Goal: Task Accomplishment & Management: Manage account settings

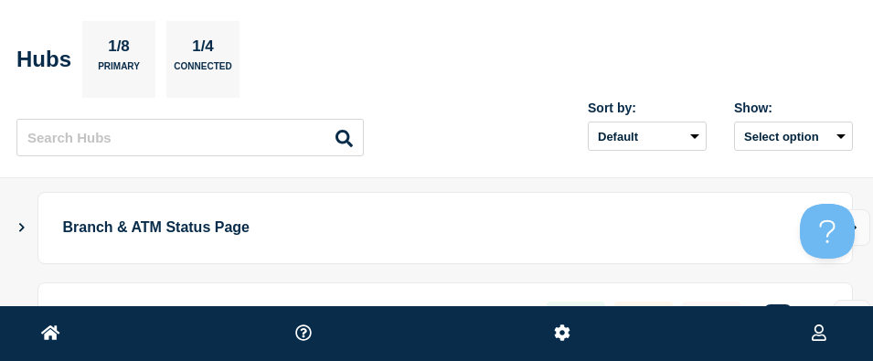
drag, startPoint x: 28, startPoint y: 272, endPoint x: 51, endPoint y: 290, distance: 29.3
click at [51, 290] on ul "Branch & ATM Status Page test-atmstatuspage 21 0 1 Create incident See overview" at bounding box center [437, 273] width 832 height 163
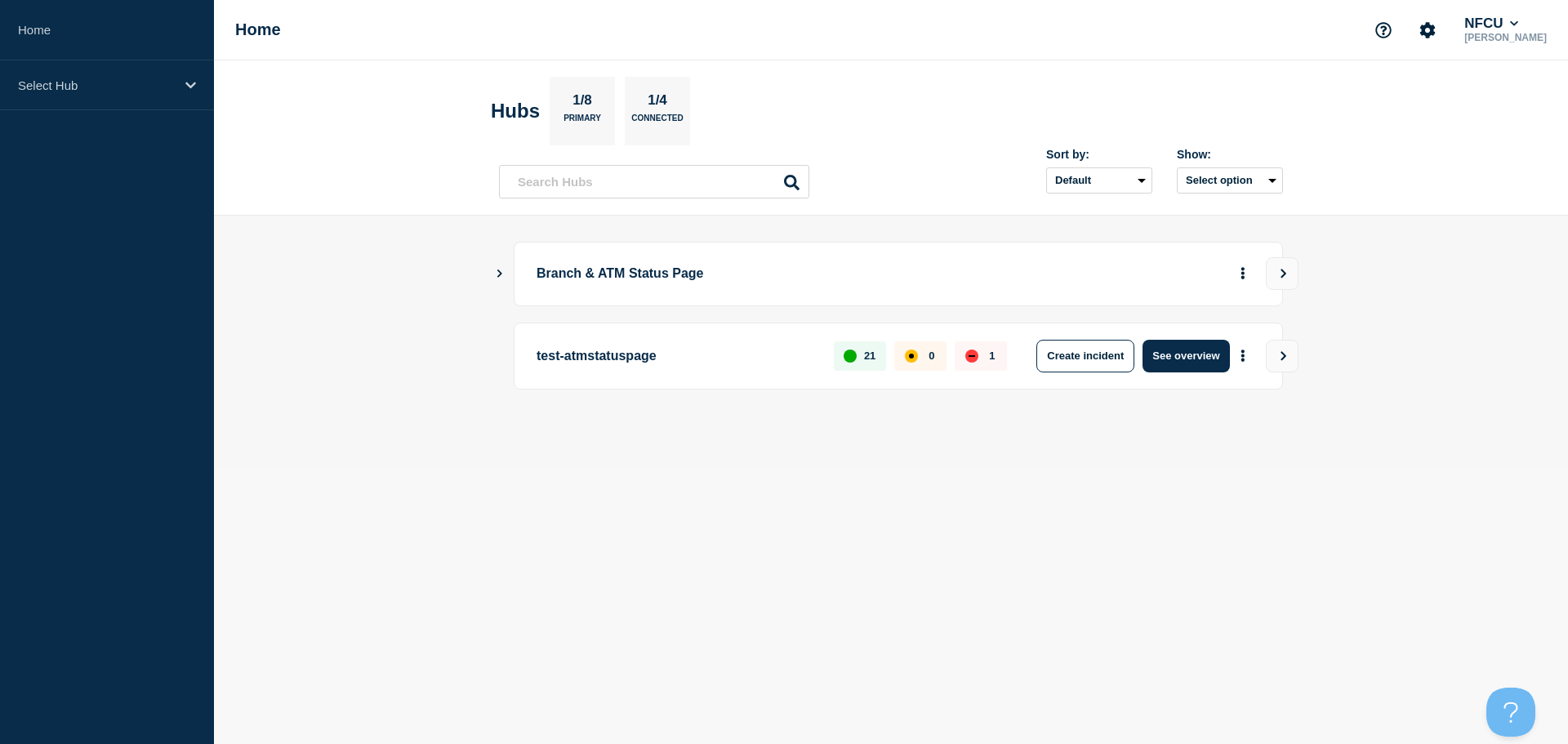
click at [499, 273] on icon "Show Connected Hubs" at bounding box center [499, 272] width 11 height 8
click at [499, 273] on icon "Show Connected Hubs" at bounding box center [499, 272] width 11 height 8
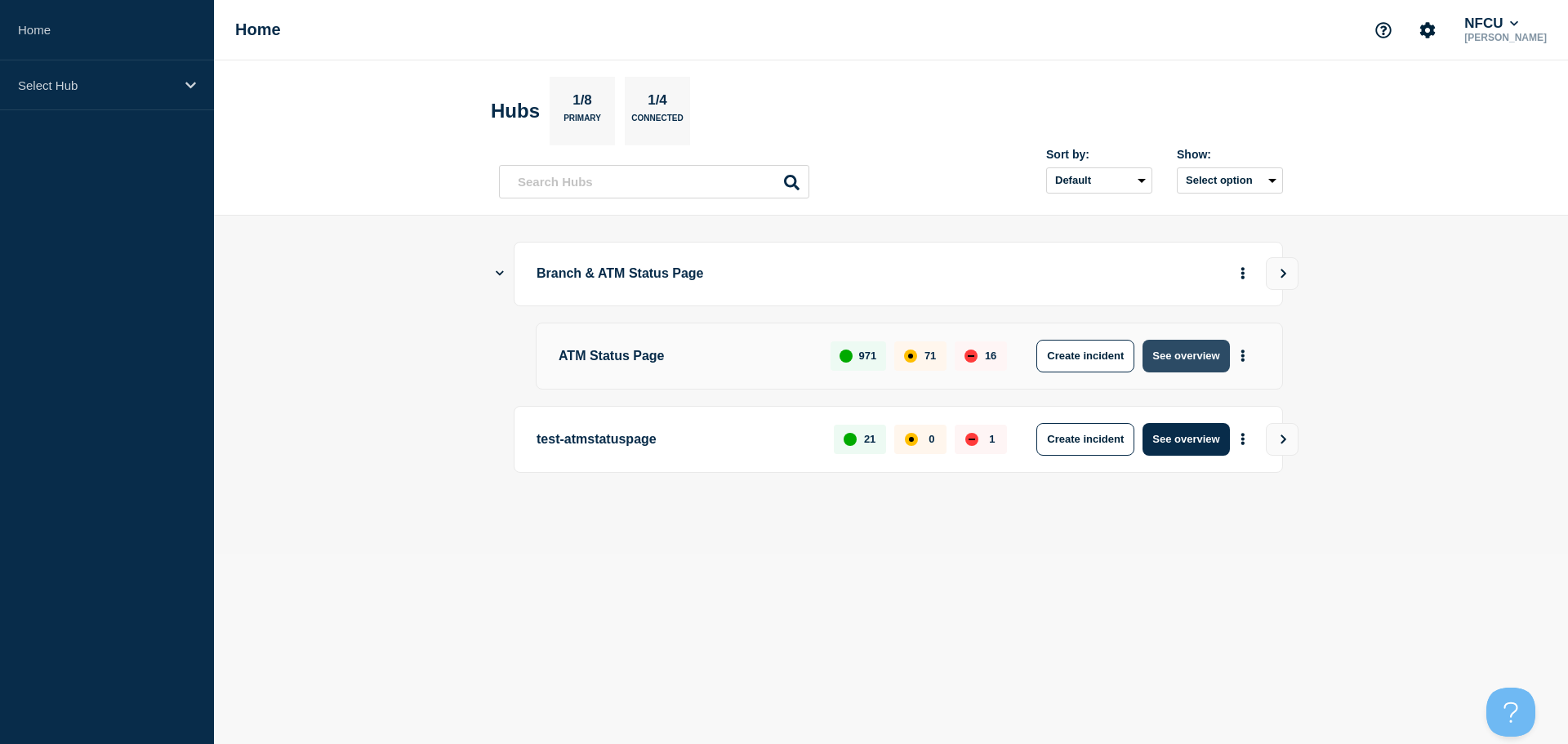
click at [1179, 363] on button "See overview" at bounding box center [1186, 355] width 87 height 33
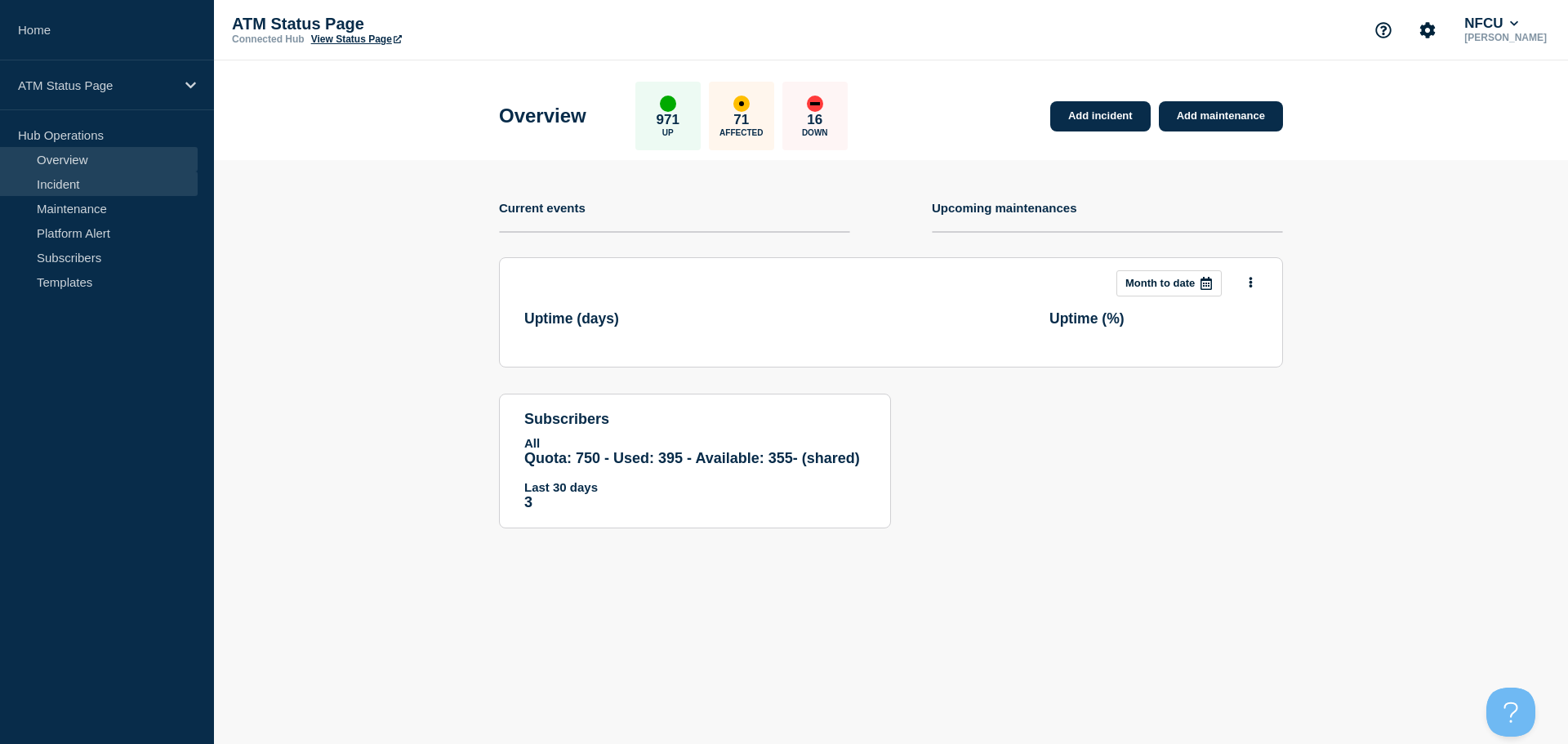
click at [110, 183] on link "Incident" at bounding box center [98, 183] width 197 height 24
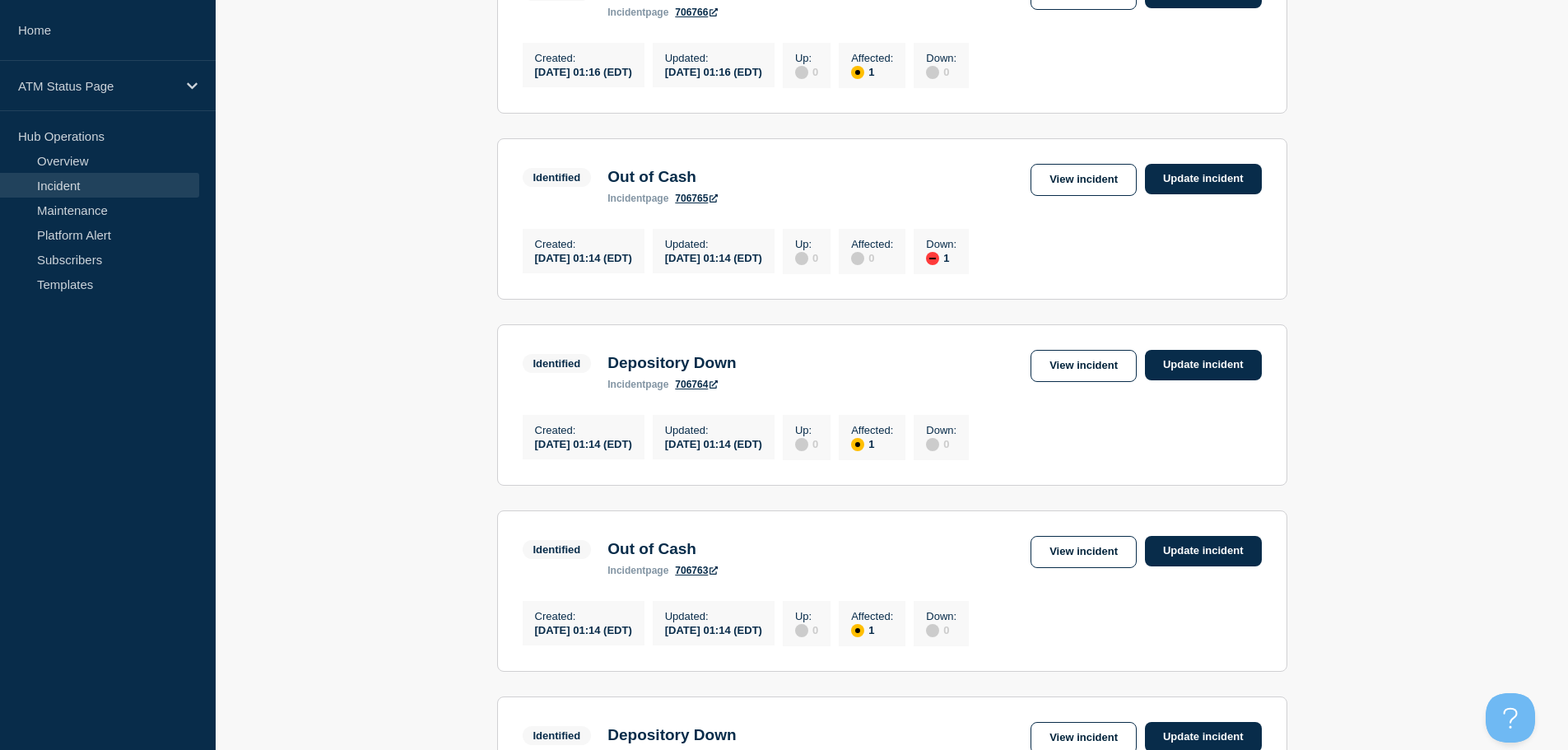
scroll to position [1716, 0]
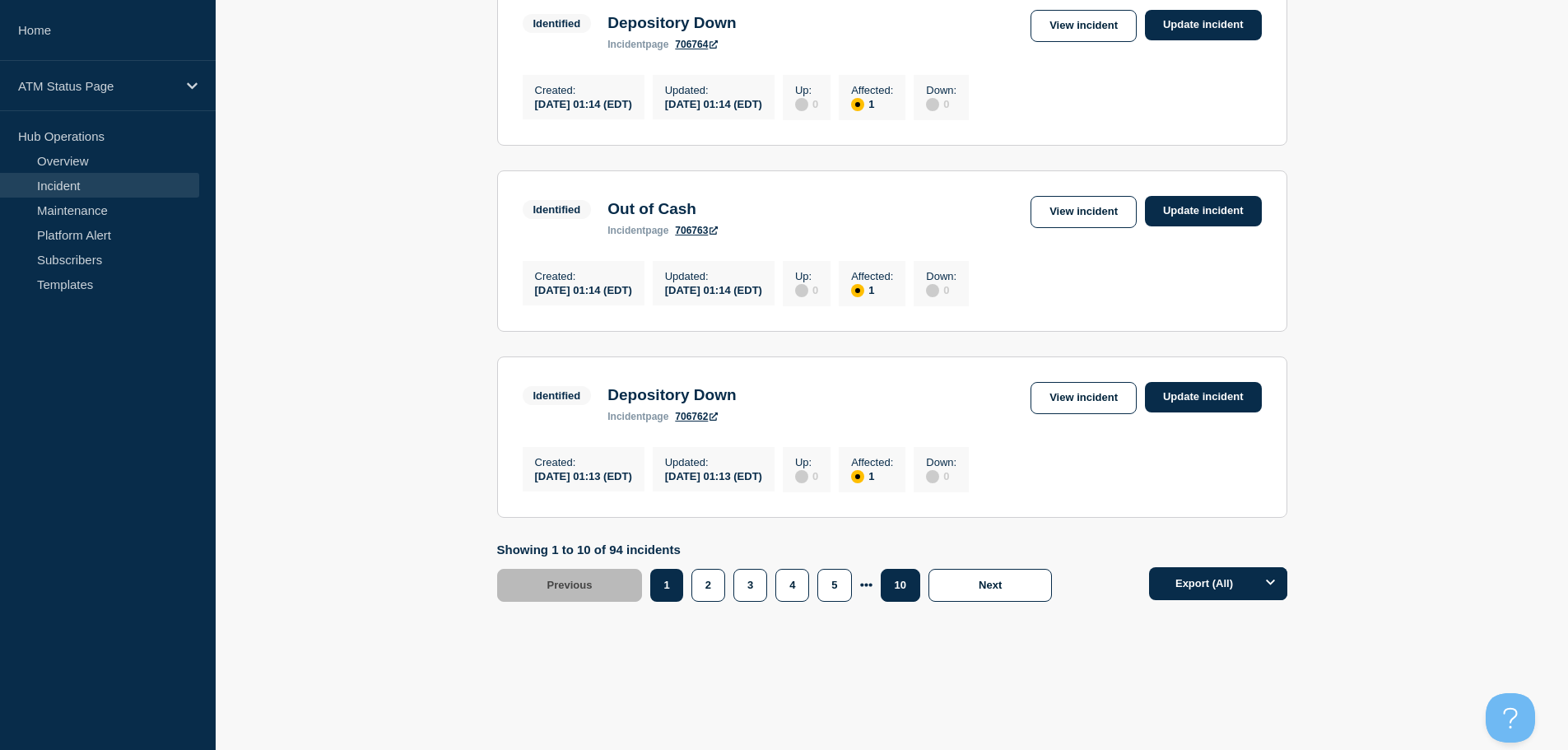
click at [905, 592] on button "10" at bounding box center [900, 585] width 40 height 33
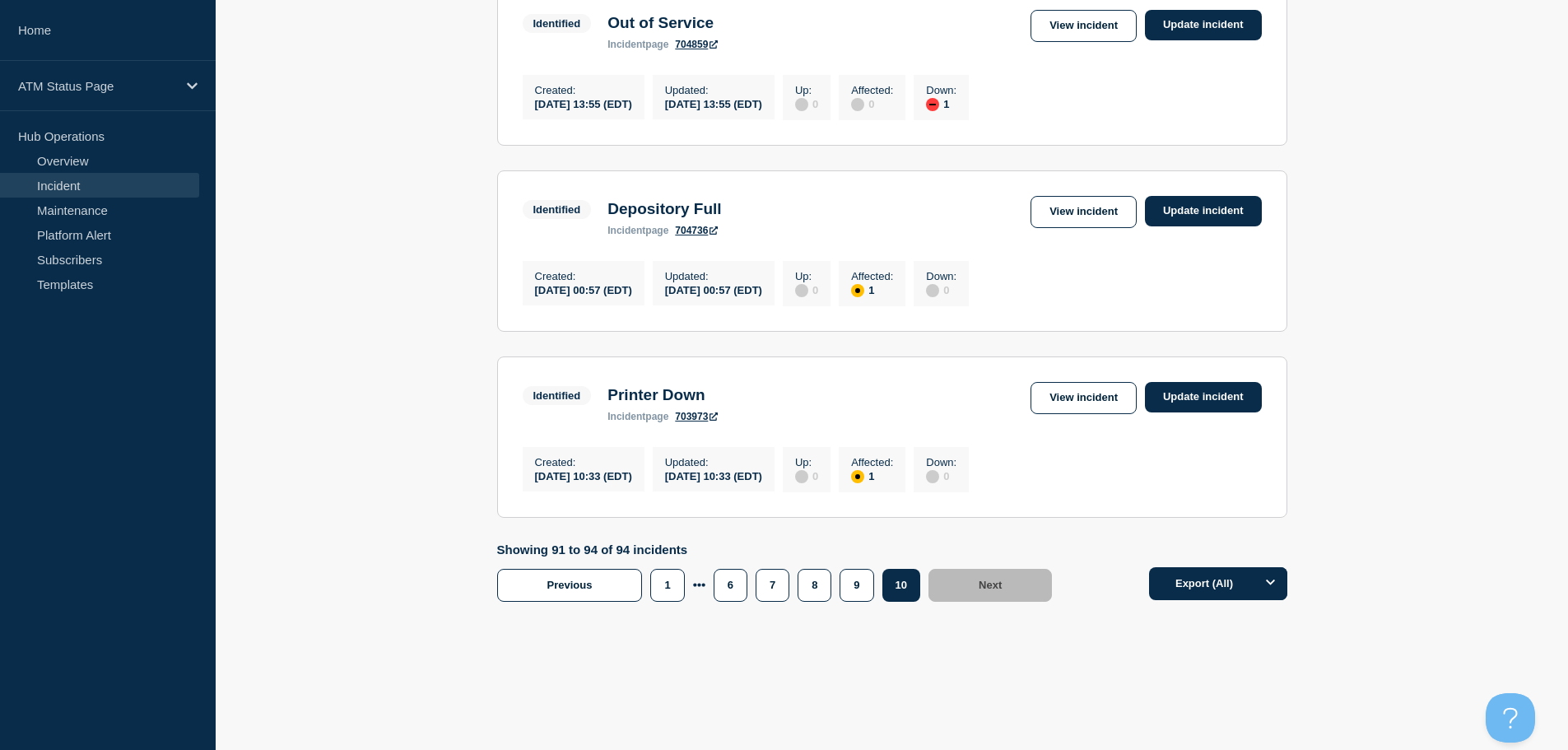
scroll to position [565, 0]
click at [1080, 398] on link "View incident" at bounding box center [1084, 398] width 106 height 32
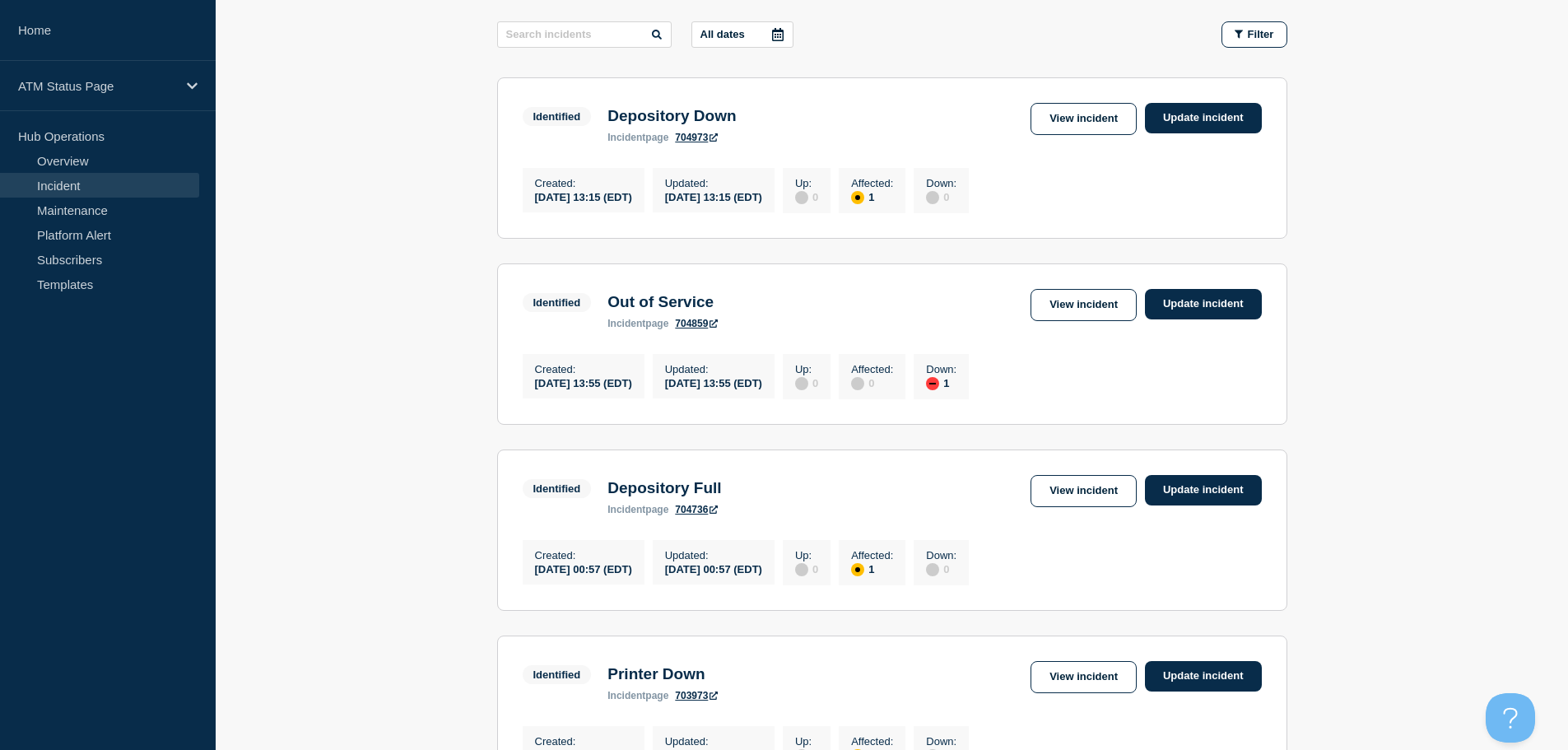
scroll to position [565, 0]
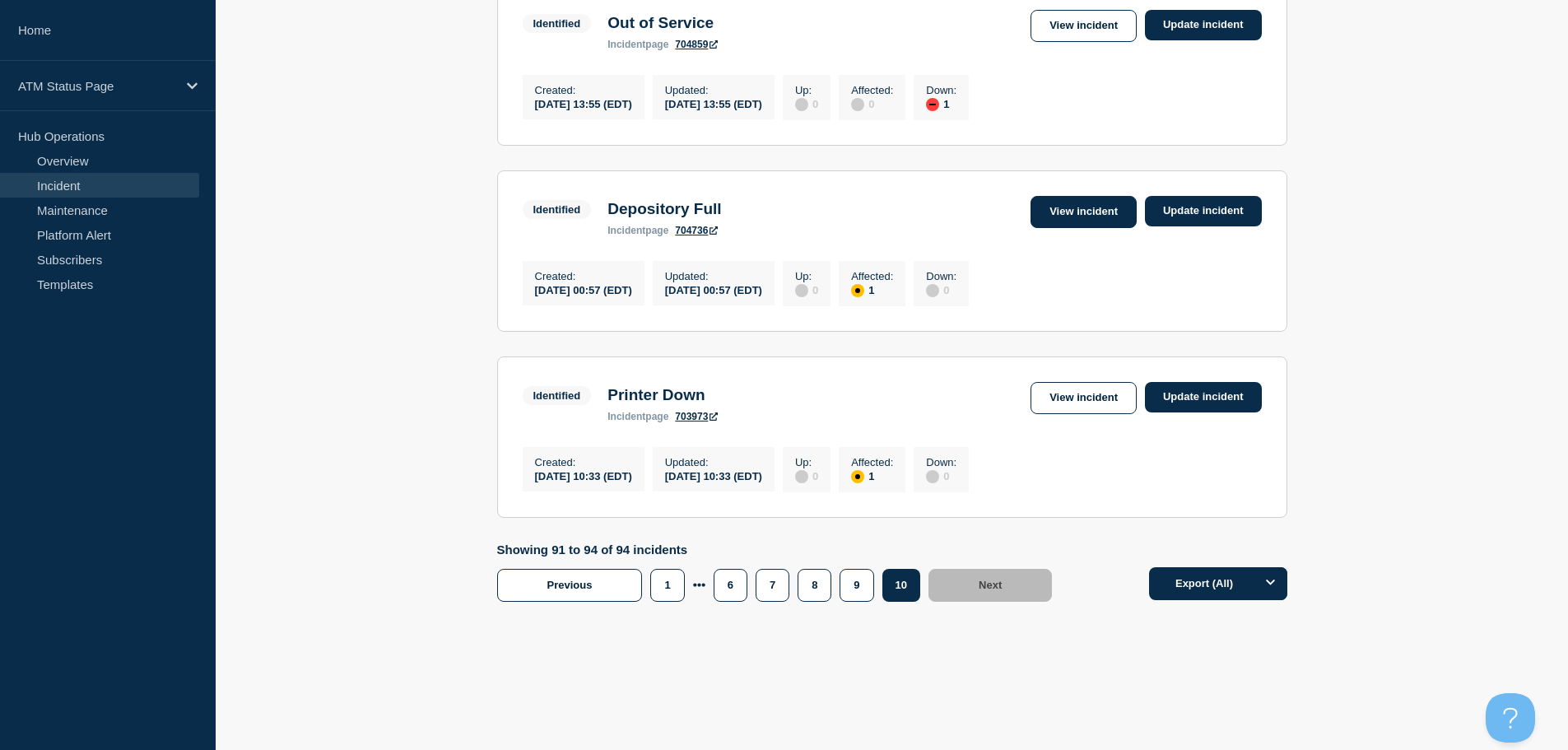
click at [1088, 200] on link "View incident" at bounding box center [1084, 212] width 106 height 32
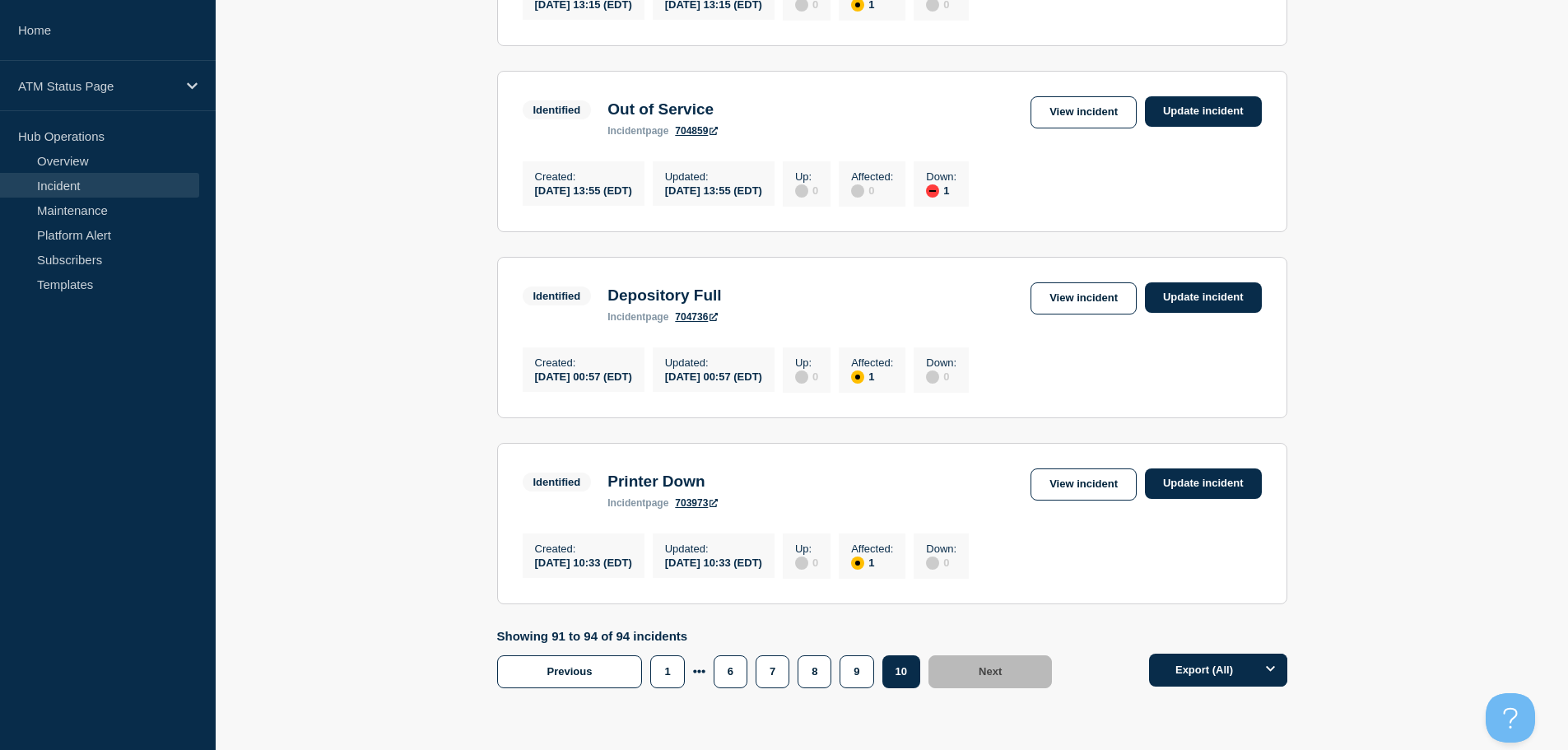
scroll to position [565, 0]
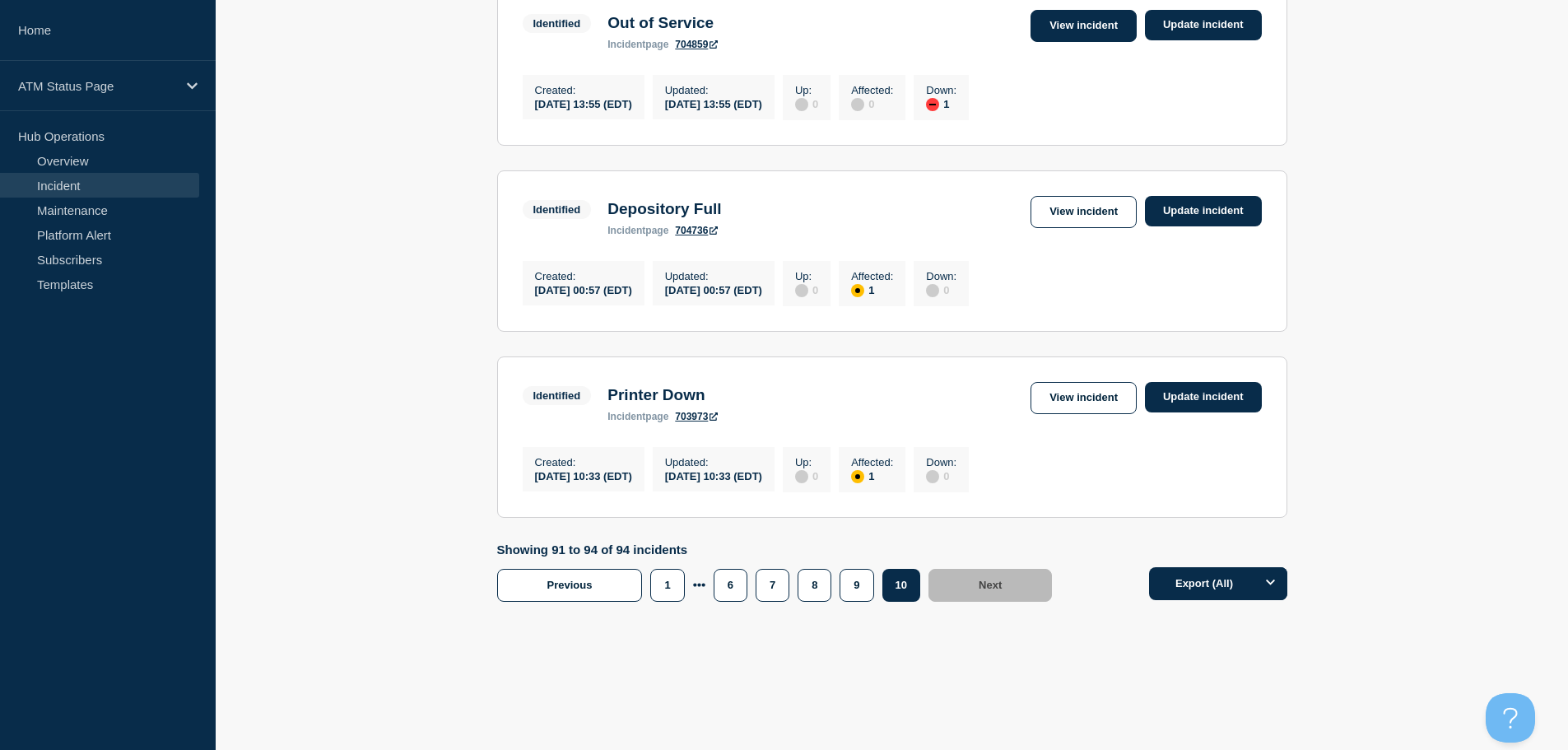
click at [1098, 12] on link "View incident" at bounding box center [1084, 26] width 106 height 32
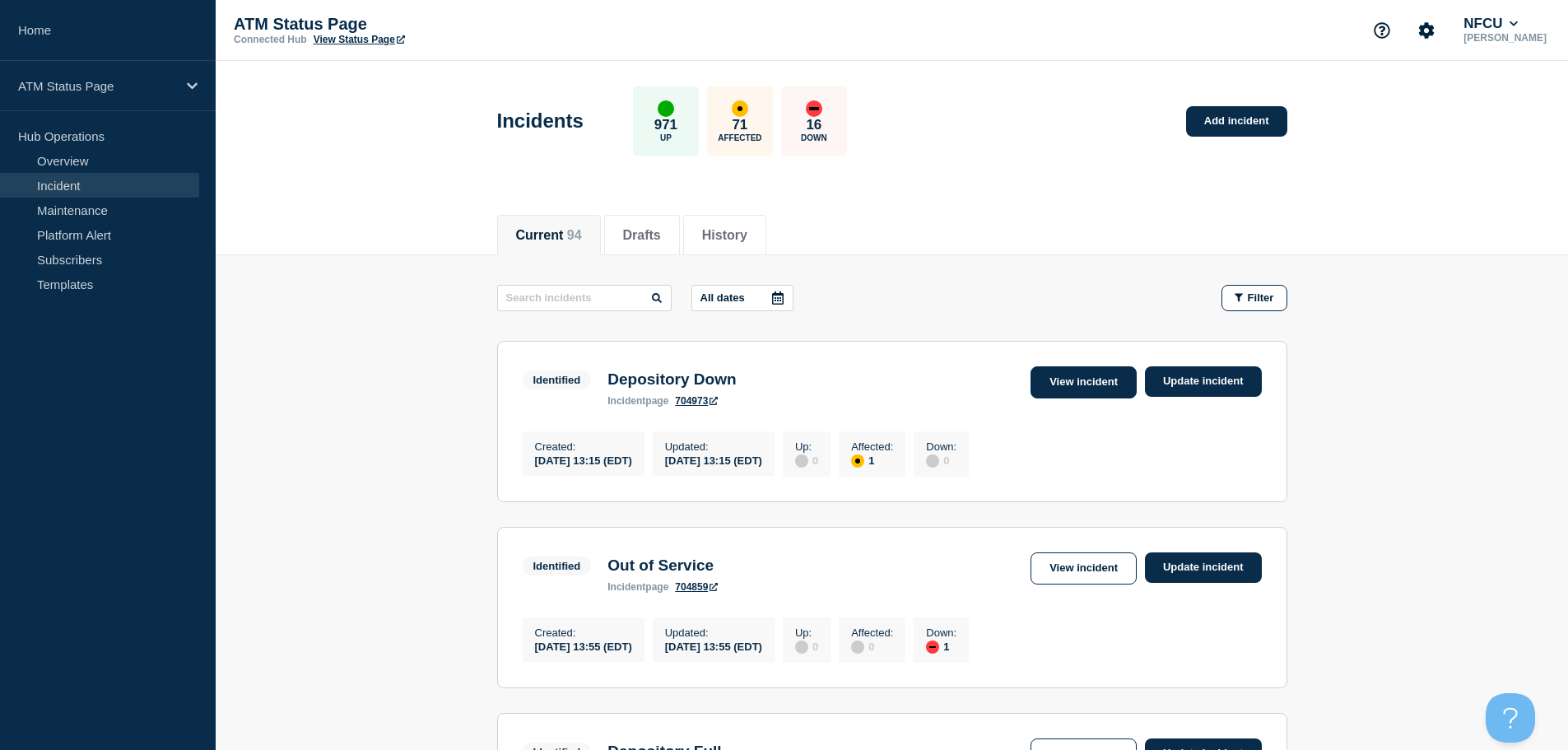
click at [1073, 382] on link "View incident" at bounding box center [1084, 383] width 106 height 32
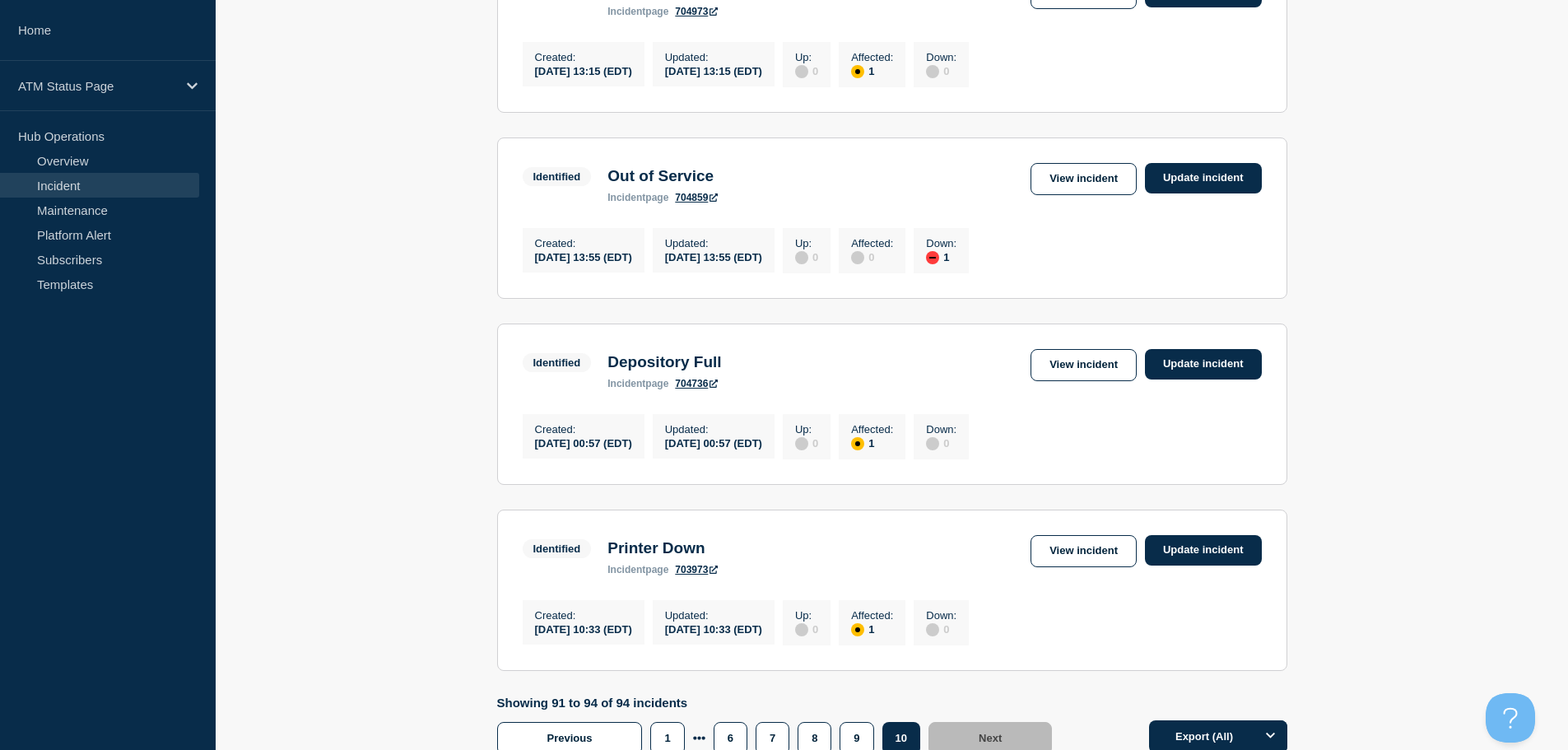
scroll to position [565, 0]
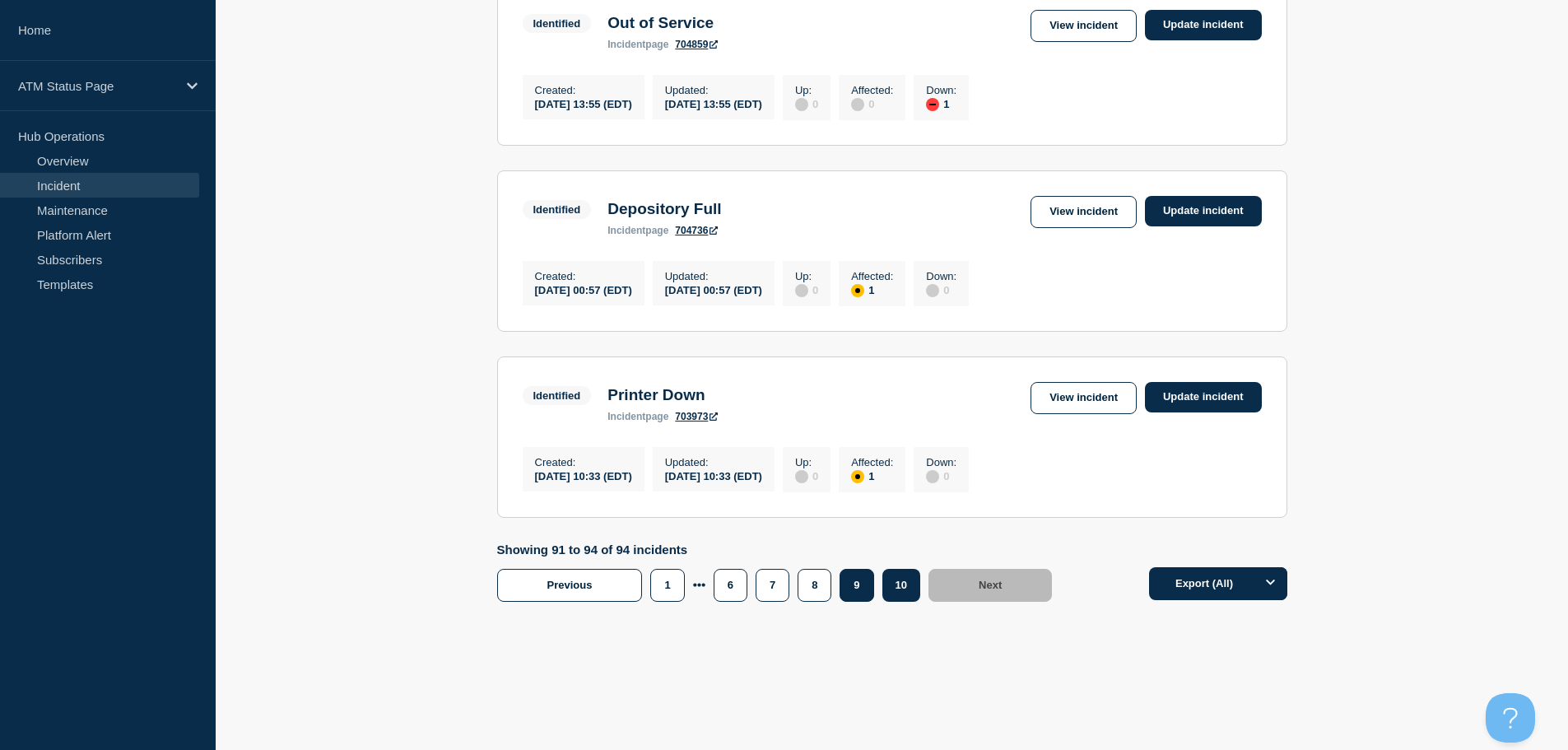
click at [850, 588] on button "9" at bounding box center [855, 585] width 33 height 33
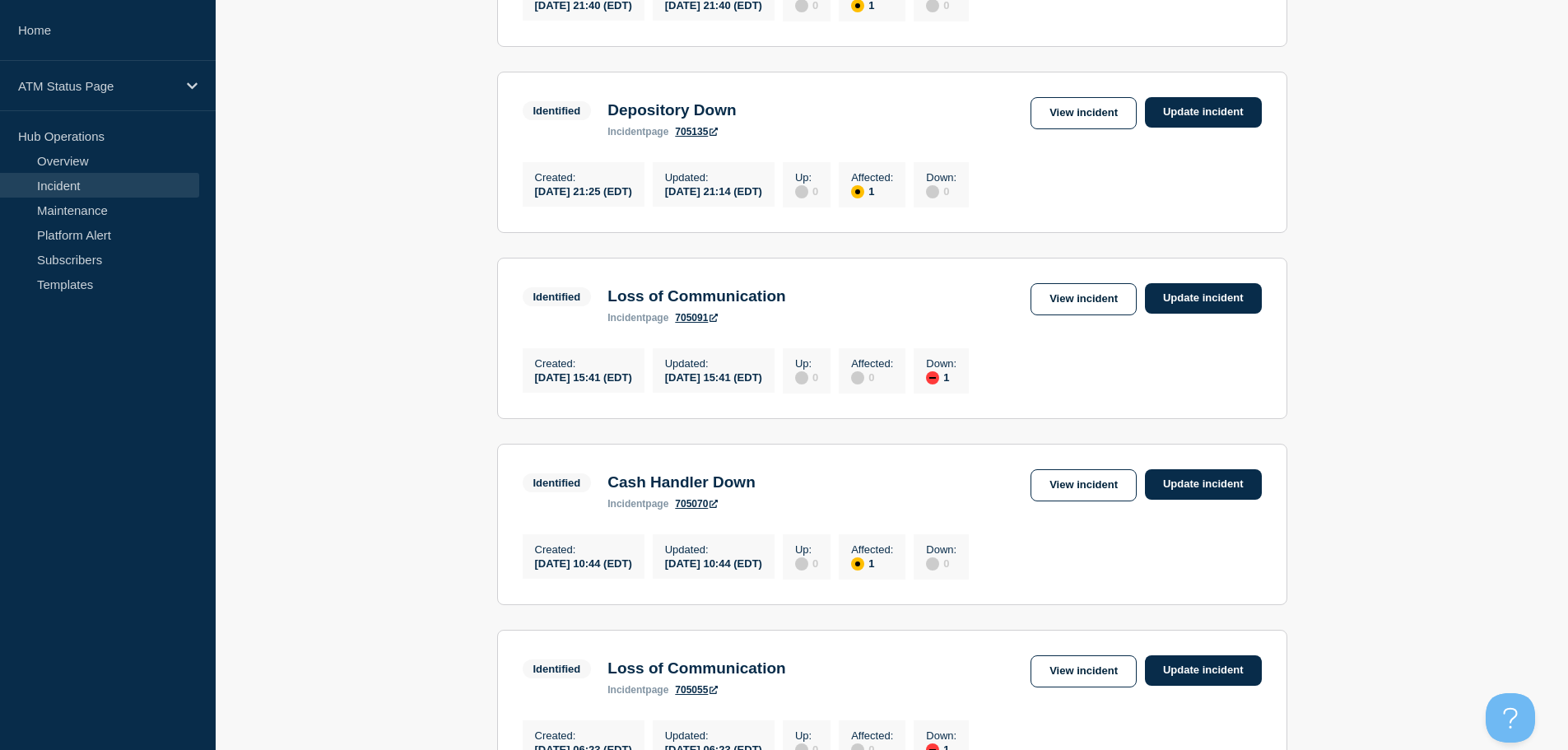
scroll to position [1716, 0]
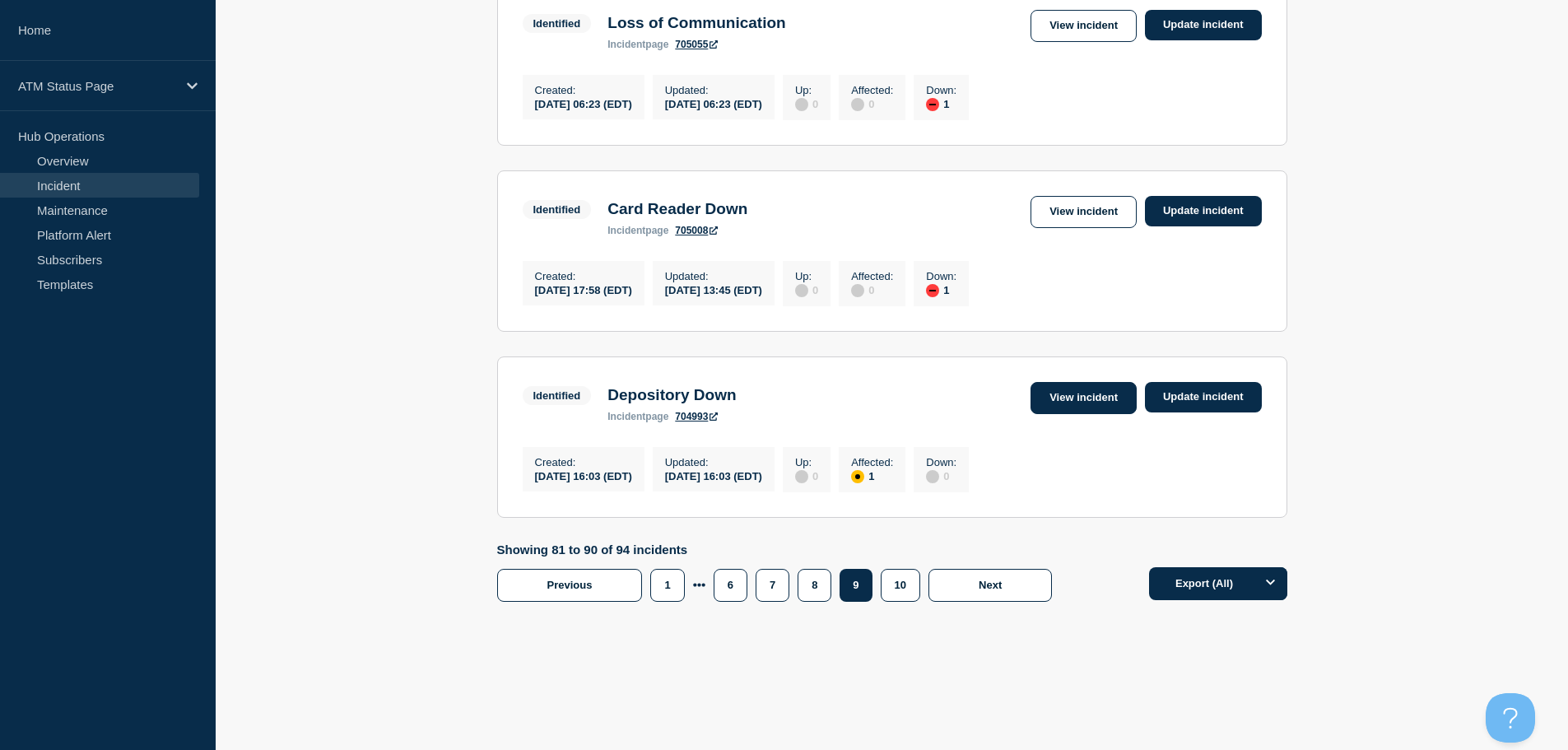
click at [1120, 398] on link "View incident" at bounding box center [1084, 398] width 106 height 32
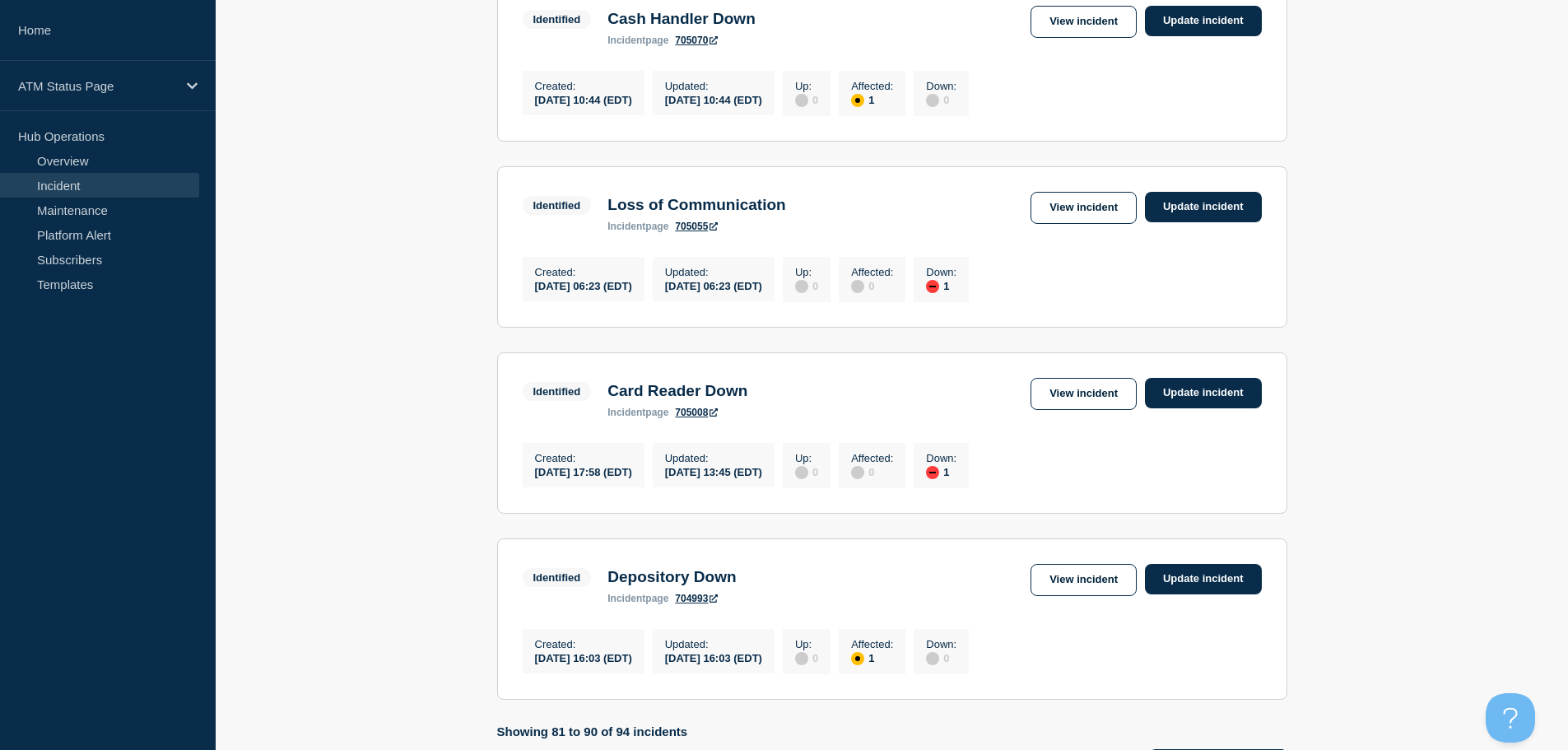
scroll to position [1716, 0]
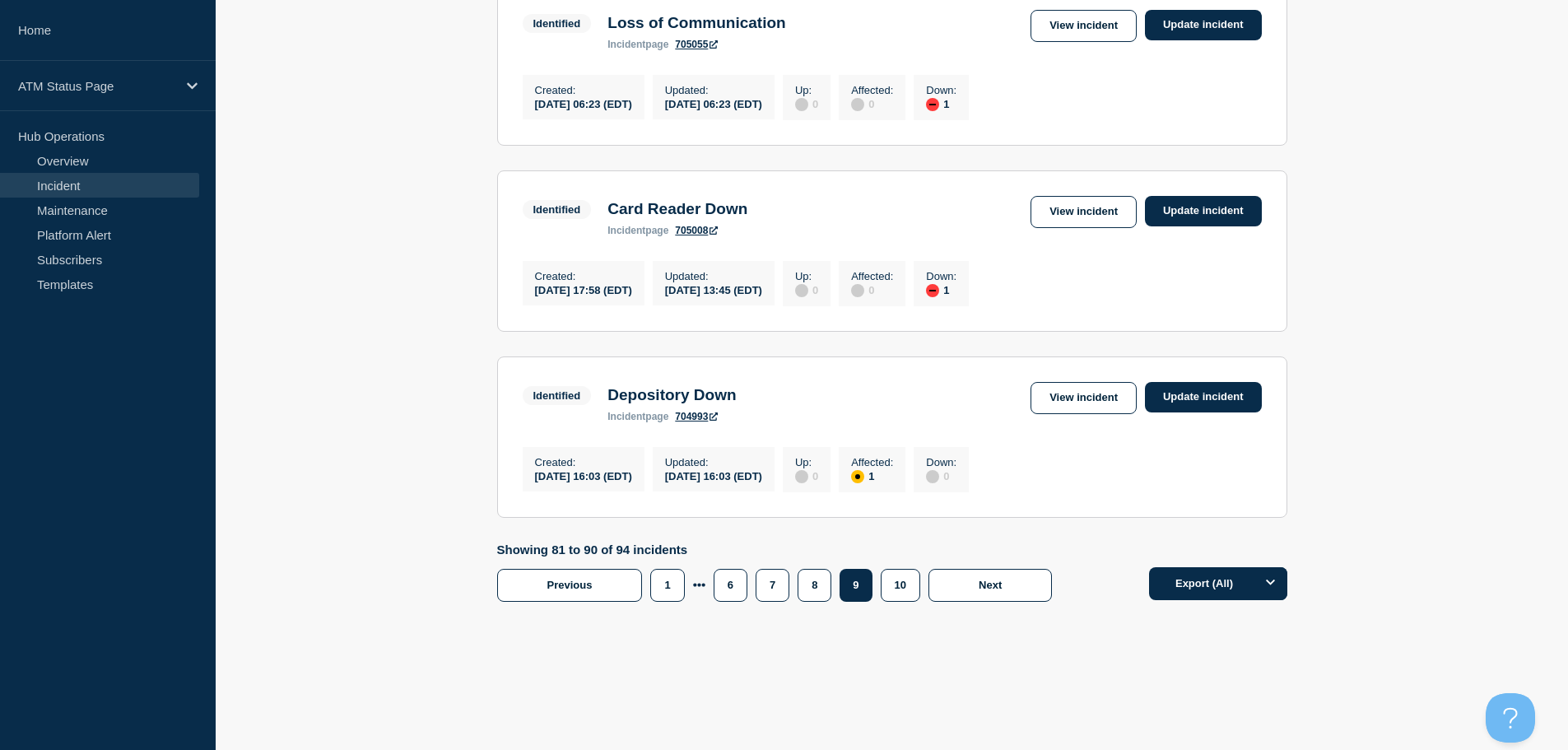
drag, startPoint x: 1575, startPoint y: 227, endPoint x: 45, endPoint y: 16, distance: 1544.5
click at [1068, 203] on link "View incident" at bounding box center [1084, 212] width 106 height 32
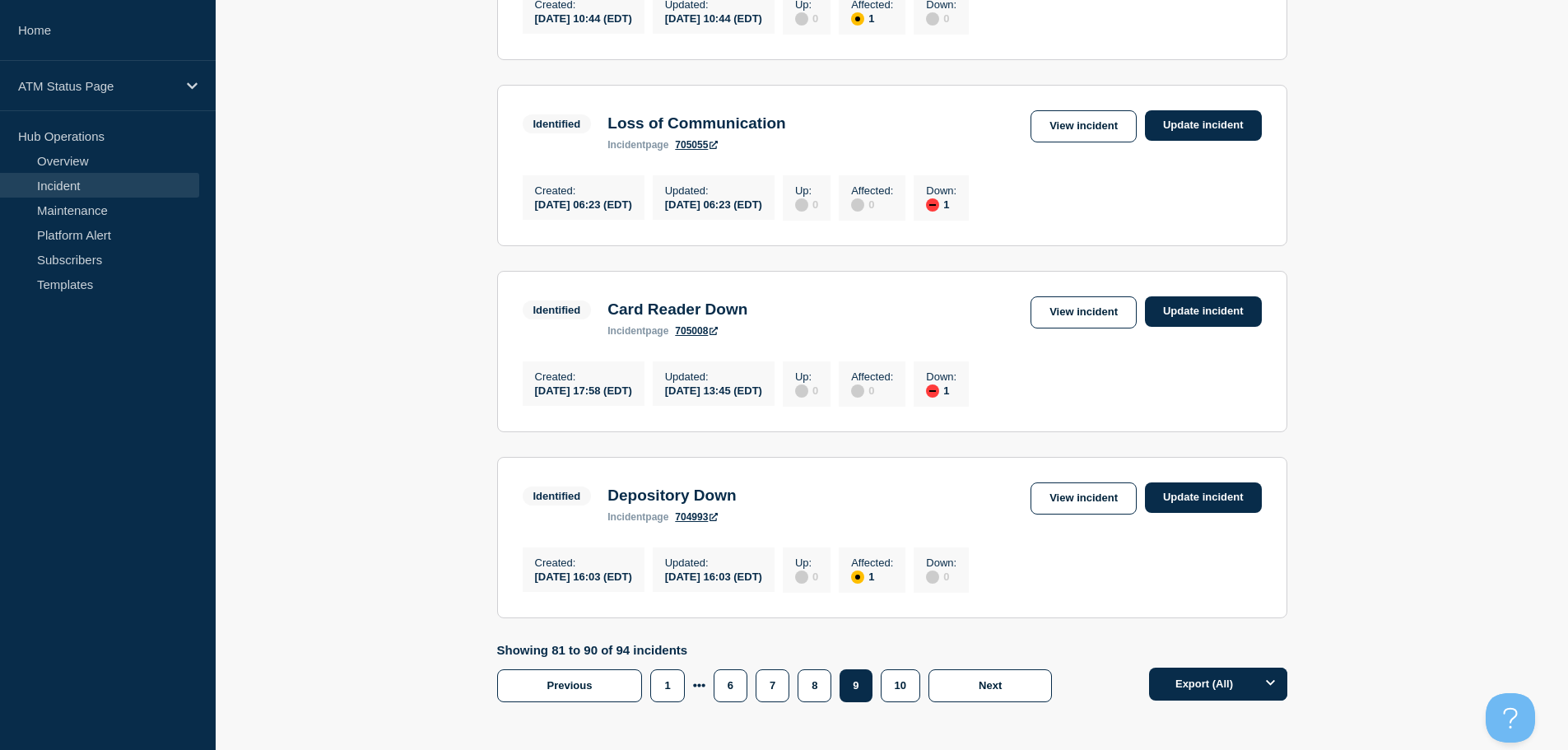
scroll to position [1544, 0]
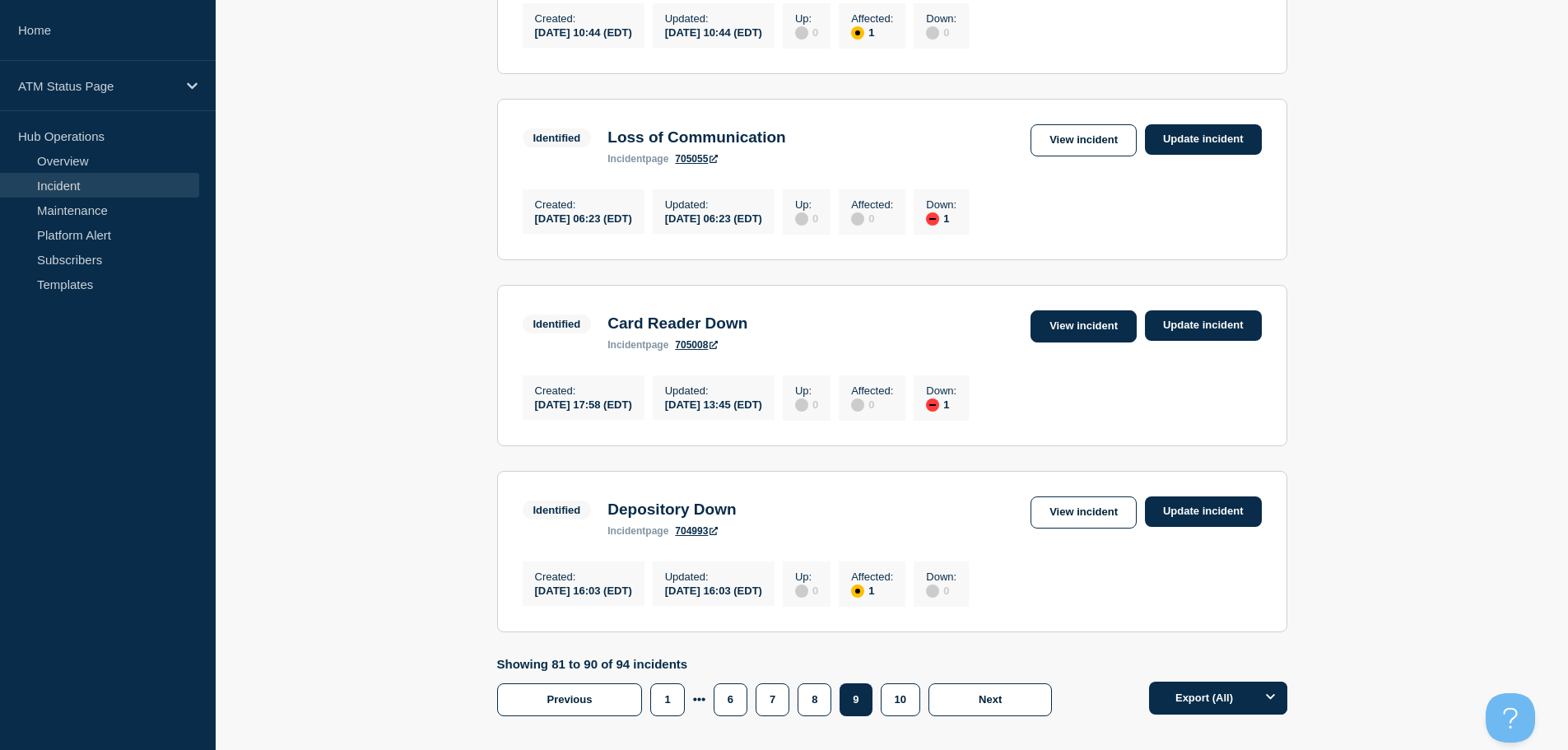
click at [1073, 342] on link "View incident" at bounding box center [1084, 327] width 106 height 32
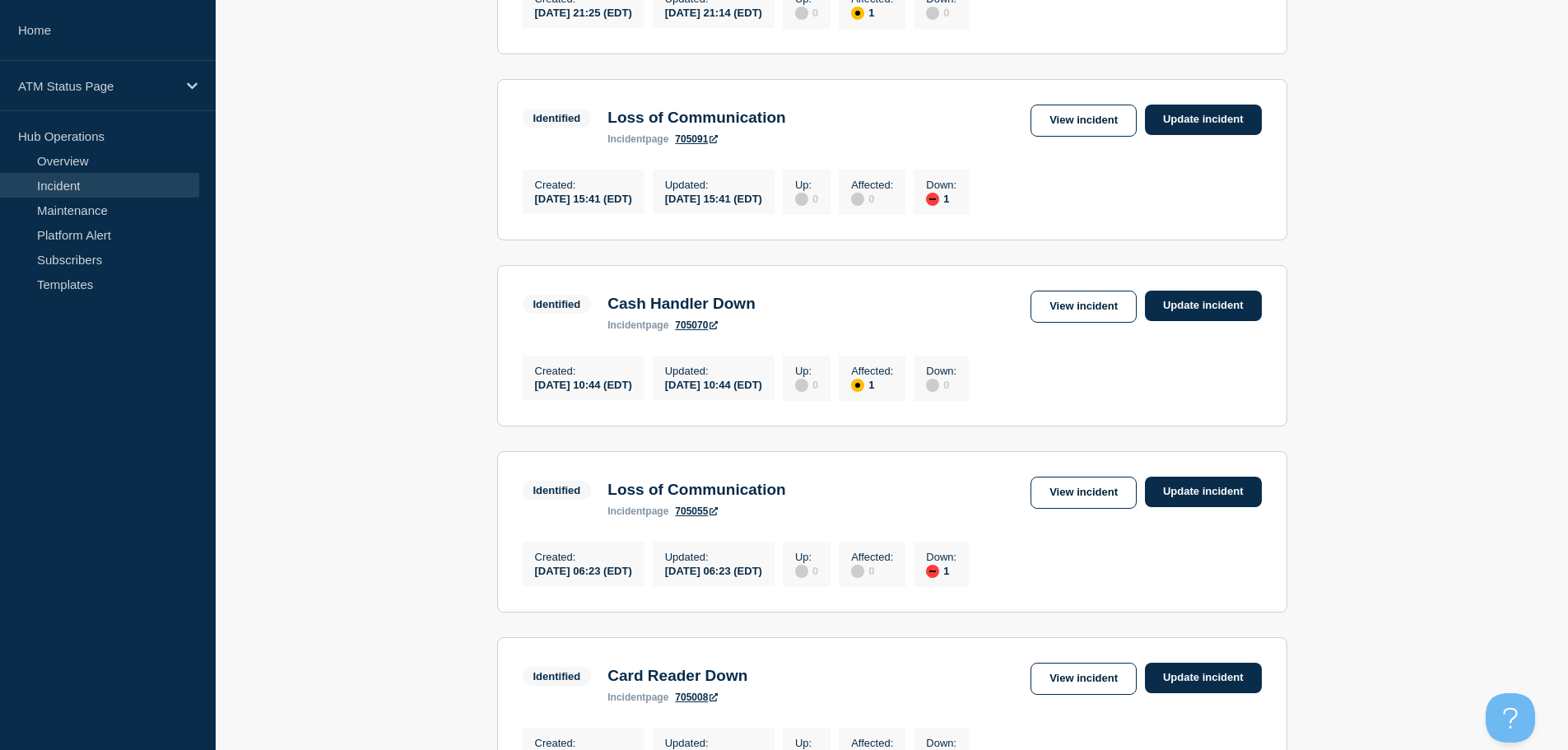
scroll to position [1716, 0]
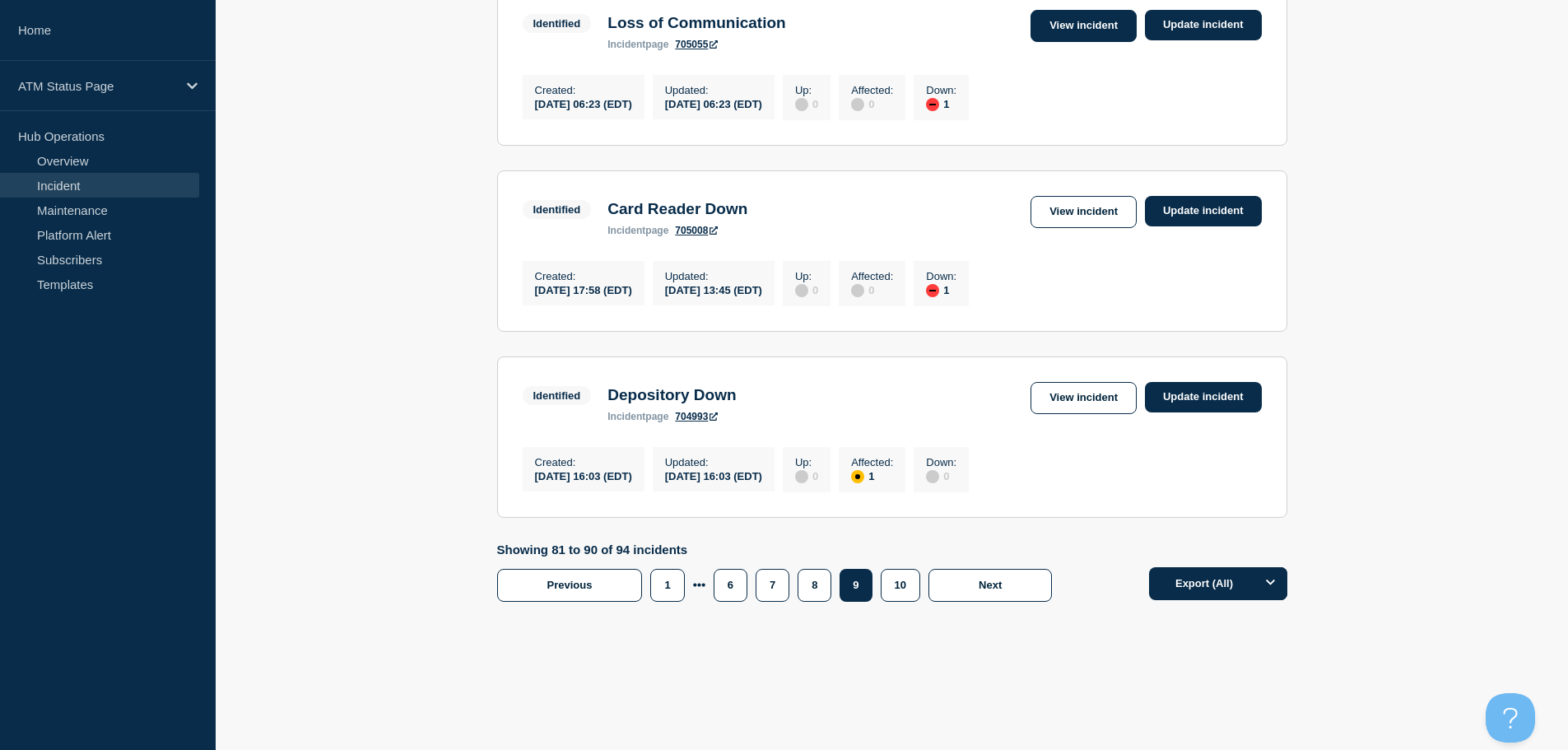
click at [1105, 20] on link "View incident" at bounding box center [1084, 26] width 106 height 32
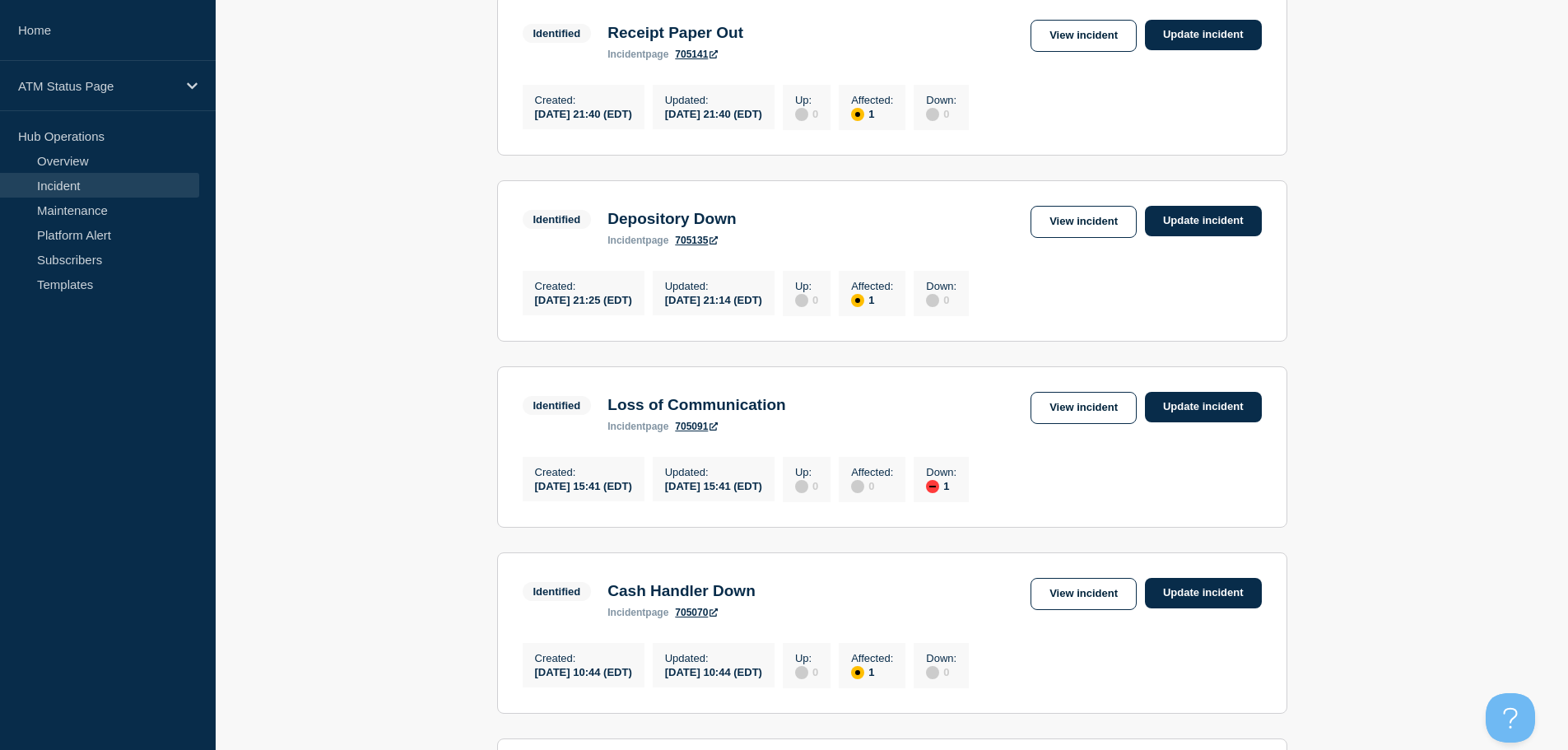
scroll to position [899, 0]
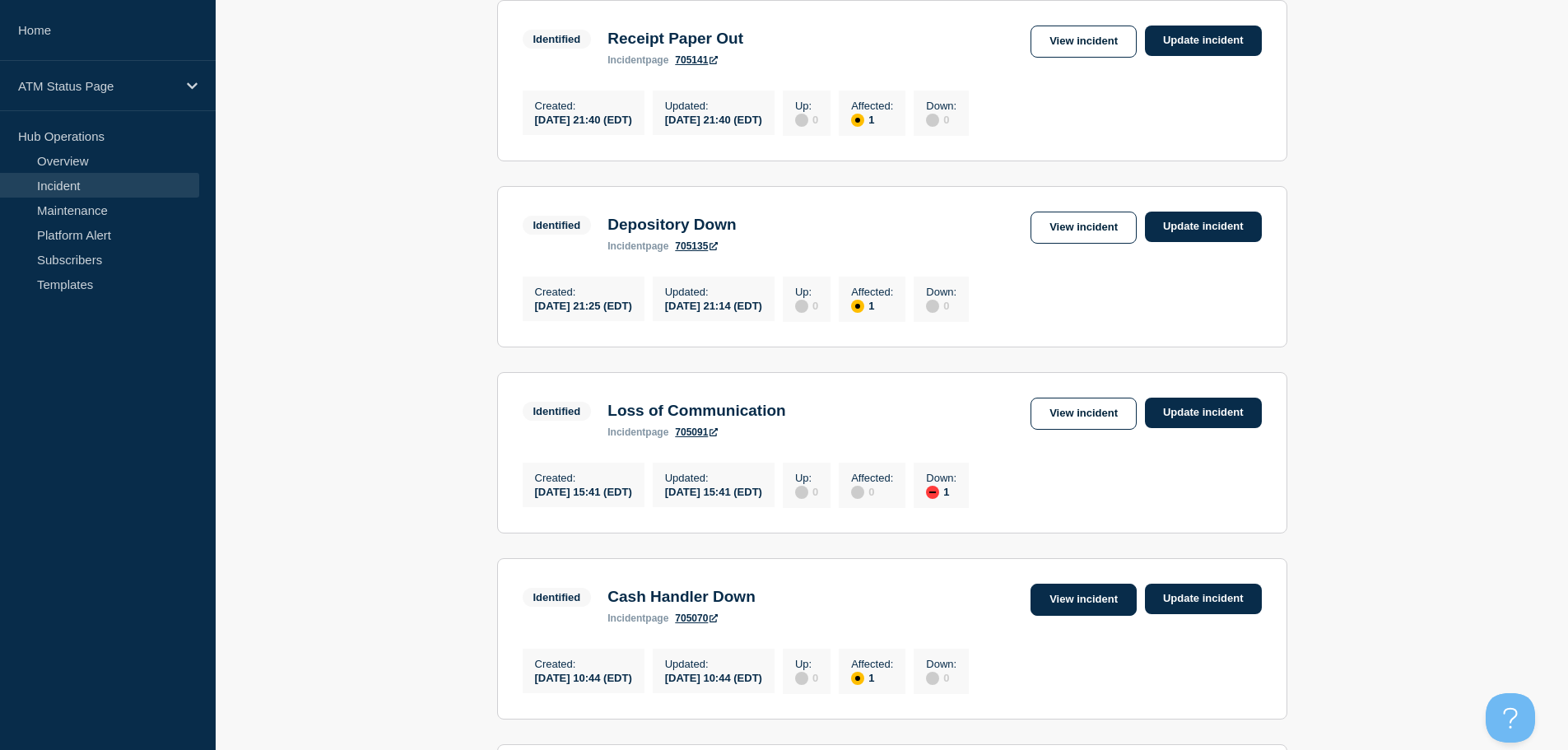
click at [1052, 616] on link "View incident" at bounding box center [1084, 600] width 106 height 32
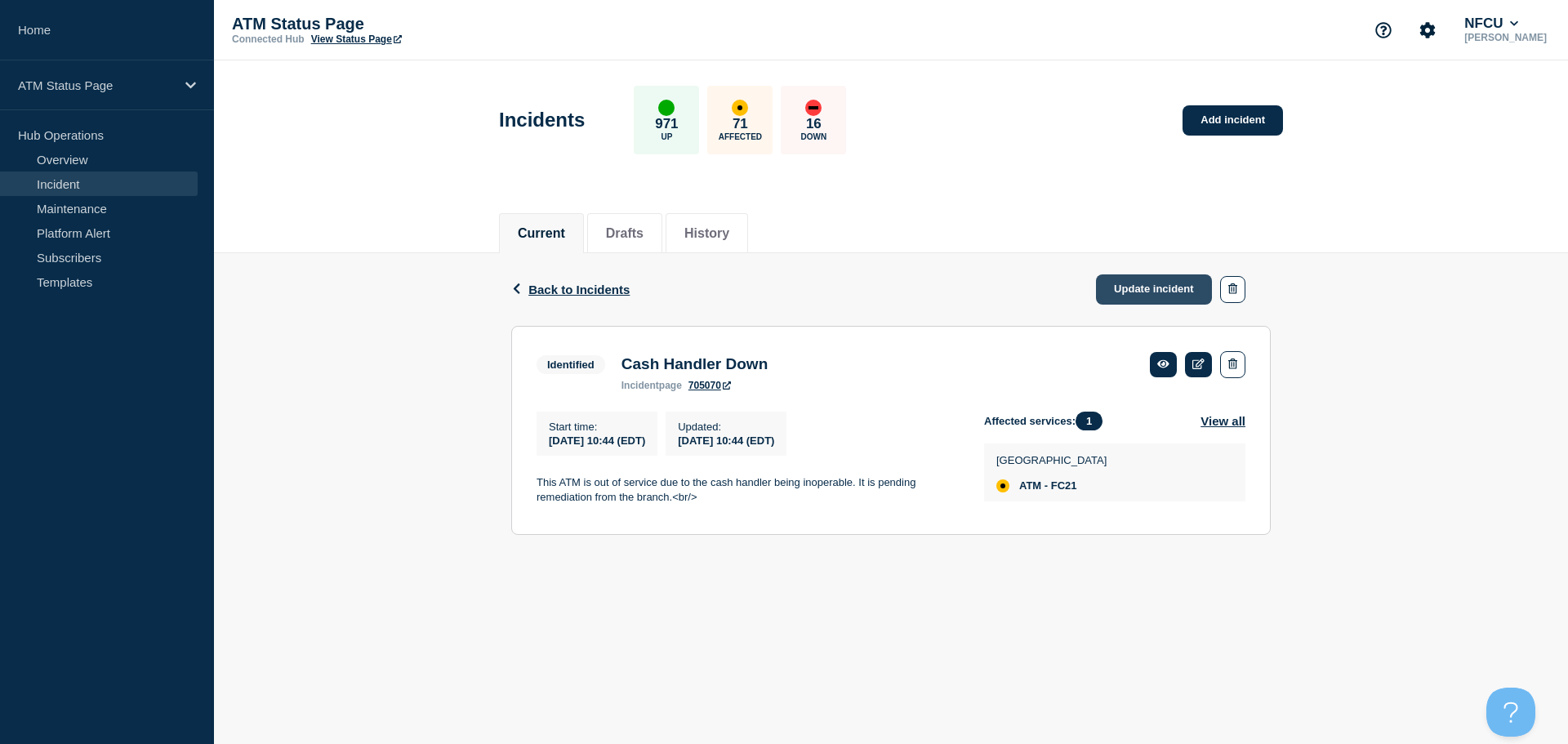
click at [1162, 288] on link "Update incident" at bounding box center [1154, 289] width 116 height 30
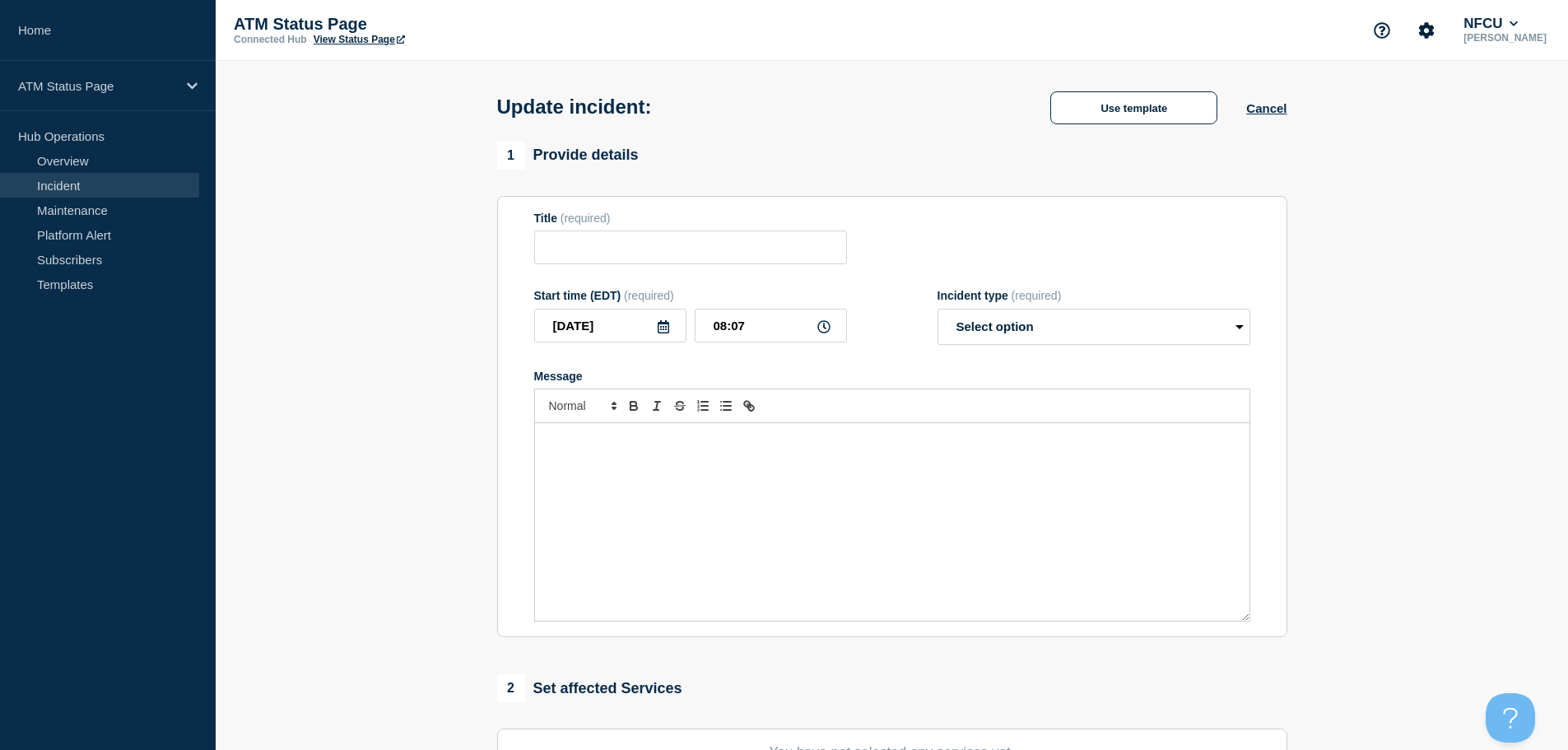
type input "Cash Handler Down"
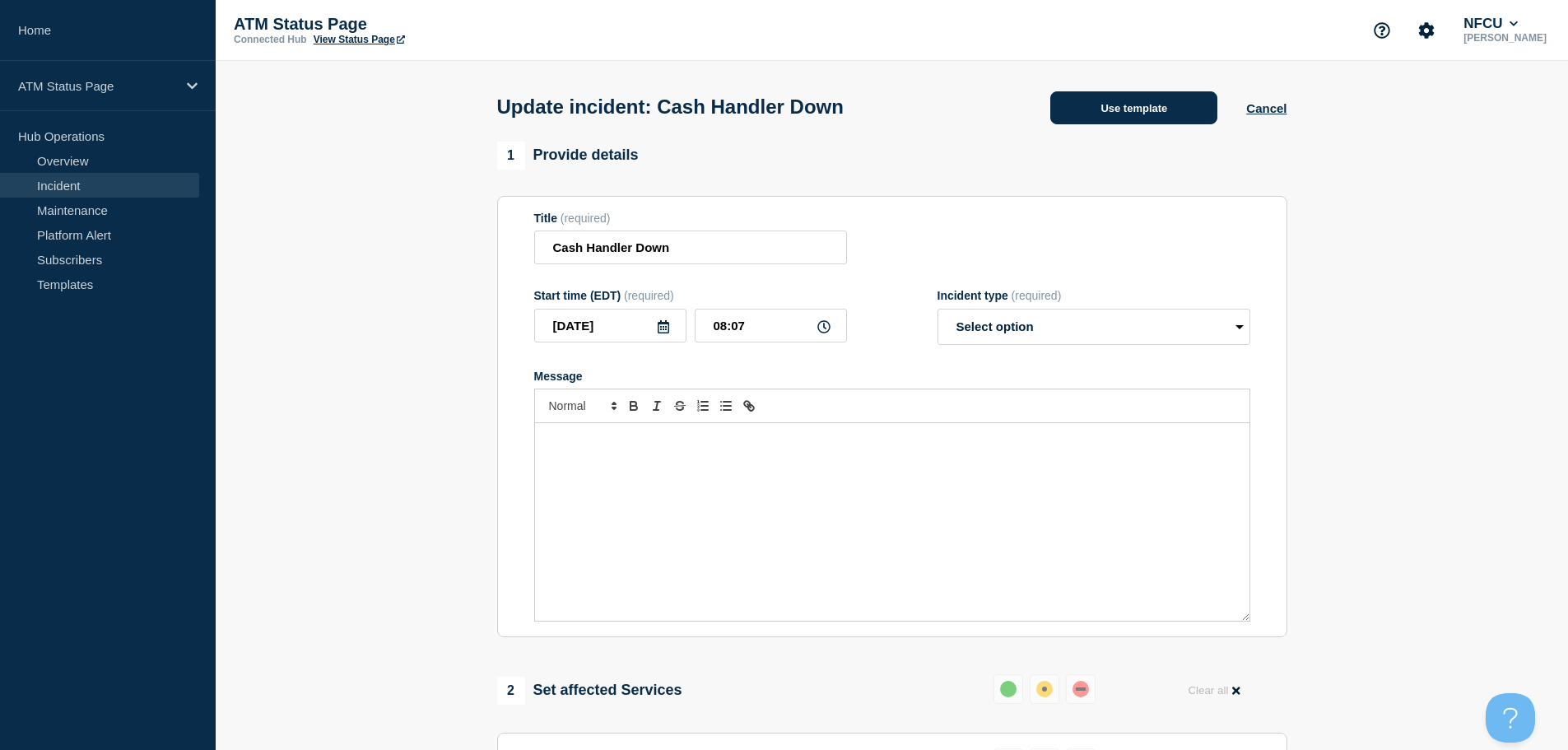
click at [1125, 107] on button "Use template" at bounding box center [1134, 107] width 167 height 33
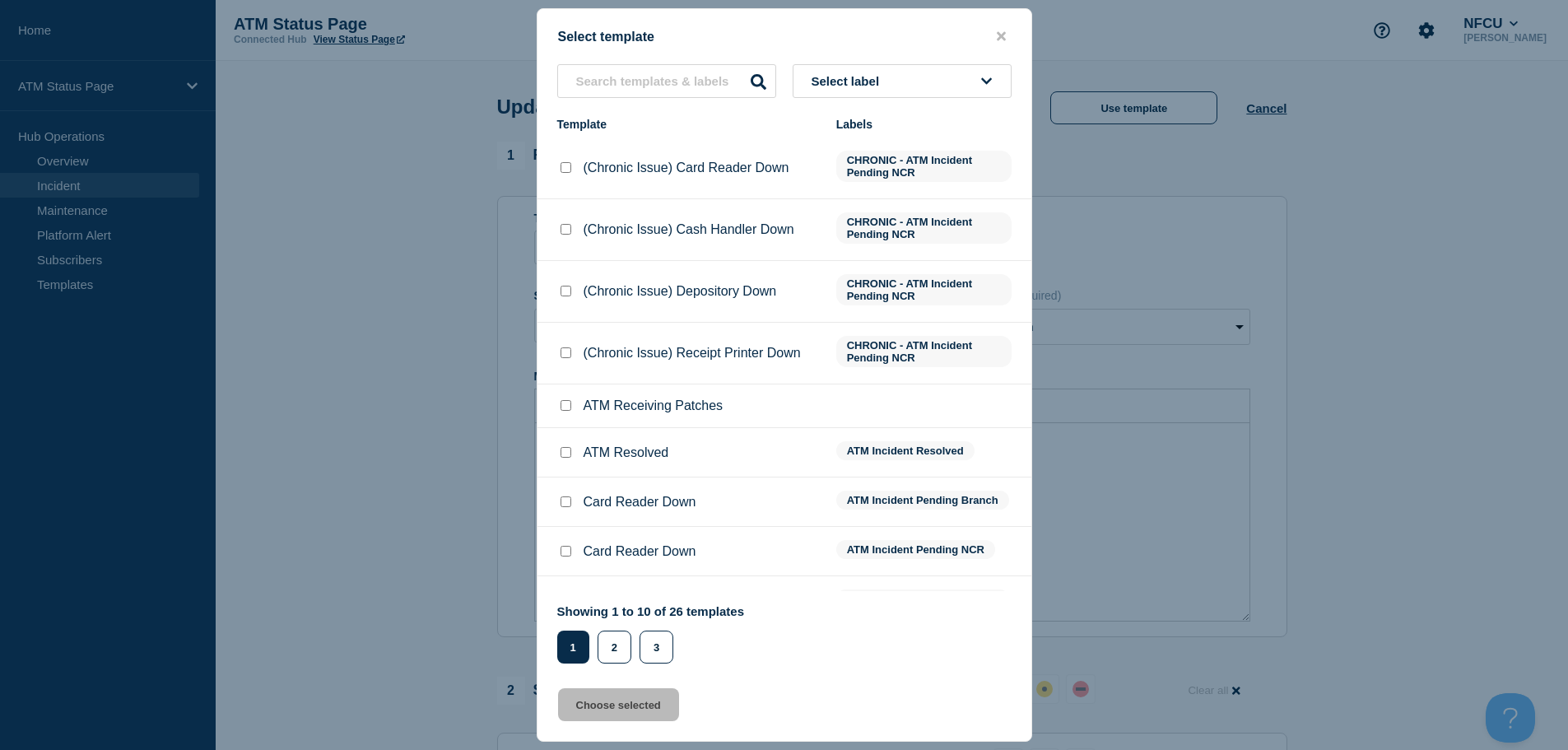
click at [569, 457] on input "ATM Resolved checkbox" at bounding box center [566, 452] width 11 height 11
checkbox input "true"
click at [578, 709] on button "Choose selected" at bounding box center [618, 704] width 121 height 33
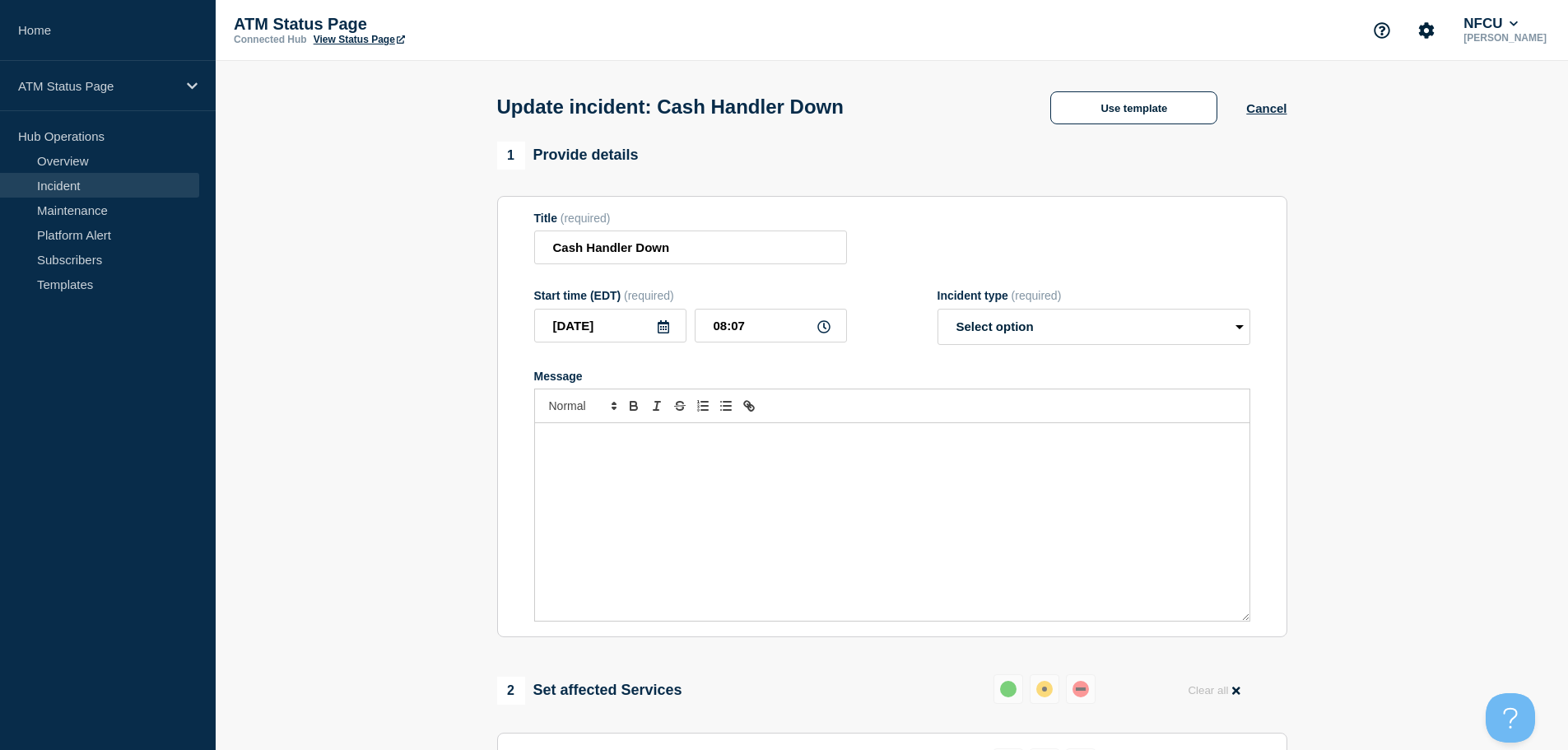
select select "resolved"
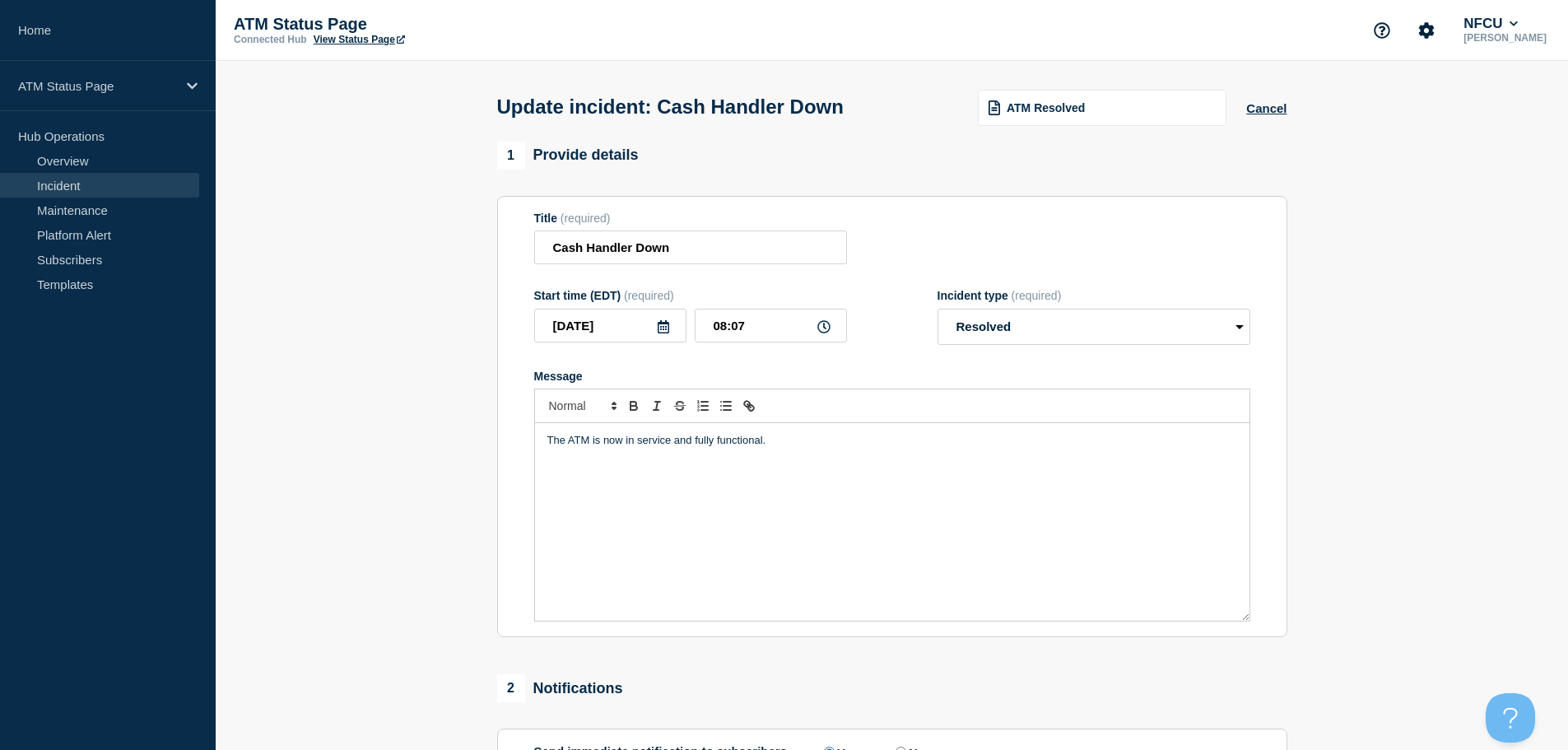
scroll to position [247, 0]
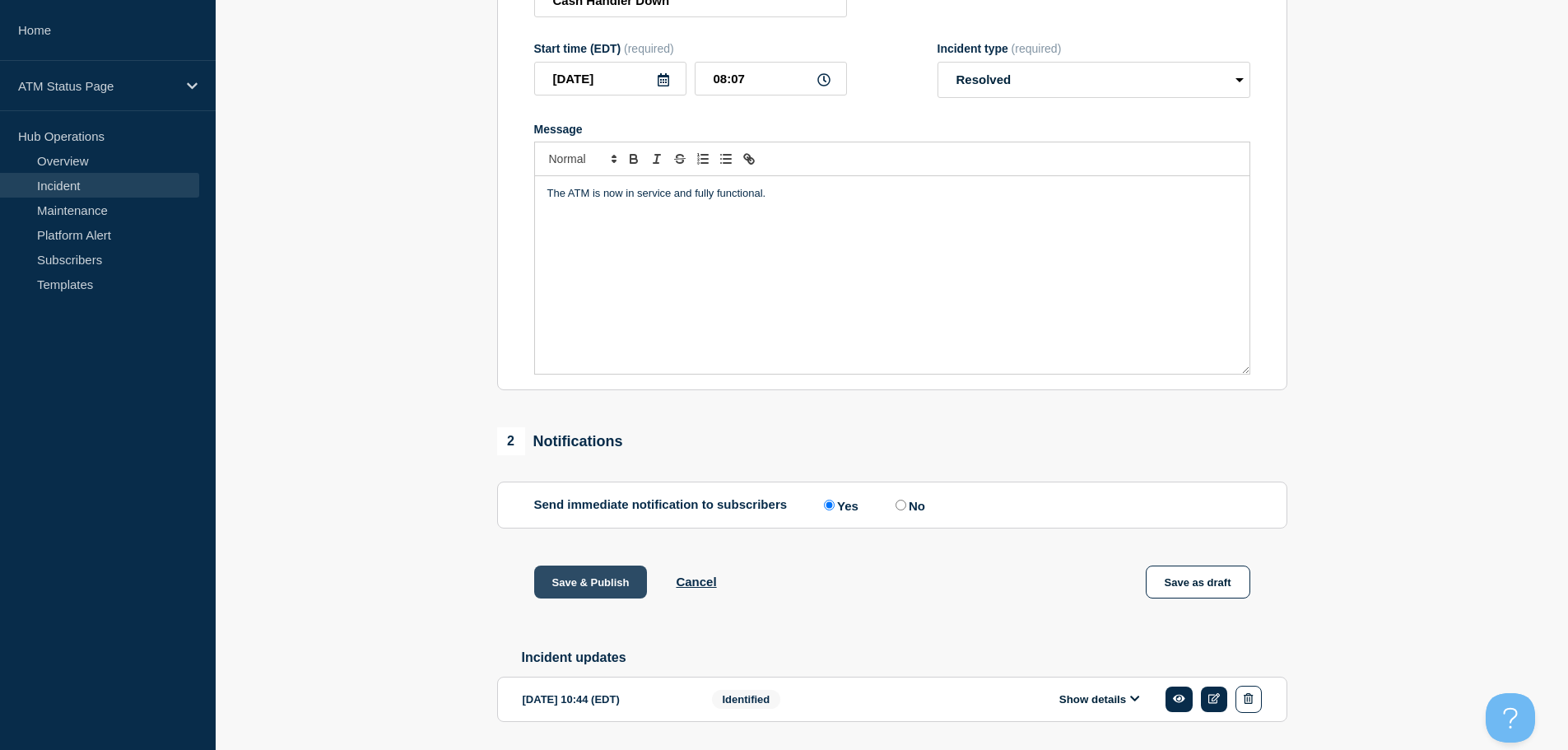
click at [553, 592] on button "Save & Publish" at bounding box center [590, 582] width 113 height 33
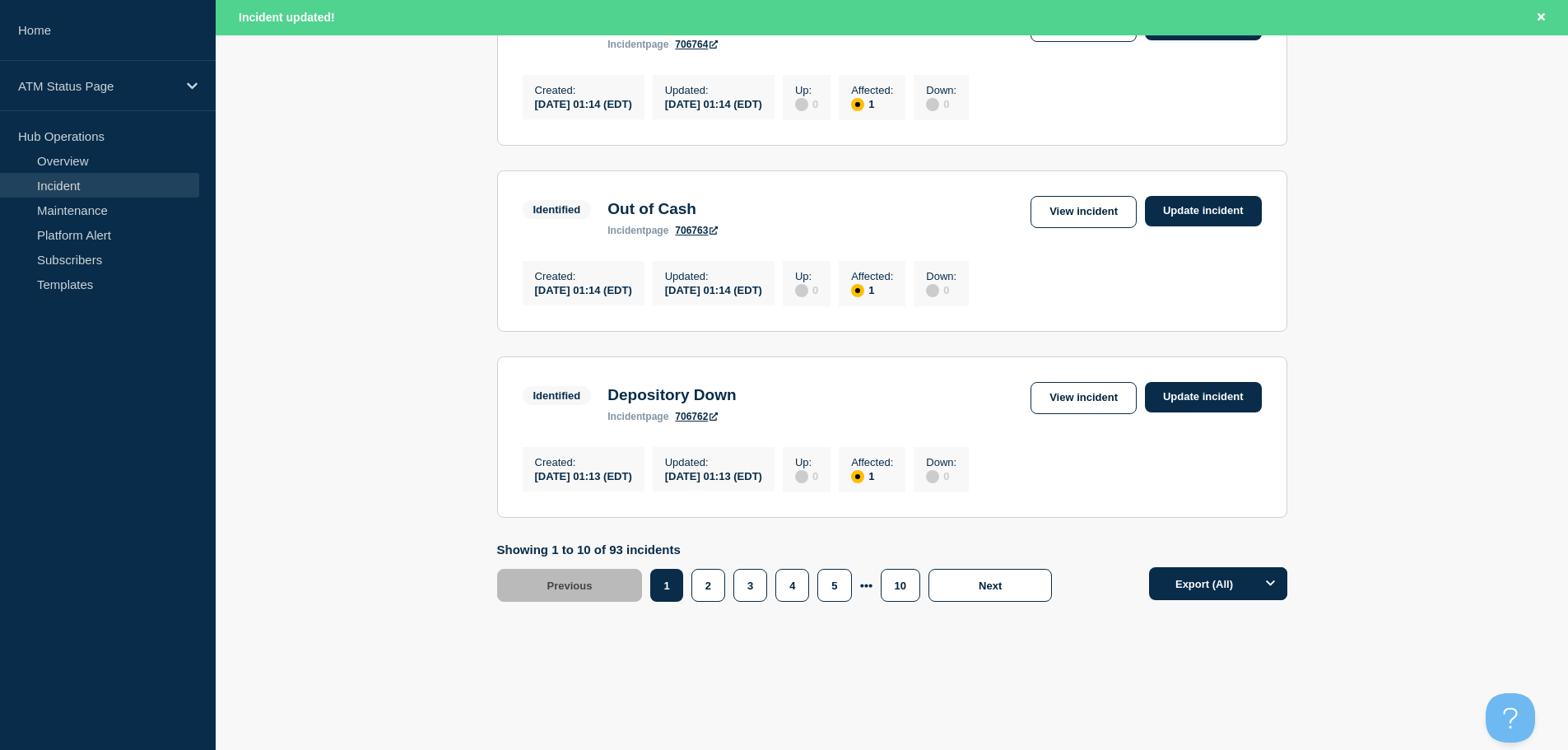
scroll to position [1750, 0]
click at [900, 595] on button "10" at bounding box center [900, 585] width 40 height 33
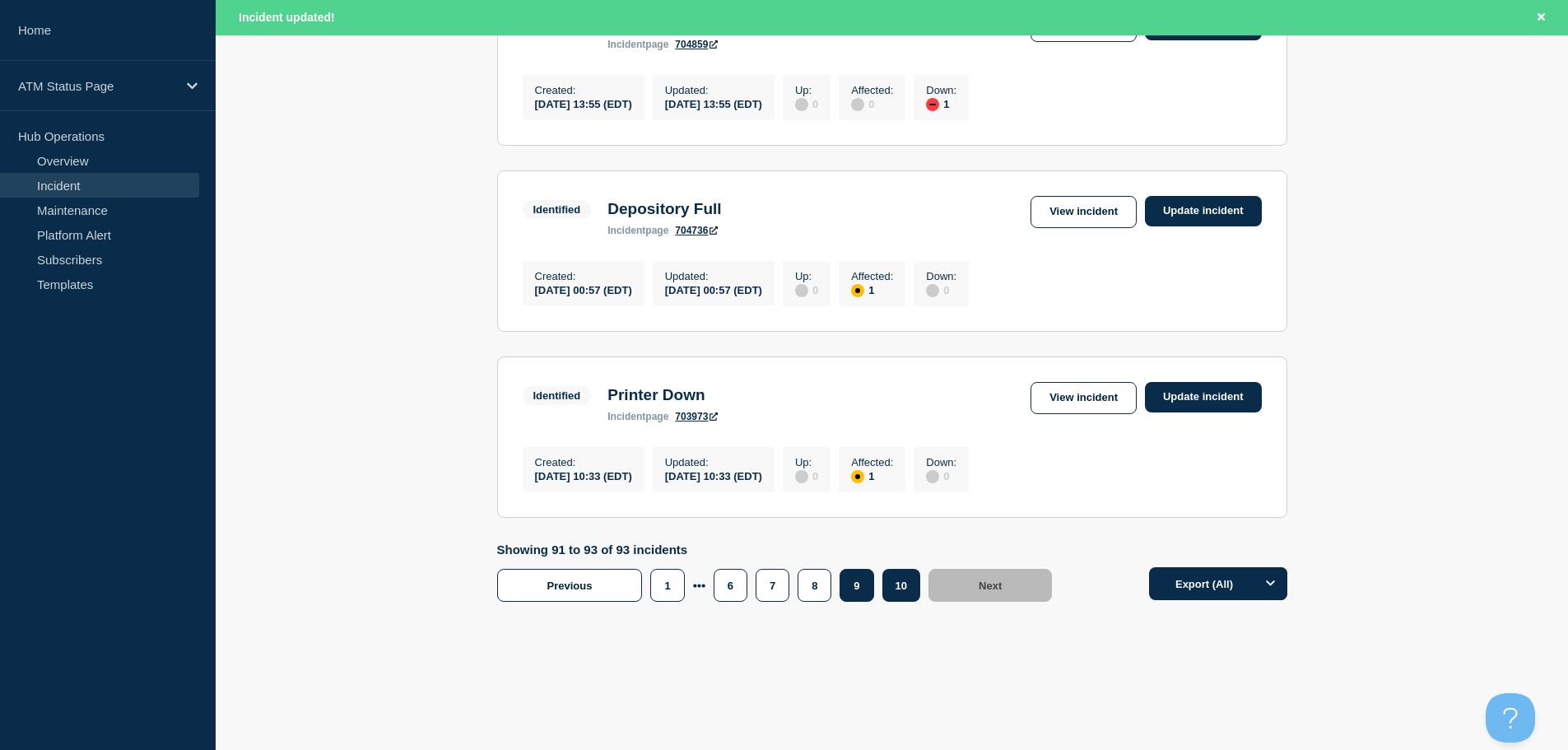
click at [844, 580] on button "9" at bounding box center [855, 585] width 33 height 33
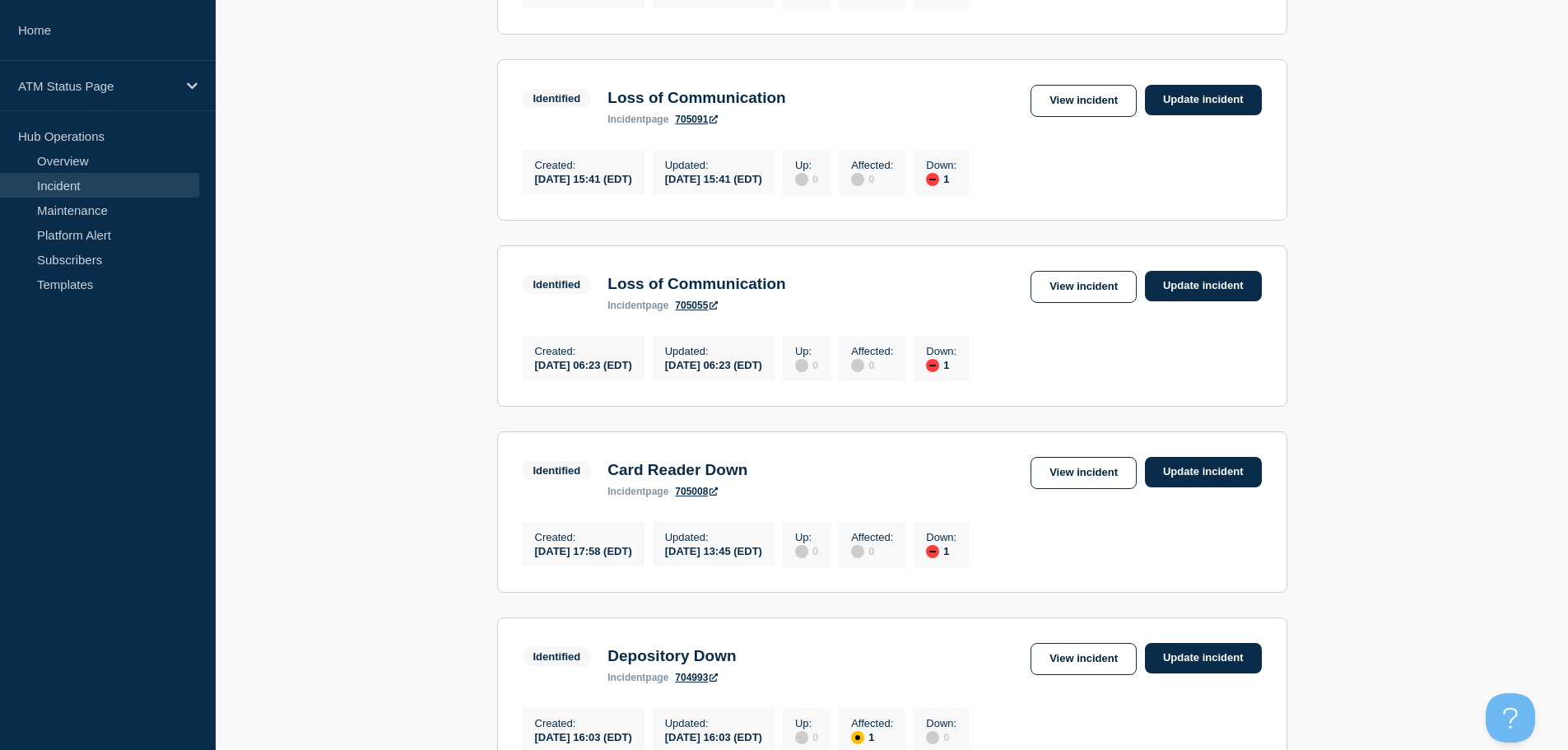
scroll to position [1209, 0]
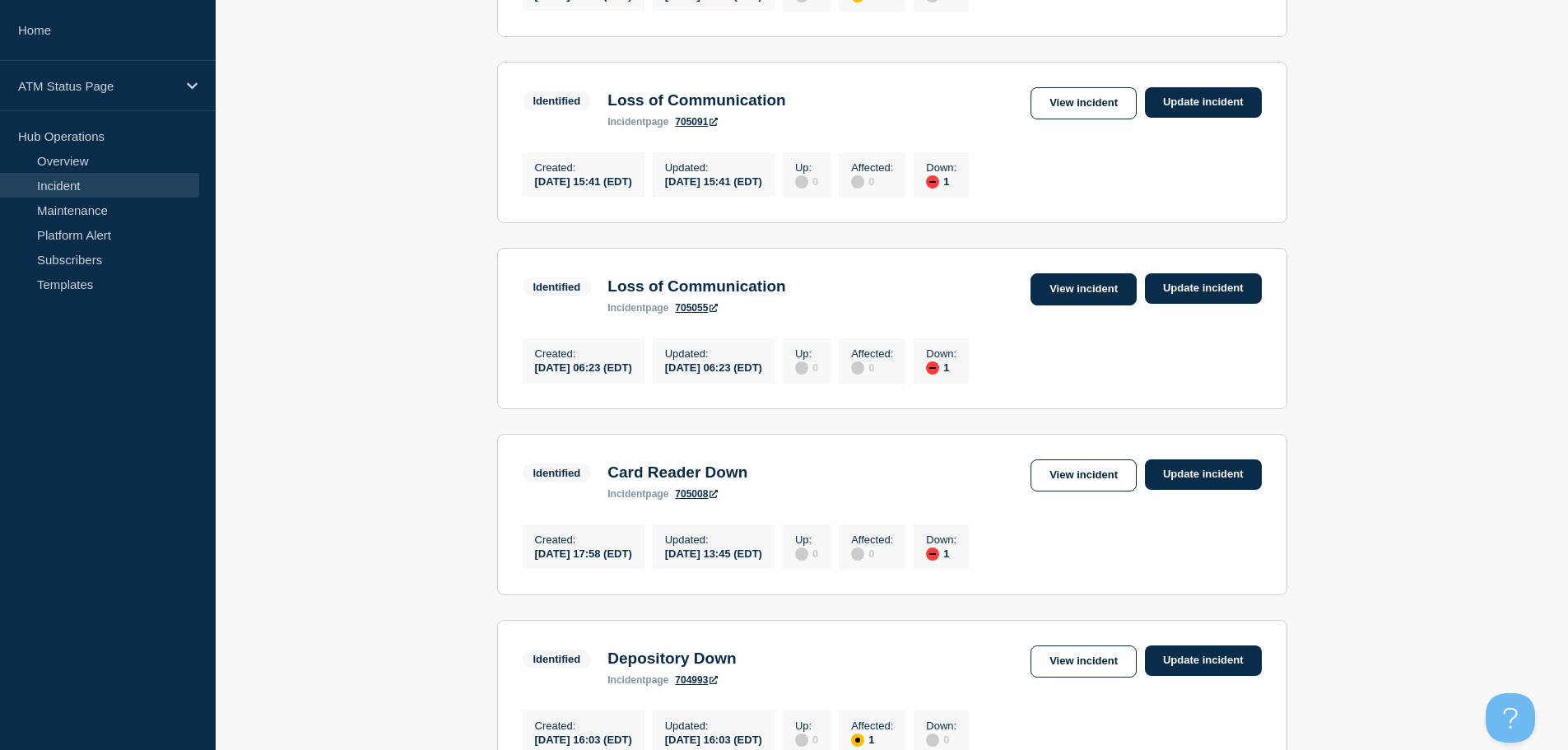
click at [1086, 305] on link "View incident" at bounding box center [1084, 290] width 106 height 32
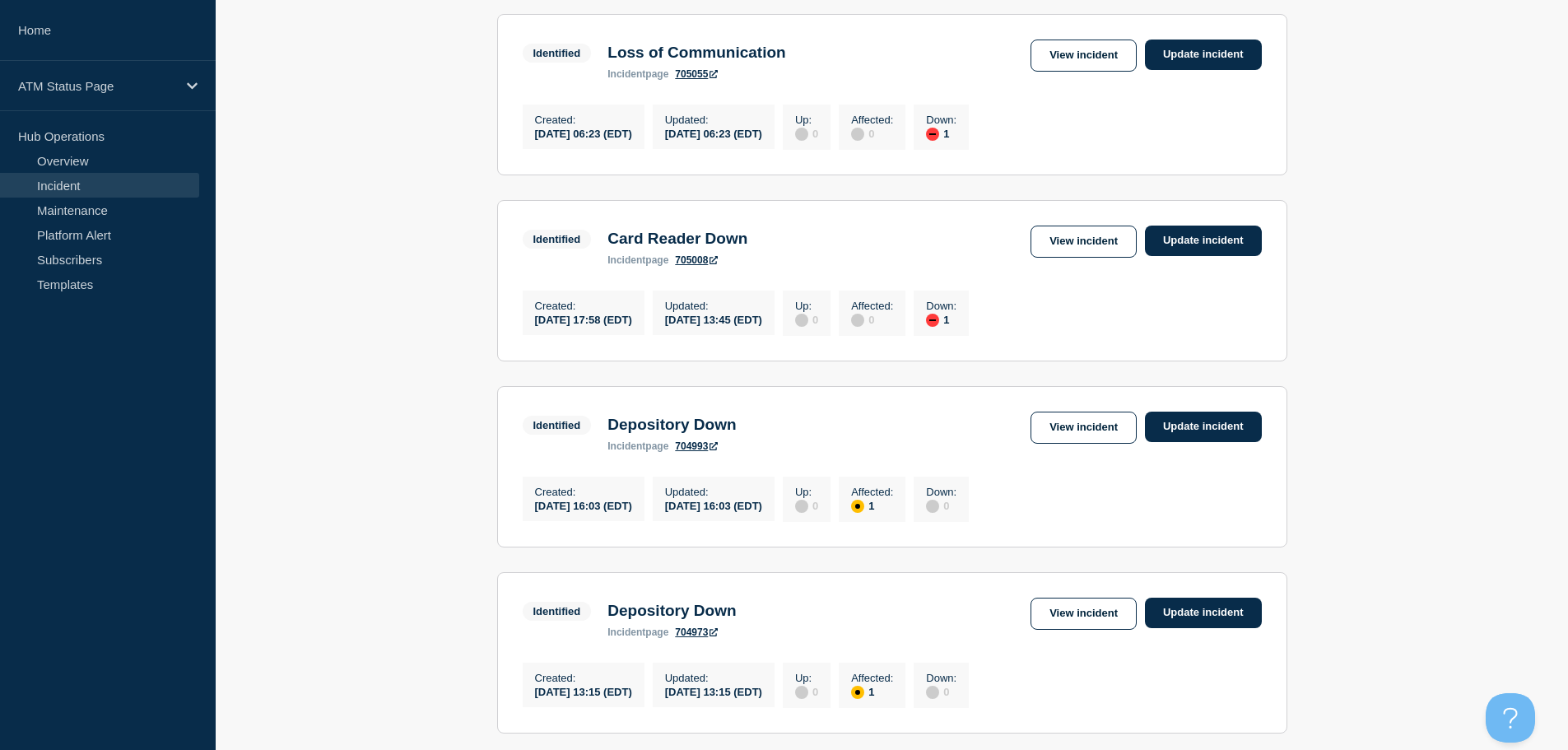
scroll to position [1440, 0]
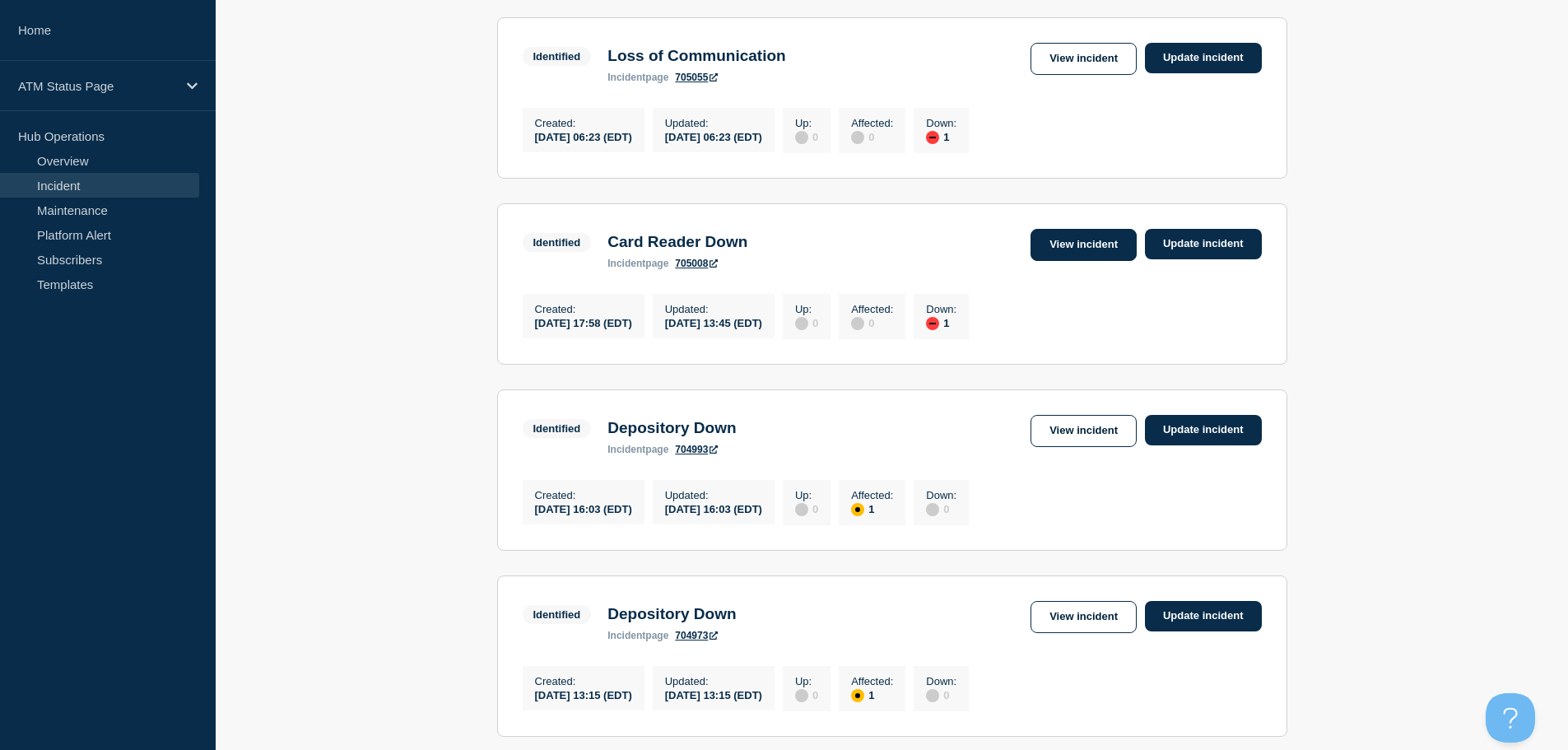
click at [1086, 261] on link "View incident" at bounding box center [1084, 245] width 106 height 32
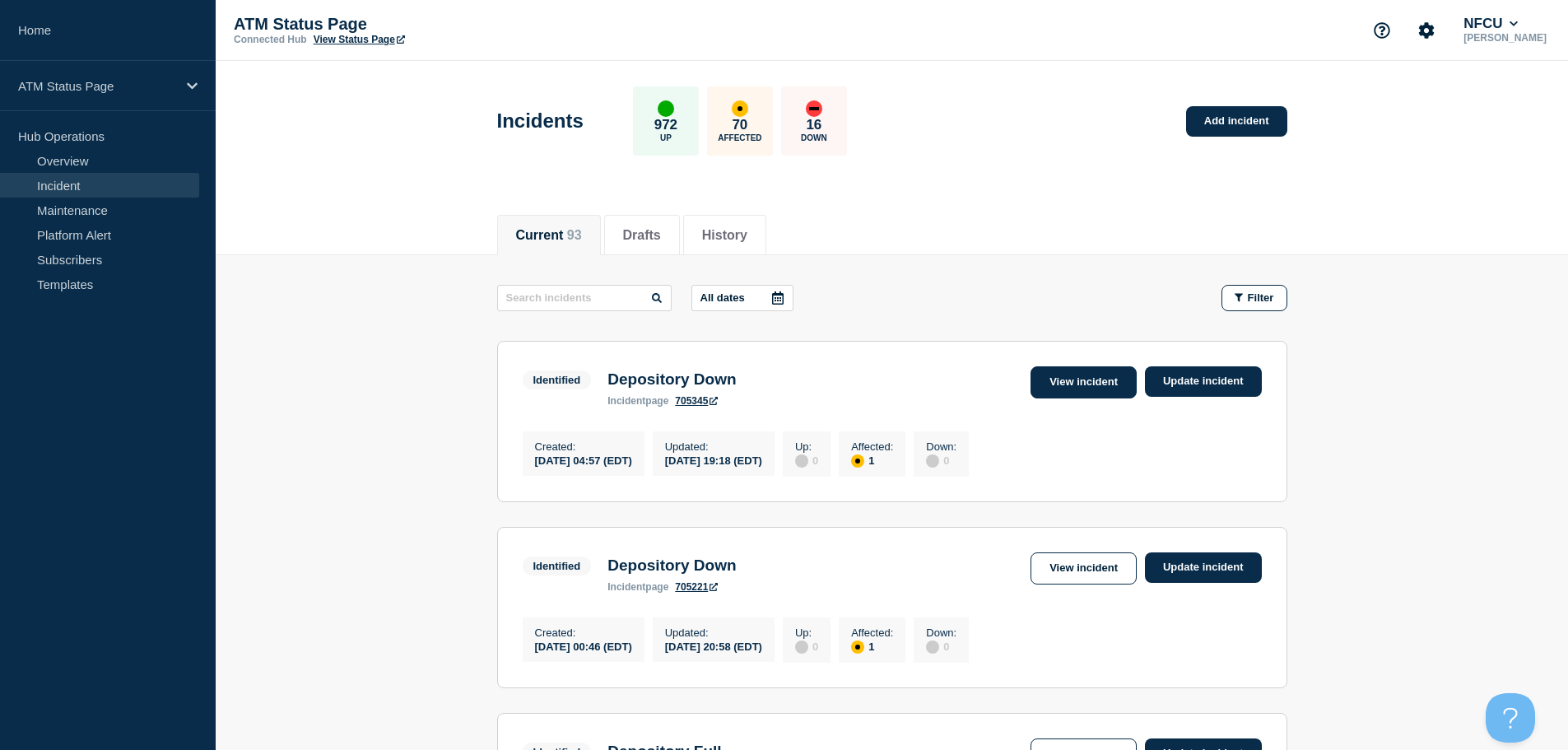
click at [1103, 379] on link "View incident" at bounding box center [1084, 383] width 106 height 32
click at [1080, 577] on link "View incident" at bounding box center [1084, 568] width 106 height 32
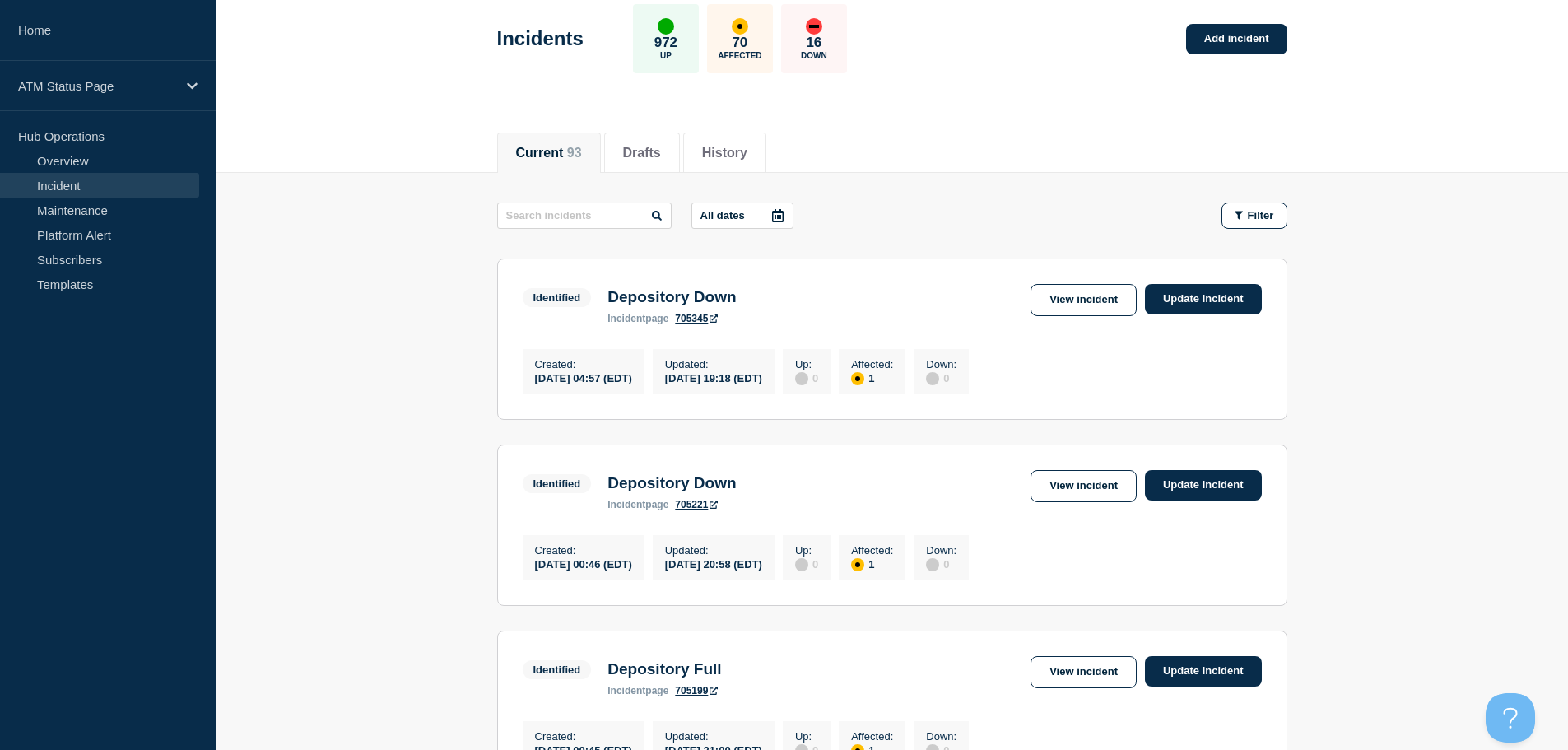
scroll to position [165, 0]
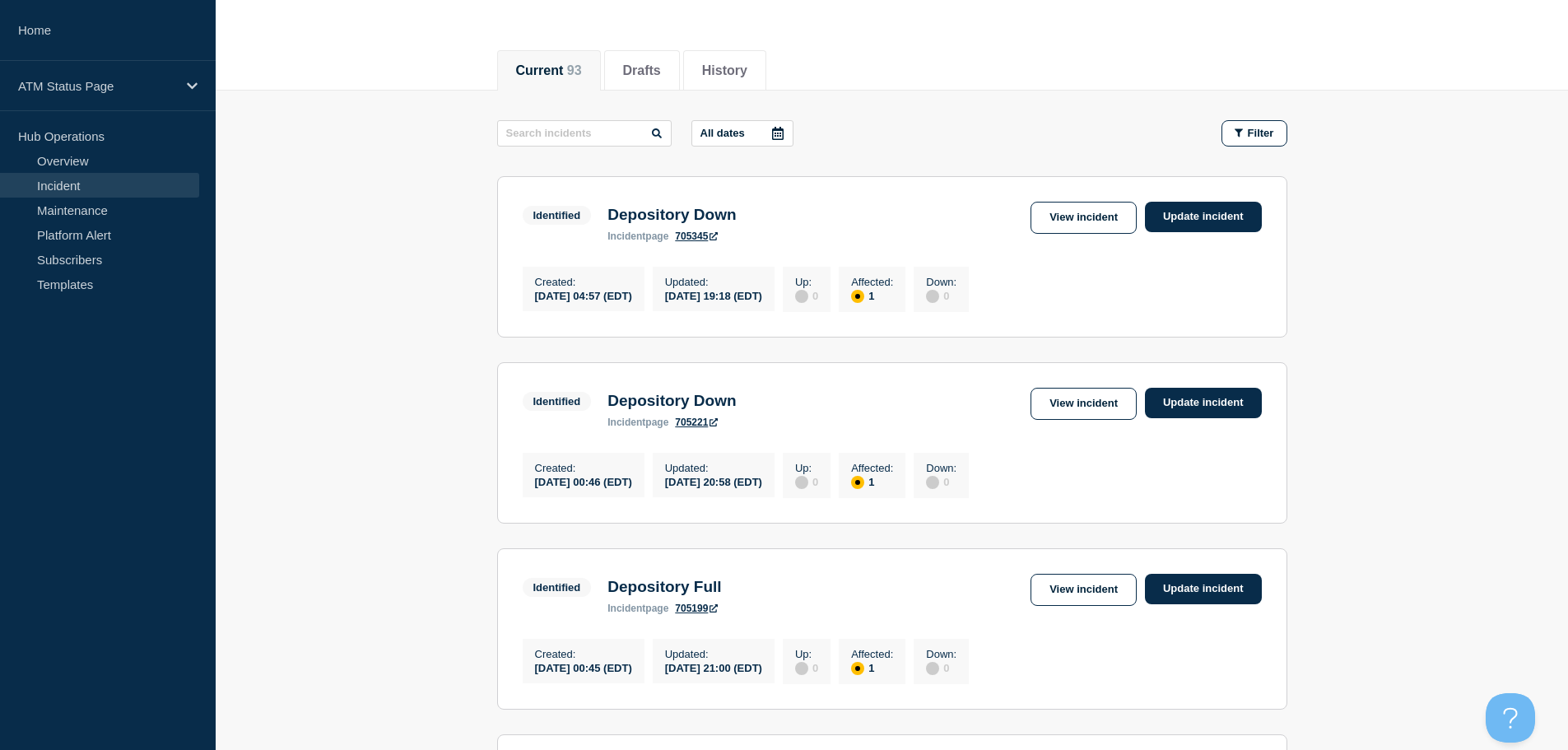
click at [1081, 606] on link "View incident" at bounding box center [1084, 590] width 106 height 32
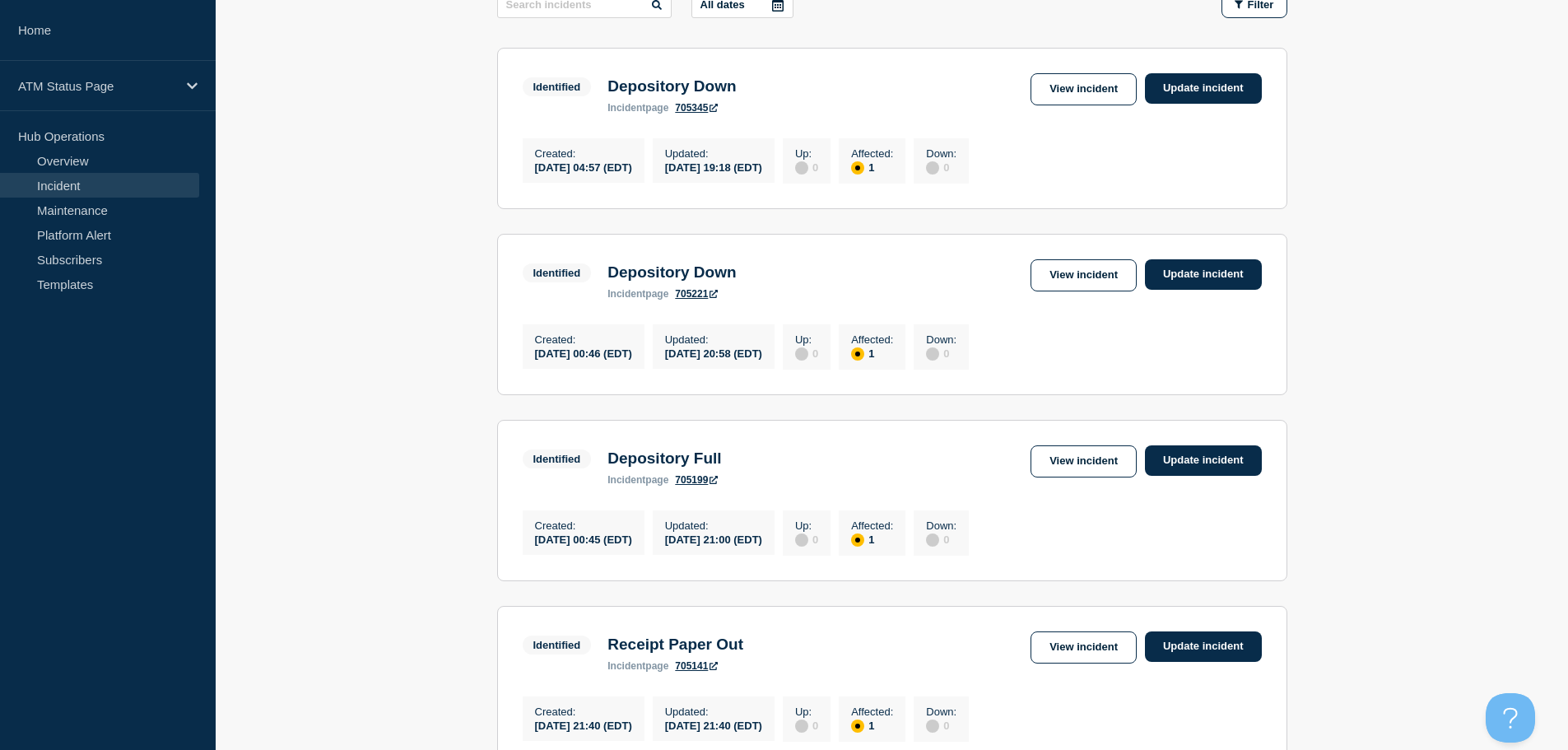
scroll to position [287, 0]
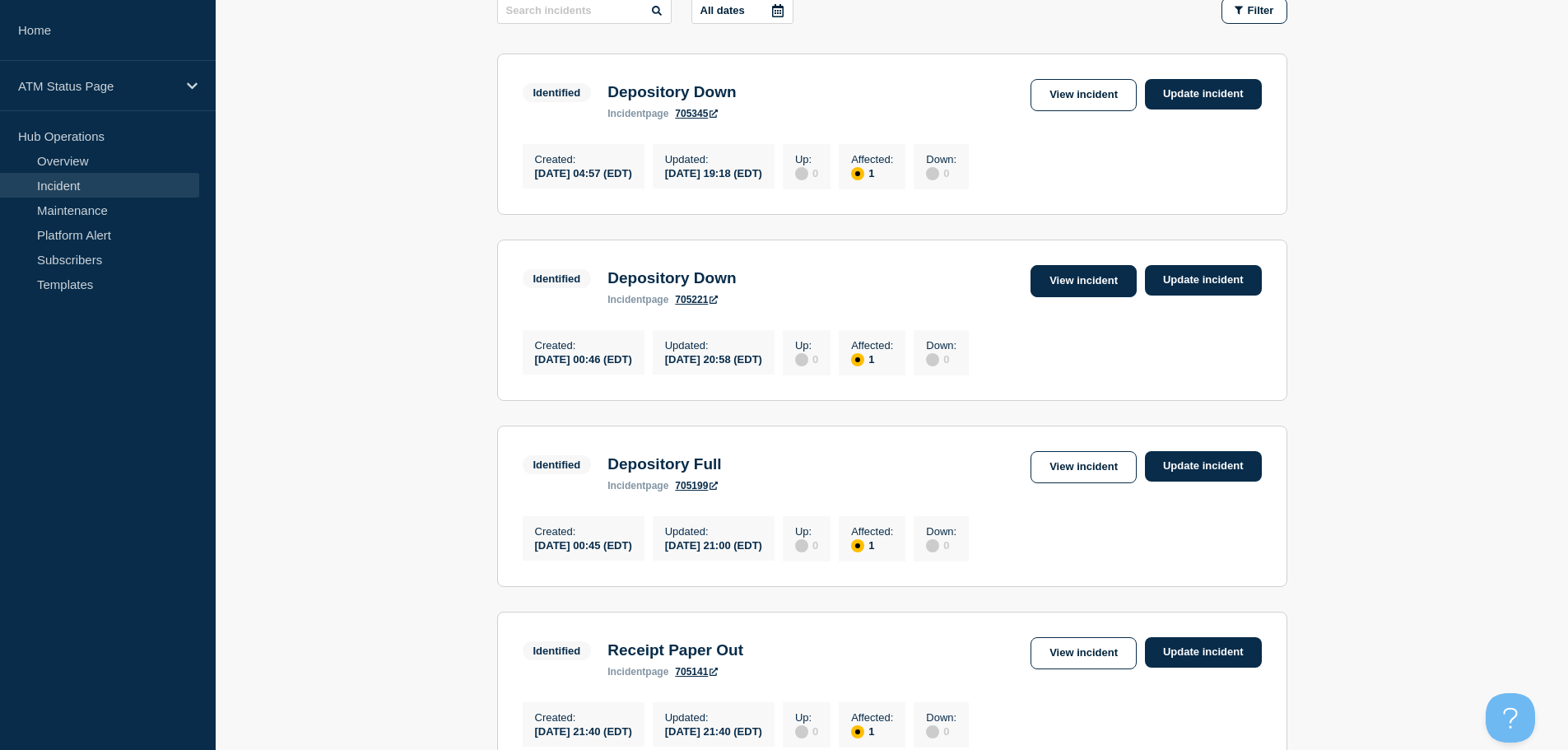
click at [1059, 287] on link "View incident" at bounding box center [1084, 281] width 106 height 32
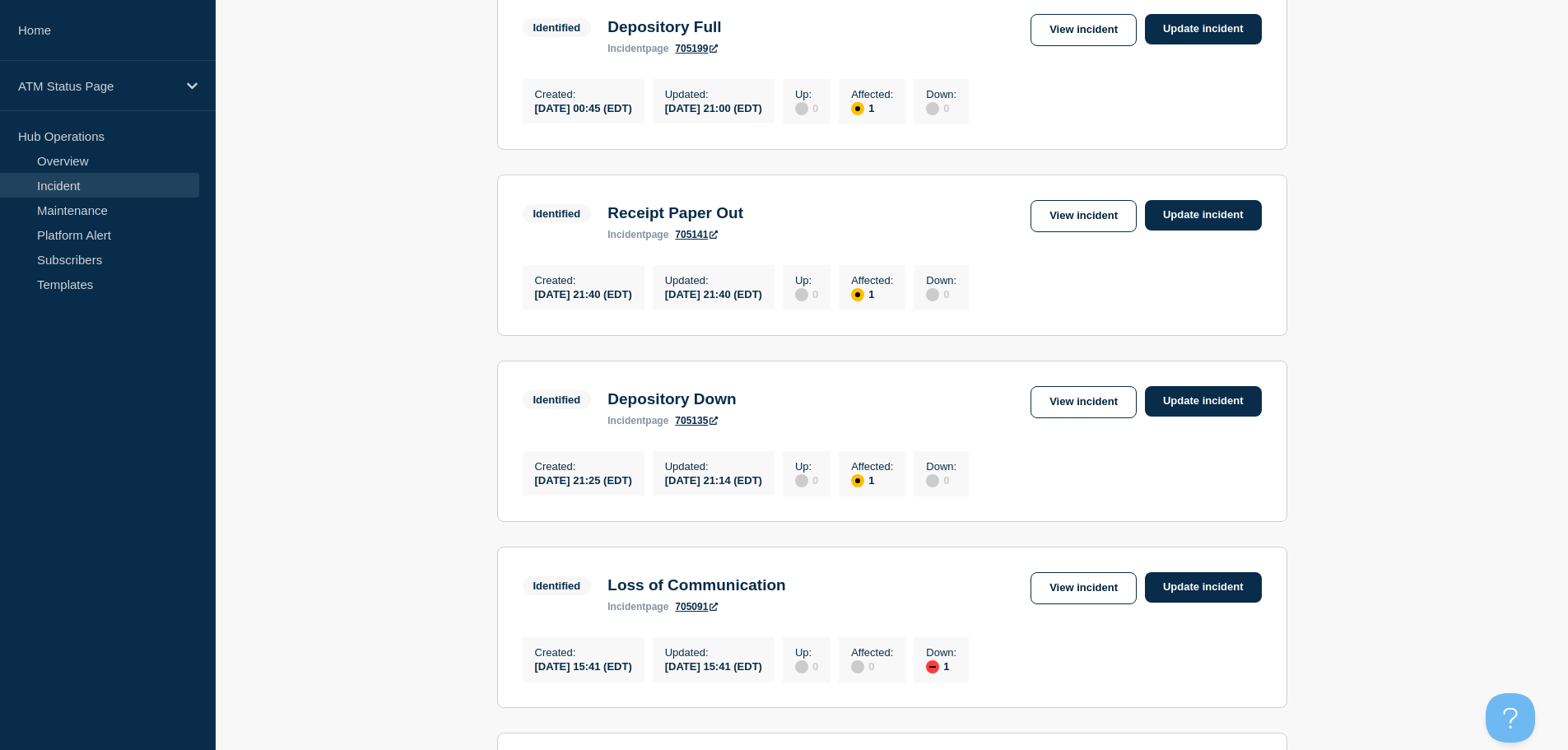
scroll to position [738, 0]
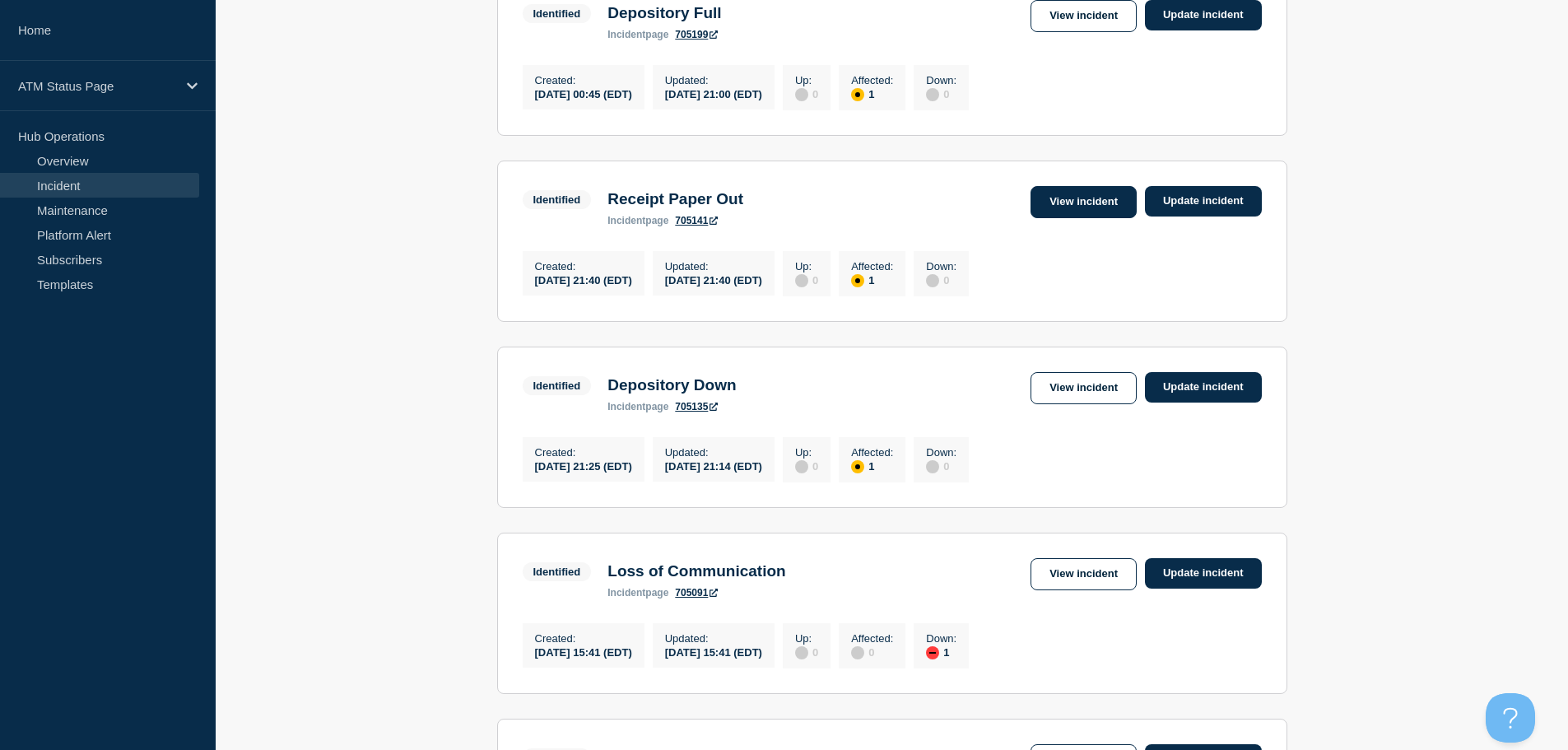
click at [1070, 218] on link "View incident" at bounding box center [1084, 203] width 106 height 32
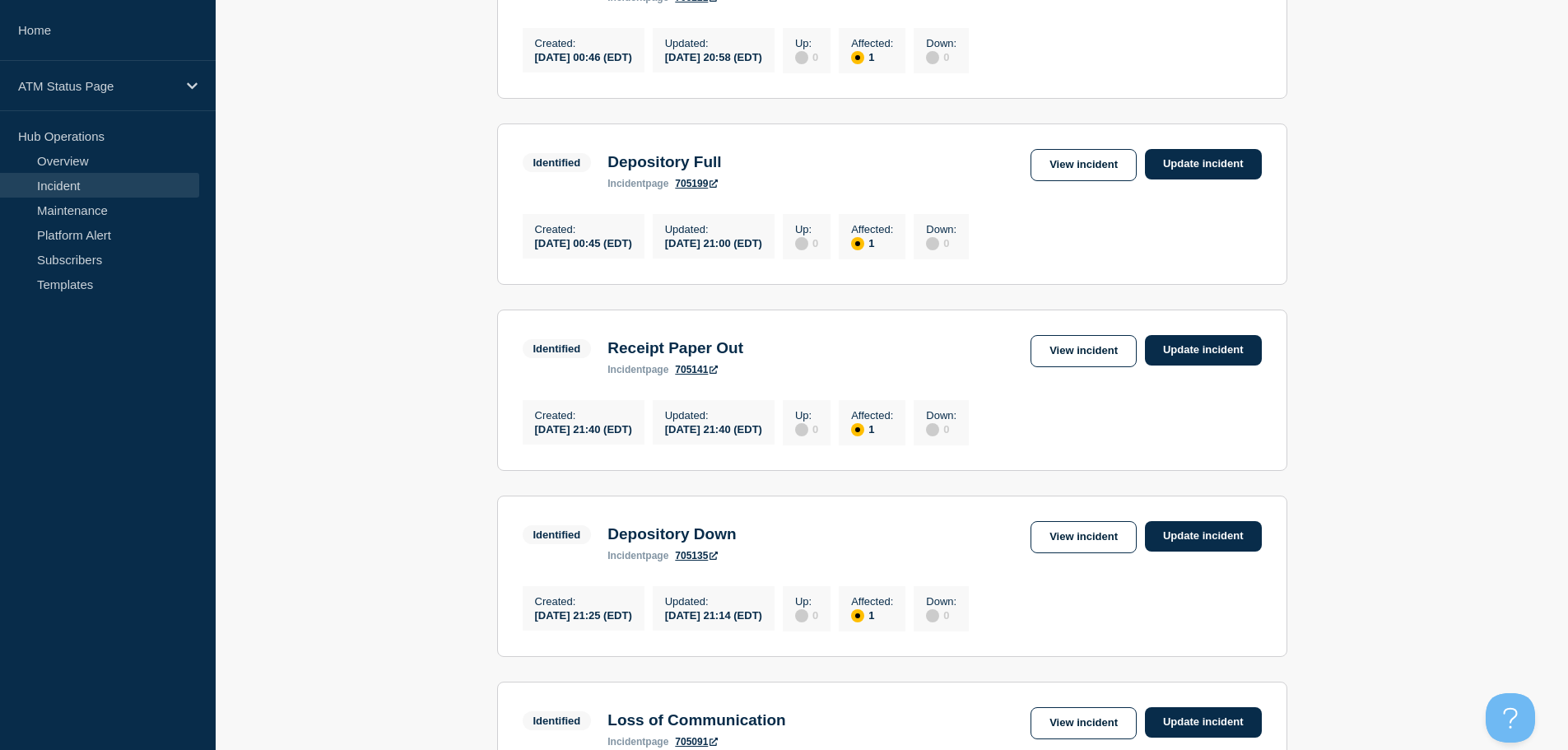
scroll to position [651, 0]
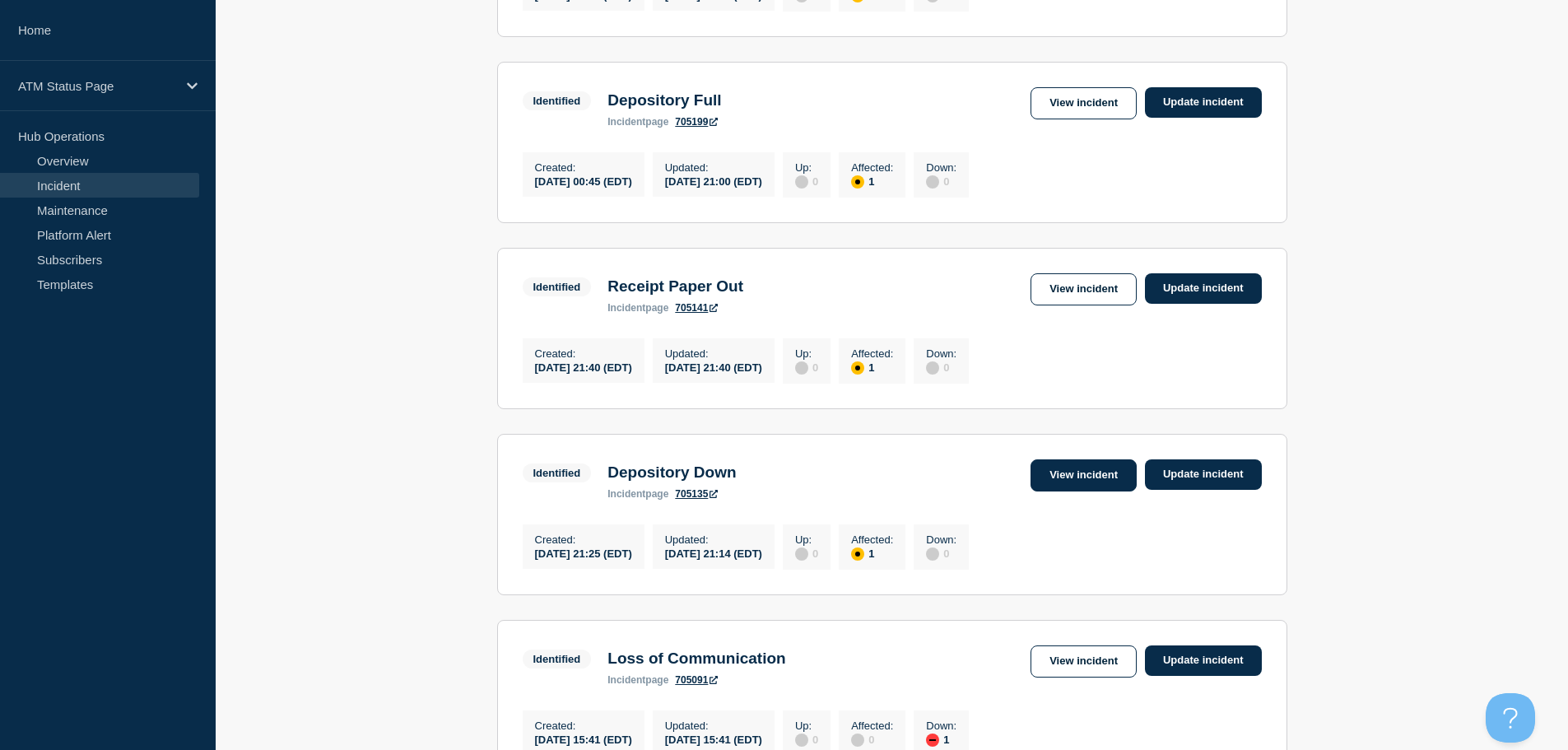
click at [1096, 492] on link "View incident" at bounding box center [1084, 475] width 106 height 32
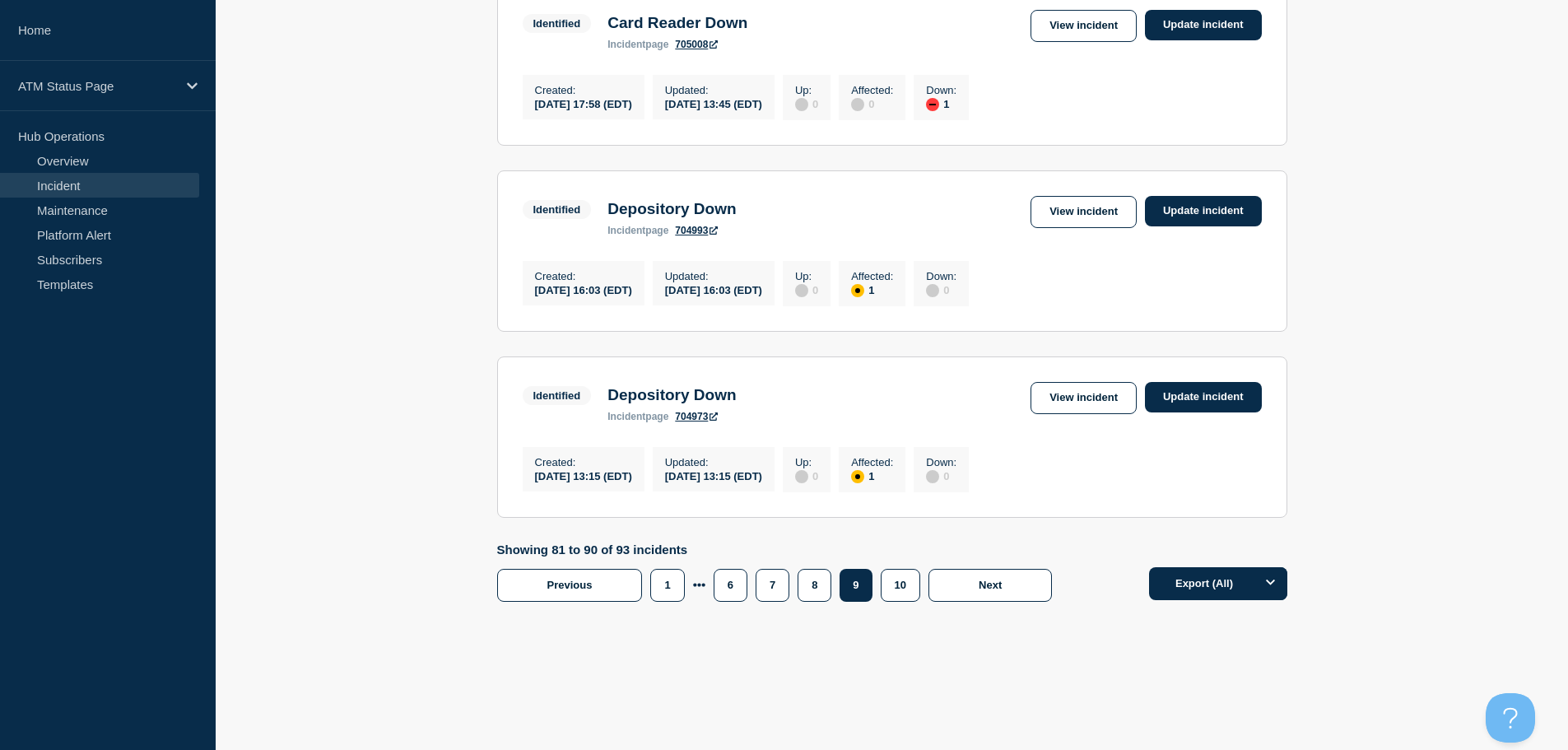
scroll to position [1716, 0]
click at [809, 589] on button "8" at bounding box center [814, 585] width 33 height 33
click at [1098, 395] on link "View incident" at bounding box center [1084, 398] width 106 height 32
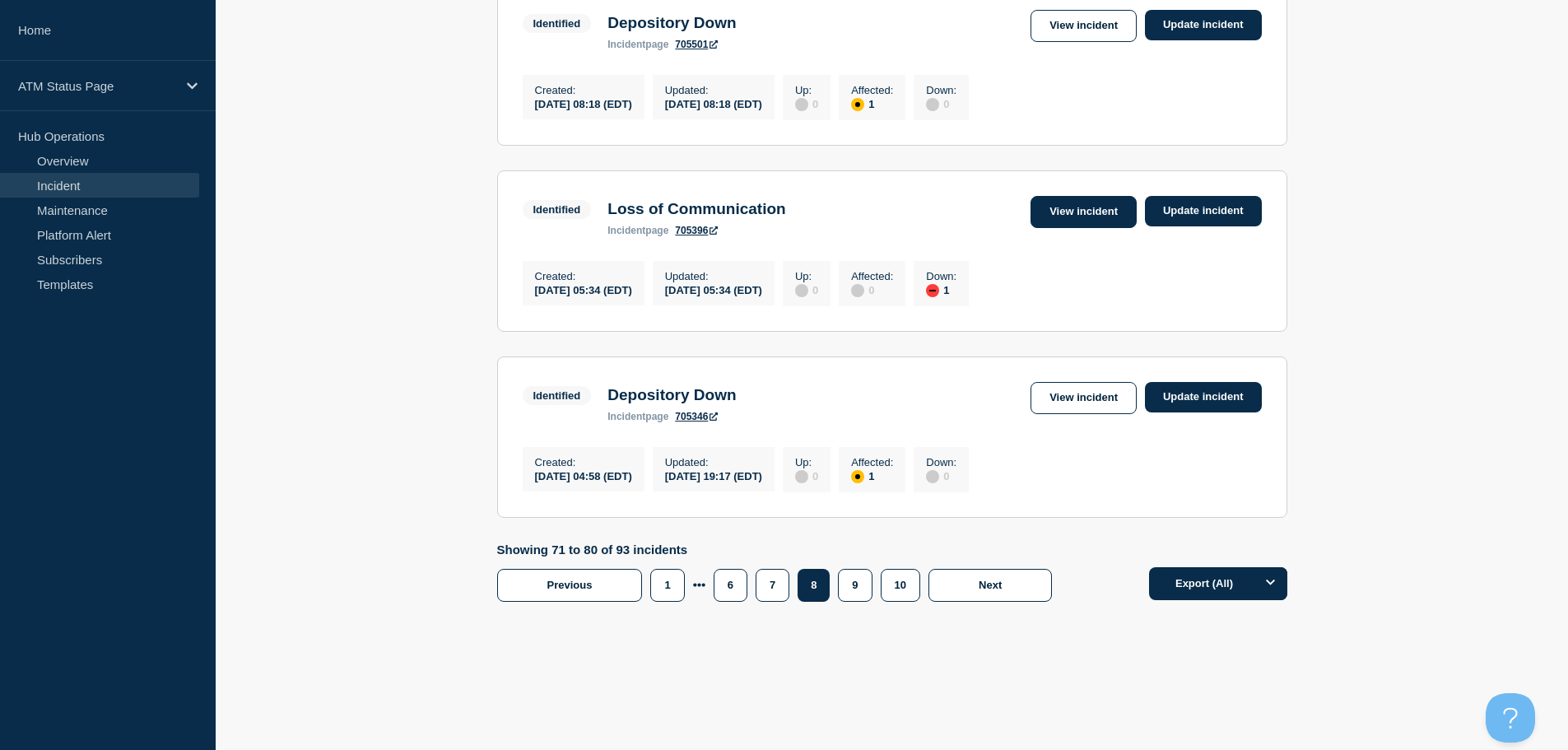
click at [1077, 202] on link "View incident" at bounding box center [1084, 212] width 106 height 32
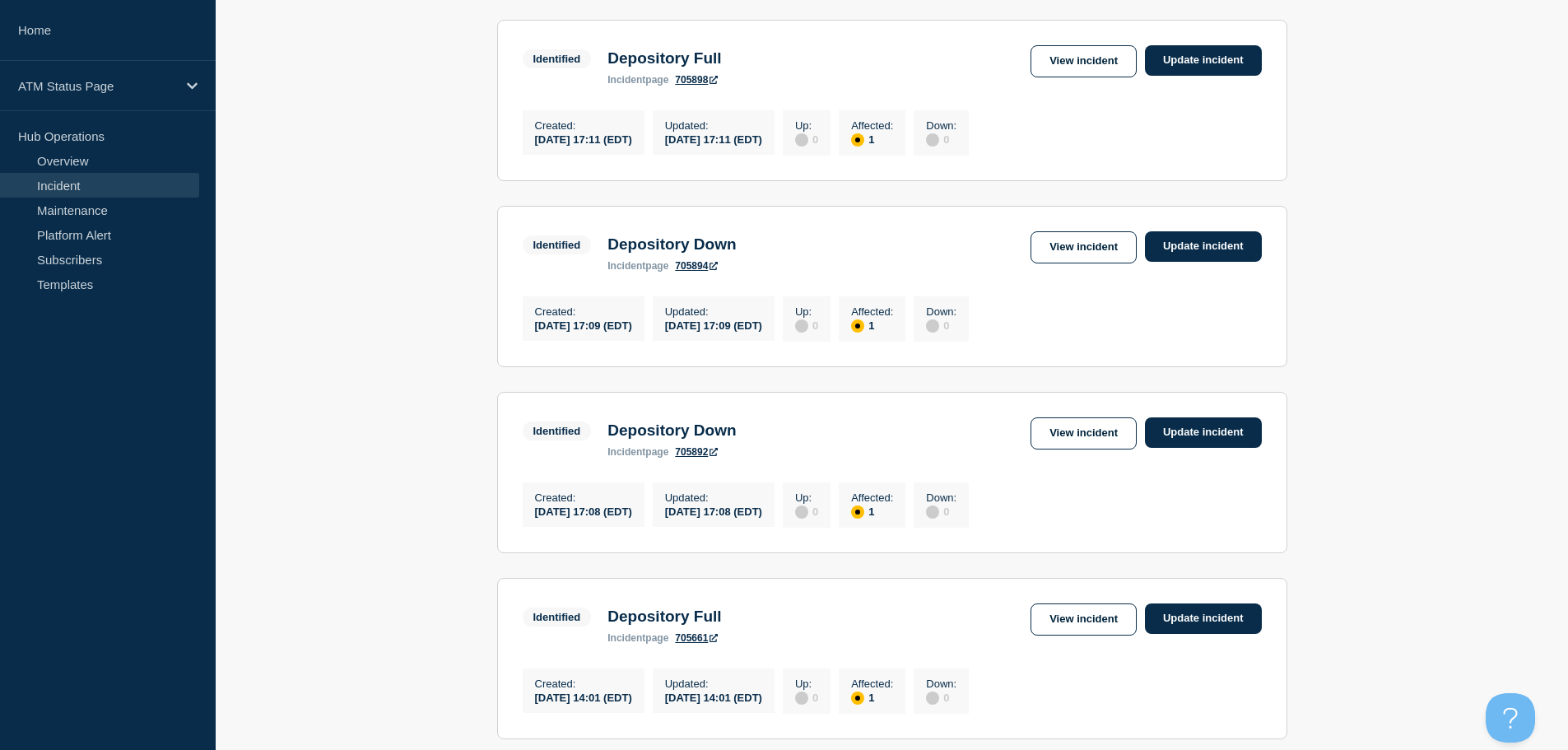
scroll to position [1716, 0]
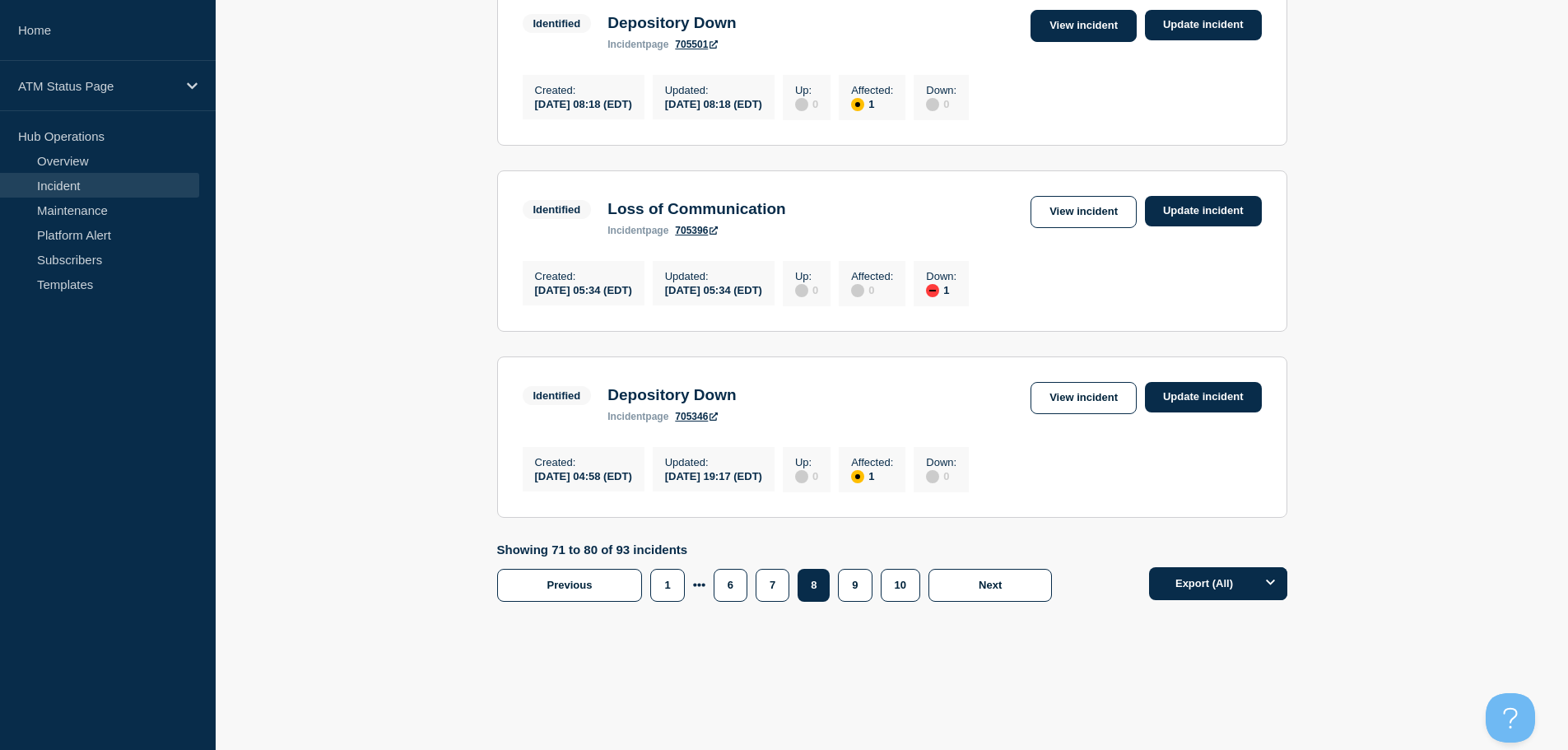
click at [1106, 10] on link "View incident" at bounding box center [1084, 26] width 106 height 32
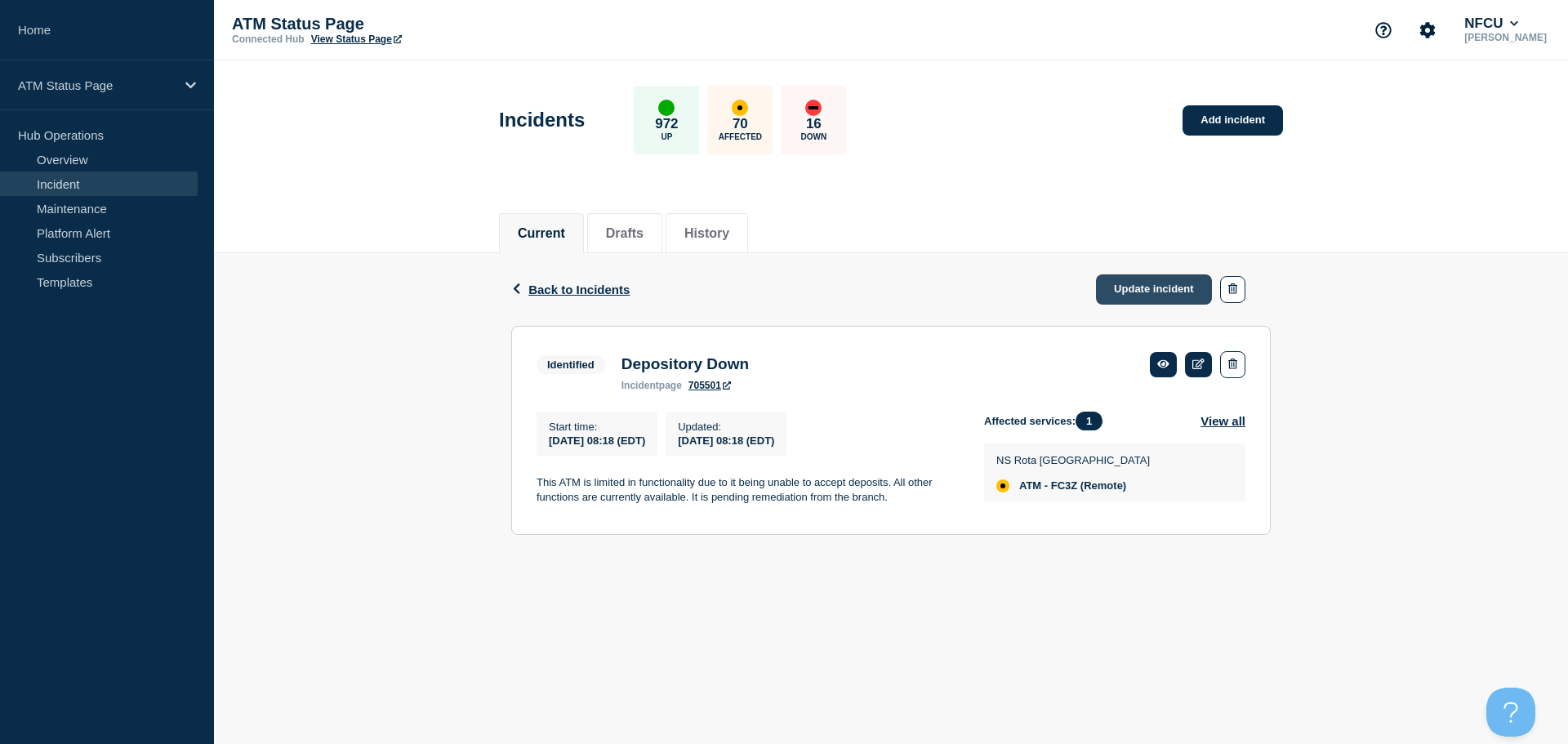
click at [1158, 286] on link "Update incident" at bounding box center [1154, 289] width 116 height 30
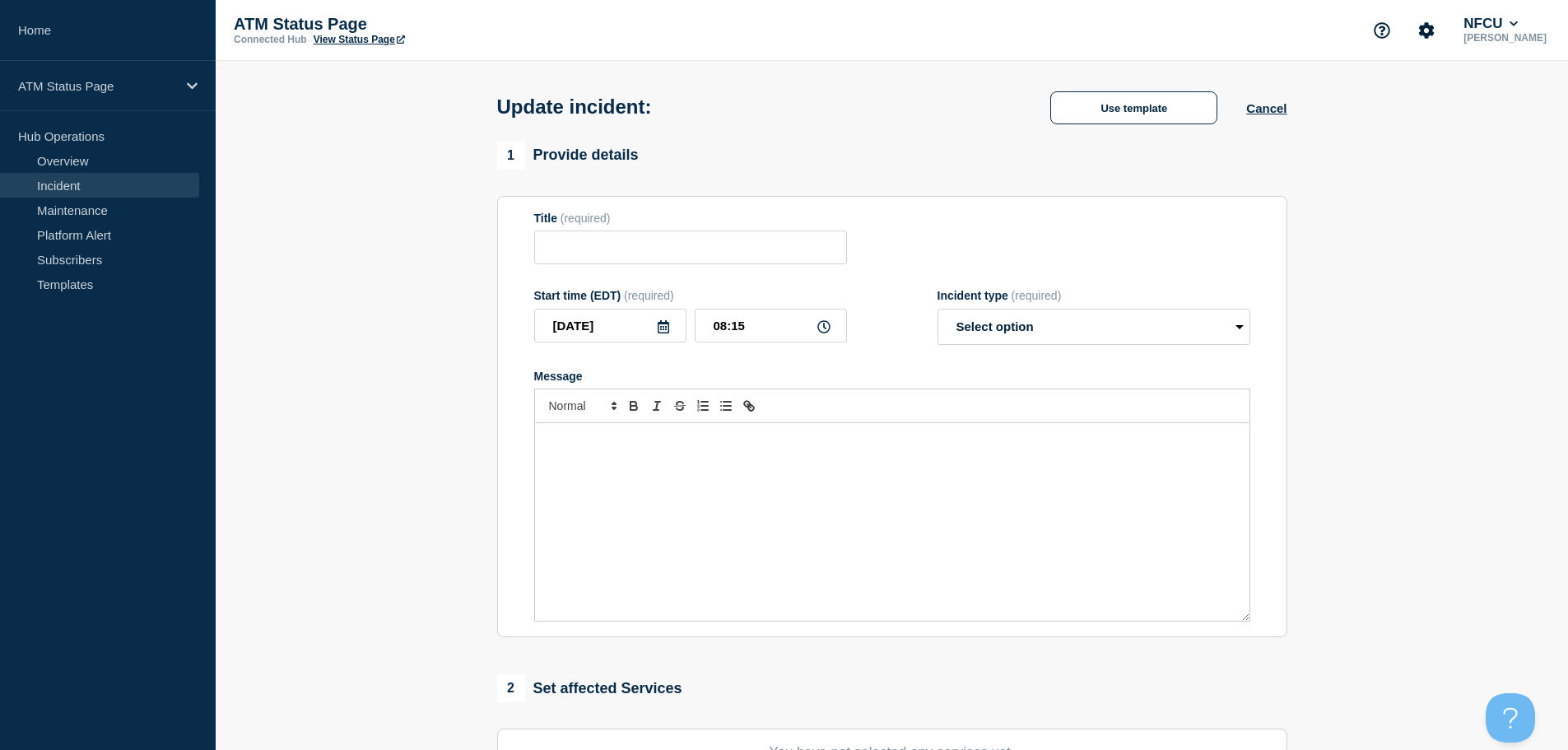
type input "Depository Down"
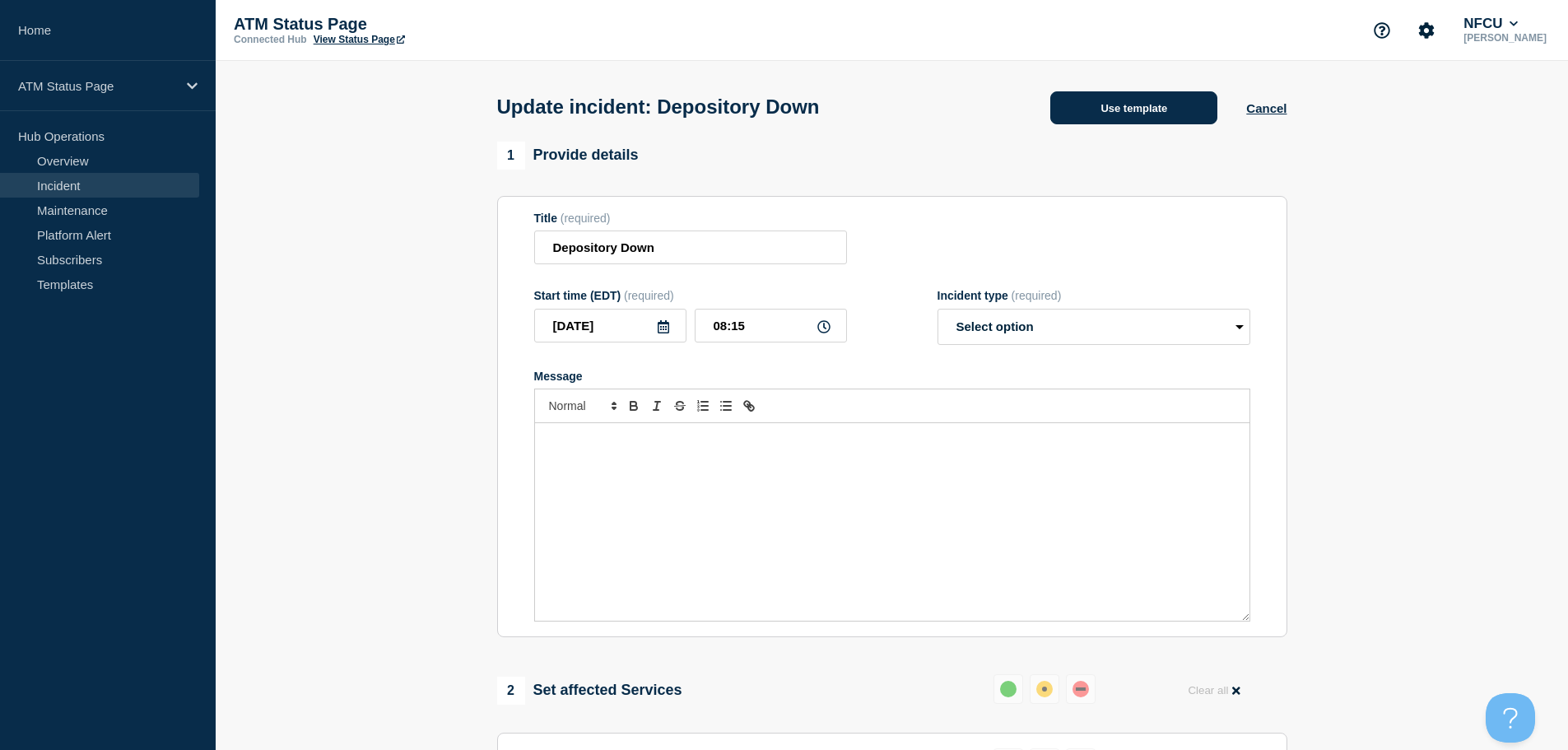
click at [1113, 120] on button "Use template" at bounding box center [1134, 107] width 167 height 33
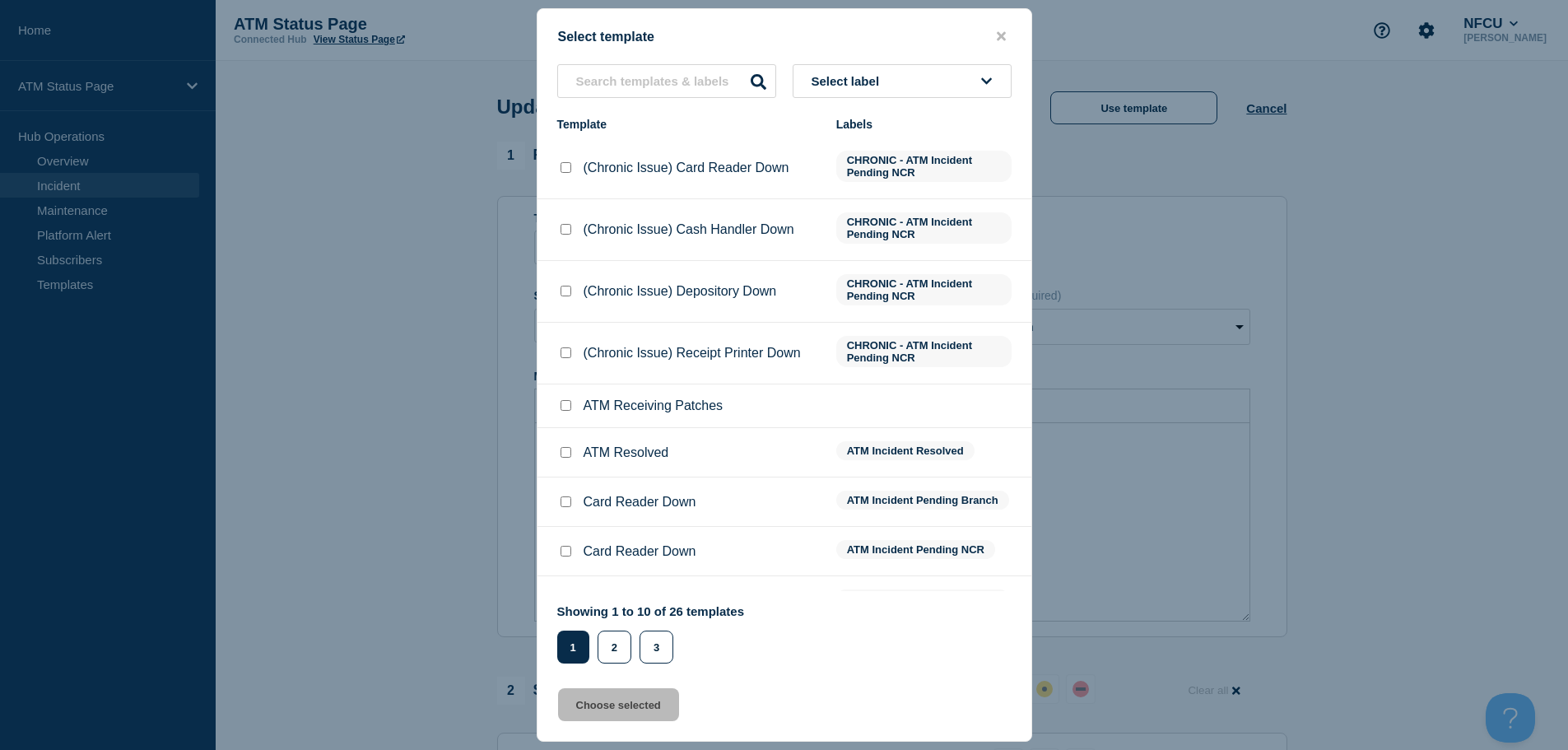
click at [566, 454] on input "ATM Resolved checkbox" at bounding box center [566, 452] width 11 height 11
checkbox input "true"
click at [598, 700] on button "Choose selected" at bounding box center [618, 704] width 121 height 33
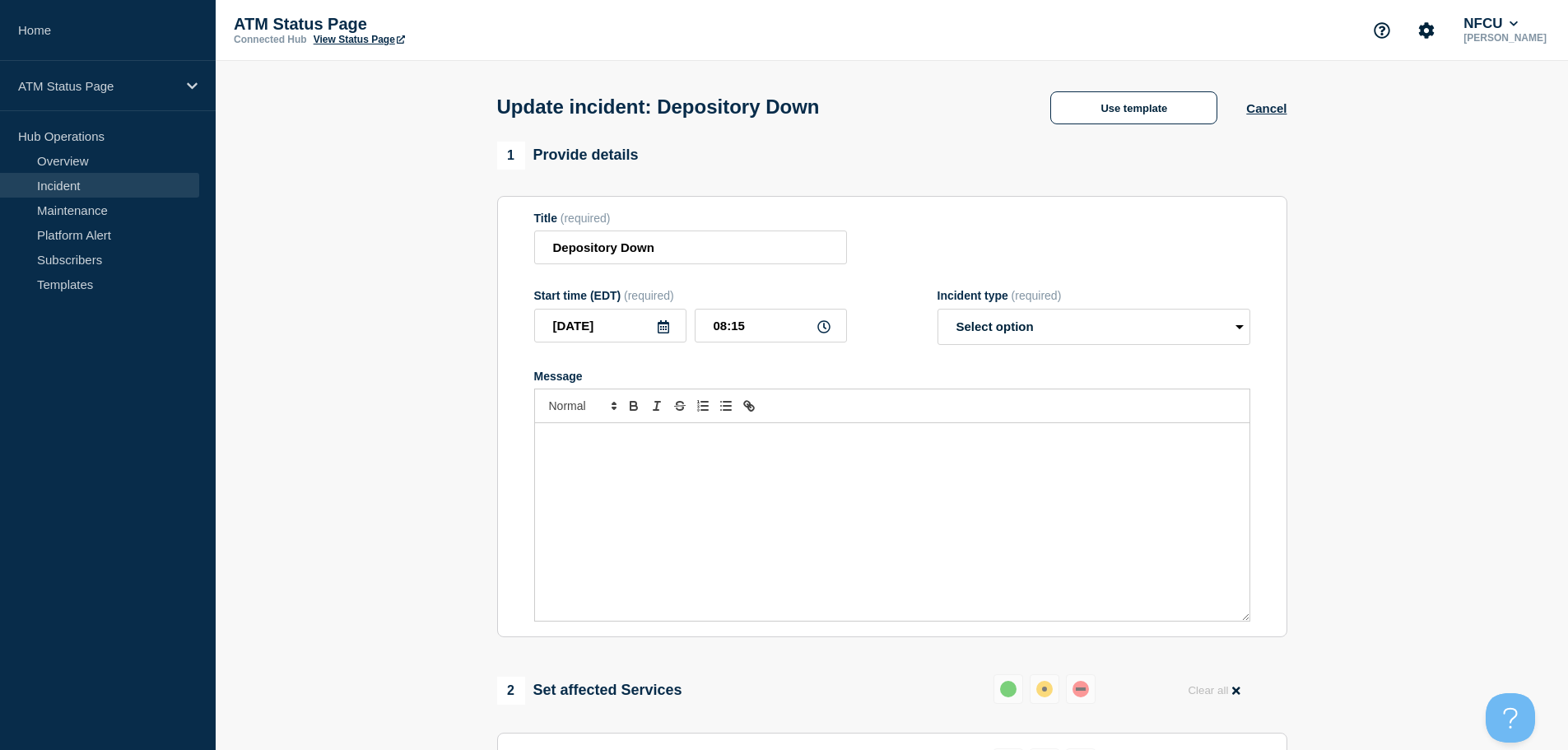
select select "resolved"
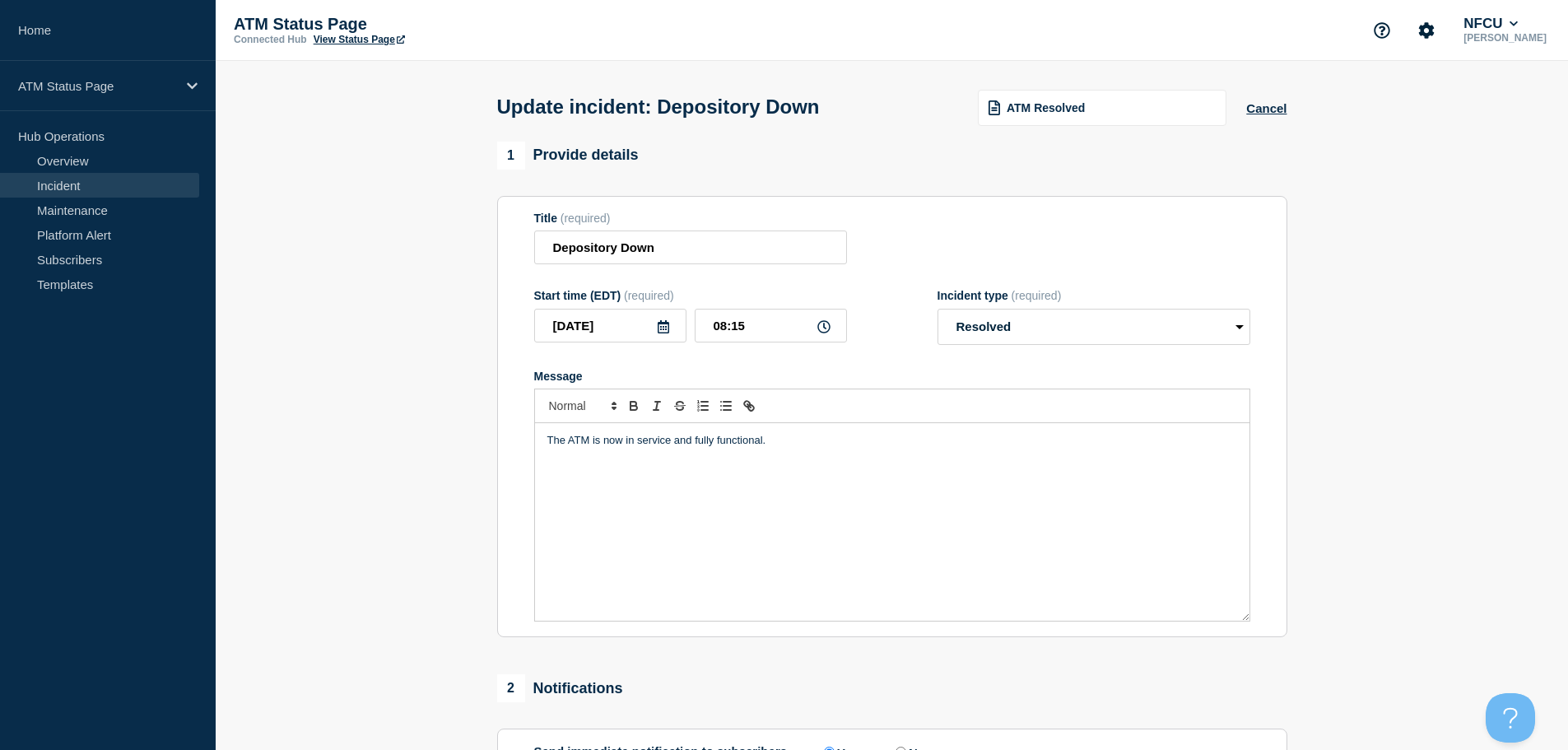
scroll to position [247, 0]
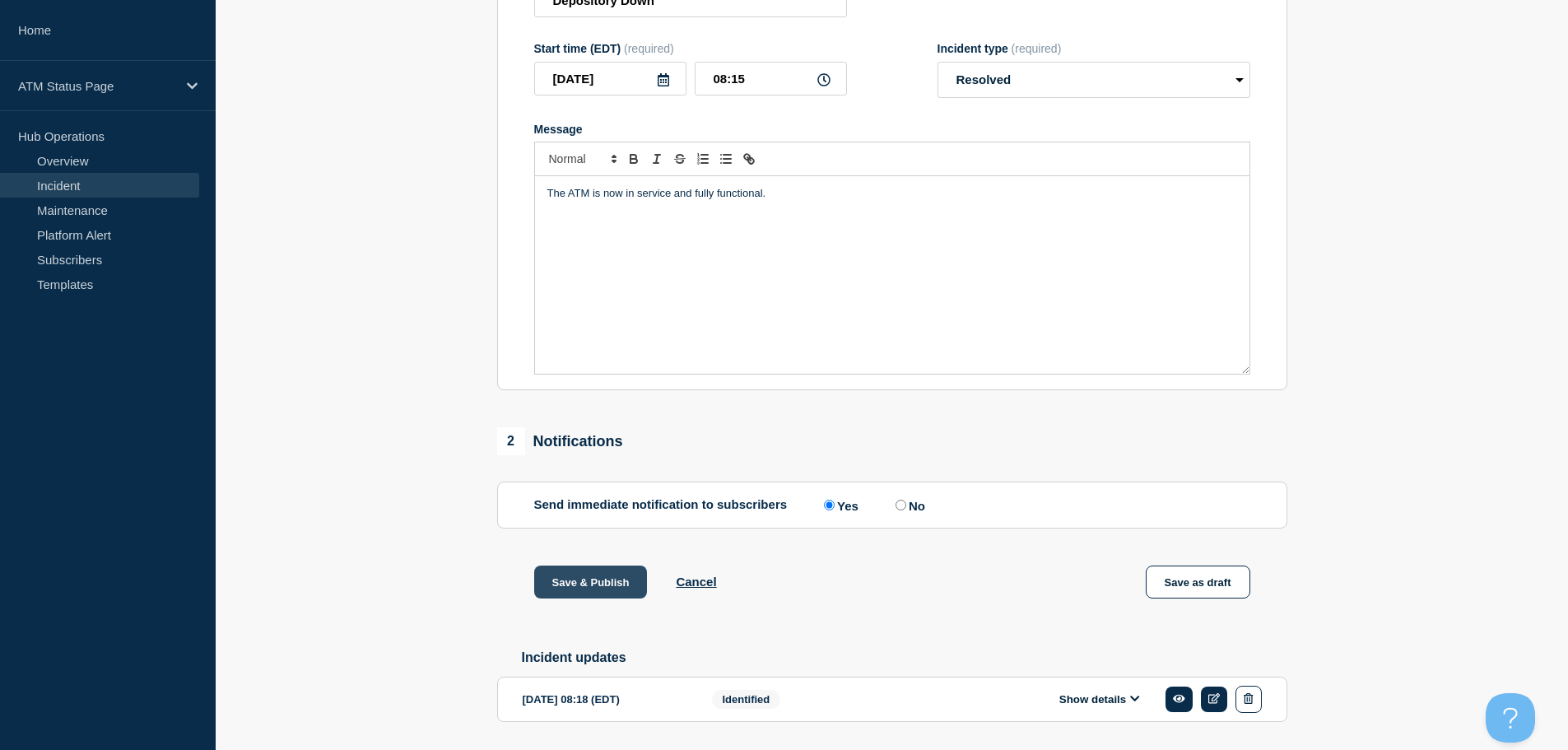
click at [599, 582] on button "Save & Publish" at bounding box center [590, 582] width 113 height 33
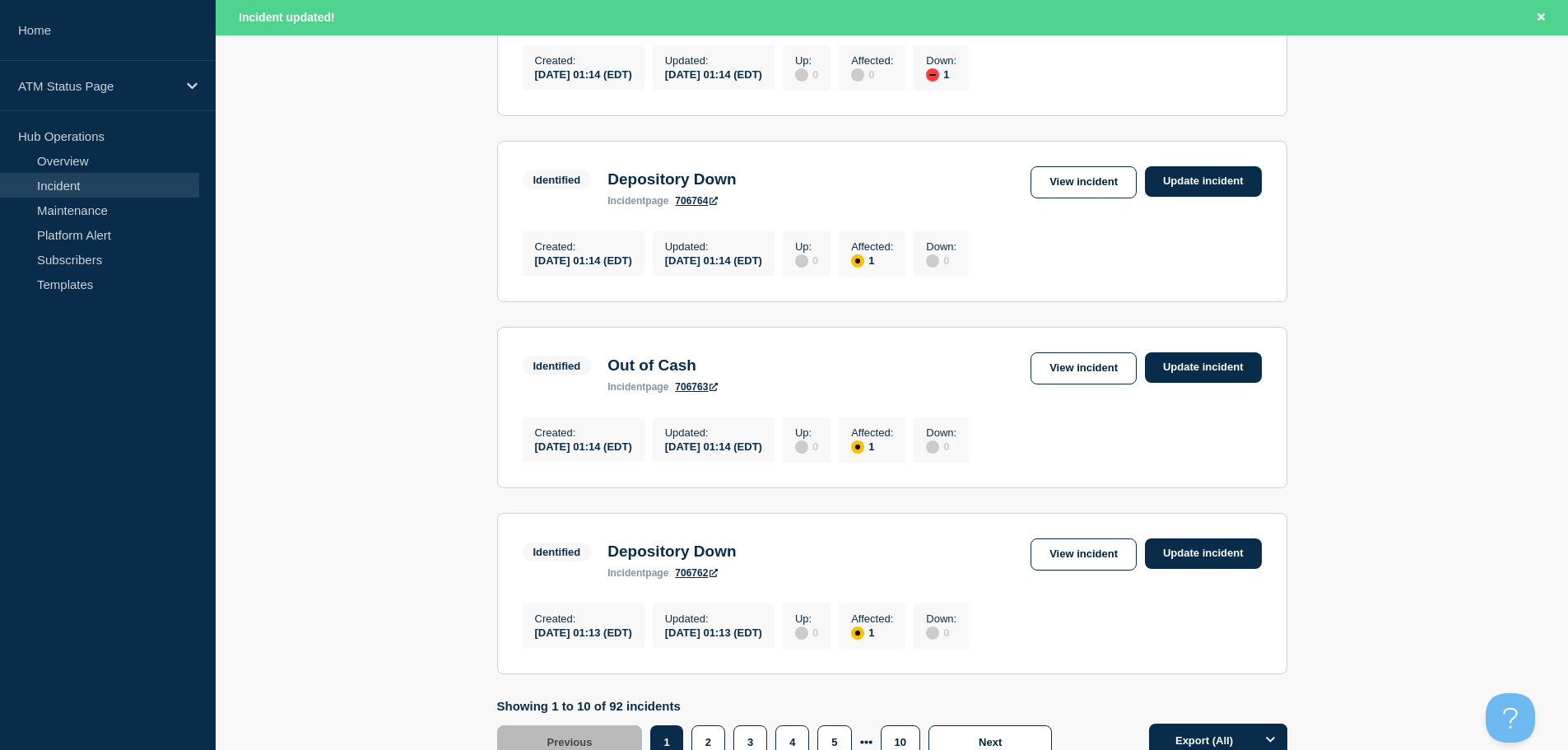
scroll to position [1750, 0]
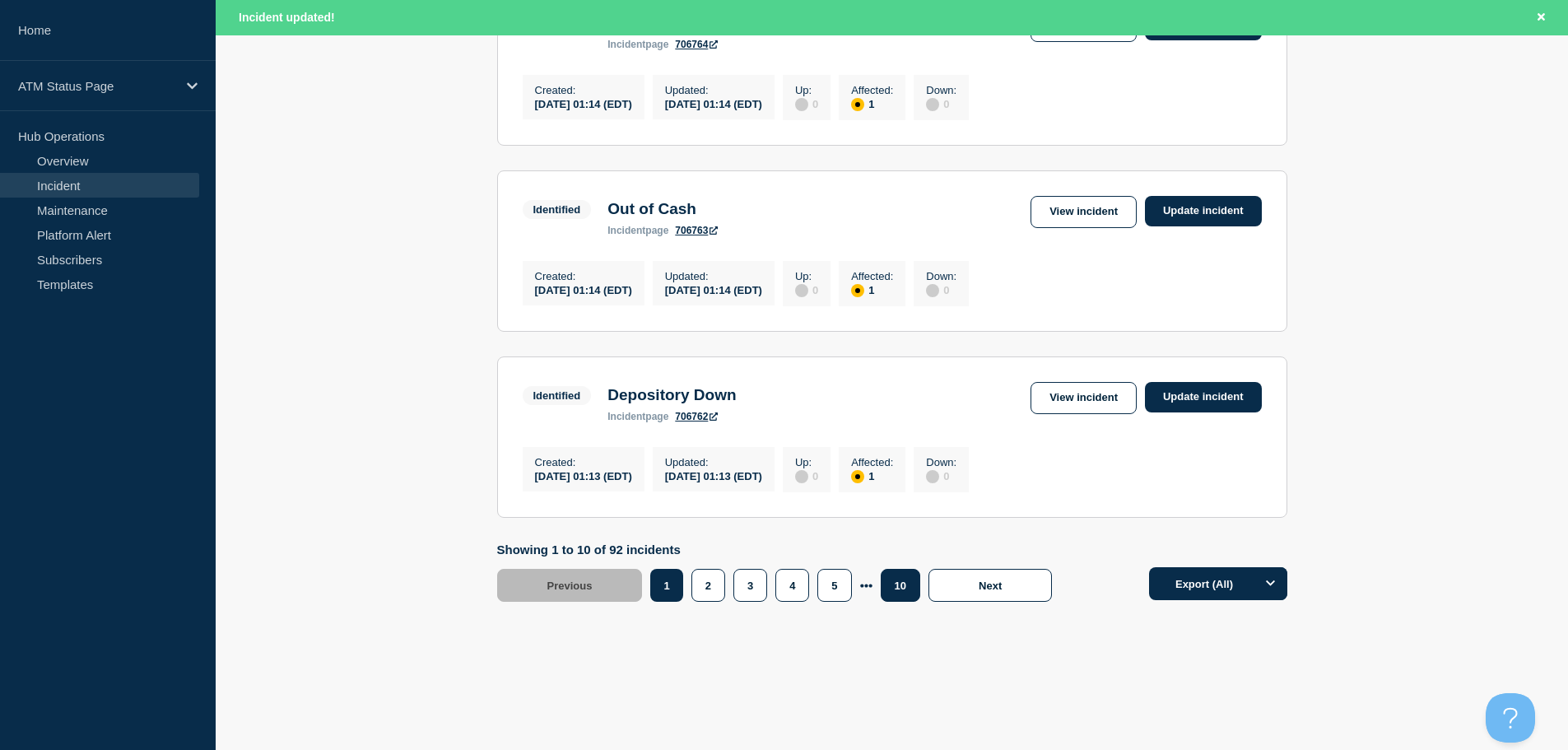
click at [897, 592] on button "10" at bounding box center [900, 585] width 40 height 33
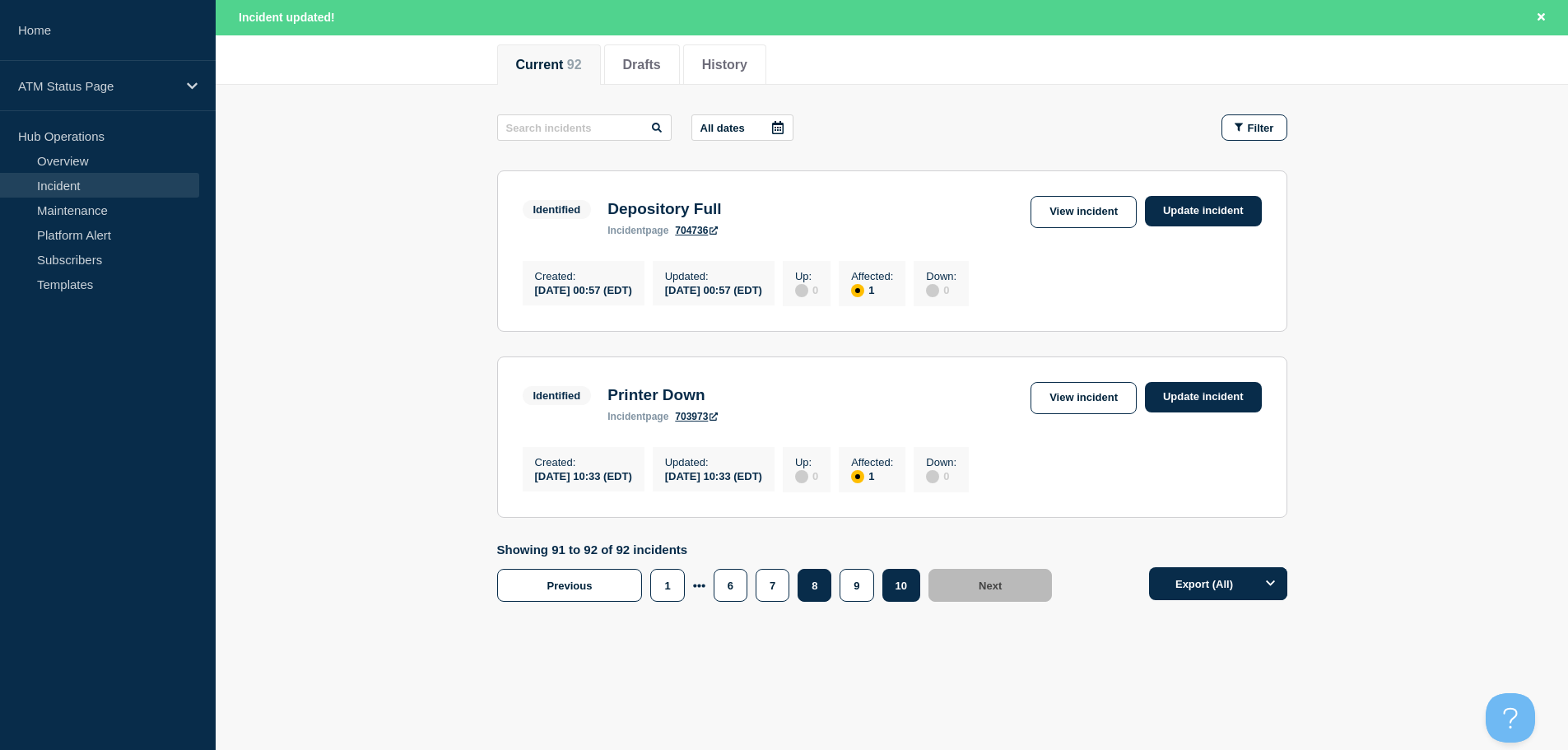
click at [821, 588] on button "8" at bounding box center [814, 585] width 33 height 33
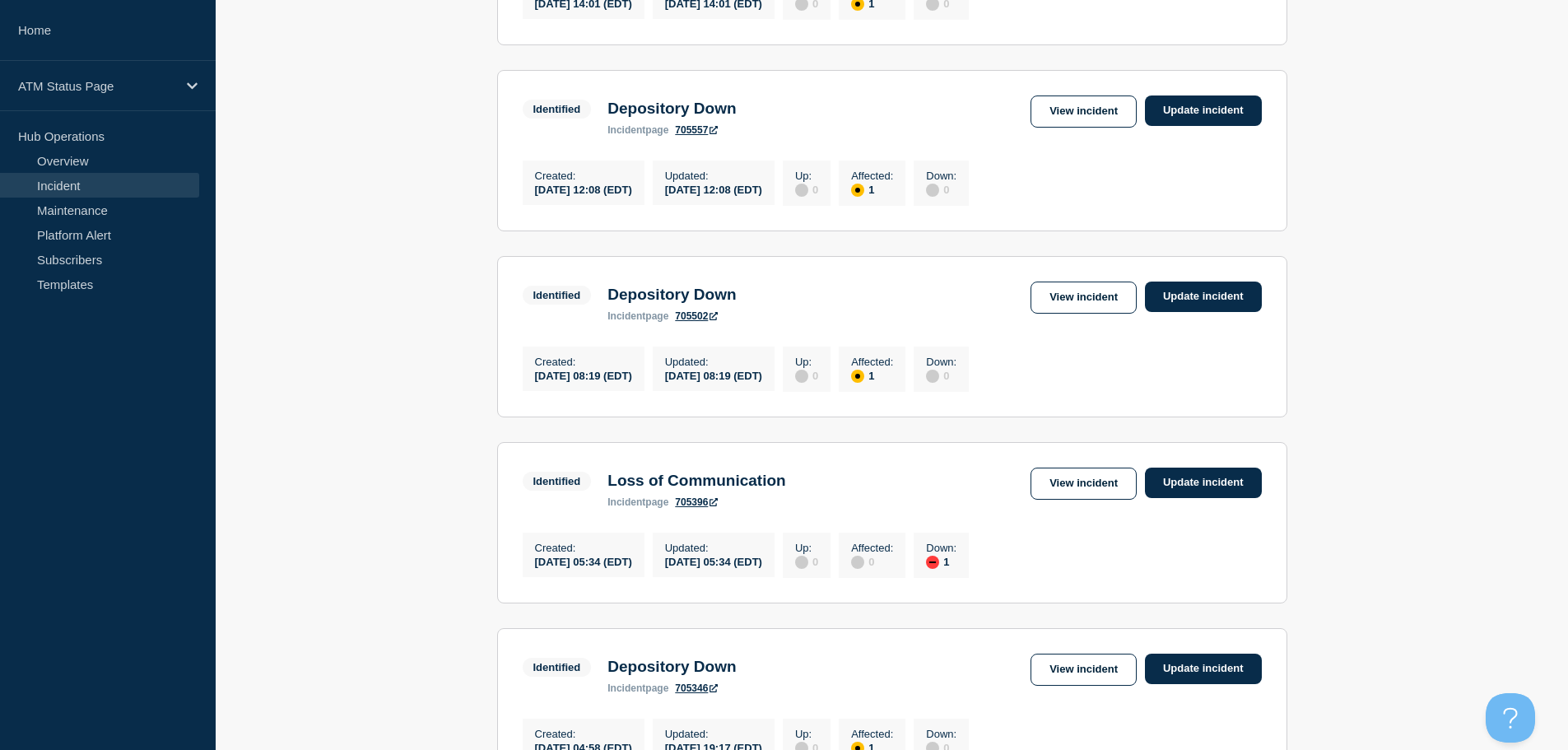
scroll to position [1198, 0]
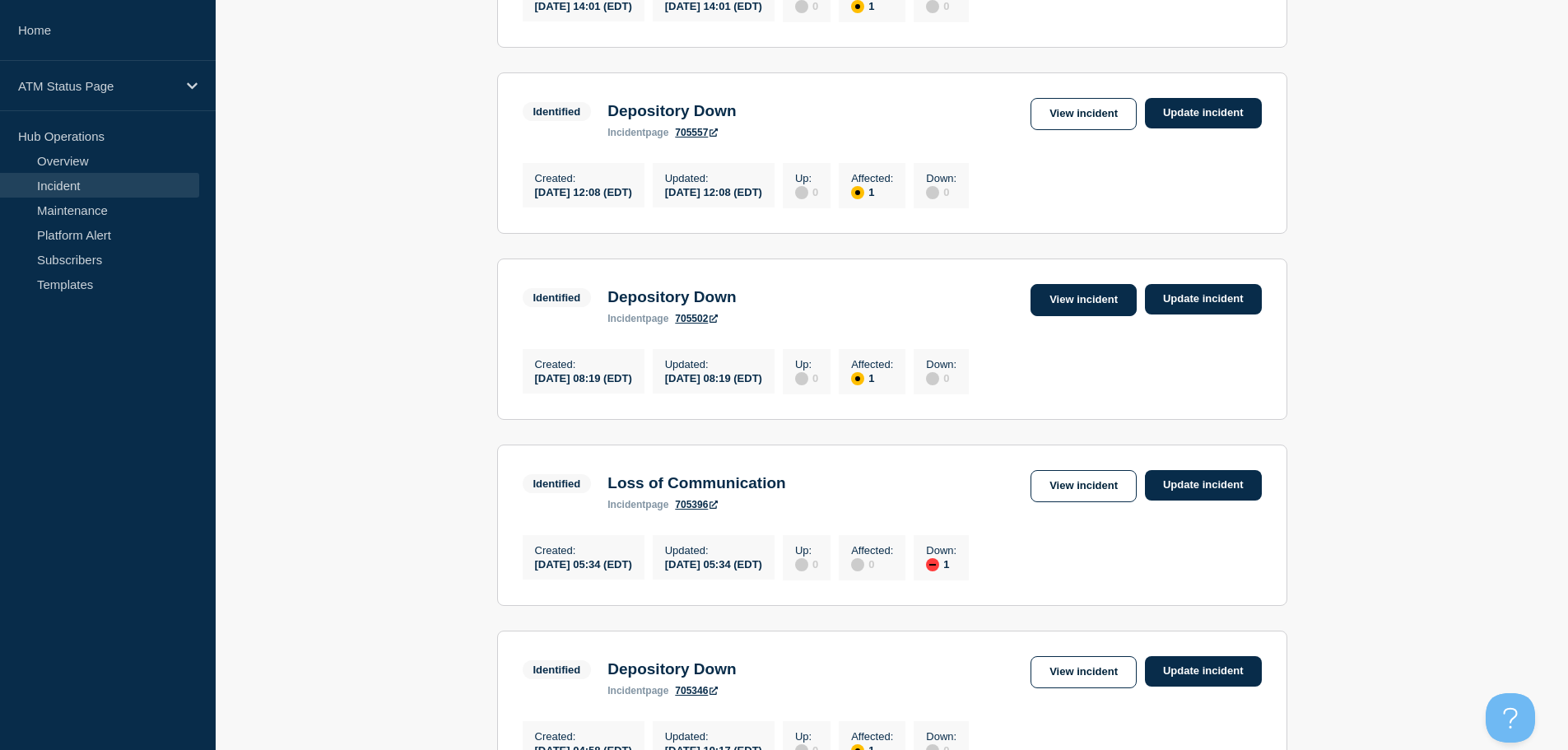
click at [1077, 316] on link "View incident" at bounding box center [1084, 300] width 106 height 32
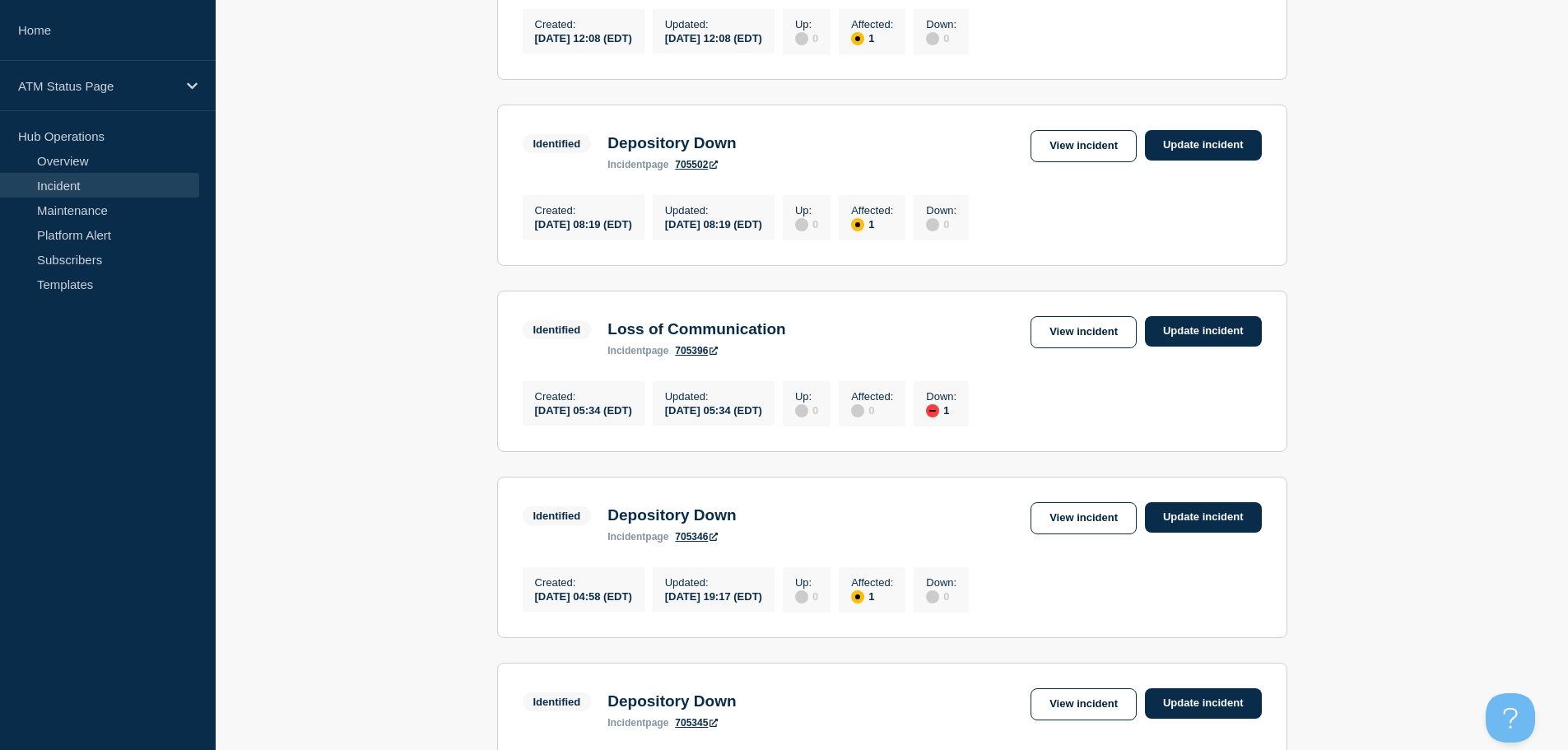
scroll to position [1319, 0]
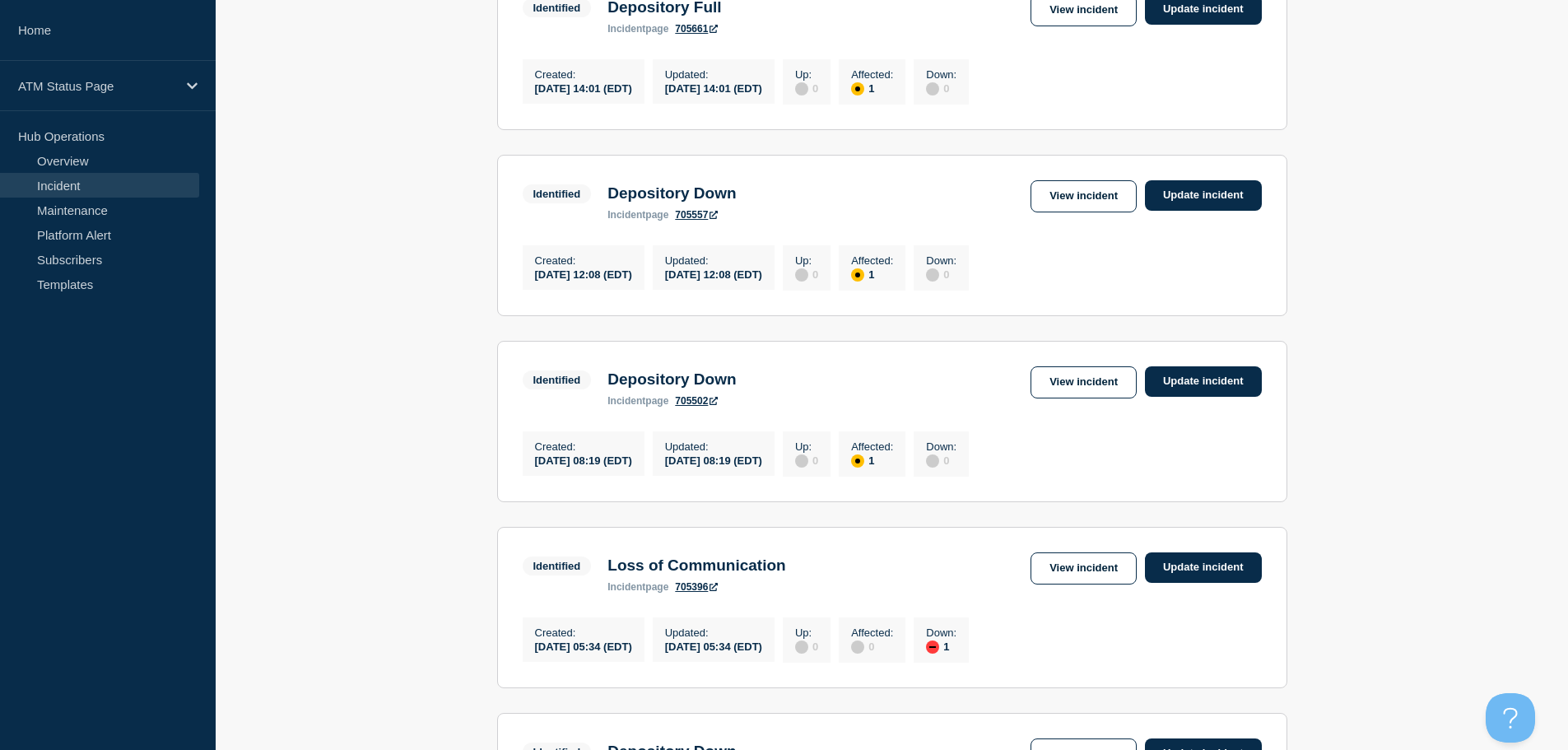
scroll to position [1097, 0]
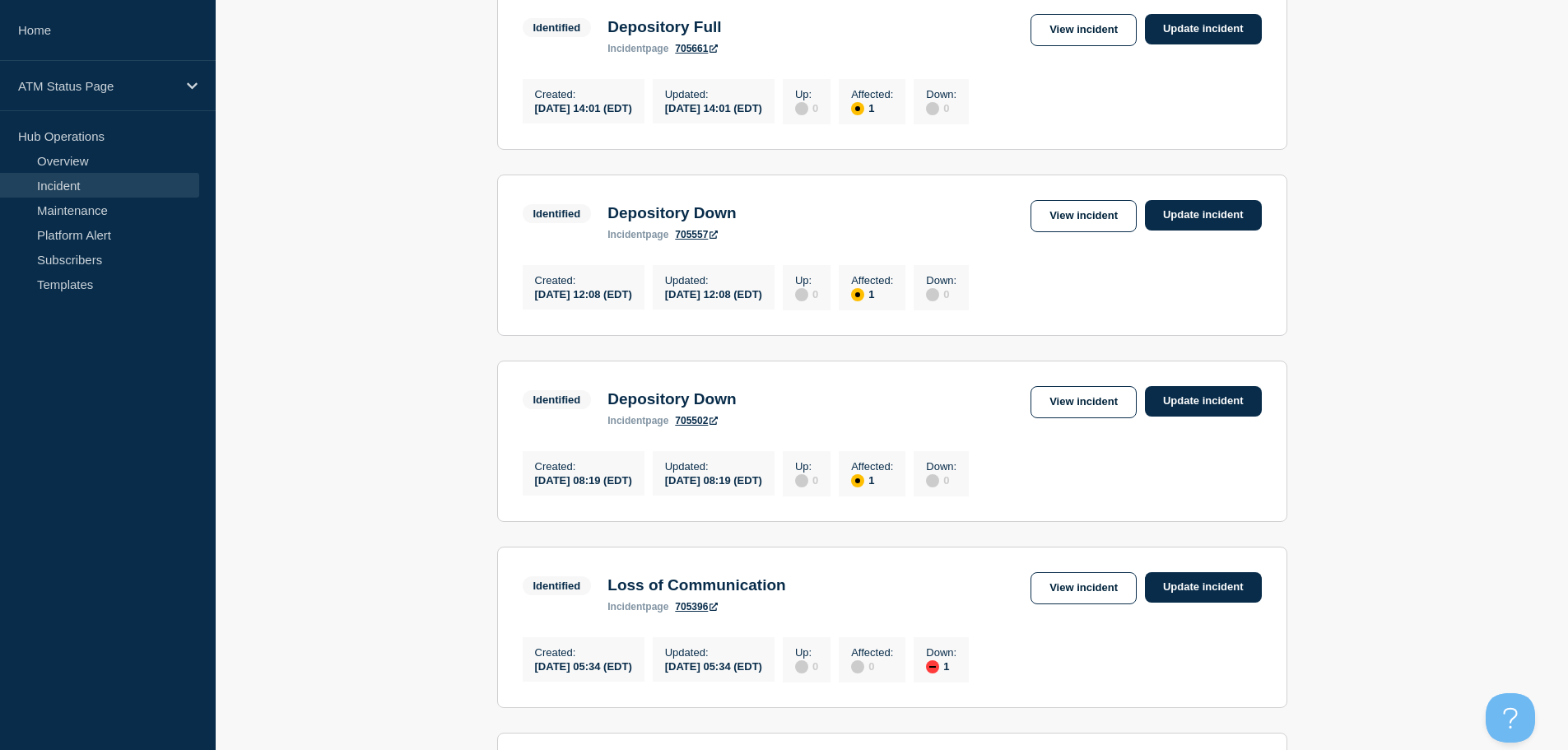
click at [1091, 46] on link "View incident" at bounding box center [1084, 31] width 106 height 32
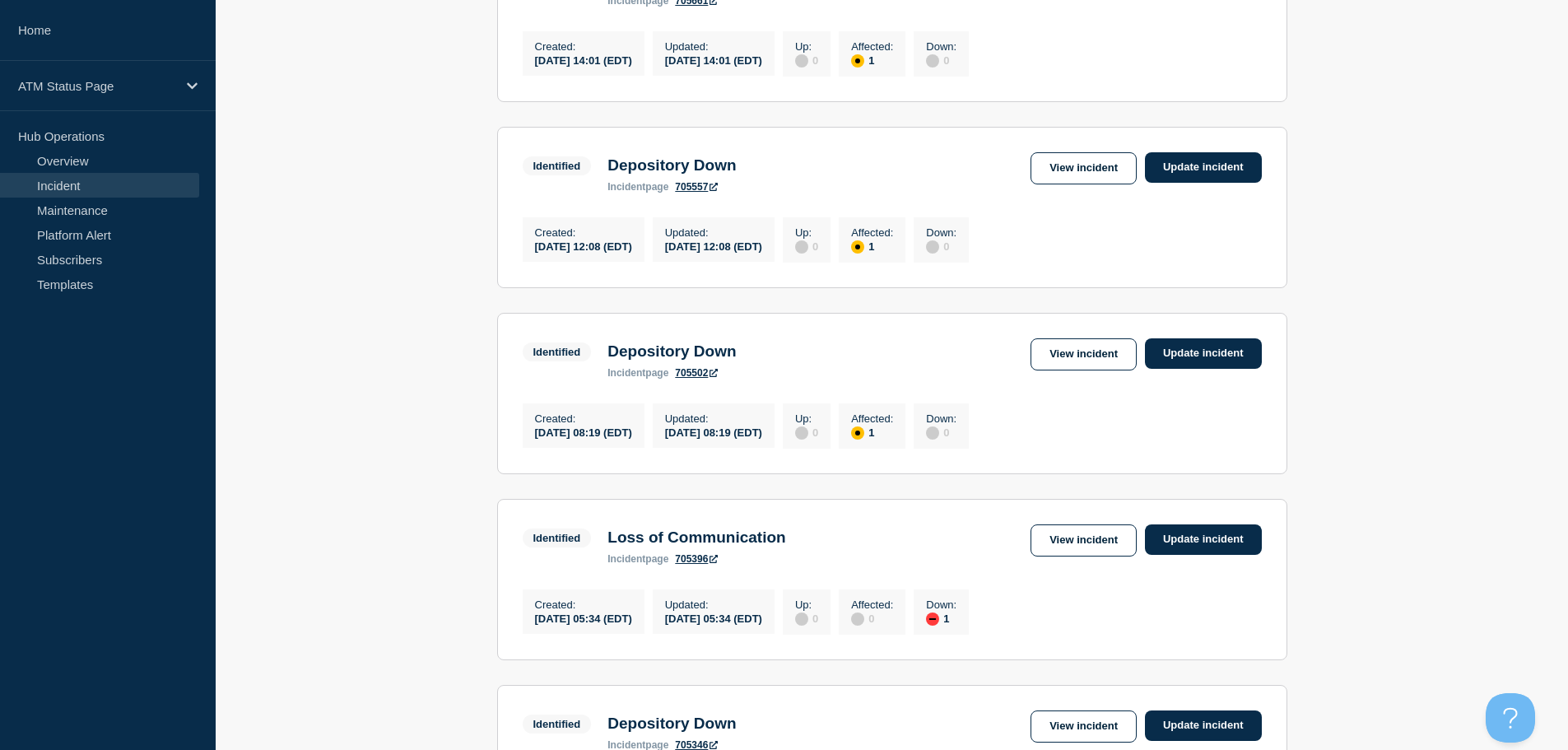
scroll to position [1122, 0]
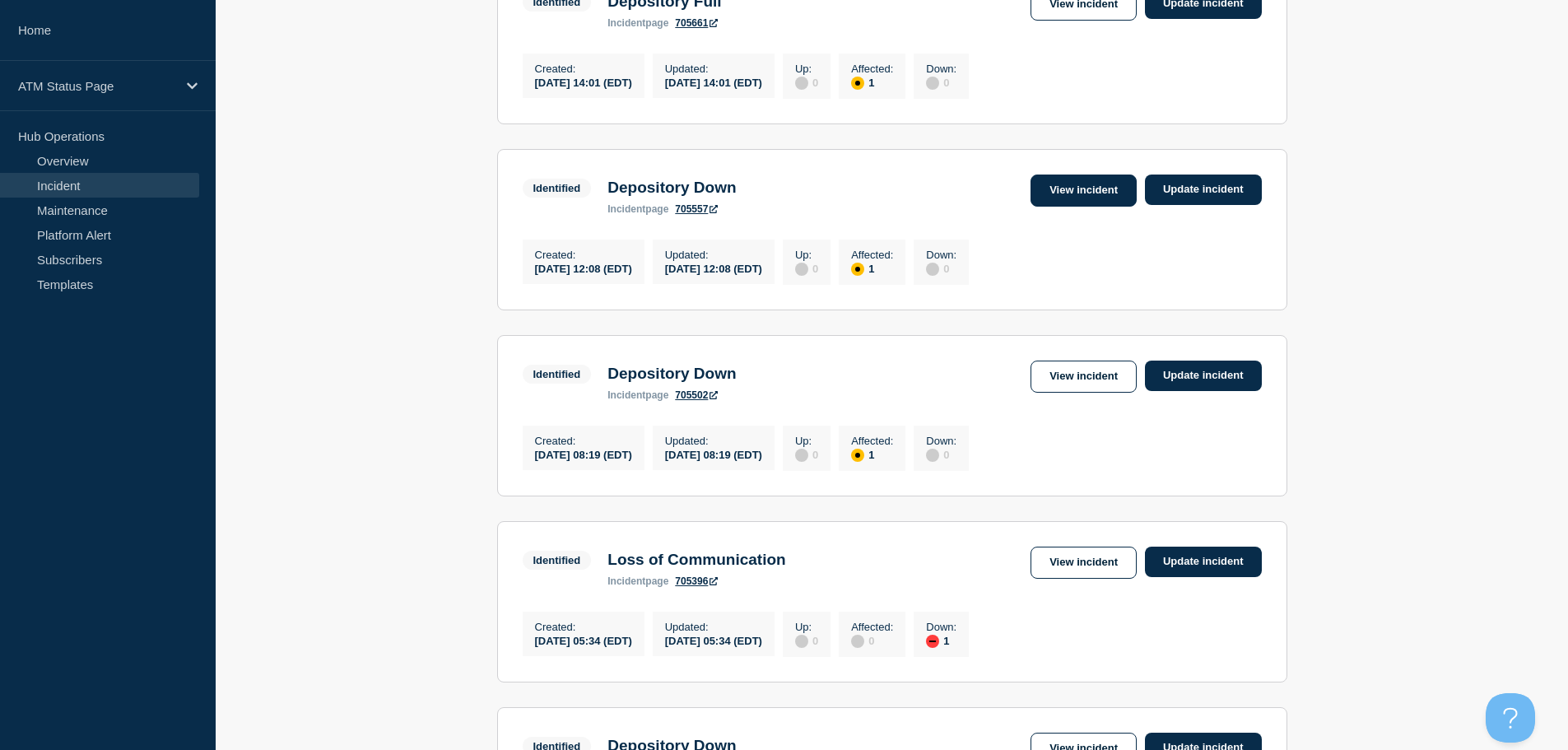
click at [1096, 206] on link "View incident" at bounding box center [1084, 191] width 106 height 32
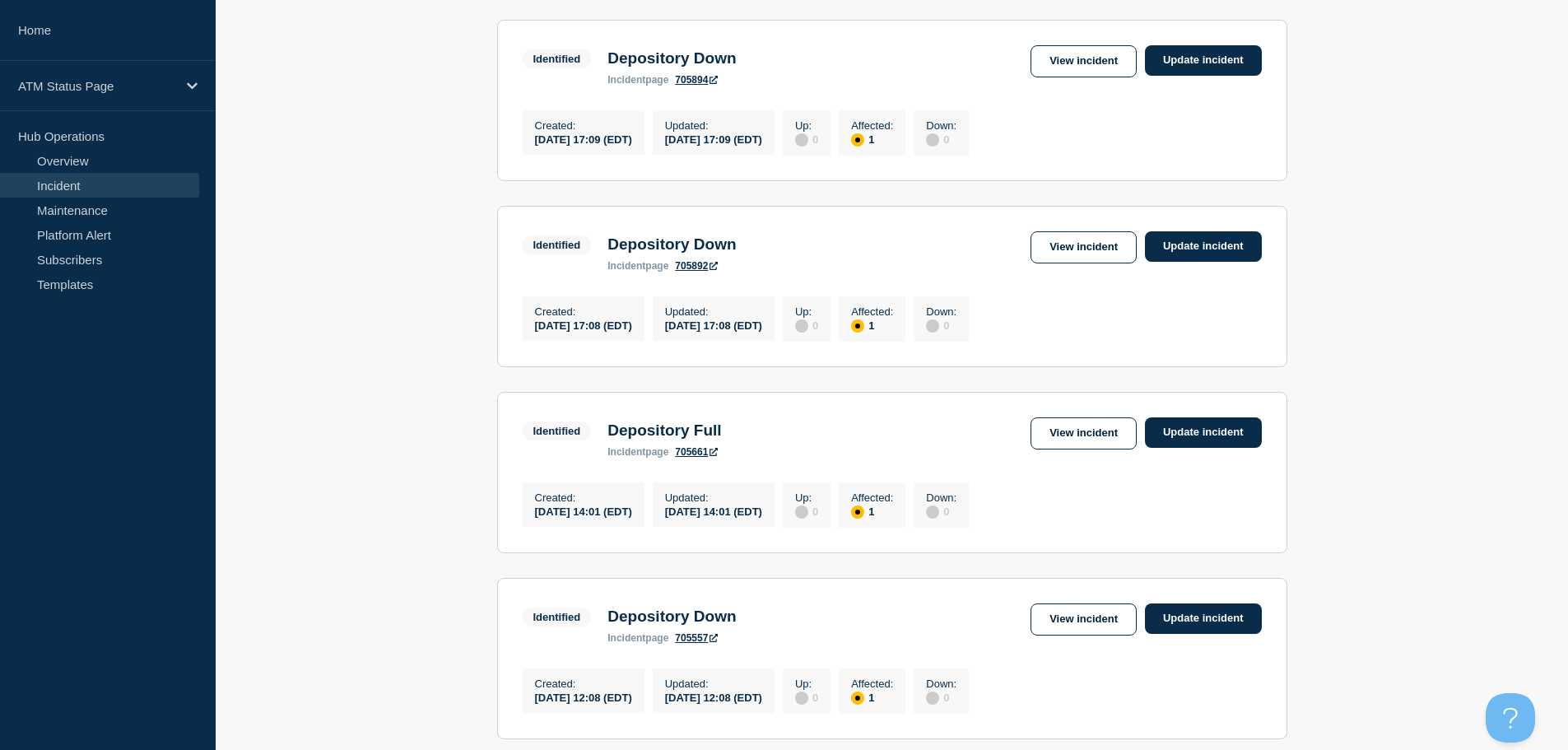
scroll to position [775, 0]
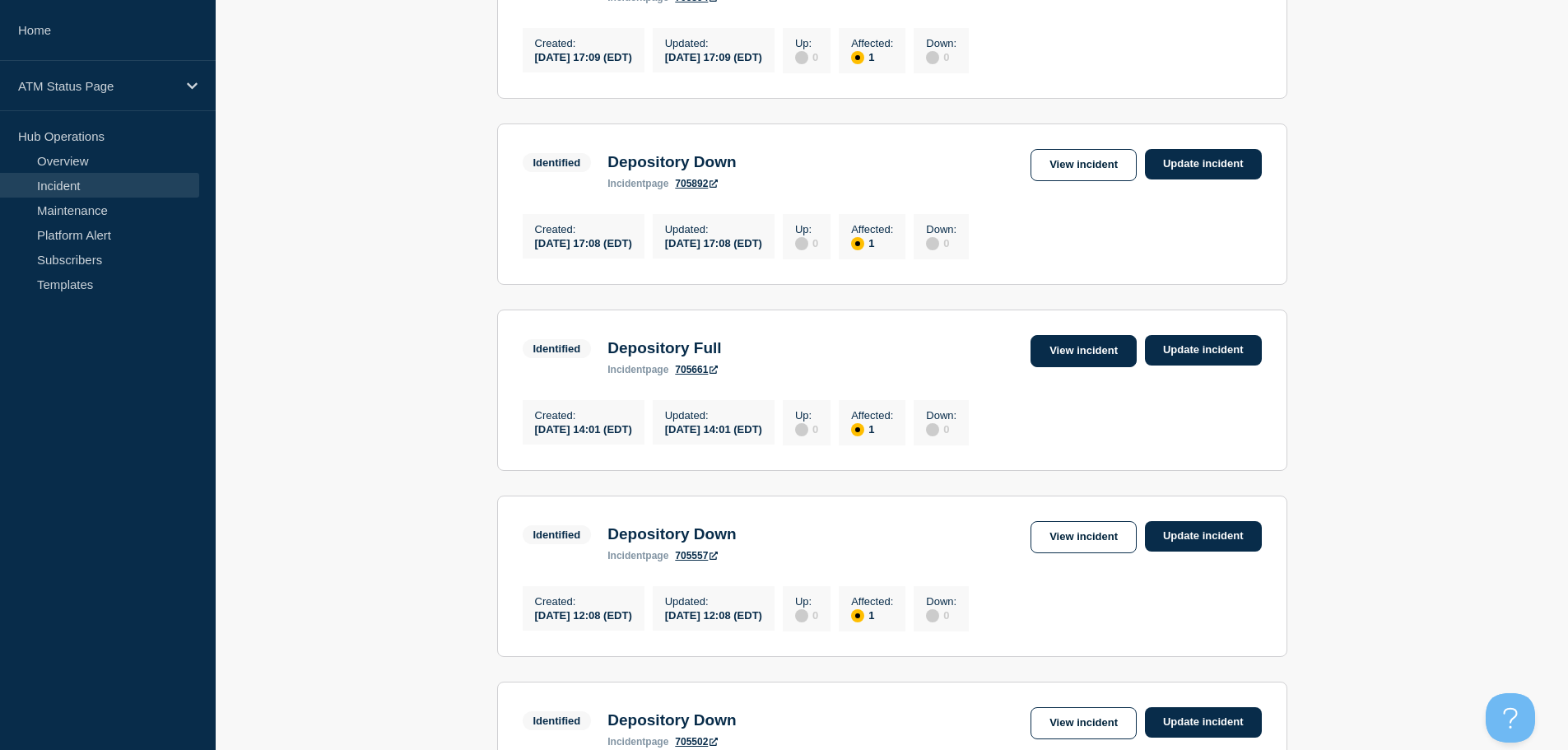
click at [1075, 367] on link "View incident" at bounding box center [1084, 351] width 106 height 32
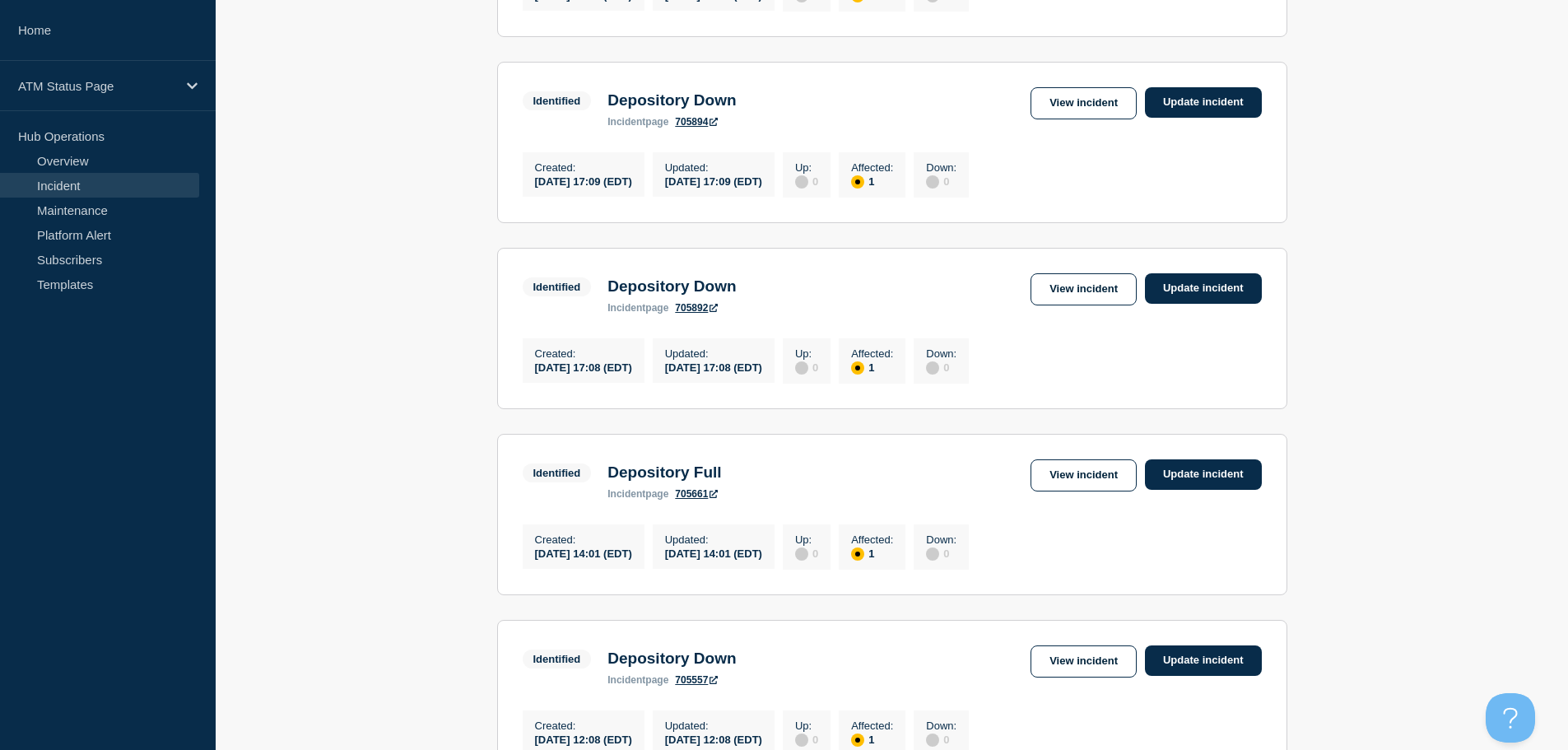
scroll to position [665, 0]
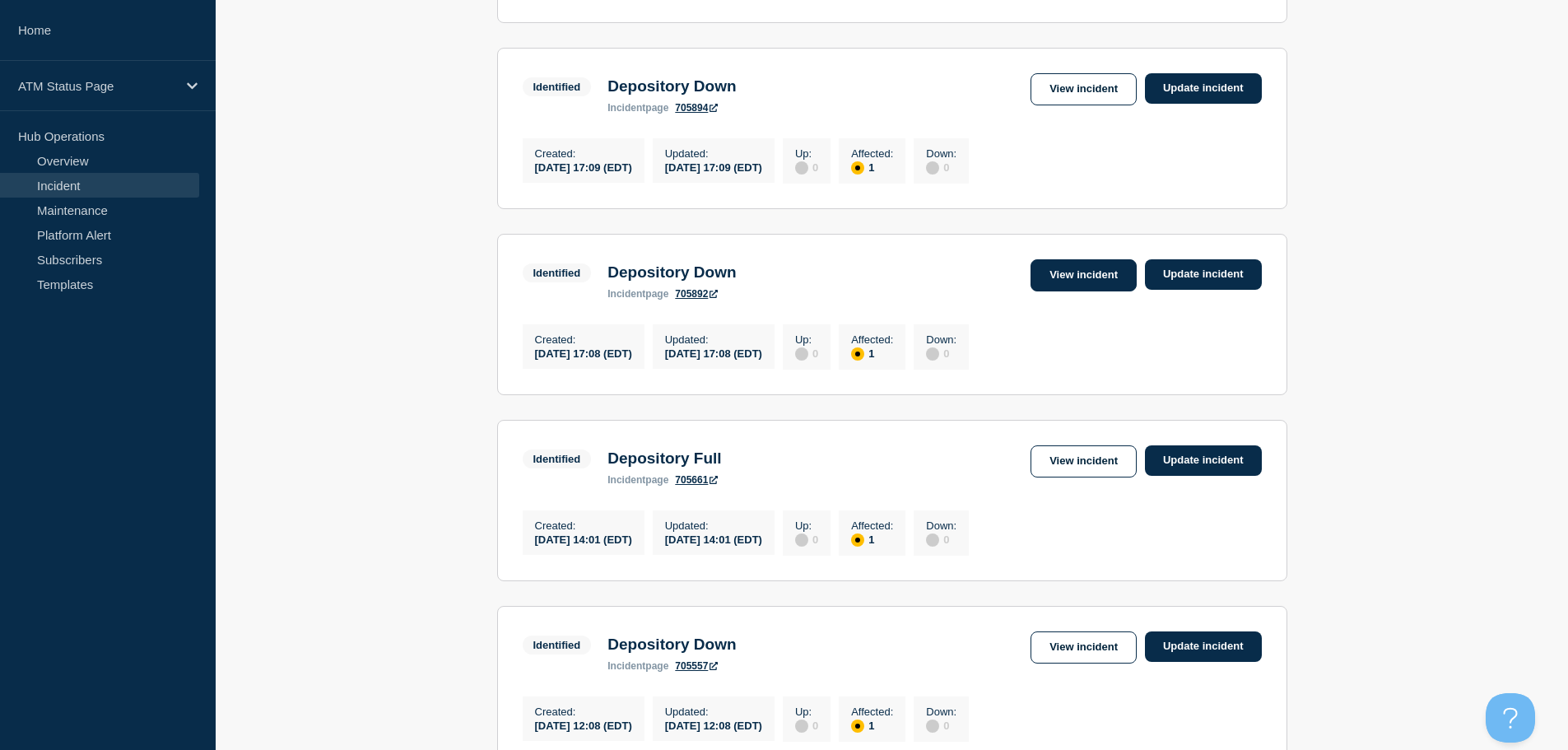
click at [1093, 292] on link "View incident" at bounding box center [1084, 276] width 106 height 32
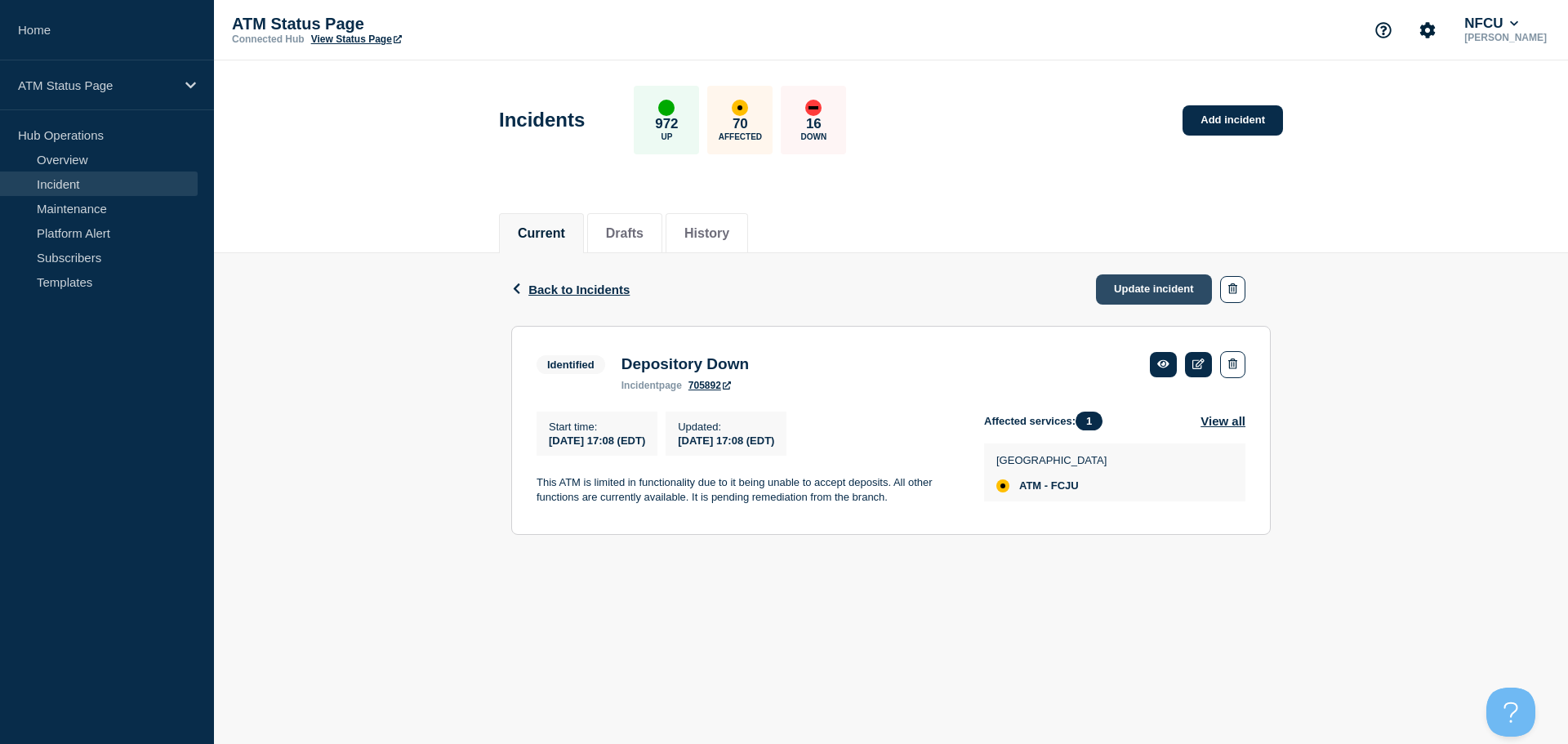
click at [1156, 296] on link "Update incident" at bounding box center [1154, 289] width 116 height 30
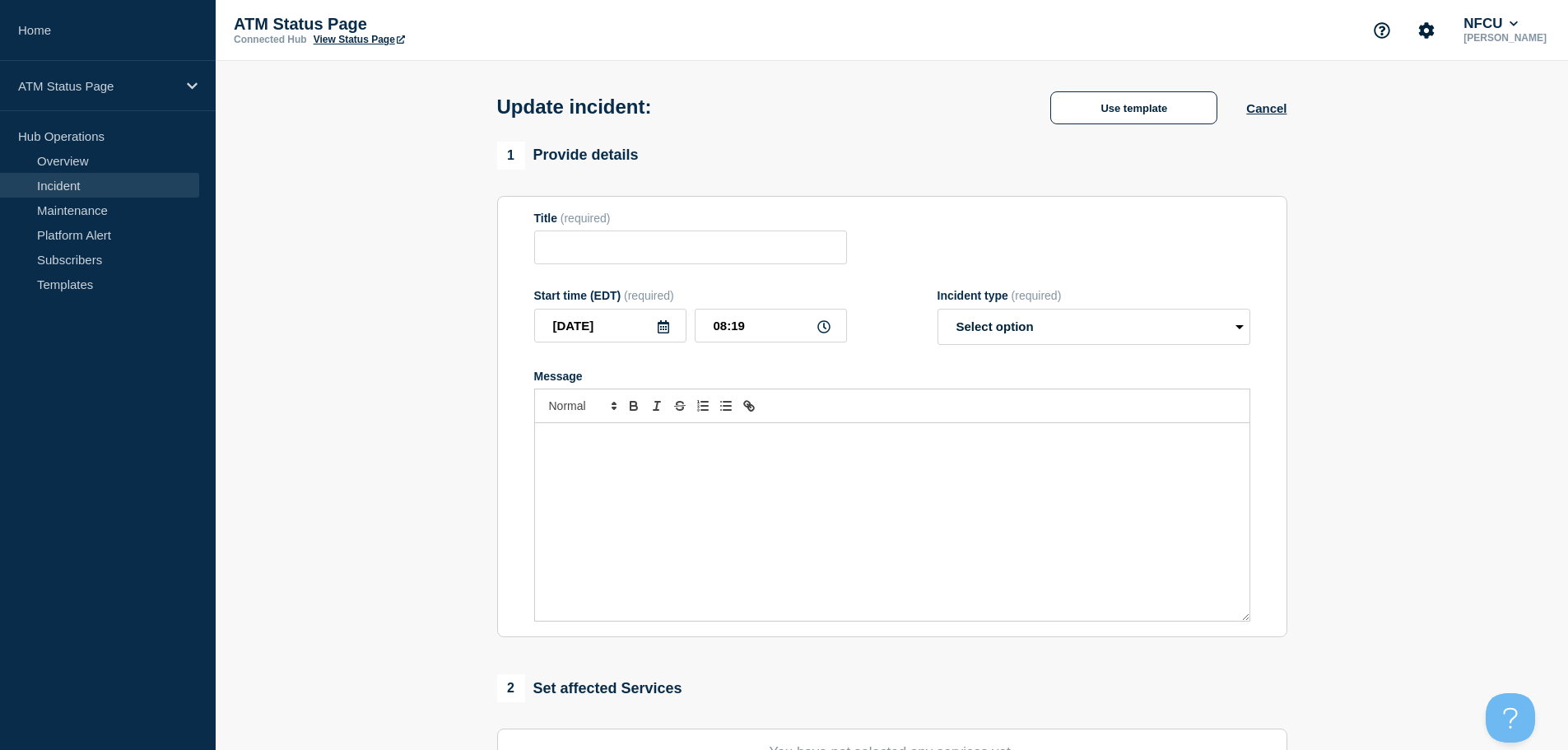
type input "Depository Down"
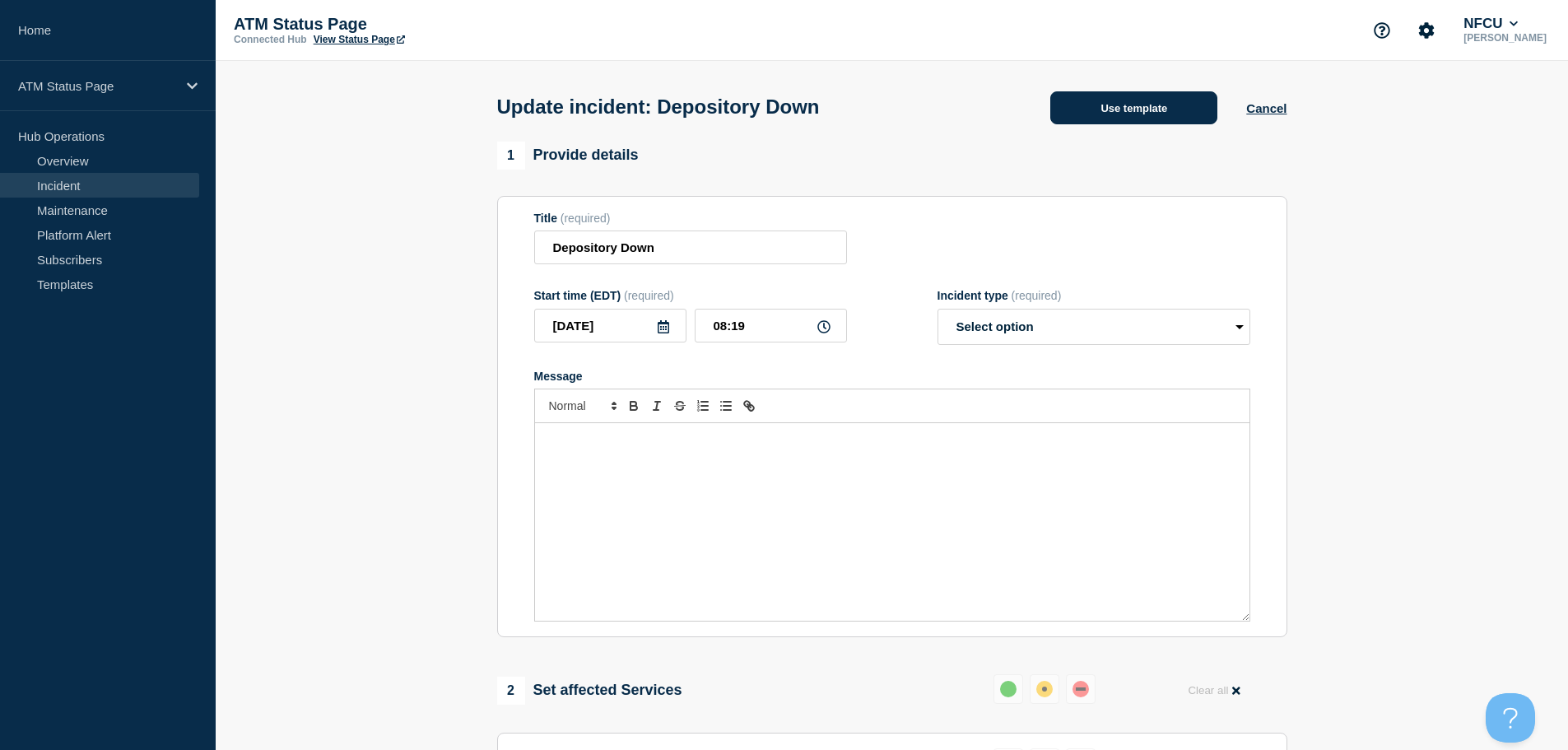
click at [1117, 112] on button "Use template" at bounding box center [1134, 107] width 167 height 33
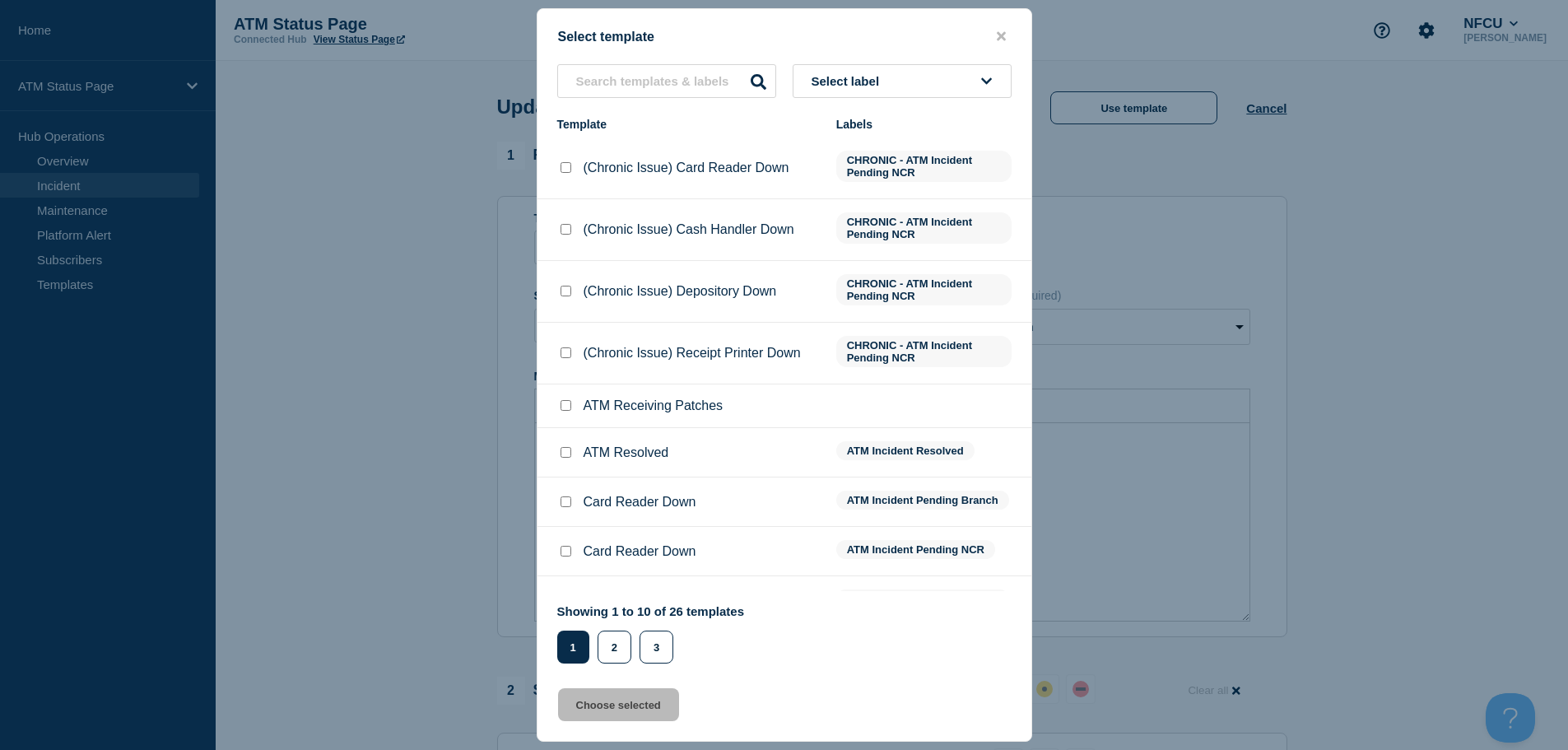
click at [567, 457] on input "ATM Resolved checkbox" at bounding box center [566, 452] width 11 height 11
checkbox input "true"
click at [620, 718] on button "Choose selected" at bounding box center [618, 704] width 121 height 33
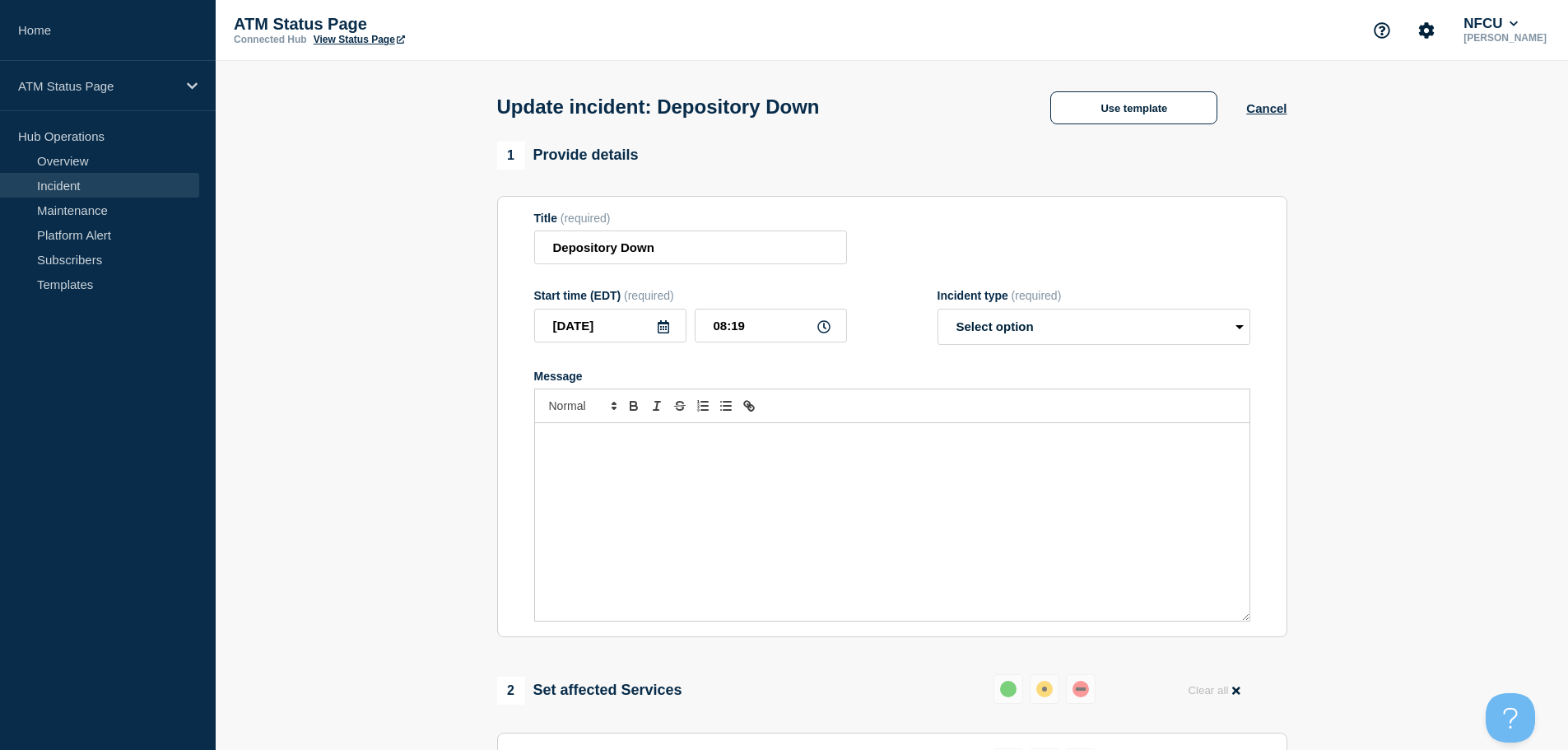
select select "resolved"
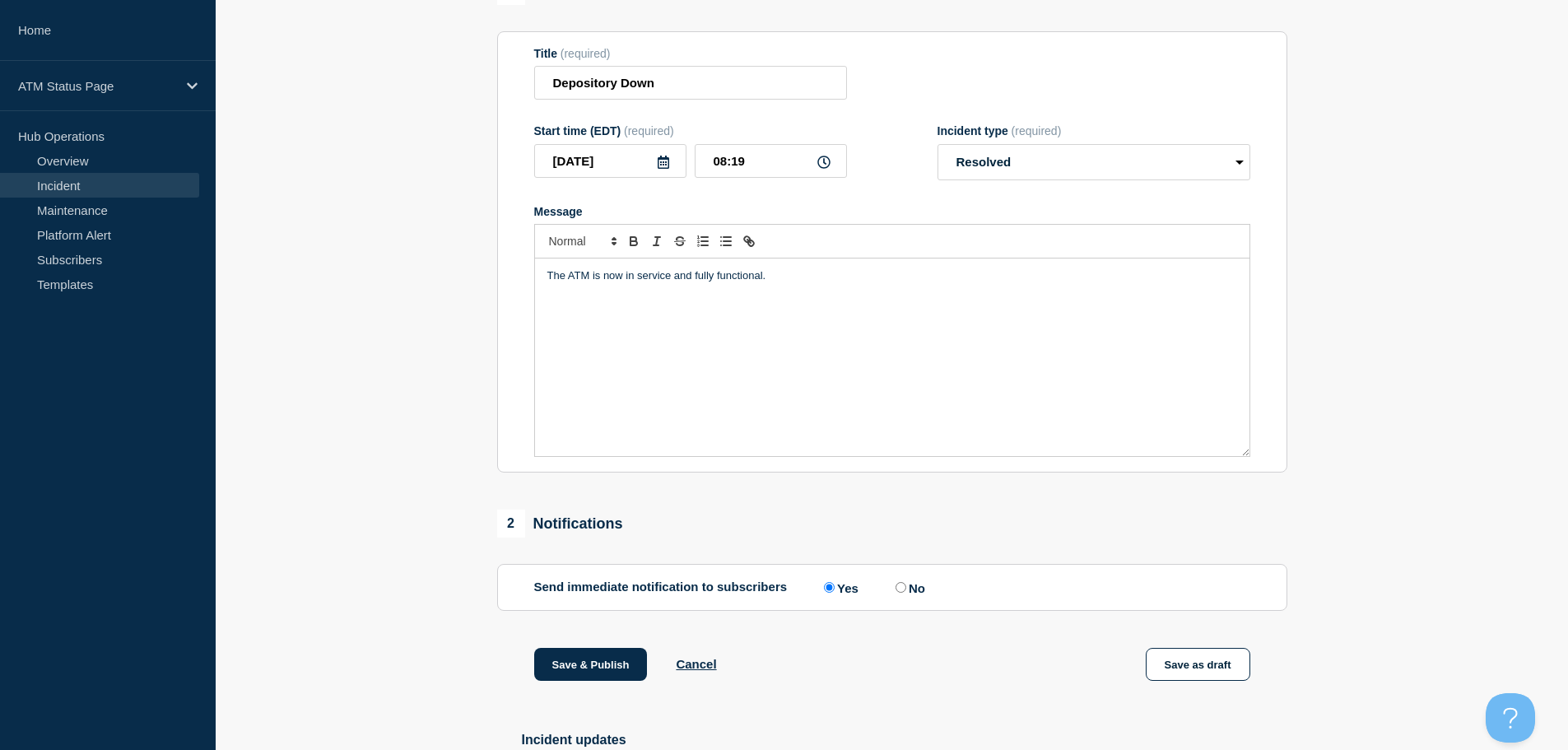
scroll to position [247, 0]
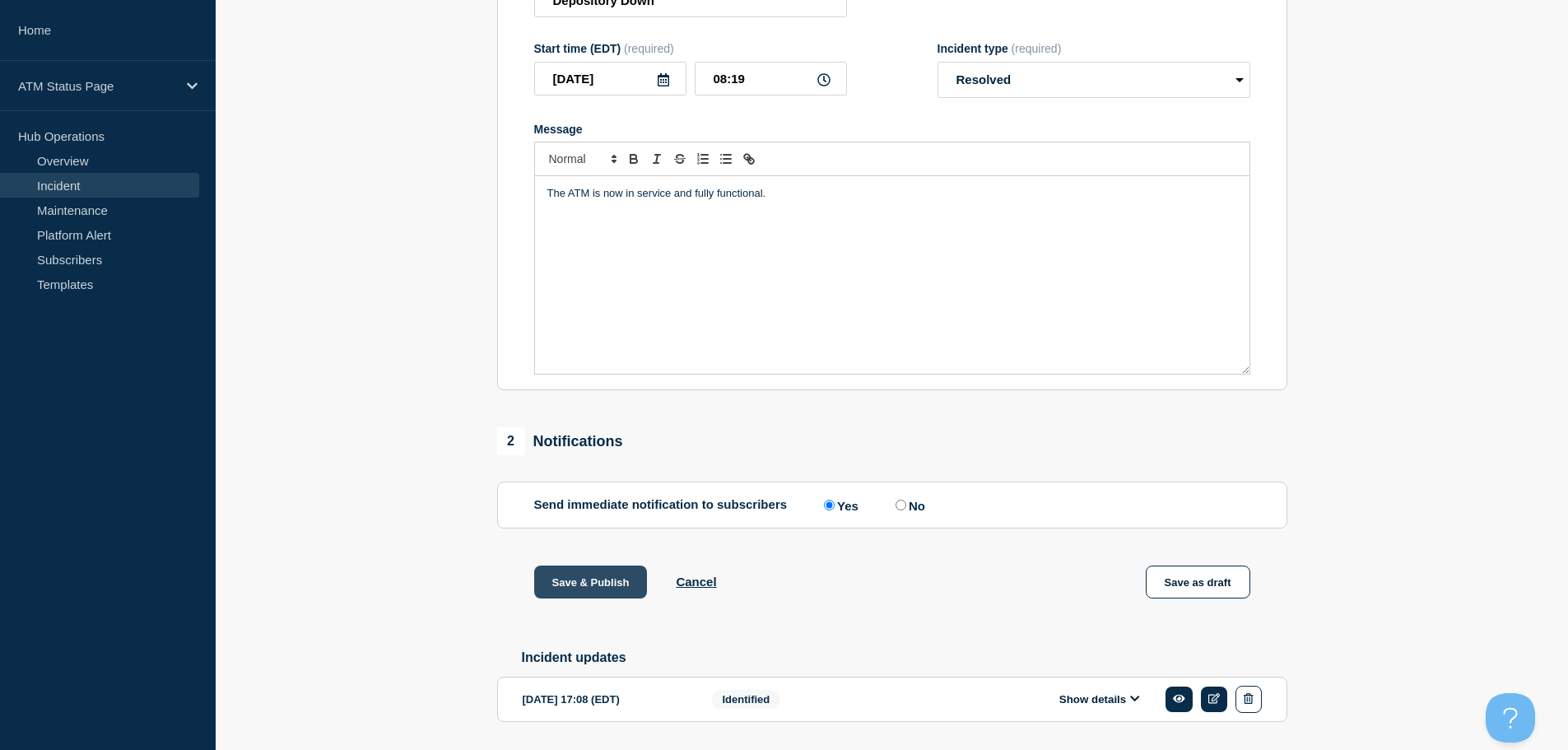
click at [594, 593] on button "Save & Publish" at bounding box center [590, 582] width 113 height 33
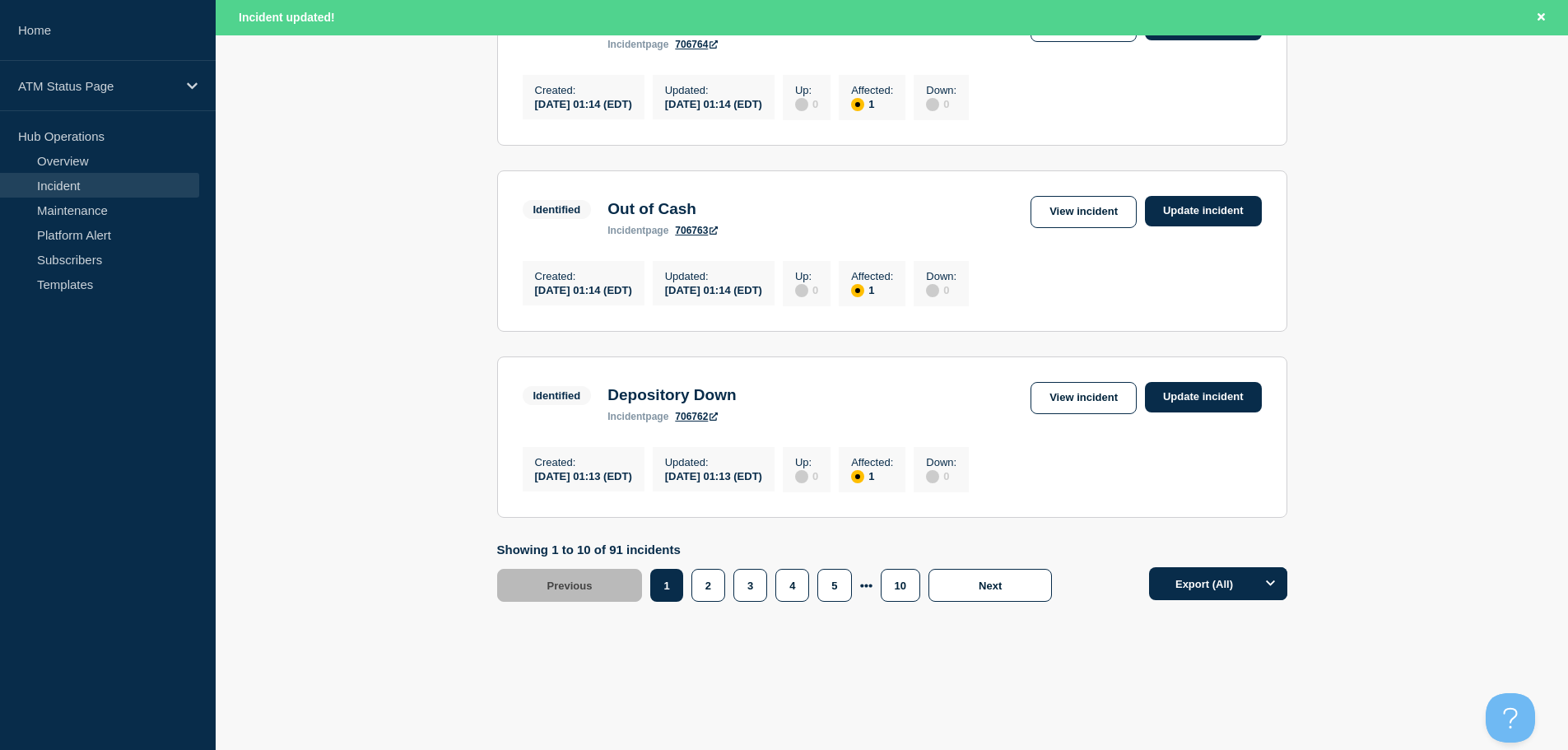
scroll to position [1750, 0]
click at [904, 585] on button "10" at bounding box center [900, 585] width 40 height 33
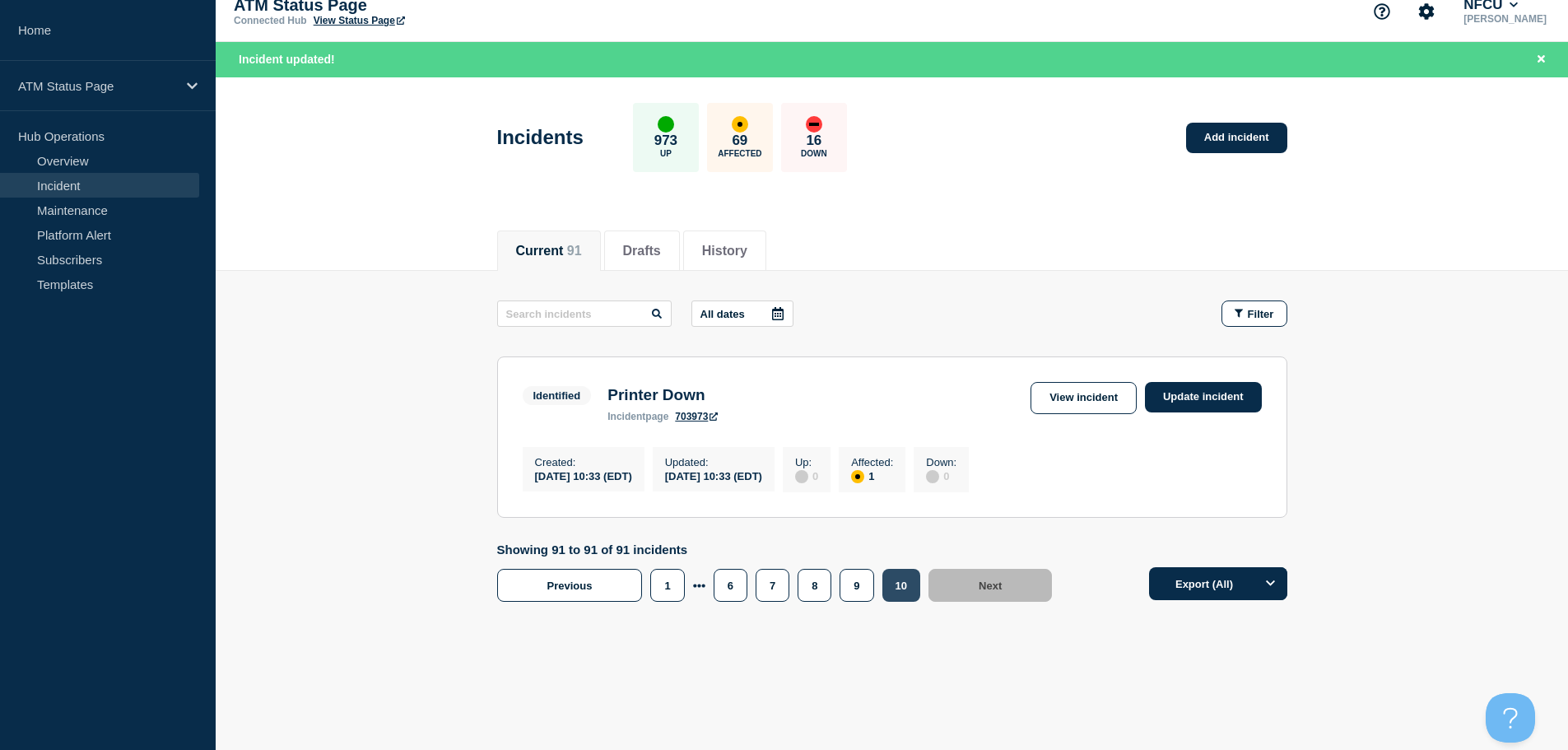
scroll to position [24, 0]
click at [820, 584] on button "8" at bounding box center [814, 585] width 33 height 33
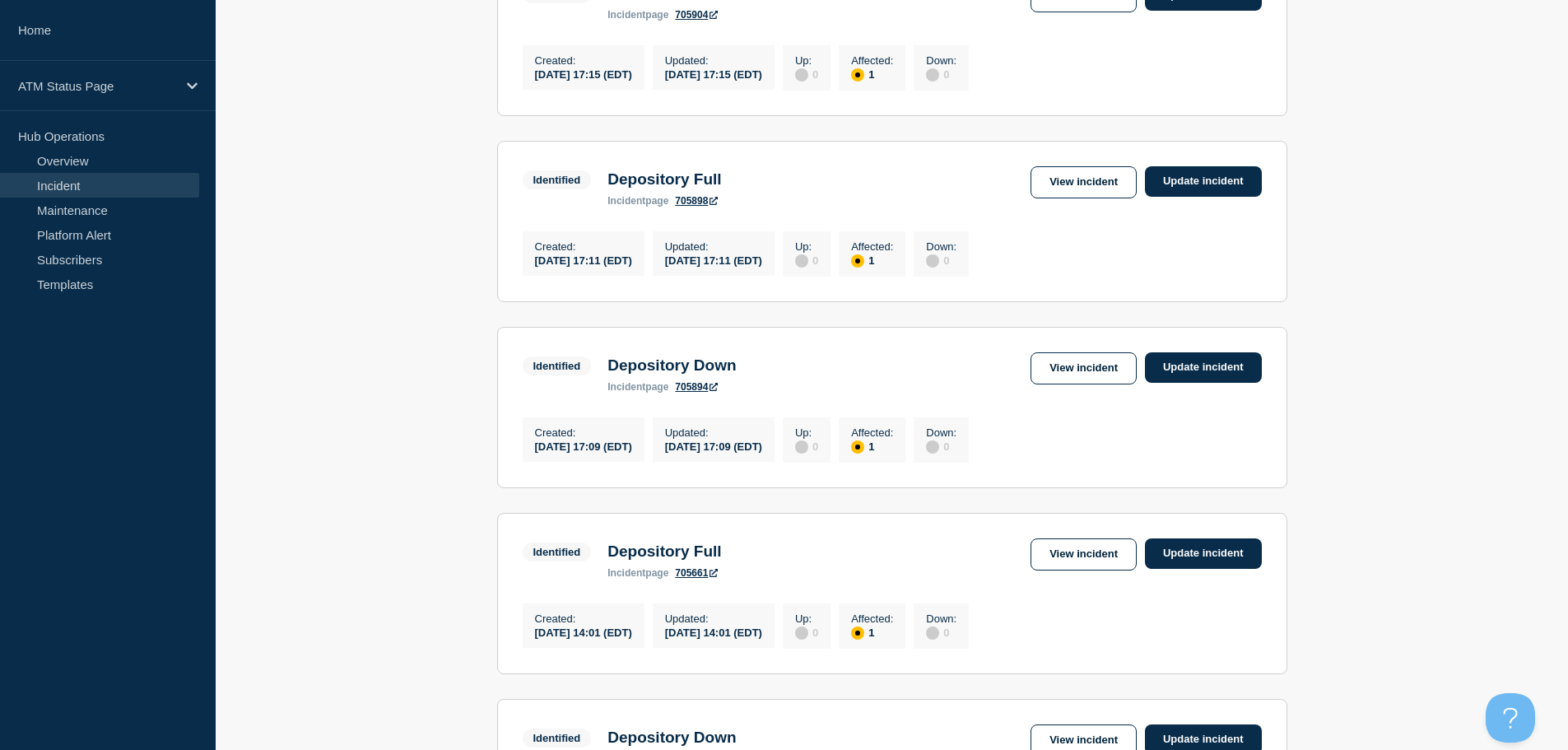
scroll to position [366, 0]
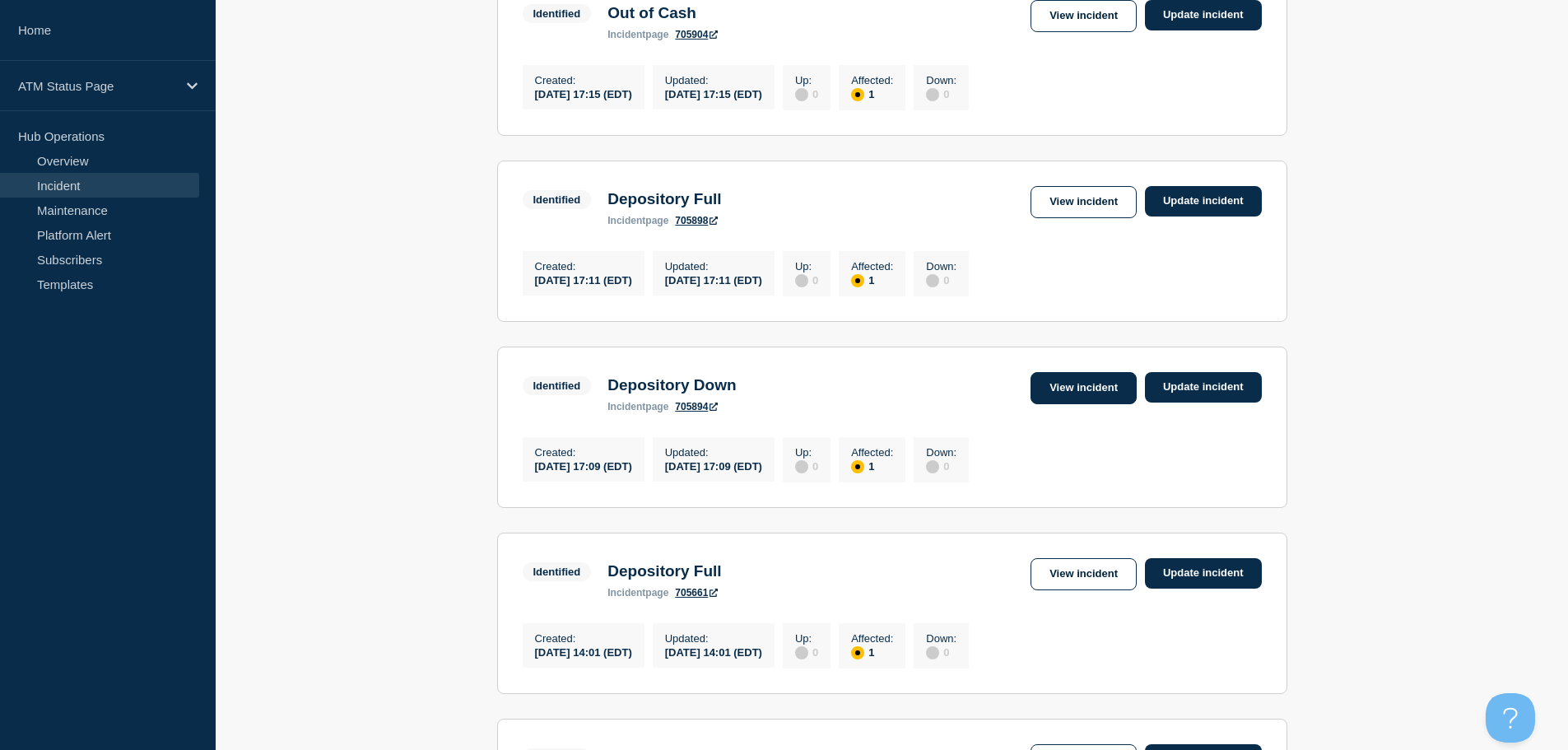
click at [1080, 397] on link "View incident" at bounding box center [1084, 388] width 106 height 32
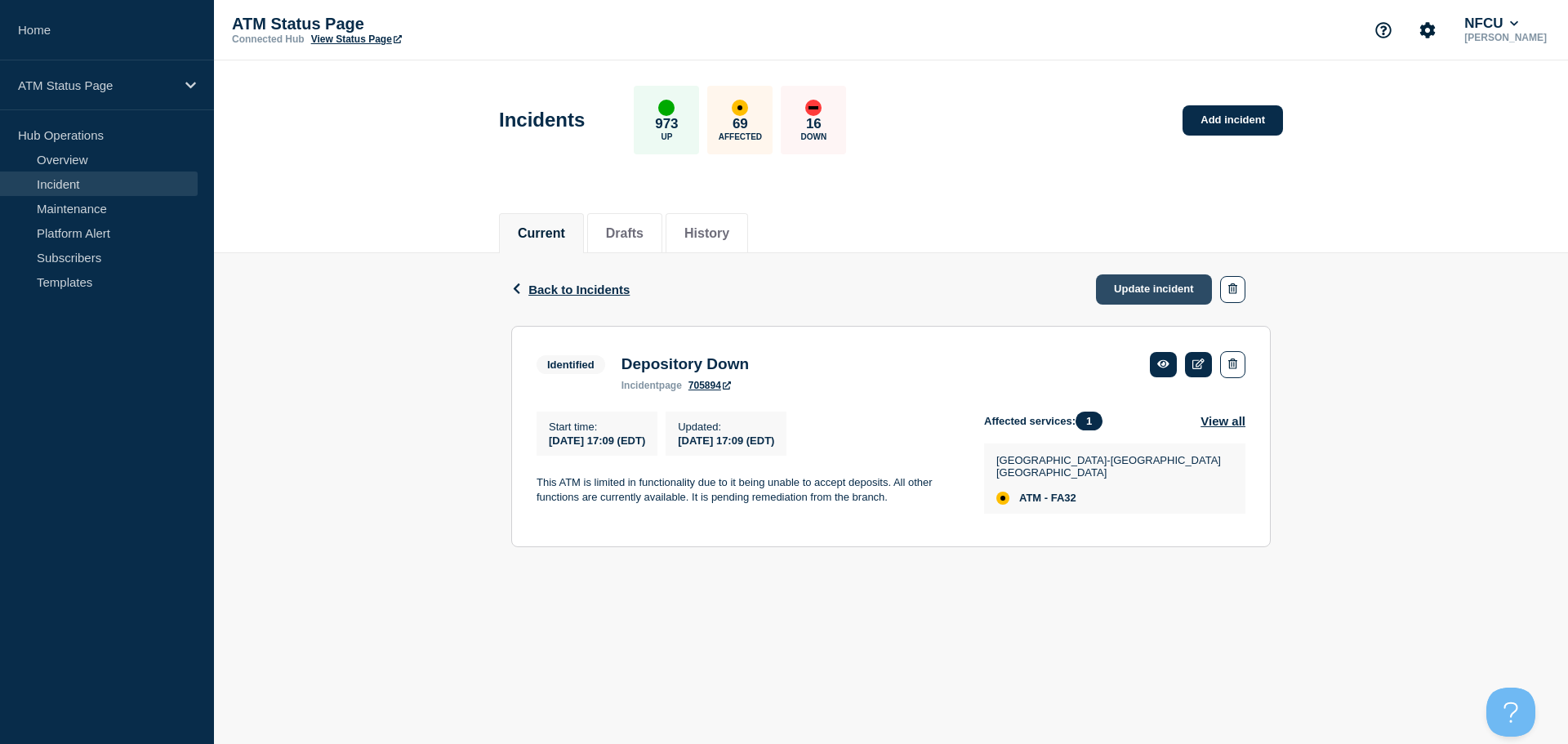
click at [1129, 280] on link "Update incident" at bounding box center [1154, 289] width 116 height 30
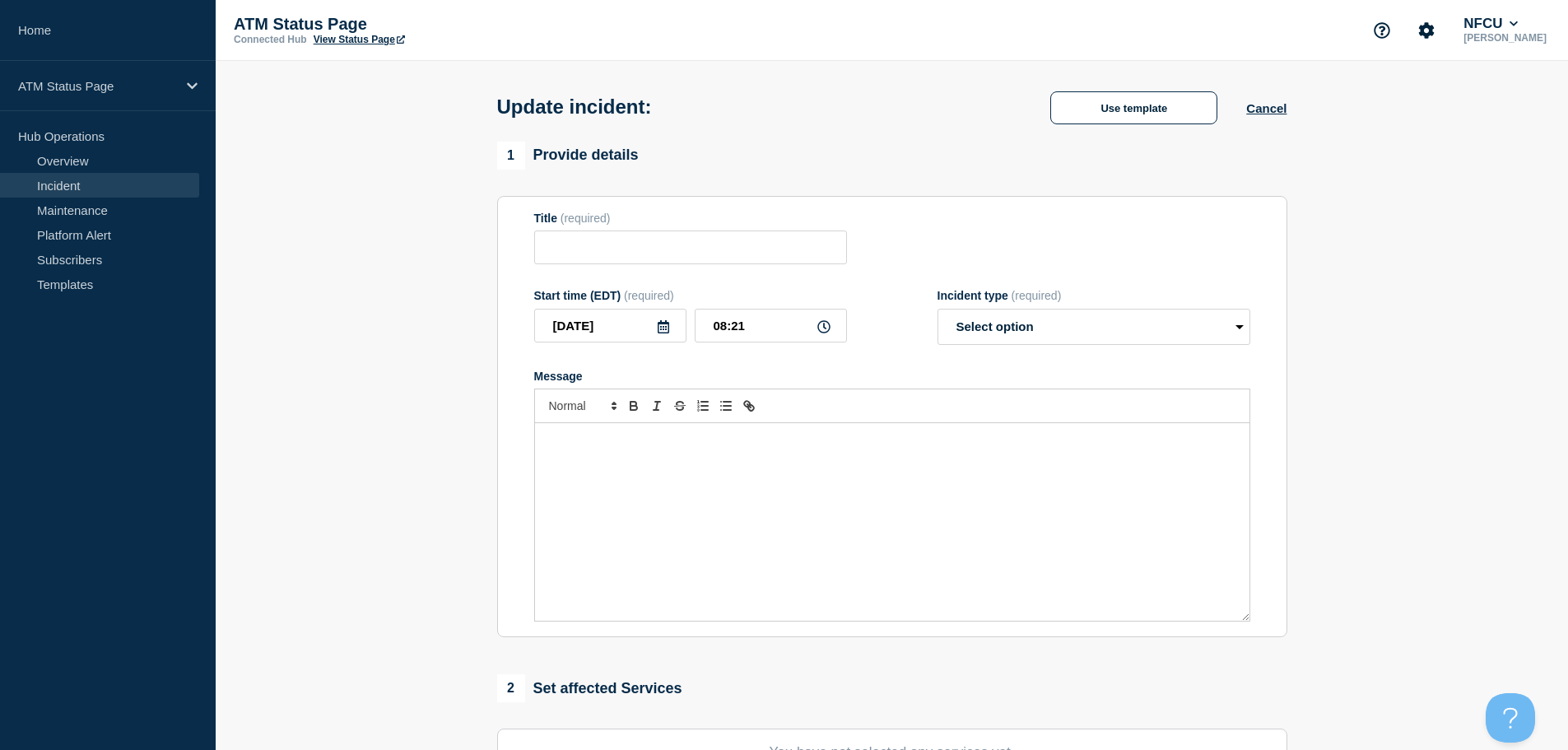
type input "Depository Down"
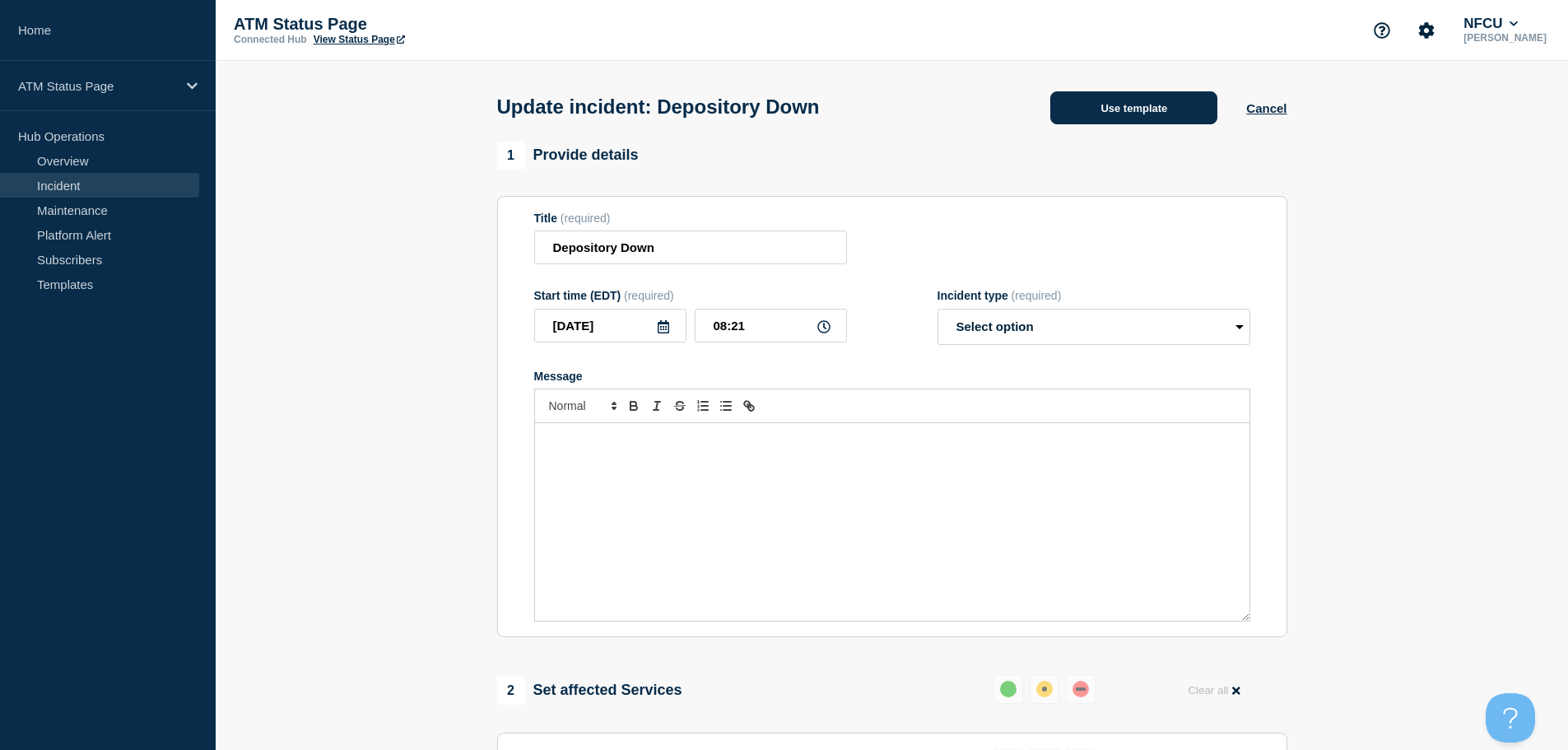
click at [1111, 113] on button "Use template" at bounding box center [1134, 107] width 167 height 33
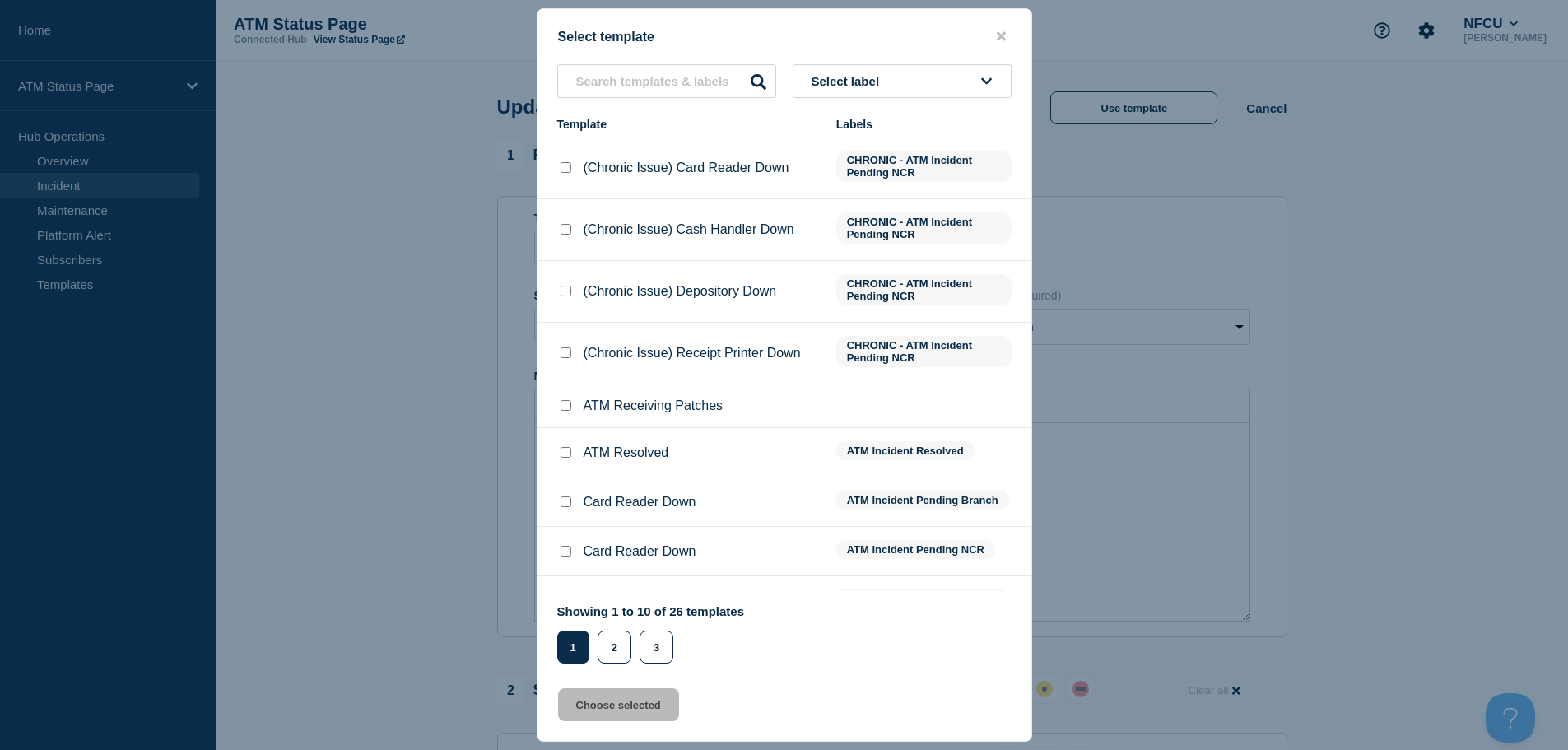
click at [559, 459] on div at bounding box center [565, 453] width 16 height 16
click at [564, 454] on input "ATM Resolved checkbox" at bounding box center [566, 452] width 11 height 11
checkbox input "true"
click at [601, 706] on button "Choose selected" at bounding box center [618, 704] width 121 height 33
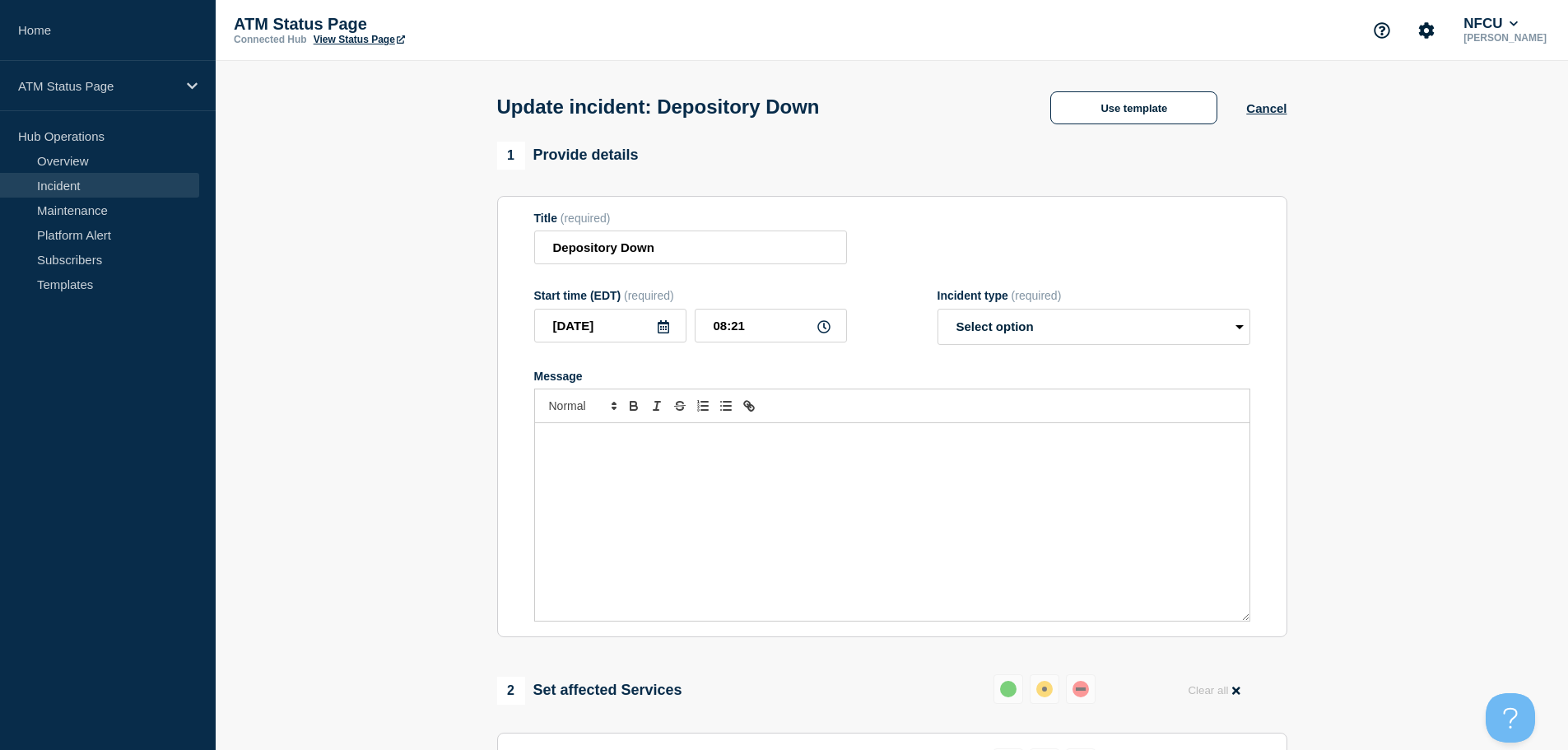
select select "resolved"
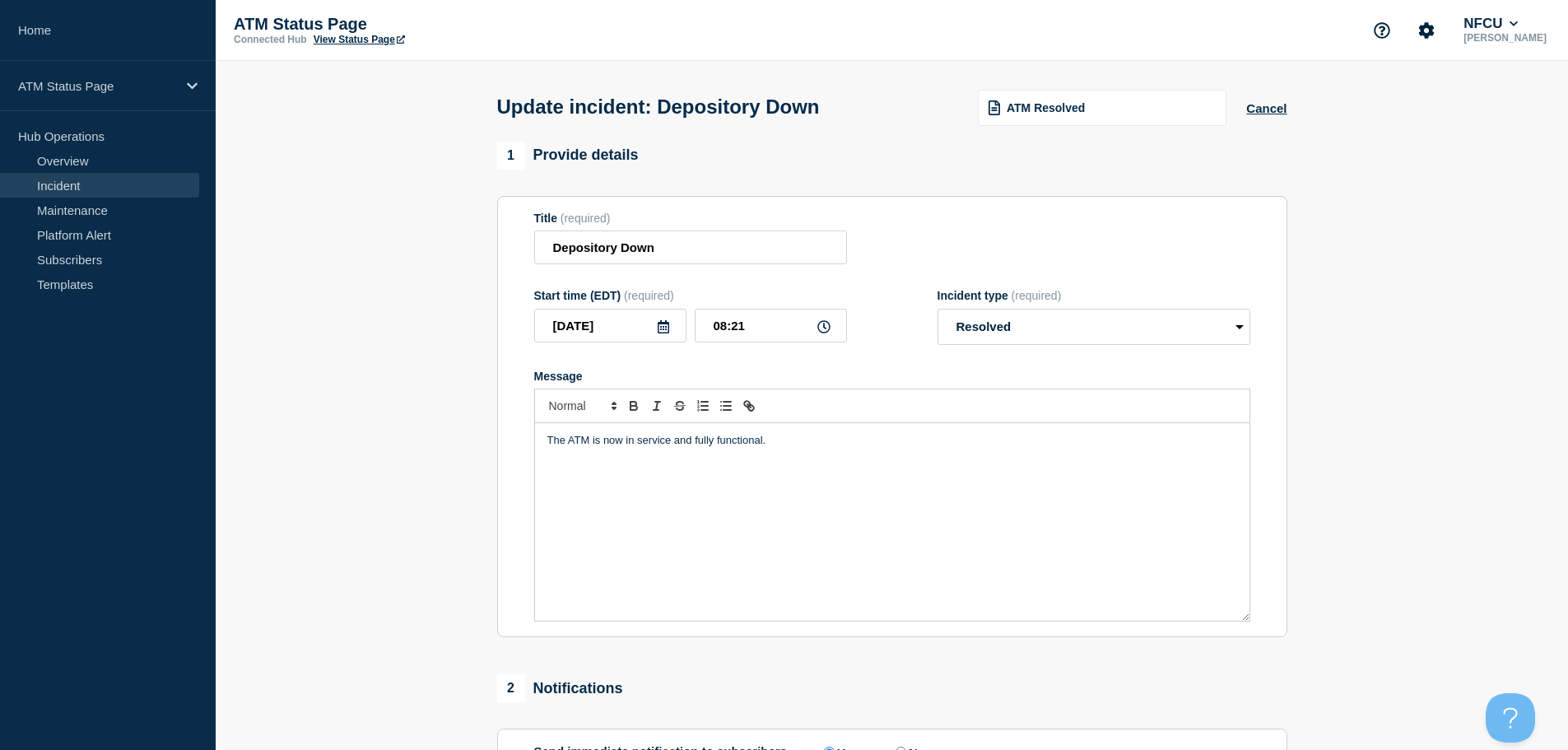
scroll to position [303, 0]
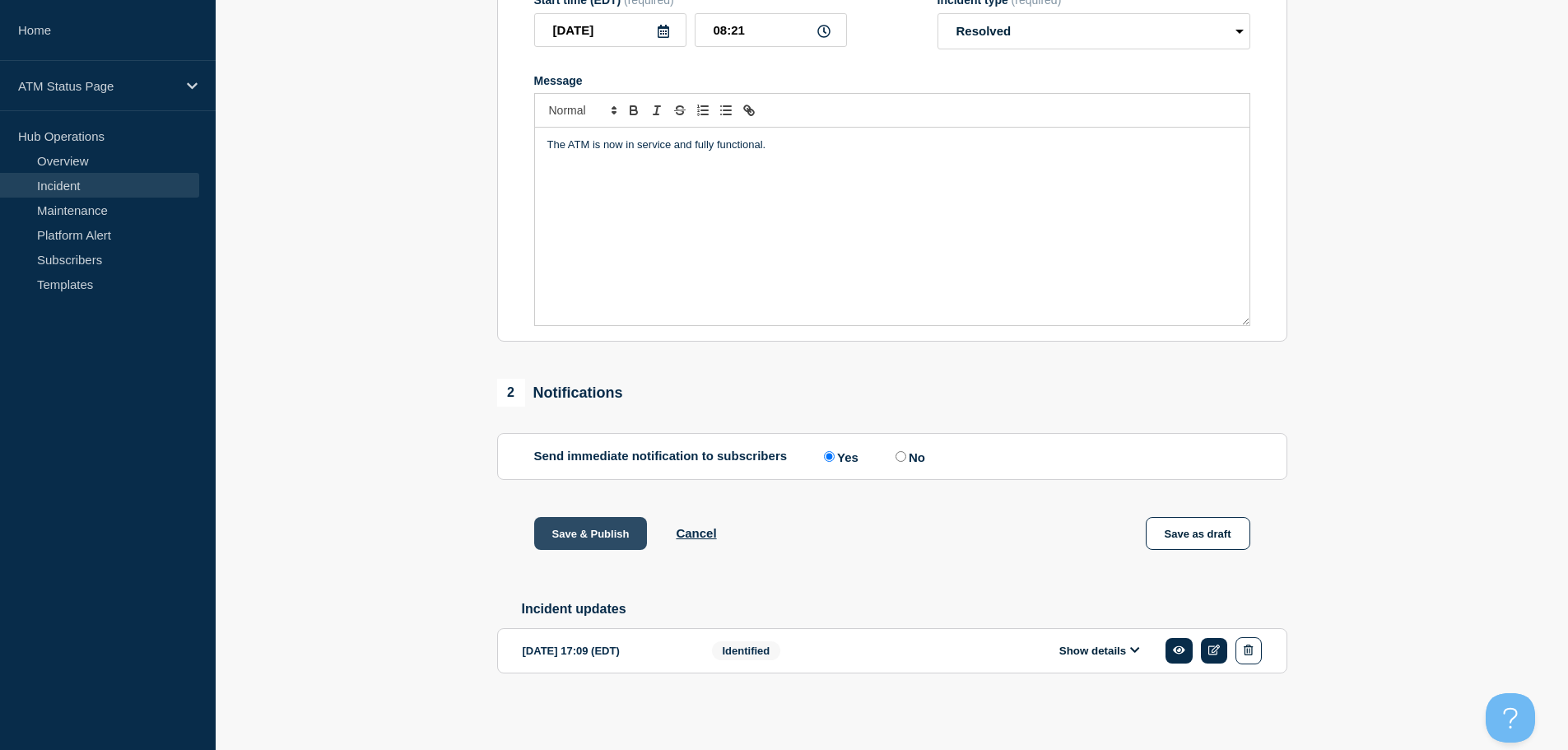
click at [581, 543] on button "Save & Publish" at bounding box center [590, 533] width 113 height 33
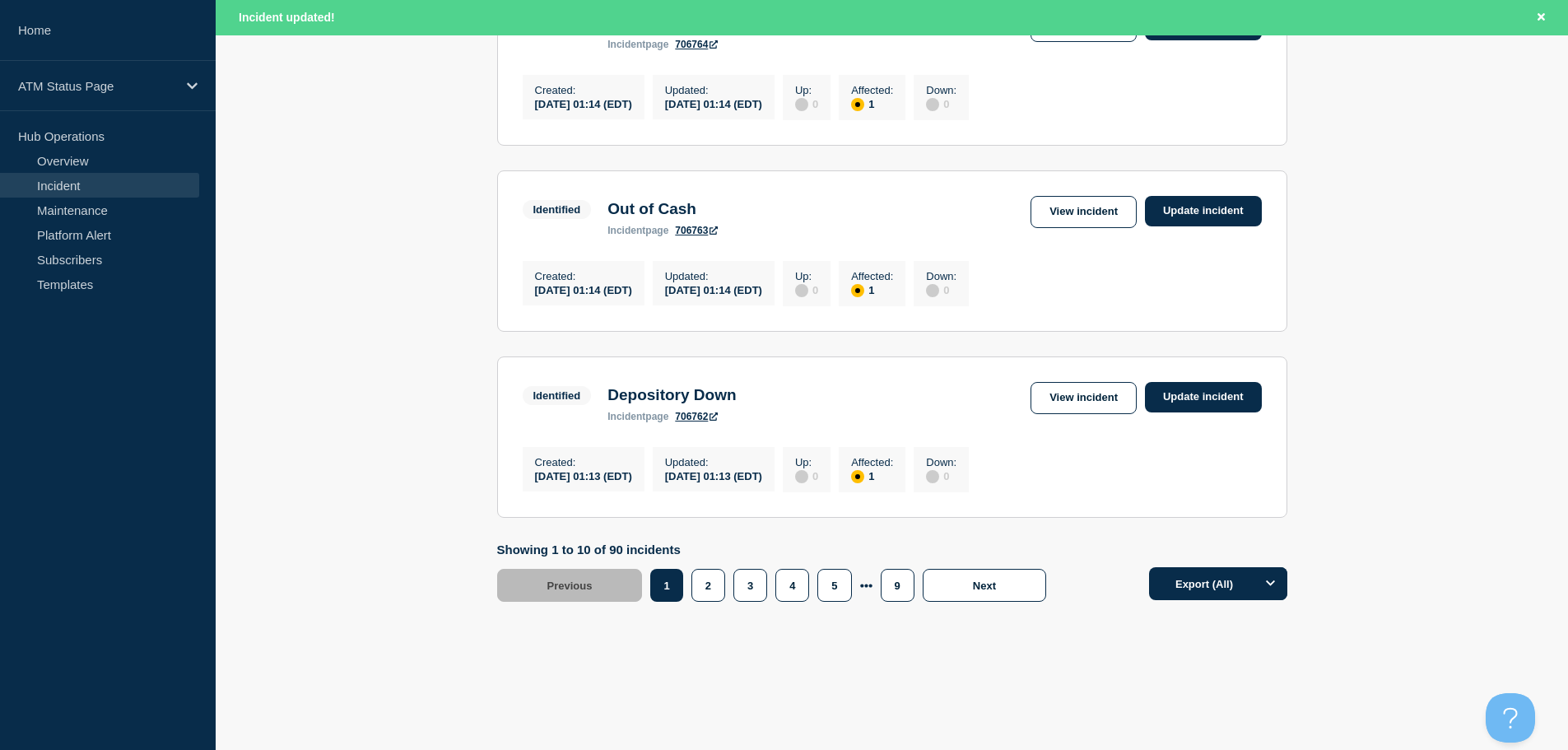
scroll to position [1750, 0]
click at [894, 587] on button "9" at bounding box center [897, 585] width 33 height 33
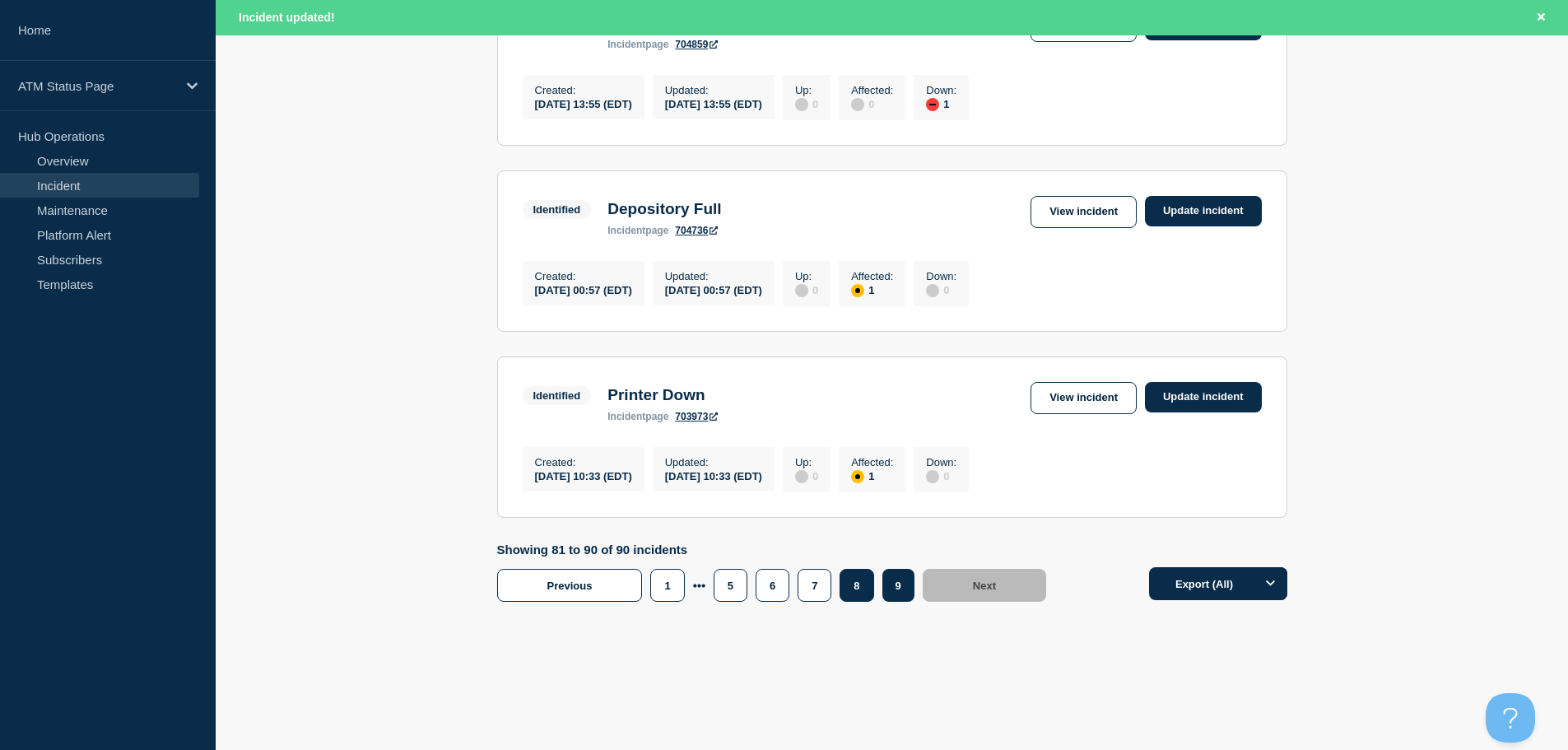
click at [860, 583] on button "8" at bounding box center [855, 585] width 33 height 33
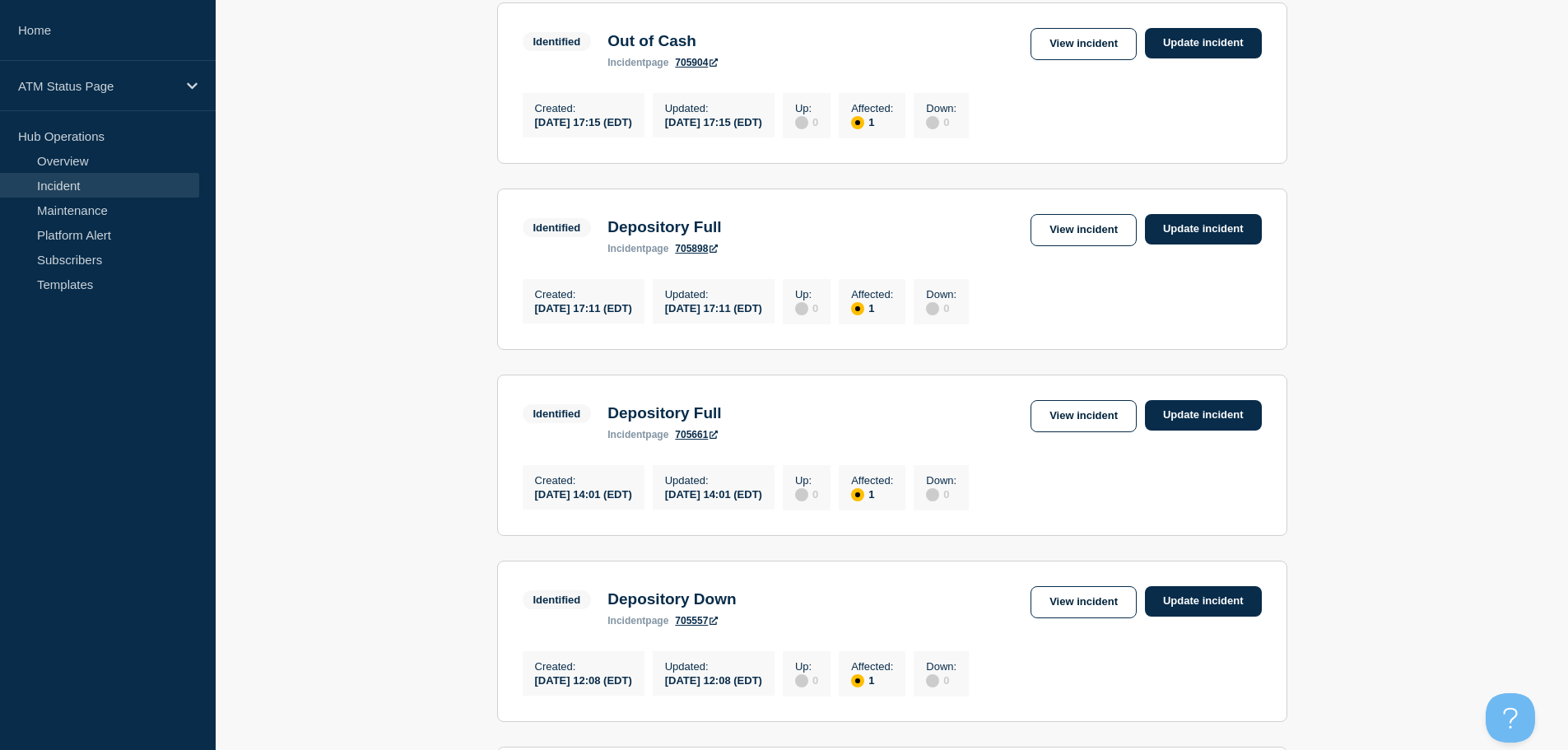
scroll to position [274, 0]
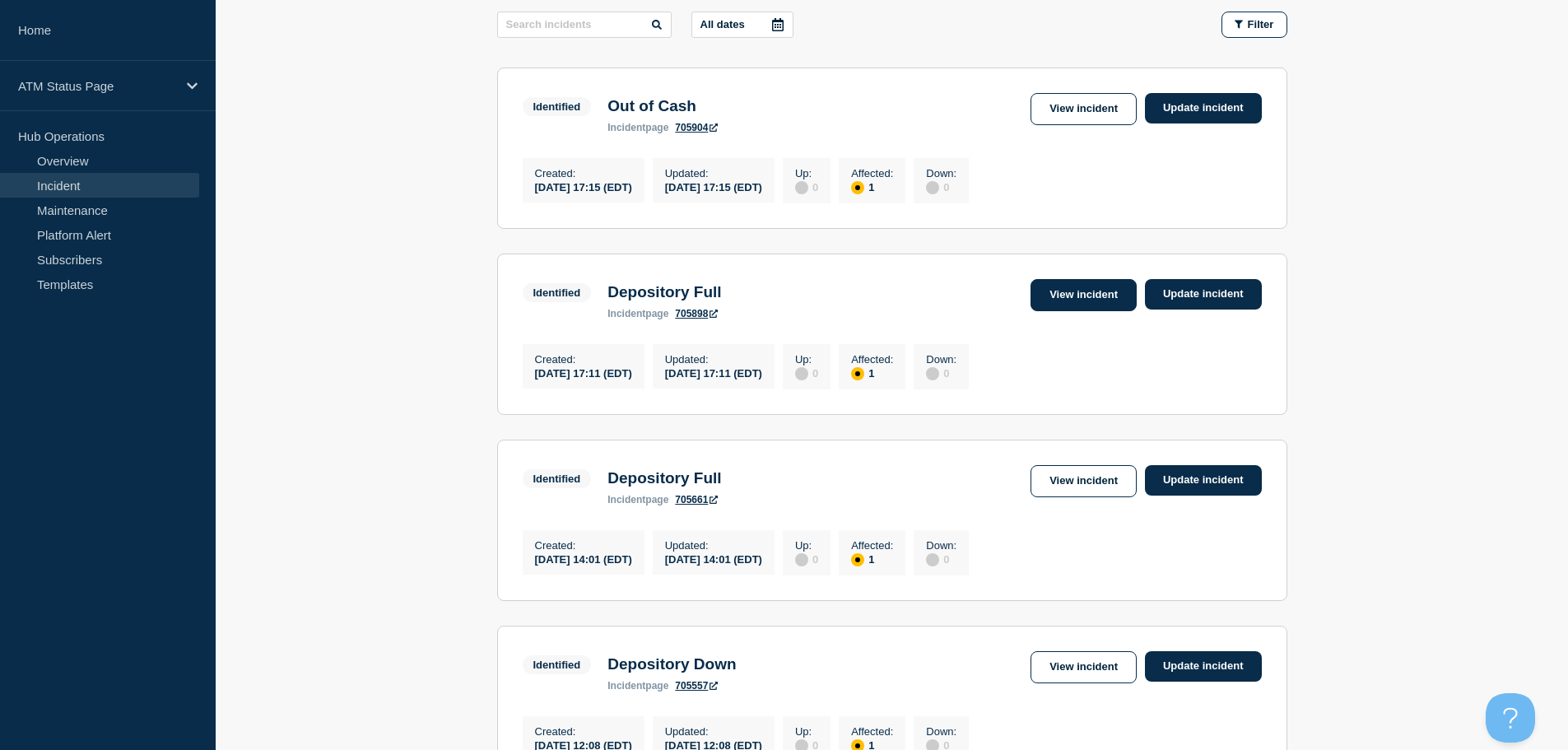
click at [1078, 299] on link "View incident" at bounding box center [1084, 295] width 106 height 32
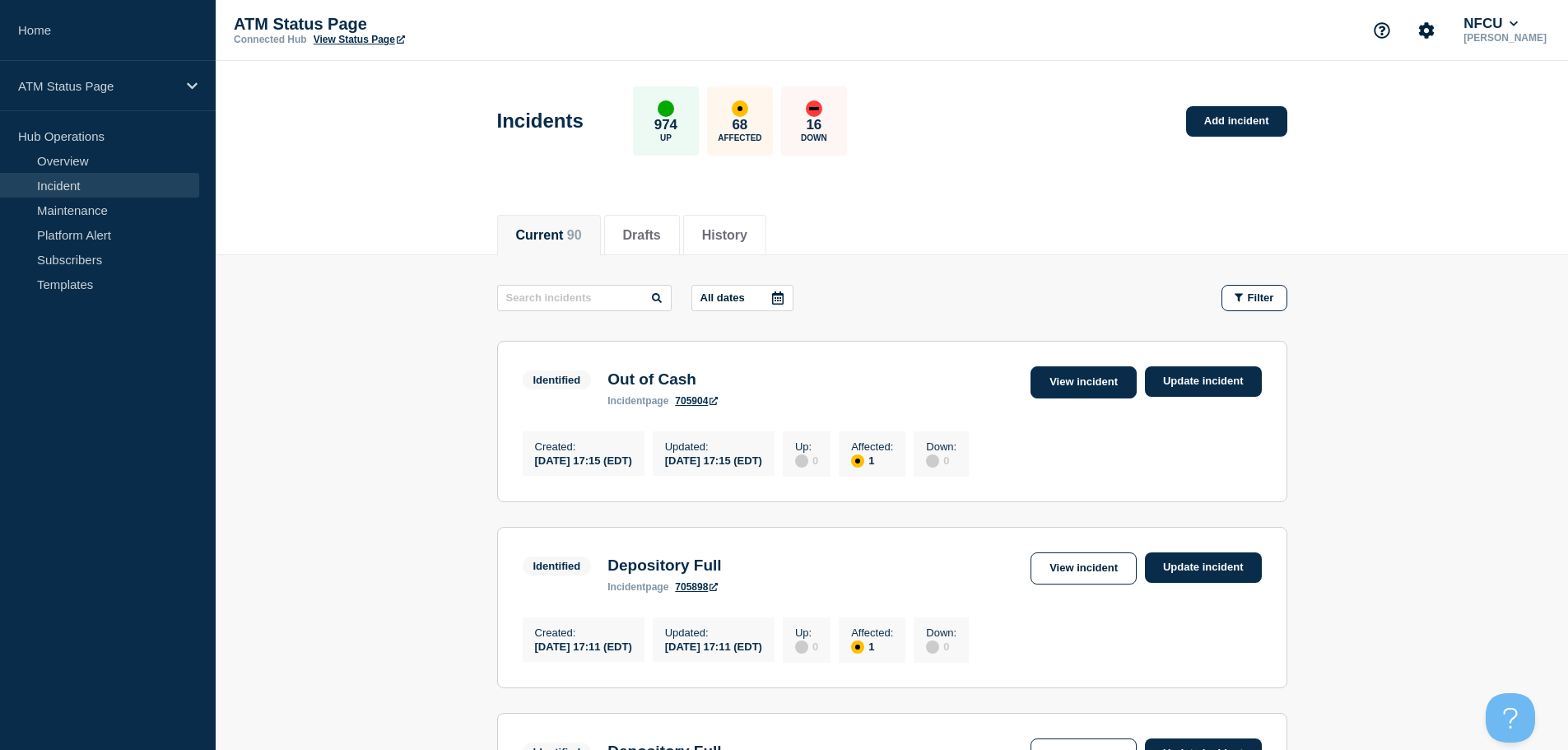
click at [1094, 387] on link "View incident" at bounding box center [1084, 383] width 106 height 32
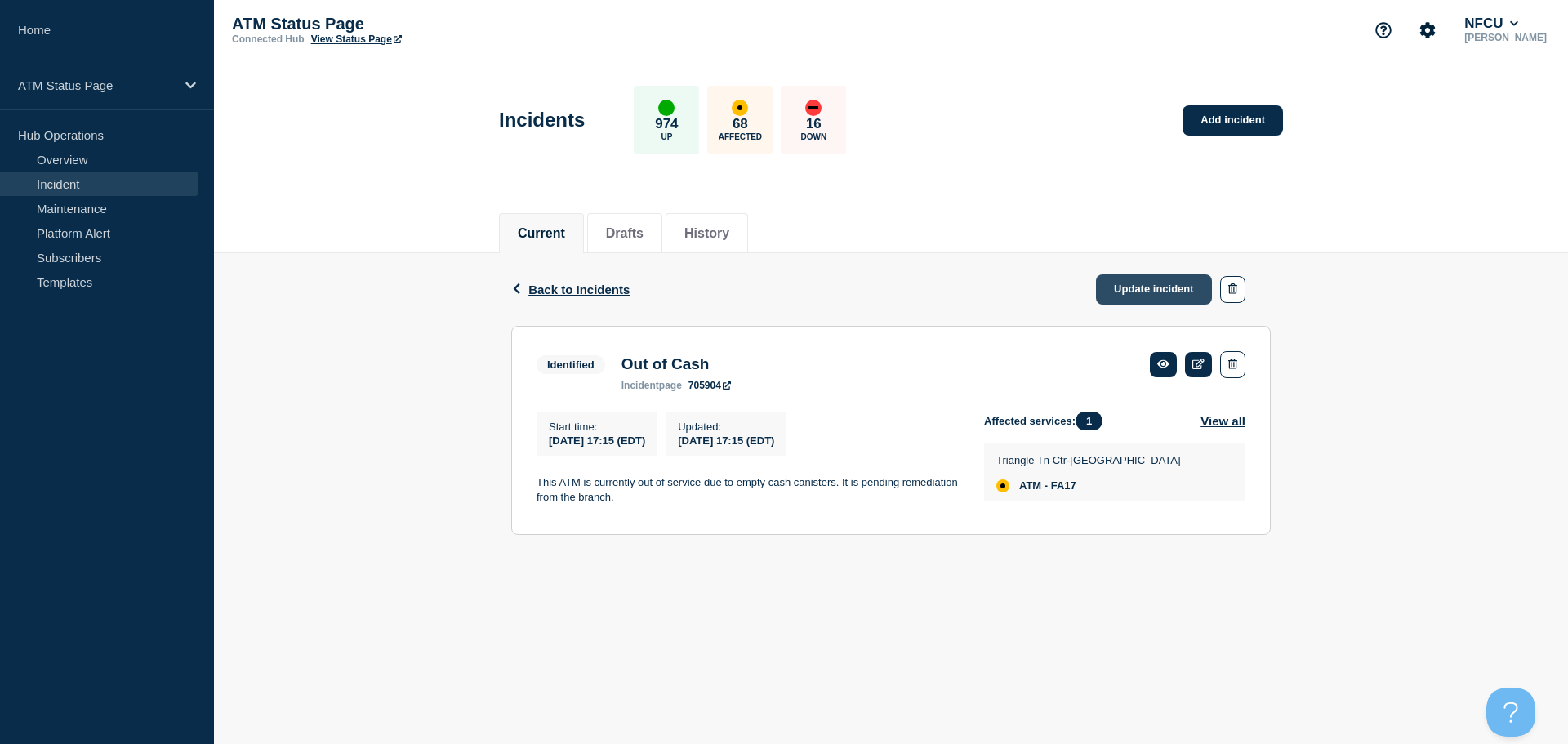
click at [1142, 294] on link "Update incident" at bounding box center [1154, 289] width 116 height 30
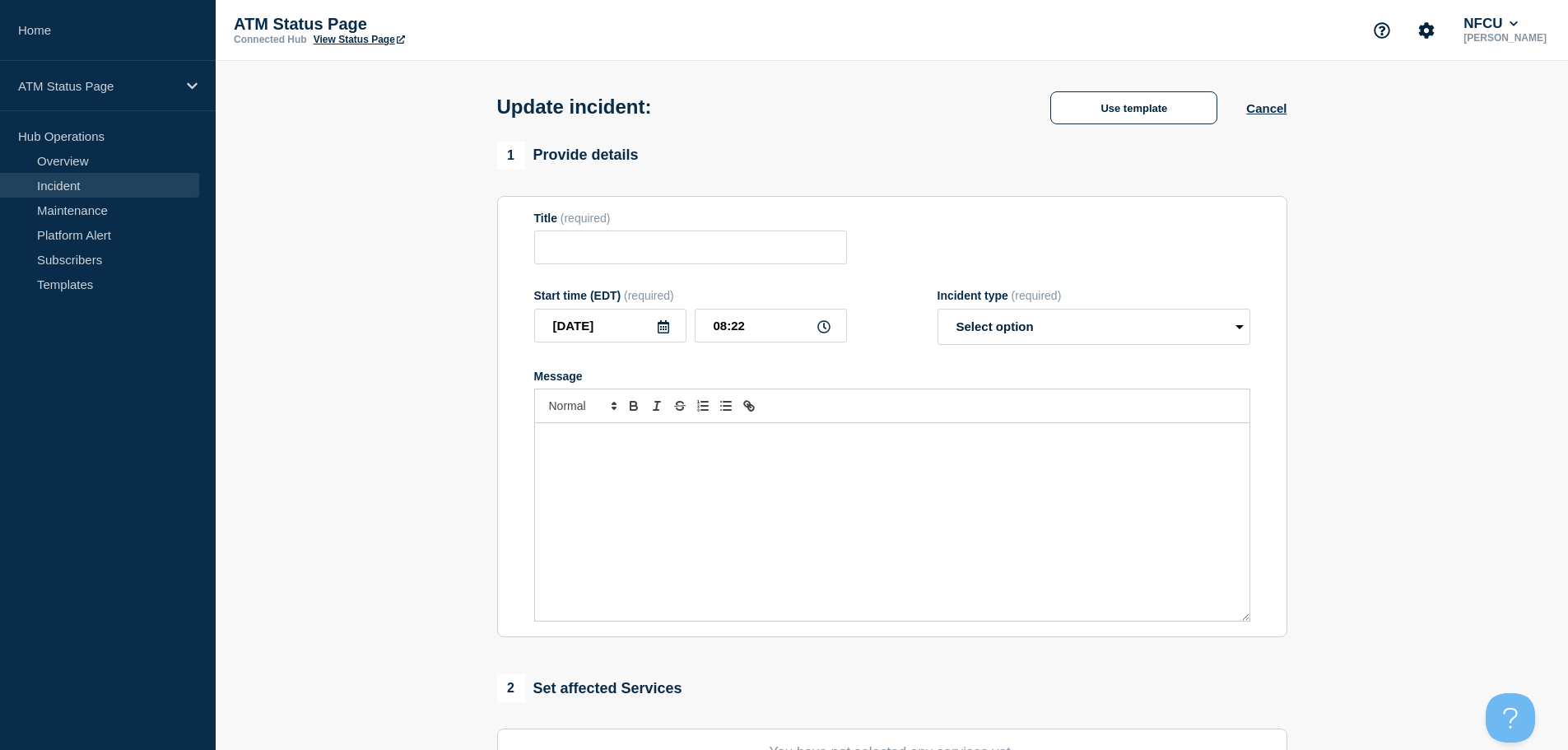
type input "Out of Cash"
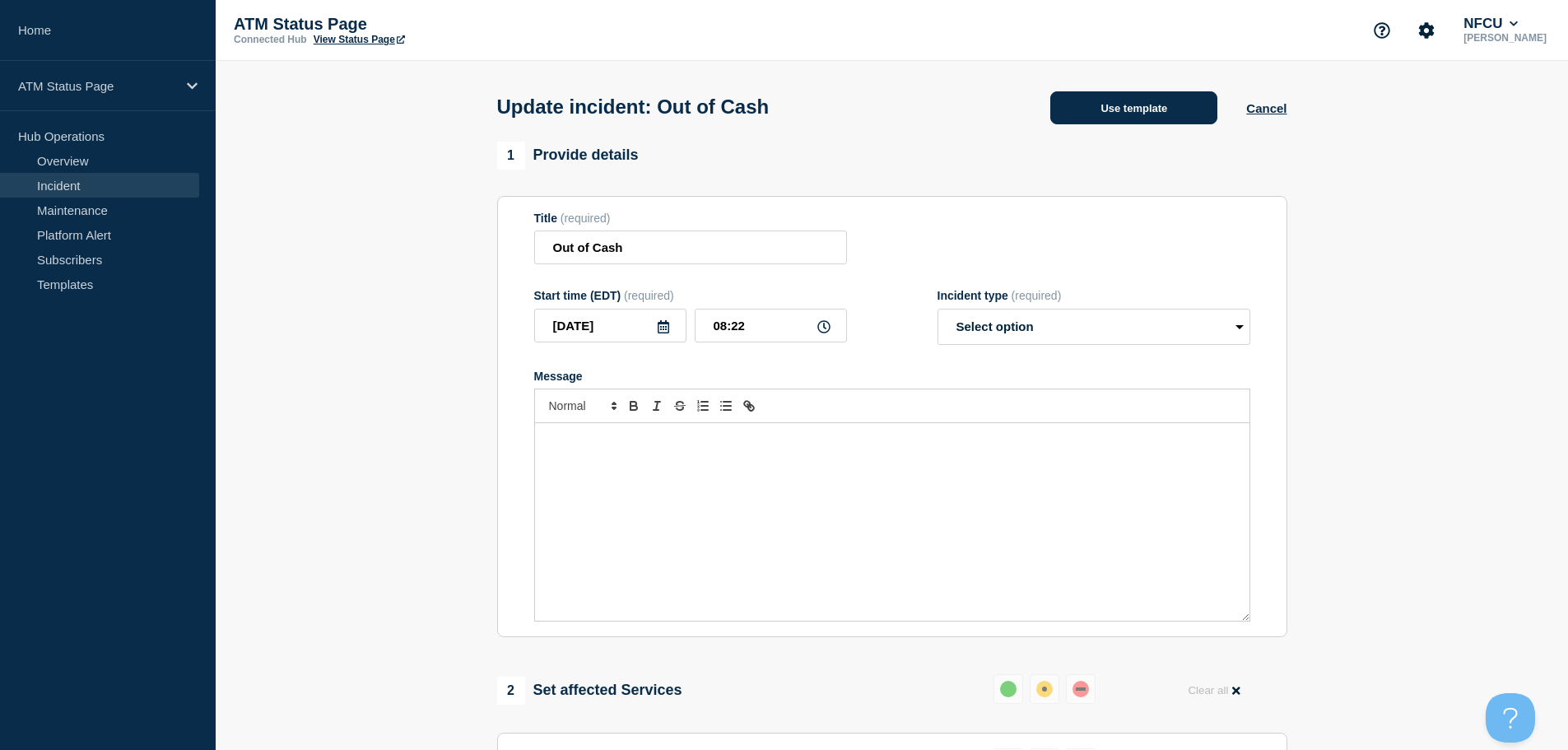
click at [1116, 102] on button "Use template" at bounding box center [1134, 107] width 167 height 33
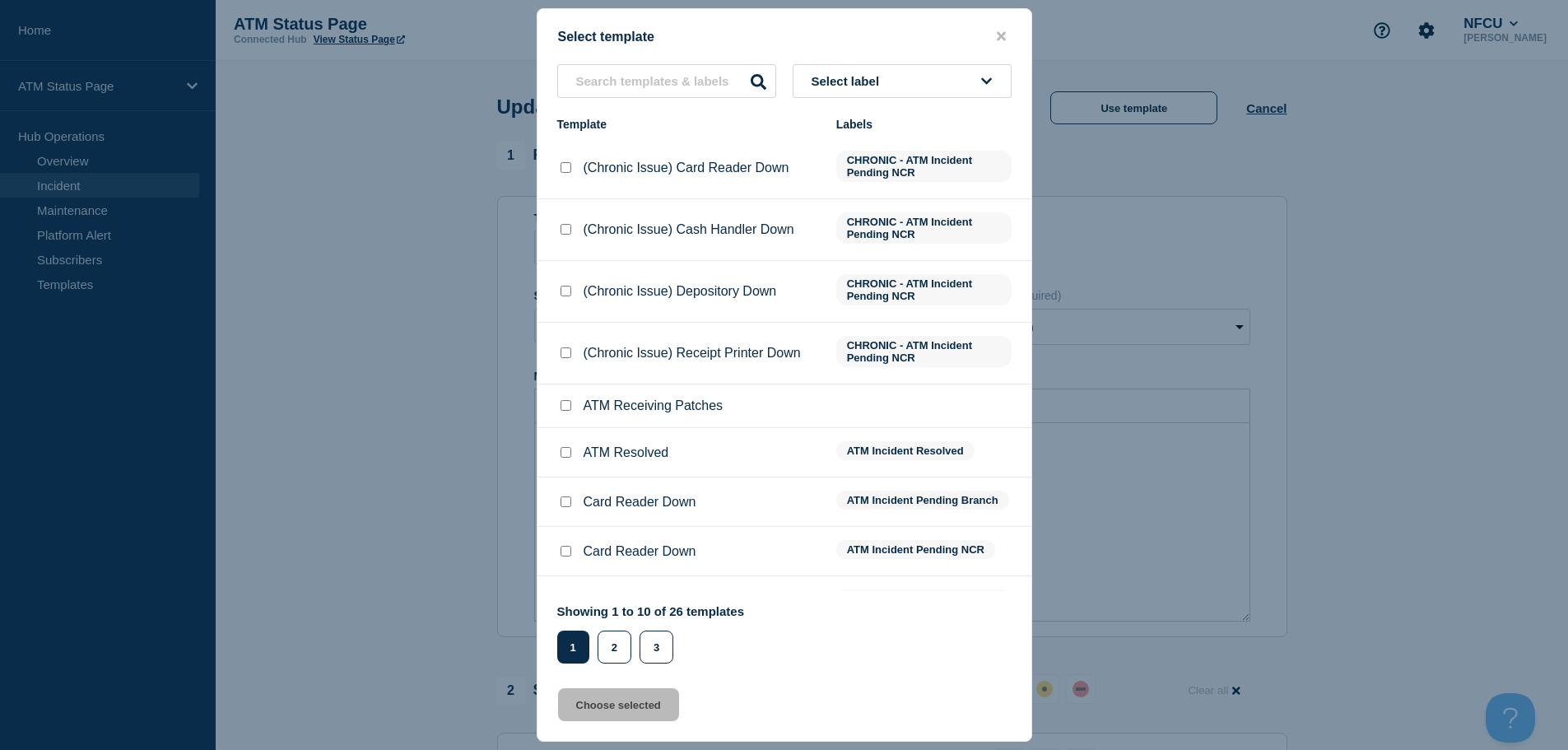
click at [567, 457] on input "ATM Resolved checkbox" at bounding box center [566, 452] width 11 height 11
checkbox input "true"
click at [635, 718] on button "Choose selected" at bounding box center [618, 704] width 121 height 33
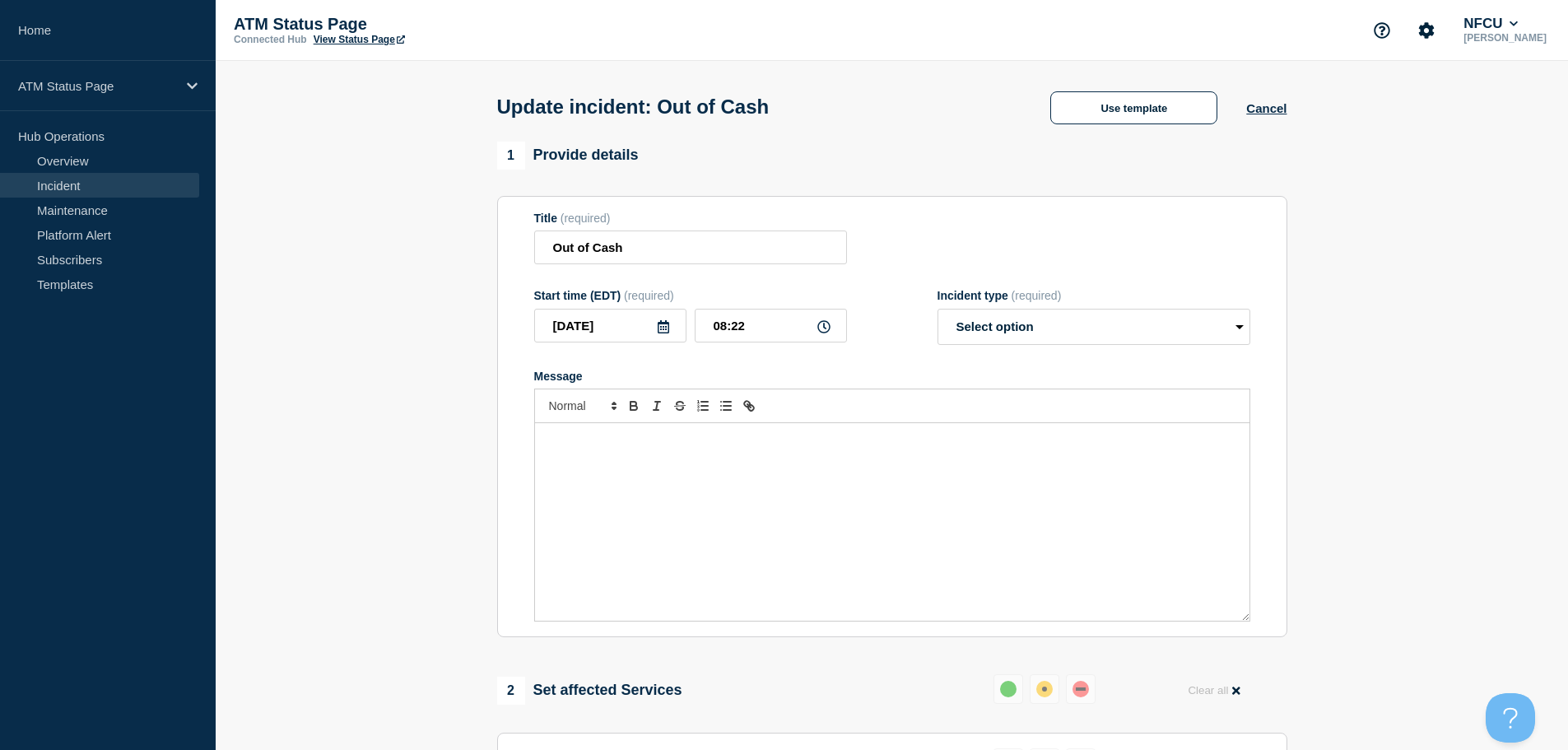
select select "resolved"
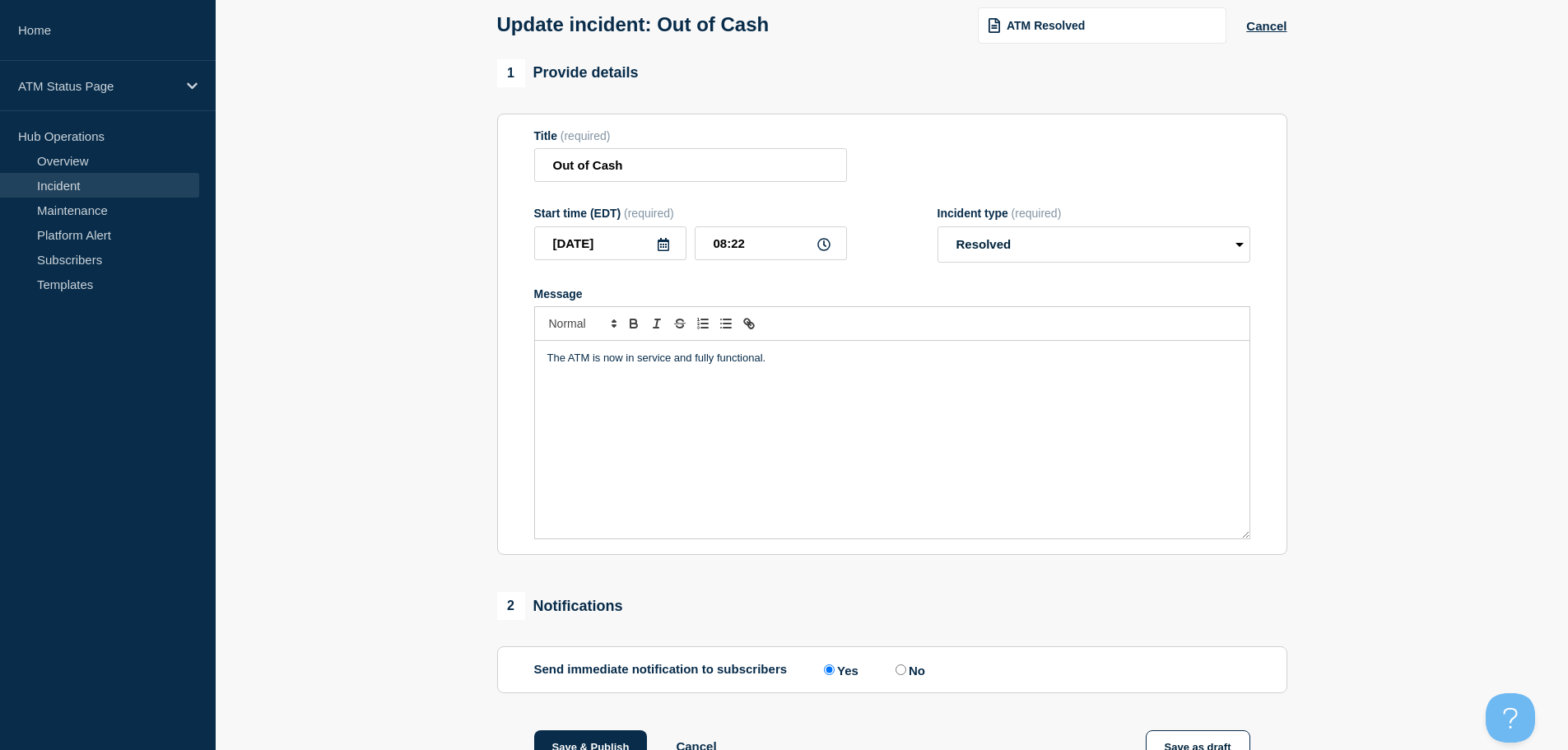
scroll to position [303, 0]
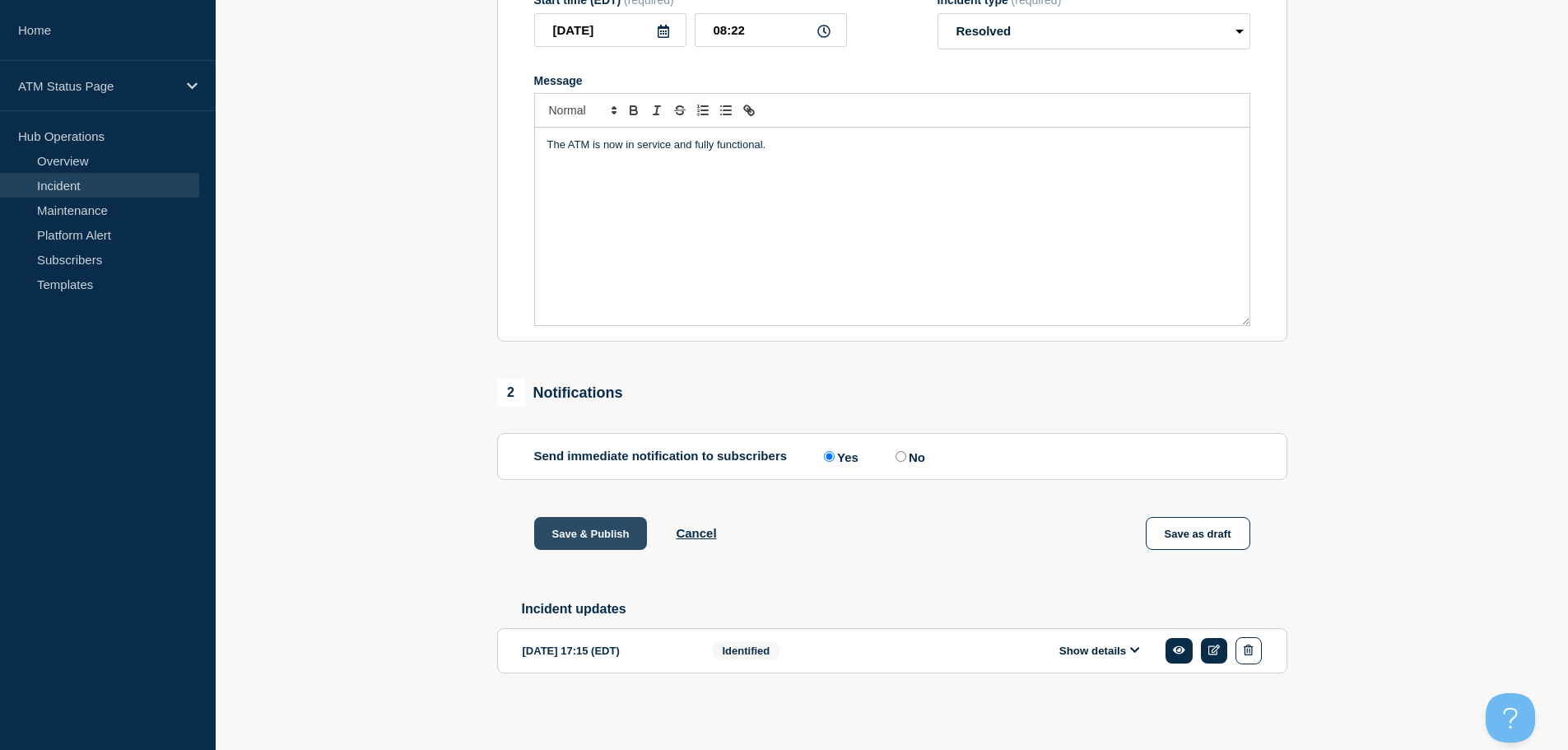
click at [571, 538] on button "Save & Publish" at bounding box center [590, 533] width 113 height 33
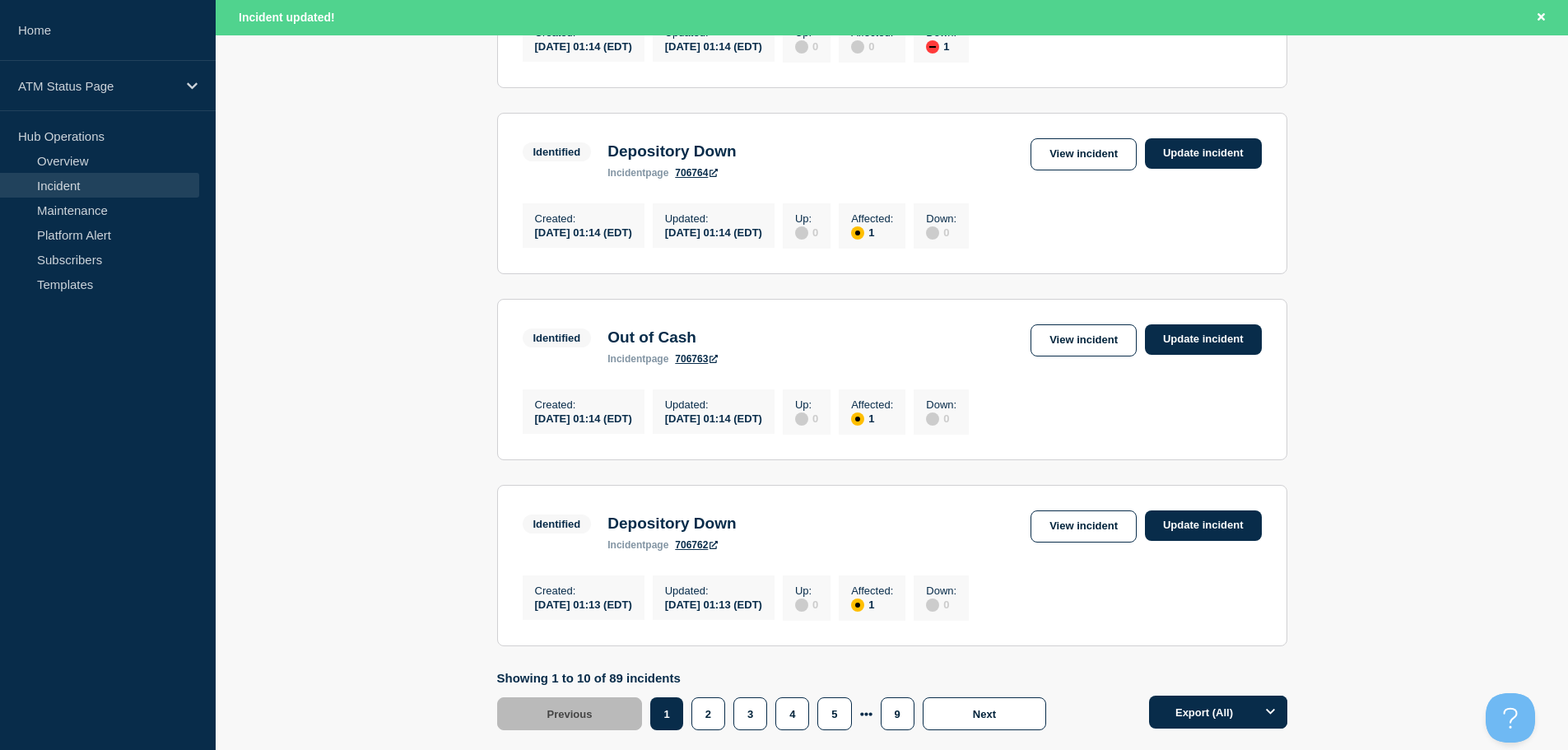
scroll to position [1750, 0]
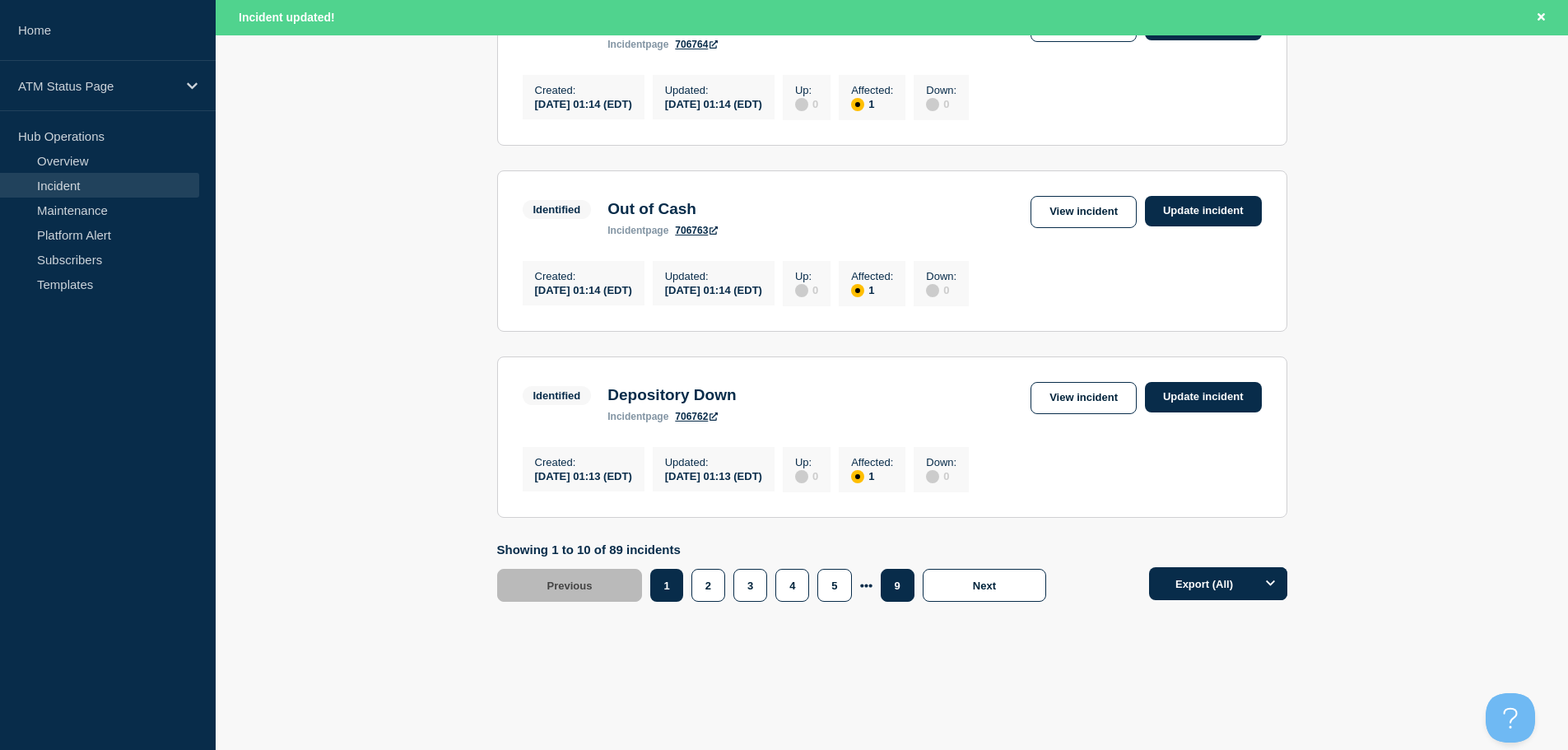
click at [895, 590] on button "9" at bounding box center [897, 585] width 33 height 33
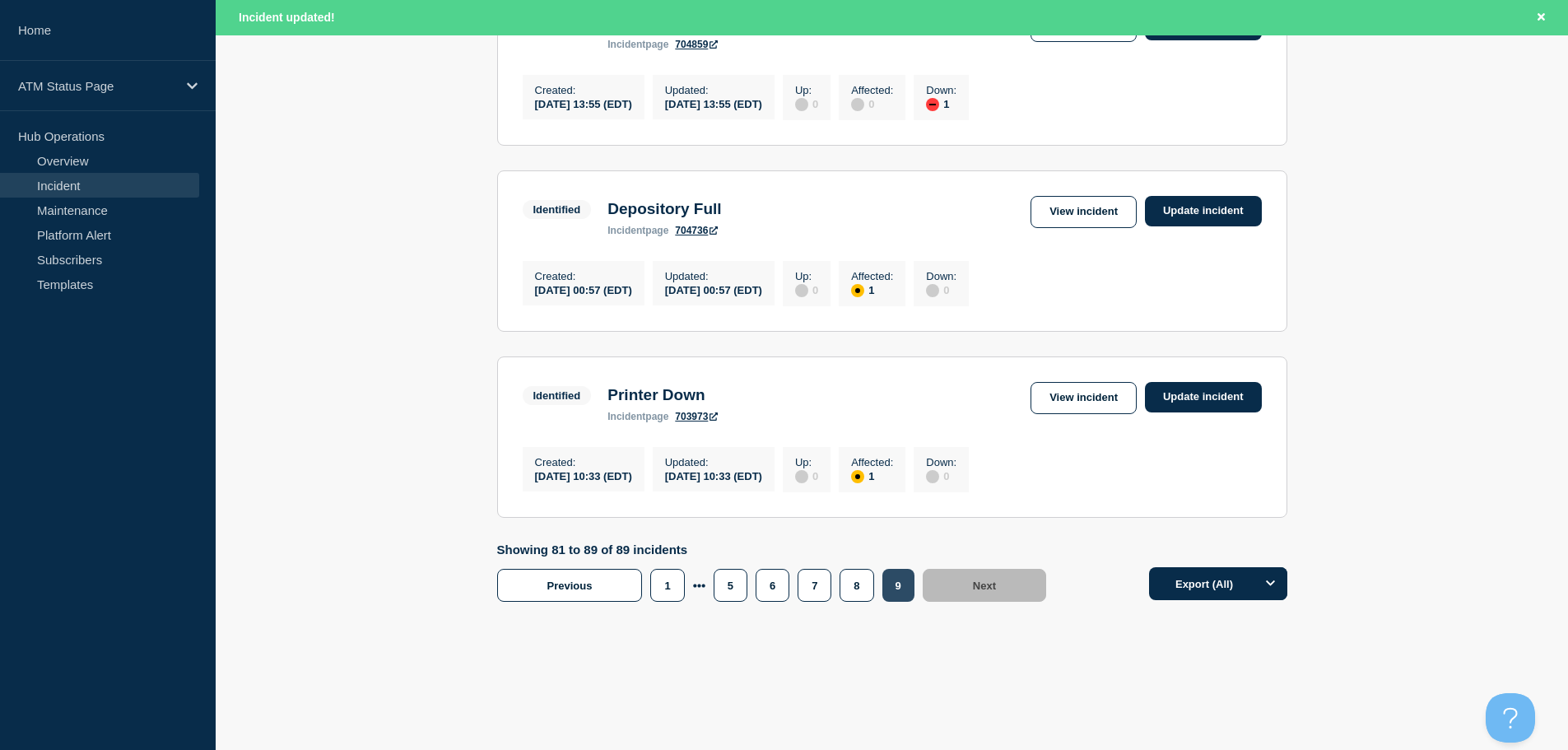
scroll to position [1559, 0]
click at [816, 590] on button "7" at bounding box center [814, 585] width 33 height 33
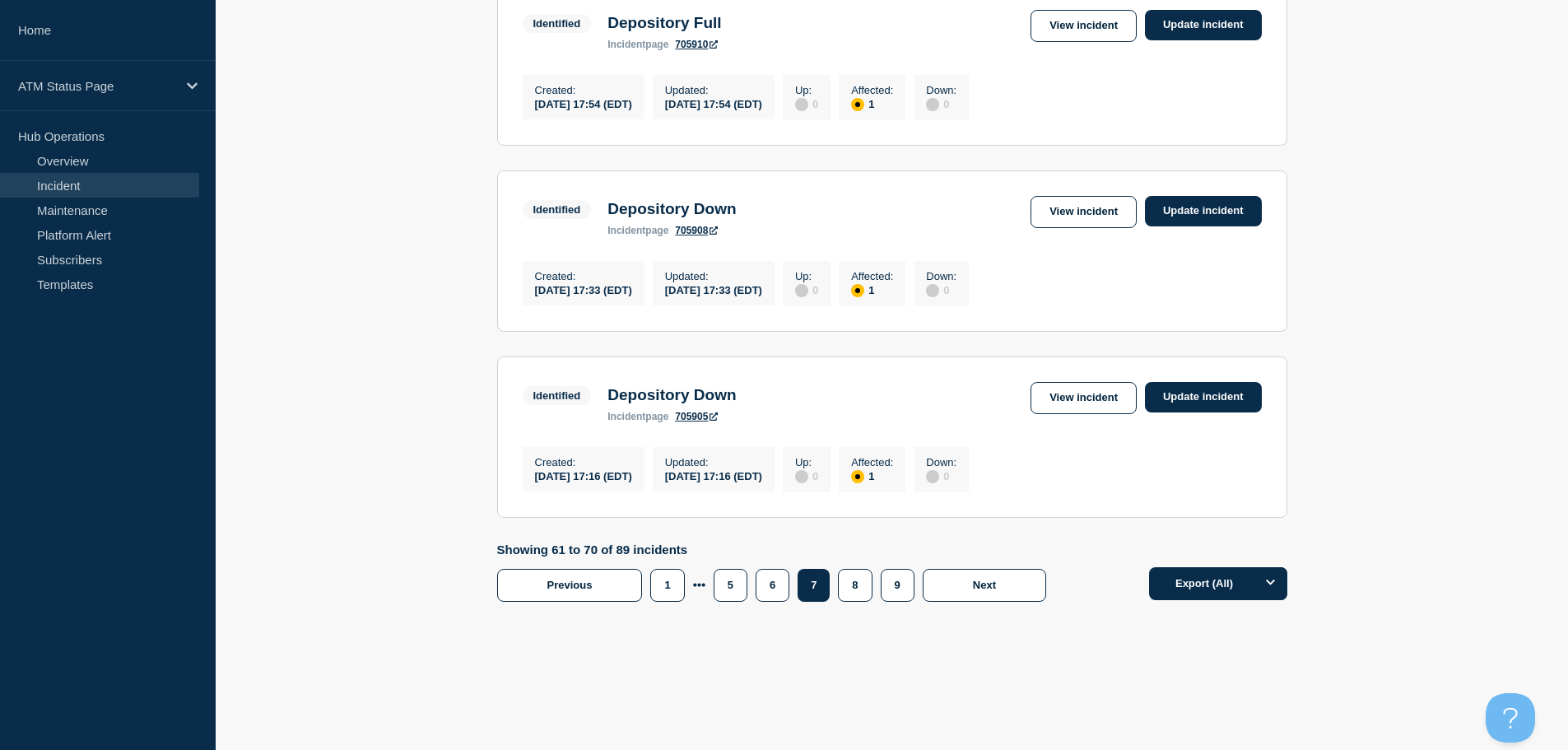
scroll to position [1716, 0]
click at [1088, 387] on link "View incident" at bounding box center [1084, 398] width 106 height 32
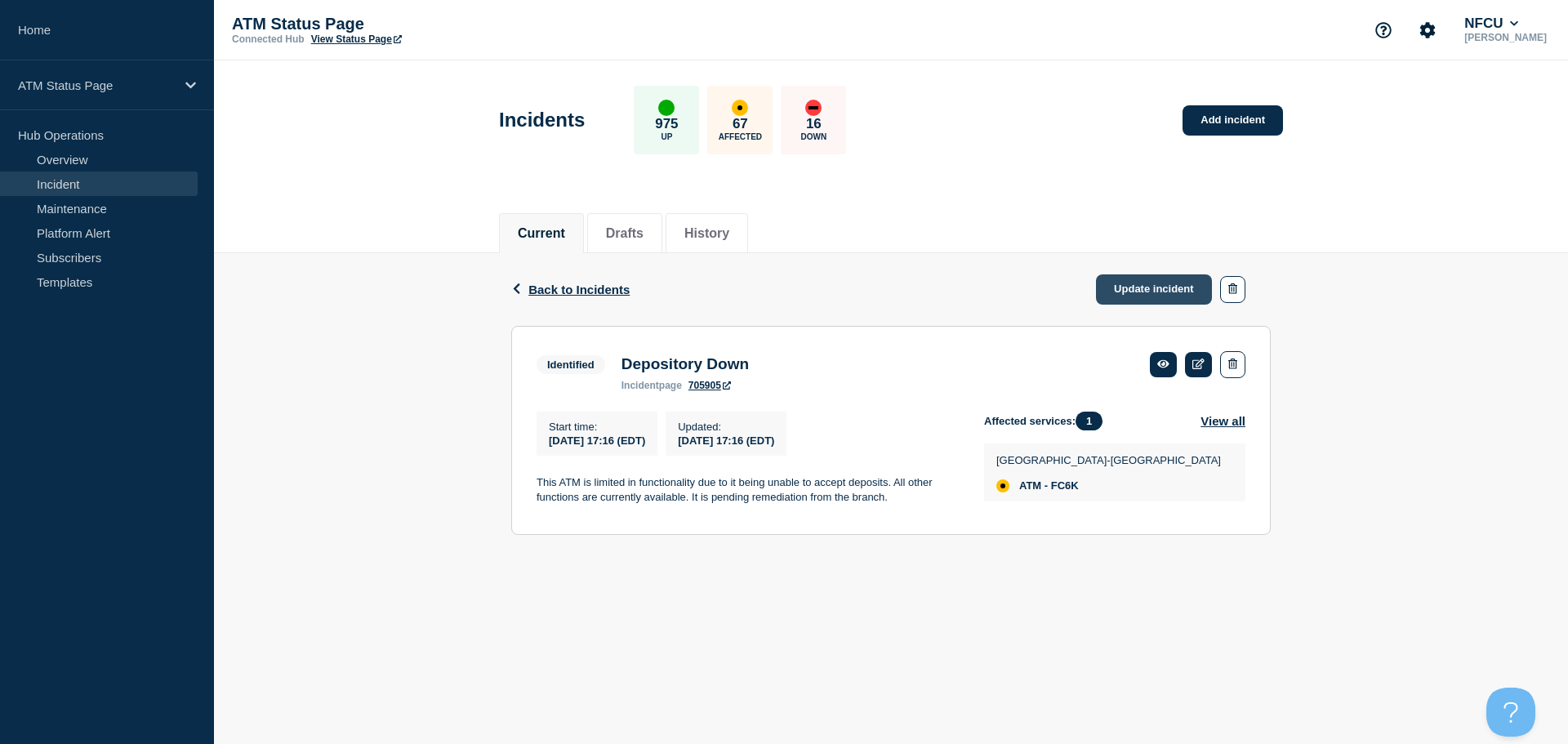
click at [1163, 280] on link "Update incident" at bounding box center [1154, 289] width 116 height 30
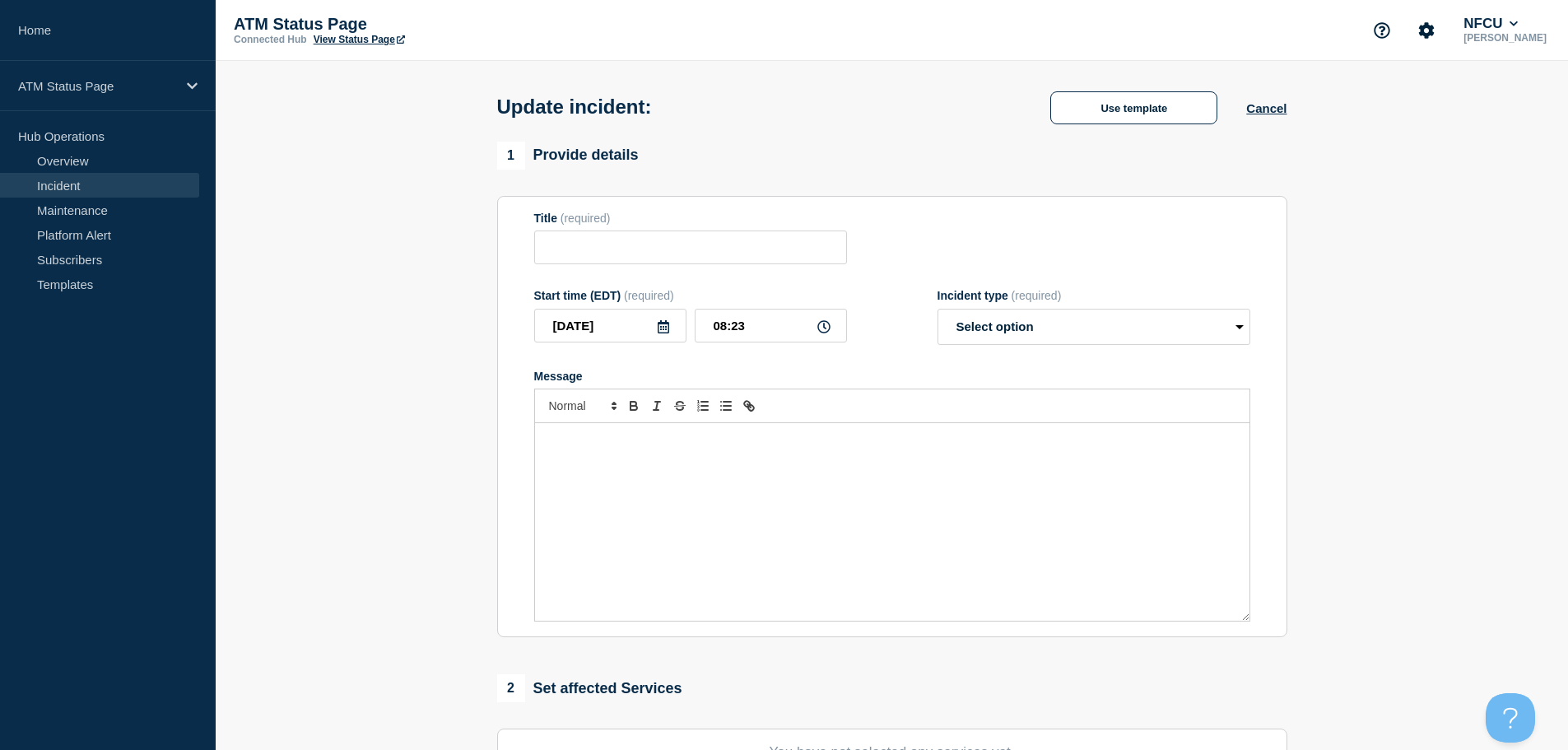
type input "Depository Down"
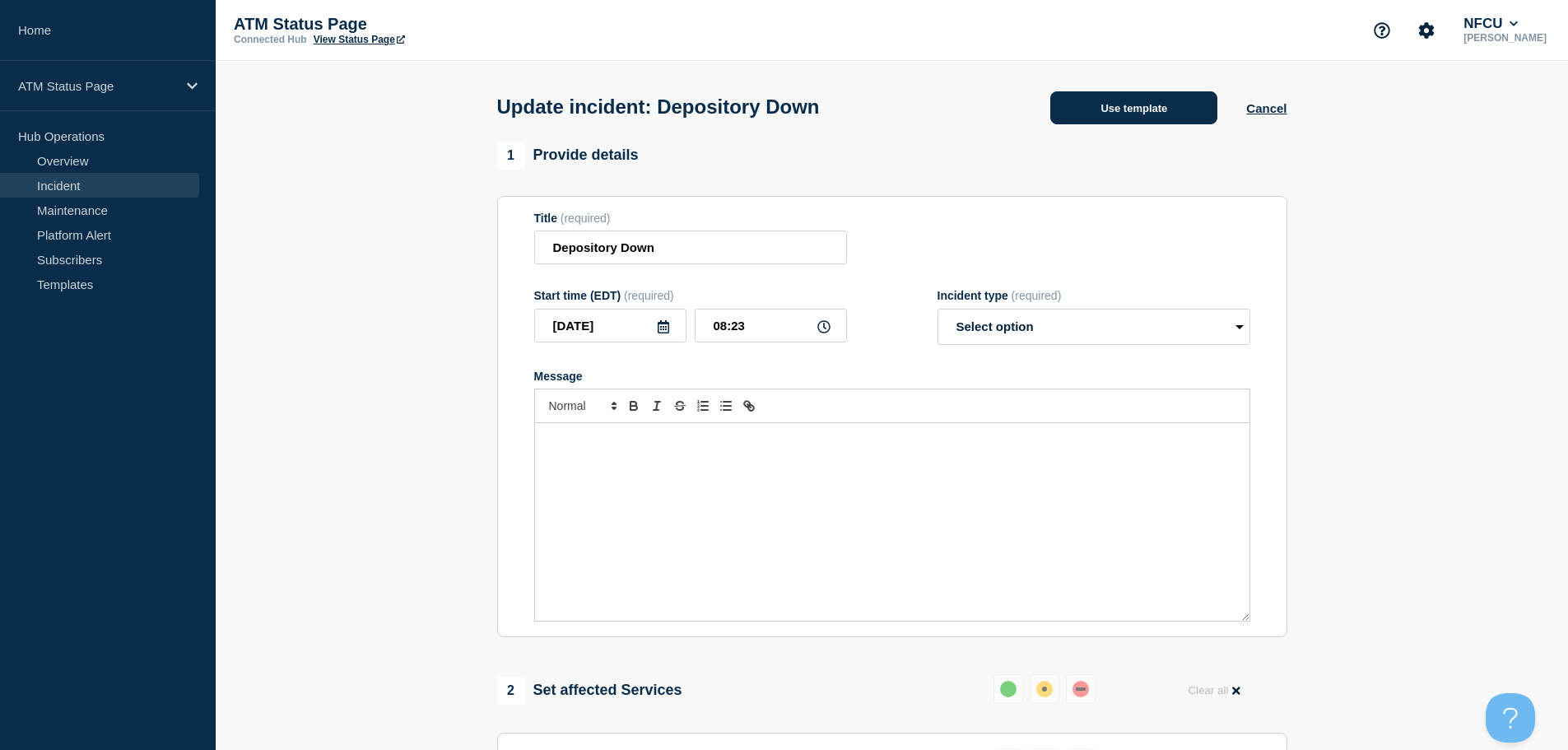
click at [1120, 123] on button "Use template" at bounding box center [1134, 107] width 167 height 33
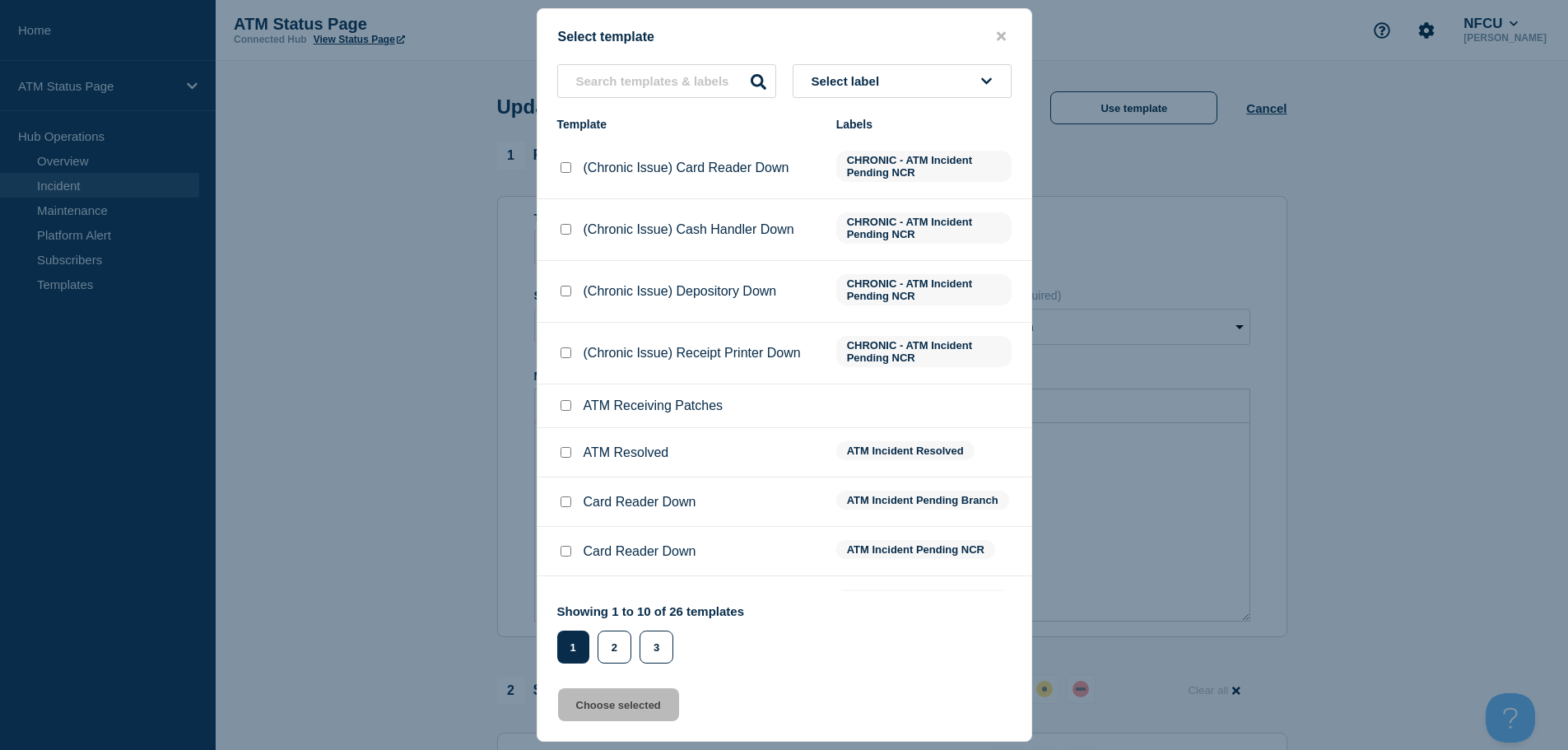
click at [563, 456] on input "ATM Resolved checkbox" at bounding box center [566, 452] width 11 height 11
checkbox input "true"
click at [597, 712] on button "Choose selected" at bounding box center [618, 704] width 121 height 33
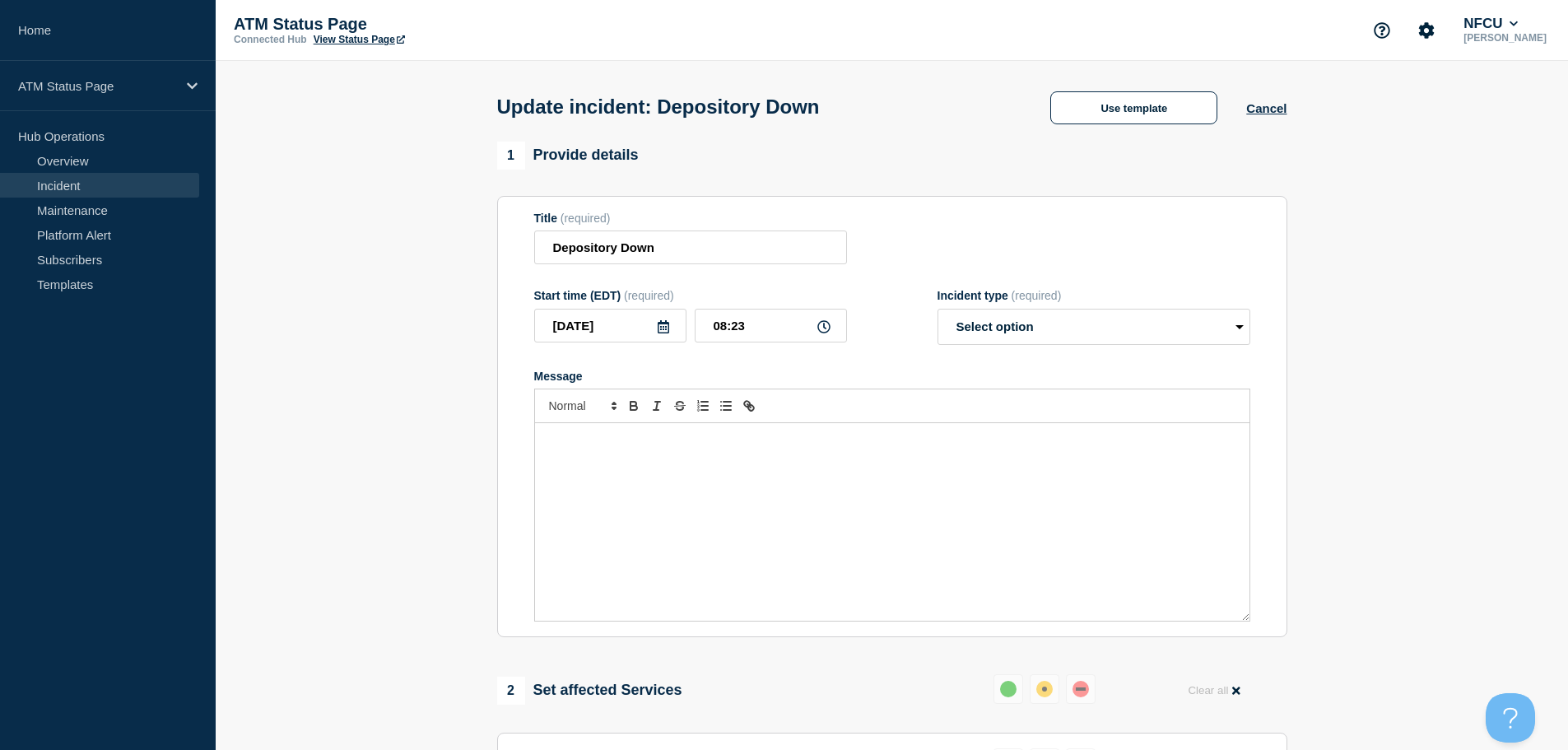
select select "resolved"
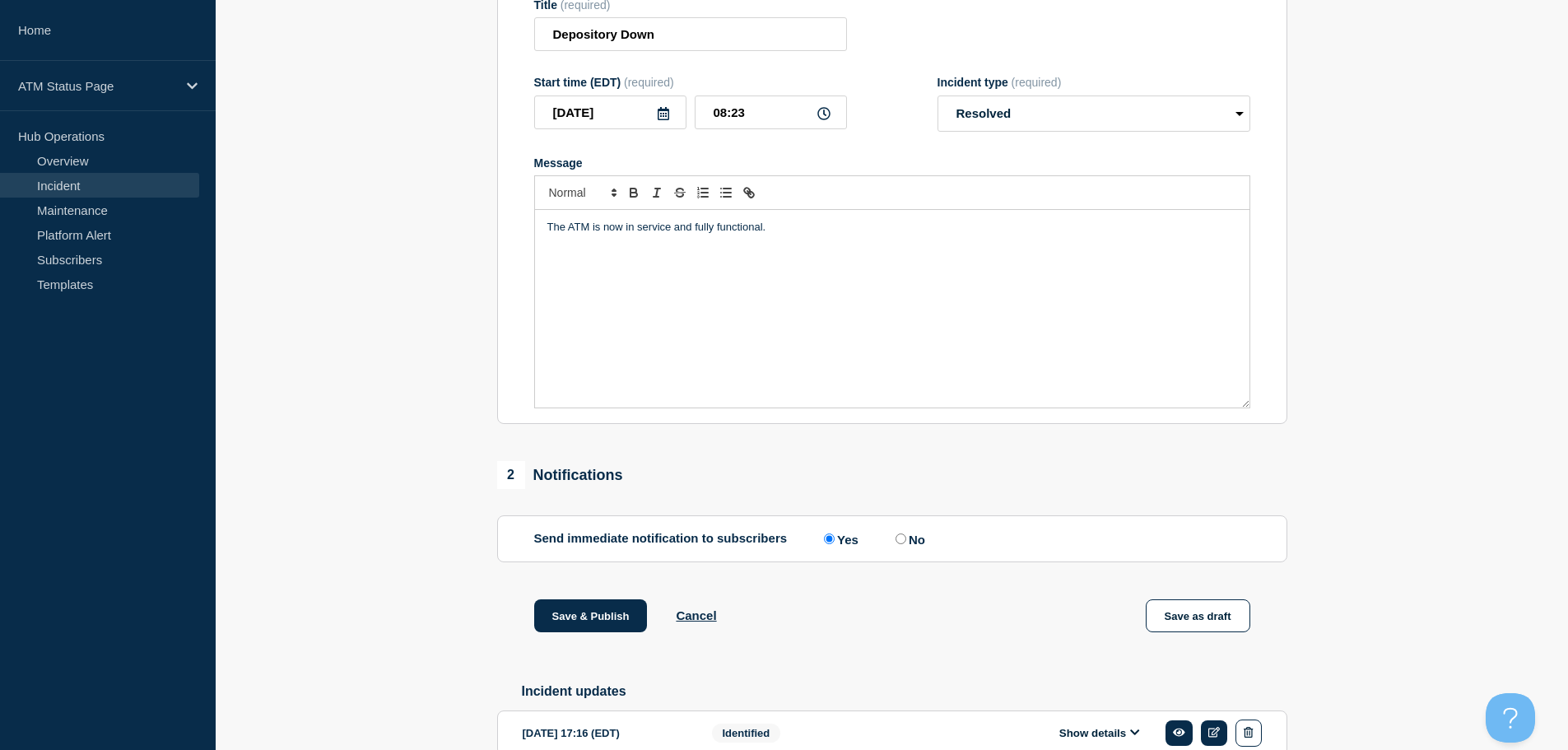
scroll to position [303, 0]
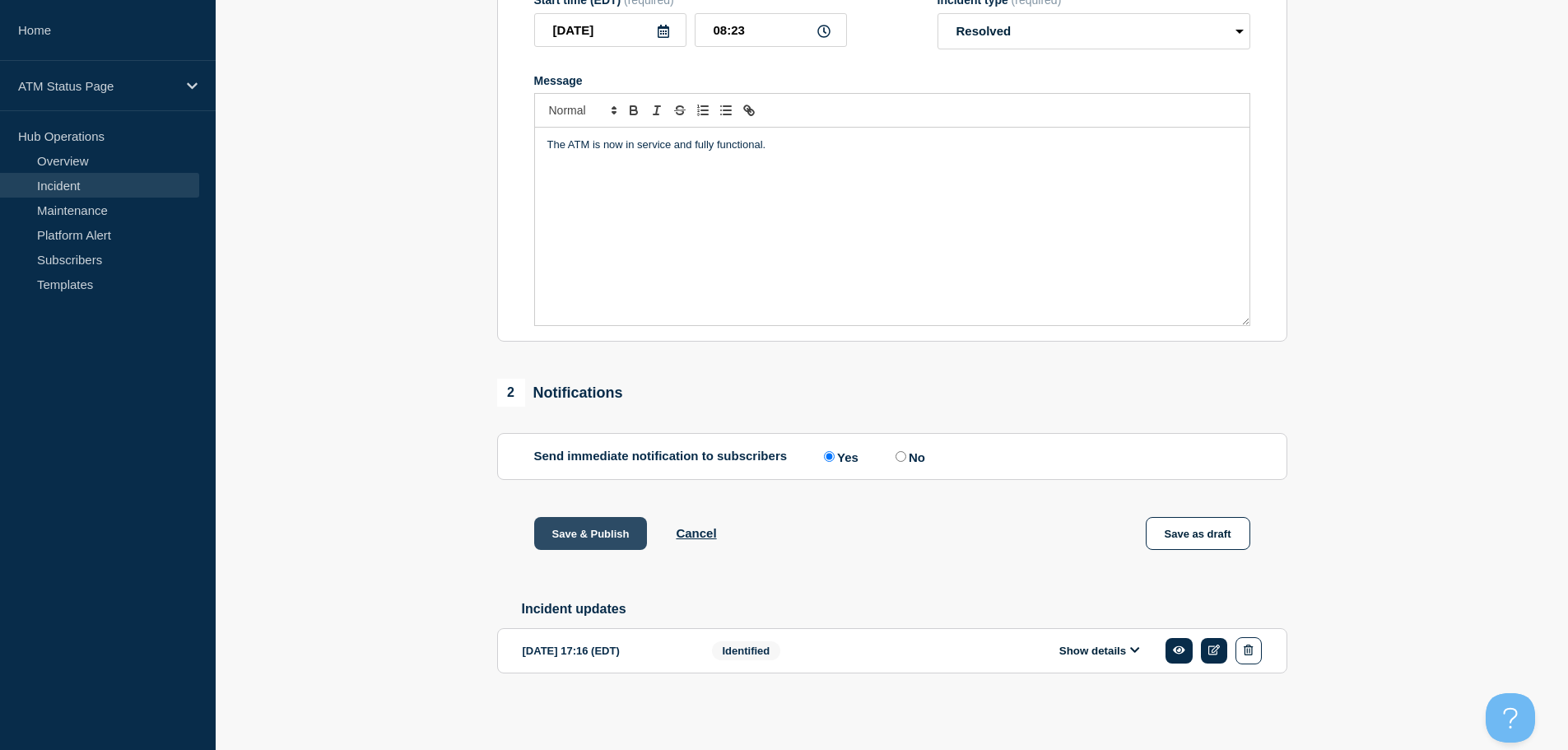
click at [567, 533] on button "Save & Publish" at bounding box center [590, 533] width 113 height 33
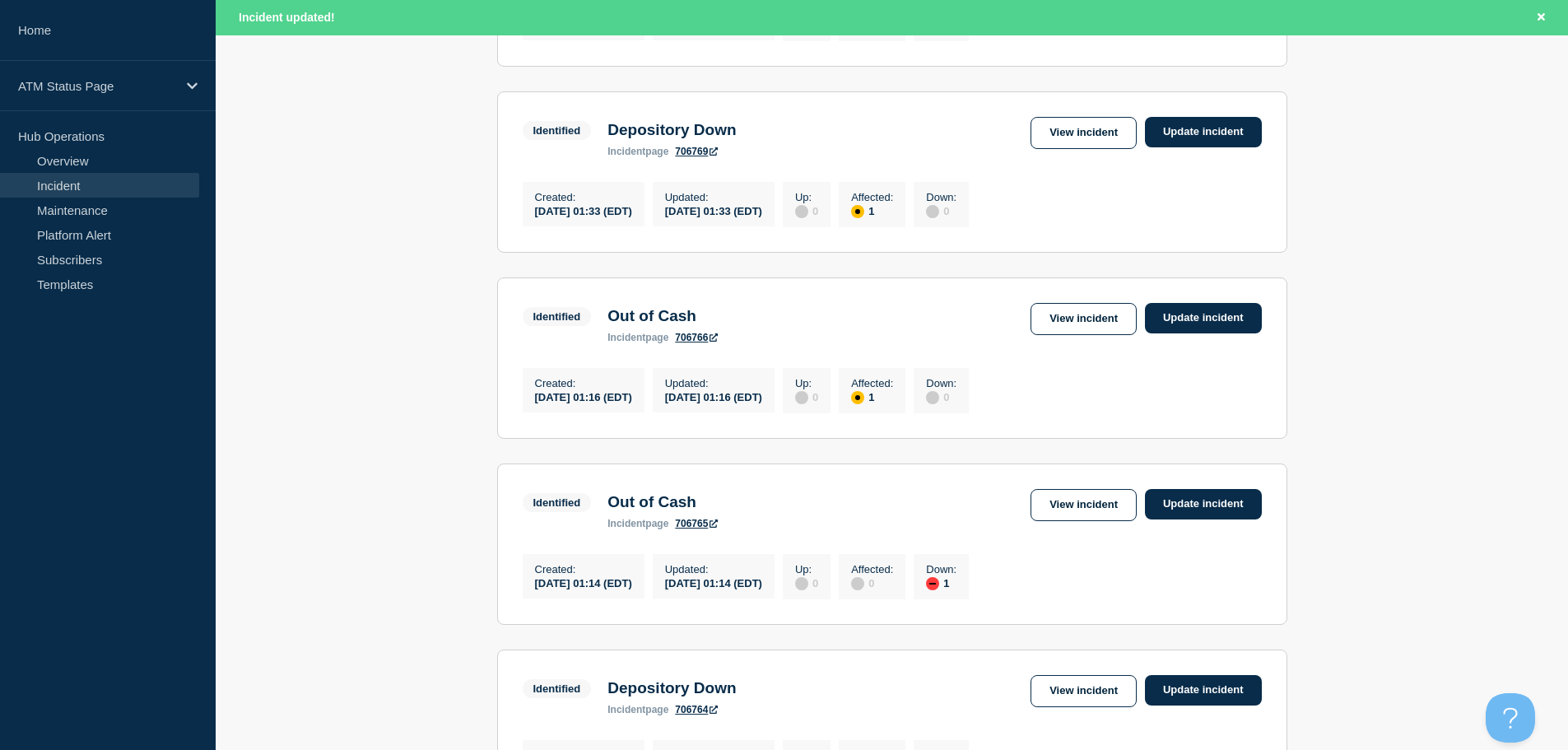
scroll to position [1750, 0]
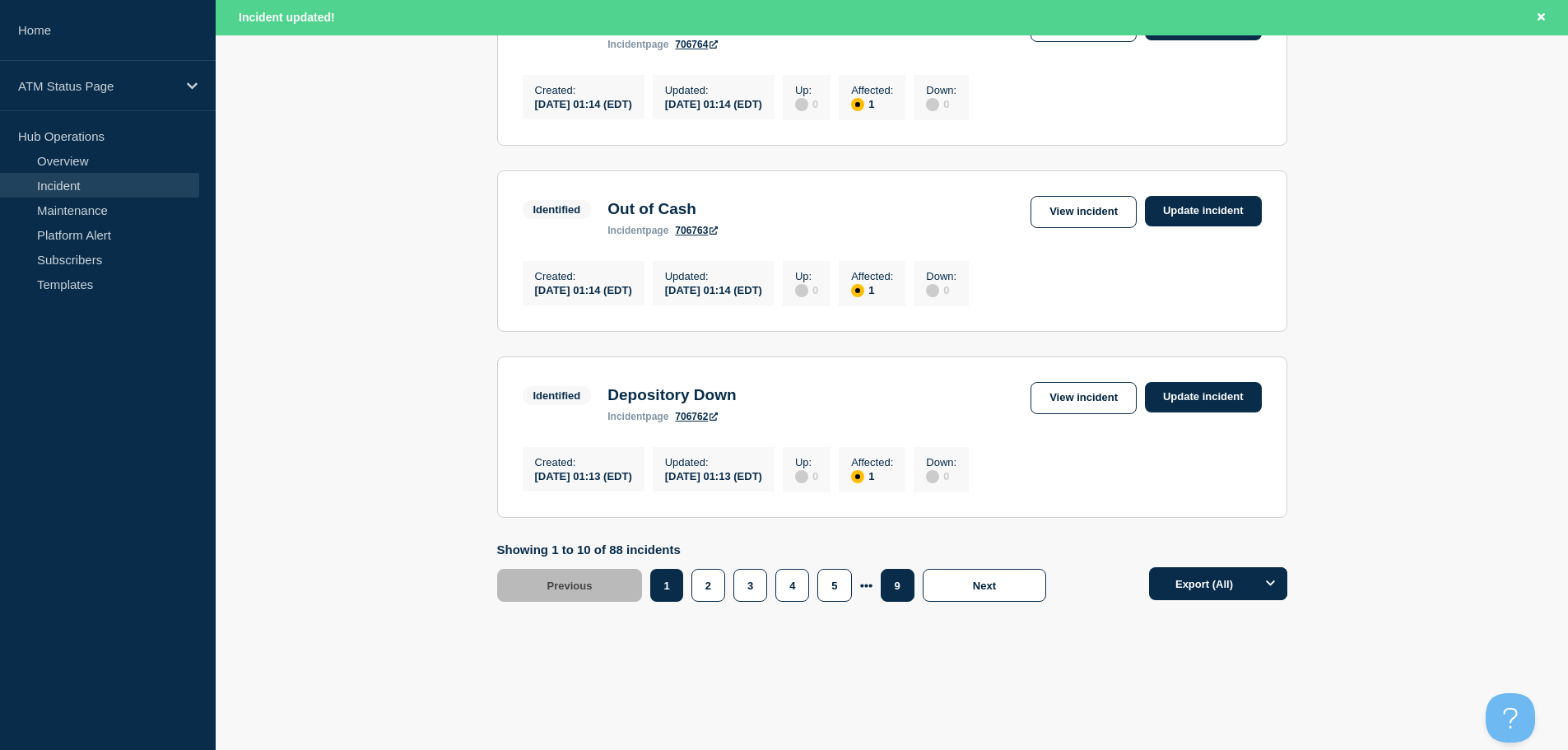
click at [899, 581] on button "9" at bounding box center [897, 585] width 33 height 33
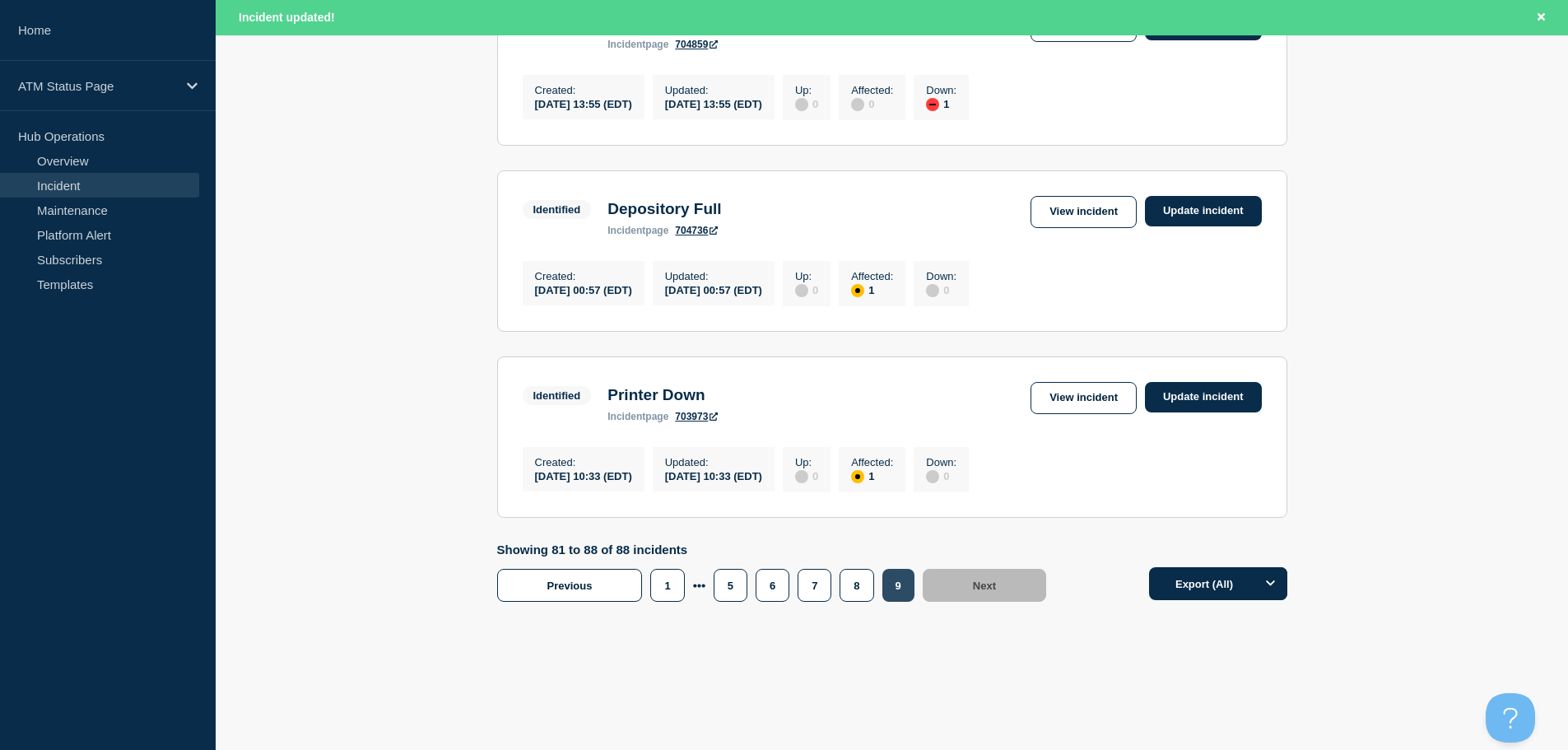
scroll to position [1367, 0]
click at [809, 588] on button "7" at bounding box center [814, 585] width 33 height 33
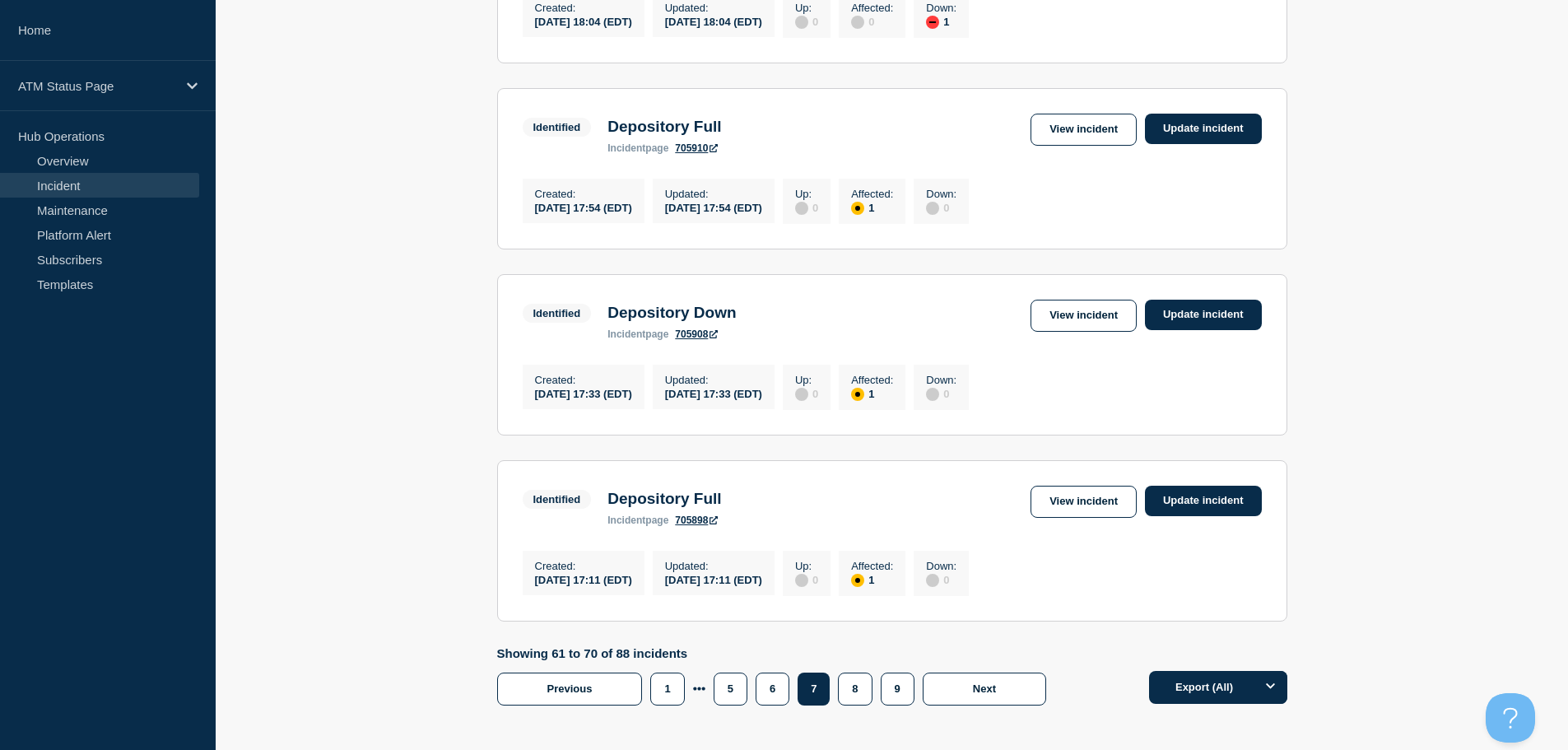
scroll to position [1544, 0]
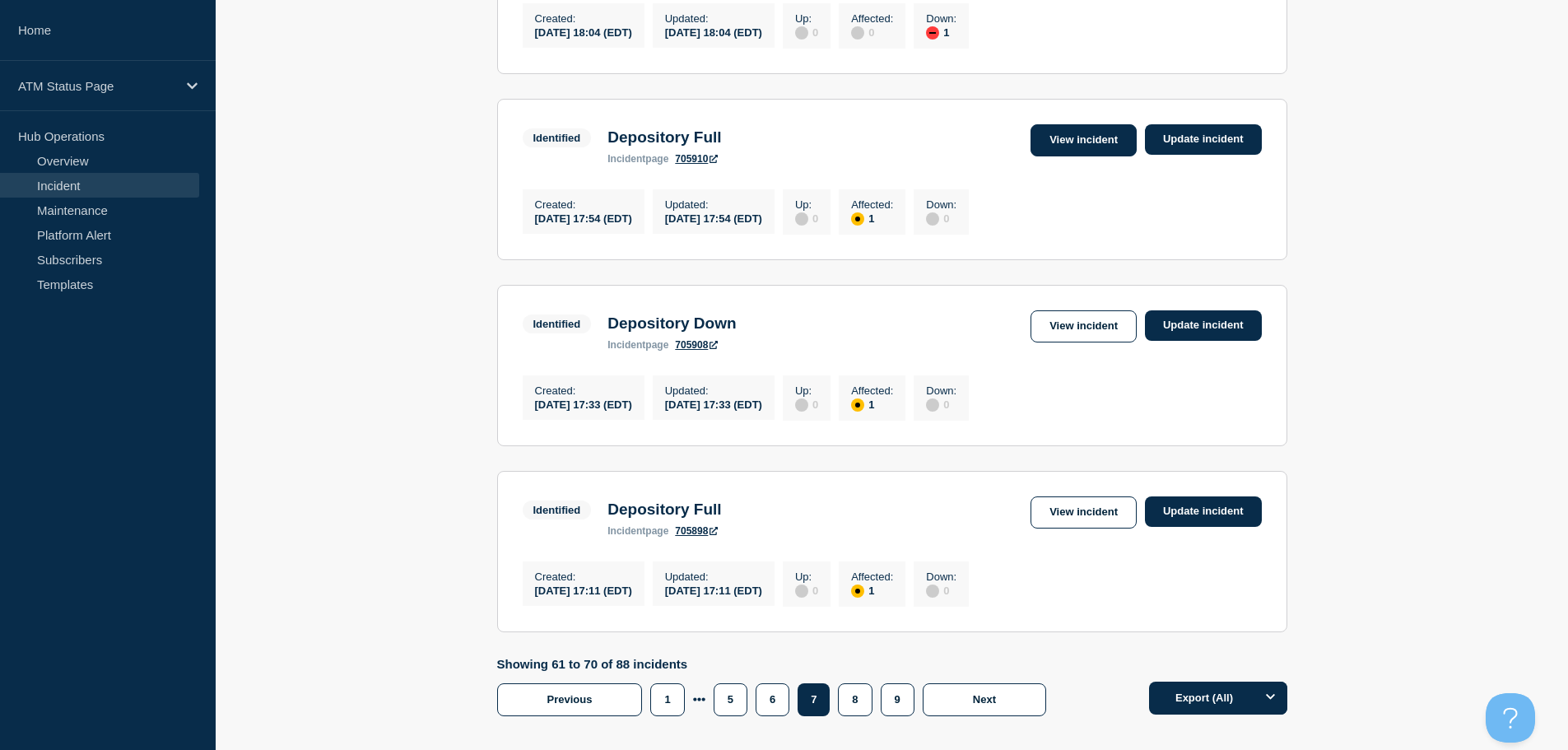
click at [1081, 157] on link "View incident" at bounding box center [1084, 140] width 106 height 32
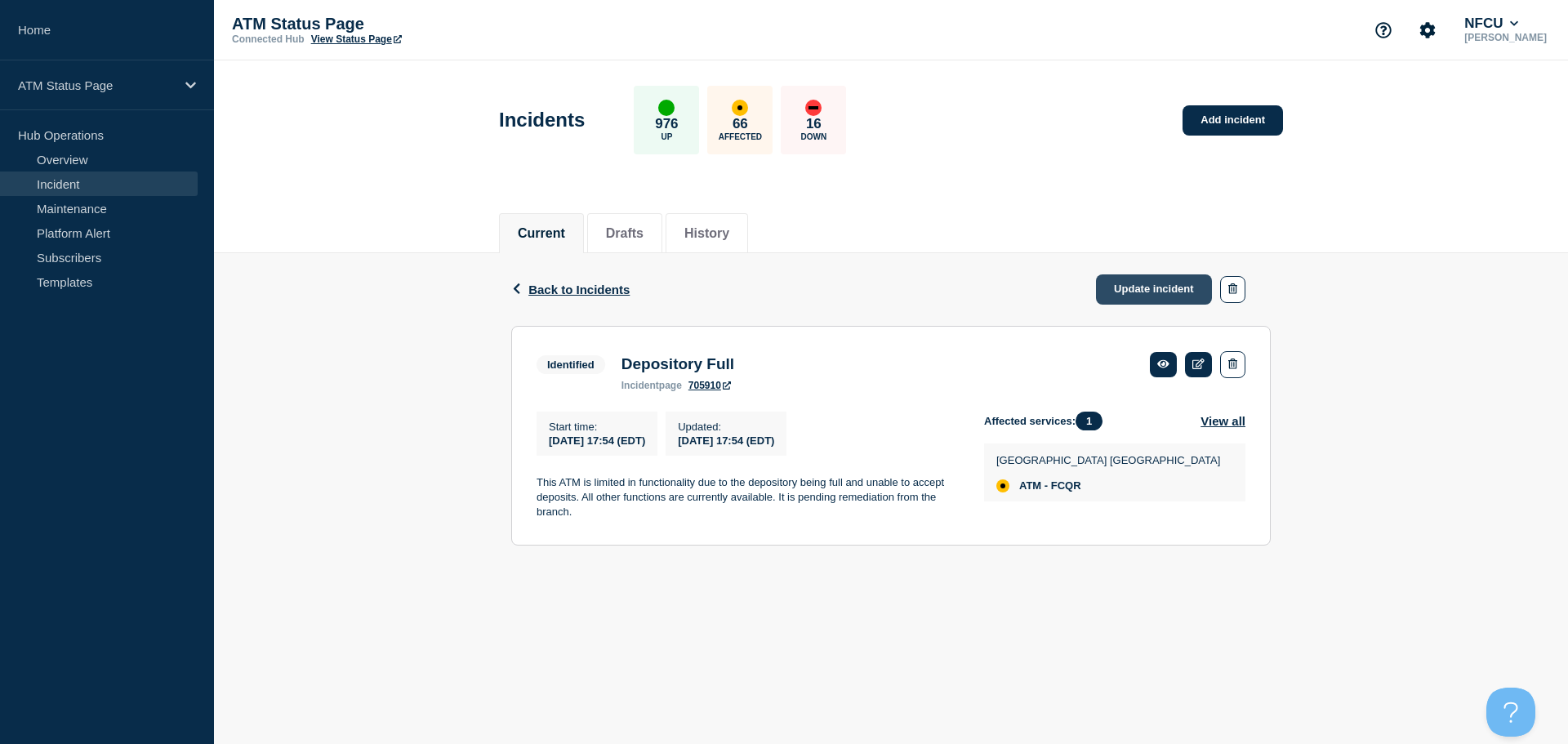
click at [1161, 295] on link "Update incident" at bounding box center [1154, 289] width 116 height 30
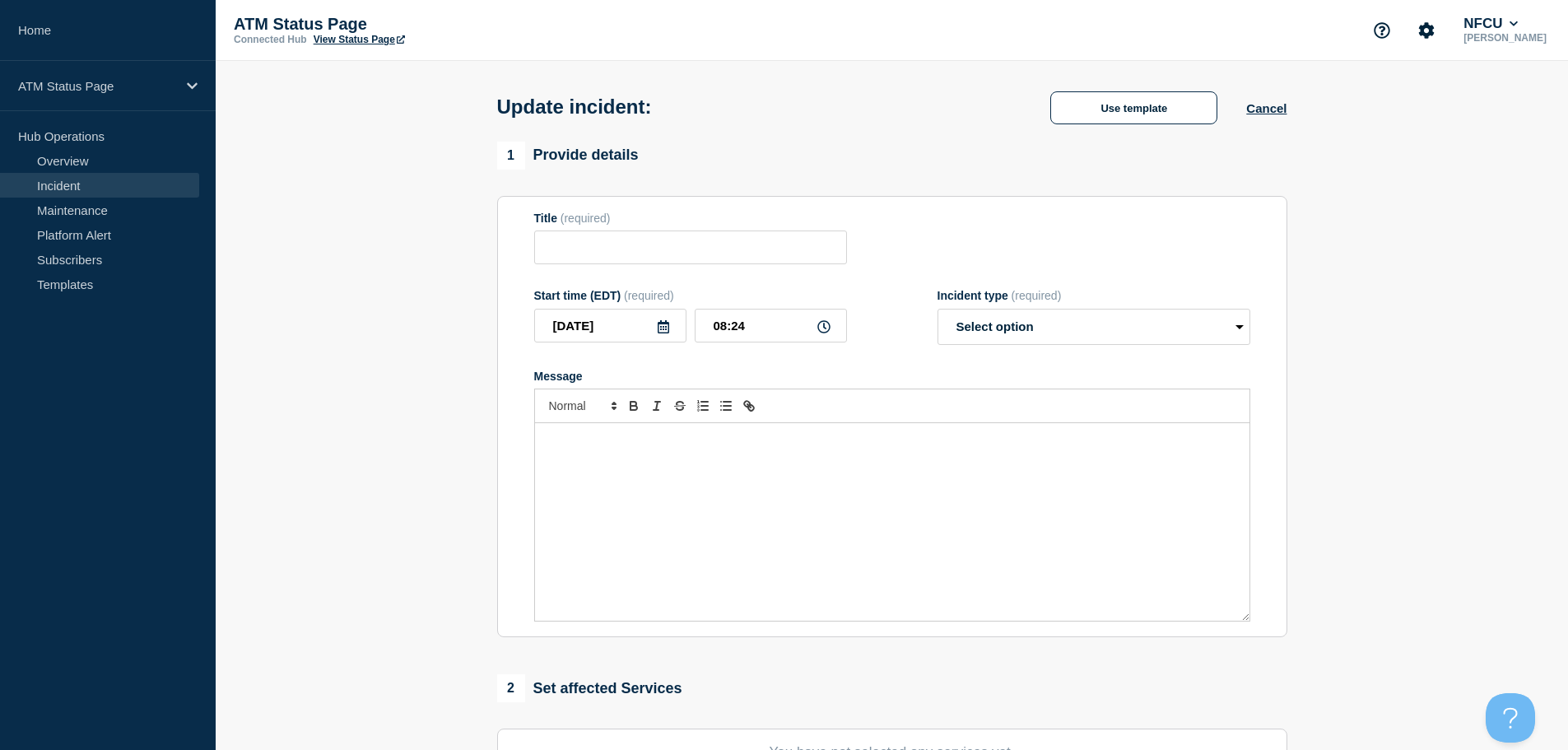
type input "Depository Full"
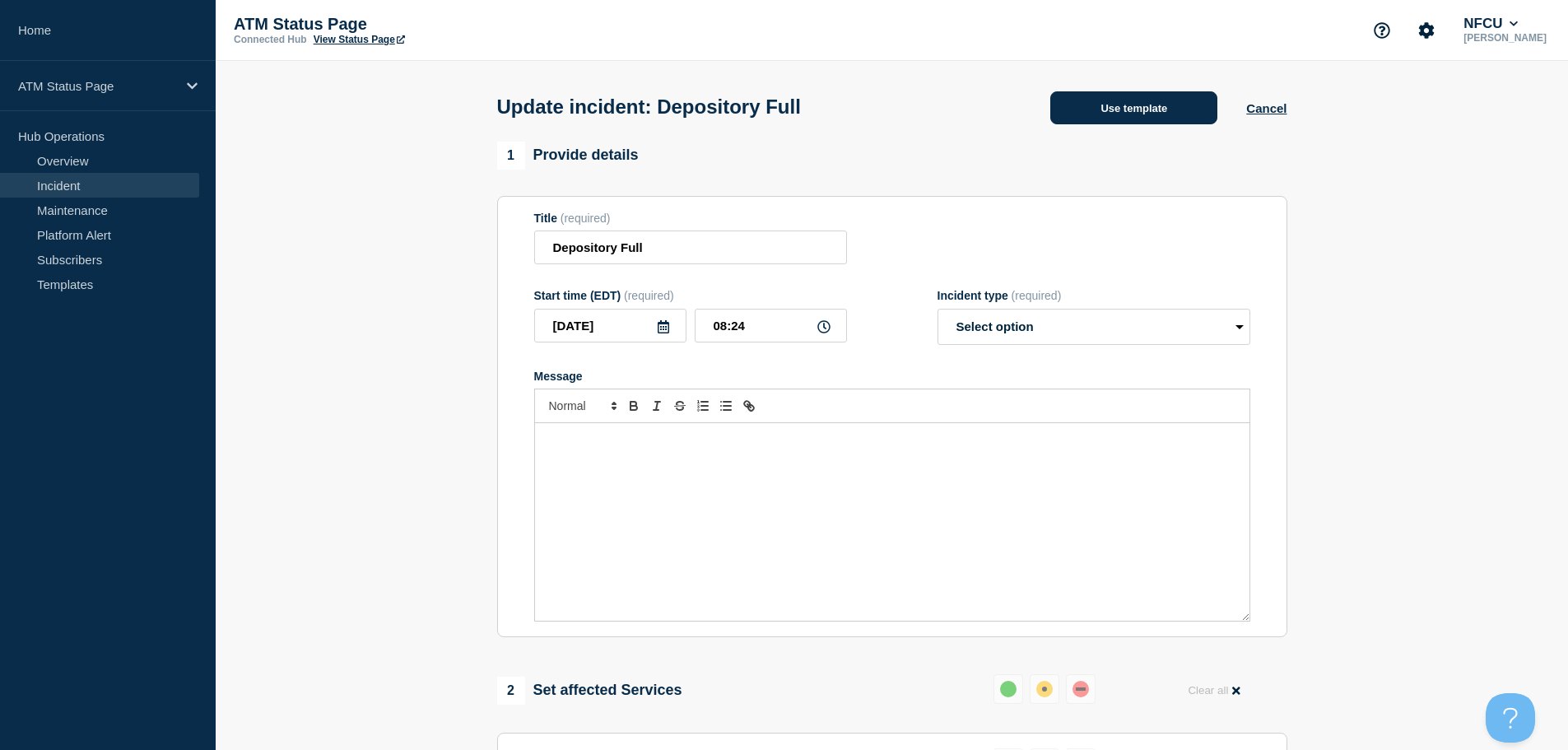
click at [1119, 105] on button "Use template" at bounding box center [1134, 107] width 167 height 33
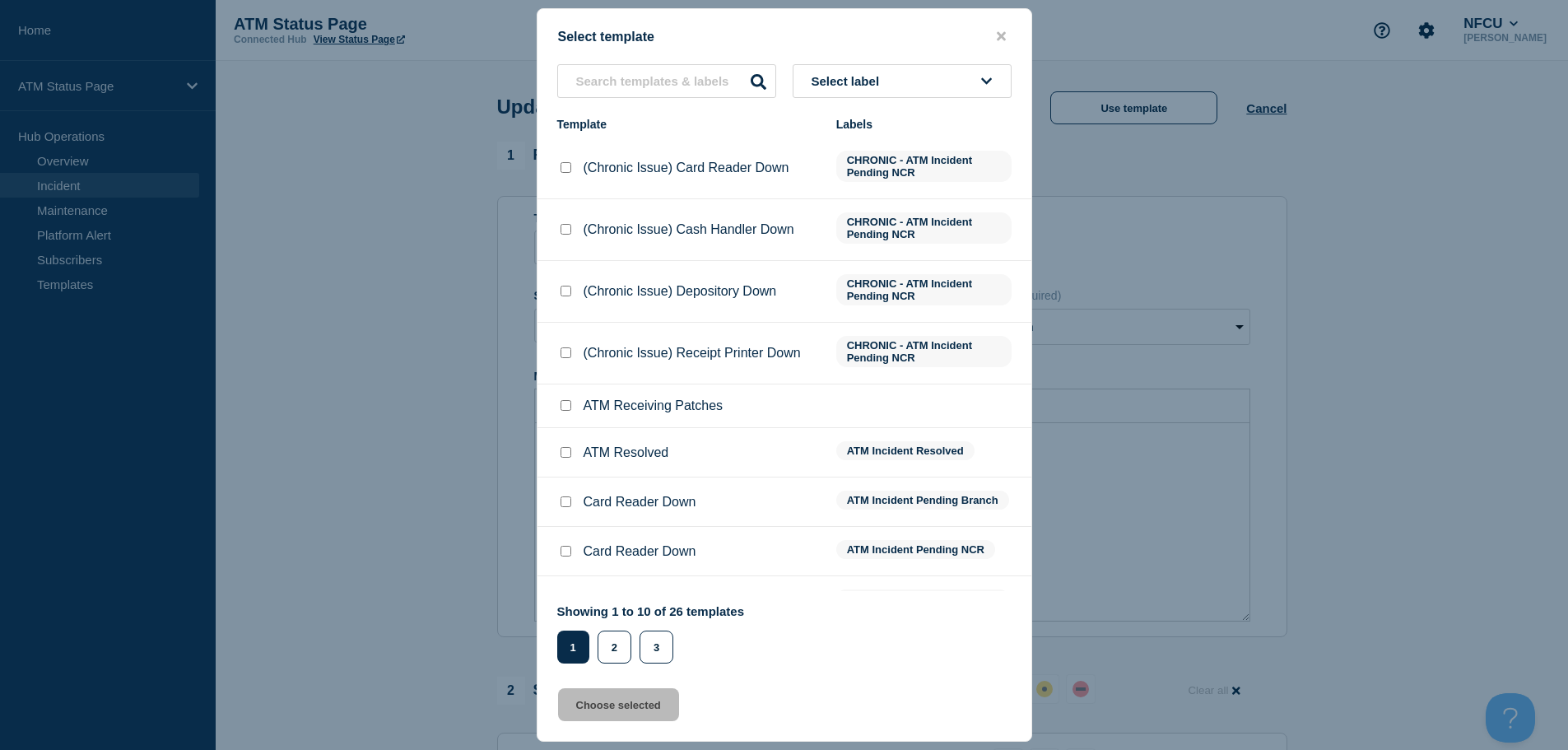
click at [561, 457] on input "ATM Resolved checkbox" at bounding box center [566, 452] width 11 height 11
checkbox input "true"
click at [629, 713] on button "Choose selected" at bounding box center [618, 704] width 121 height 33
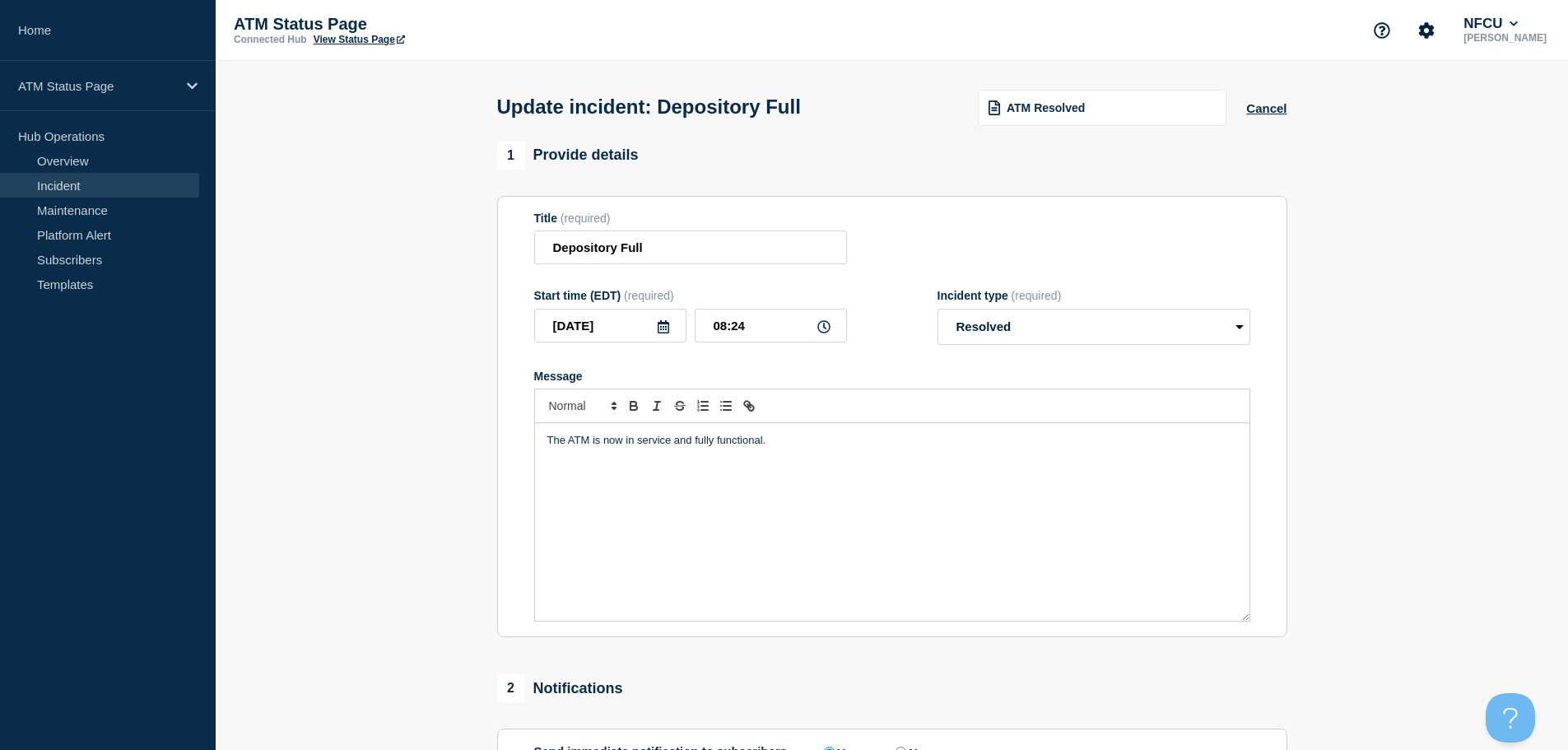
select select "resolved"
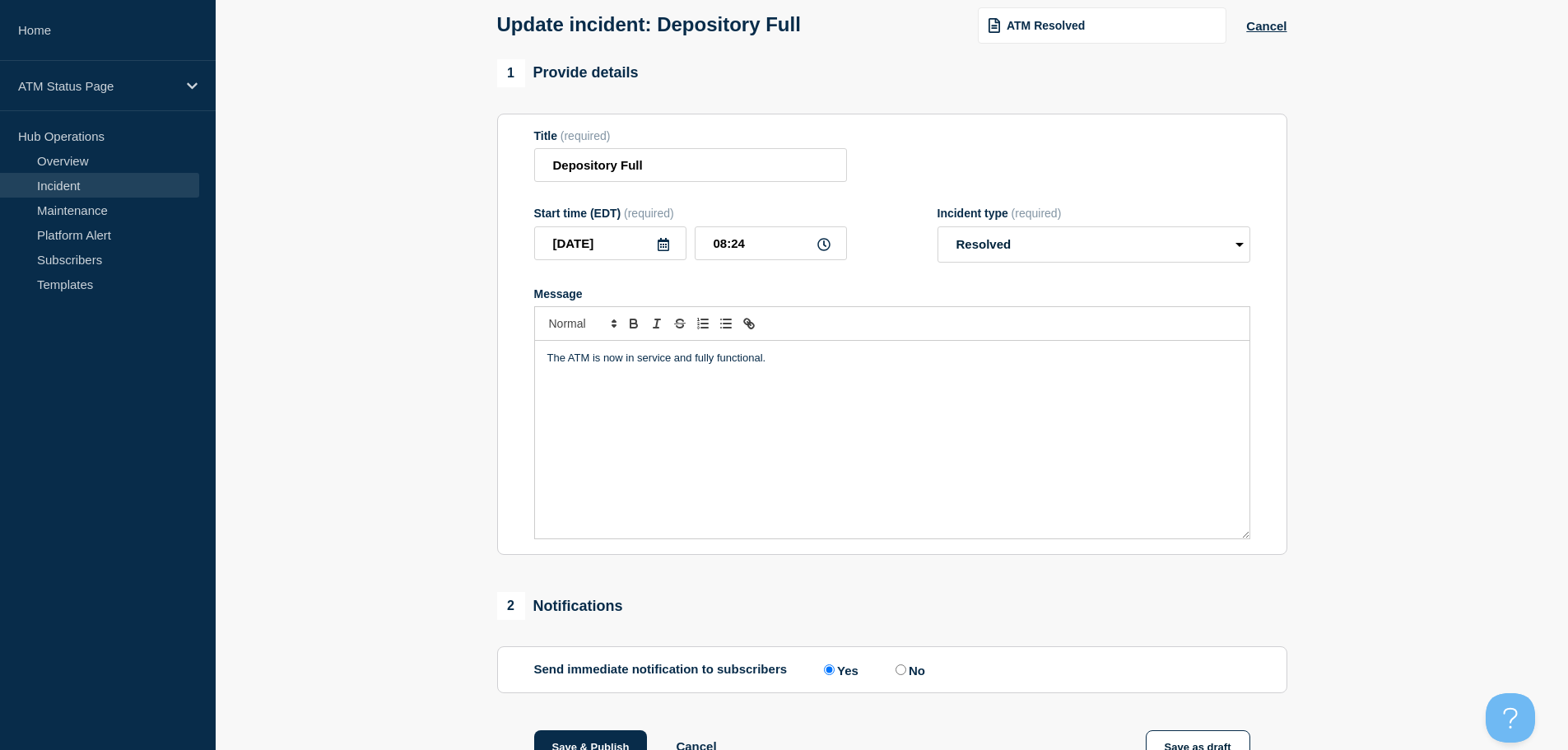
scroll to position [247, 0]
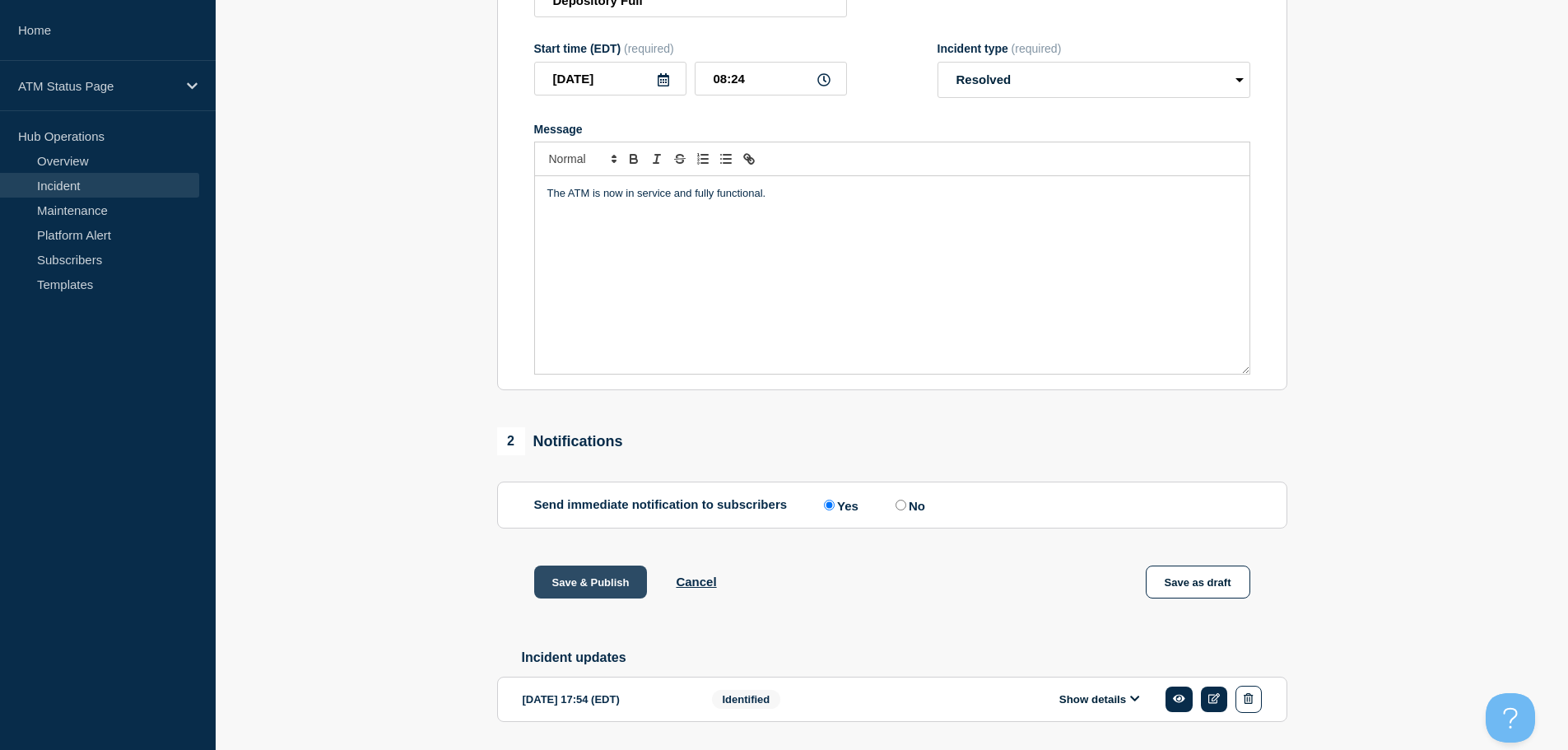
click at [617, 580] on button "Save & Publish" at bounding box center [590, 582] width 113 height 33
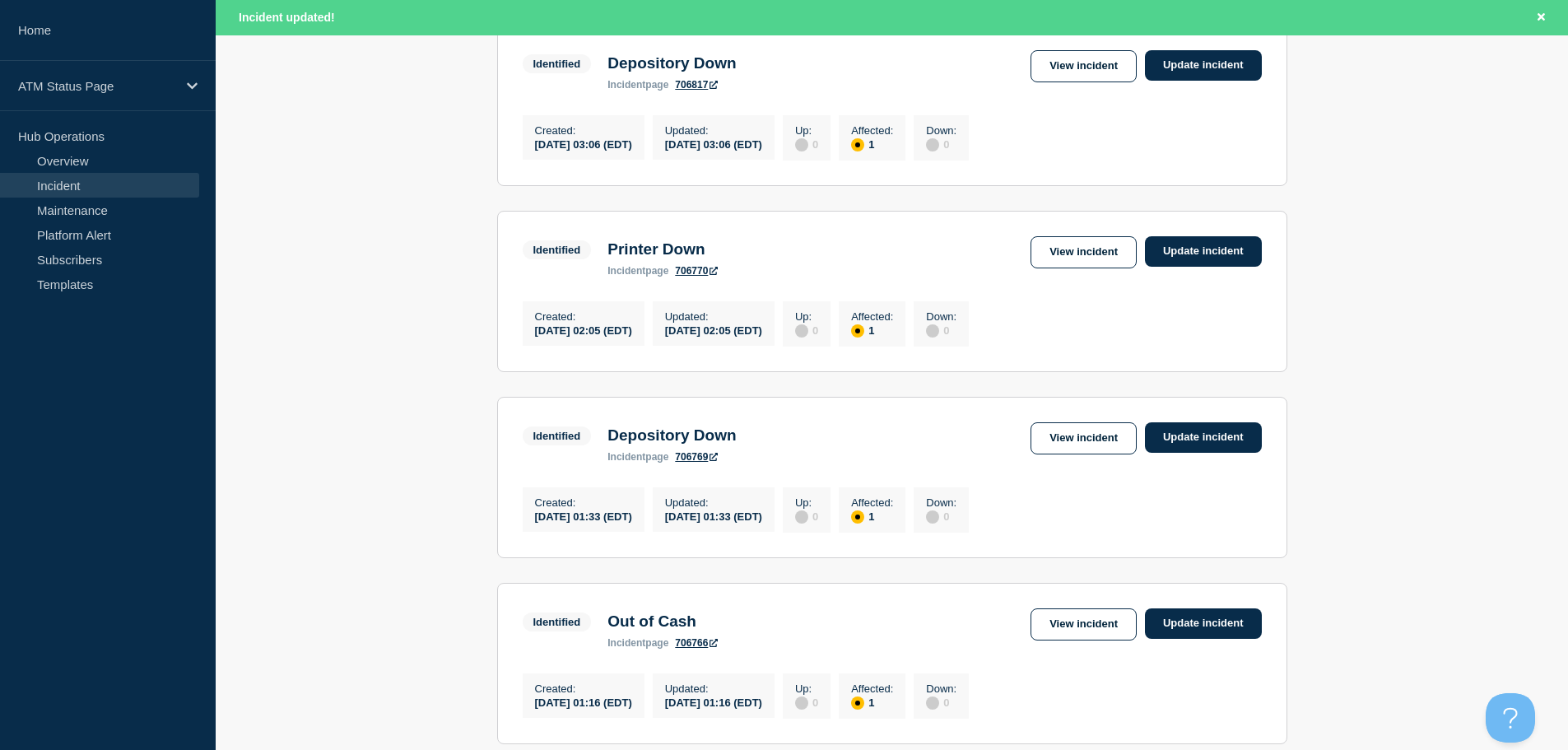
scroll to position [1750, 0]
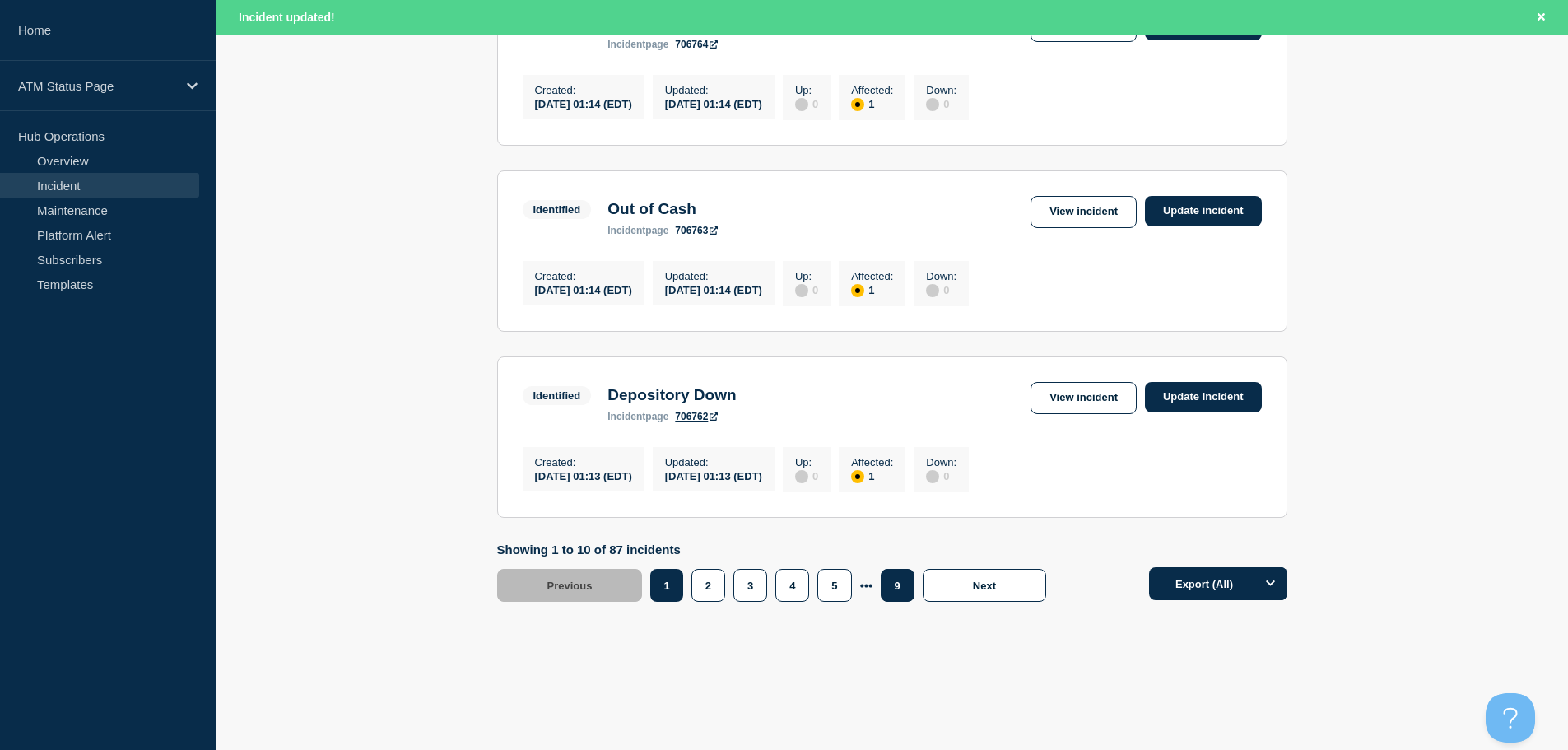
click at [894, 592] on button "9" at bounding box center [897, 585] width 33 height 33
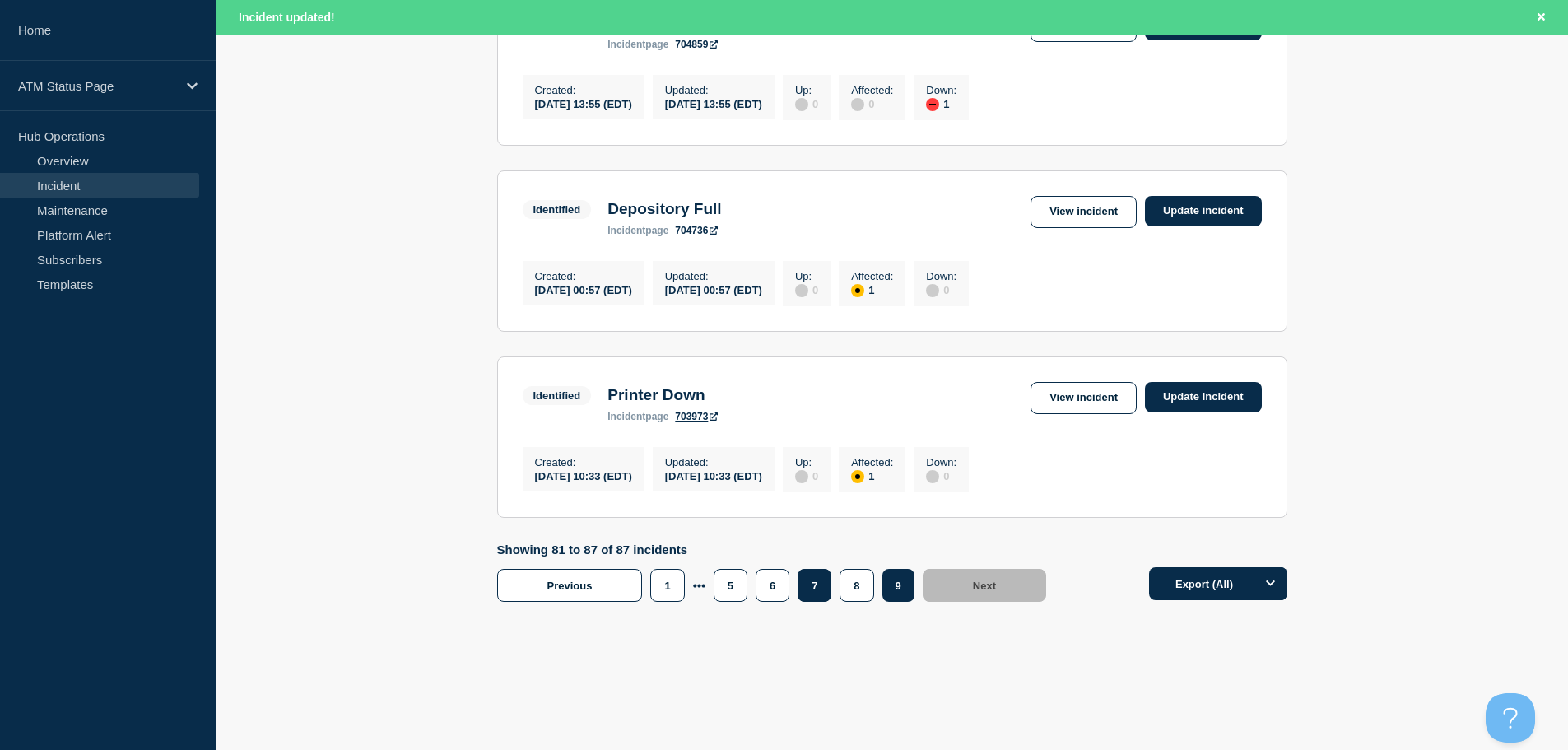
click at [809, 596] on button "7" at bounding box center [814, 585] width 33 height 33
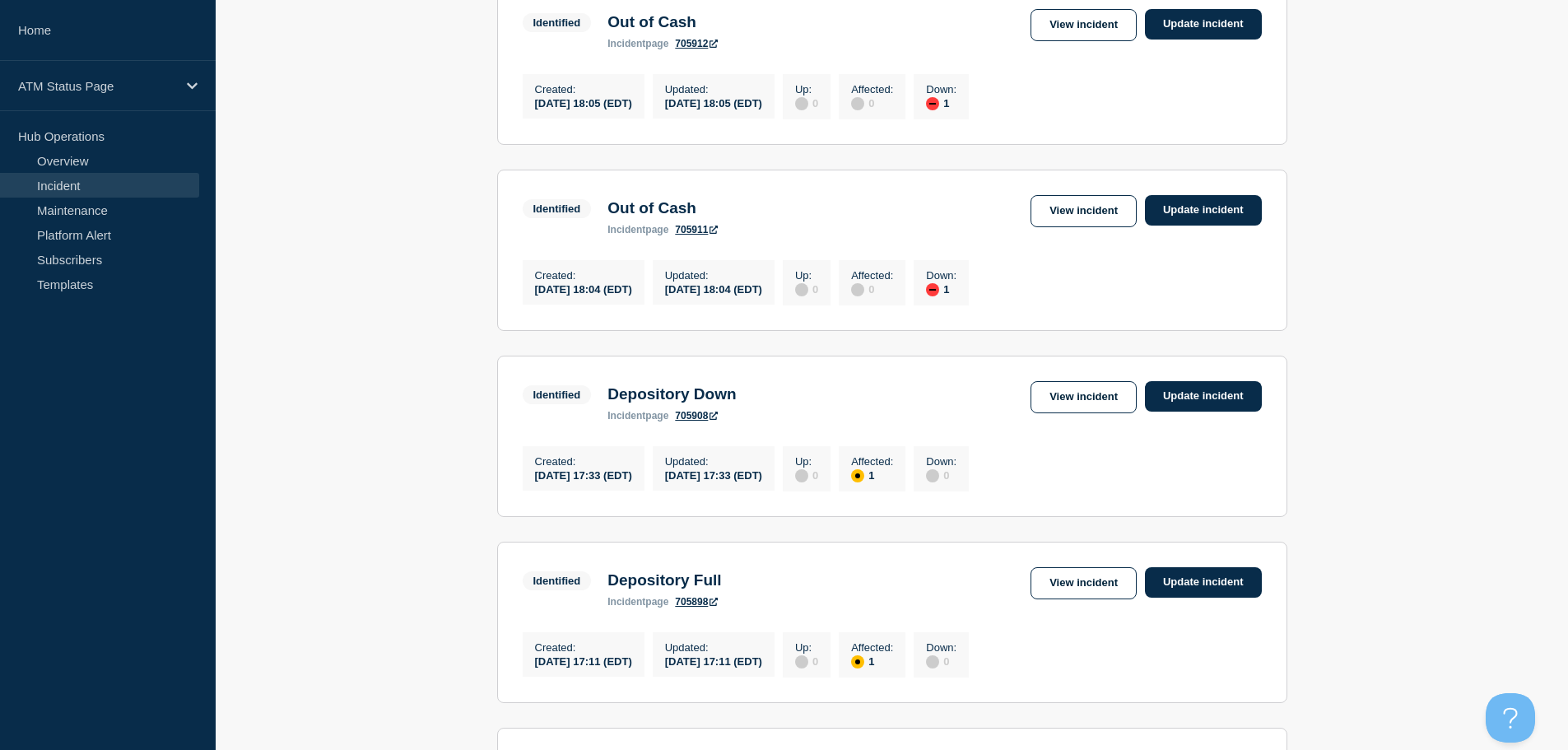
scroll to position [1716, 0]
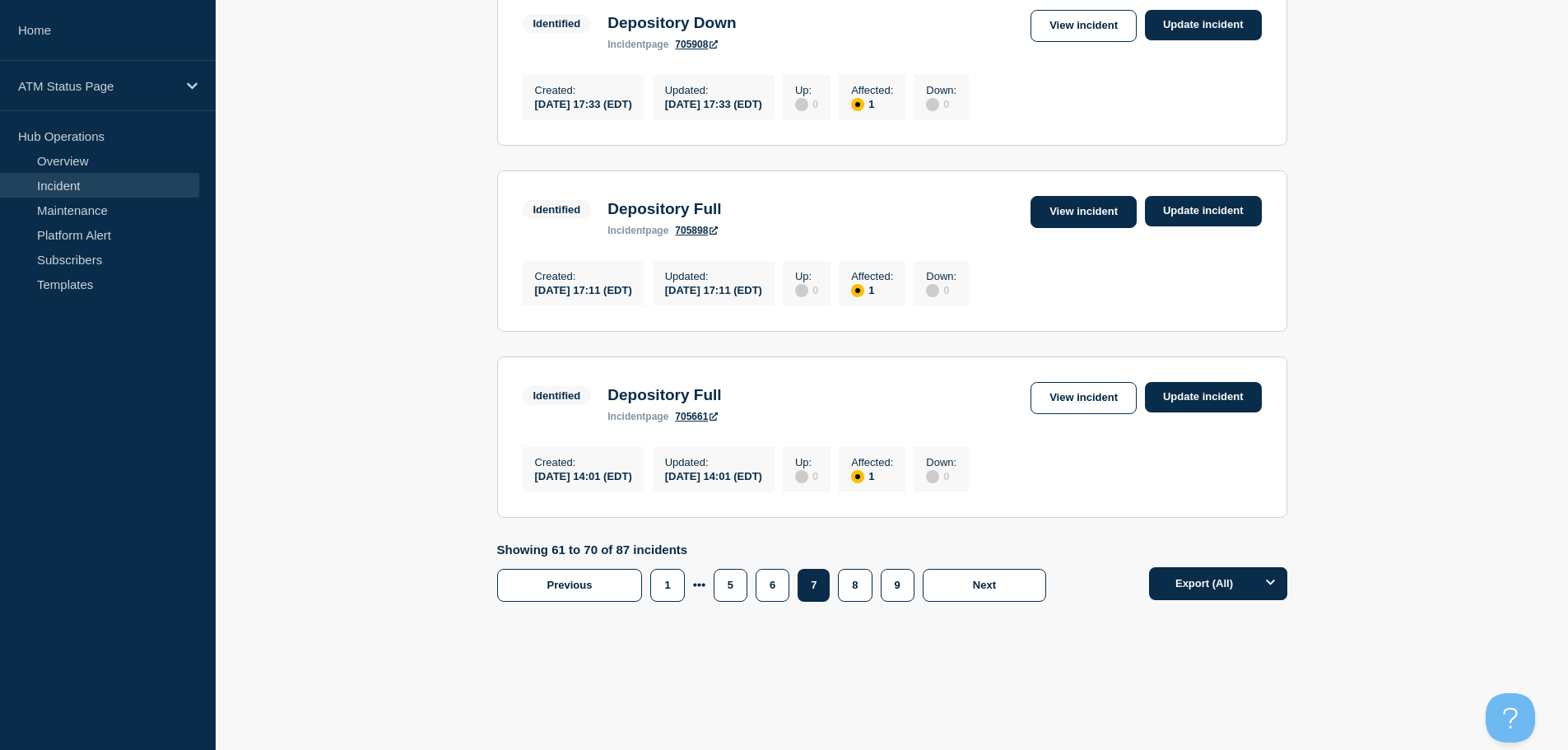
click at [1045, 196] on link "View incident" at bounding box center [1084, 212] width 106 height 32
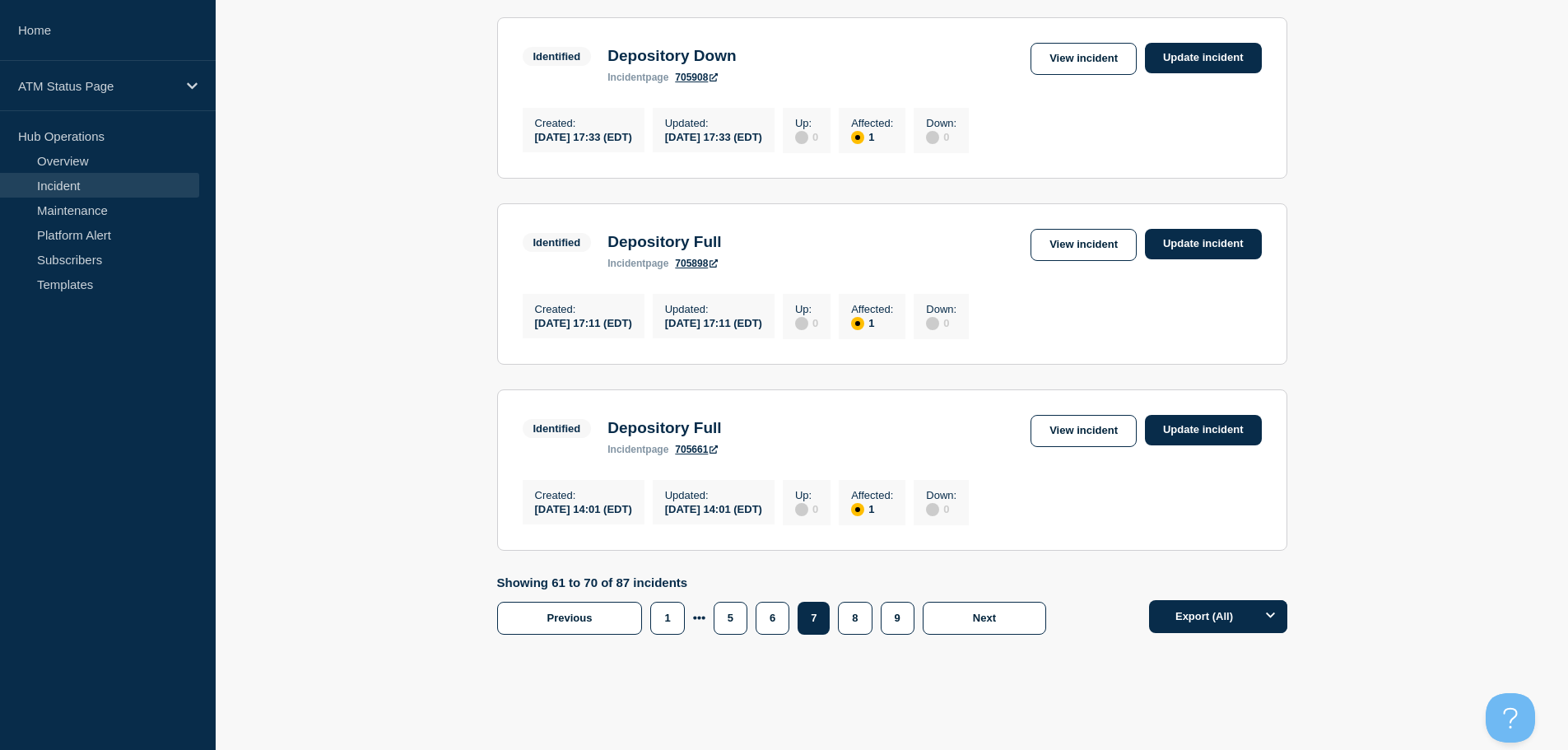
scroll to position [1716, 0]
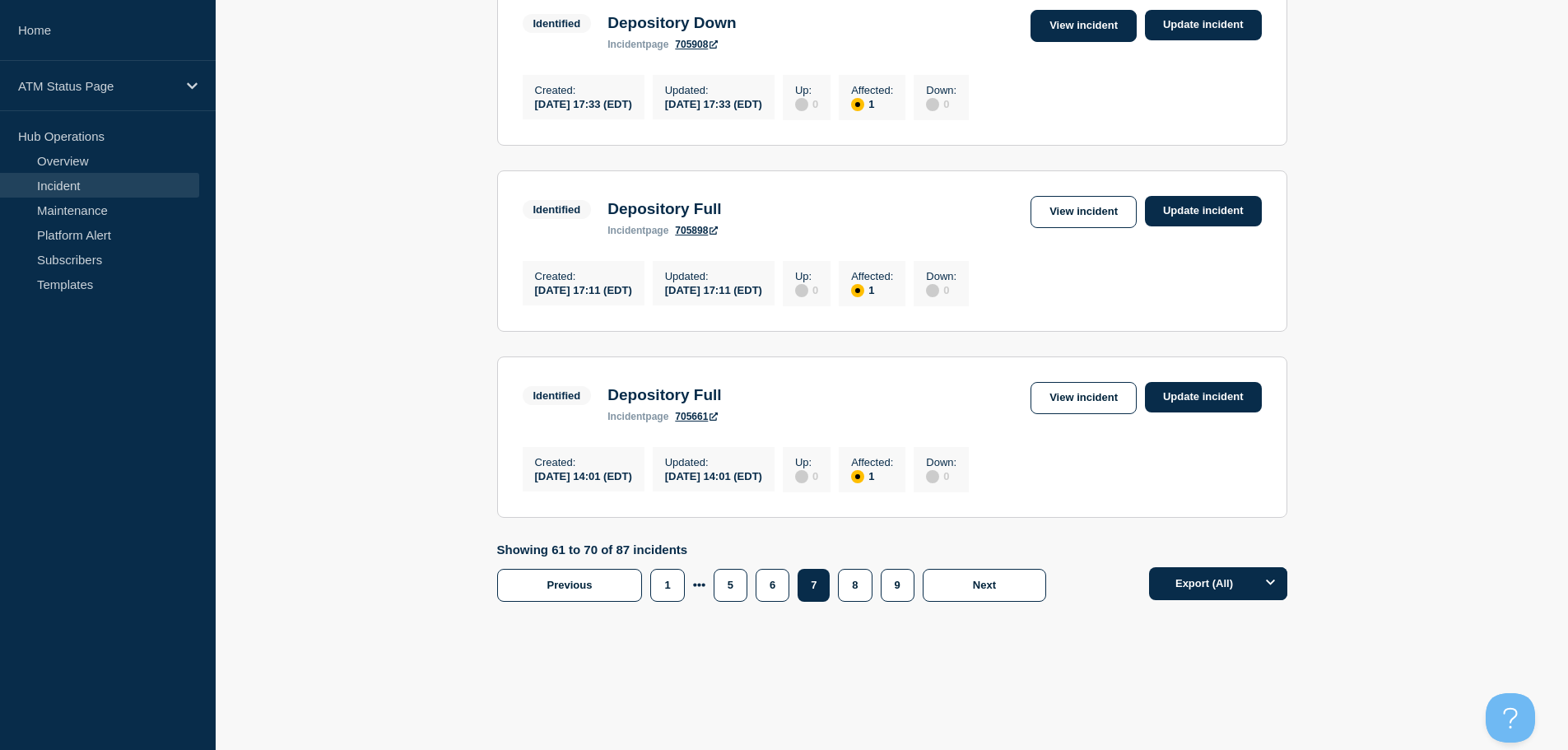
click at [1089, 10] on link "View incident" at bounding box center [1084, 26] width 106 height 32
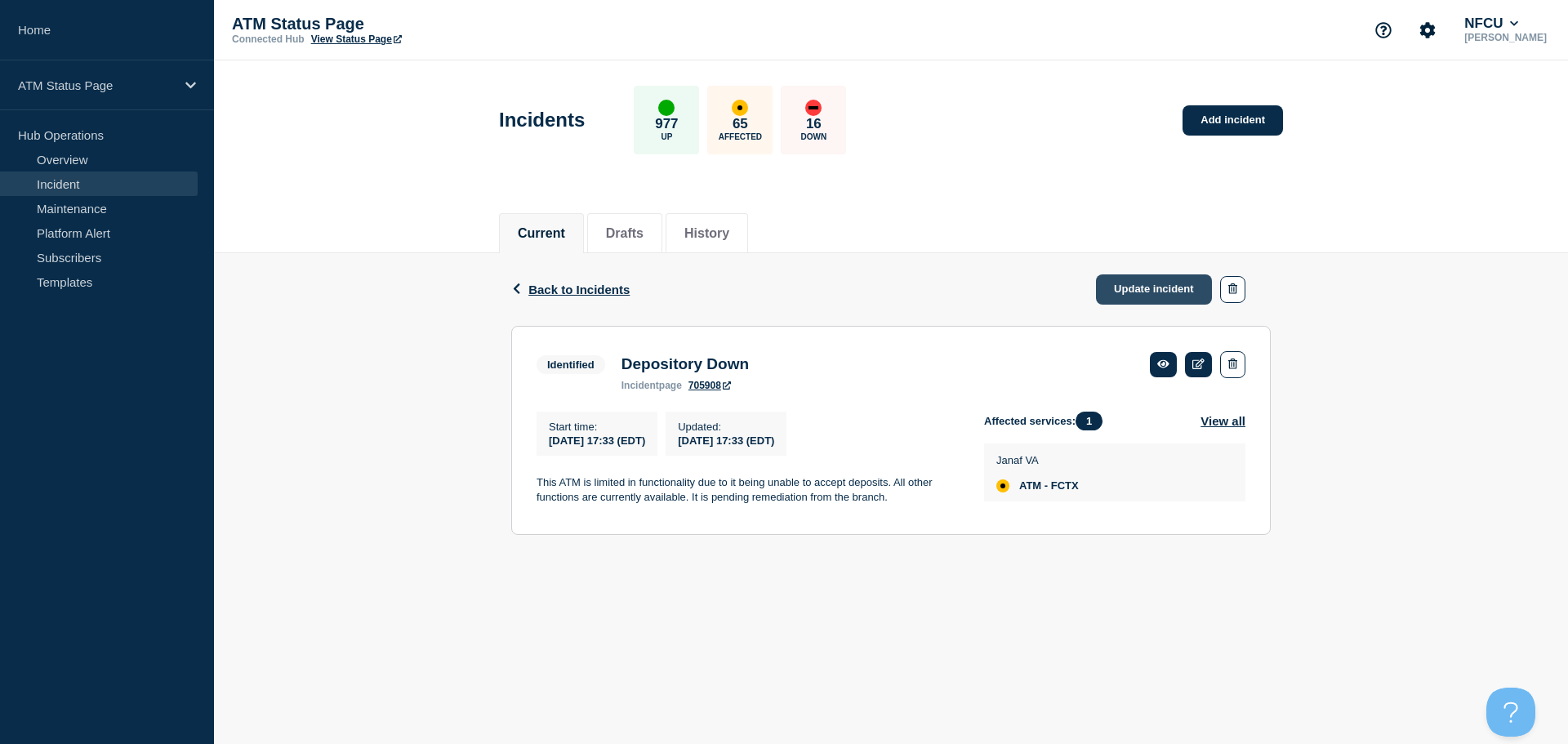
click at [1144, 286] on link "Update incident" at bounding box center [1154, 289] width 116 height 30
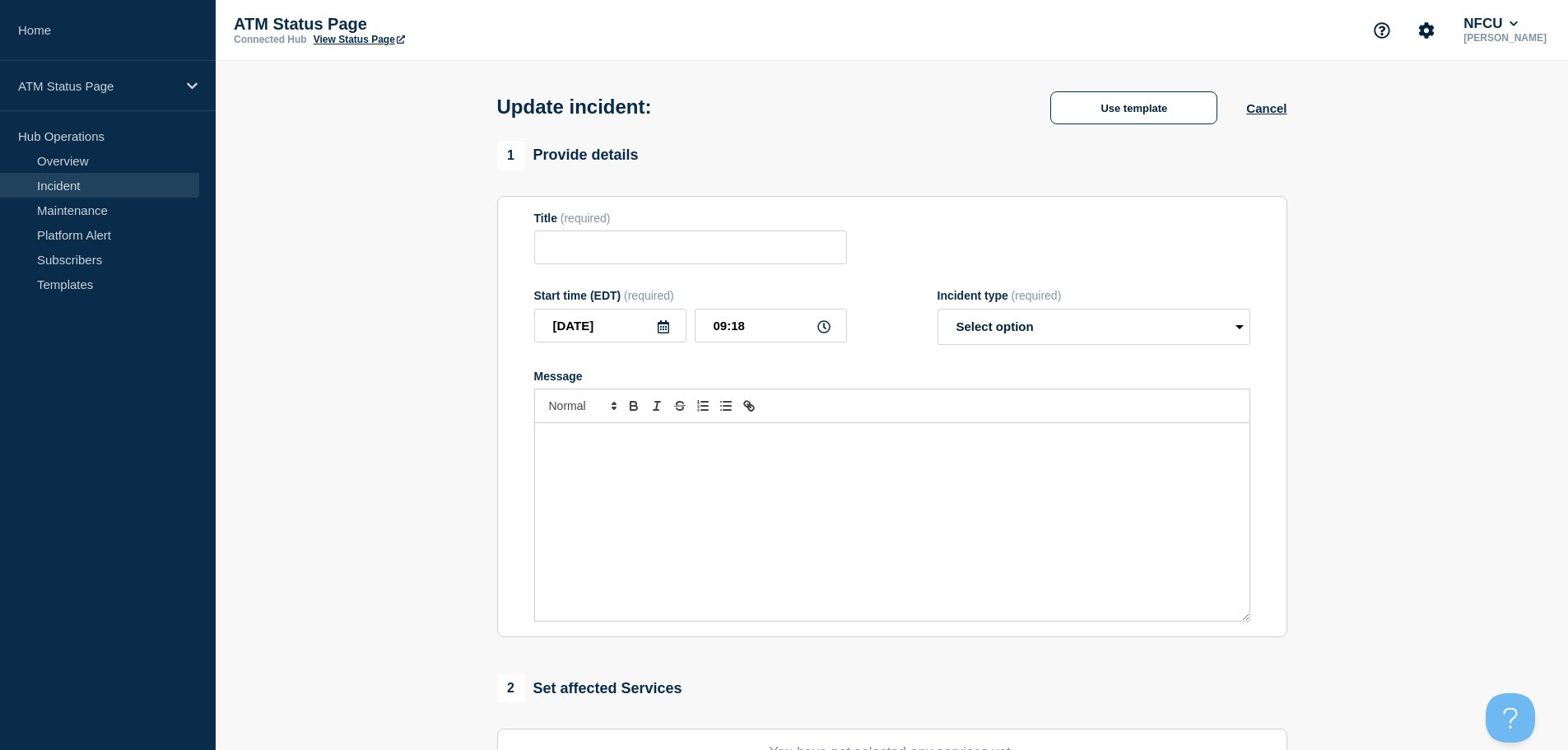
type input "Depository Down"
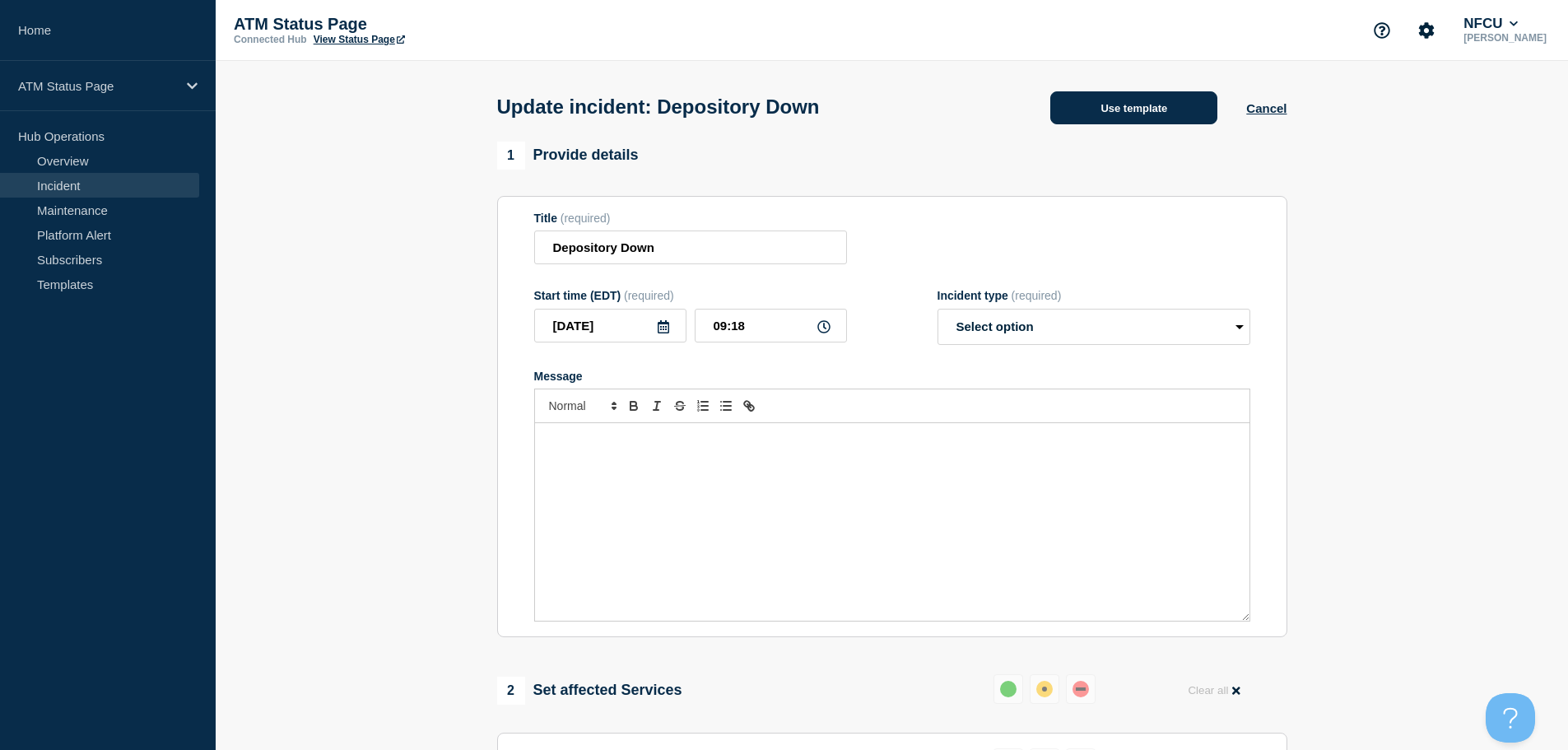
click at [1113, 113] on button "Use template" at bounding box center [1134, 107] width 167 height 33
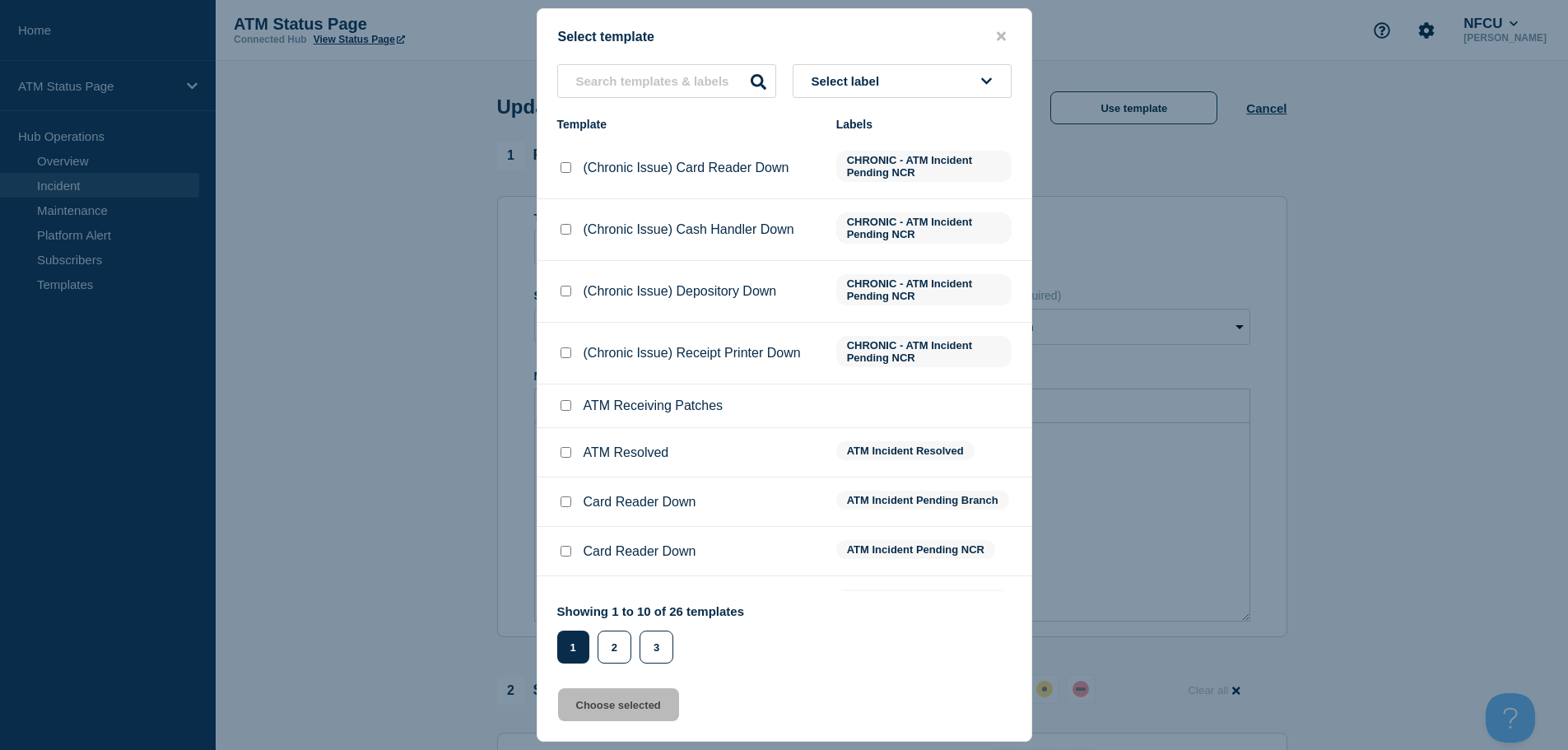
click at [565, 457] on input "ATM Resolved checkbox" at bounding box center [566, 452] width 11 height 11
checkbox input "true"
click at [650, 712] on button "Choose selected" at bounding box center [618, 704] width 121 height 33
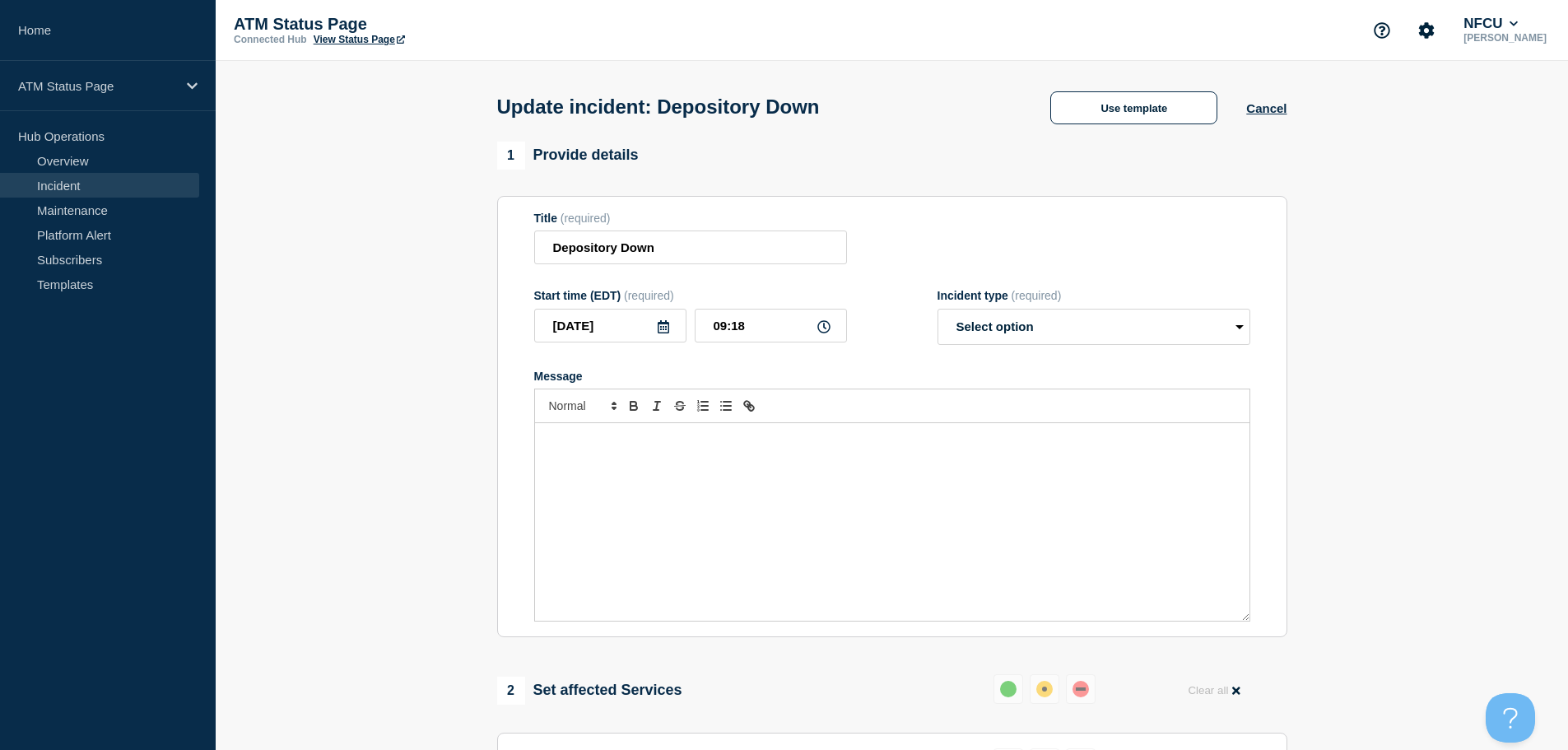
select select "resolved"
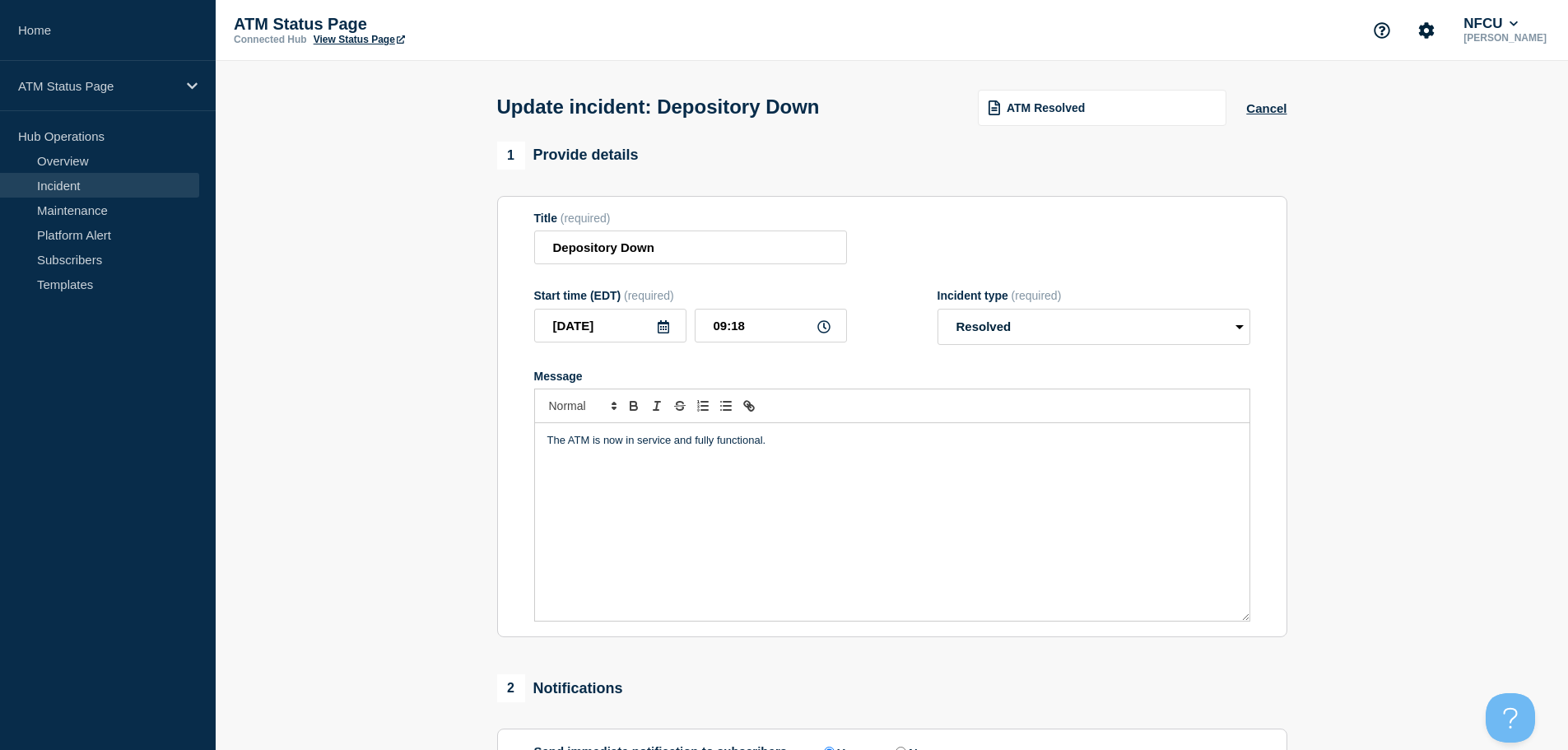
scroll to position [303, 0]
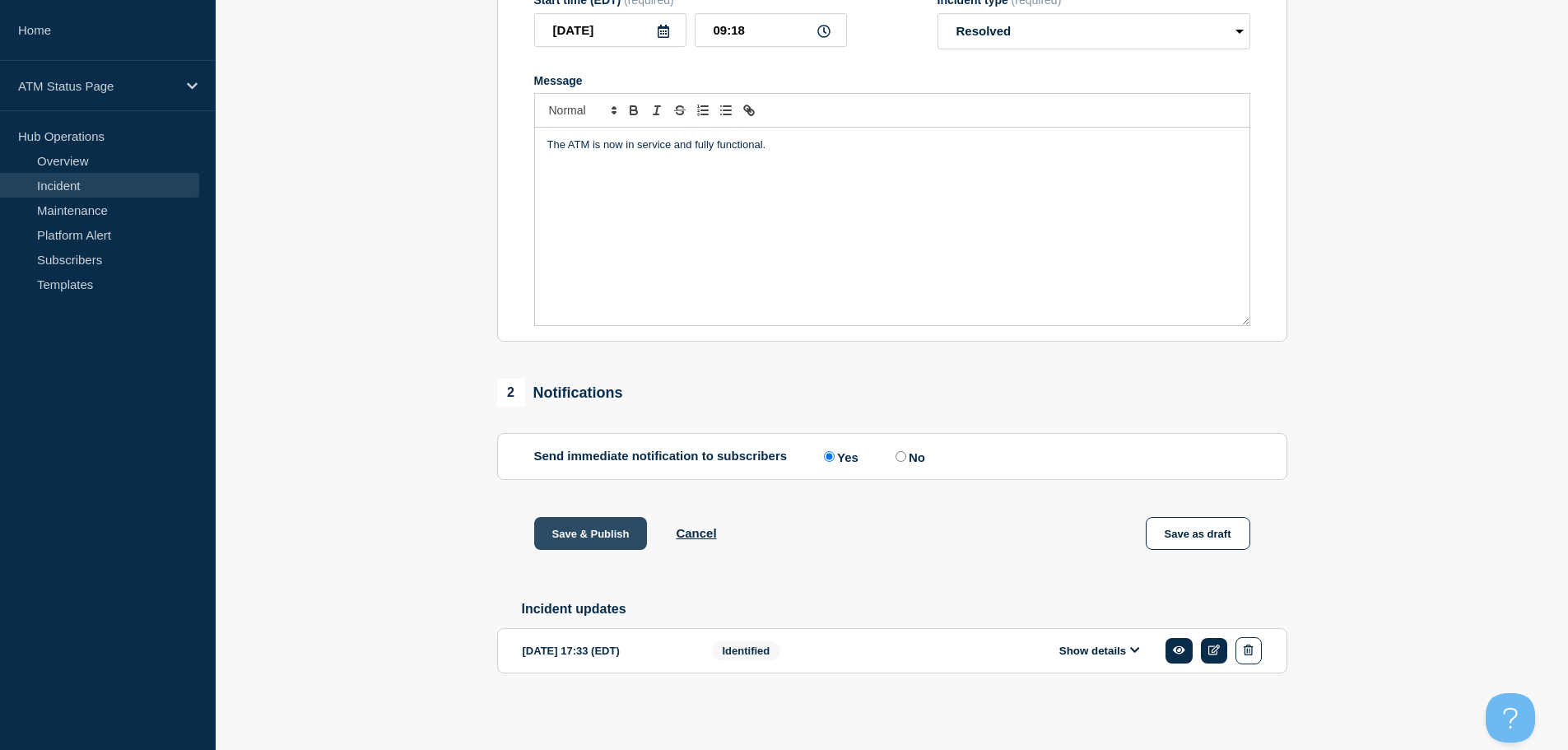
click at [621, 542] on button "Save & Publish" at bounding box center [590, 533] width 113 height 33
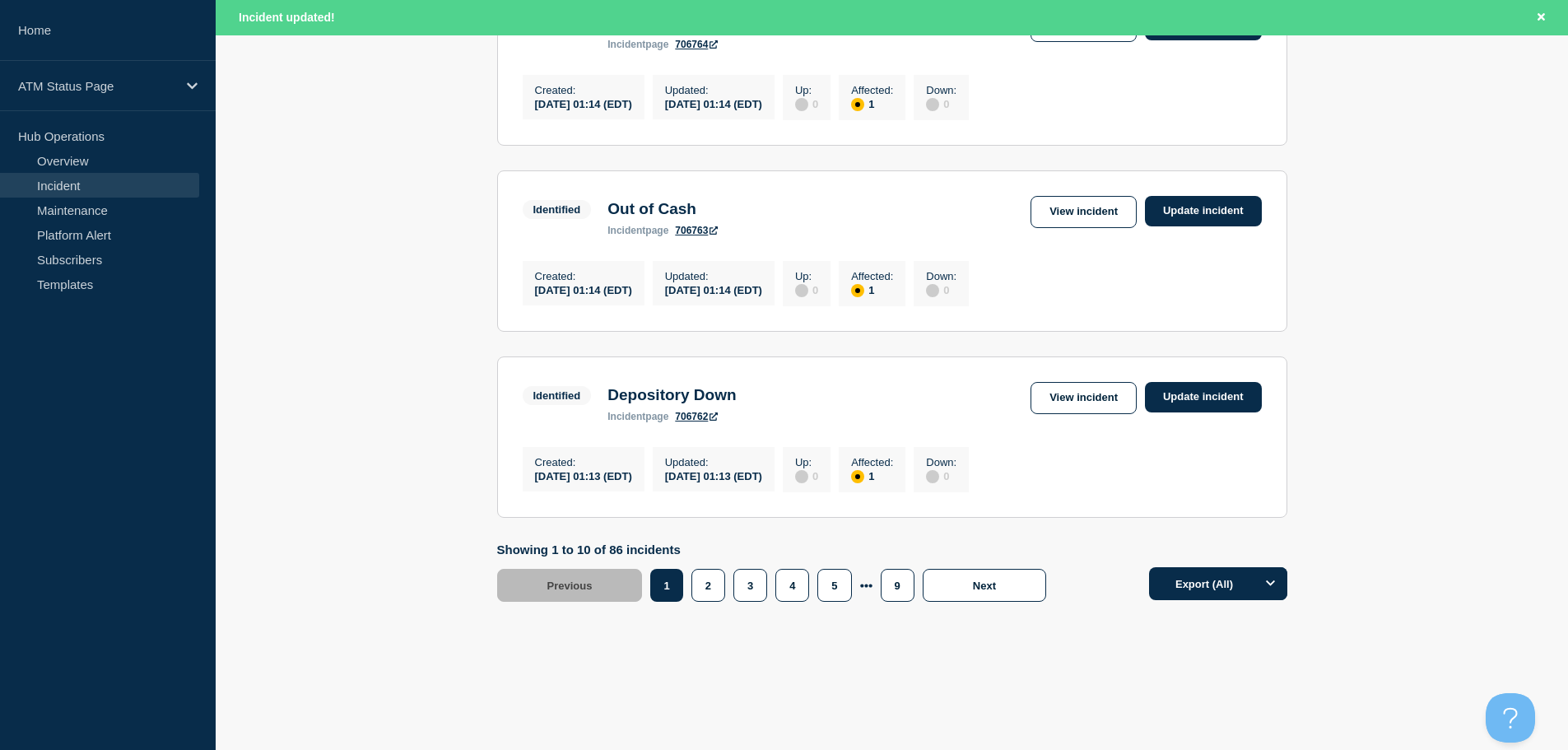
scroll to position [1750, 0]
click at [898, 585] on button "9" at bounding box center [897, 585] width 33 height 33
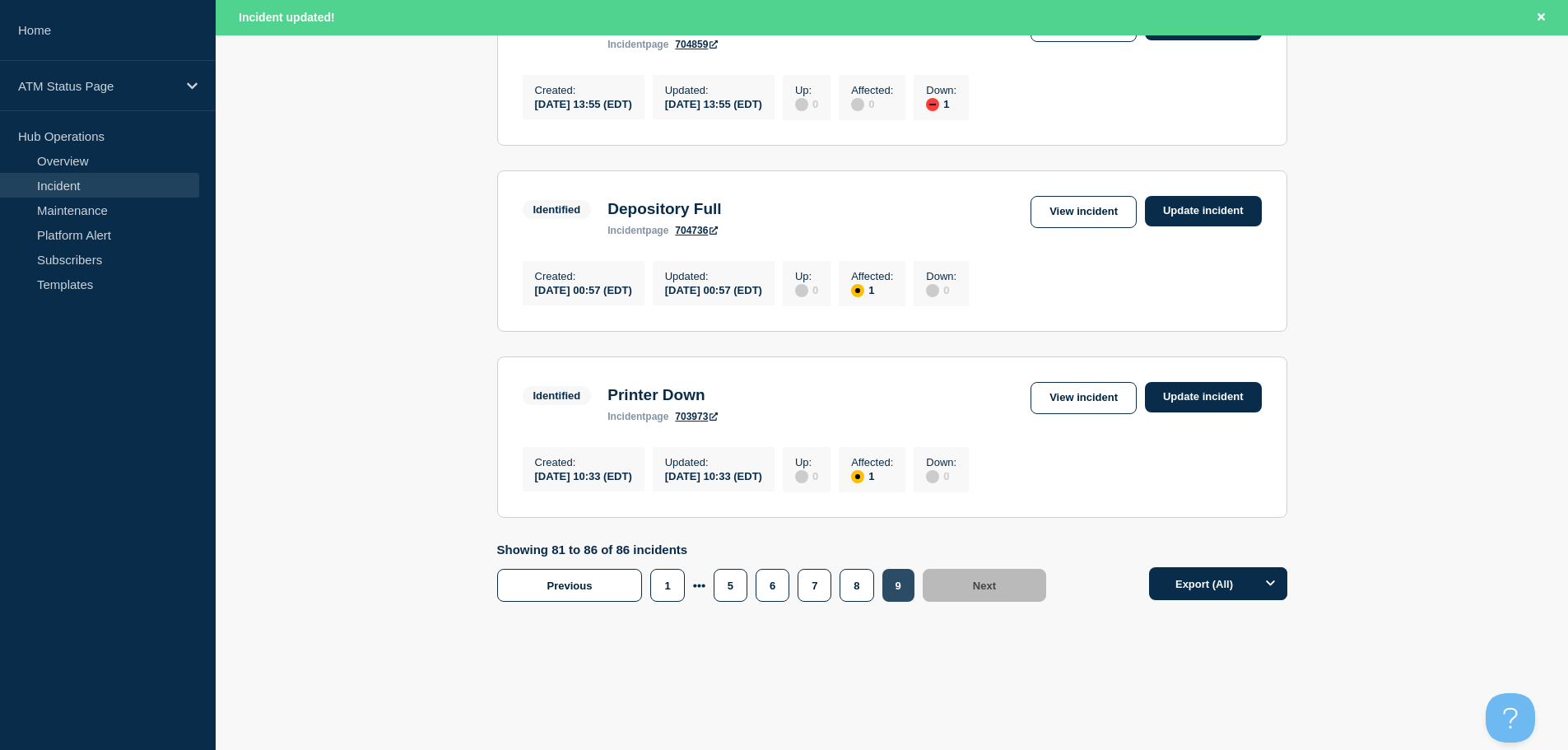
scroll to position [983, 0]
click at [826, 589] on button "7" at bounding box center [814, 585] width 33 height 33
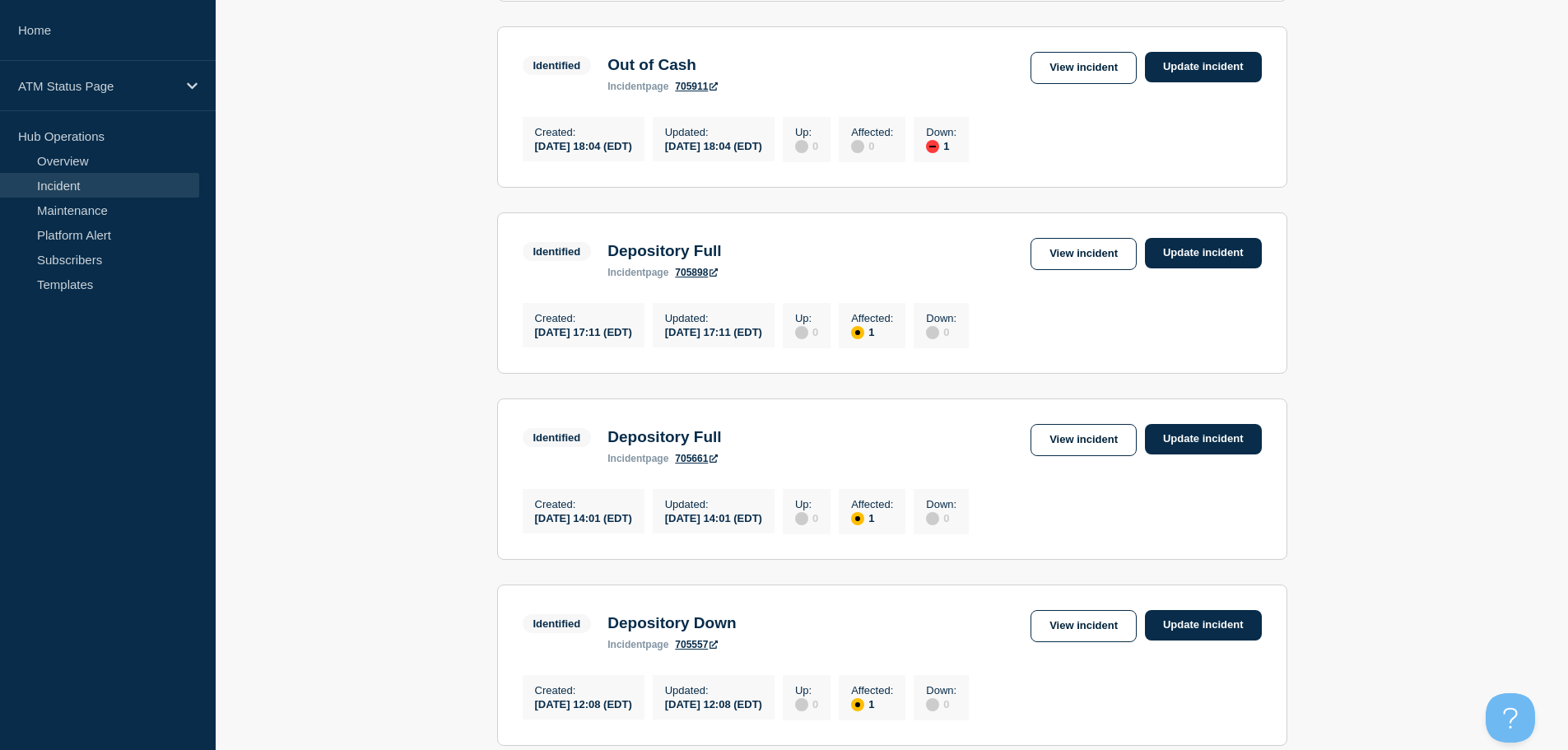
scroll to position [1405, 0]
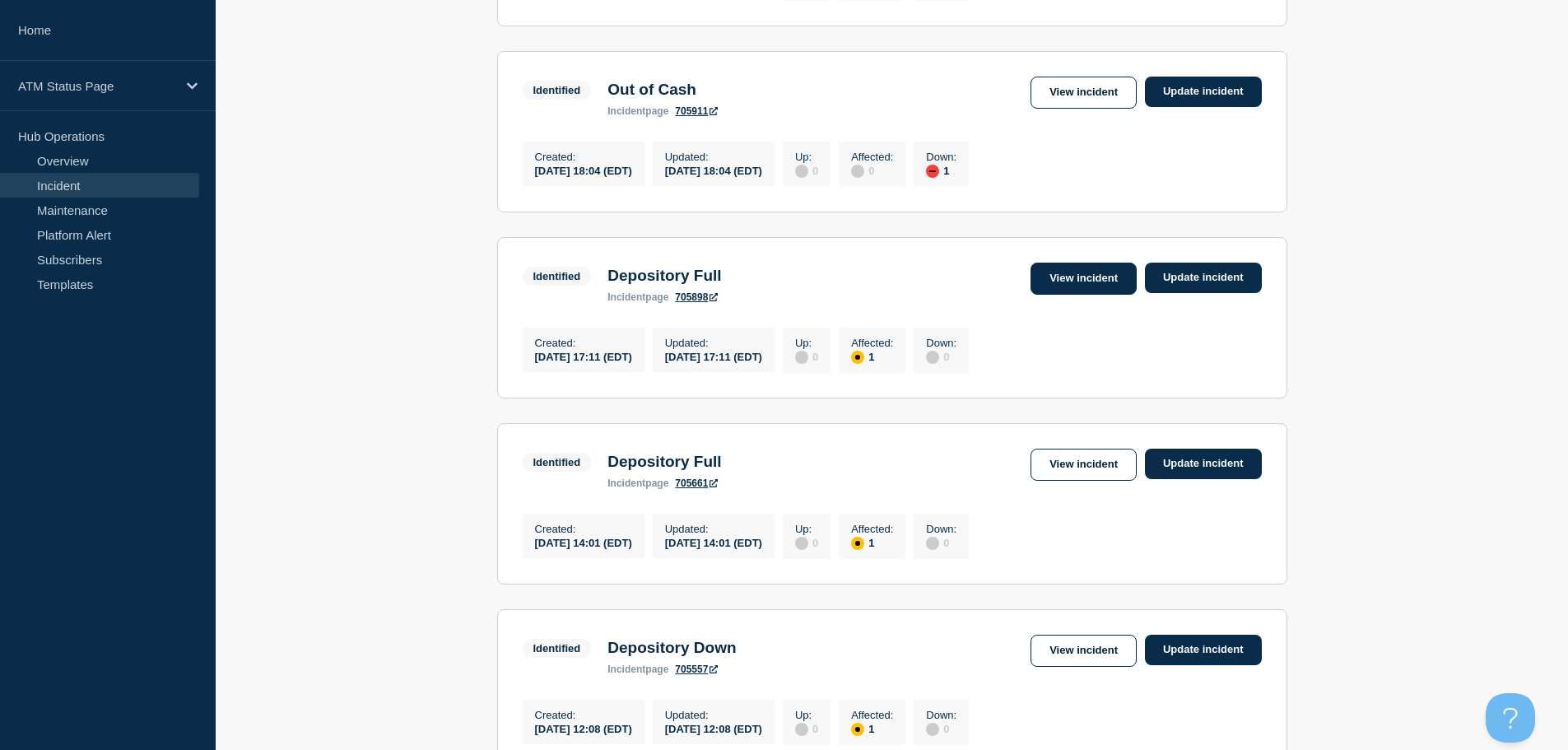
click at [1060, 294] on link "View incident" at bounding box center [1084, 279] width 106 height 32
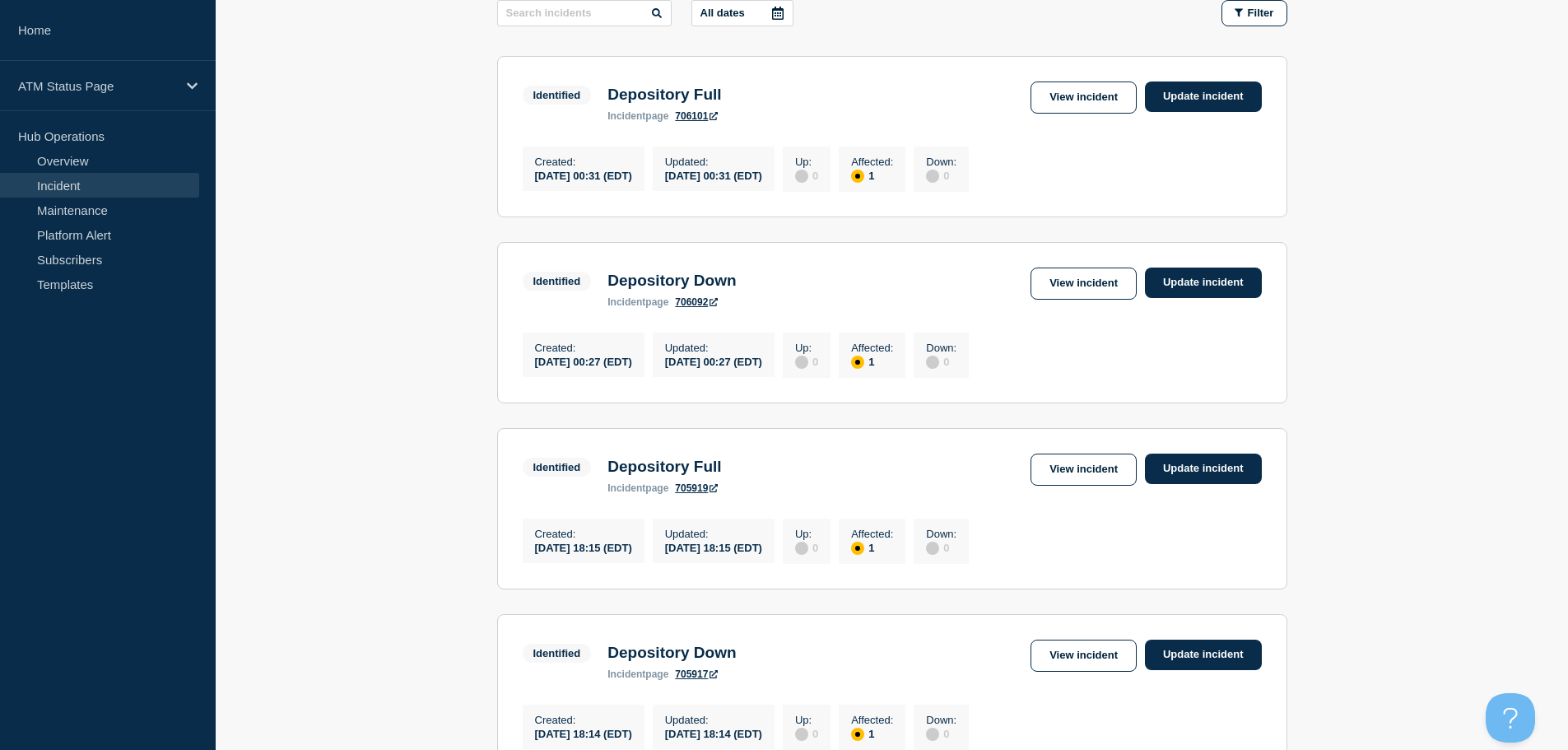
scroll to position [299, 0]
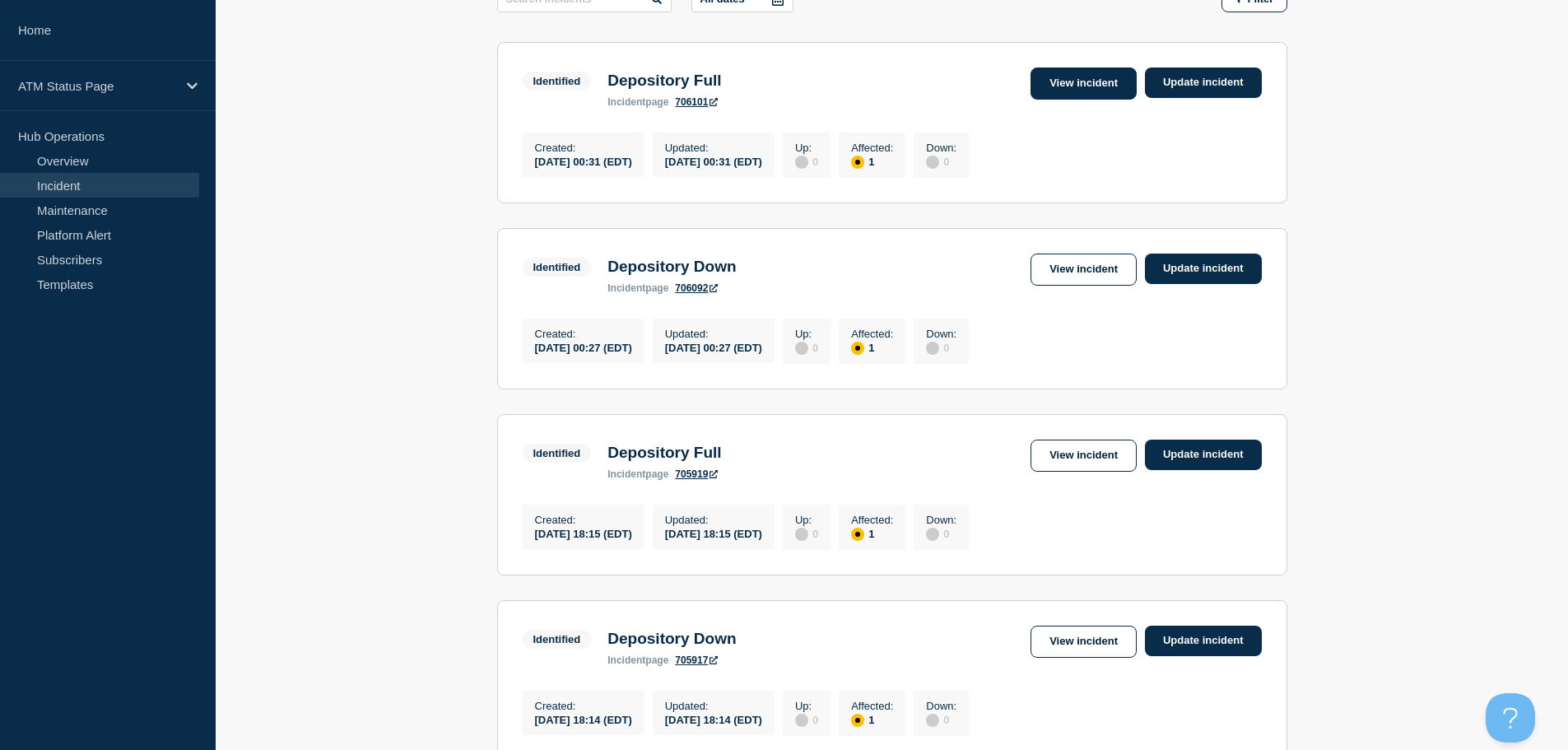
click at [1086, 91] on link "View incident" at bounding box center [1084, 84] width 106 height 32
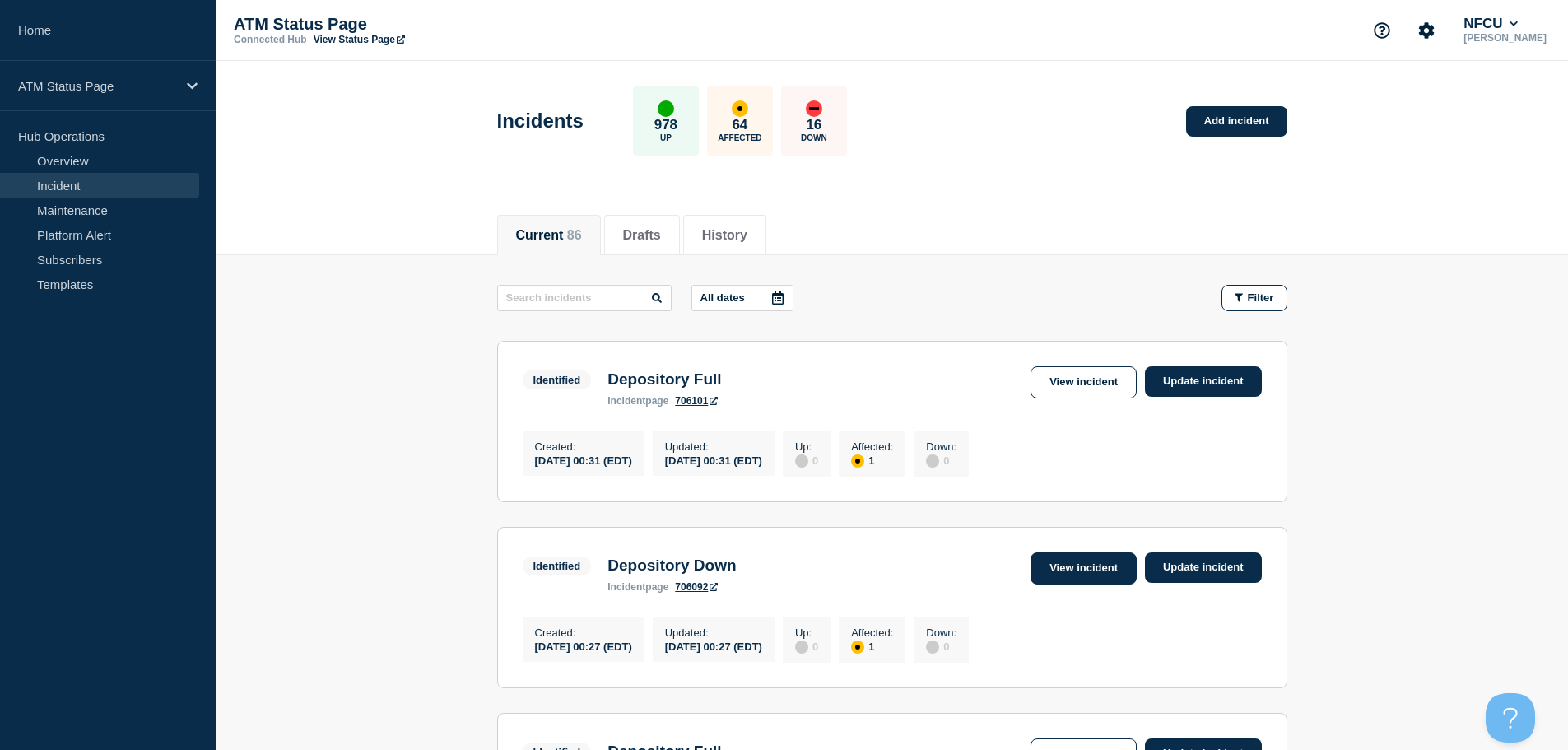
click at [1068, 575] on link "View incident" at bounding box center [1084, 568] width 106 height 32
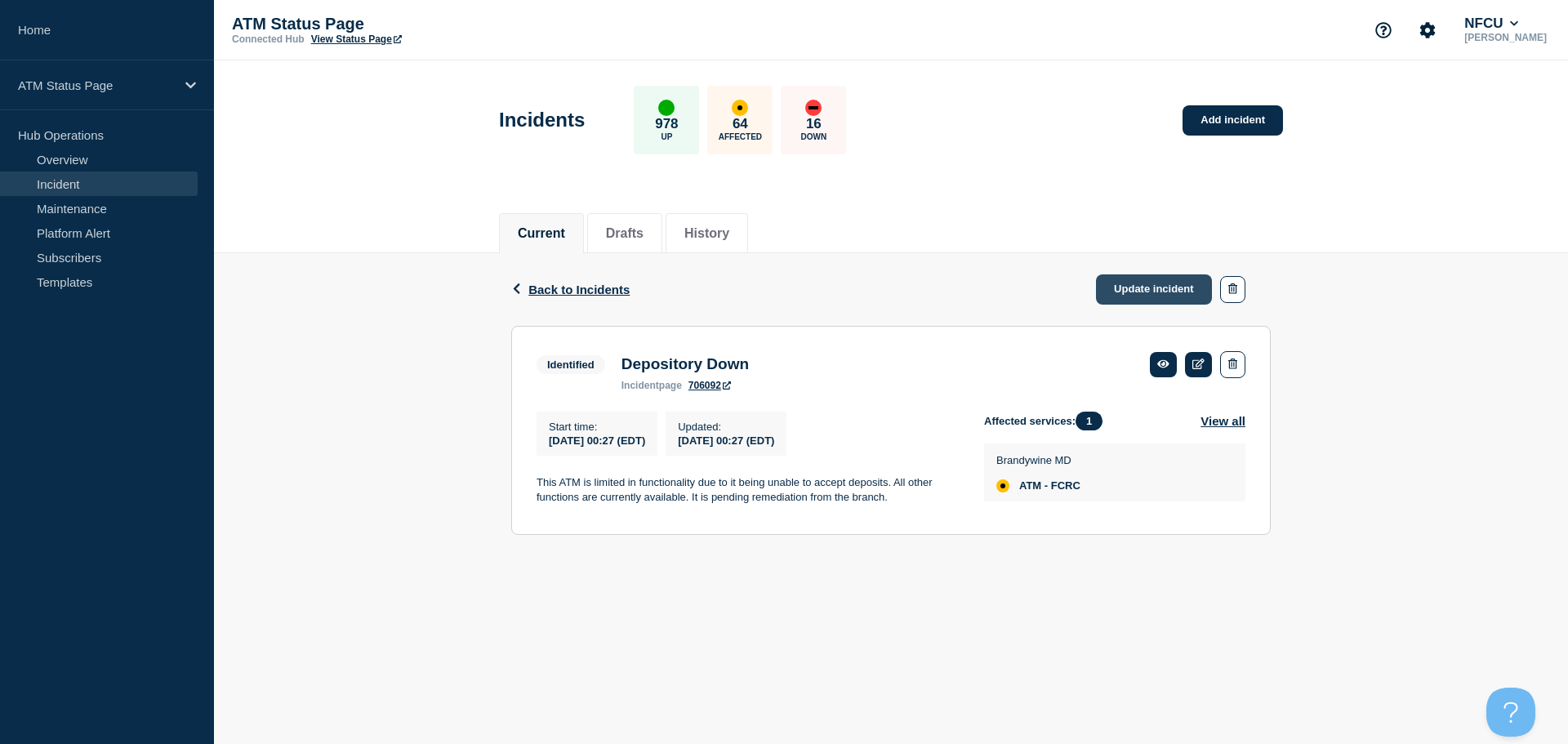
click at [1154, 295] on link "Update incident" at bounding box center [1154, 289] width 116 height 30
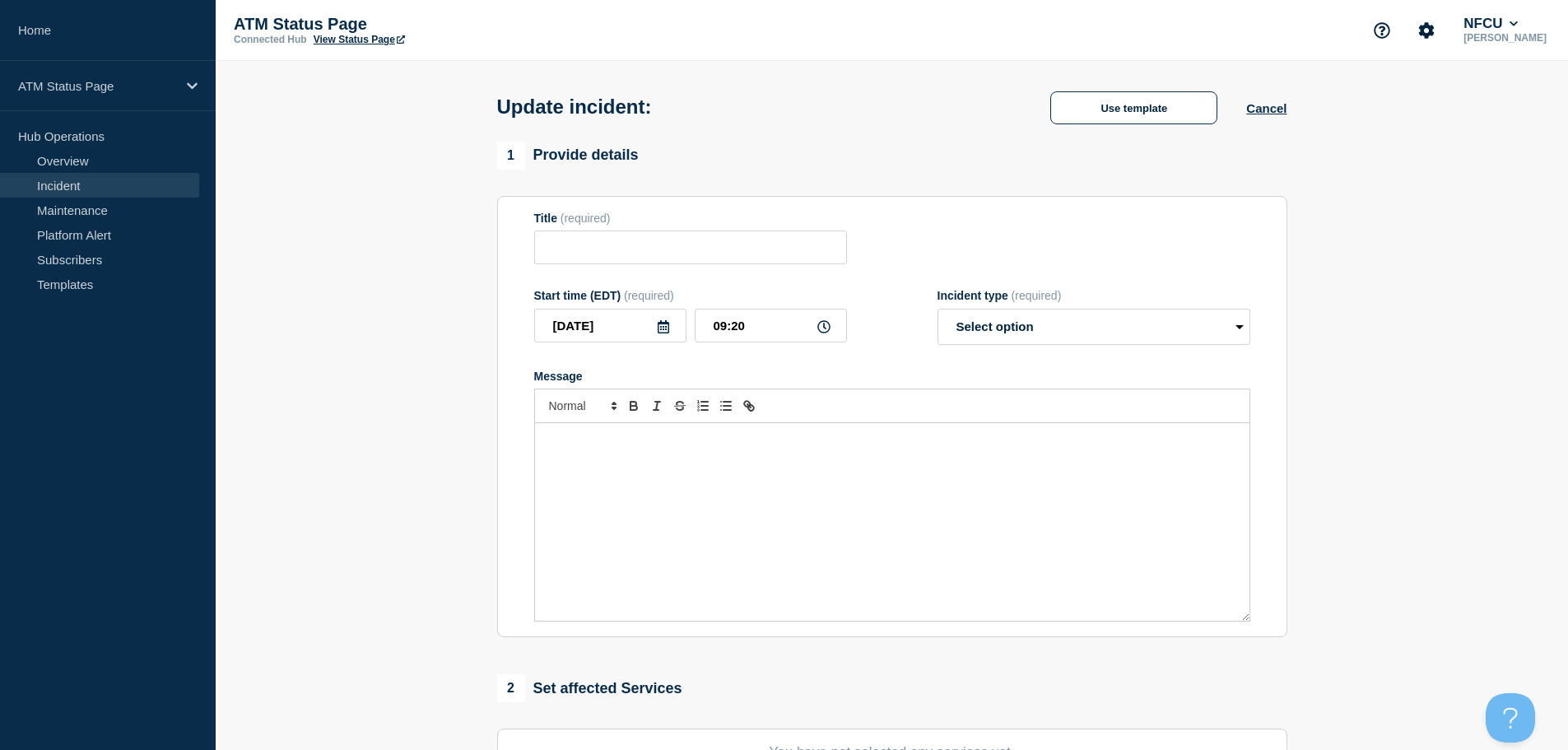
type input "Depository Down"
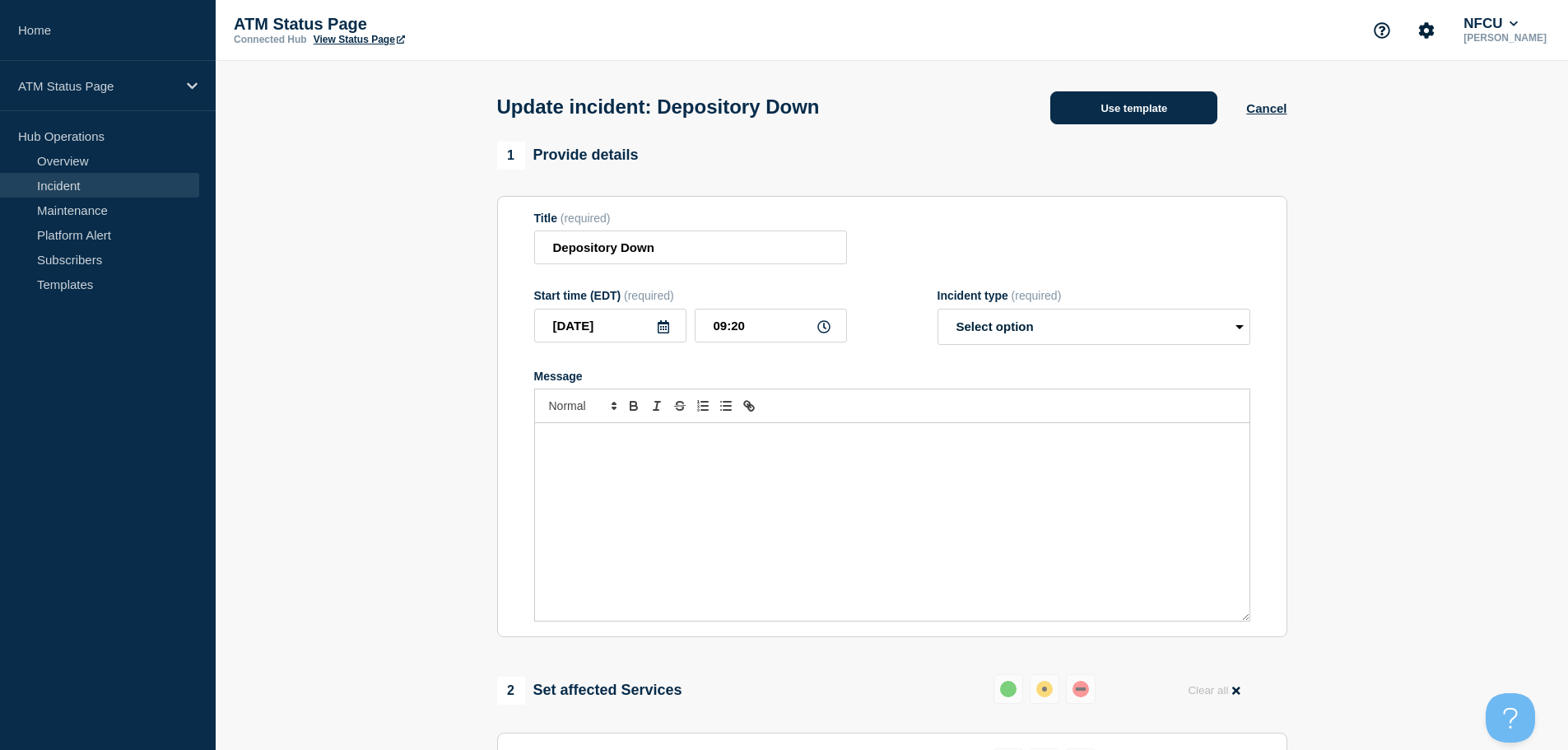
click at [1086, 99] on button "Use template" at bounding box center [1134, 107] width 167 height 33
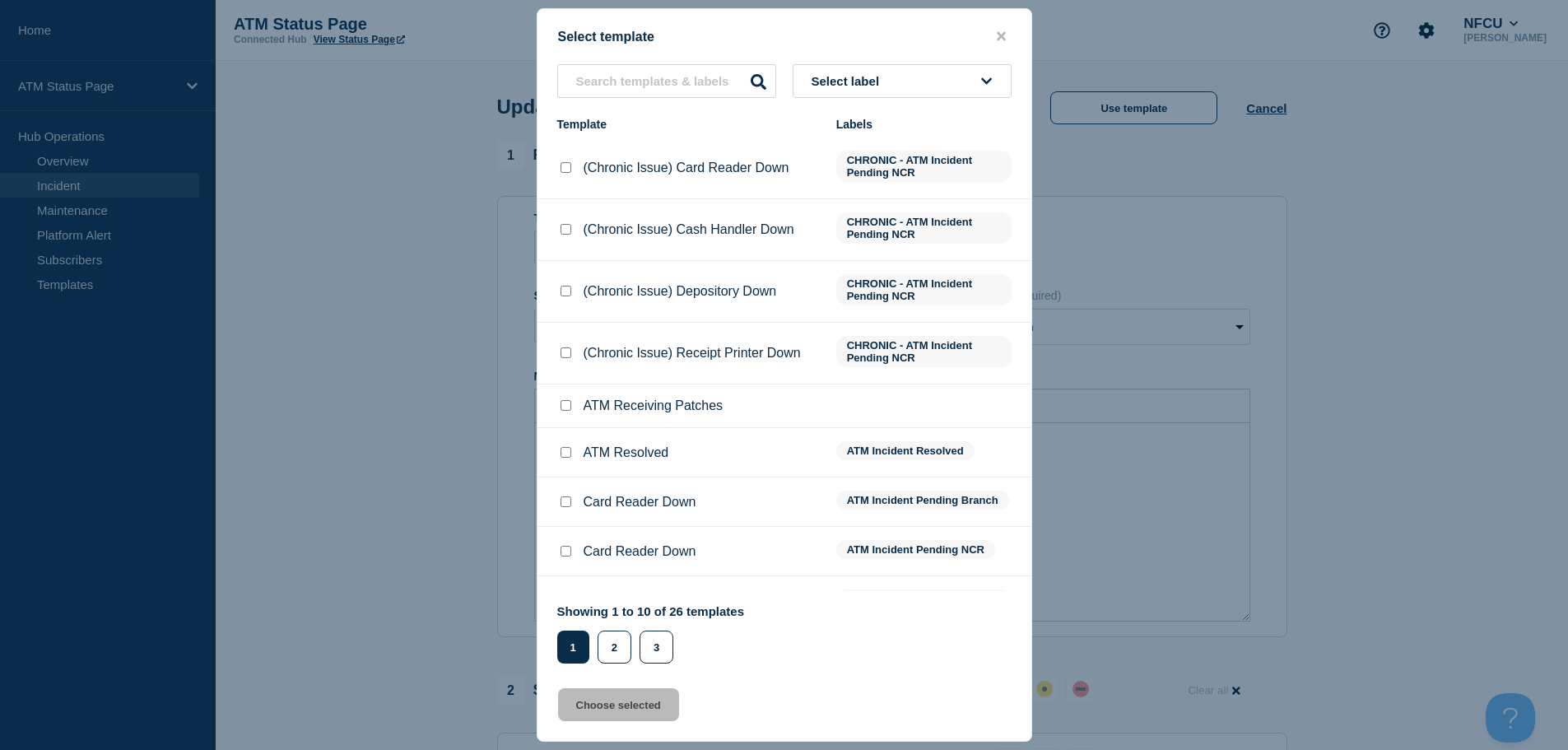
click at [564, 456] on input "ATM Resolved checkbox" at bounding box center [566, 452] width 11 height 11
checkbox input "true"
click at [617, 717] on button "Choose selected" at bounding box center [618, 704] width 121 height 33
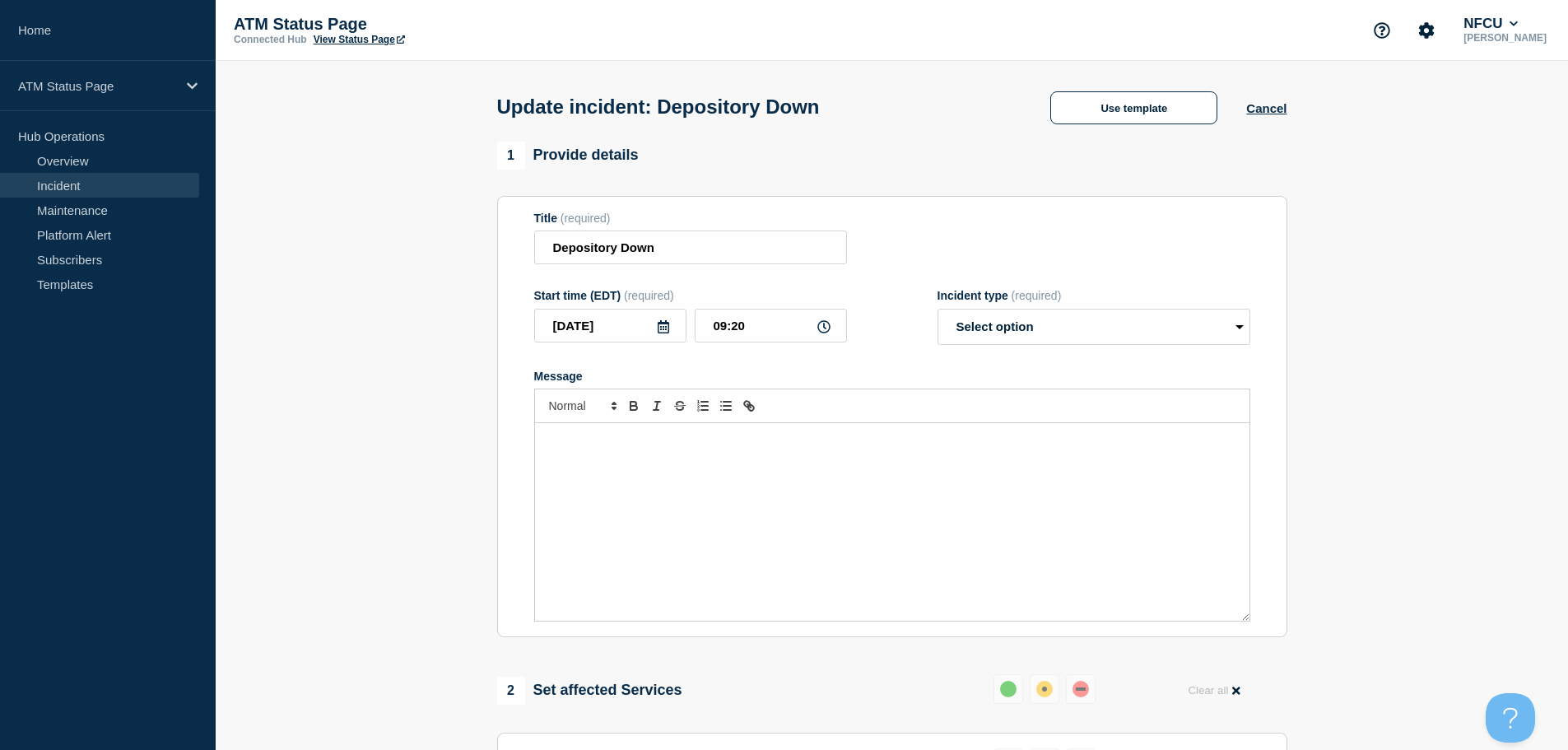
select select "resolved"
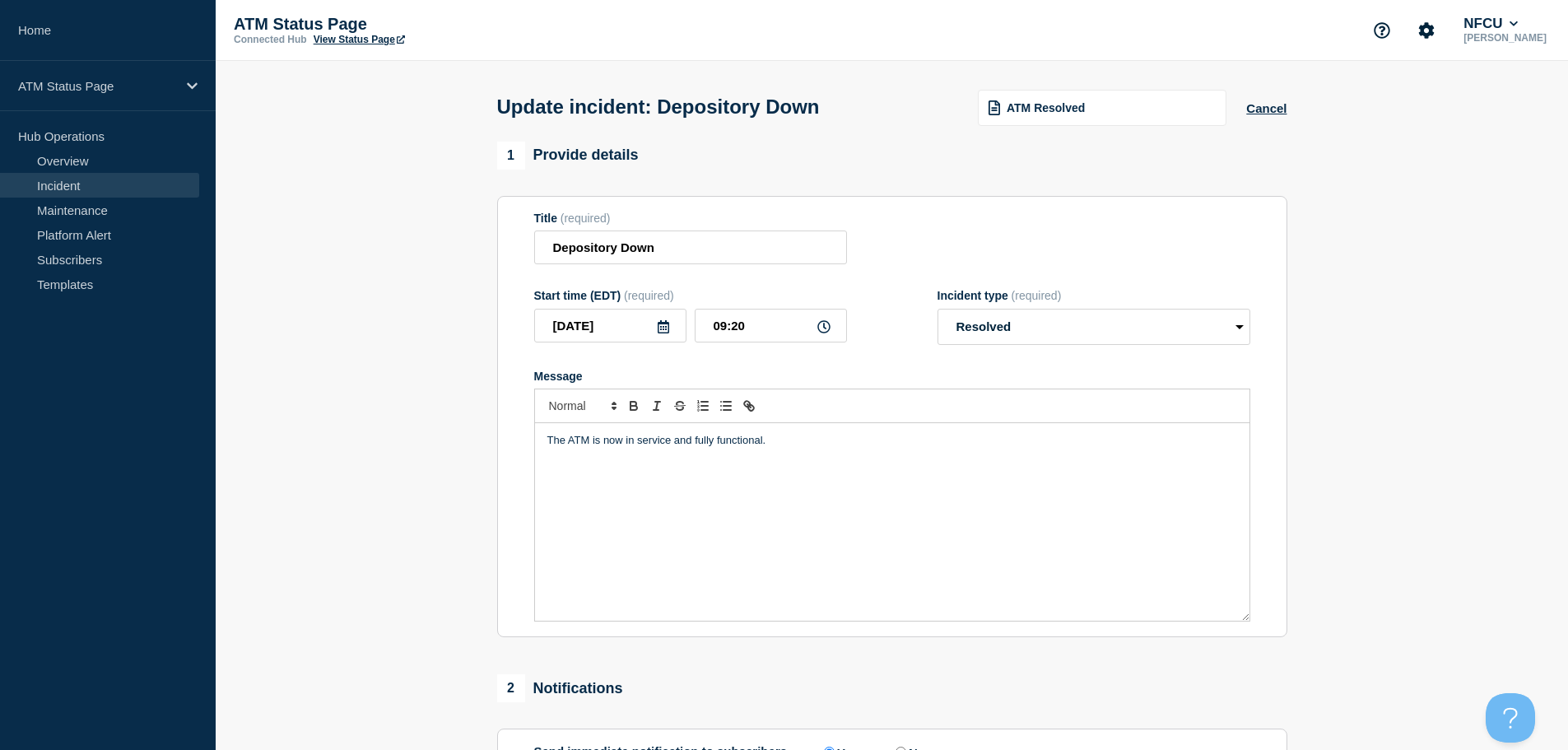
scroll to position [303, 0]
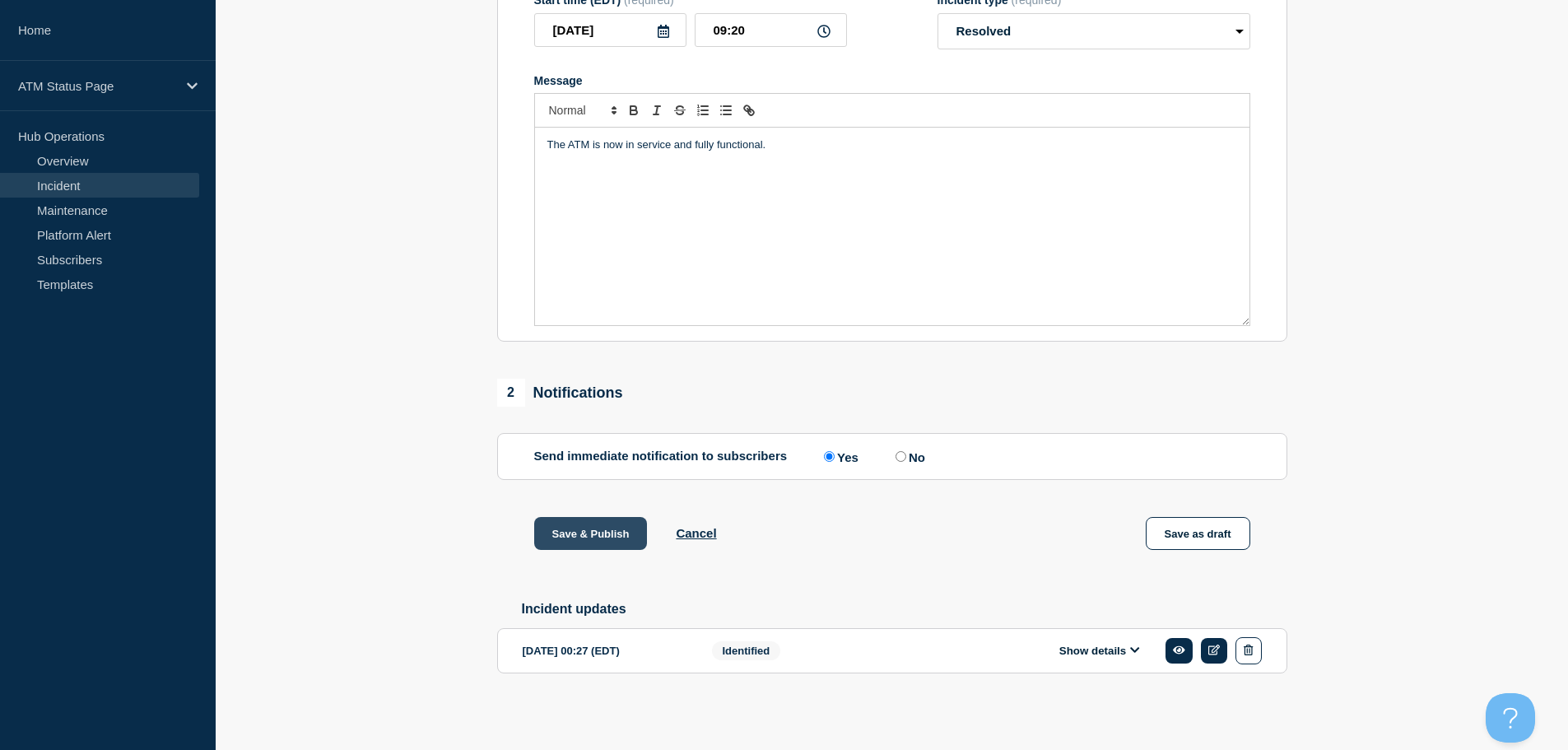
click at [584, 523] on button "Save & Publish" at bounding box center [590, 533] width 113 height 33
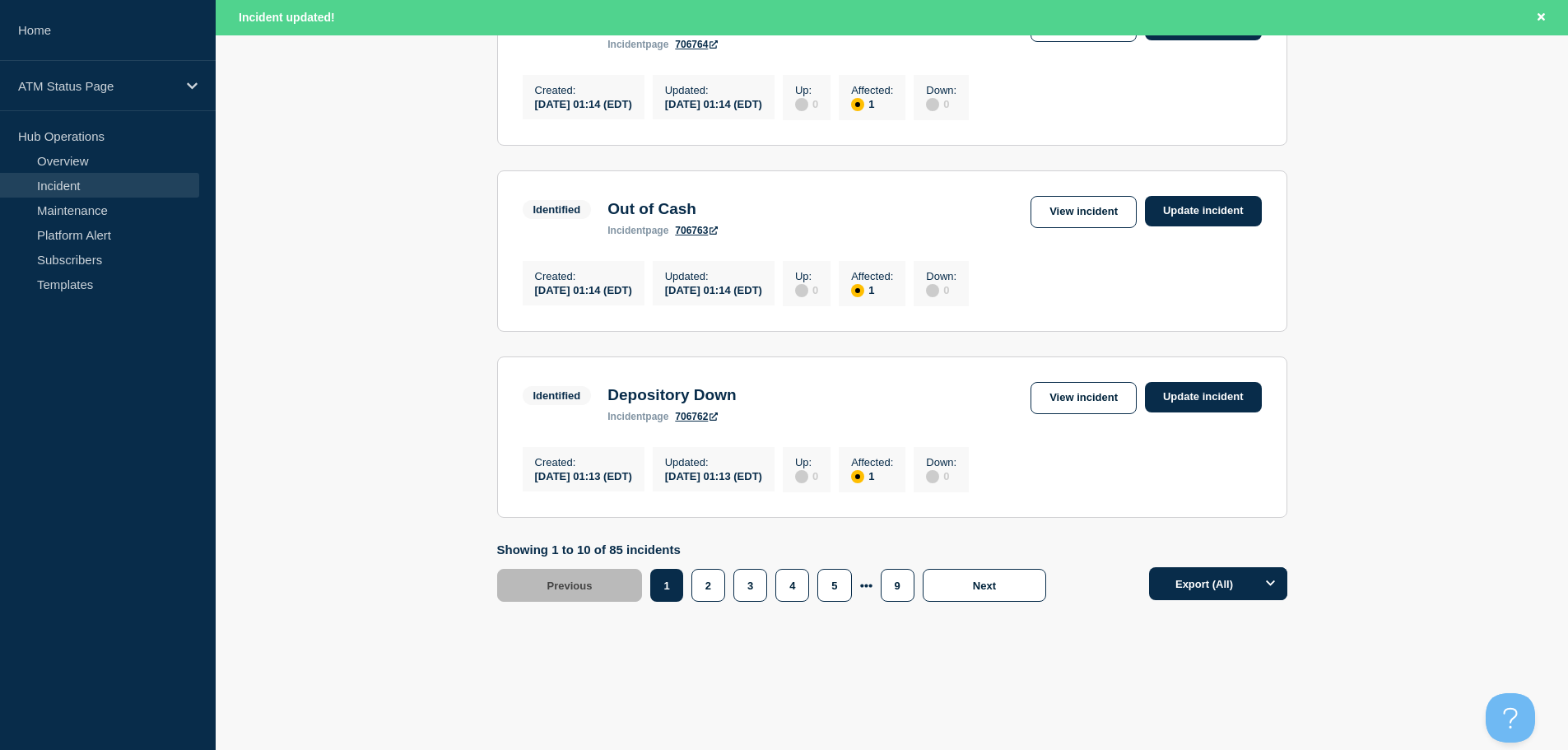
scroll to position [1750, 0]
drag, startPoint x: 1575, startPoint y: 192, endPoint x: 33, endPoint y: 43, distance: 1549.2
click at [900, 600] on button "9" at bounding box center [897, 585] width 33 height 33
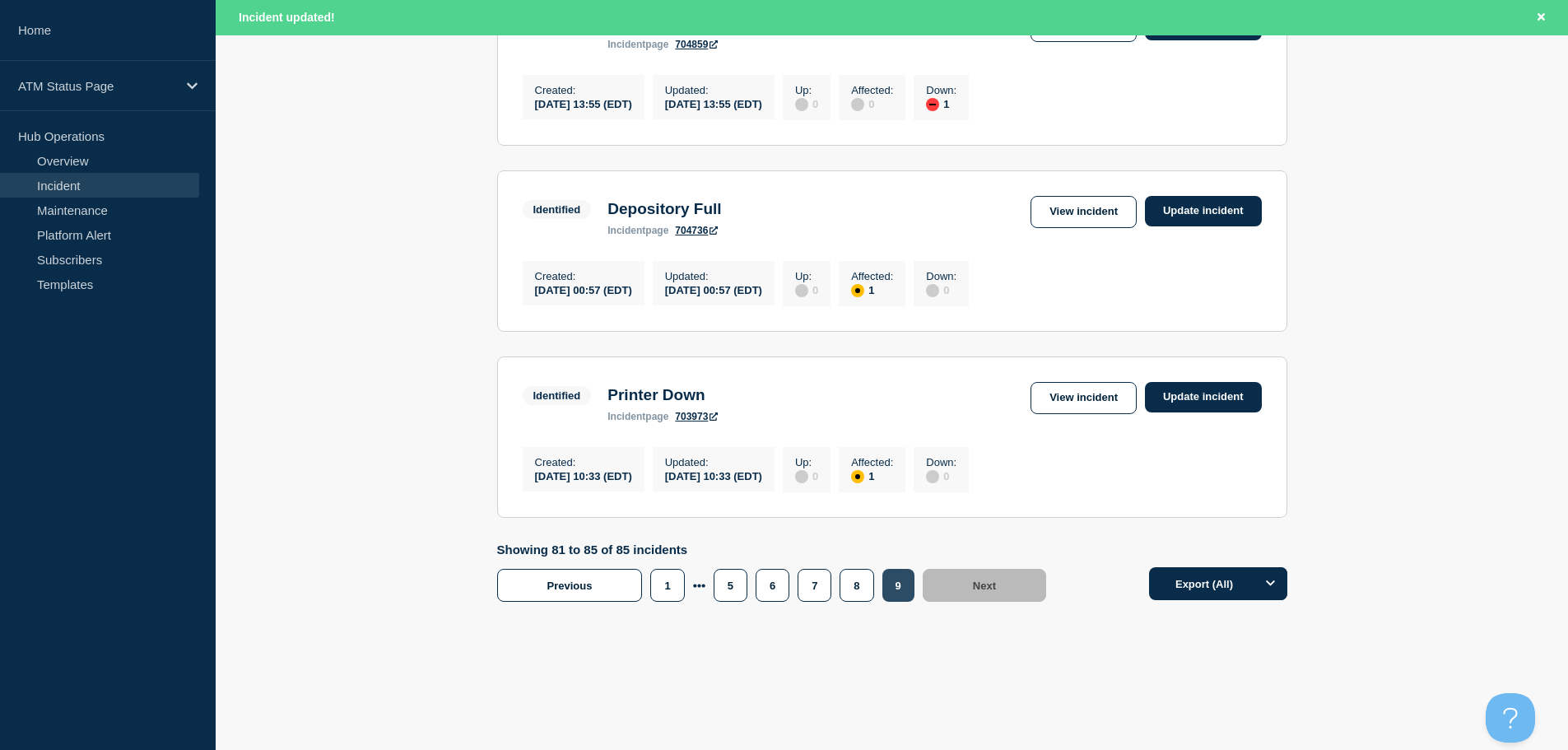
scroll to position [791, 0]
click at [821, 595] on button "7" at bounding box center [814, 585] width 33 height 33
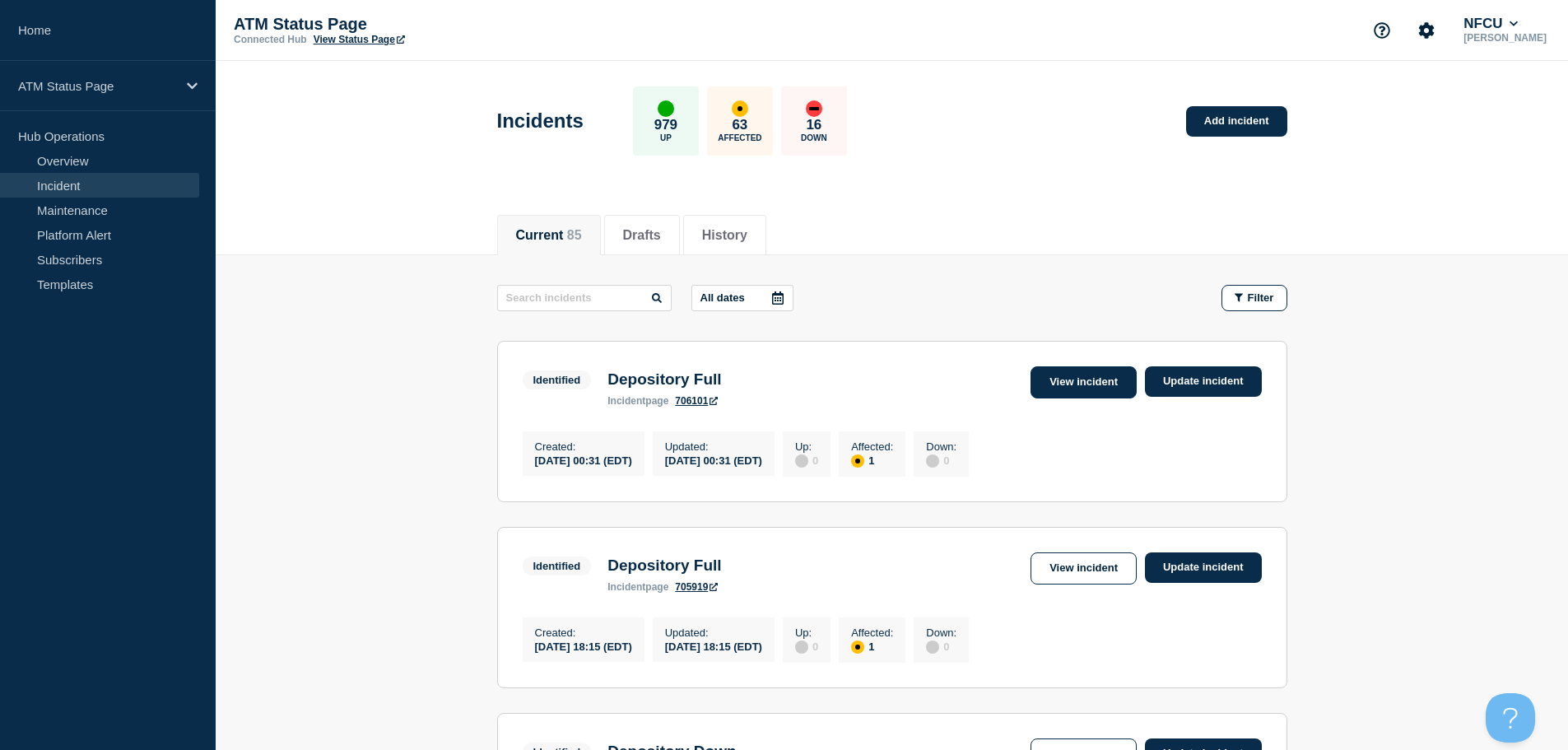
click at [1073, 380] on link "View incident" at bounding box center [1084, 383] width 106 height 32
click at [1105, 575] on link "View incident" at bounding box center [1084, 568] width 106 height 32
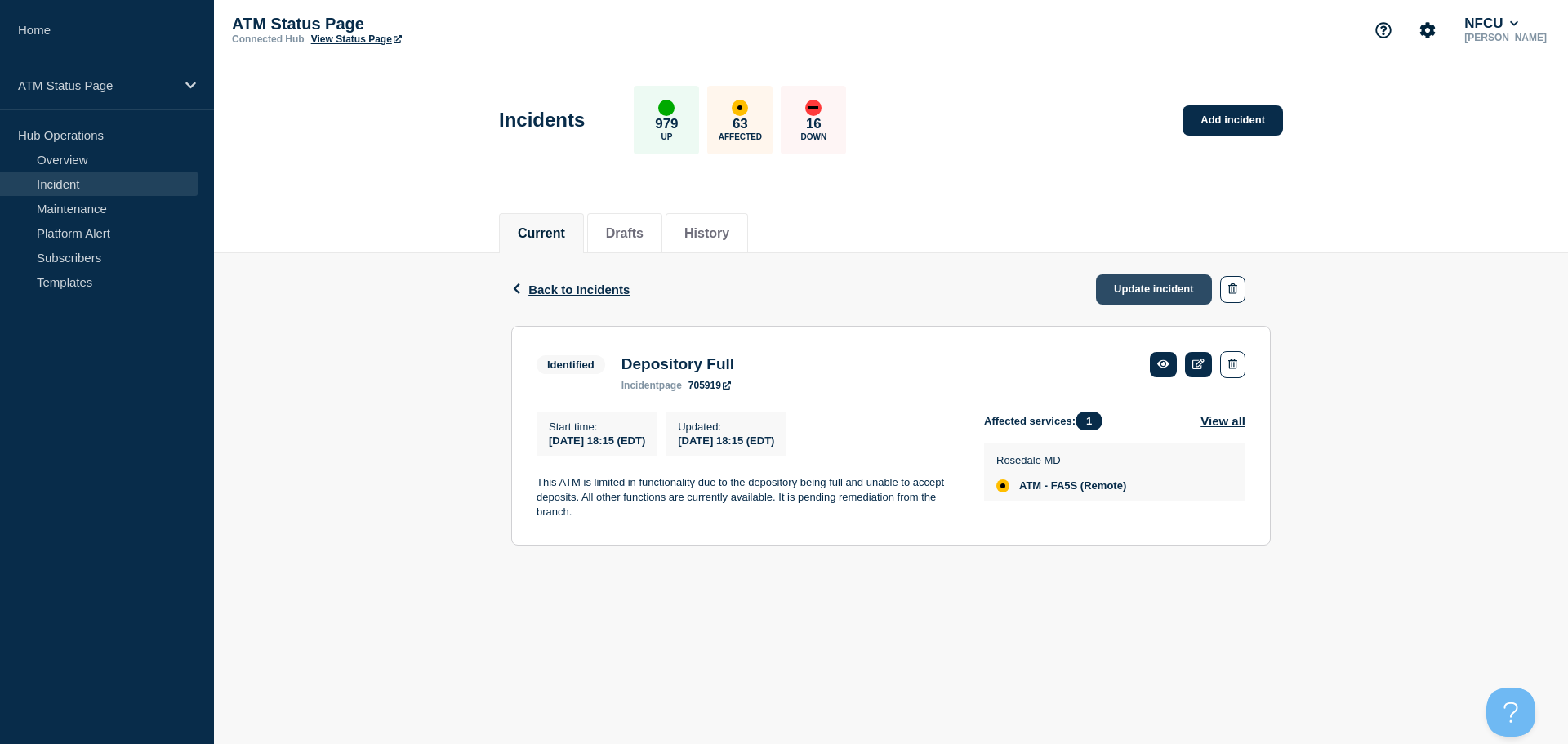
click at [1167, 294] on link "Update incident" at bounding box center [1154, 289] width 116 height 30
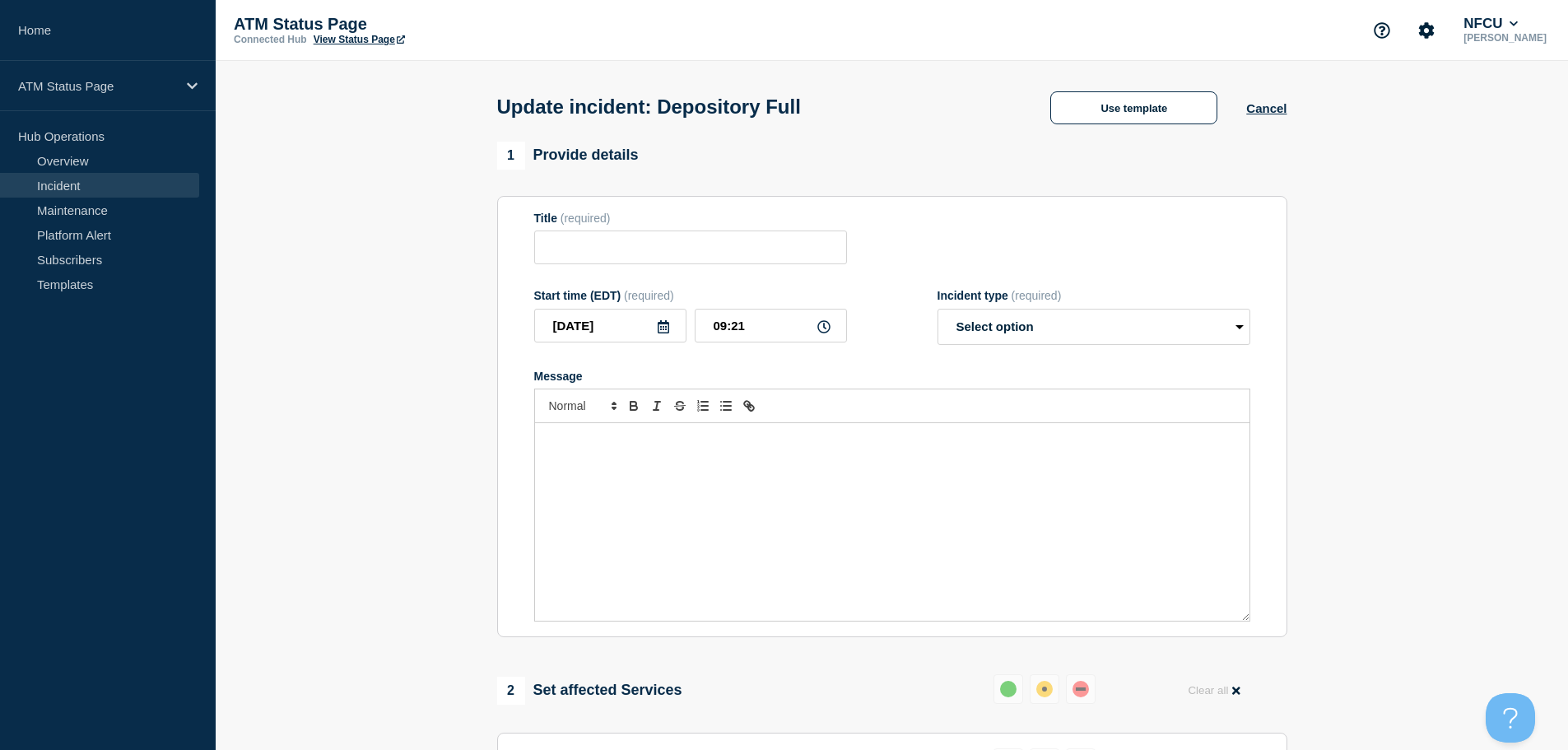
type input "Depository Full"
click at [1091, 116] on button "Use template" at bounding box center [1134, 107] width 167 height 33
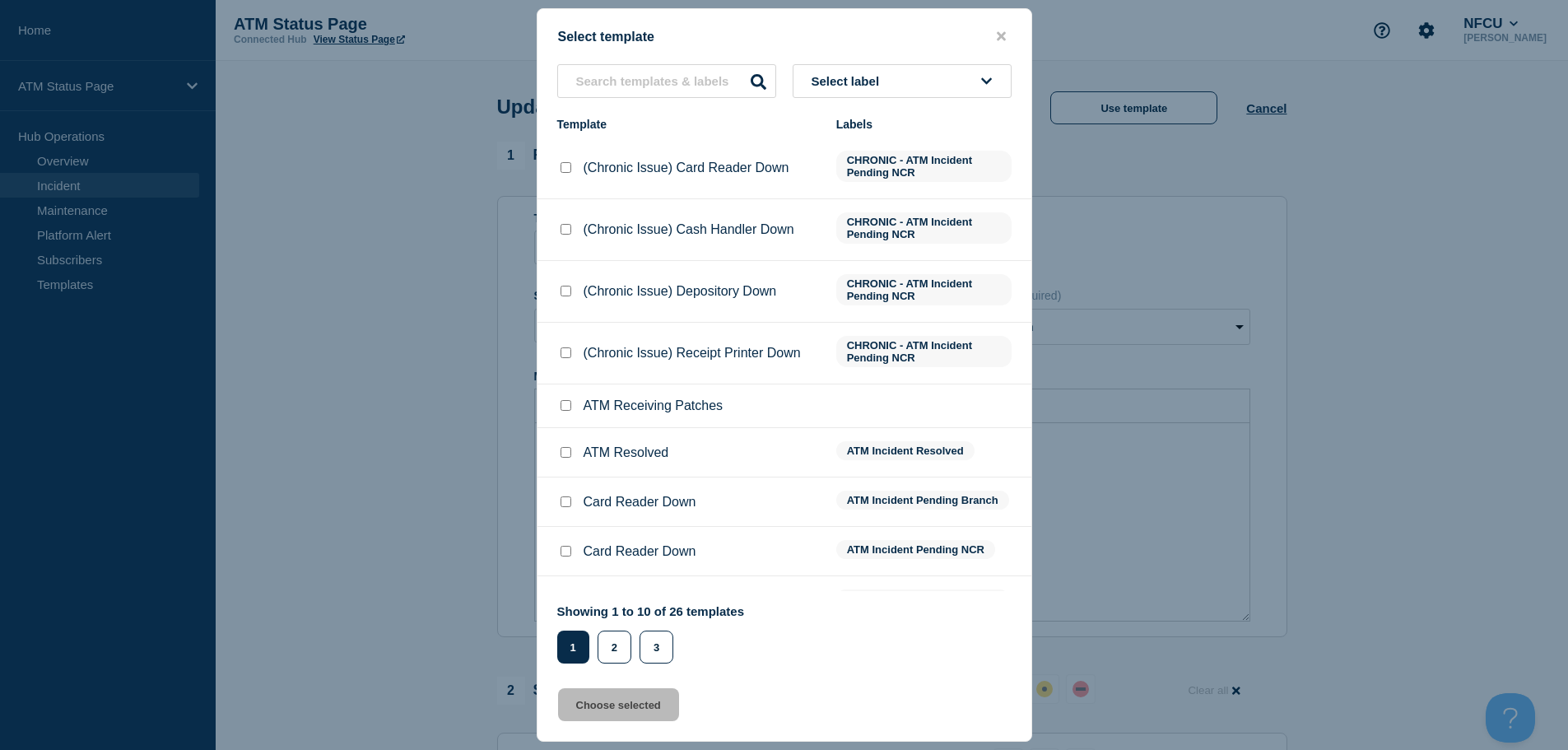
click at [568, 456] on input "ATM Resolved checkbox" at bounding box center [566, 452] width 11 height 11
checkbox input "true"
click at [626, 707] on button "Choose selected" at bounding box center [618, 704] width 121 height 33
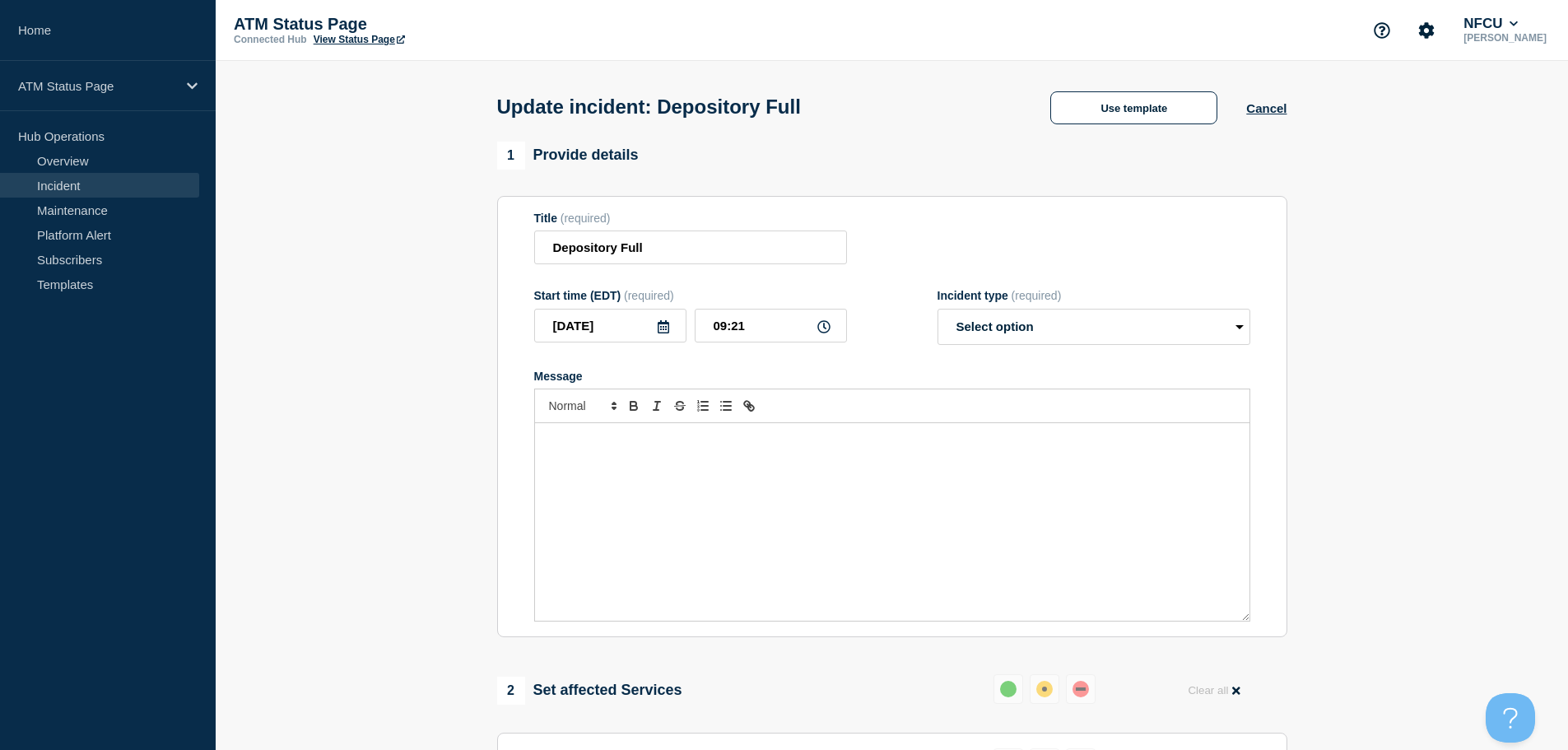
select select "resolved"
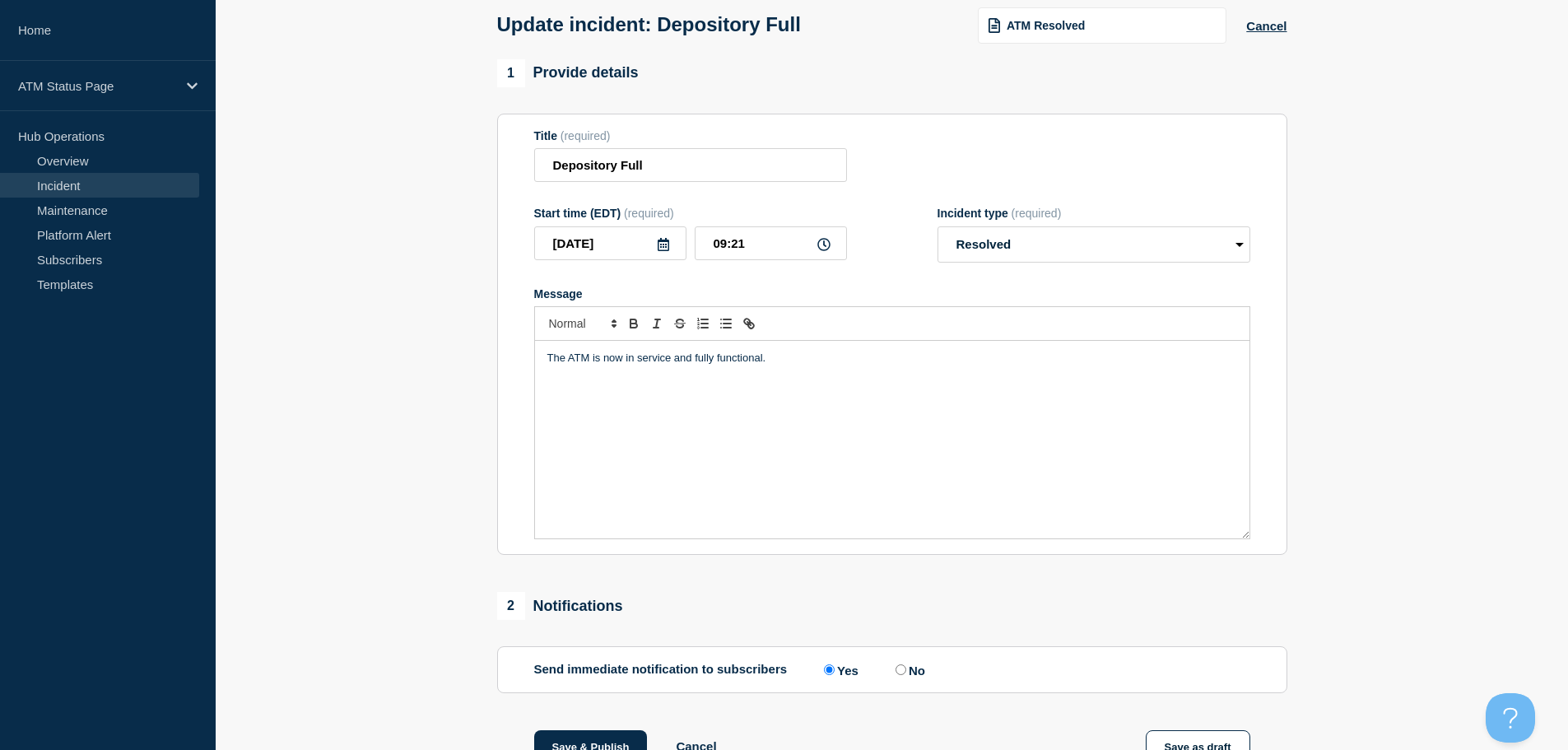
scroll to position [303, 0]
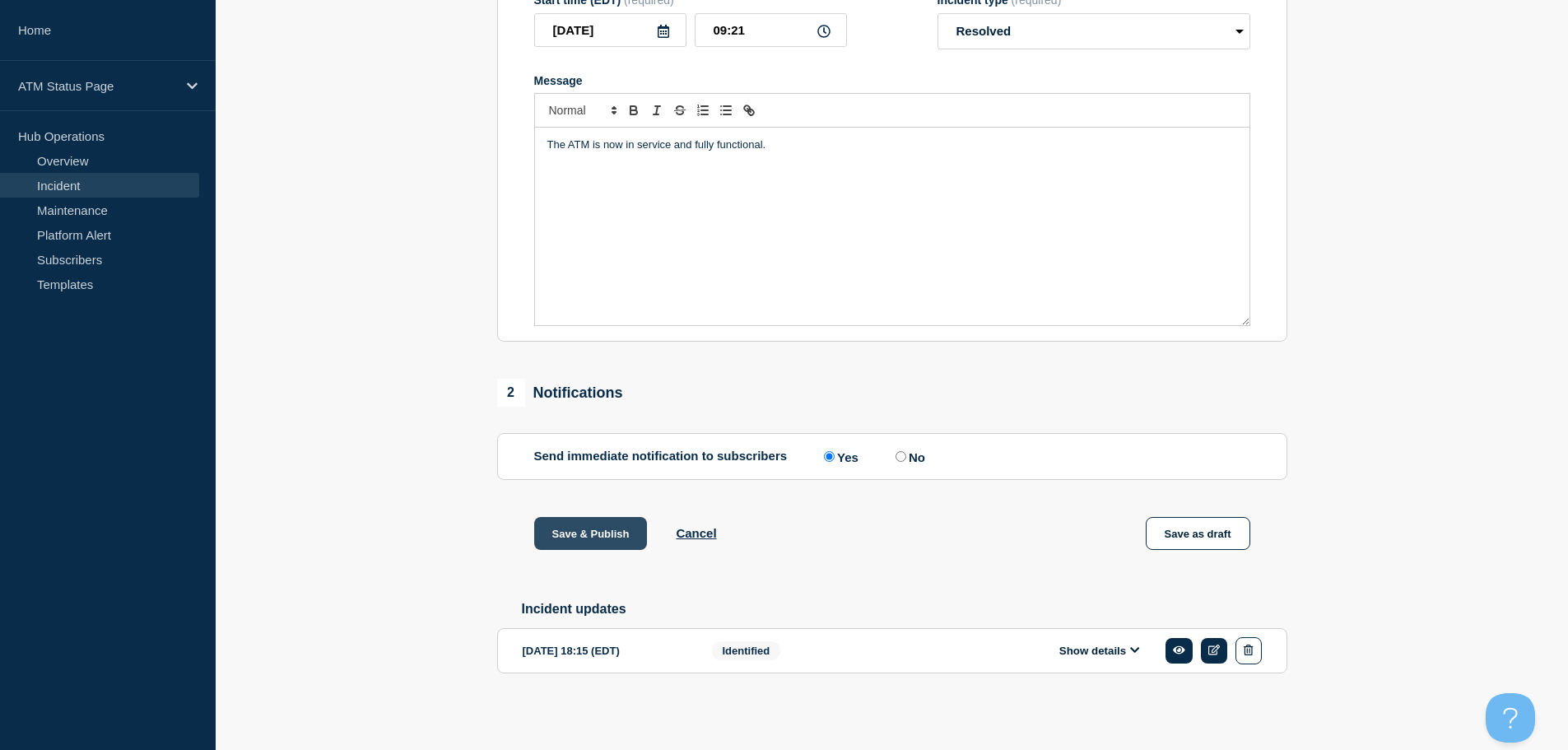
click at [594, 538] on button "Save & Publish" at bounding box center [590, 533] width 113 height 33
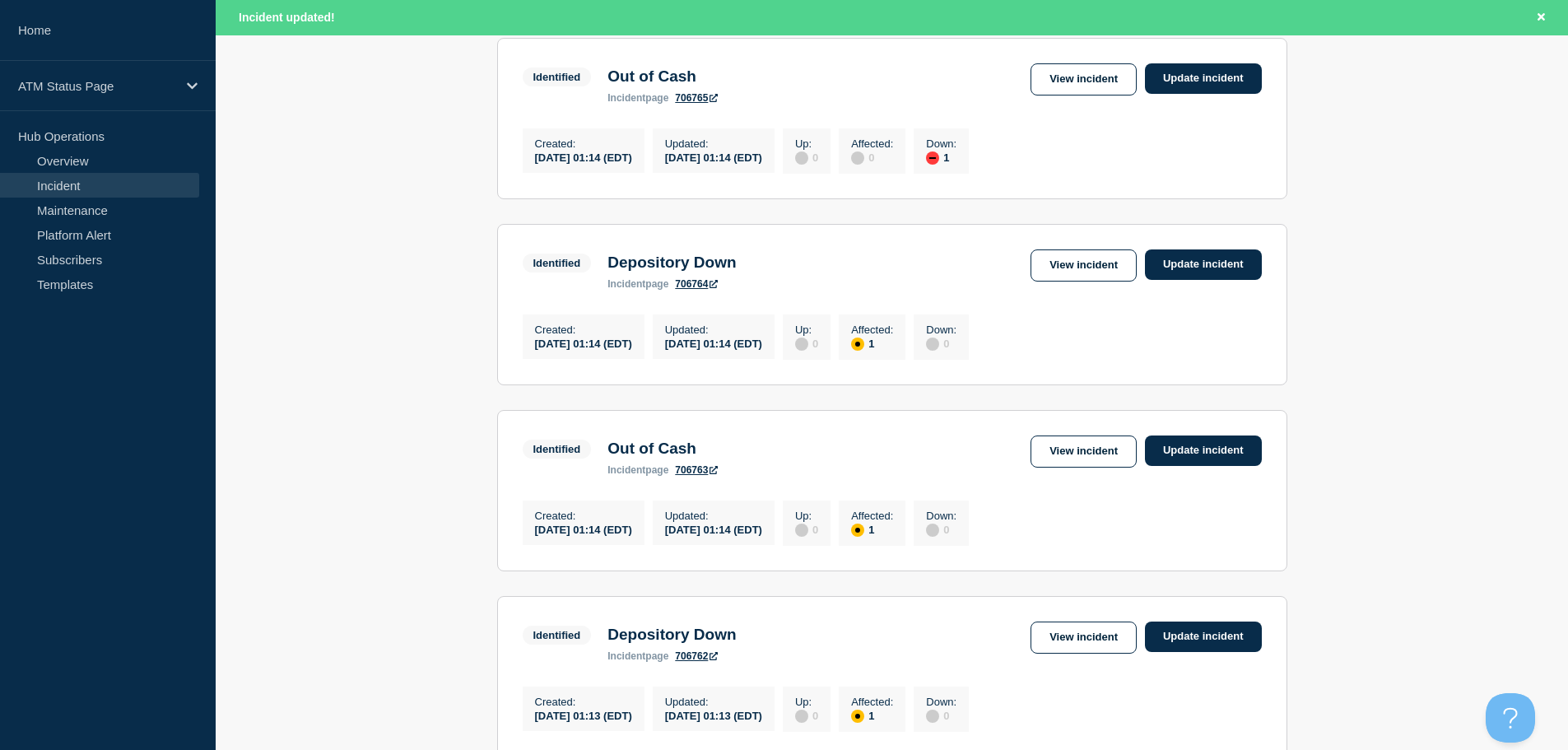
scroll to position [1750, 0]
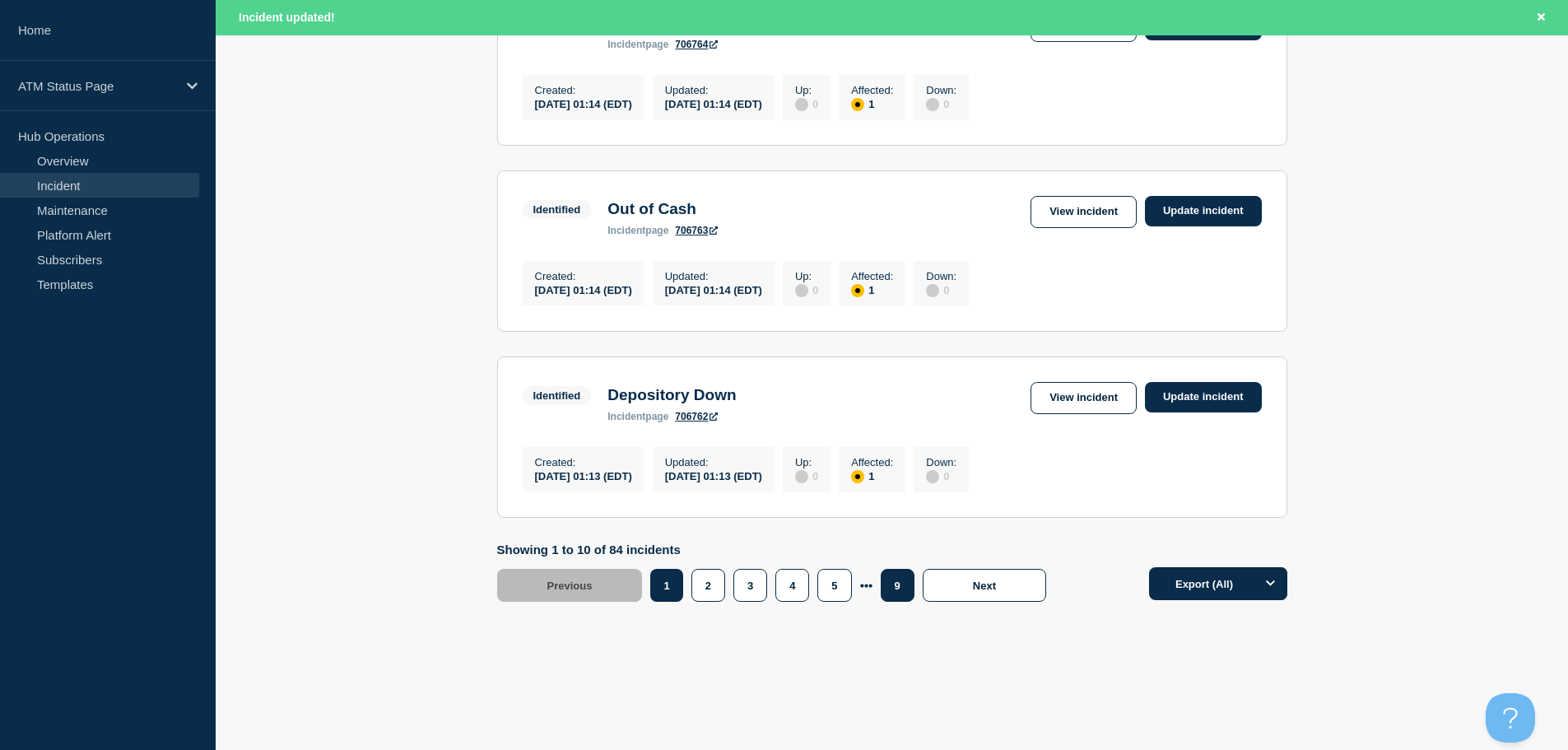
click at [900, 586] on button "9" at bounding box center [897, 585] width 33 height 33
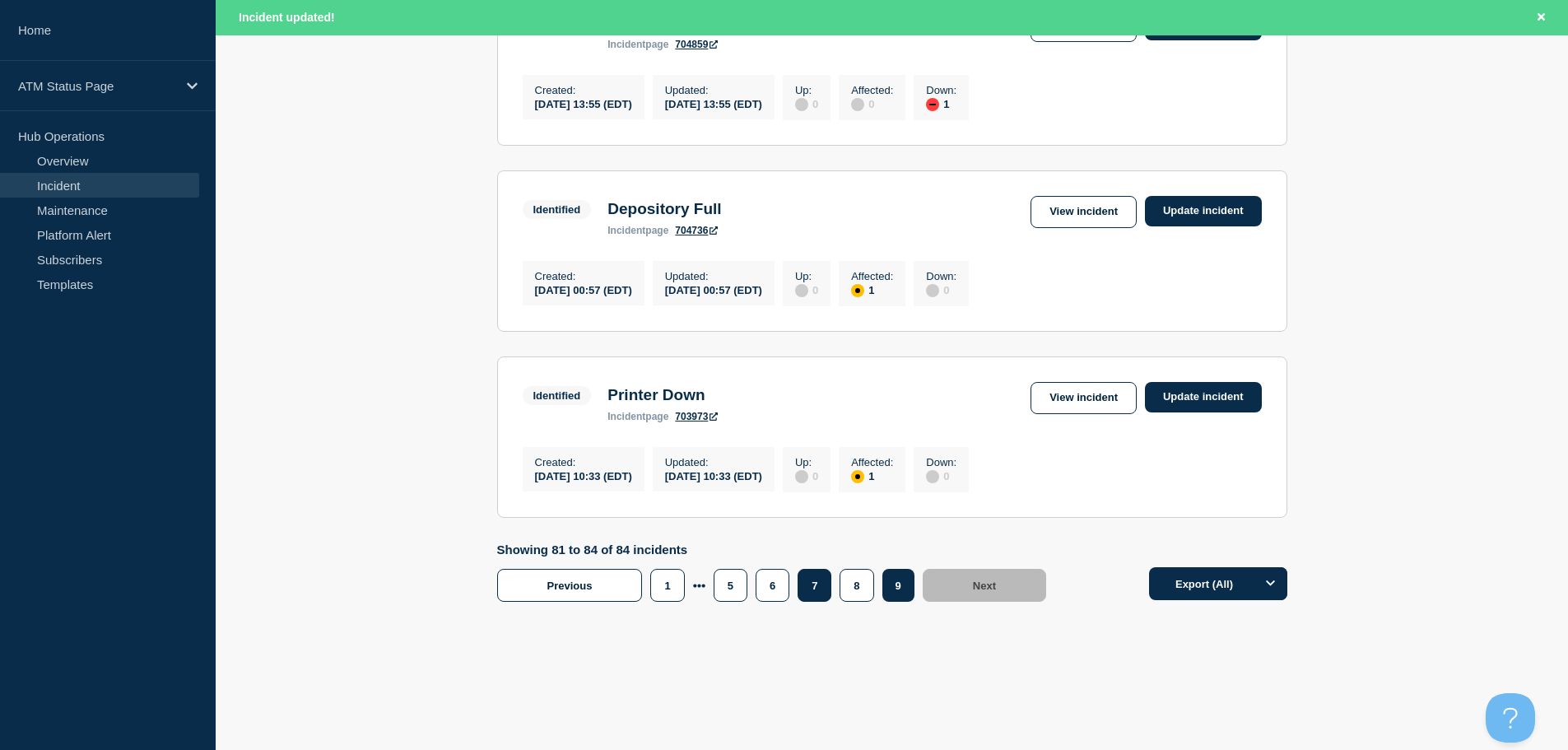
click at [816, 596] on button "7" at bounding box center [814, 585] width 33 height 33
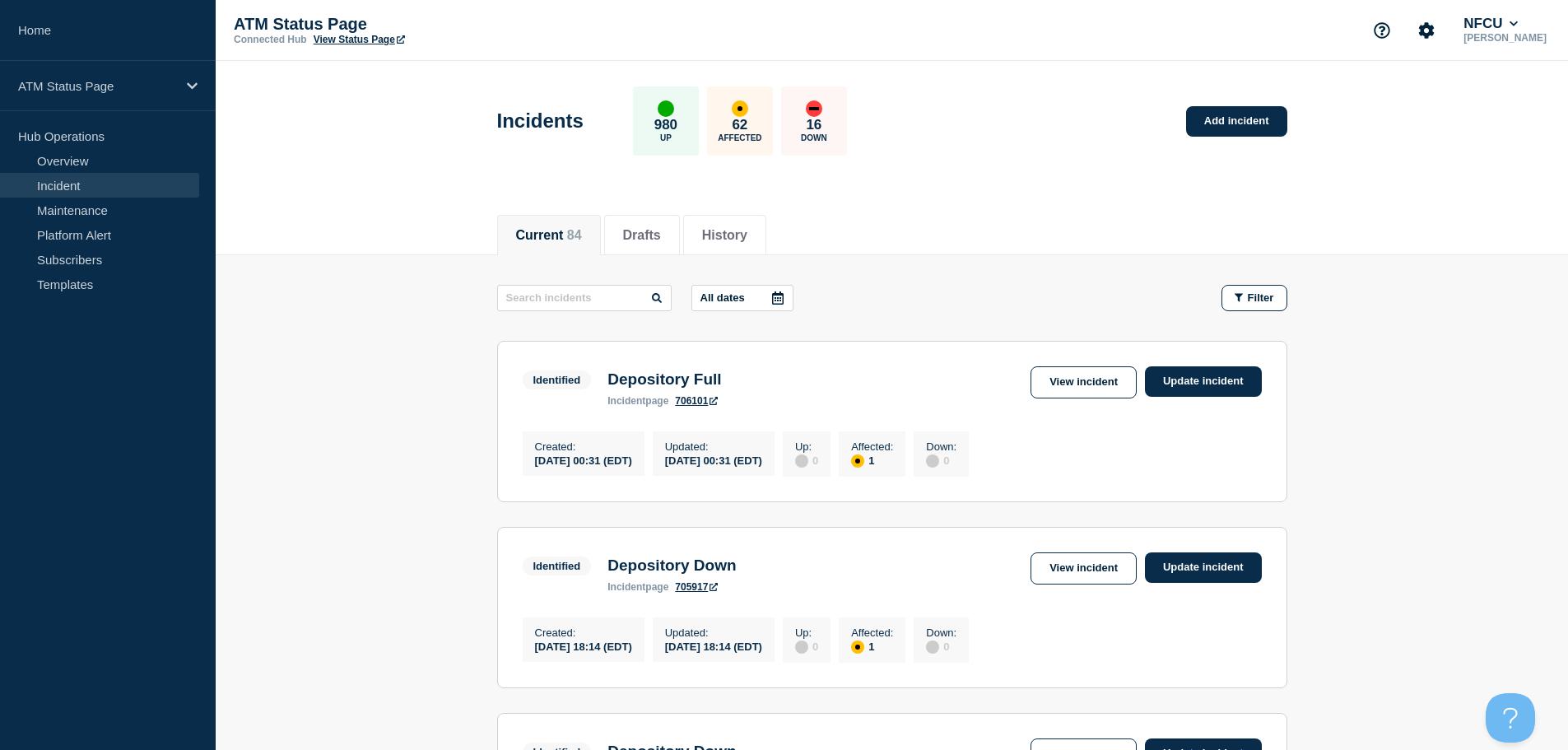
scroll to position [247, 0]
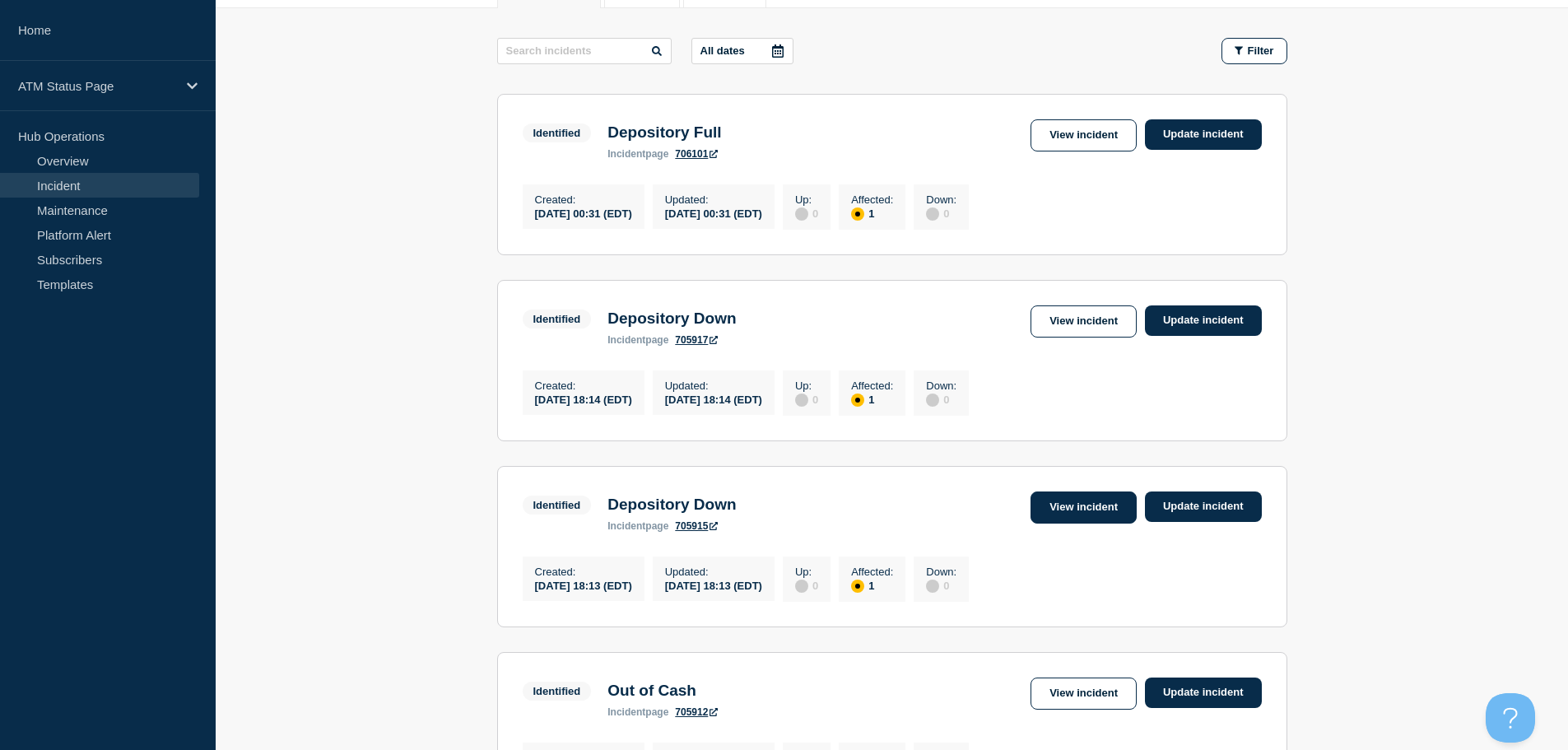
click at [1088, 520] on link "View incident" at bounding box center [1084, 508] width 106 height 32
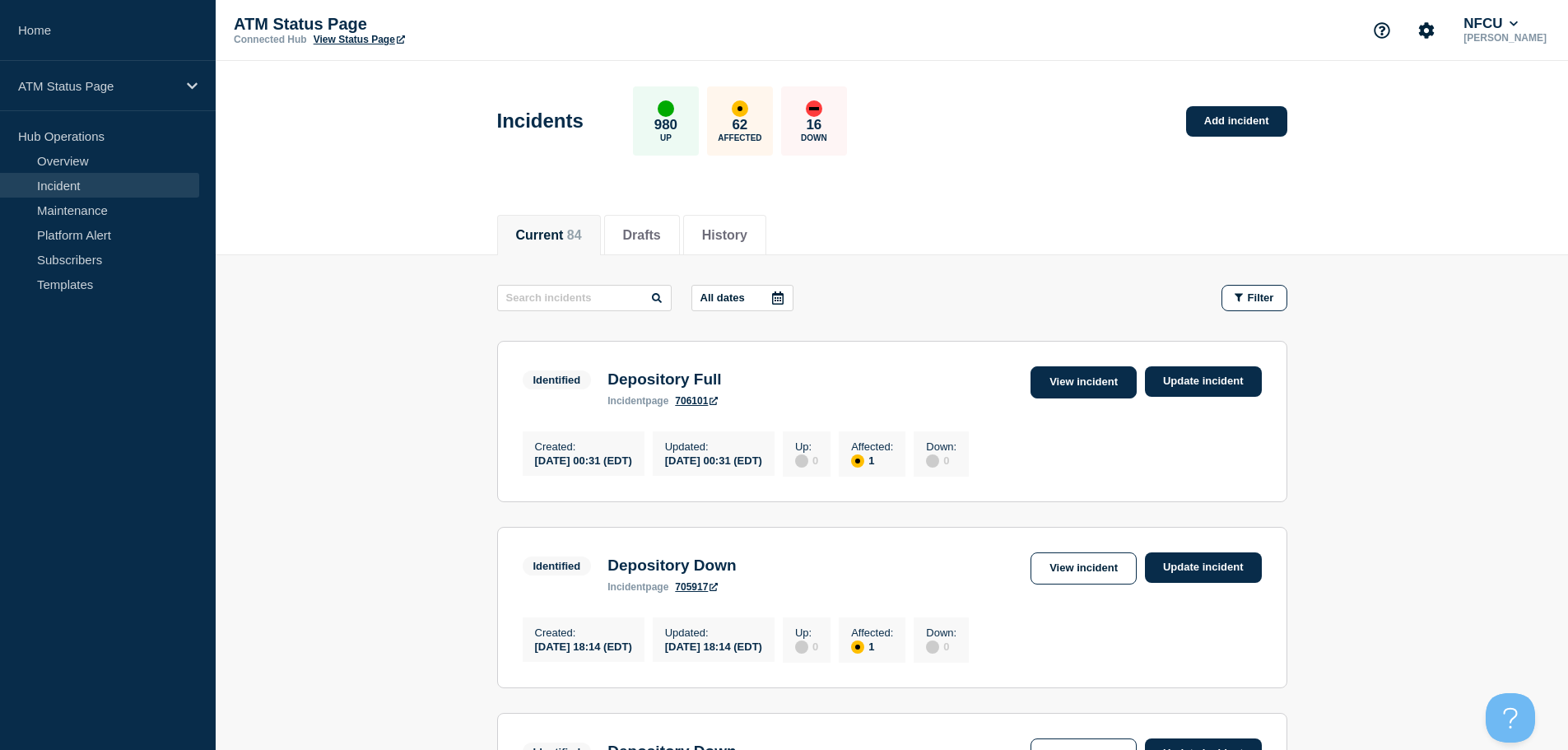
click at [1062, 378] on link "View incident" at bounding box center [1084, 383] width 106 height 32
click at [1068, 577] on link "View incident" at bounding box center [1084, 568] width 106 height 32
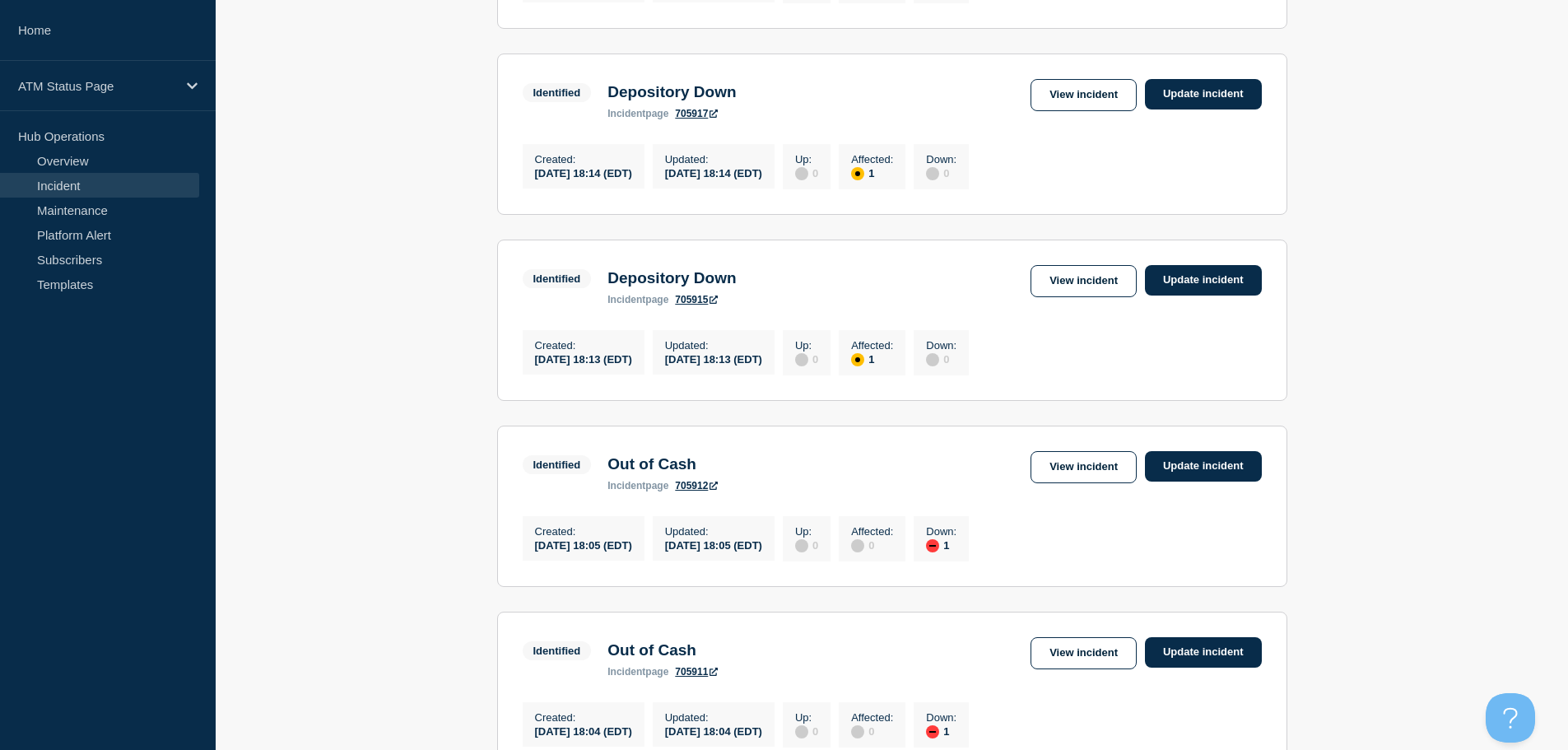
scroll to position [487, 0]
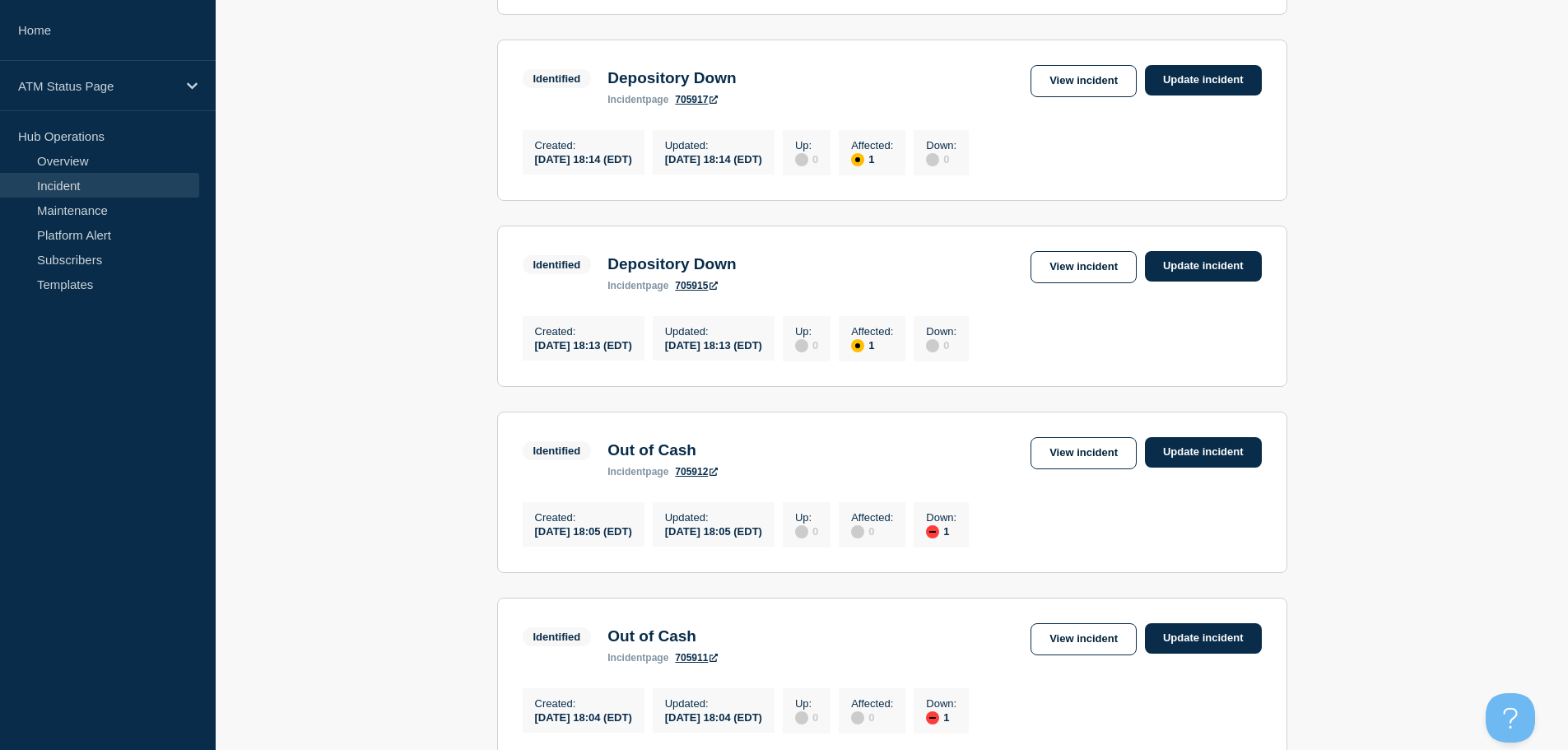
click at [1024, 283] on div "Identified Depository Down incident page 705915 View incident Update incident" at bounding box center [892, 271] width 739 height 41
click at [1068, 277] on link "View incident" at bounding box center [1084, 267] width 106 height 32
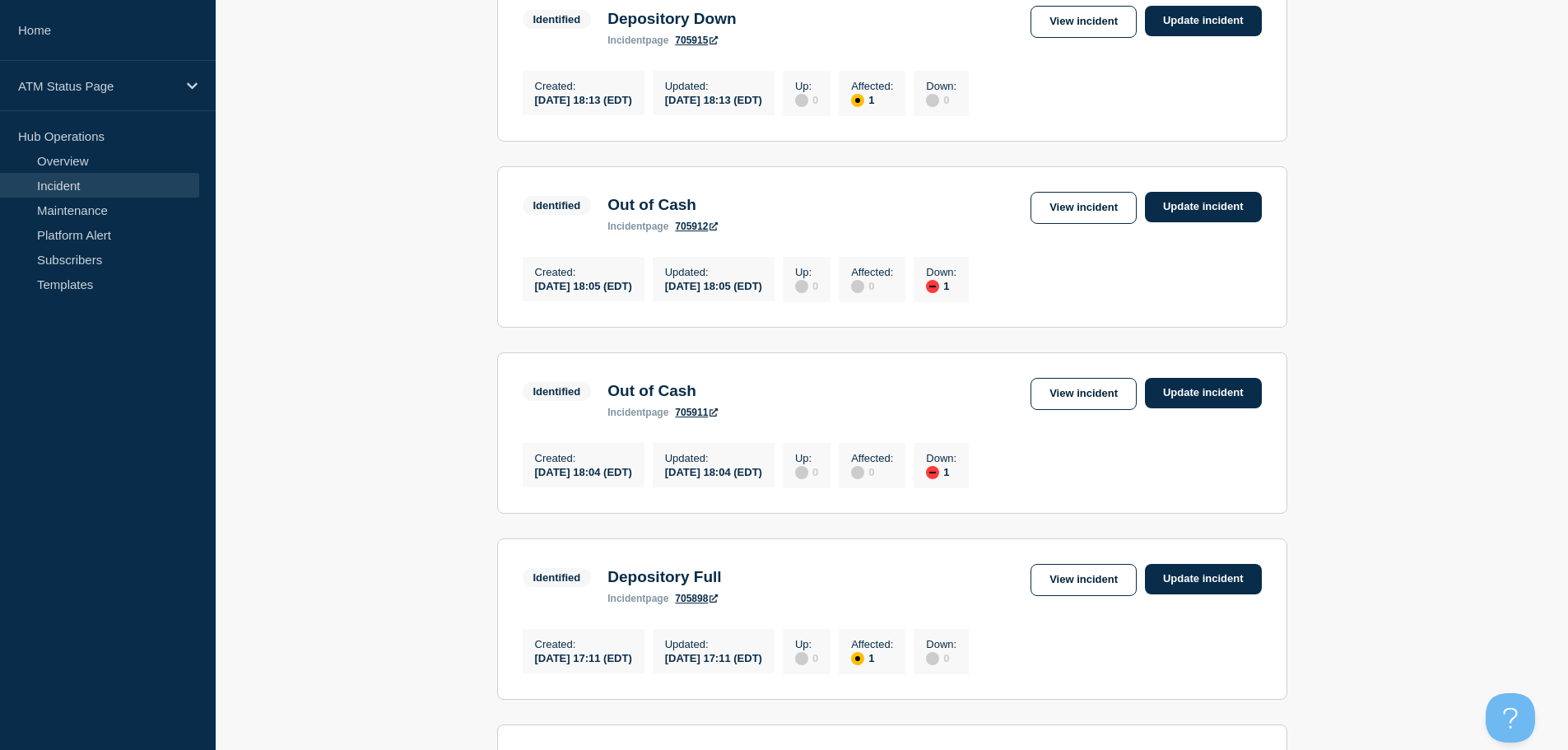
scroll to position [736, 0]
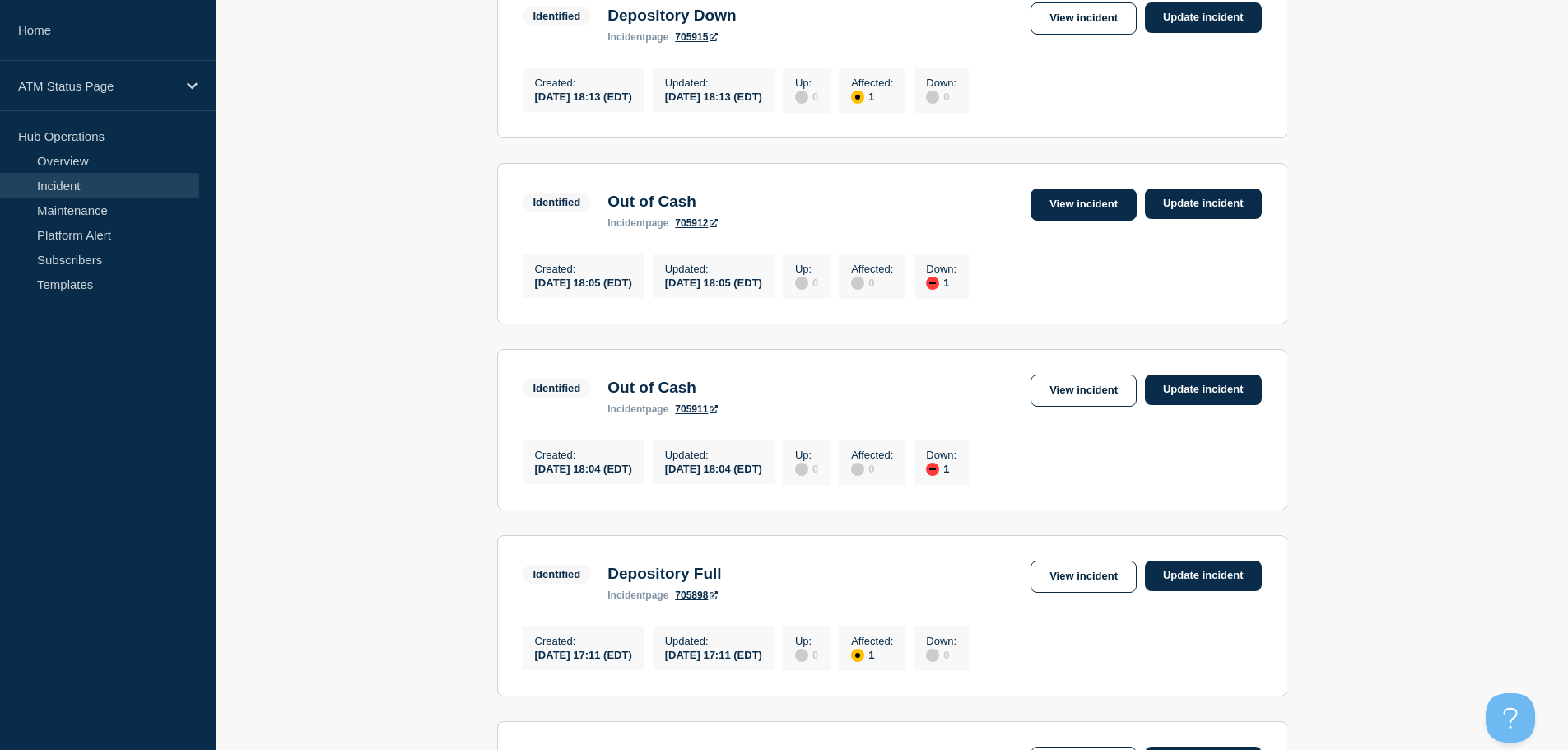
click at [1089, 221] on link "View incident" at bounding box center [1084, 204] width 106 height 32
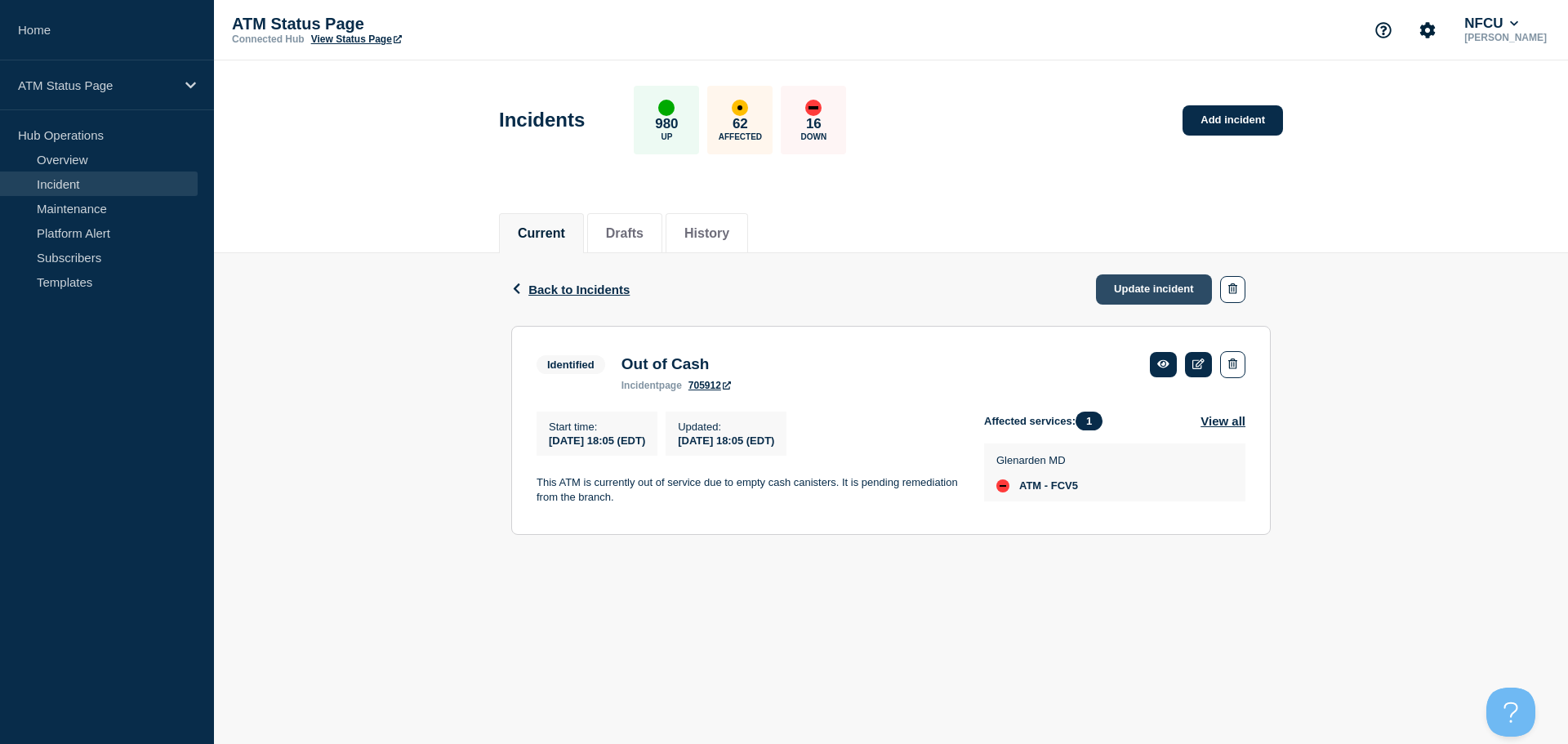
click at [1128, 284] on link "Update incident" at bounding box center [1154, 289] width 116 height 30
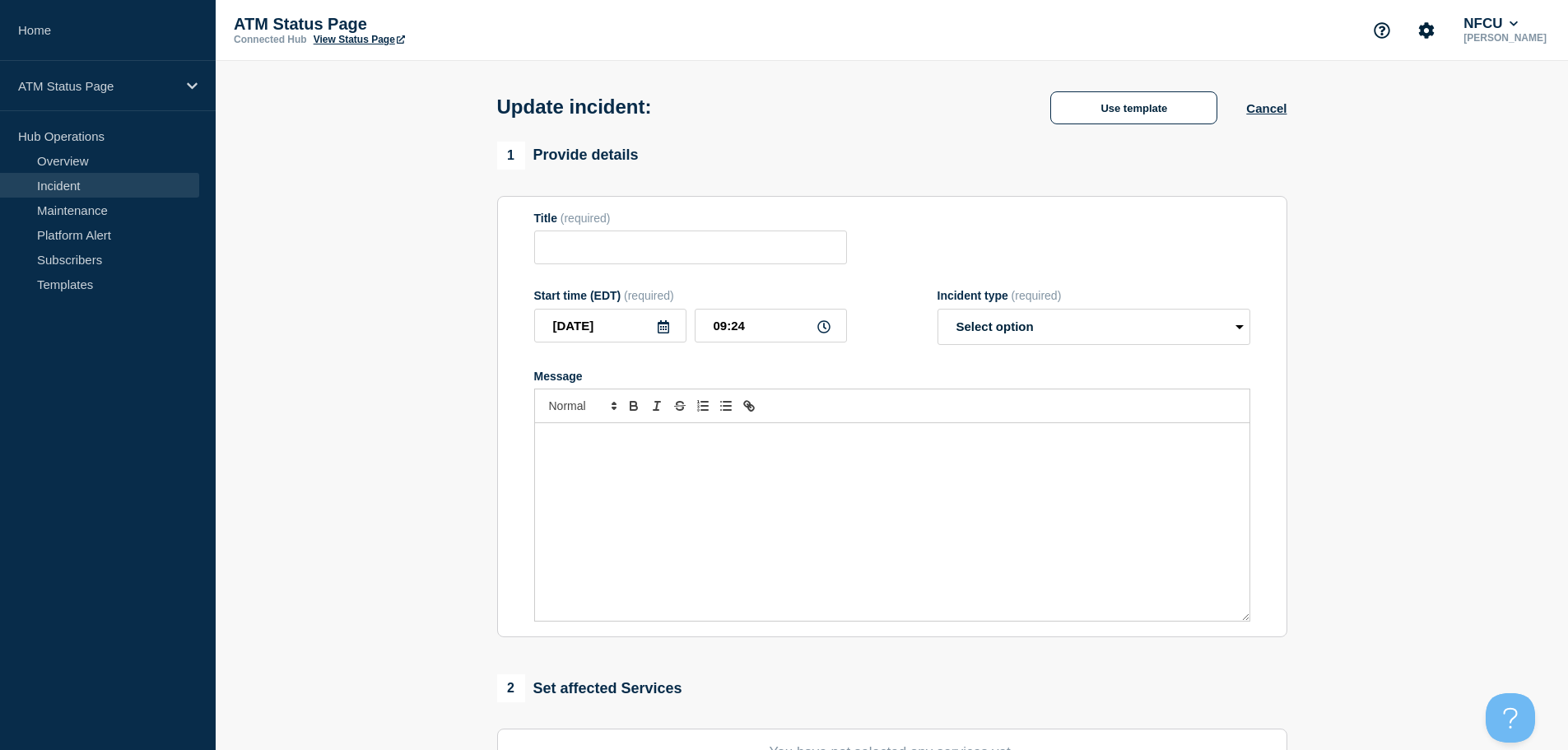
type input "Out of Cash"
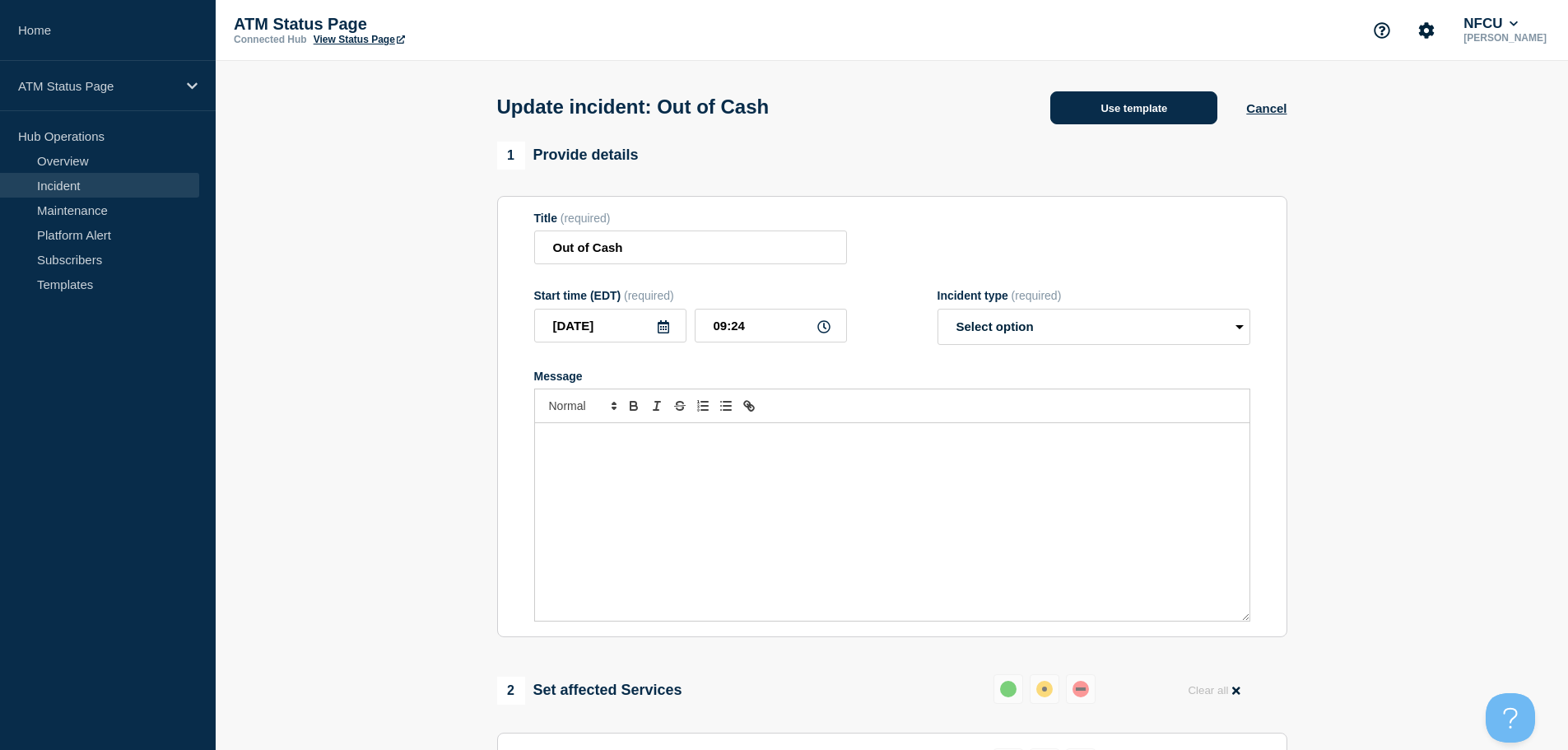
click at [1103, 99] on button "Use template" at bounding box center [1134, 107] width 167 height 33
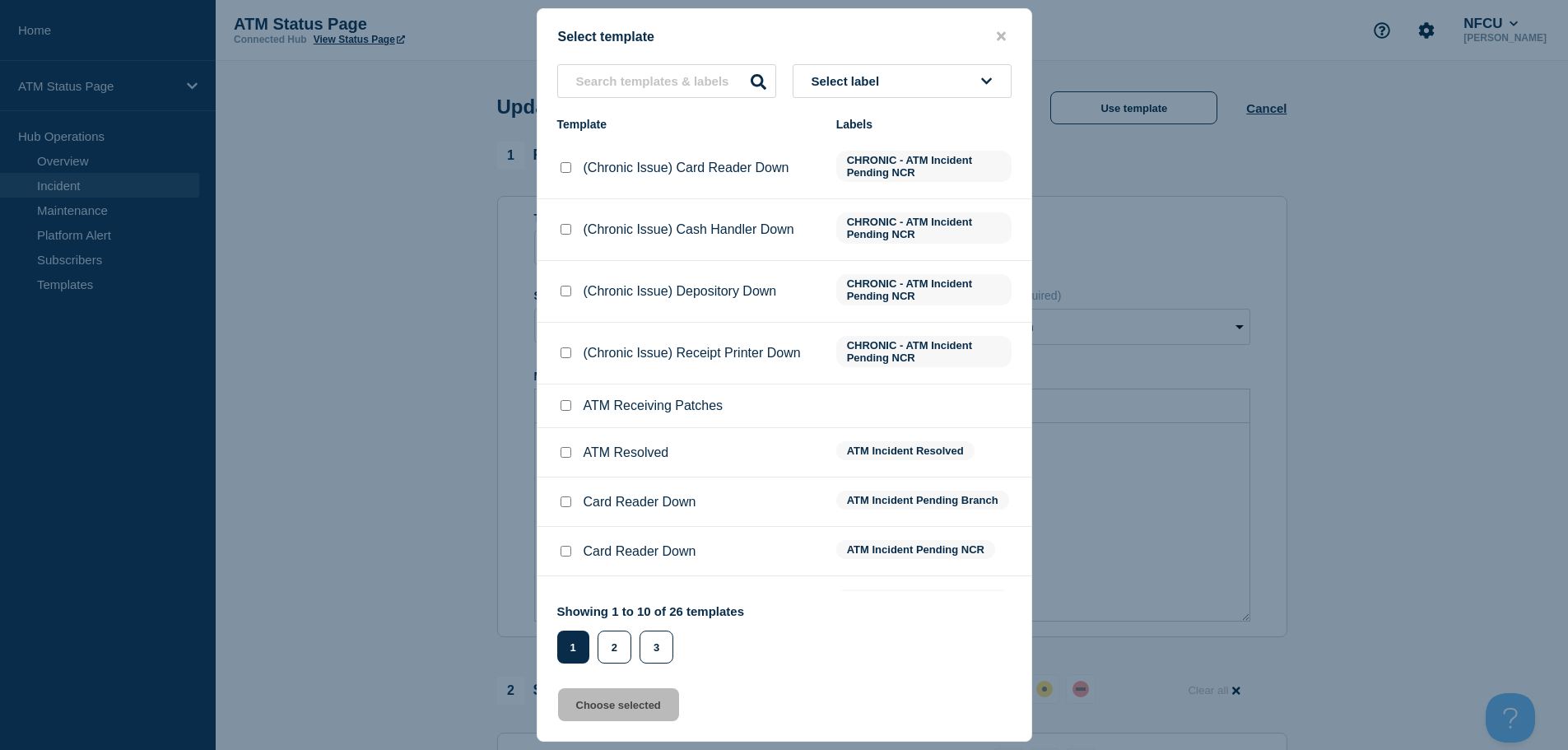
click at [569, 455] on input "ATM Resolved checkbox" at bounding box center [566, 452] width 11 height 11
checkbox input "true"
click at [607, 717] on button "Choose selected" at bounding box center [618, 704] width 121 height 33
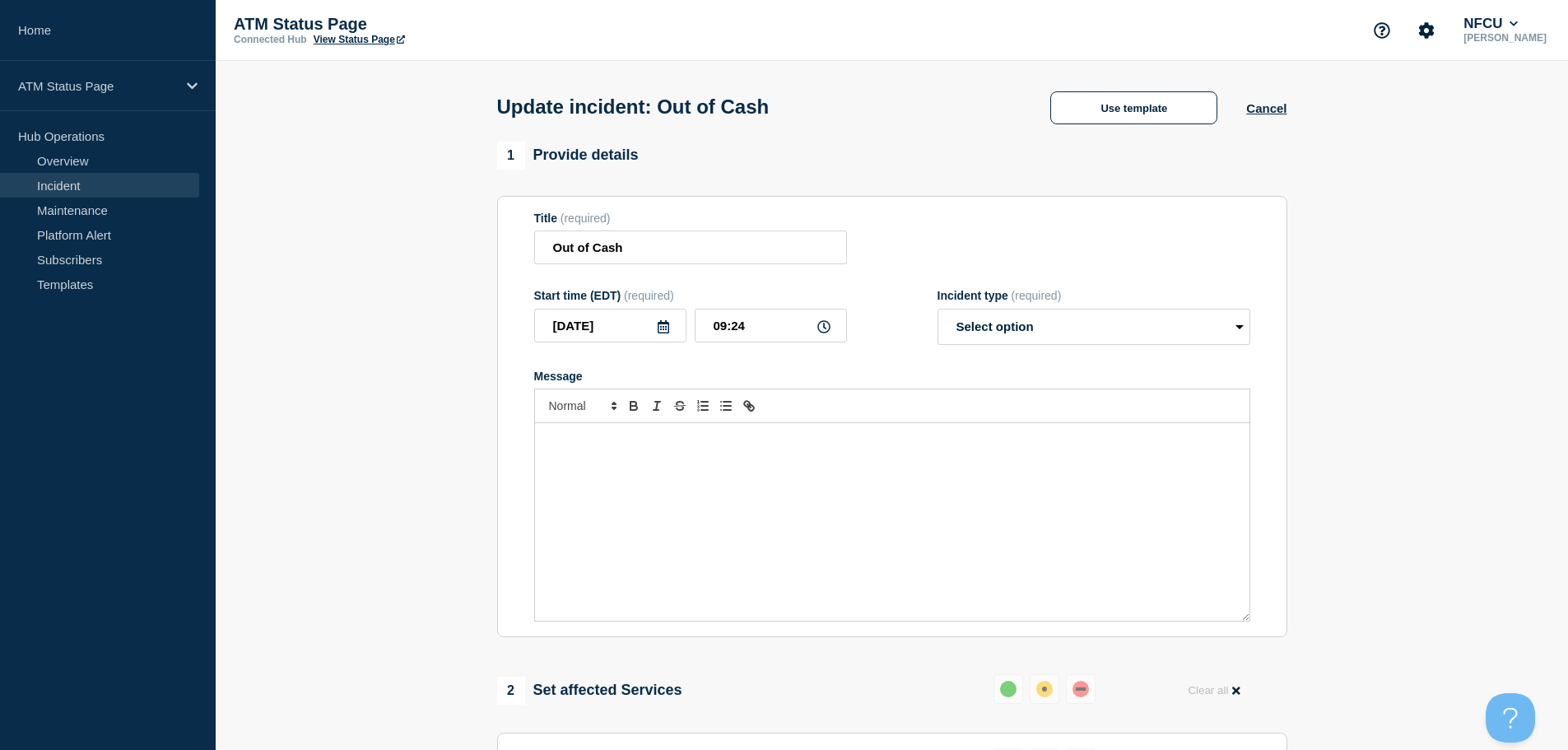
select select "resolved"
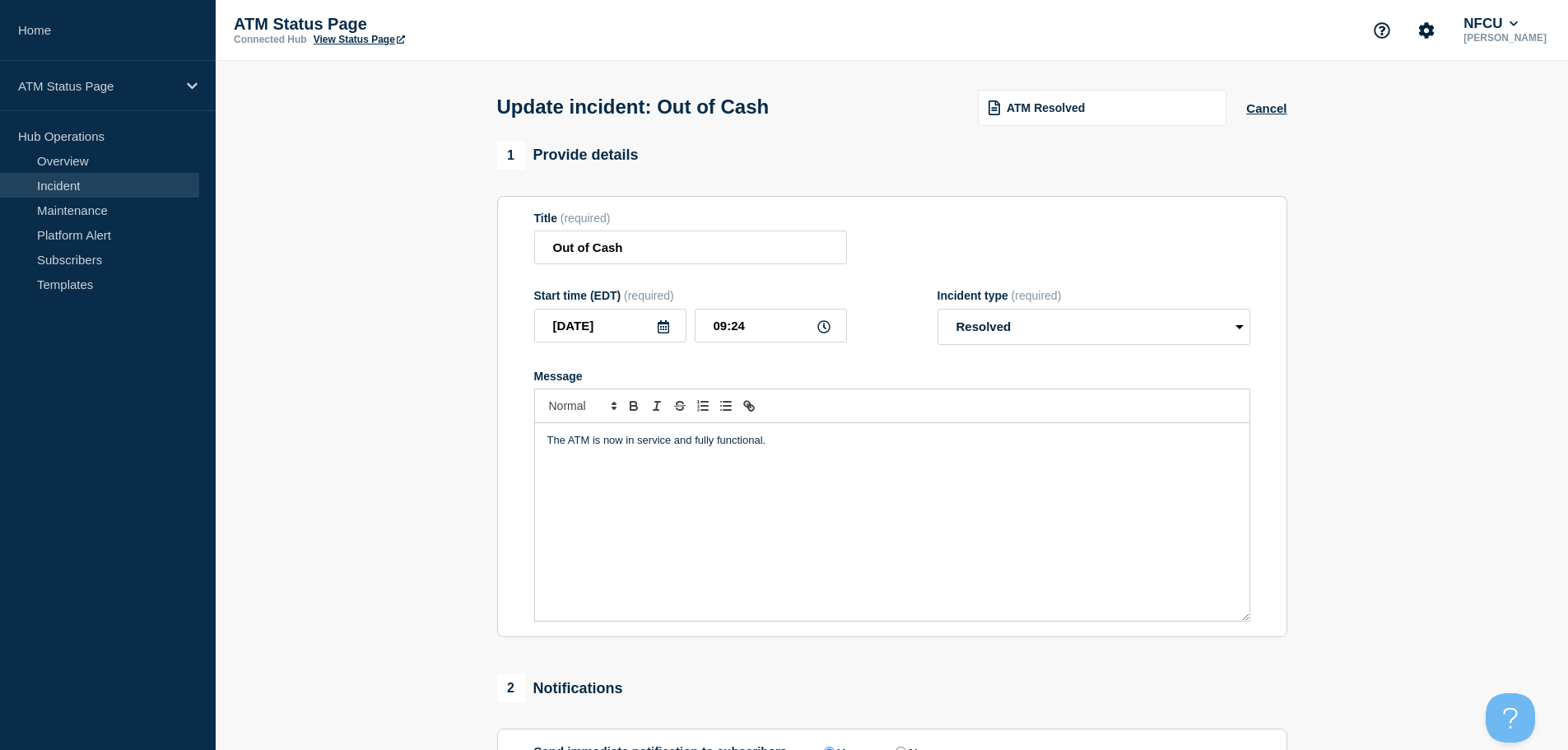
scroll to position [247, 0]
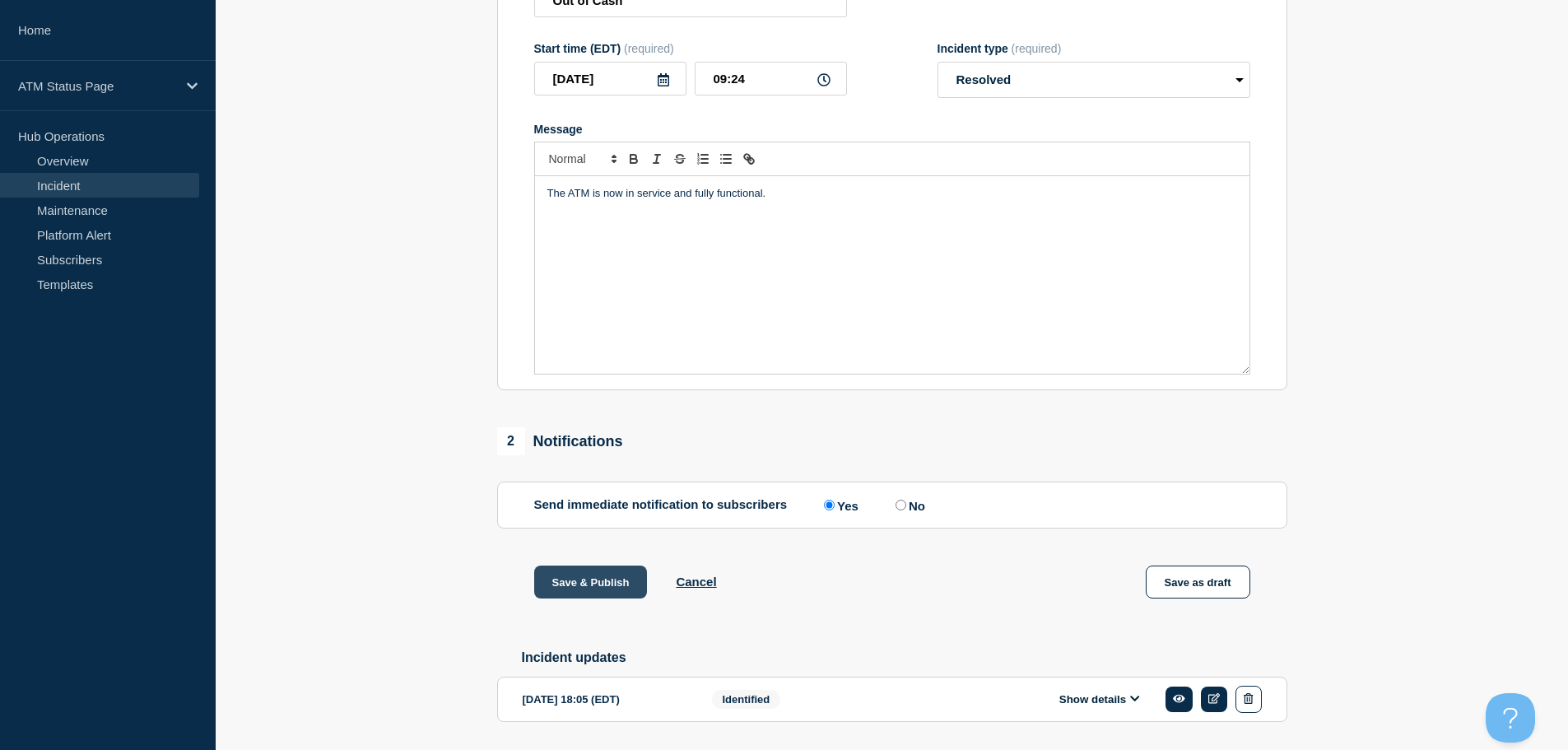
click at [599, 589] on button "Save & Publish" at bounding box center [590, 582] width 113 height 33
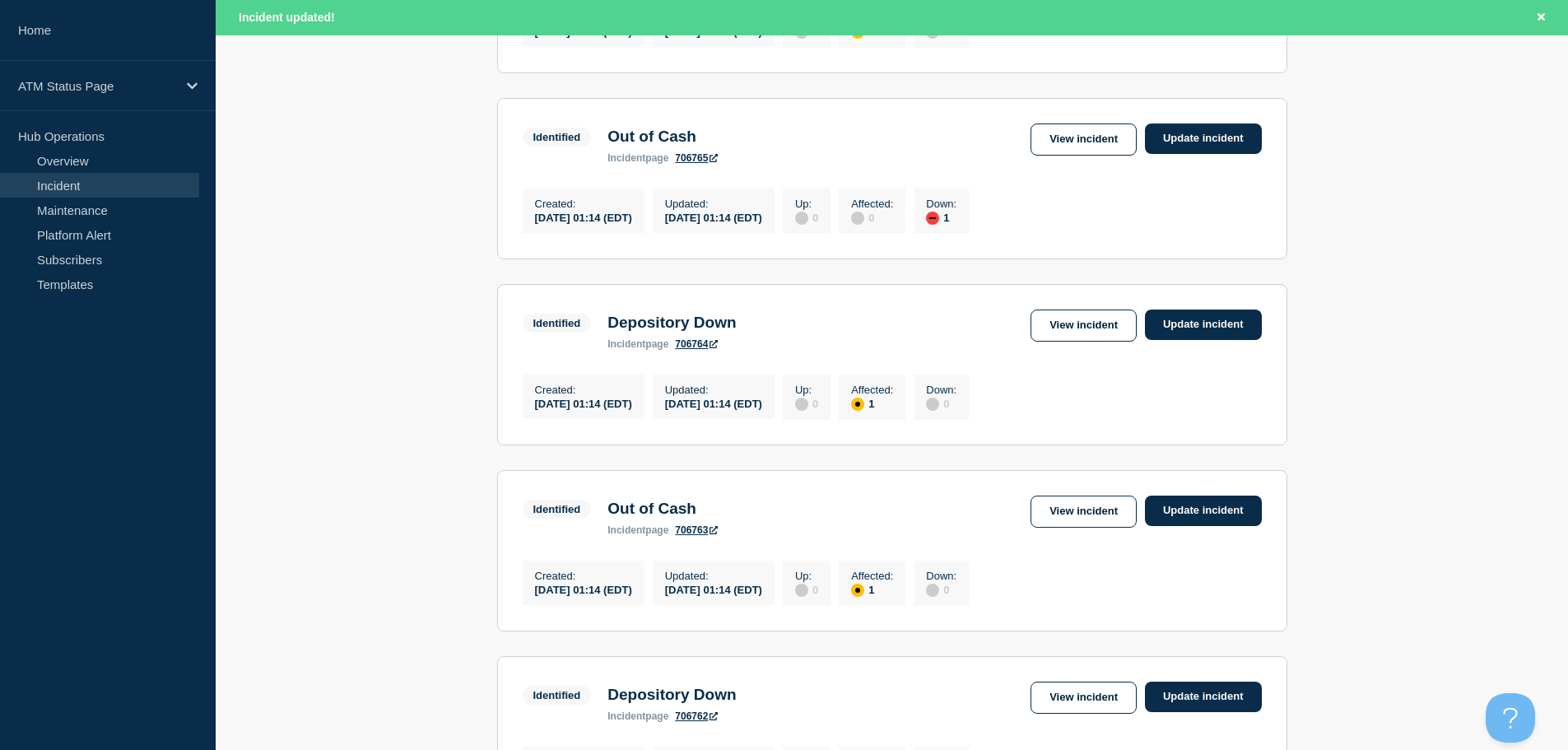
scroll to position [1750, 0]
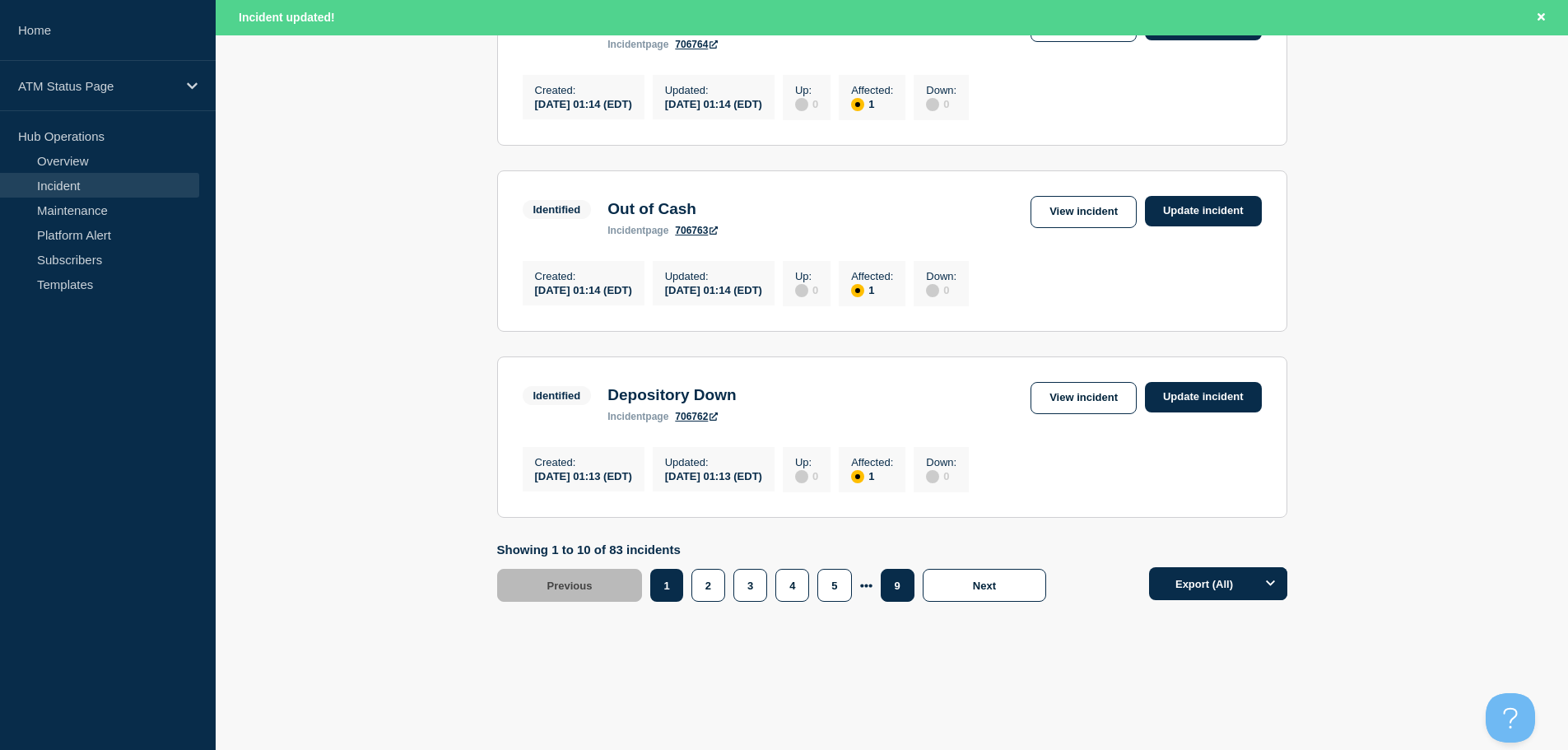
click at [899, 593] on button "9" at bounding box center [897, 585] width 33 height 33
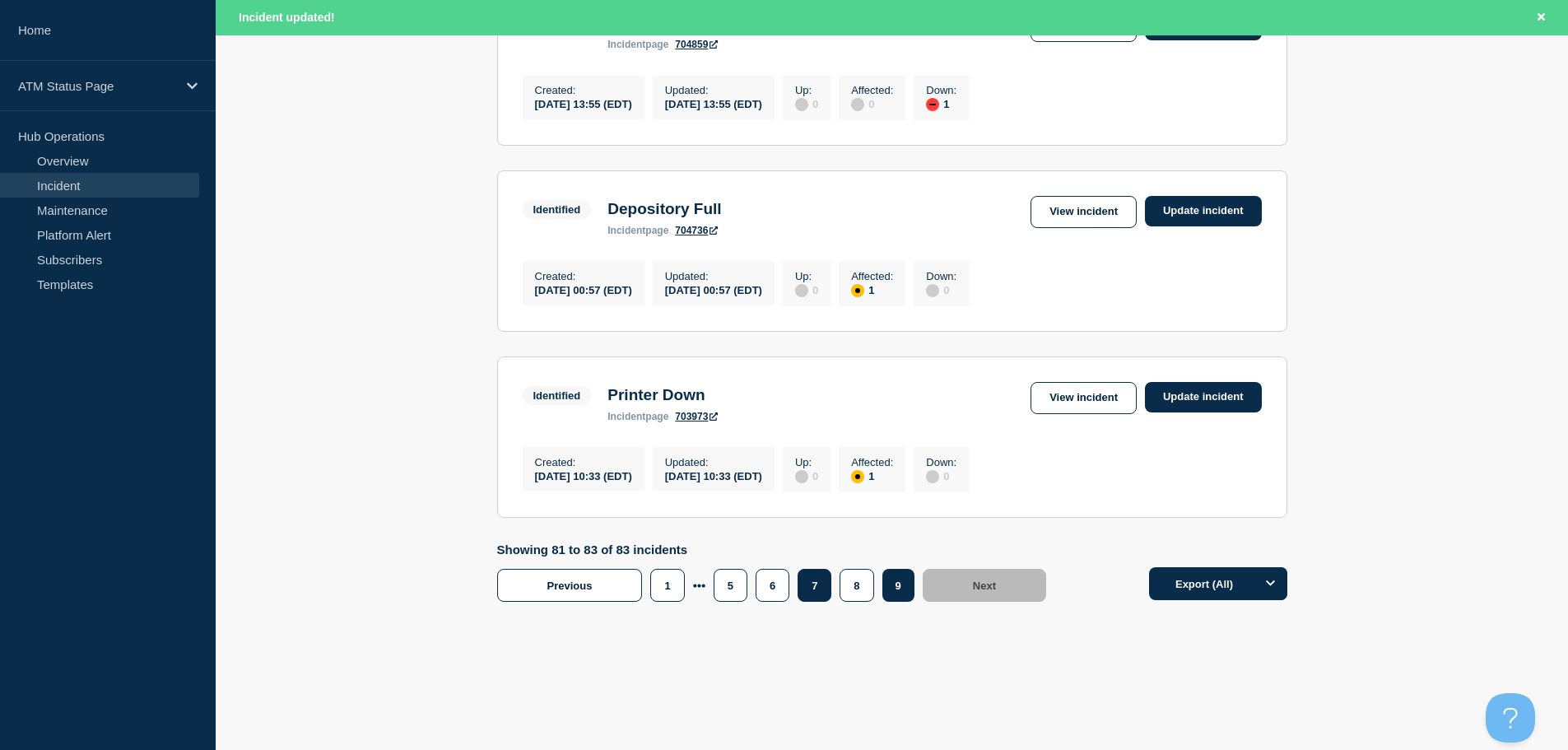
click at [815, 593] on button "7" at bounding box center [814, 585] width 33 height 33
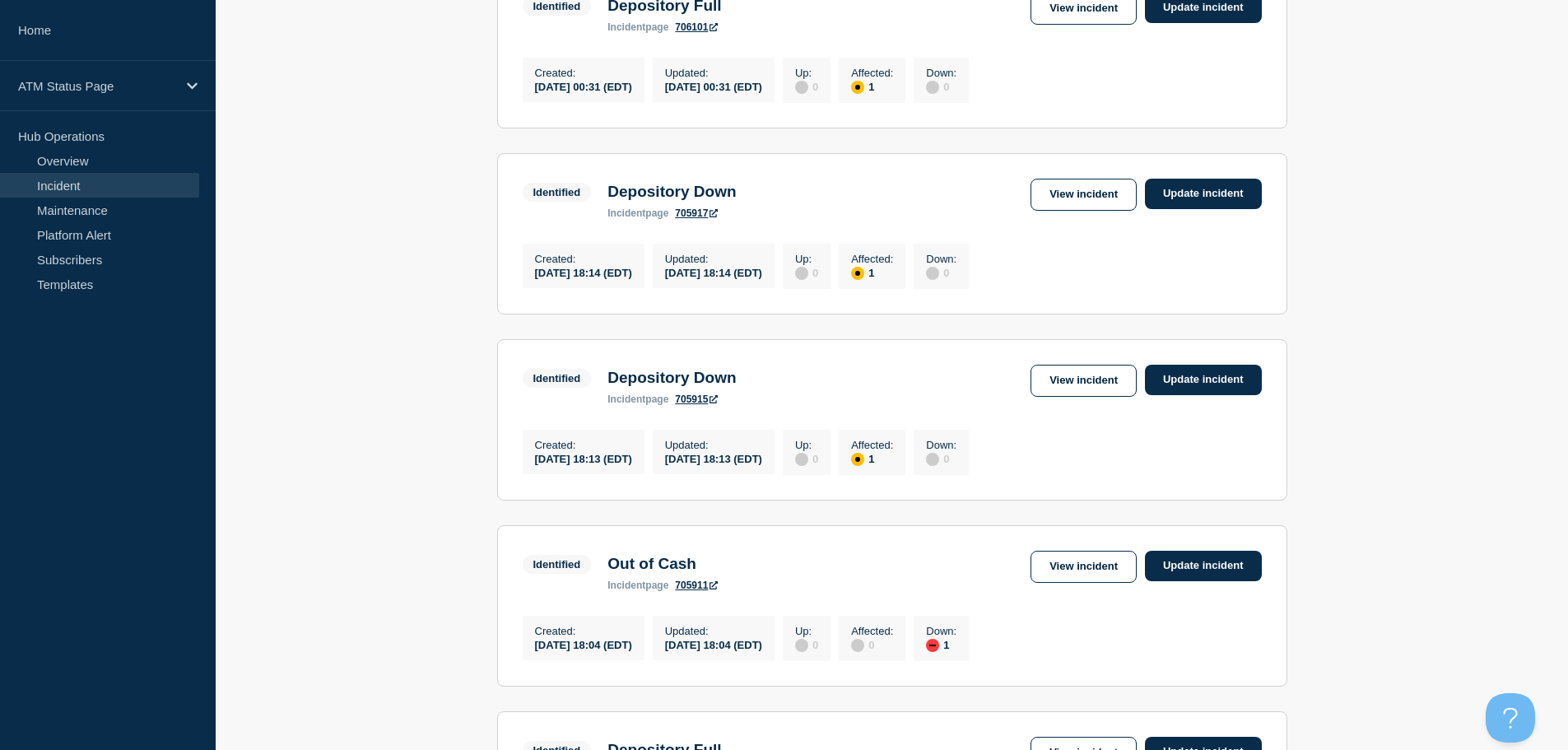
scroll to position [456, 0]
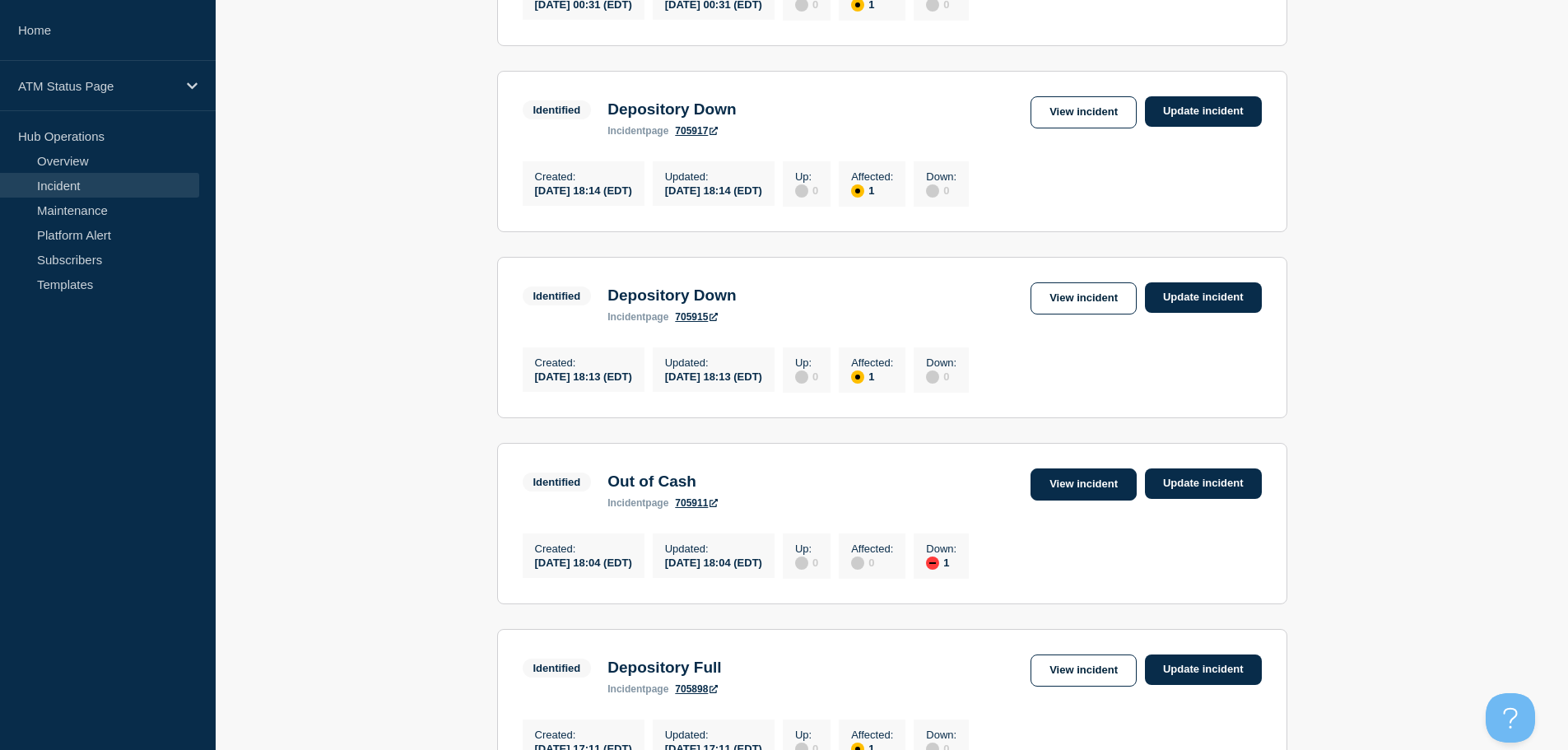
click at [1098, 501] on link "View incident" at bounding box center [1084, 484] width 106 height 32
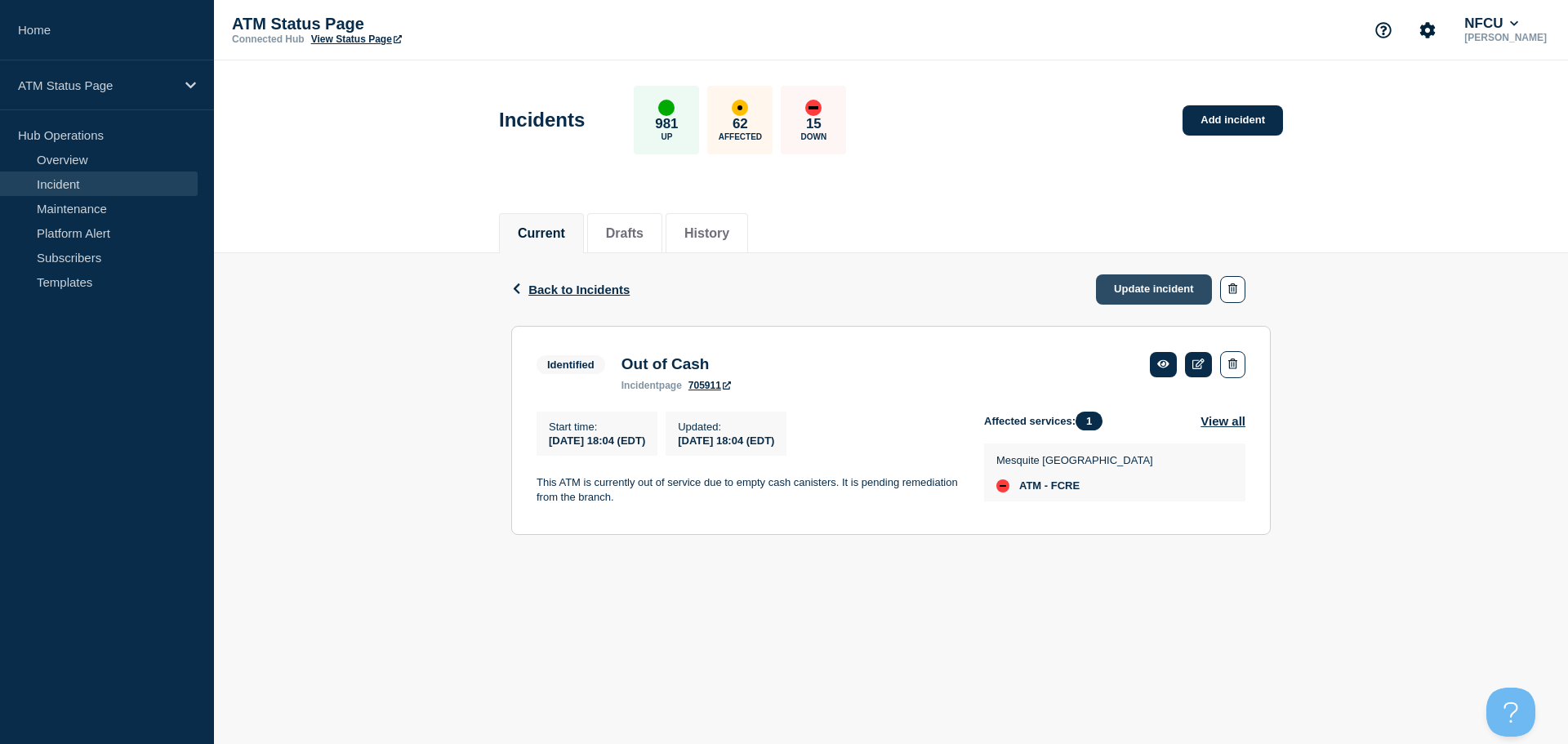
click at [1139, 289] on link "Update incident" at bounding box center [1154, 289] width 116 height 30
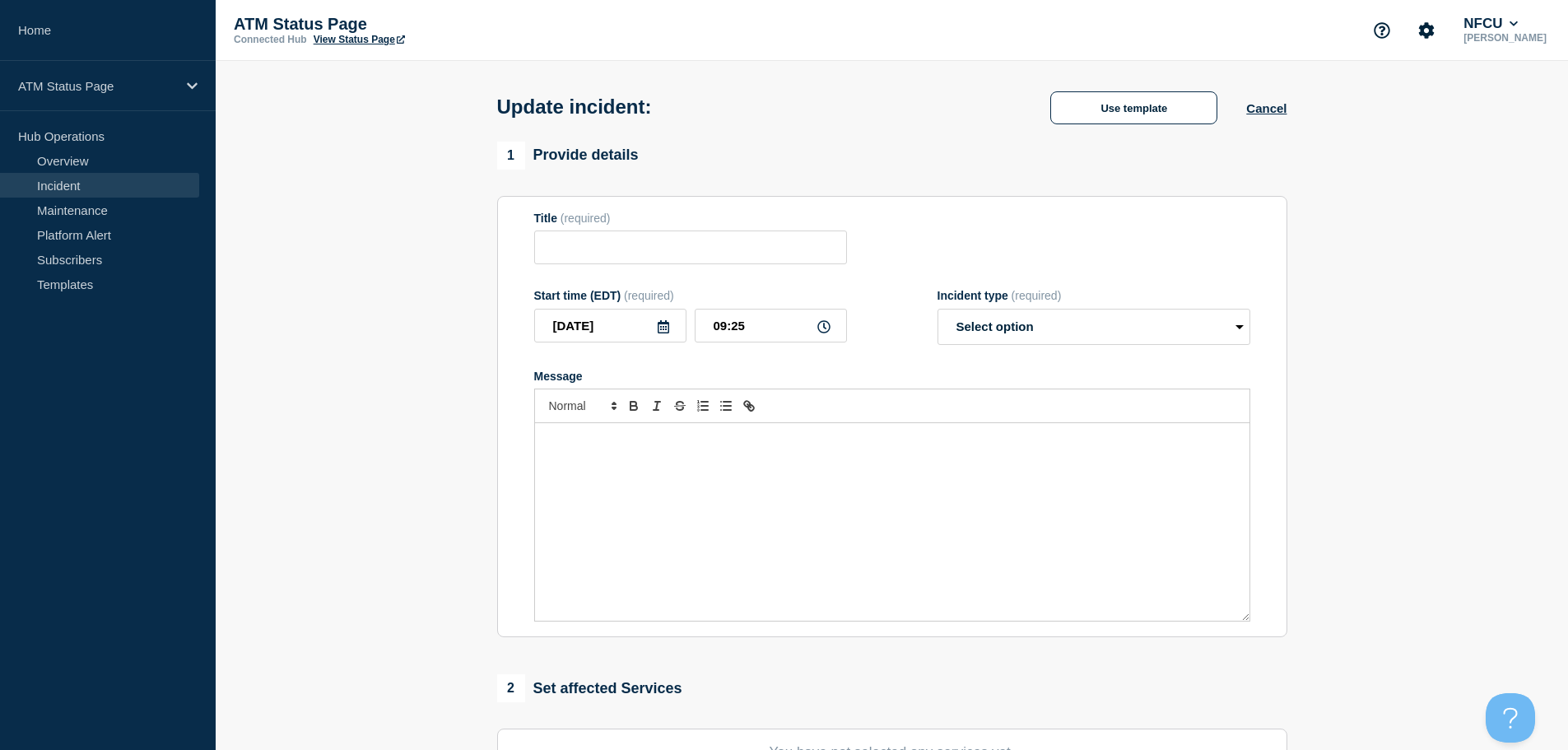
type input "Out of Cash"
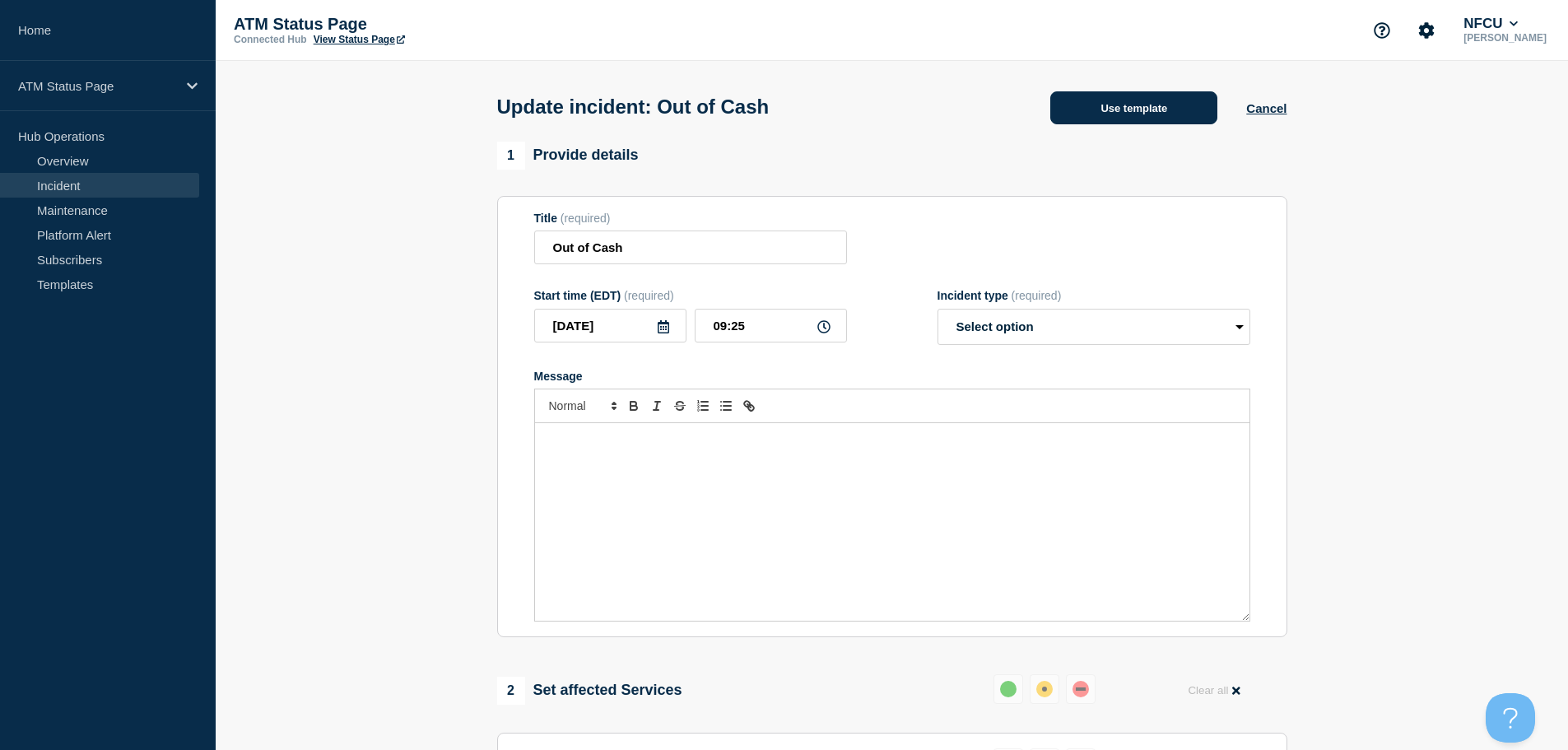
click at [1095, 107] on button "Use template" at bounding box center [1134, 107] width 167 height 33
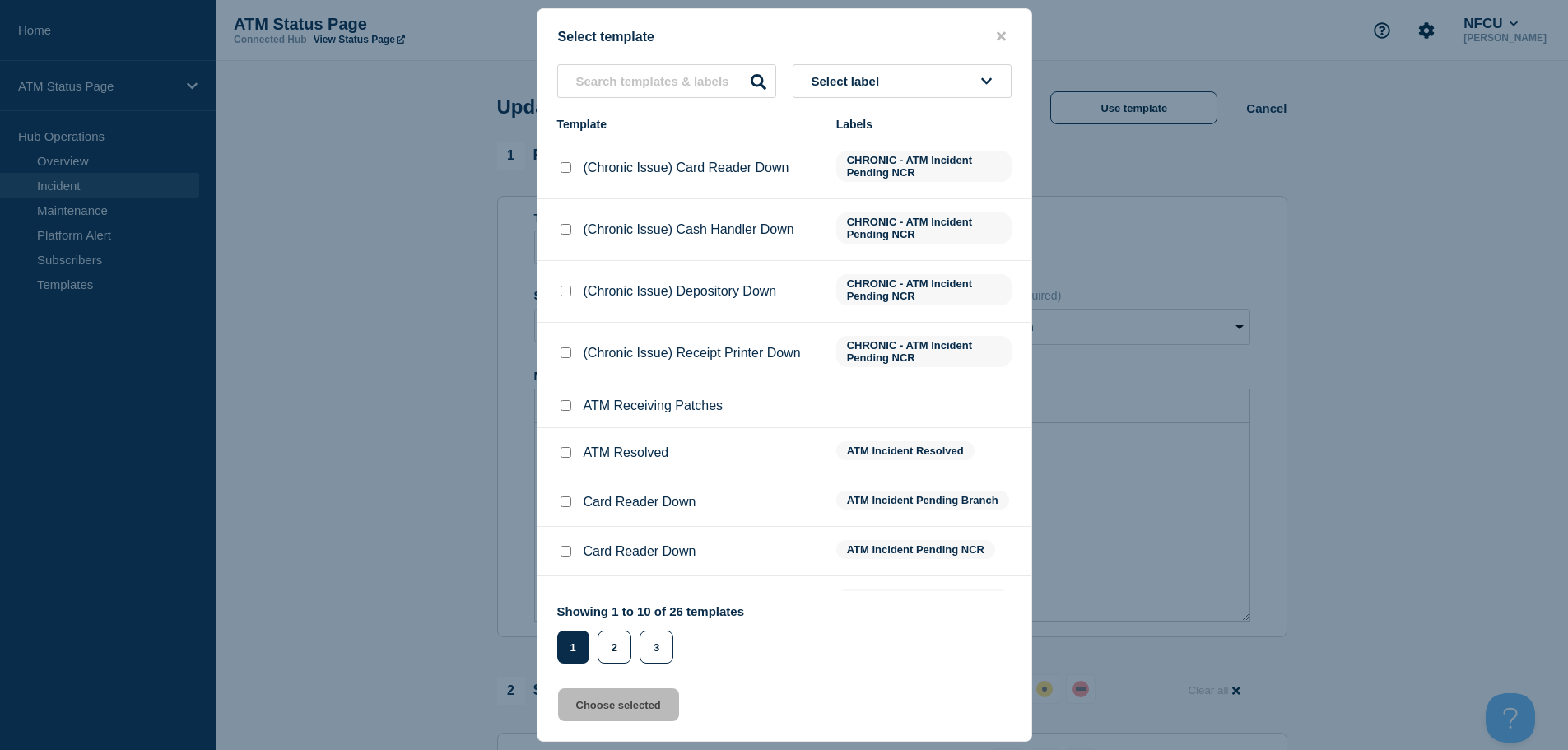
click at [566, 452] on input "ATM Resolved checkbox" at bounding box center [566, 452] width 11 height 11
checkbox input "true"
click at [597, 702] on button "Choose selected" at bounding box center [618, 704] width 121 height 33
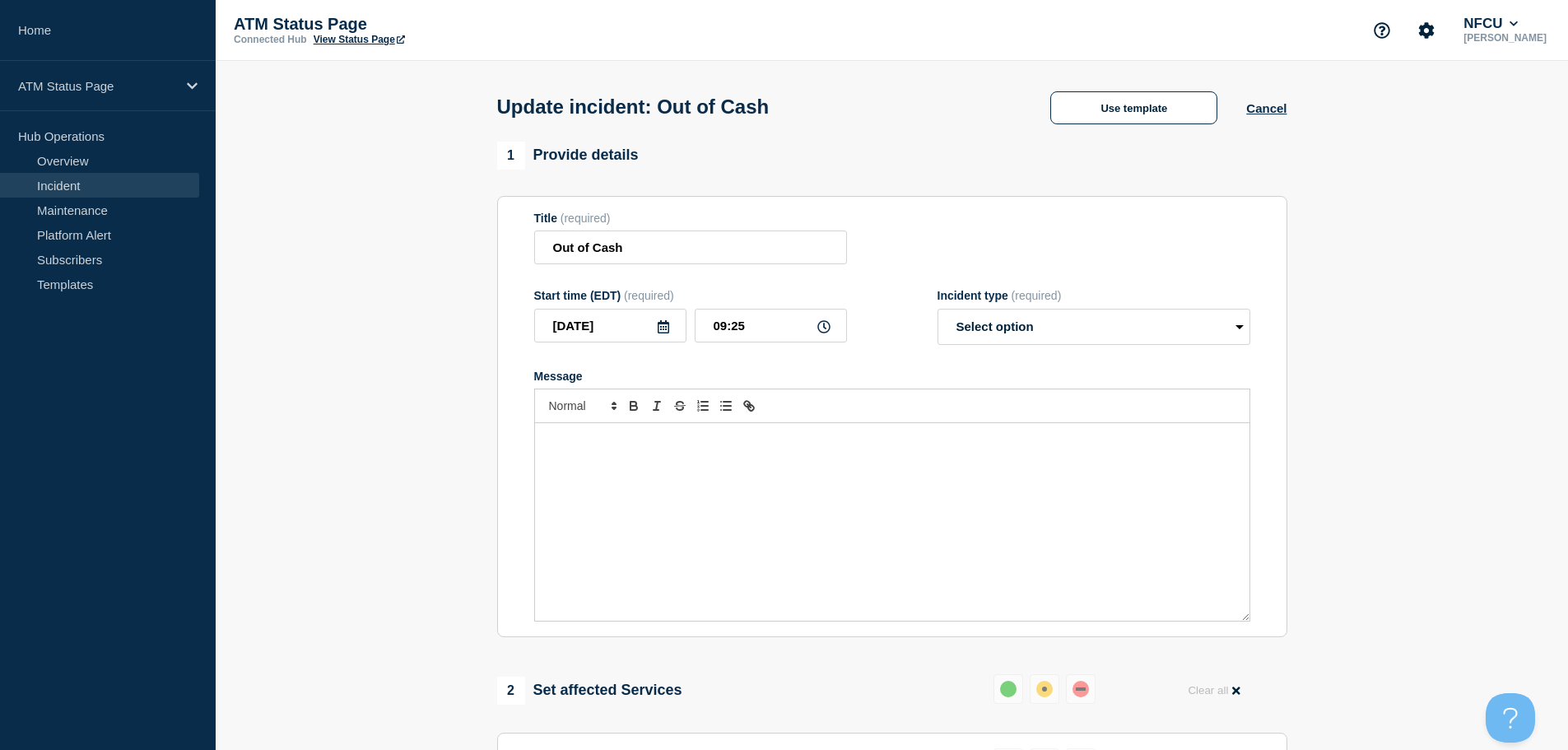
select select "resolved"
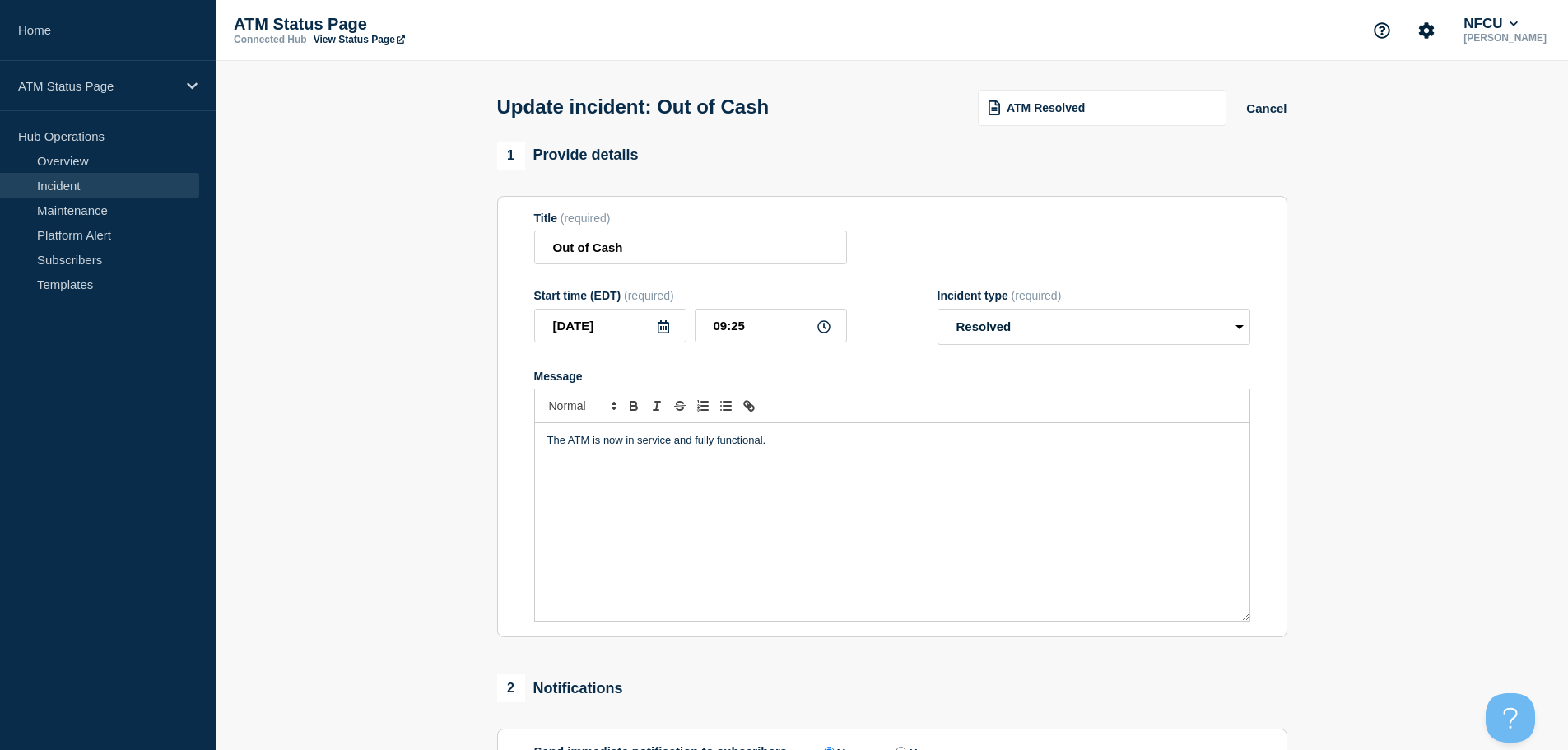
scroll to position [303, 0]
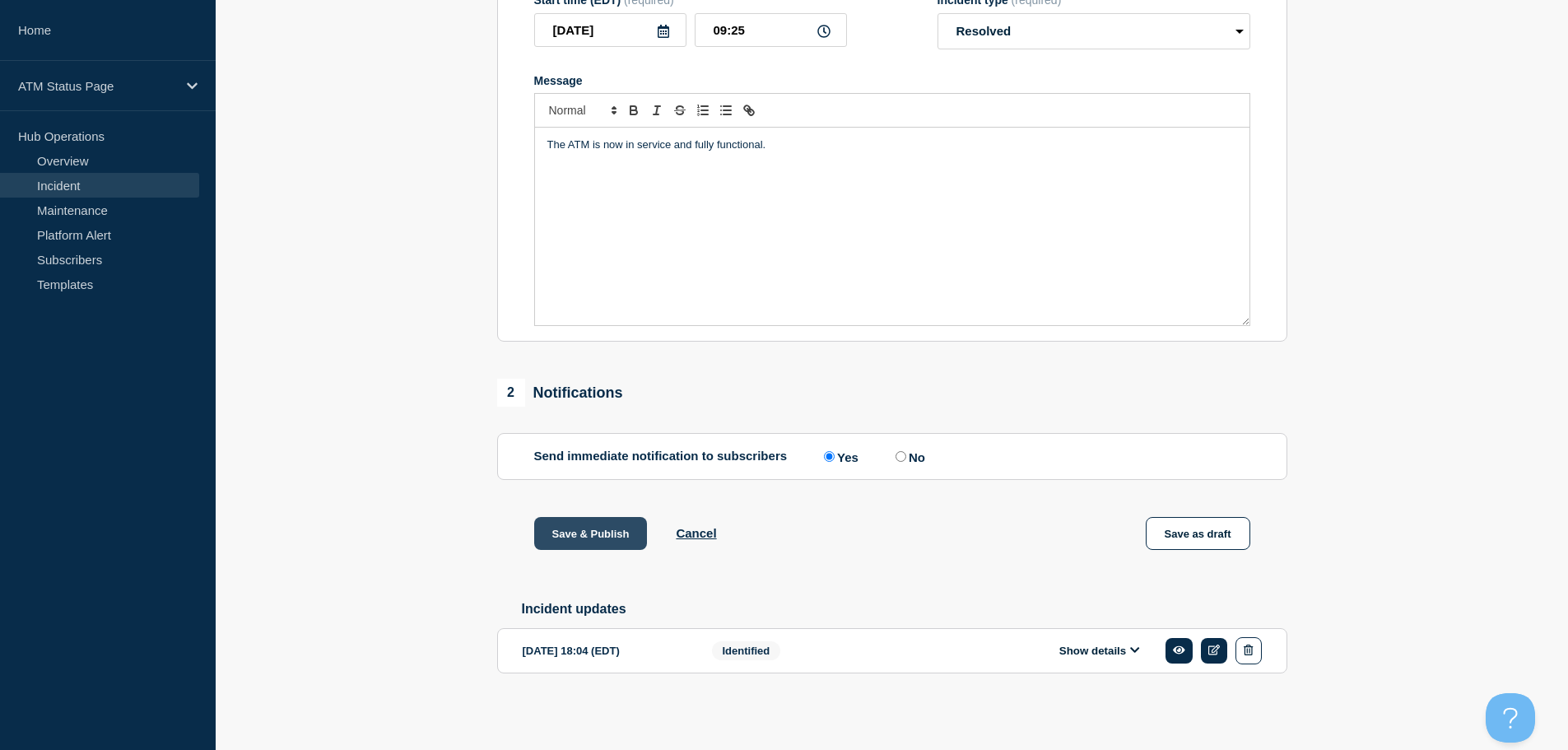
click at [589, 524] on button "Save & Publish" at bounding box center [590, 533] width 113 height 33
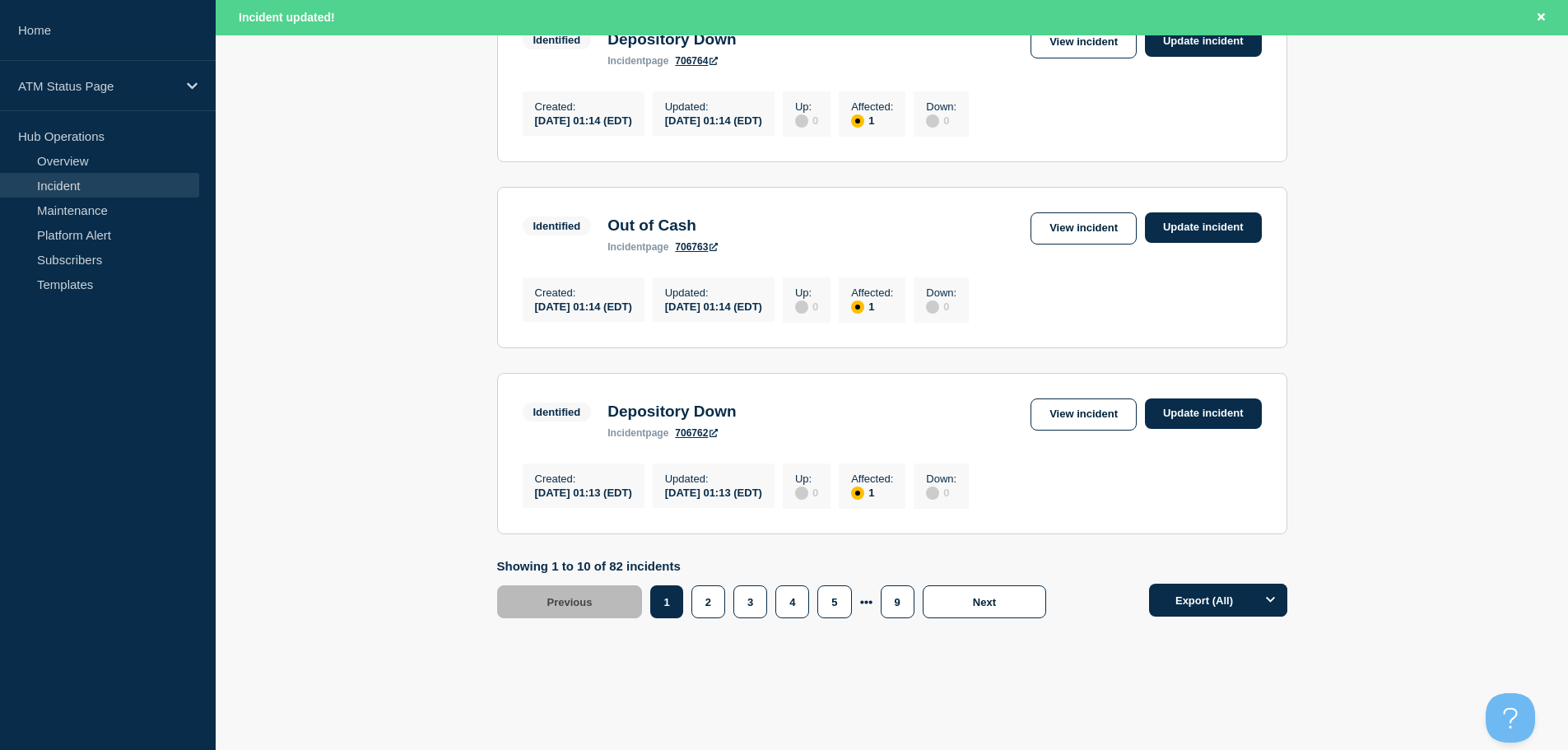
scroll to position [1750, 0]
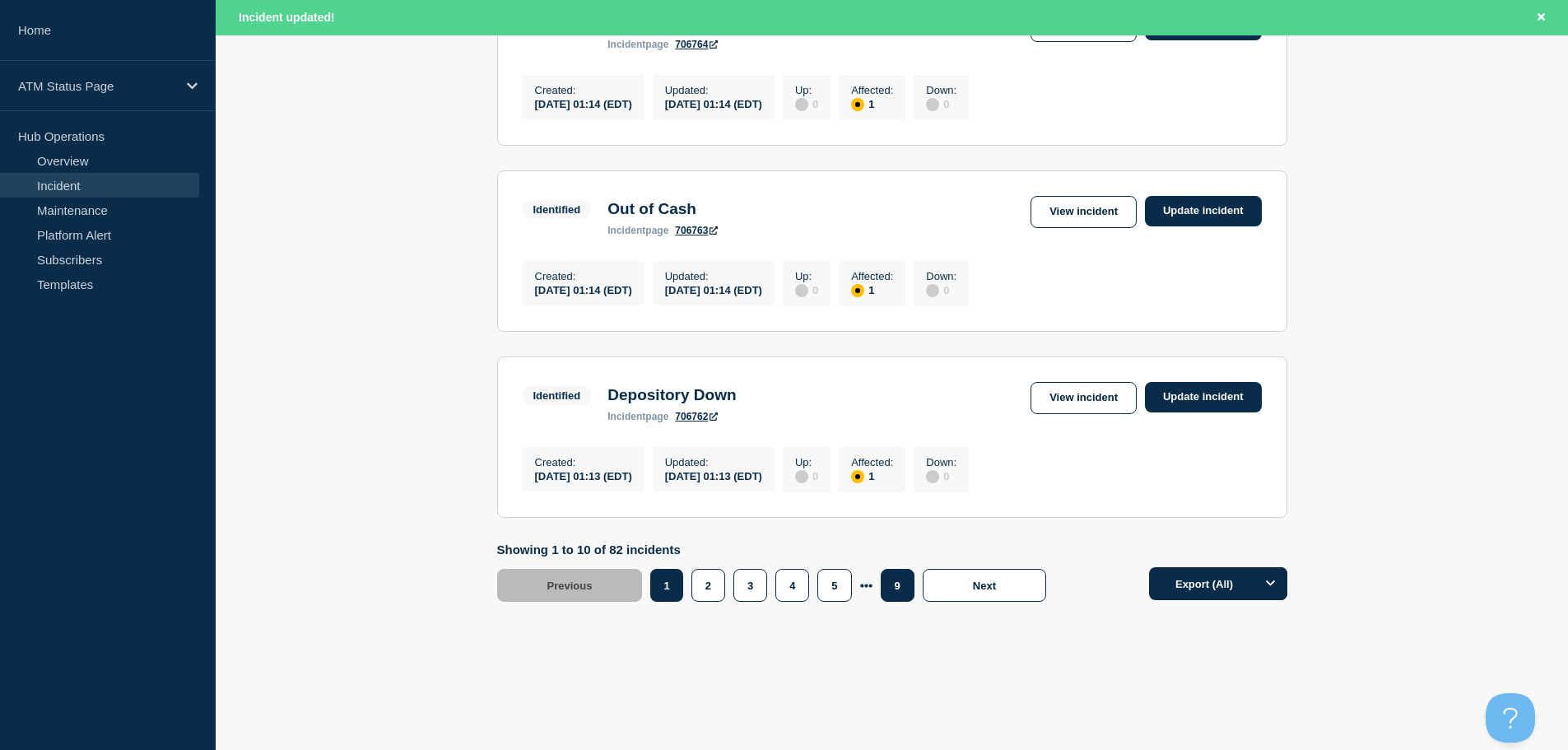
click at [893, 592] on button "9" at bounding box center [897, 585] width 33 height 33
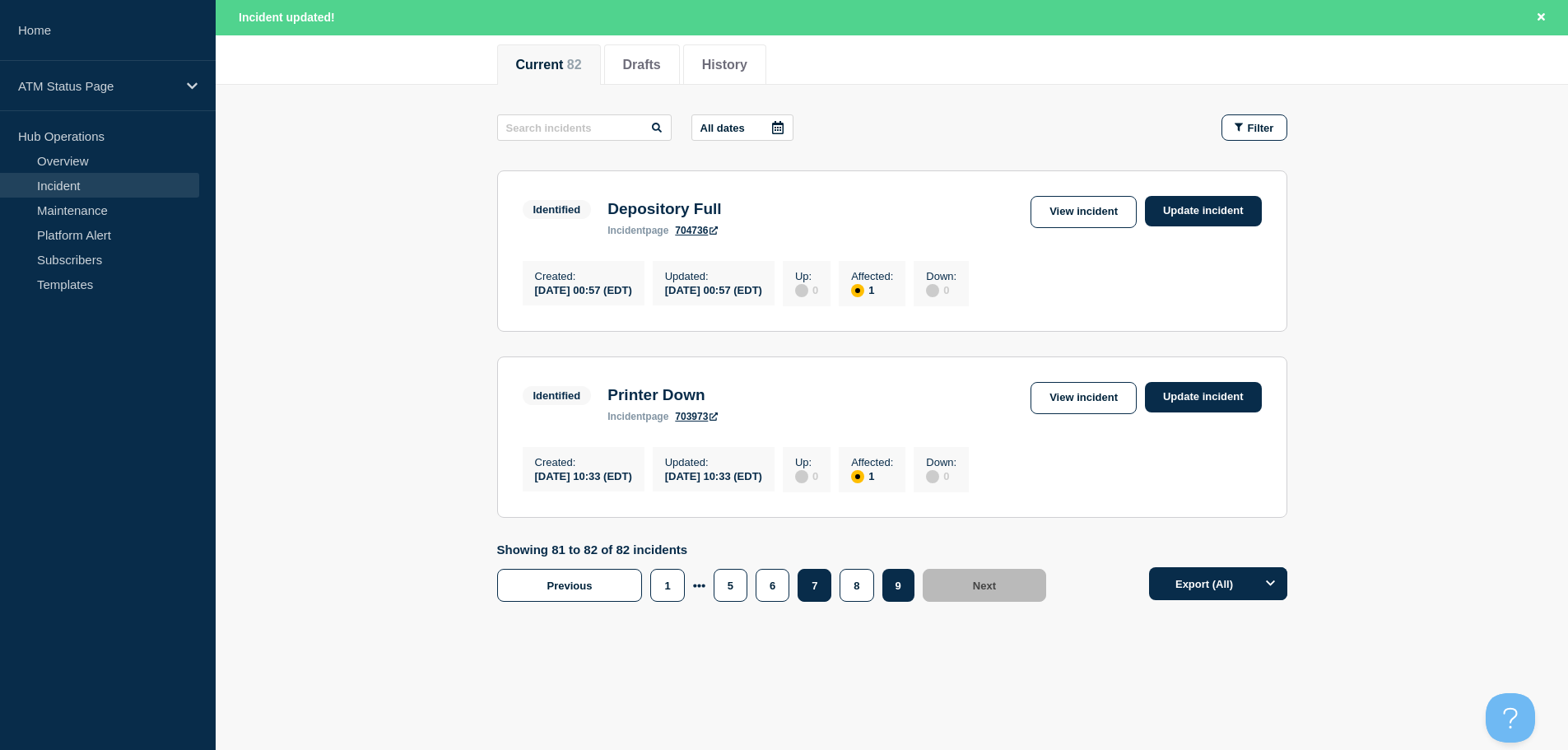
click at [816, 592] on button "7" at bounding box center [814, 585] width 33 height 33
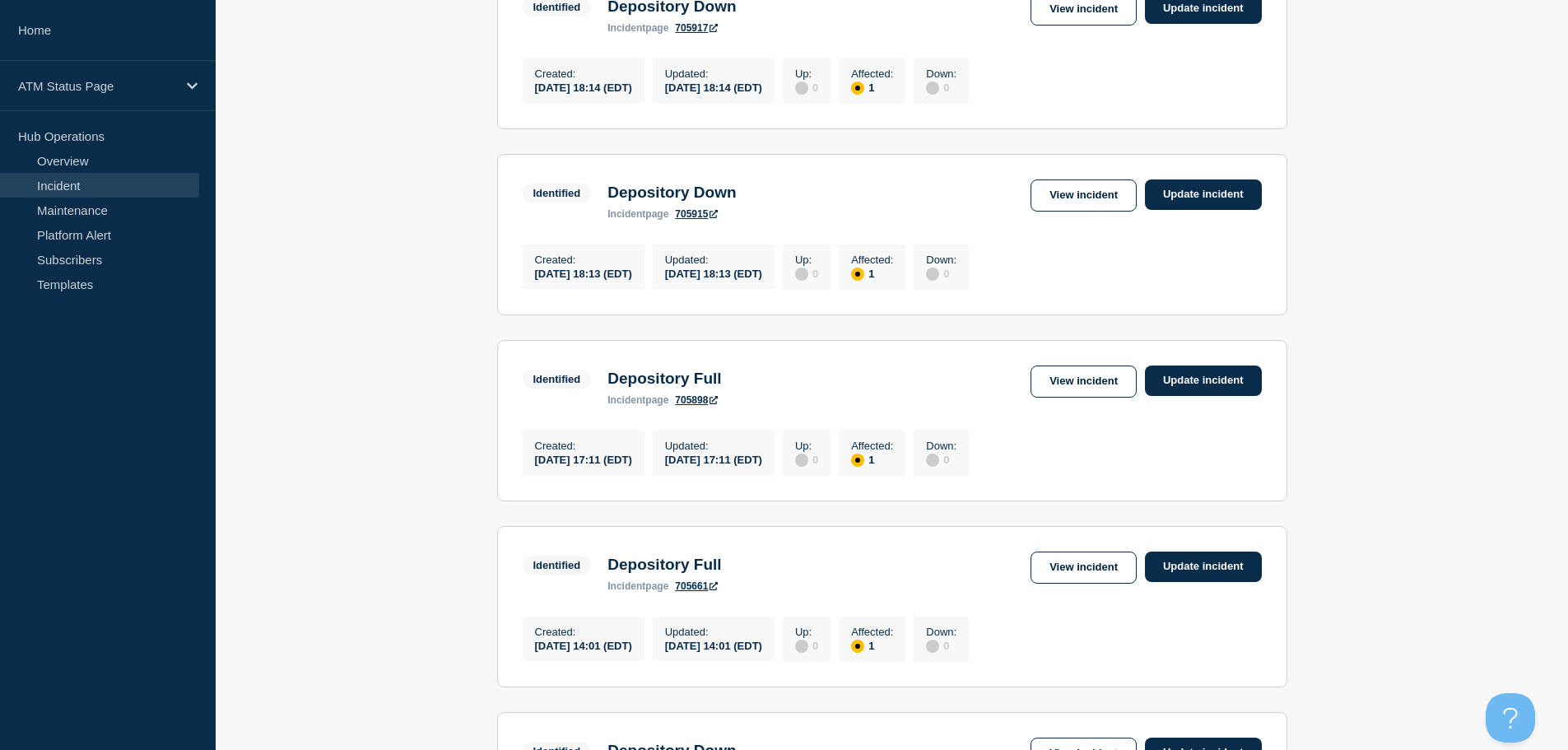
scroll to position [570, 0]
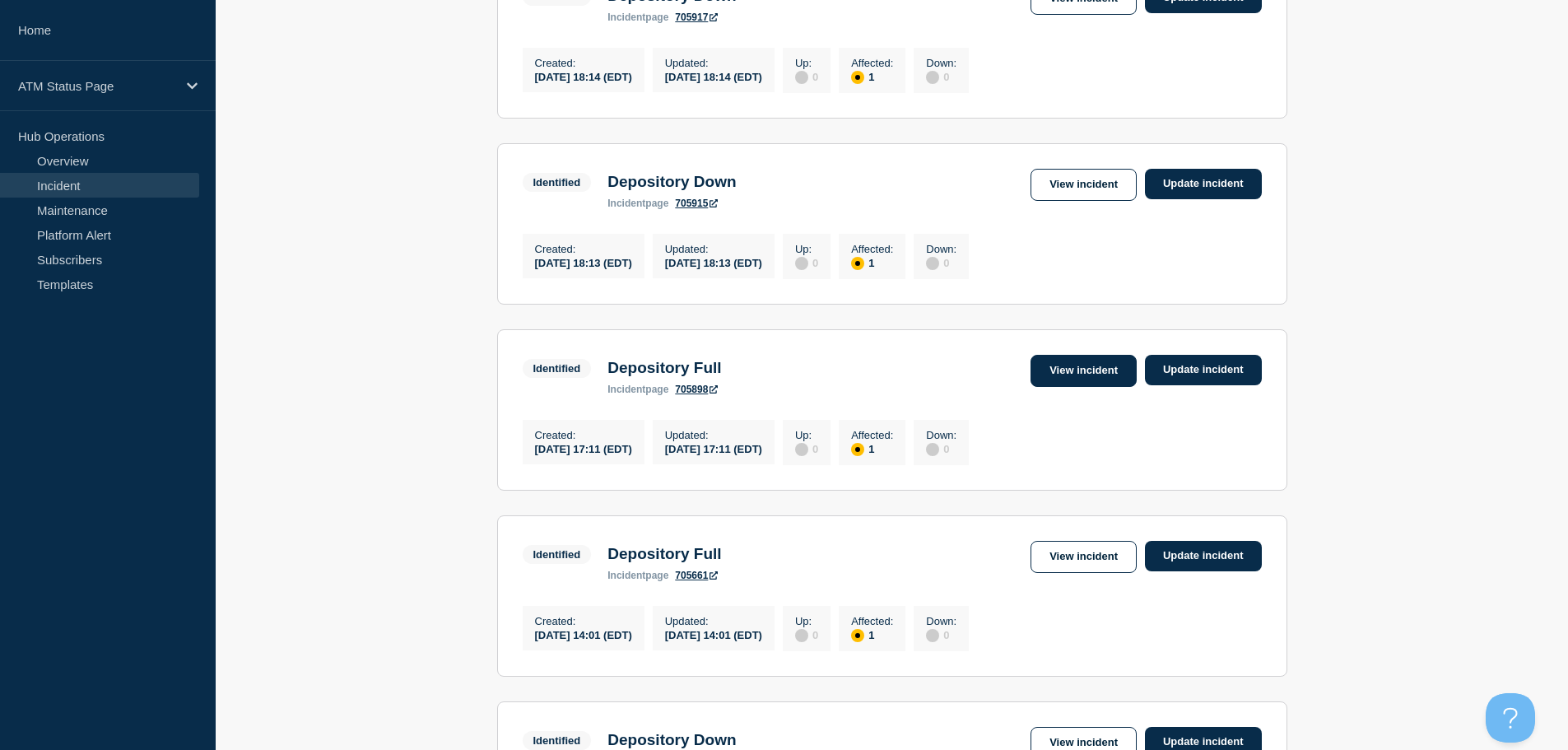
click at [1088, 387] on link "View incident" at bounding box center [1084, 371] width 106 height 32
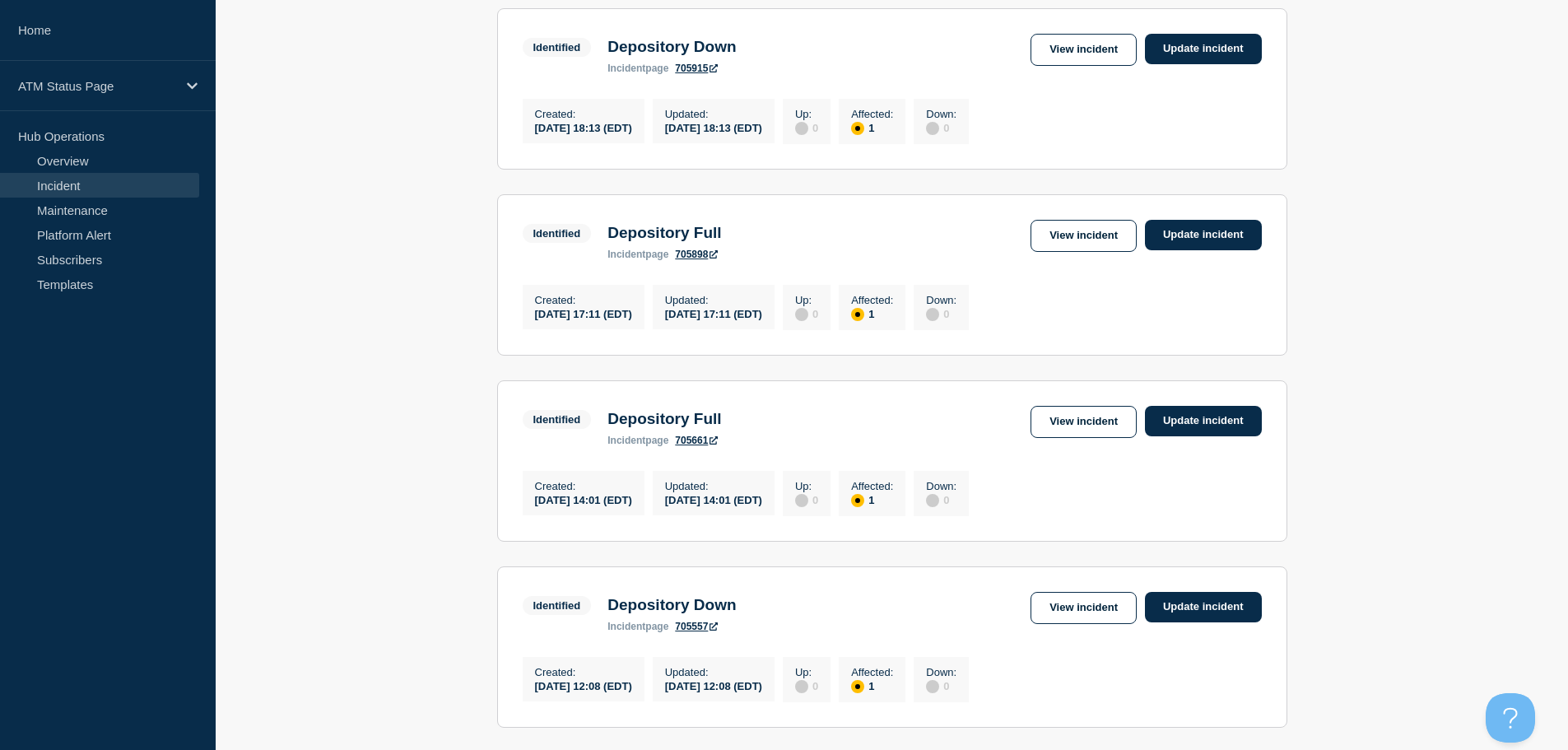
scroll to position [755, 0]
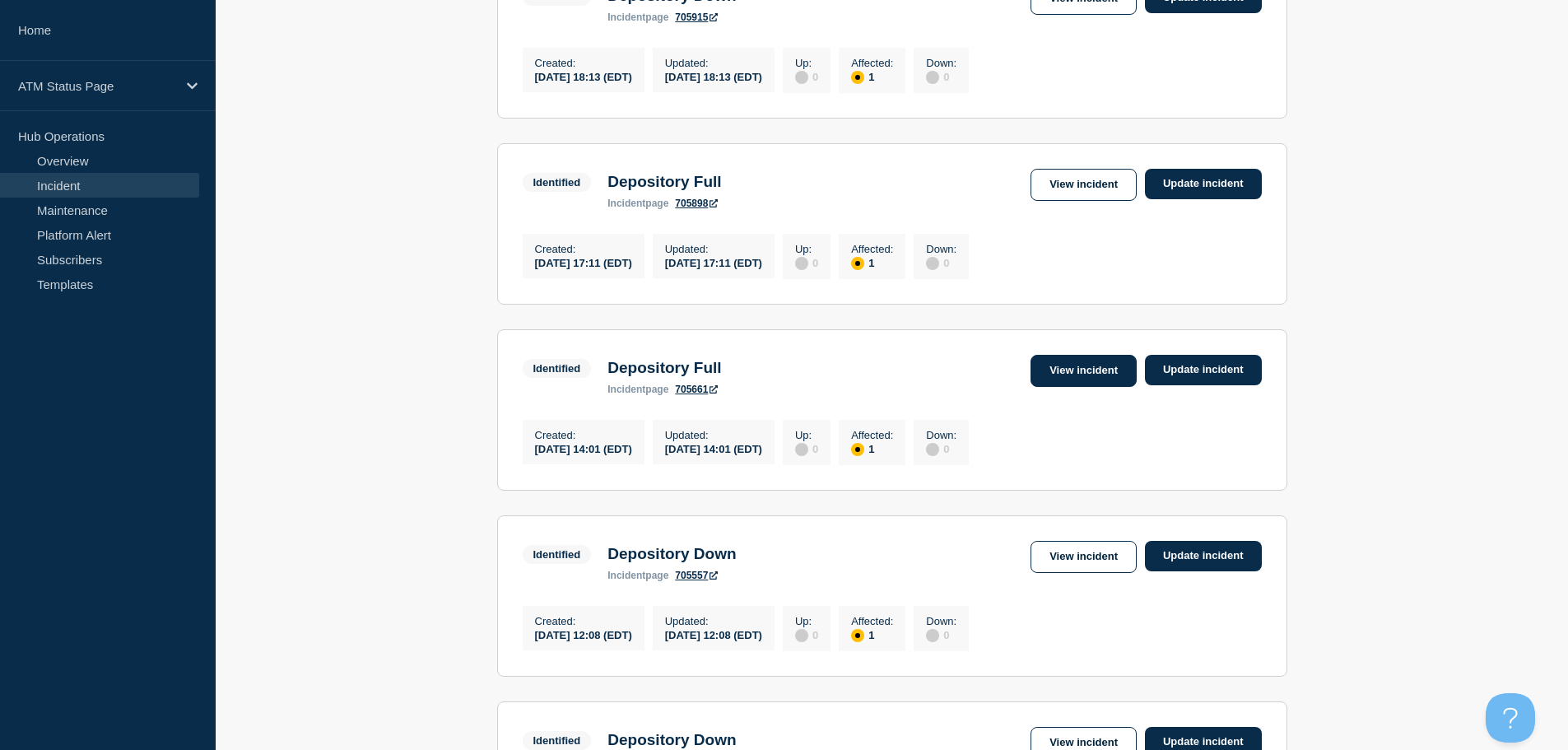
click at [1081, 387] on link "View incident" at bounding box center [1084, 371] width 106 height 32
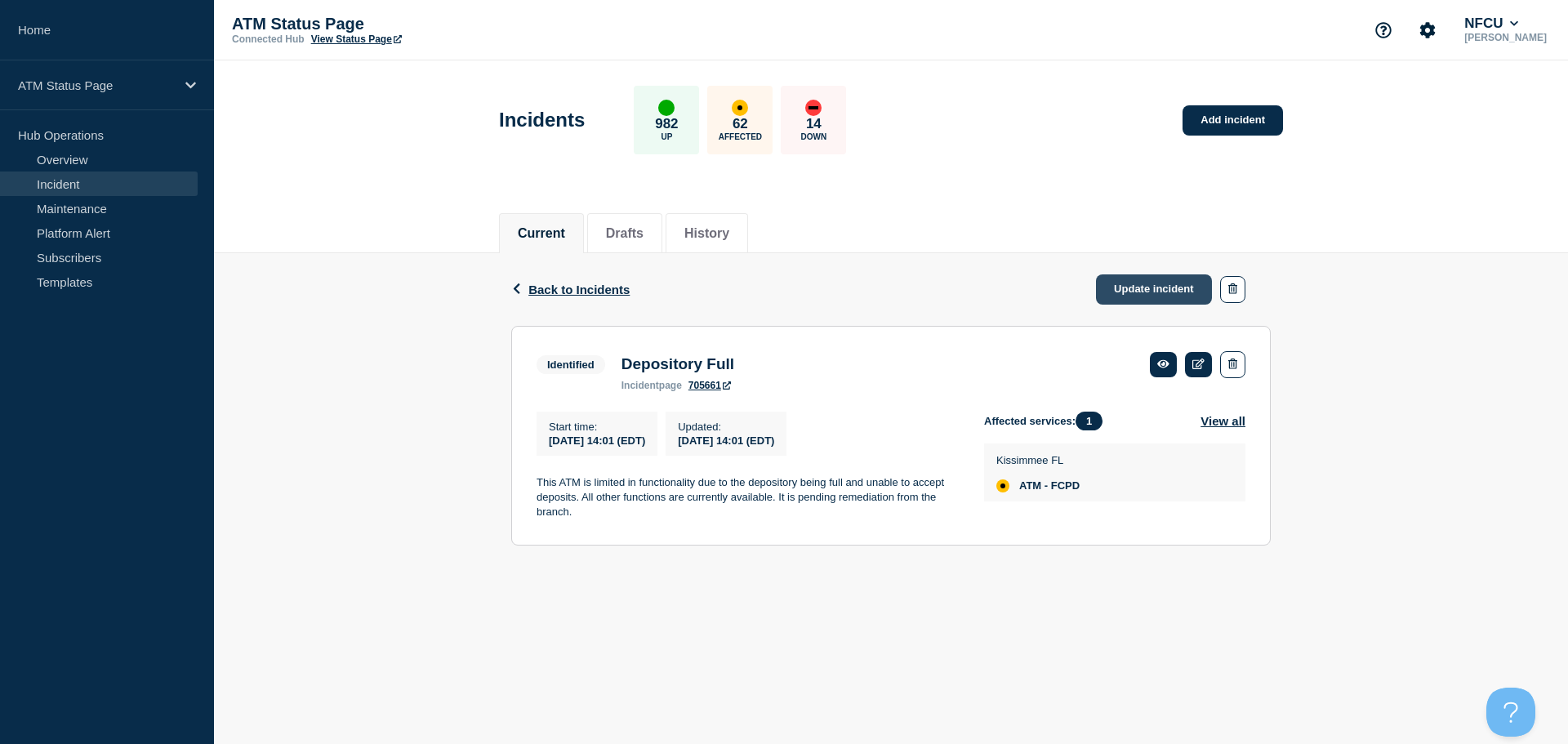
click at [1170, 285] on link "Update incident" at bounding box center [1154, 289] width 116 height 30
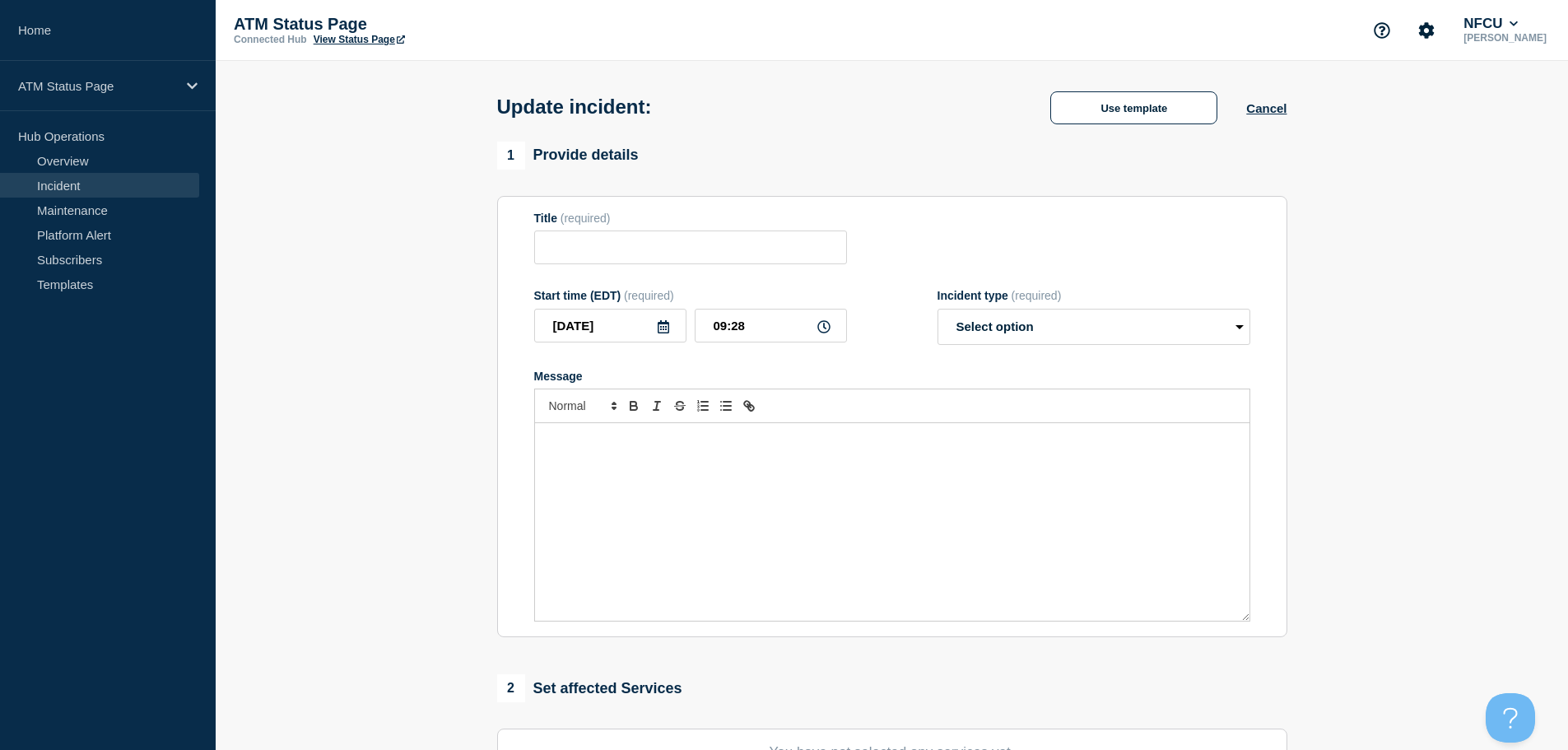
type input "Depository Full"
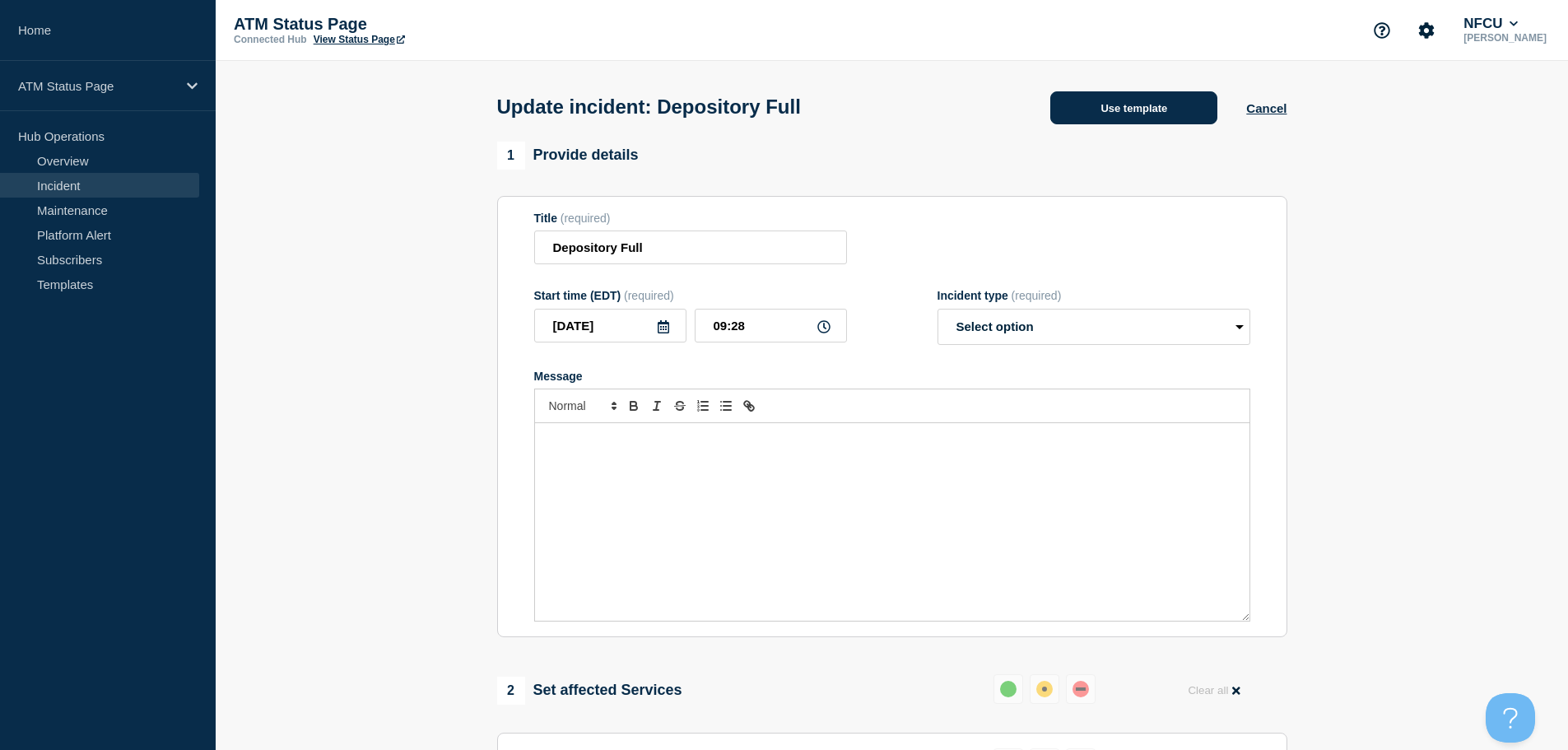
click at [1088, 101] on button "Use template" at bounding box center [1134, 107] width 167 height 33
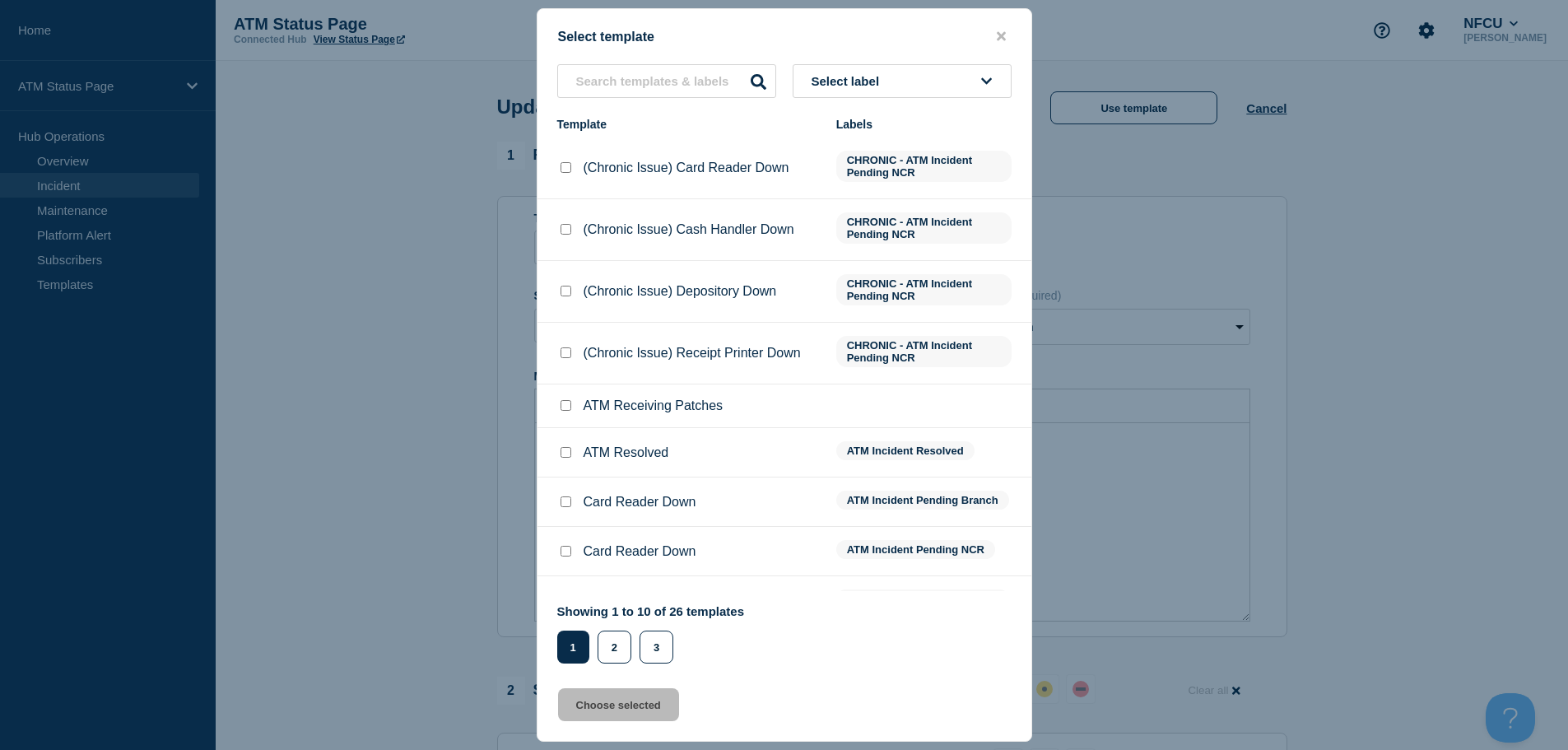
click at [561, 455] on input "ATM Resolved checkbox" at bounding box center [566, 452] width 11 height 11
checkbox input "true"
click at [622, 712] on button "Choose selected" at bounding box center [618, 704] width 121 height 33
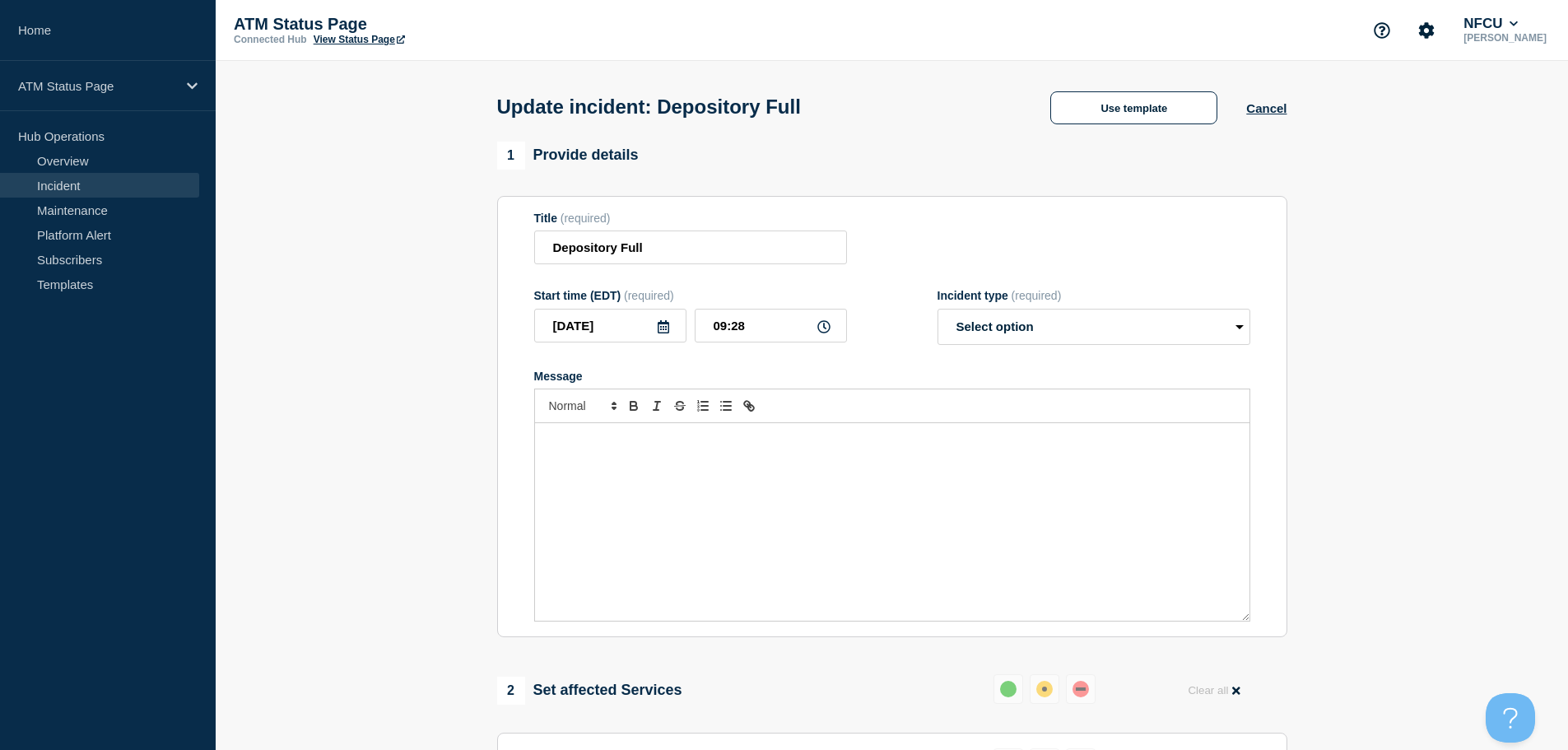
select select "resolved"
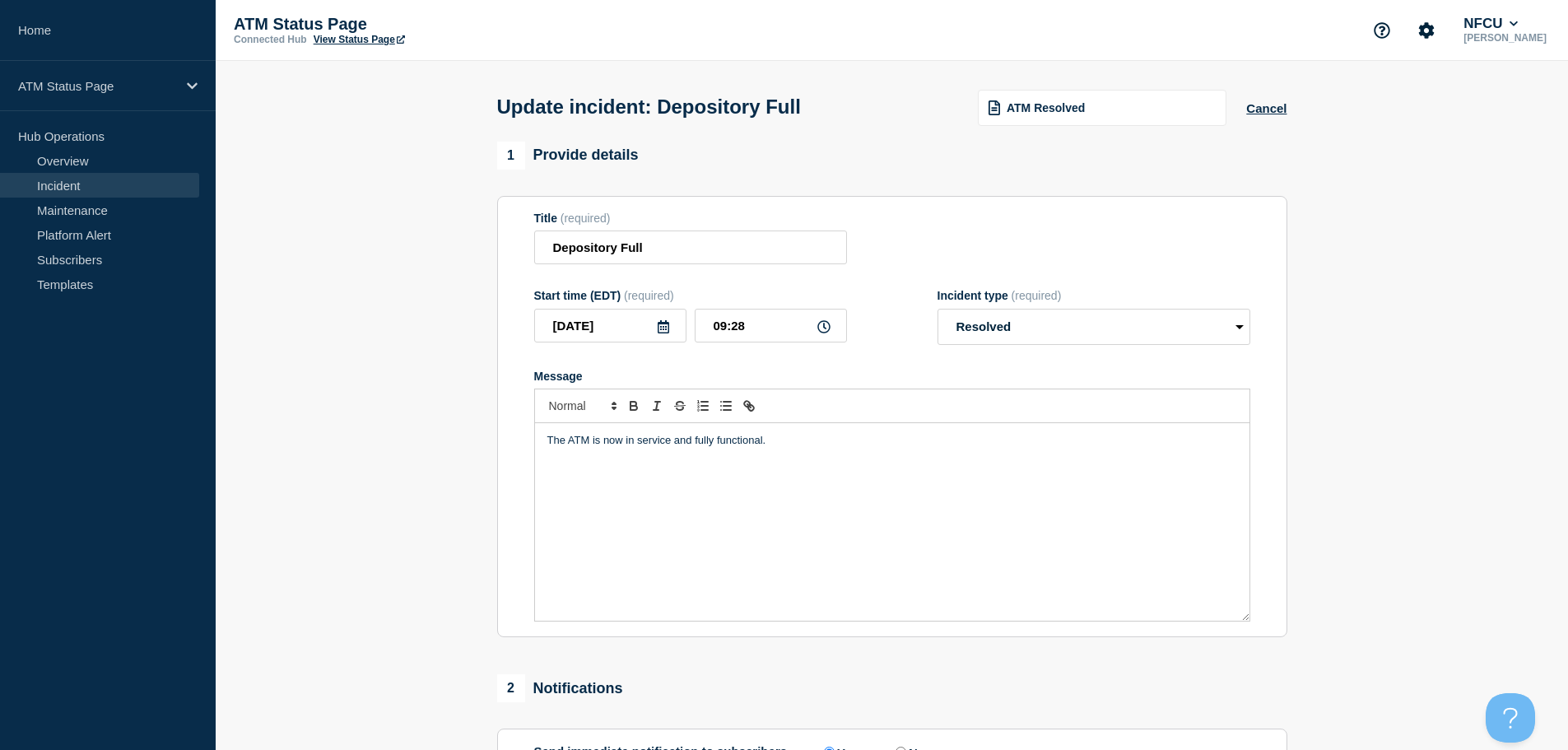
scroll to position [303, 0]
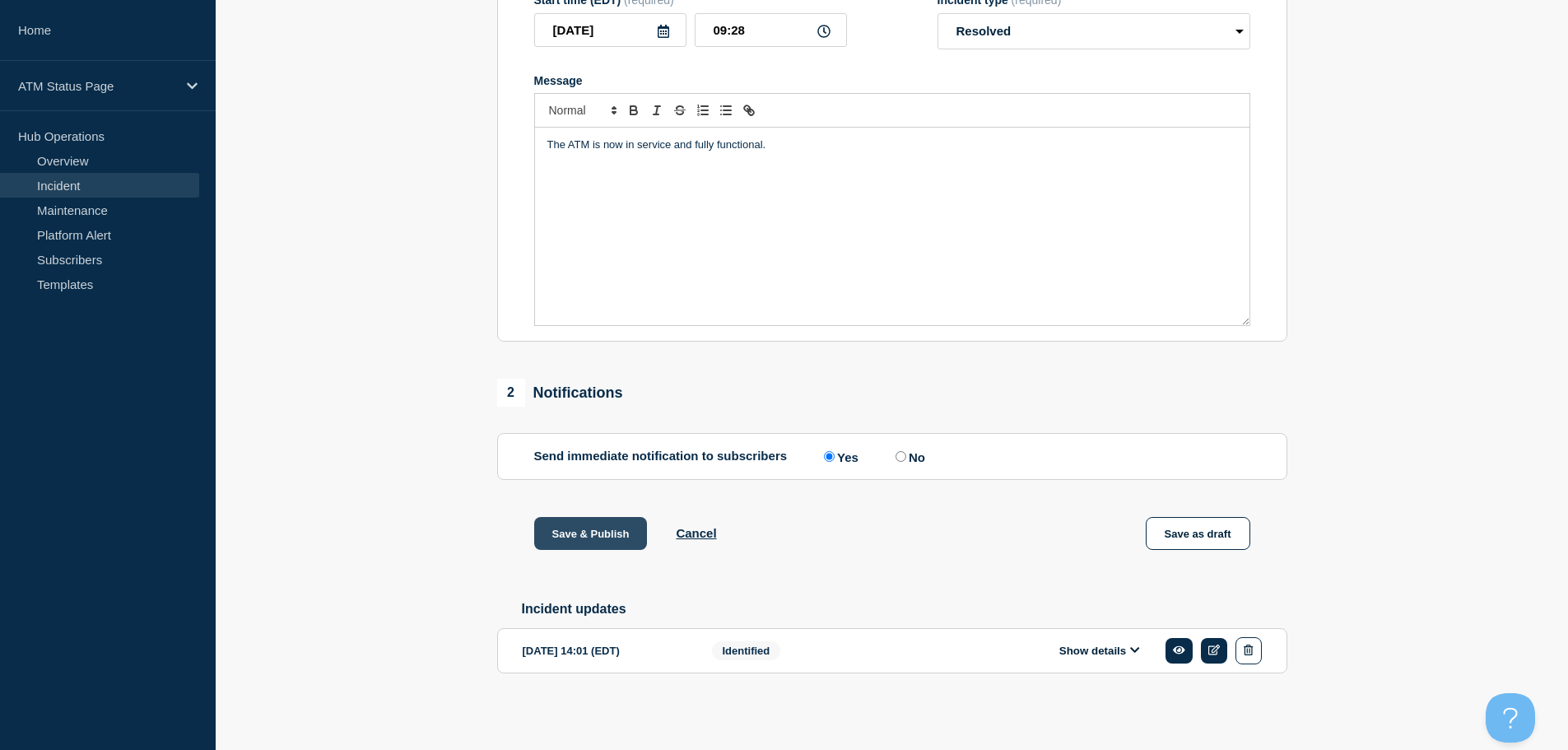
click at [602, 537] on button "Save & Publish" at bounding box center [590, 533] width 113 height 33
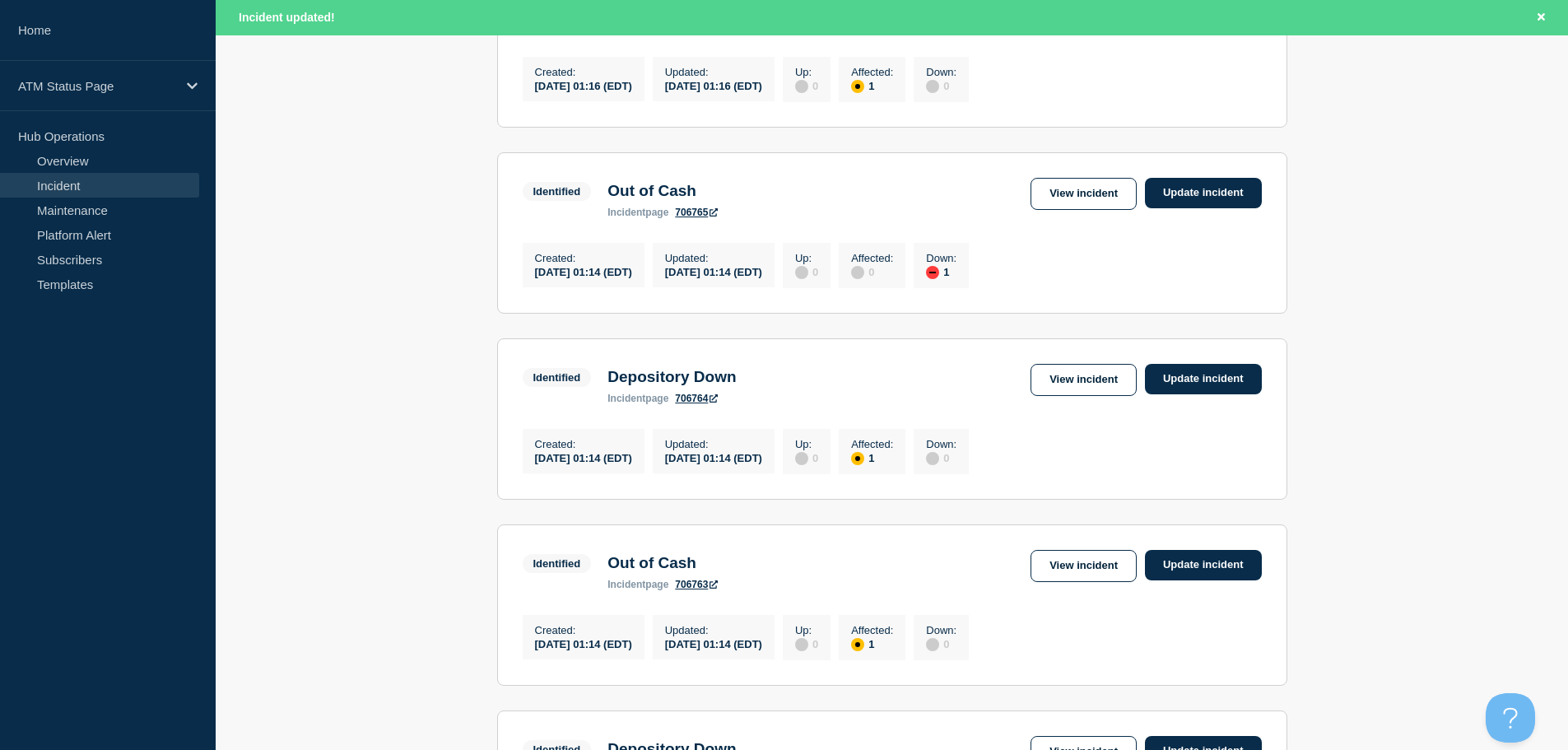
scroll to position [1750, 0]
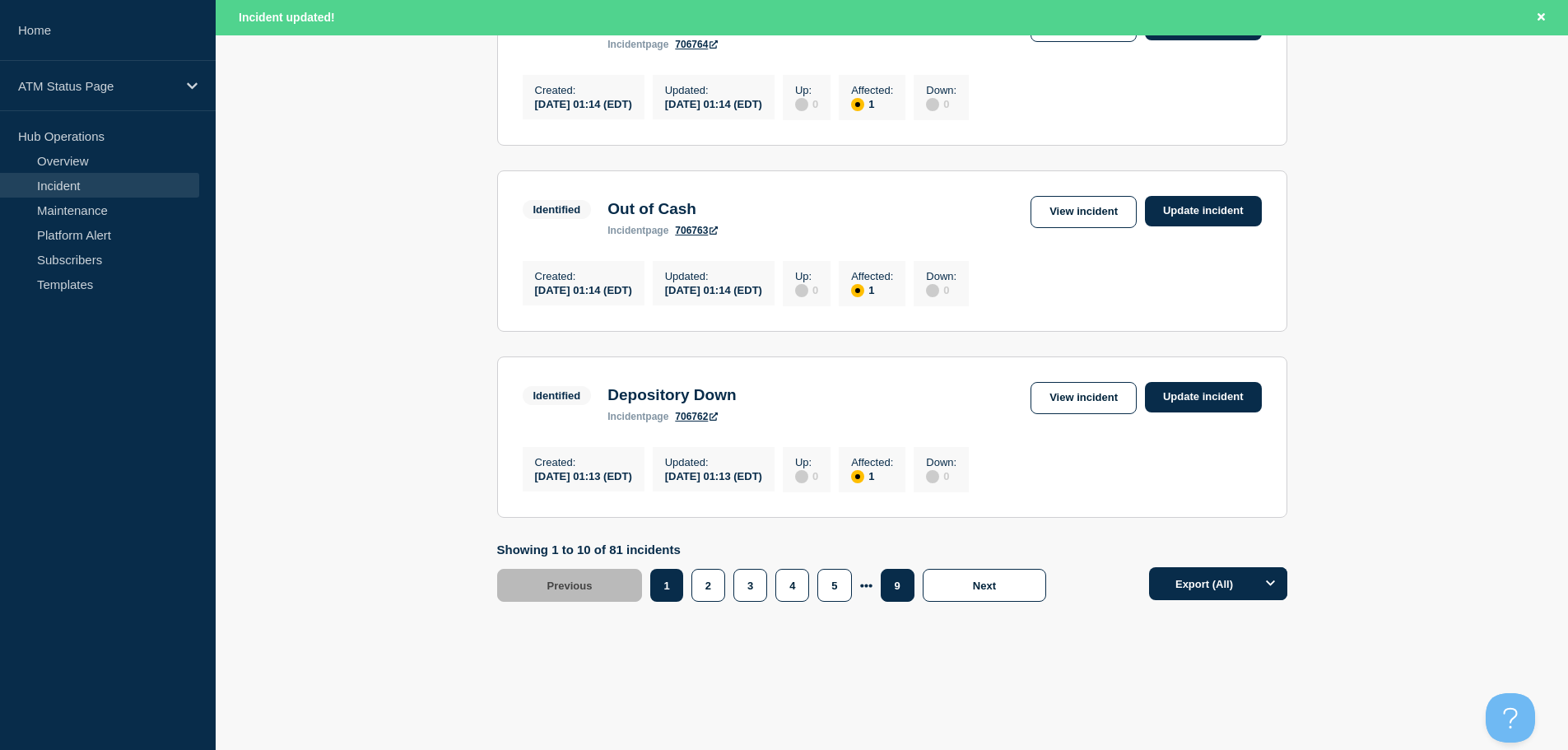
click at [902, 590] on button "9" at bounding box center [897, 585] width 33 height 33
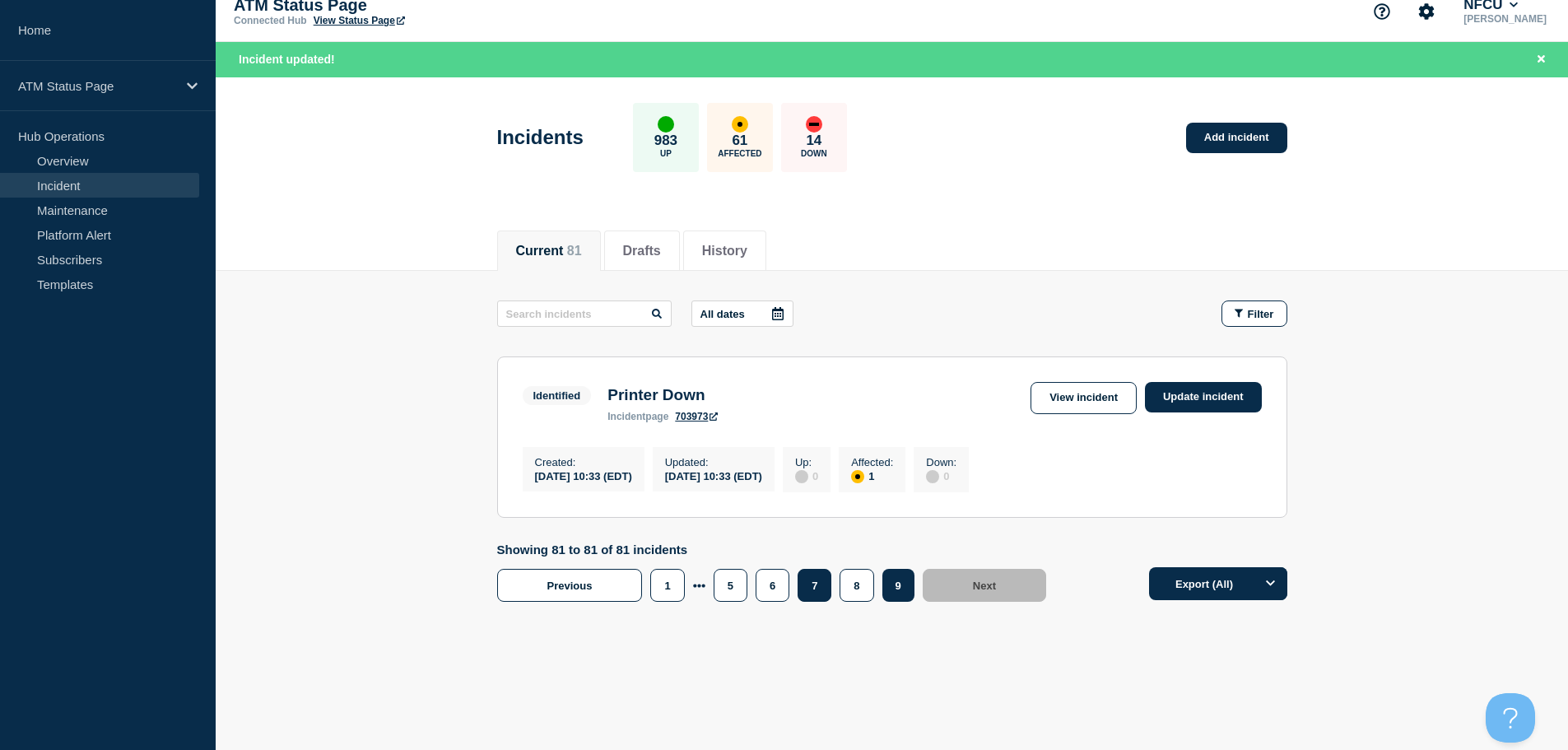
click at [814, 594] on button "7" at bounding box center [814, 585] width 33 height 33
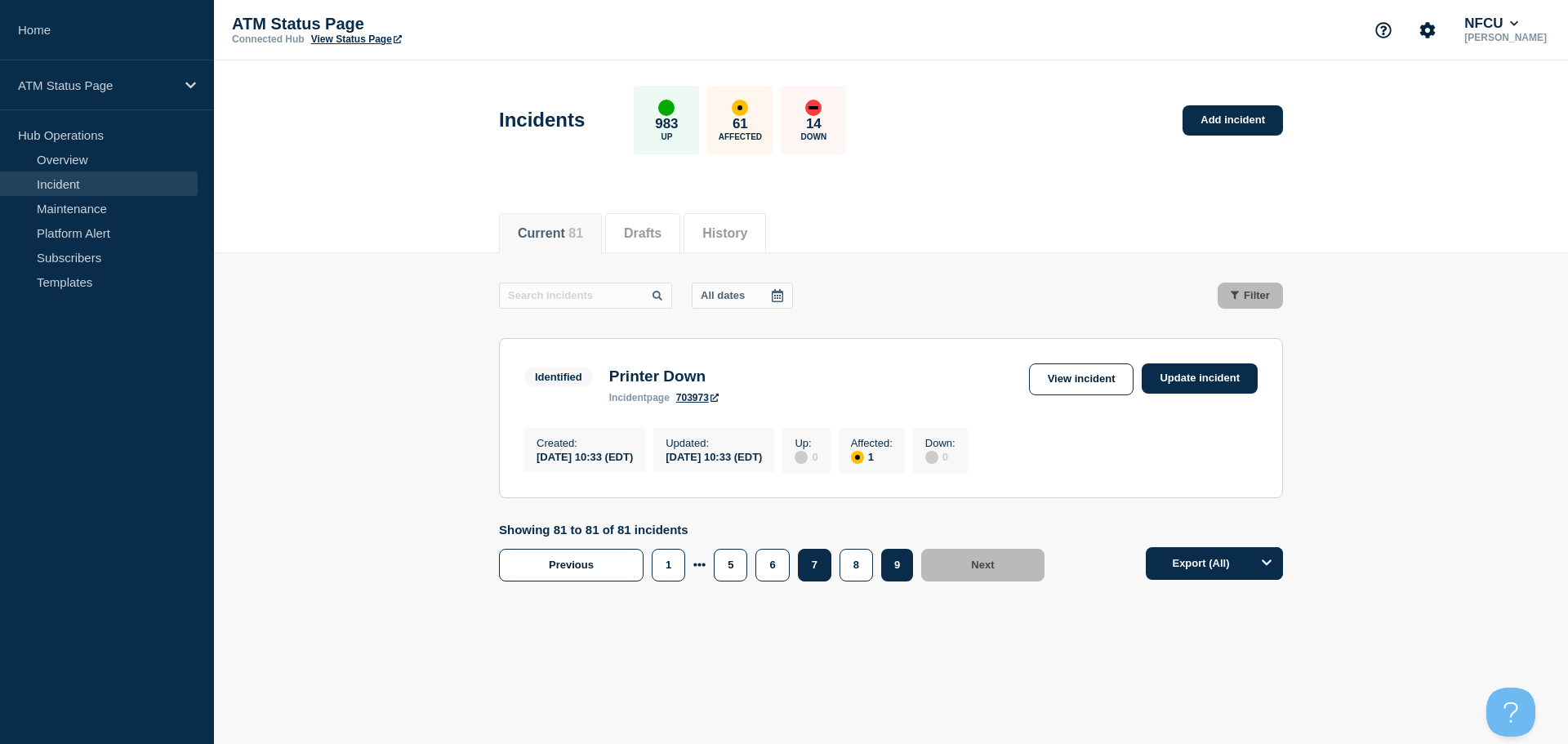
click at [814, 578] on button "7" at bounding box center [814, 564] width 33 height 33
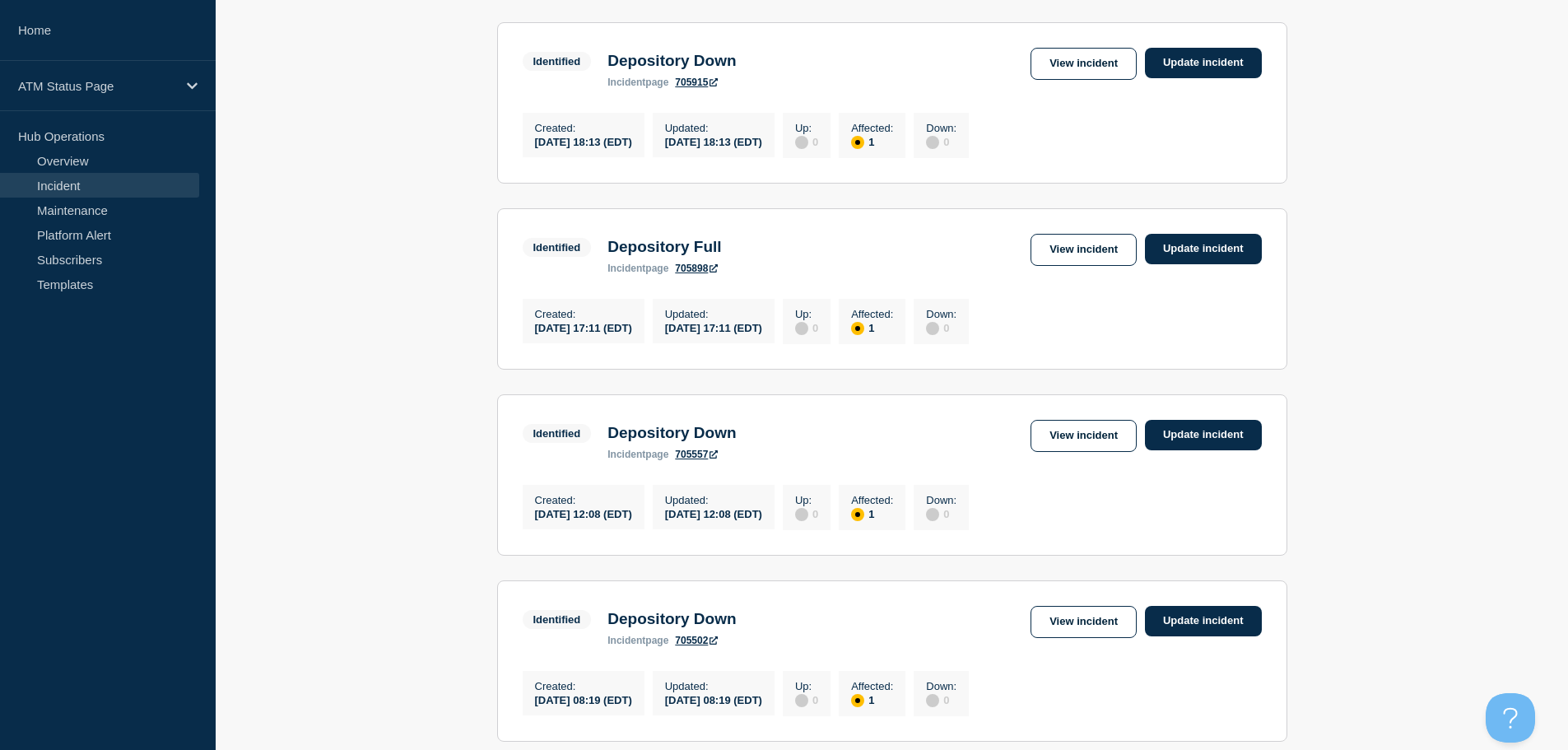
scroll to position [634, 0]
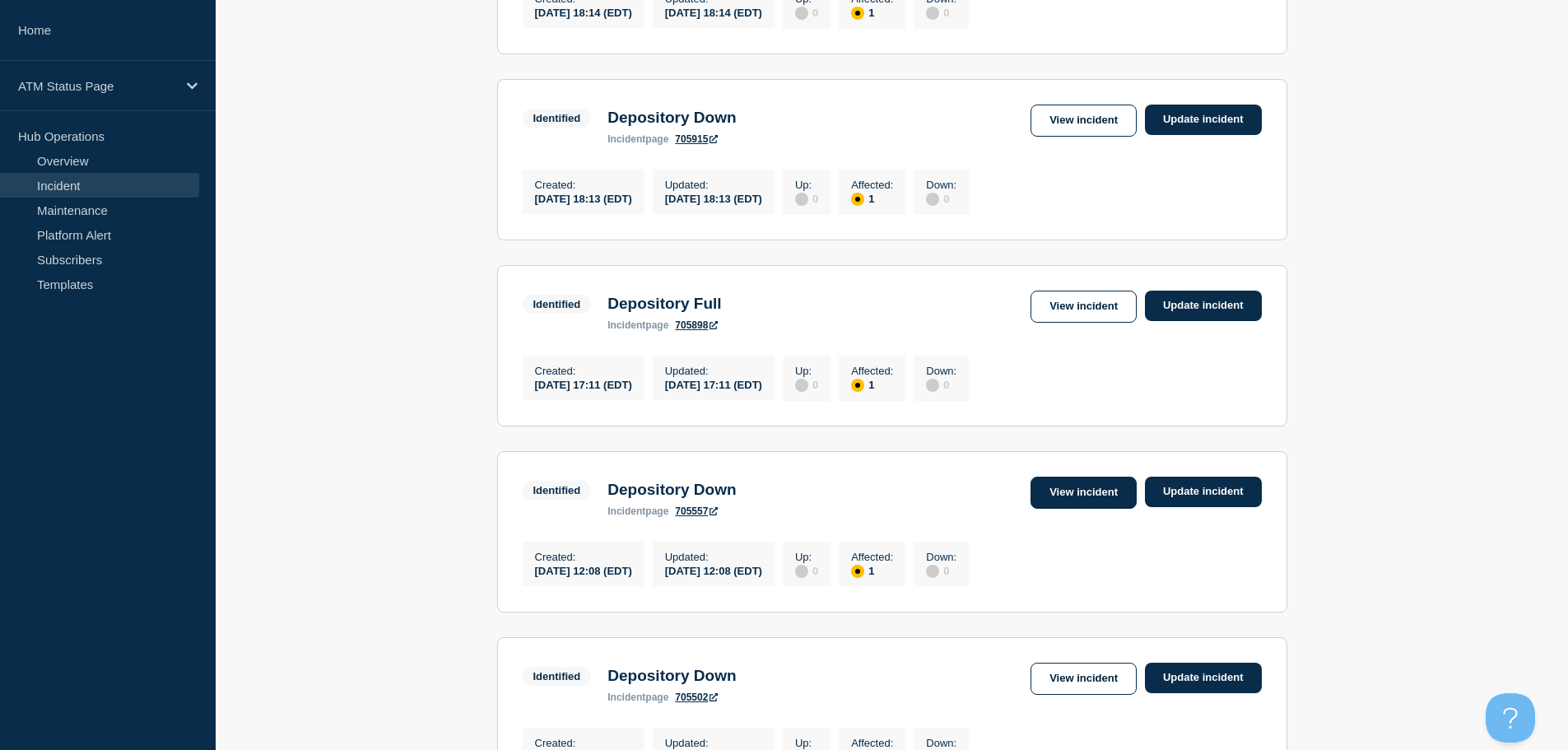
click at [1081, 509] on link "View incident" at bounding box center [1084, 492] width 106 height 32
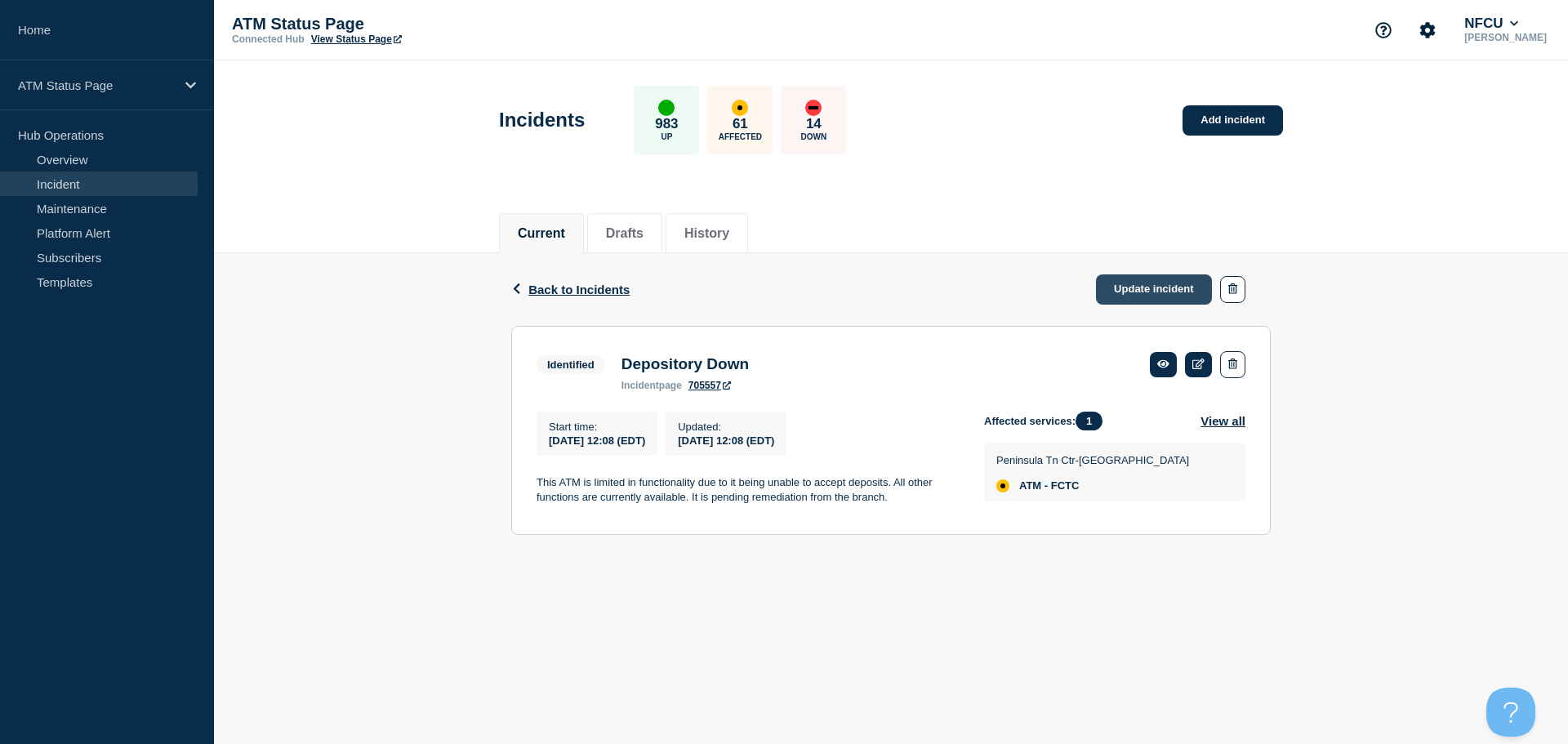
click at [1154, 289] on link "Update incident" at bounding box center [1154, 289] width 116 height 30
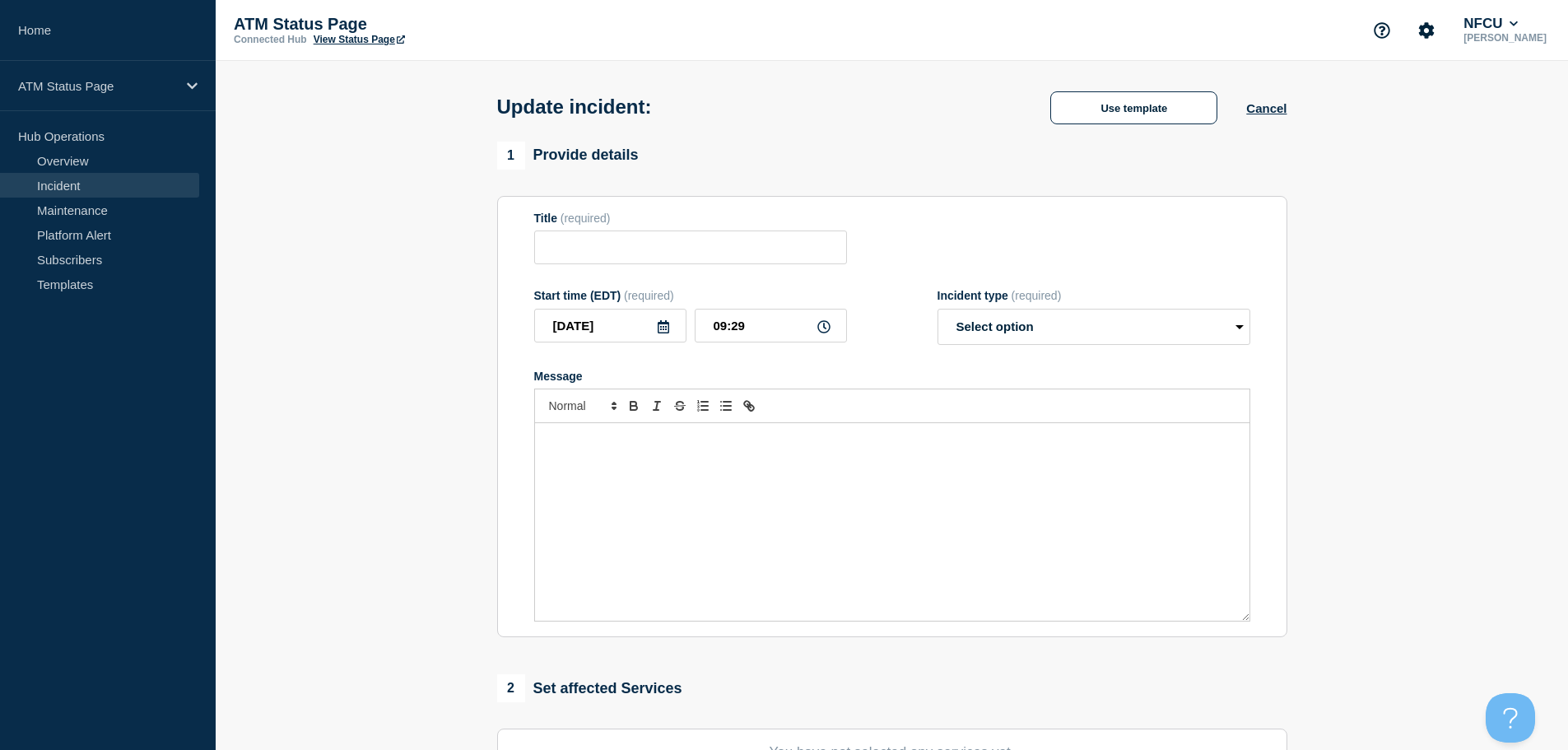
type input "Depository Down"
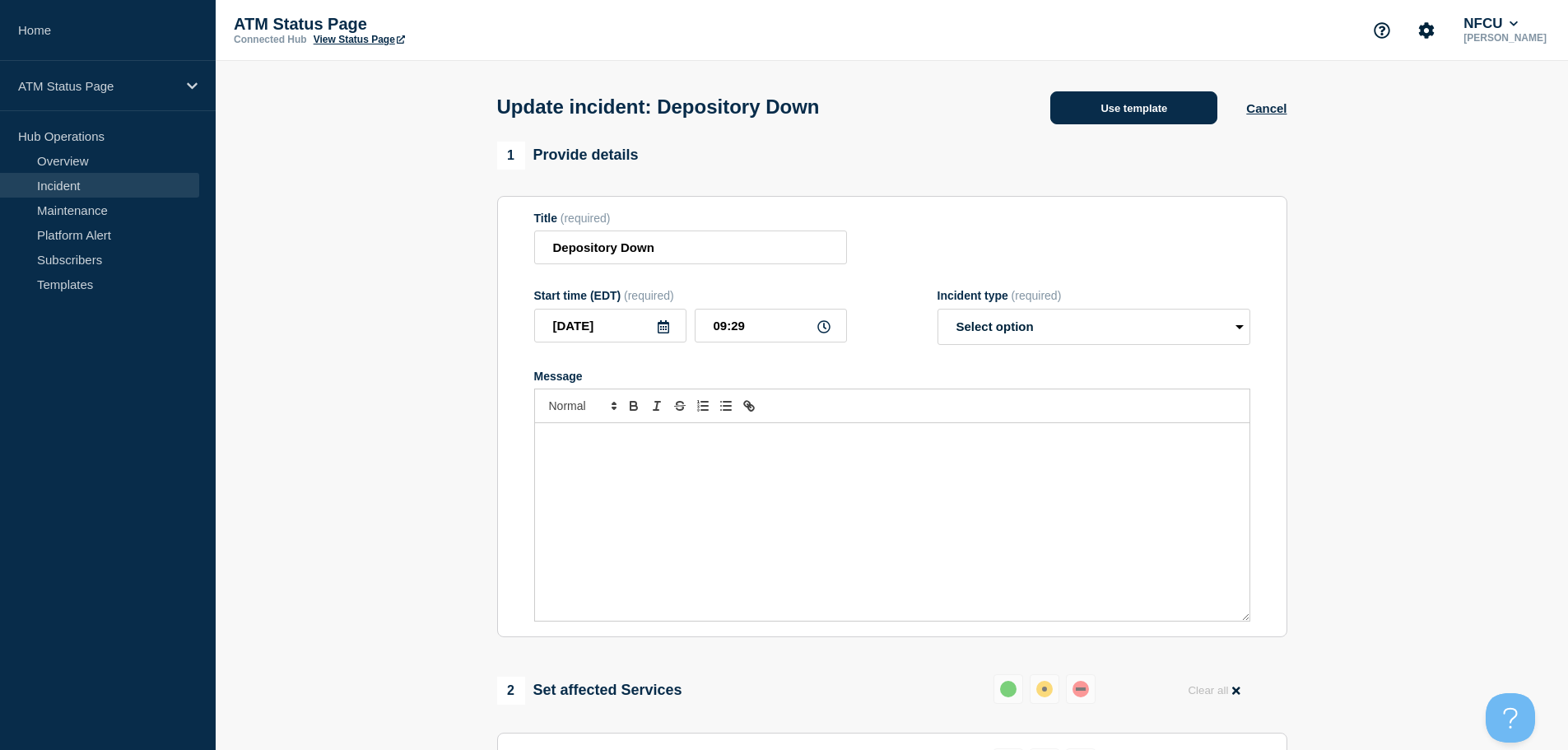
click at [1113, 122] on button "Use template" at bounding box center [1134, 107] width 167 height 33
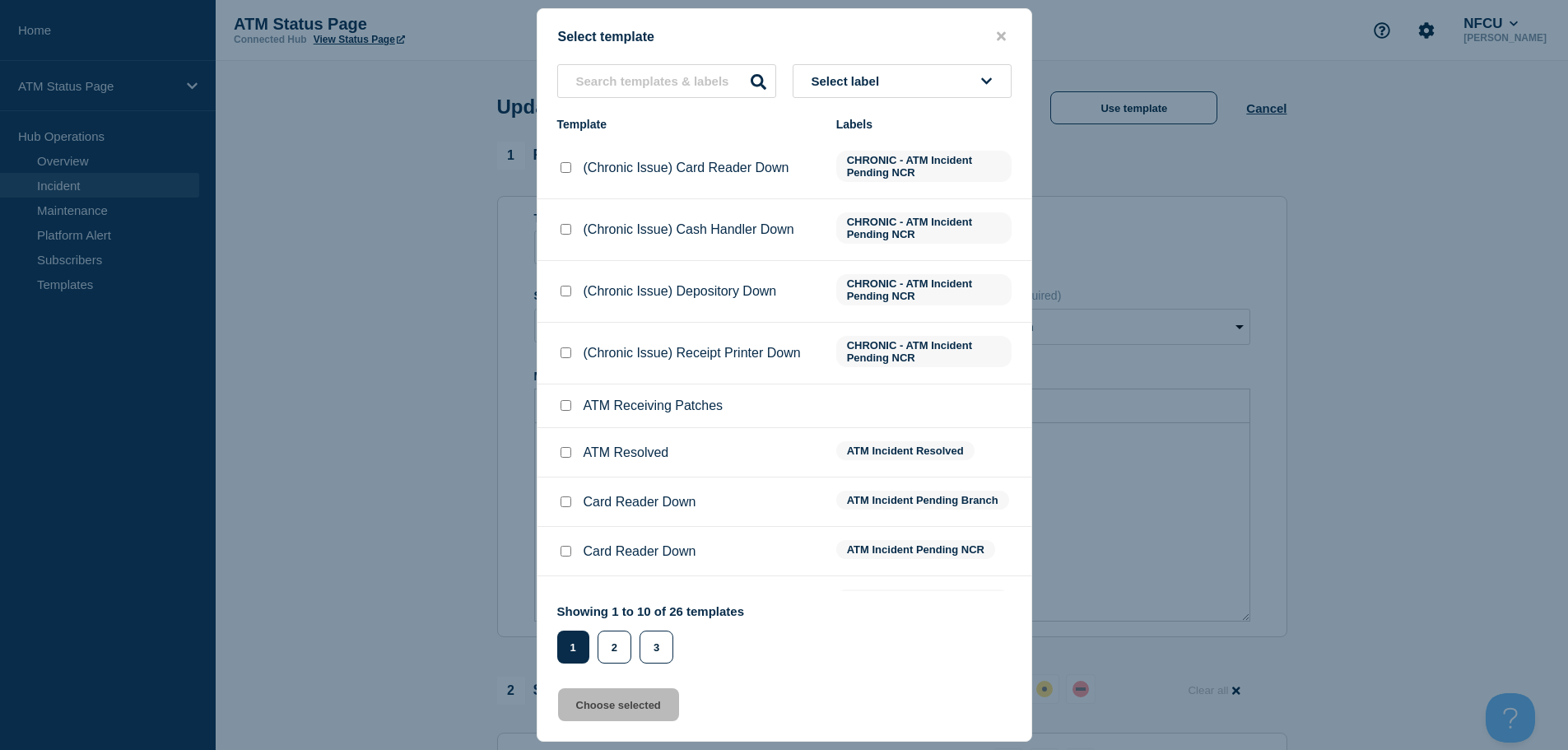
click at [571, 455] on div at bounding box center [565, 453] width 16 height 16
click at [563, 456] on input "ATM Resolved checkbox" at bounding box center [566, 452] width 11 height 11
checkbox input "true"
click at [604, 714] on button "Choose selected" at bounding box center [618, 704] width 121 height 33
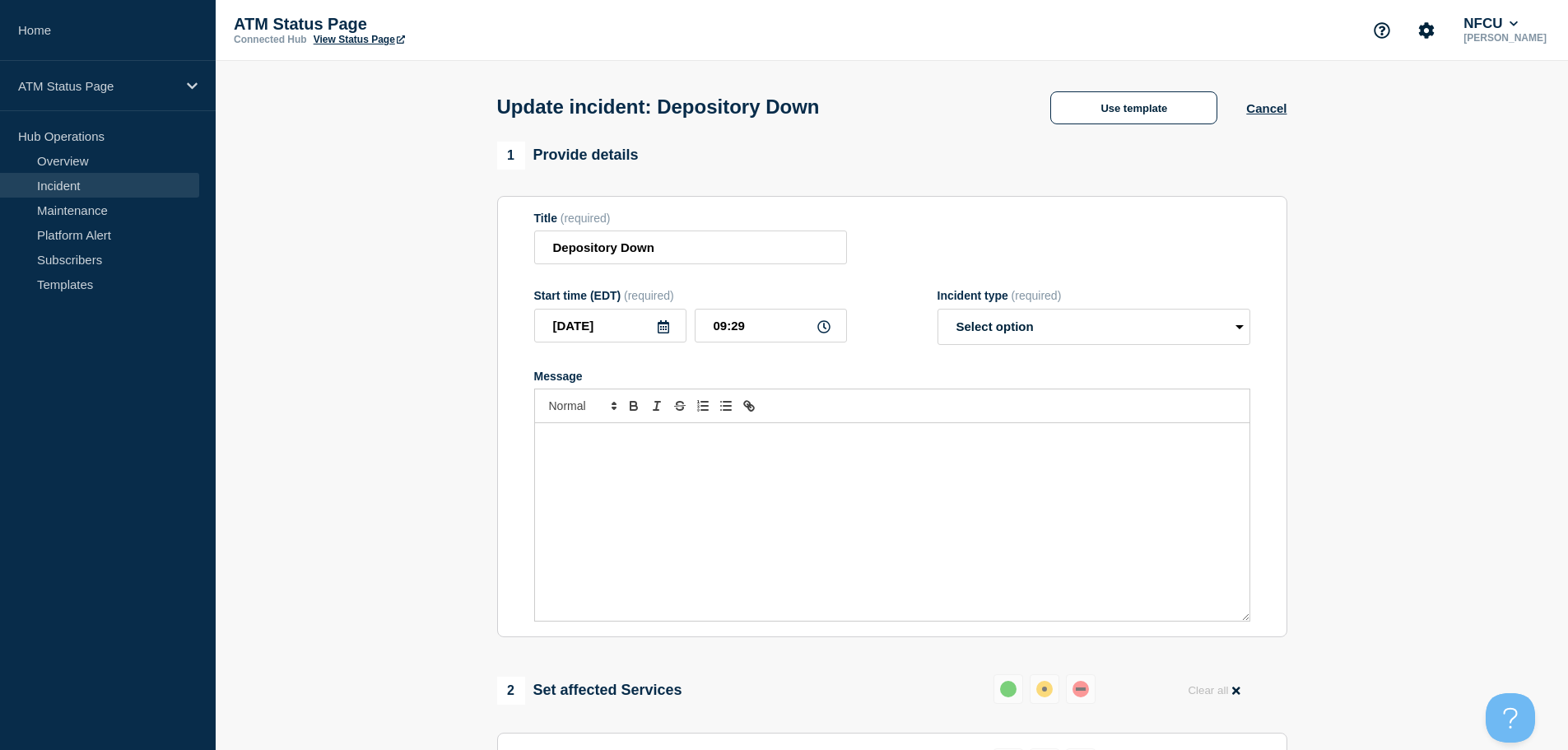
select select "resolved"
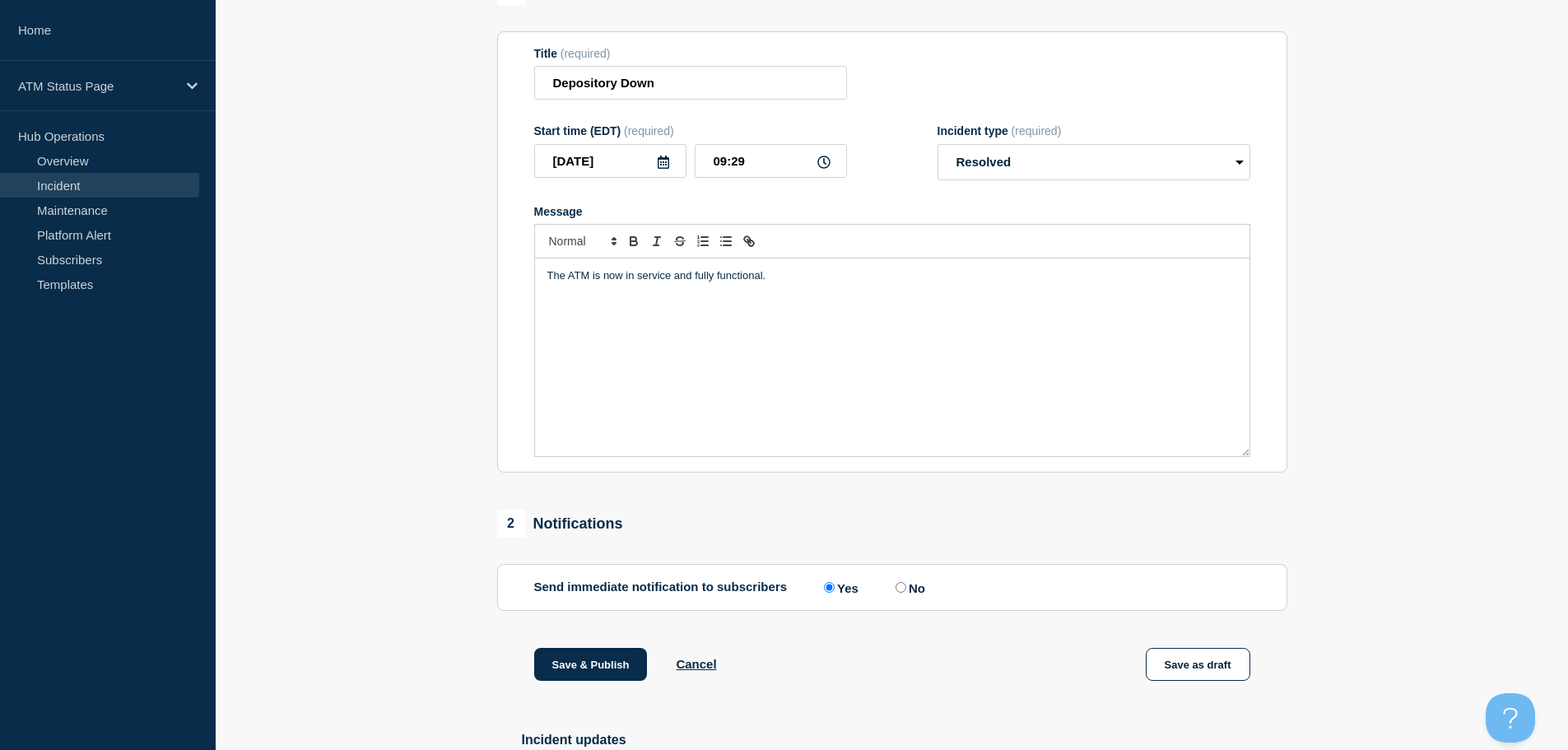
scroll to position [247, 0]
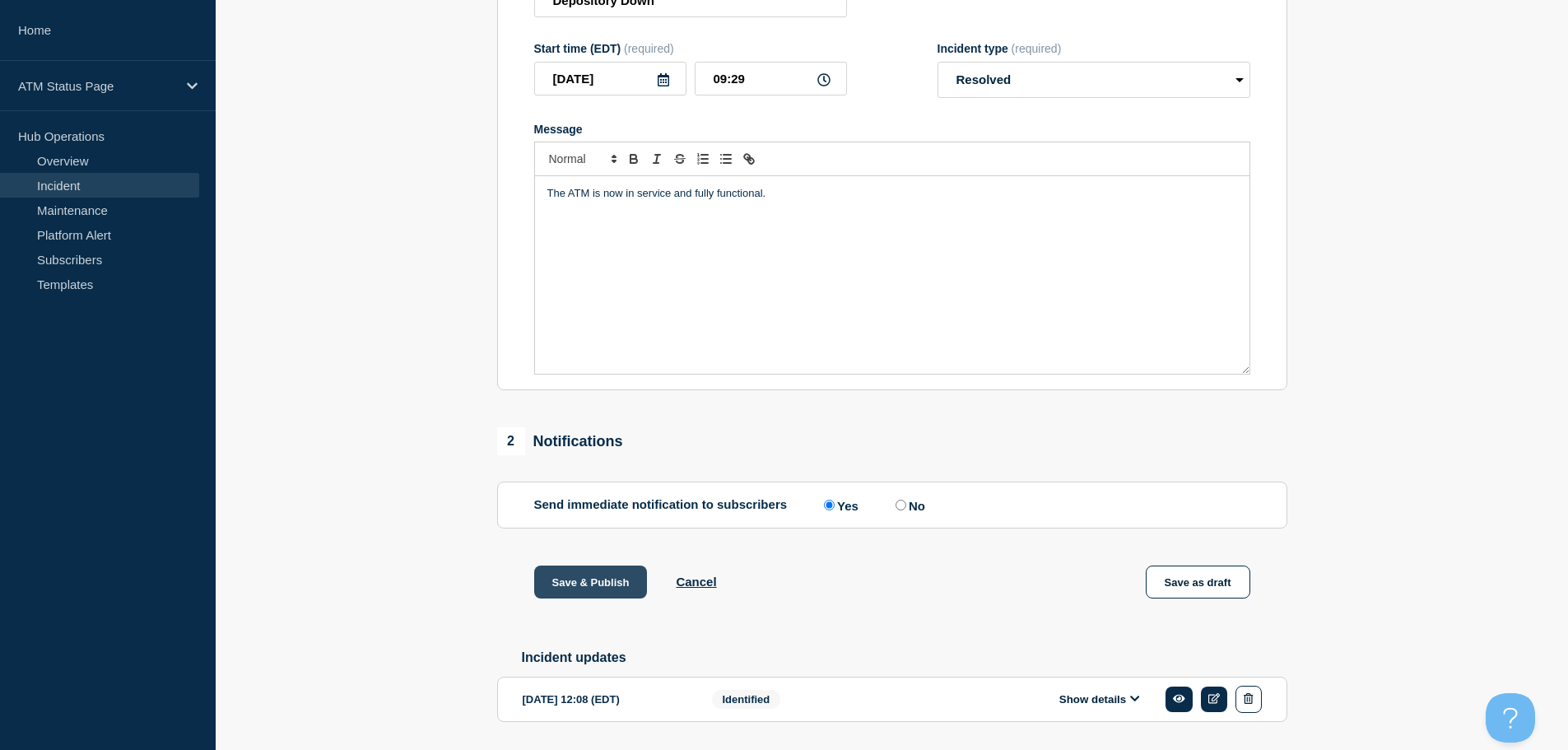
click at [600, 582] on button "Save & Publish" at bounding box center [590, 582] width 113 height 33
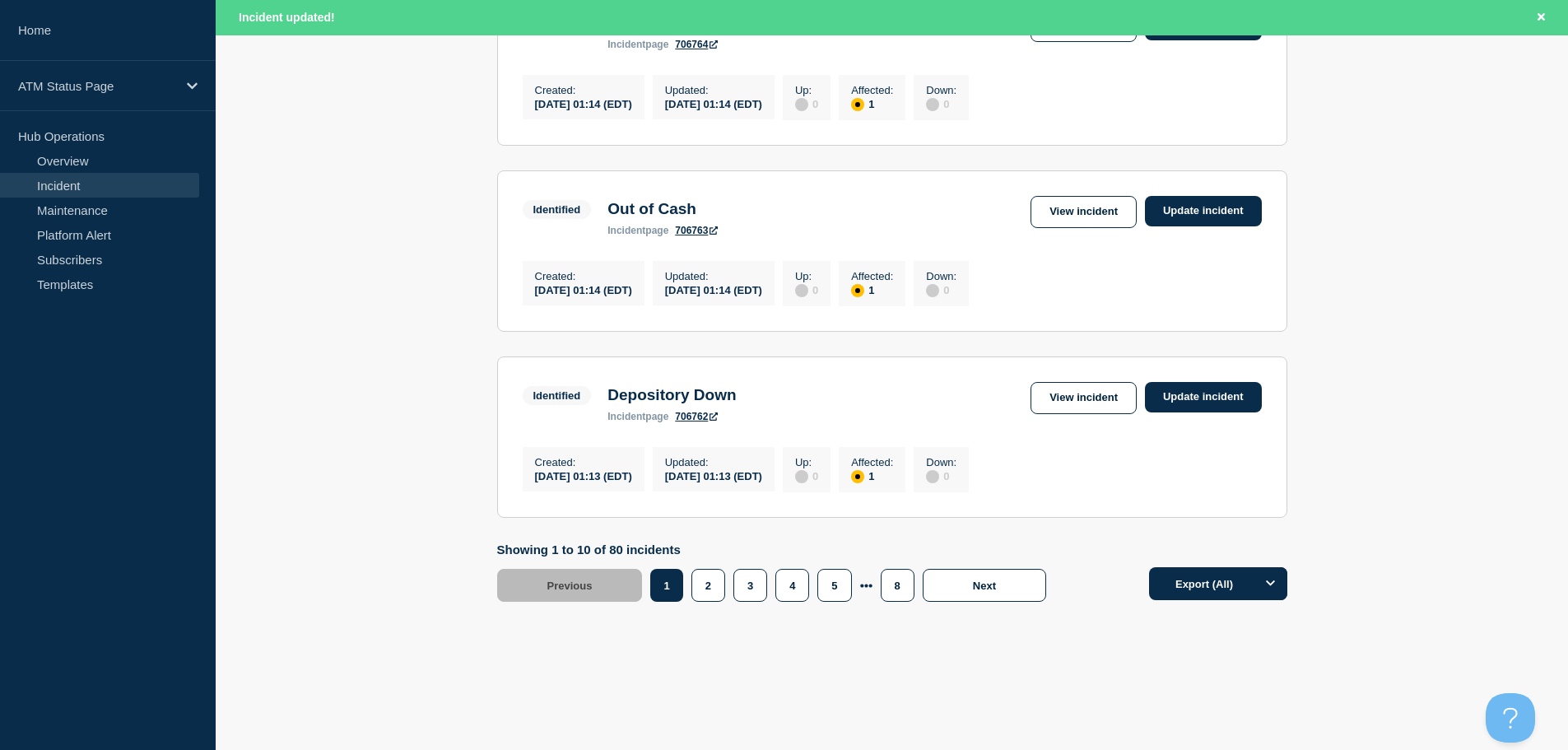
scroll to position [1750, 0]
click at [897, 588] on button "8" at bounding box center [897, 585] width 33 height 33
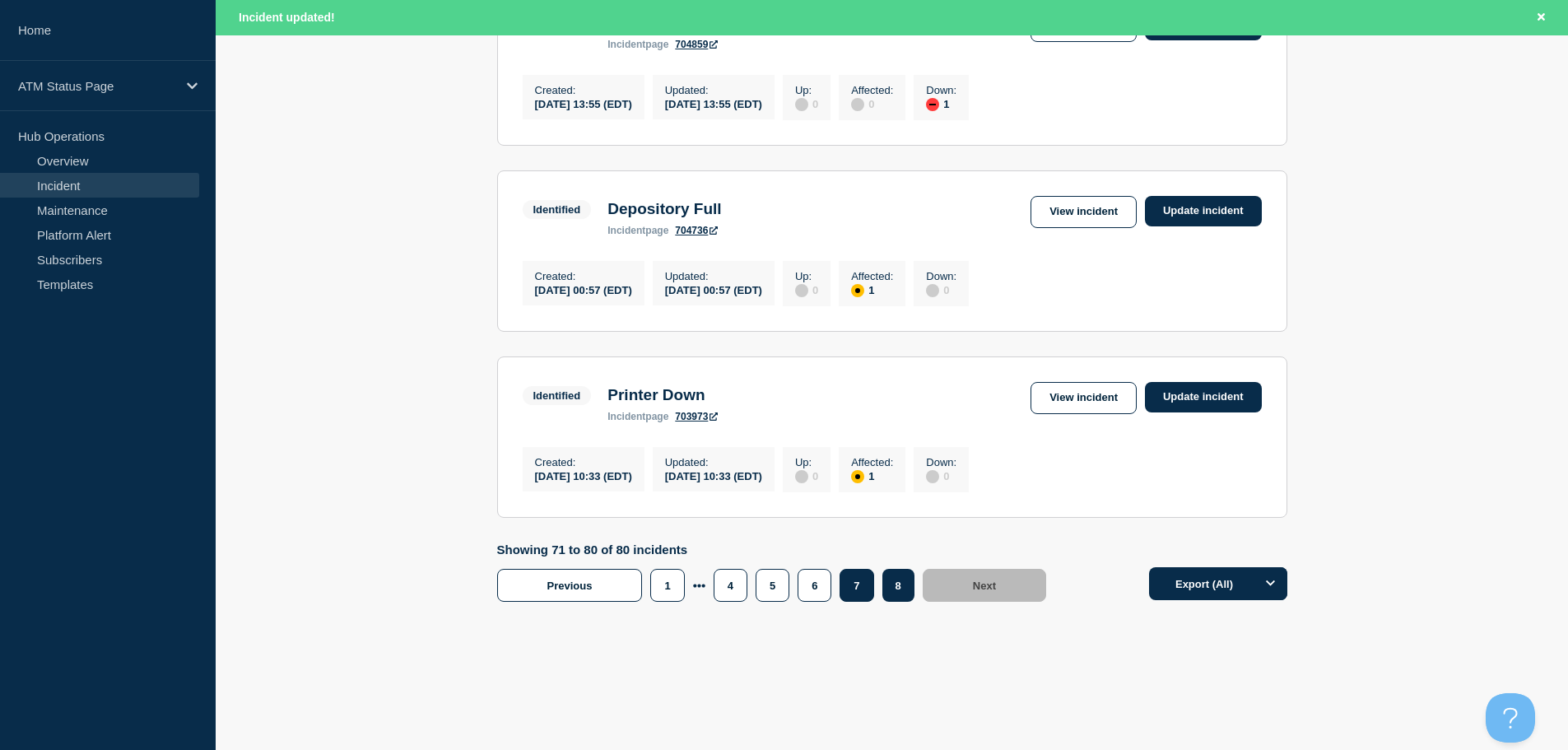
click at [861, 583] on button "7" at bounding box center [855, 585] width 33 height 33
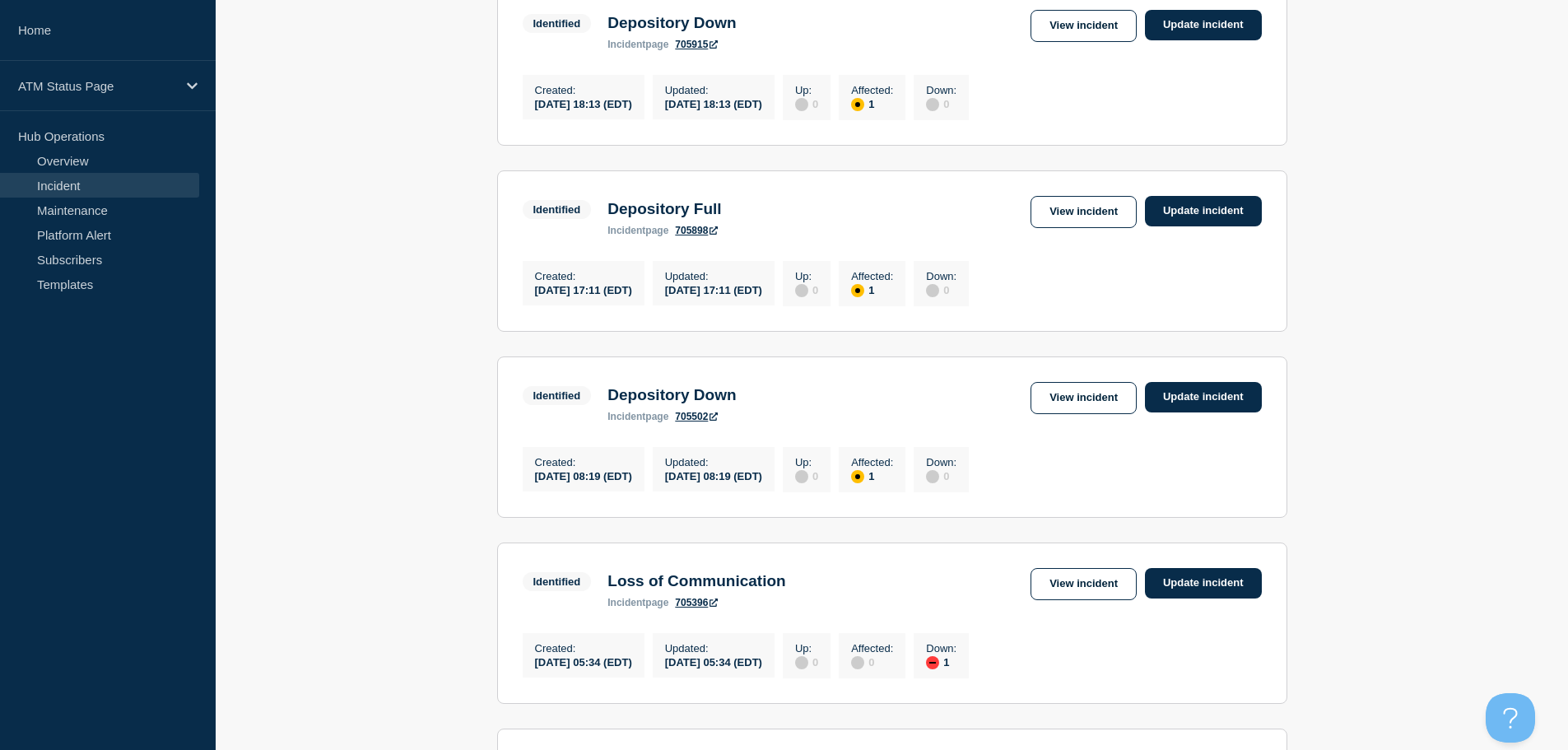
scroll to position [810, 0]
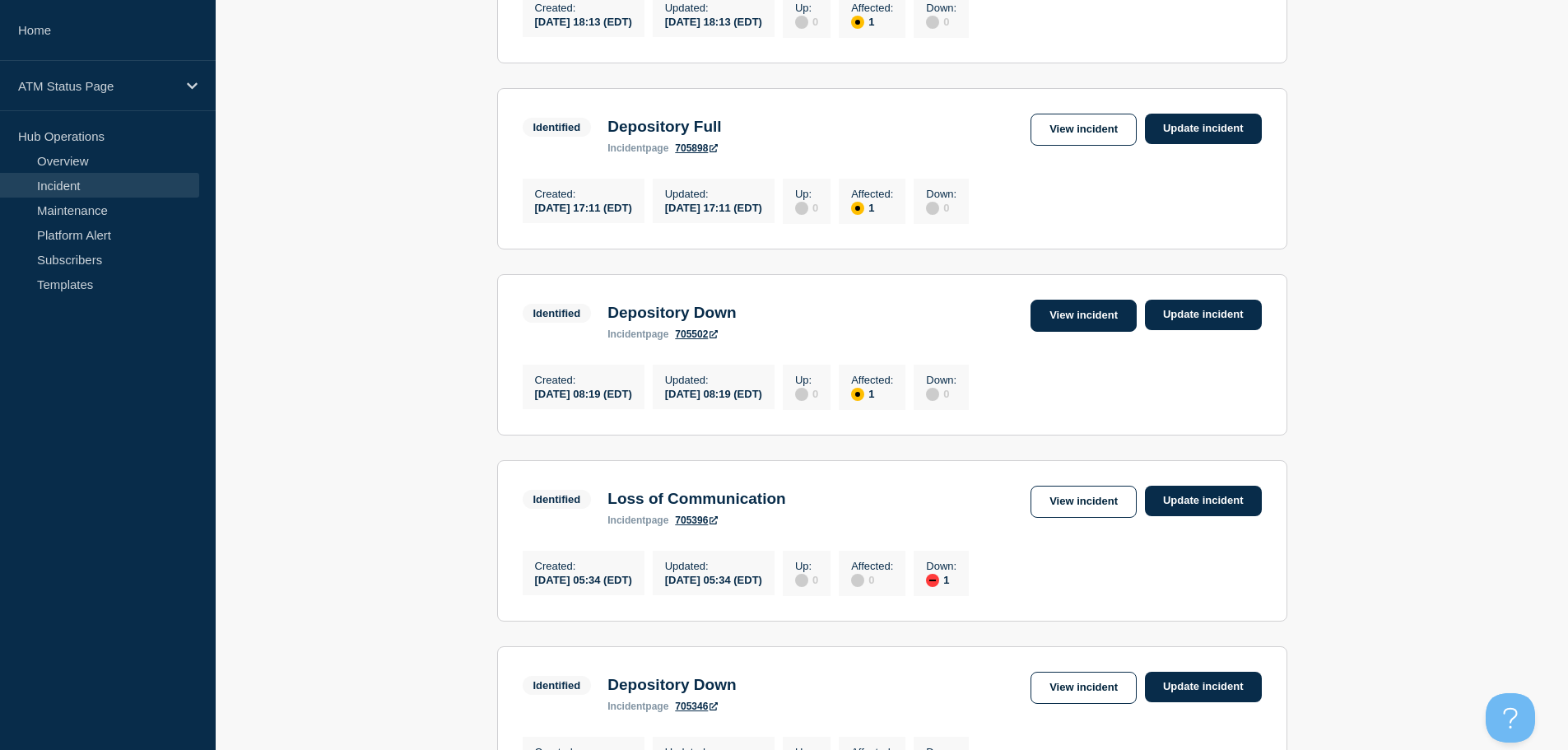
click at [1060, 331] on link "View incident" at bounding box center [1084, 316] width 106 height 32
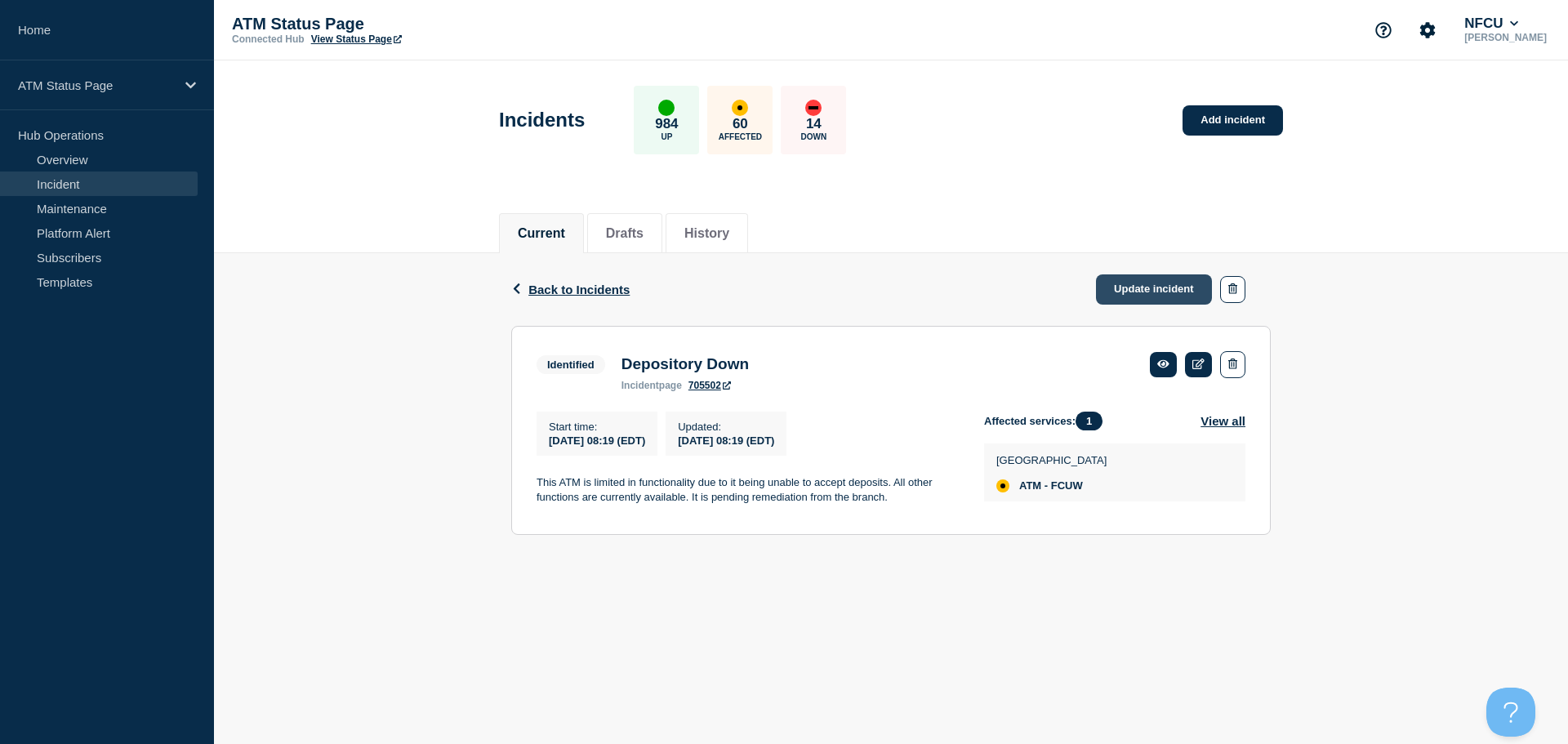
click at [1126, 292] on link "Update incident" at bounding box center [1154, 289] width 116 height 30
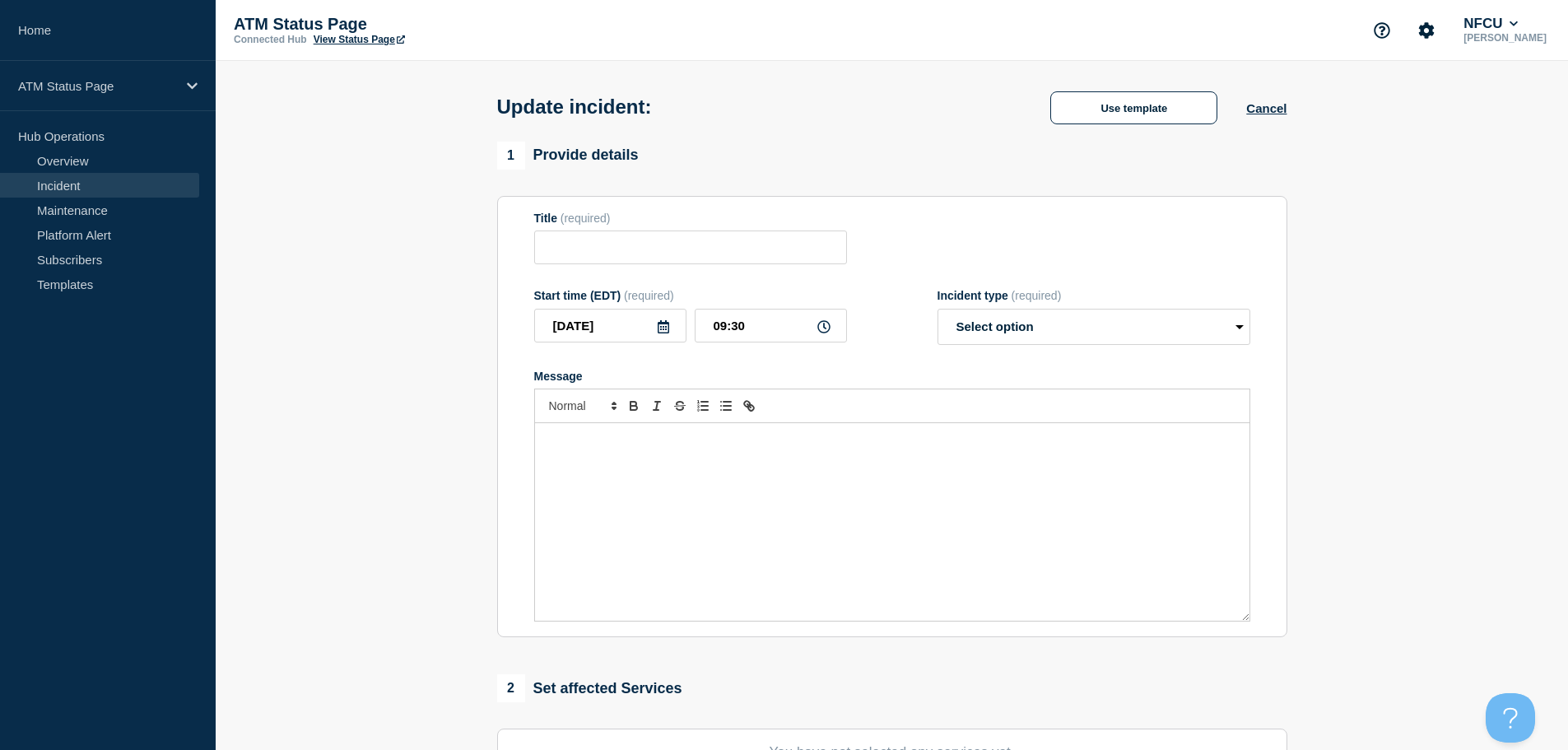
type input "Depository Down"
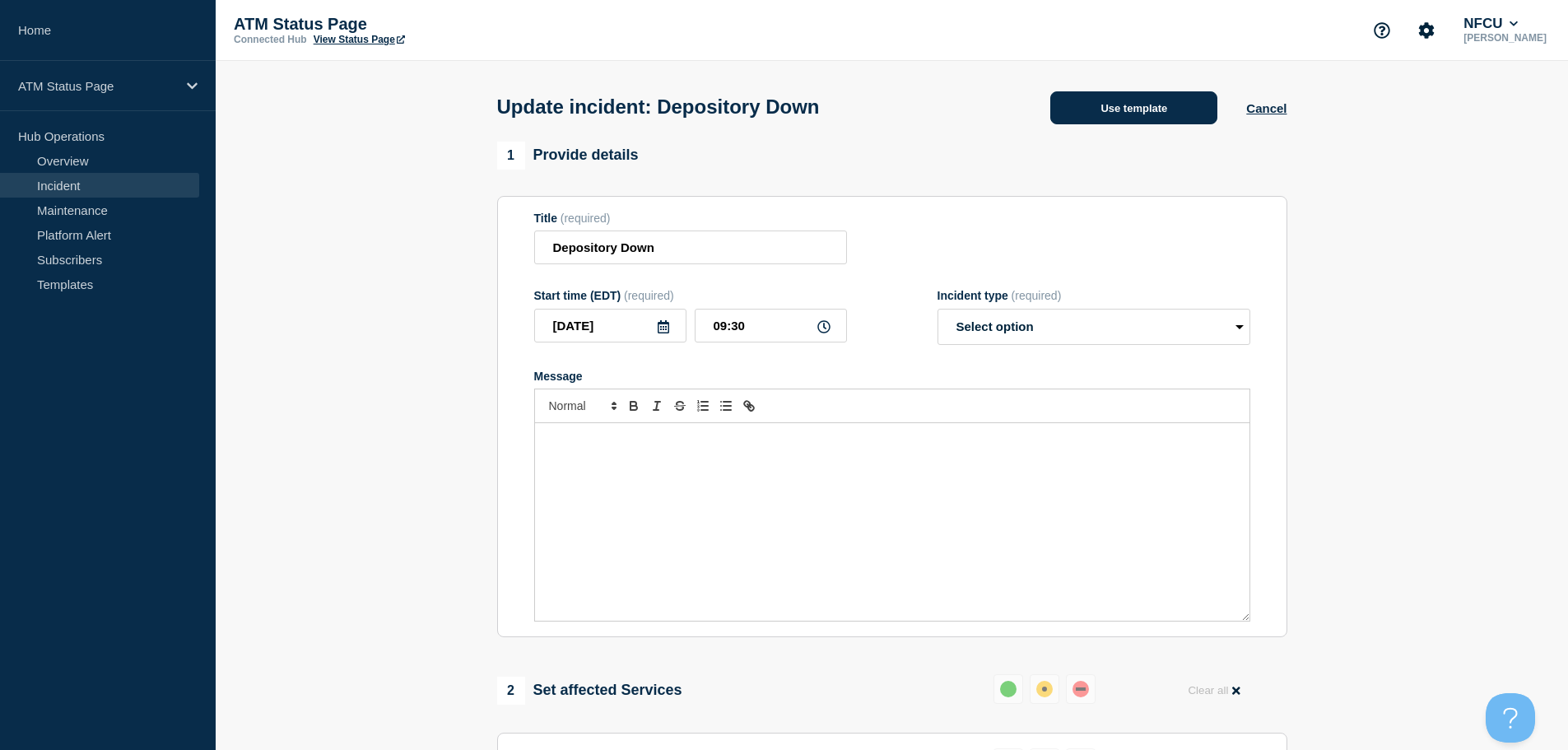
click at [1103, 124] on button "Use template" at bounding box center [1134, 107] width 167 height 33
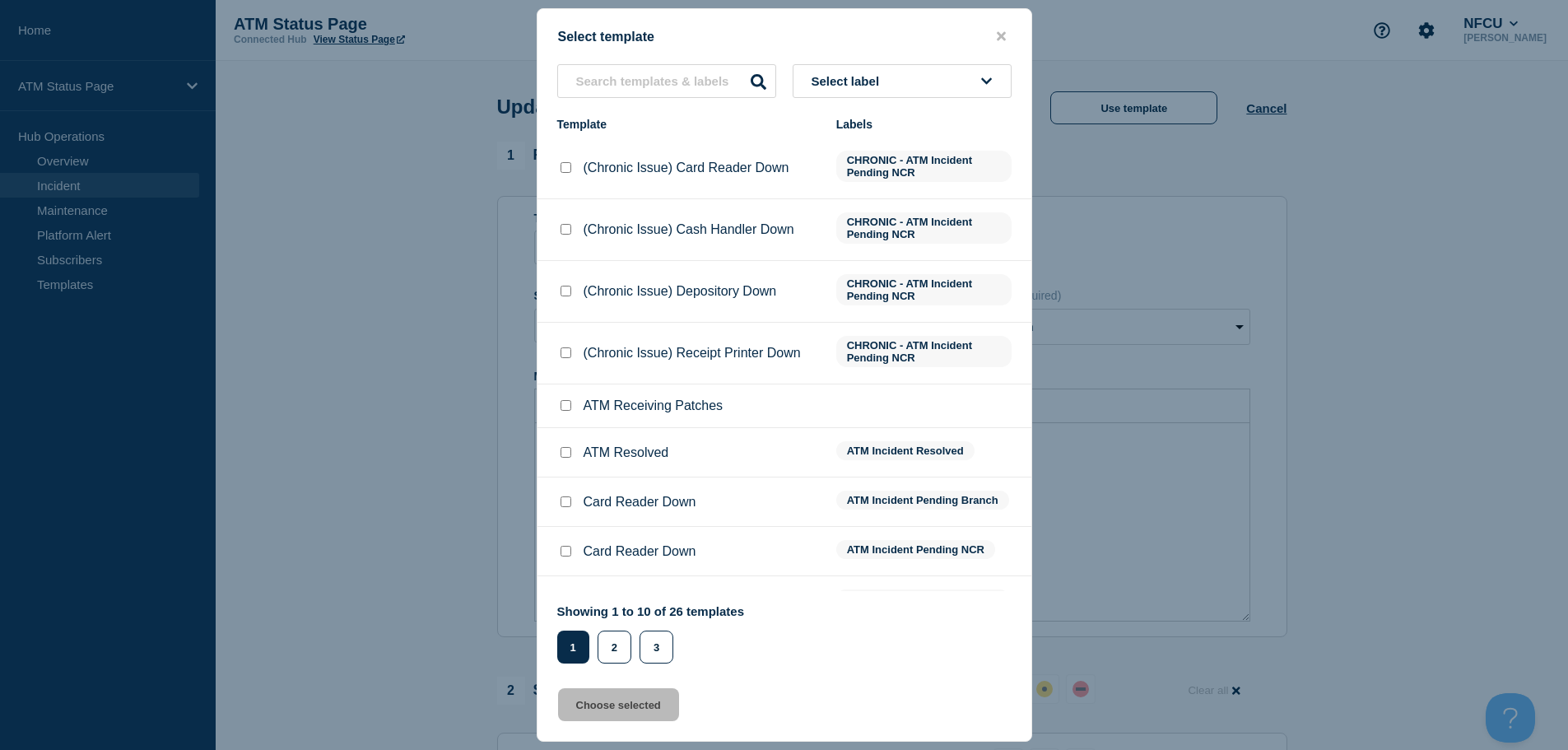
click at [567, 452] on input "ATM Resolved checkbox" at bounding box center [566, 452] width 11 height 11
checkbox input "true"
click at [618, 708] on button "Choose selected" at bounding box center [618, 704] width 121 height 33
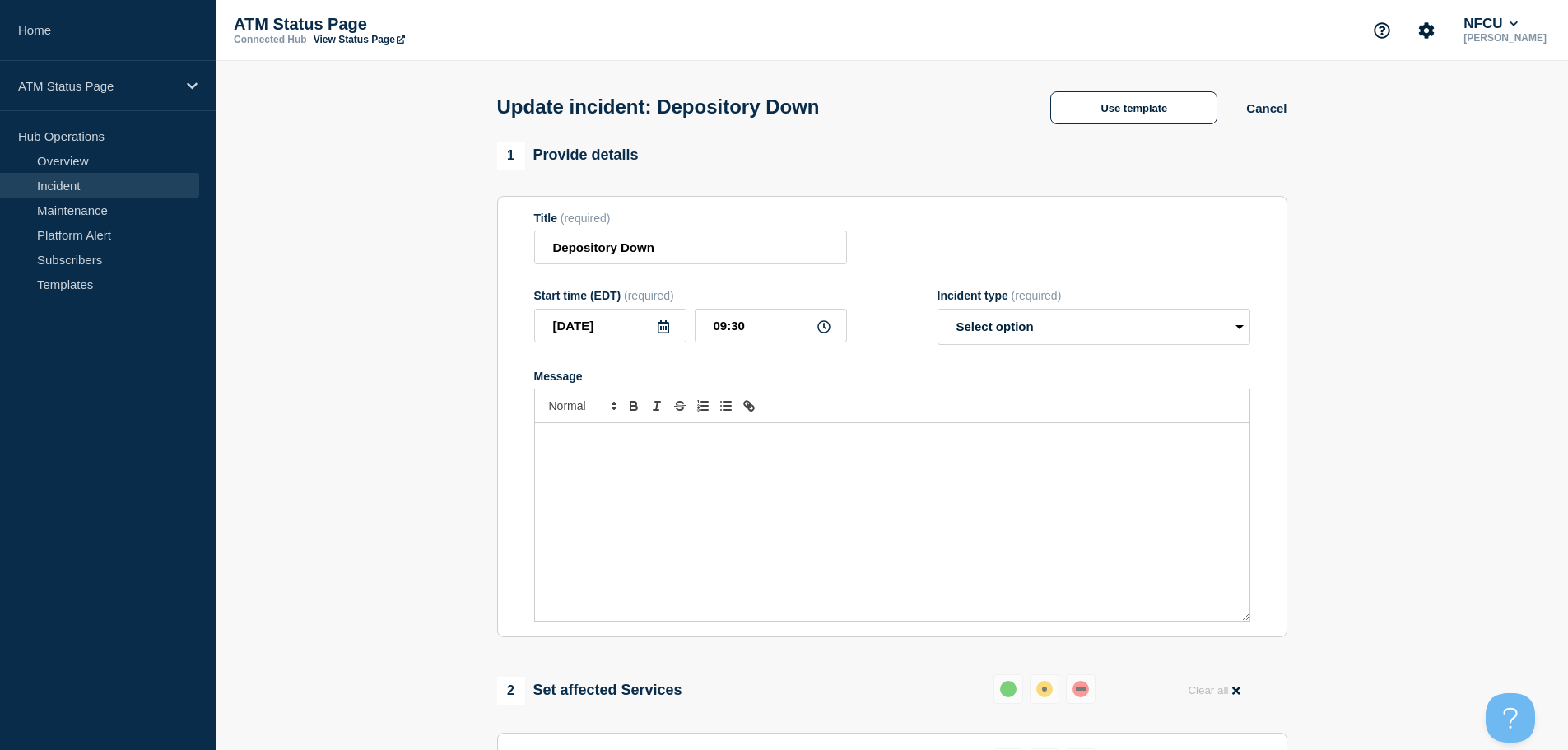
select select "resolved"
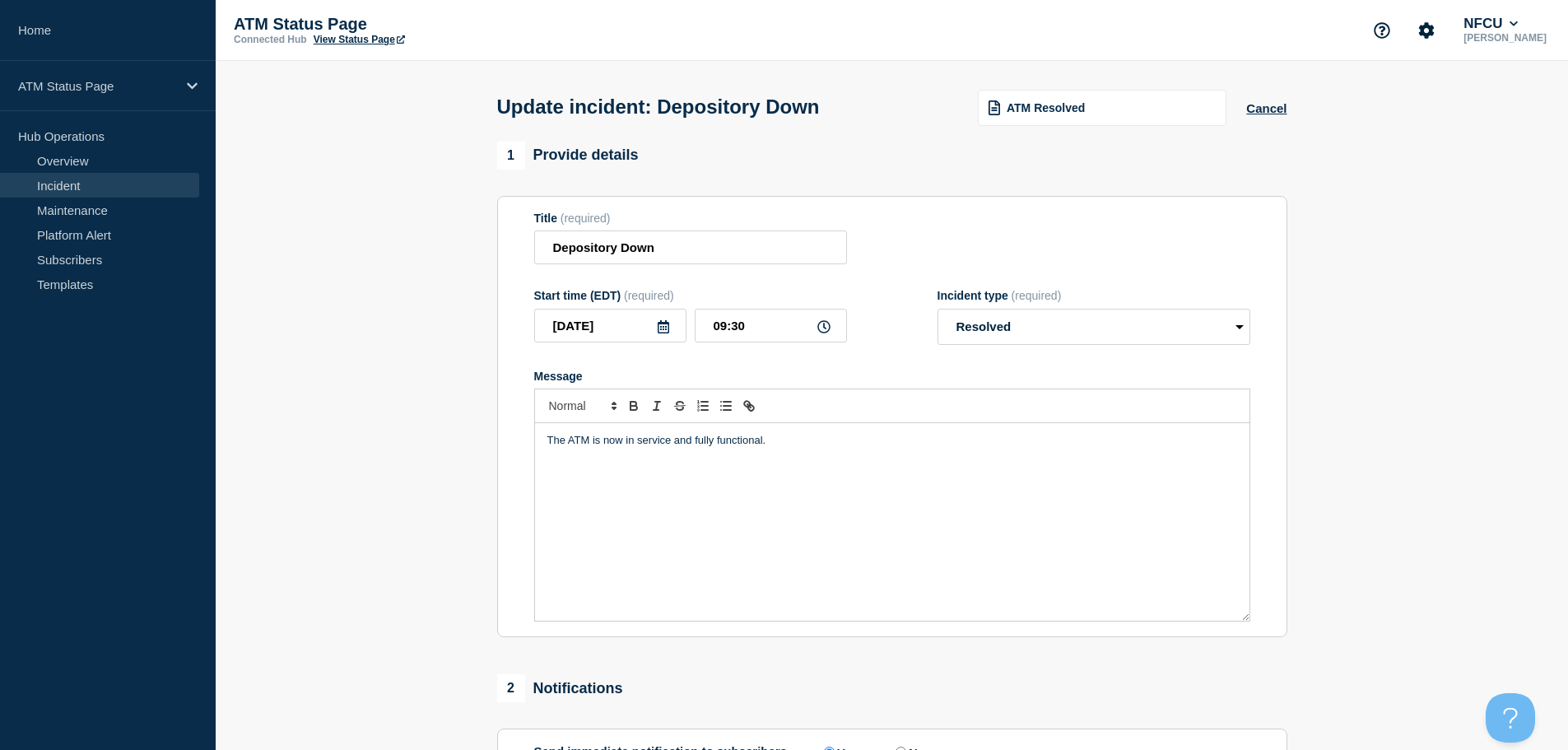
scroll to position [247, 0]
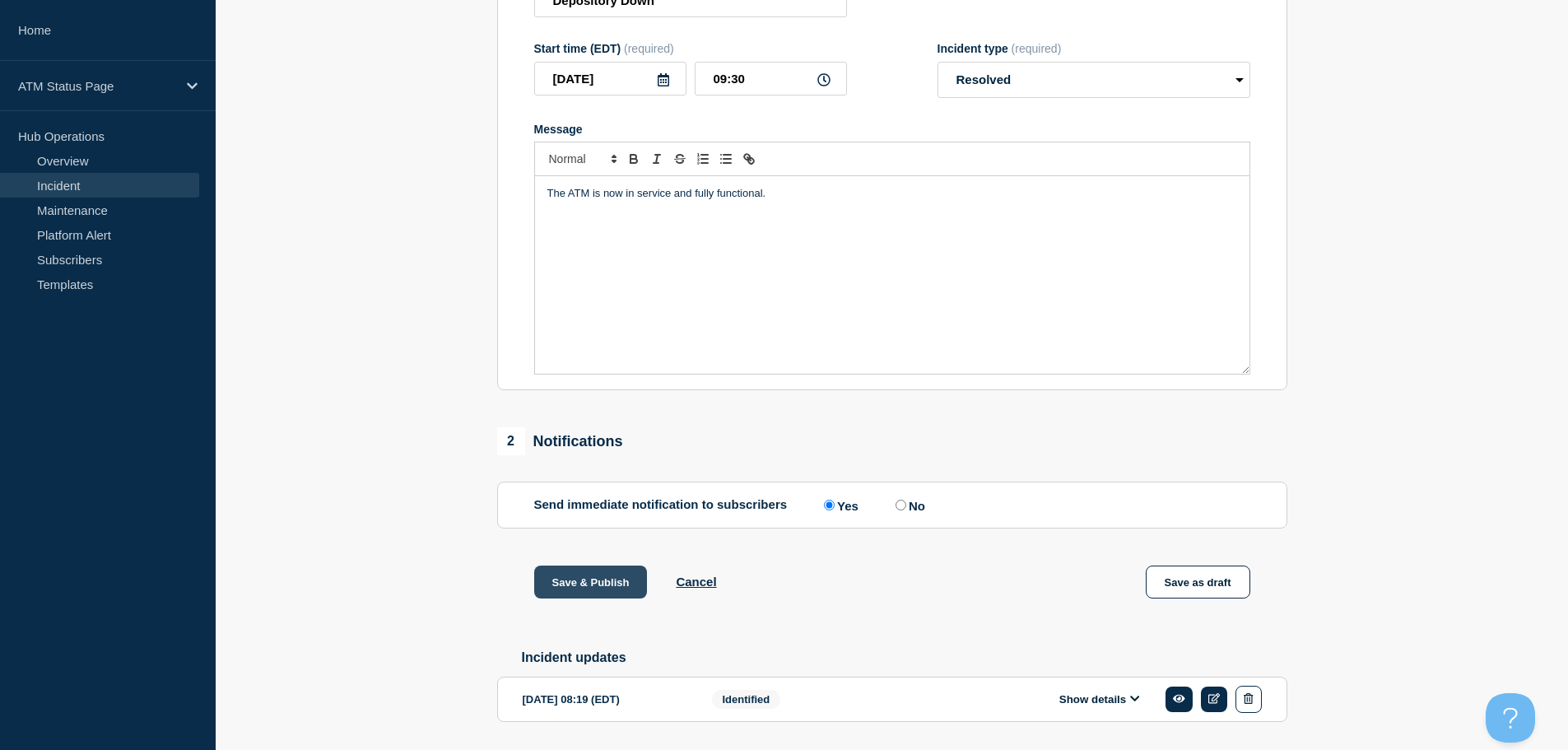
click at [549, 585] on button "Save & Publish" at bounding box center [590, 582] width 113 height 33
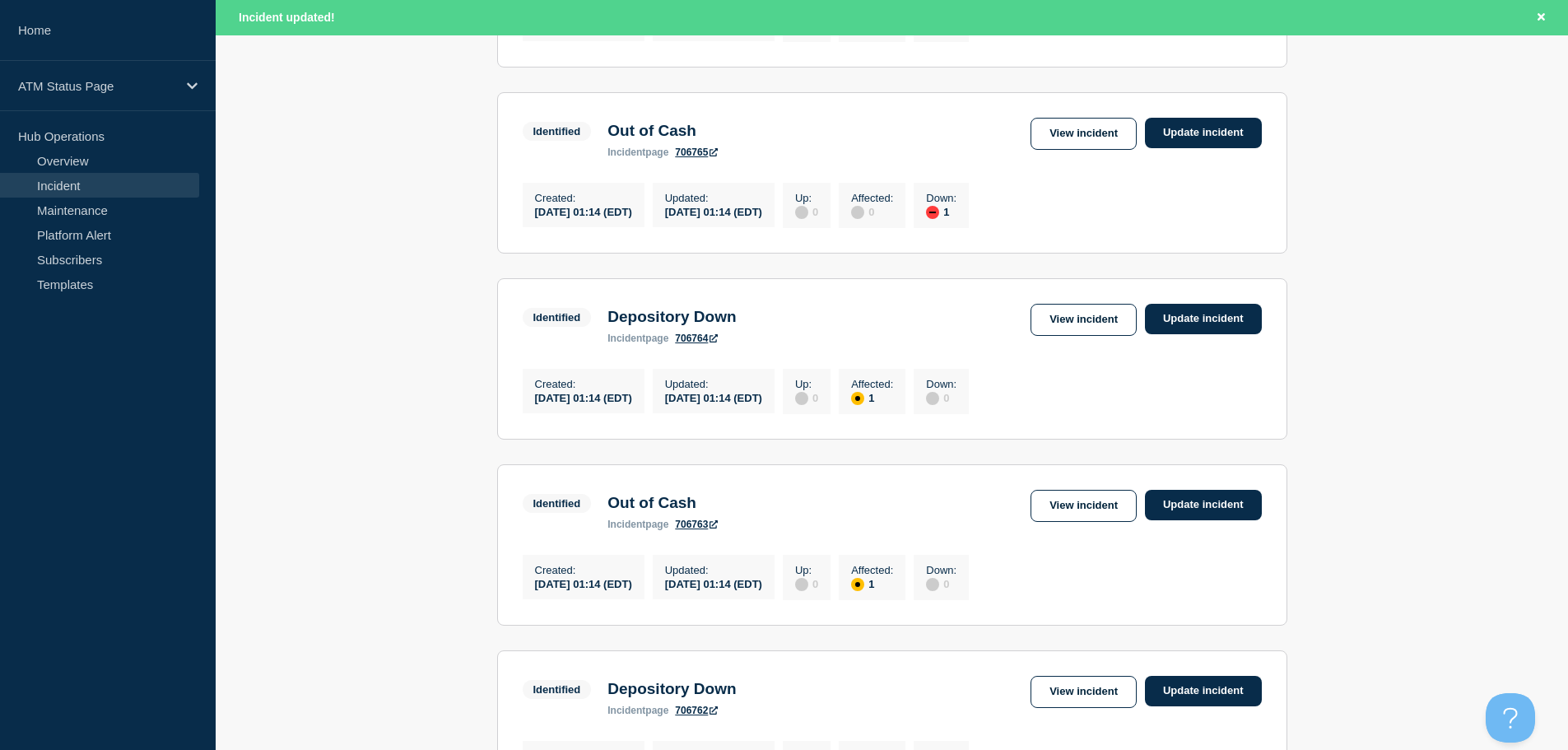
scroll to position [1750, 0]
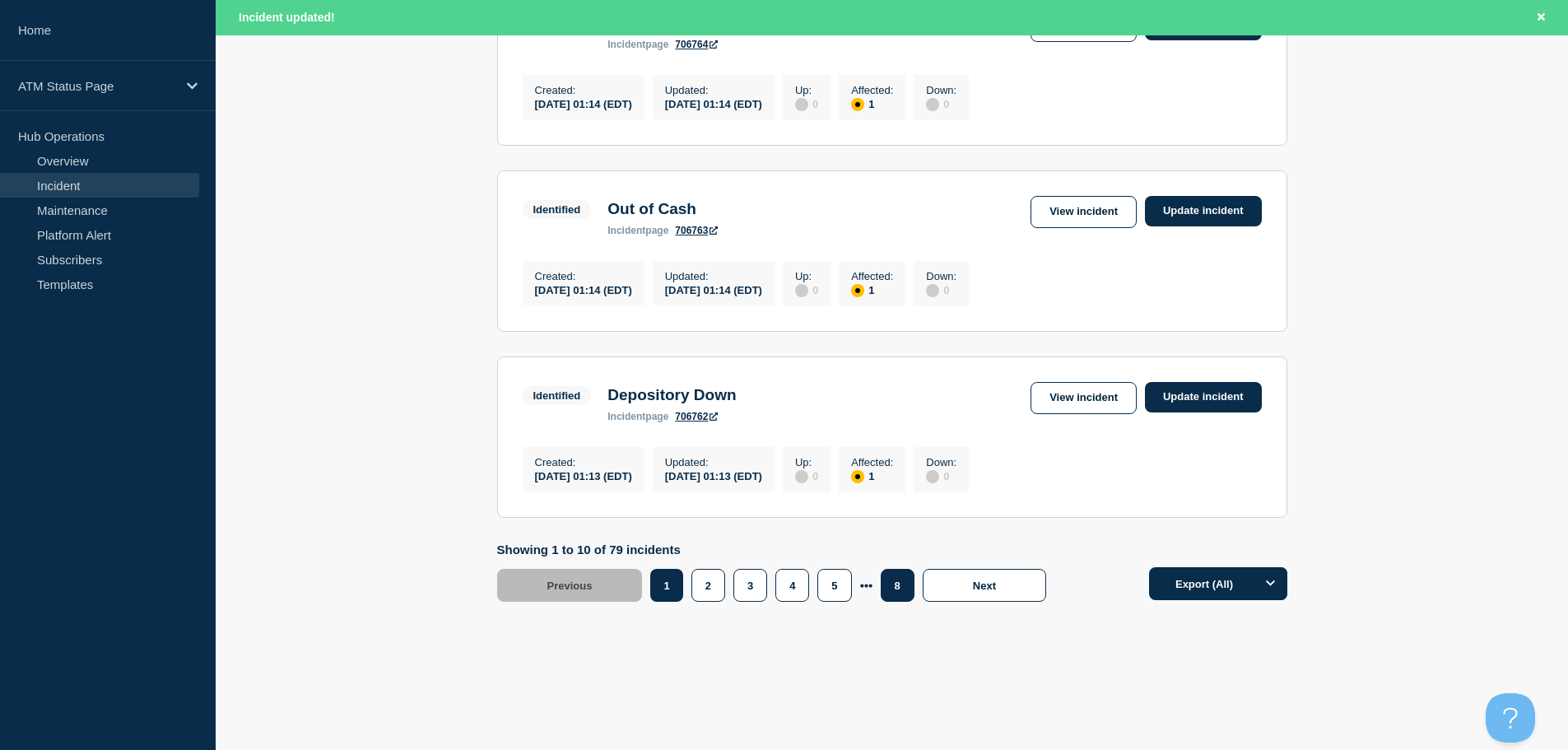
click at [897, 591] on button "8" at bounding box center [897, 585] width 33 height 33
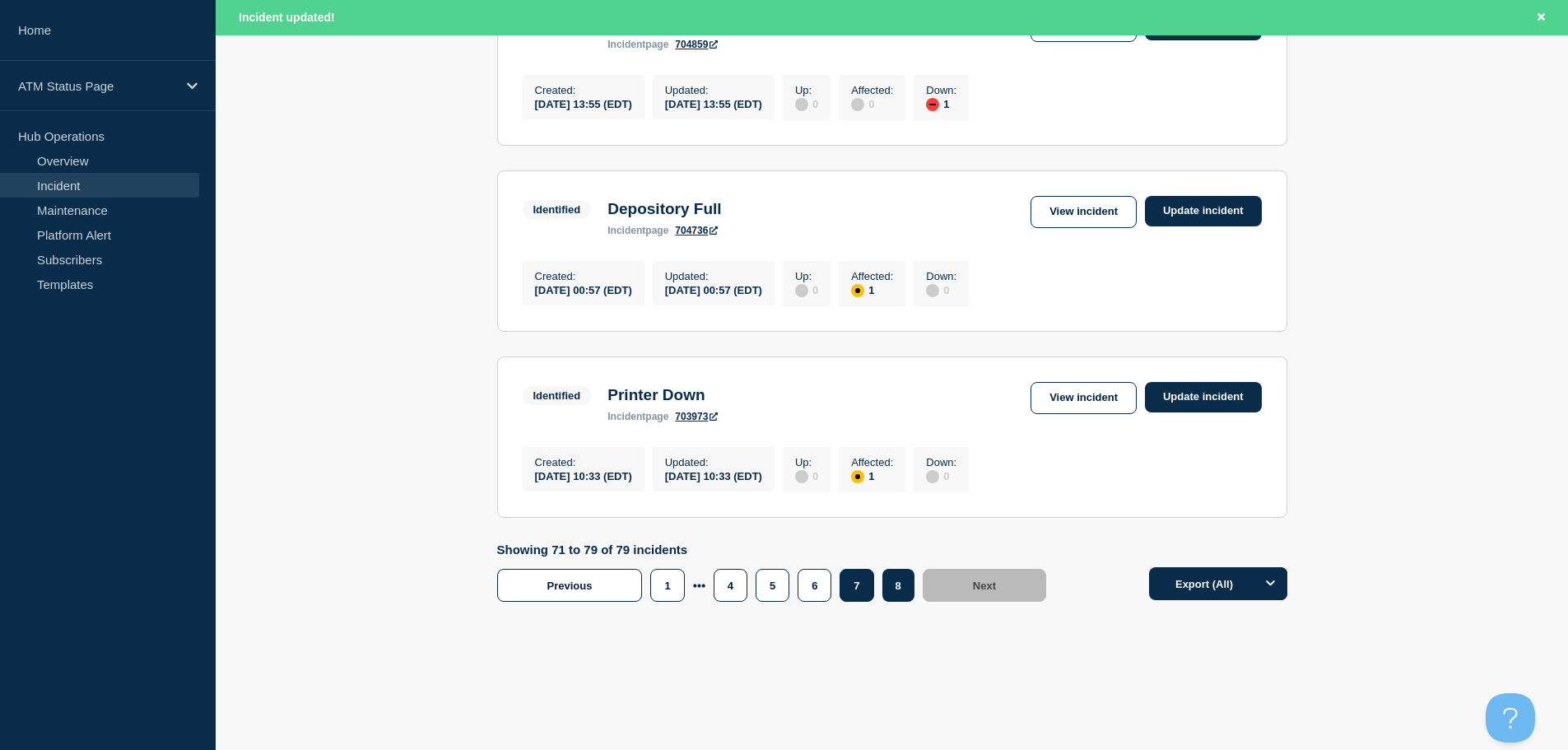
click at [868, 592] on button "7" at bounding box center [855, 585] width 33 height 33
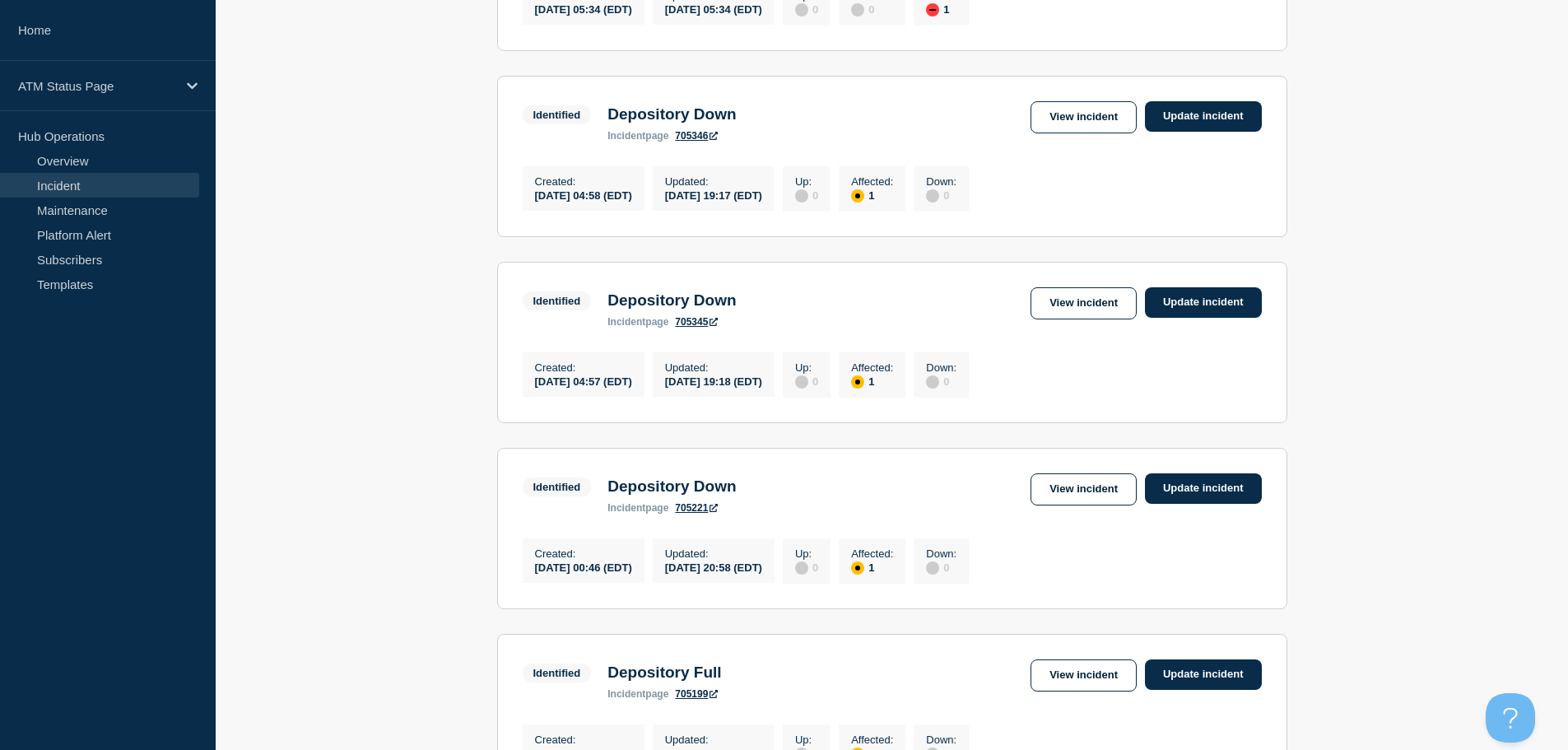
scroll to position [783, 0]
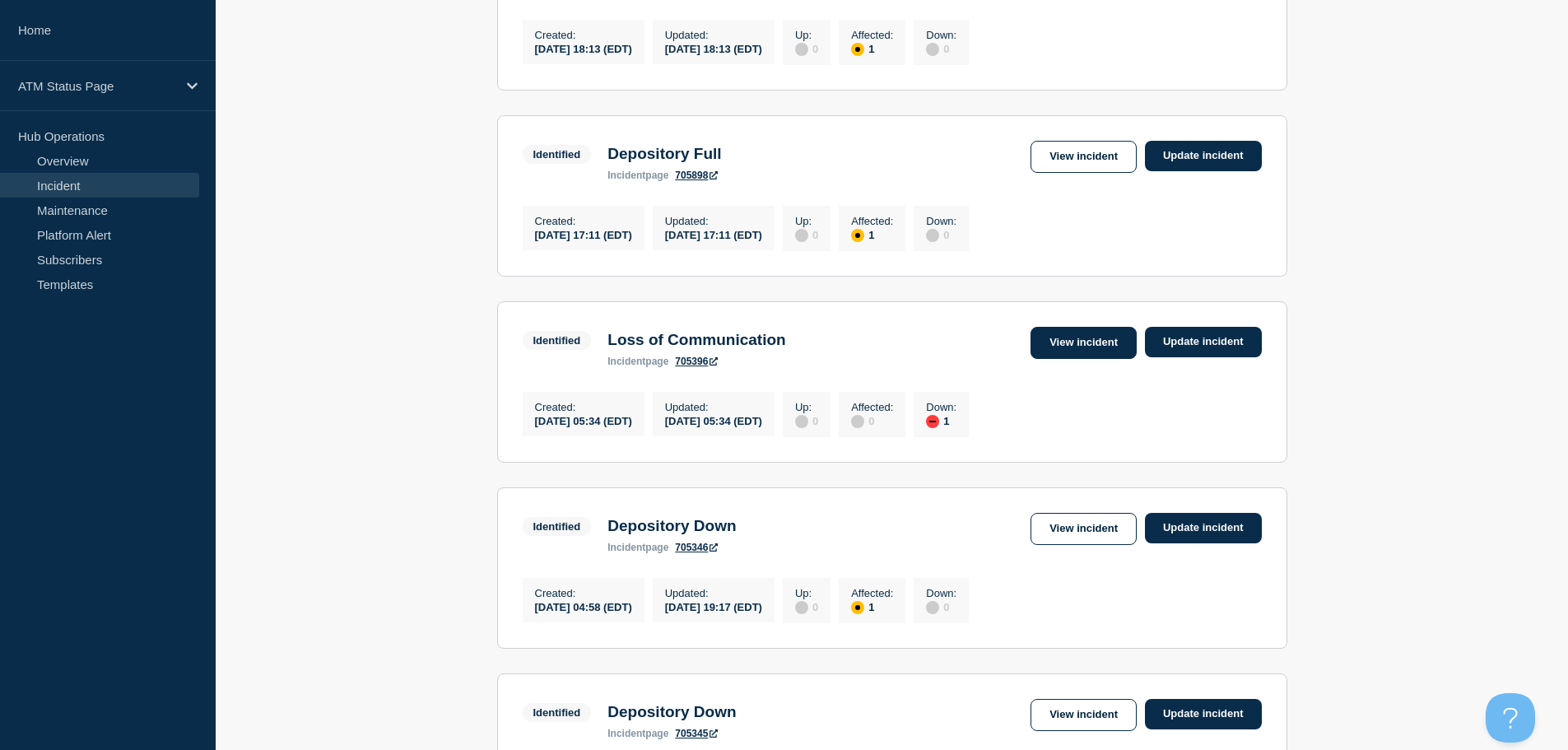
click at [1079, 359] on link "View incident" at bounding box center [1084, 343] width 106 height 32
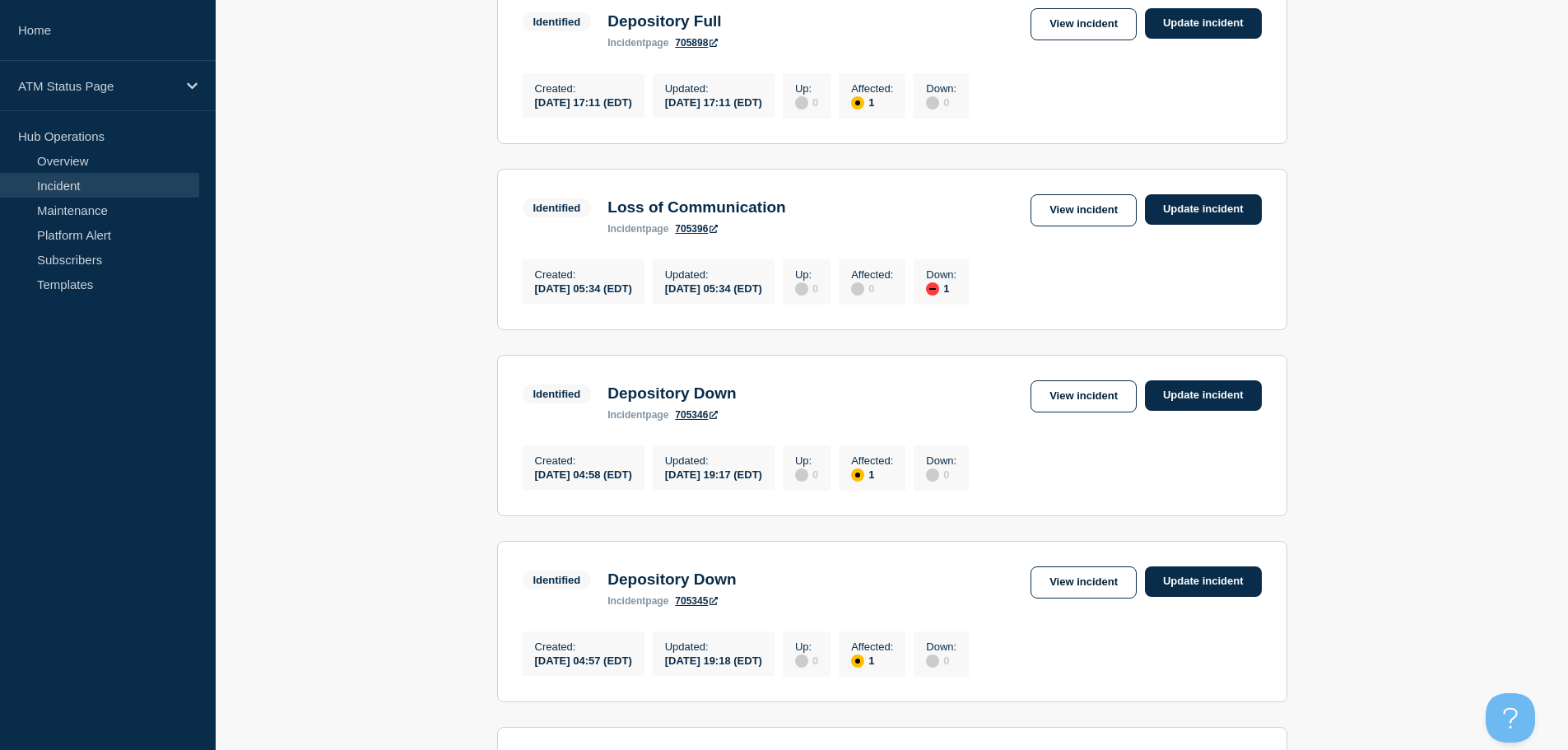
scroll to position [938, 0]
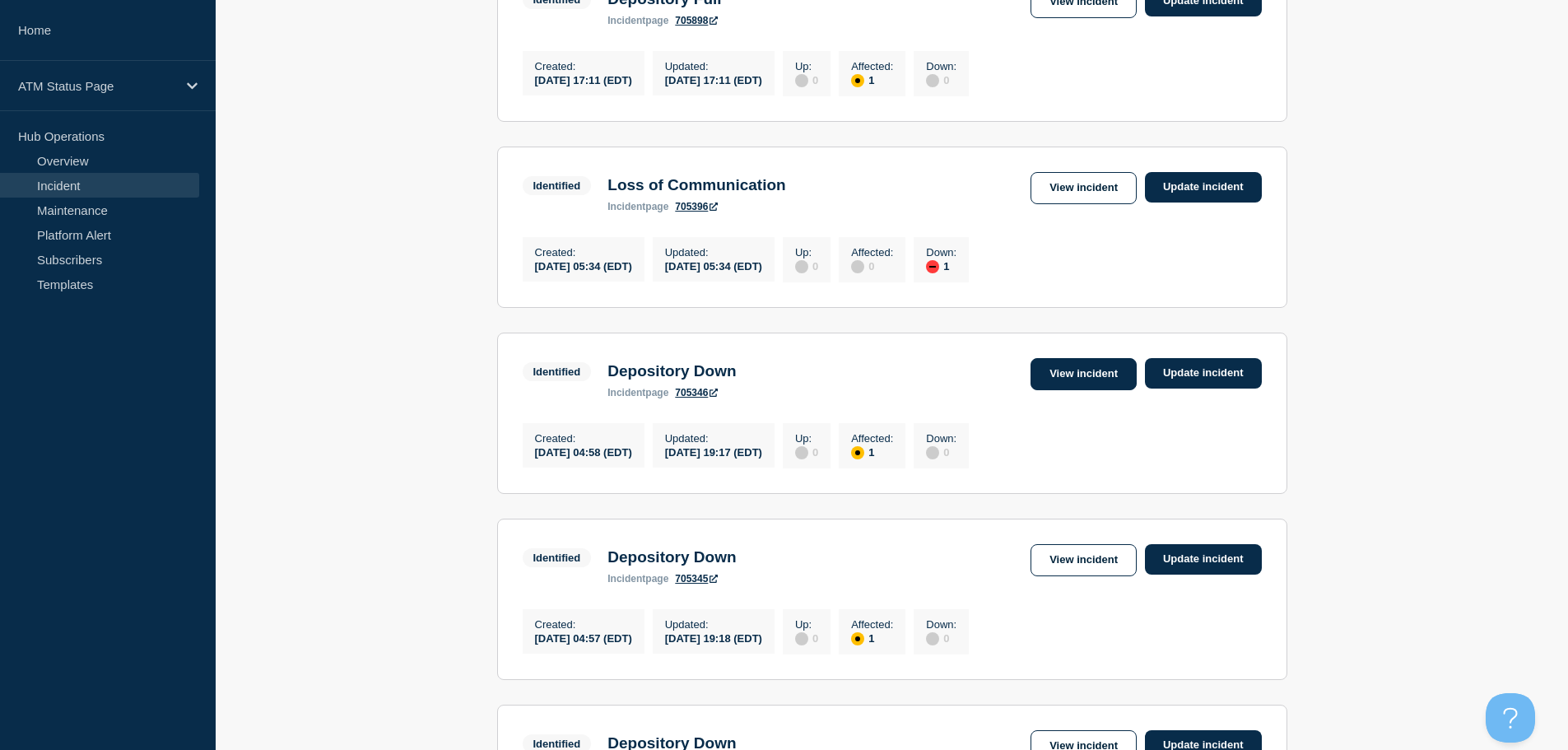
click at [1074, 390] on link "View incident" at bounding box center [1084, 375] width 106 height 32
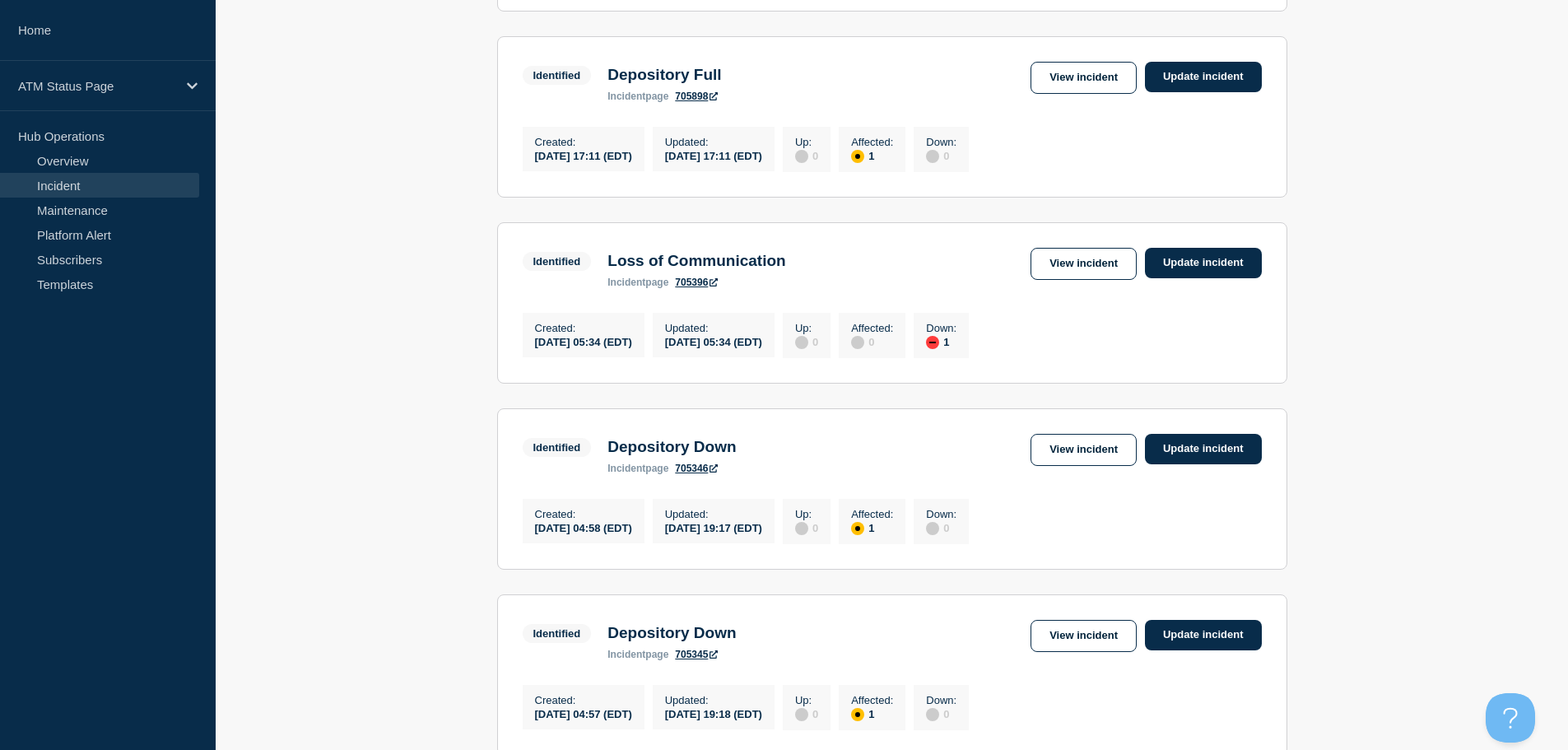
scroll to position [944, 0]
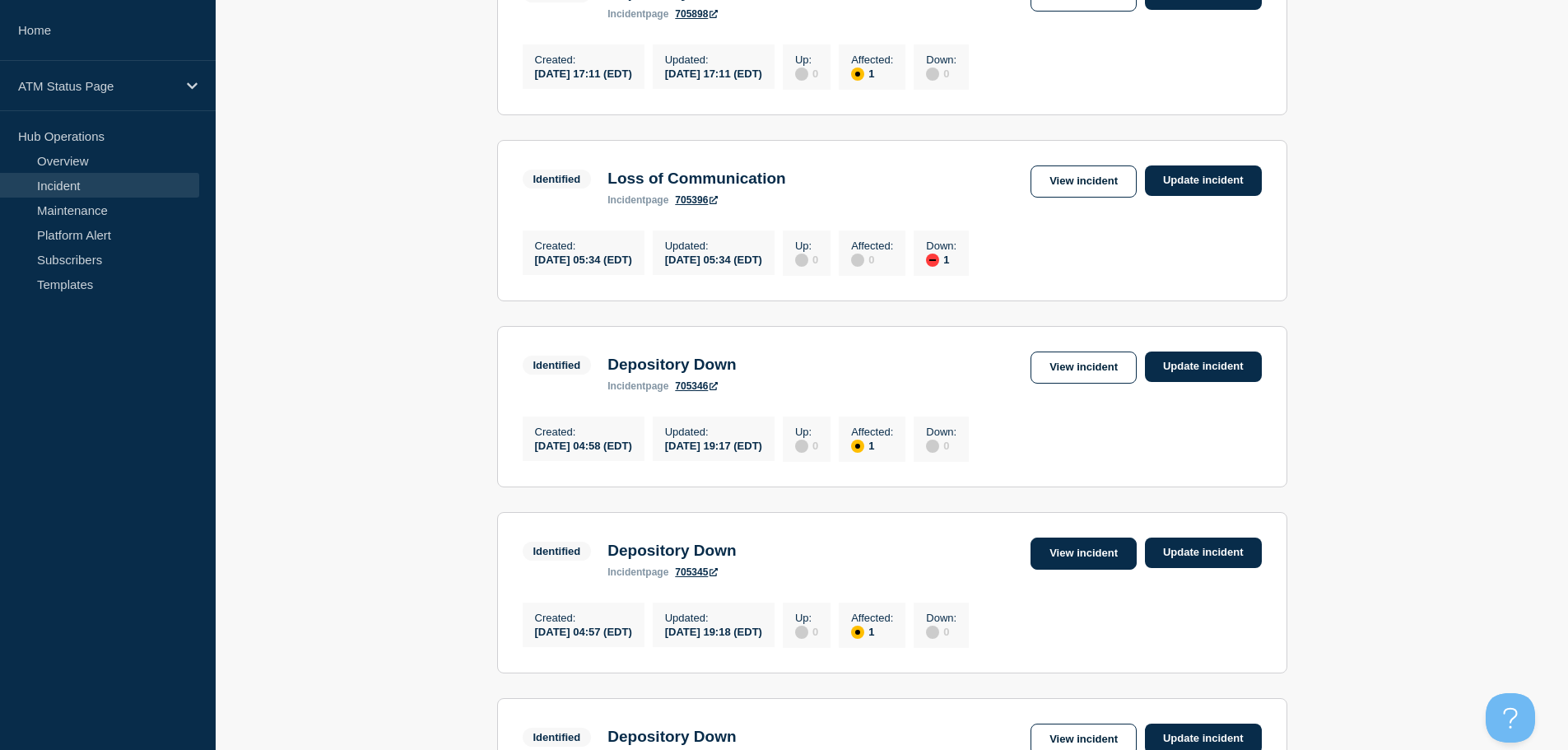
click at [1104, 570] on link "View incident" at bounding box center [1084, 554] width 106 height 32
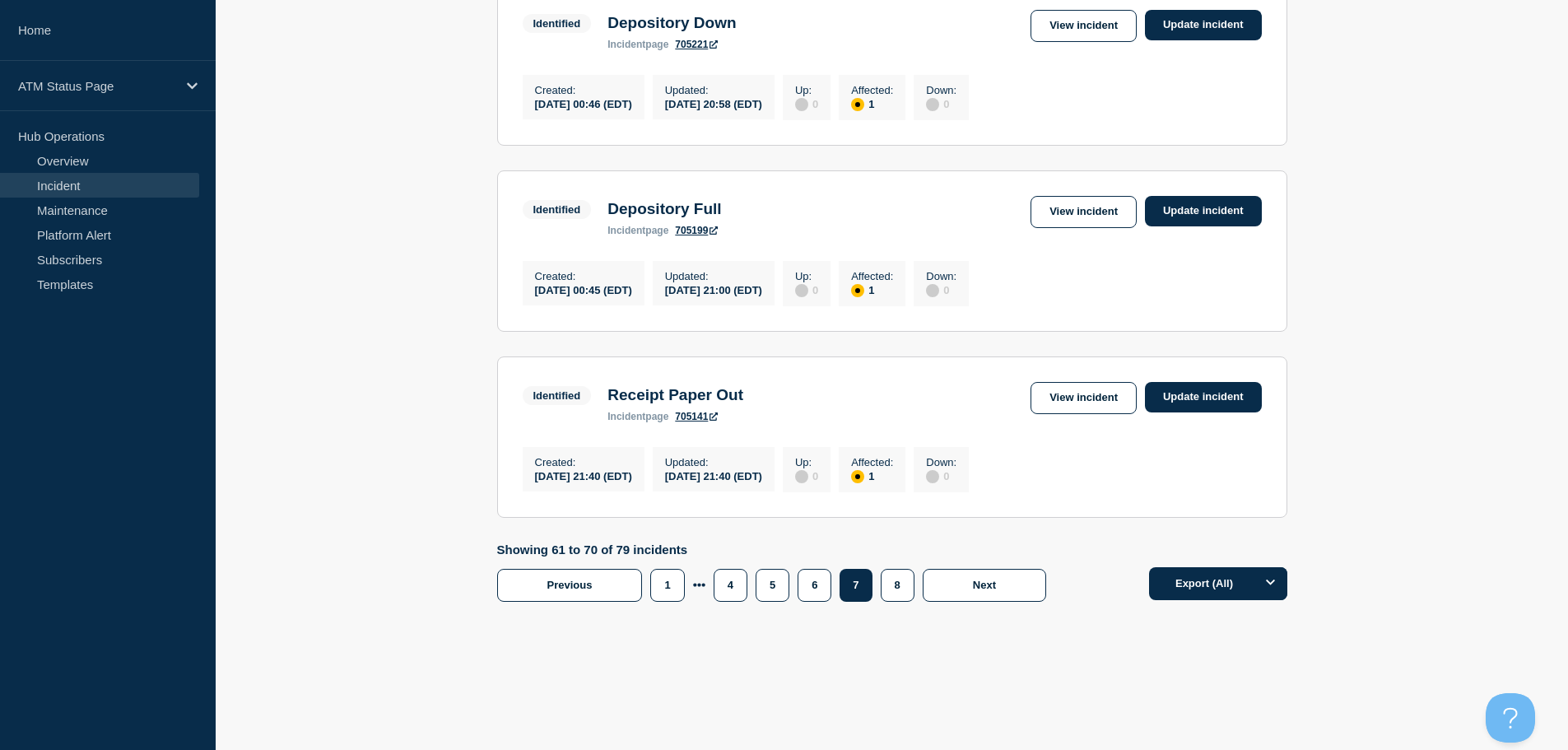
scroll to position [1683, 0]
click at [1082, 33] on link "View incident" at bounding box center [1084, 26] width 106 height 32
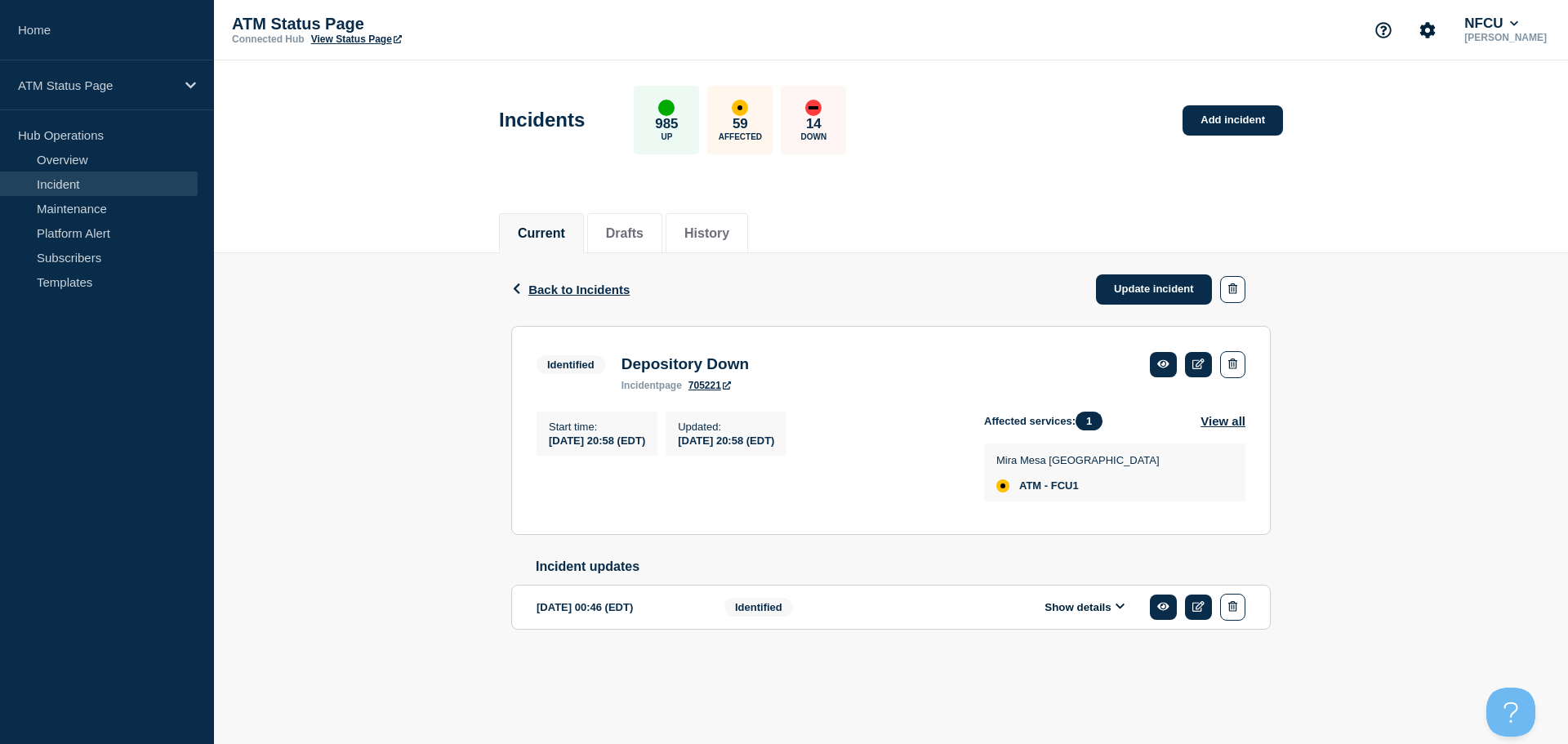
click at [859, 209] on div "Current Drafts History" at bounding box center [892, 224] width 784 height 55
click at [947, 48] on div "ATM Status Page Connected Hub View Status Page NFCU [PERSON_NAME]" at bounding box center [892, 30] width 1354 height 61
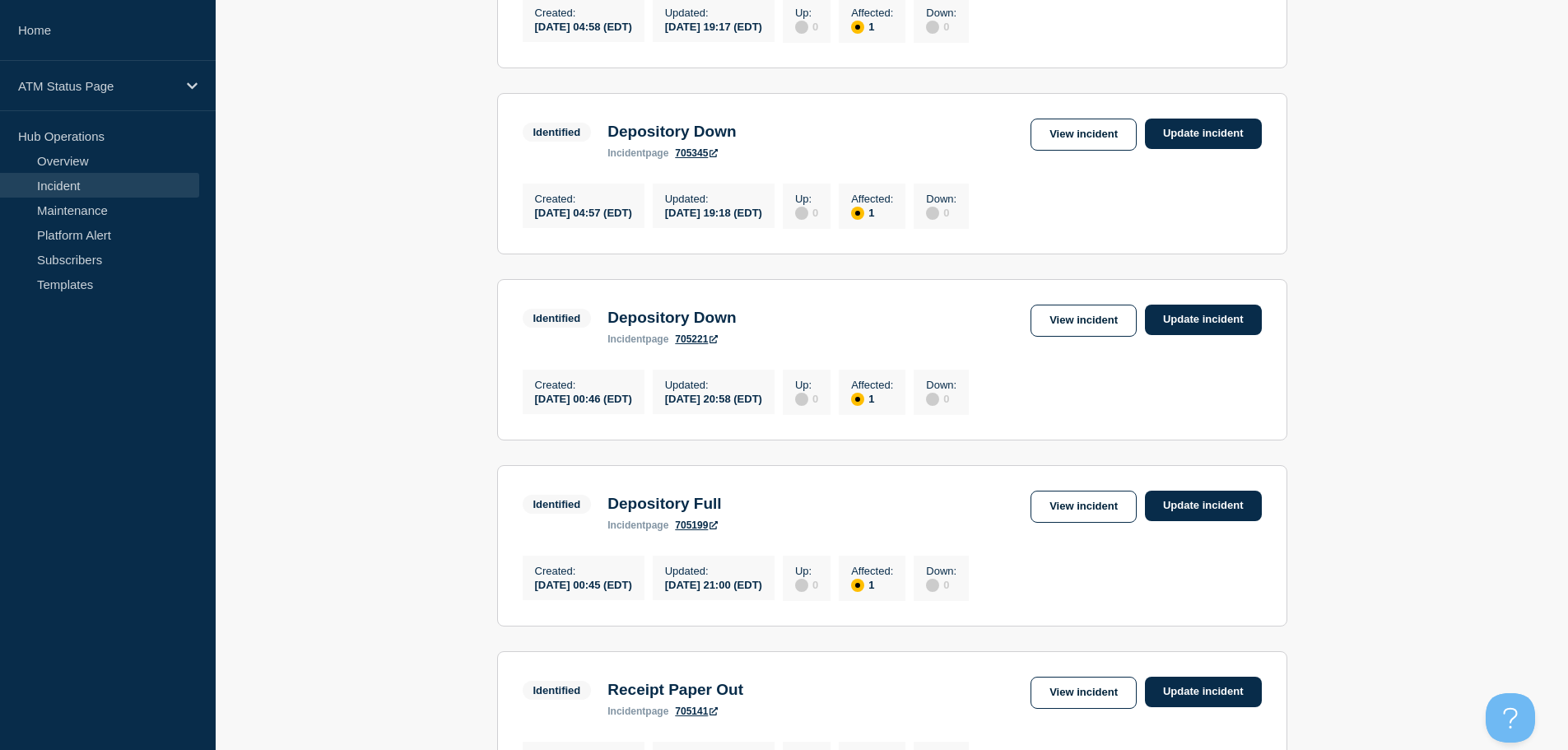
scroll to position [1443, 0]
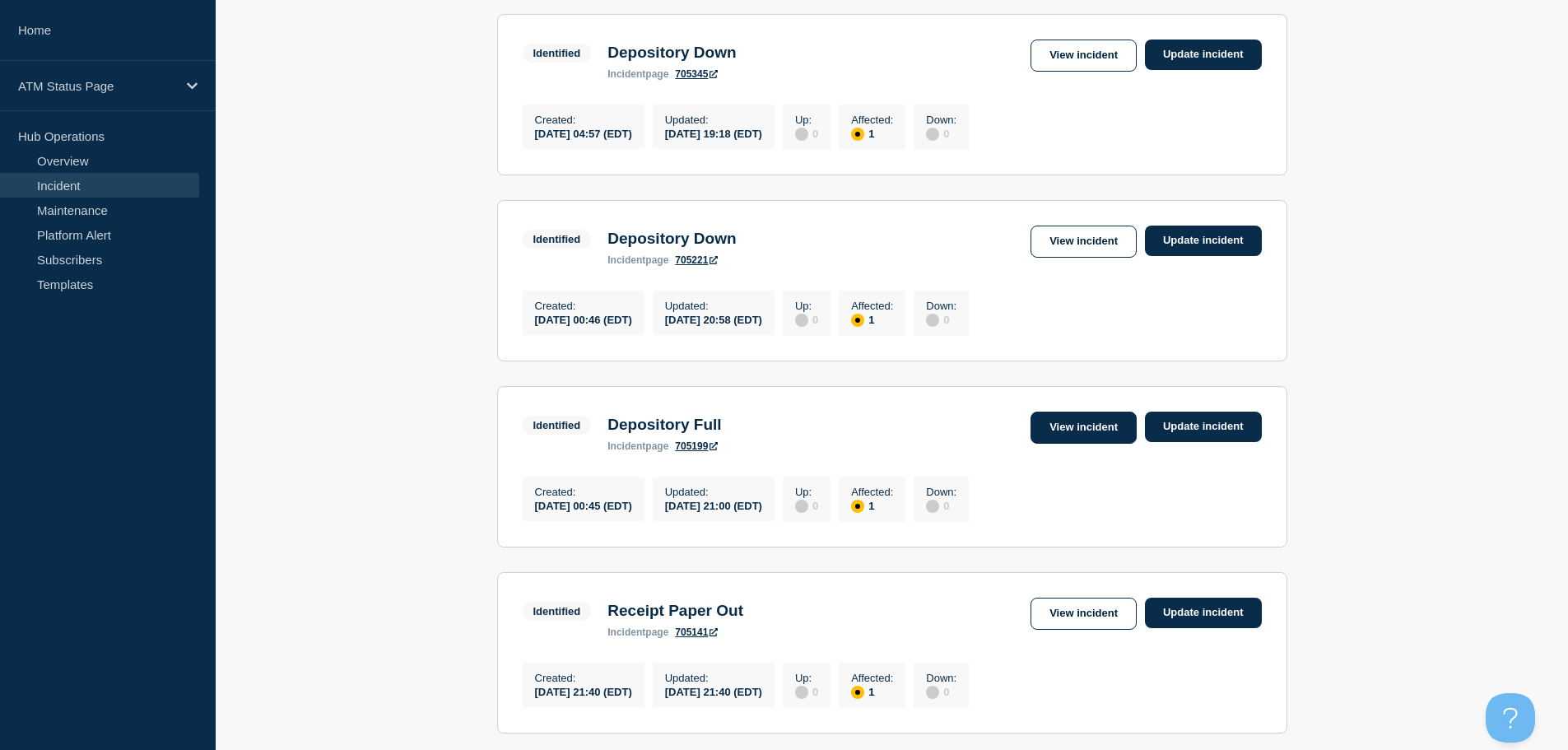
click at [1076, 444] on link "View incident" at bounding box center [1084, 428] width 106 height 32
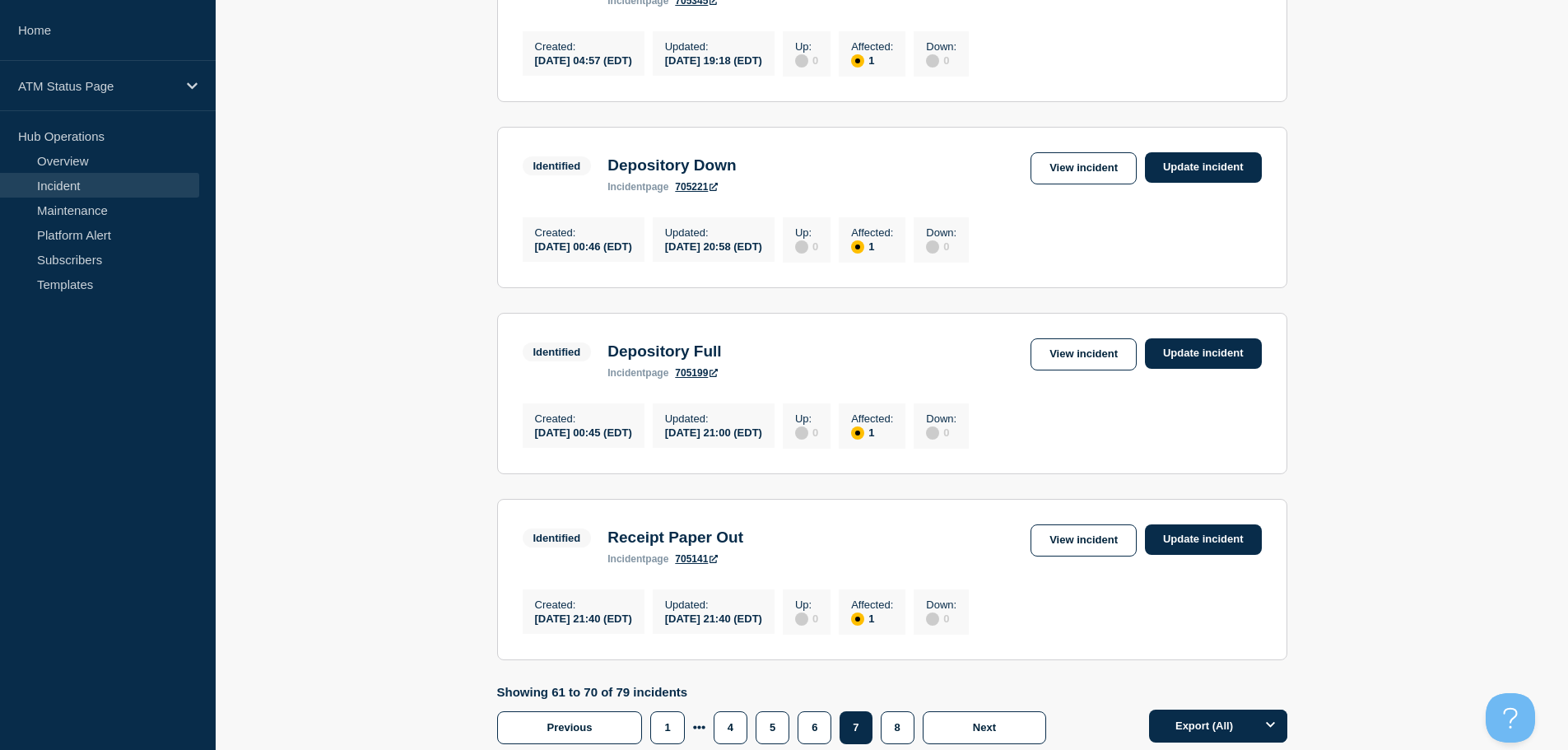
scroll to position [1528, 0]
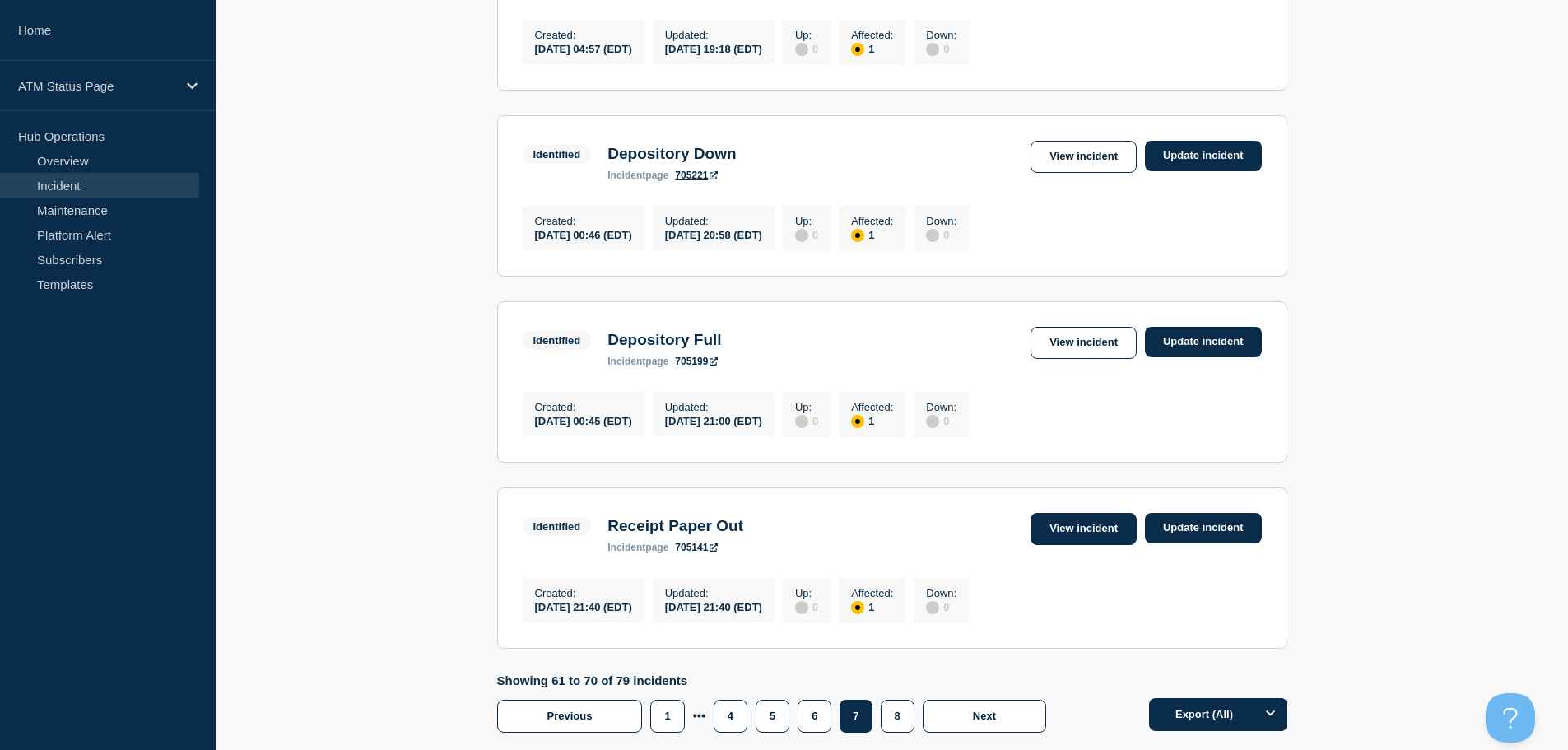
click at [1076, 545] on link "View incident" at bounding box center [1084, 529] width 106 height 32
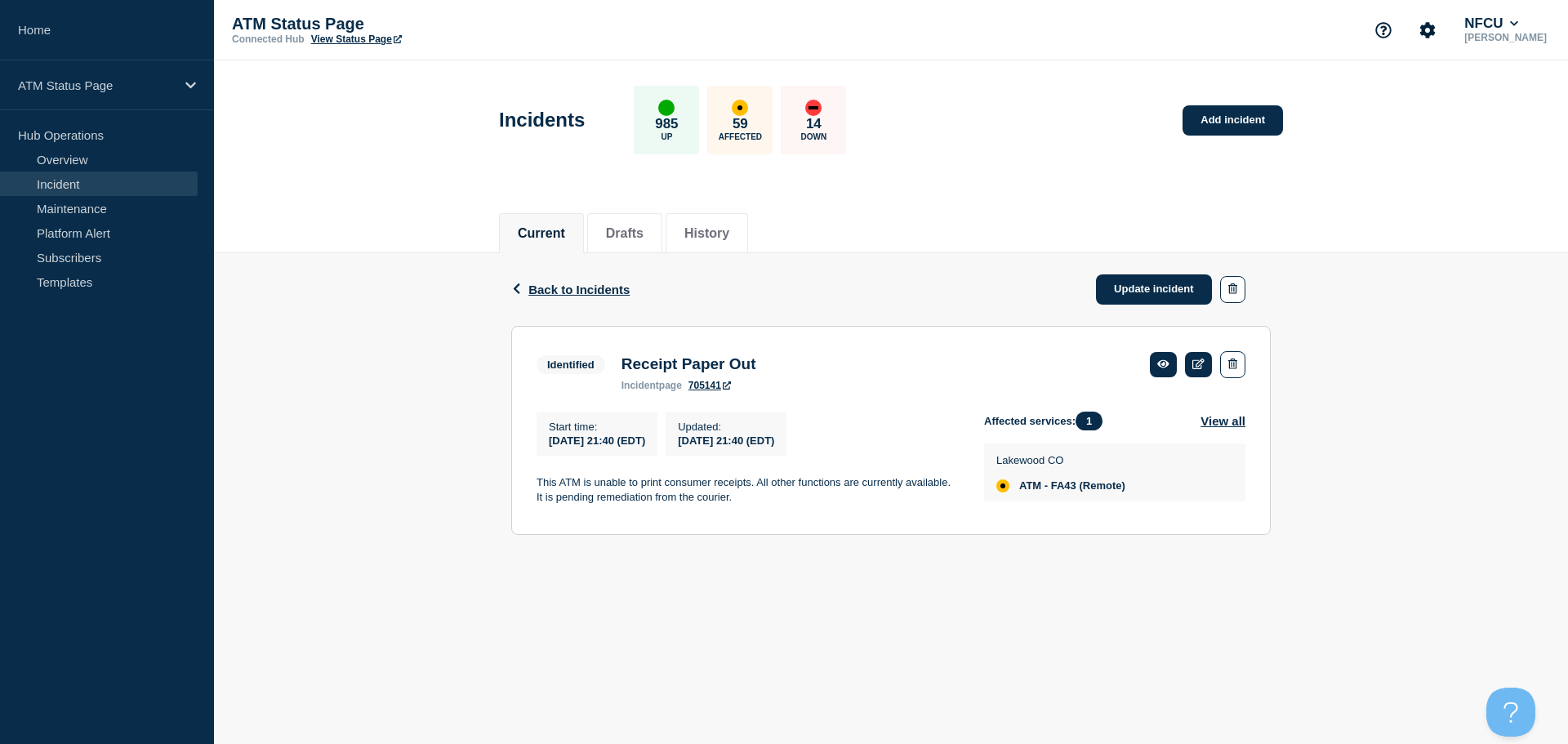
click at [249, 589] on body "Home ATM Status Page Hub Operations Overview Incident Maintenance Platform Aler…" at bounding box center [784, 372] width 1568 height 744
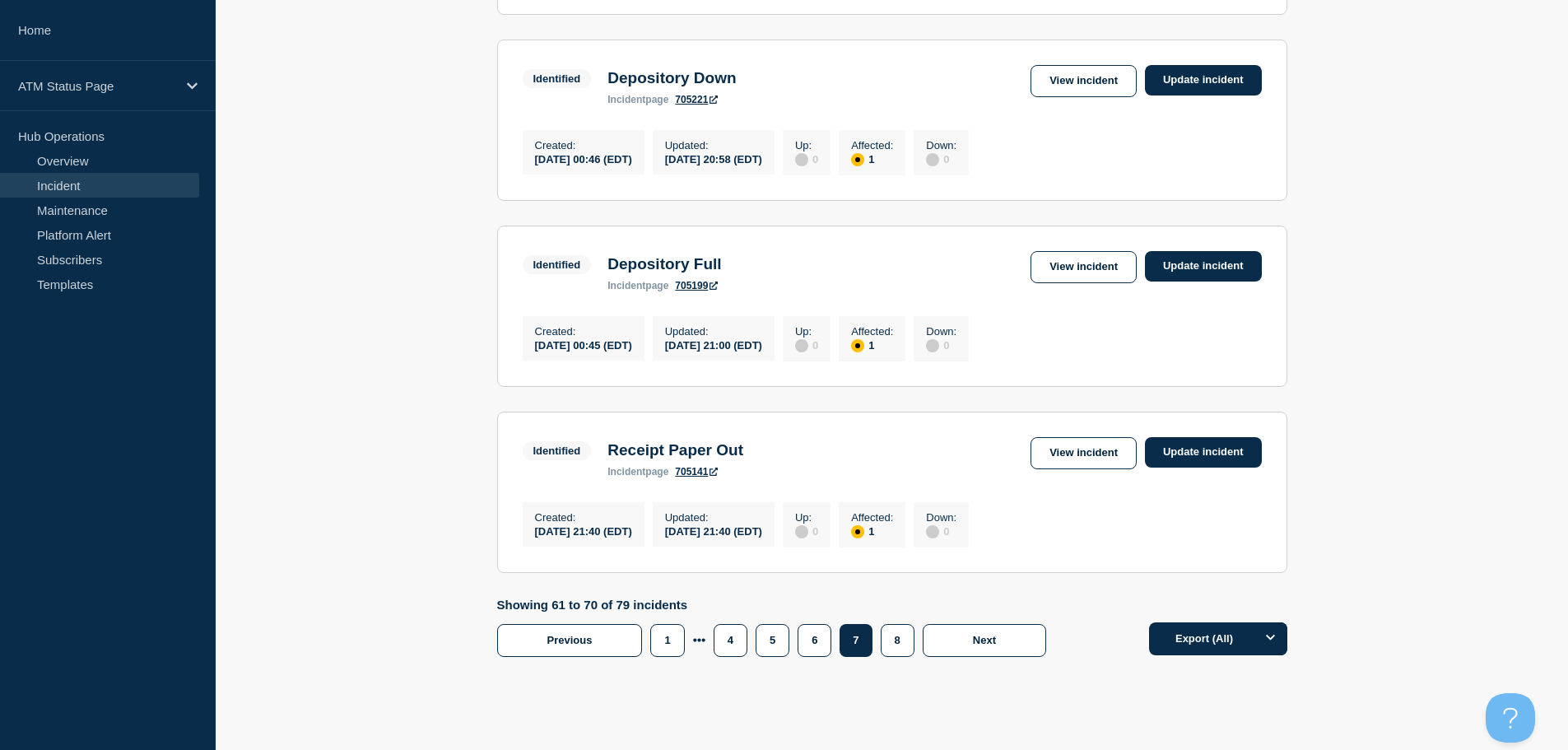
scroll to position [1716, 0]
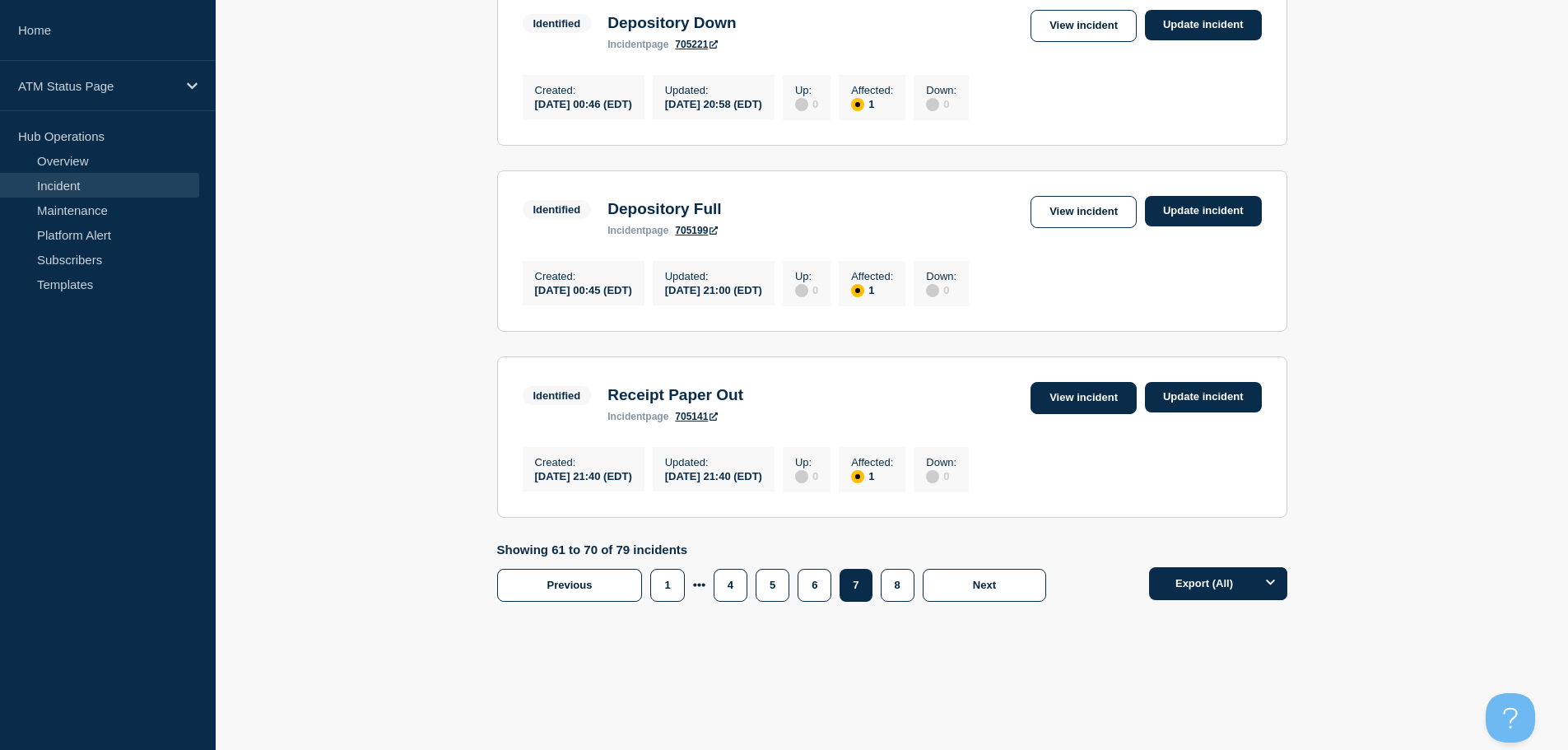
click at [1068, 394] on link "View incident" at bounding box center [1084, 398] width 106 height 32
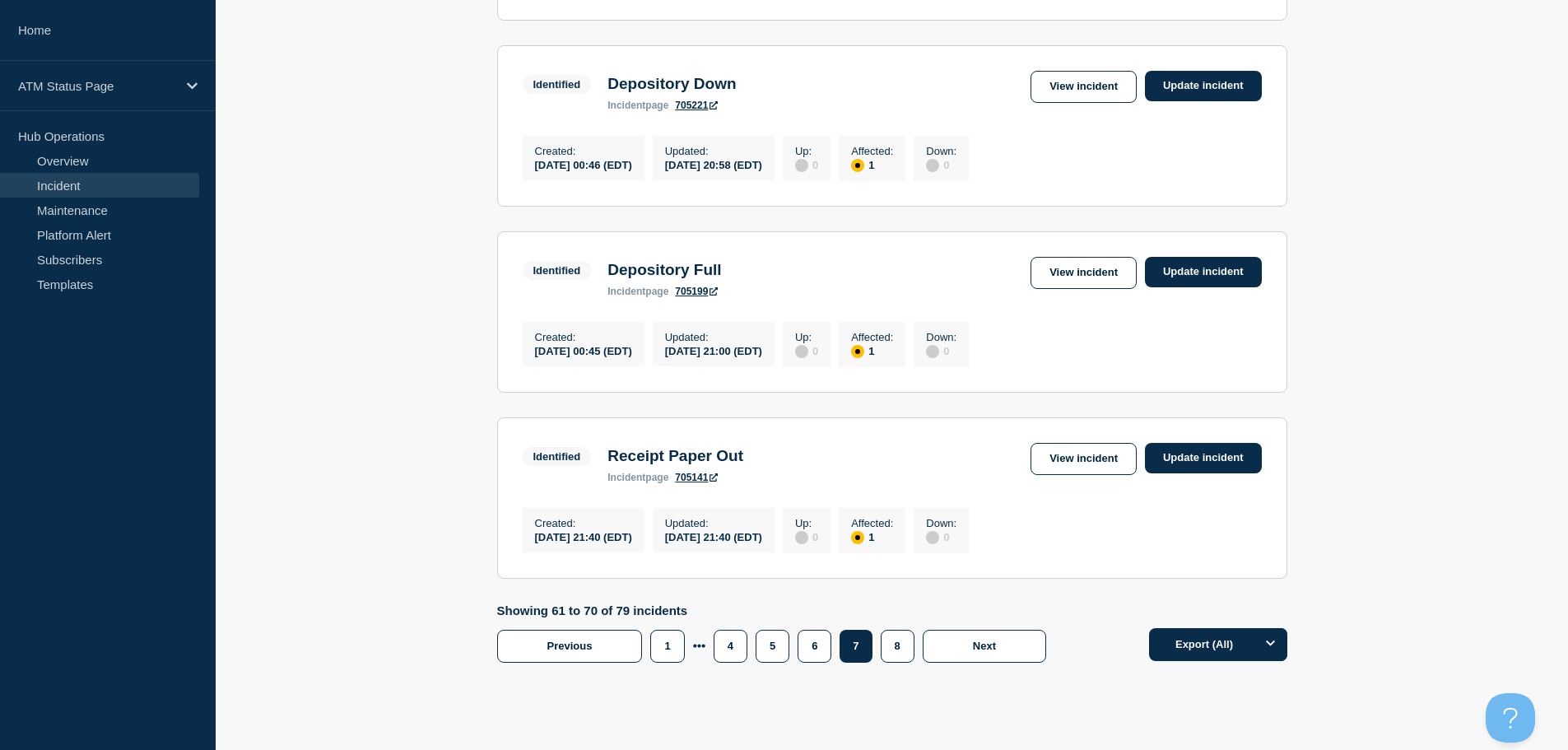
scroll to position [1716, 0]
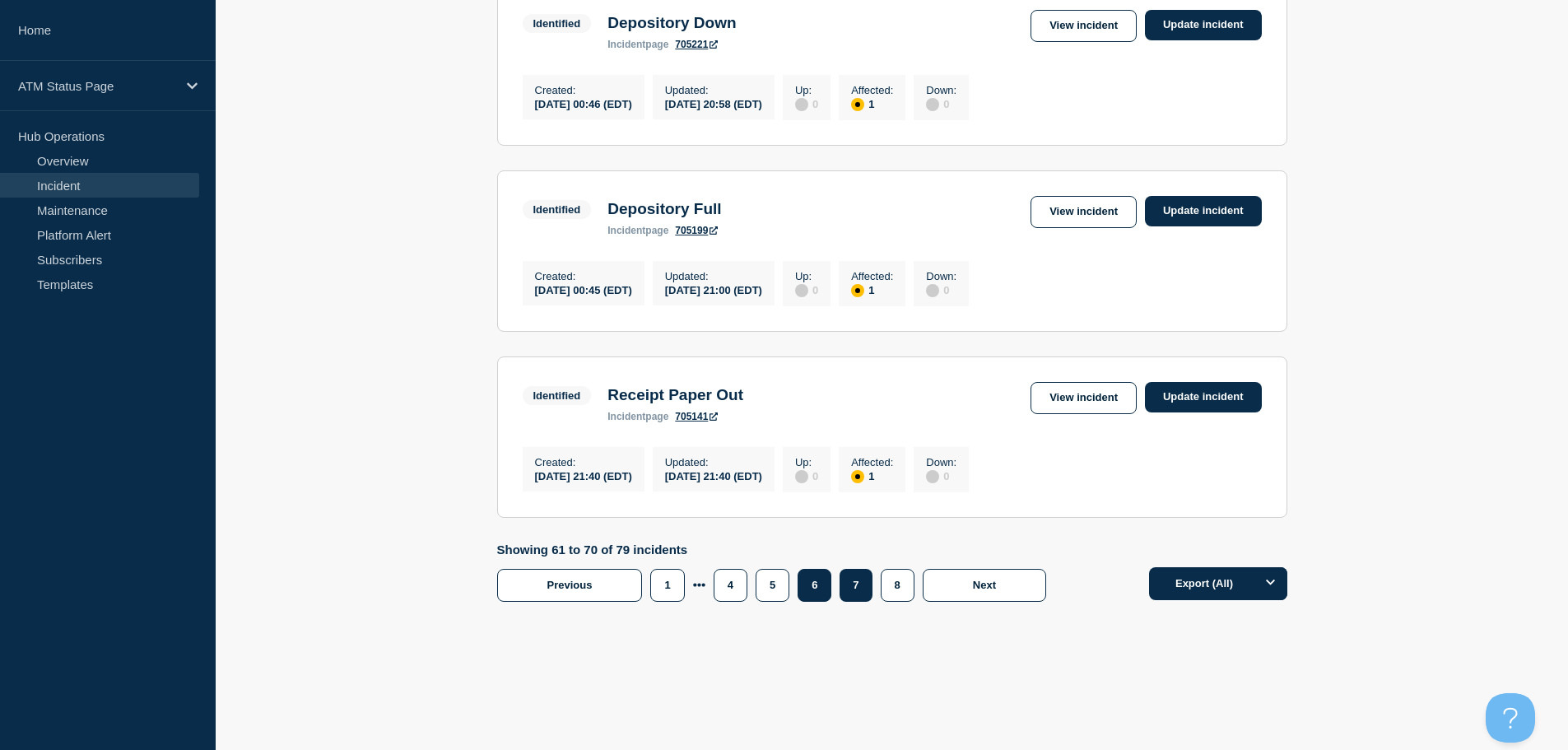
click at [821, 591] on button "6" at bounding box center [814, 585] width 33 height 33
click at [812, 592] on button "6" at bounding box center [814, 585] width 33 height 33
click at [812, 583] on button "6" at bounding box center [814, 585] width 33 height 33
click at [1069, 387] on link "View incident" at bounding box center [1084, 398] width 106 height 32
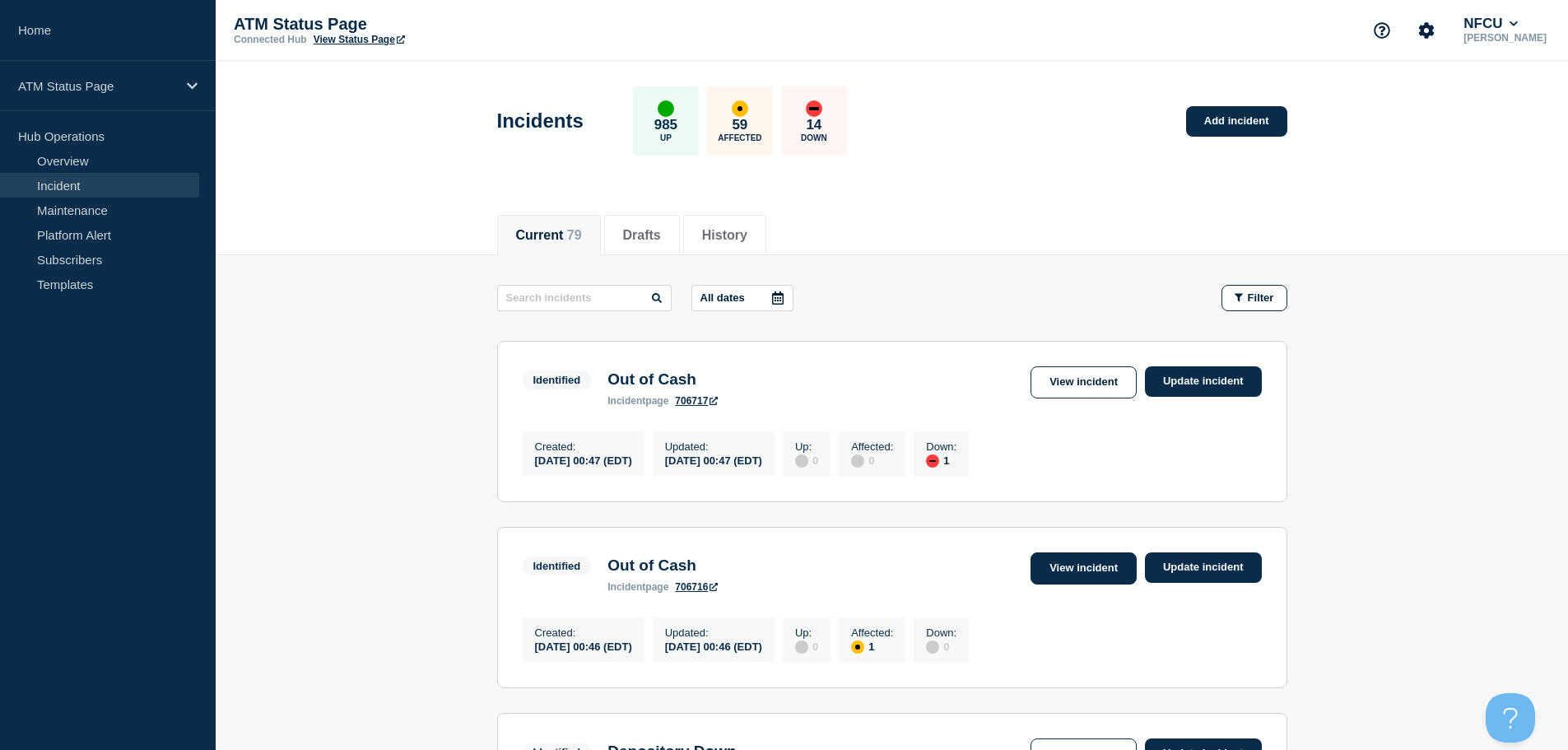
click at [1086, 571] on link "View incident" at bounding box center [1084, 568] width 106 height 32
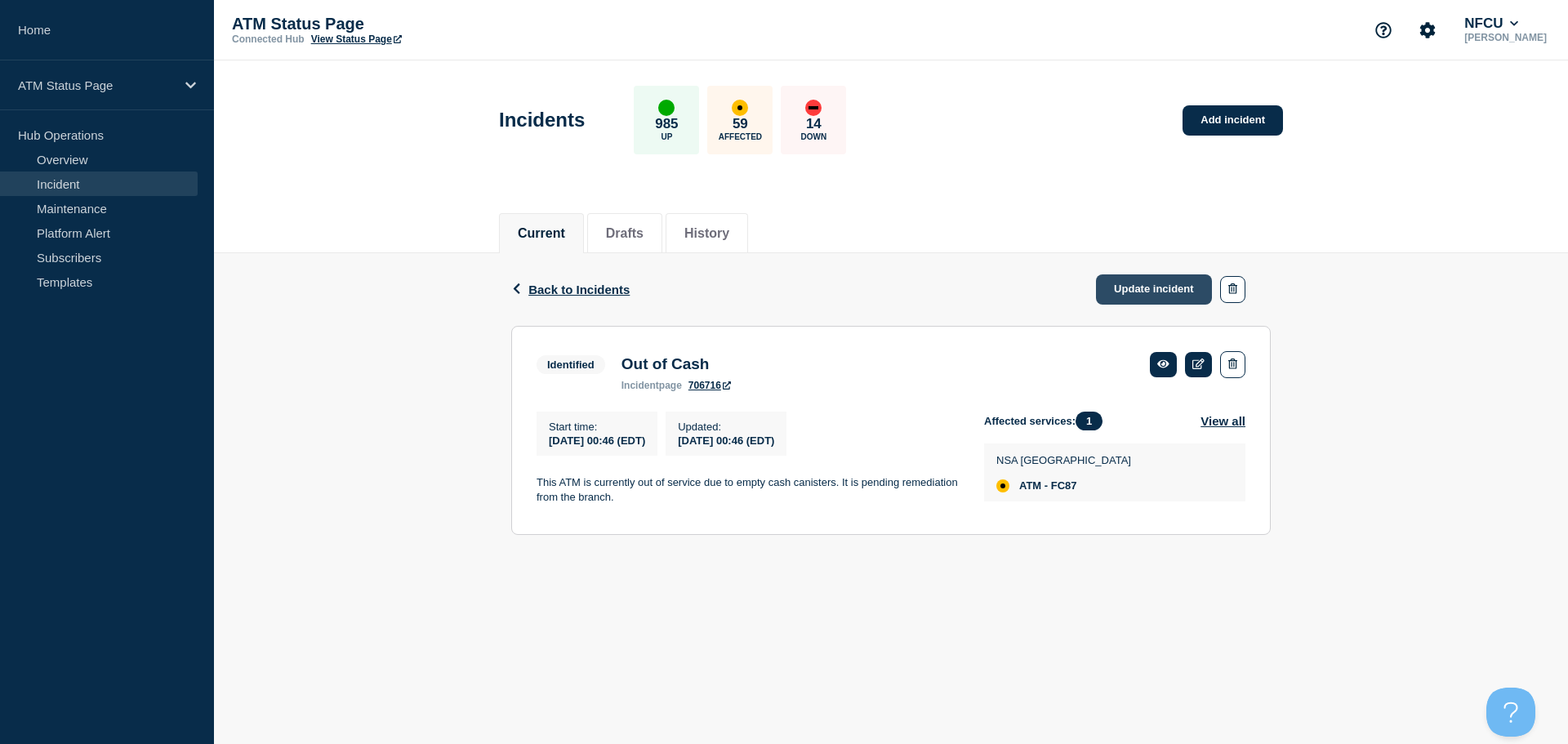
click at [1136, 289] on link "Update incident" at bounding box center [1154, 289] width 116 height 30
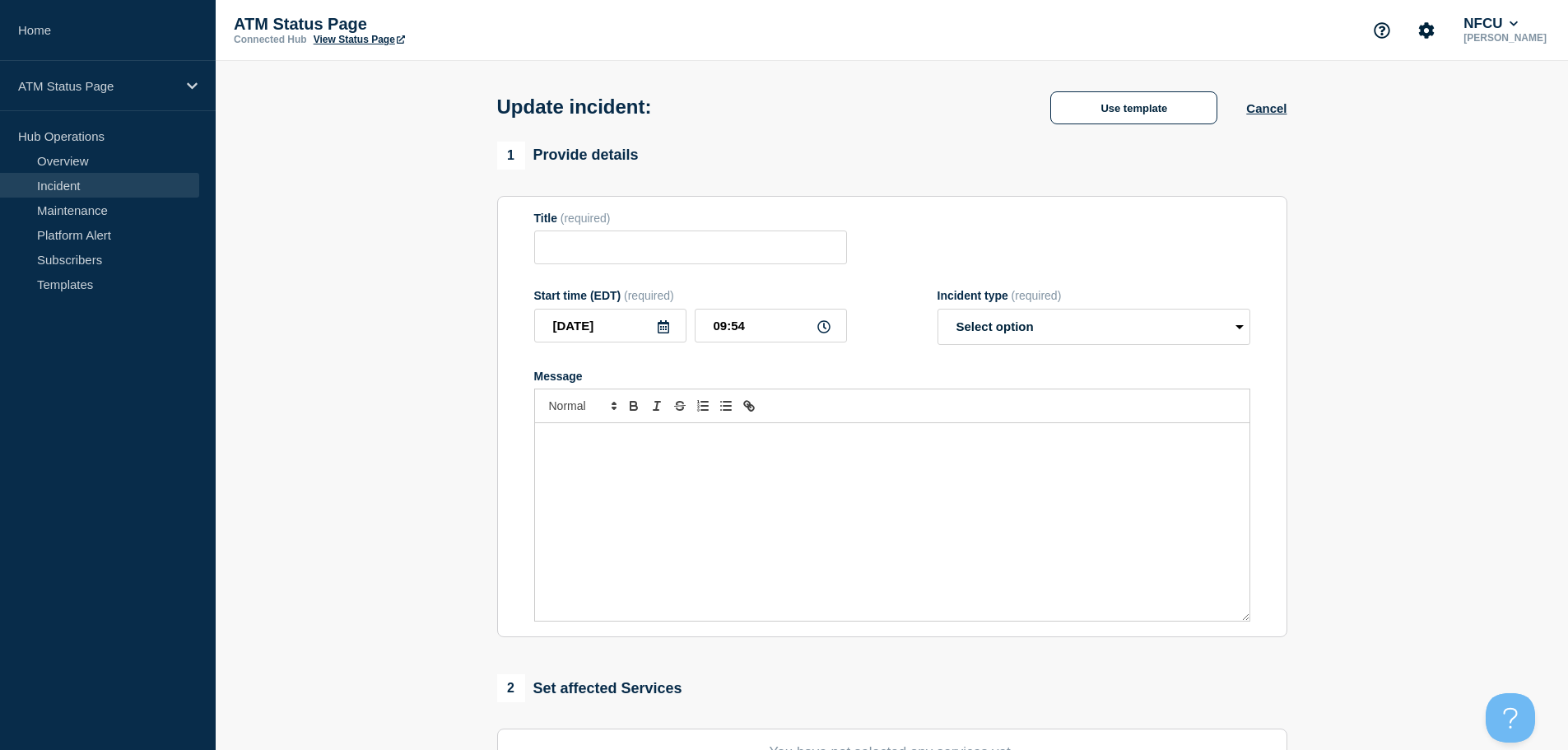
type input "Out of Cash"
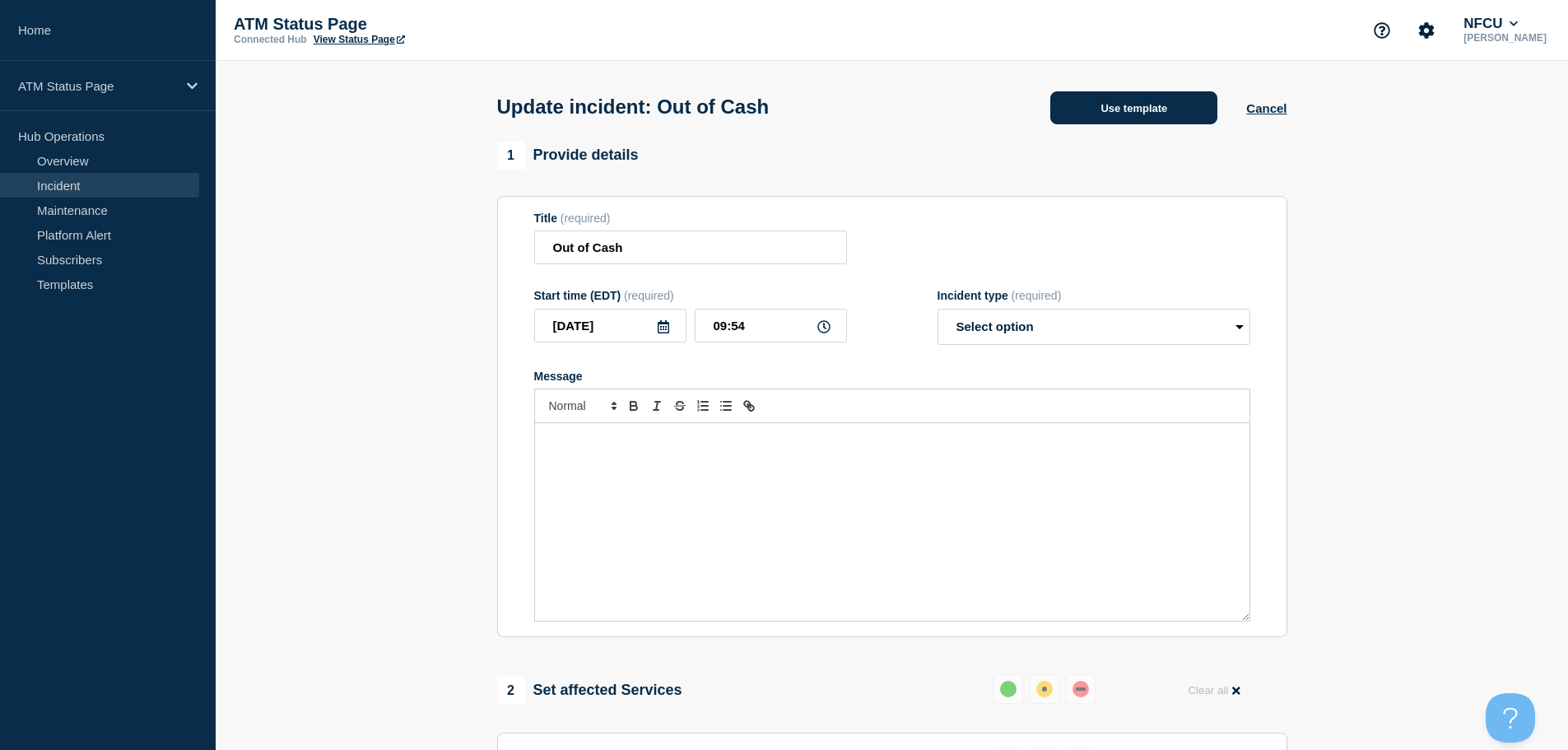
click at [1117, 122] on button "Use template" at bounding box center [1134, 107] width 167 height 33
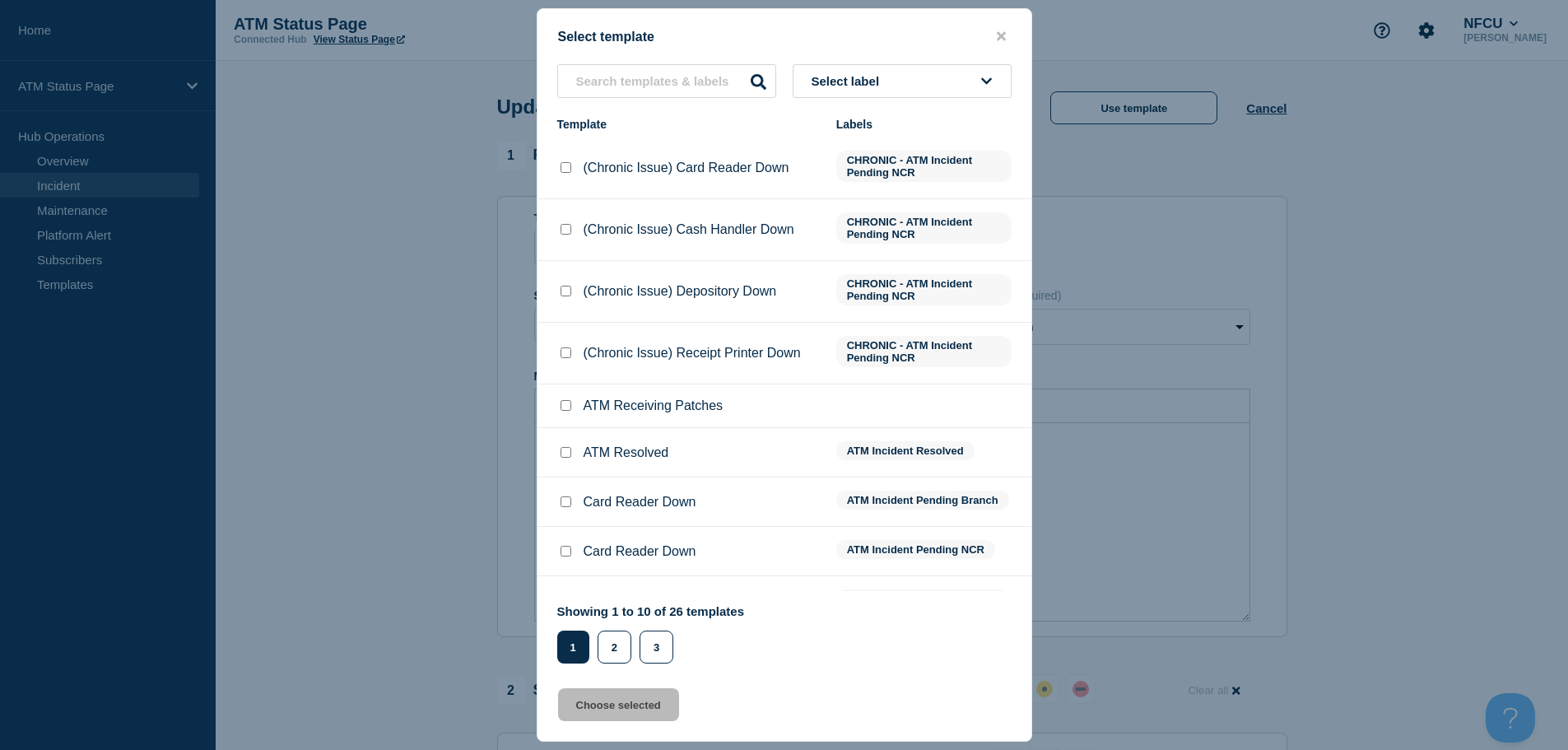
click at [565, 451] on input "ATM Resolved checkbox" at bounding box center [566, 452] width 11 height 11
checkbox input "true"
click at [633, 702] on button "Choose selected" at bounding box center [618, 704] width 121 height 33
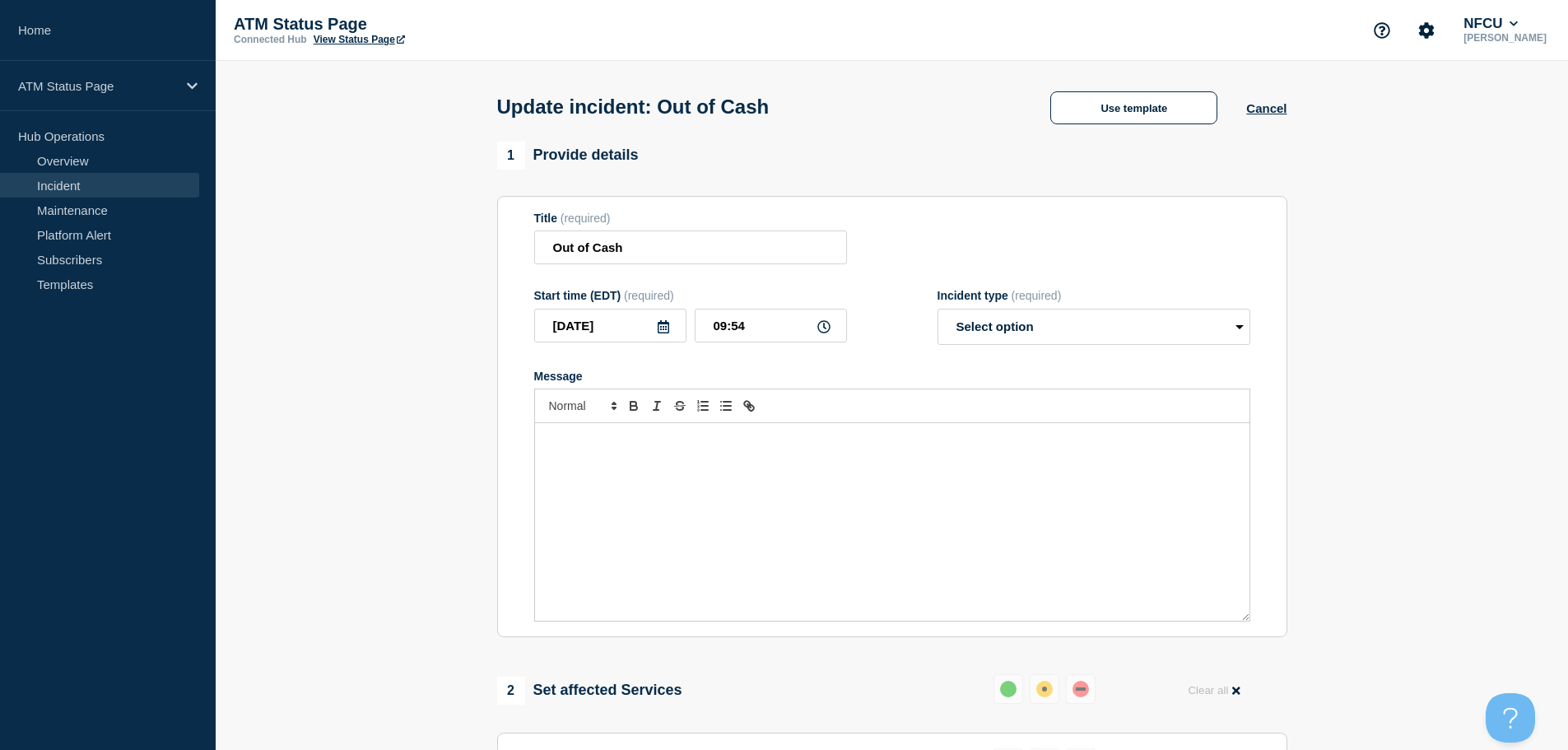
select select "resolved"
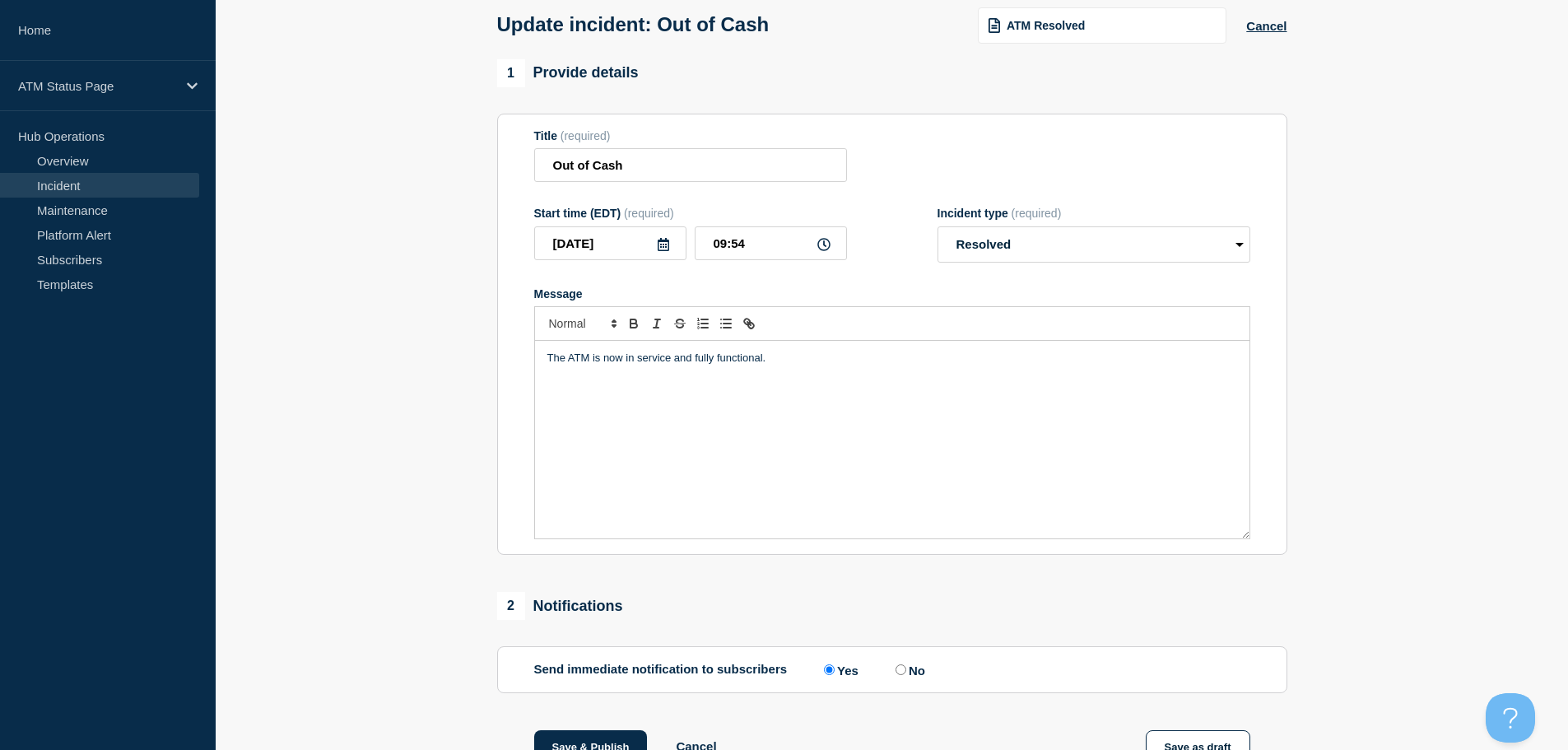
scroll to position [303, 0]
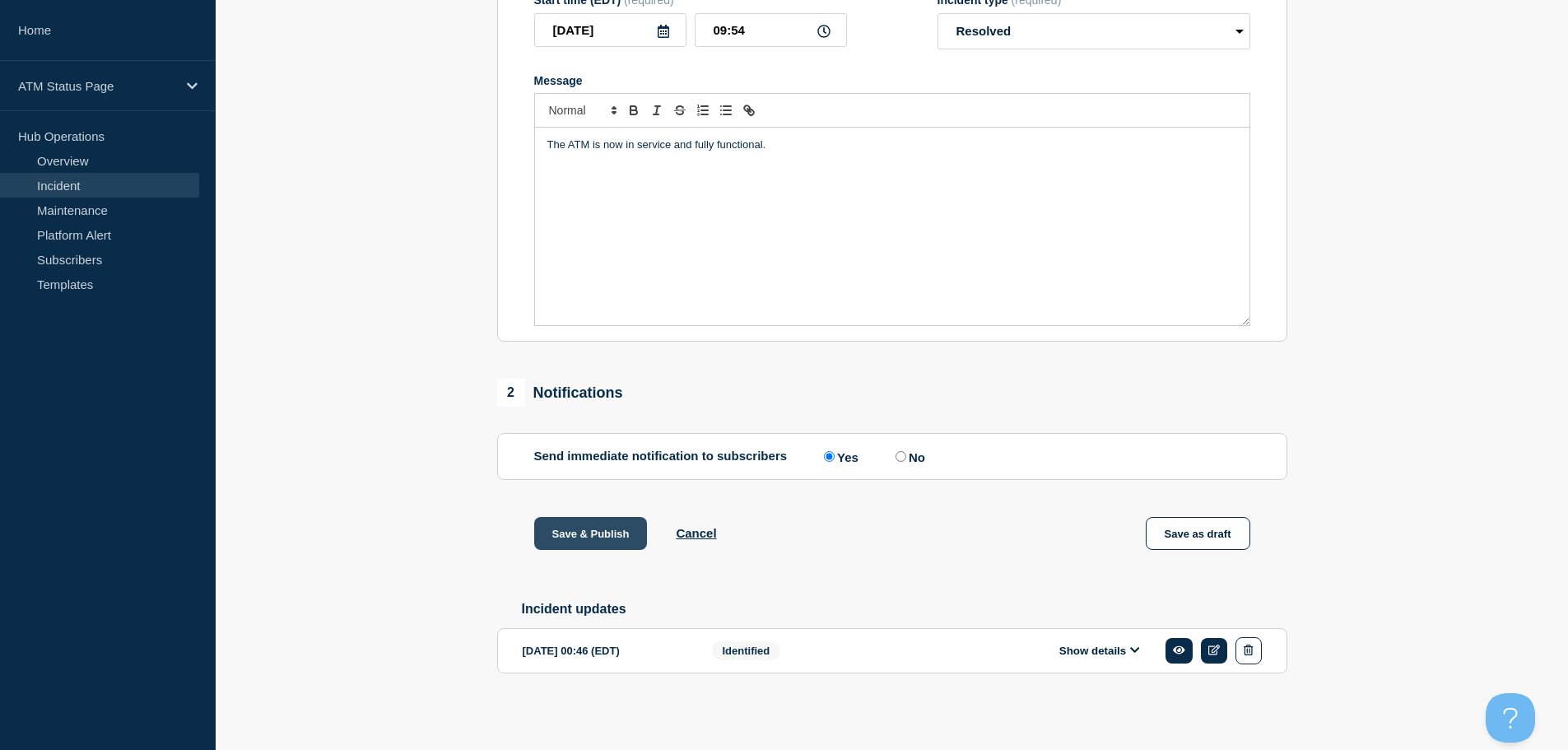
click at [617, 542] on button "Save & Publish" at bounding box center [590, 533] width 113 height 33
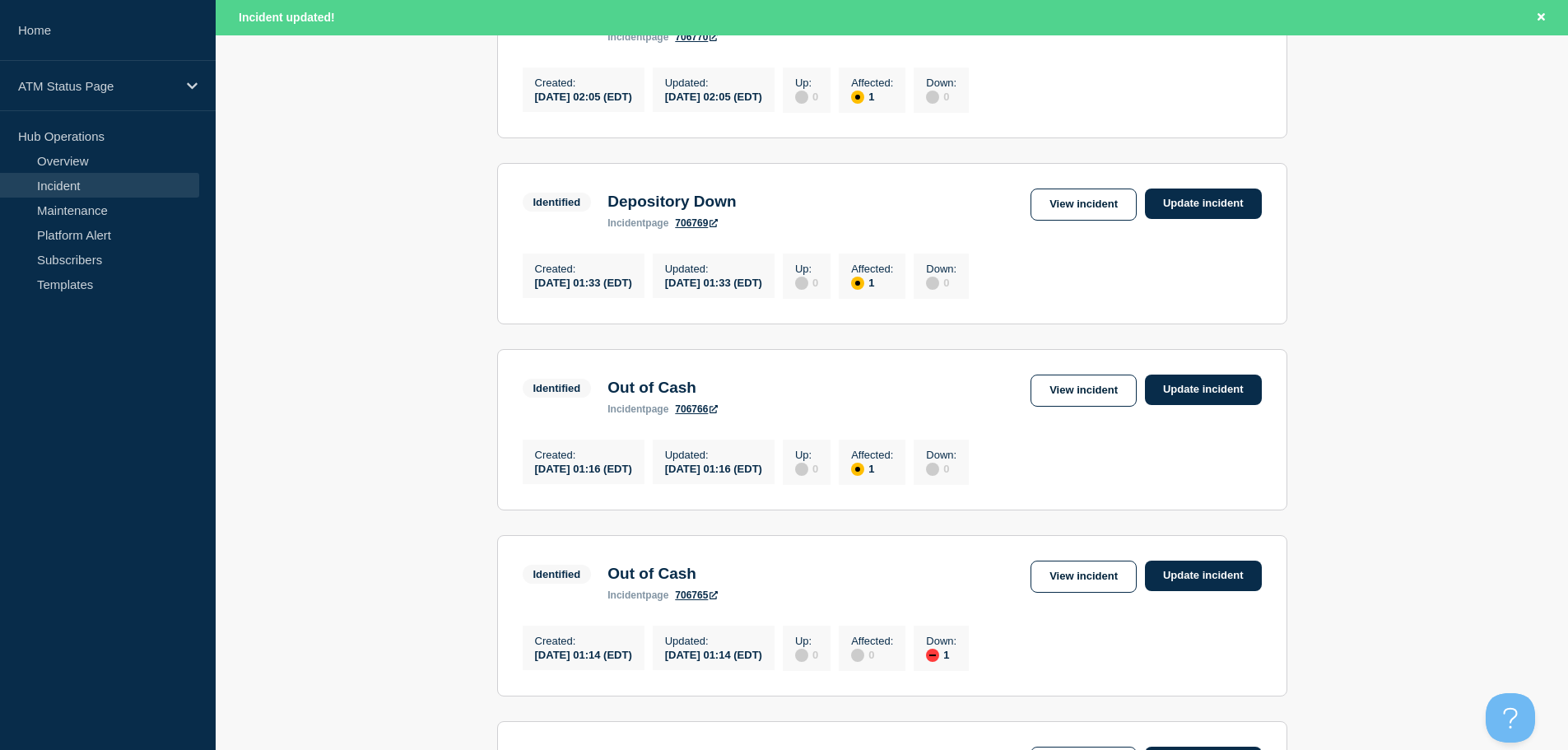
scroll to position [1750, 0]
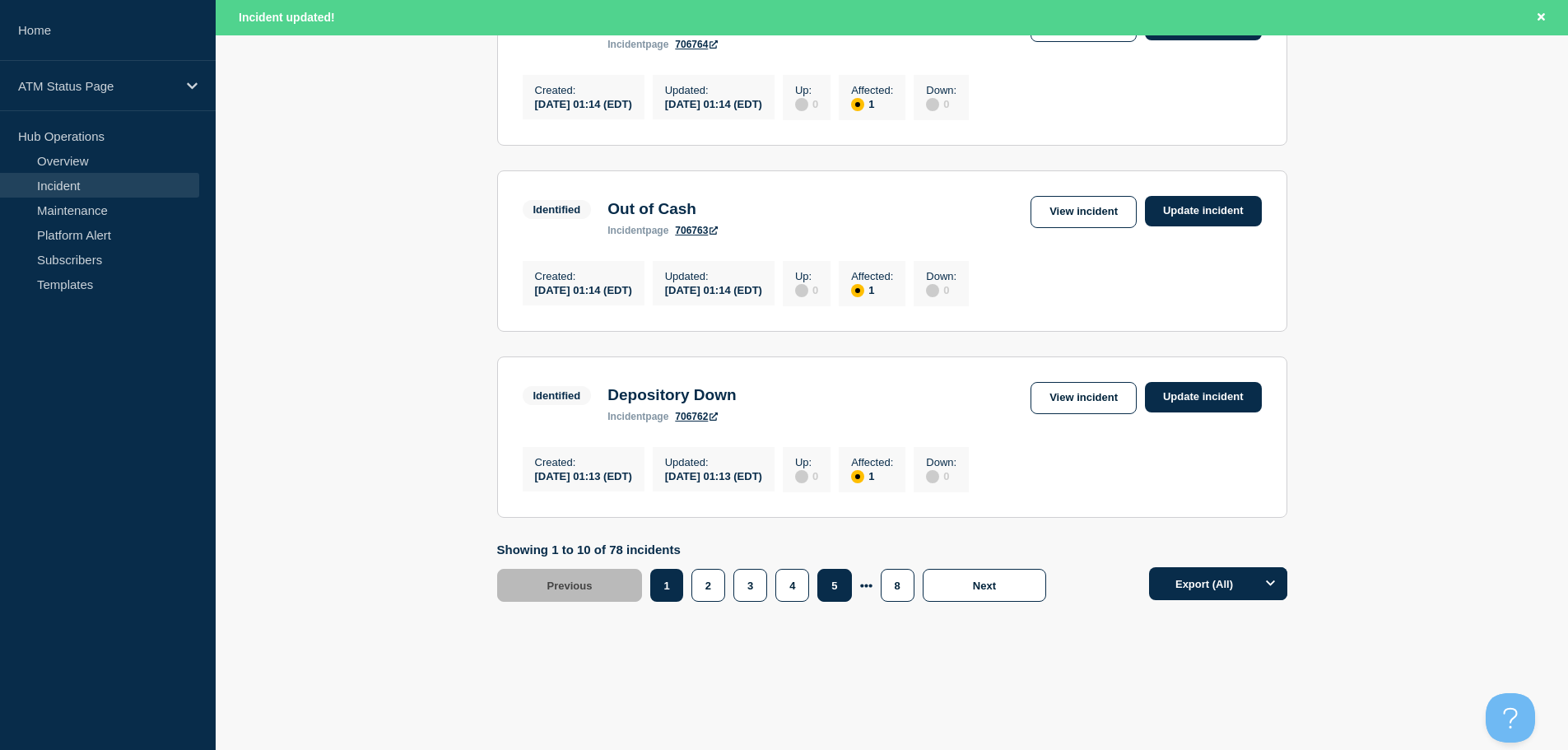
click at [837, 593] on button "5" at bounding box center [834, 585] width 33 height 33
click at [808, 590] on button "6" at bounding box center [812, 585] width 33 height 33
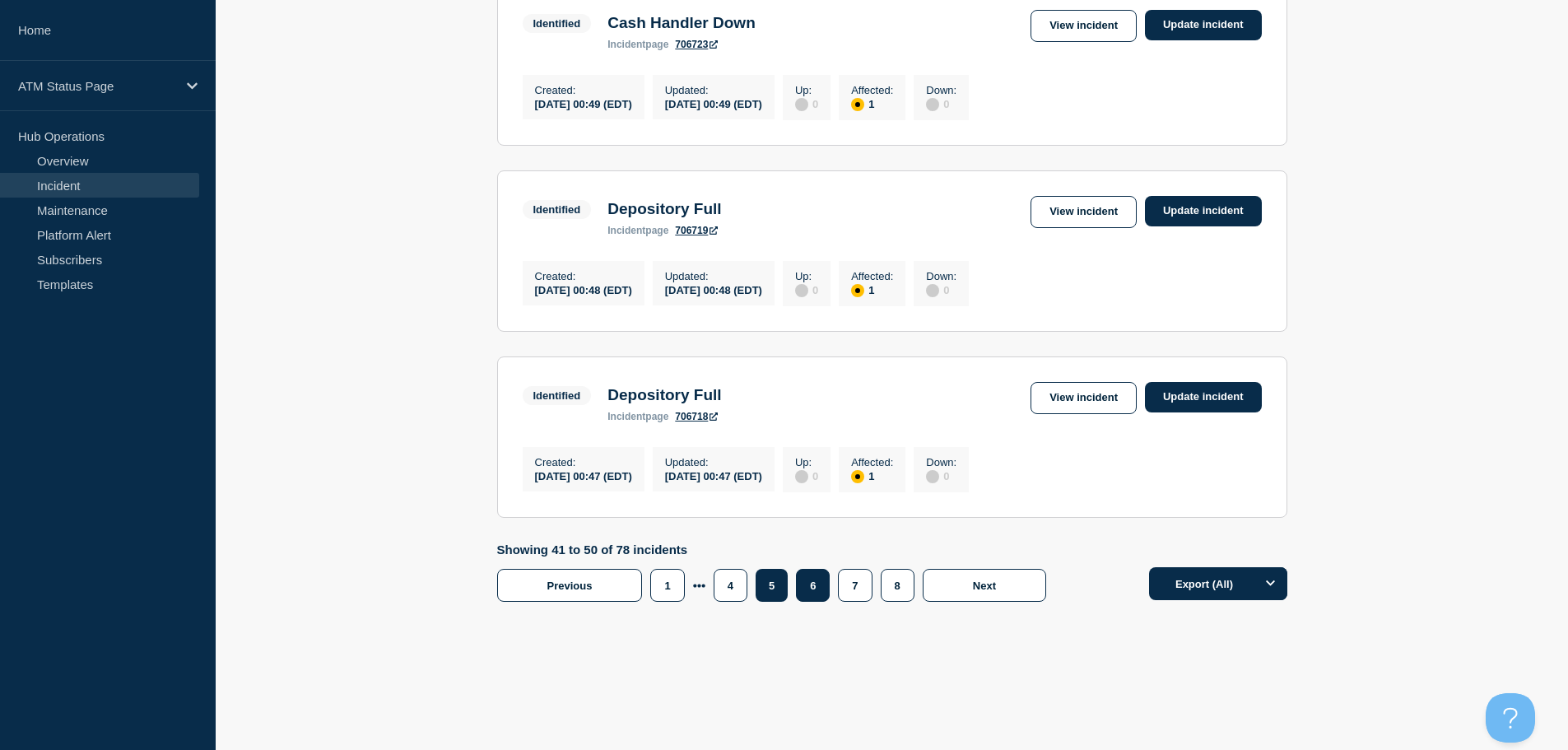
scroll to position [1716, 0]
click at [1086, 398] on link "View incident" at bounding box center [1084, 398] width 106 height 32
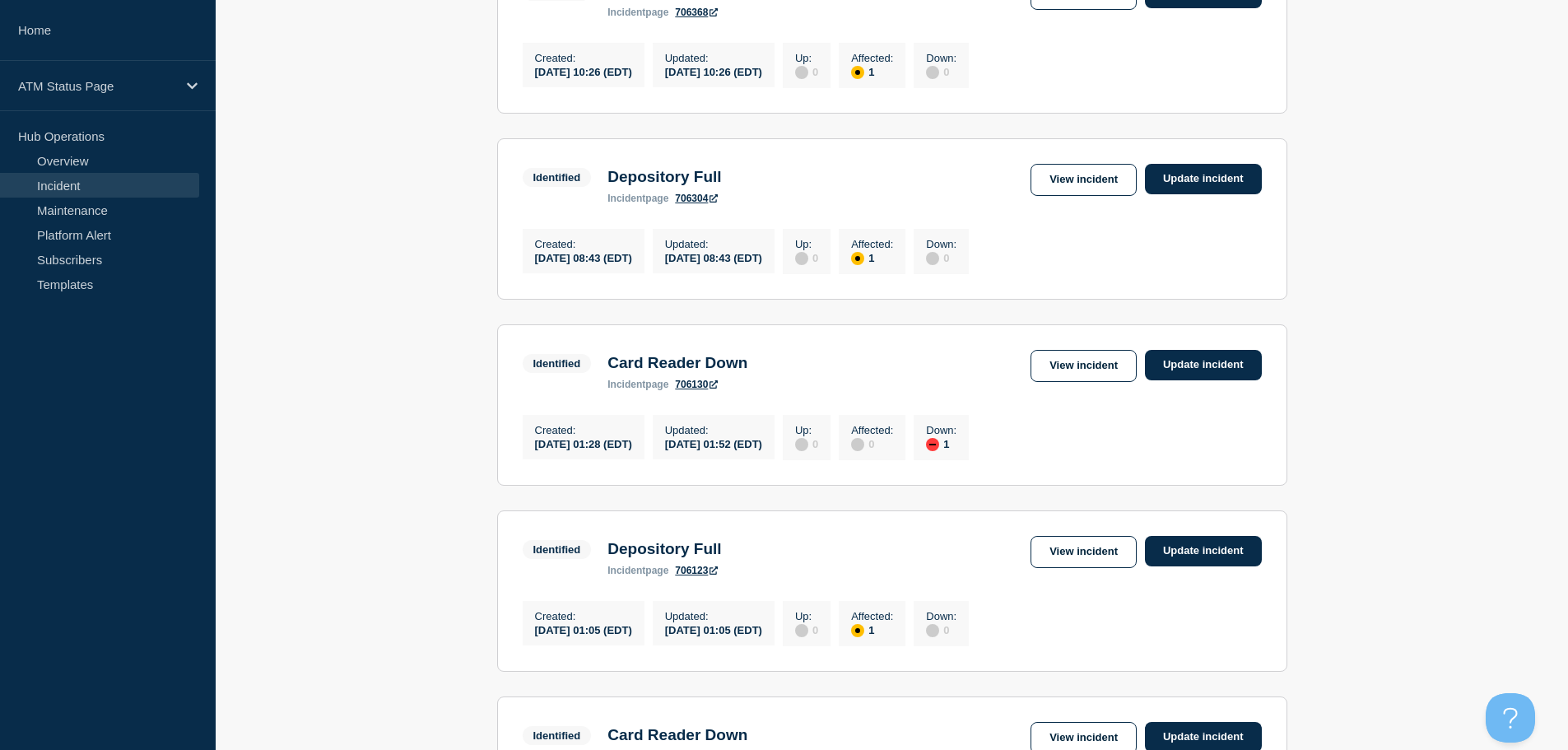
scroll to position [1716, 0]
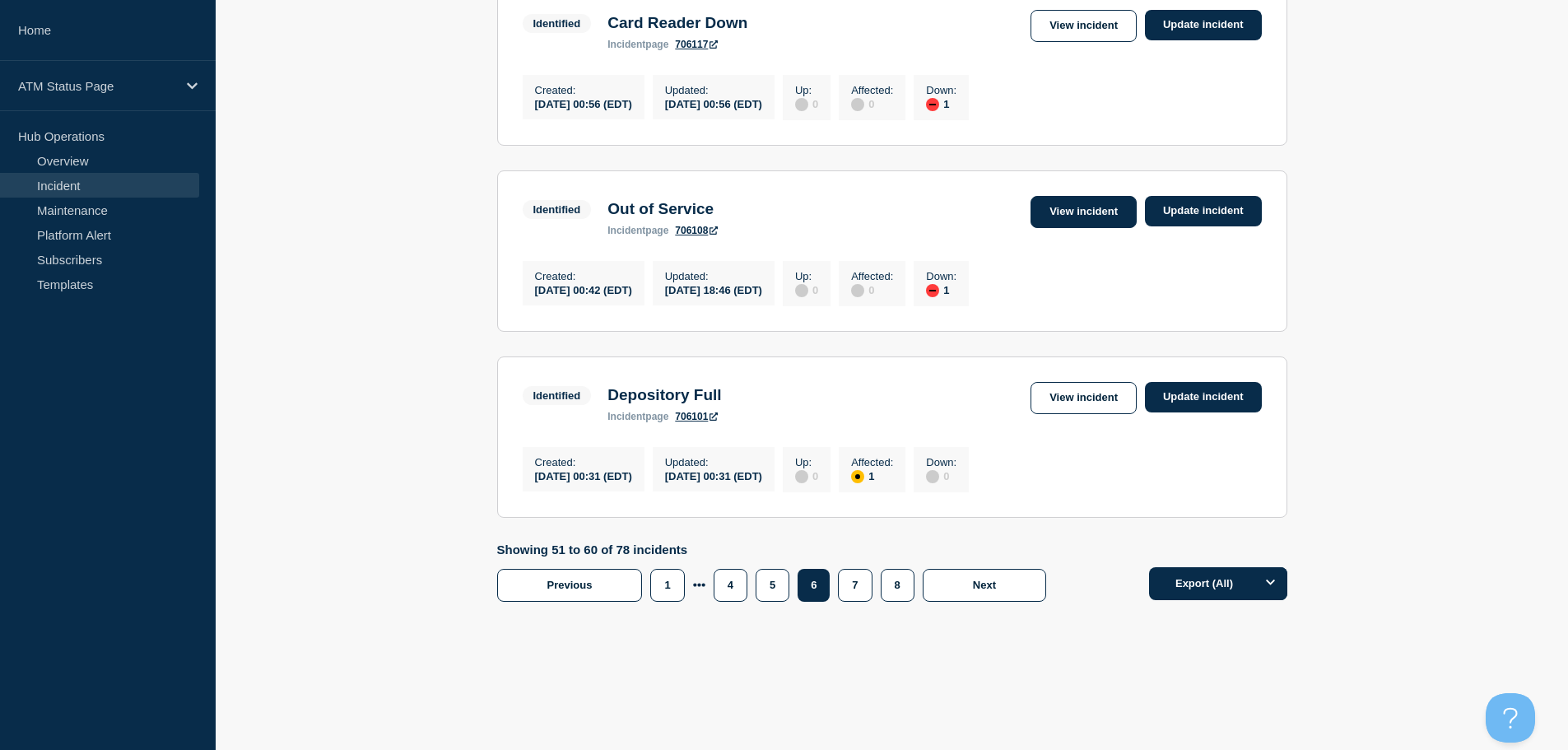
click at [1089, 201] on link "View incident" at bounding box center [1084, 212] width 106 height 32
click at [1116, 14] on link "View incident" at bounding box center [1084, 26] width 106 height 32
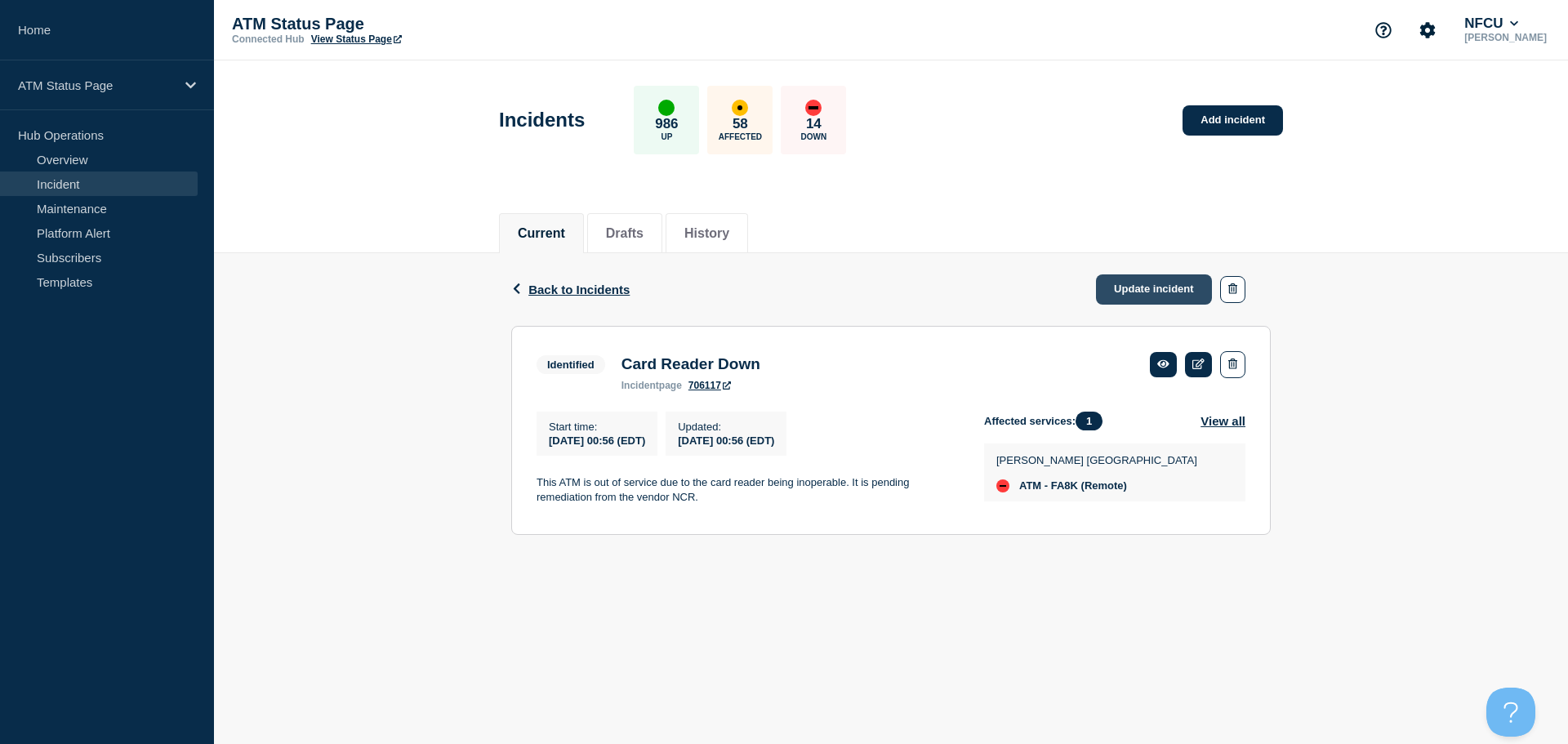
click at [1130, 297] on link "Update incident" at bounding box center [1154, 289] width 116 height 30
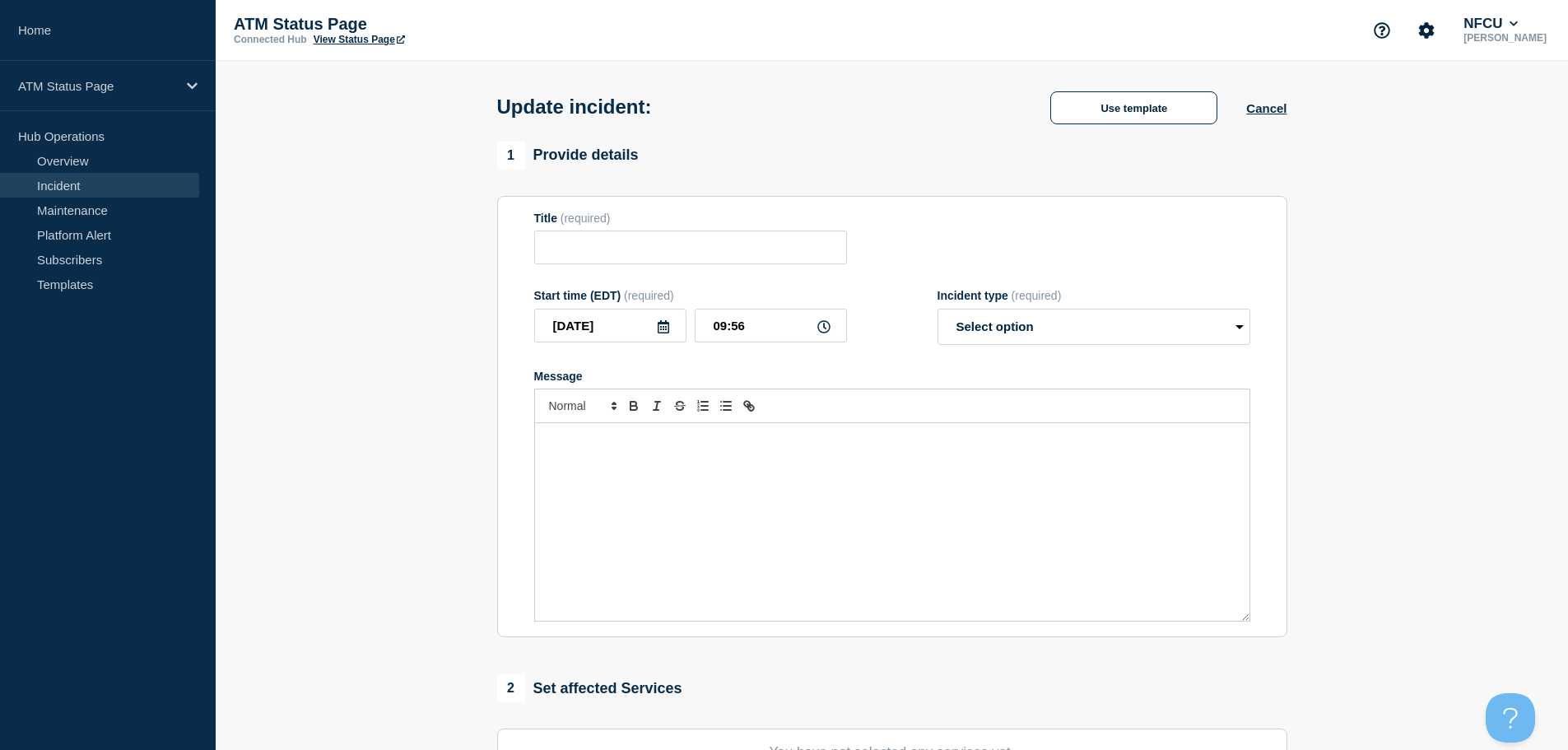
type input "Card Reader Down"
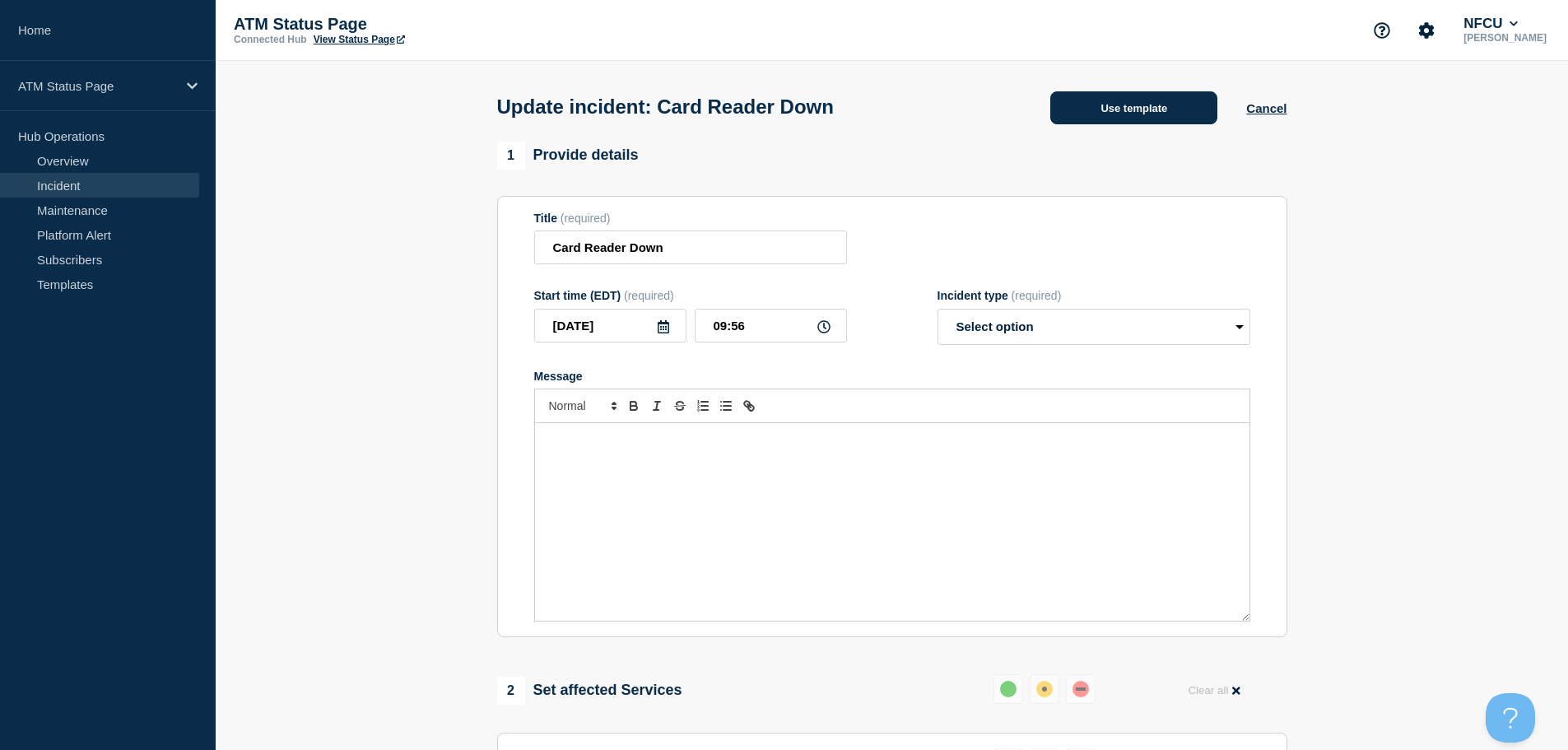
click at [1116, 108] on button "Use template" at bounding box center [1134, 107] width 167 height 33
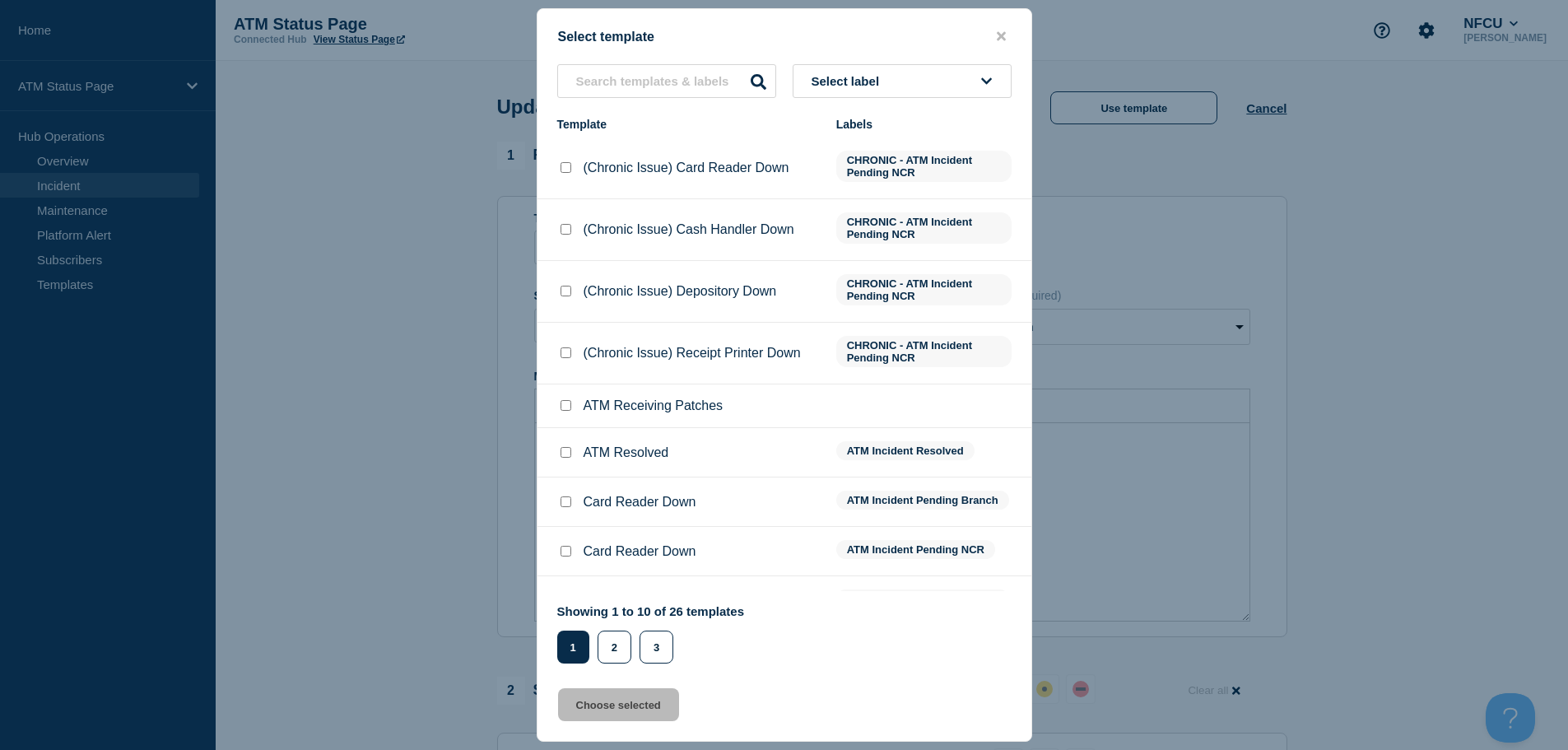
click at [568, 457] on input "ATM Resolved checkbox" at bounding box center [566, 452] width 11 height 11
checkbox input "true"
click at [627, 710] on button "Choose selected" at bounding box center [618, 704] width 121 height 33
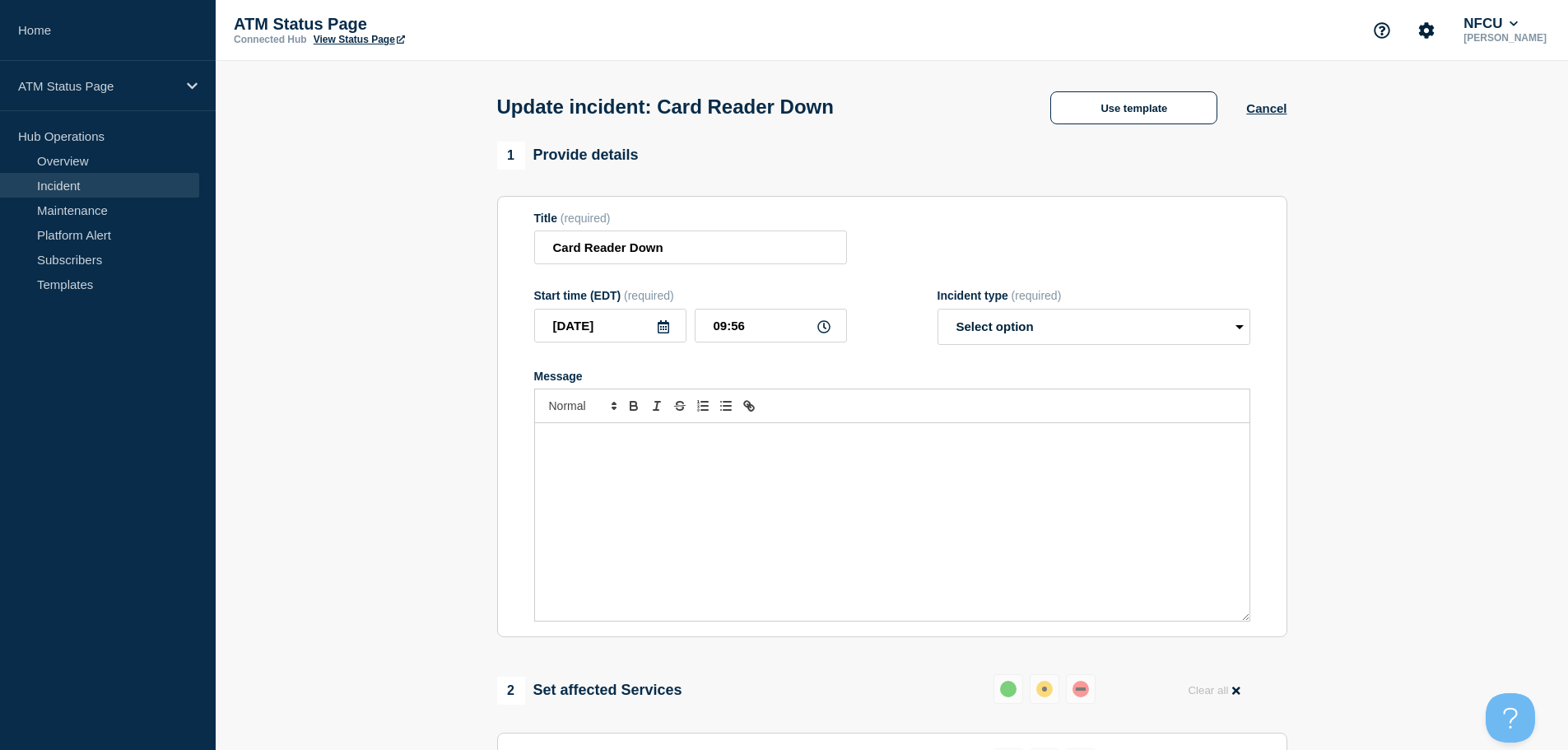
select select "resolved"
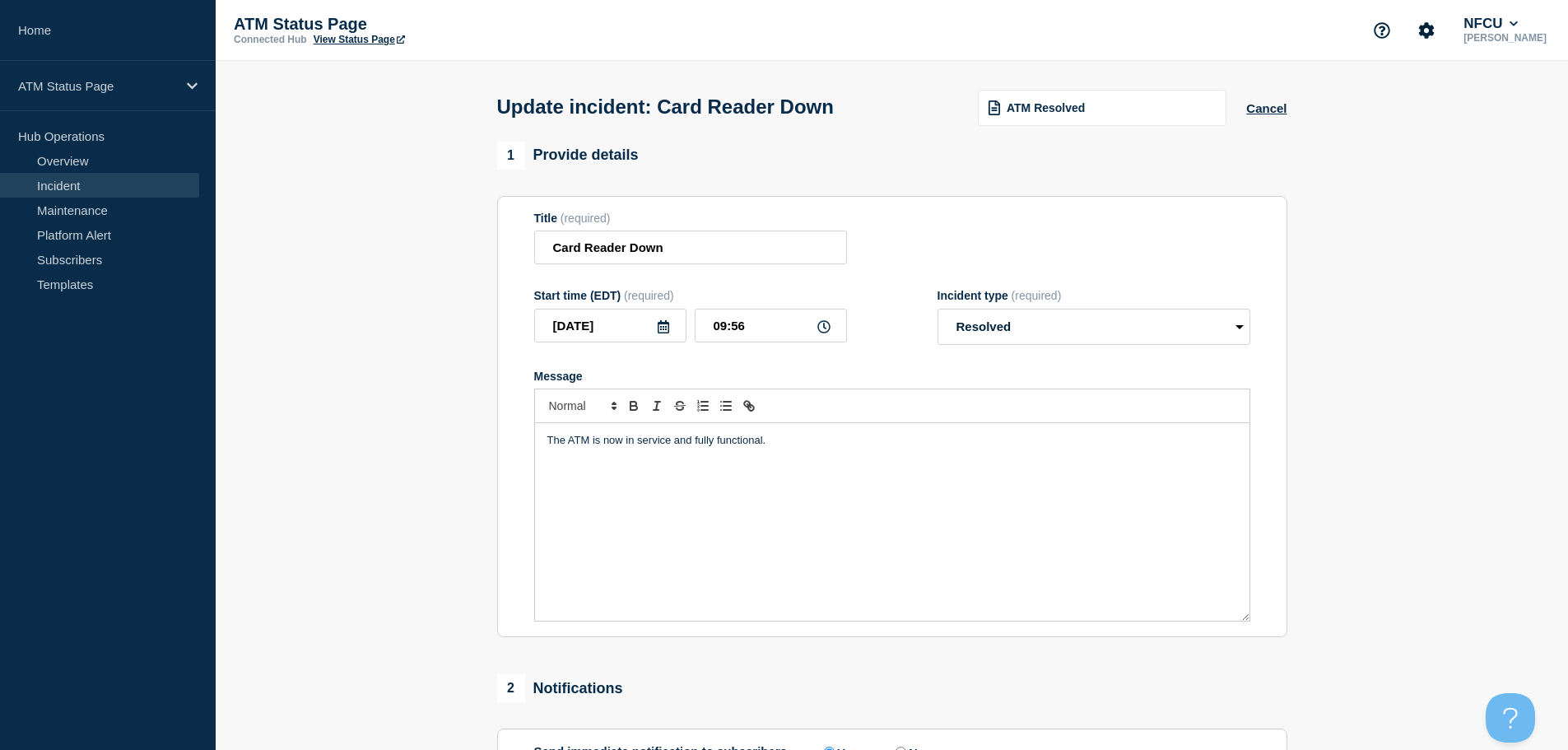
scroll to position [303, 0]
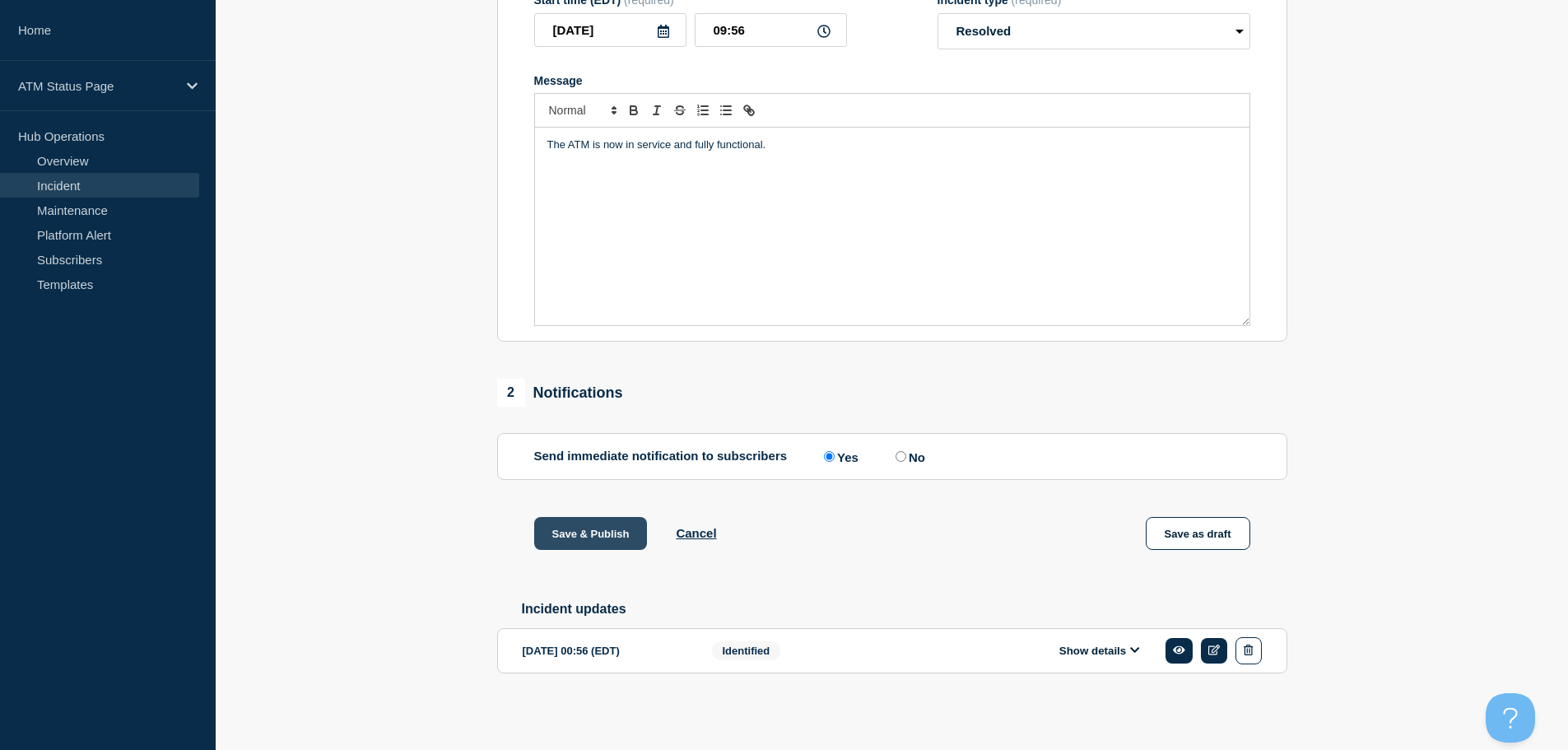
click at [593, 524] on button "Save & Publish" at bounding box center [590, 533] width 113 height 33
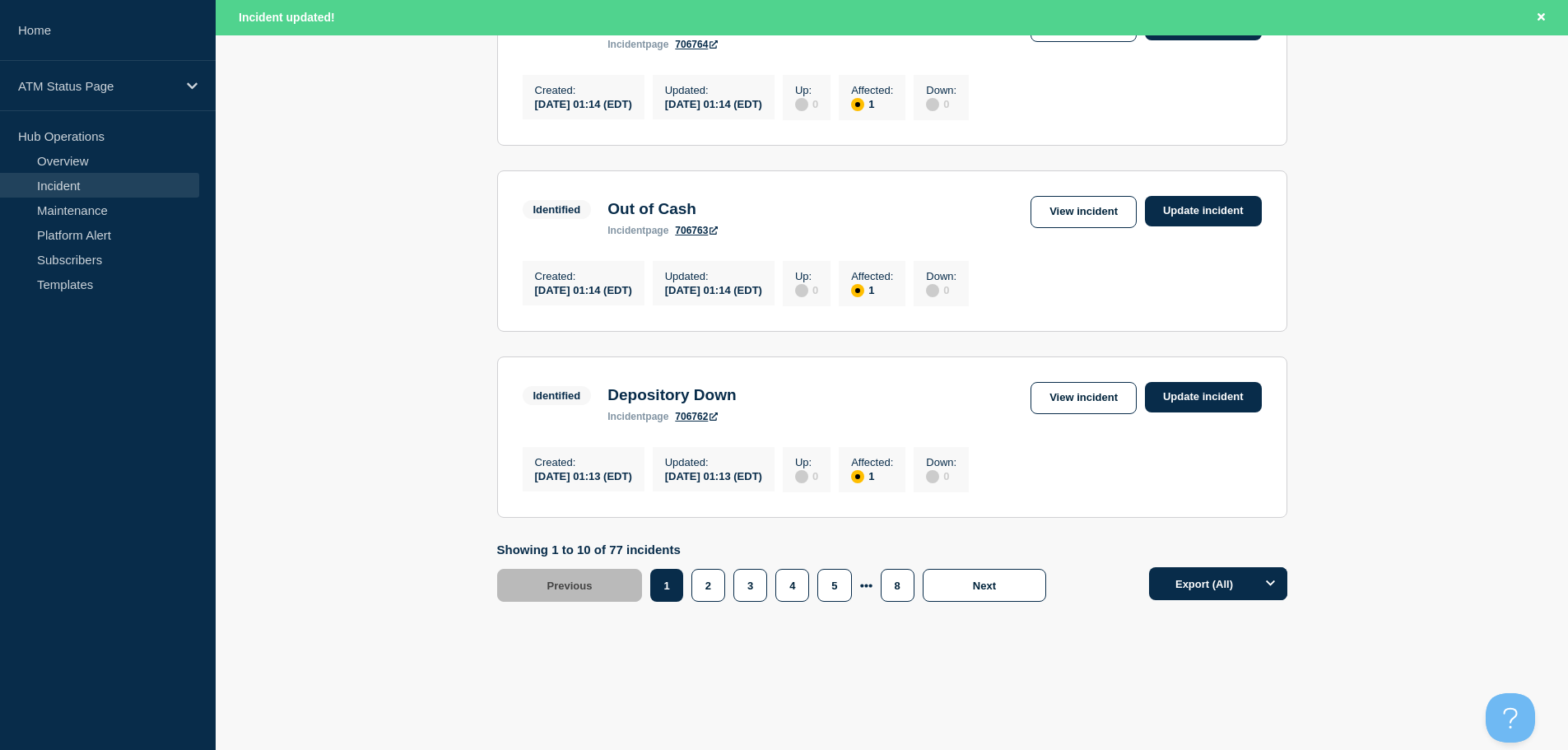
scroll to position [1750, 0]
click at [891, 592] on button "8" at bounding box center [897, 585] width 33 height 33
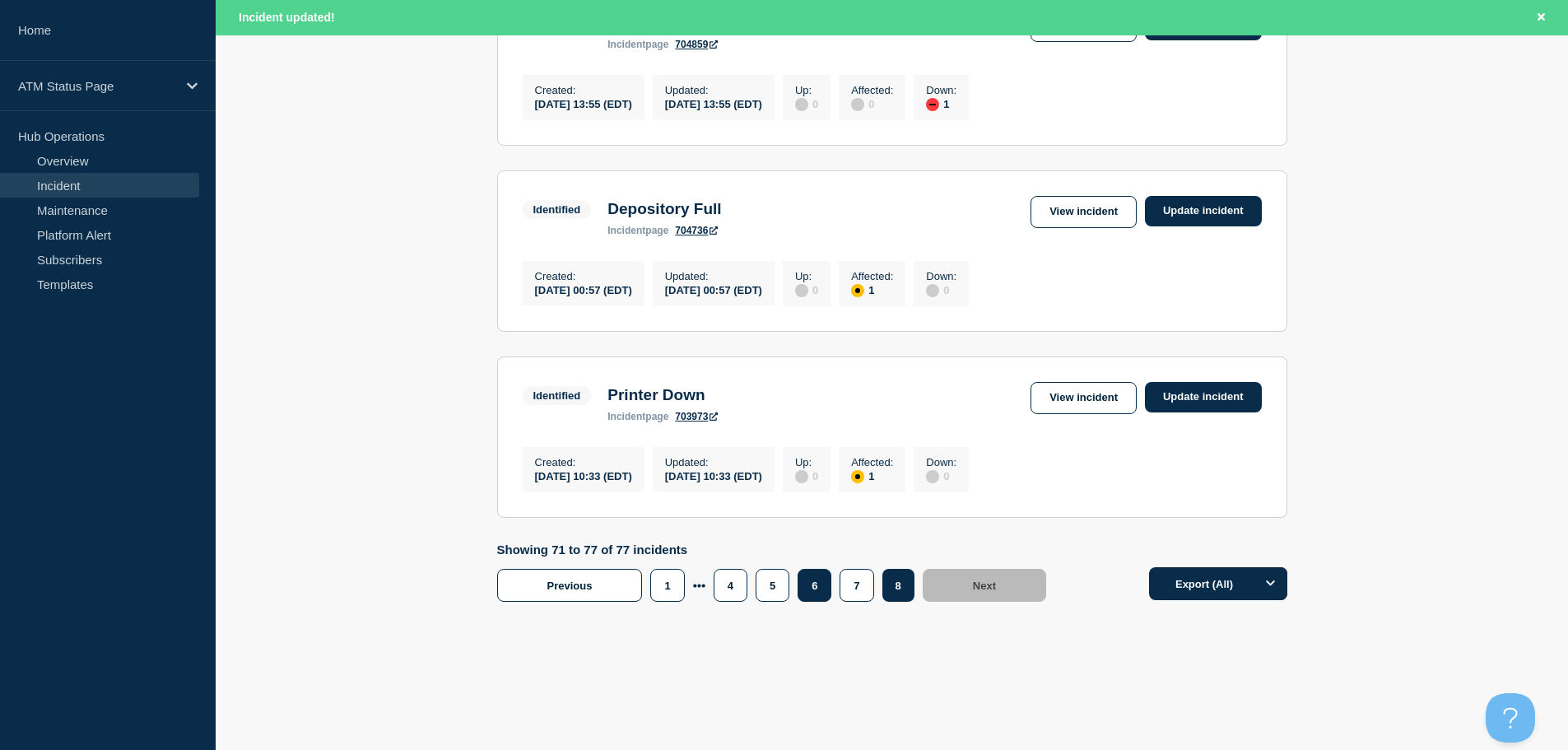
click at [816, 594] on button "6" at bounding box center [814, 585] width 33 height 33
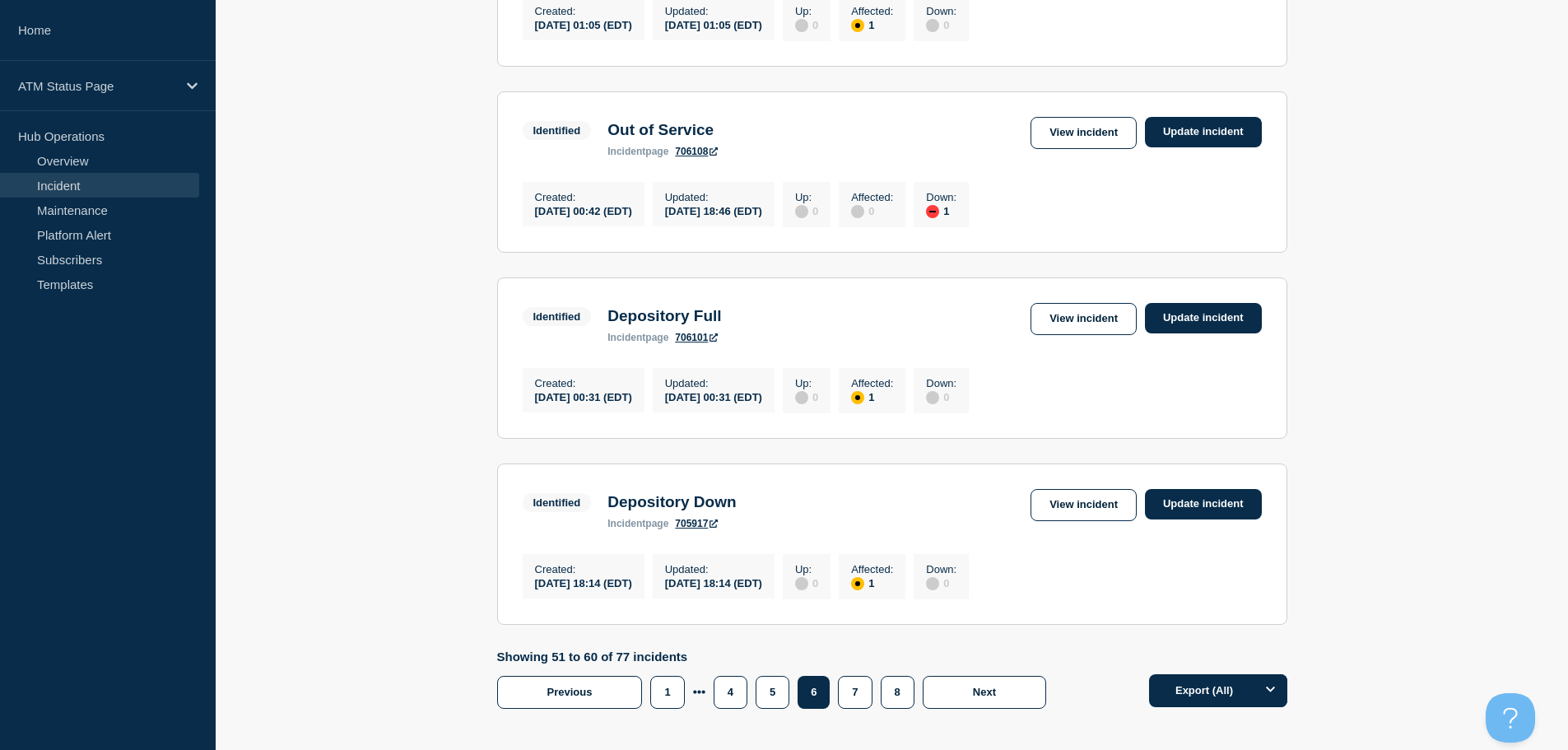
scroll to position [1387, 0]
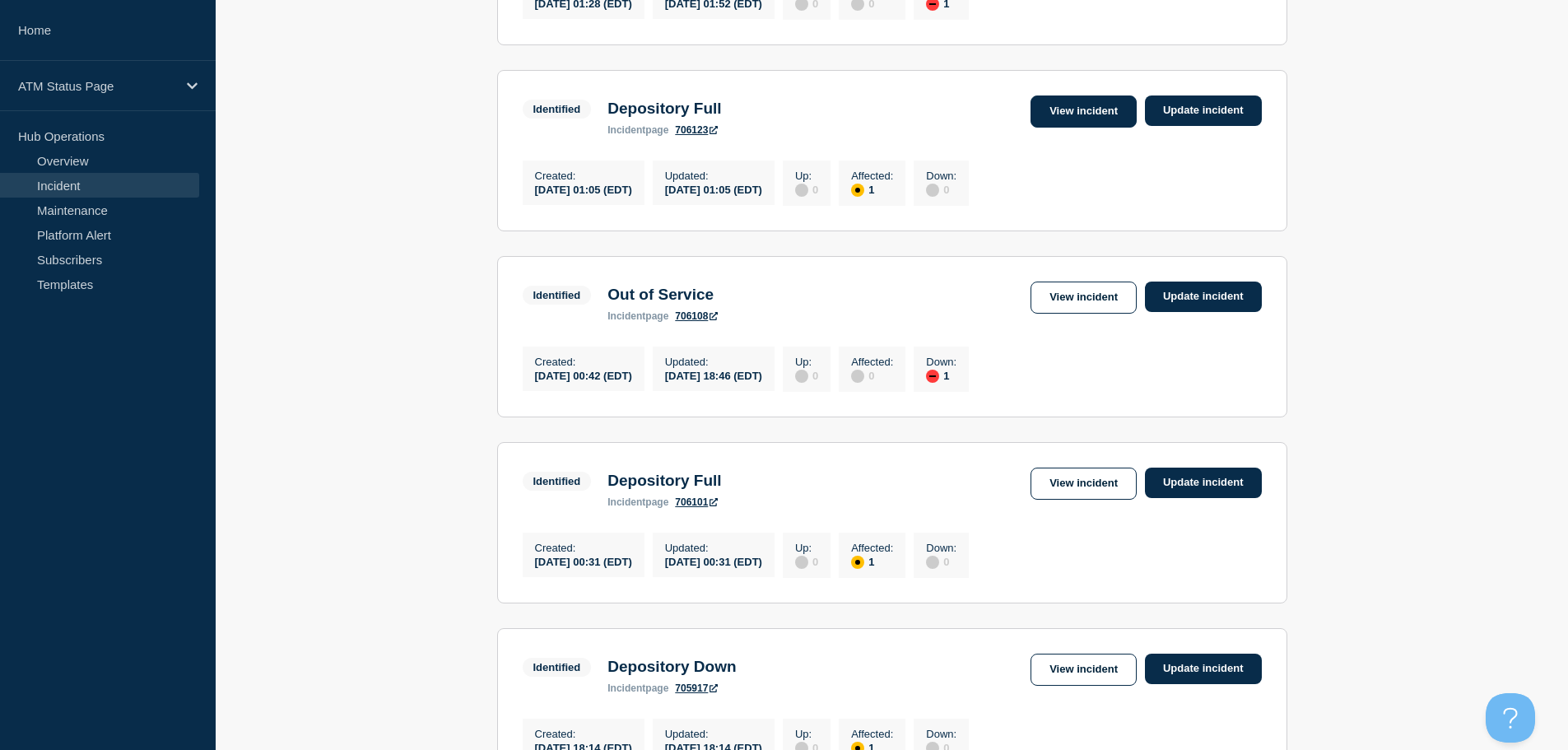
click at [1070, 128] on link "View incident" at bounding box center [1084, 112] width 106 height 32
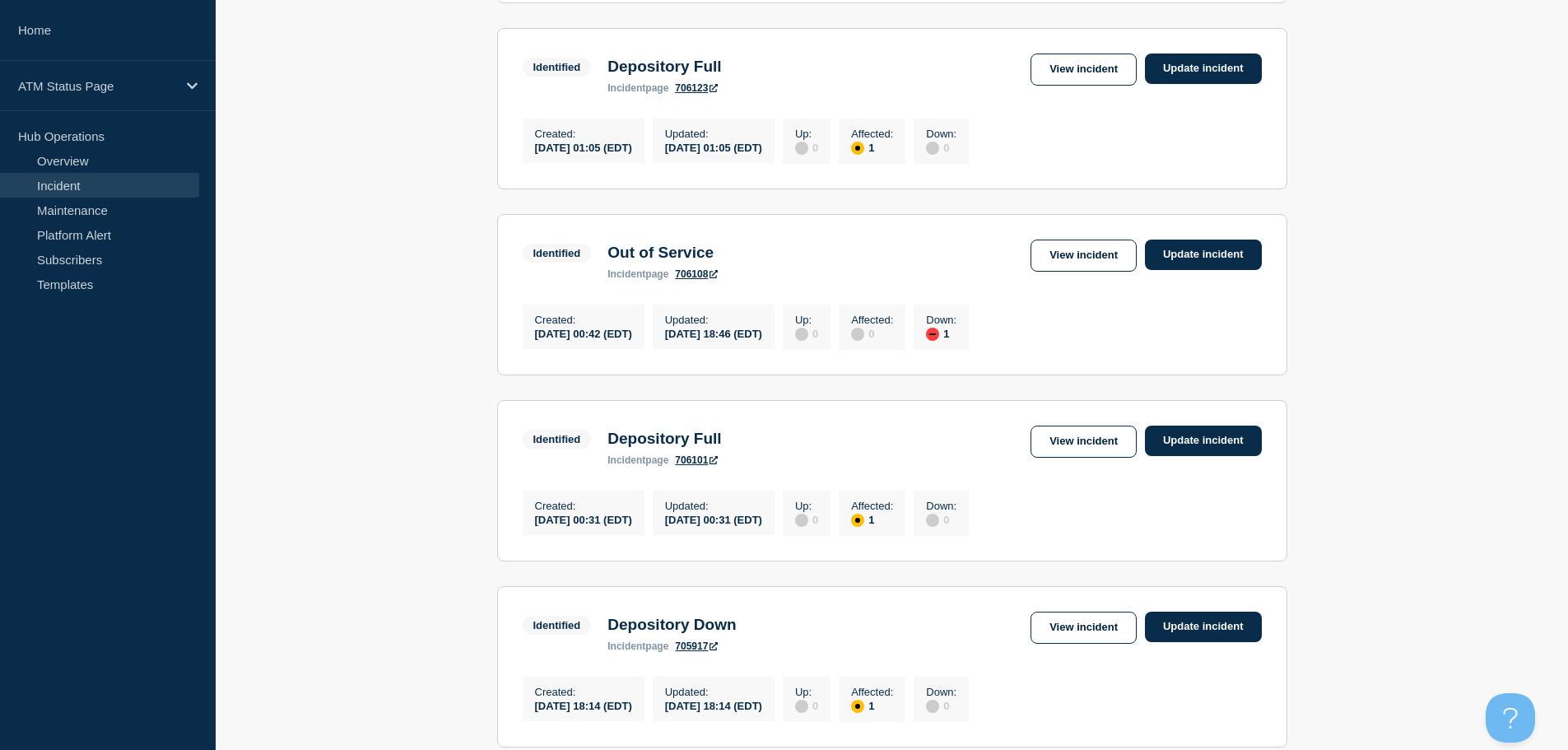
scroll to position [1405, 0]
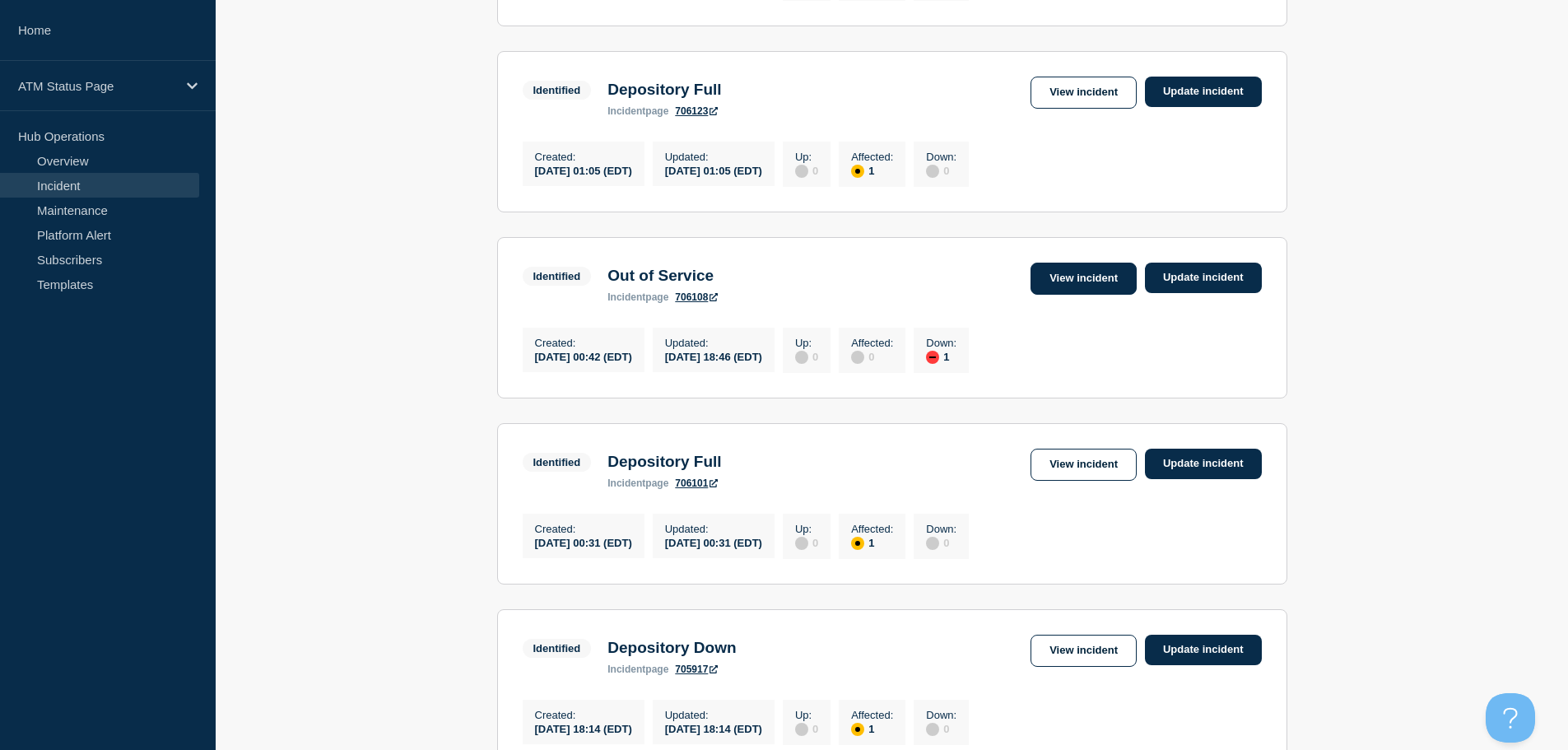
click at [1077, 294] on link "View incident" at bounding box center [1084, 279] width 106 height 32
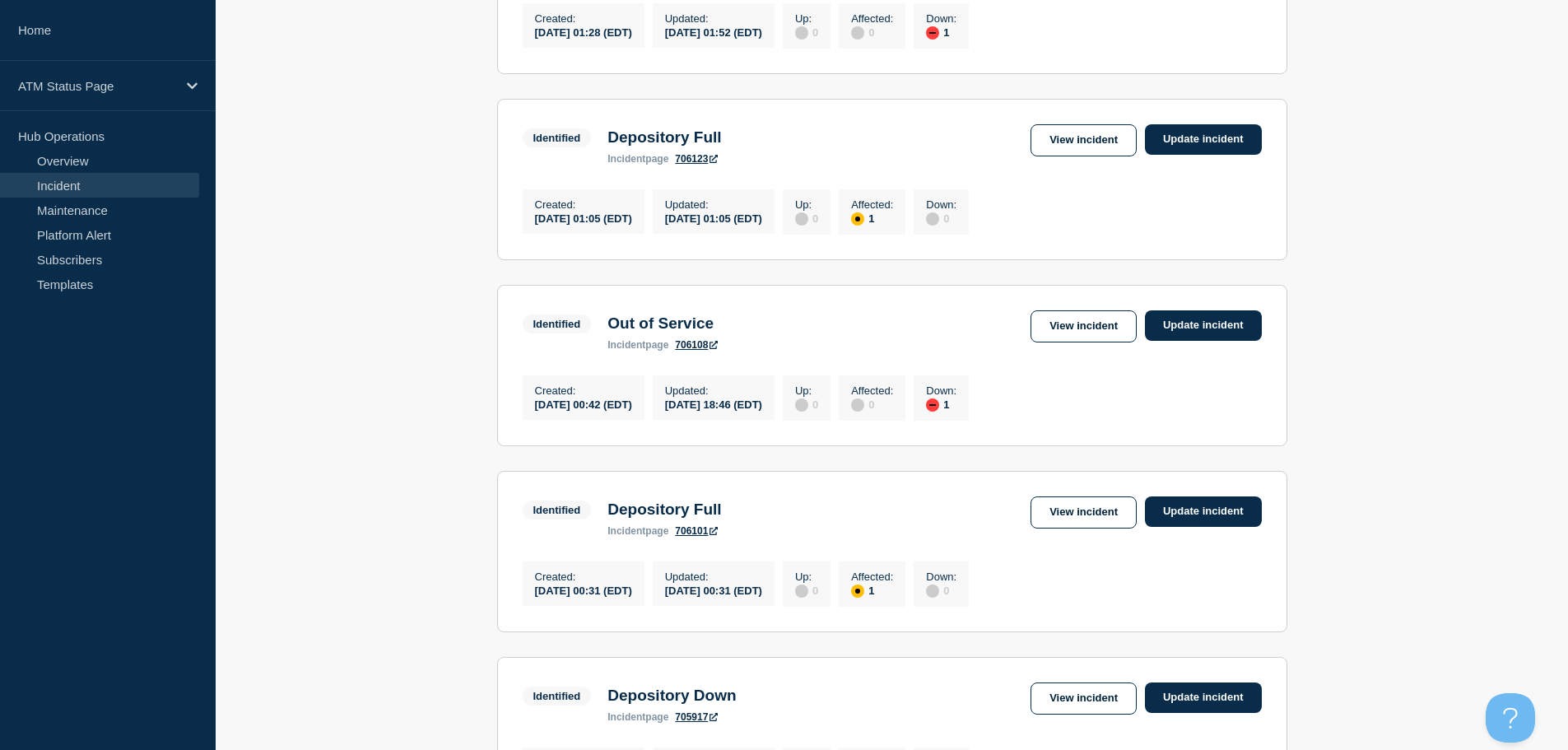
scroll to position [1308, 0]
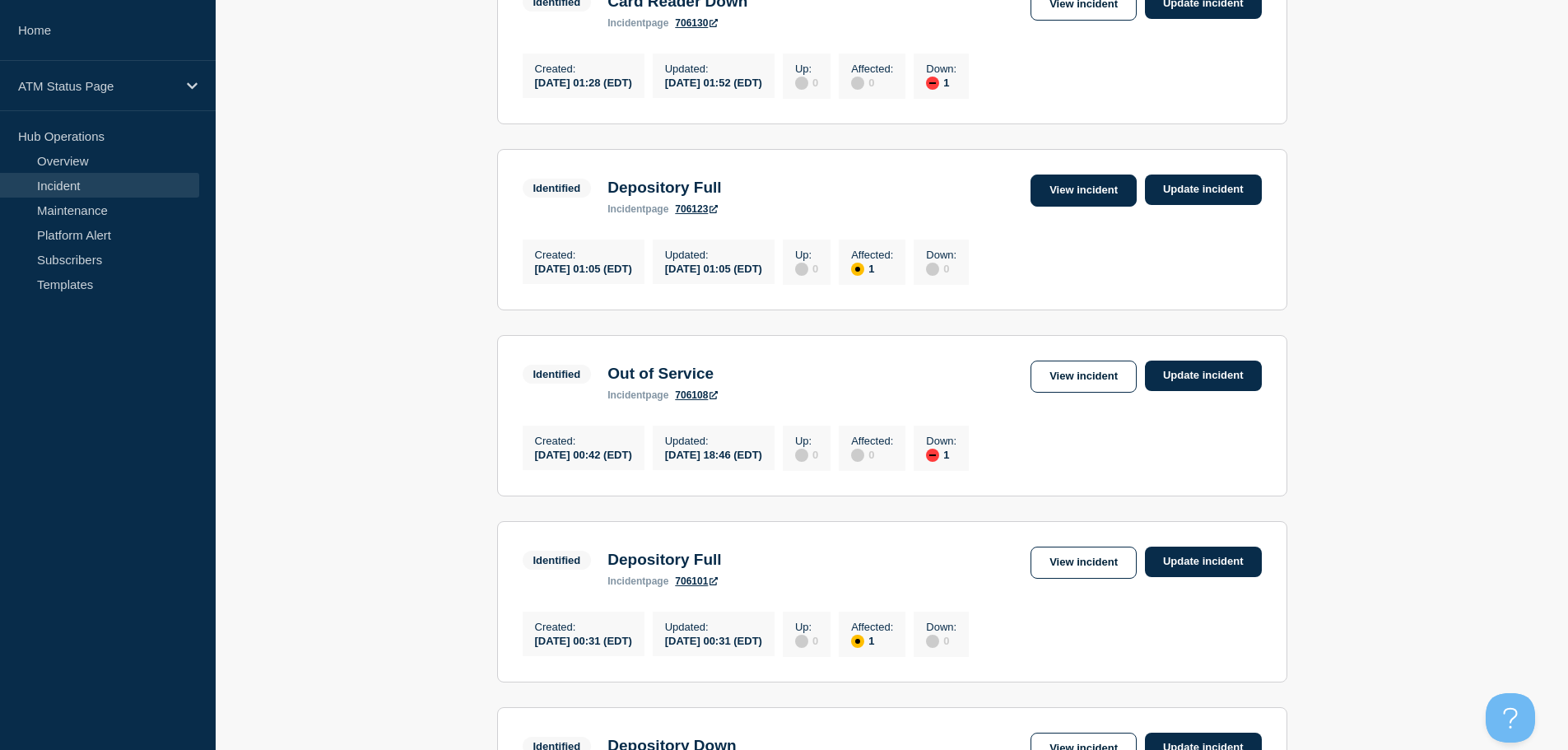
click at [1067, 206] on link "View incident" at bounding box center [1084, 191] width 106 height 32
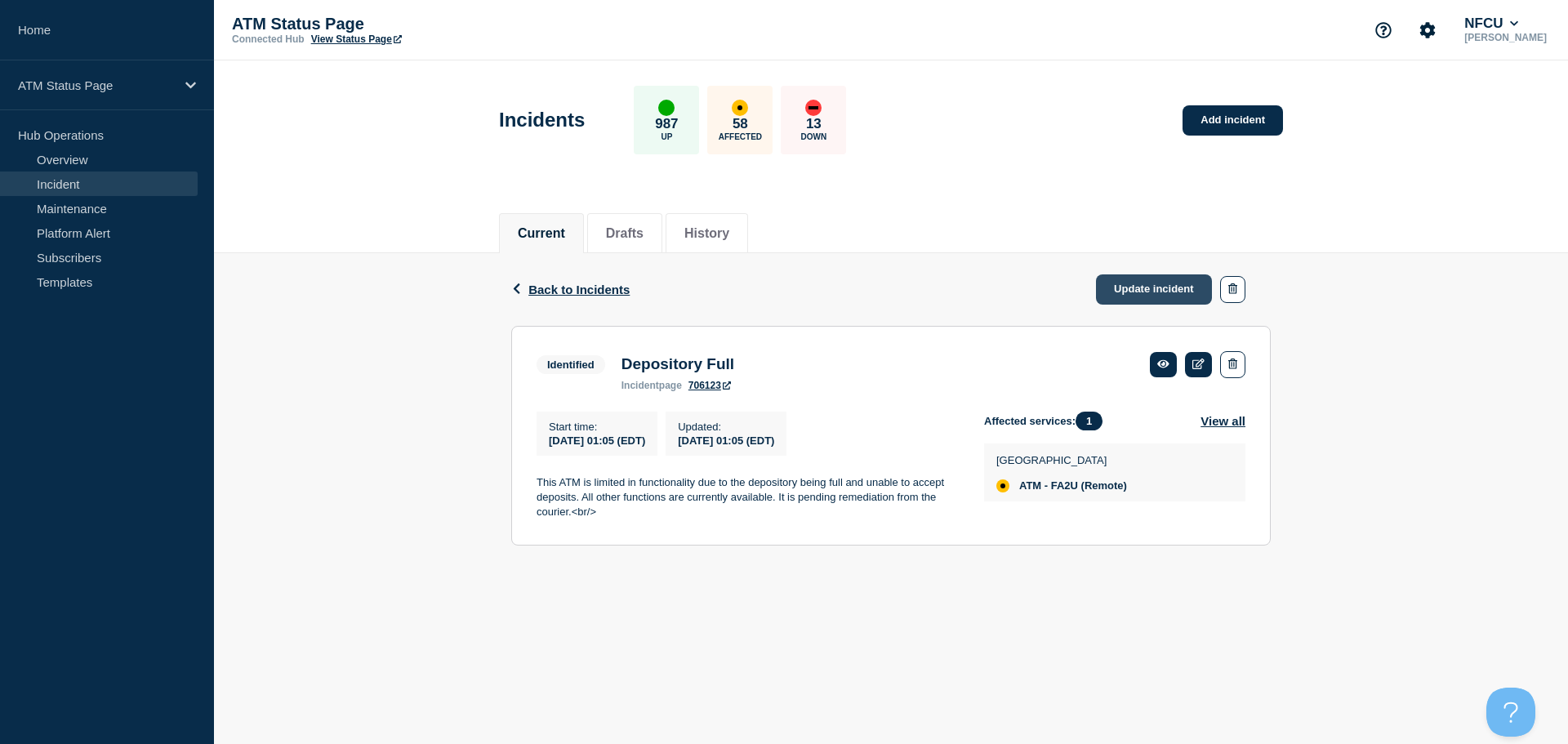
click at [1124, 293] on link "Update incident" at bounding box center [1154, 289] width 116 height 30
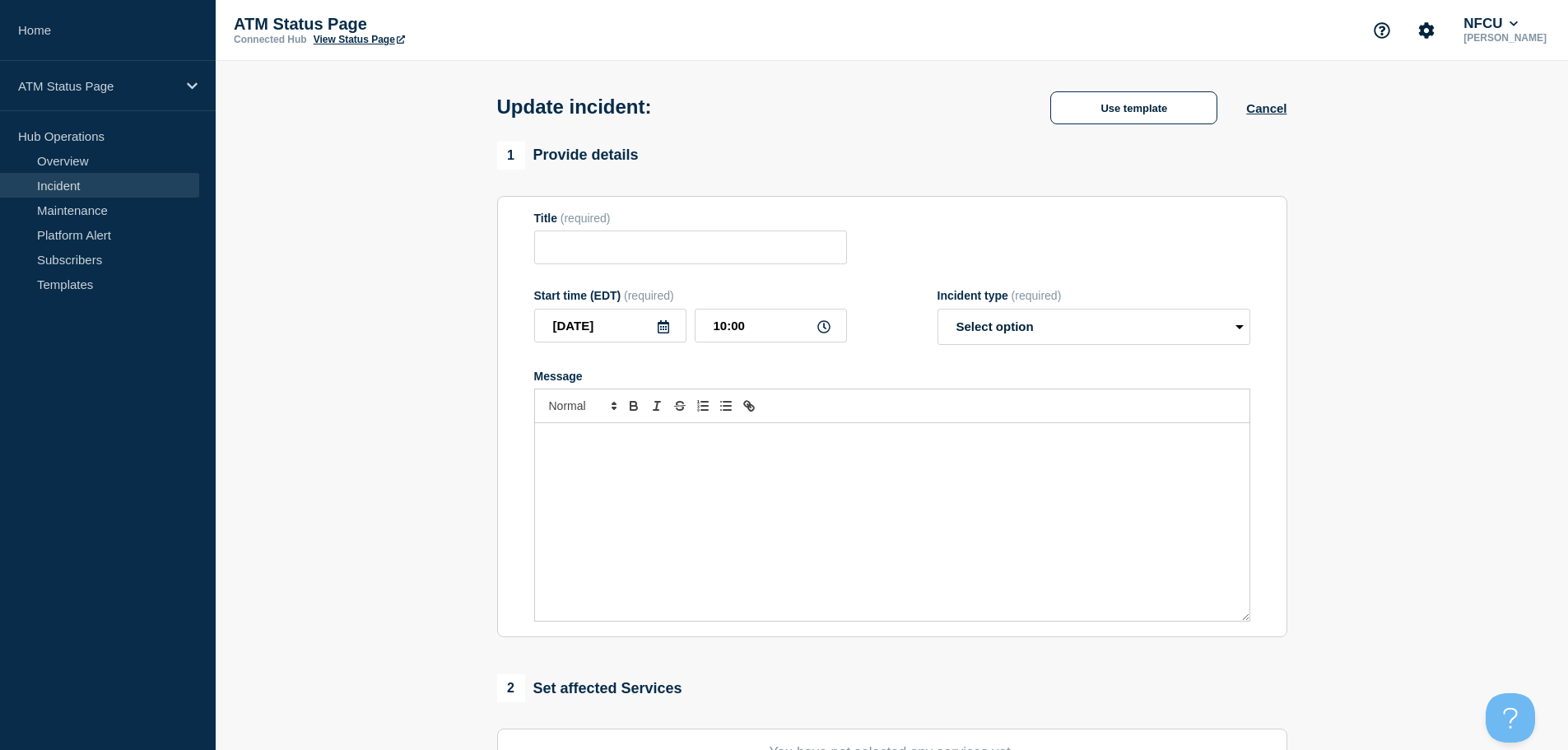
type input "Depository Full"
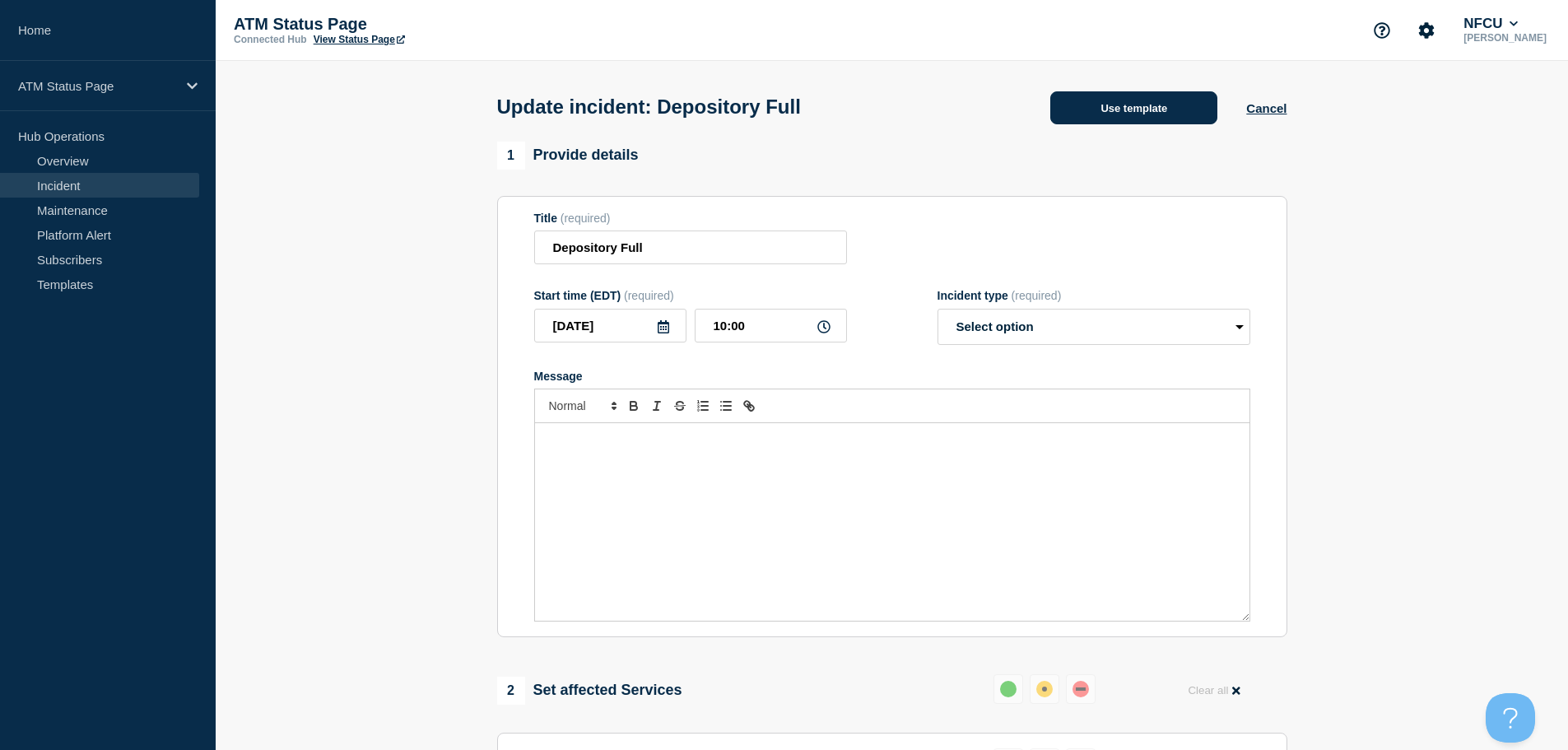
click at [1100, 107] on button "Use template" at bounding box center [1134, 107] width 167 height 33
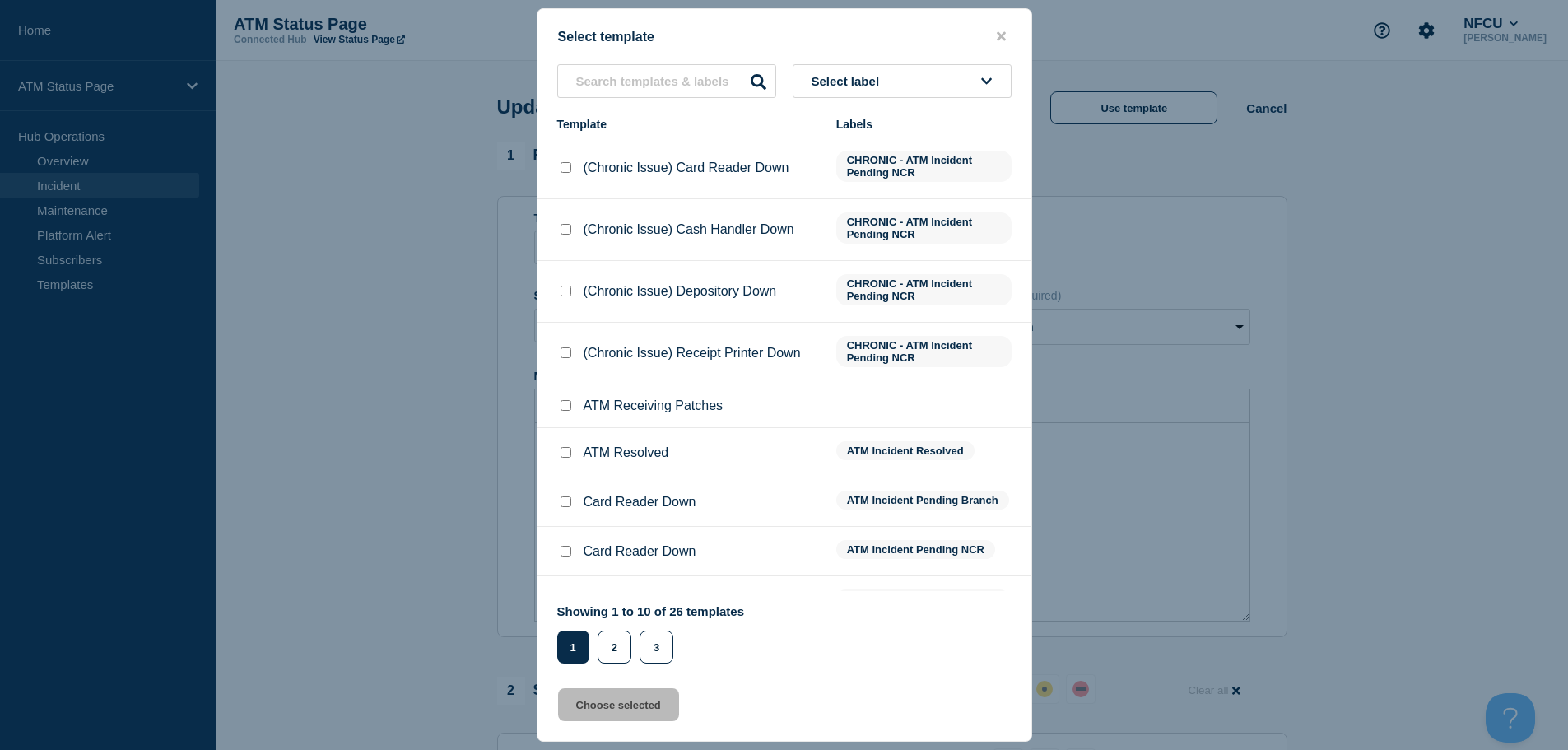
click at [561, 456] on input "ATM Resolved checkbox" at bounding box center [566, 452] width 11 height 11
checkbox input "true"
click at [608, 715] on button "Choose selected" at bounding box center [618, 704] width 121 height 33
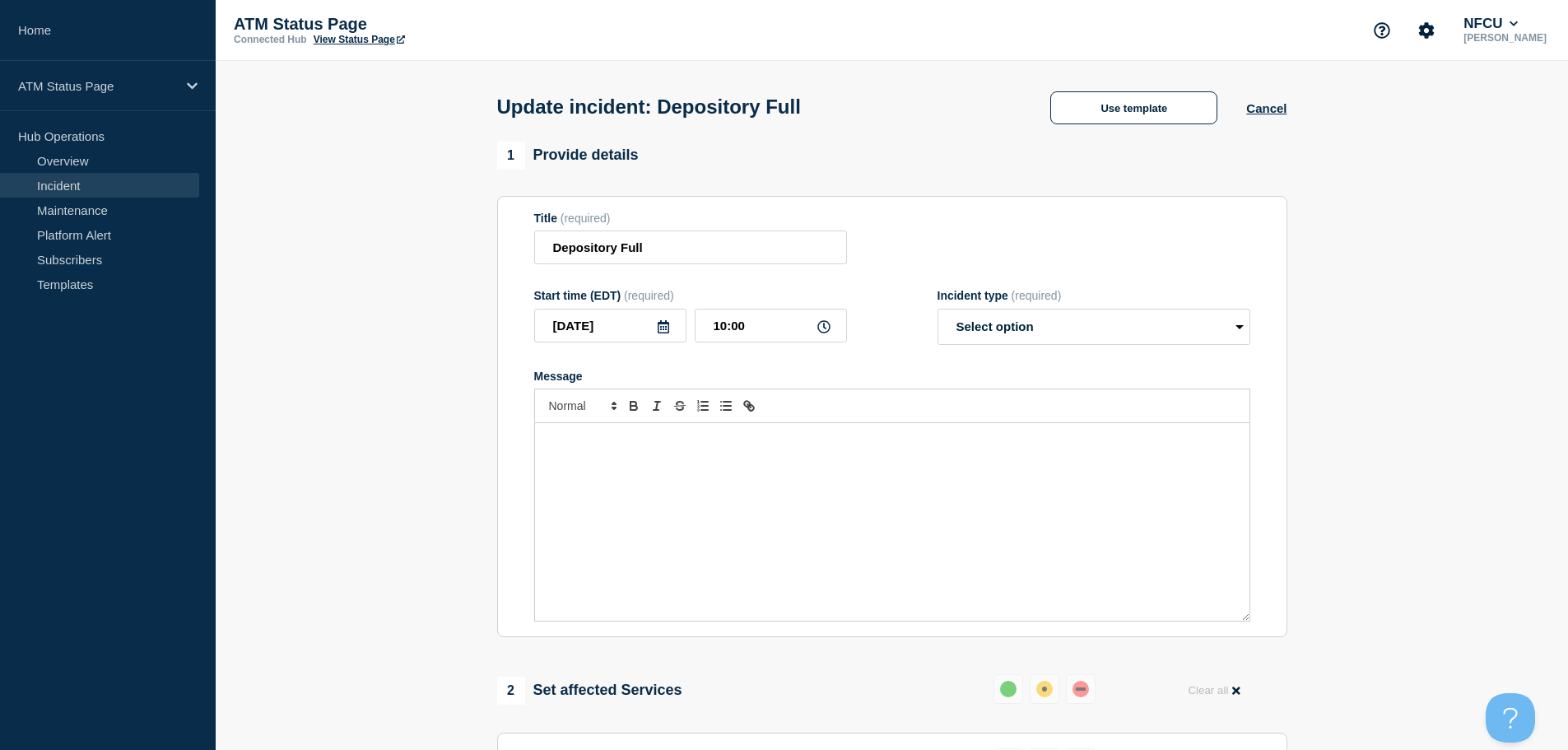
select select "resolved"
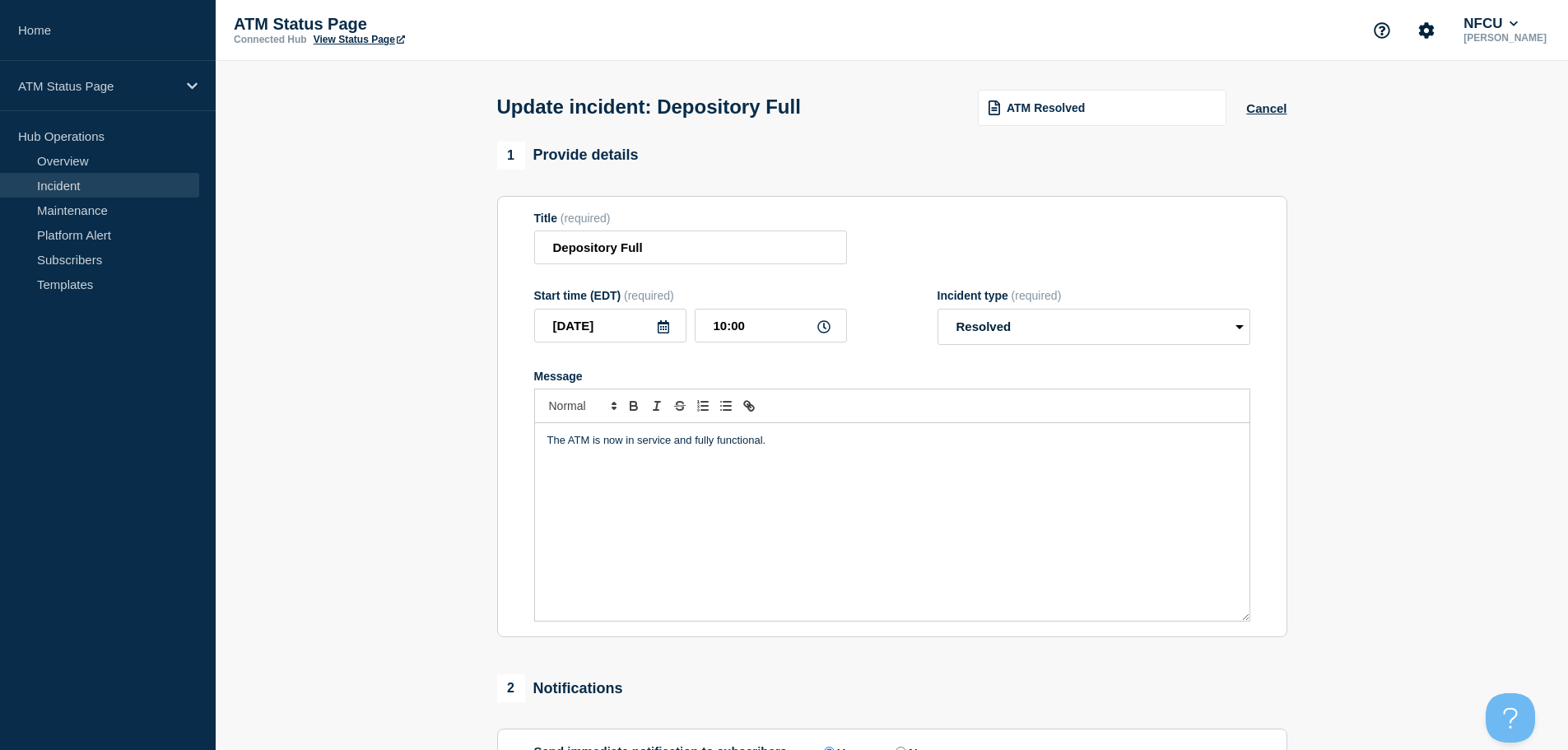
scroll to position [165, 0]
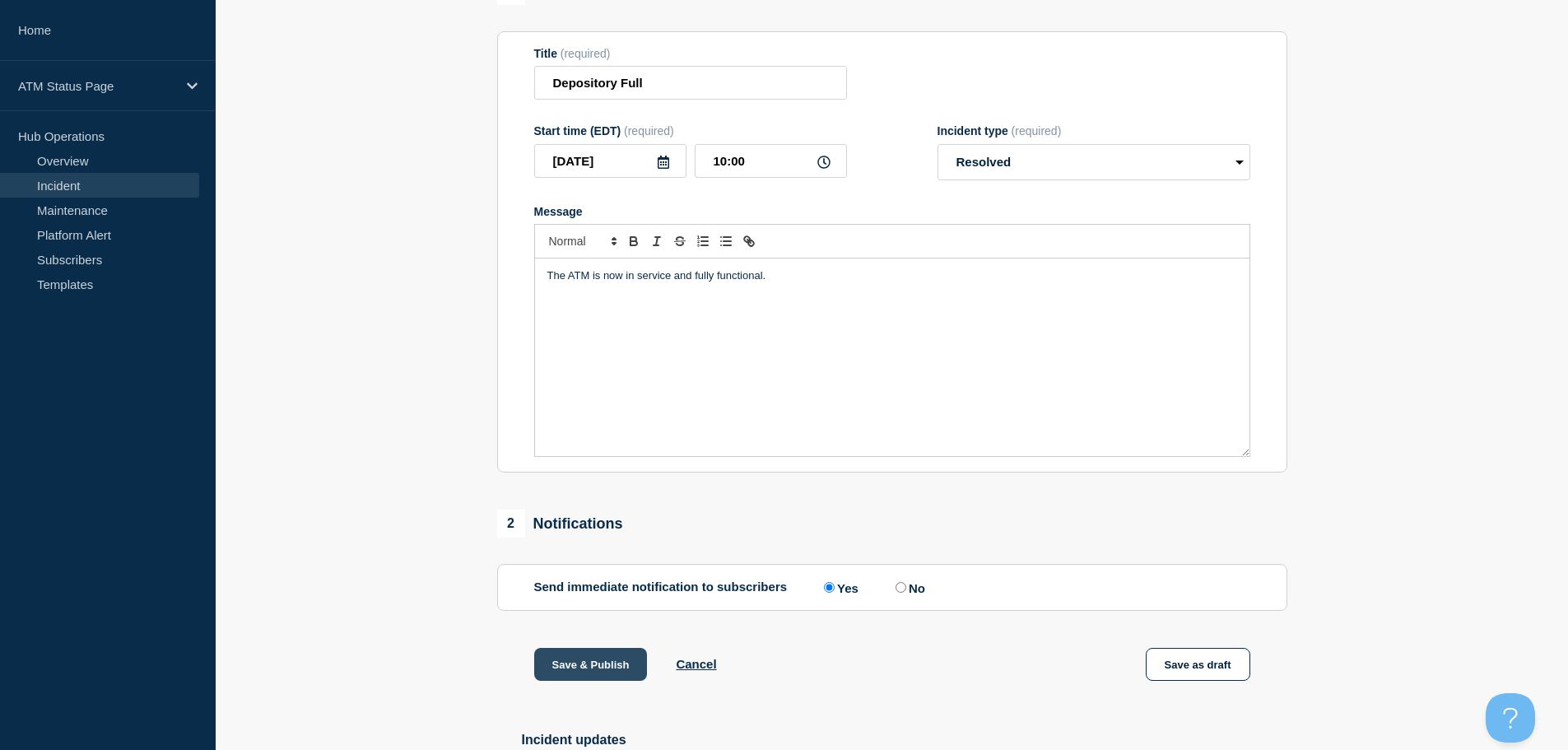
click at [598, 662] on button "Save & Publish" at bounding box center [590, 664] width 113 height 33
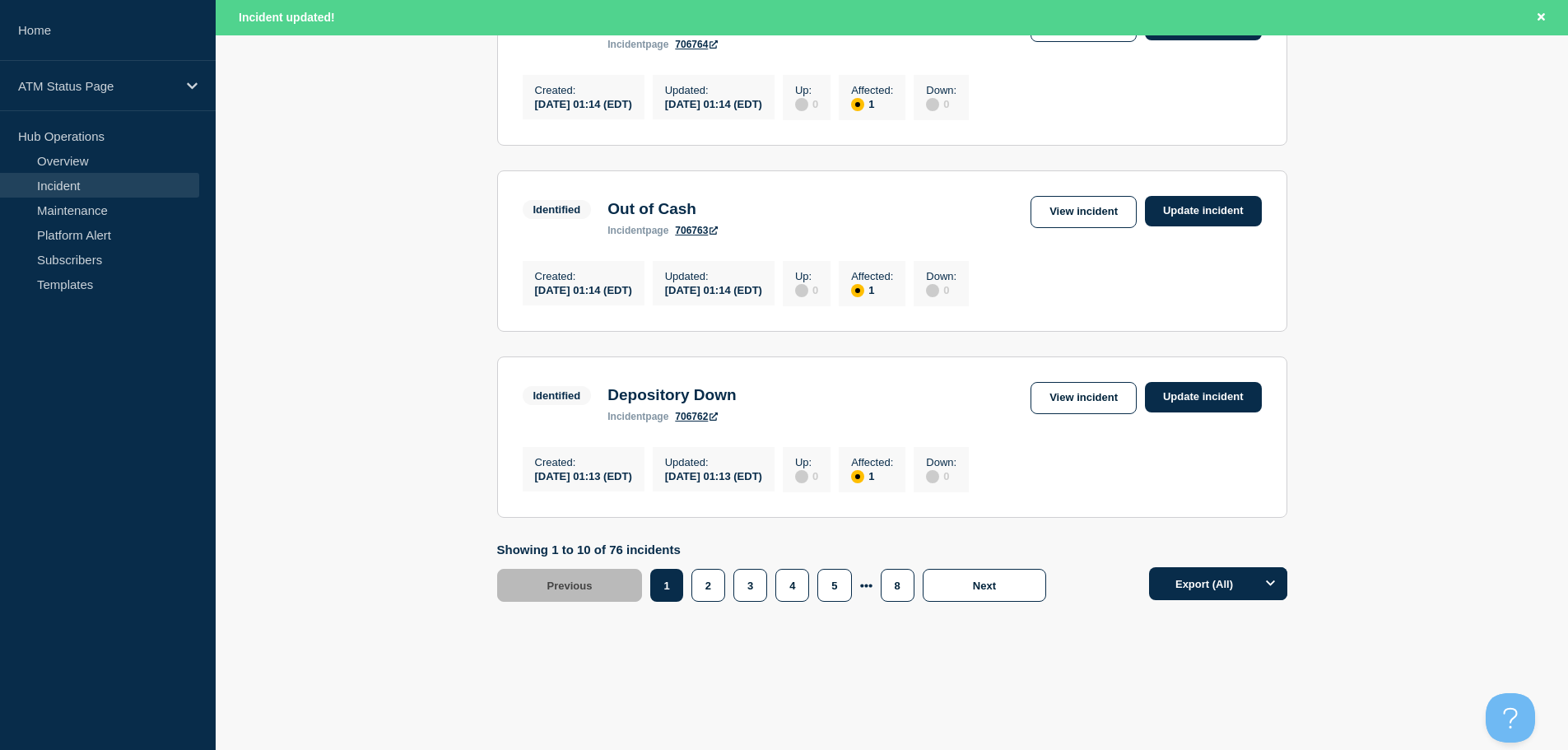
scroll to position [1750, 0]
click at [892, 583] on button "8" at bounding box center [897, 585] width 33 height 33
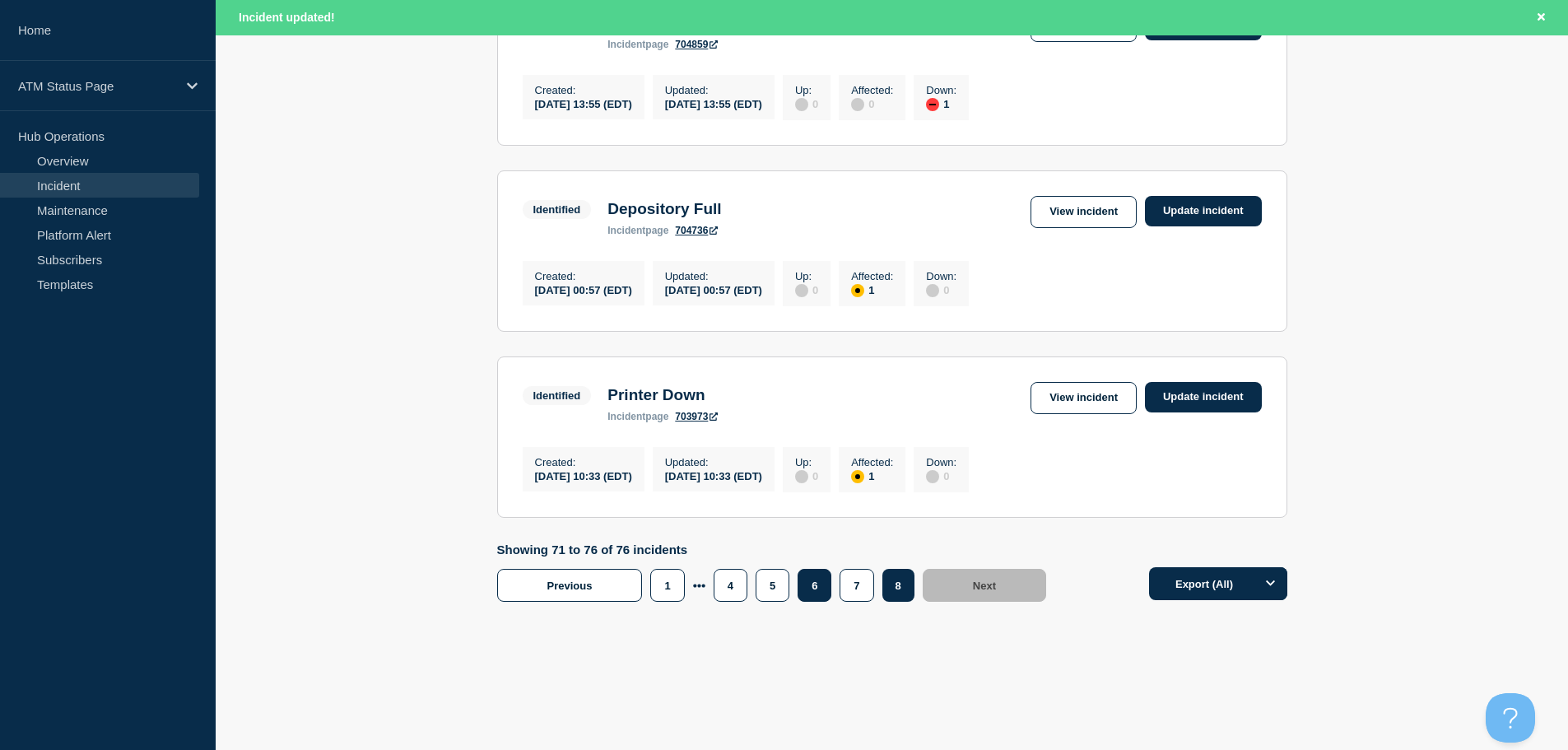
click at [814, 592] on button "6" at bounding box center [814, 585] width 33 height 33
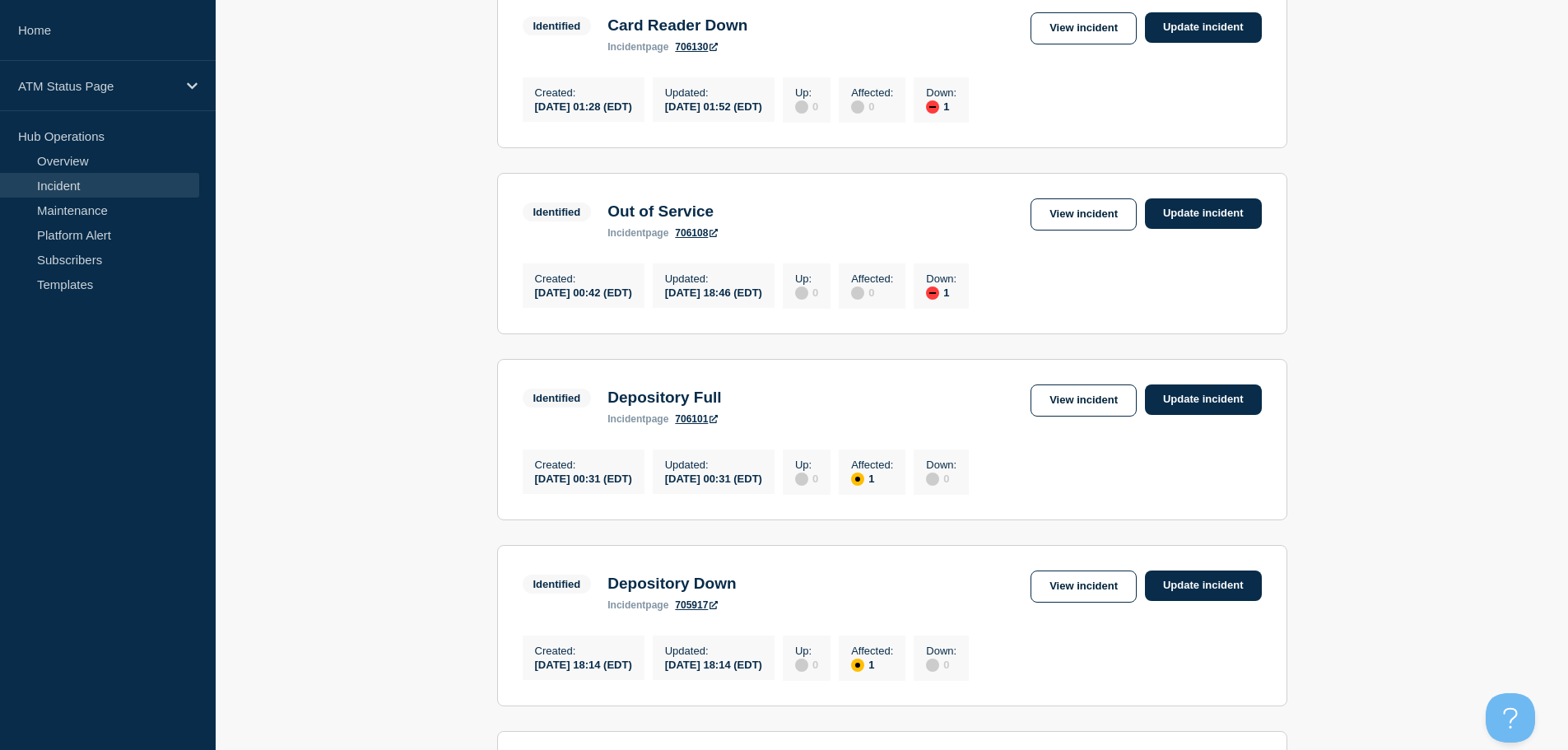
scroll to position [1268, 0]
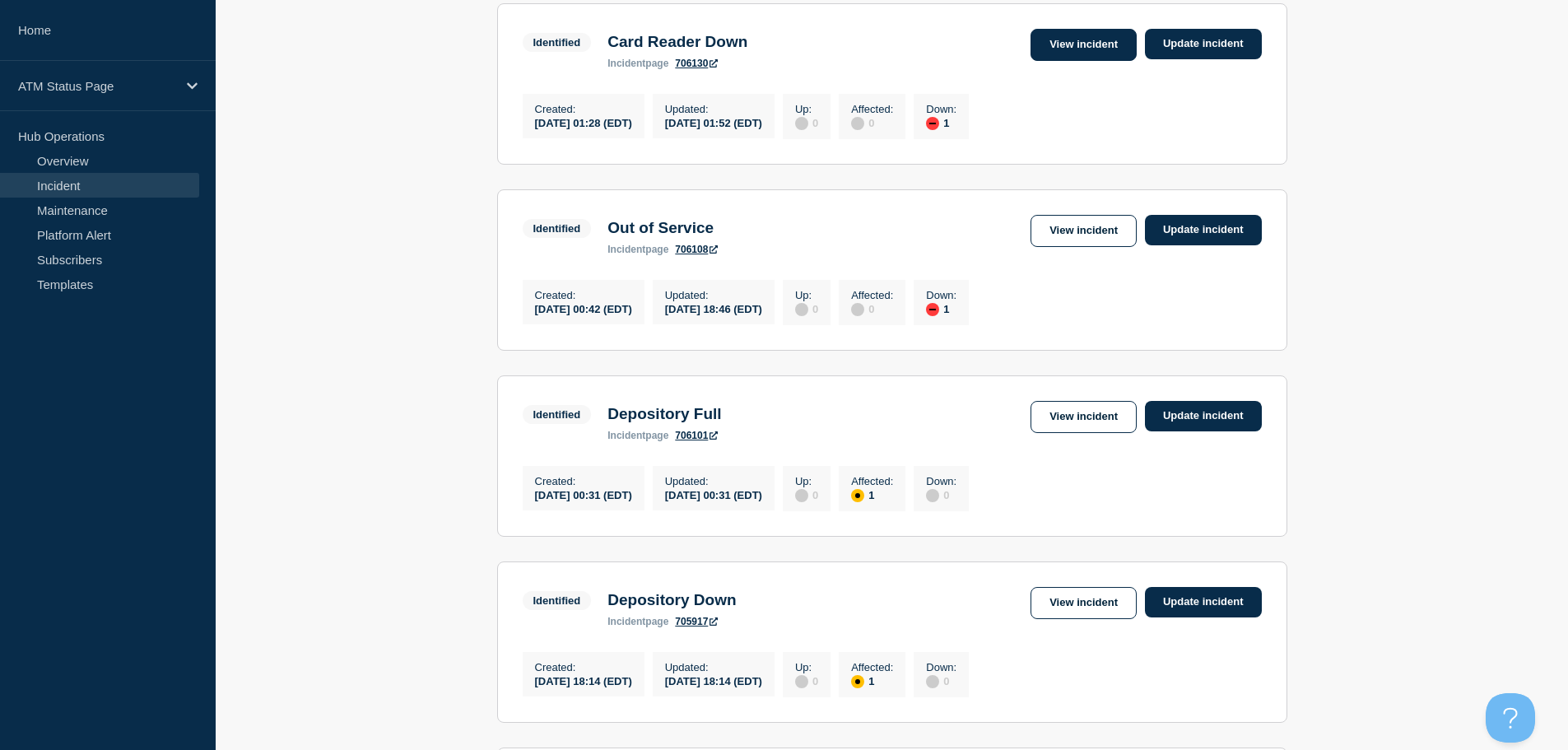
click at [1104, 61] on link "View incident" at bounding box center [1084, 45] width 106 height 32
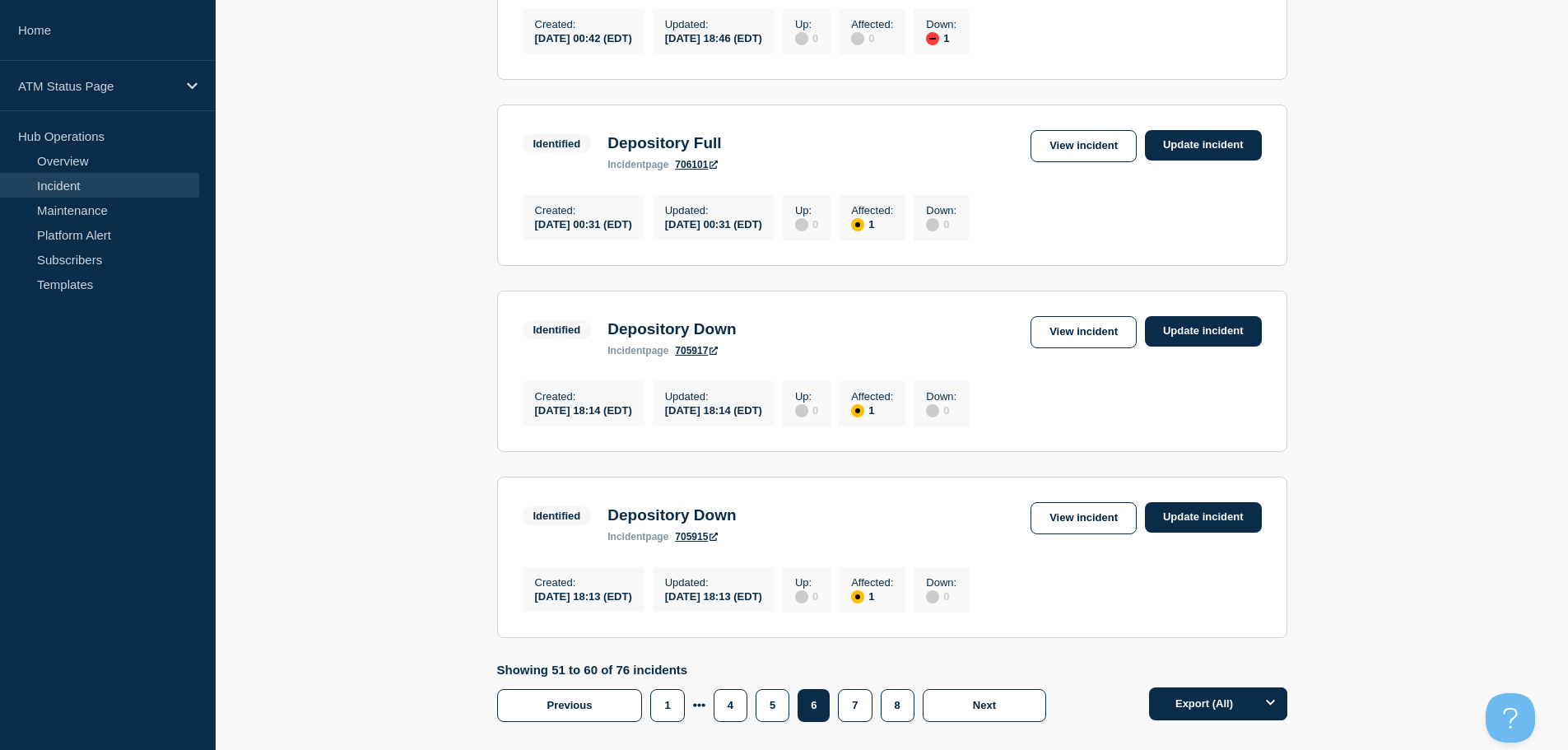
scroll to position [1550, 0]
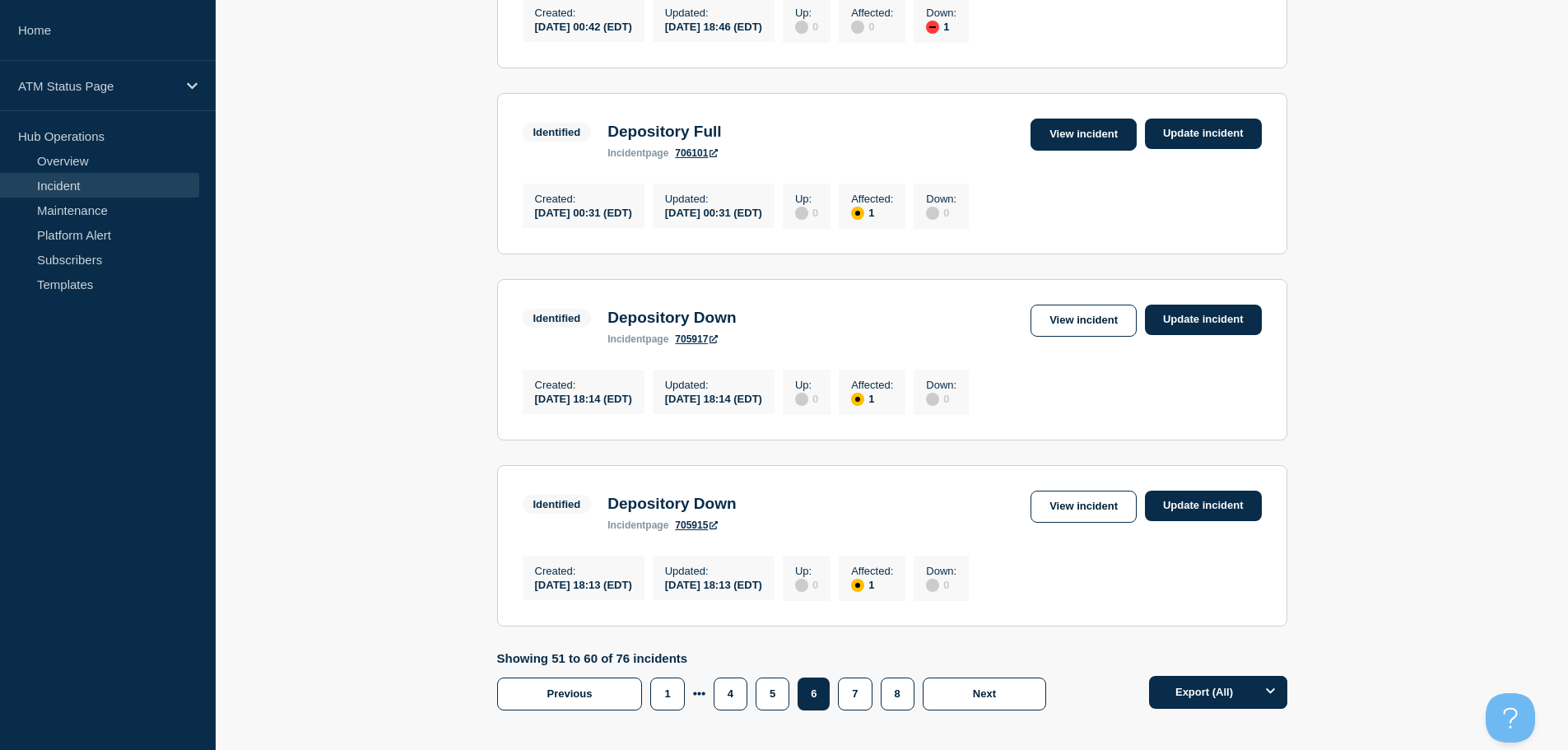
click at [1102, 150] on link "View incident" at bounding box center [1084, 135] width 106 height 32
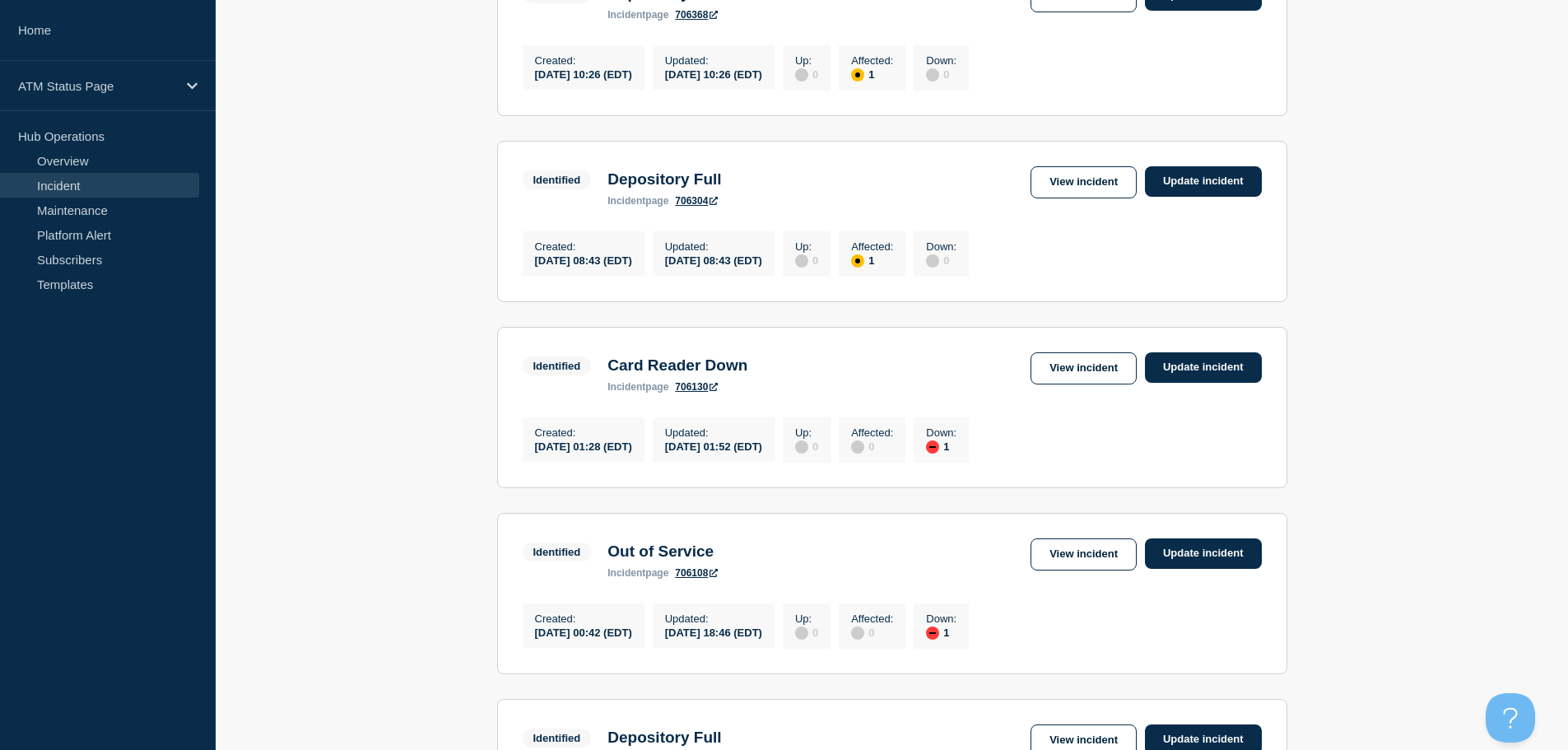
scroll to position [955, 0]
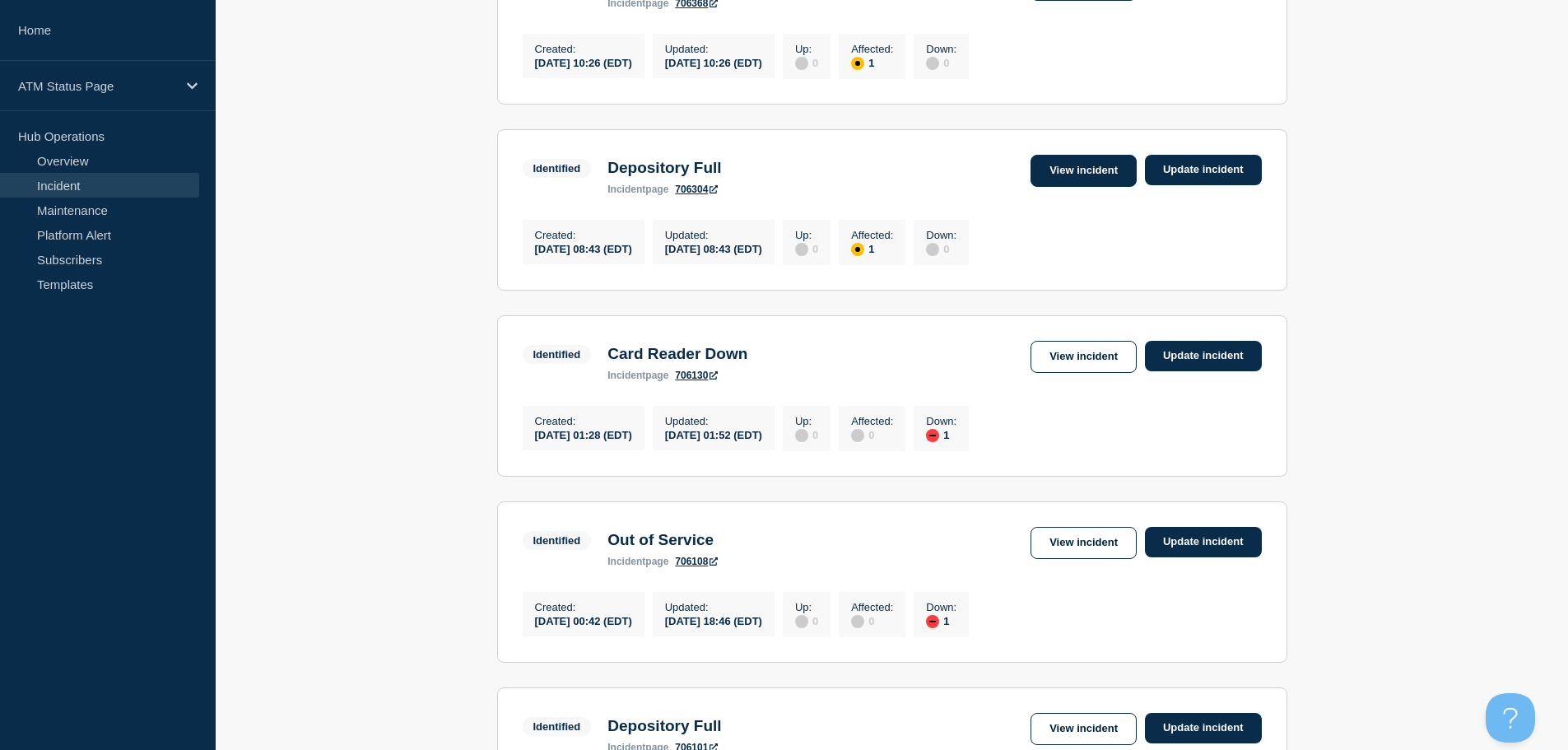
click at [1037, 187] on link "View incident" at bounding box center [1084, 171] width 106 height 32
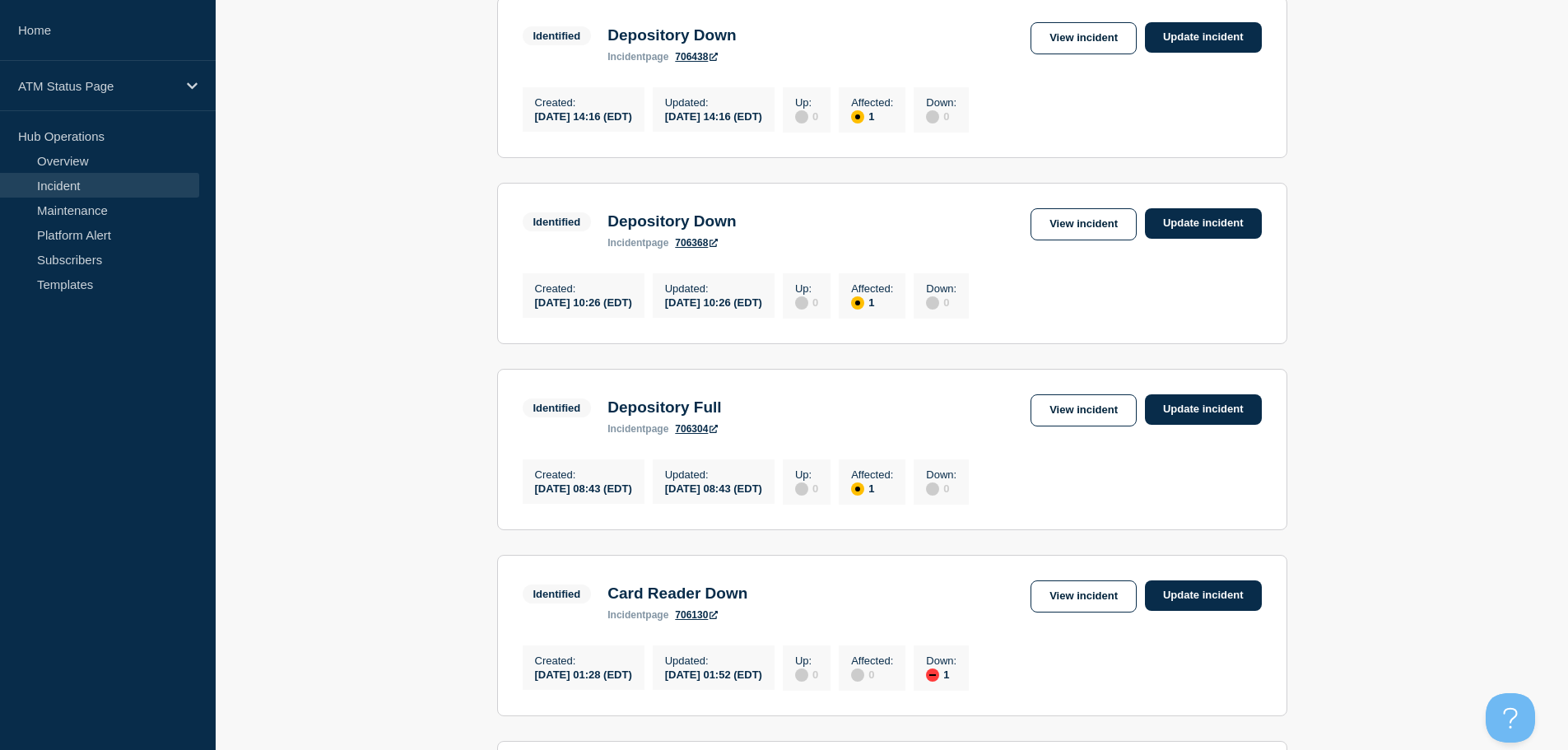
scroll to position [682, 0]
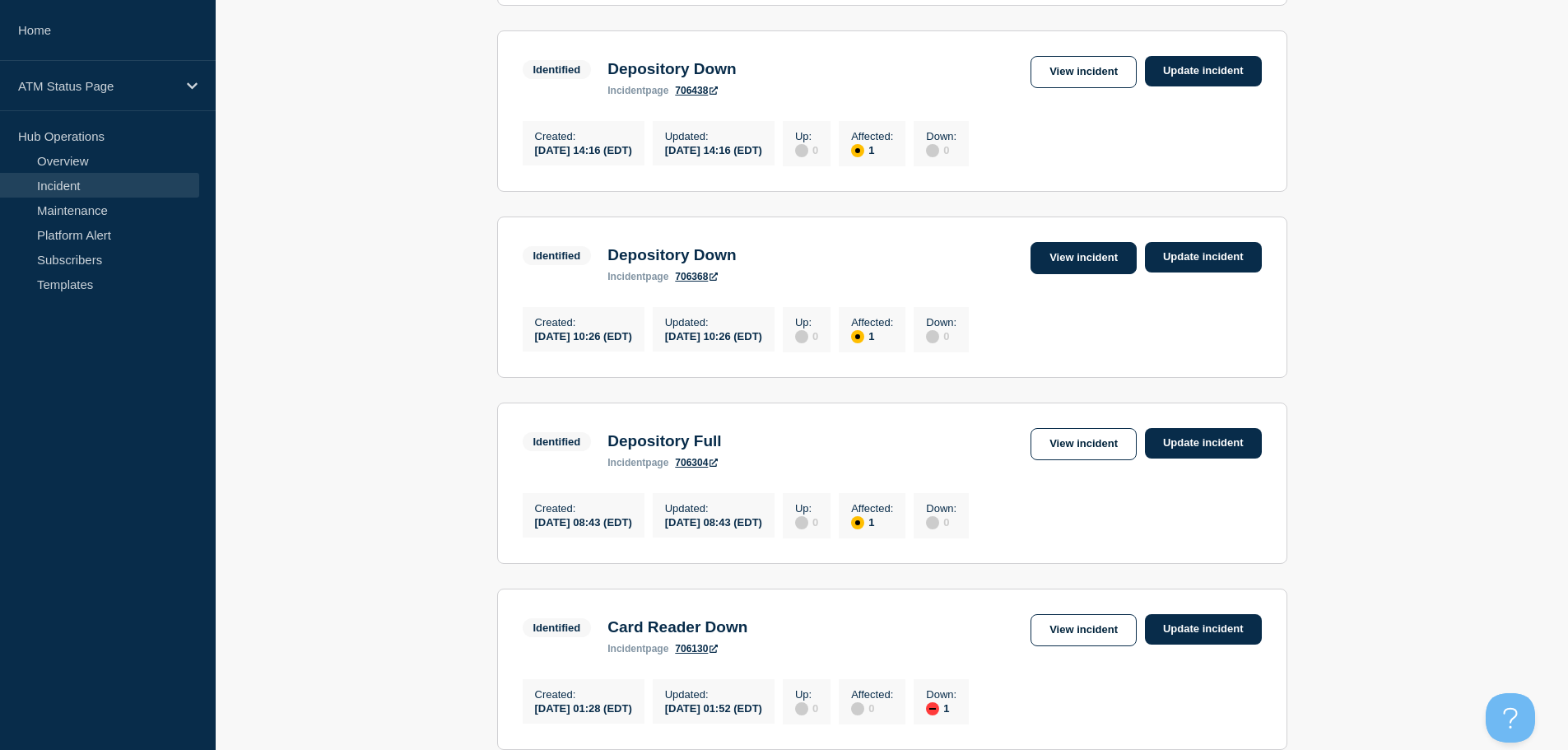
click at [1073, 272] on link "View incident" at bounding box center [1084, 258] width 106 height 32
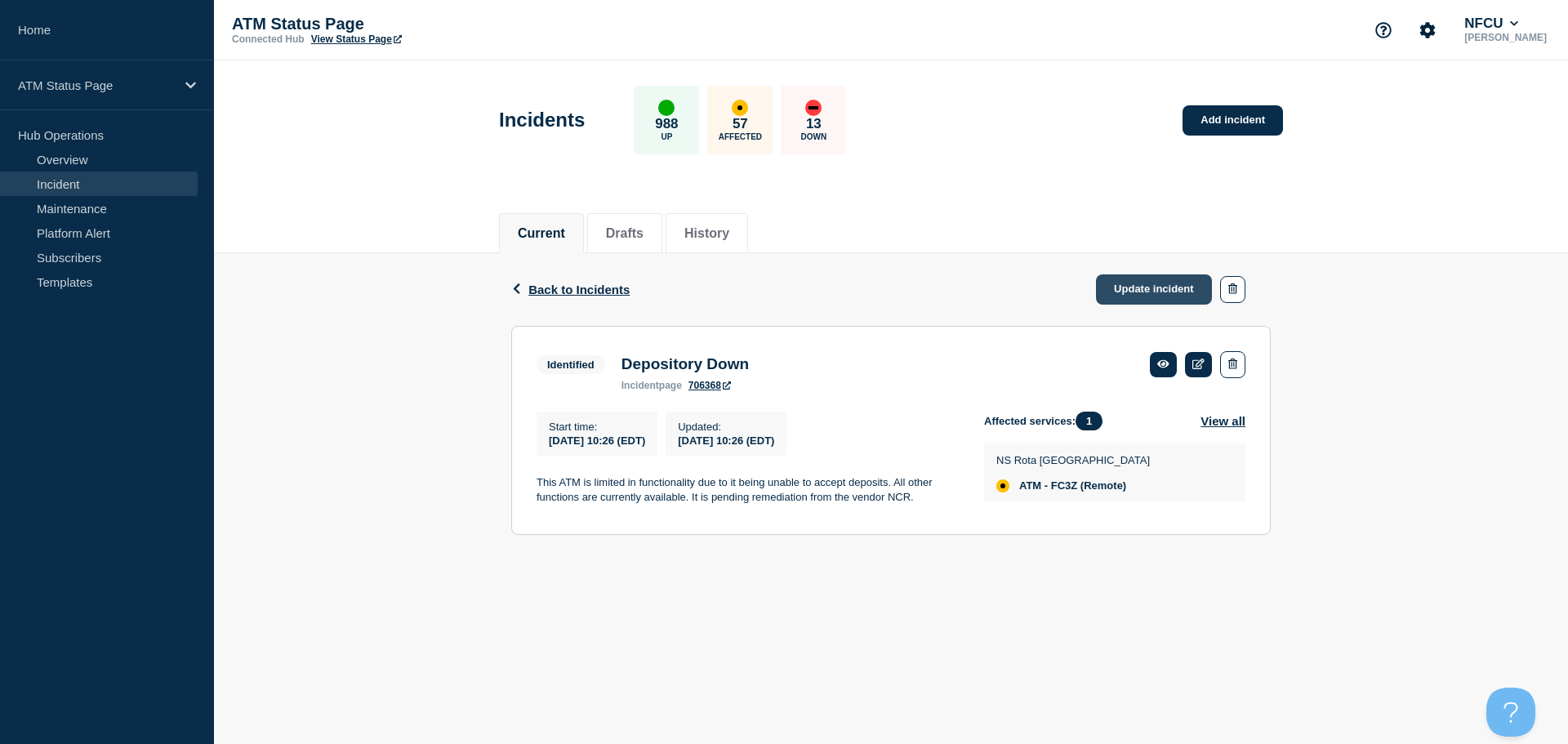
click at [1163, 296] on link "Update incident" at bounding box center [1154, 289] width 116 height 30
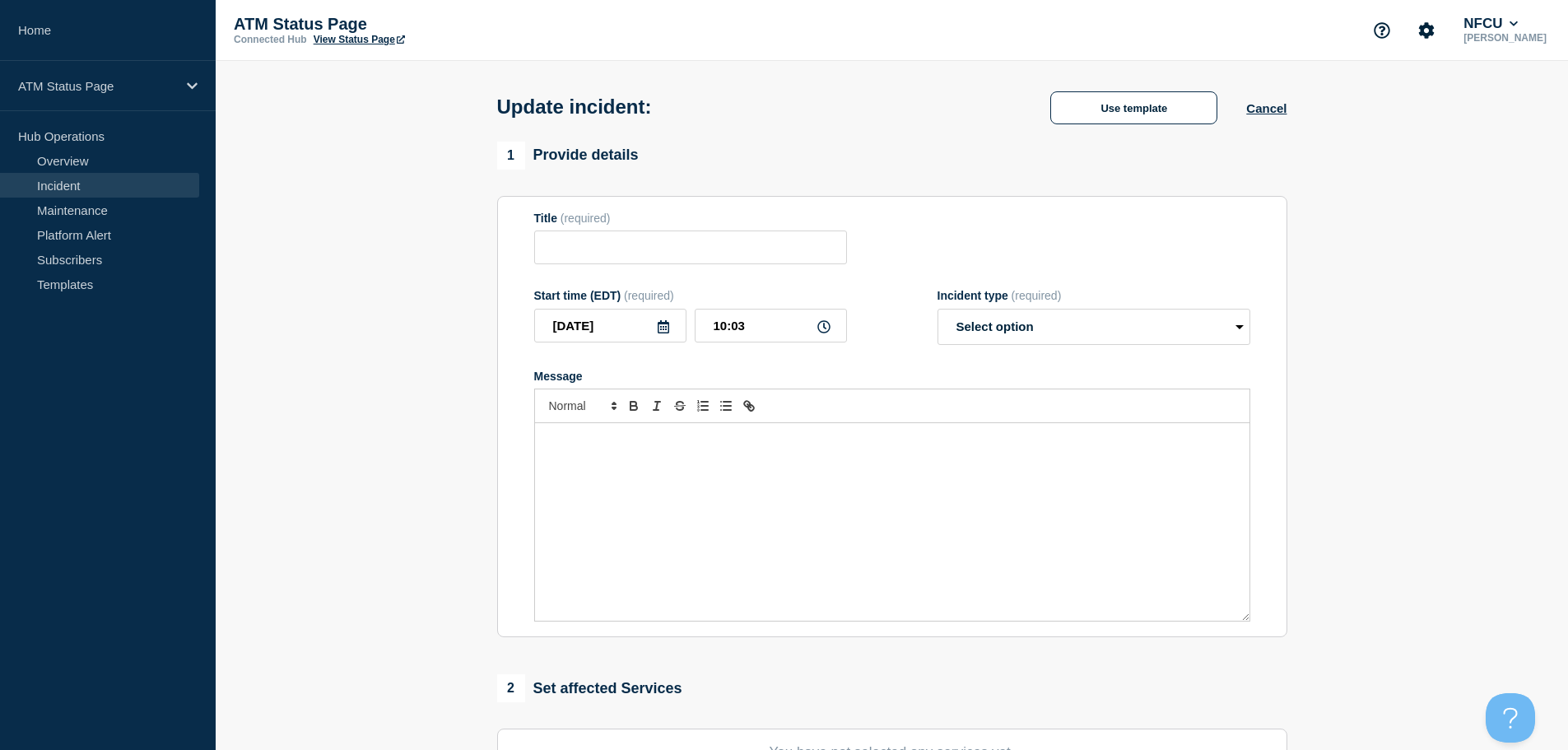
type input "Depository Down"
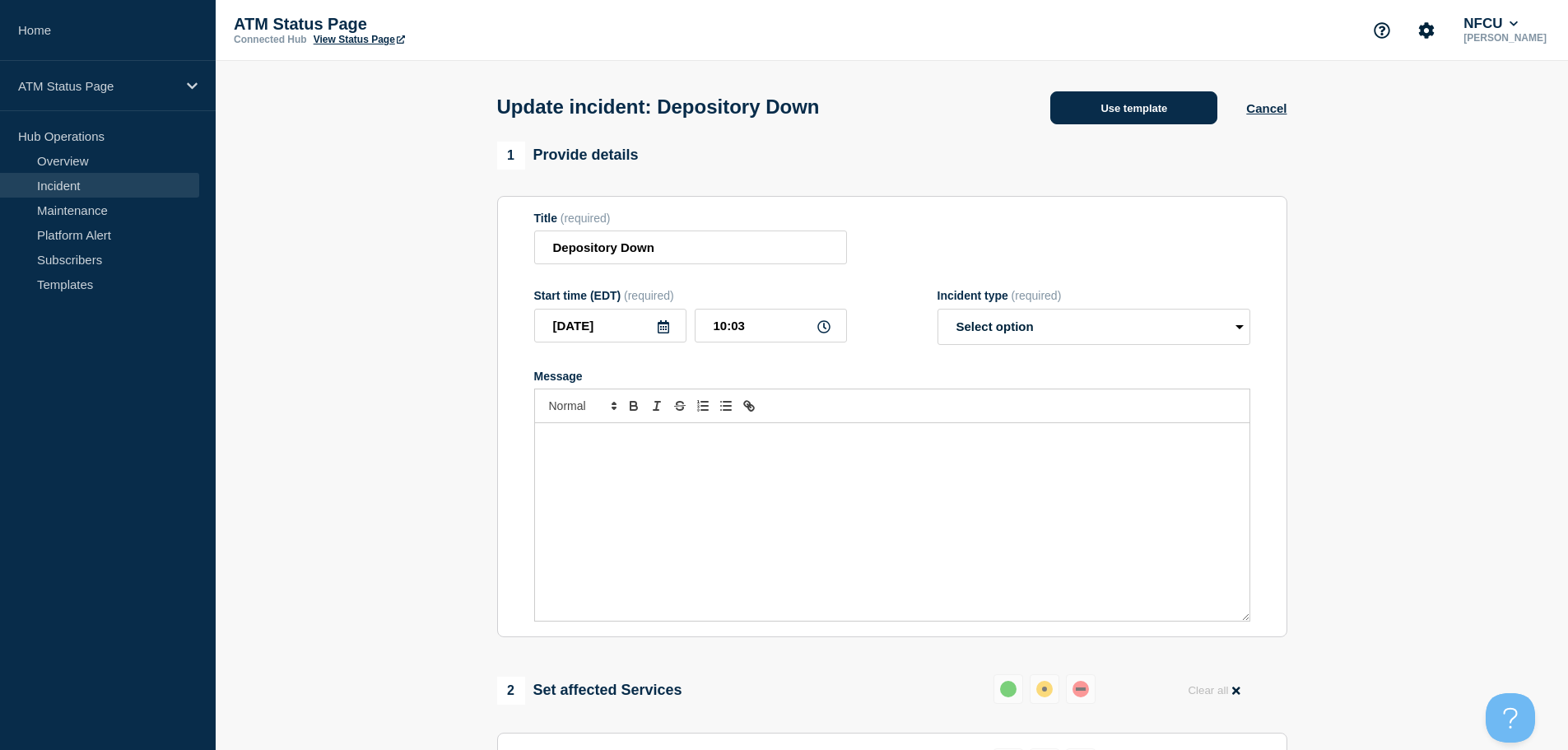
click at [1077, 104] on button "Use template" at bounding box center [1134, 107] width 167 height 33
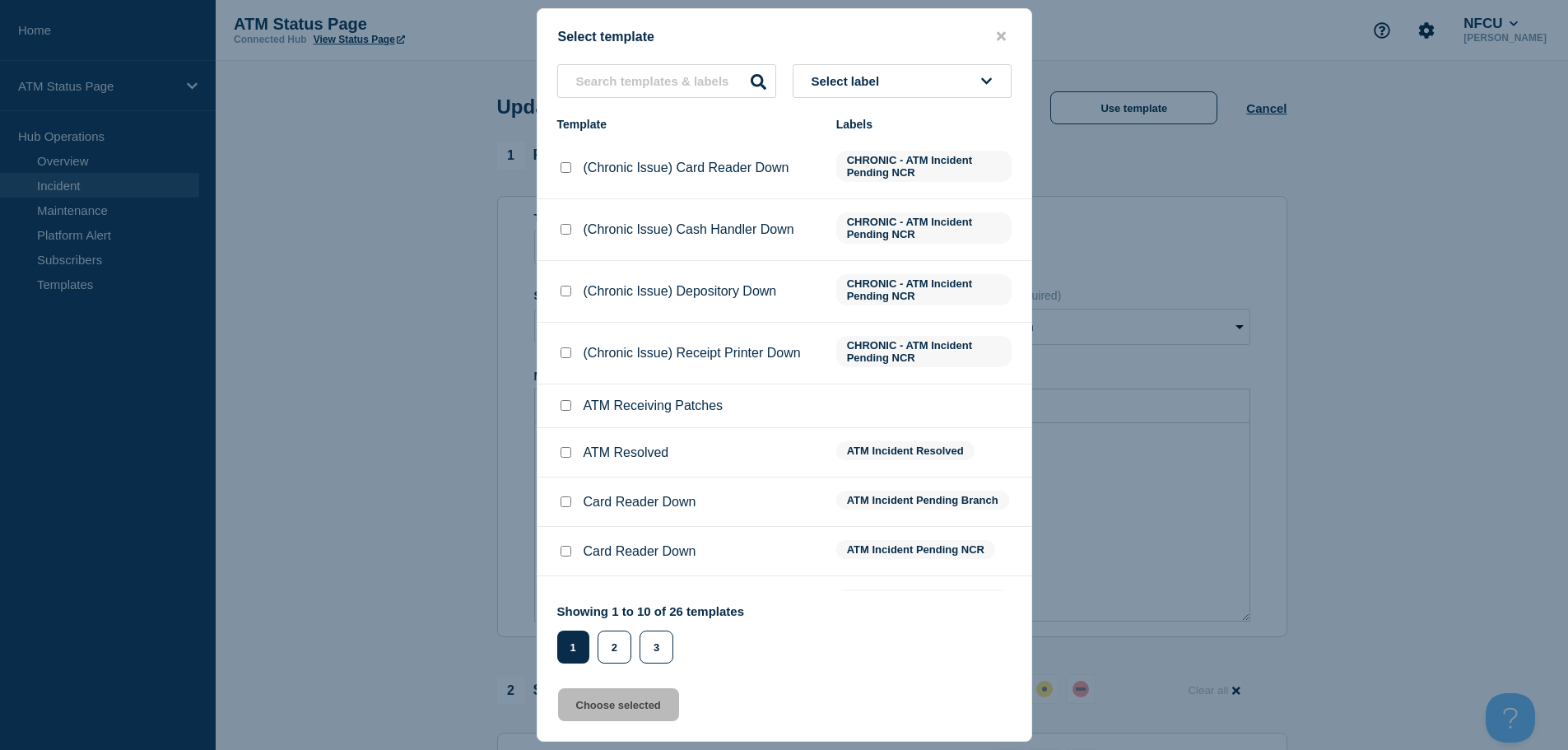
click at [567, 454] on input "ATM Resolved checkbox" at bounding box center [566, 452] width 11 height 11
checkbox input "true"
click at [635, 709] on button "Choose selected" at bounding box center [618, 704] width 121 height 33
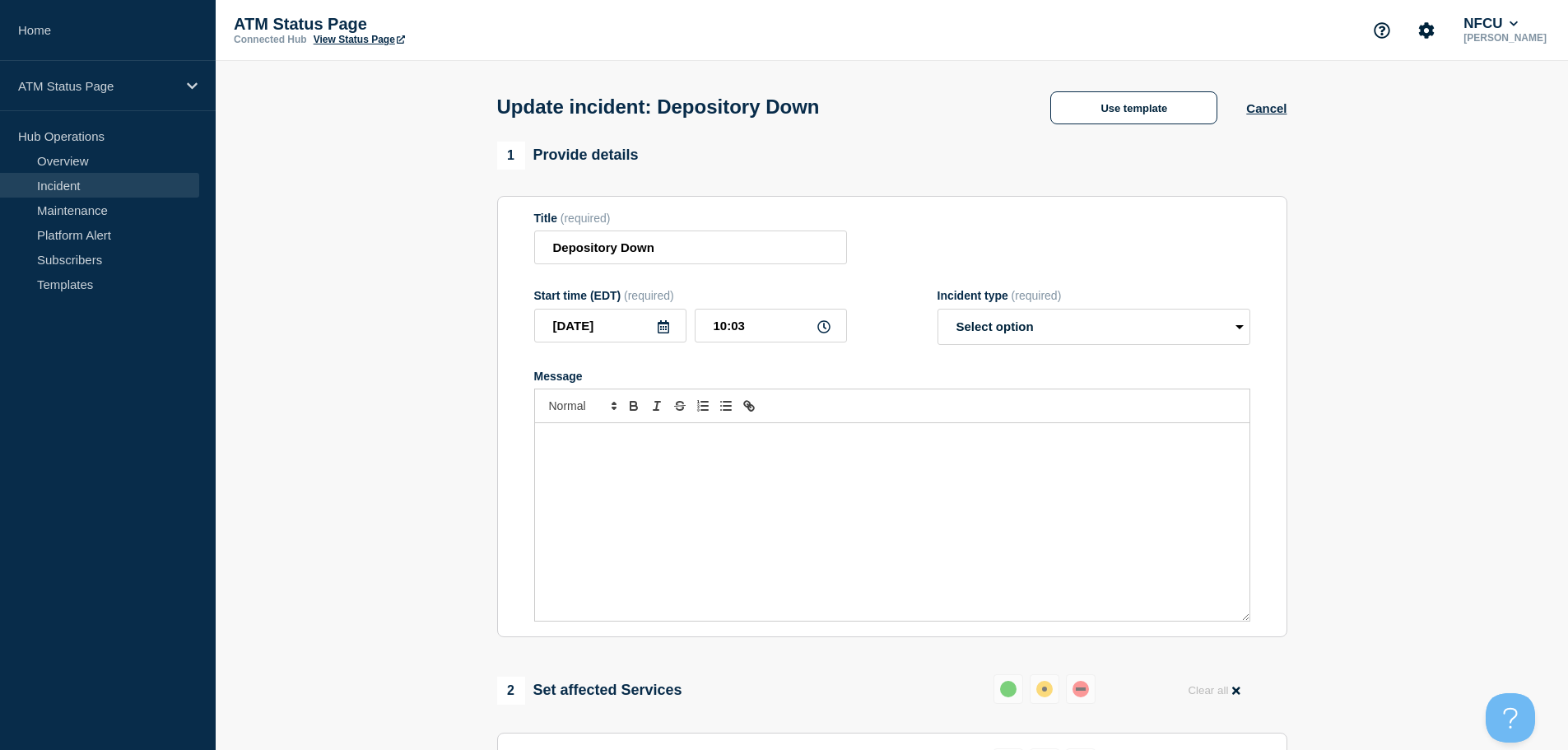
select select "resolved"
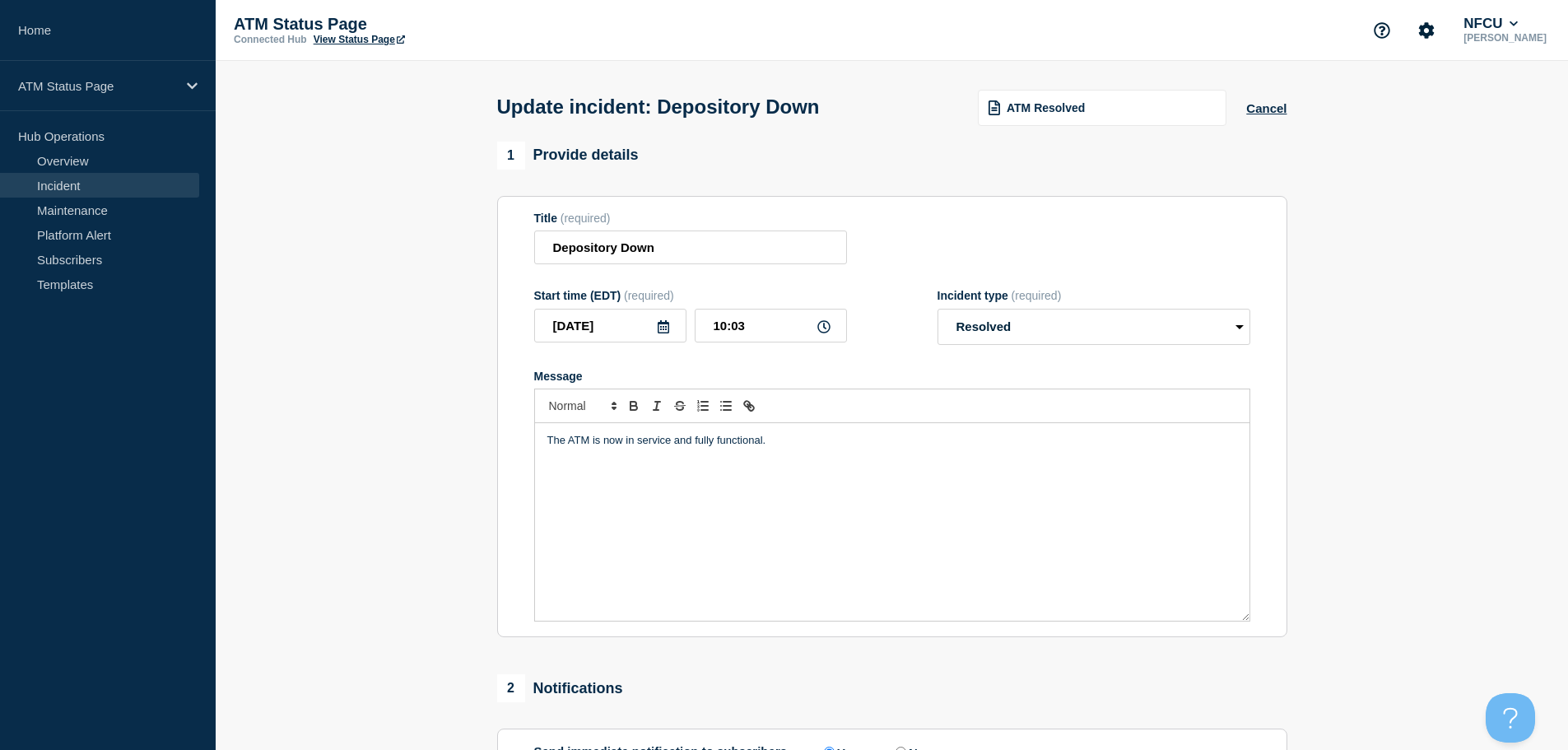
scroll to position [303, 0]
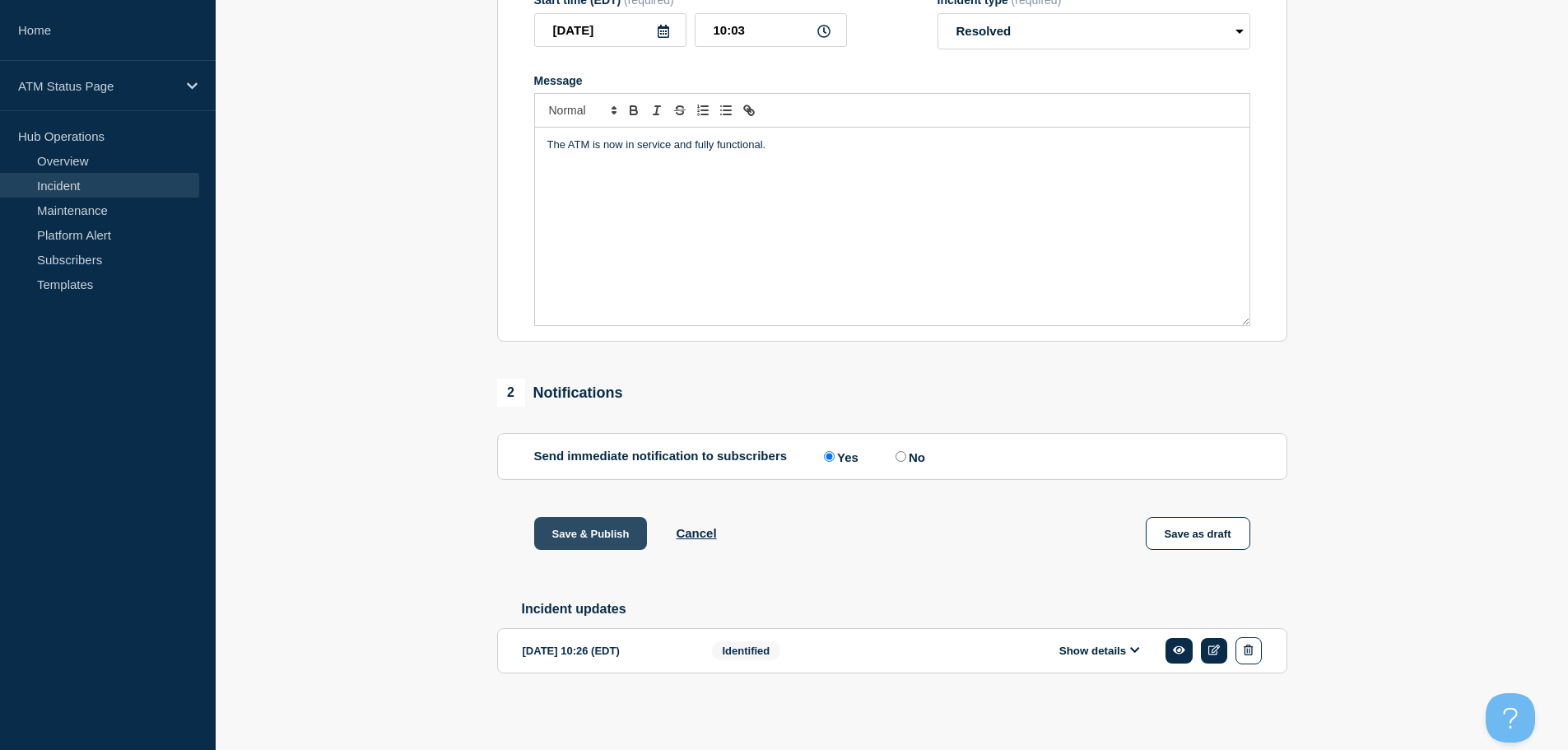
click at [602, 537] on button "Save & Publish" at bounding box center [590, 533] width 113 height 33
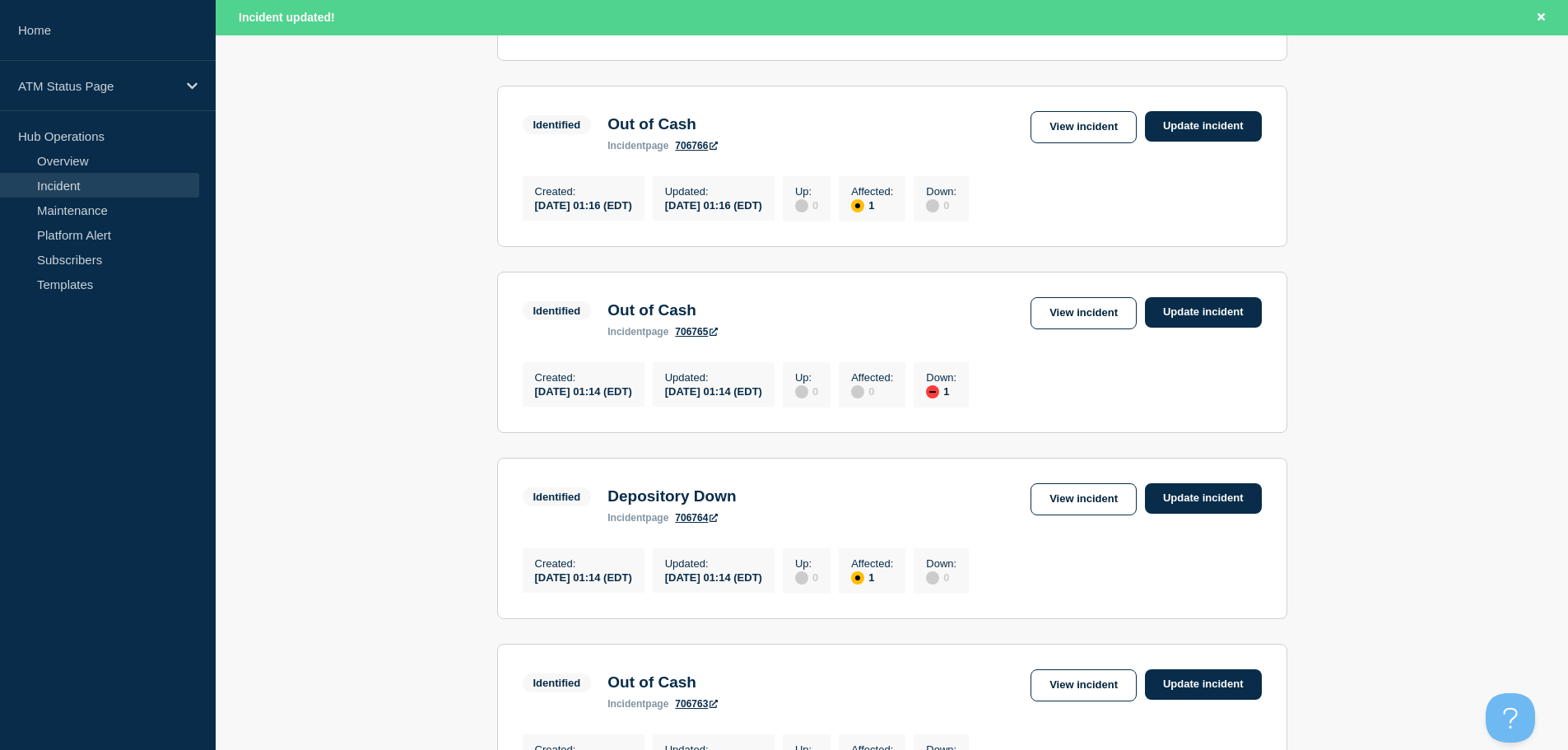
scroll to position [1750, 0]
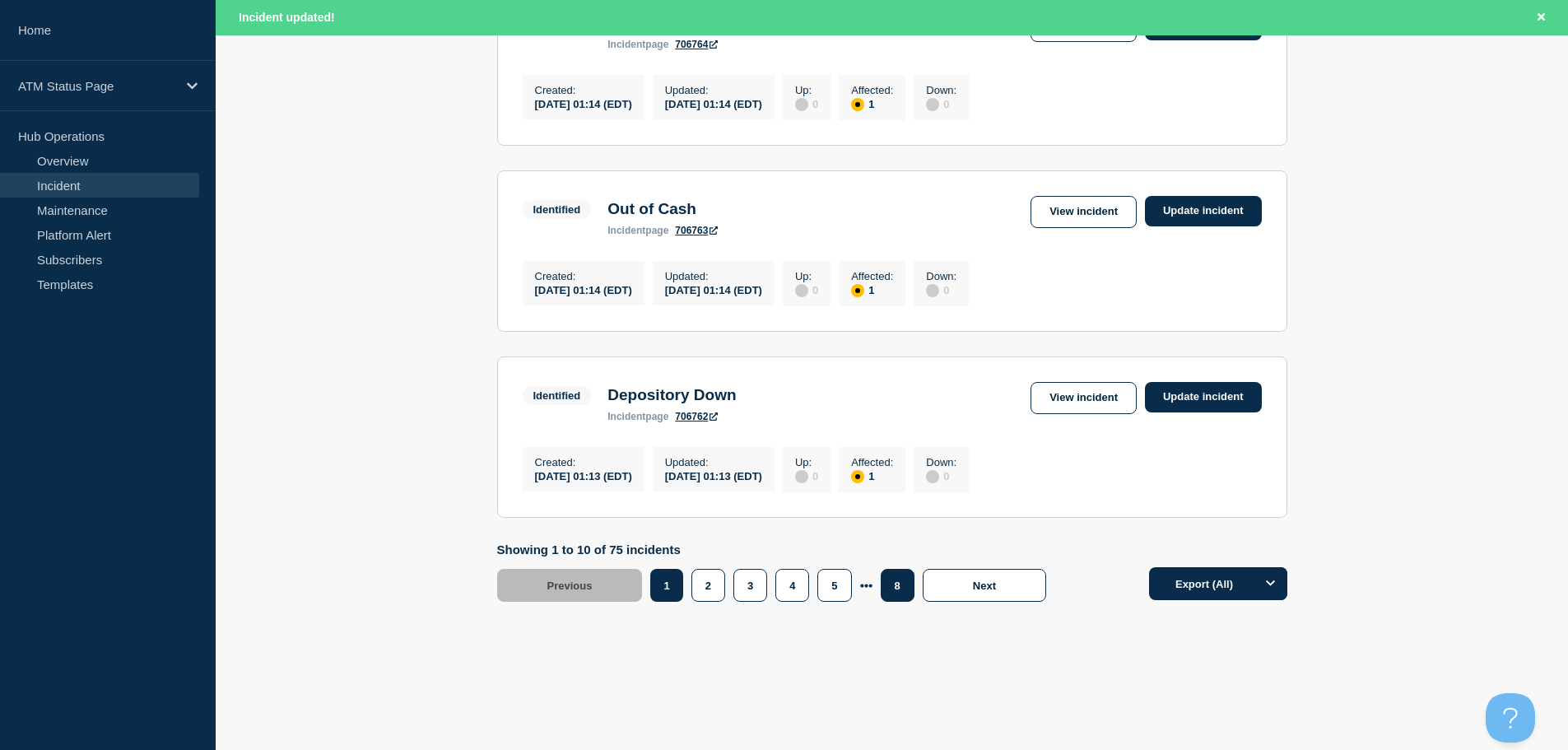
click at [891, 585] on button "8" at bounding box center [897, 585] width 33 height 33
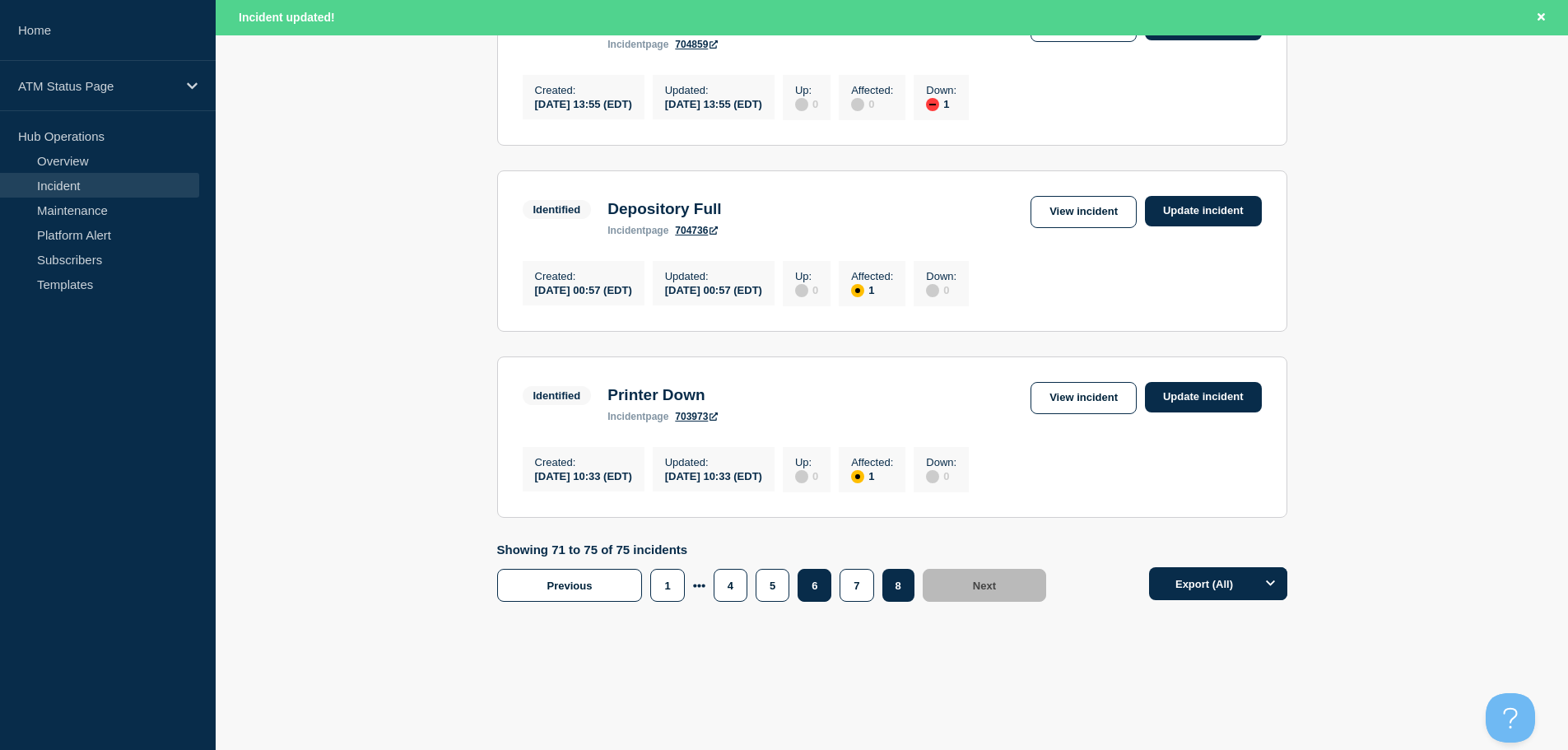
click at [805, 584] on button "6" at bounding box center [814, 585] width 33 height 33
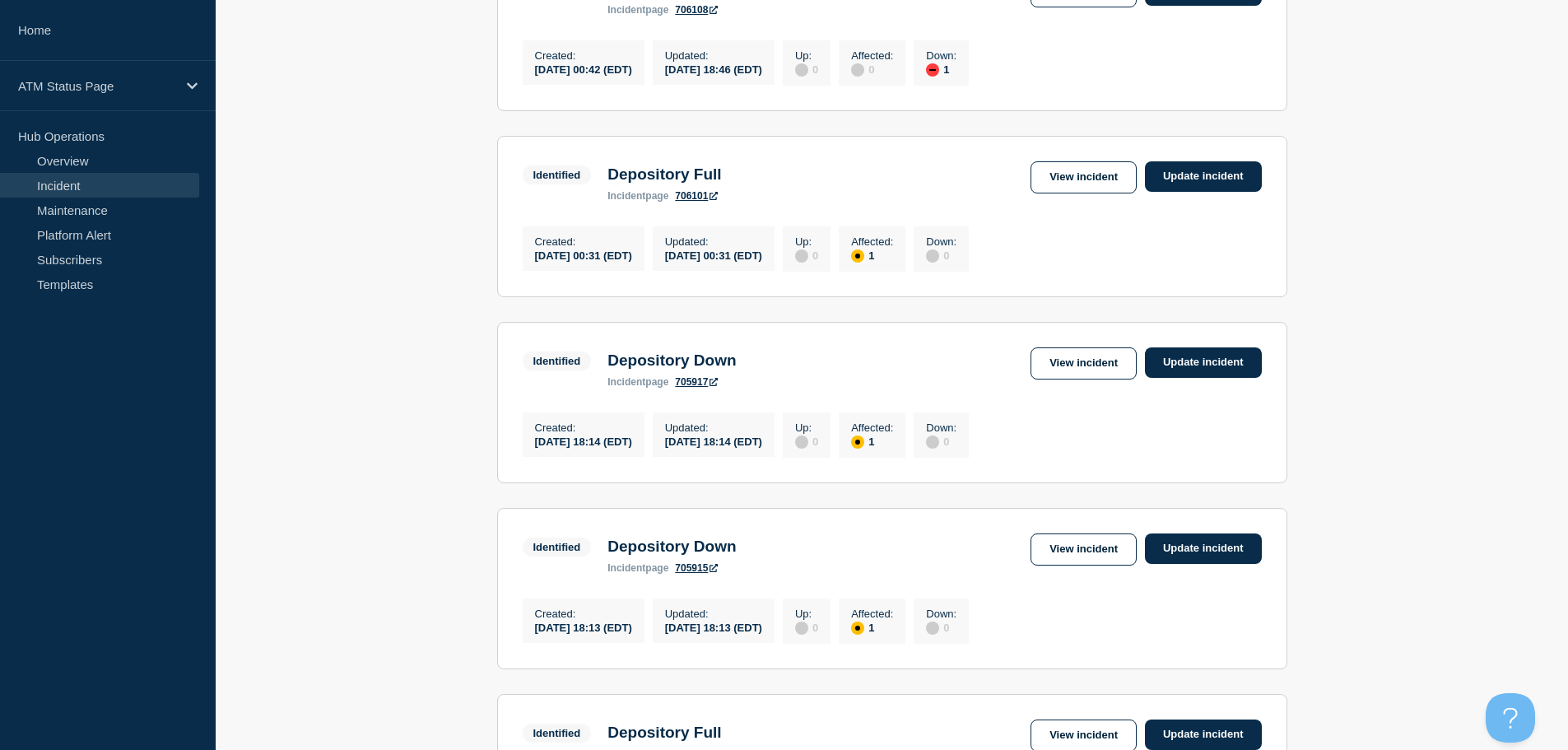
scroll to position [1315, 0]
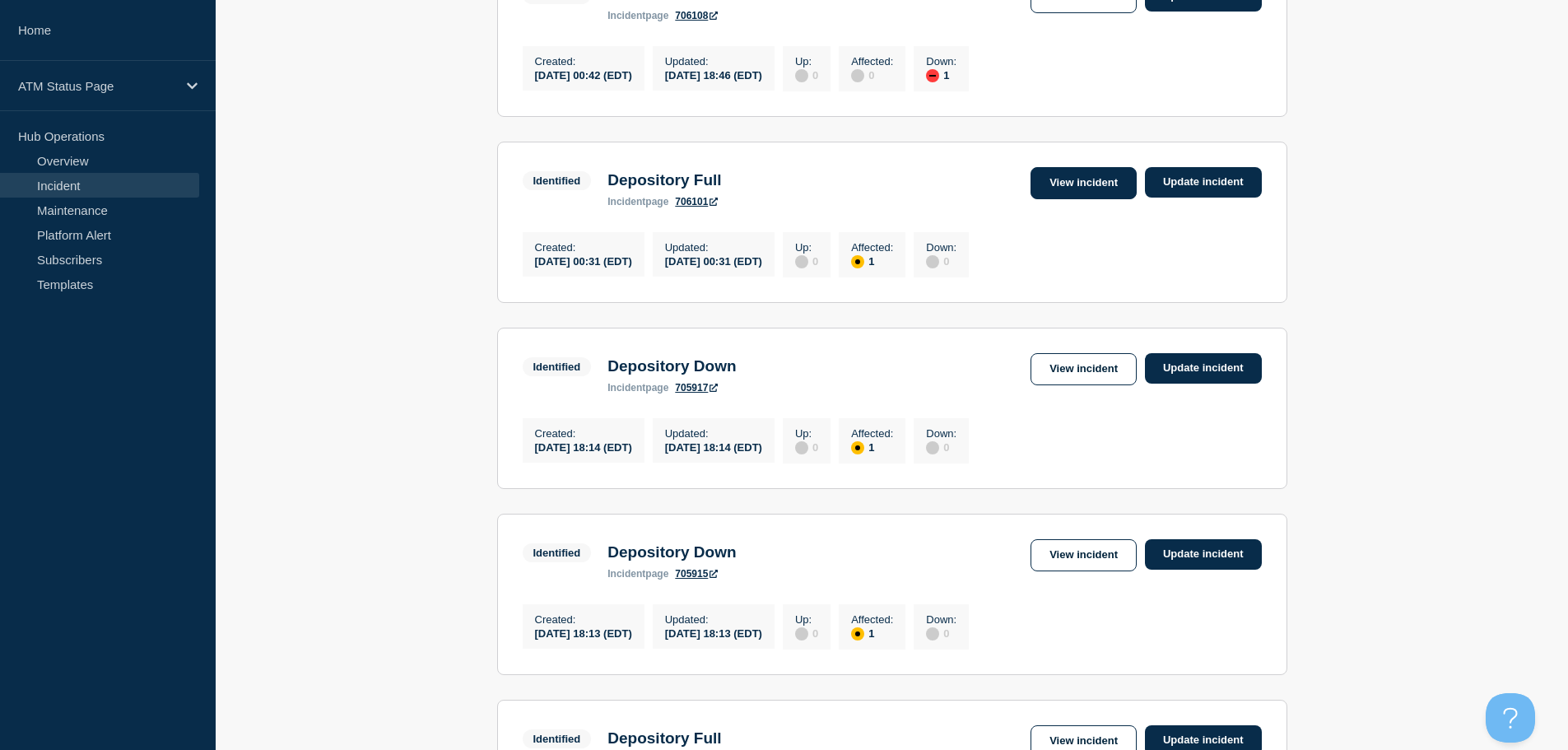
click at [1100, 199] on link "View incident" at bounding box center [1084, 184] width 106 height 32
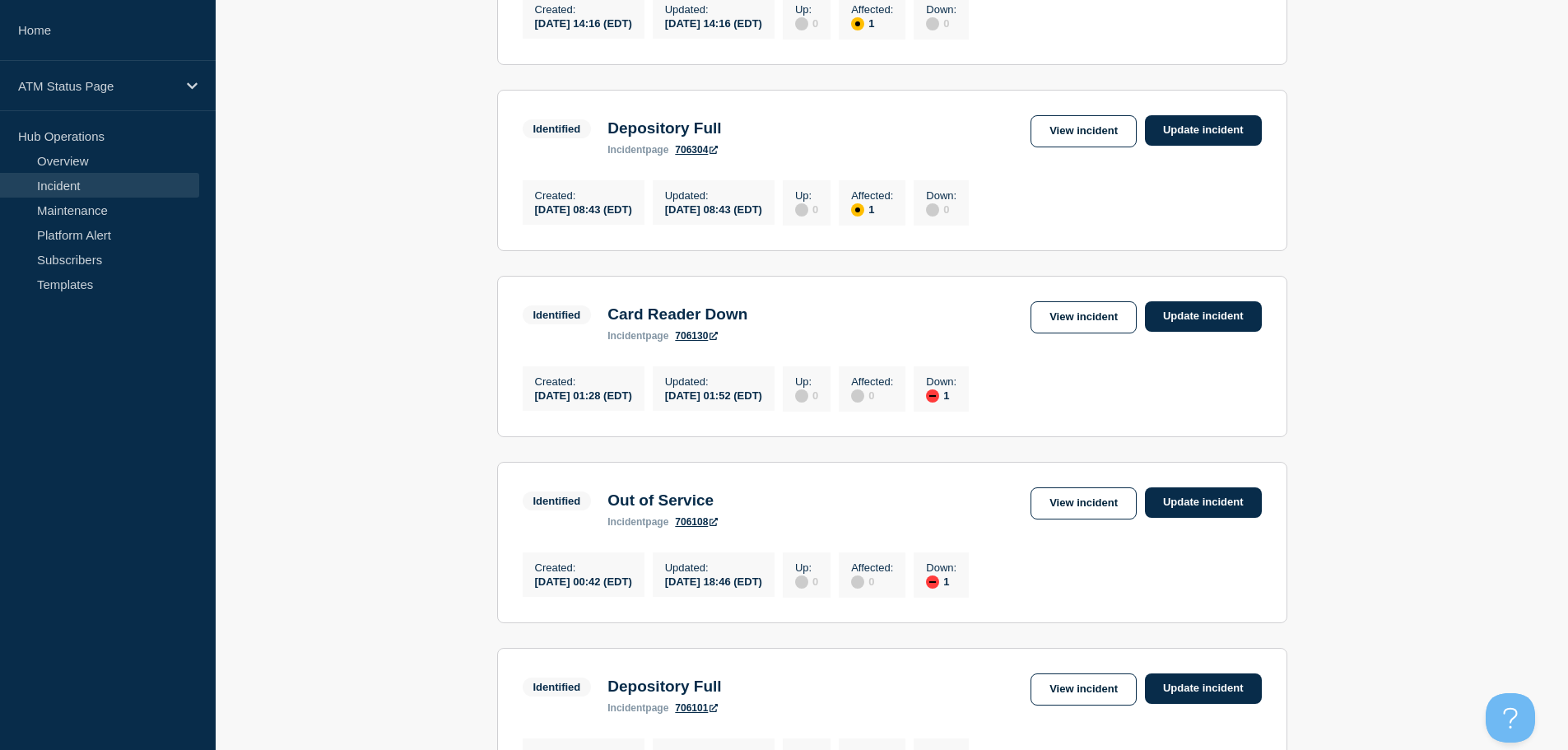
scroll to position [811, 0]
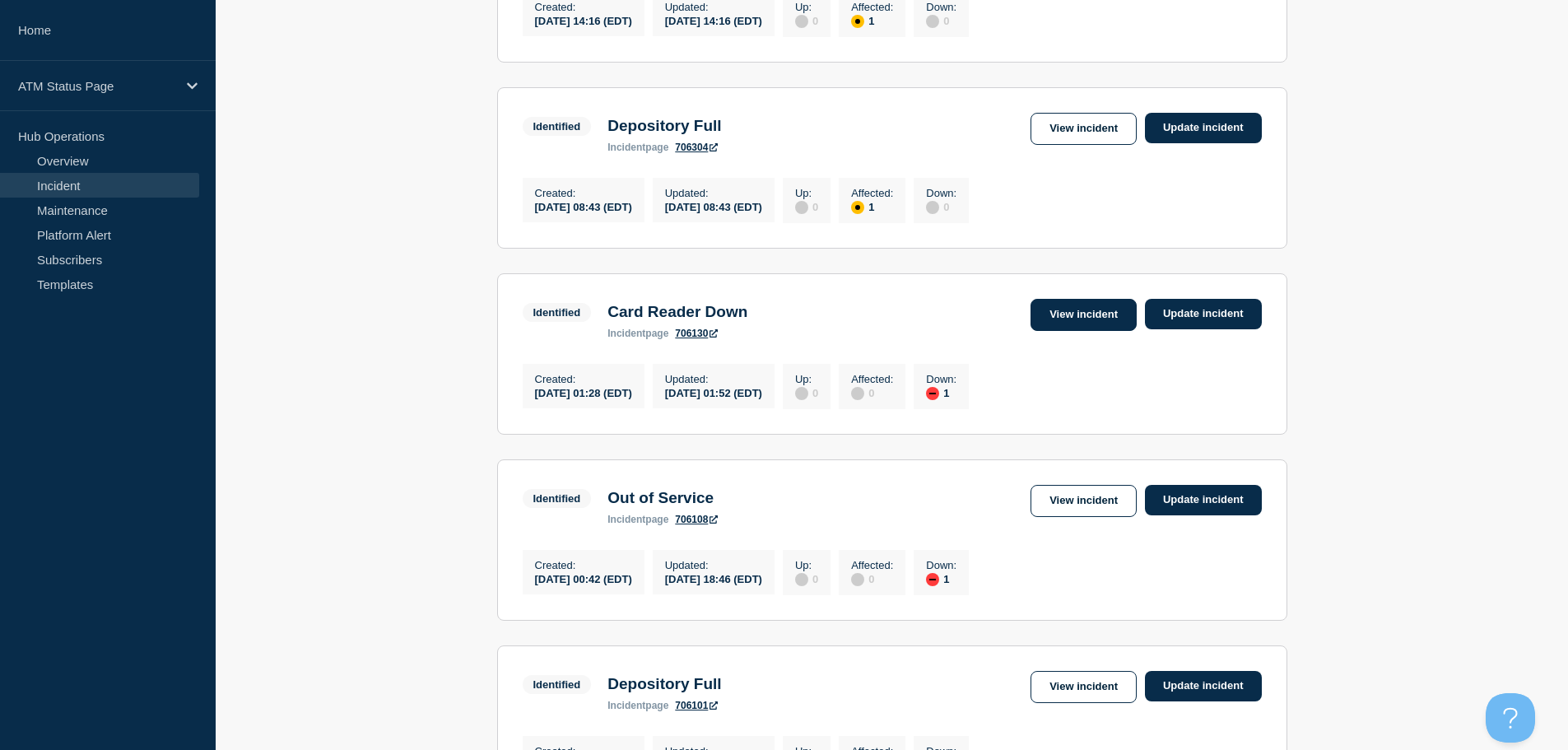
click at [1104, 331] on link "View incident" at bounding box center [1084, 315] width 106 height 32
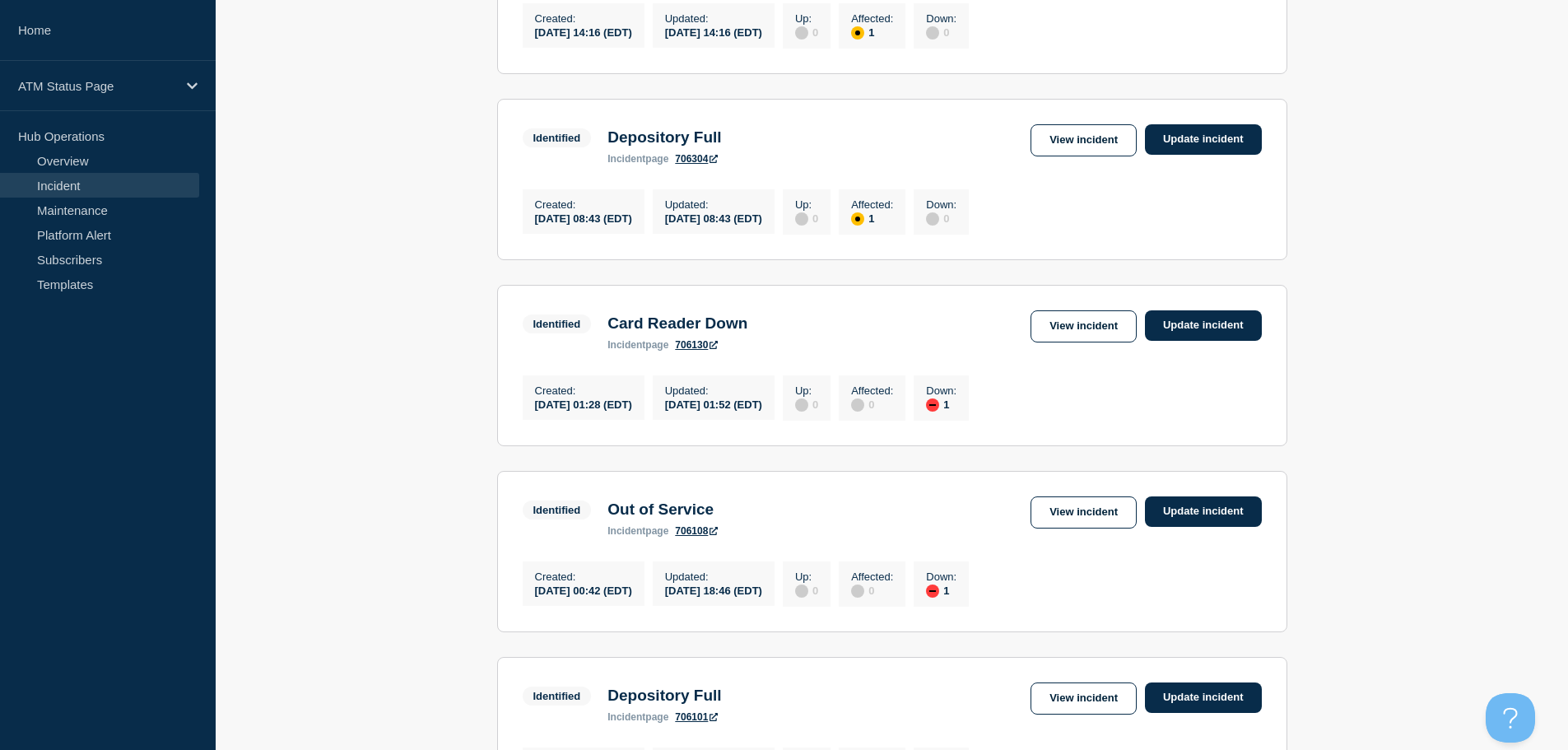
scroll to position [811, 0]
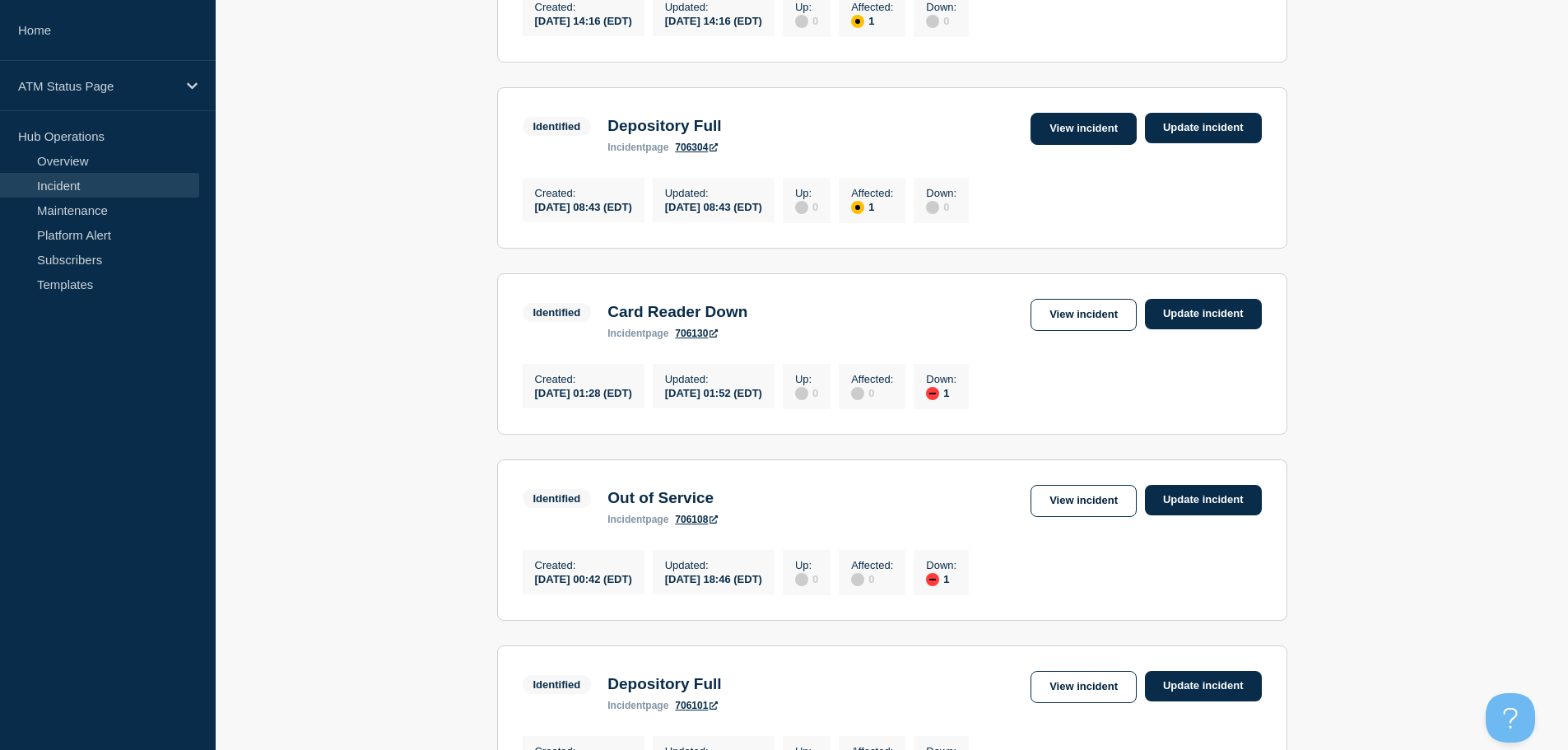
click at [1070, 145] on link "View incident" at bounding box center [1084, 129] width 106 height 32
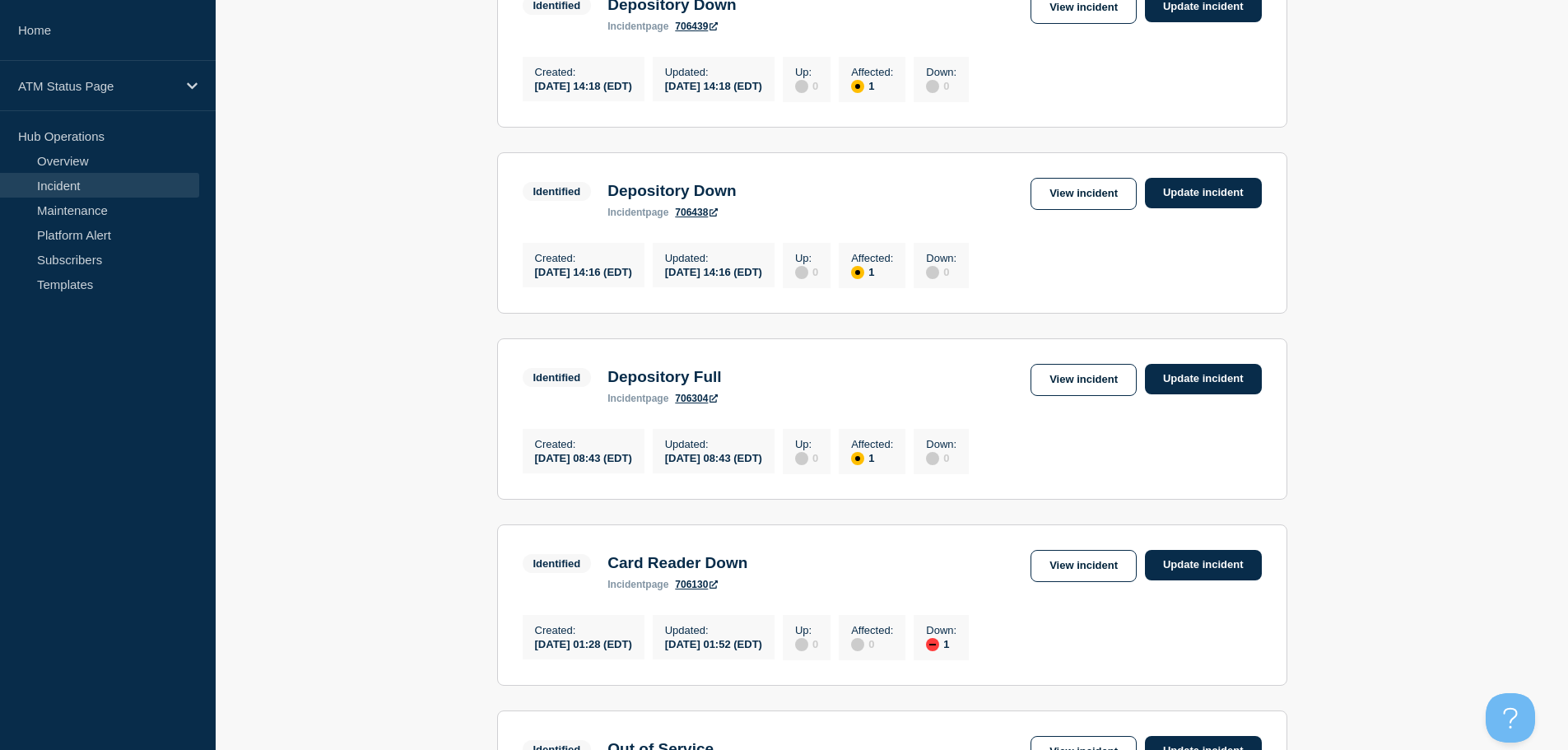
scroll to position [578, 0]
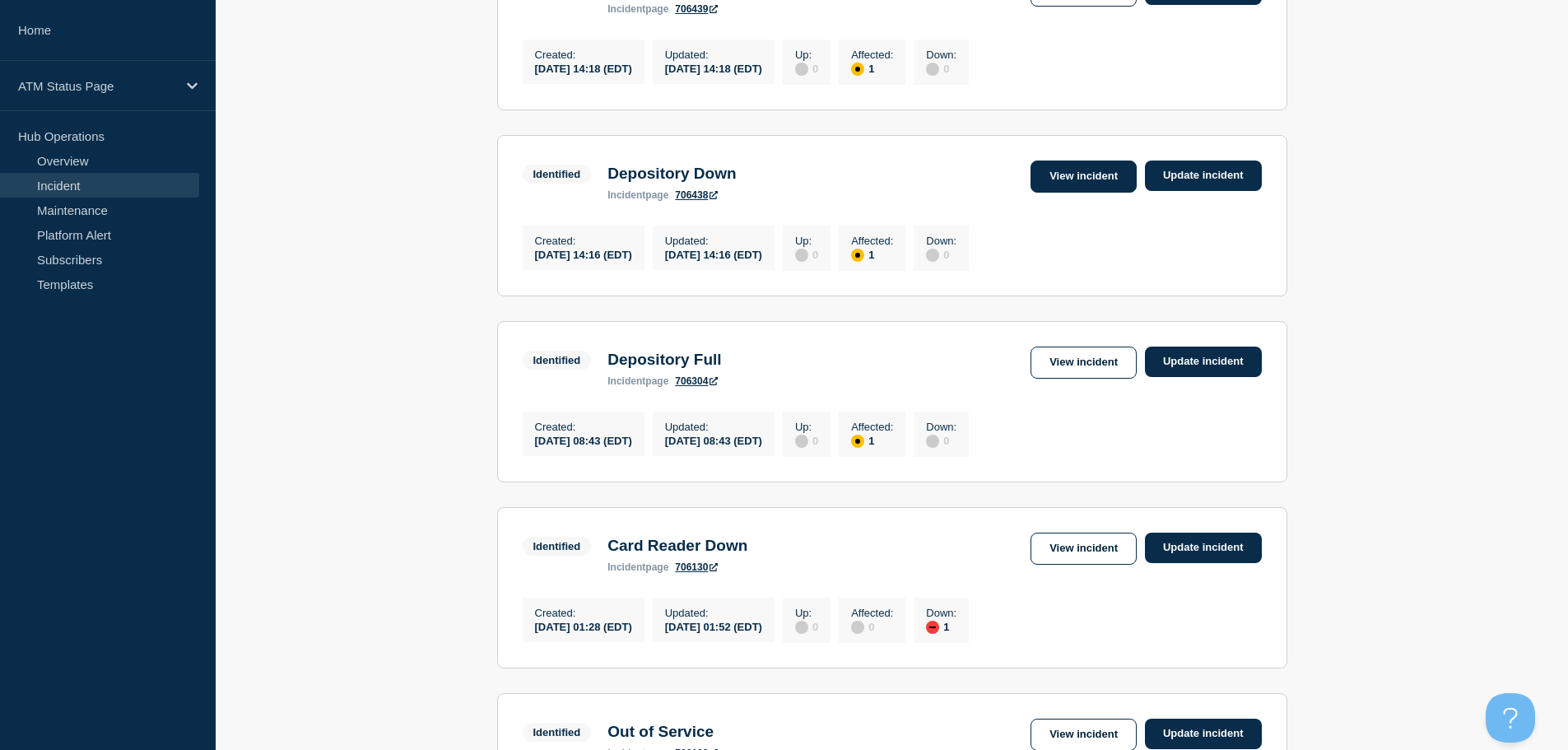
click at [1038, 181] on link "View incident" at bounding box center [1084, 176] width 106 height 32
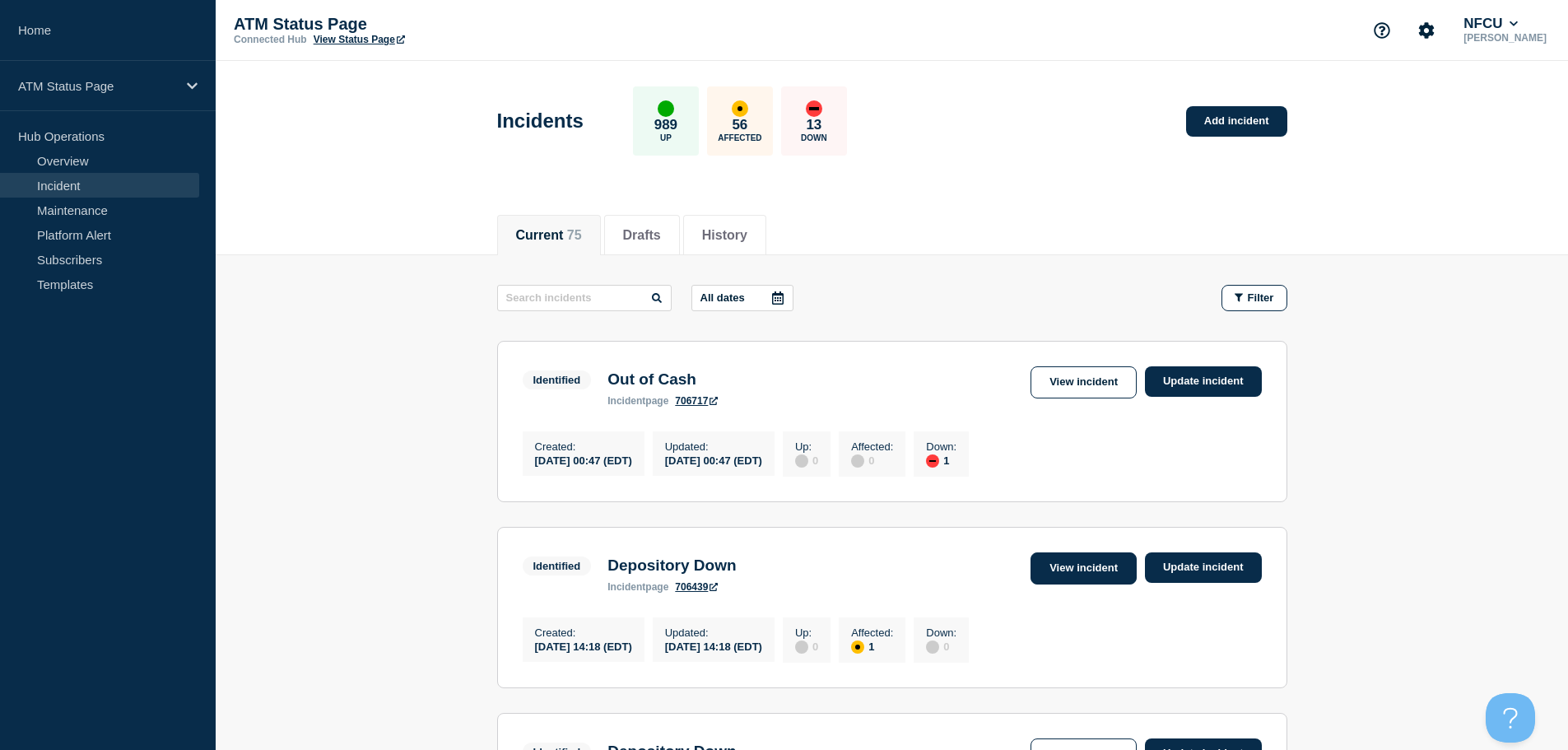
click at [1084, 571] on link "View incident" at bounding box center [1084, 568] width 106 height 32
click at [1102, 386] on link "View incident" at bounding box center [1084, 383] width 106 height 32
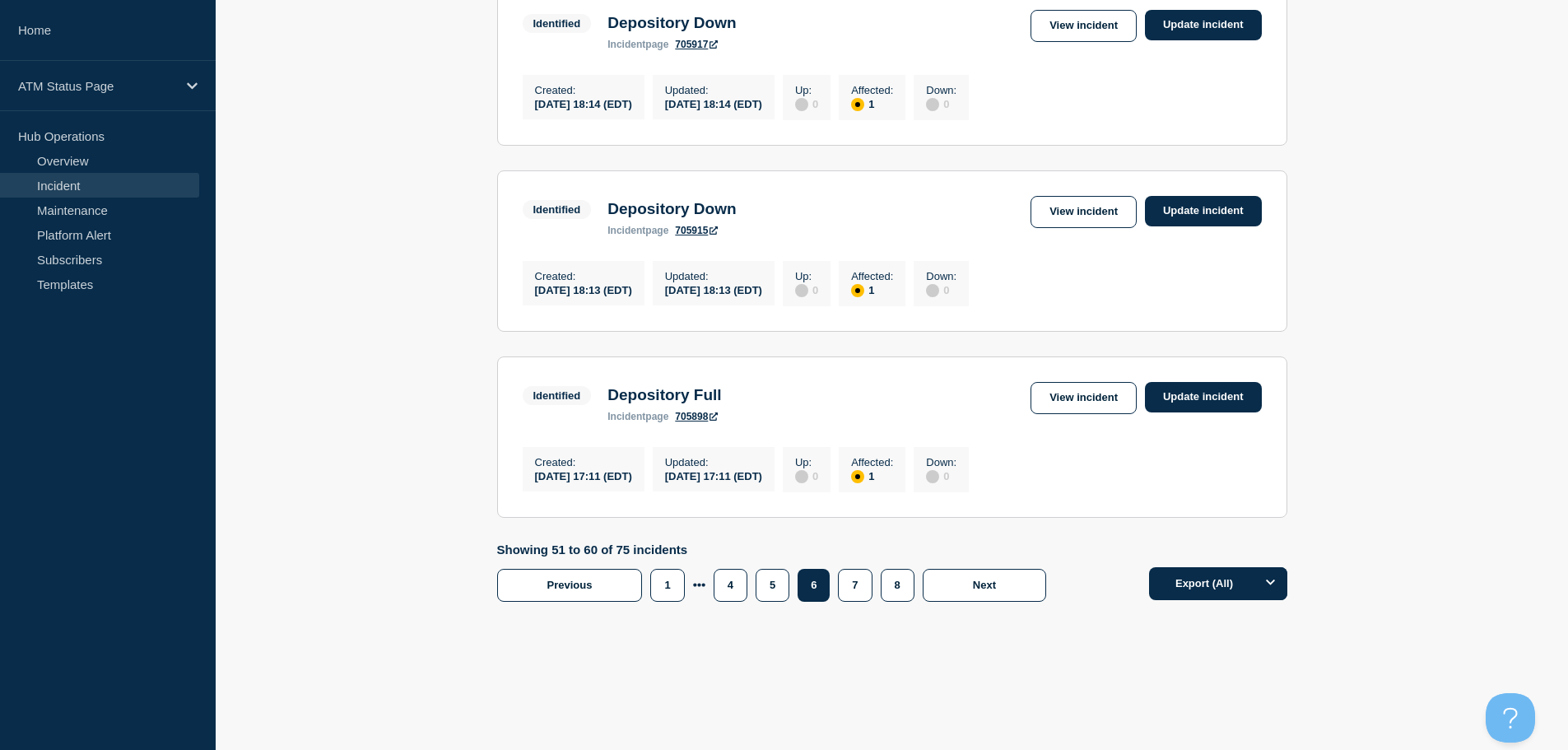
scroll to position [1716, 0]
click at [765, 584] on button "5" at bounding box center [771, 585] width 33 height 33
click at [1064, 390] on link "View incident" at bounding box center [1084, 398] width 106 height 32
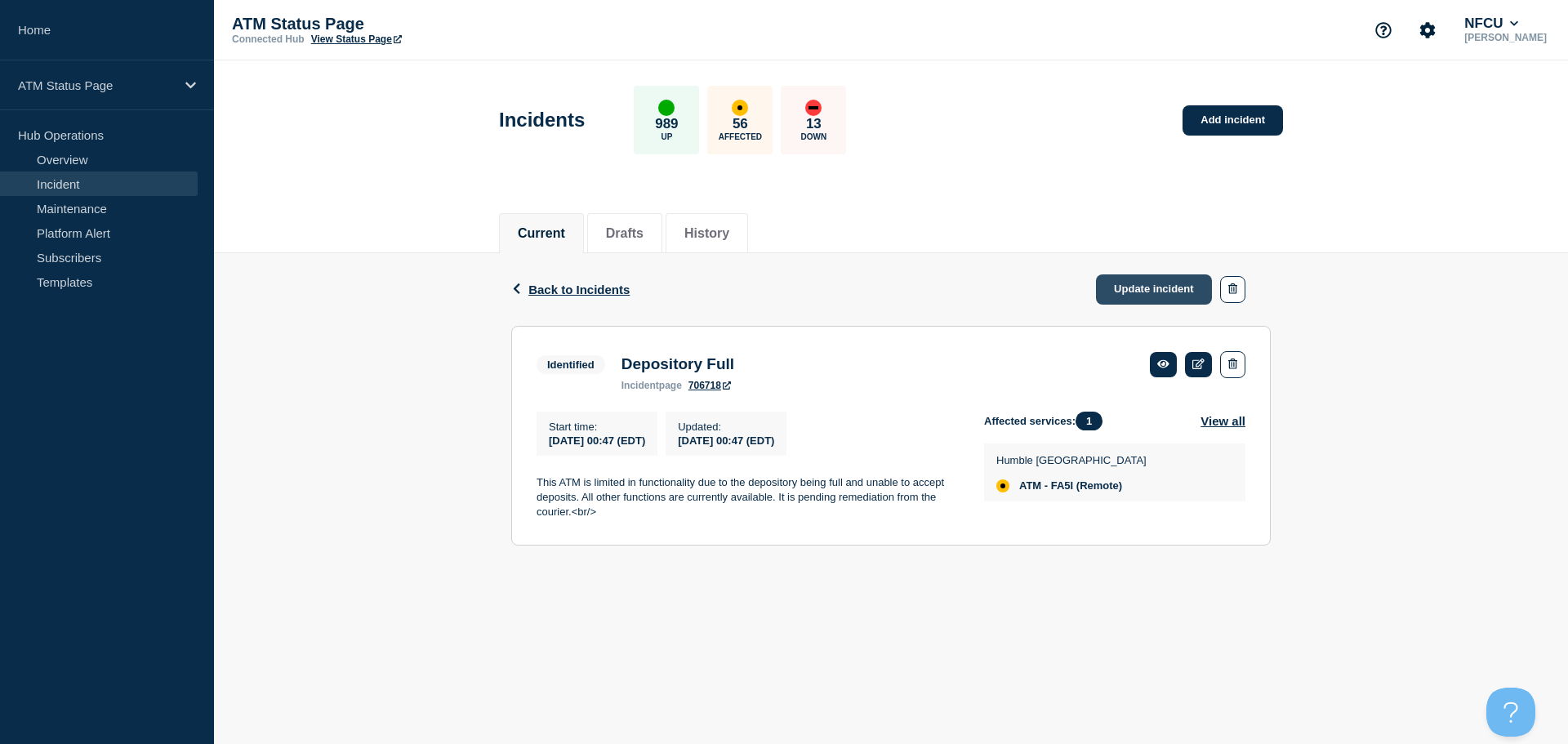
click at [1130, 289] on link "Update incident" at bounding box center [1154, 289] width 116 height 30
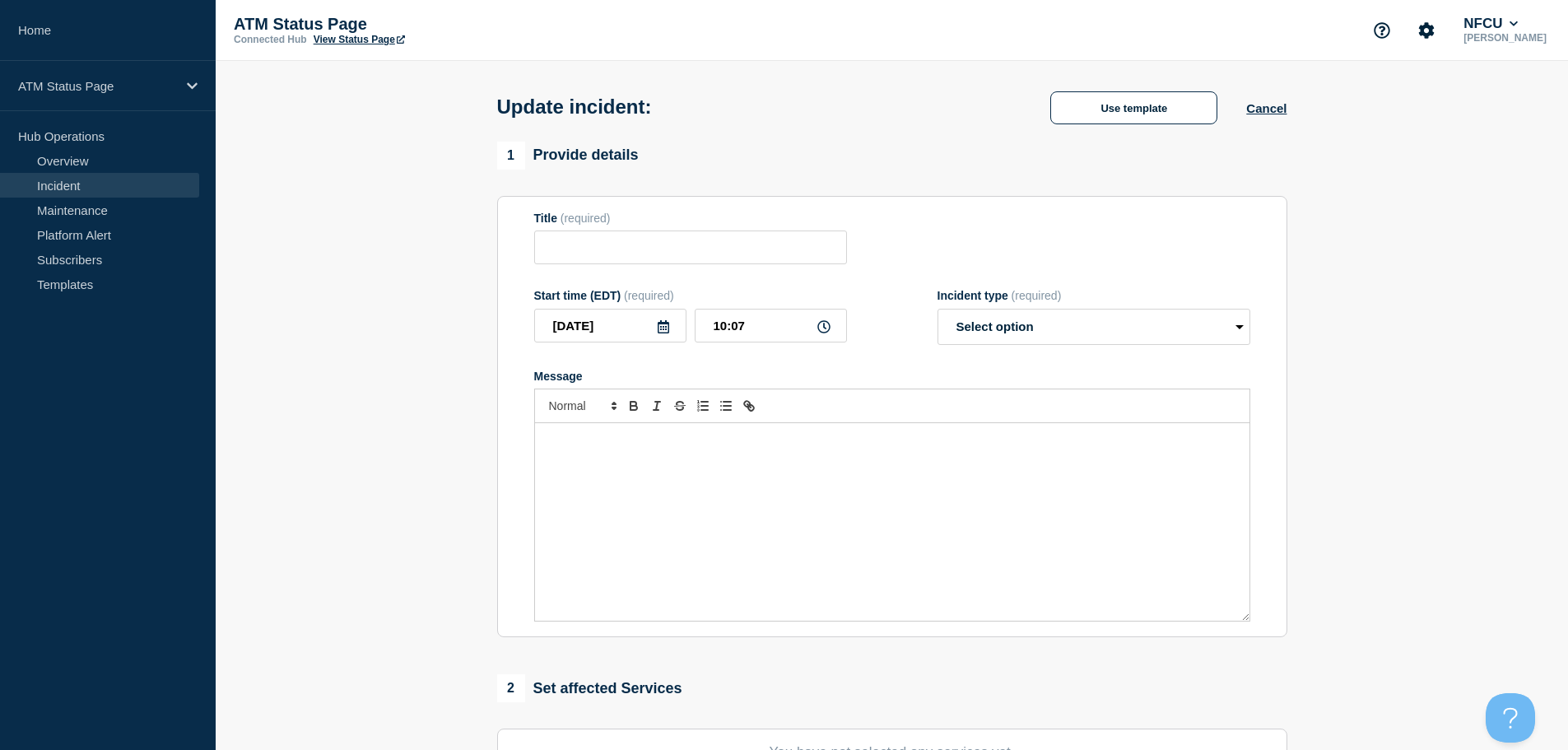
type input "Depository Full"
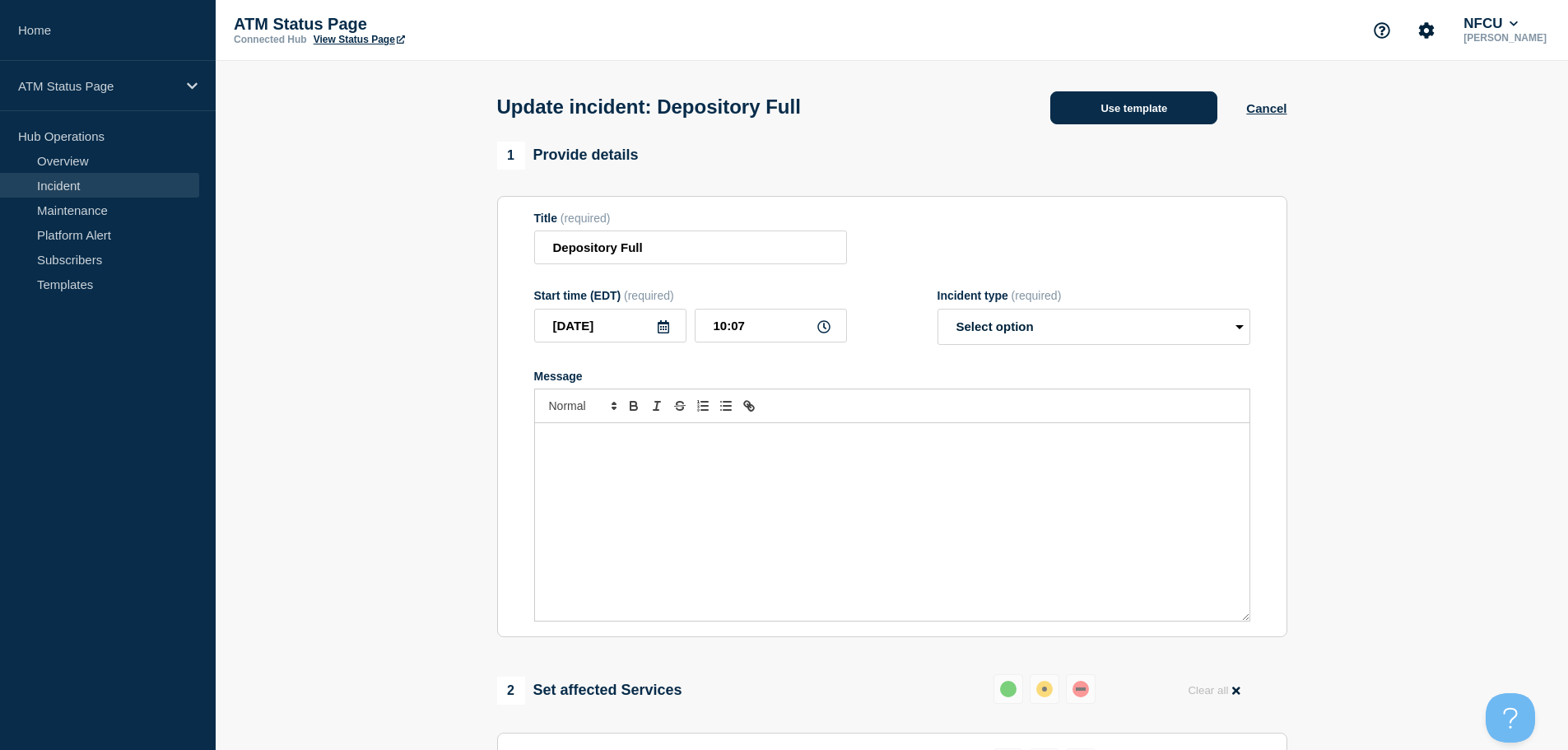
click at [1079, 104] on button "Use template" at bounding box center [1134, 107] width 167 height 33
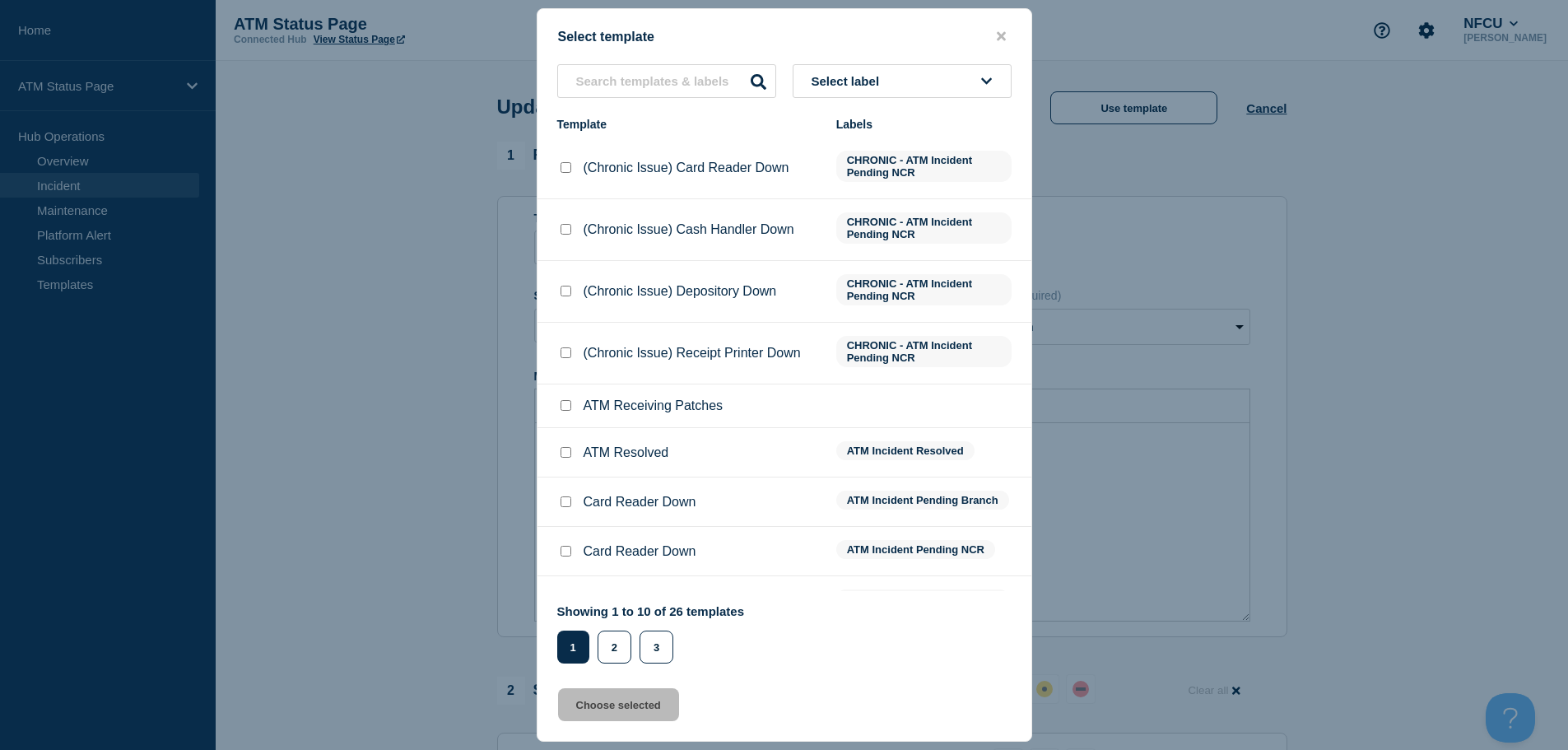
click at [569, 456] on input "ATM Resolved checkbox" at bounding box center [566, 452] width 11 height 11
checkbox input "true"
click at [618, 718] on button "Choose selected" at bounding box center [618, 704] width 121 height 33
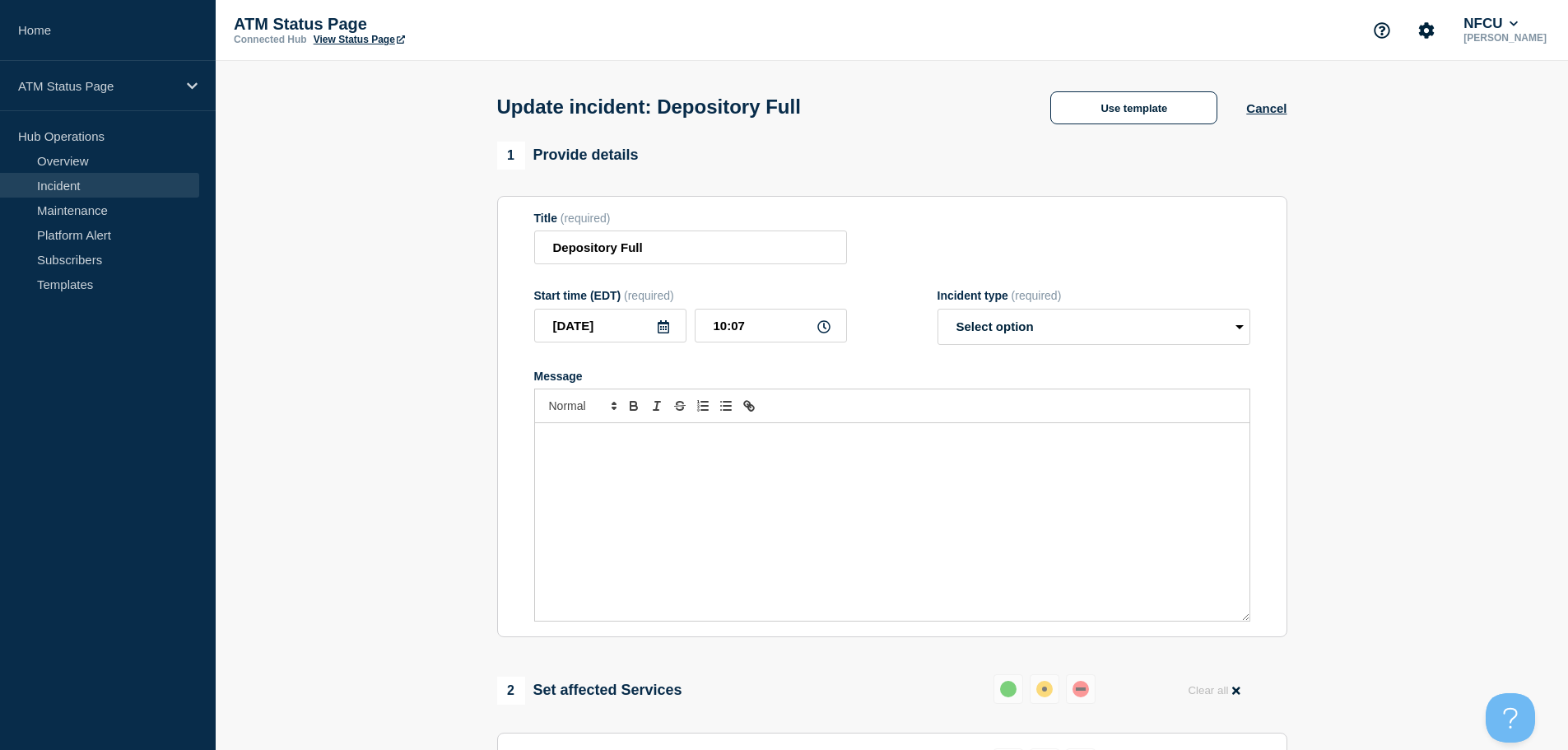
select select "resolved"
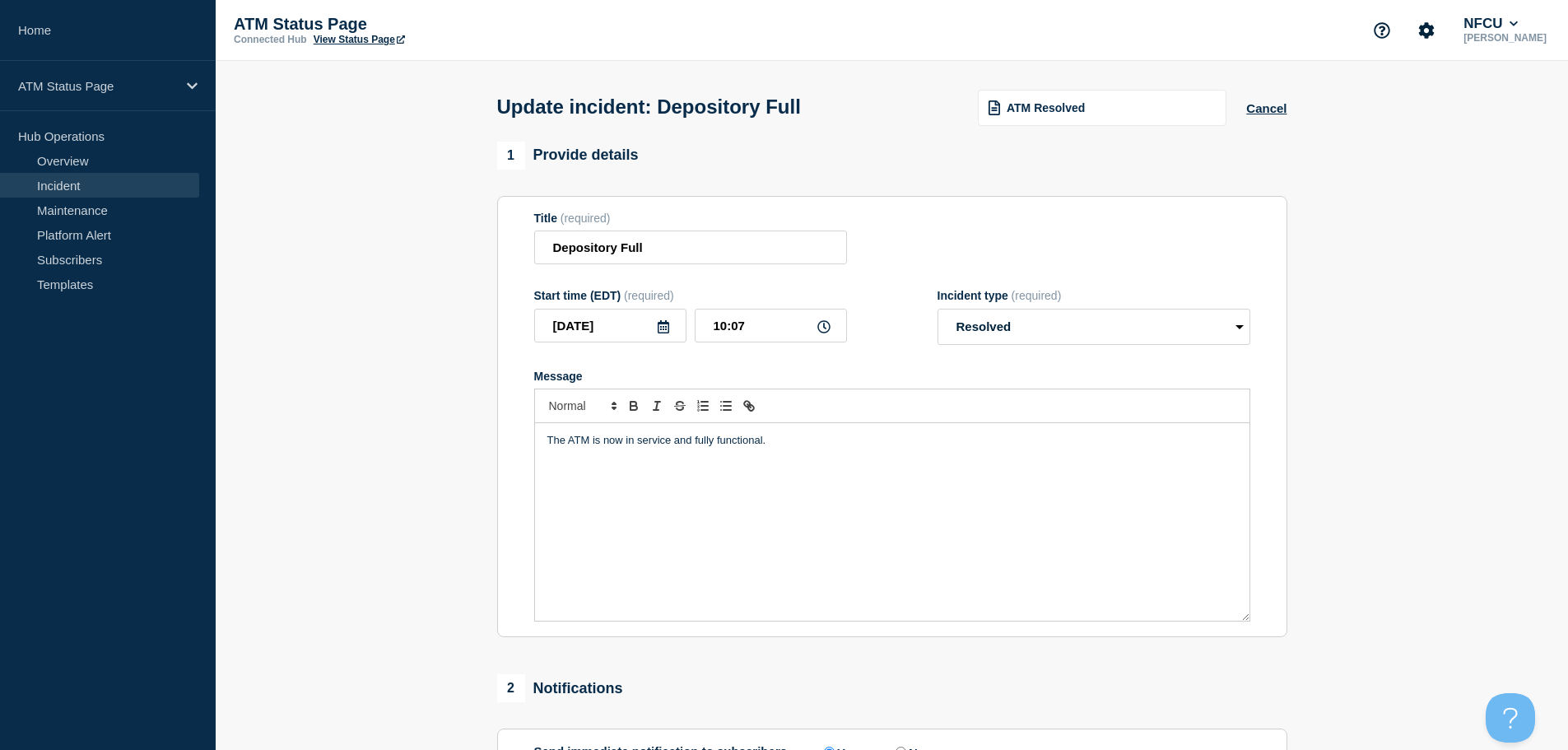
scroll to position [303, 0]
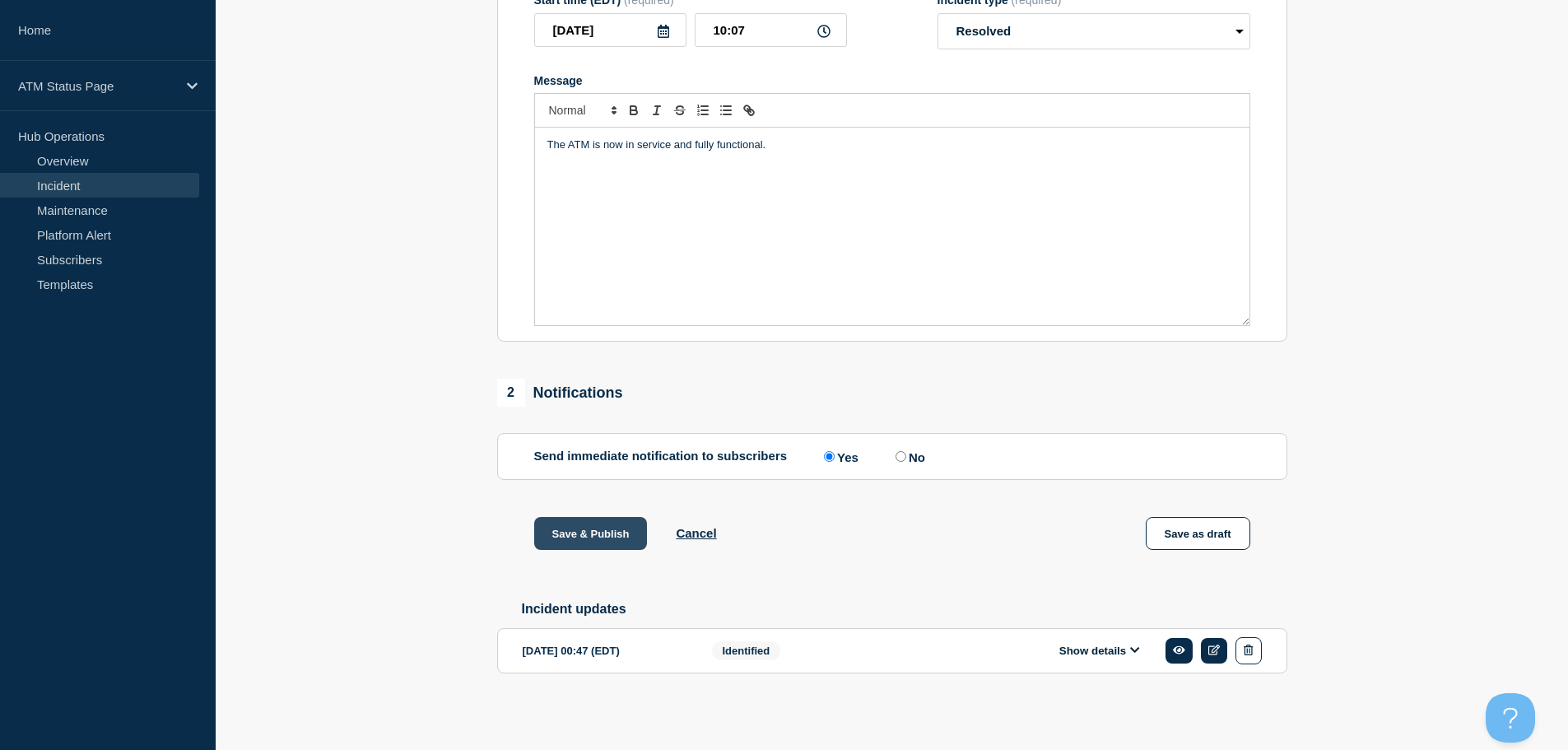
click at [634, 529] on button "Save & Publish" at bounding box center [590, 533] width 113 height 33
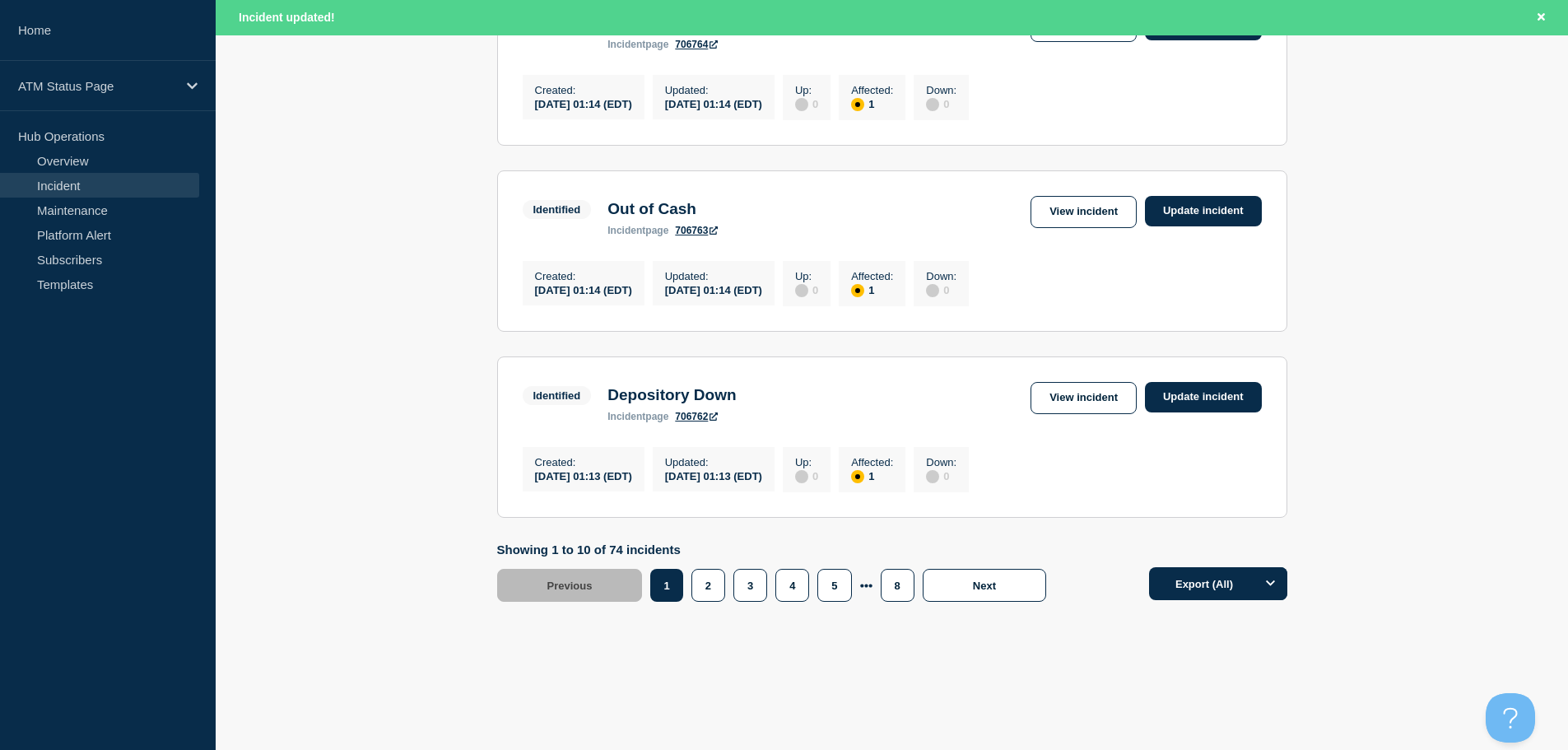
scroll to position [1750, 0]
click at [834, 593] on button "5" at bounding box center [834, 585] width 33 height 33
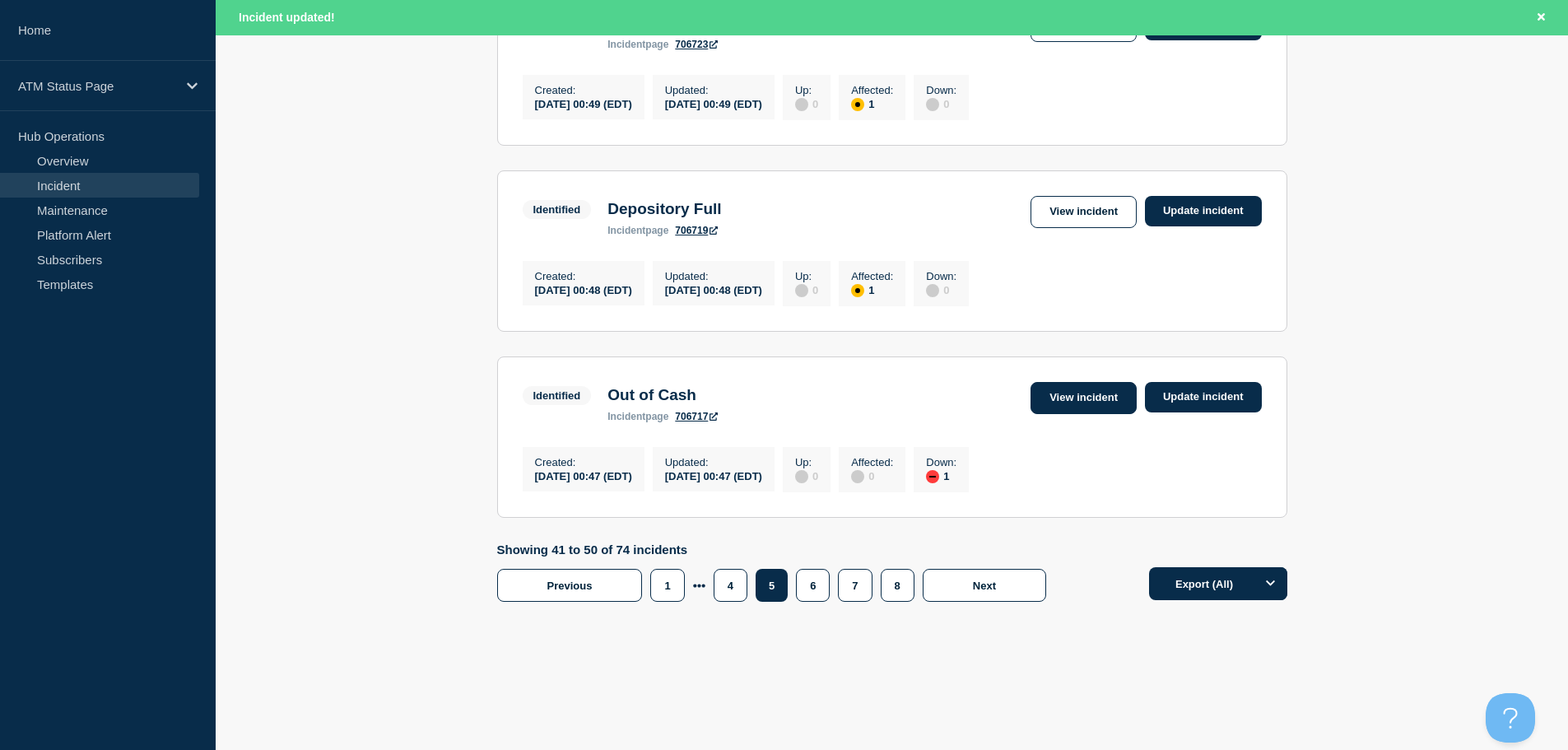
click at [1088, 397] on link "View incident" at bounding box center [1084, 398] width 106 height 32
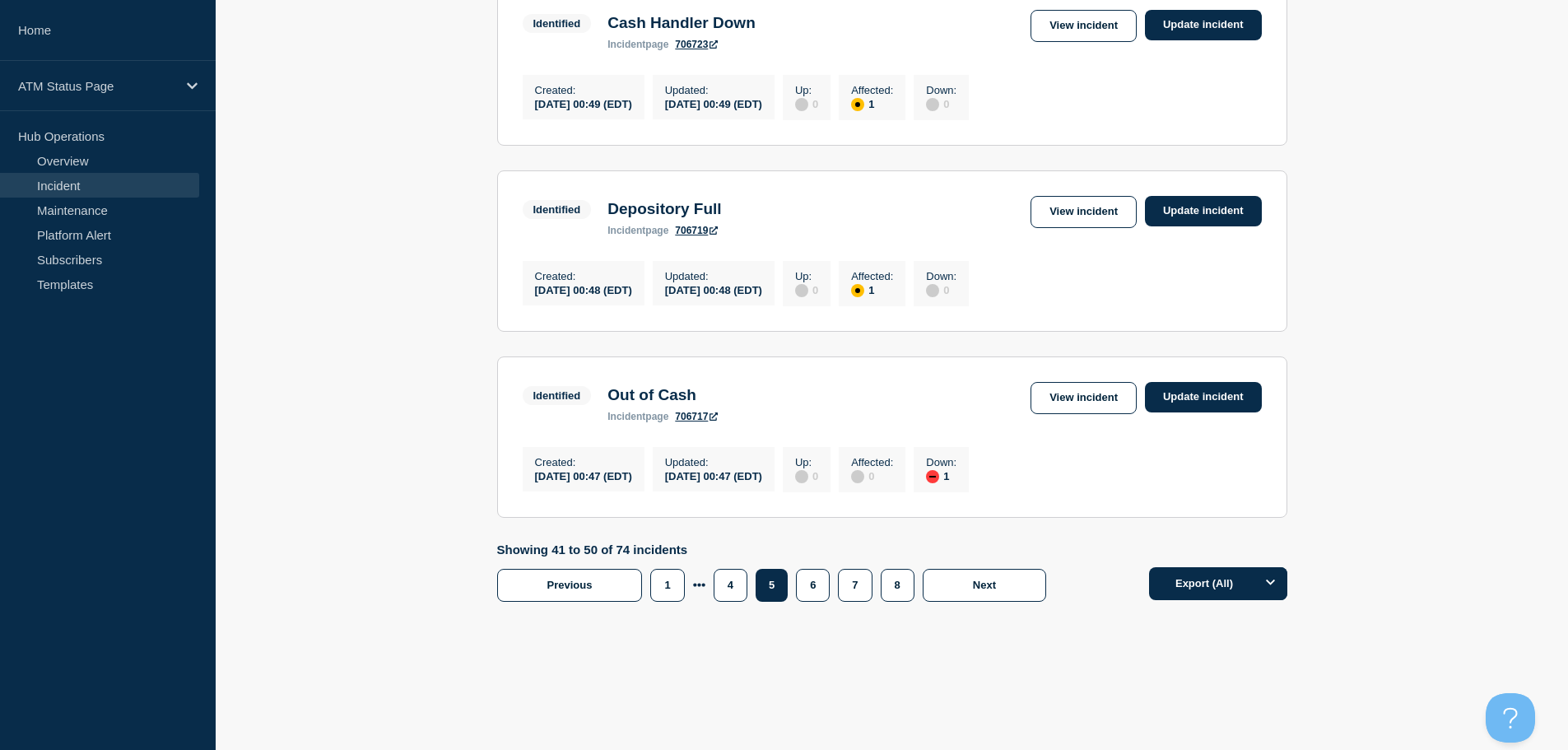
scroll to position [1704, 0]
click at [1050, 206] on link "View incident" at bounding box center [1084, 212] width 106 height 32
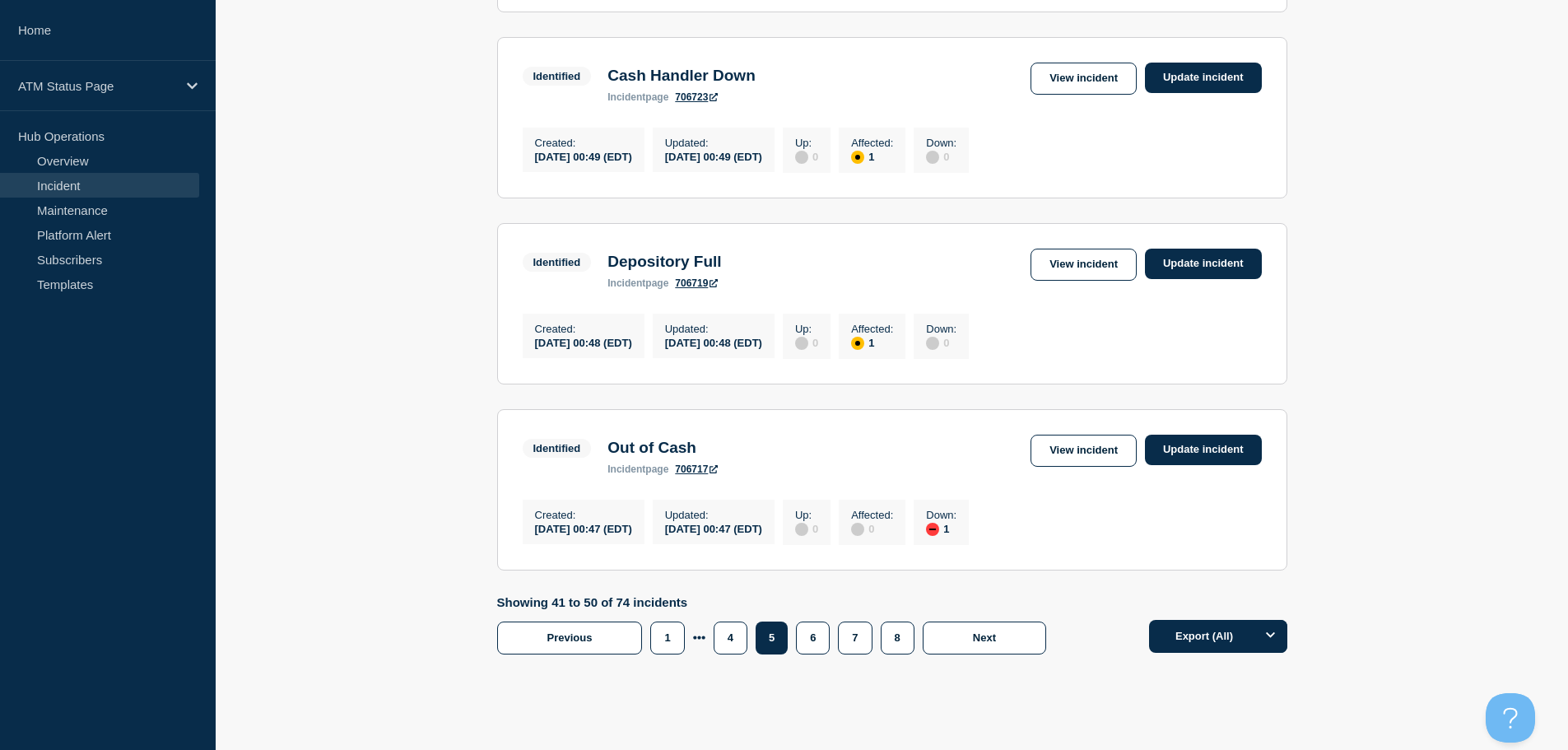
scroll to position [1716, 0]
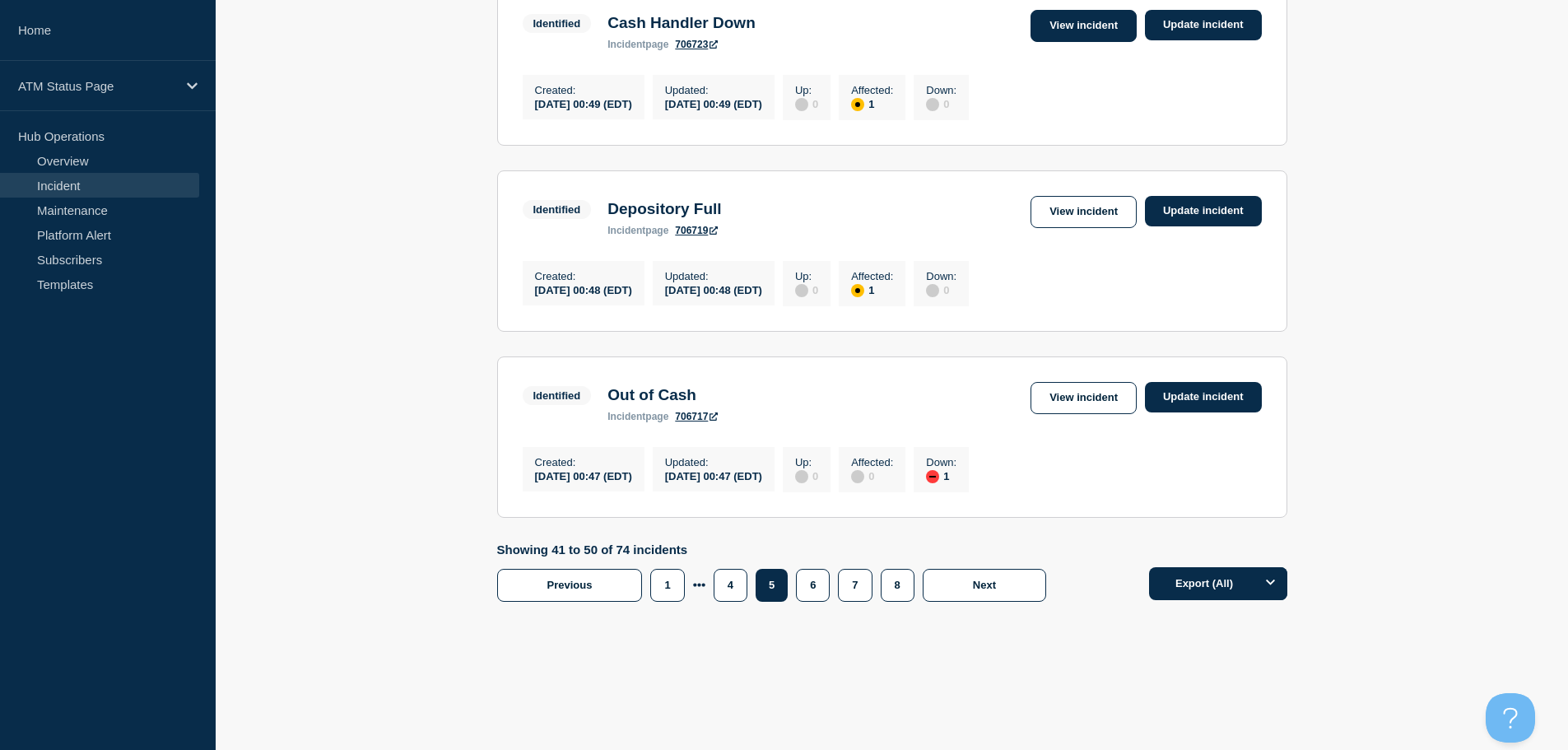
click at [1087, 17] on link "View incident" at bounding box center [1084, 26] width 106 height 32
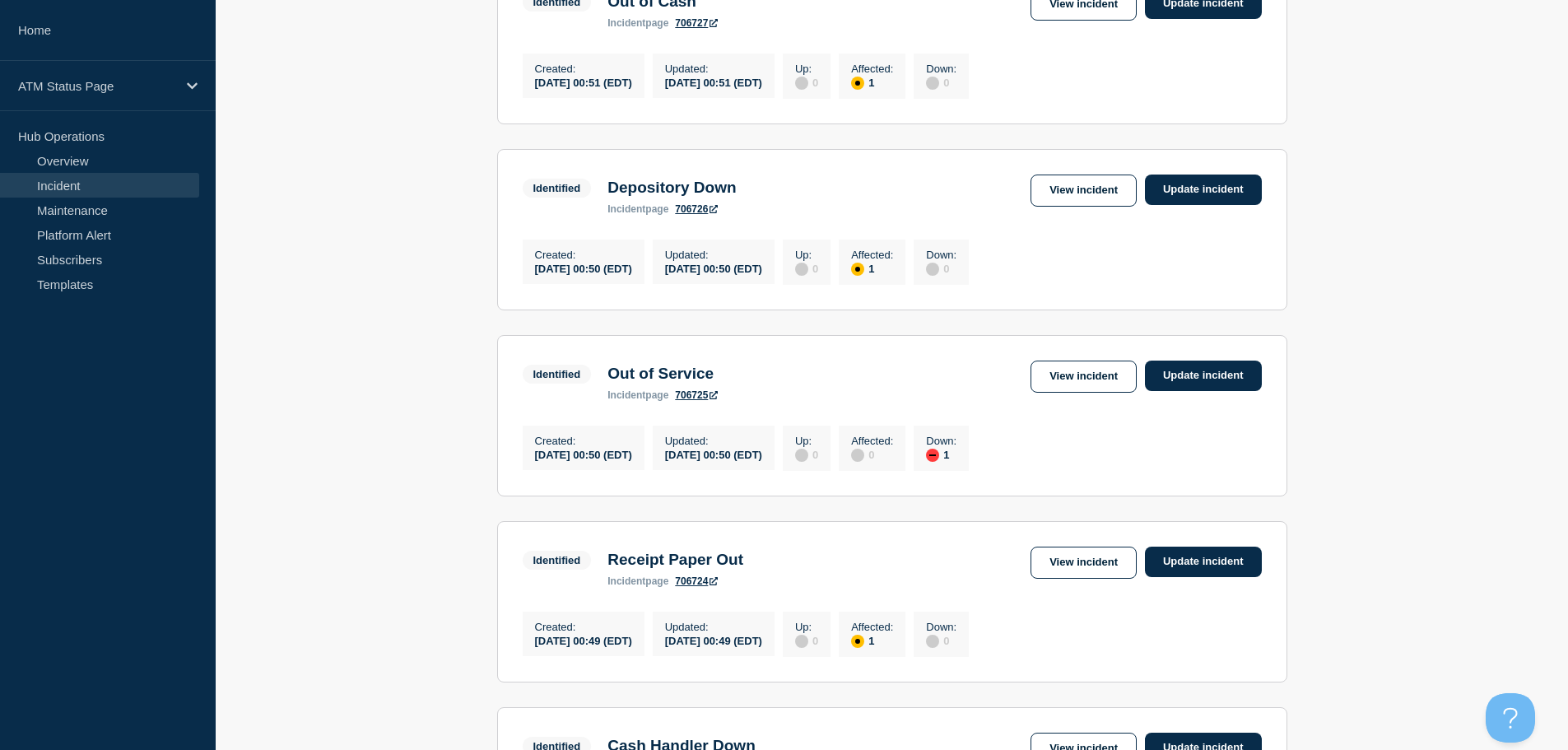
scroll to position [925, 0]
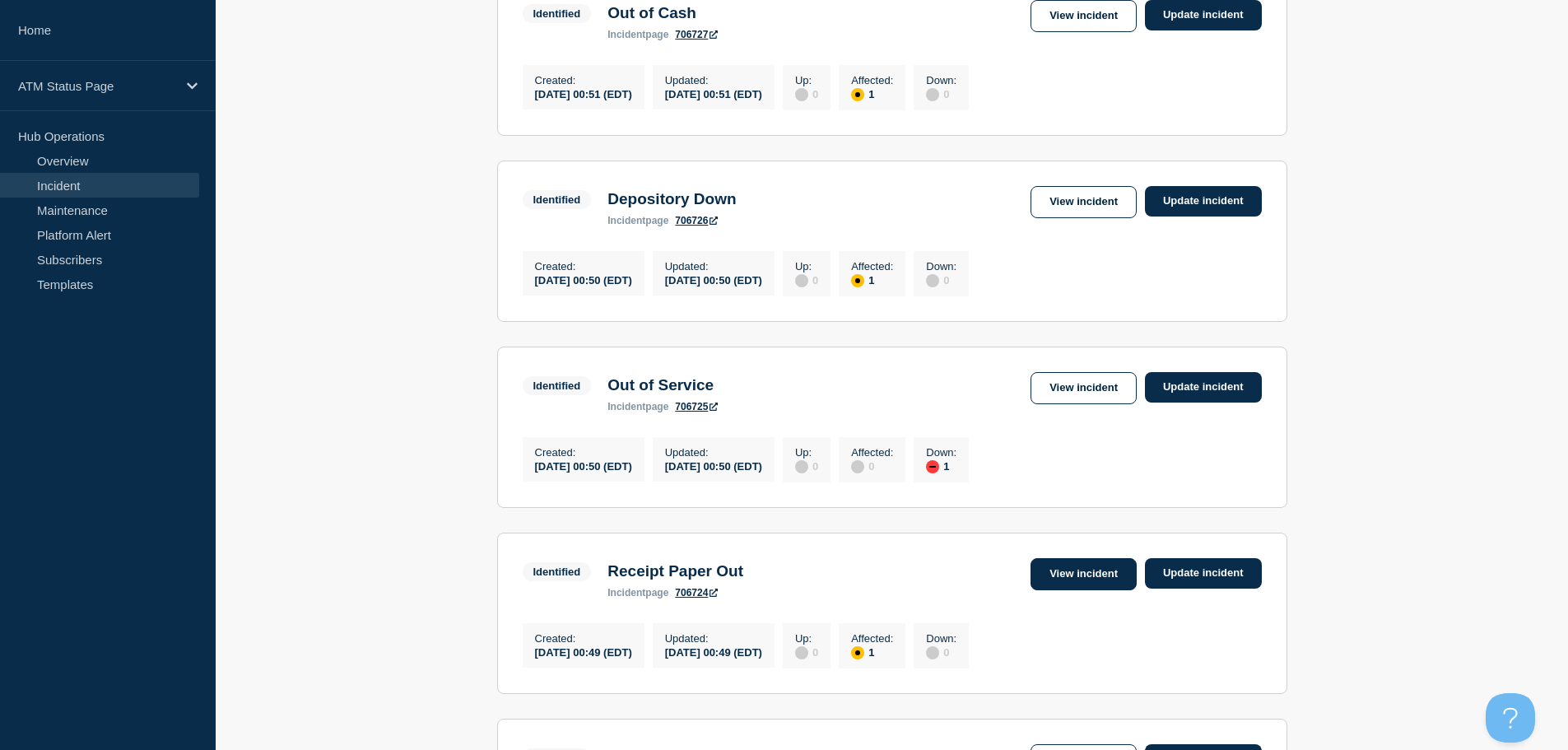
click at [1095, 590] on link "View incident" at bounding box center [1084, 574] width 106 height 32
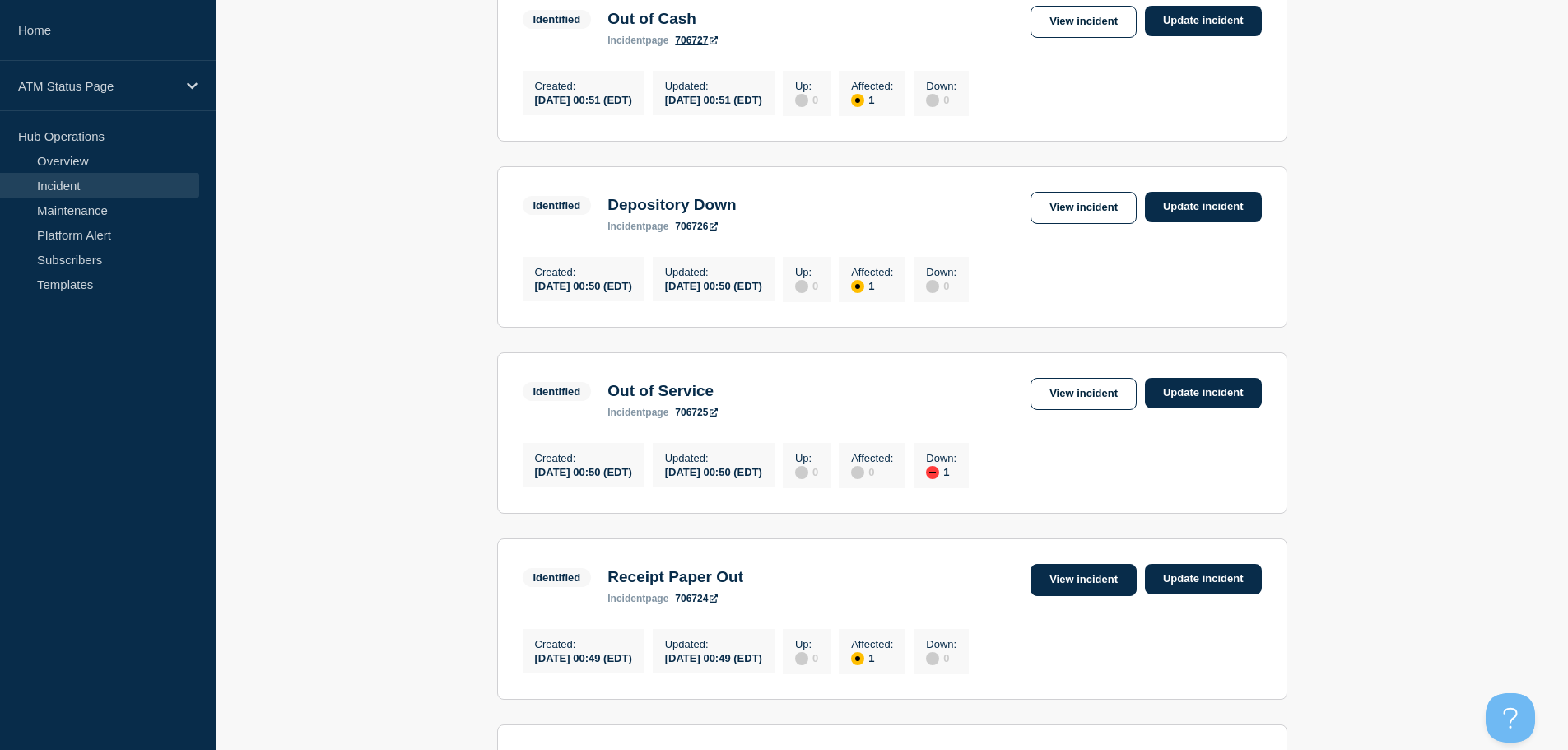
click at [1080, 596] on link "View incident" at bounding box center [1084, 580] width 106 height 32
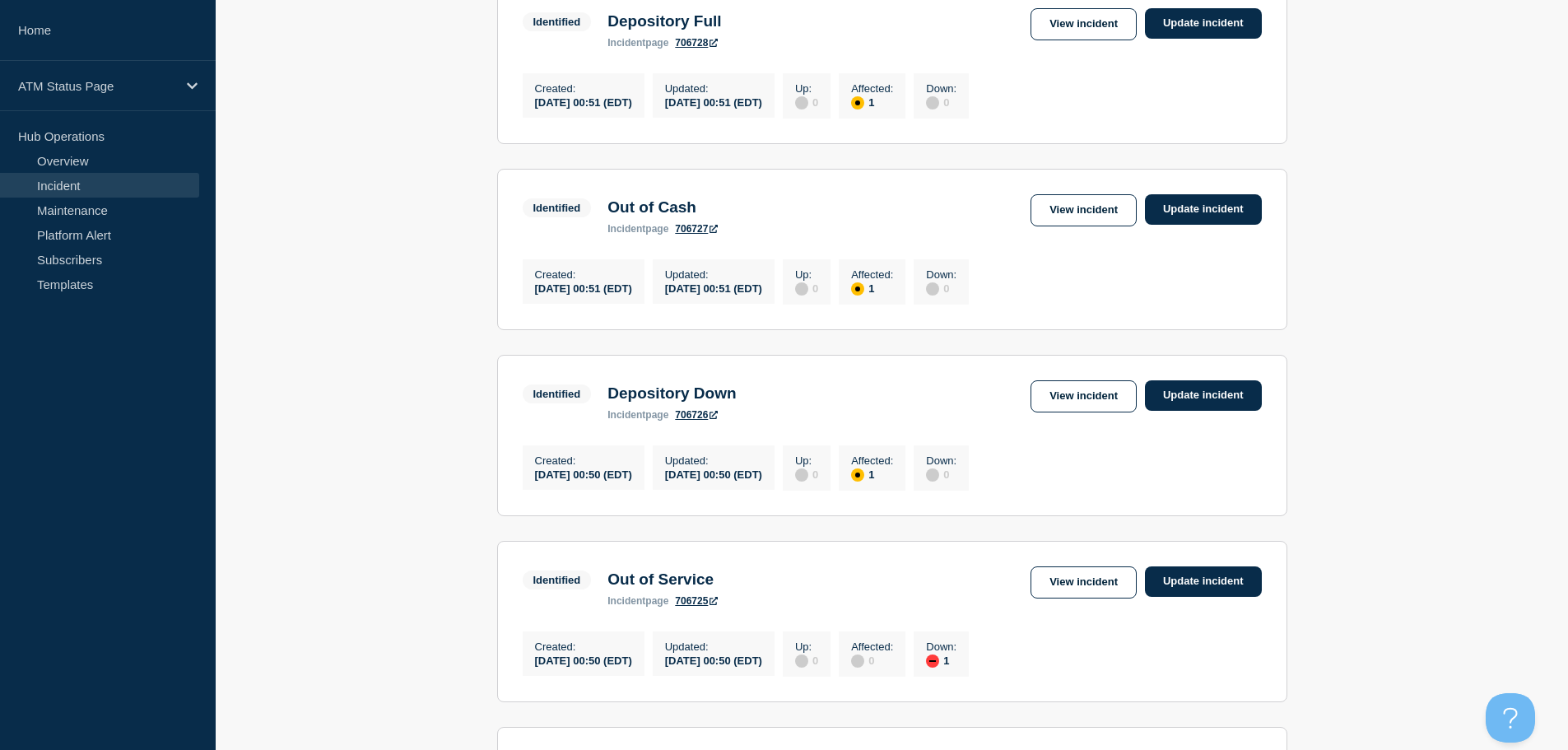
scroll to position [727, 0]
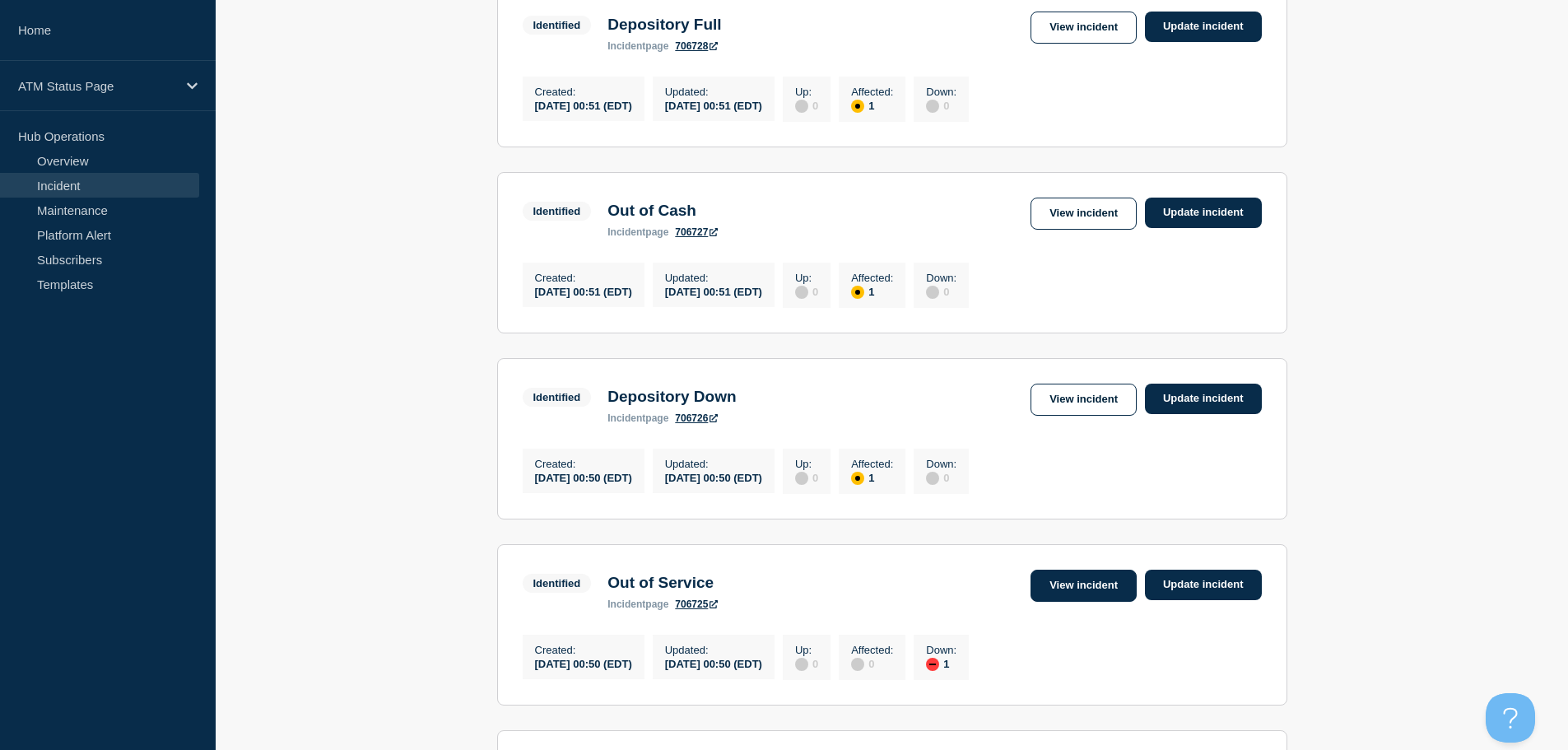
click at [1065, 601] on link "View incident" at bounding box center [1084, 586] width 106 height 32
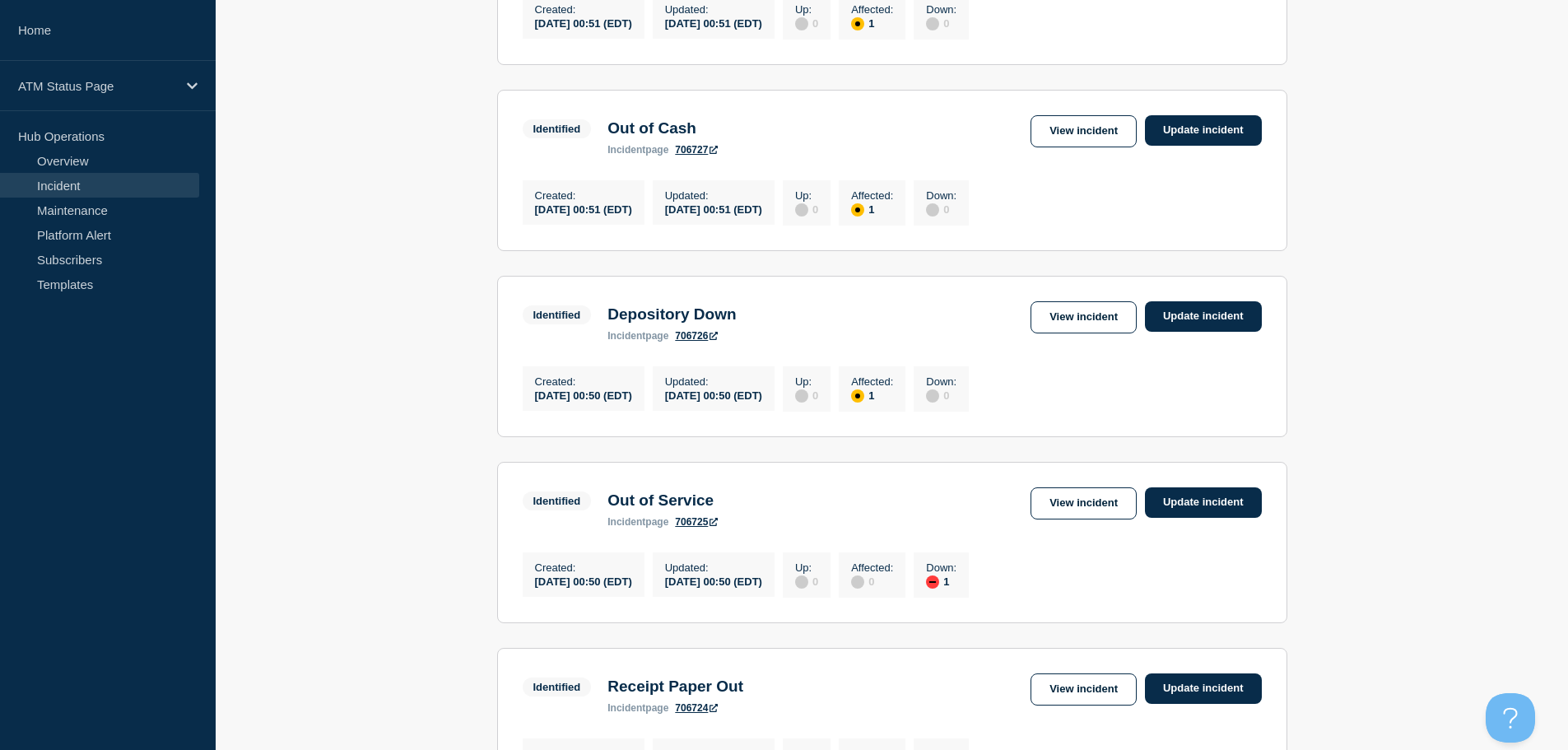
scroll to position [868, 0]
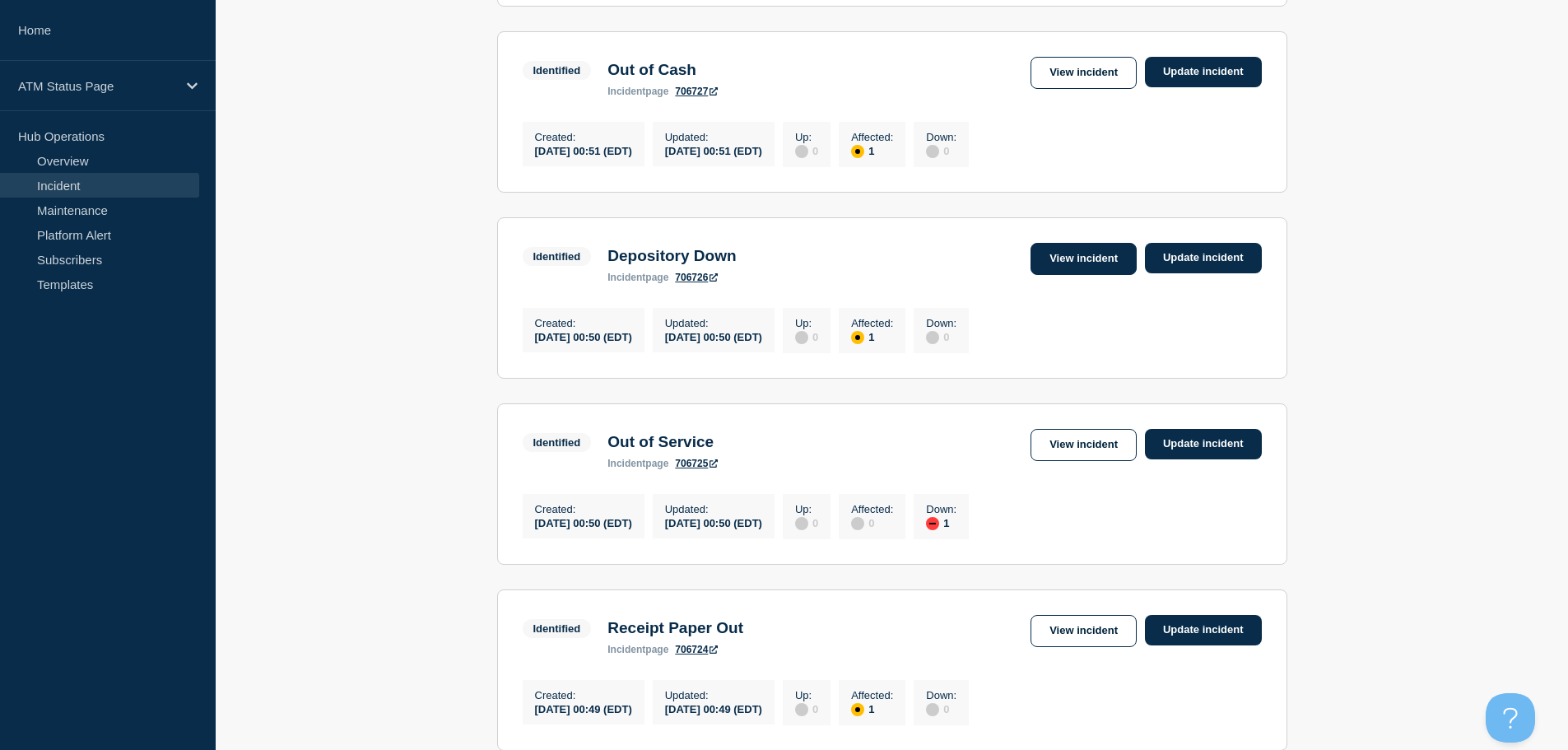
click at [1063, 275] on link "View incident" at bounding box center [1084, 259] width 106 height 32
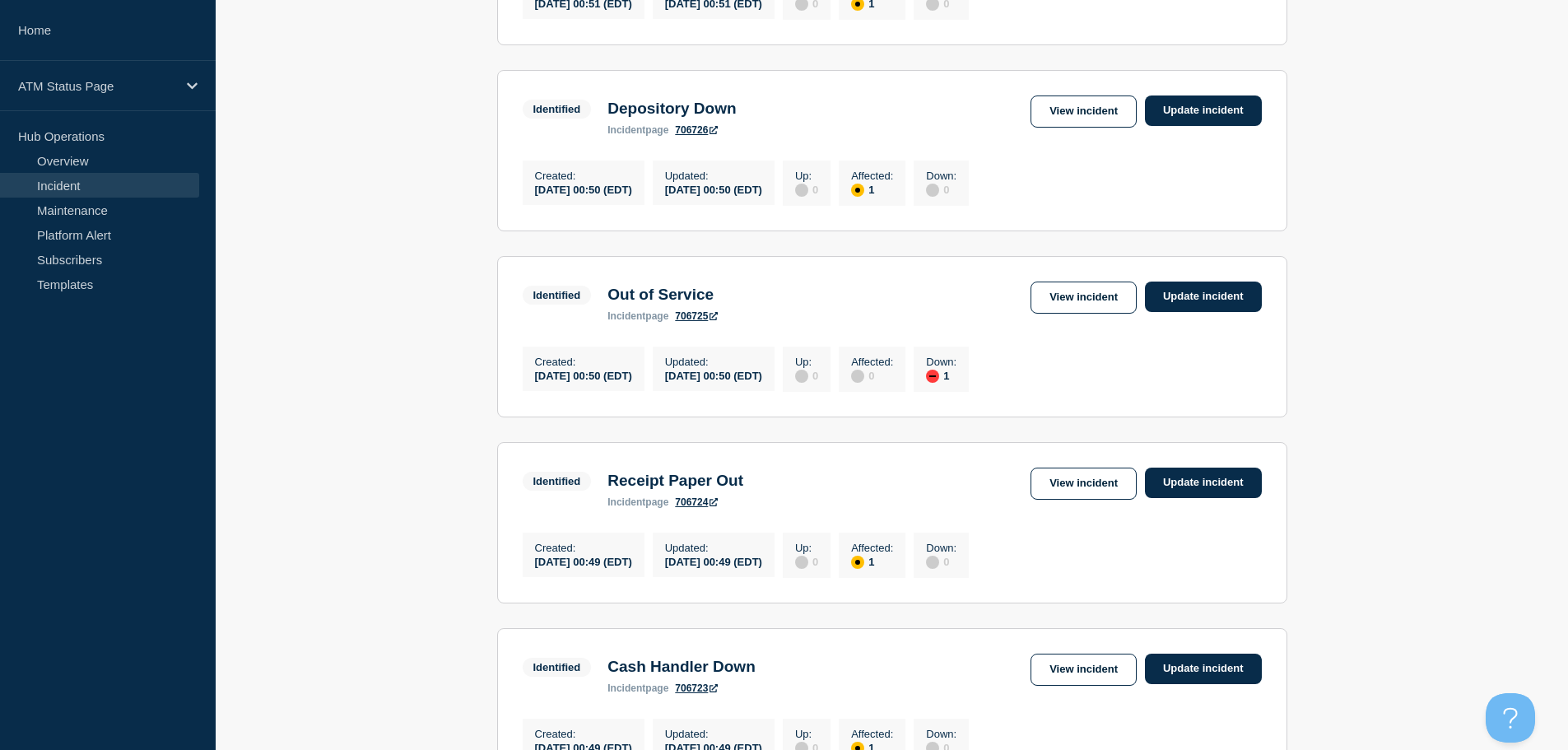
scroll to position [998, 0]
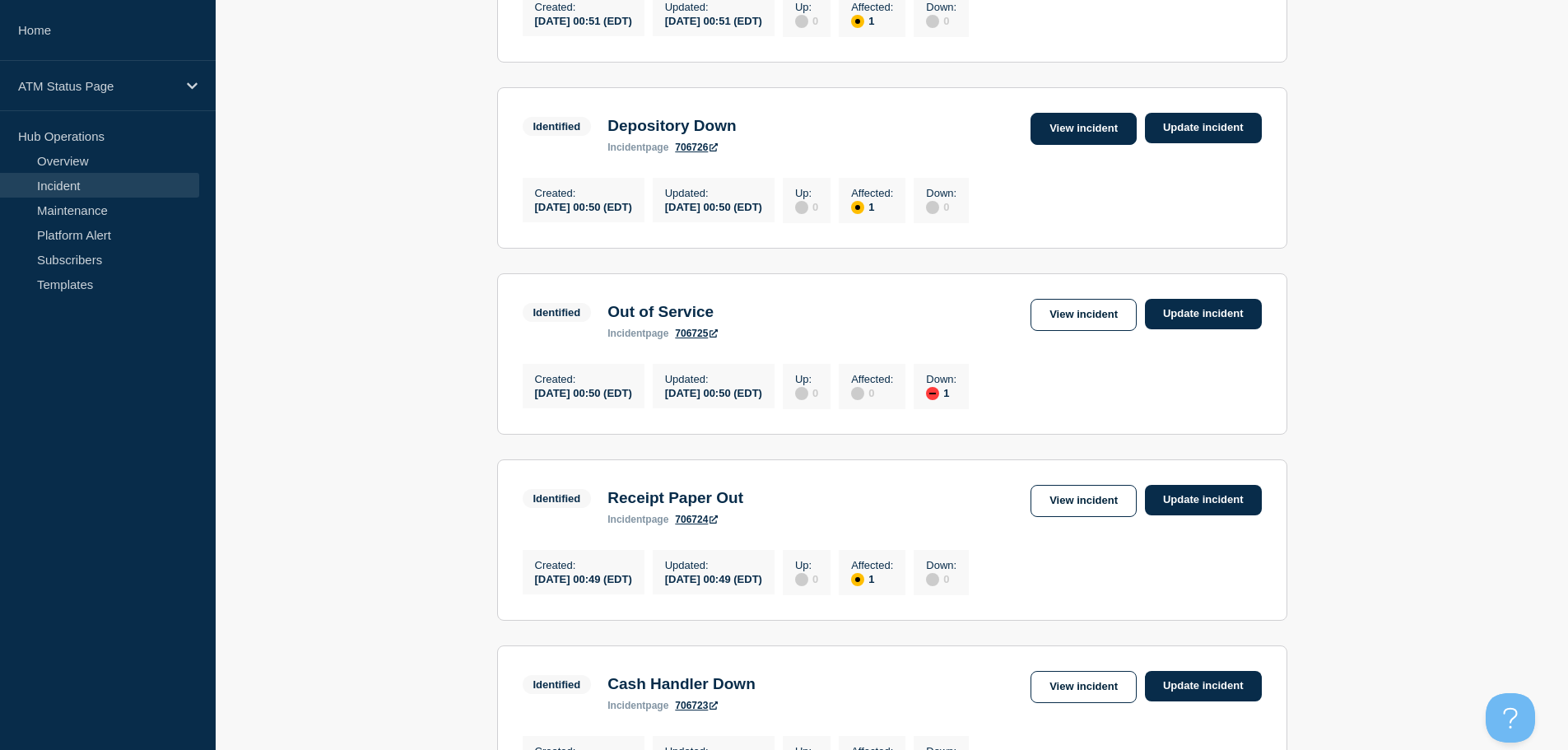
click at [1074, 145] on link "View incident" at bounding box center [1084, 129] width 106 height 32
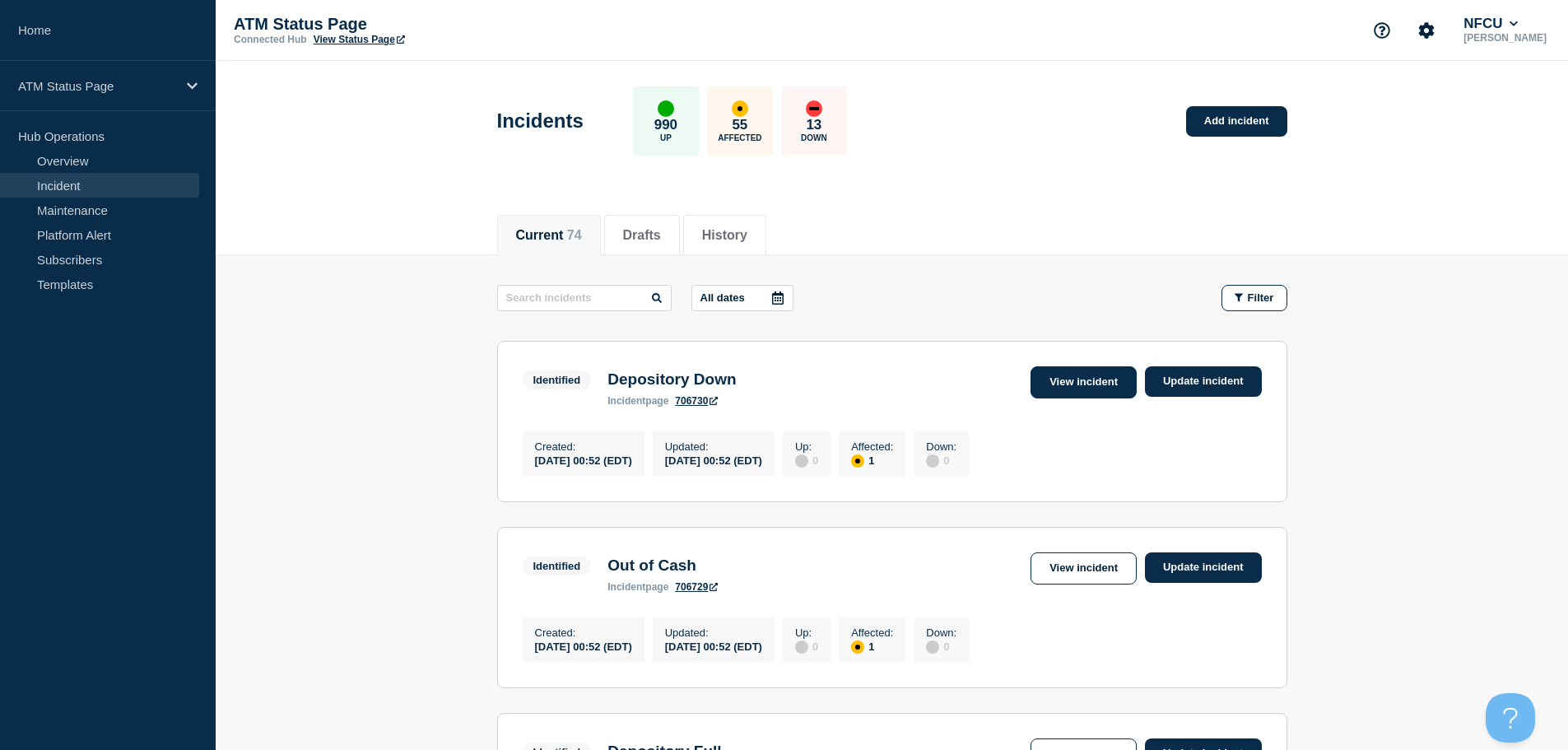
click at [1060, 380] on link "View incident" at bounding box center [1084, 383] width 106 height 32
click at [1059, 573] on link "View incident" at bounding box center [1084, 568] width 106 height 32
click at [1058, 387] on link "View incident" at bounding box center [1084, 383] width 106 height 32
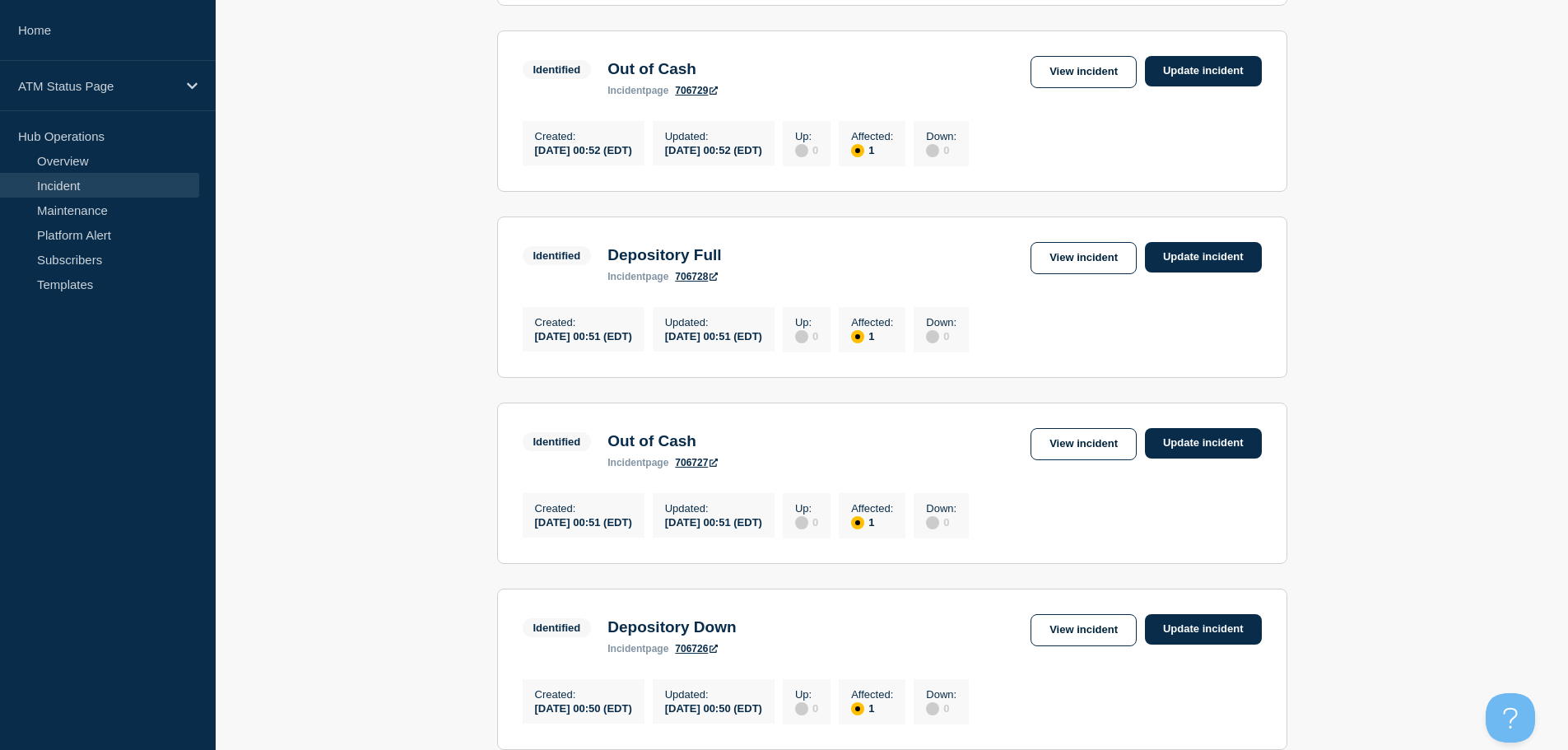
scroll to position [504, 0]
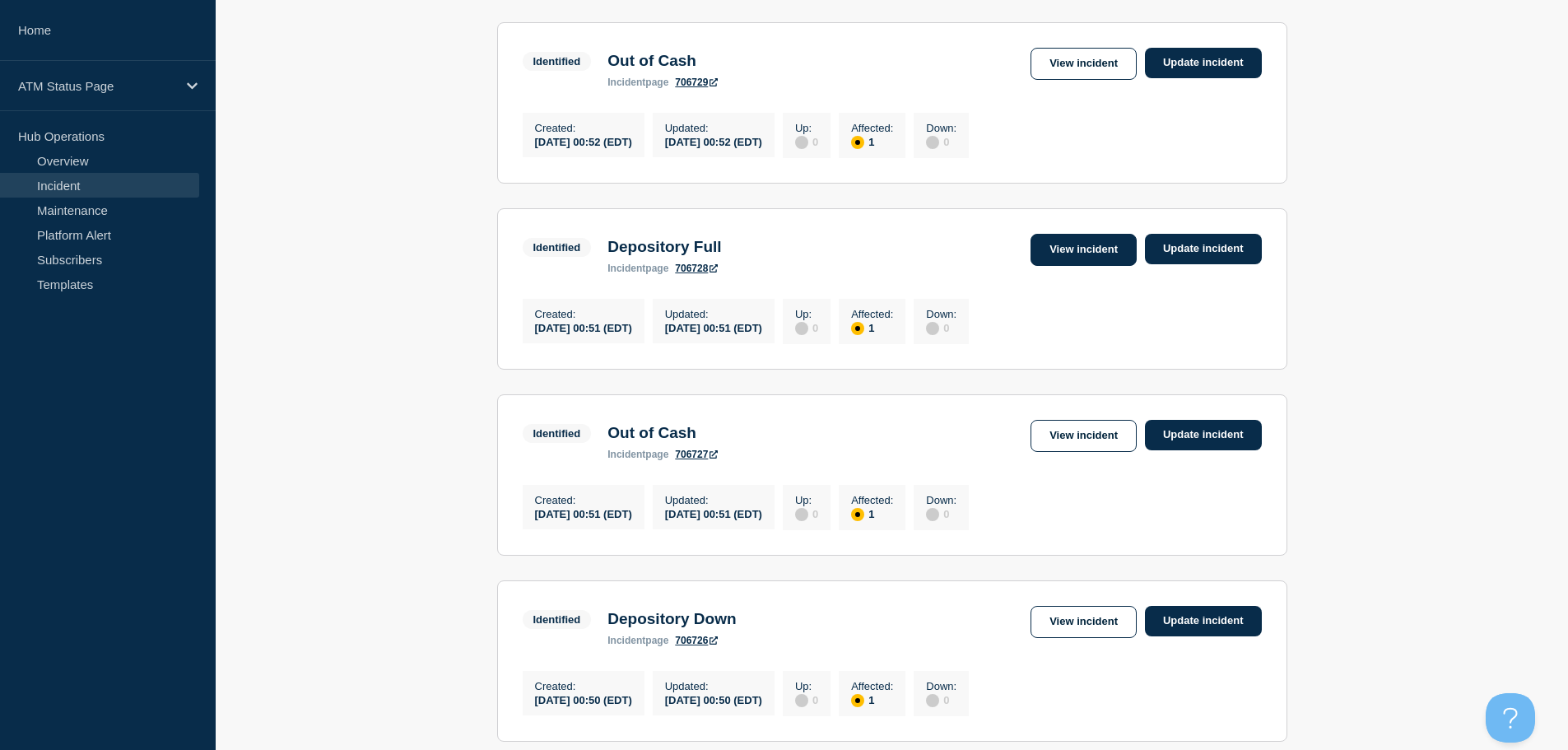
click at [1104, 255] on link "View incident" at bounding box center [1084, 250] width 106 height 32
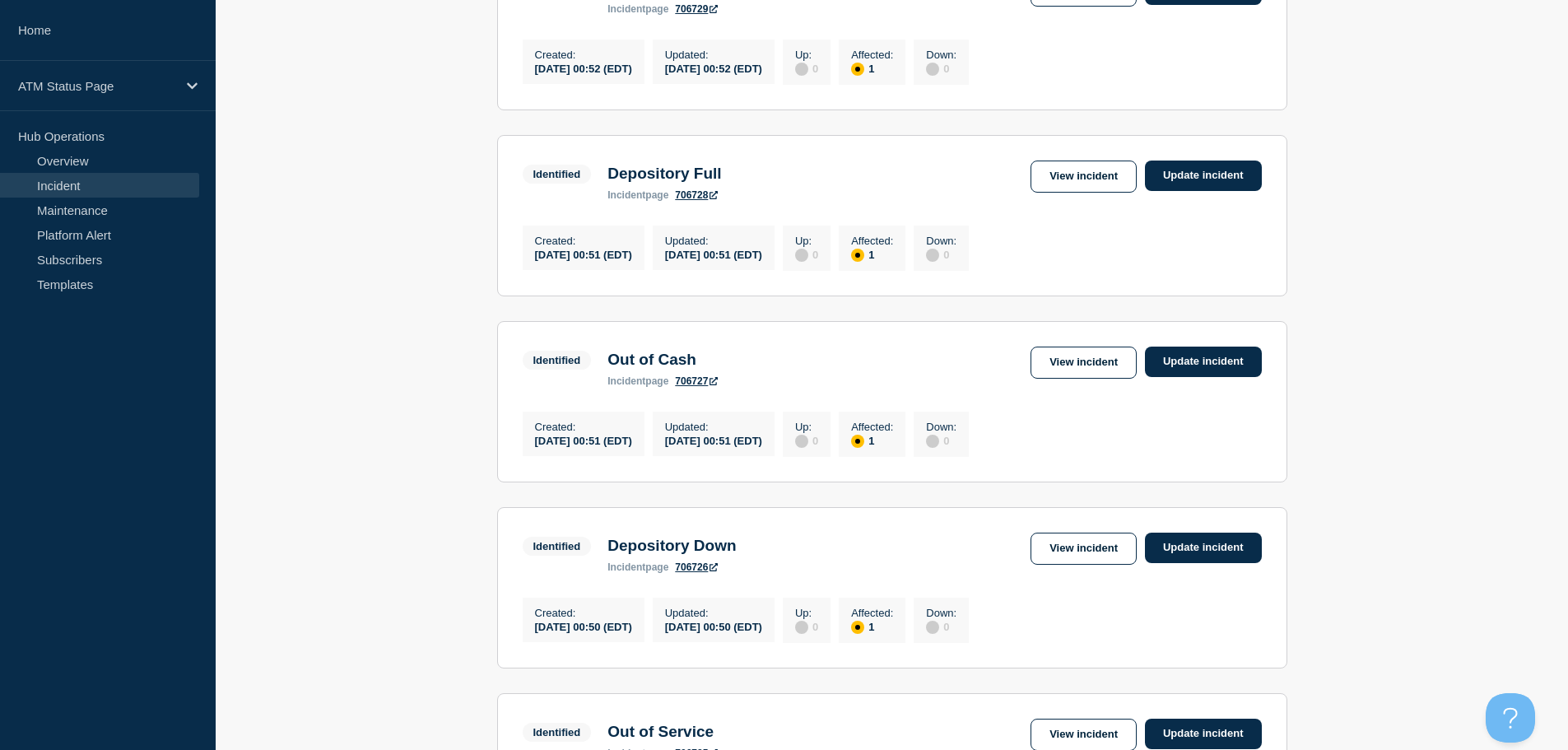
scroll to position [581, 0]
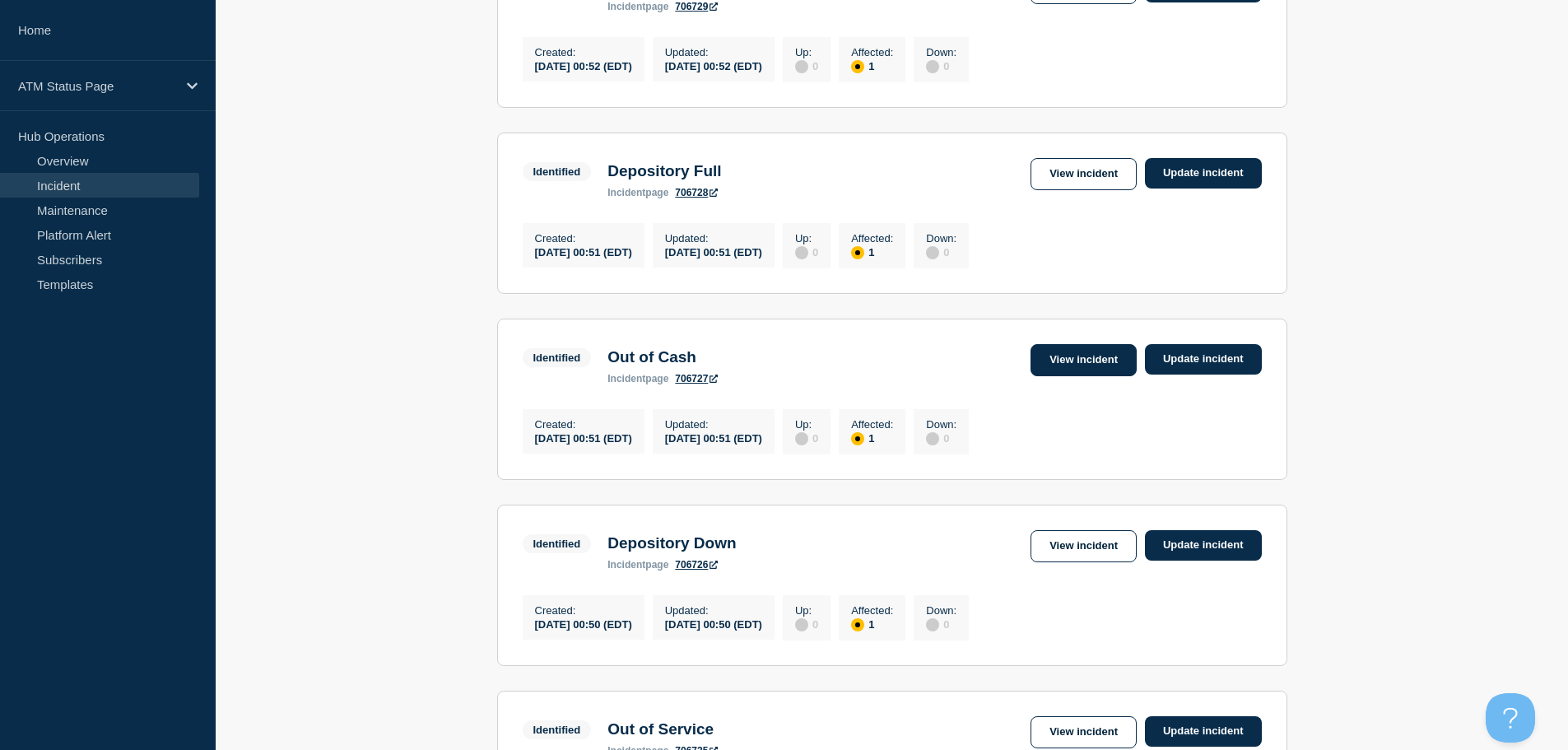
click at [1067, 370] on link "View incident" at bounding box center [1084, 360] width 106 height 32
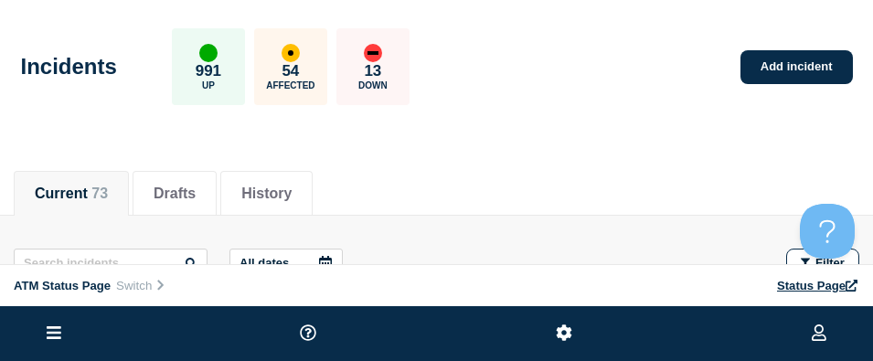
click at [694, 133] on header "Incidents 991 Up 54 Affected 13 Down Add incident" at bounding box center [436, 76] width 873 height 153
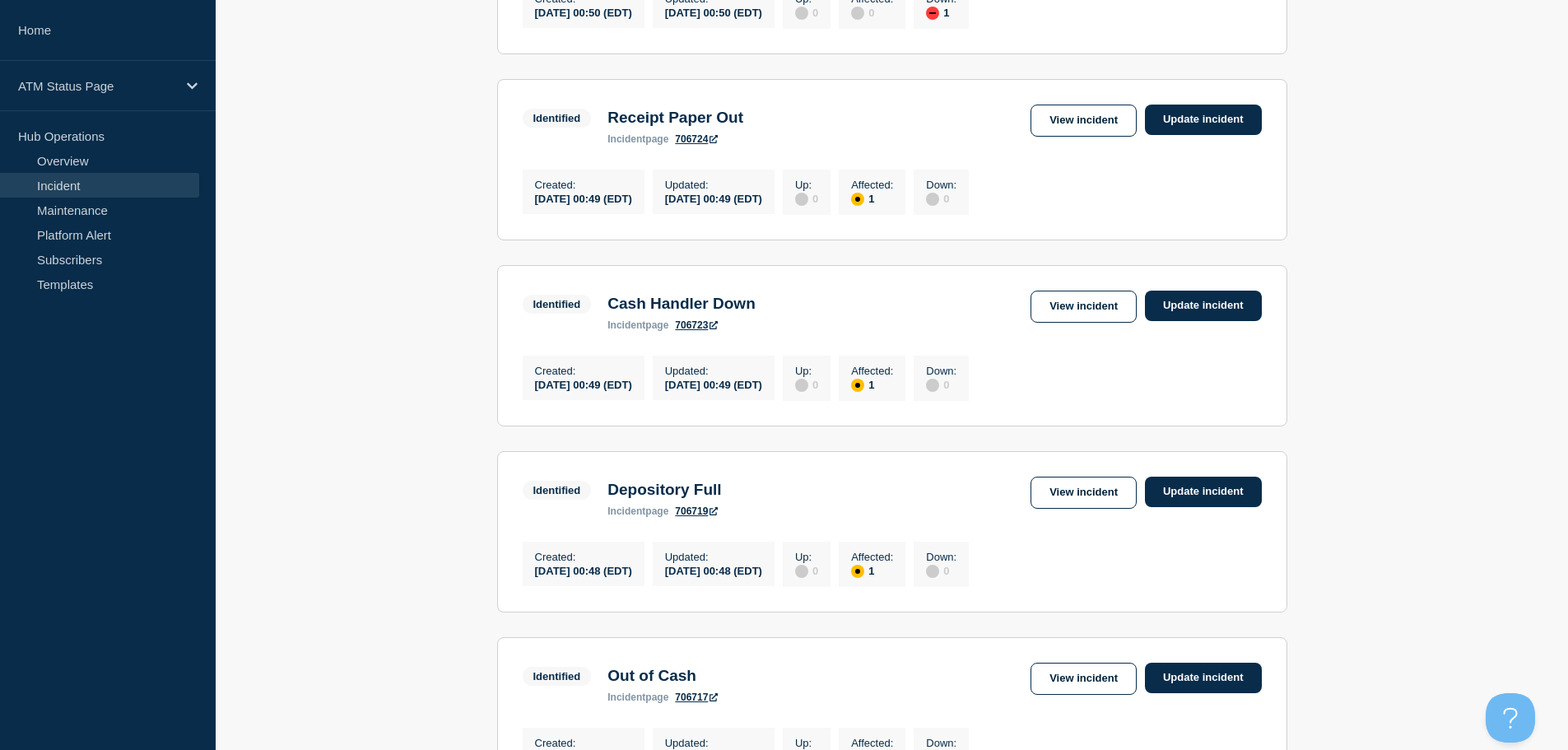
scroll to position [1716, 0]
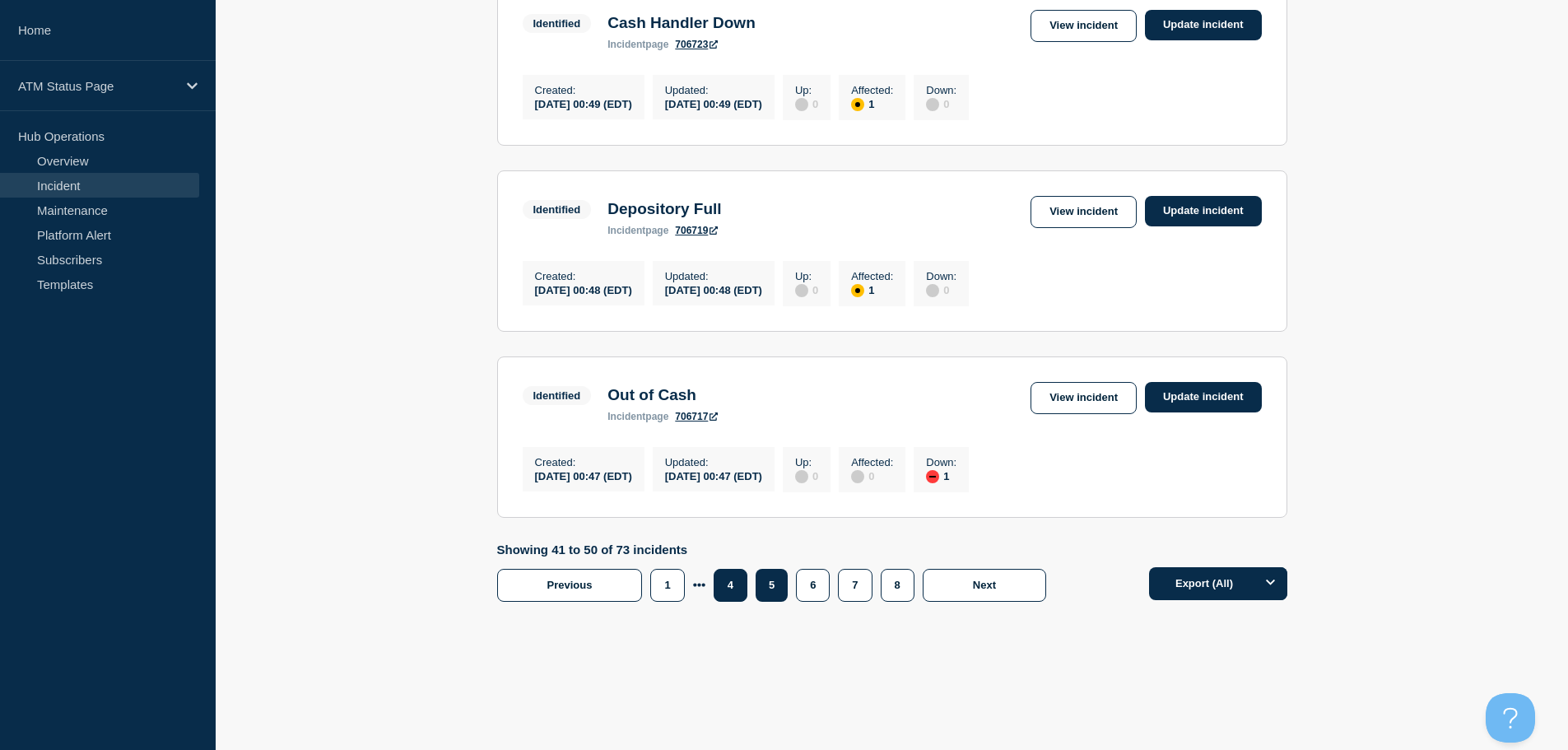
click at [733, 584] on button "4" at bounding box center [730, 585] width 33 height 33
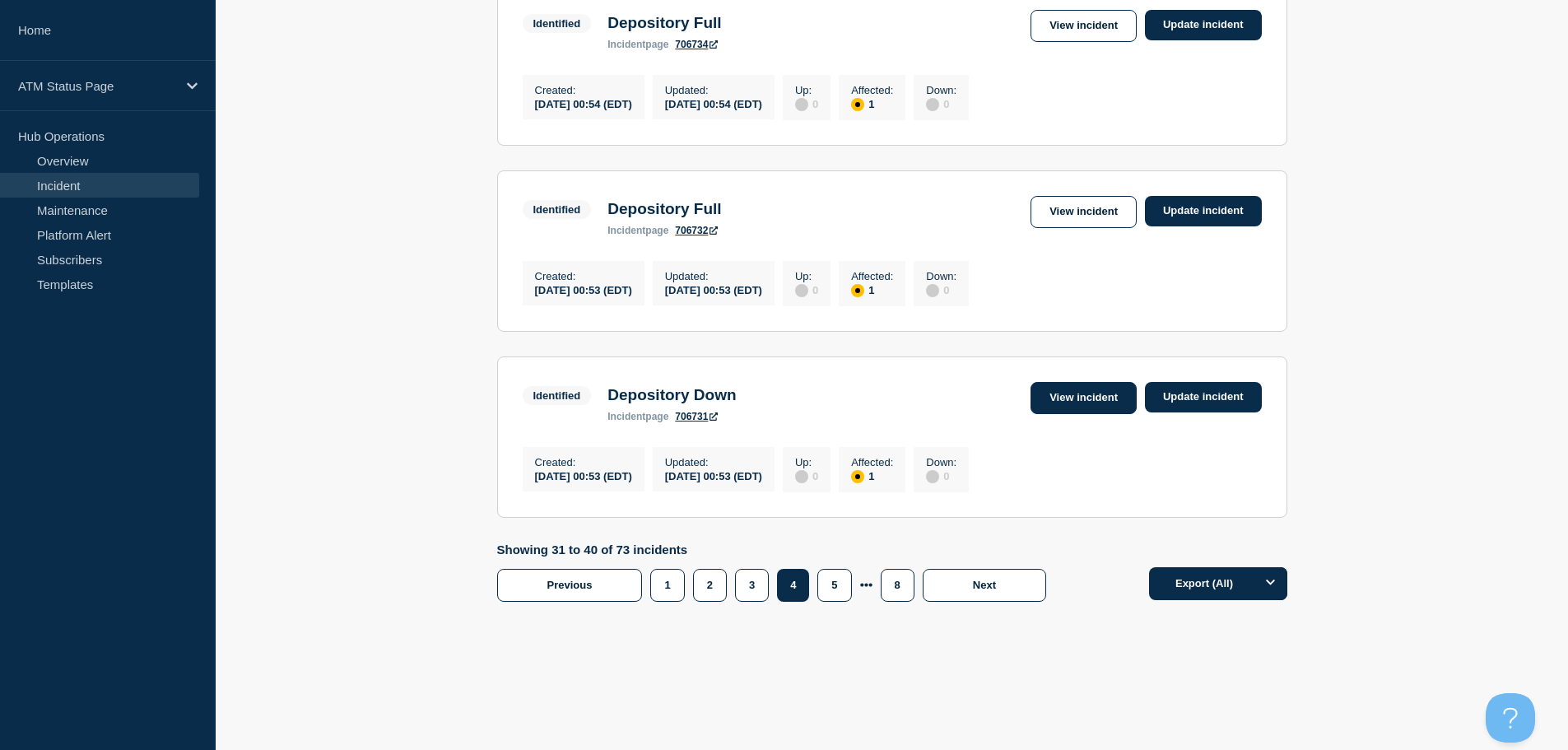
click at [1097, 388] on link "View incident" at bounding box center [1084, 398] width 106 height 32
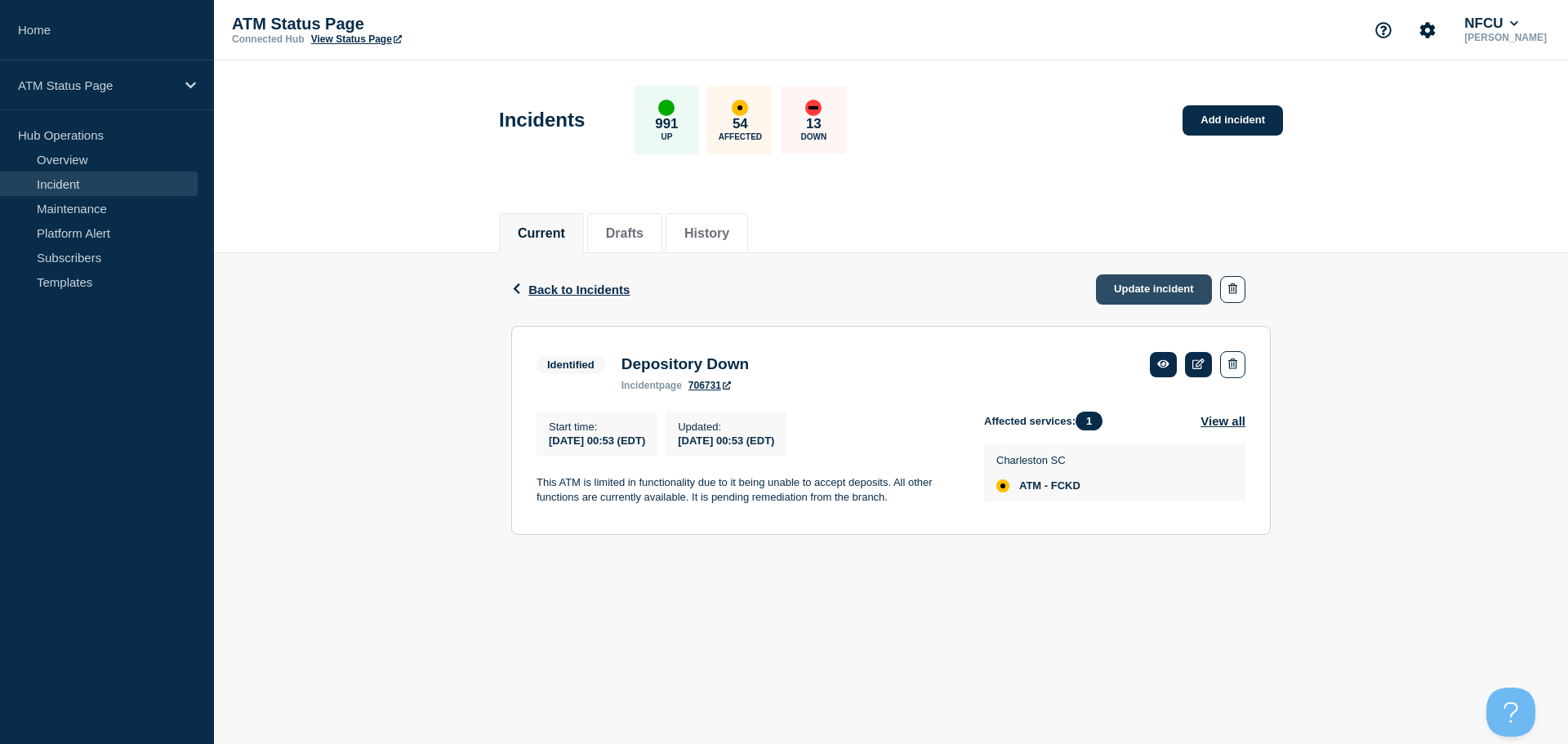
click at [1141, 289] on link "Update incident" at bounding box center [1154, 289] width 116 height 30
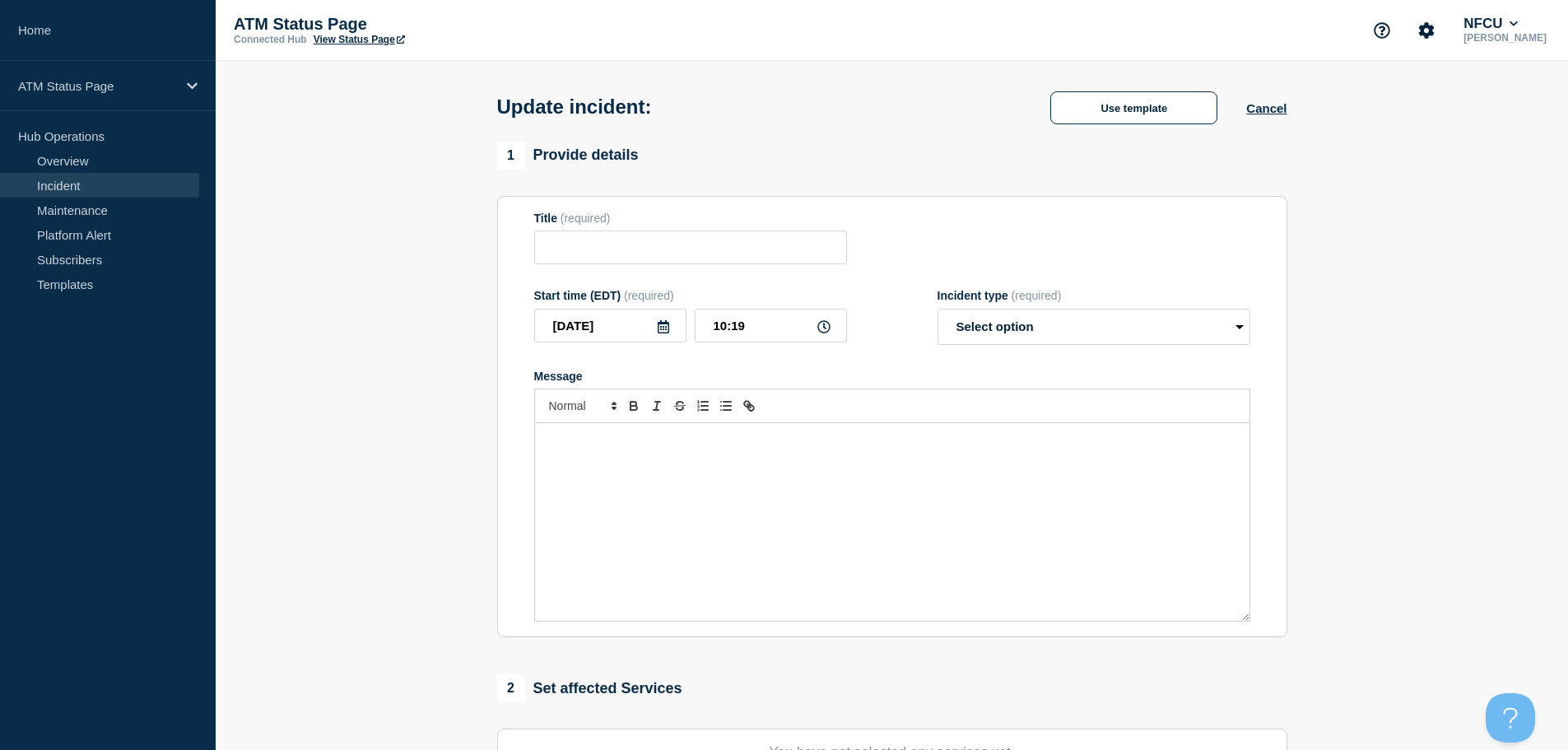
type input "Depository Down"
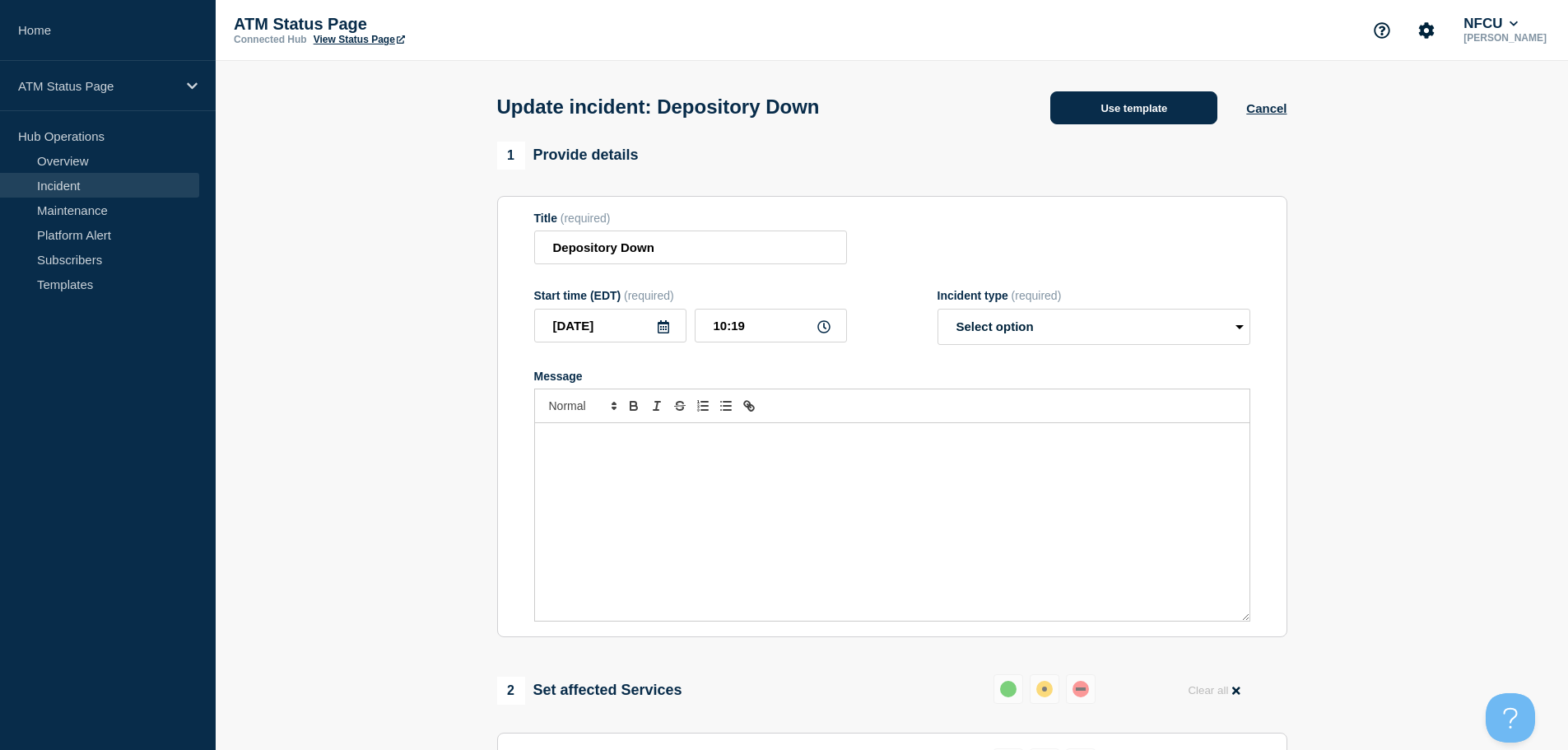
click at [1161, 102] on button "Use template" at bounding box center [1134, 107] width 167 height 33
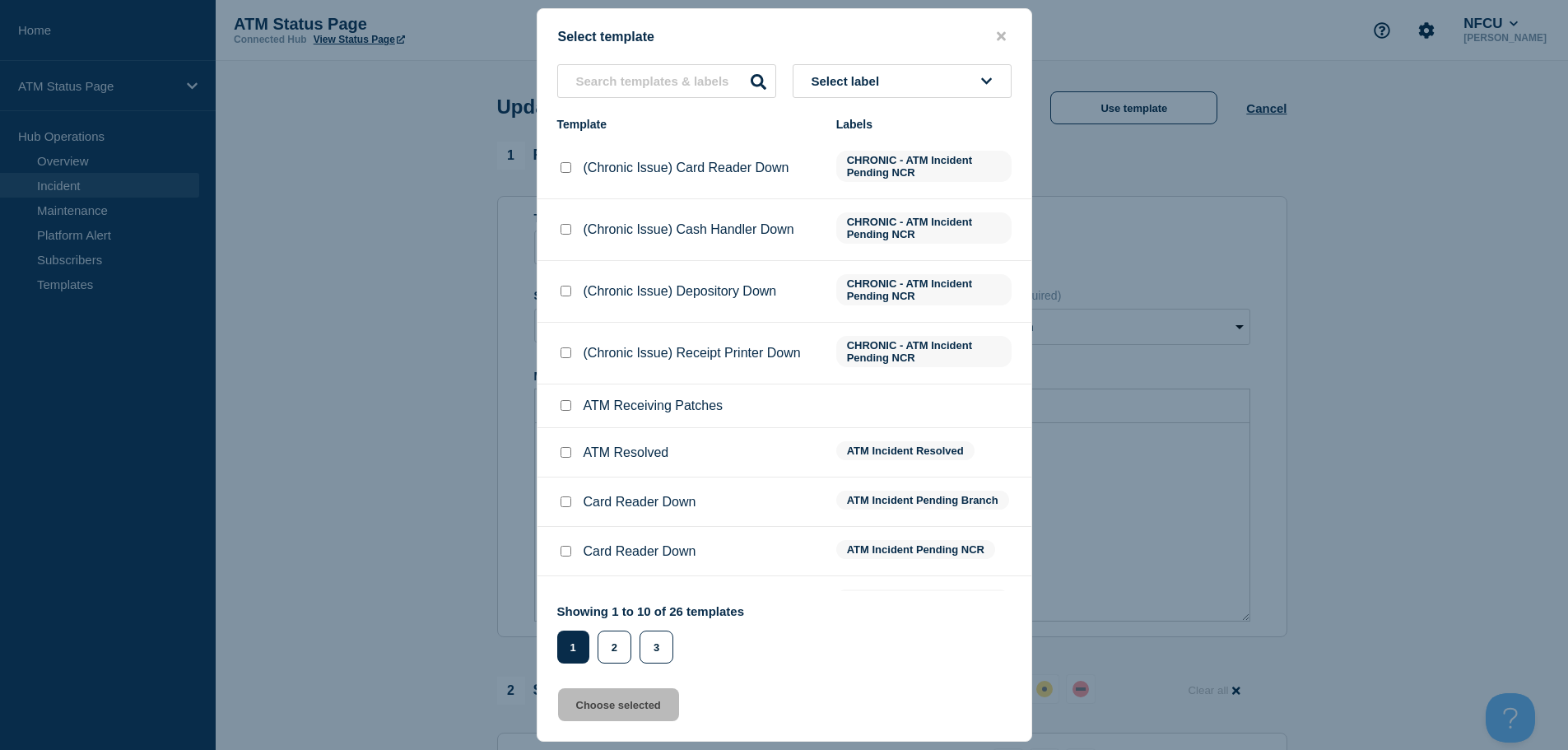
click at [565, 455] on input "ATM Resolved checkbox" at bounding box center [566, 452] width 11 height 11
checkbox input "true"
click at [601, 712] on button "Choose selected" at bounding box center [618, 704] width 121 height 33
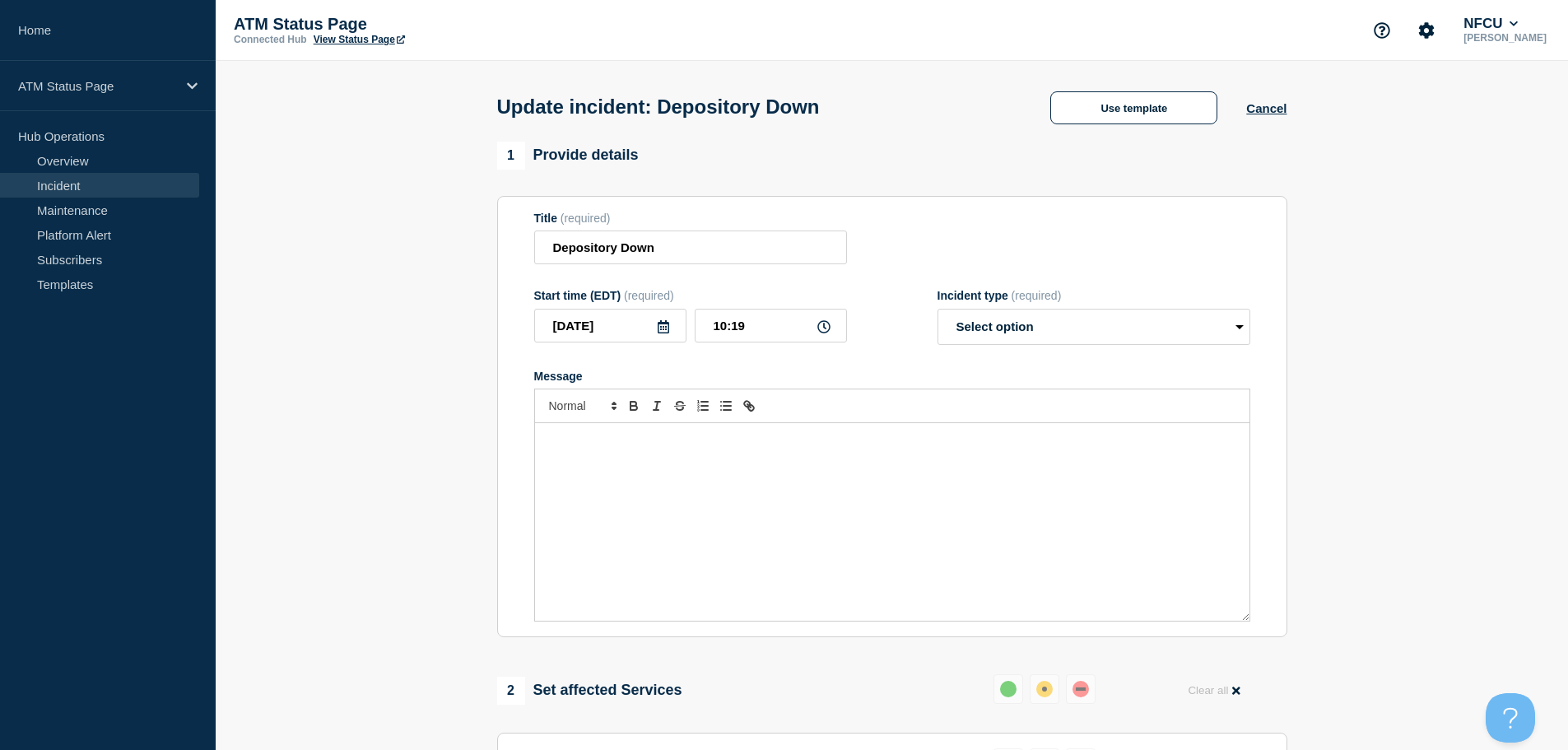
select select "resolved"
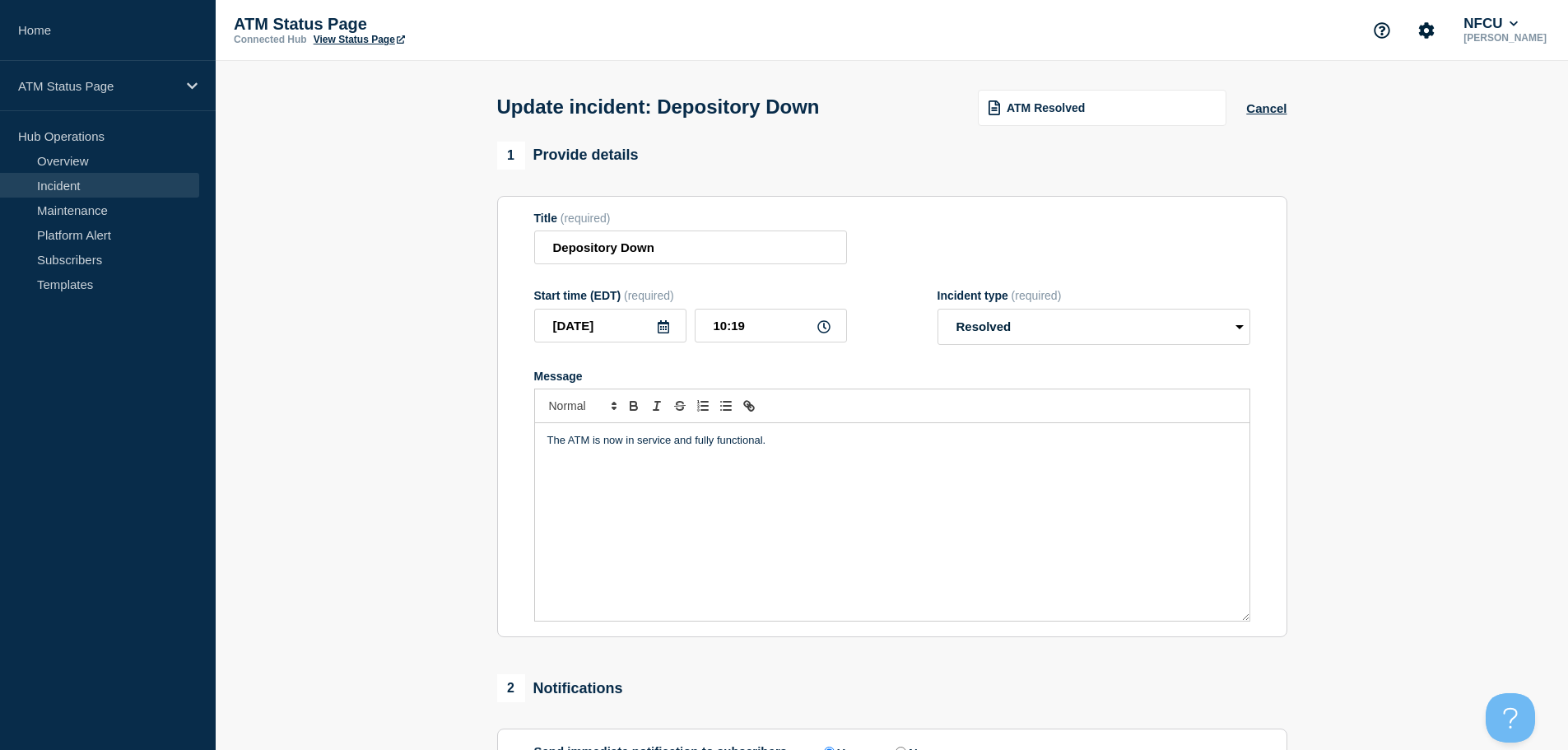
scroll to position [247, 0]
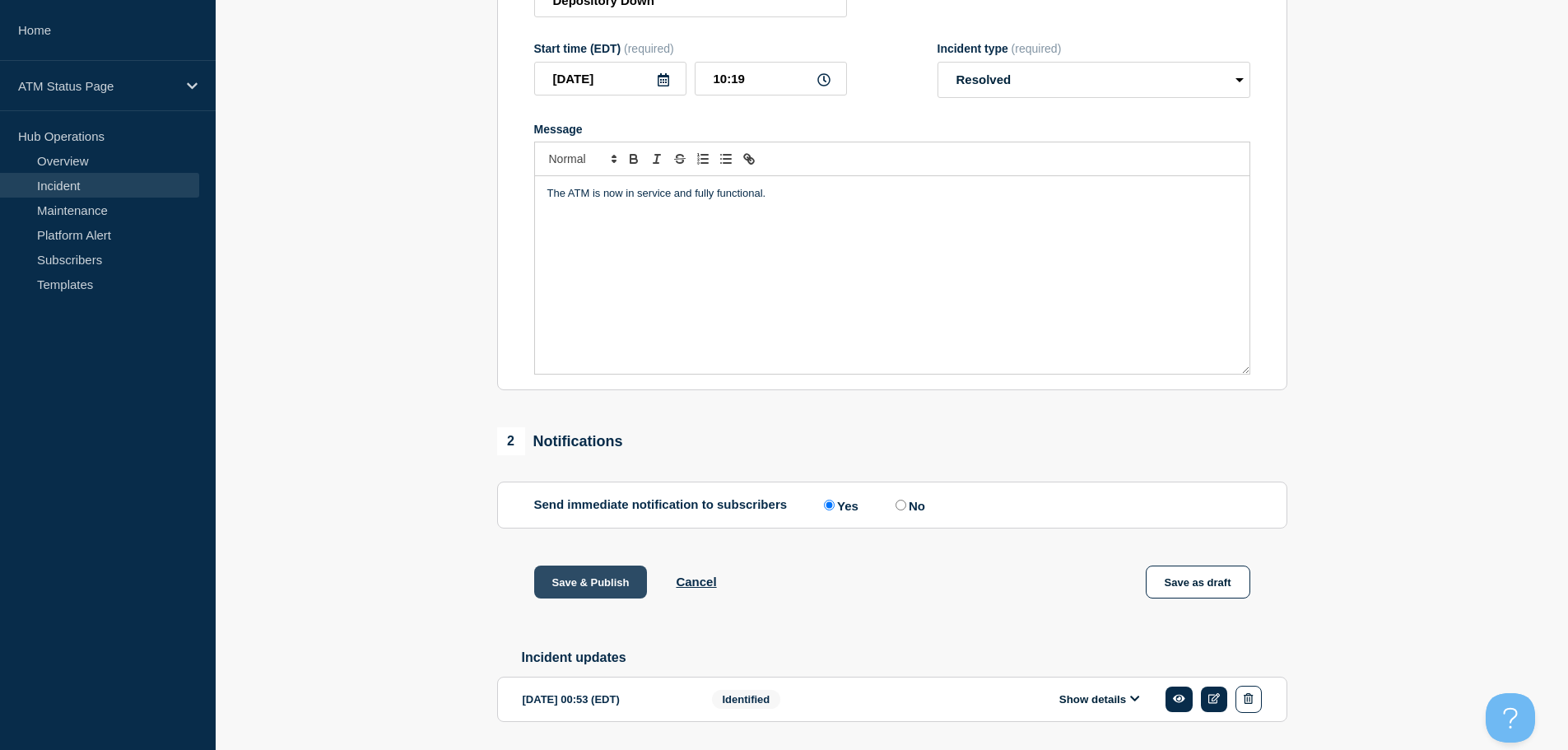
click at [614, 579] on button "Save & Publish" at bounding box center [590, 582] width 113 height 33
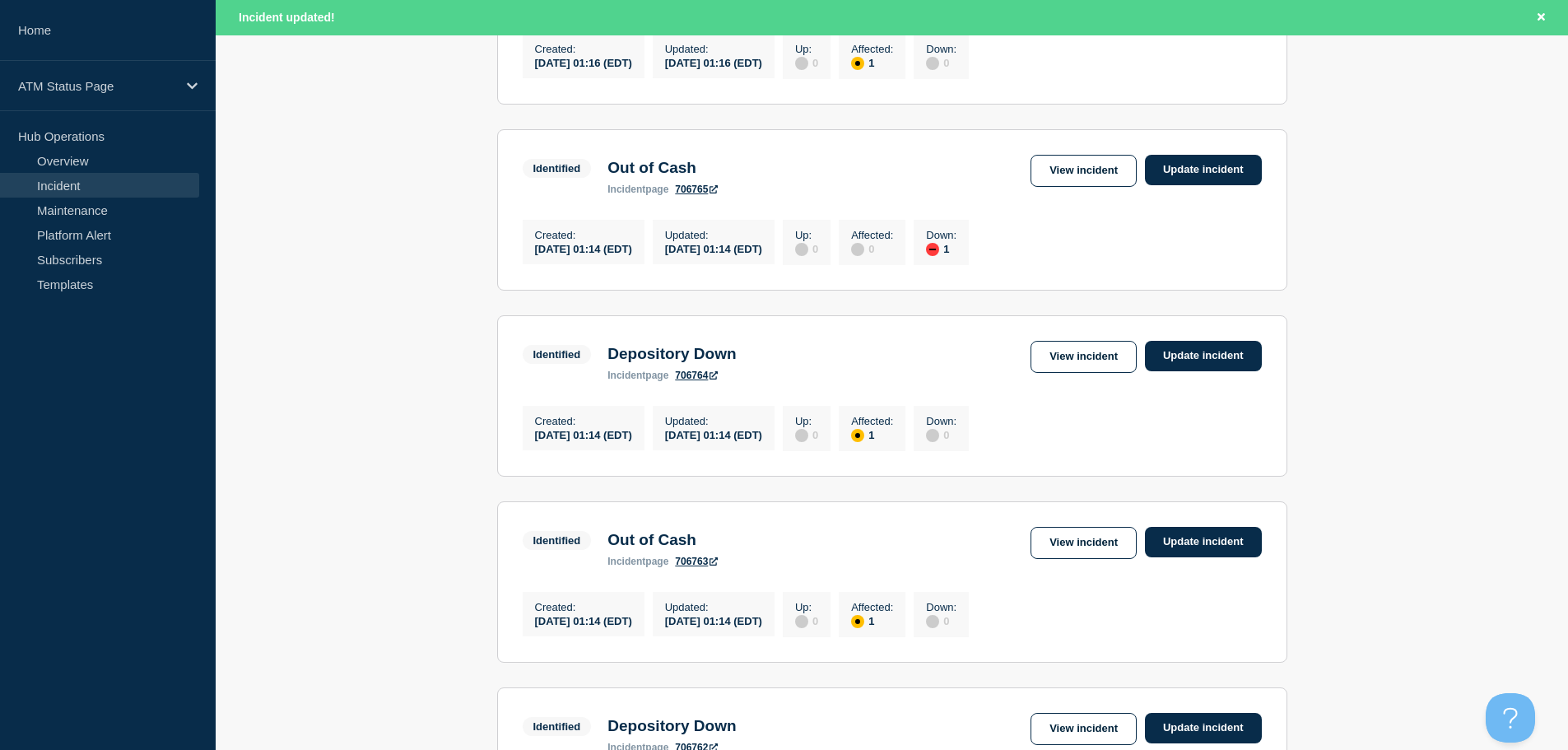
scroll to position [1750, 0]
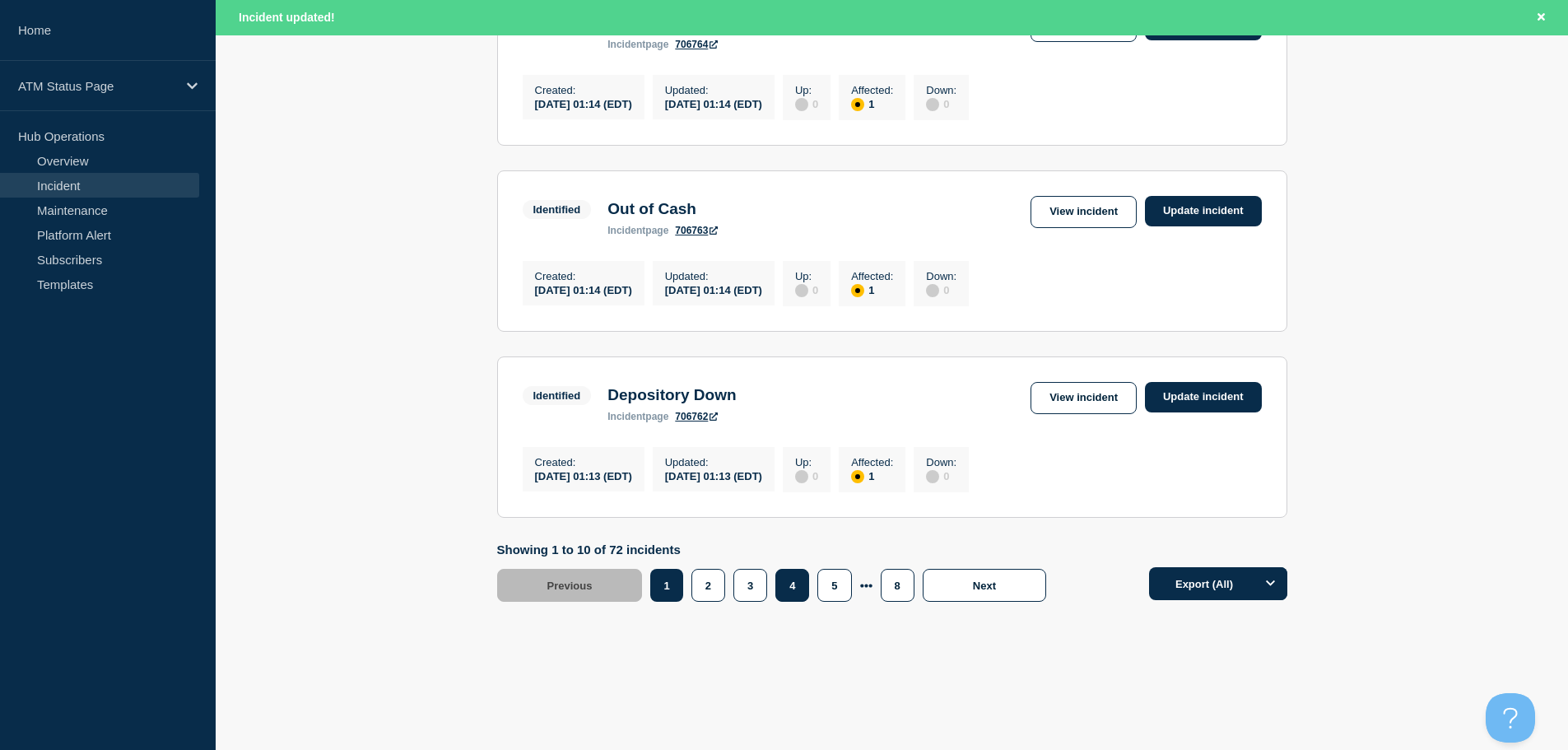
click at [785, 596] on button "4" at bounding box center [791, 585] width 33 height 33
click at [1073, 398] on link "View incident" at bounding box center [1084, 398] width 106 height 32
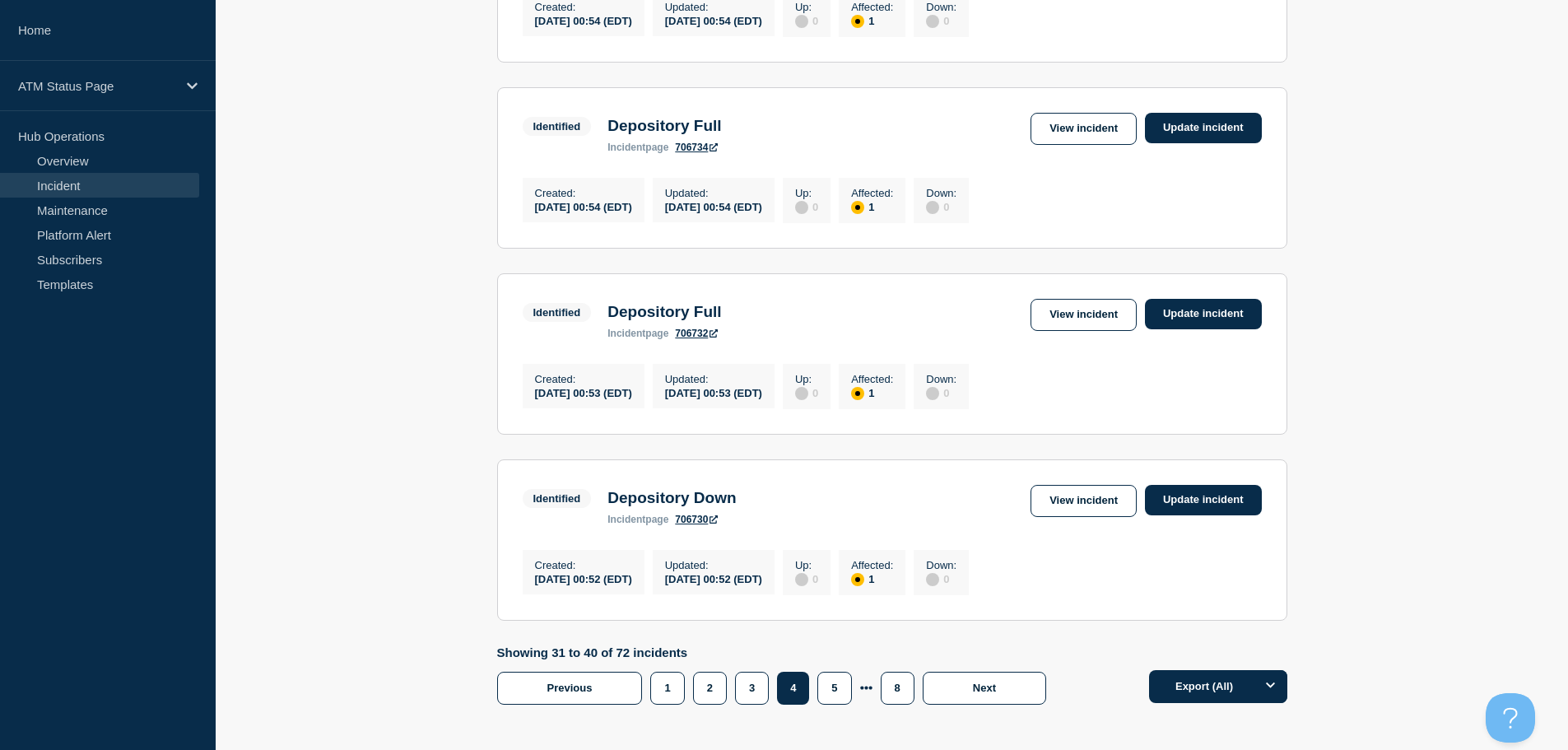
scroll to position [1716, 0]
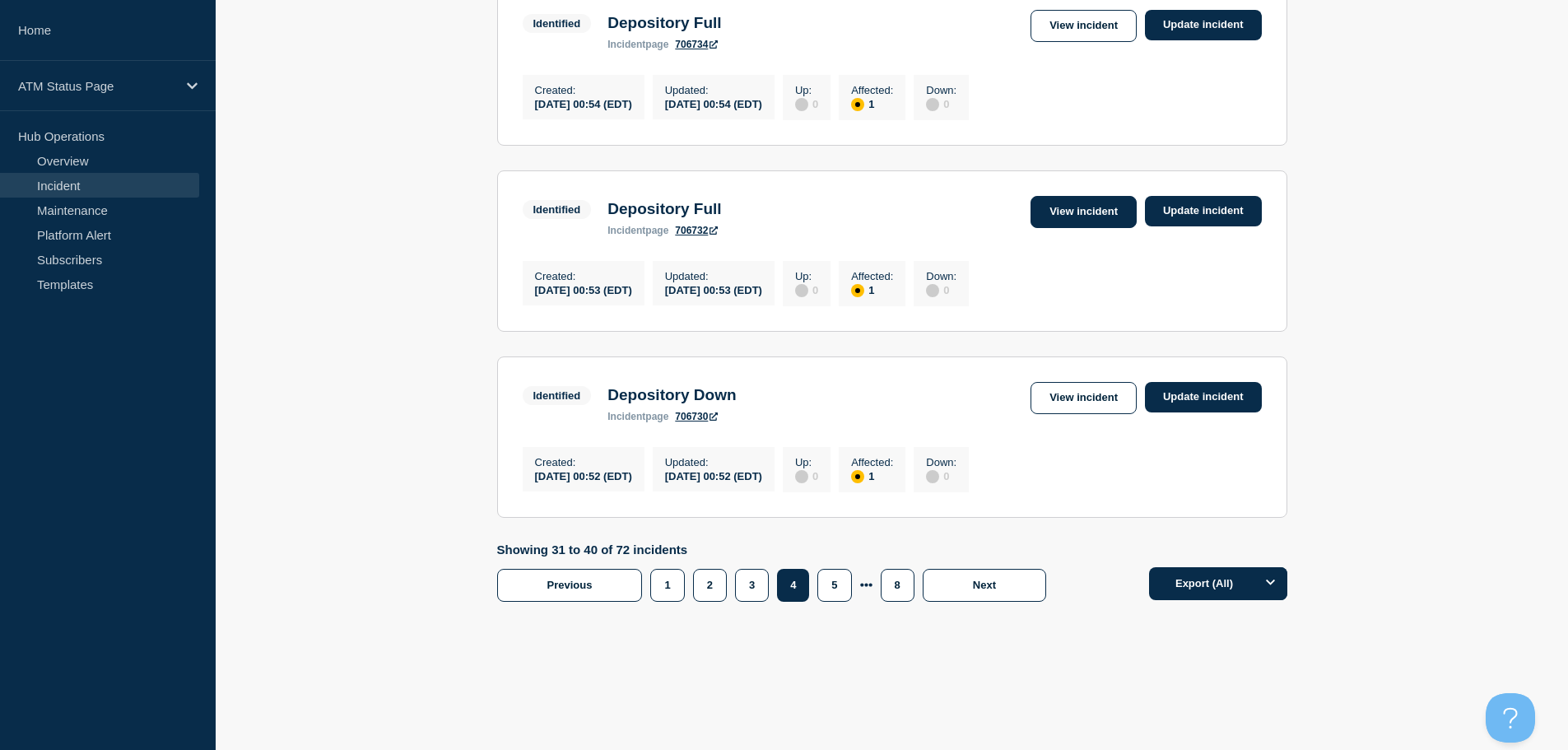
click at [1094, 204] on link "View incident" at bounding box center [1084, 212] width 106 height 32
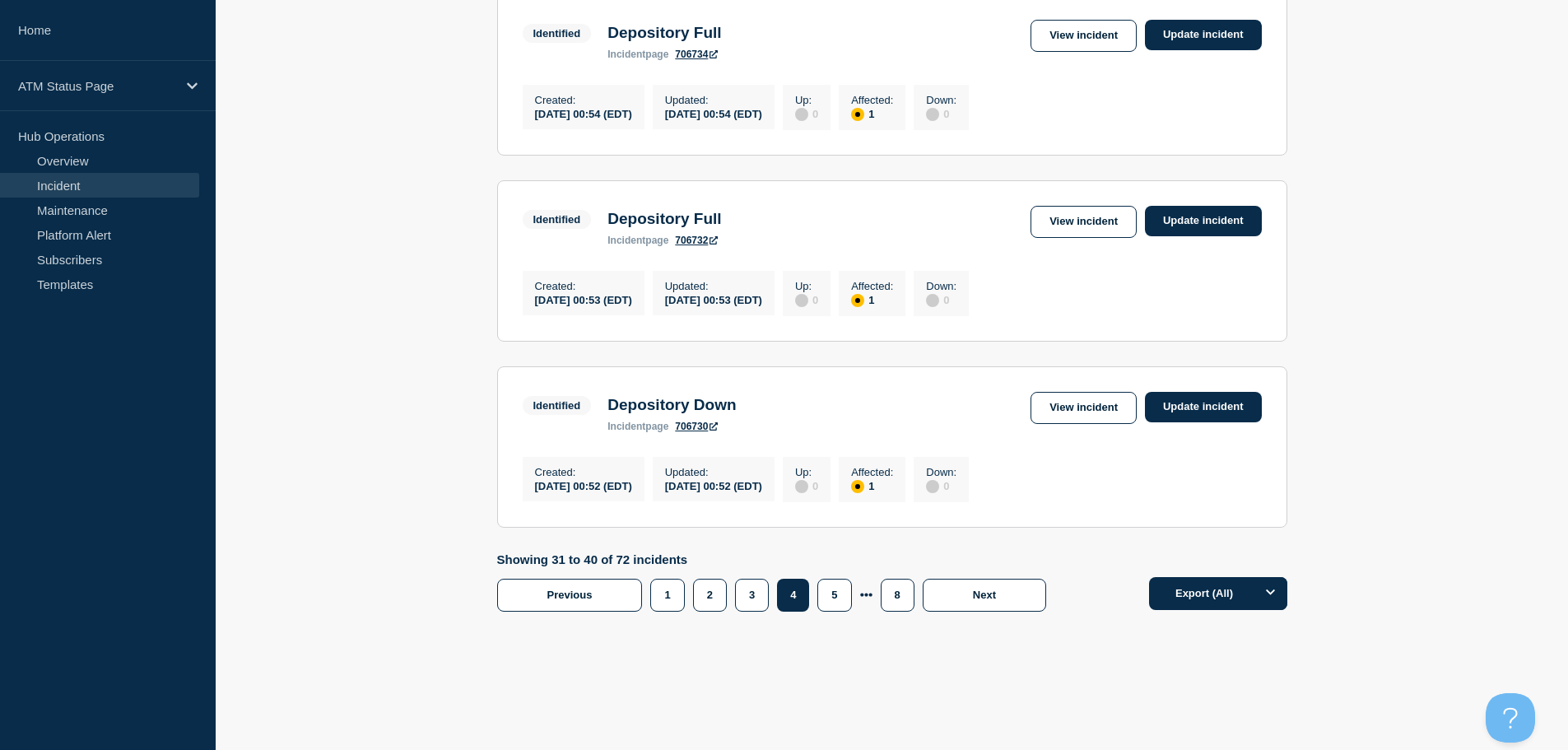
scroll to position [1716, 0]
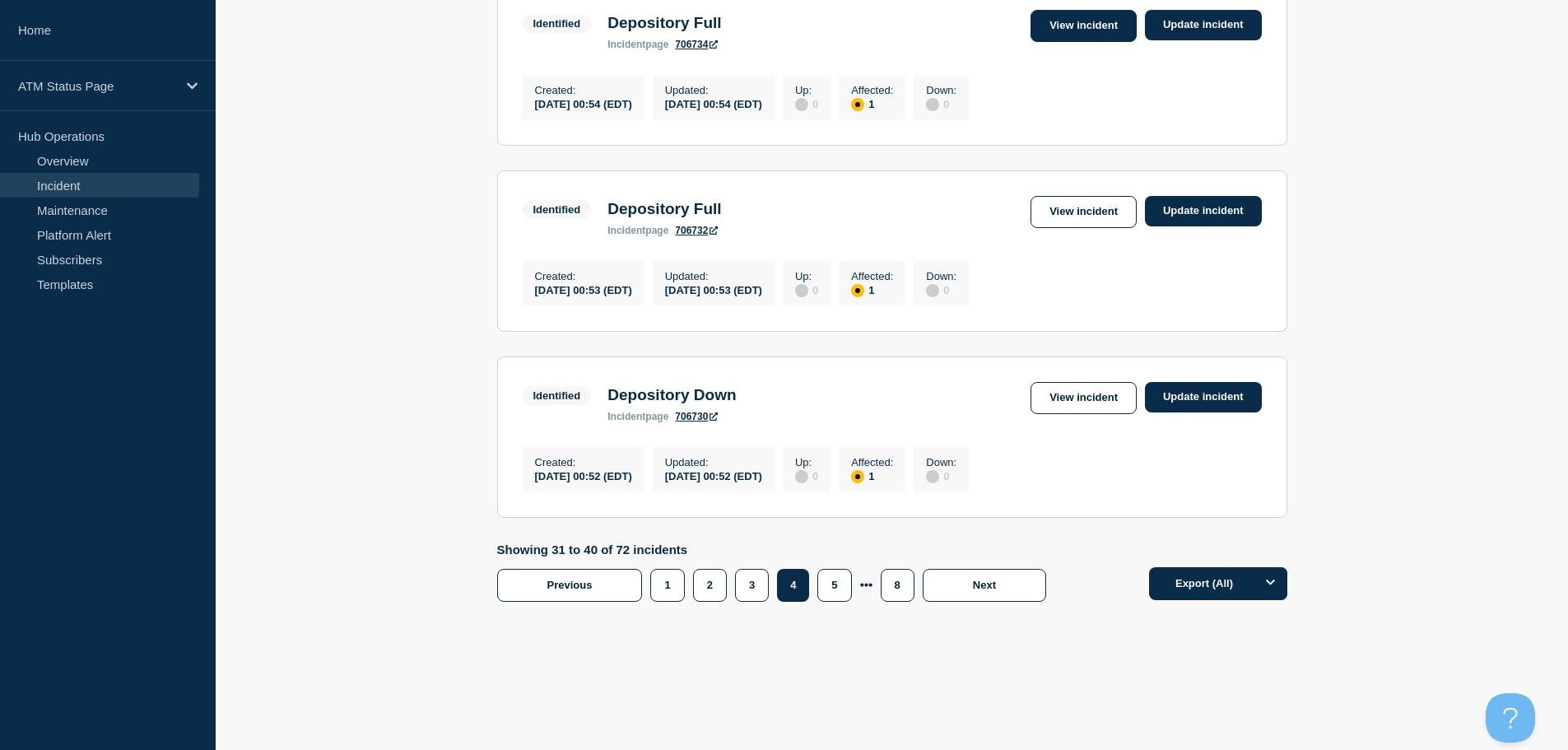
click at [1077, 14] on link "View incident" at bounding box center [1084, 26] width 106 height 32
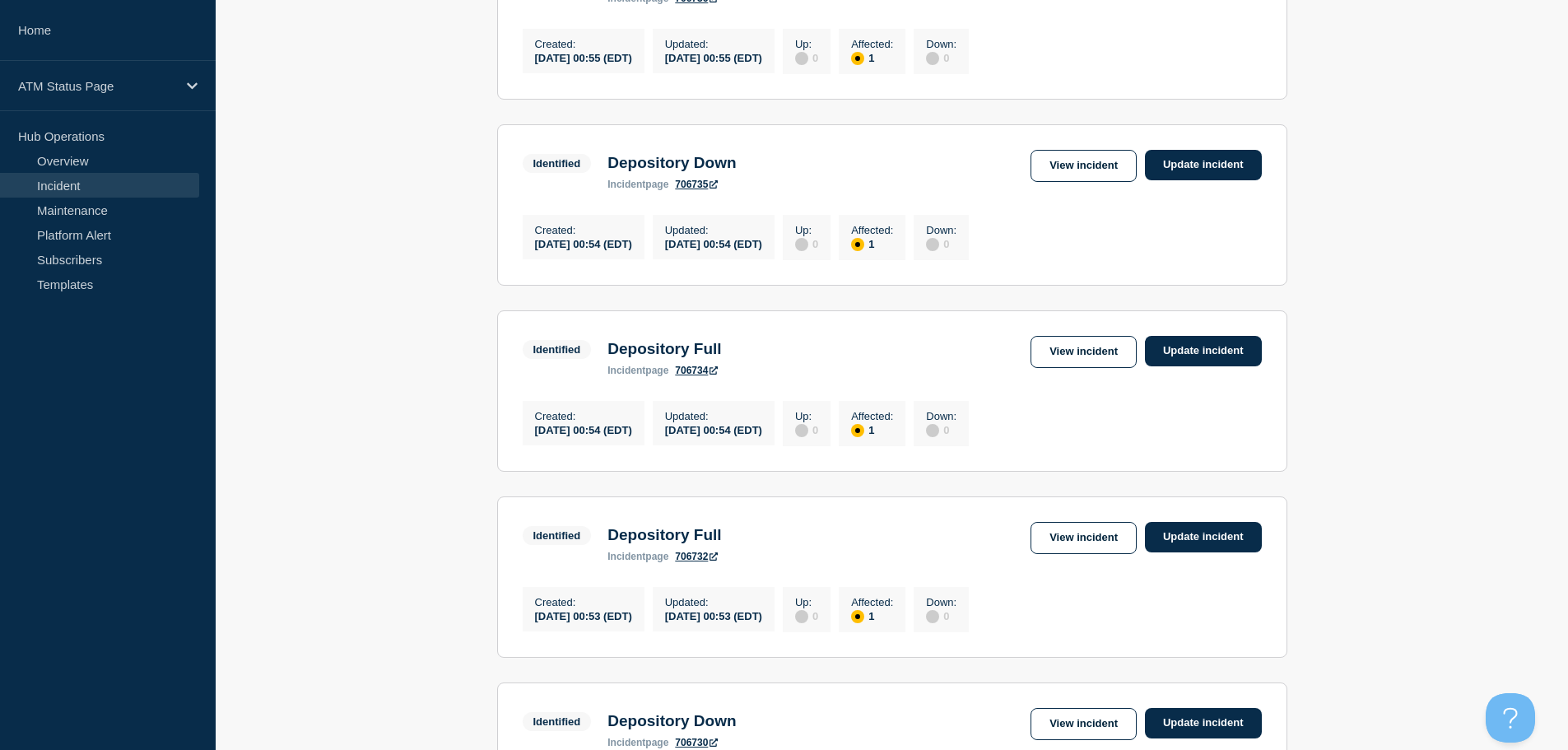
scroll to position [1305, 0]
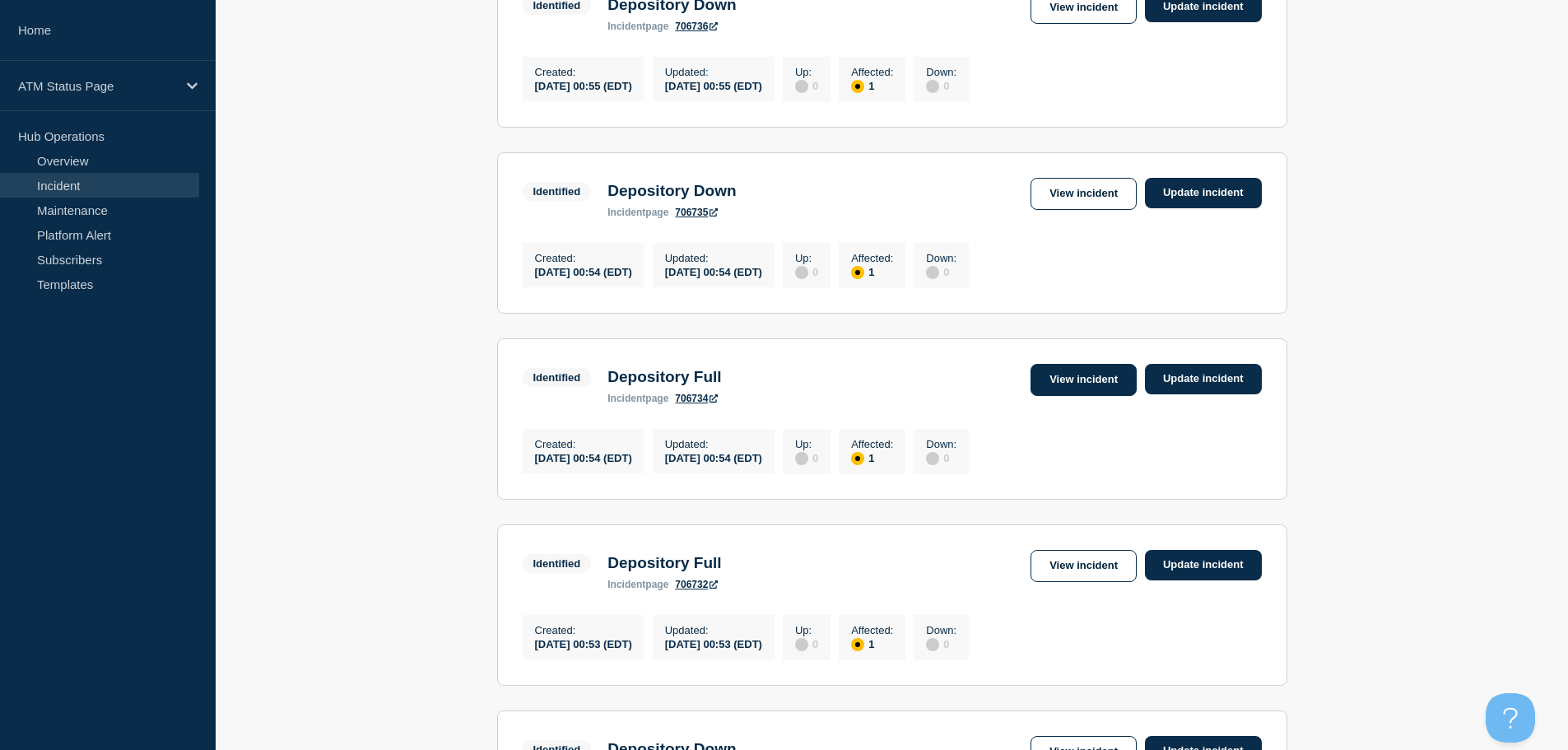
click at [1083, 396] on link "View incident" at bounding box center [1084, 380] width 106 height 32
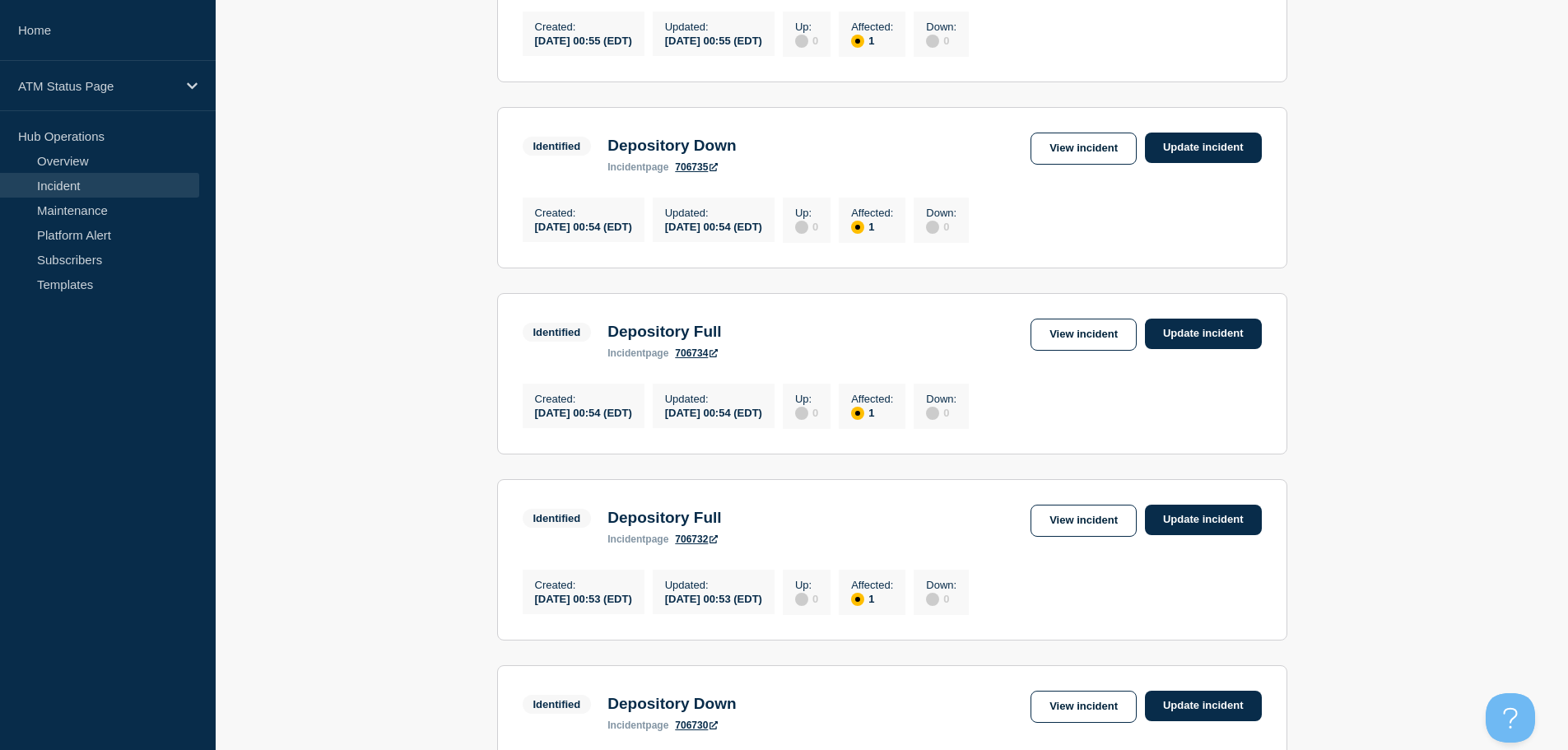
scroll to position [1285, 0]
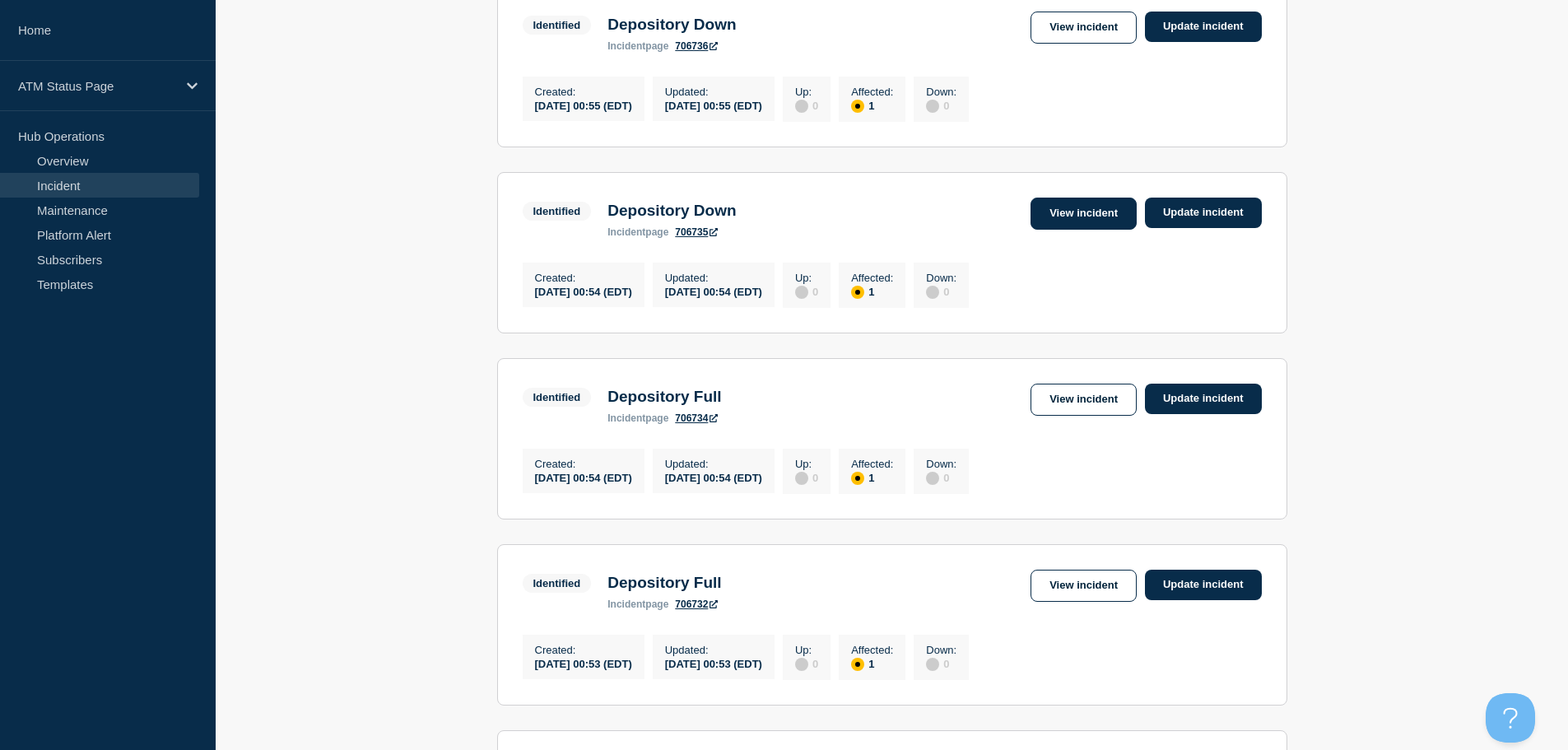
click at [1047, 230] on link "View incident" at bounding box center [1084, 213] width 106 height 32
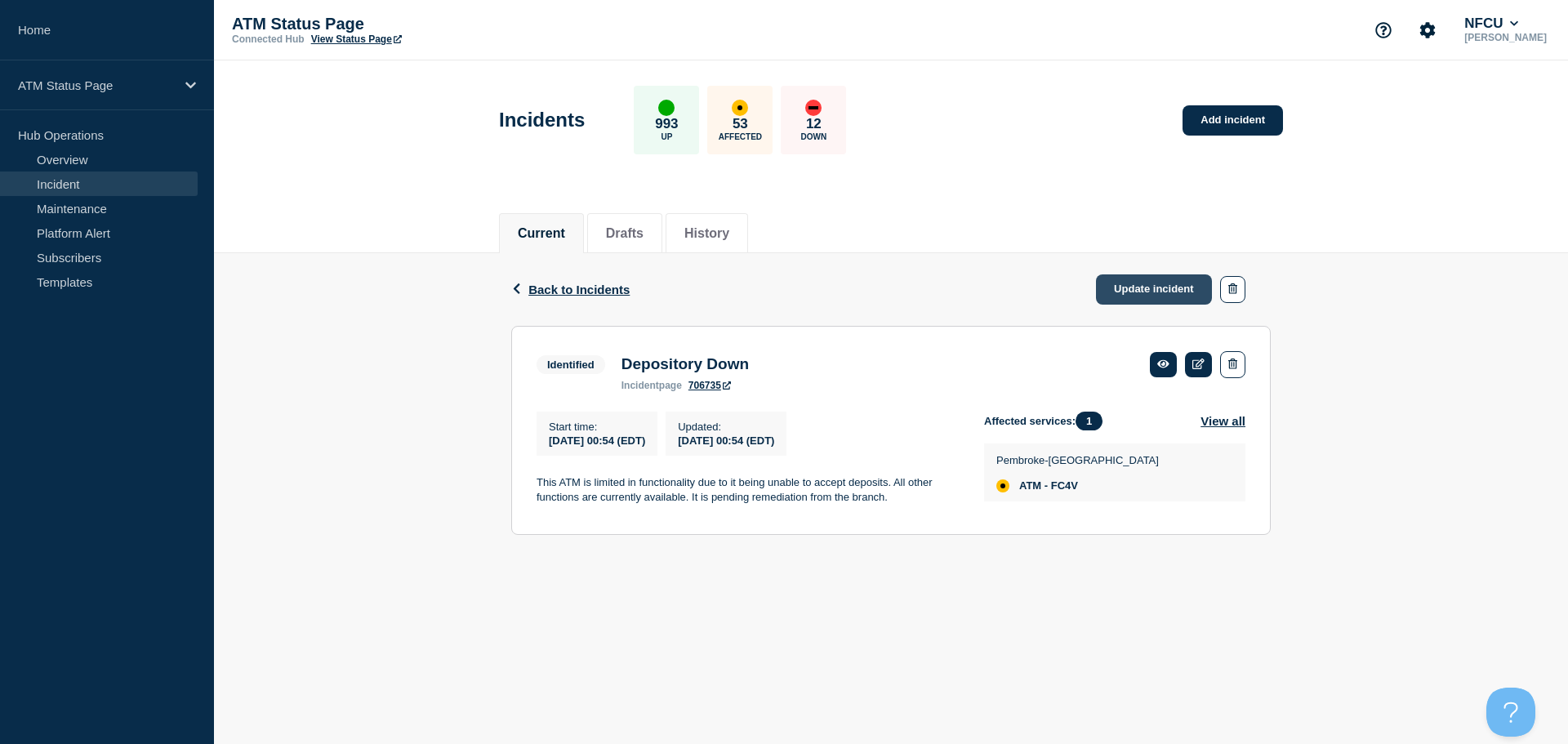
click at [1134, 290] on link "Update incident" at bounding box center [1154, 289] width 116 height 30
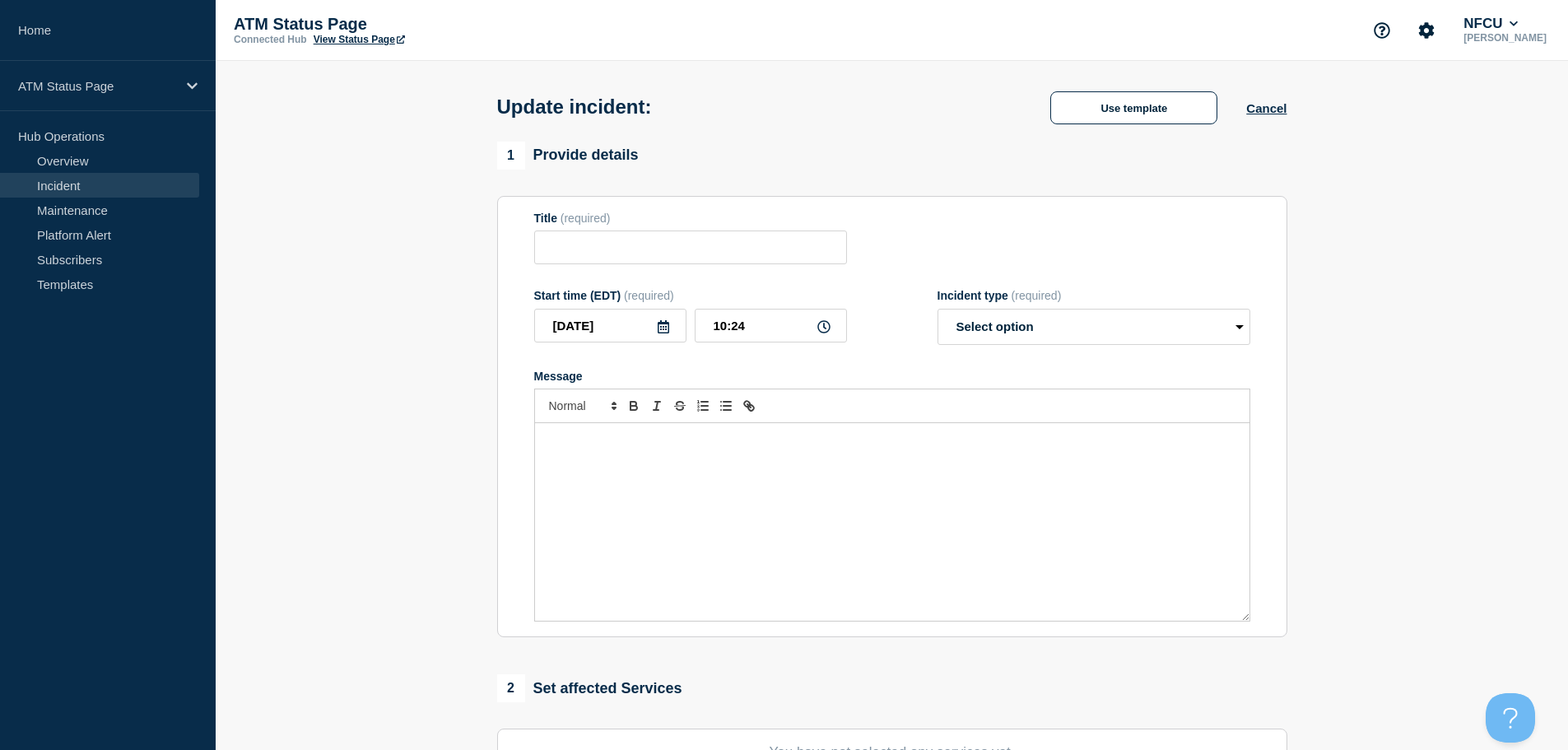
type input "Depository Down"
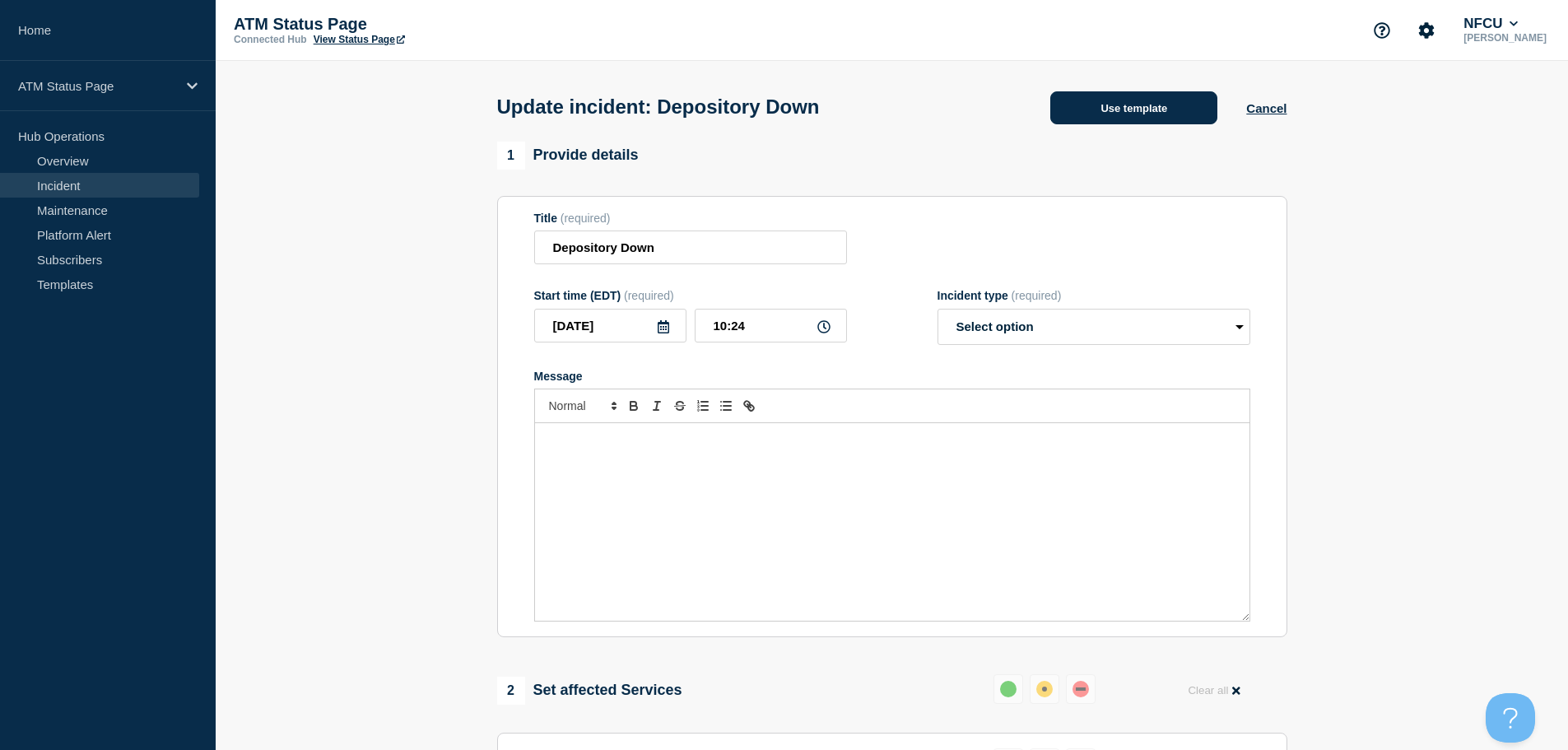
click at [1110, 108] on button "Use template" at bounding box center [1134, 107] width 167 height 33
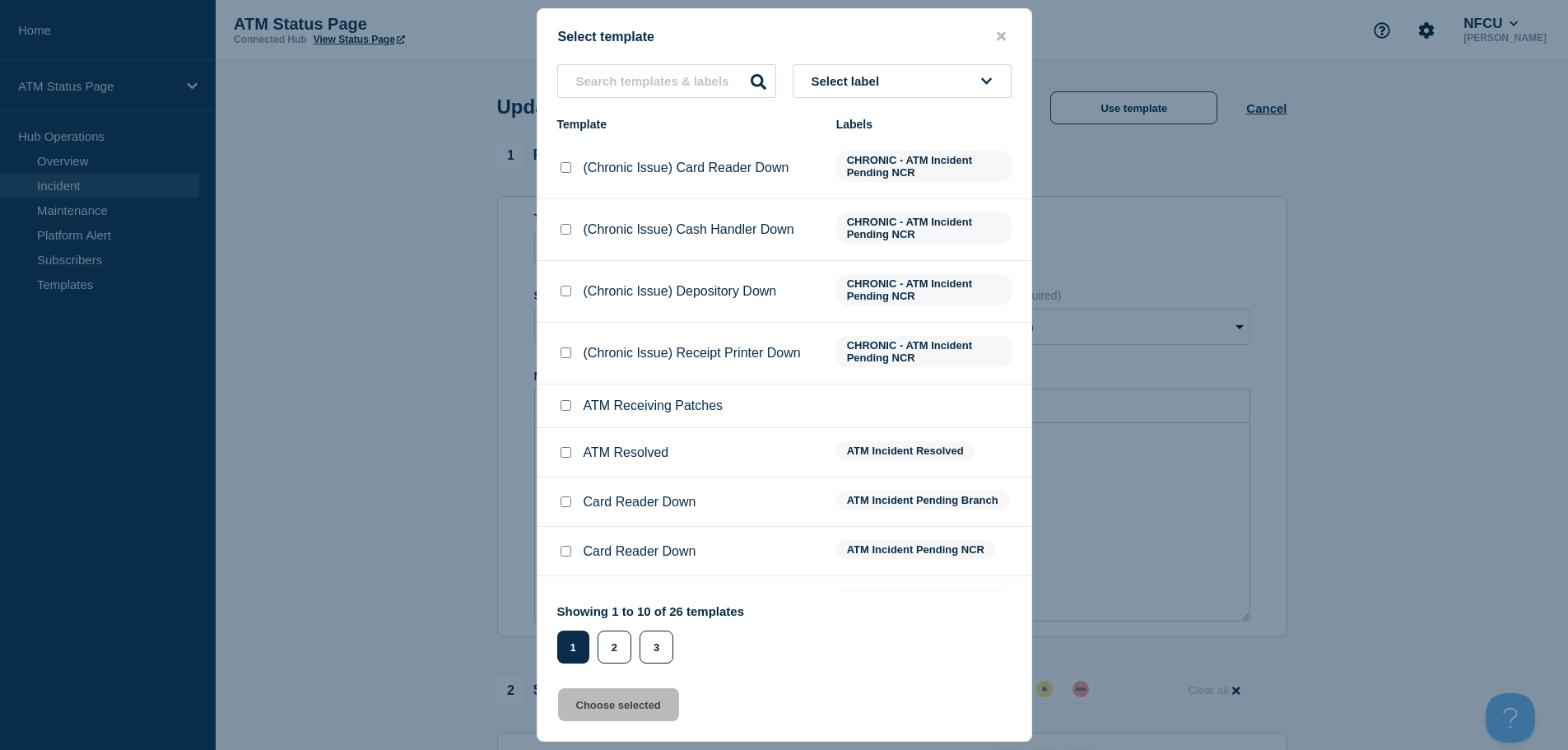
click at [572, 454] on div at bounding box center [565, 453] width 16 height 16
click at [564, 456] on input "ATM Resolved checkbox" at bounding box center [566, 452] width 11 height 11
checkbox input "true"
click at [608, 712] on button "Choose selected" at bounding box center [618, 704] width 121 height 33
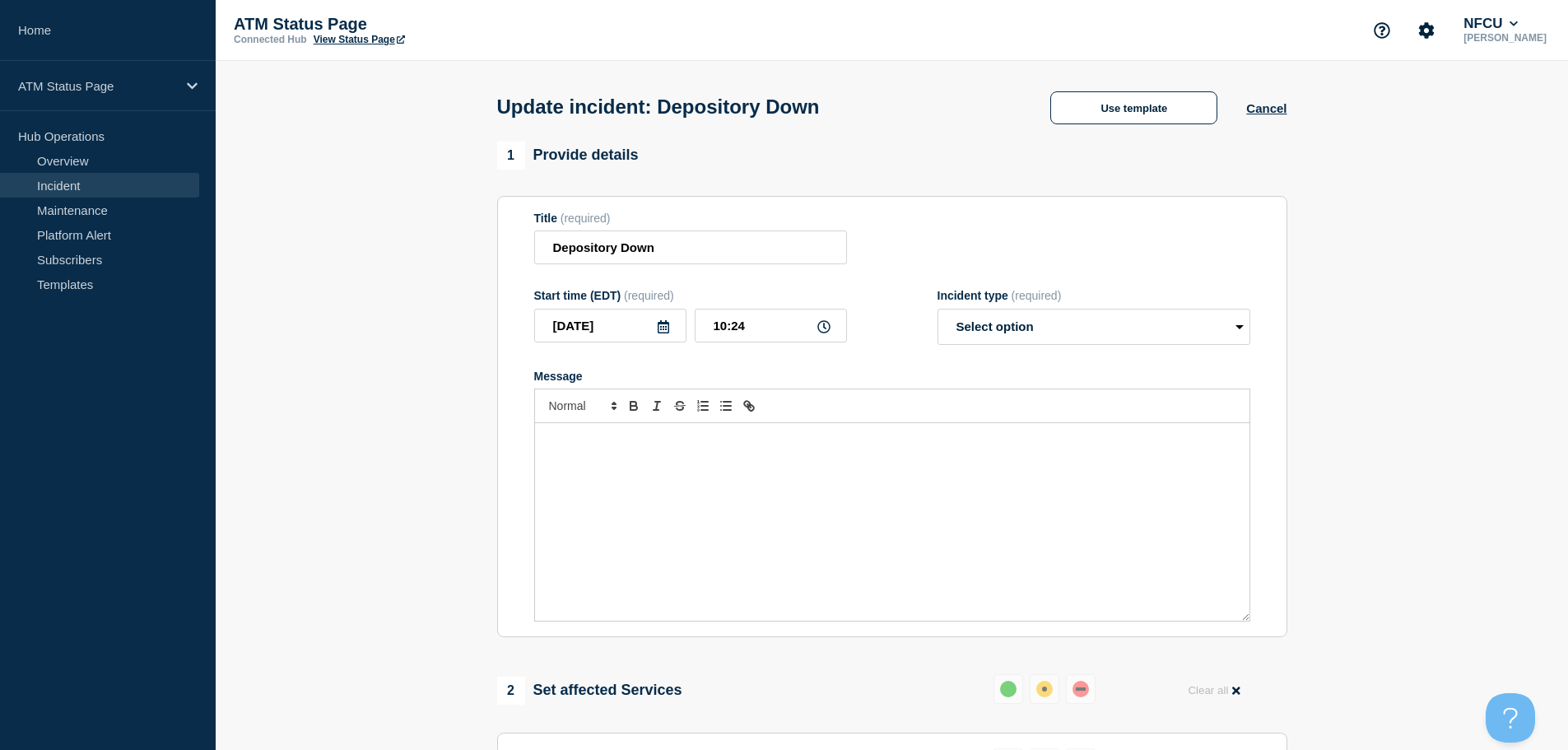
select select "resolved"
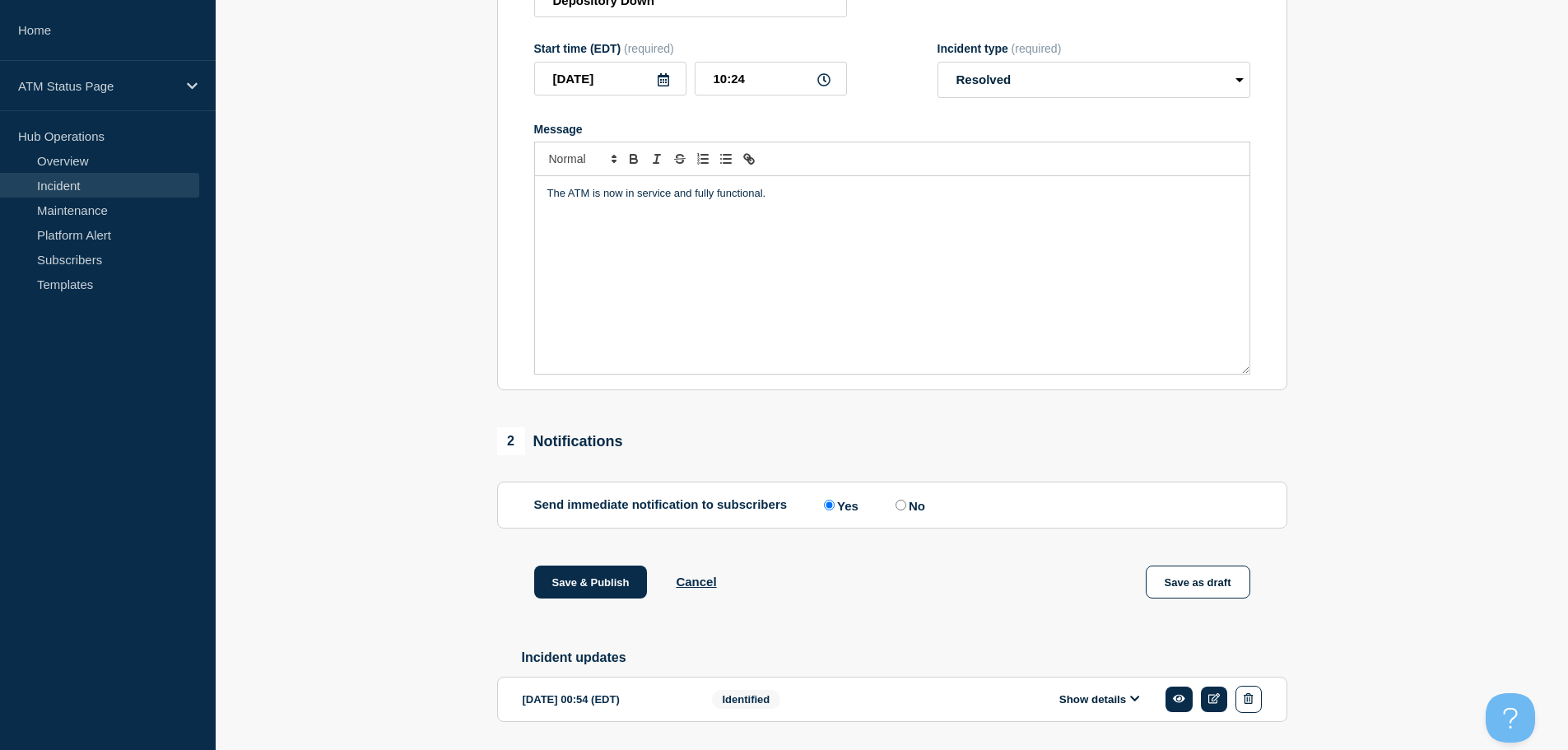
scroll to position [303, 0]
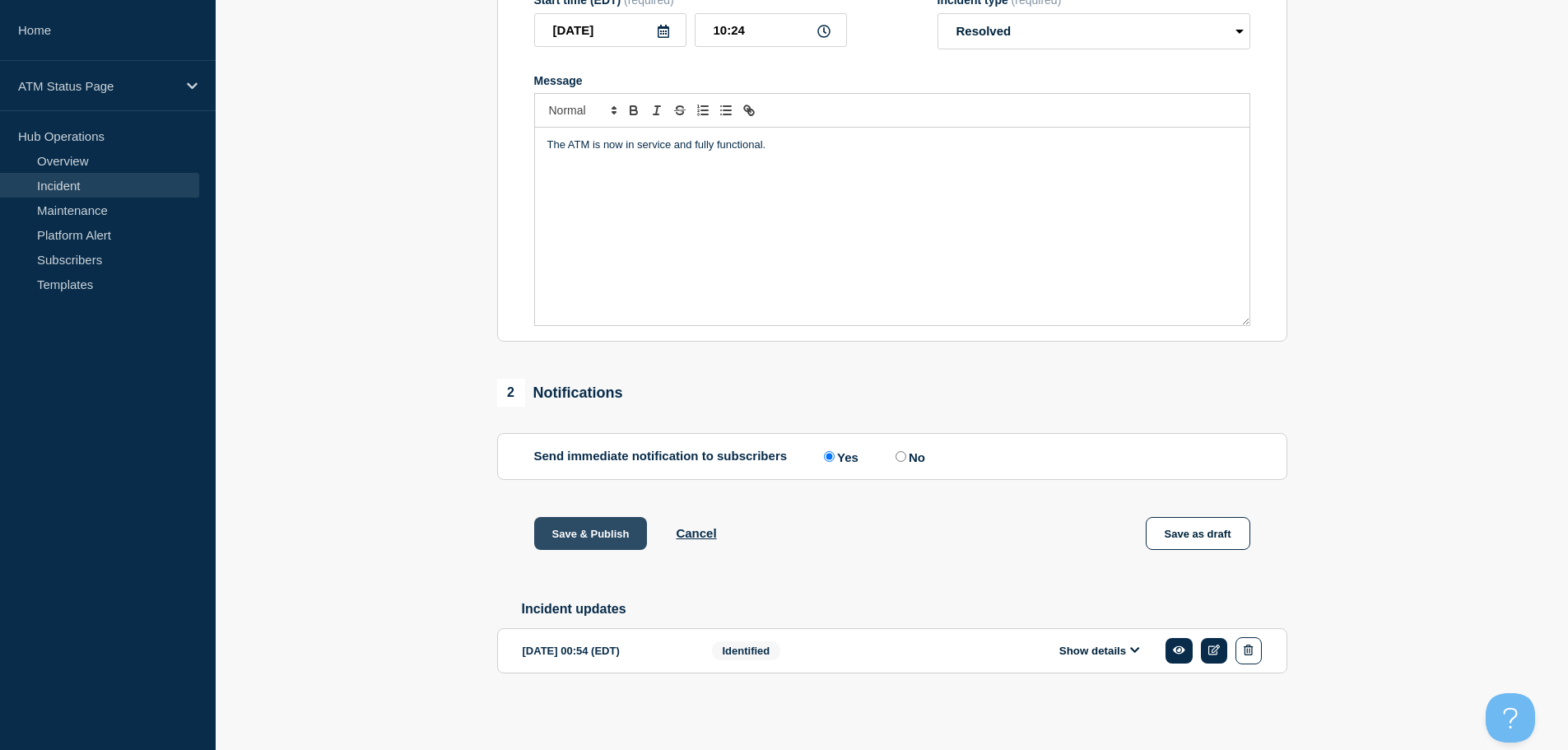
click at [590, 532] on button "Save & Publish" at bounding box center [590, 533] width 113 height 33
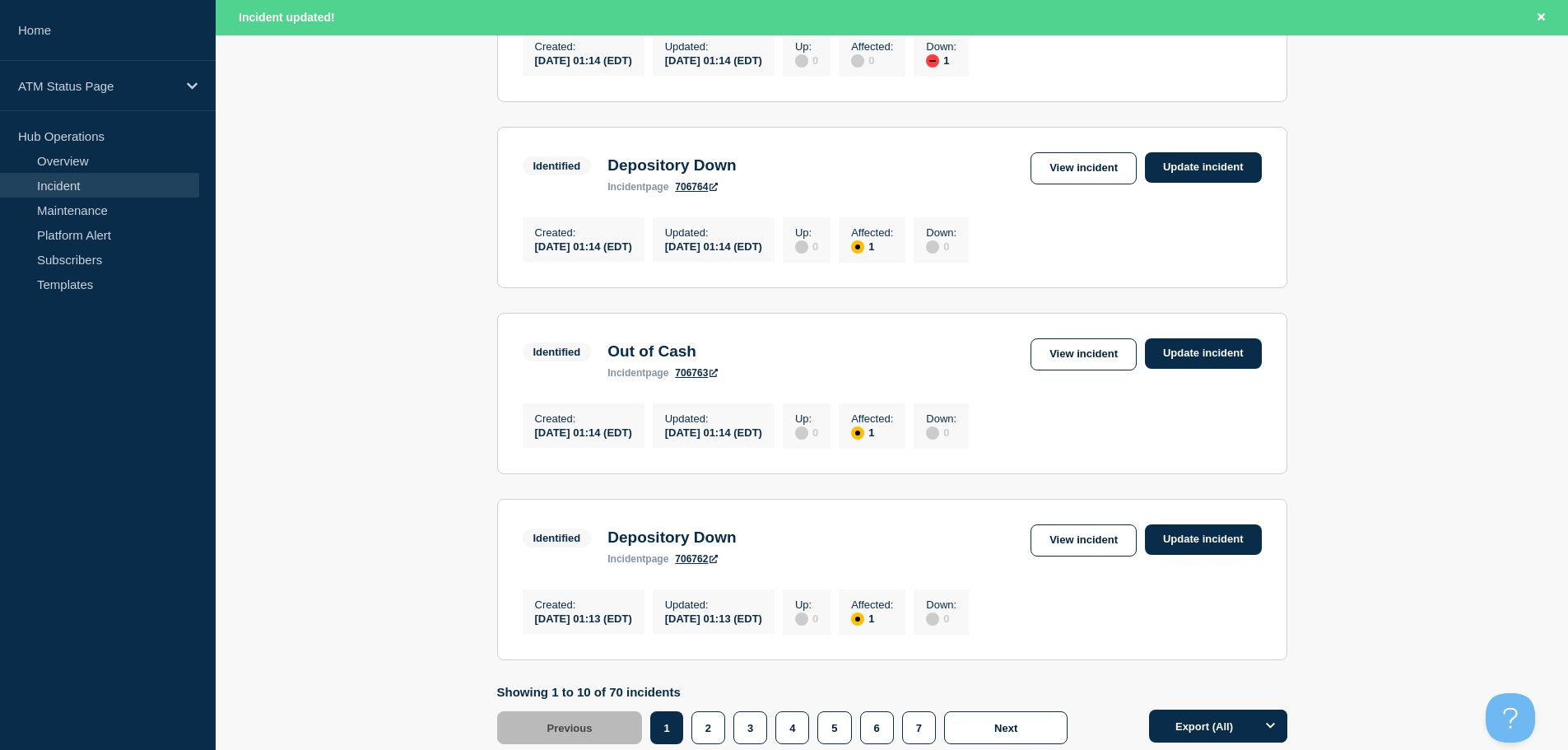
scroll to position [1750, 0]
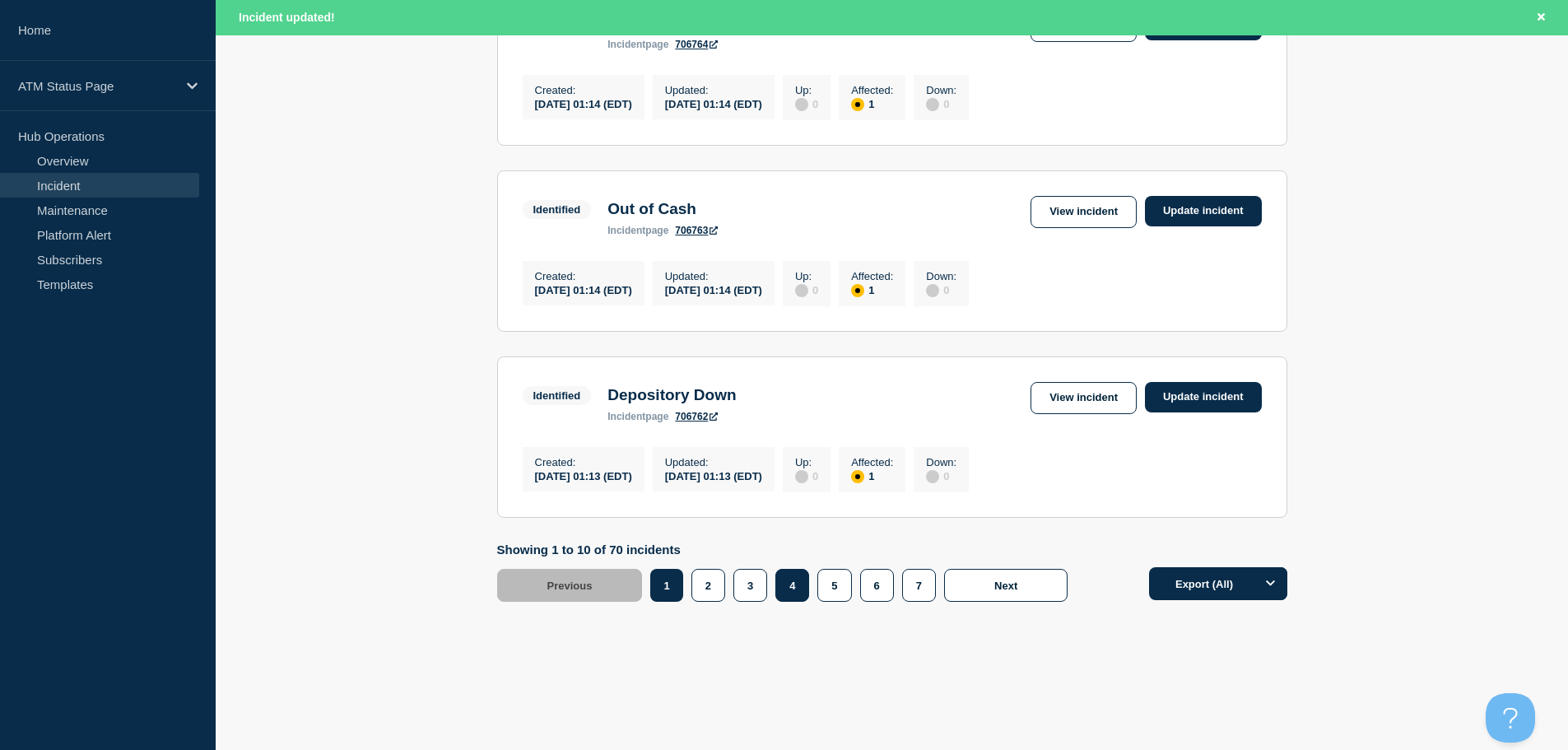
click at [790, 590] on button "4" at bounding box center [791, 585] width 33 height 33
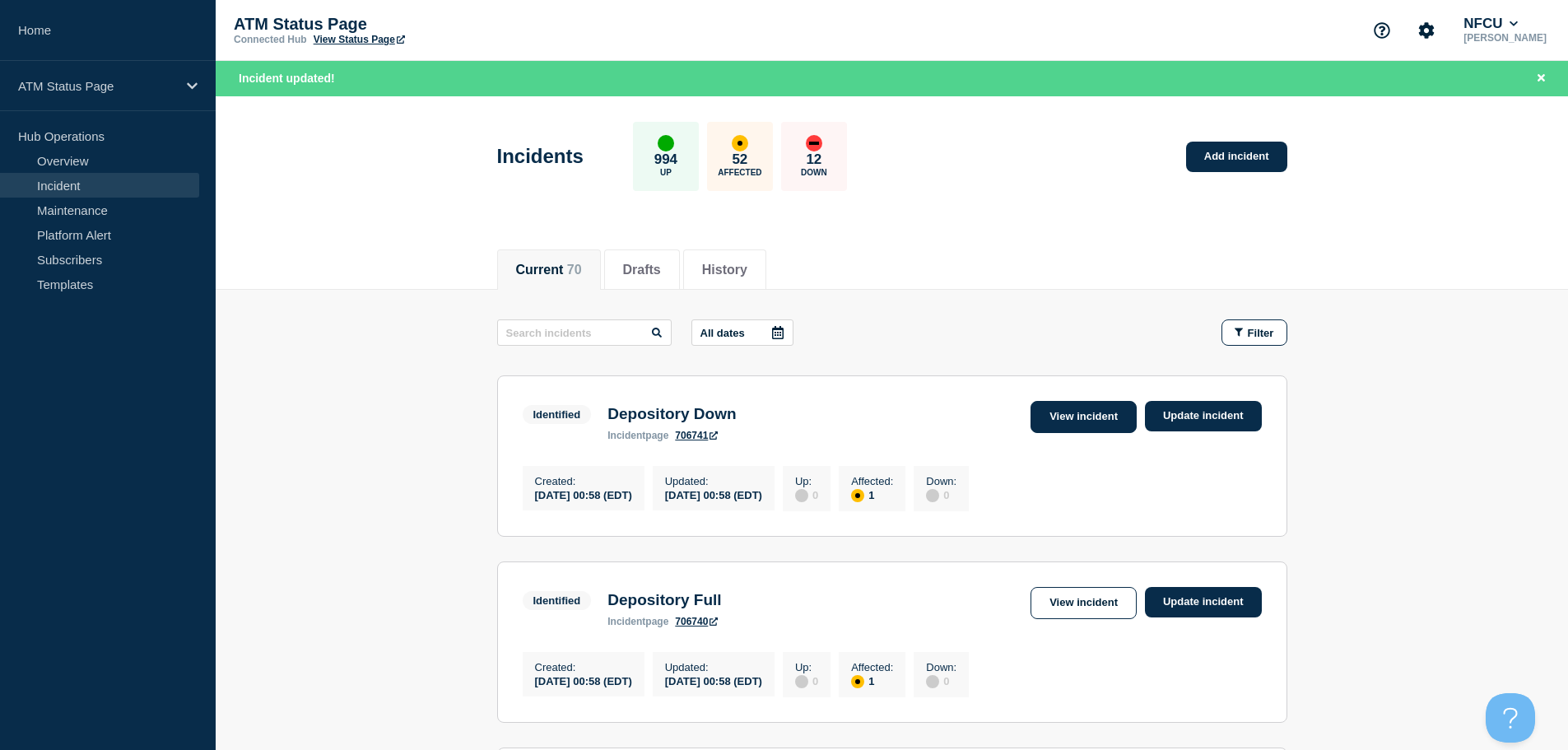
click at [1091, 420] on link "View incident" at bounding box center [1084, 417] width 106 height 32
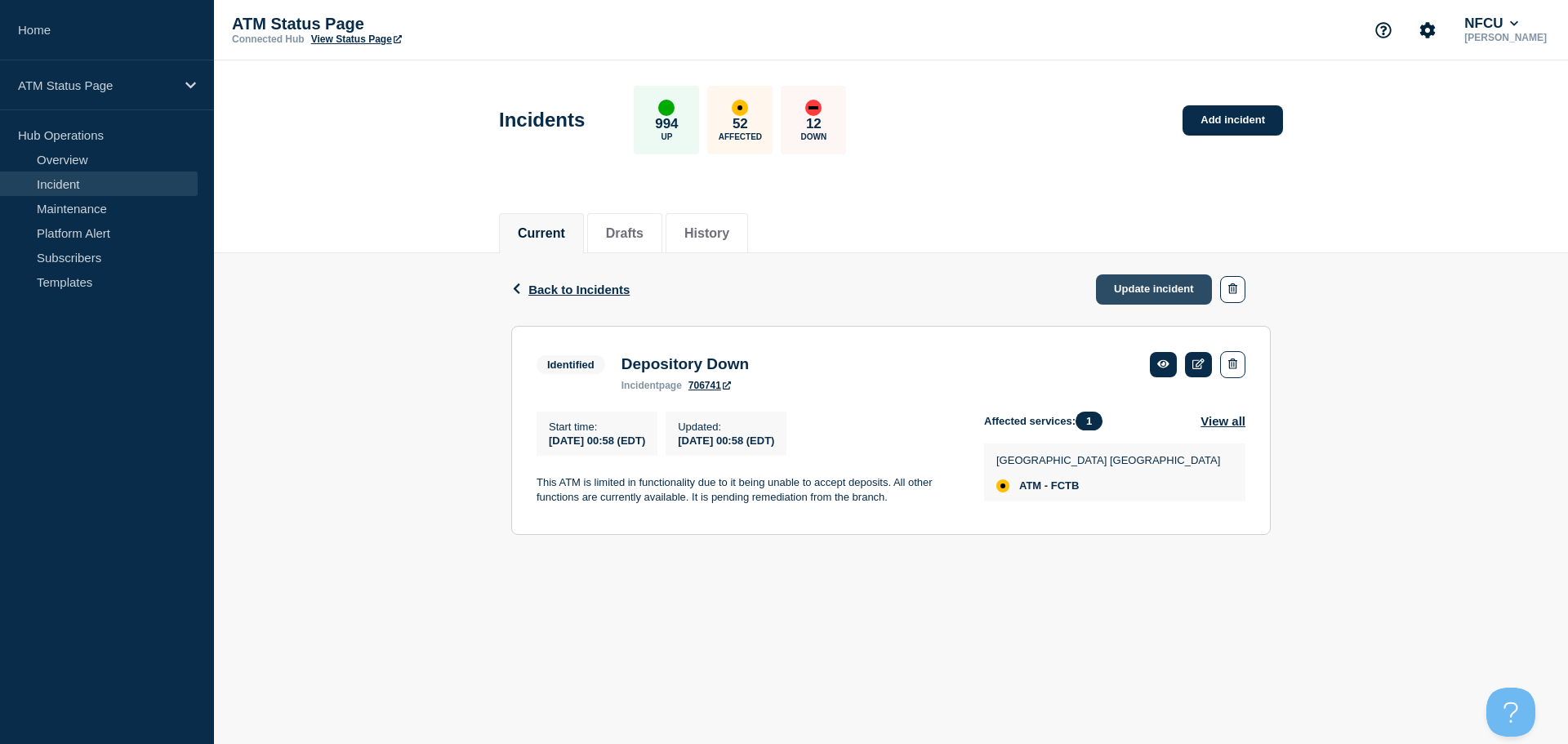
click at [1169, 292] on link "Update incident" at bounding box center [1154, 289] width 116 height 30
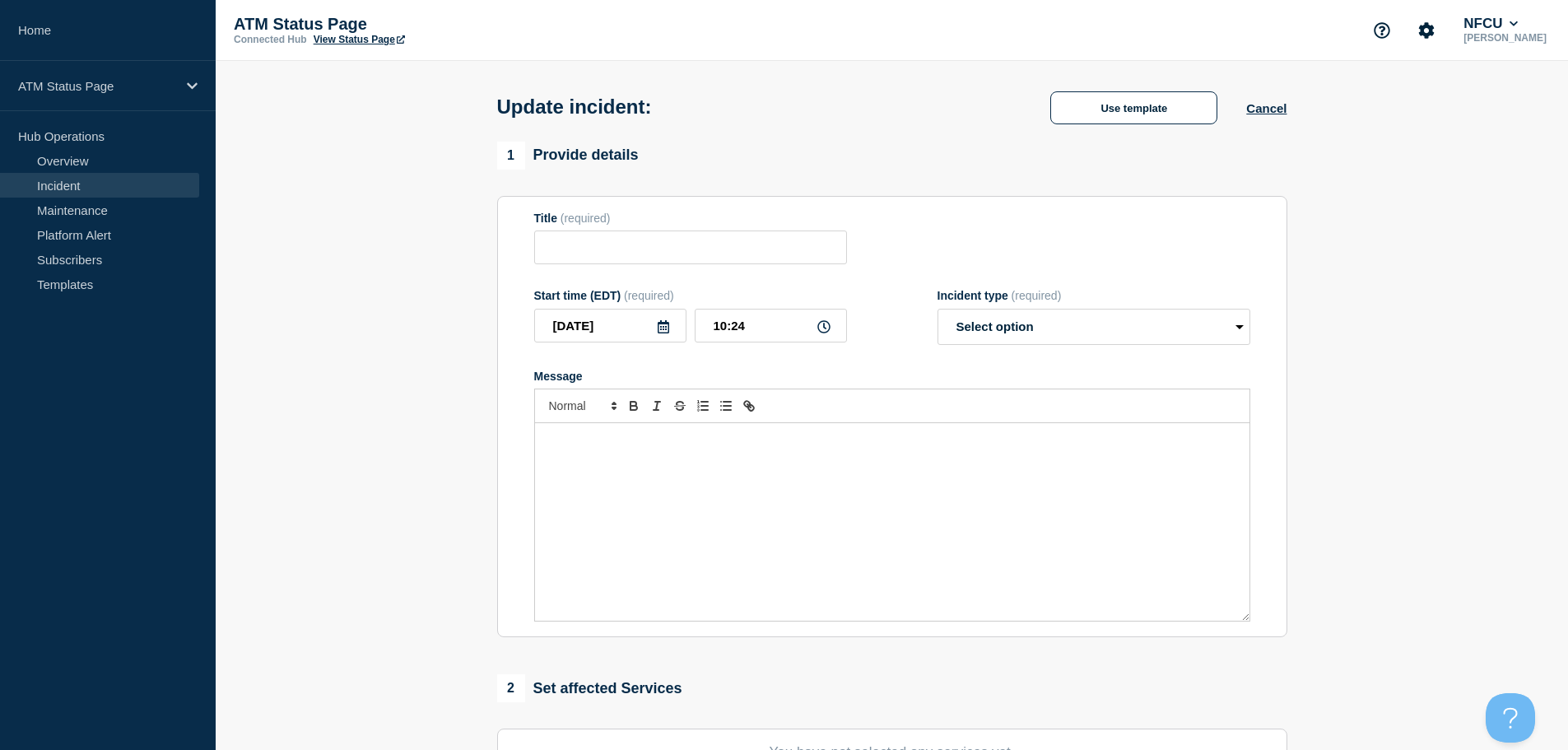
type input "Depository Down"
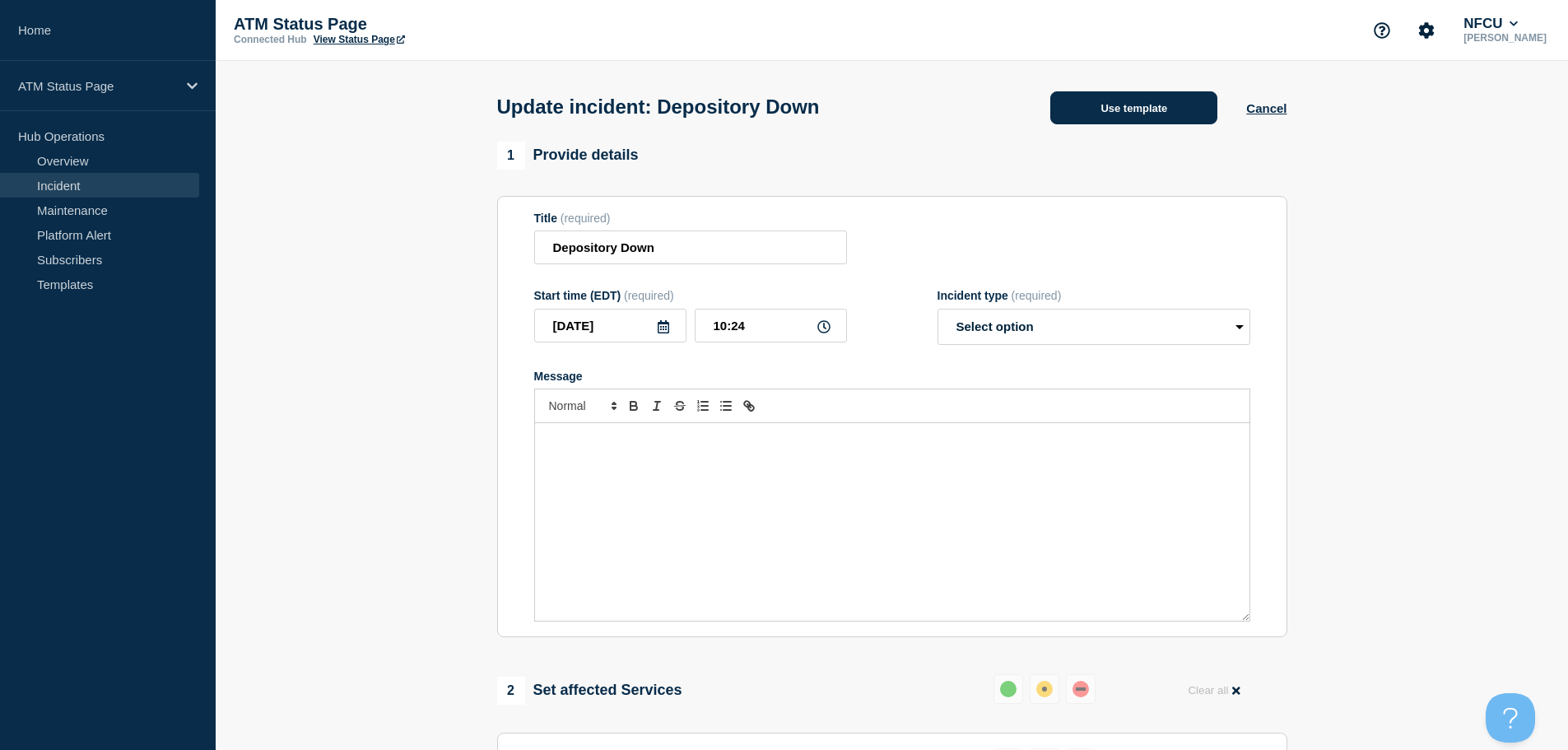
click at [1070, 118] on button "Use template" at bounding box center [1134, 107] width 167 height 33
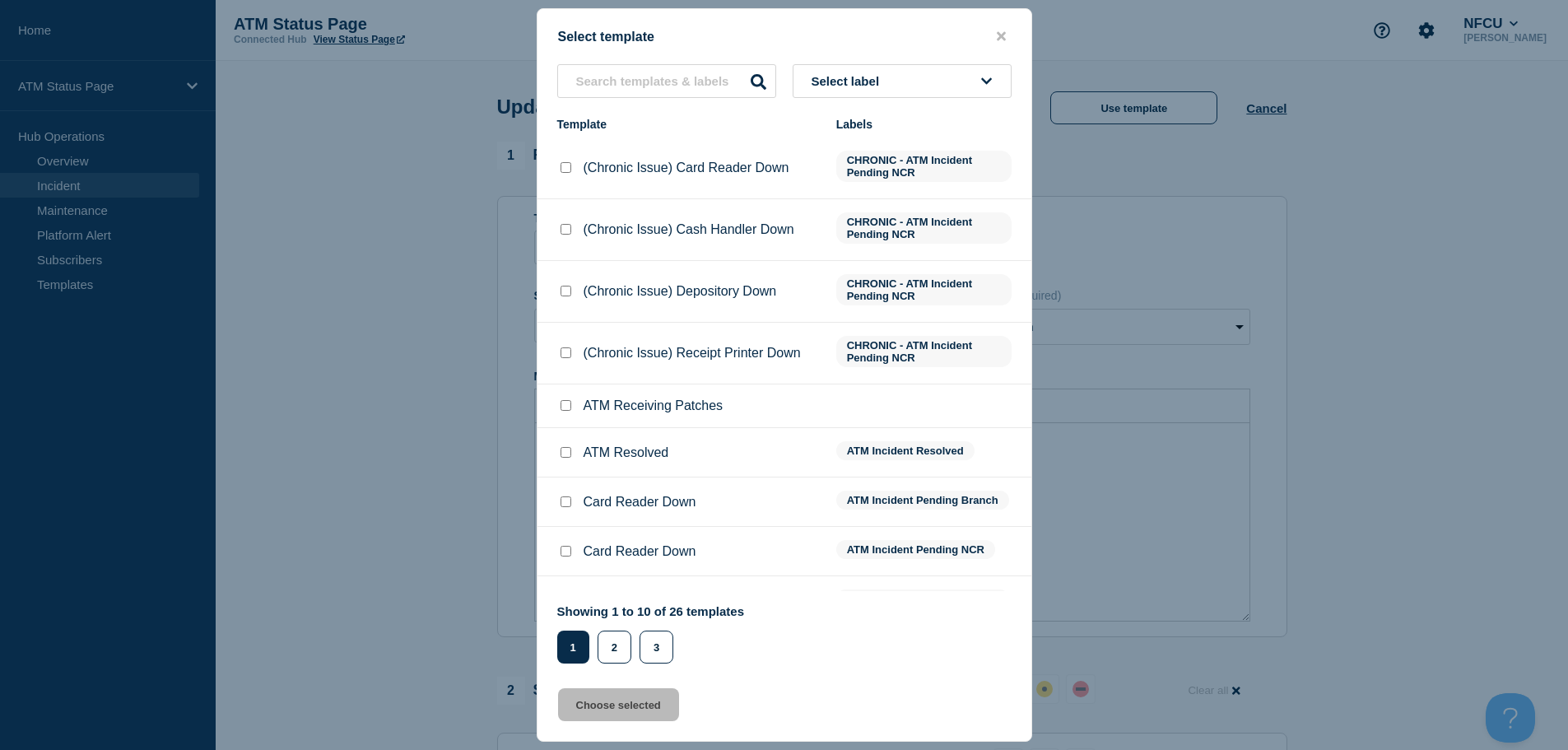
click at [566, 456] on input "ATM Resolved checkbox" at bounding box center [566, 452] width 11 height 11
checkbox input "true"
click at [612, 716] on button "Choose selected" at bounding box center [618, 704] width 121 height 33
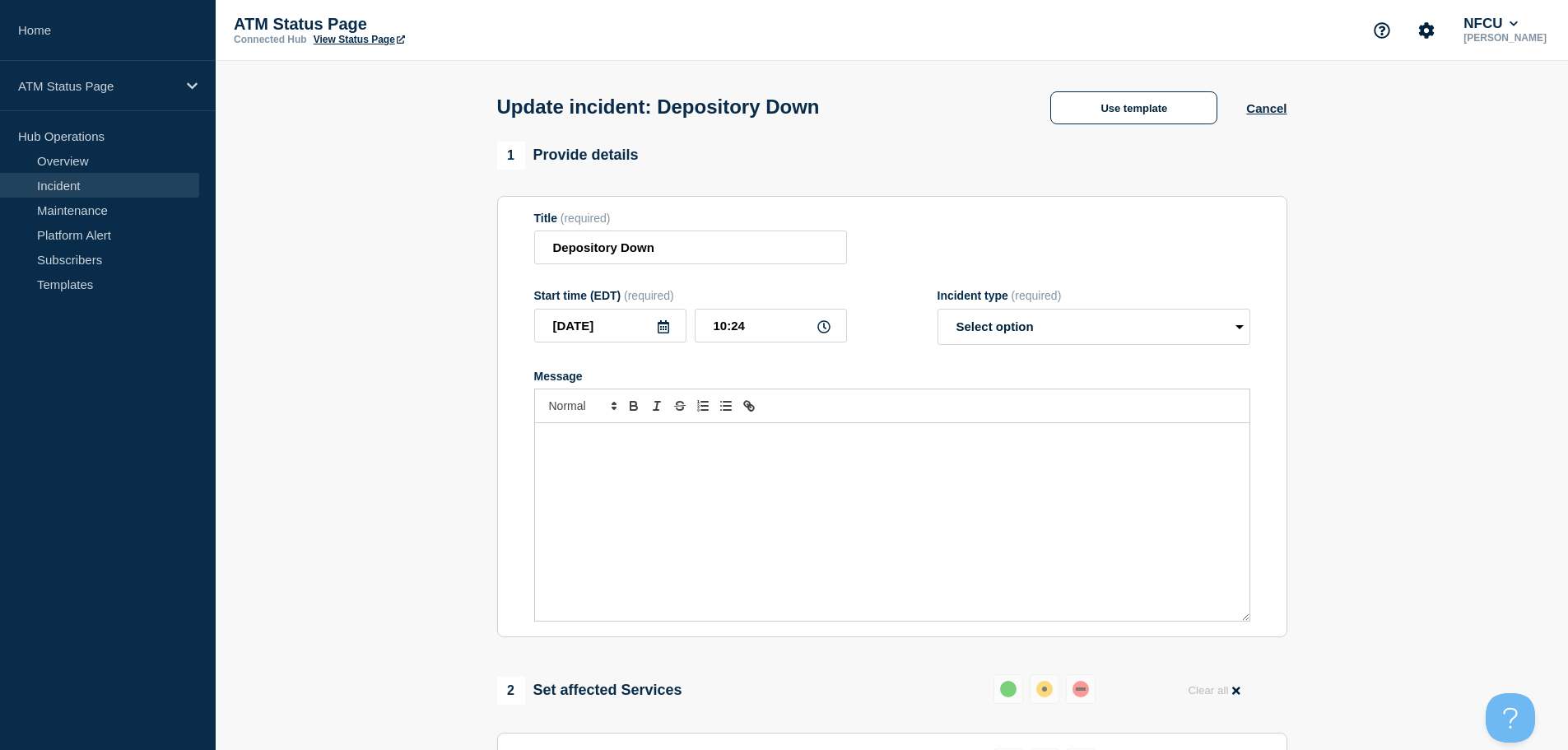
select select "resolved"
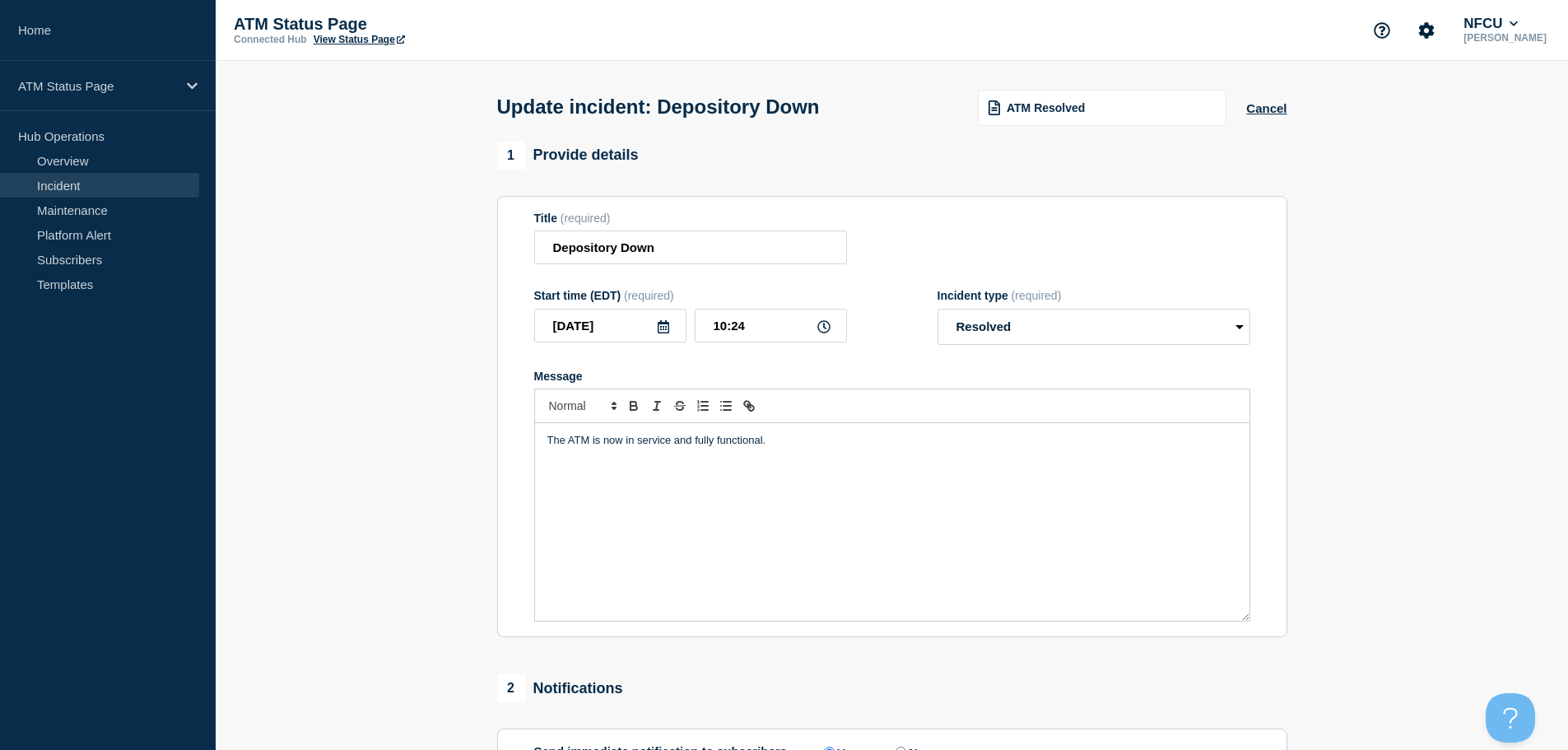
scroll to position [303, 0]
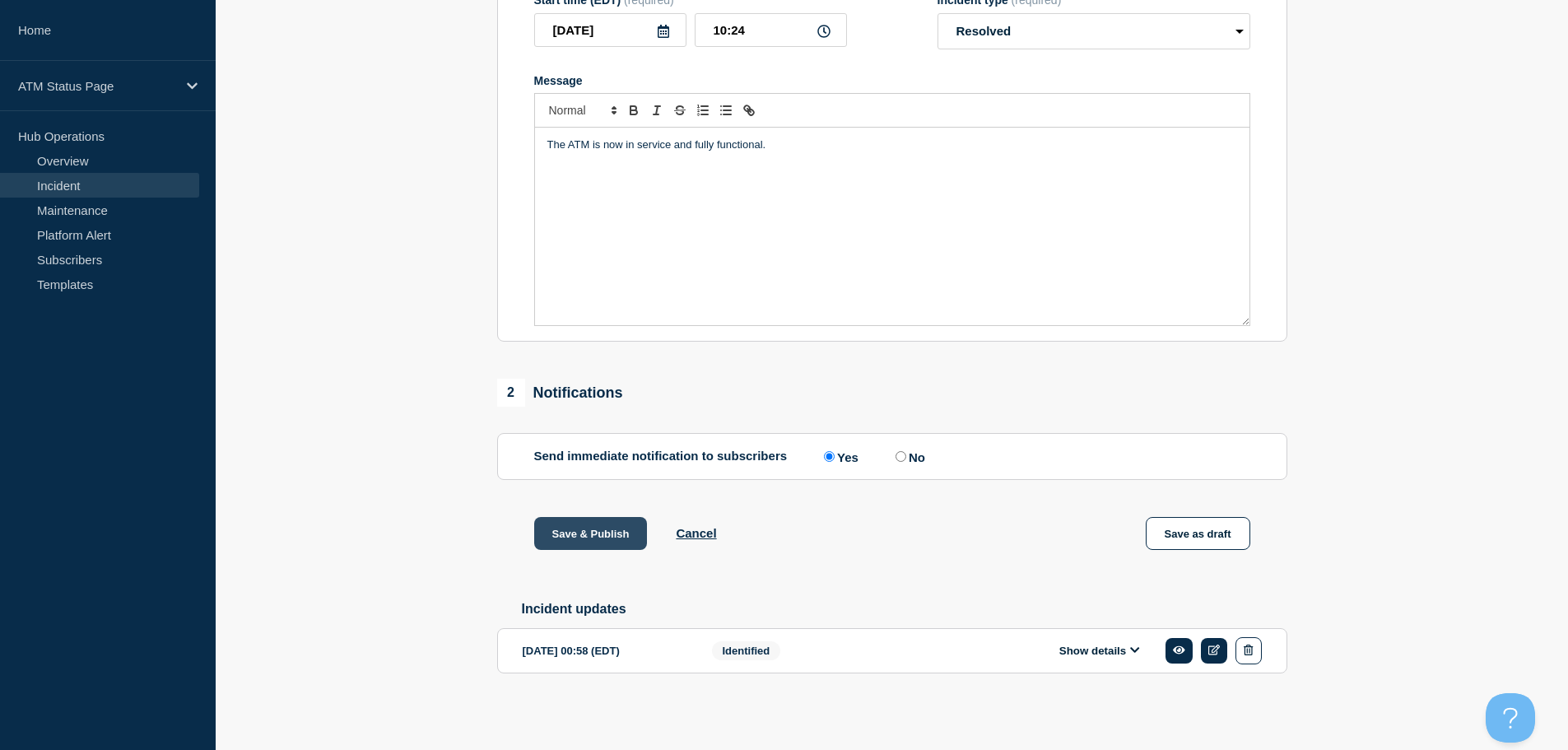
click at [586, 524] on button "Save & Publish" at bounding box center [590, 533] width 113 height 33
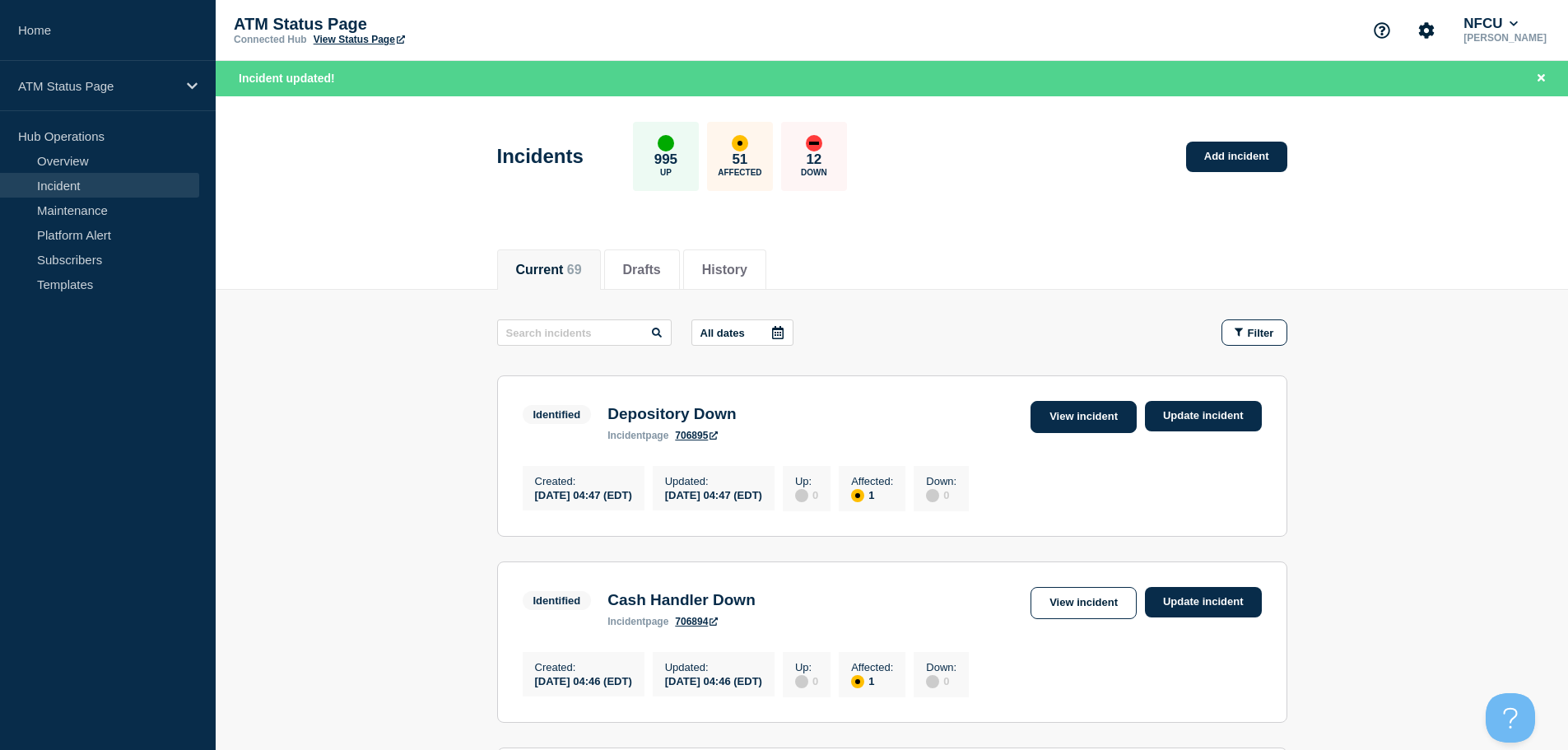
click at [1075, 417] on link "View incident" at bounding box center [1084, 417] width 106 height 32
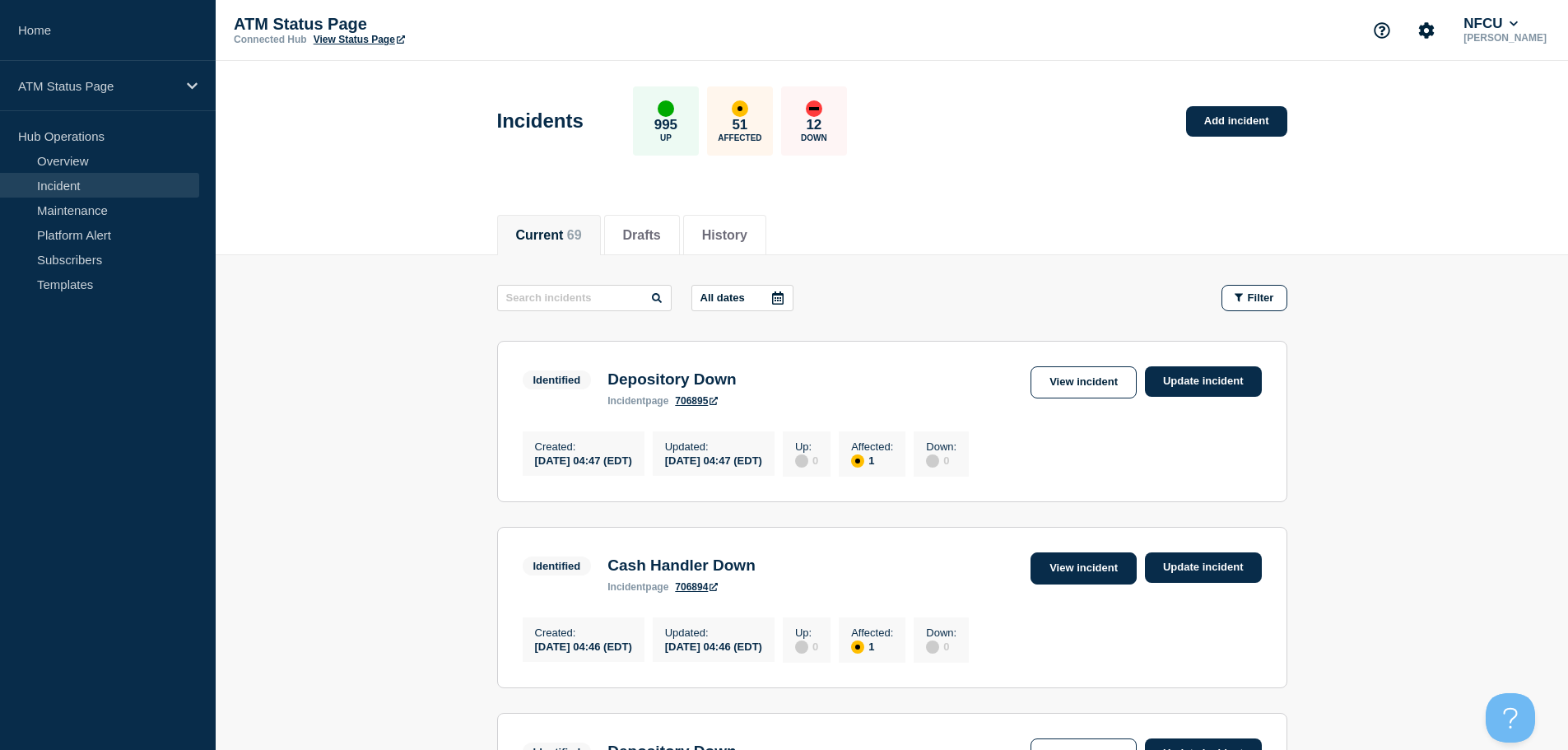
click at [1094, 584] on link "View incident" at bounding box center [1084, 568] width 106 height 32
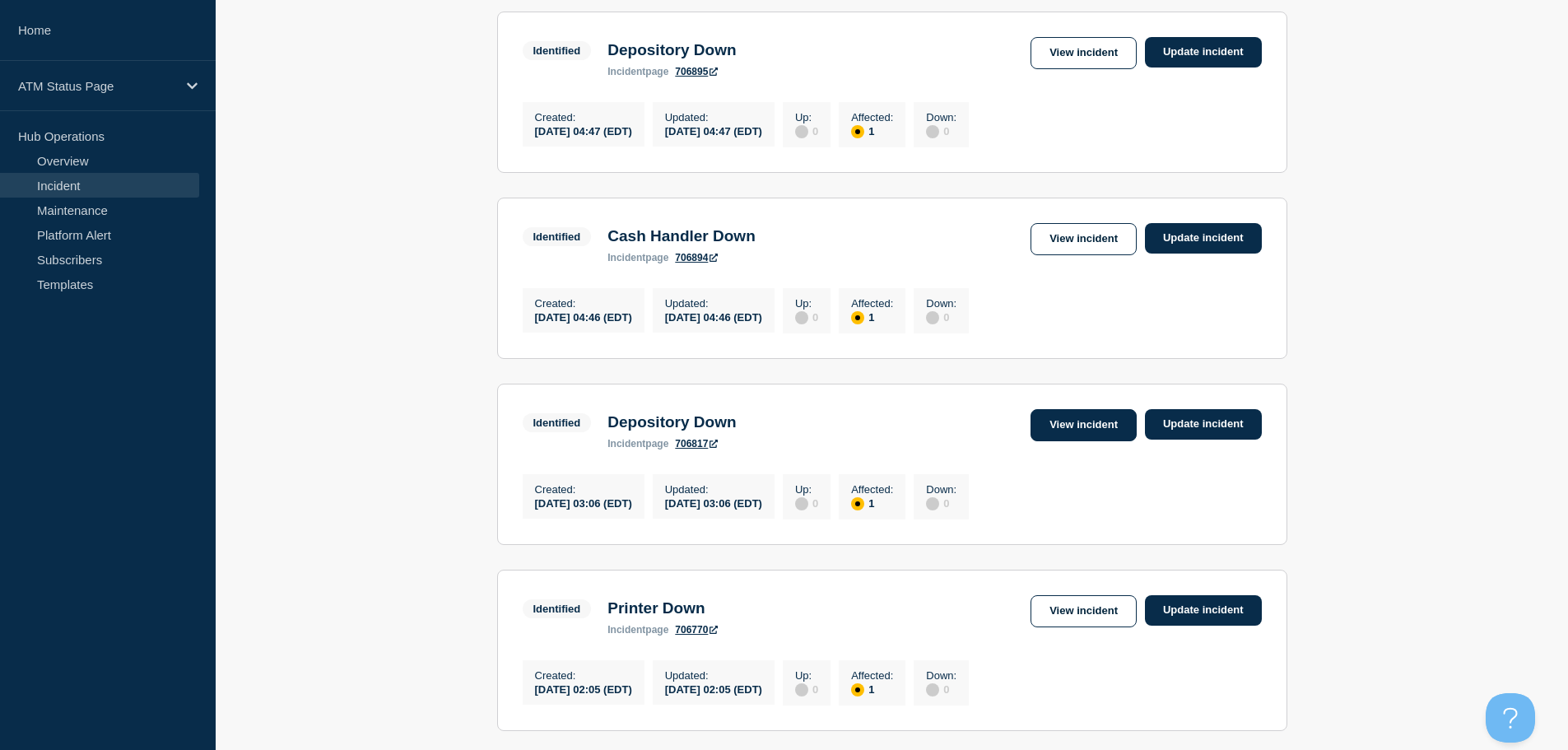
click at [1077, 428] on link "View incident" at bounding box center [1084, 425] width 106 height 32
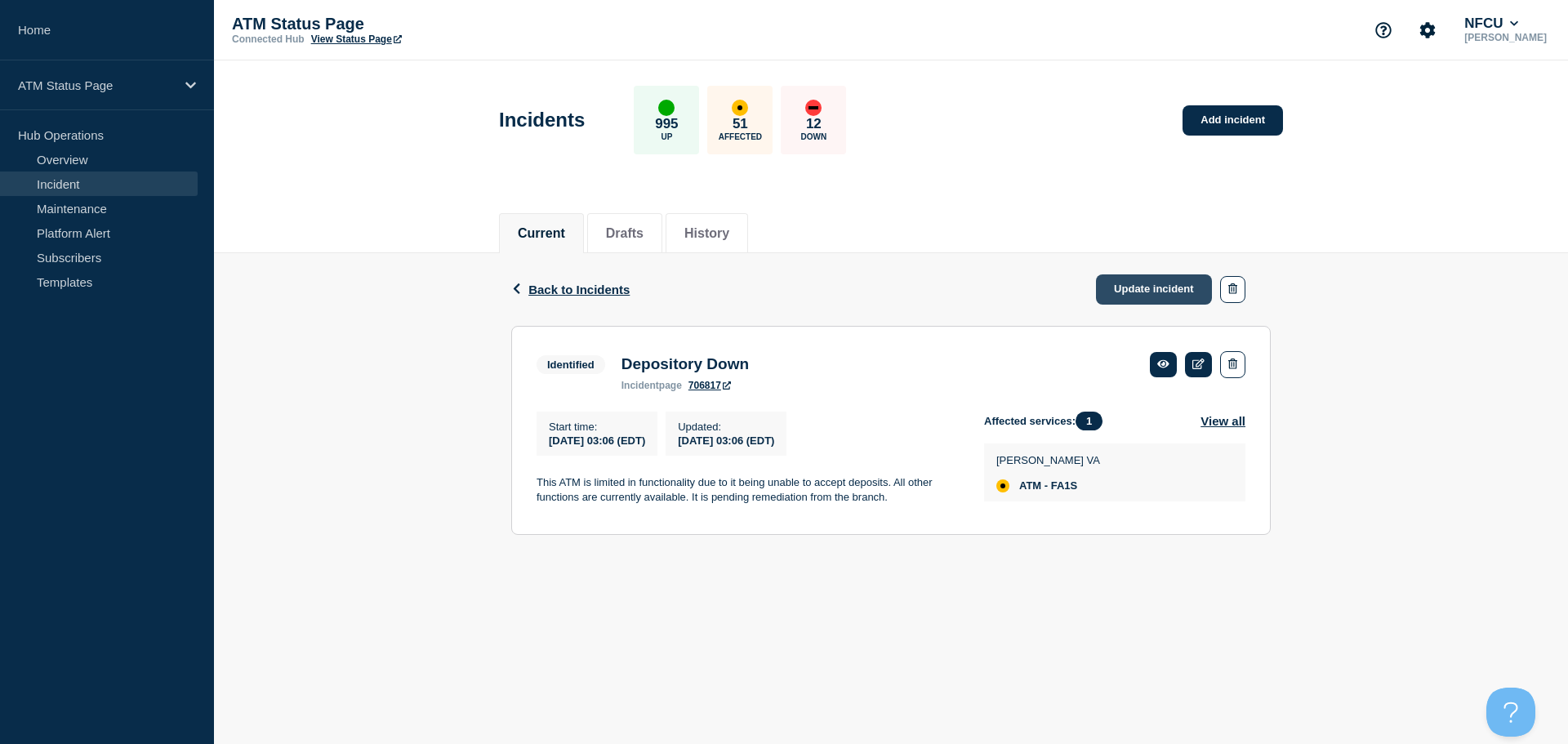
click at [1150, 295] on link "Update incident" at bounding box center [1154, 289] width 116 height 30
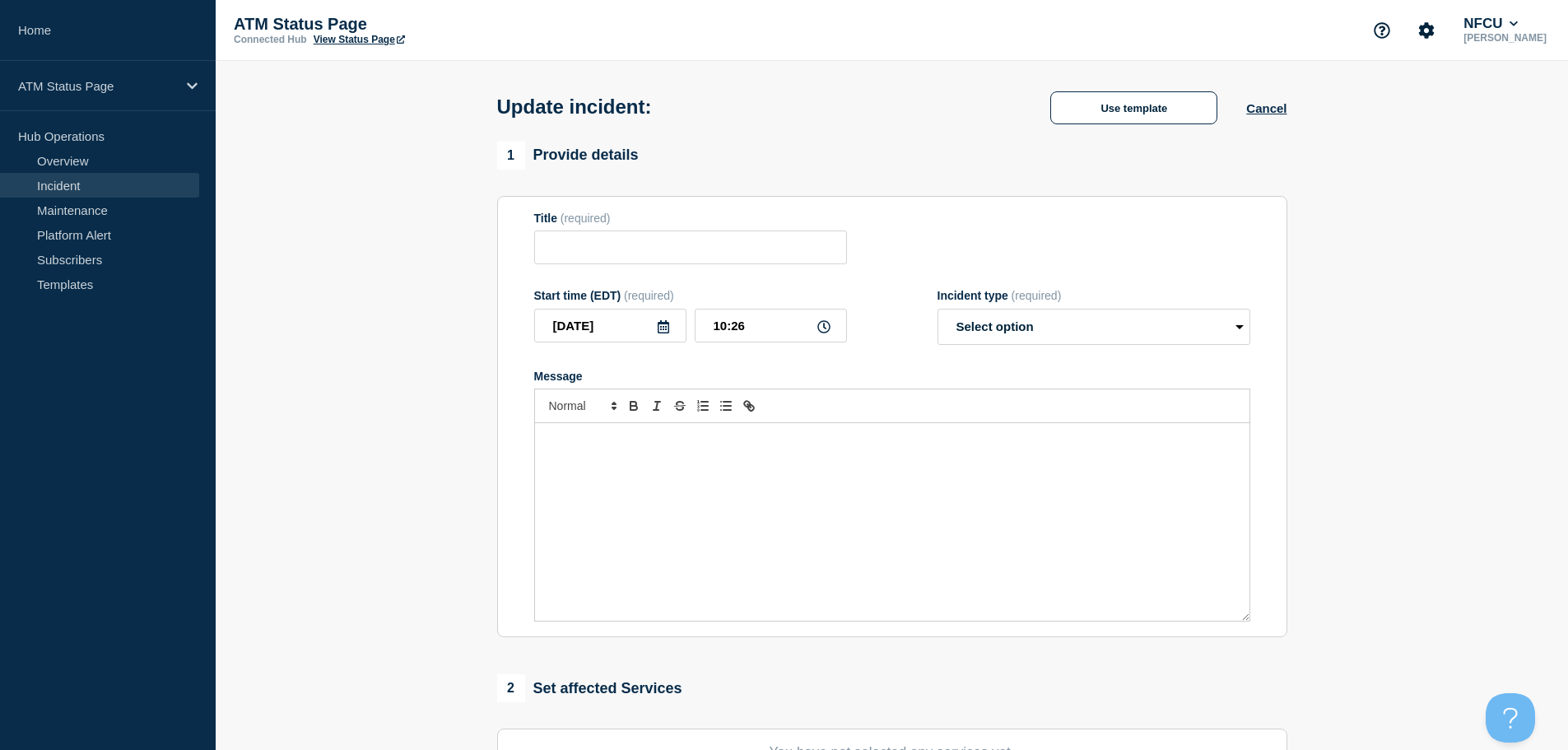
type input "Depository Down"
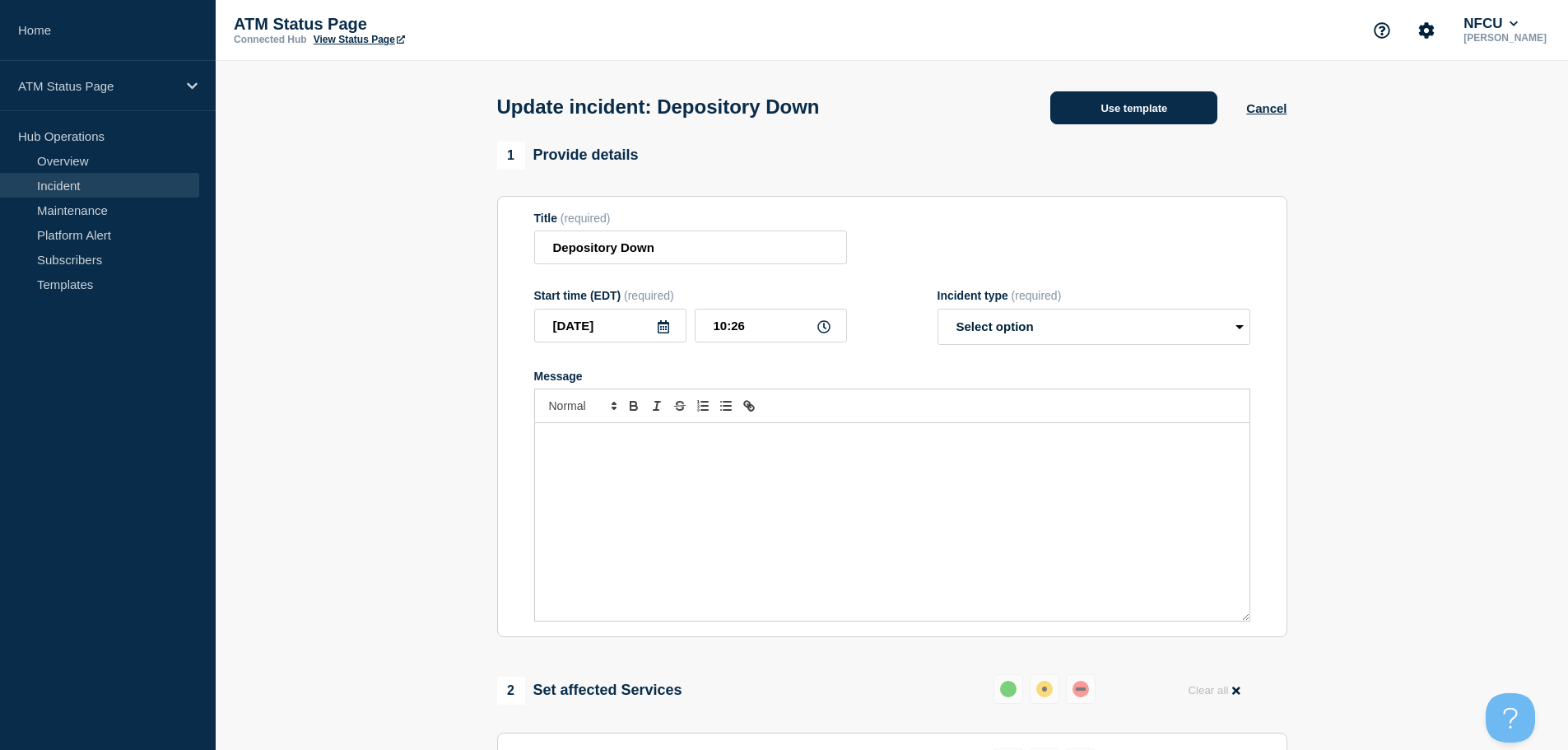
click at [1071, 114] on button "Use template" at bounding box center [1134, 107] width 167 height 33
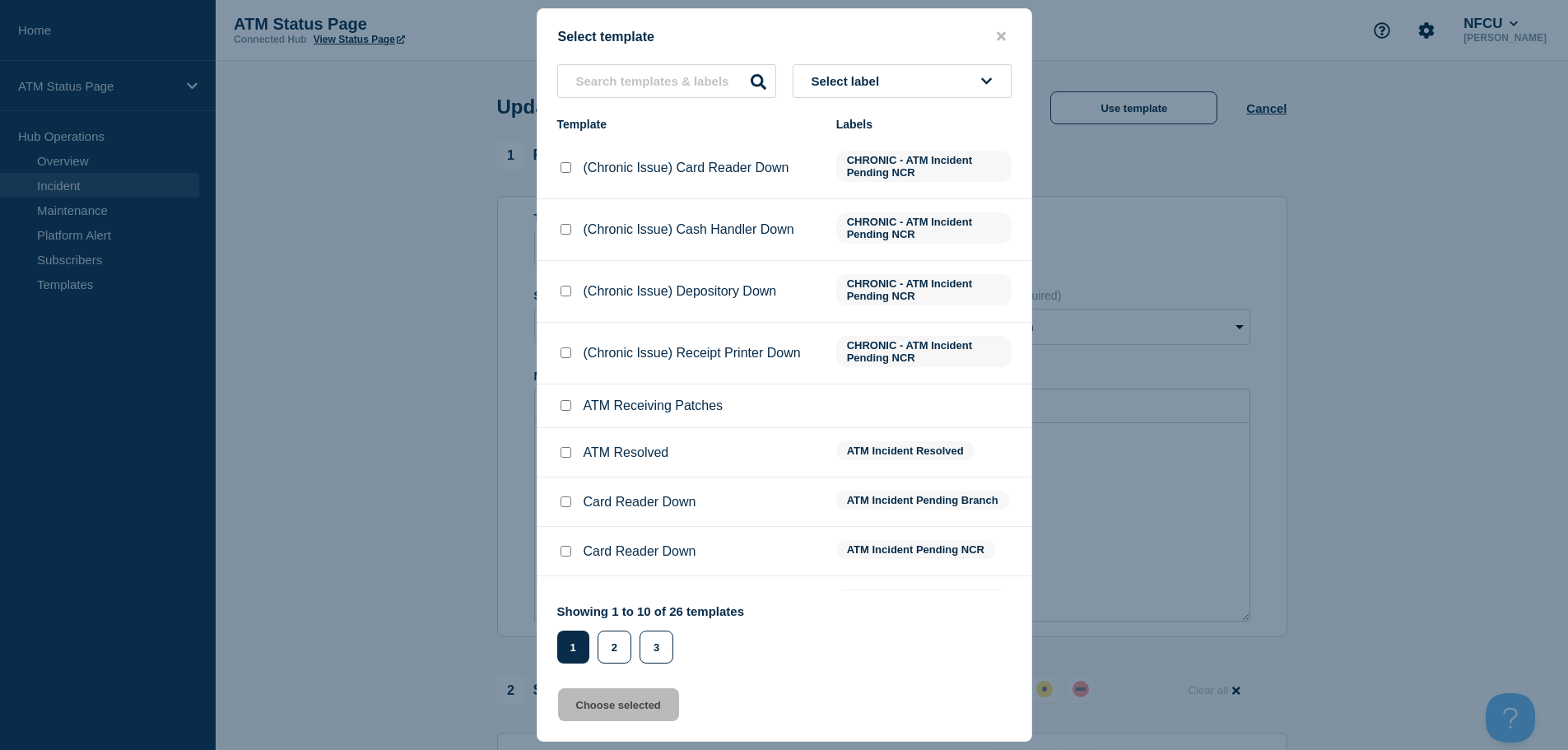
click at [564, 452] on input "ATM Resolved checkbox" at bounding box center [566, 452] width 11 height 11
checkbox input "true"
click at [628, 703] on button "Choose selected" at bounding box center [618, 704] width 121 height 33
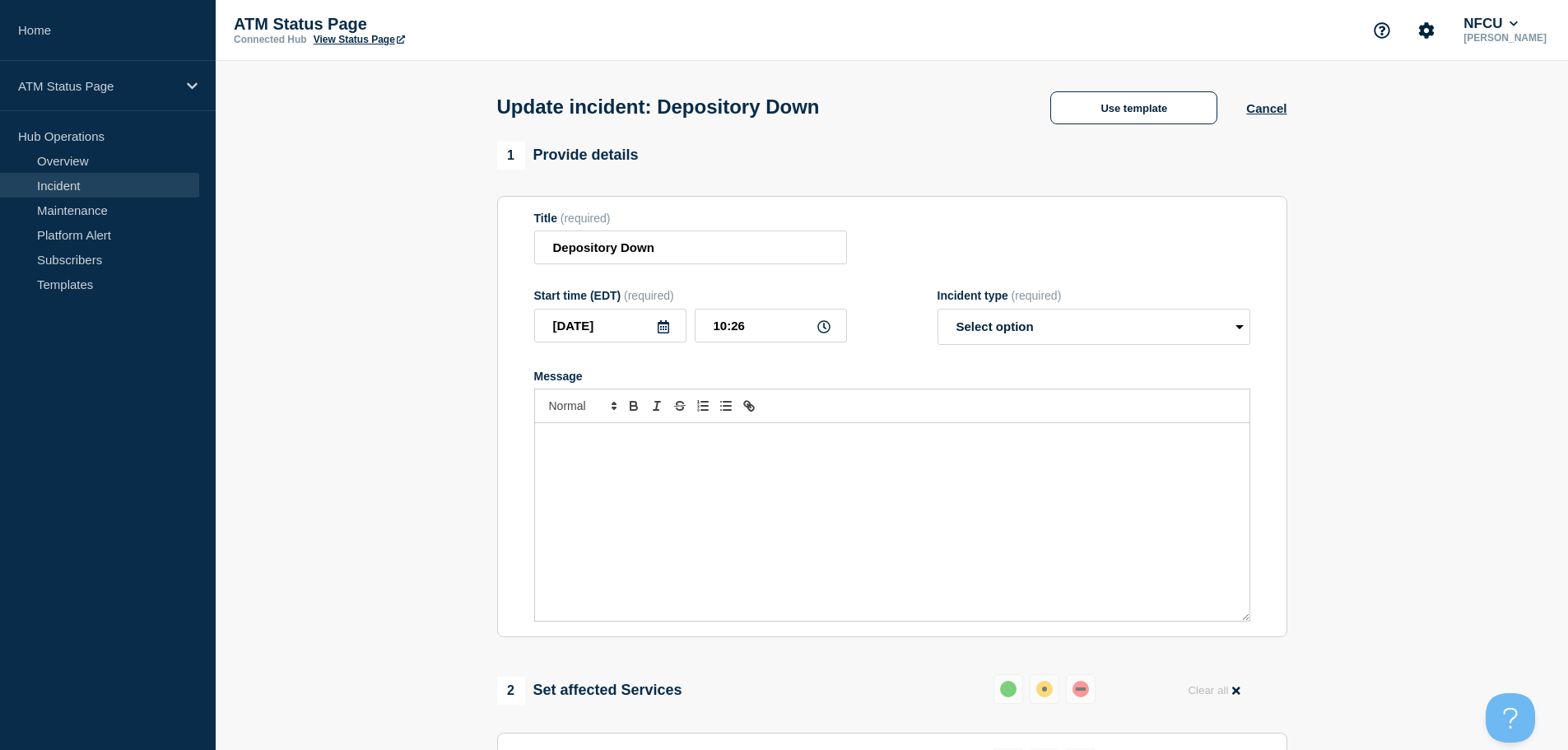
select select "resolved"
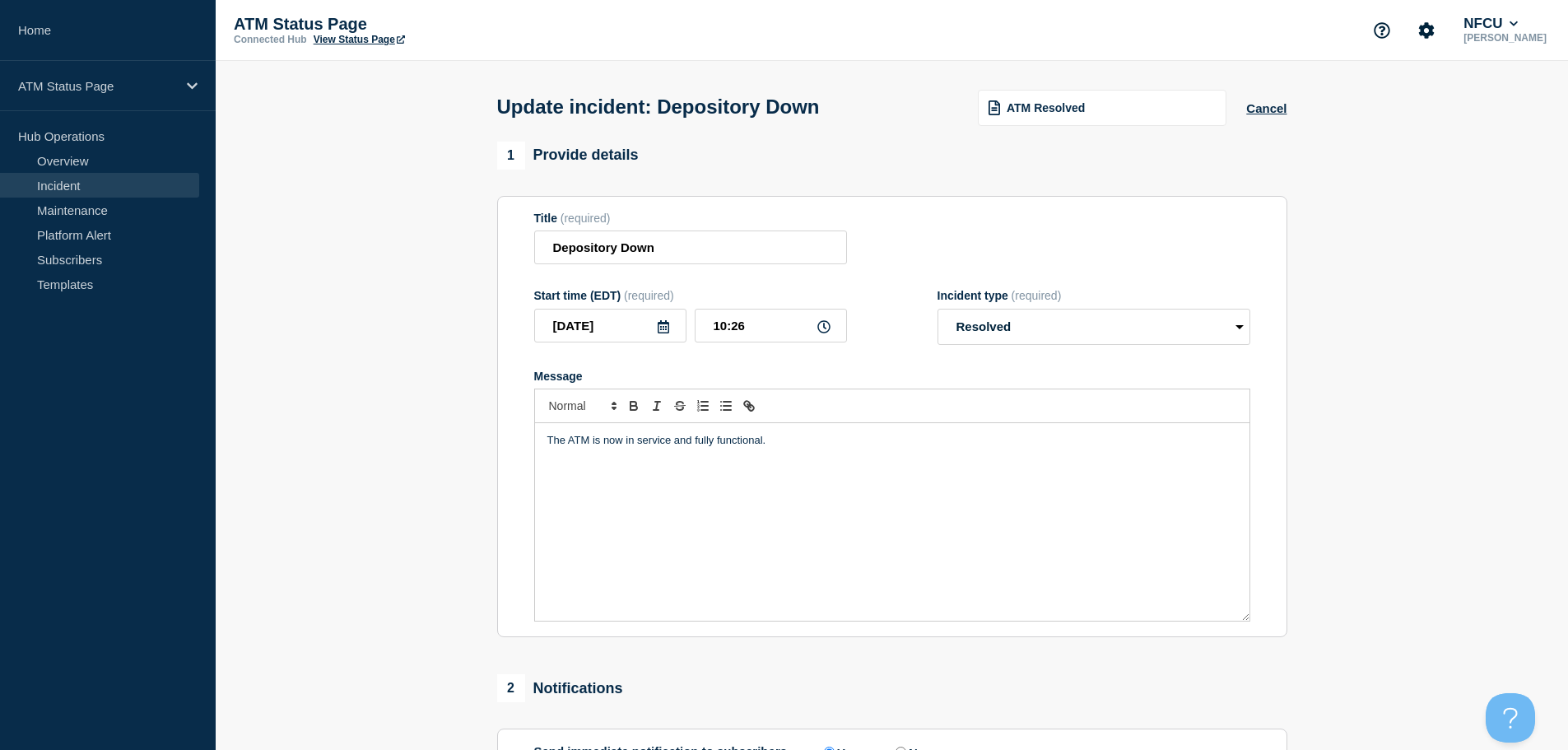
scroll to position [303, 0]
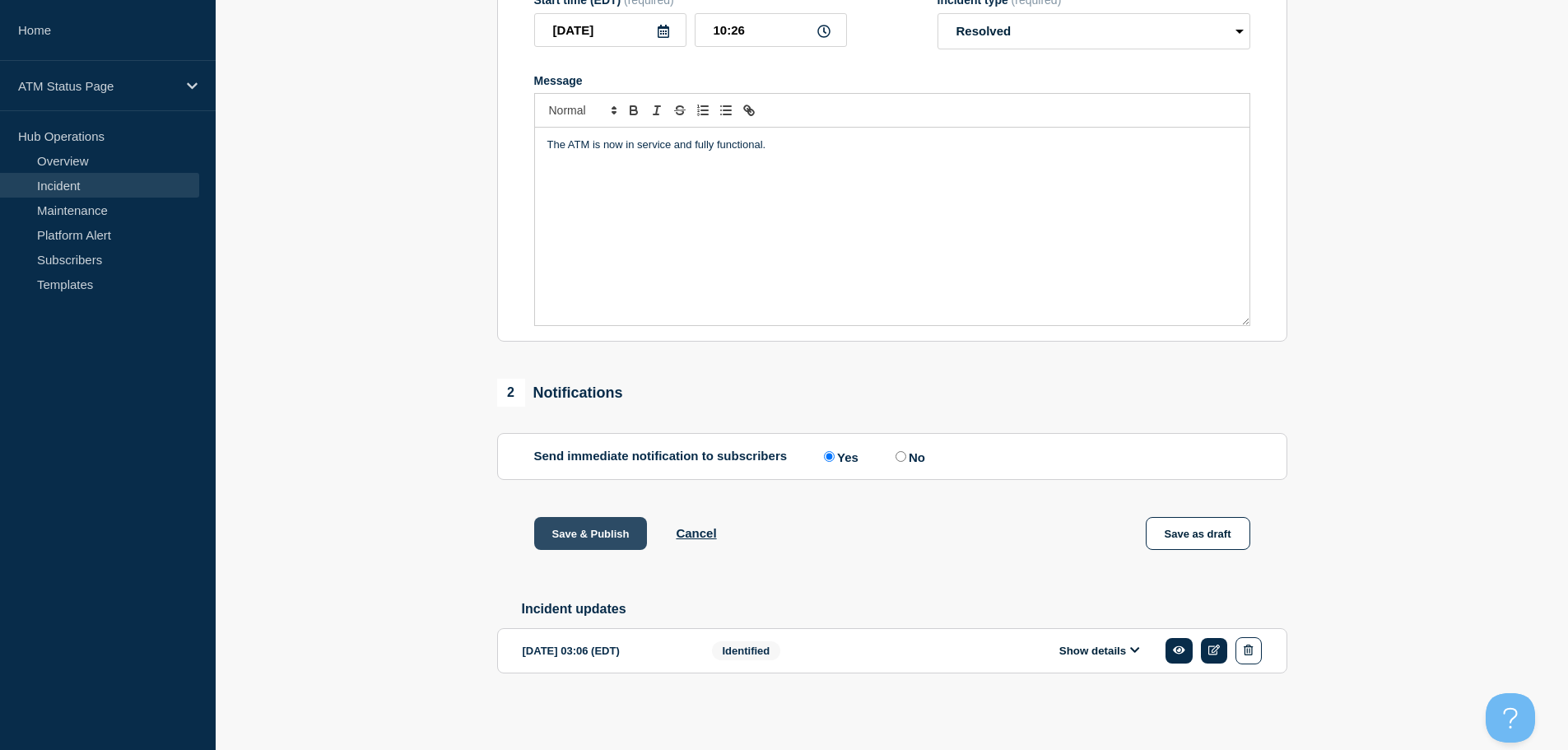
click at [604, 524] on button "Save & Publish" at bounding box center [590, 533] width 113 height 33
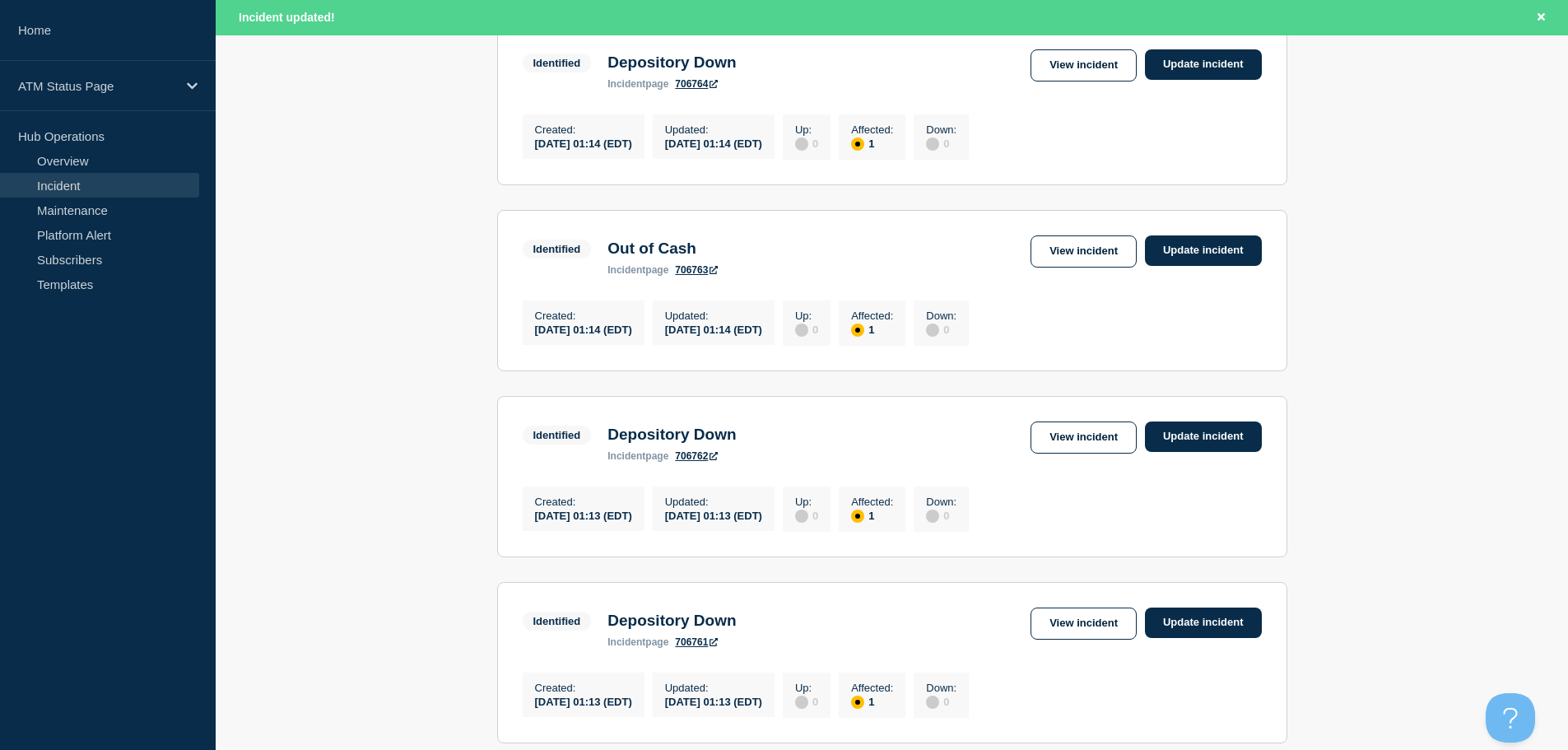
scroll to position [1750, 0]
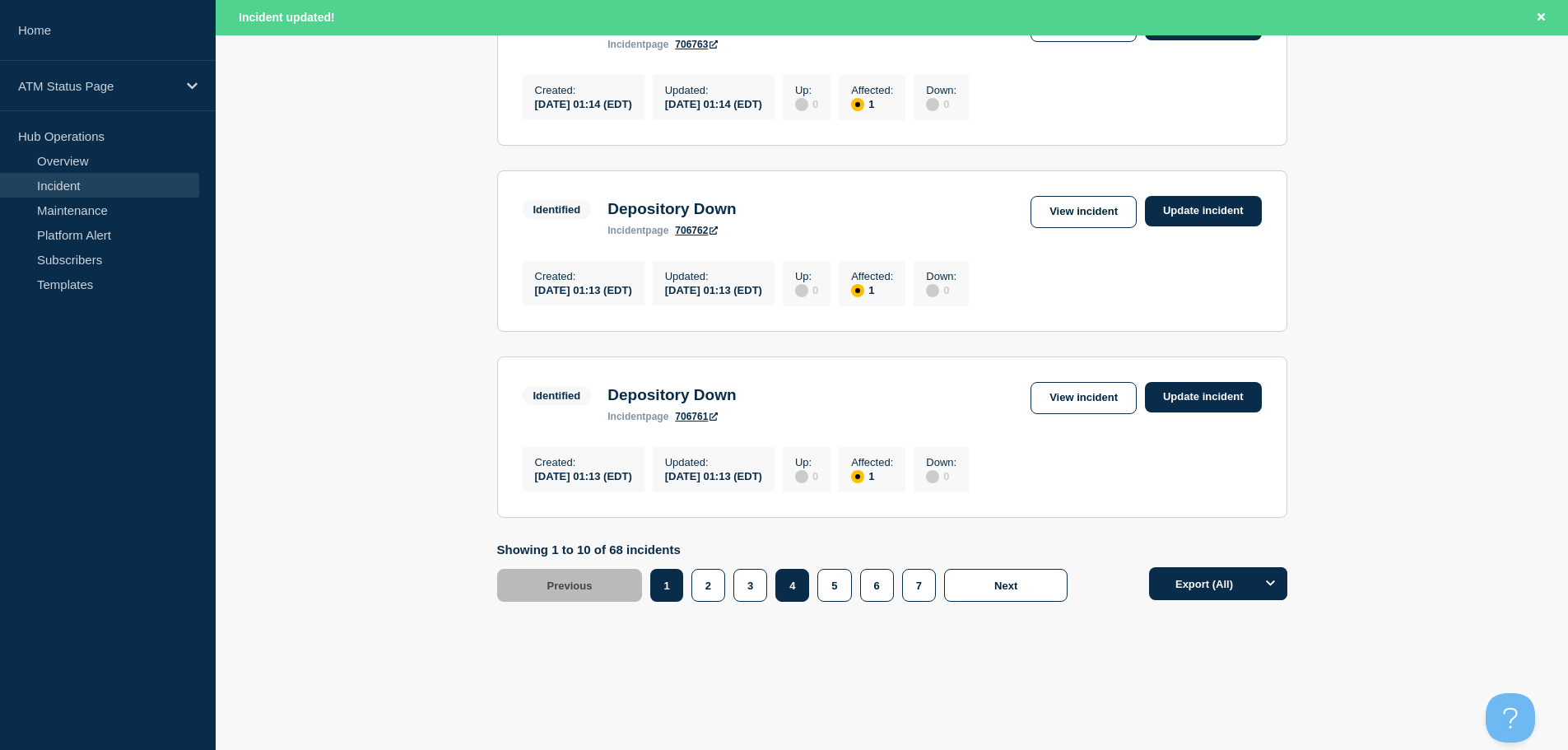
click at [796, 596] on button "4" at bounding box center [791, 585] width 33 height 33
click at [1088, 390] on link "View incident" at bounding box center [1084, 398] width 106 height 32
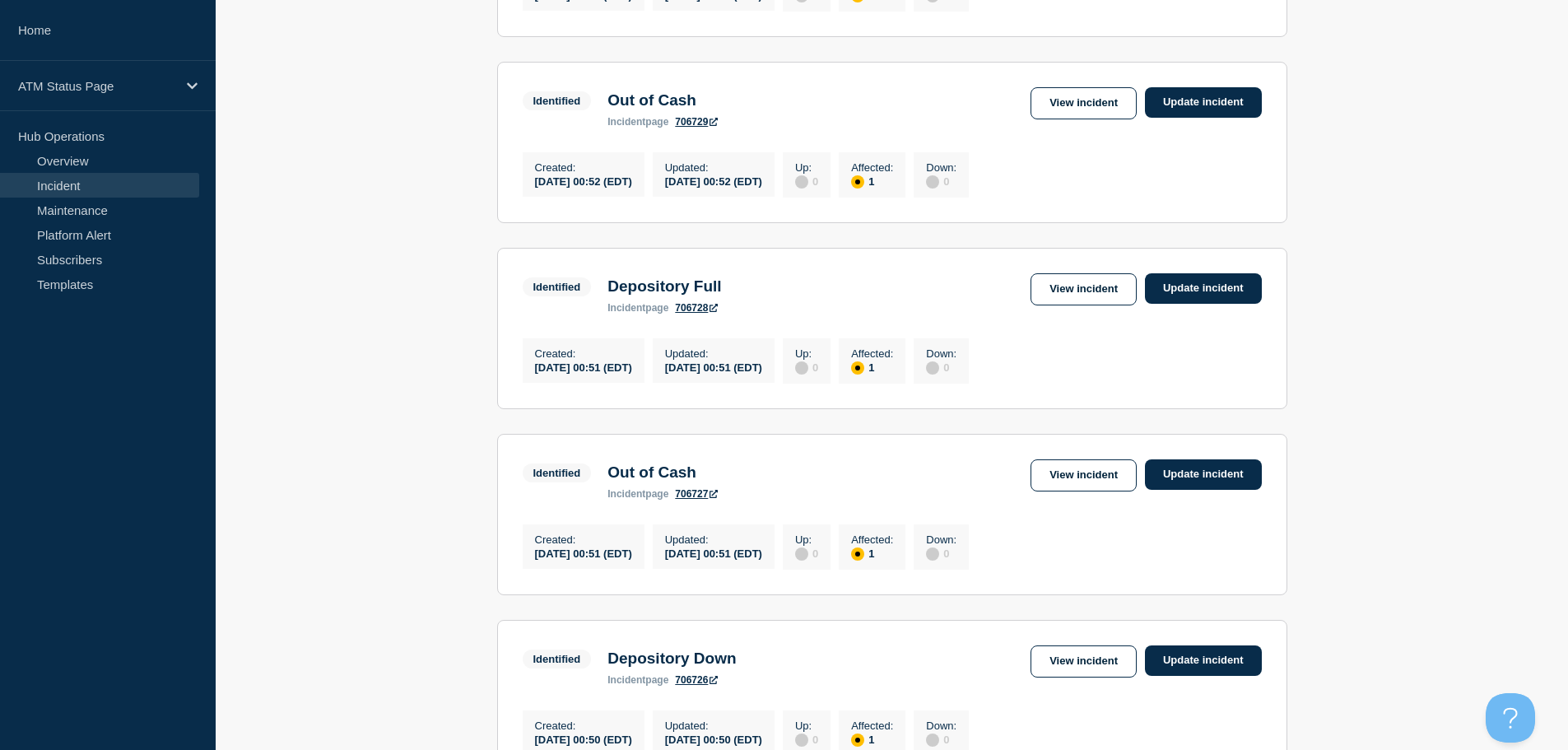
scroll to position [1716, 0]
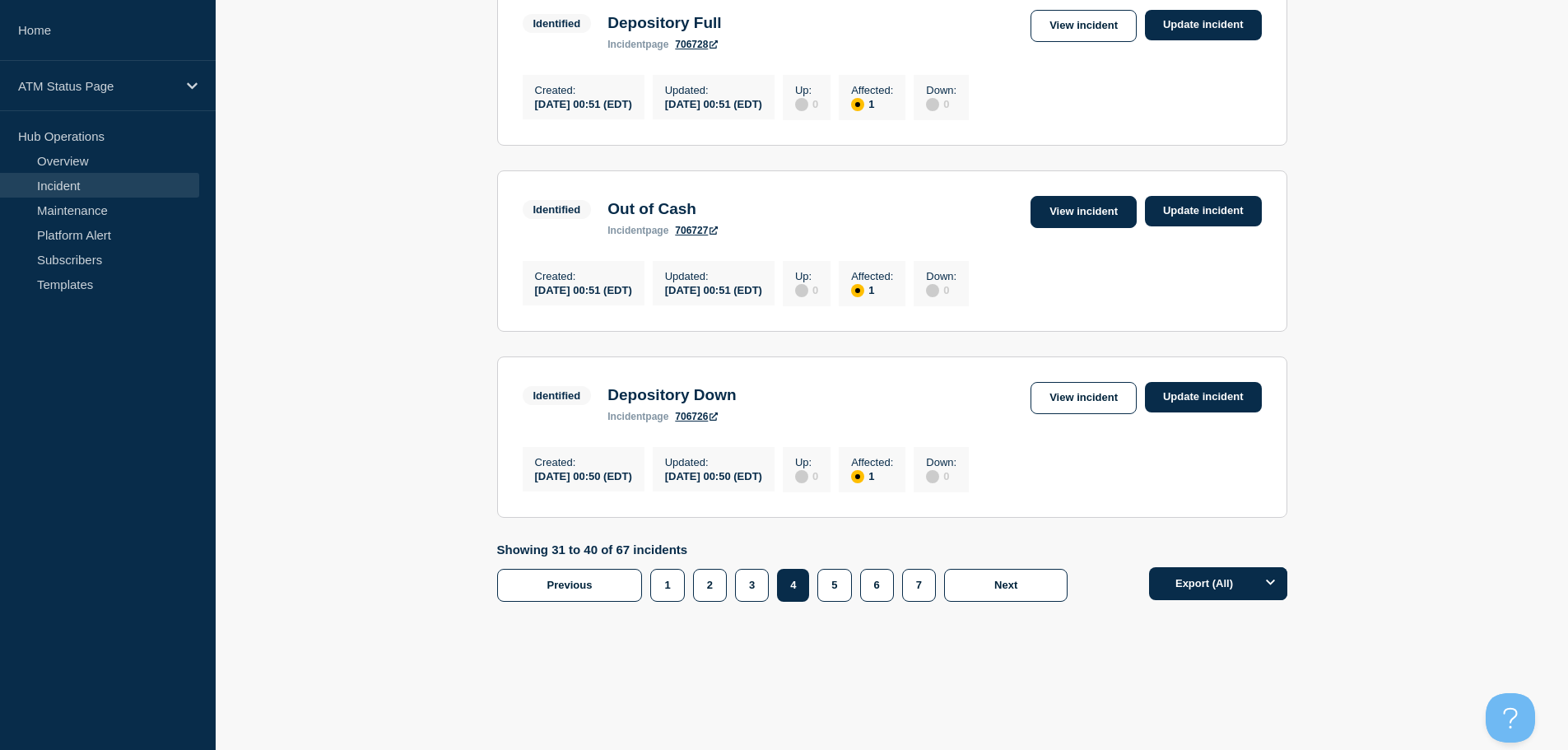
click at [1104, 206] on link "View incident" at bounding box center [1084, 212] width 106 height 32
click at [1095, 42] on link "View incident" at bounding box center [1084, 26] width 106 height 32
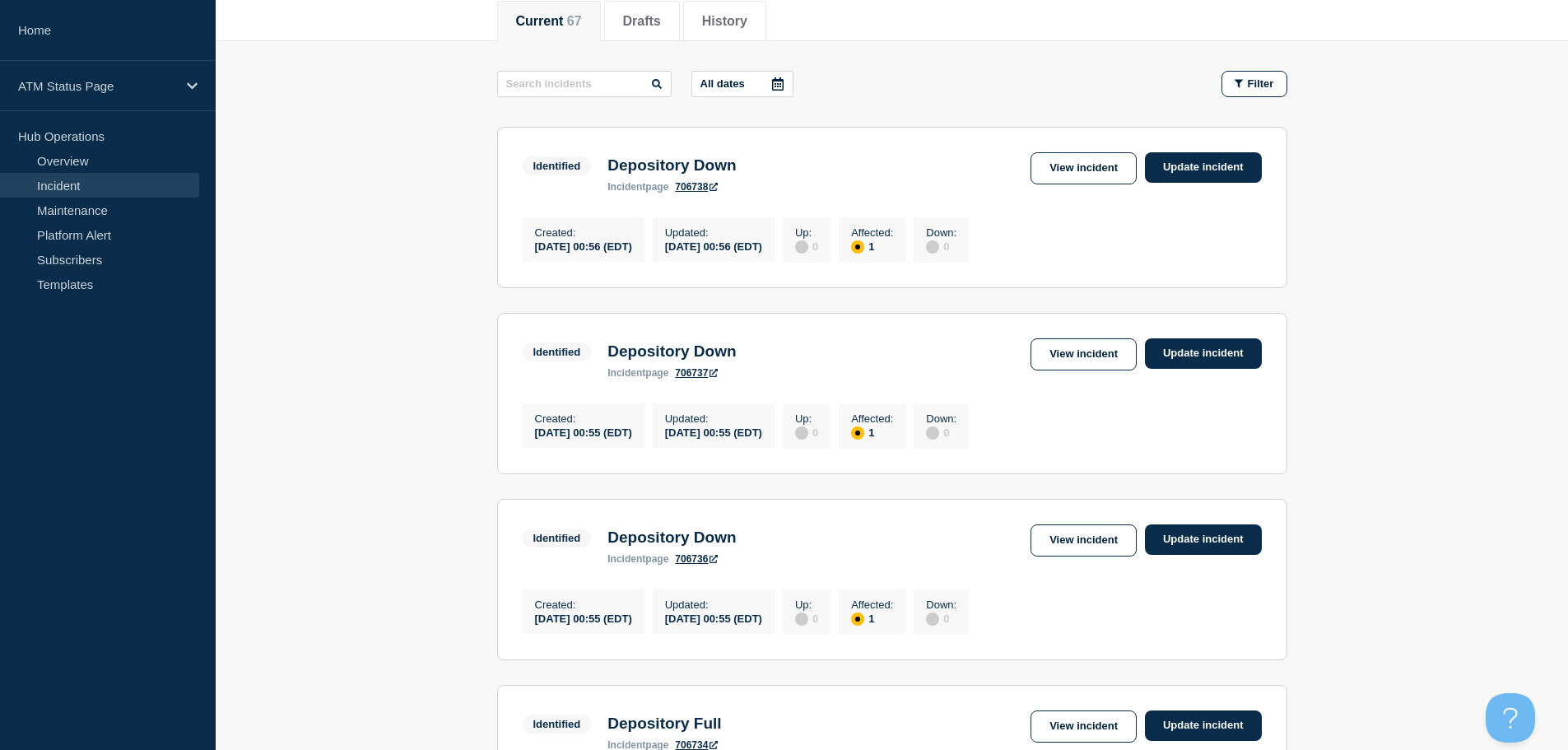
scroll to position [237, 0]
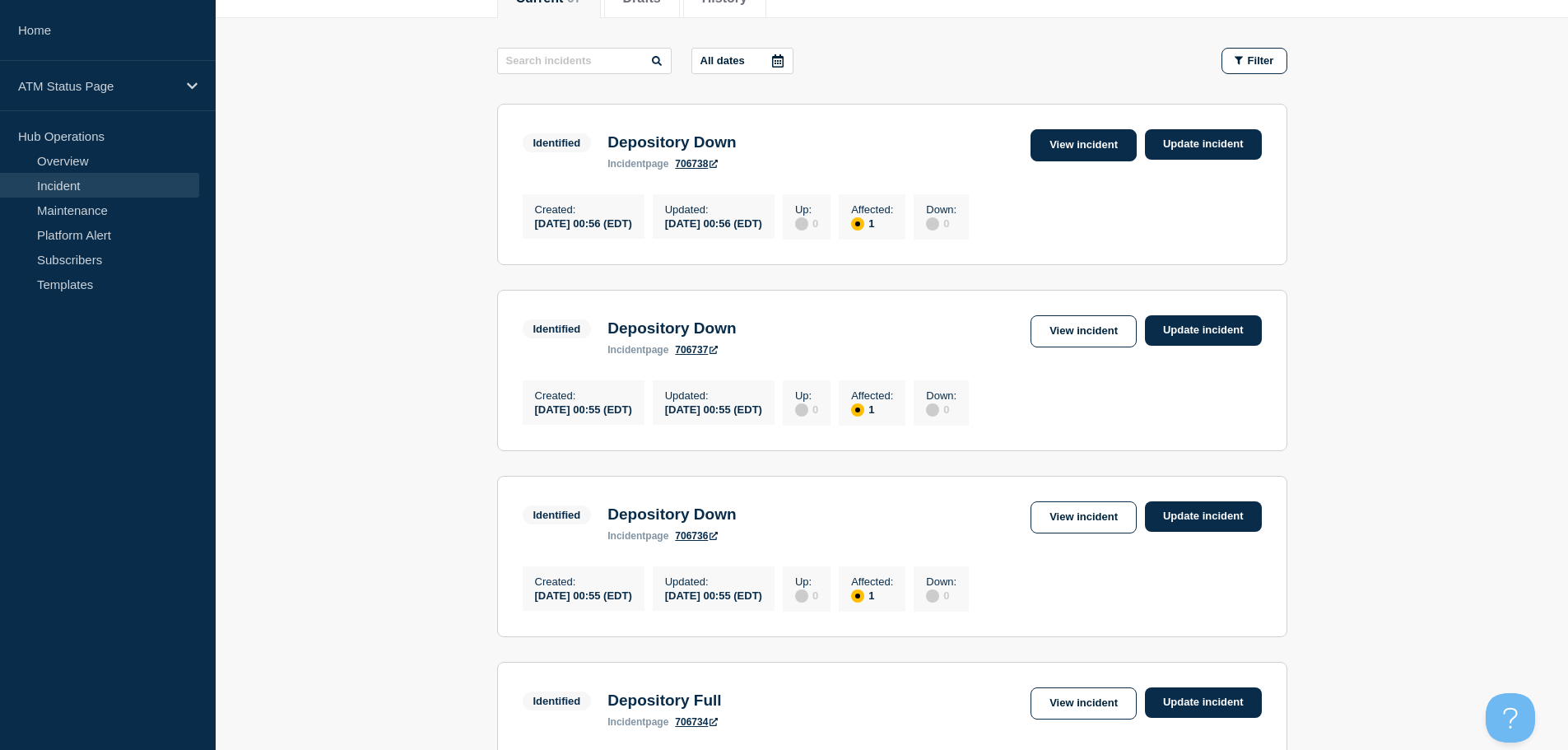
click at [1122, 146] on link "View incident" at bounding box center [1084, 146] width 106 height 32
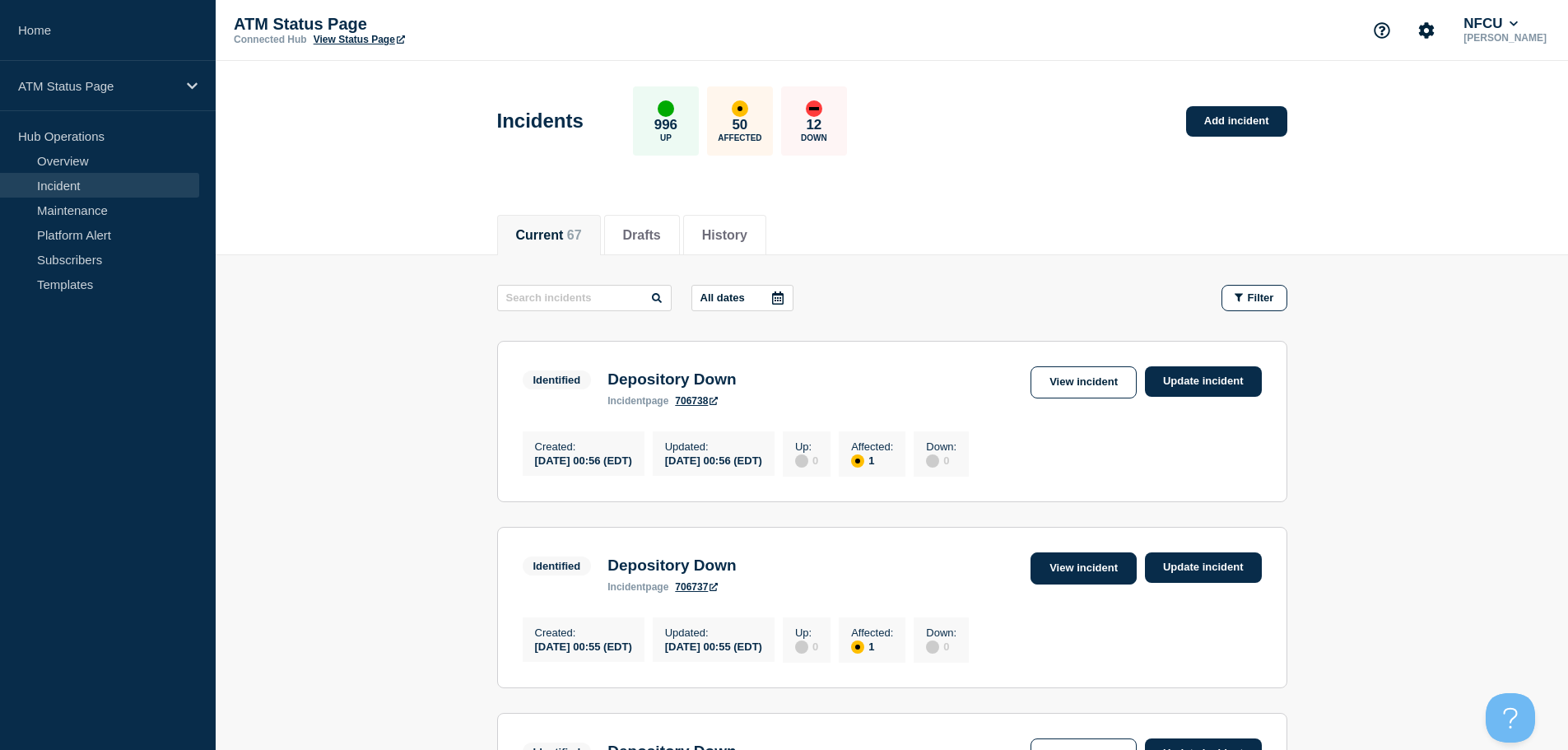
click at [1095, 571] on link "View incident" at bounding box center [1084, 568] width 106 height 32
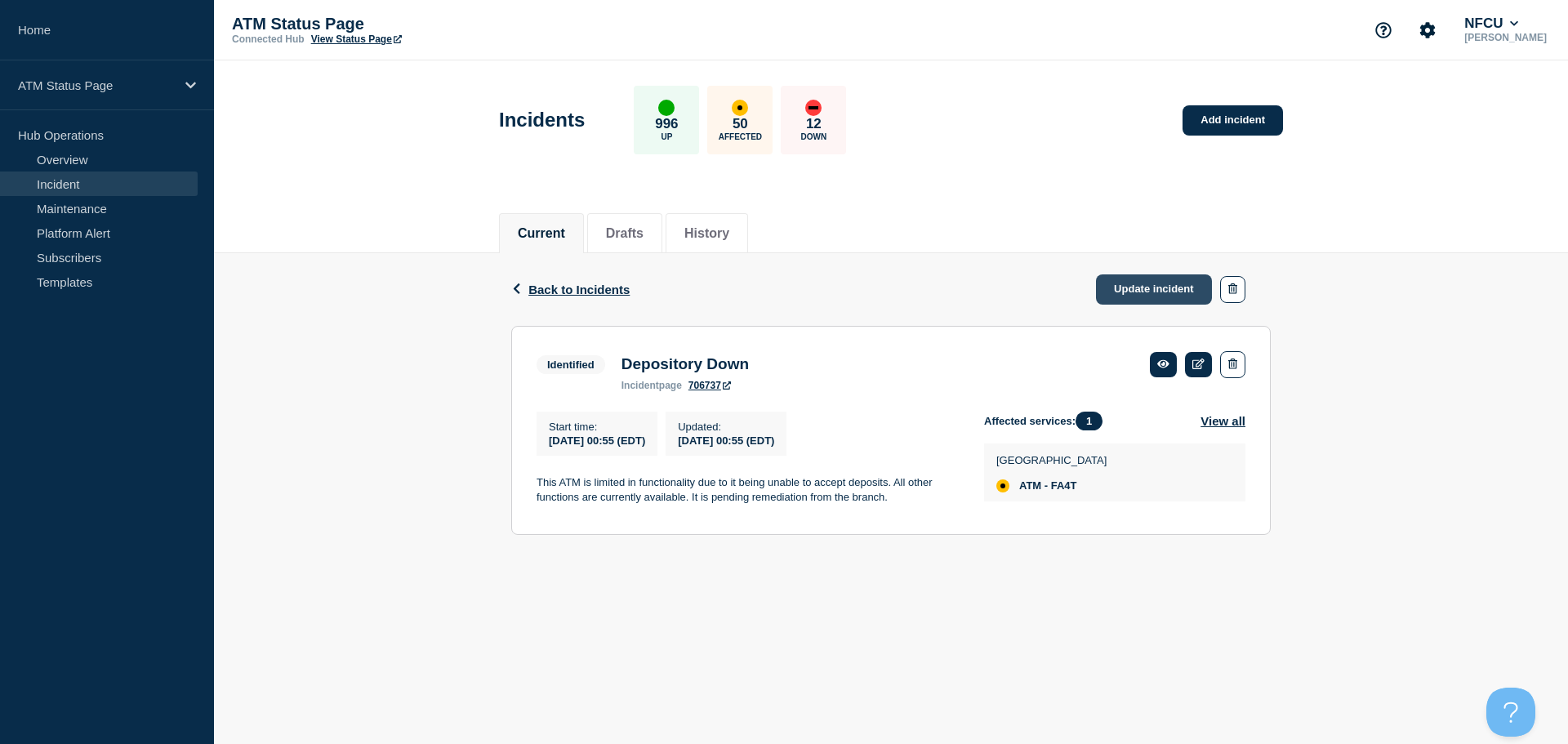
click at [1162, 293] on link "Update incident" at bounding box center [1154, 289] width 116 height 30
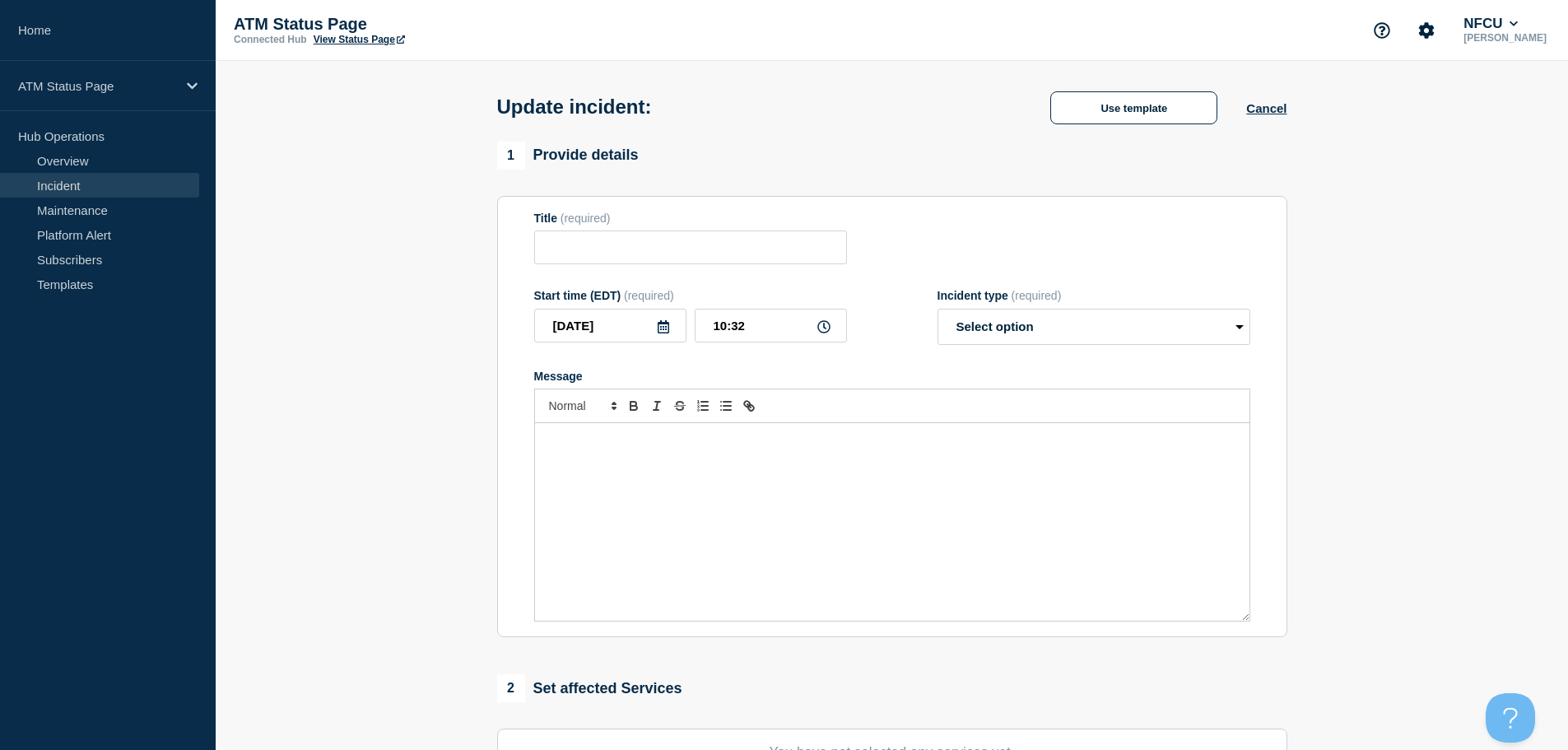
type input "Depository Down"
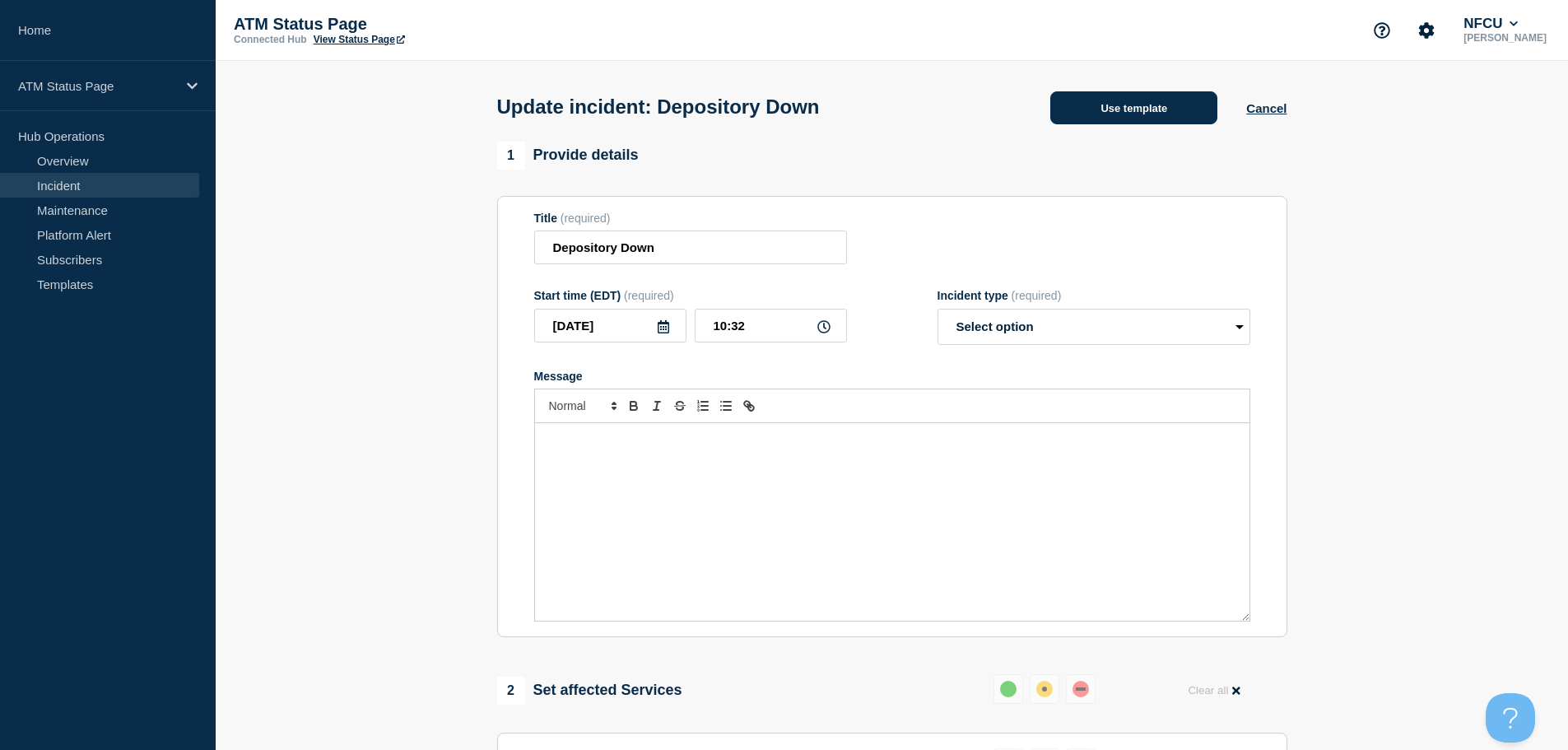
click at [1098, 108] on button "Use template" at bounding box center [1134, 107] width 167 height 33
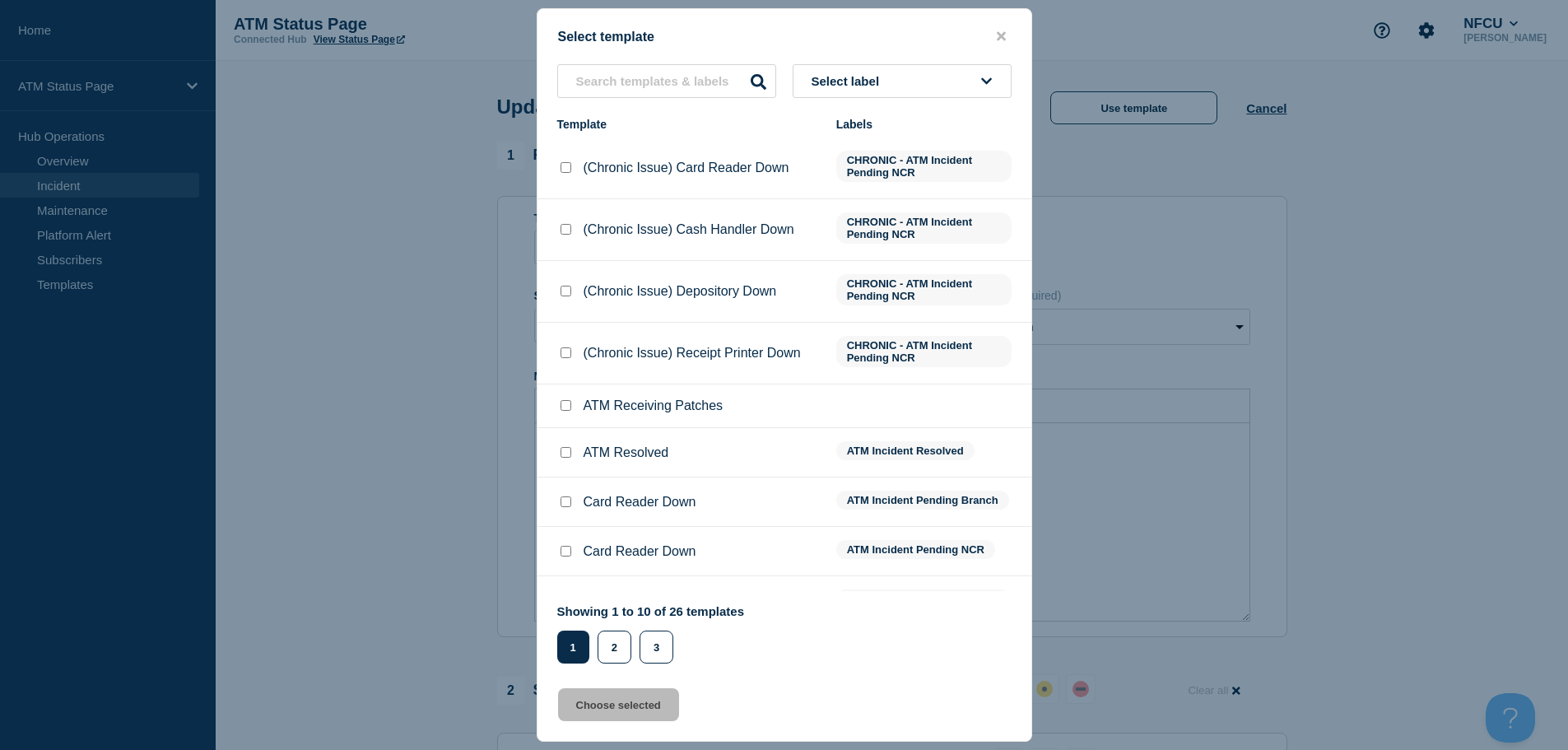
click at [563, 457] on input "ATM Resolved checkbox" at bounding box center [566, 452] width 11 height 11
checkbox input "true"
click at [580, 695] on button "Choose selected" at bounding box center [618, 704] width 121 height 33
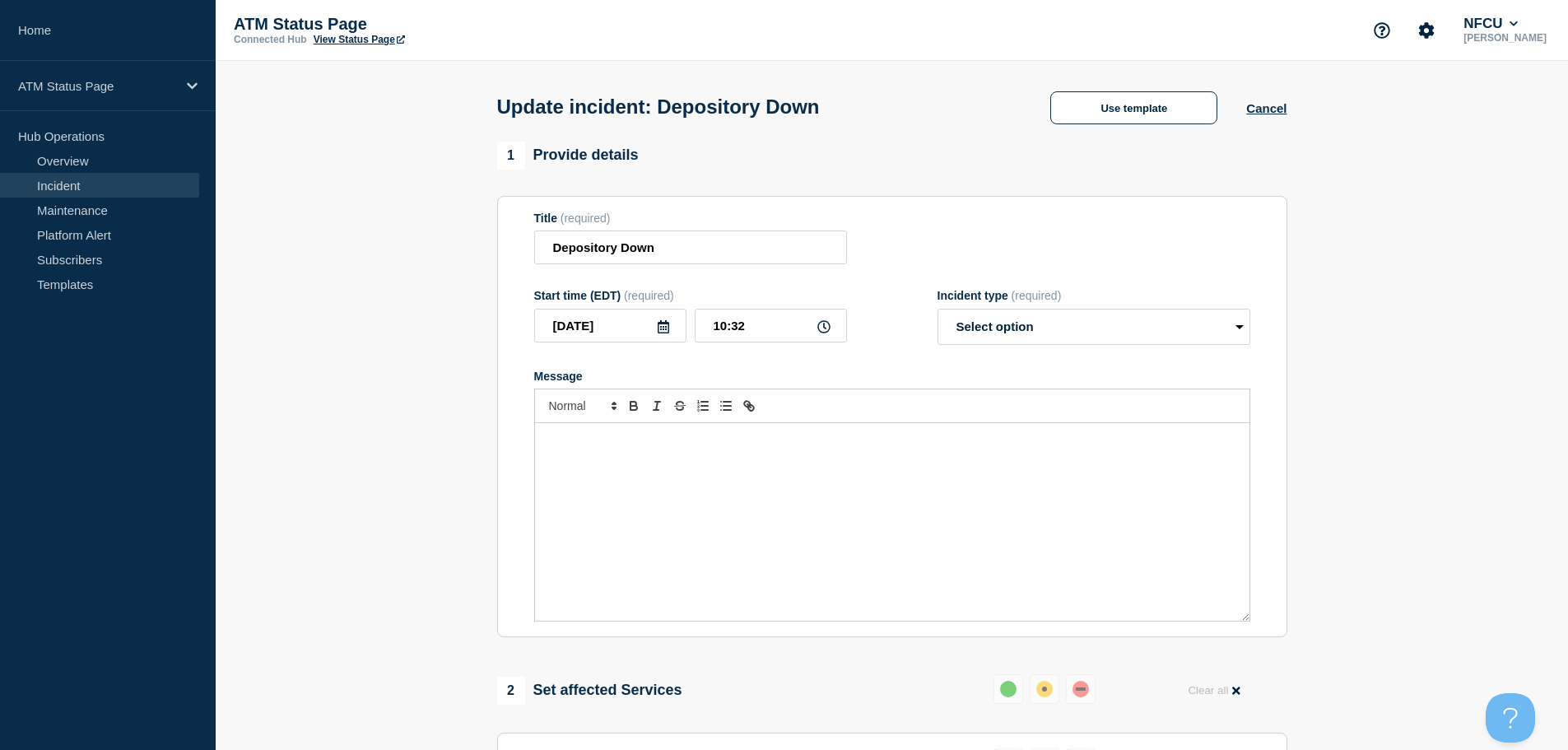
select select "resolved"
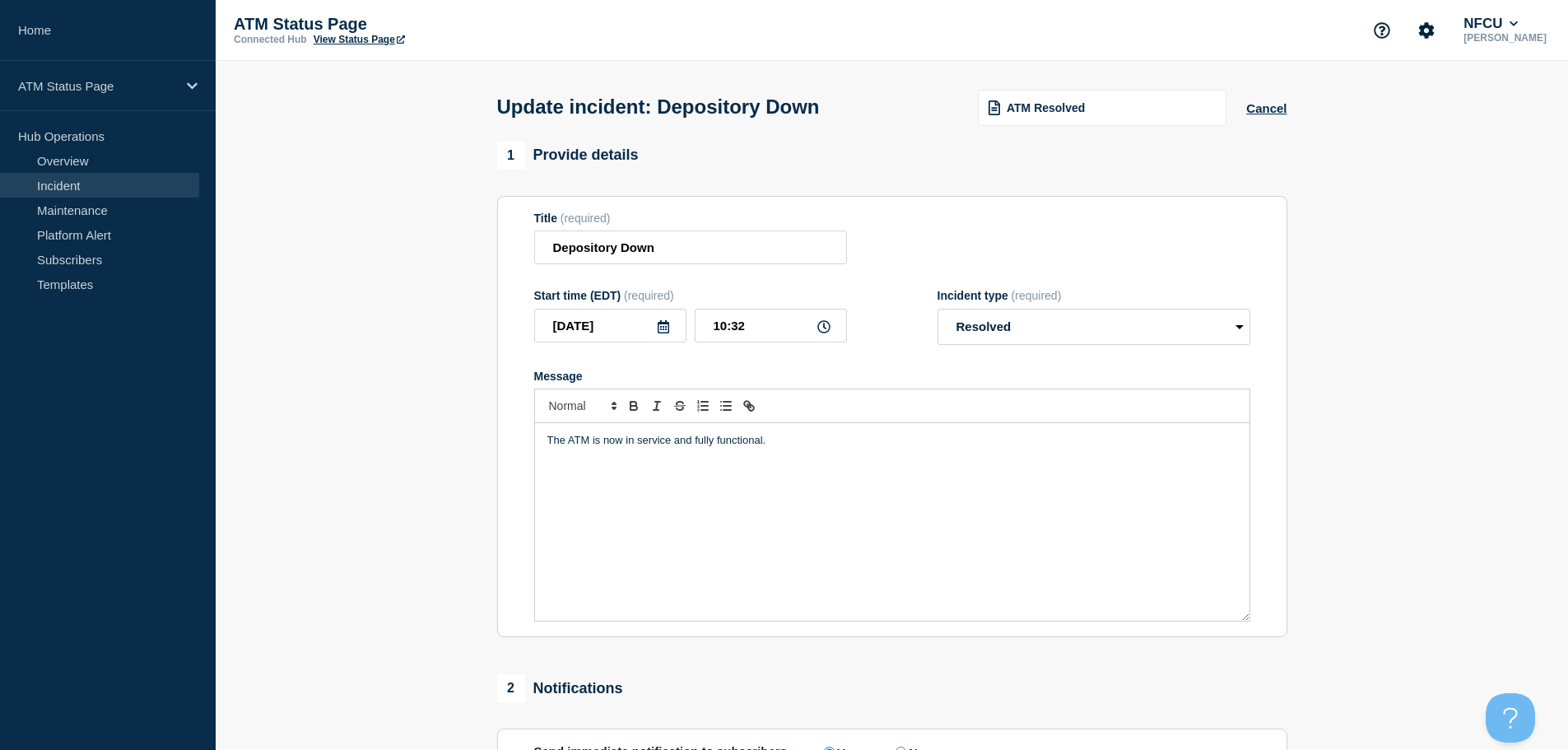
scroll to position [165, 0]
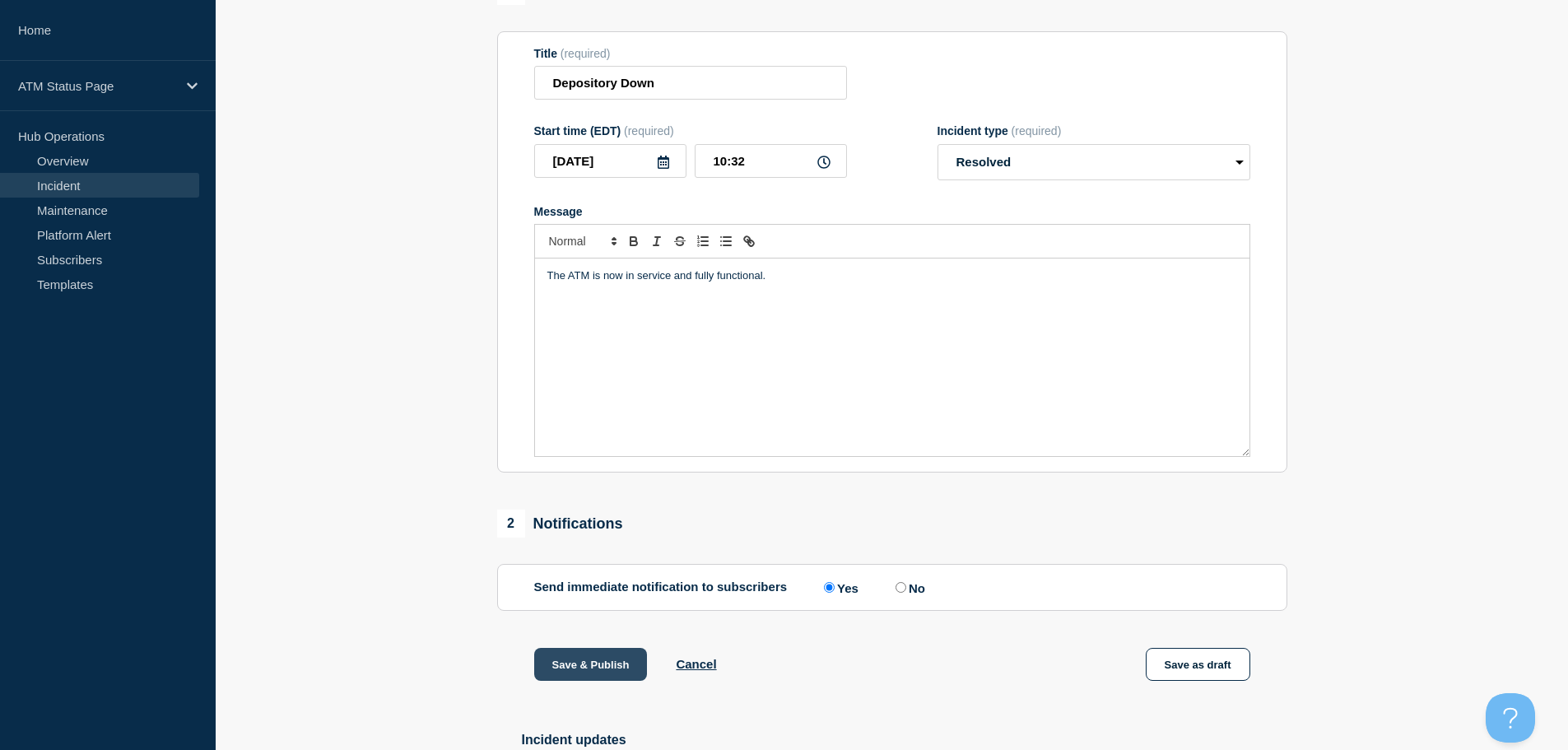
click at [574, 663] on button "Save & Publish" at bounding box center [590, 664] width 113 height 33
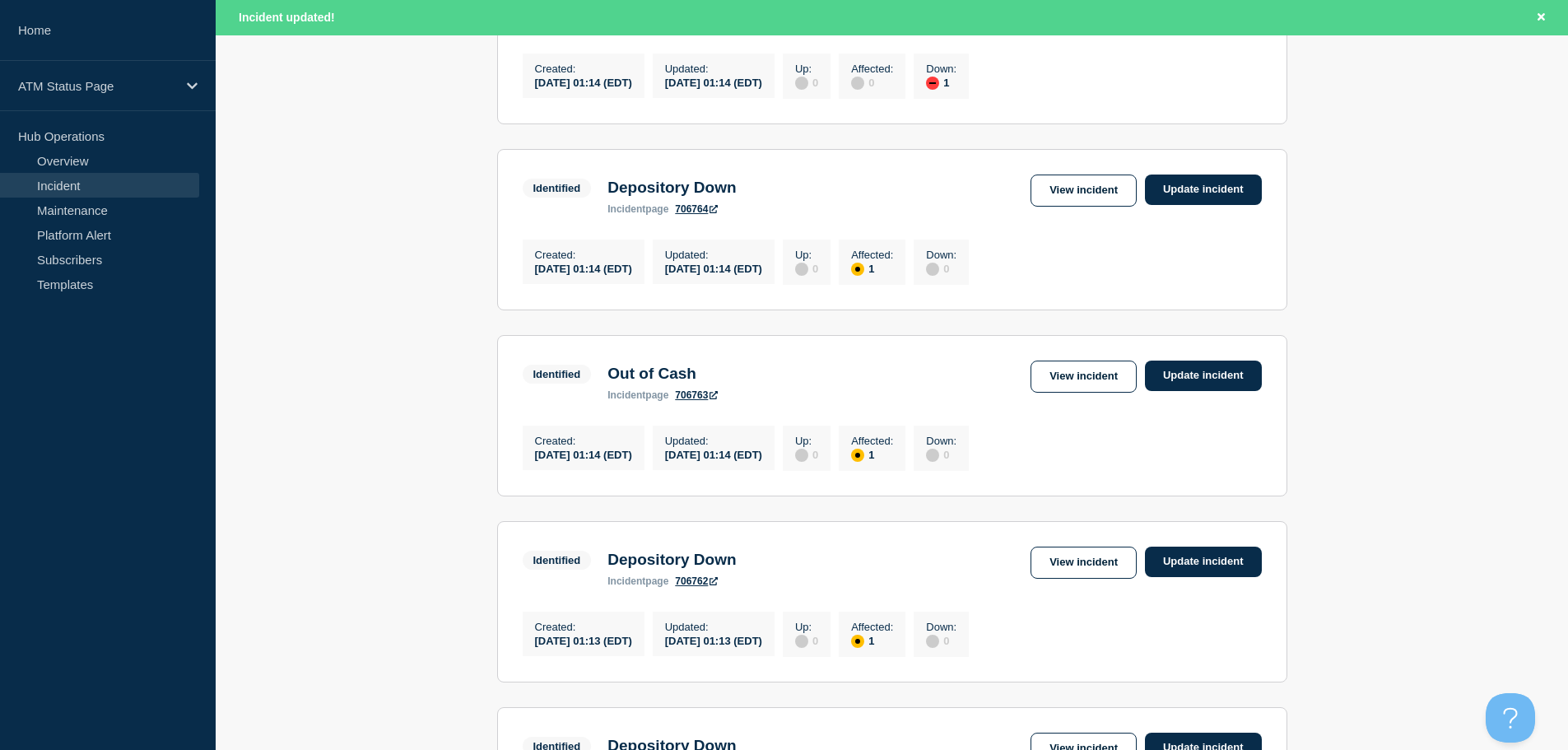
scroll to position [1750, 0]
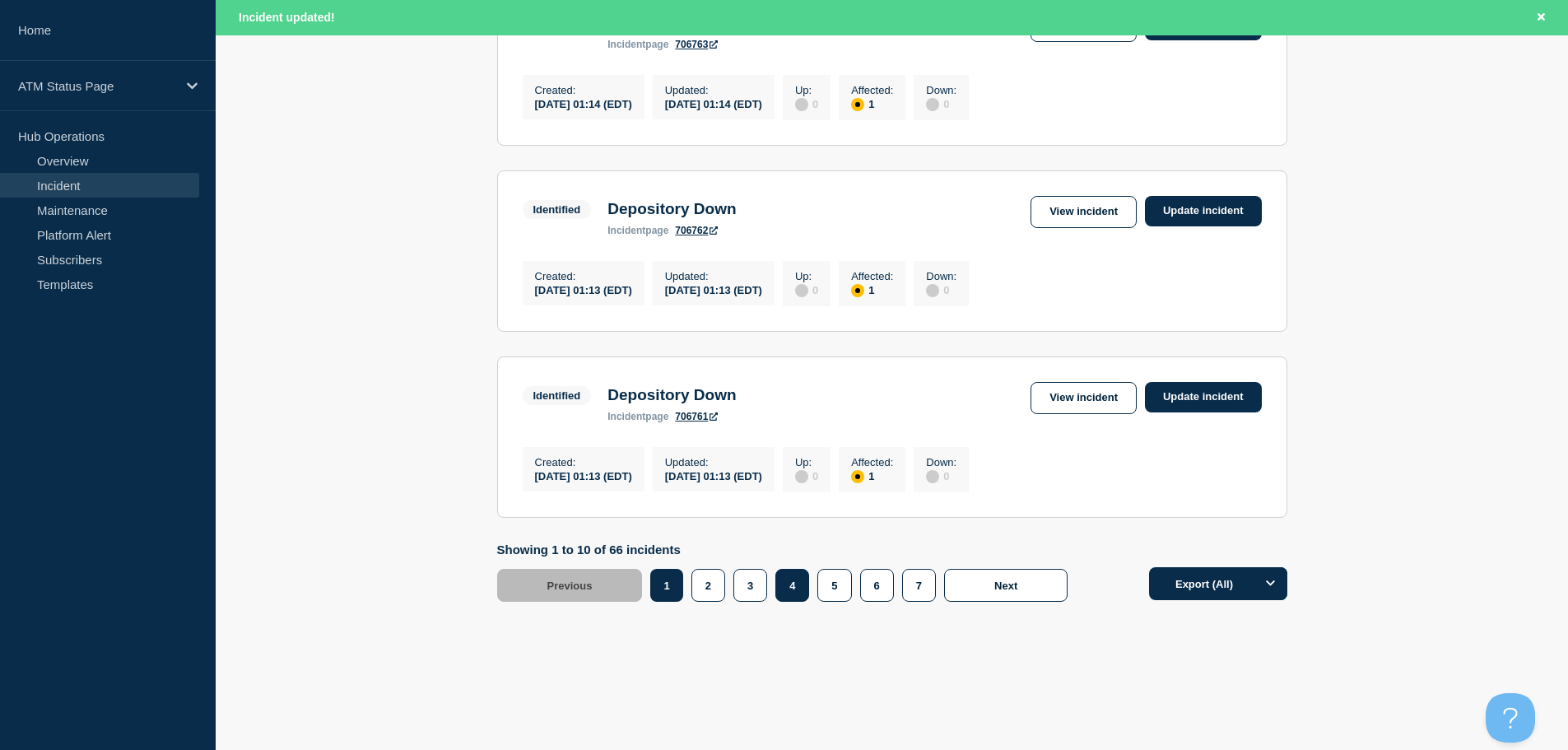
click at [788, 583] on button "4" at bounding box center [791, 585] width 33 height 33
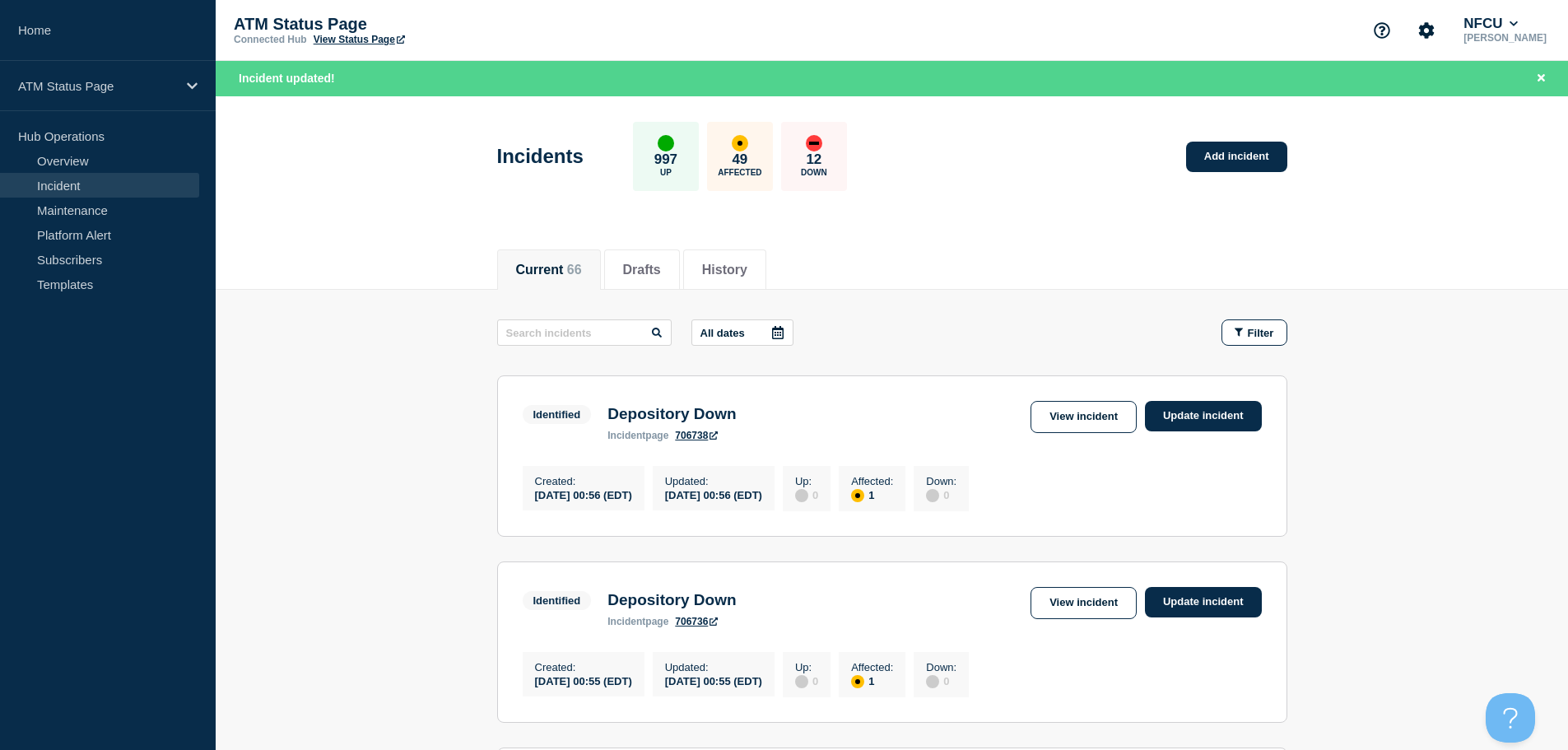
scroll to position [82, 0]
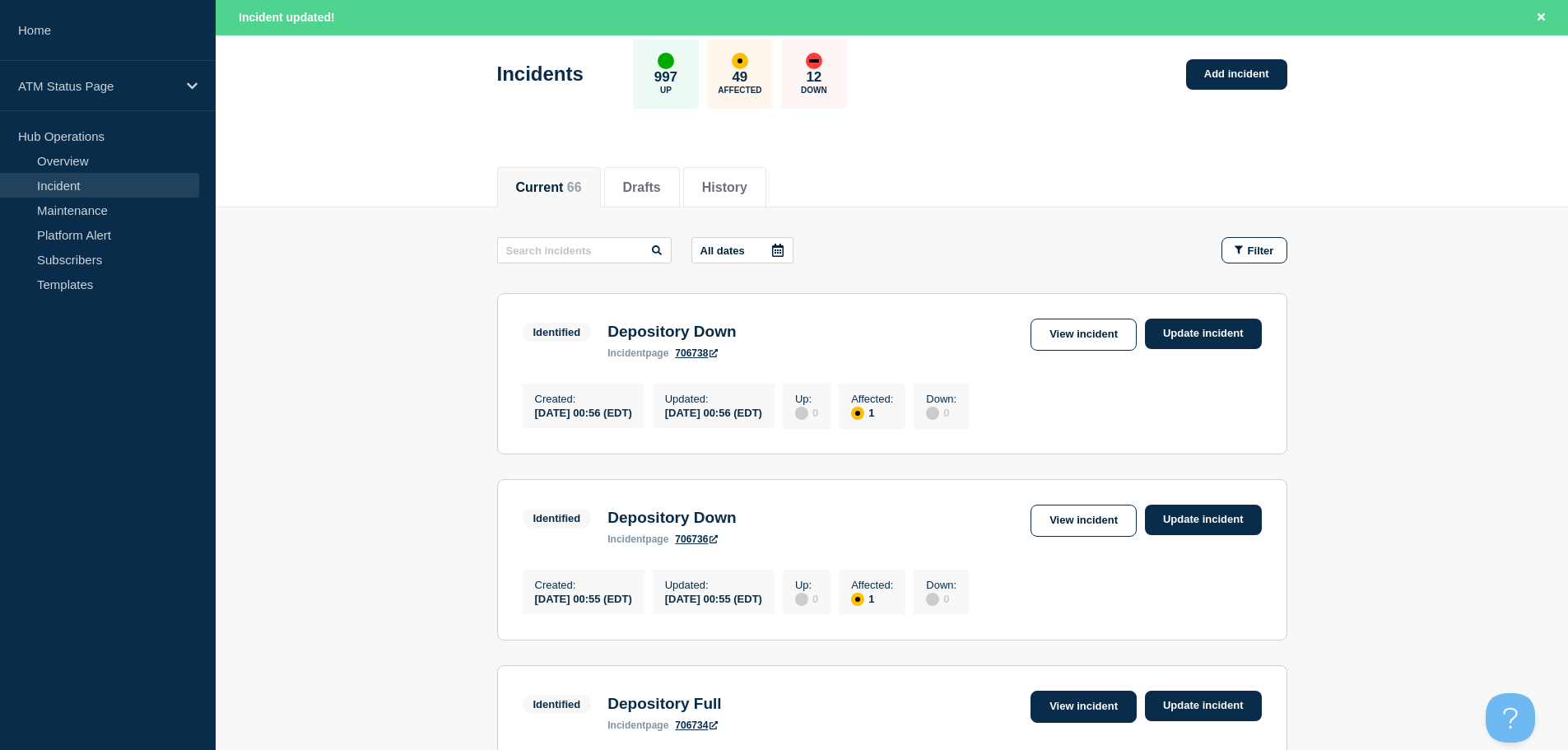
click at [1086, 715] on link "View incident" at bounding box center [1084, 707] width 106 height 32
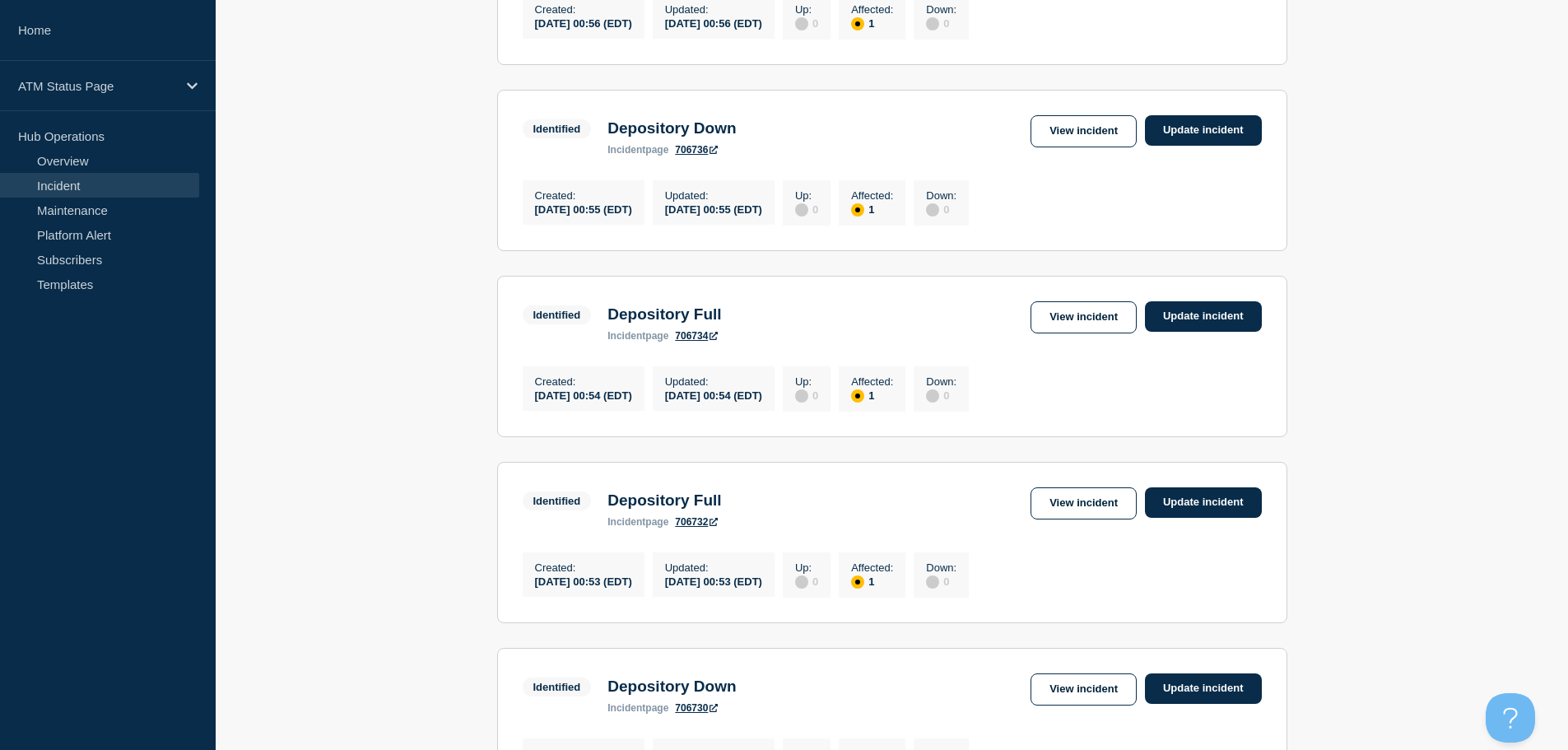
scroll to position [507, 0]
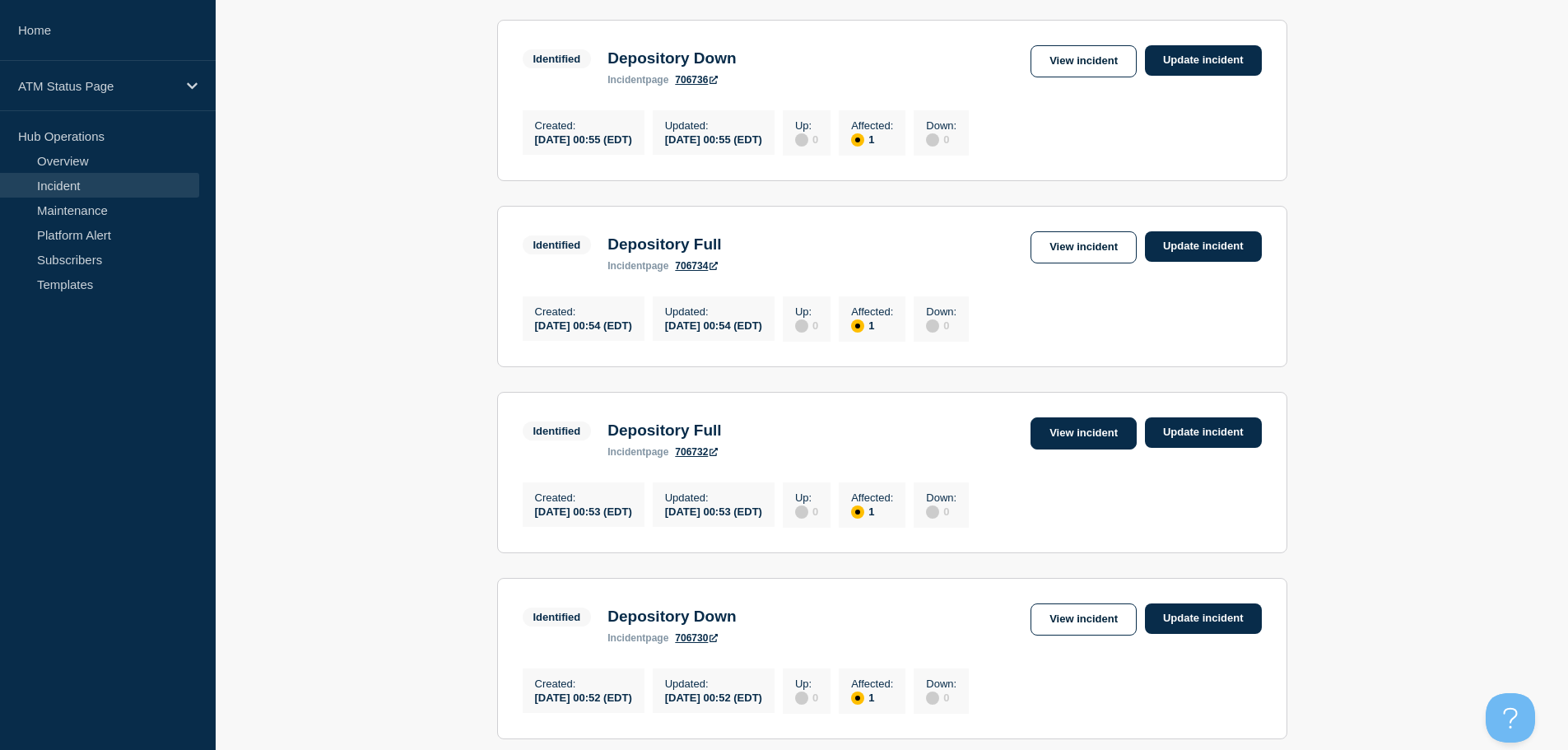
click at [1073, 440] on link "View incident" at bounding box center [1084, 433] width 106 height 32
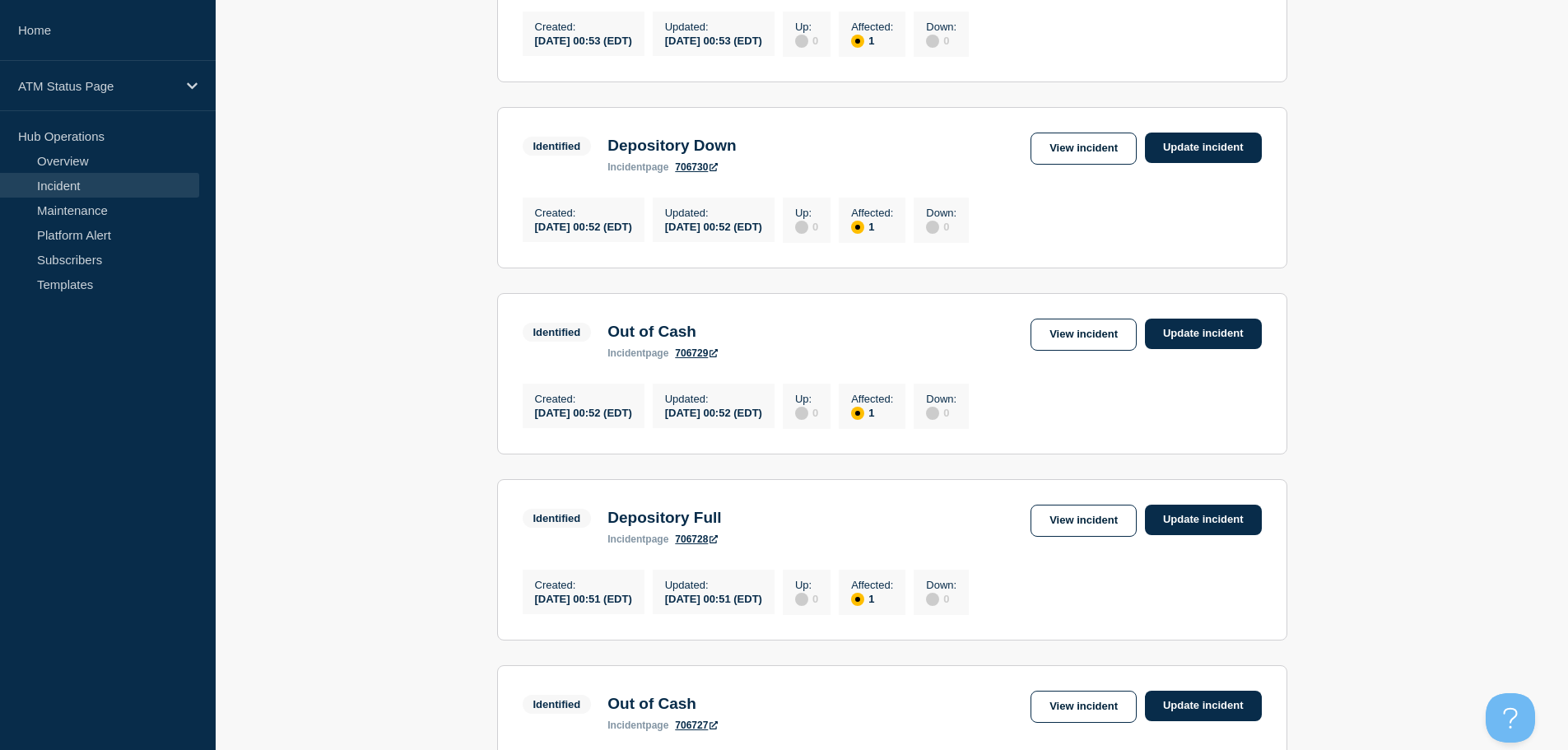
scroll to position [975, 0]
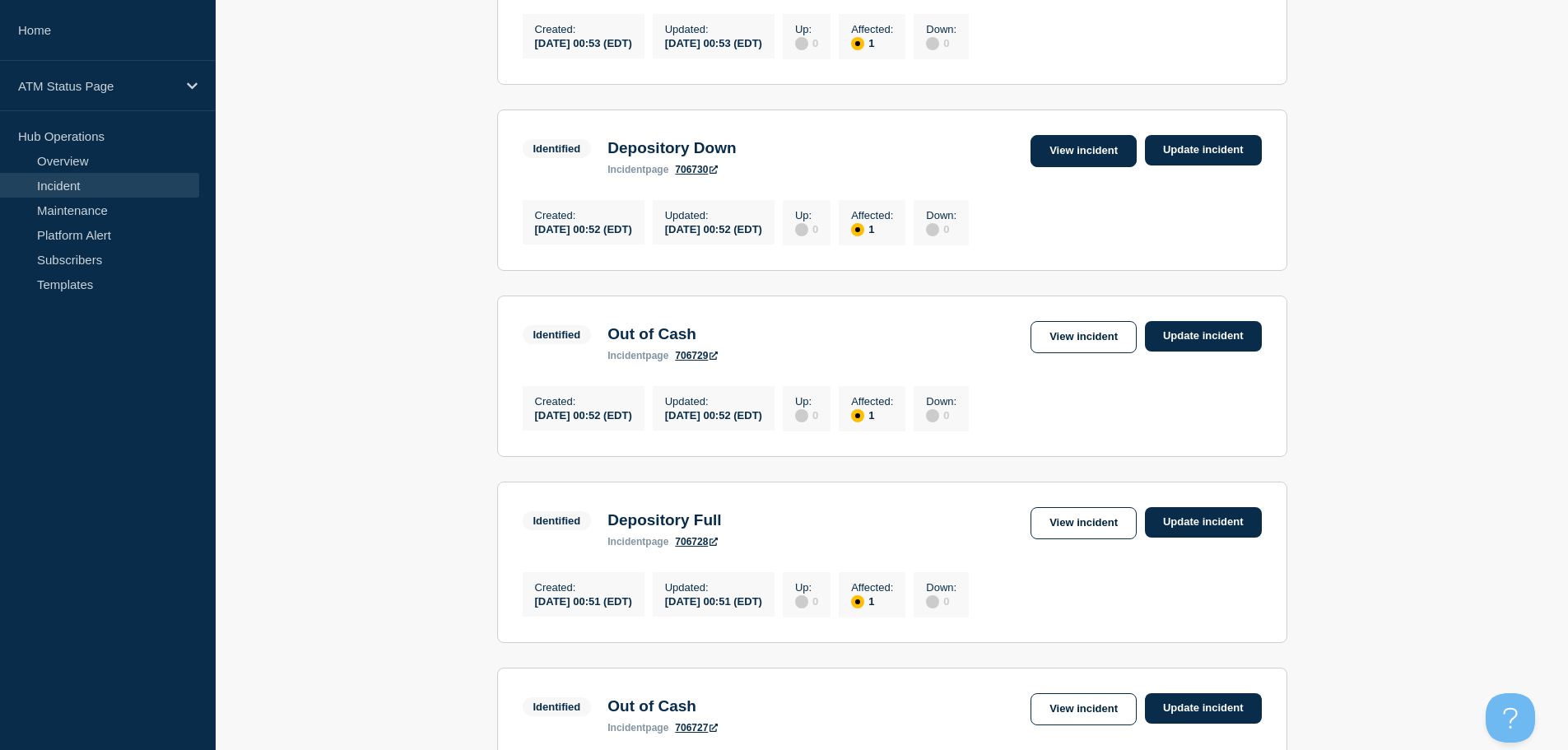
click at [1090, 167] on link "View incident" at bounding box center [1084, 151] width 106 height 32
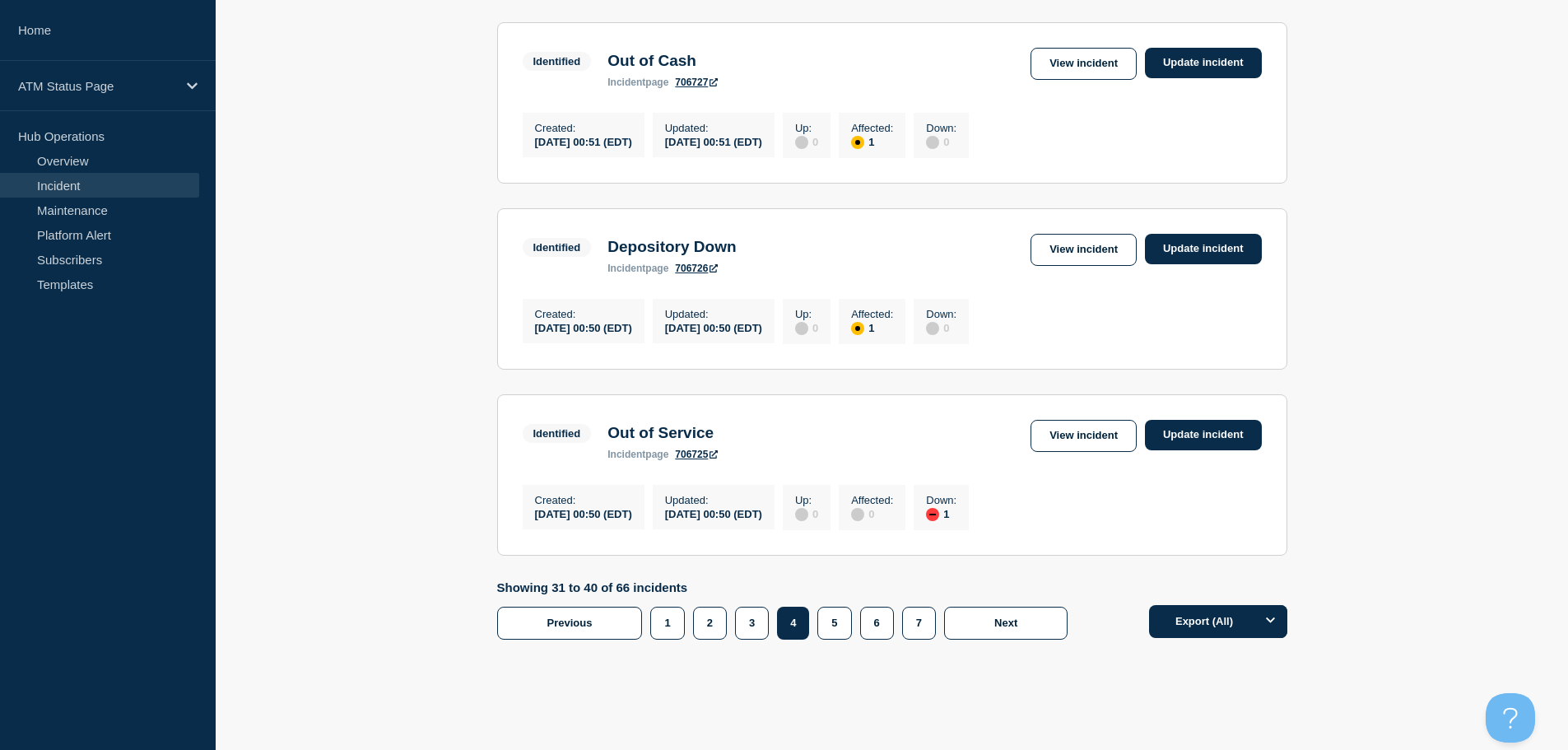
scroll to position [1716, 0]
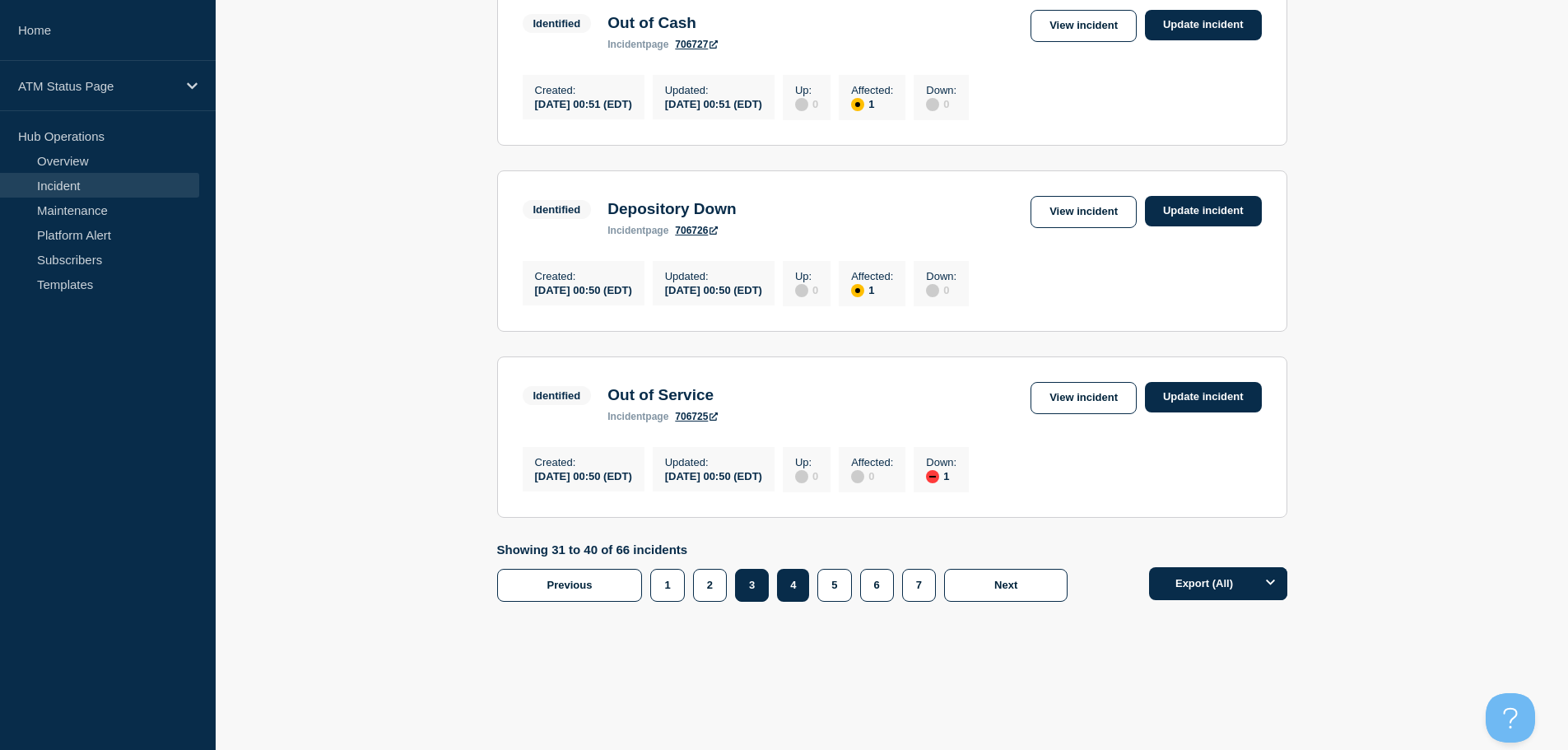
click at [755, 581] on button "3" at bounding box center [751, 585] width 33 height 33
click at [1099, 397] on link "View incident" at bounding box center [1084, 398] width 106 height 32
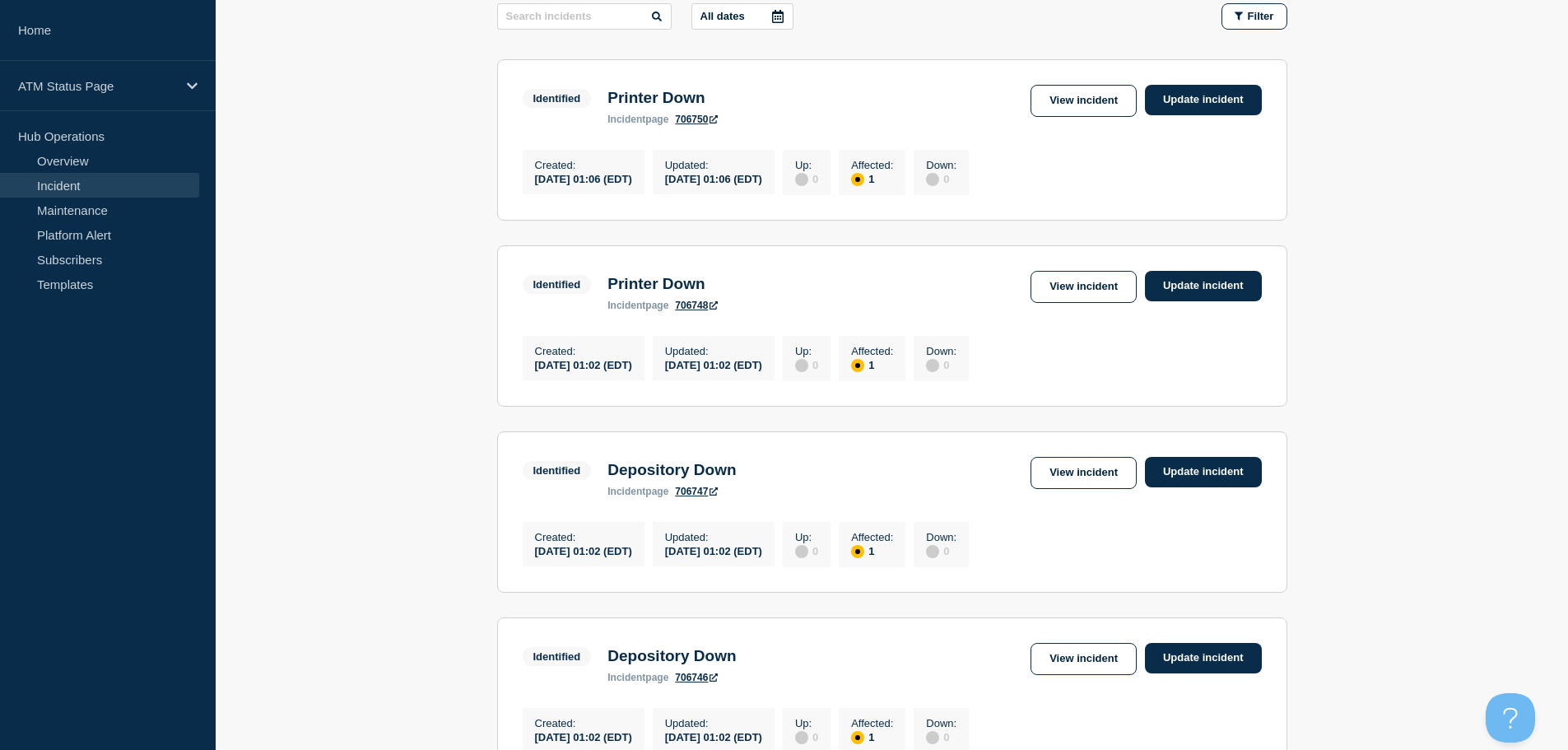
scroll to position [1716, 0]
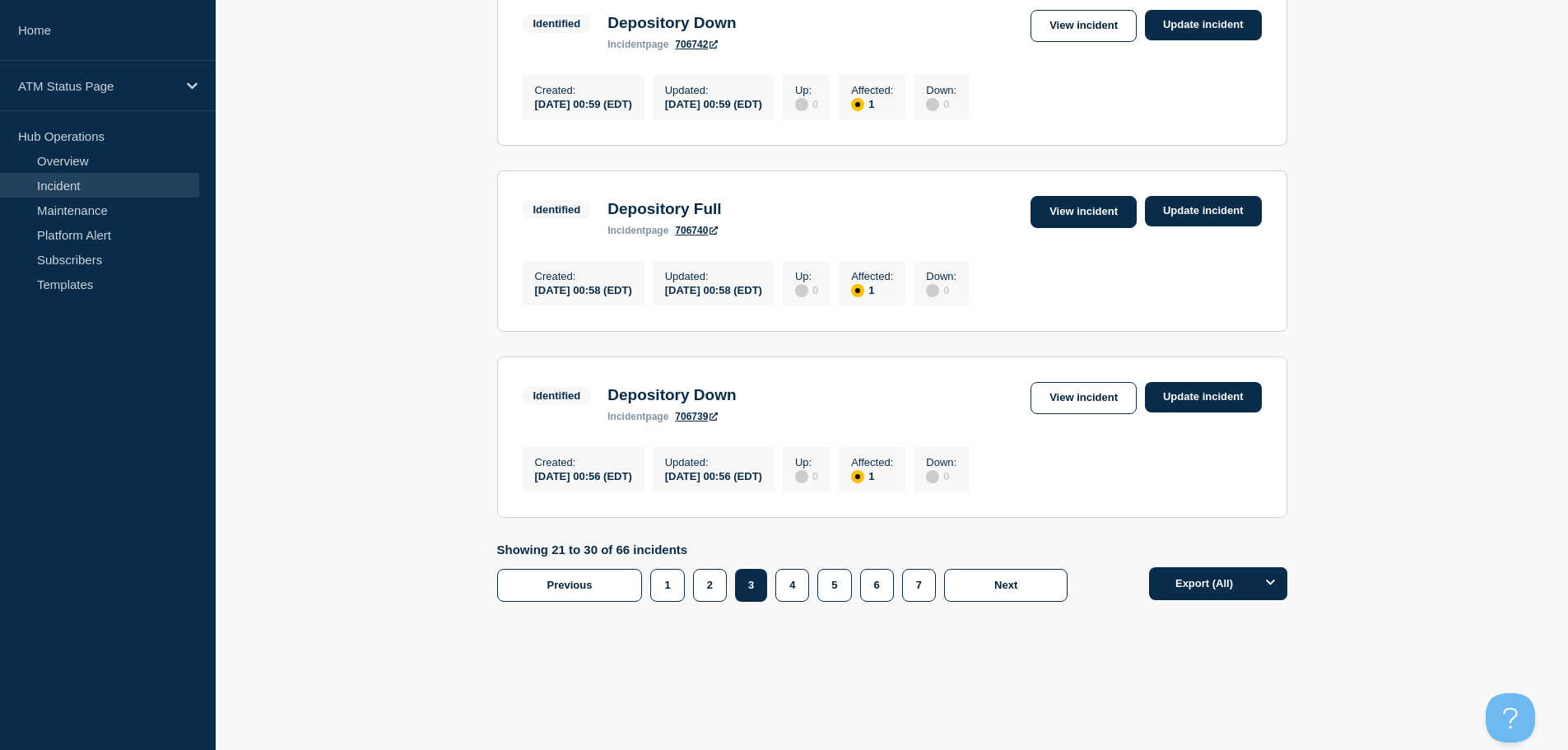
click at [1083, 203] on link "View incident" at bounding box center [1084, 212] width 106 height 32
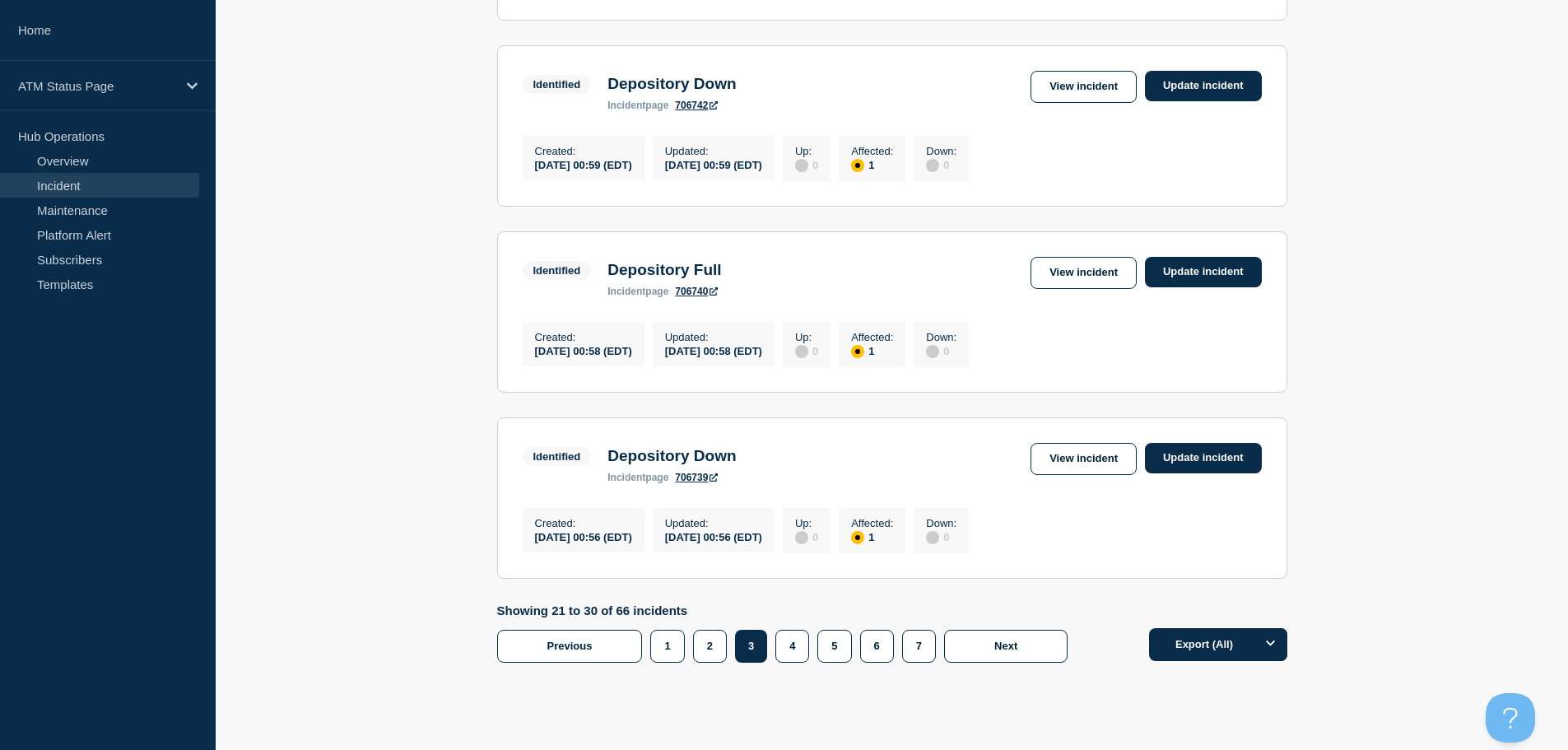
scroll to position [1716, 0]
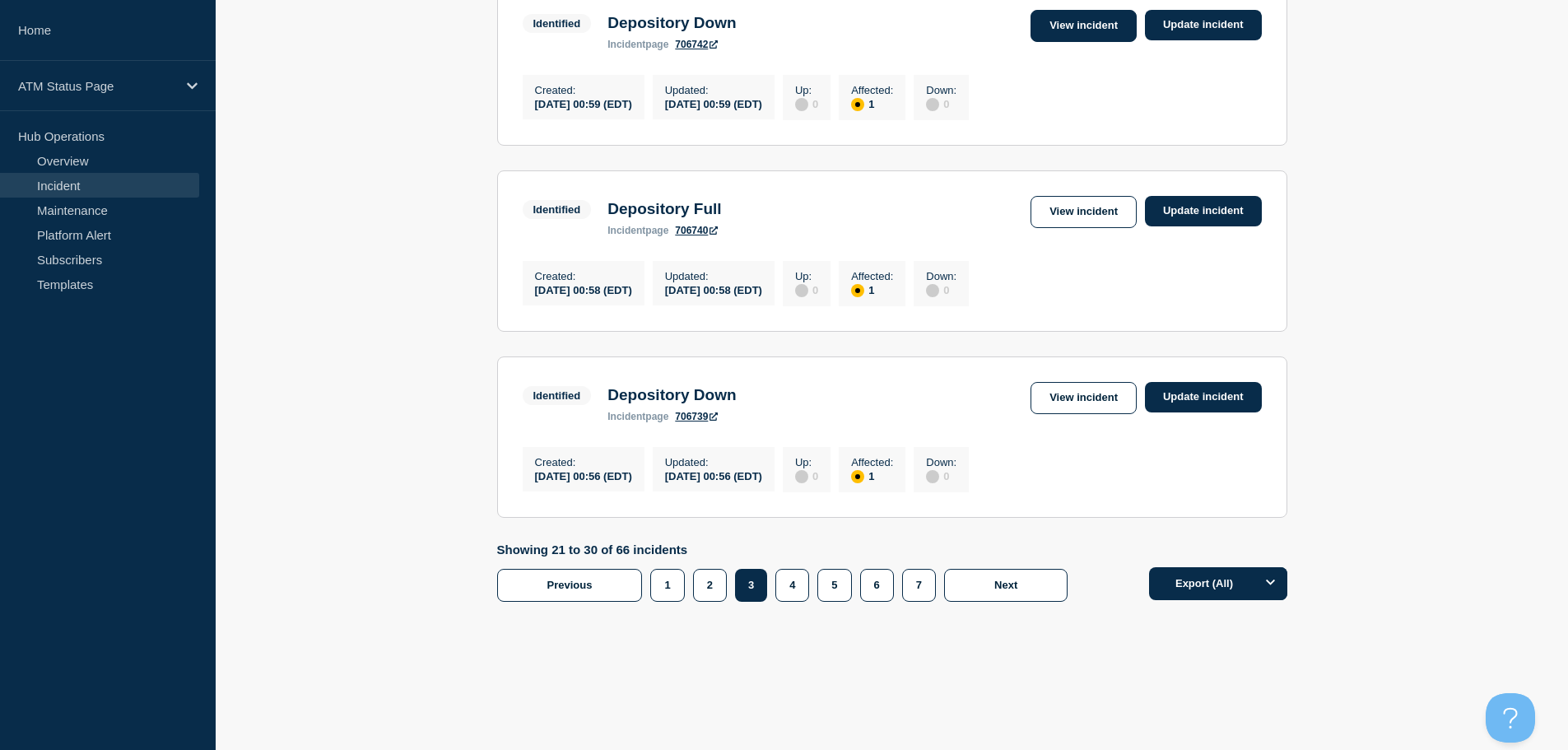
click at [1094, 14] on link "View incident" at bounding box center [1084, 26] width 106 height 32
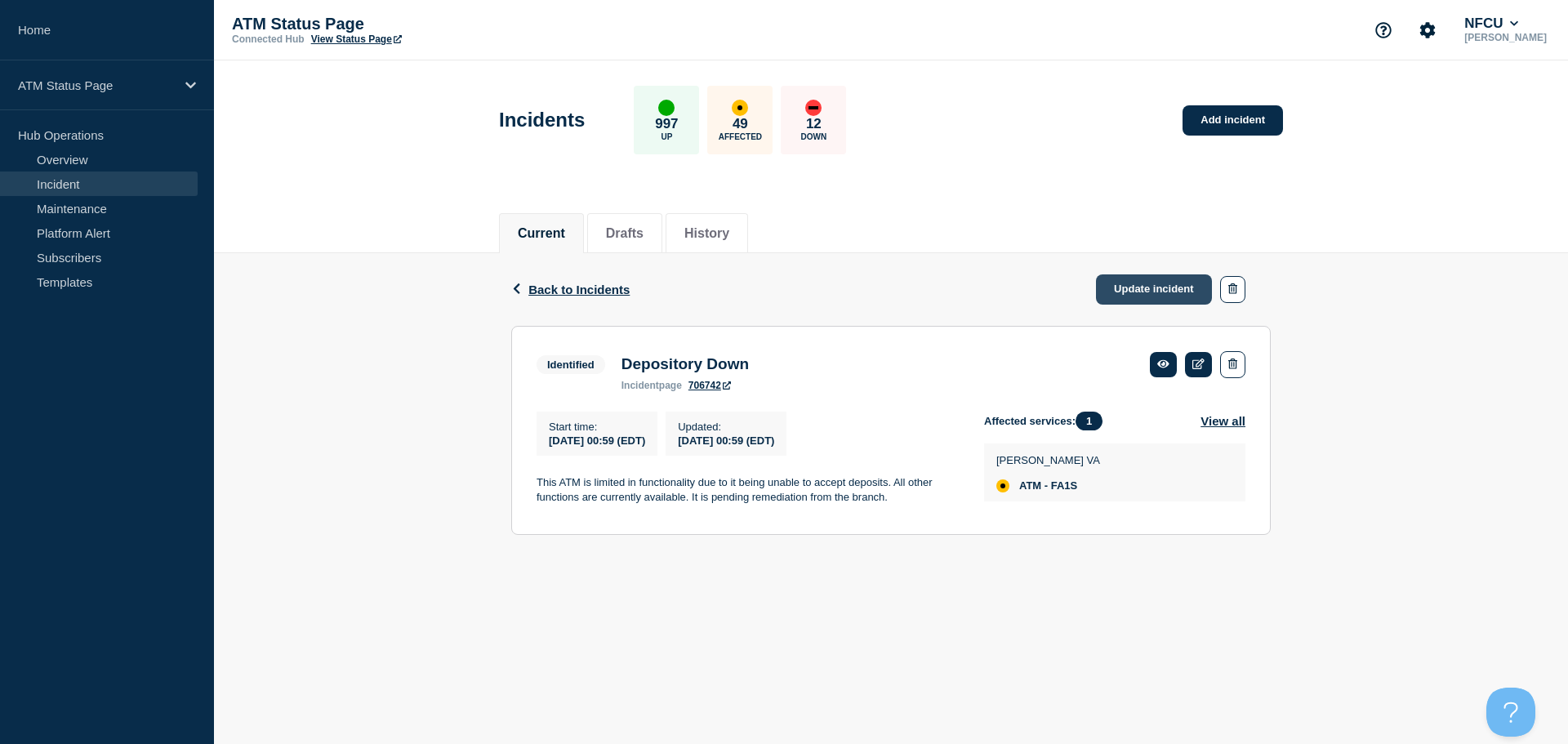
click at [1146, 281] on link "Update incident" at bounding box center [1154, 289] width 116 height 30
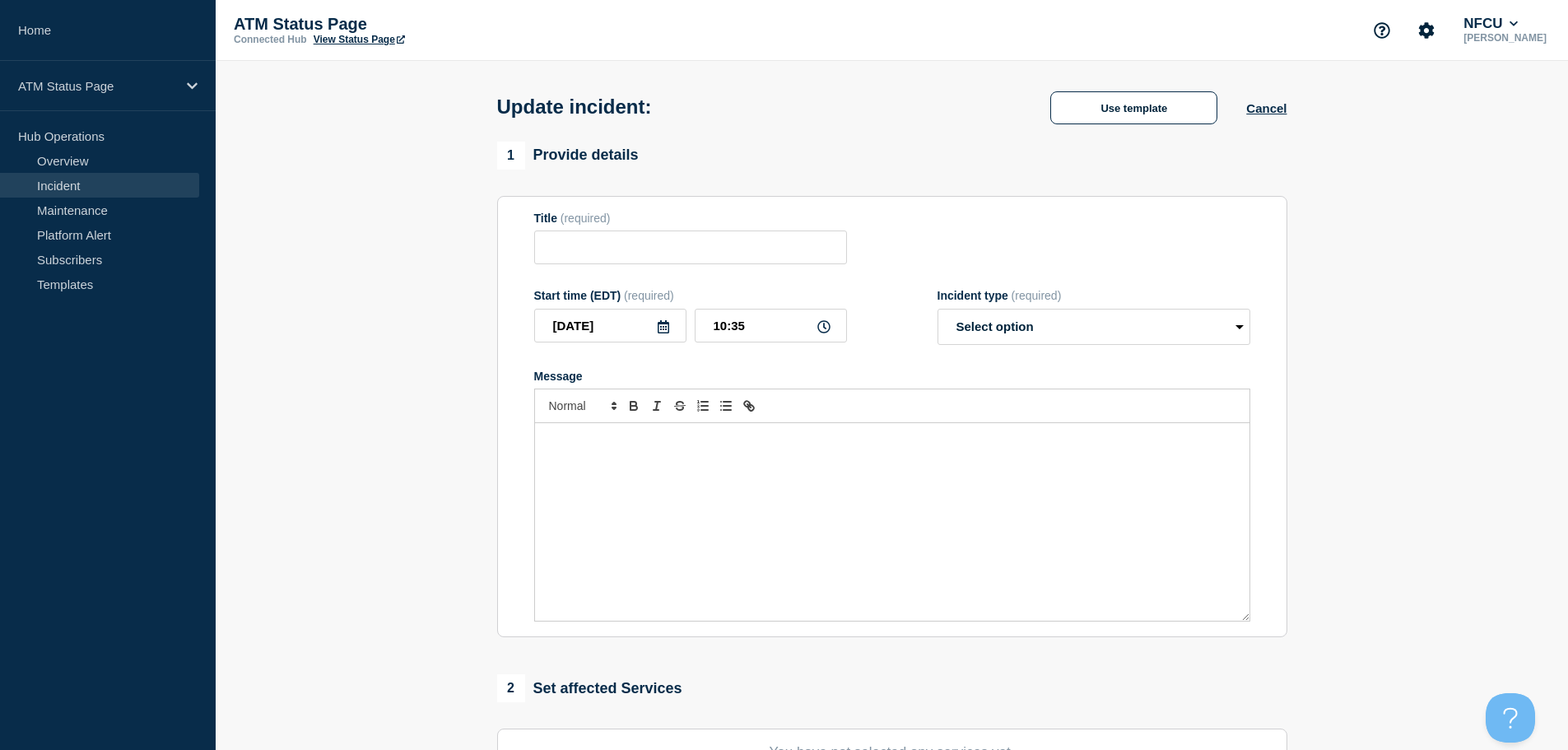
type input "Depository Down"
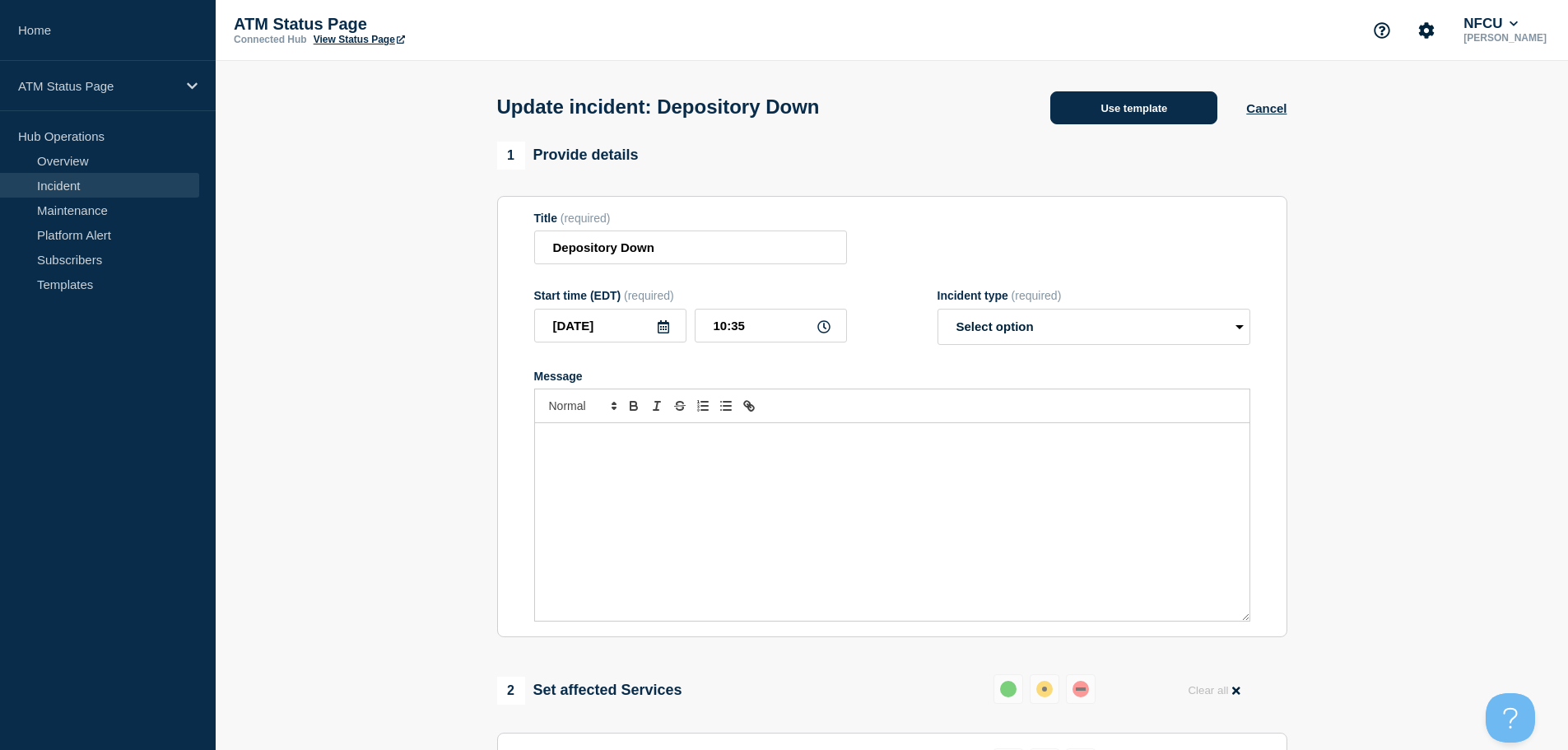
click at [1098, 119] on button "Use template" at bounding box center [1134, 107] width 167 height 33
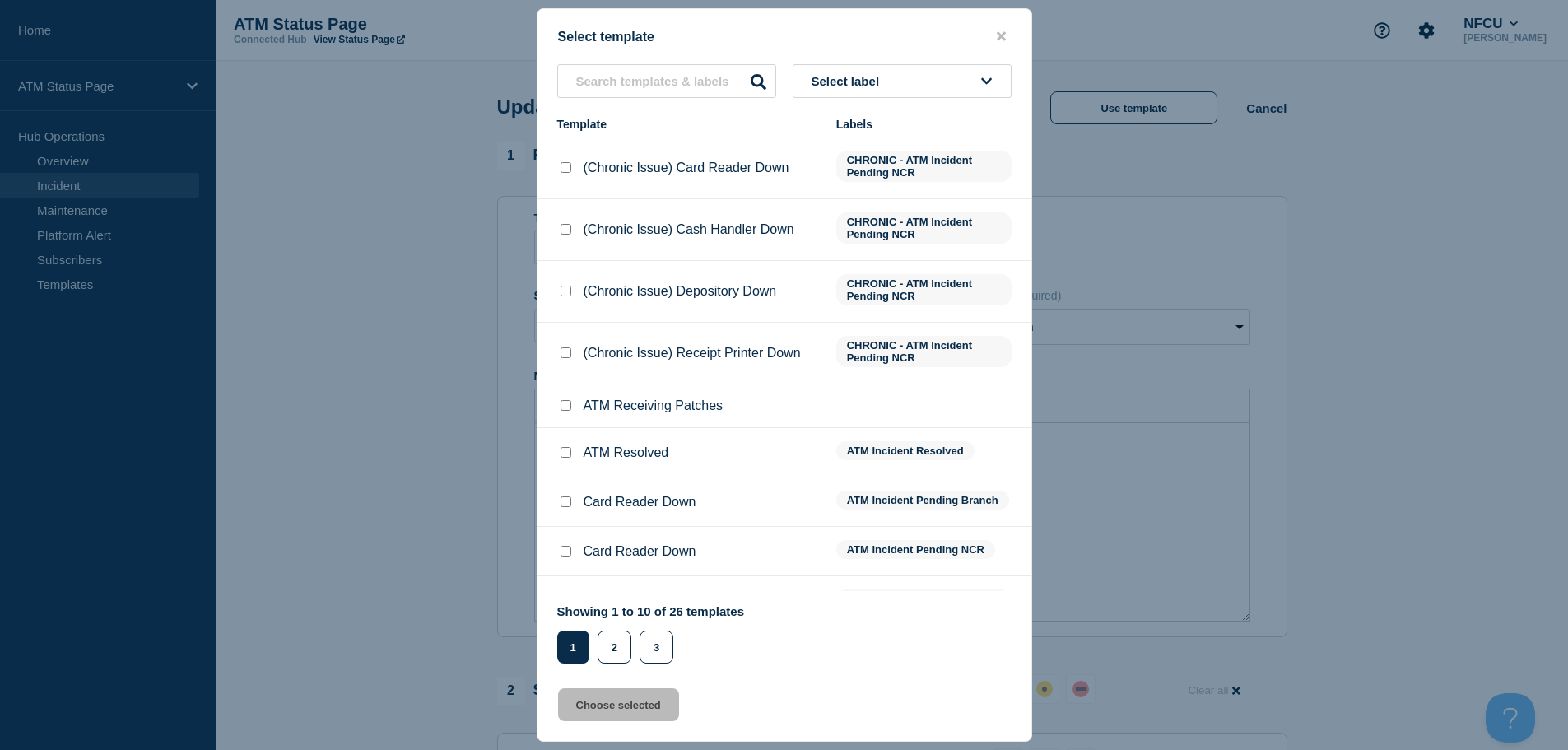
click at [570, 452] on input "ATM Resolved checkbox" at bounding box center [566, 452] width 11 height 11
checkbox input "true"
click at [624, 706] on button "Choose selected" at bounding box center [618, 704] width 121 height 33
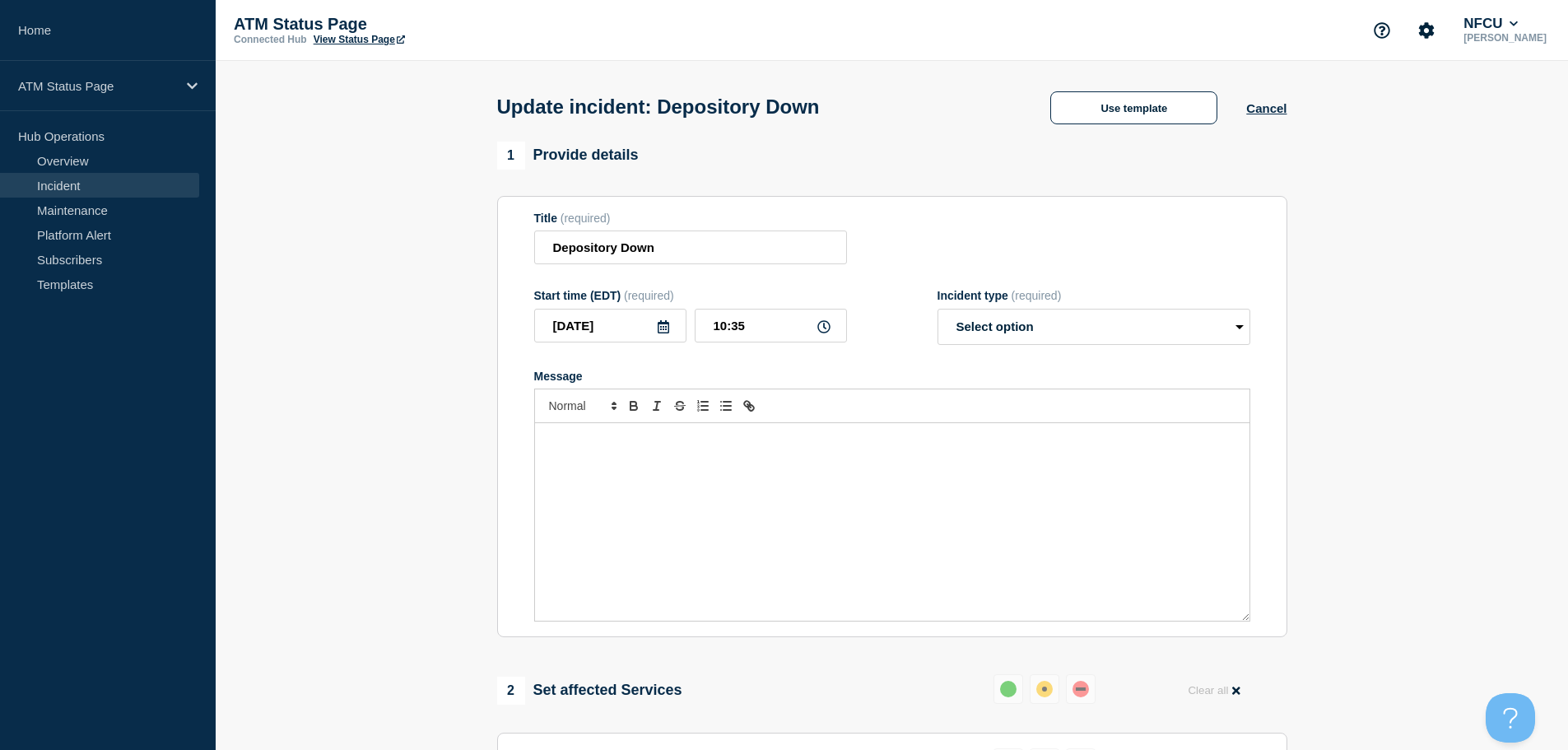
select select "resolved"
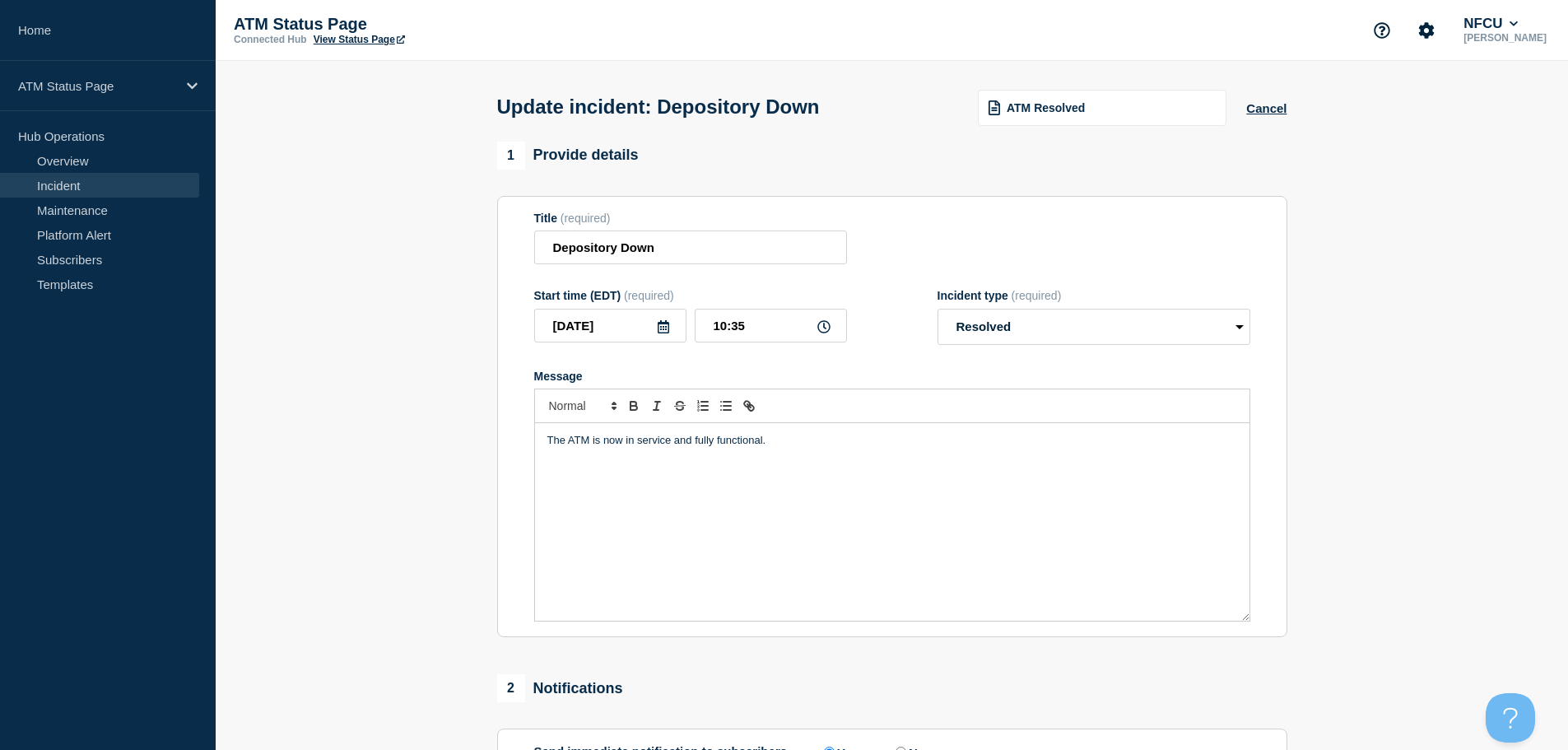
scroll to position [303, 0]
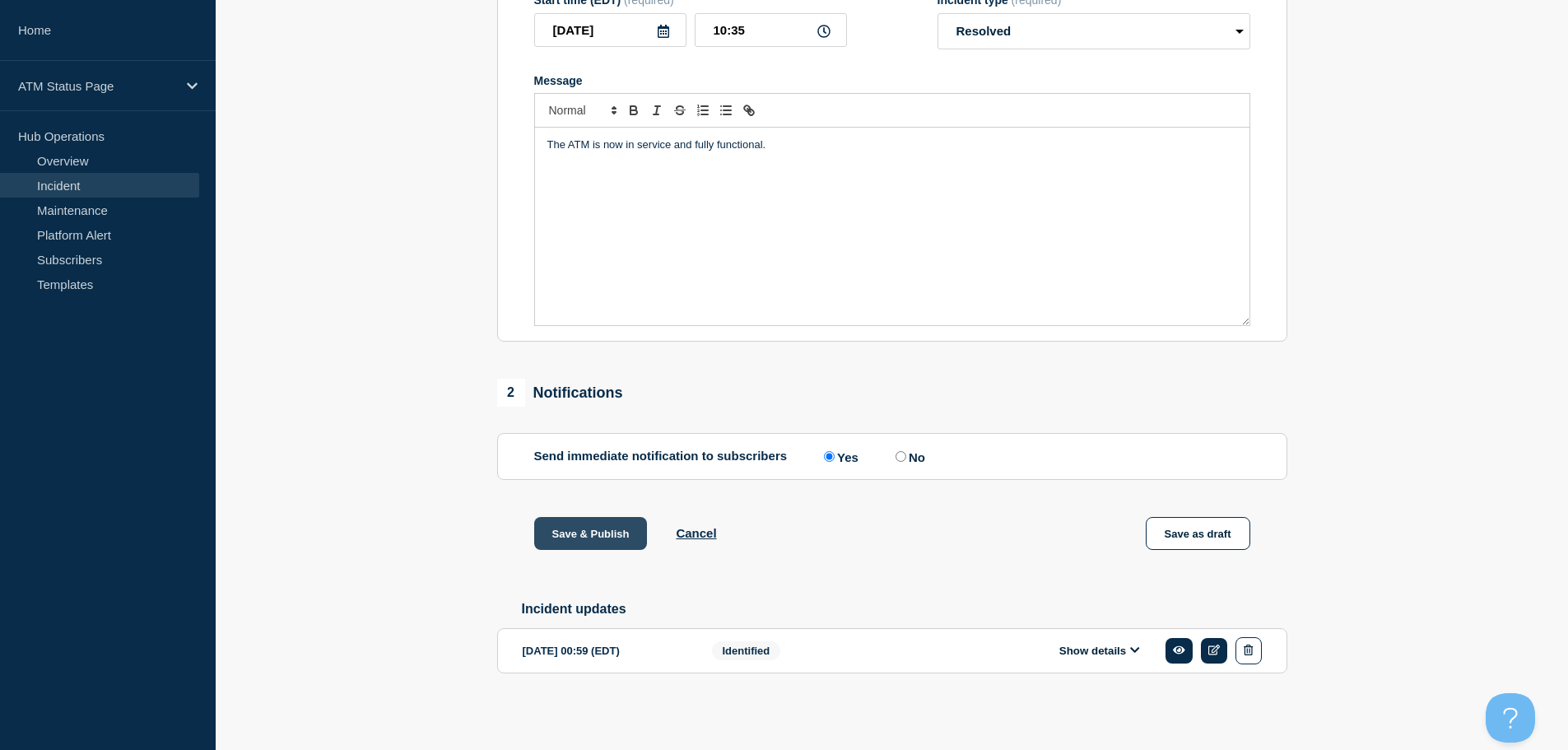
click at [613, 533] on button "Save & Publish" at bounding box center [590, 533] width 113 height 33
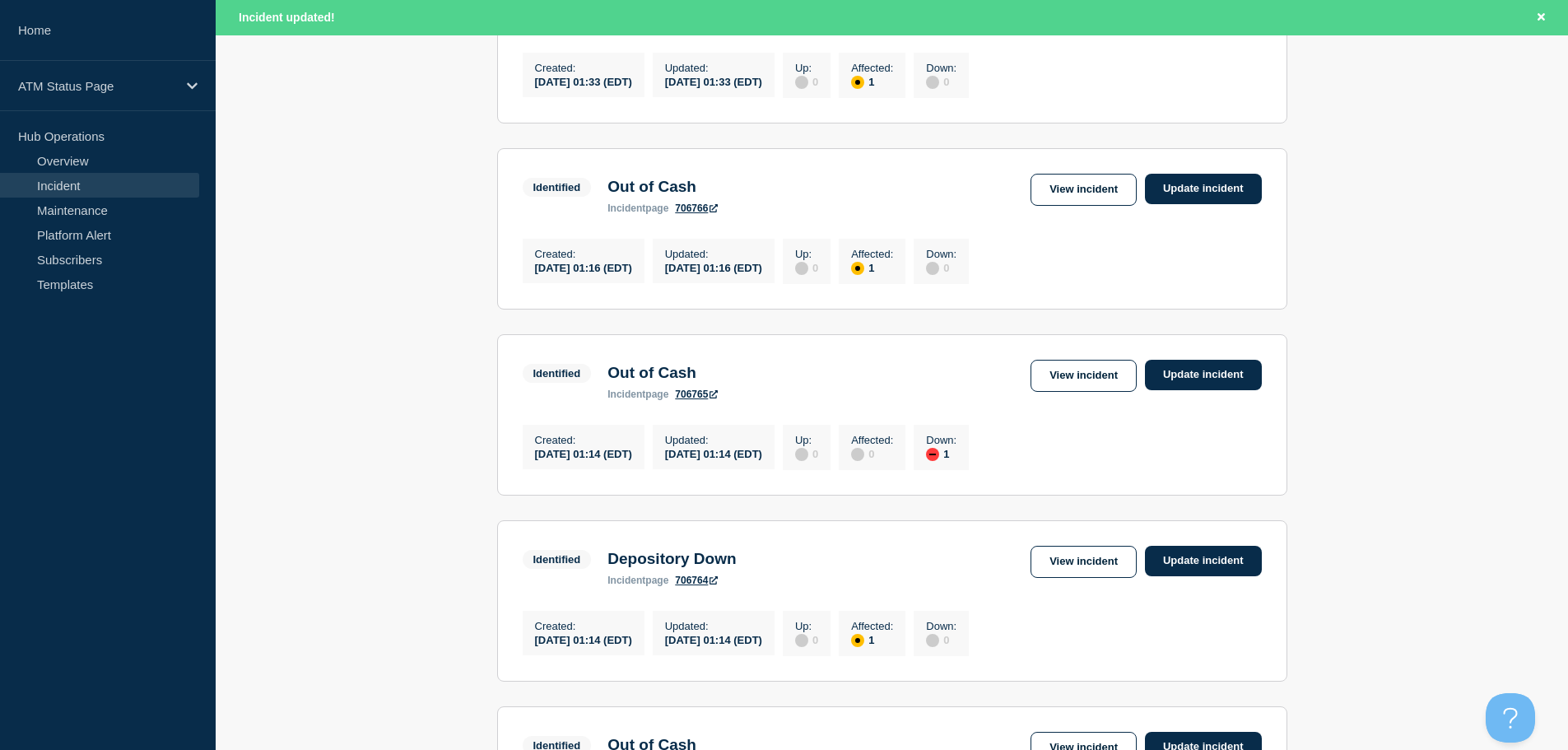
scroll to position [1750, 0]
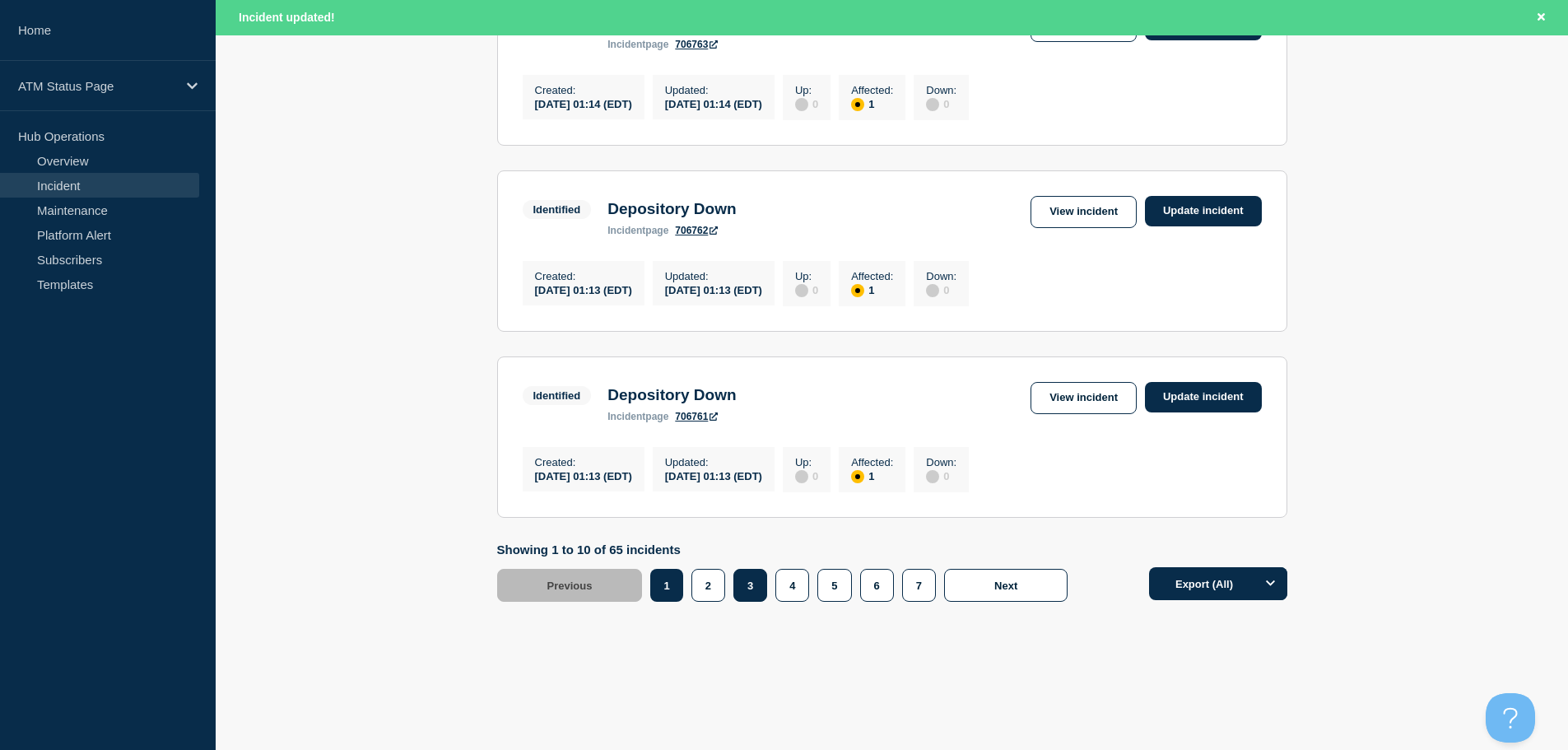
click at [745, 590] on button "3" at bounding box center [750, 585] width 33 height 33
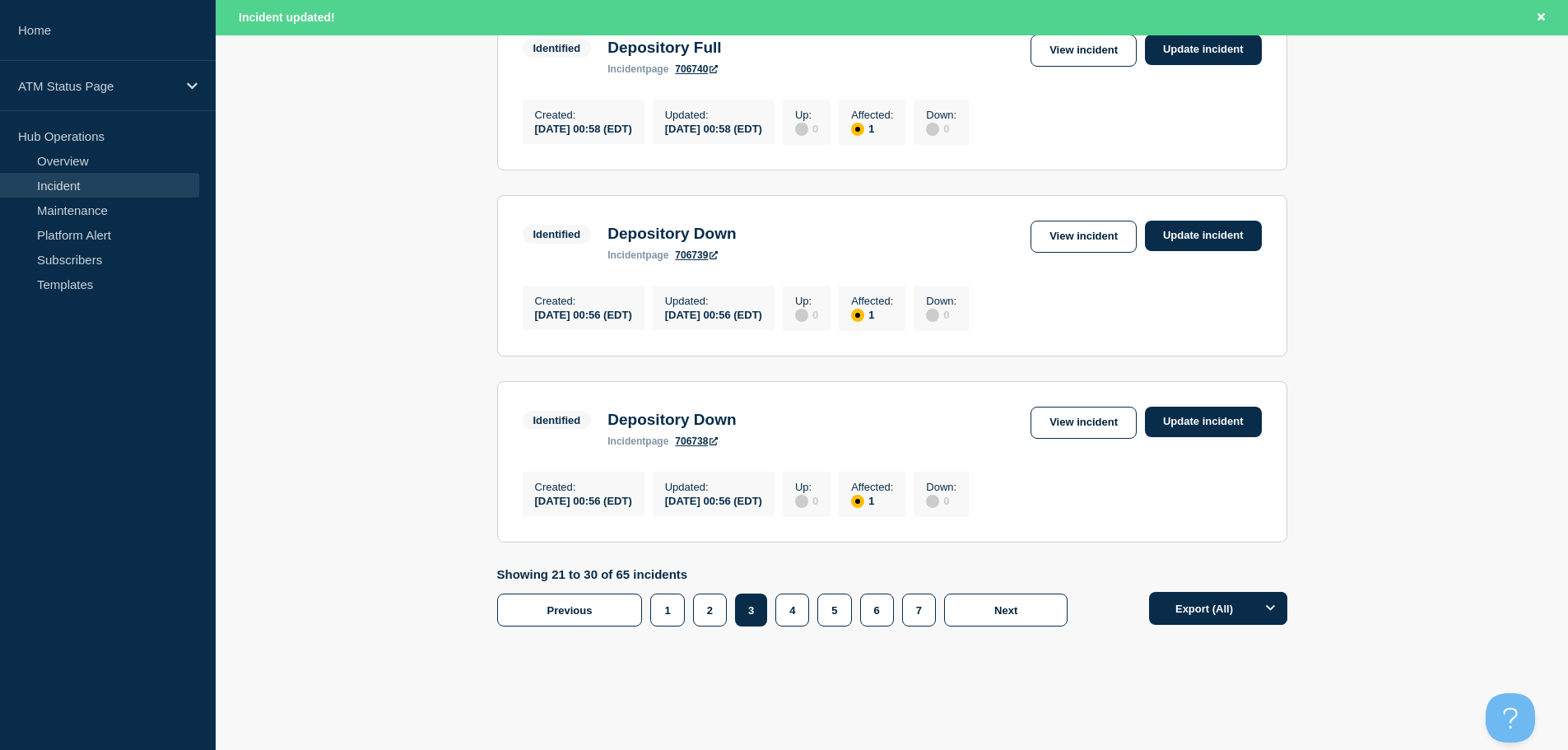
scroll to position [1586, 0]
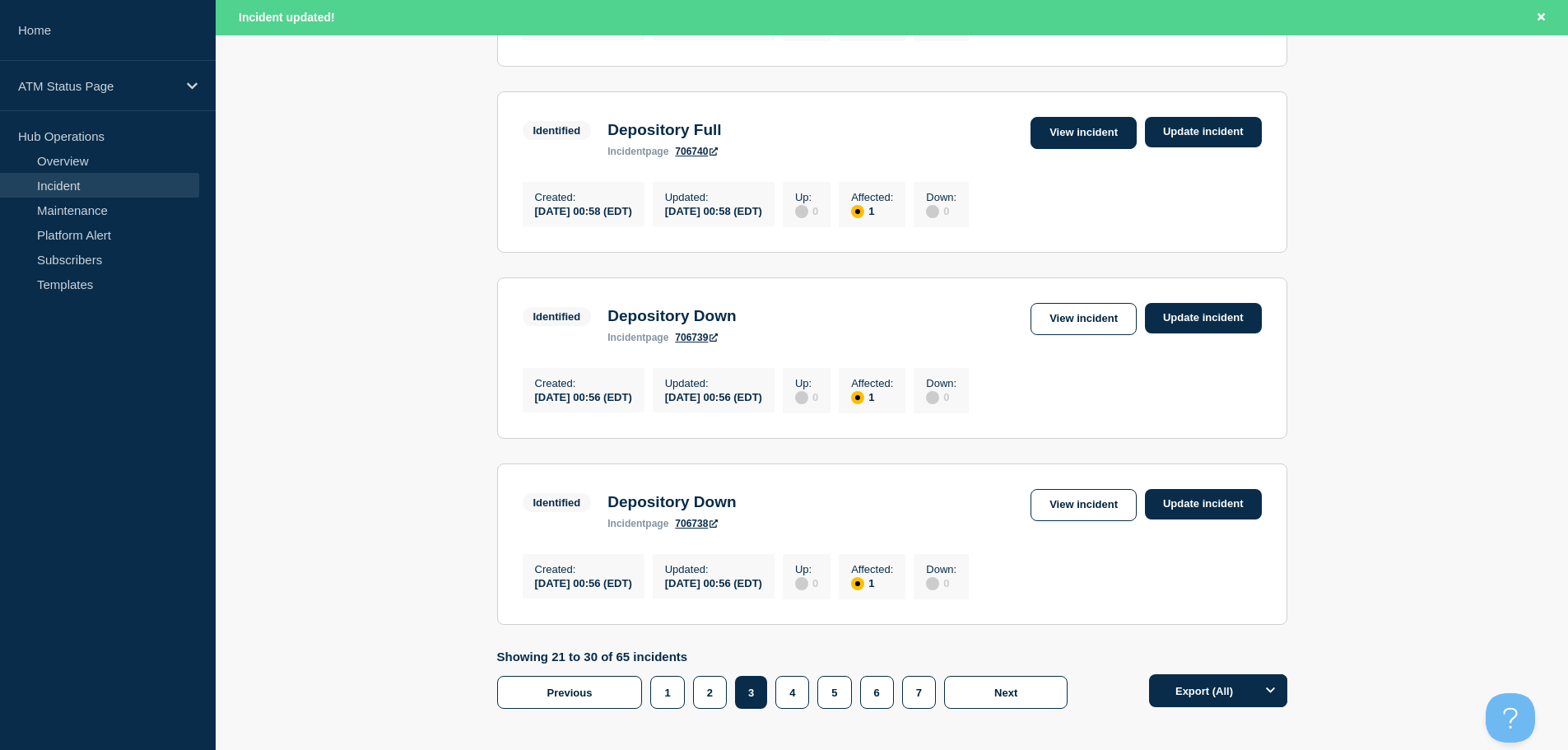
click at [1104, 149] on link "View incident" at bounding box center [1084, 133] width 106 height 32
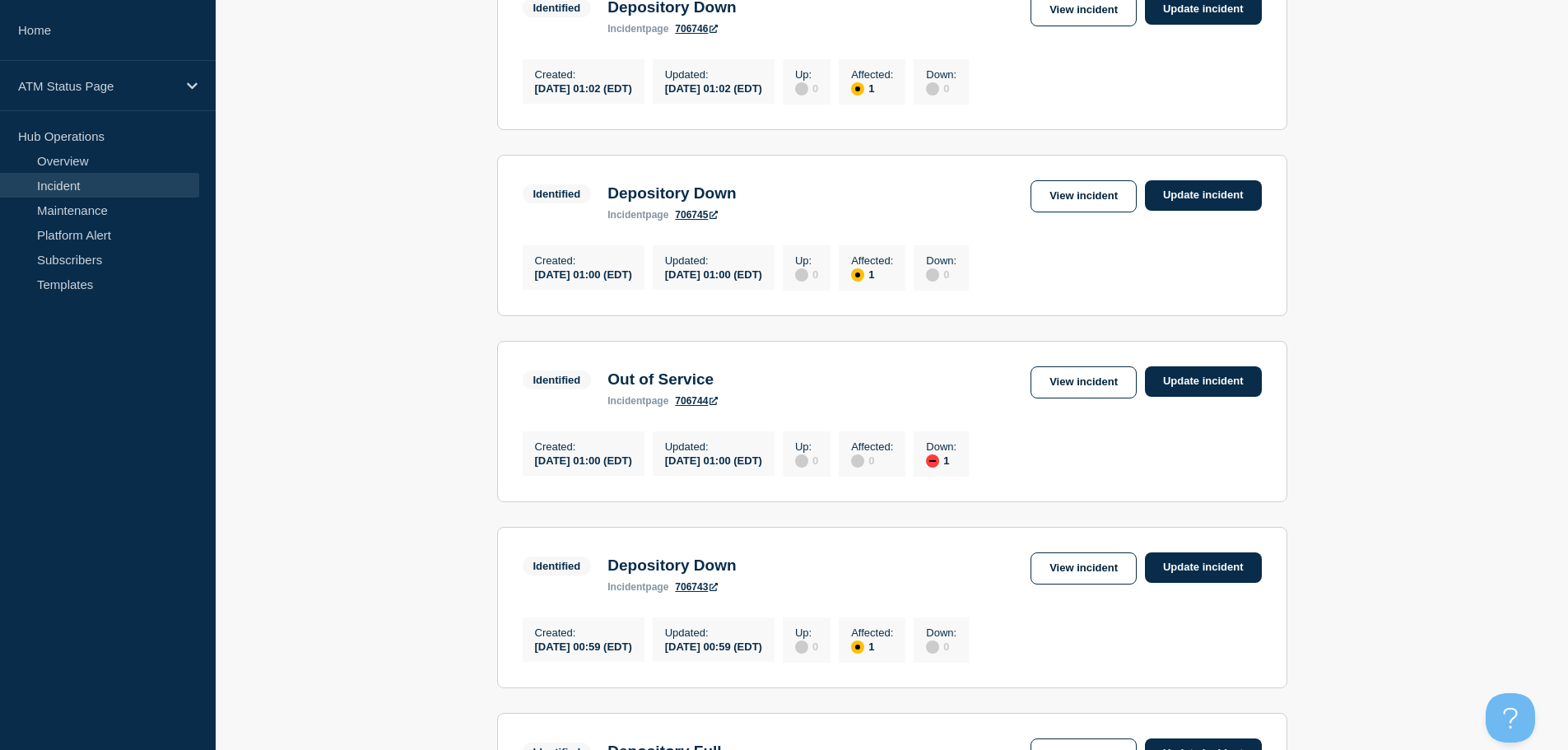
scroll to position [925, 0]
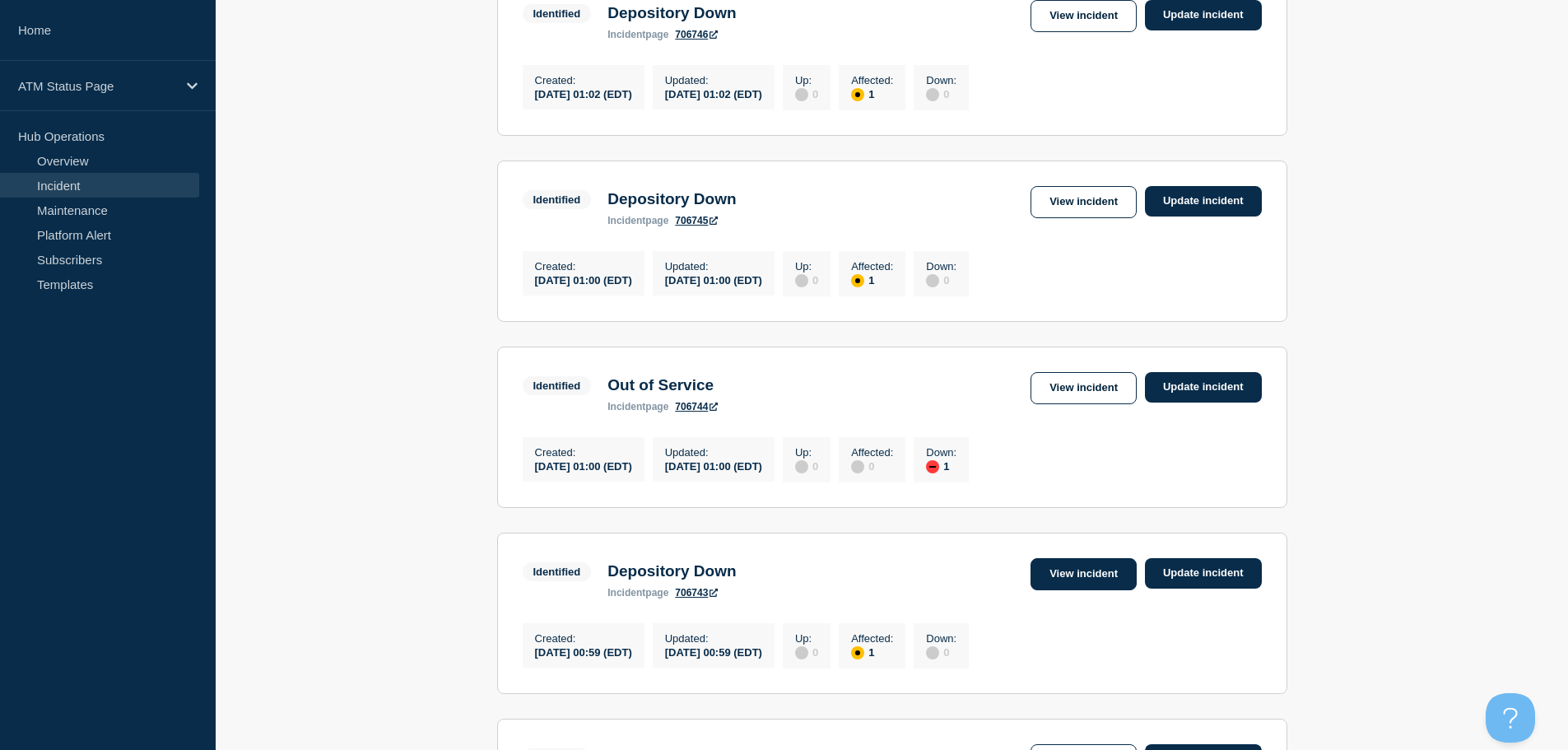
click at [1077, 590] on link "View incident" at bounding box center [1084, 574] width 106 height 32
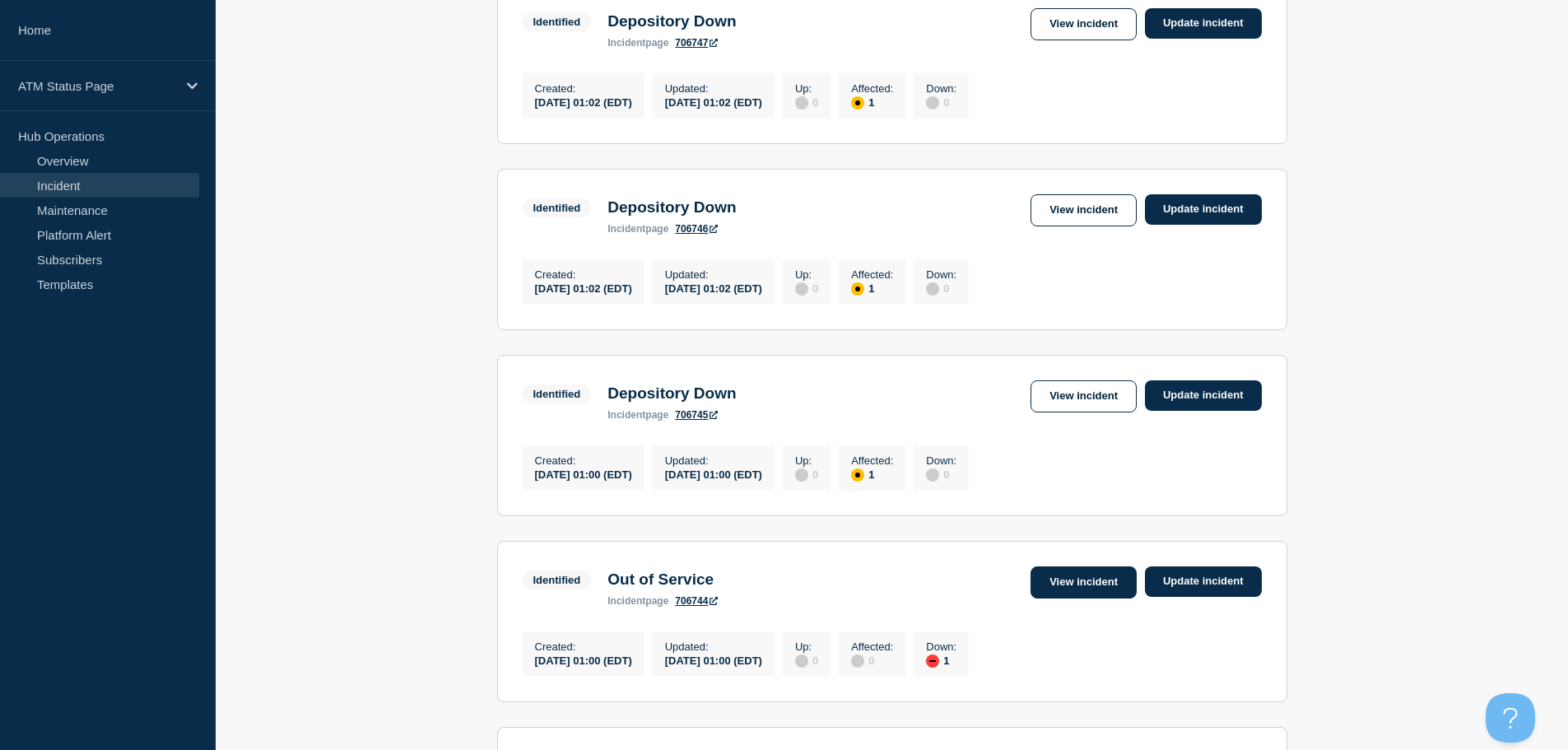
click at [1086, 599] on link "View incident" at bounding box center [1084, 583] width 106 height 32
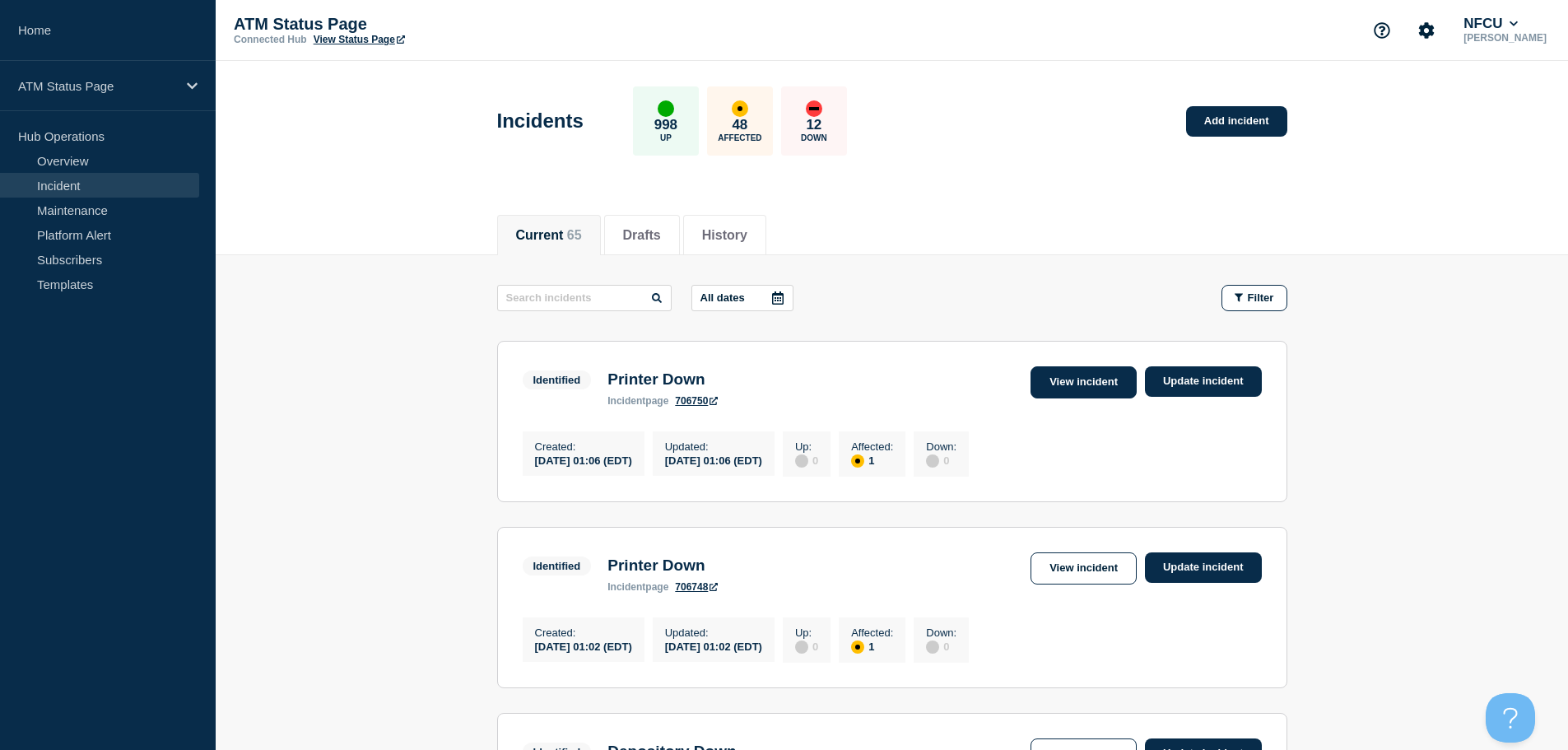
click at [1059, 384] on link "View incident" at bounding box center [1084, 383] width 106 height 32
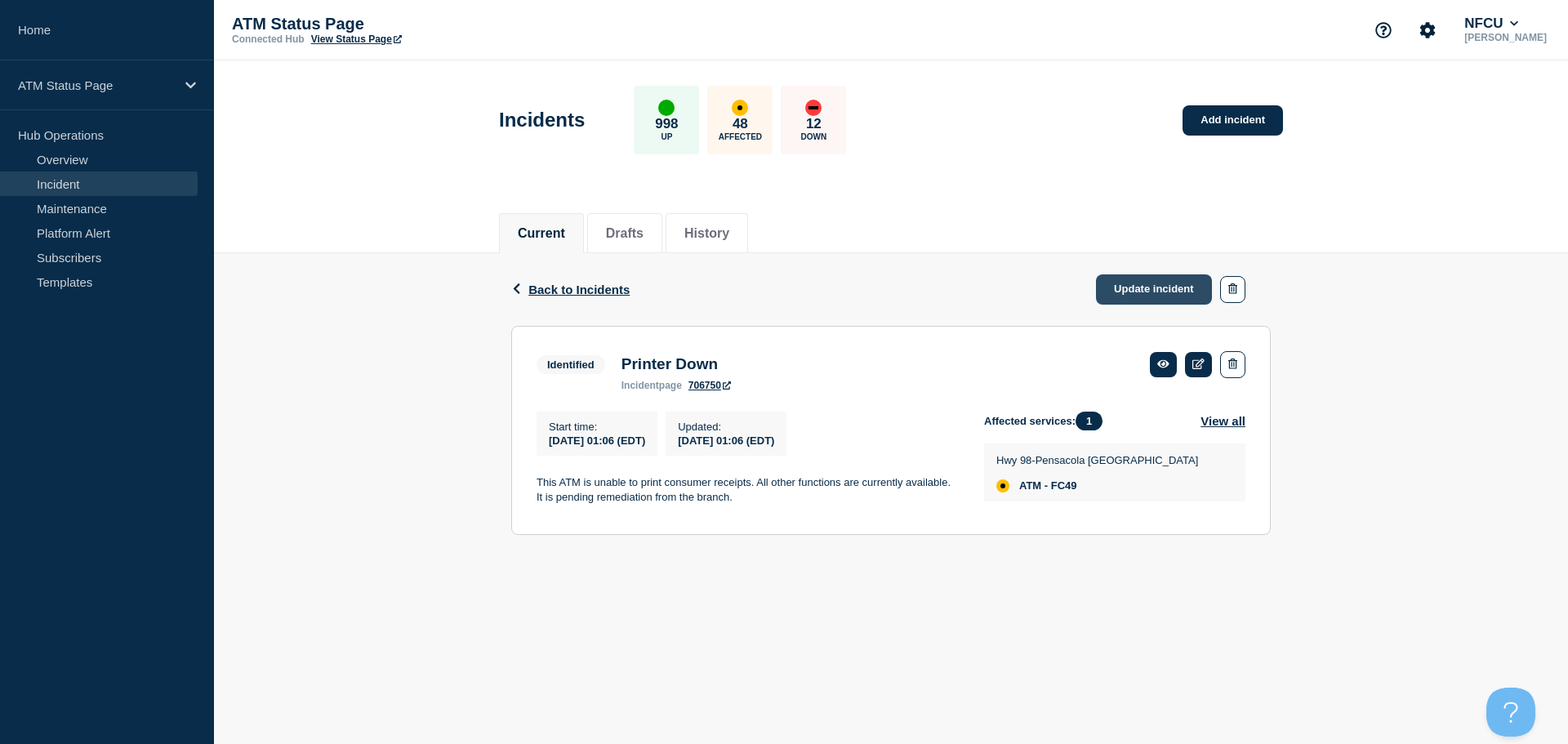
click at [1118, 287] on link "Update incident" at bounding box center [1154, 289] width 116 height 30
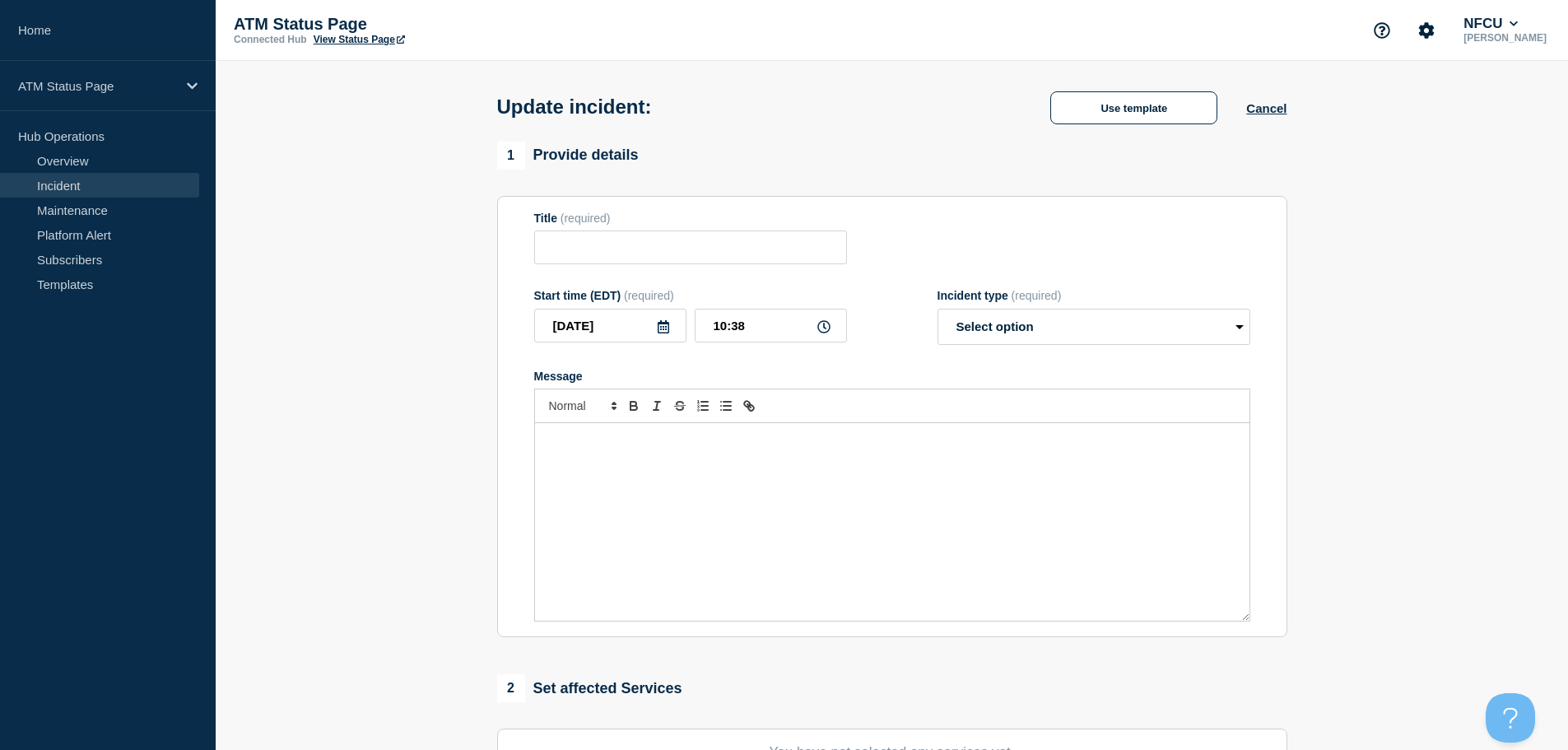
type input "Printer Down"
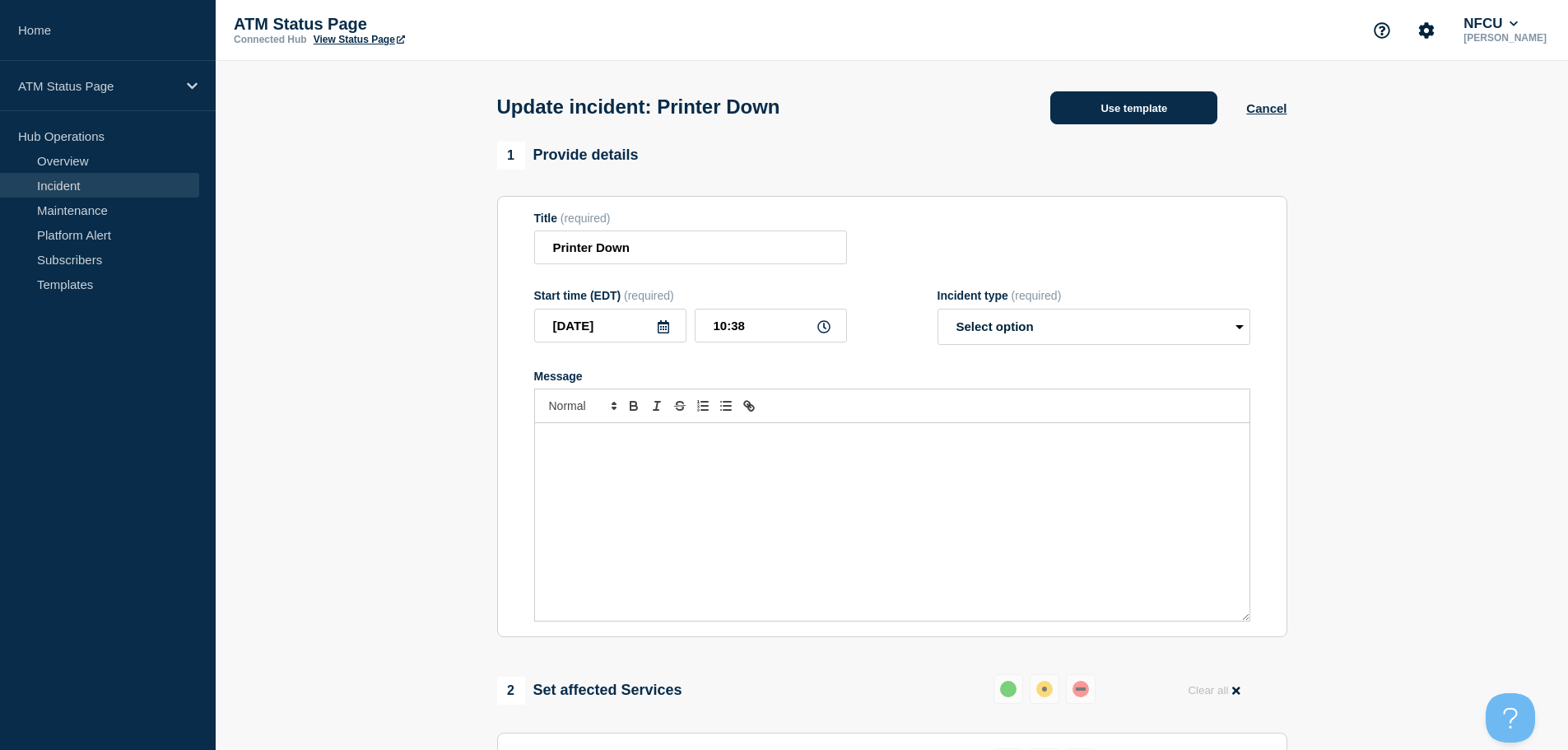
click at [1087, 106] on button "Use template" at bounding box center [1134, 107] width 167 height 33
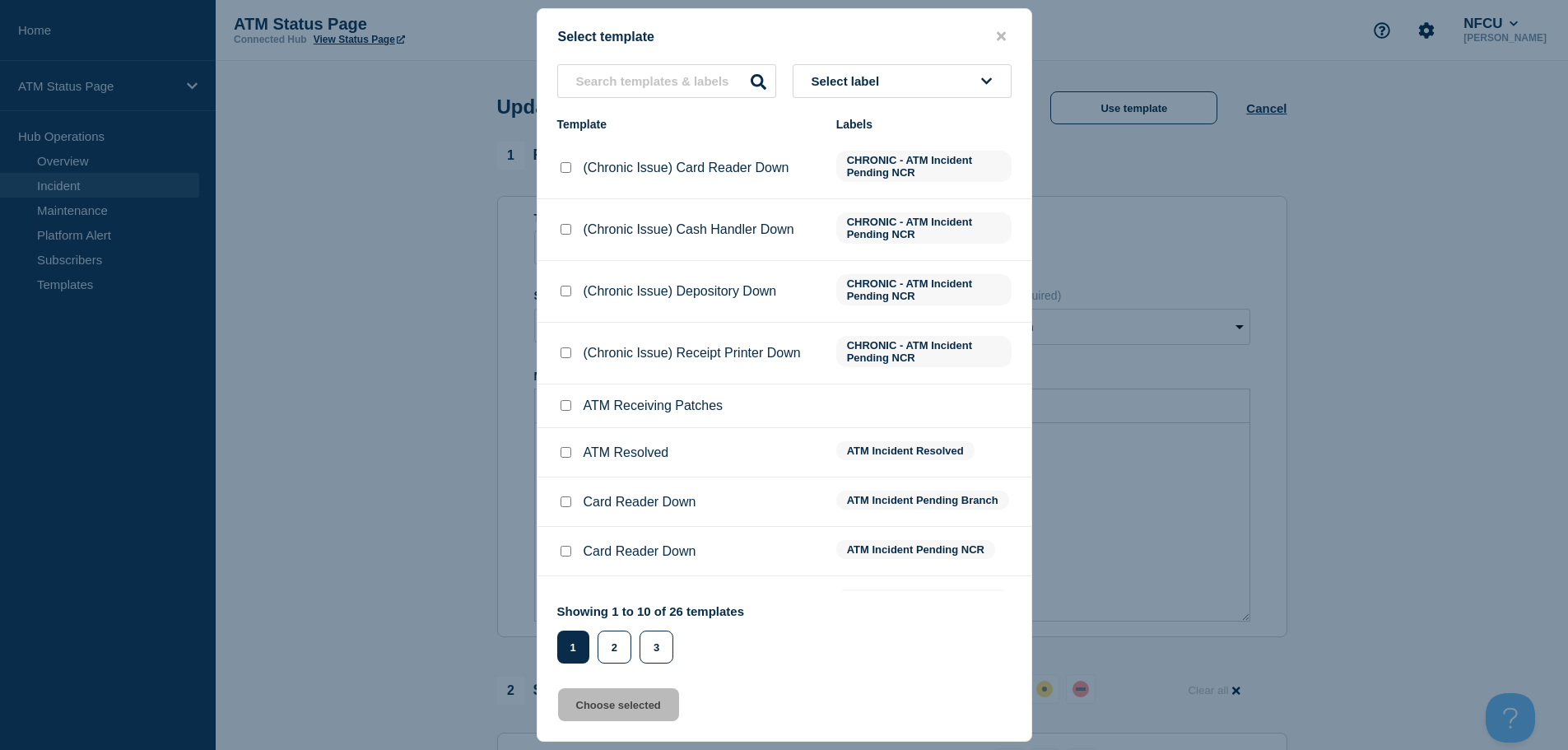
click at [567, 456] on input "ATM Resolved checkbox" at bounding box center [566, 452] width 11 height 11
checkbox input "true"
click at [616, 720] on button "Choose selected" at bounding box center [618, 704] width 121 height 33
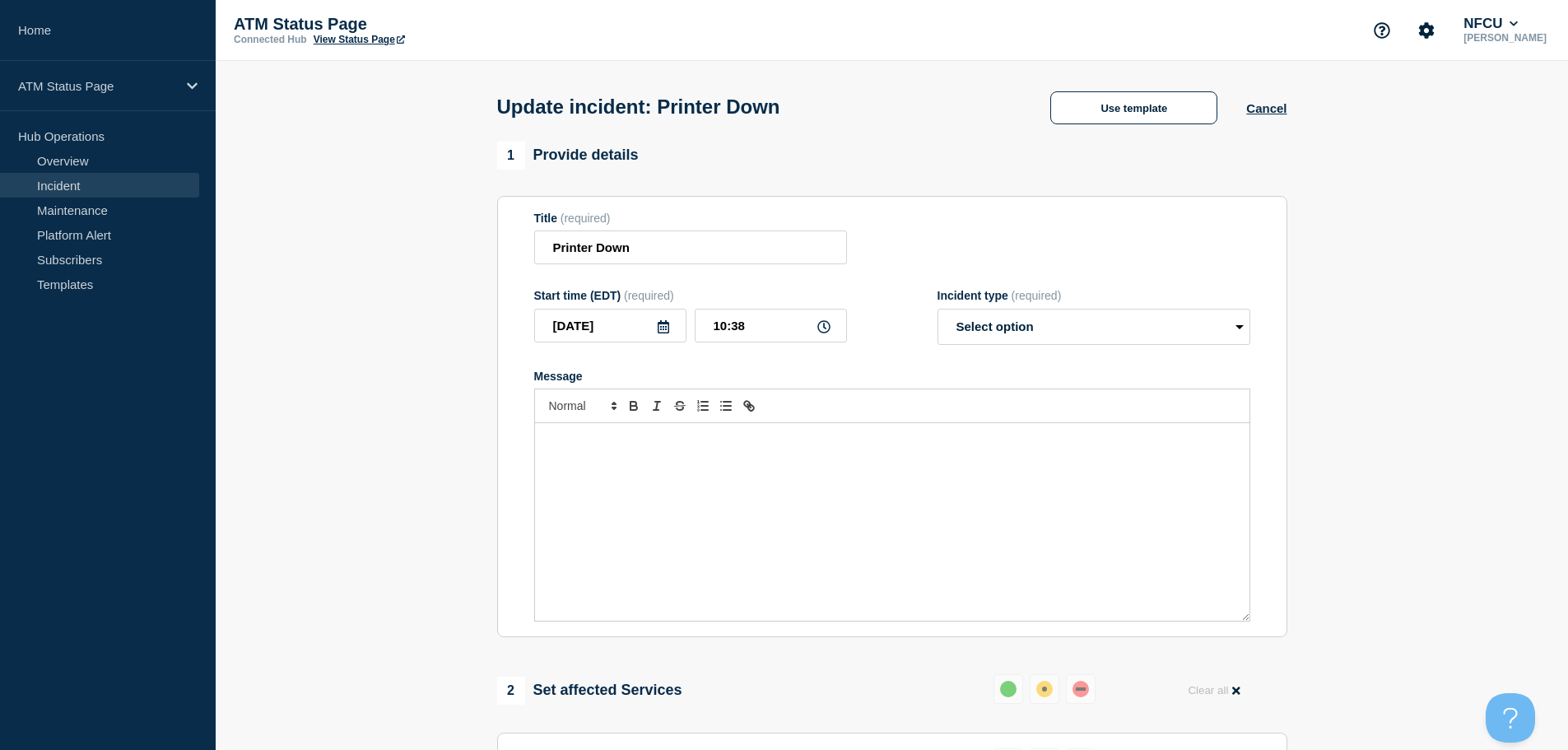
select select "resolved"
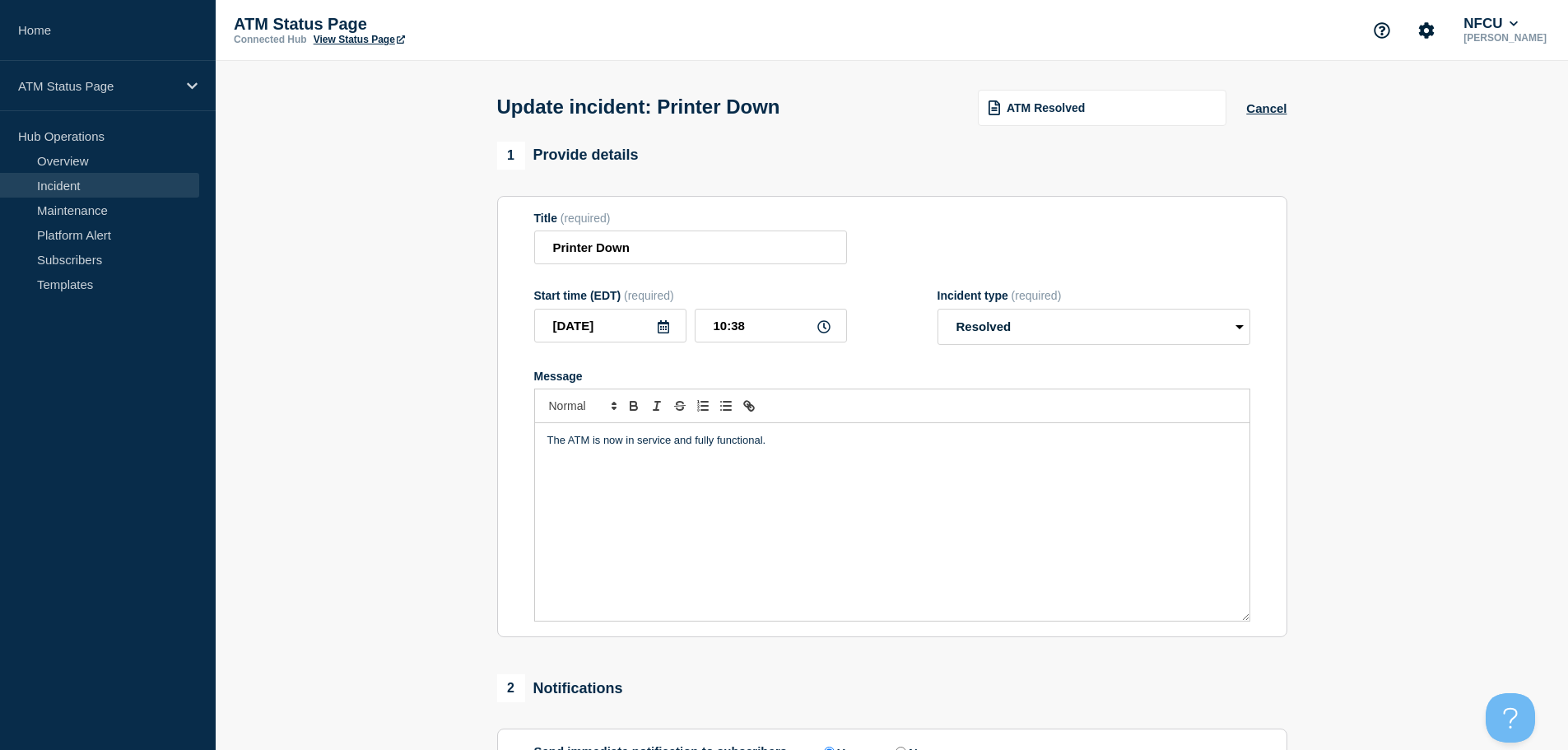
scroll to position [303, 0]
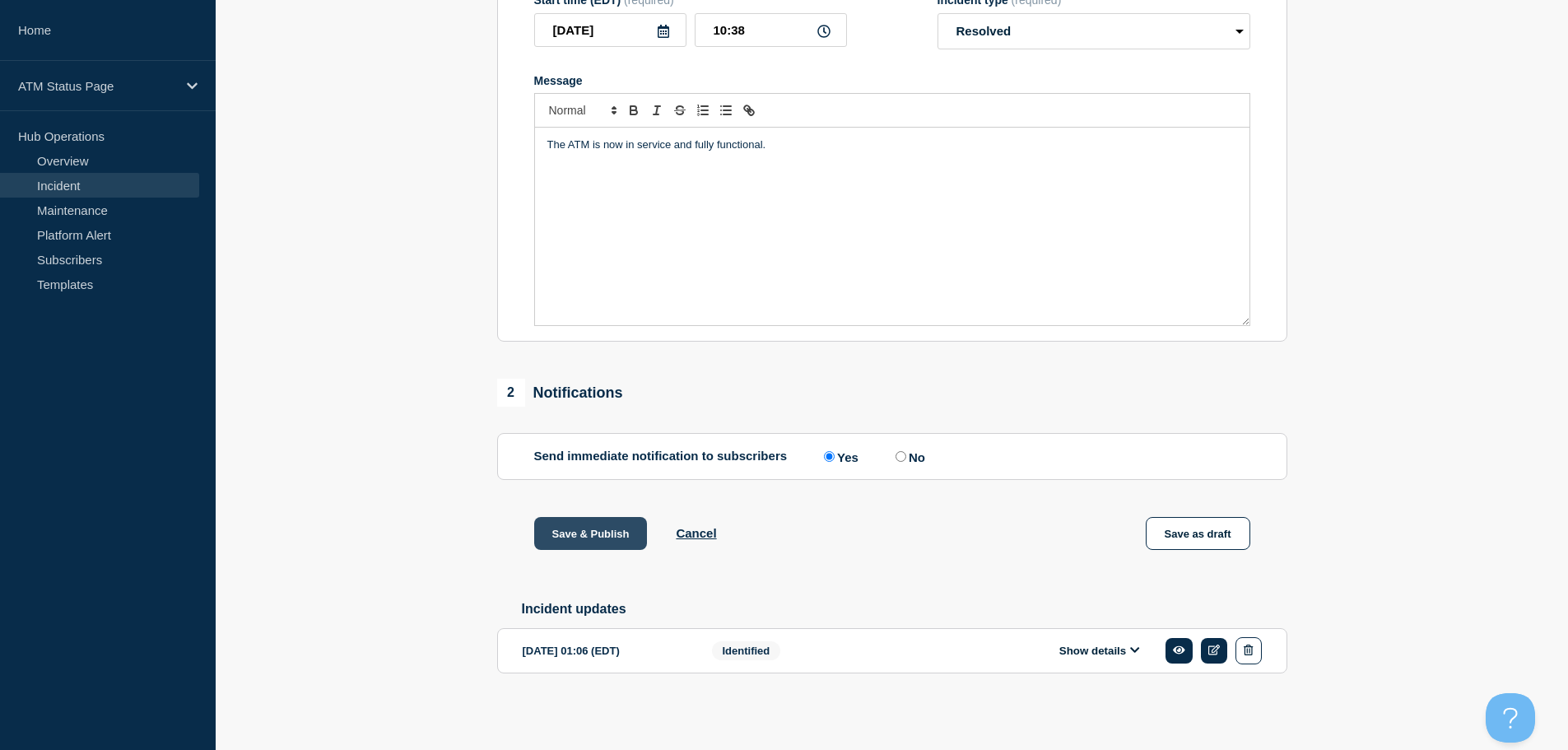
click at [618, 531] on button "Save & Publish" at bounding box center [590, 533] width 113 height 33
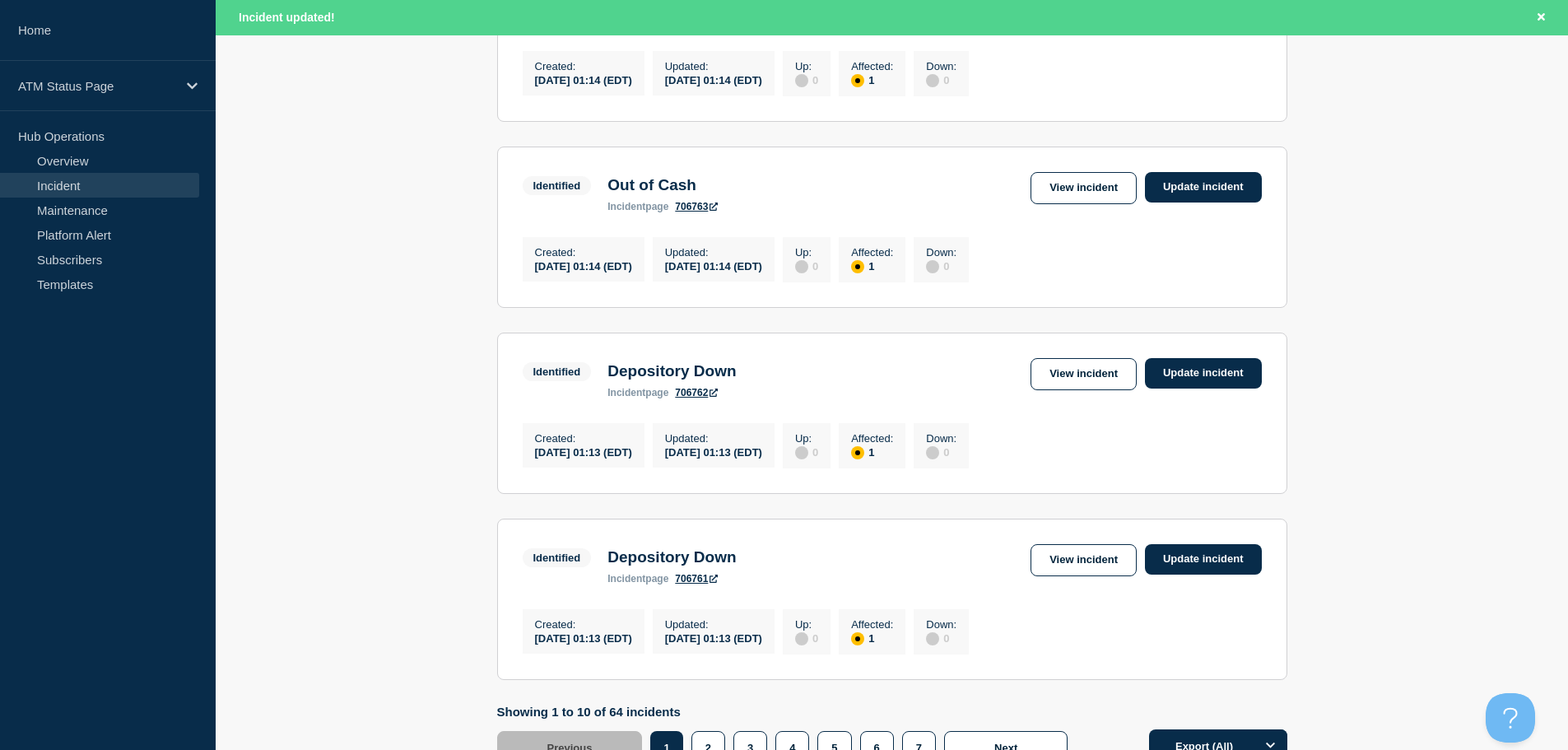
scroll to position [1750, 0]
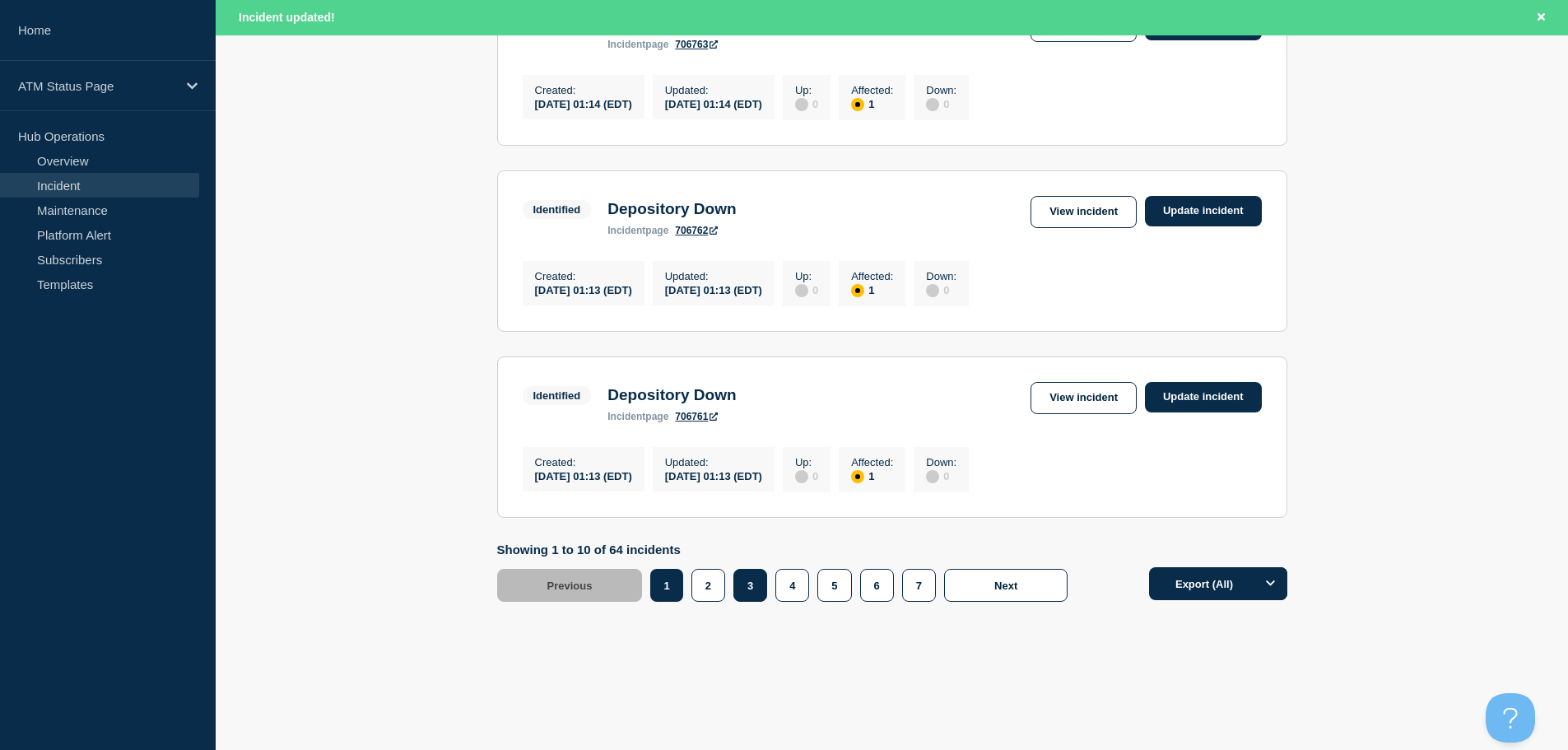
click at [760, 596] on button "3" at bounding box center [750, 585] width 33 height 33
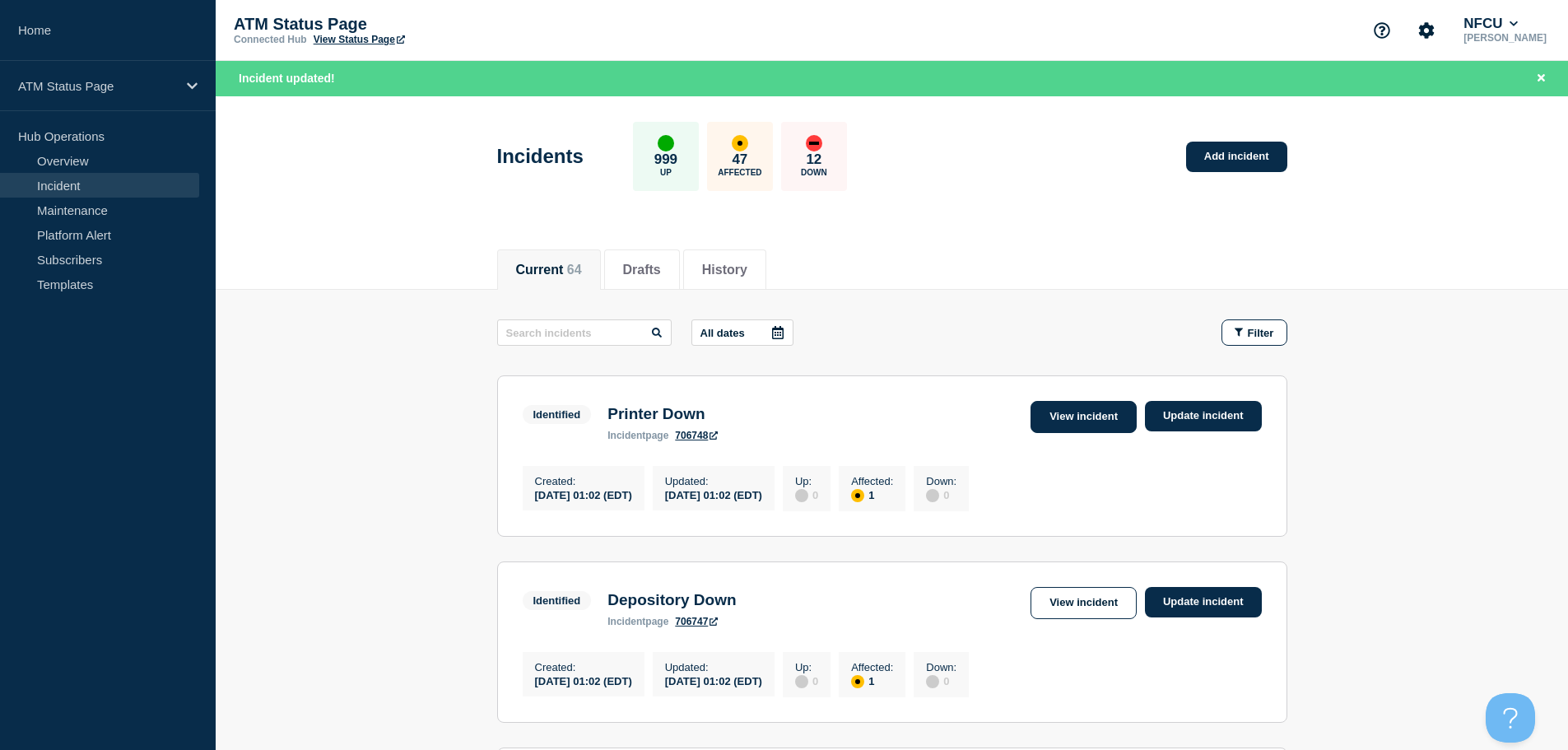
click at [1088, 417] on link "View incident" at bounding box center [1084, 417] width 106 height 32
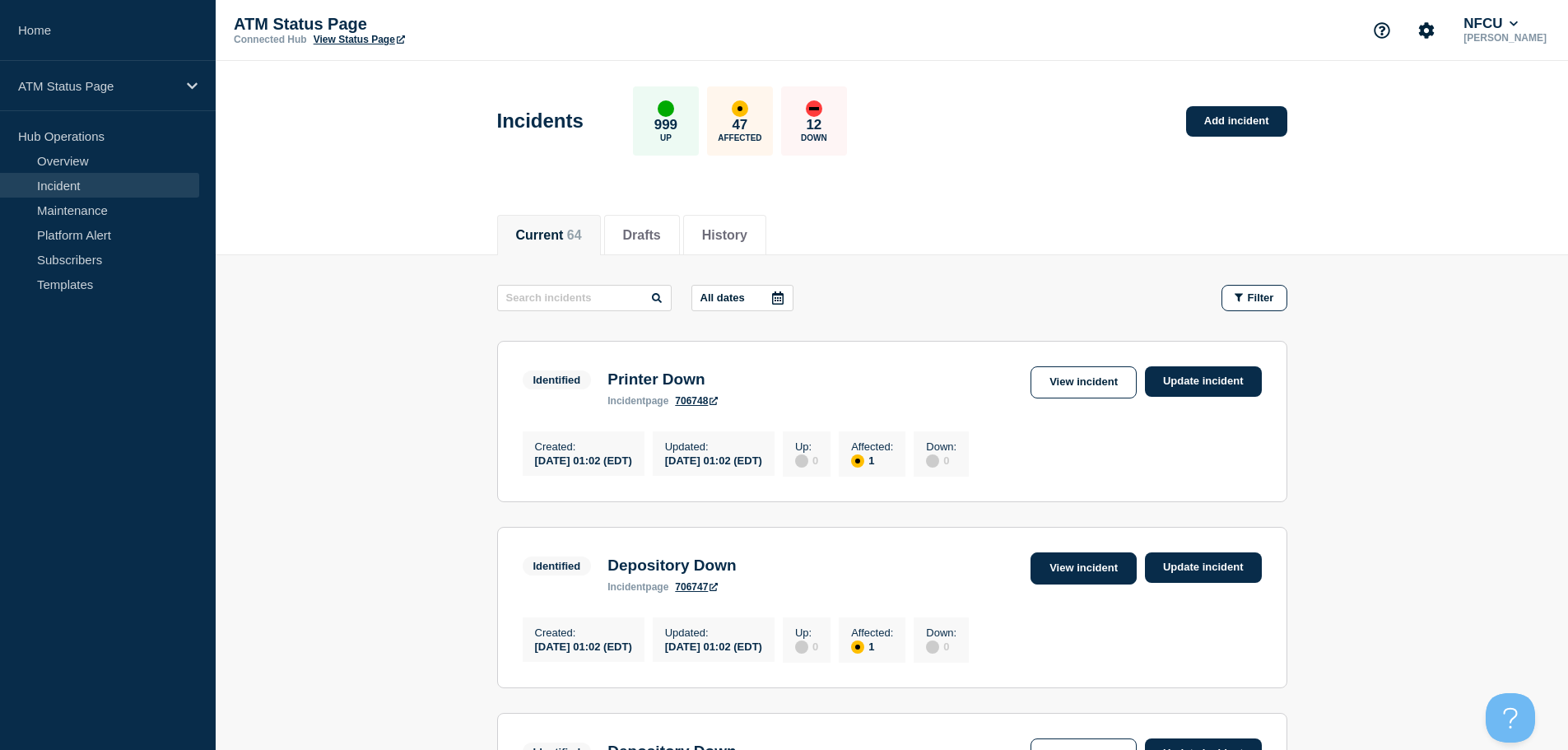
click at [1095, 569] on link "View incident" at bounding box center [1084, 568] width 106 height 32
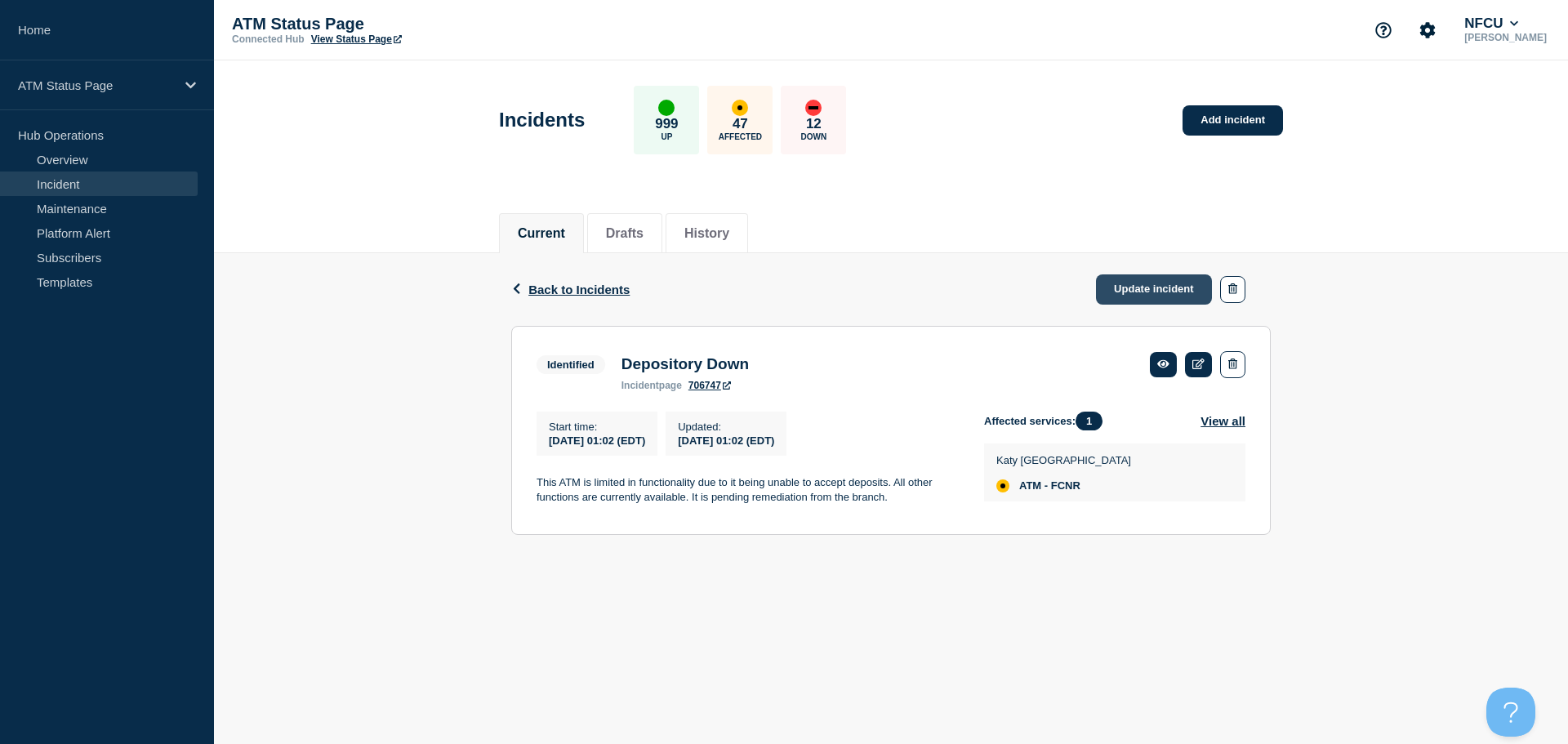
click at [1158, 291] on link "Update incident" at bounding box center [1154, 289] width 116 height 30
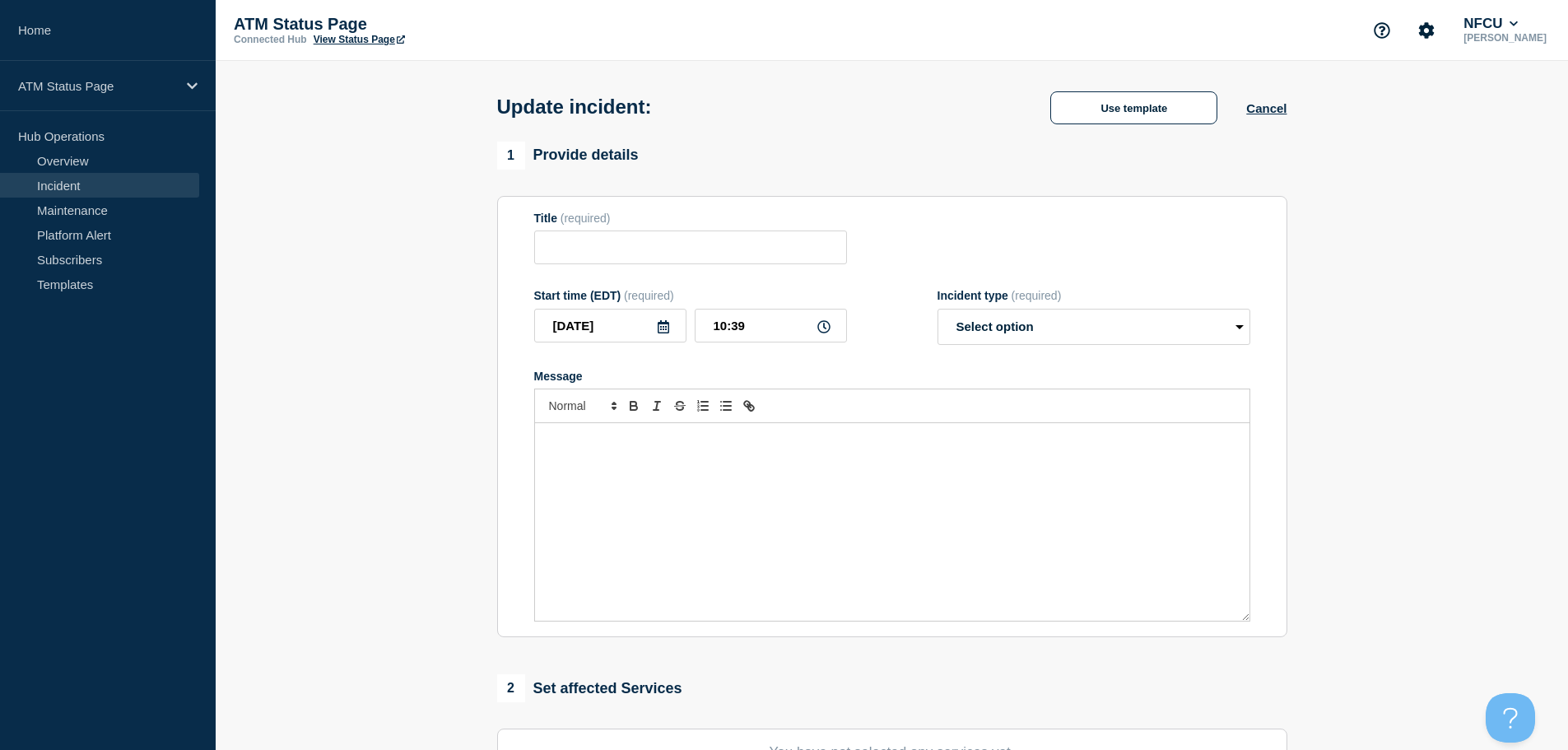
type input "Depository Down"
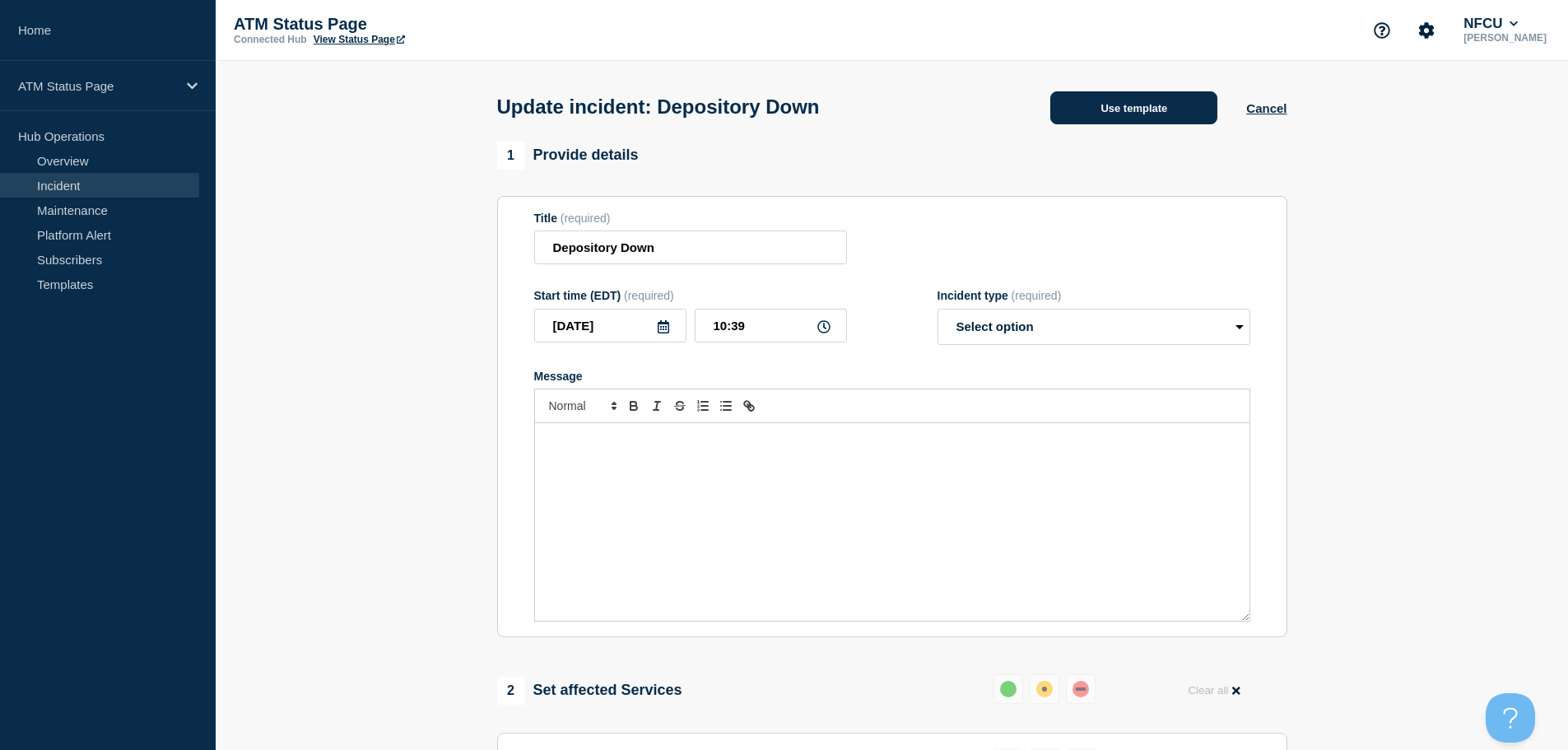
click at [1120, 114] on button "Use template" at bounding box center [1134, 107] width 167 height 33
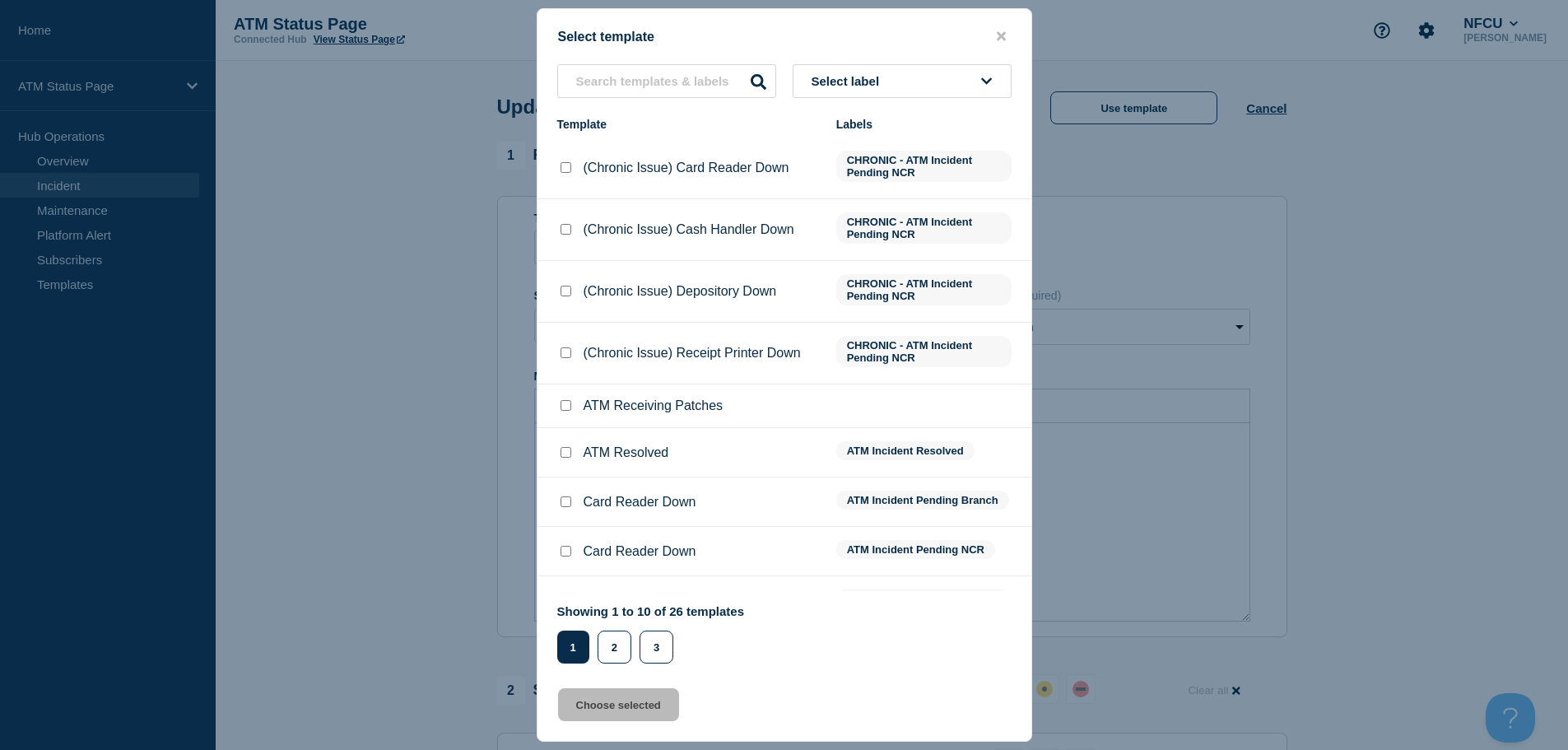
click at [564, 450] on input "ATM Resolved checkbox" at bounding box center [566, 452] width 11 height 11
checkbox input "true"
click at [599, 702] on button "Choose selected" at bounding box center [618, 704] width 121 height 33
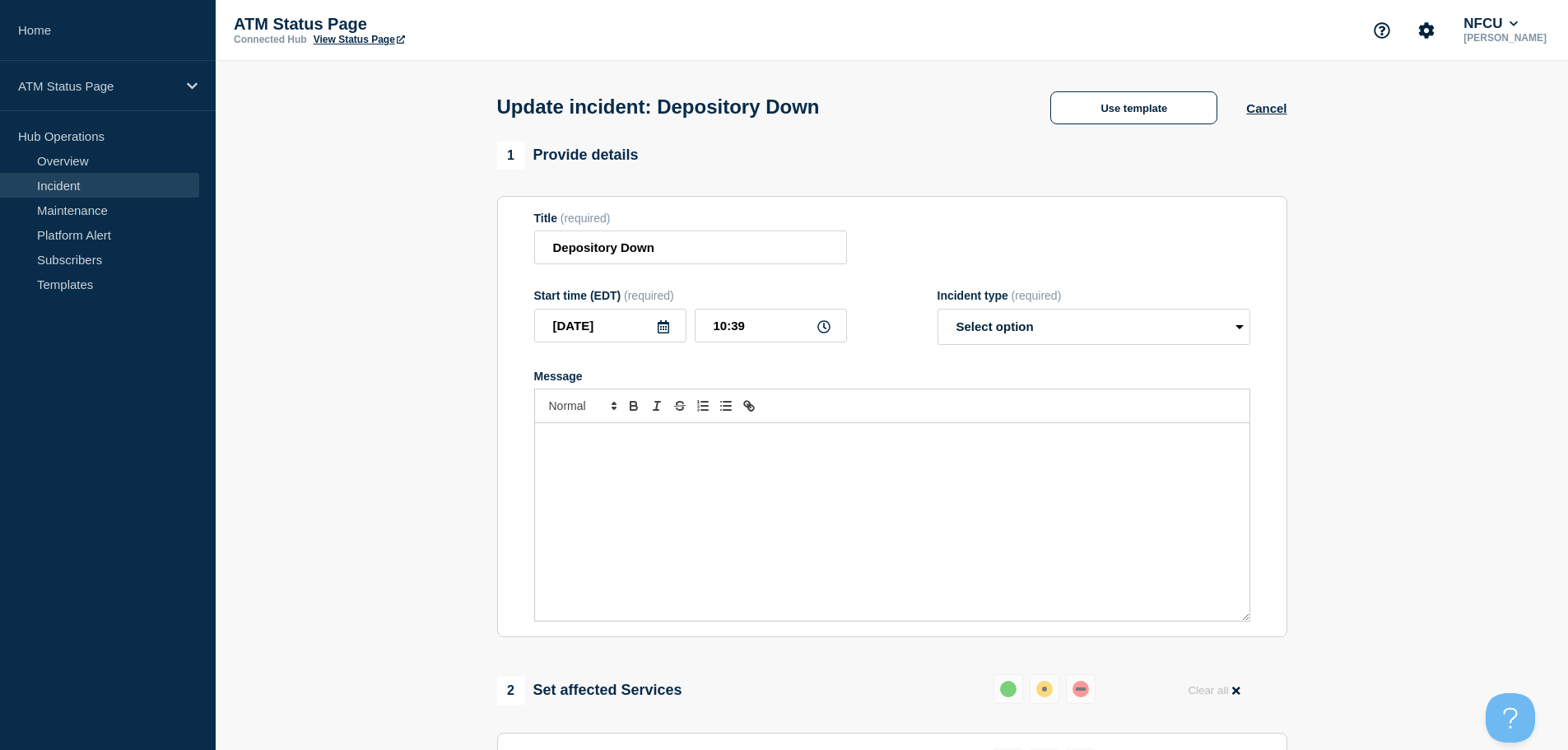
select select "resolved"
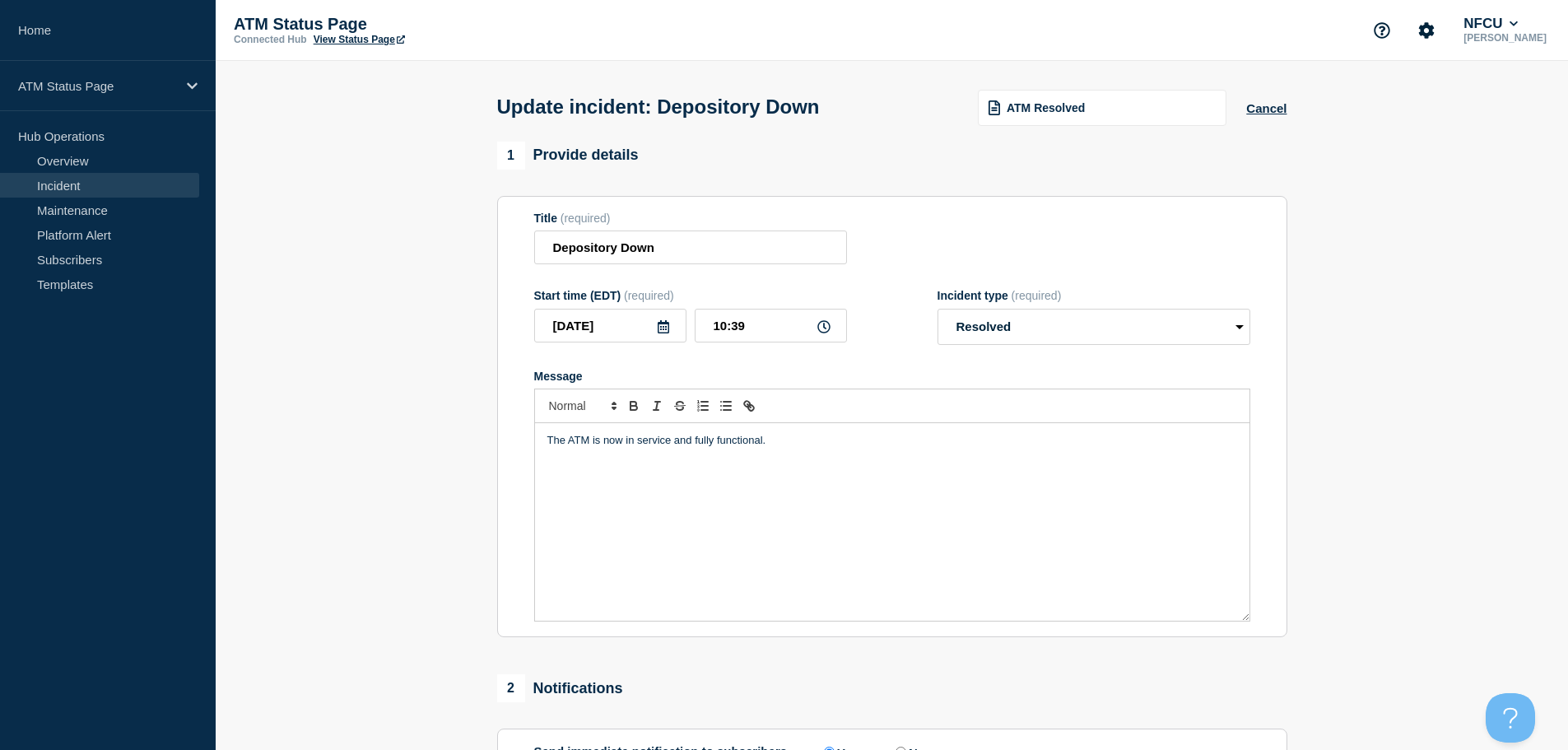
scroll to position [303, 0]
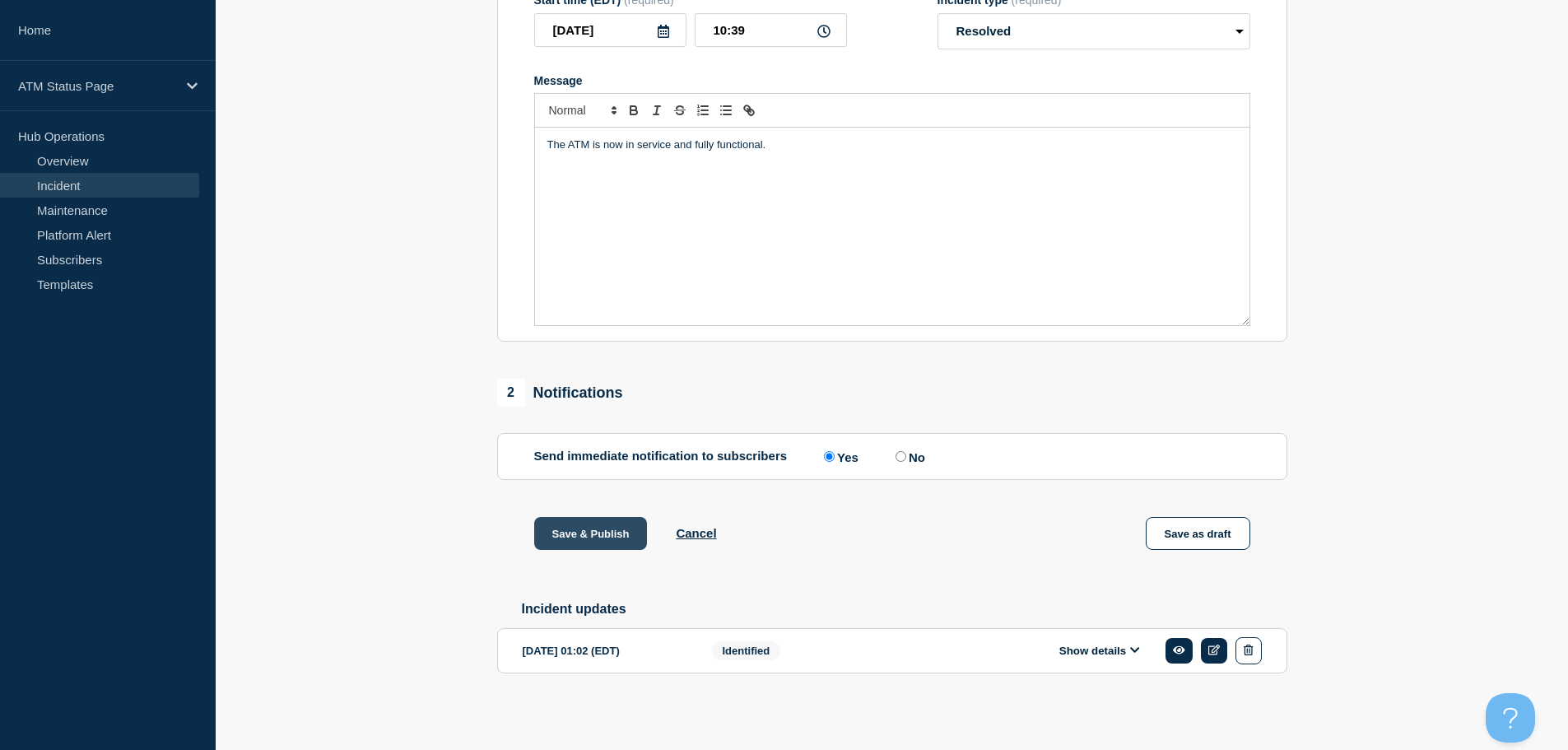
click at [581, 531] on button "Save & Publish" at bounding box center [590, 533] width 113 height 33
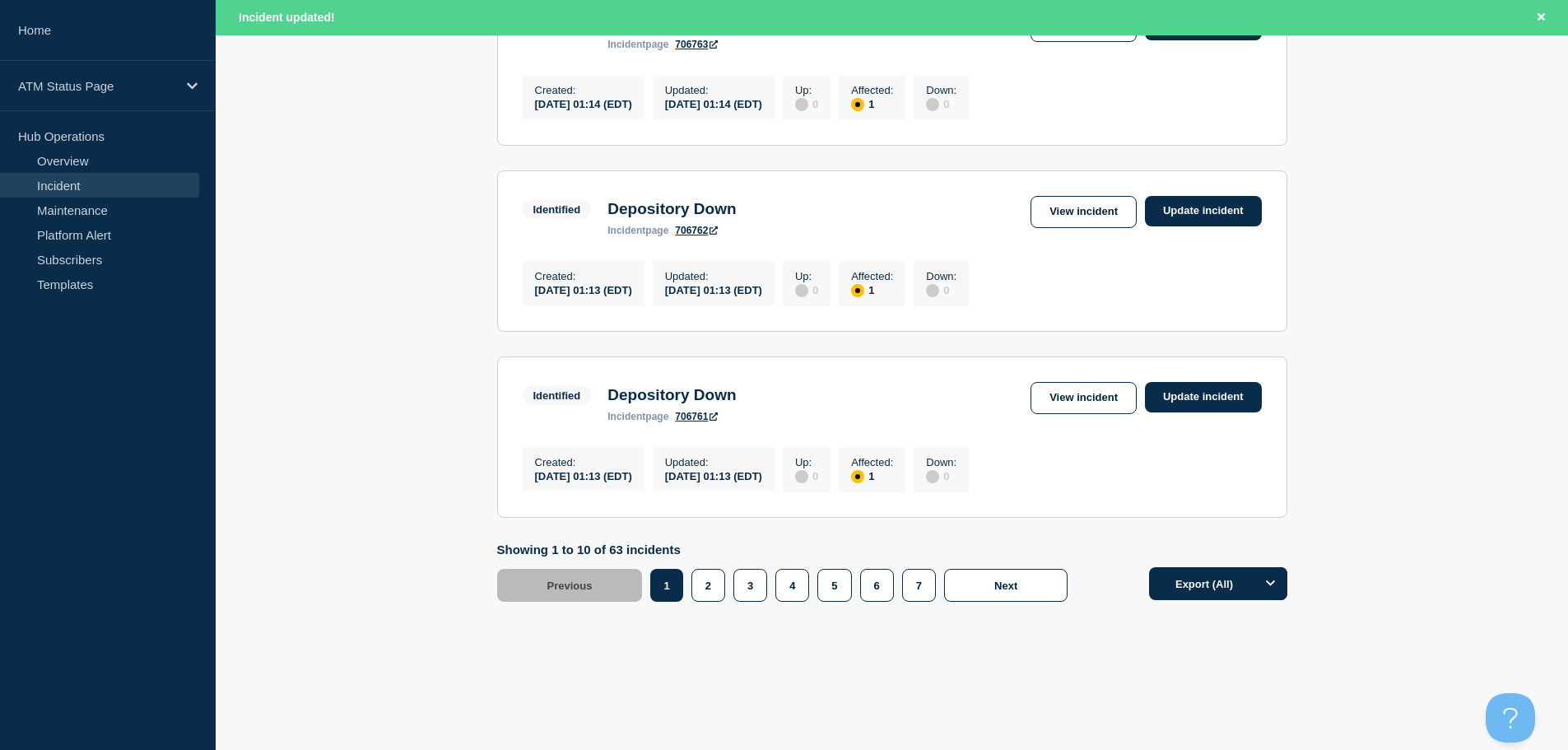
scroll to position [1750, 0]
click at [754, 592] on button "3" at bounding box center [750, 585] width 33 height 33
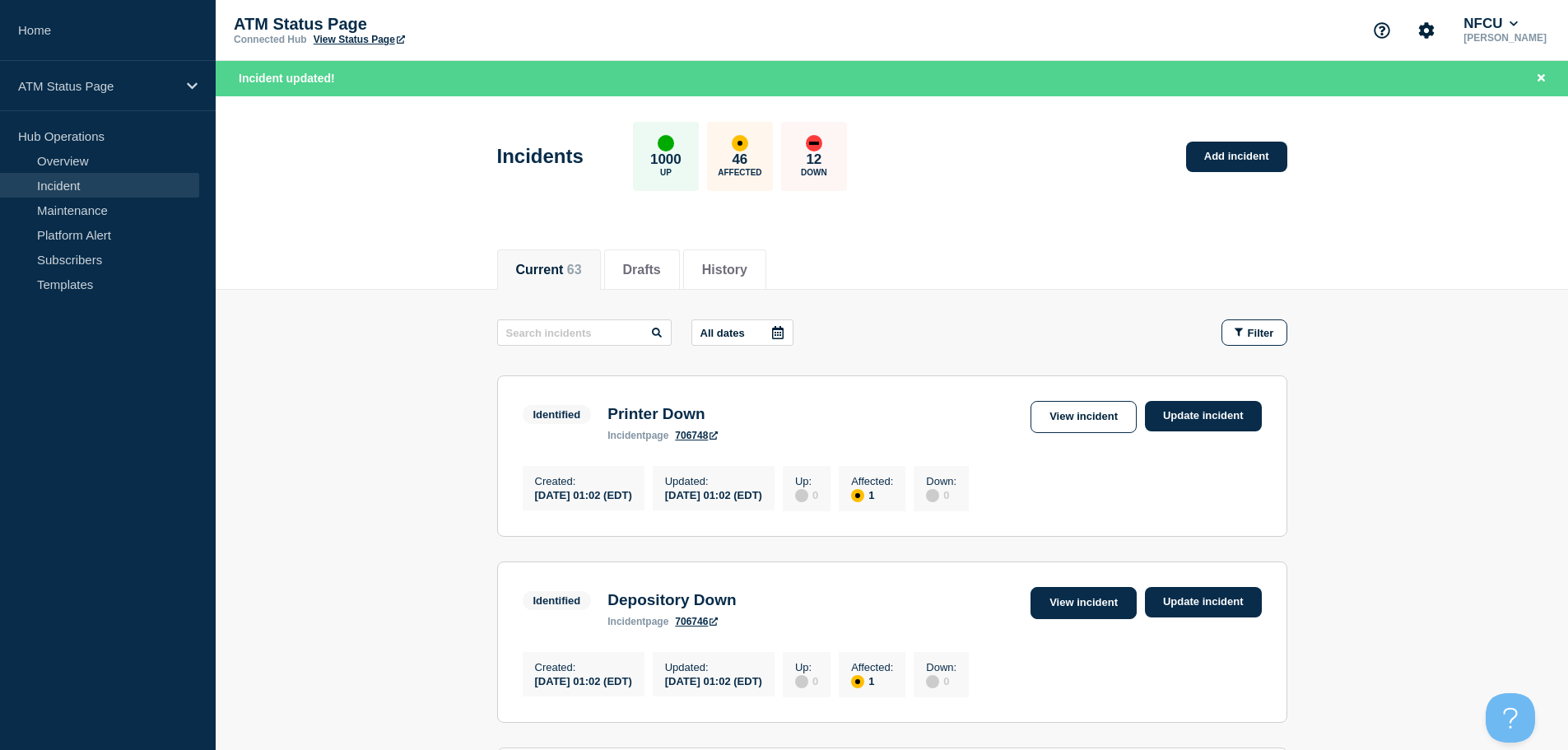
click at [1050, 609] on link "View incident" at bounding box center [1084, 603] width 106 height 32
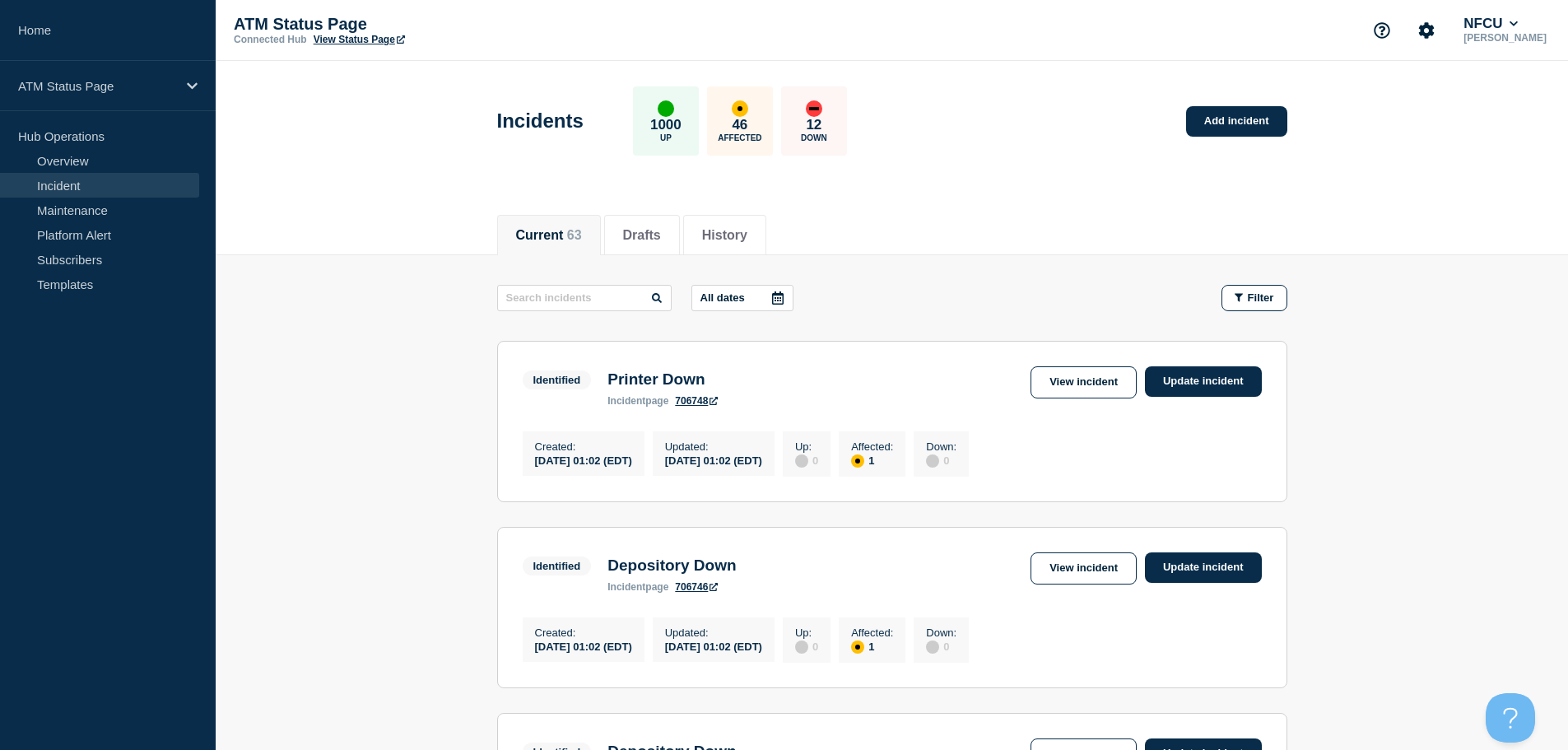
scroll to position [247, 0]
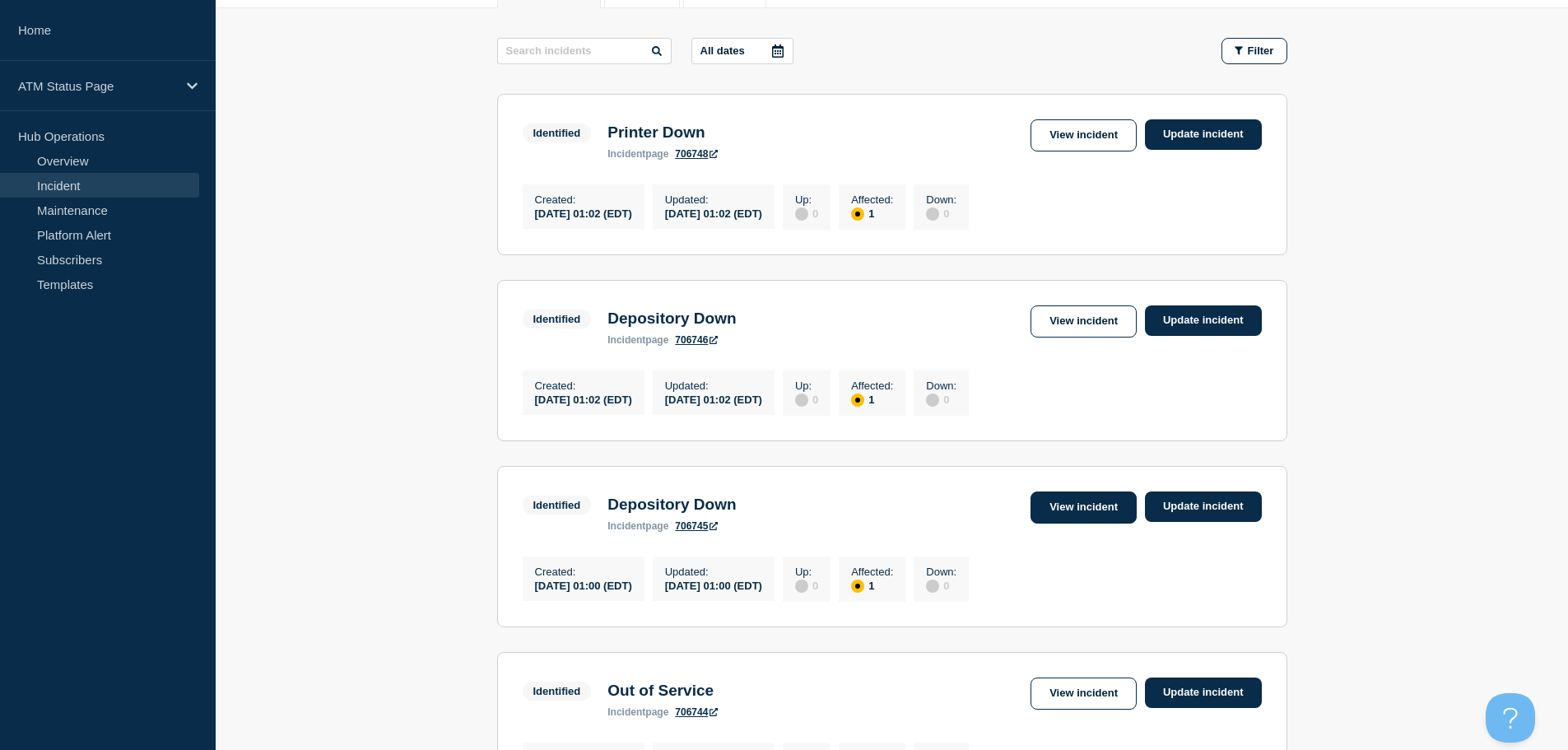
click at [1086, 513] on link "View incident" at bounding box center [1084, 508] width 106 height 32
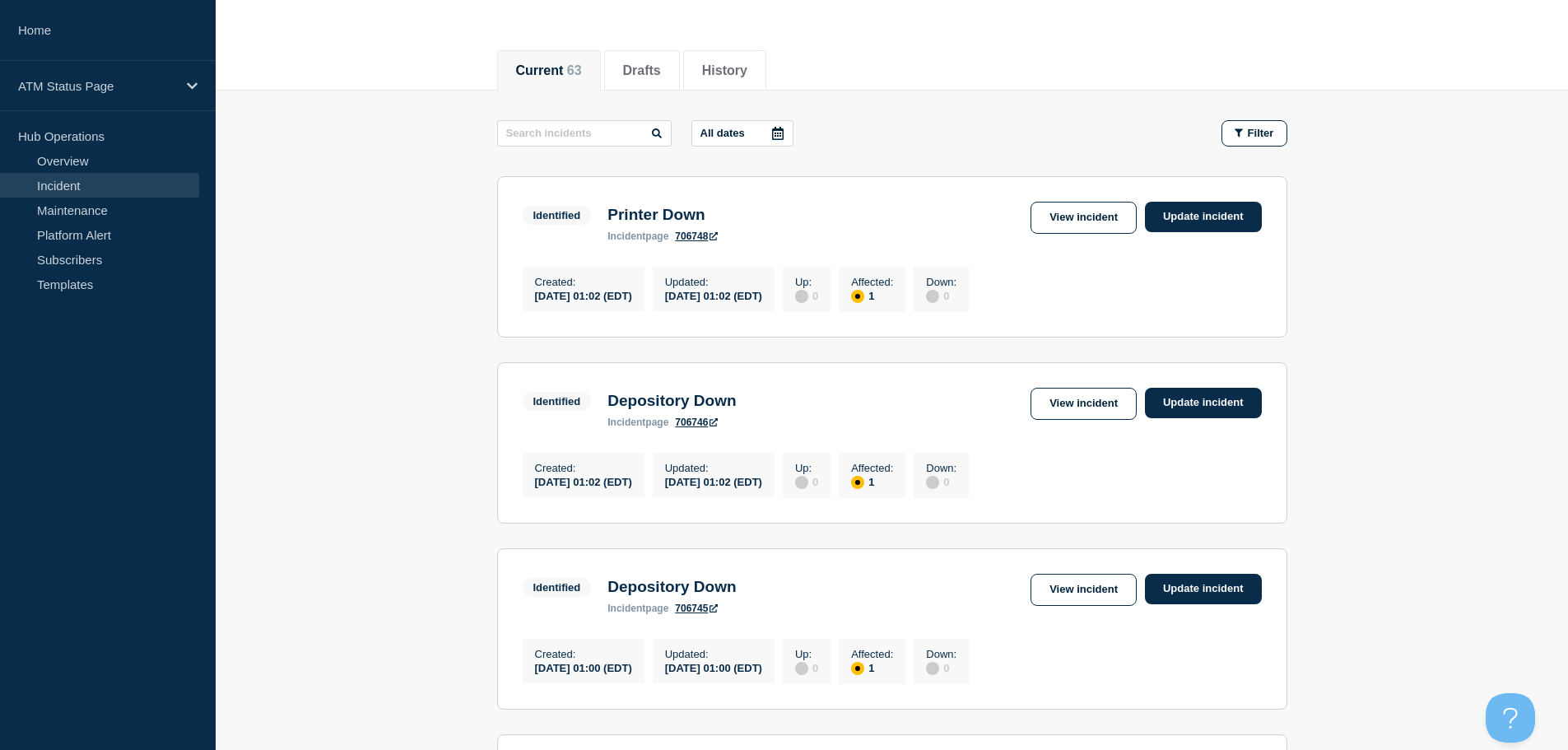
scroll to position [247, 0]
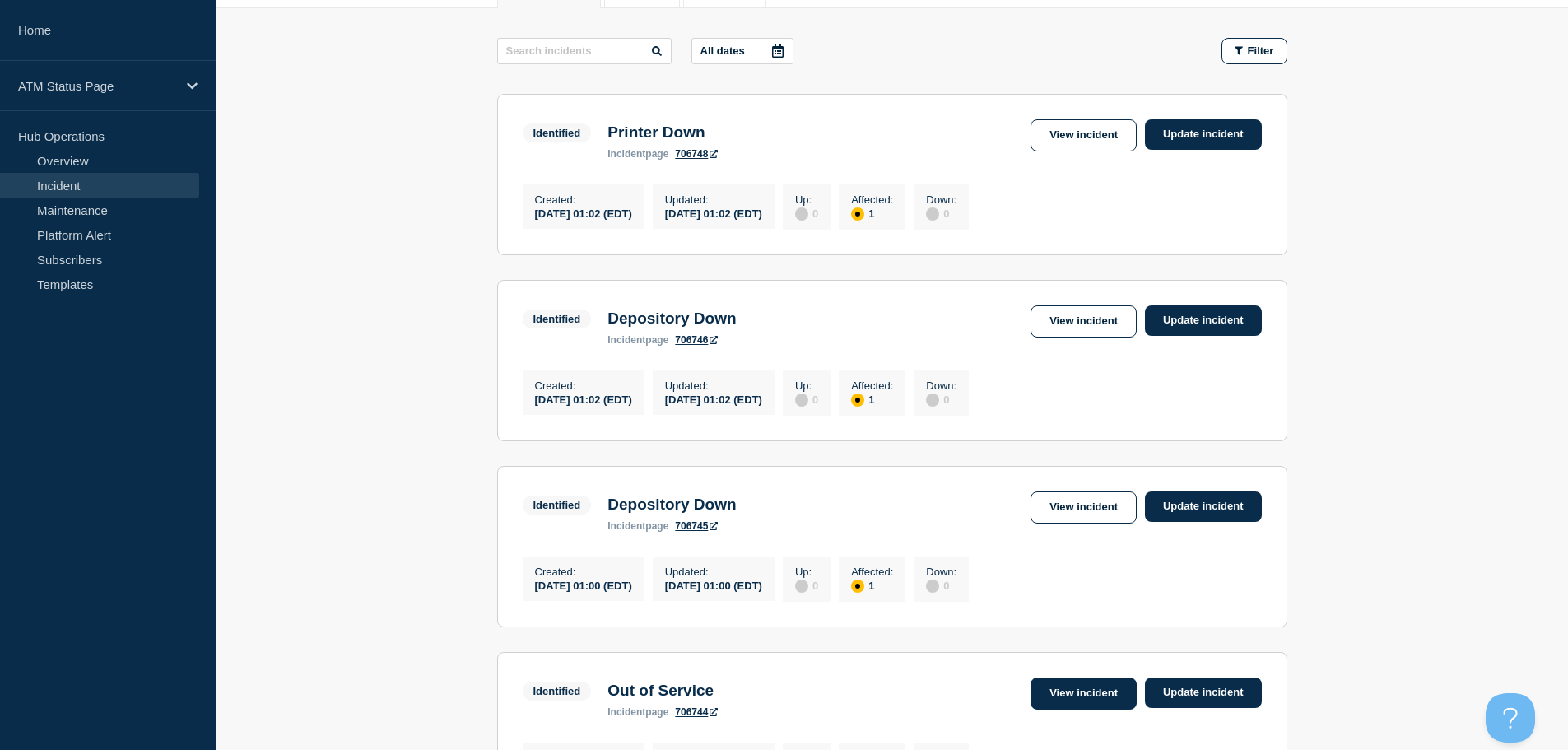
click at [1099, 709] on link "View incident" at bounding box center [1084, 693] width 106 height 32
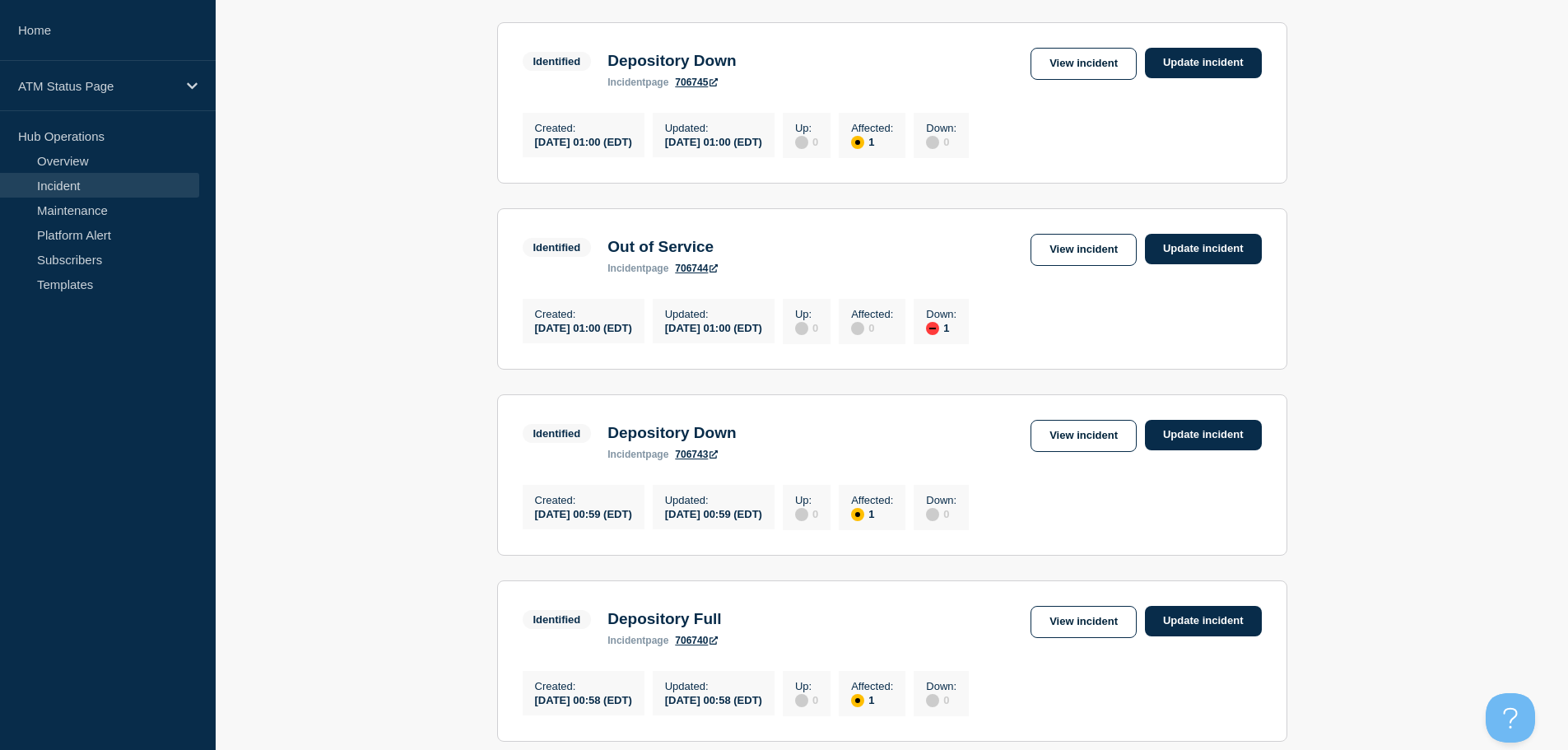
scroll to position [701, 0]
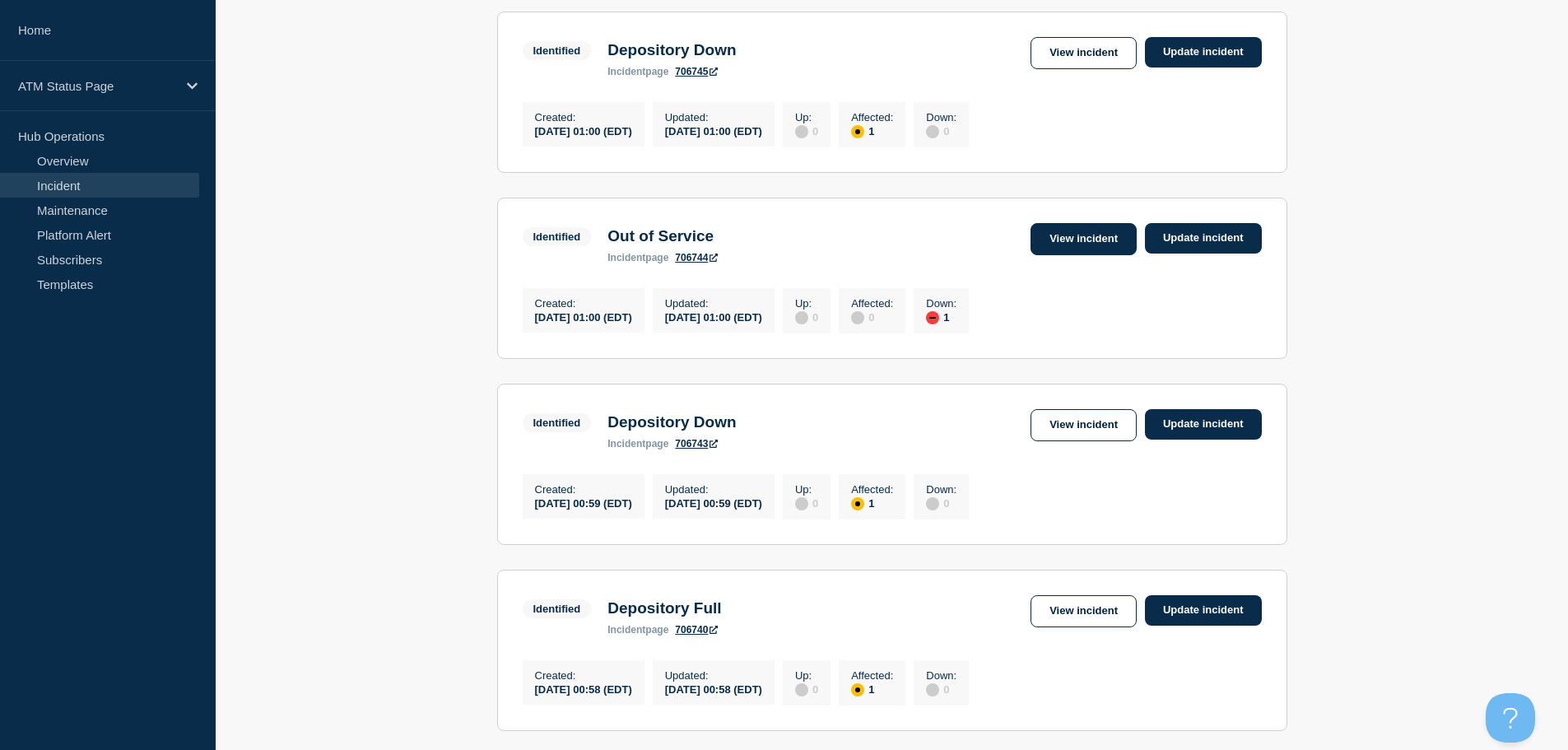
click at [1085, 252] on link "View incident" at bounding box center [1084, 239] width 106 height 32
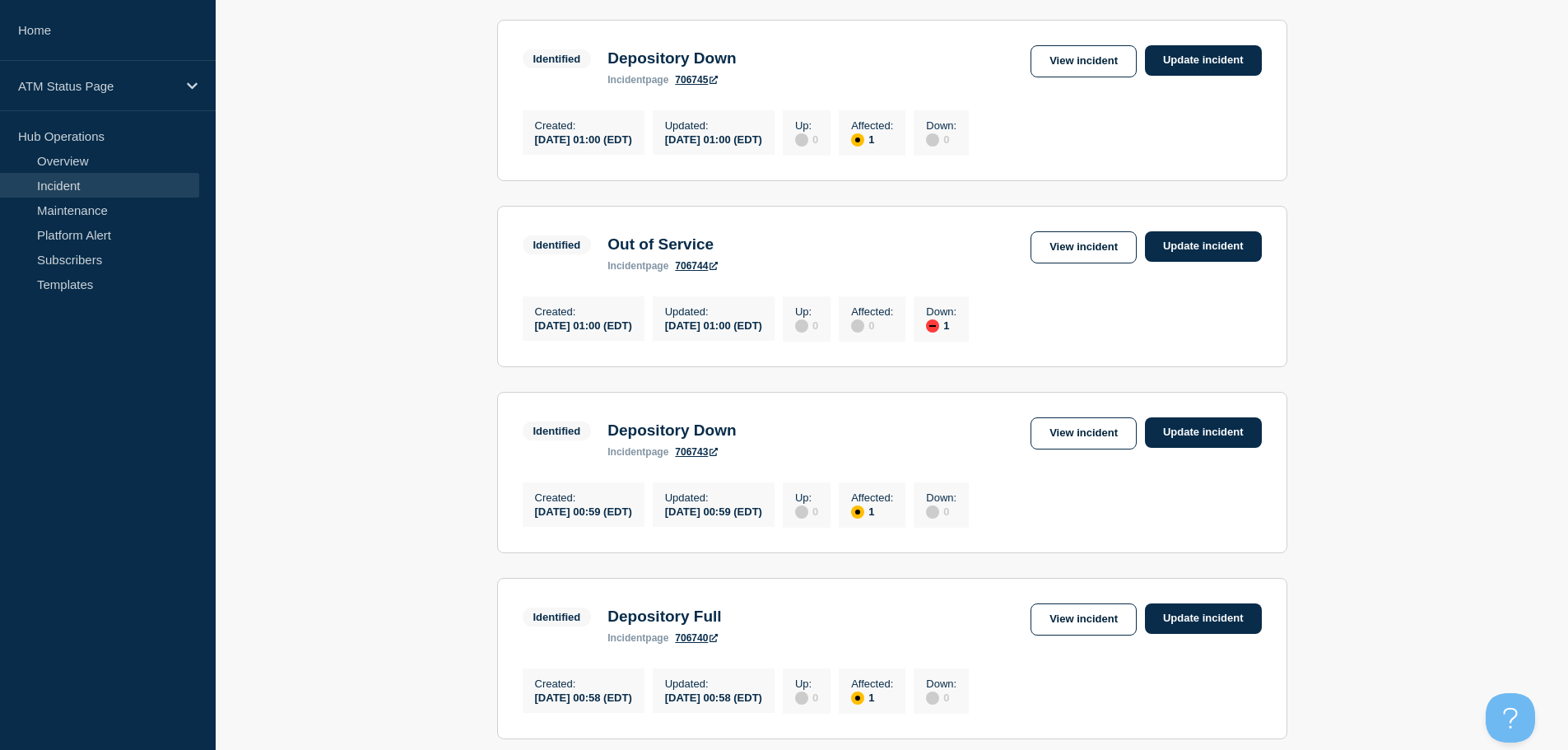
scroll to position [738, 0]
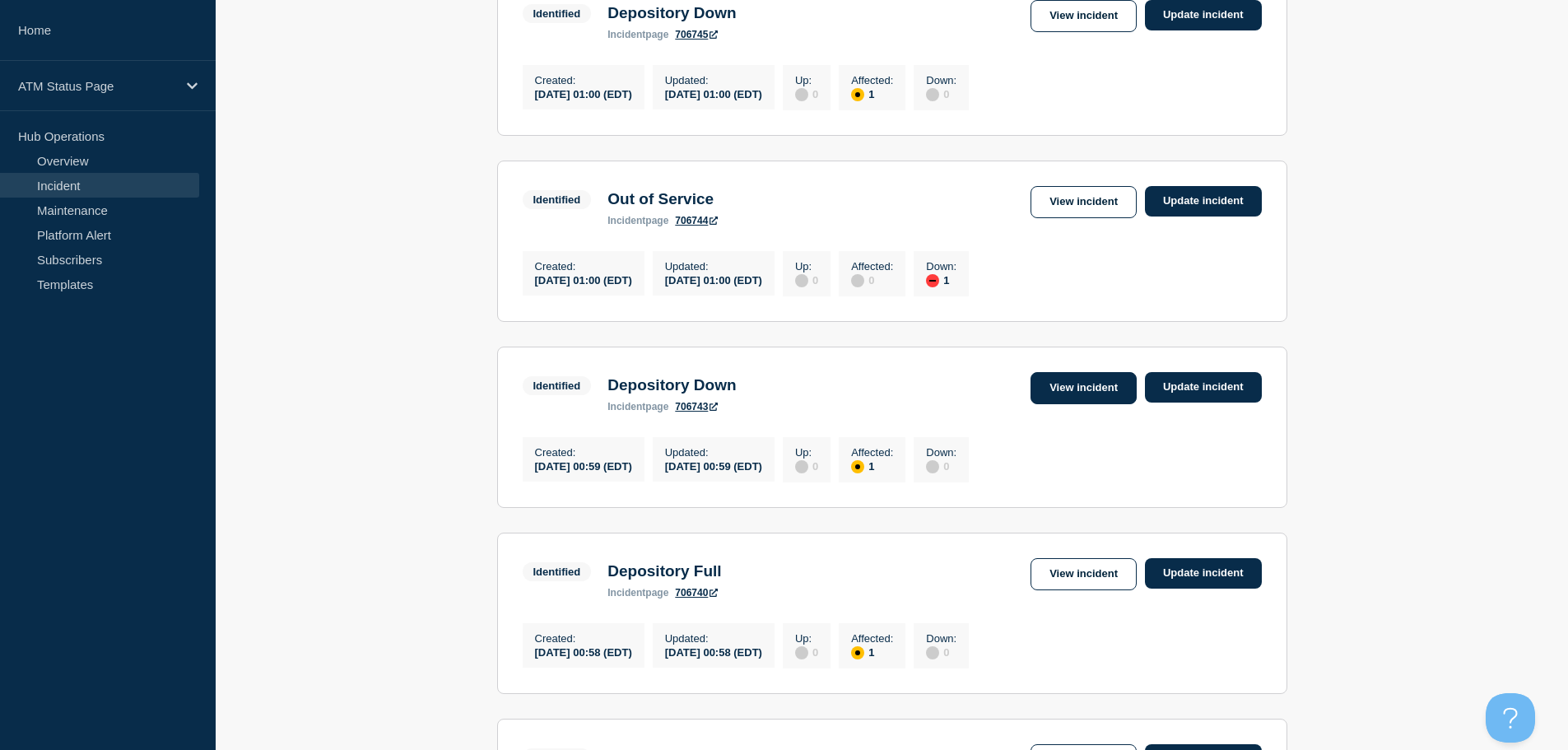
click at [1073, 404] on link "View incident" at bounding box center [1084, 388] width 106 height 32
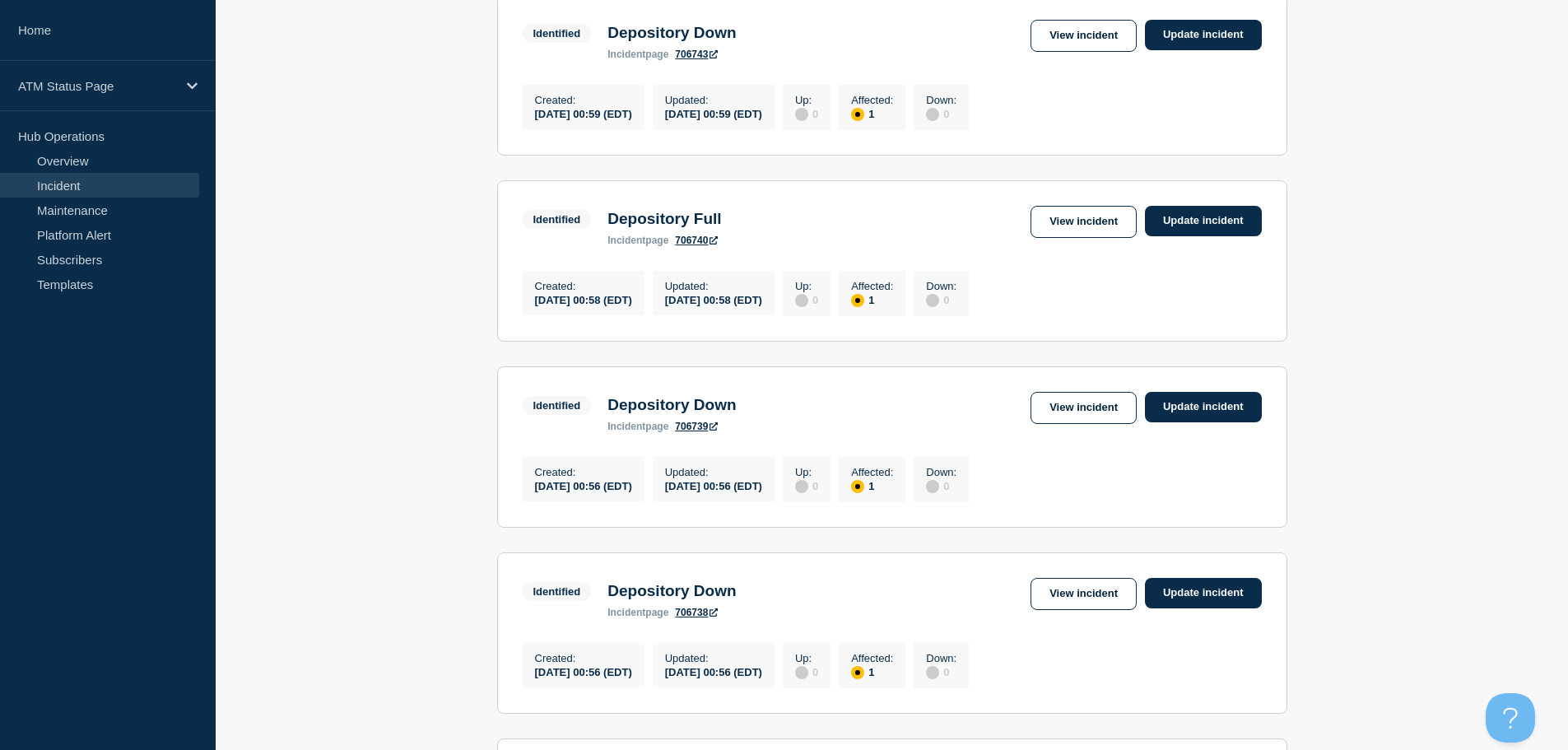
scroll to position [1089, 0]
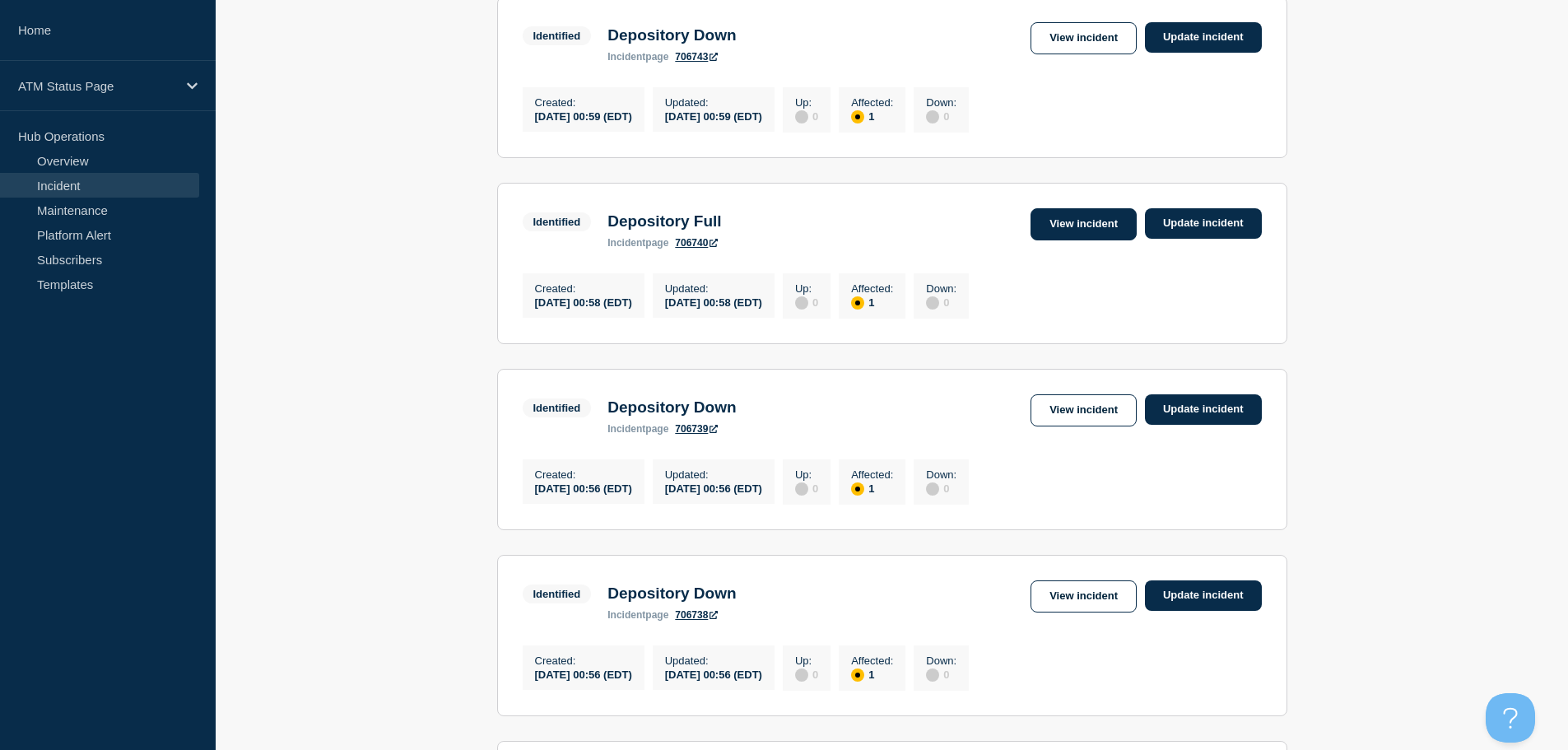
click at [1077, 240] on link "View incident" at bounding box center [1084, 224] width 106 height 32
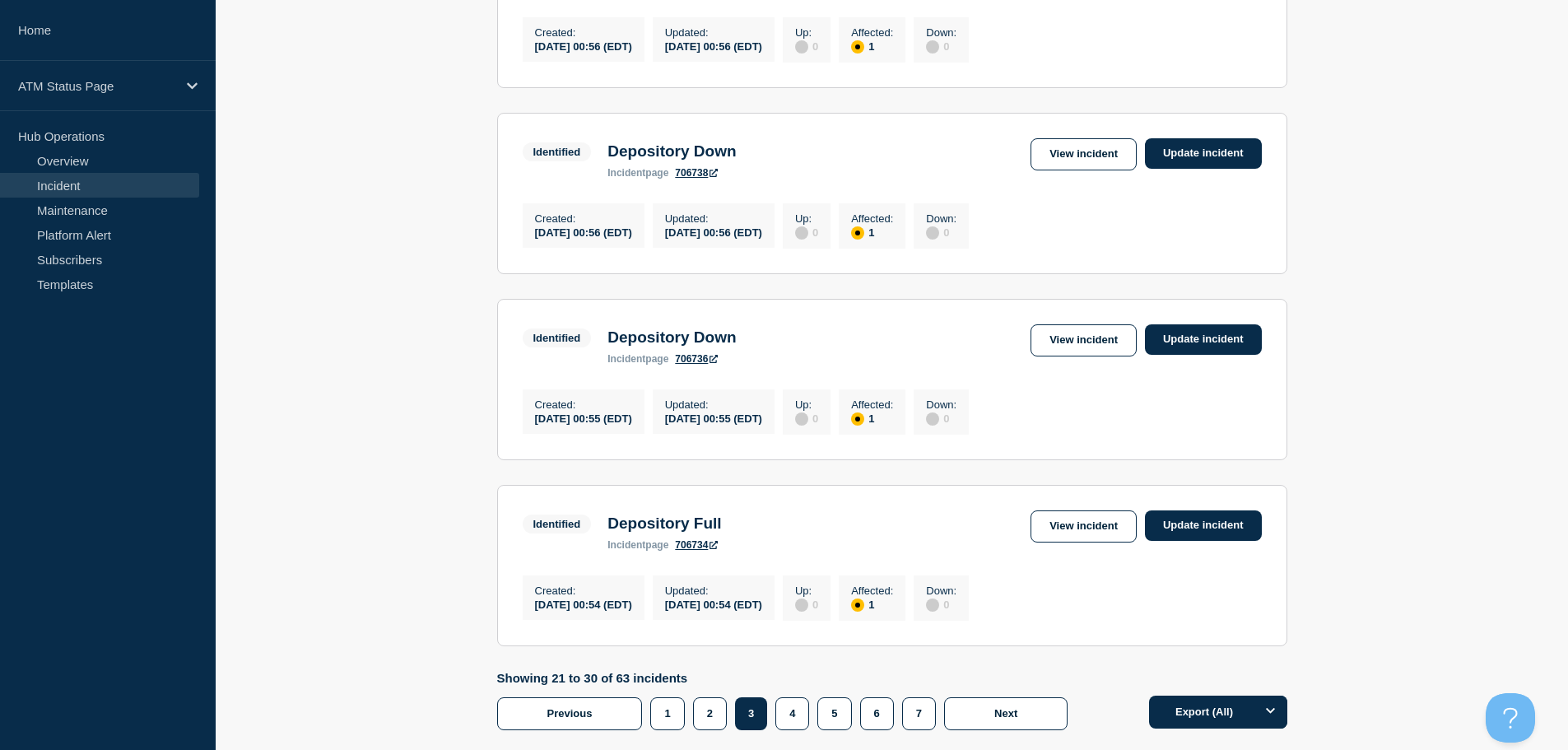
scroll to position [1716, 0]
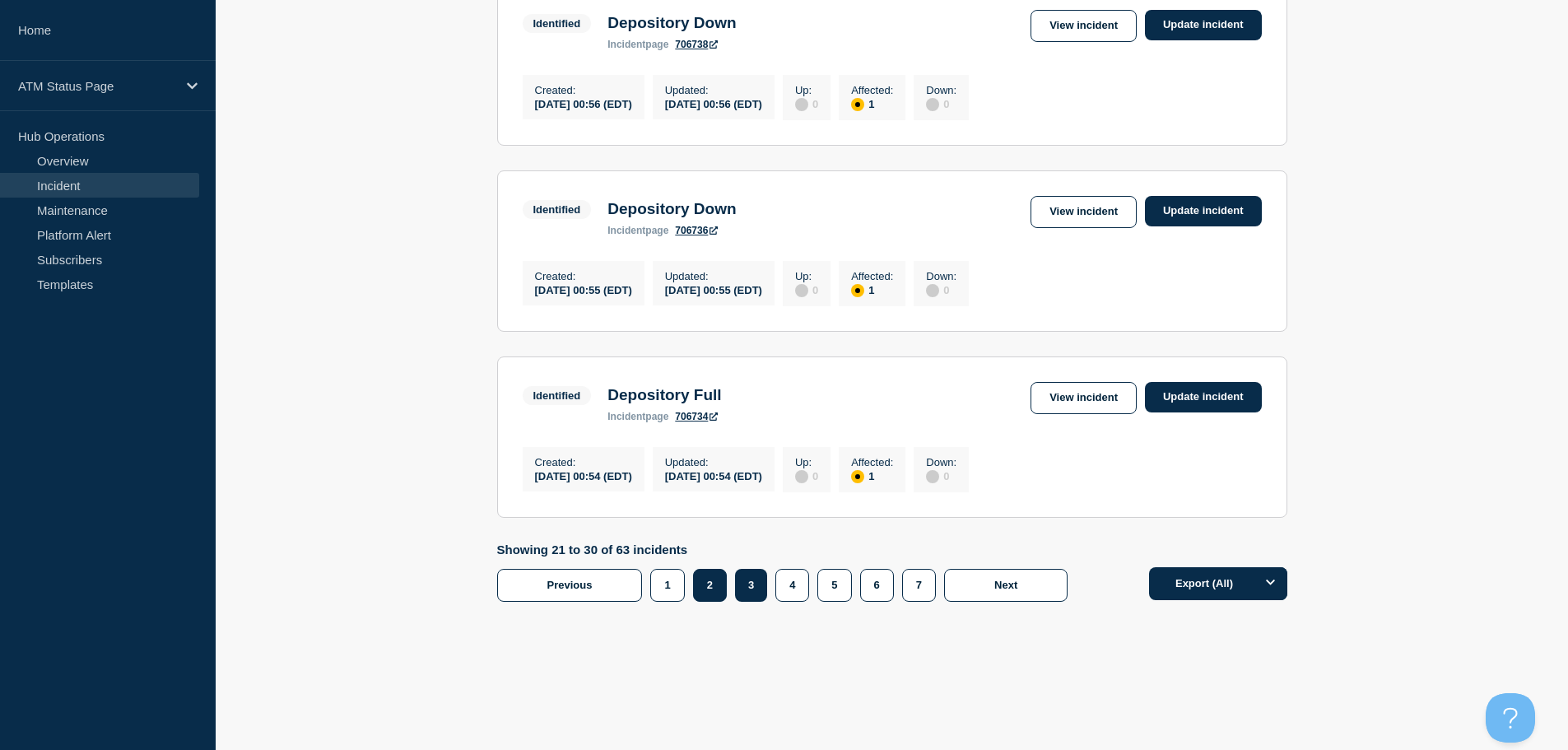
click at [708, 590] on button "2" at bounding box center [709, 585] width 33 height 33
click at [755, 597] on button "3" at bounding box center [750, 585] width 33 height 33
click at [1085, 386] on link "View incident" at bounding box center [1084, 398] width 106 height 32
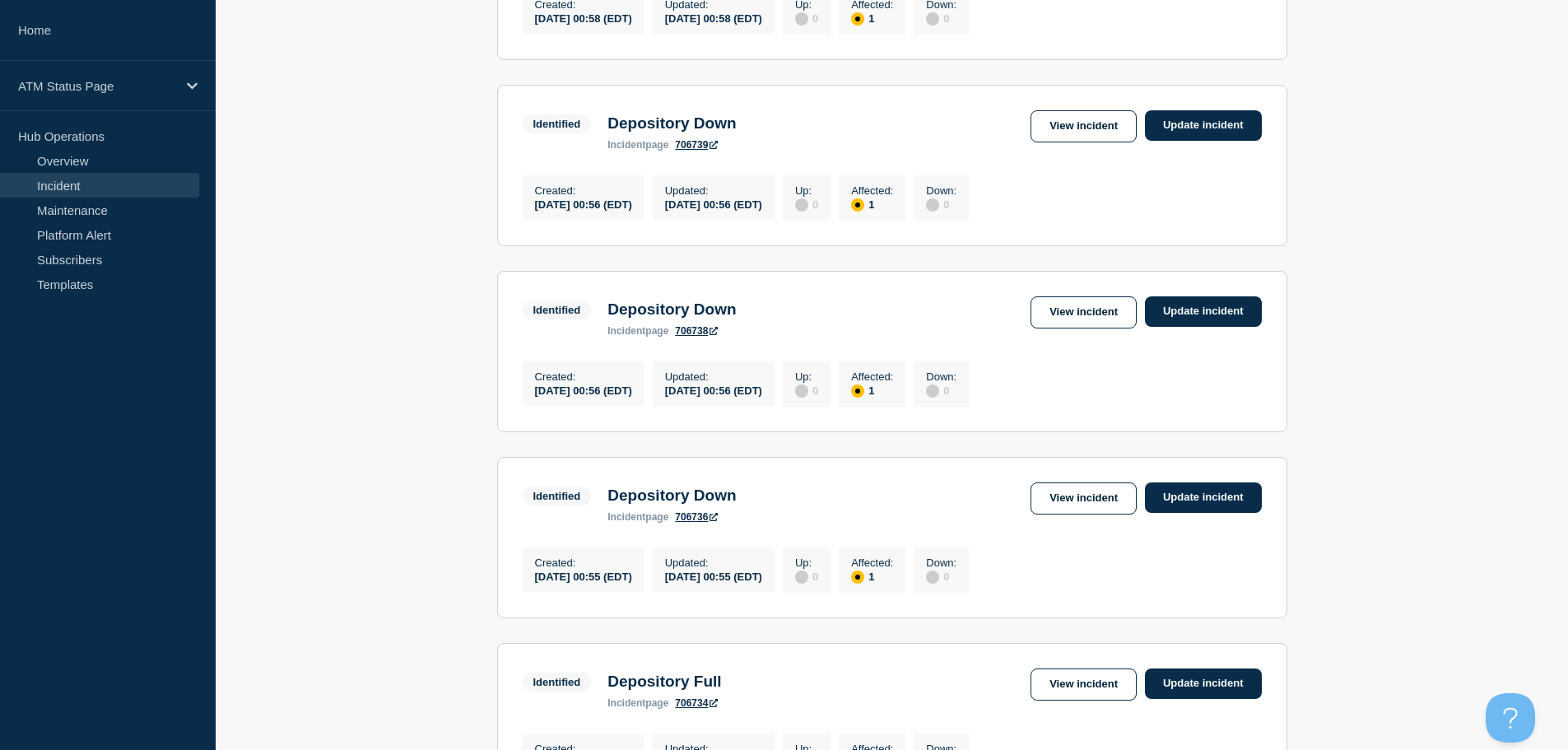
scroll to position [1716, 0]
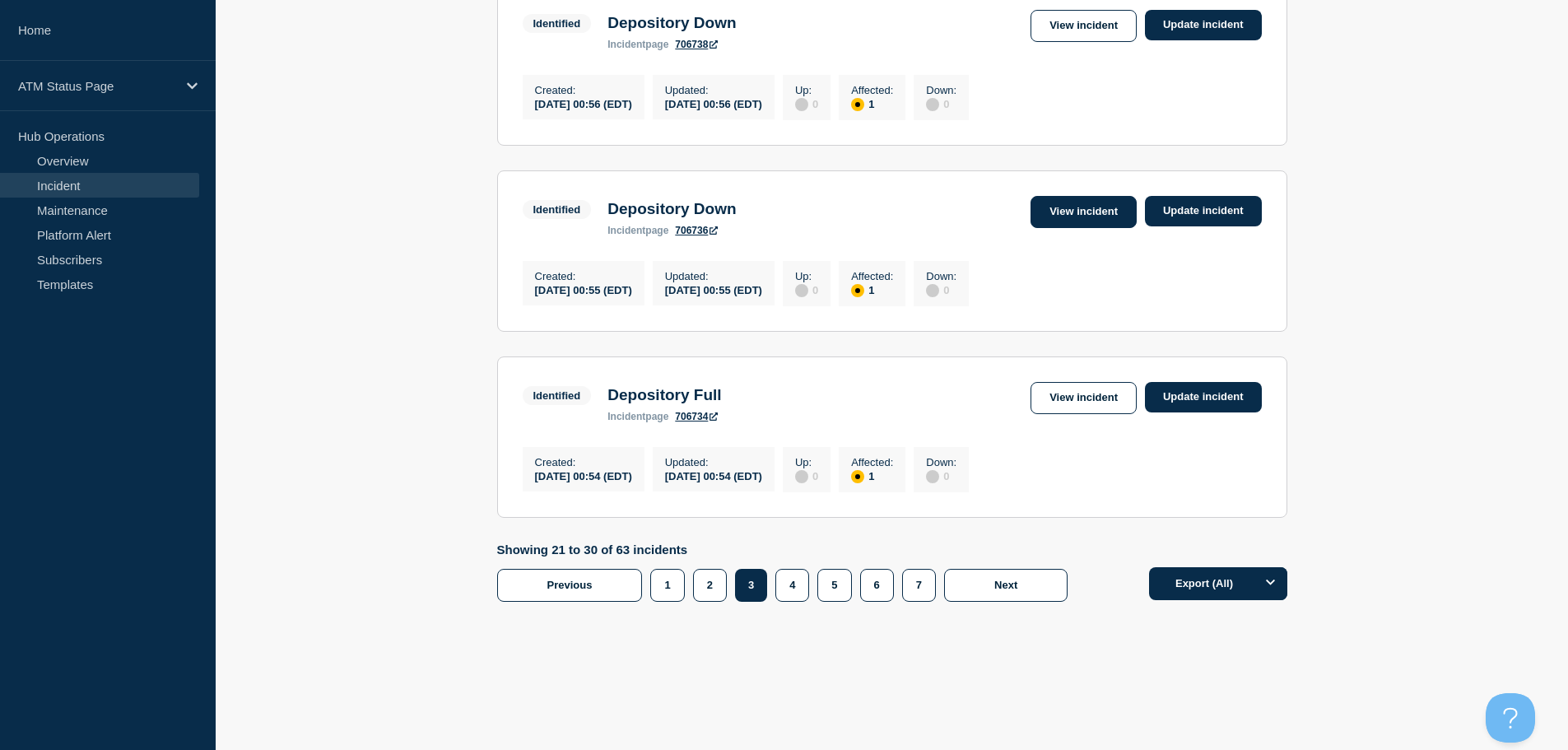
click at [1086, 203] on link "View incident" at bounding box center [1084, 212] width 106 height 32
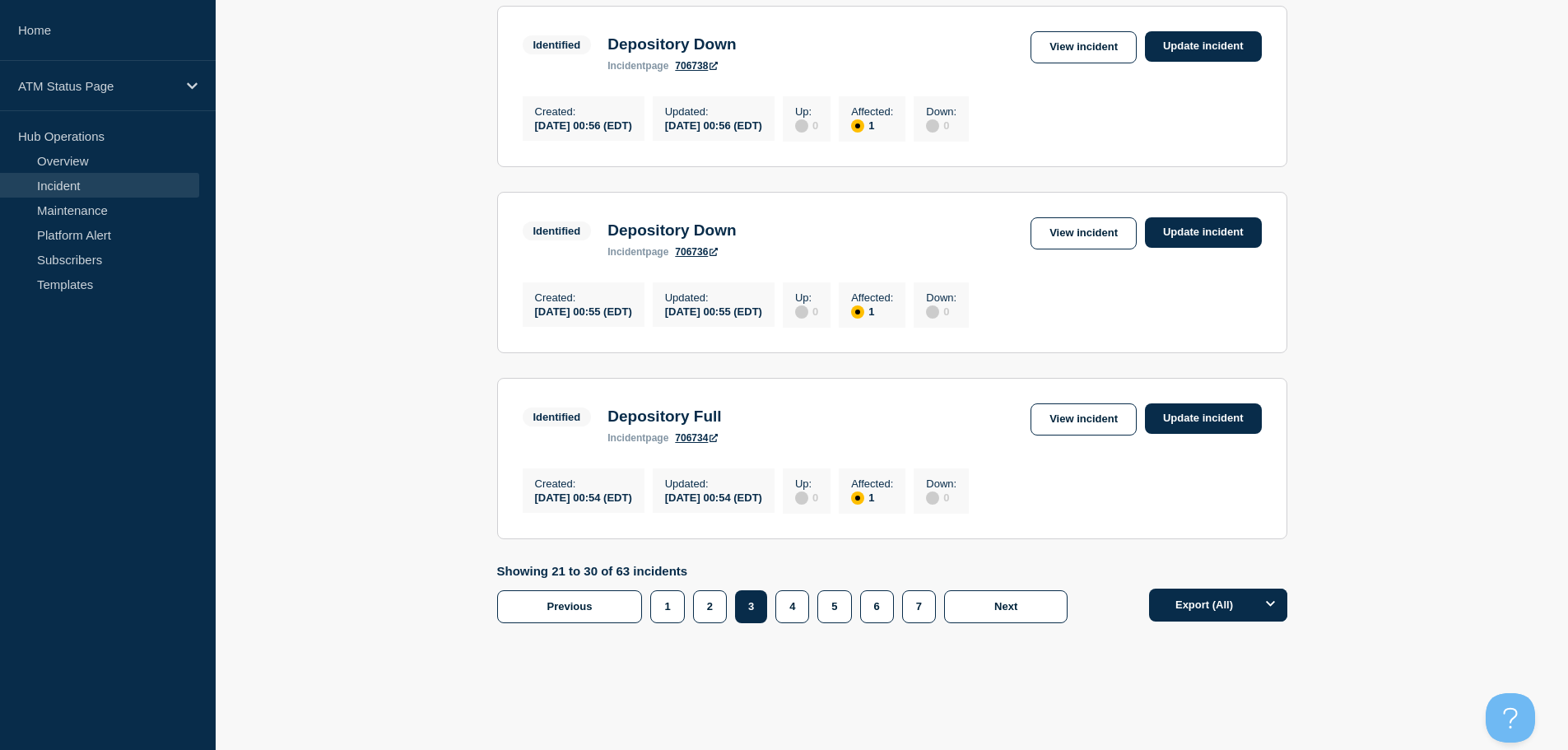
scroll to position [1589, 0]
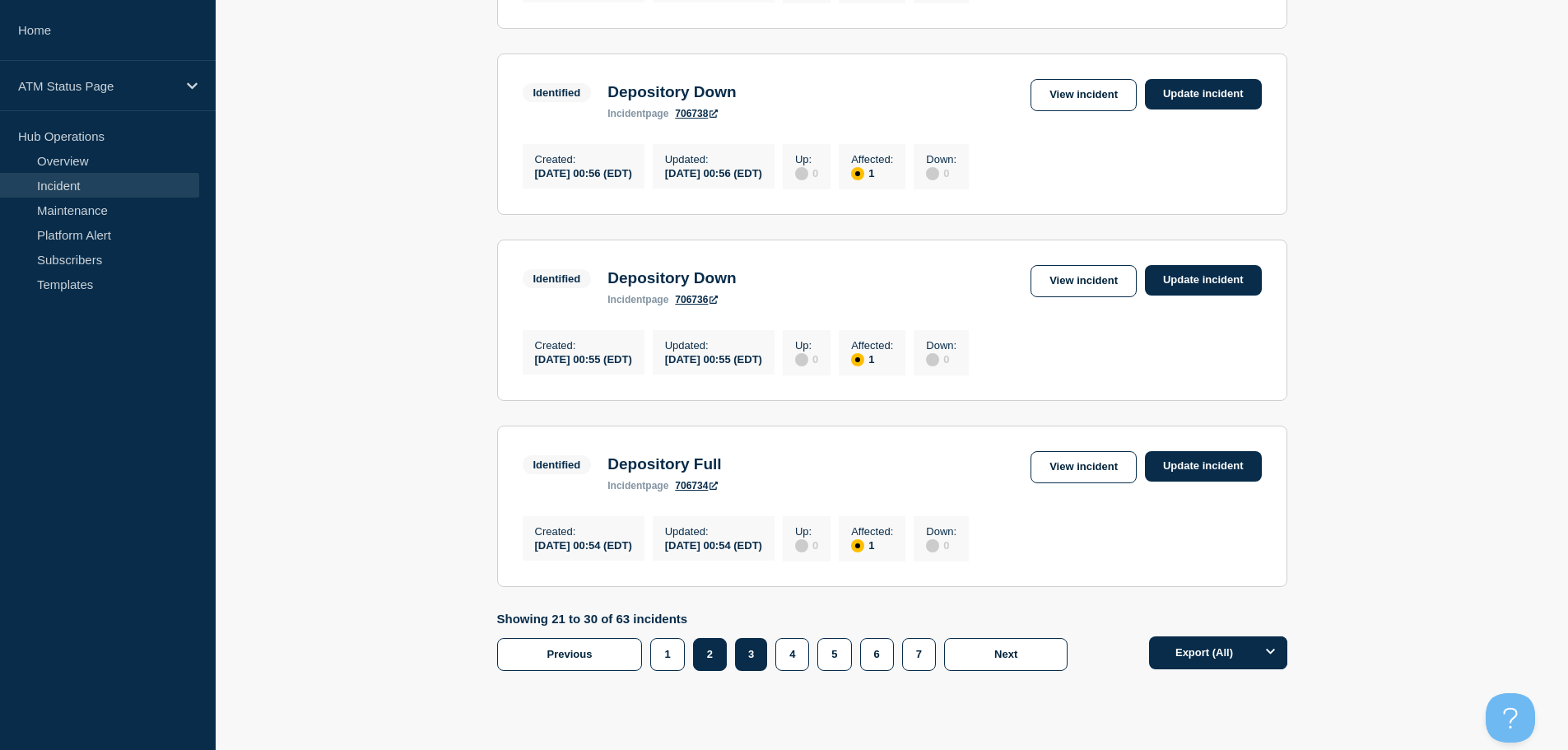
click at [705, 671] on button "2" at bounding box center [709, 654] width 33 height 33
click at [1052, 483] on link "View incident" at bounding box center [1084, 467] width 106 height 32
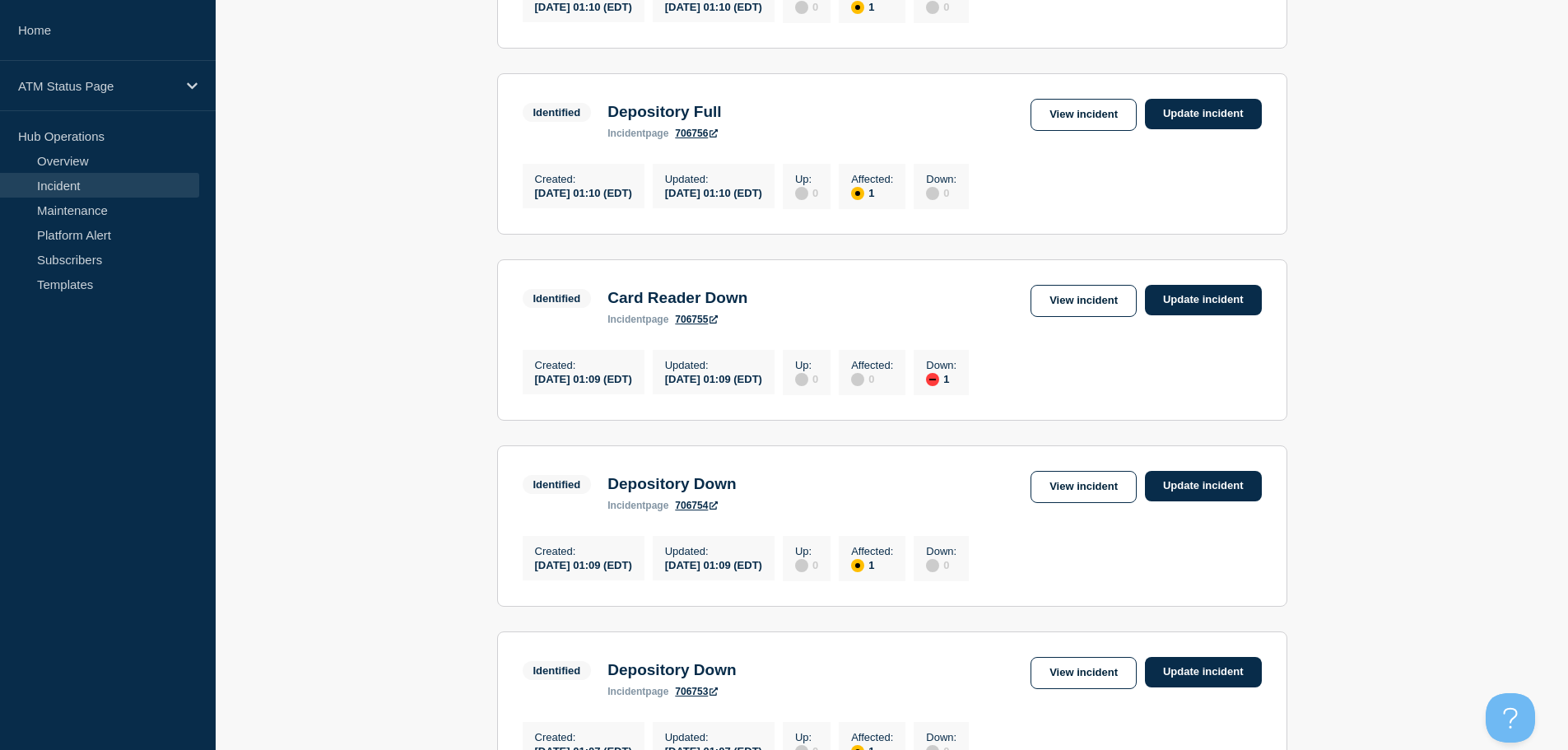
scroll to position [1716, 0]
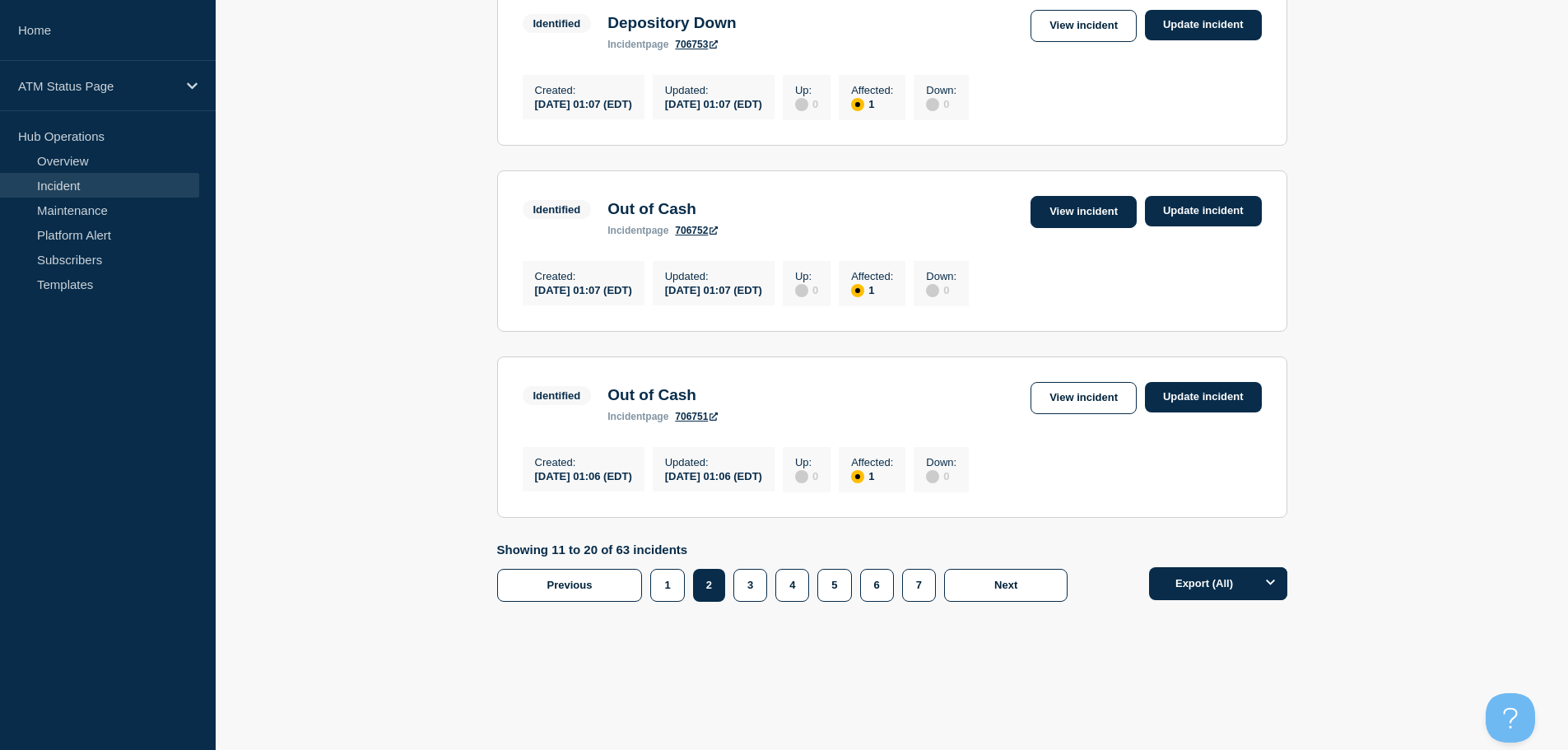
click at [1077, 196] on link "View incident" at bounding box center [1084, 212] width 106 height 32
click at [1102, 20] on link "View incident" at bounding box center [1084, 26] width 106 height 32
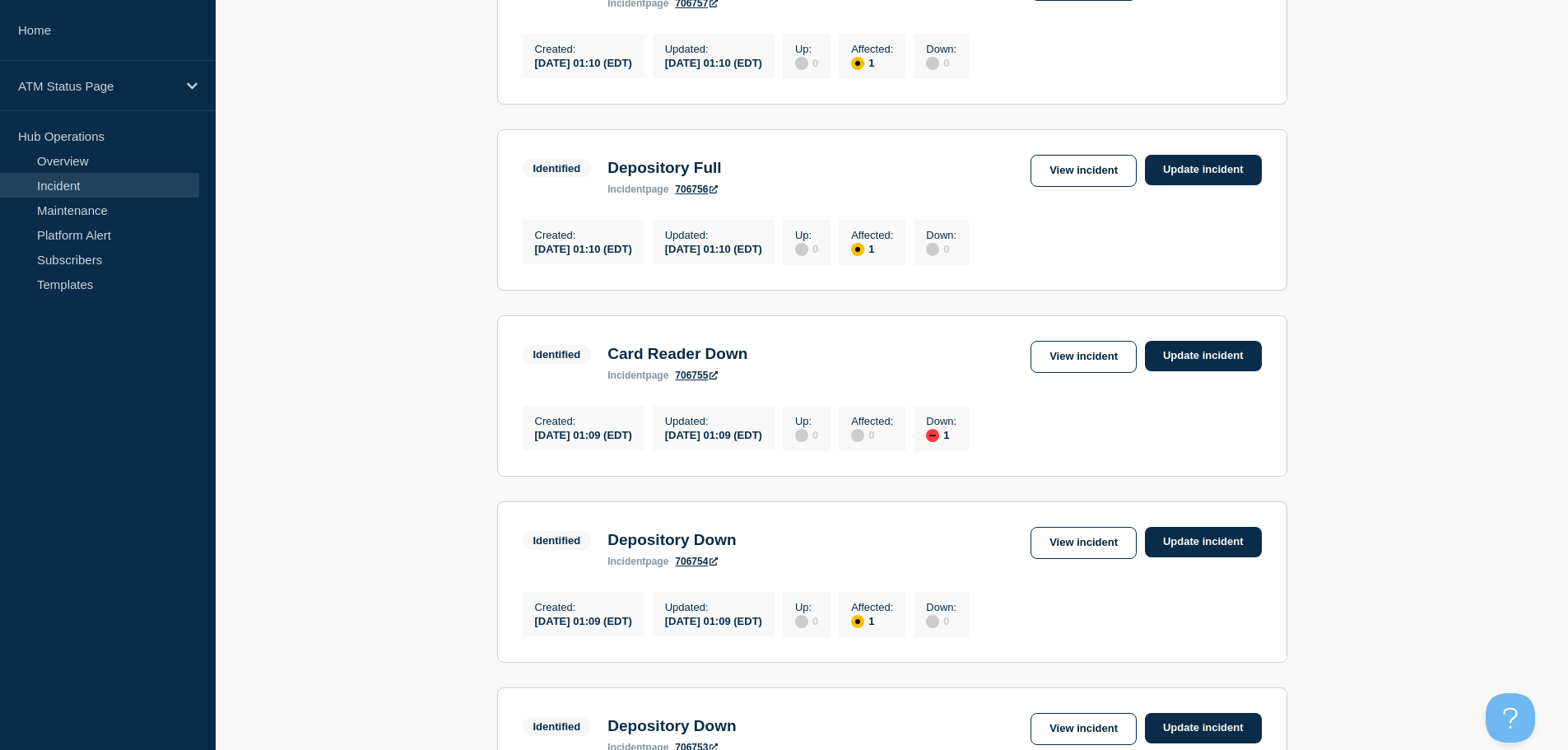
scroll to position [913, 0]
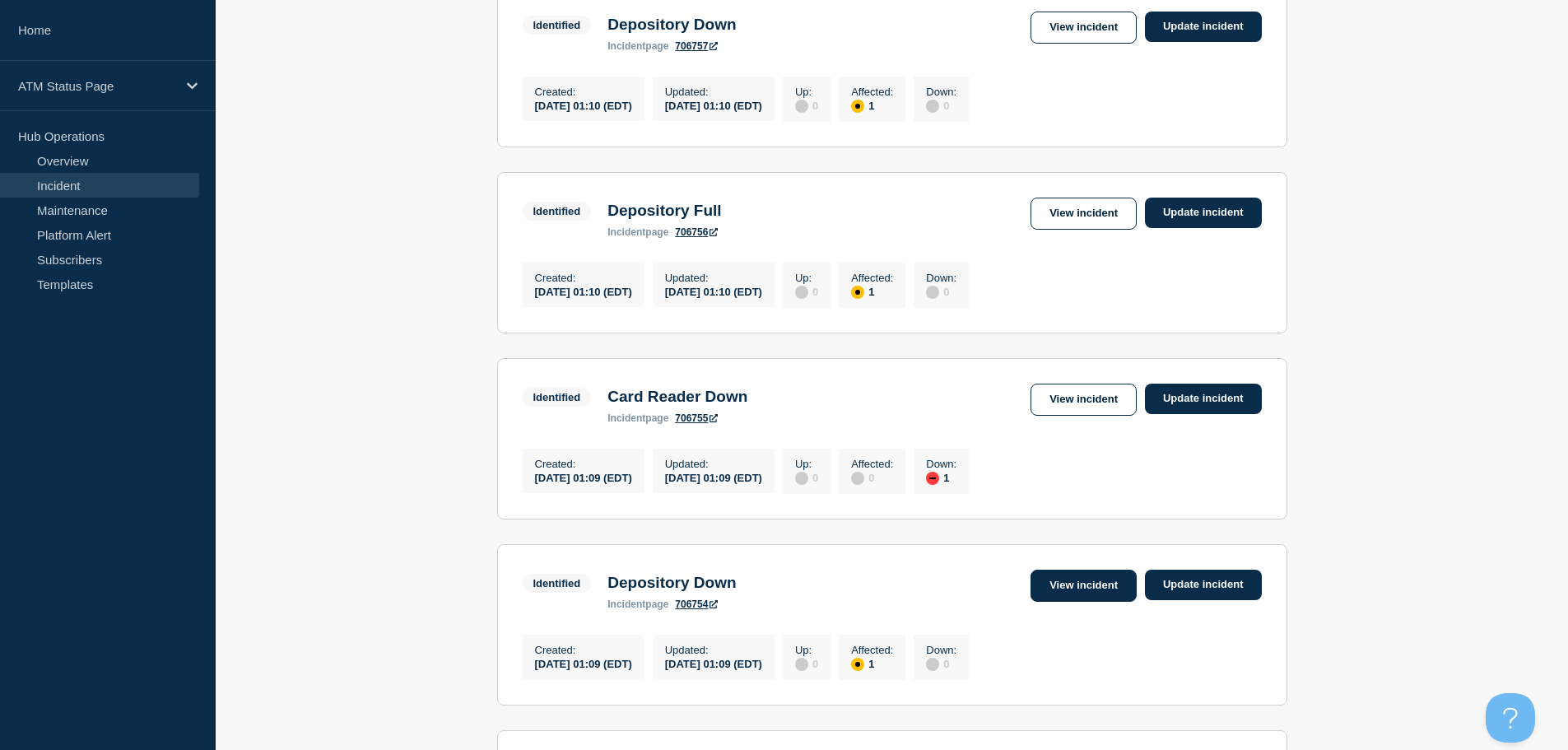
click at [1081, 601] on link "View incident" at bounding box center [1084, 586] width 106 height 32
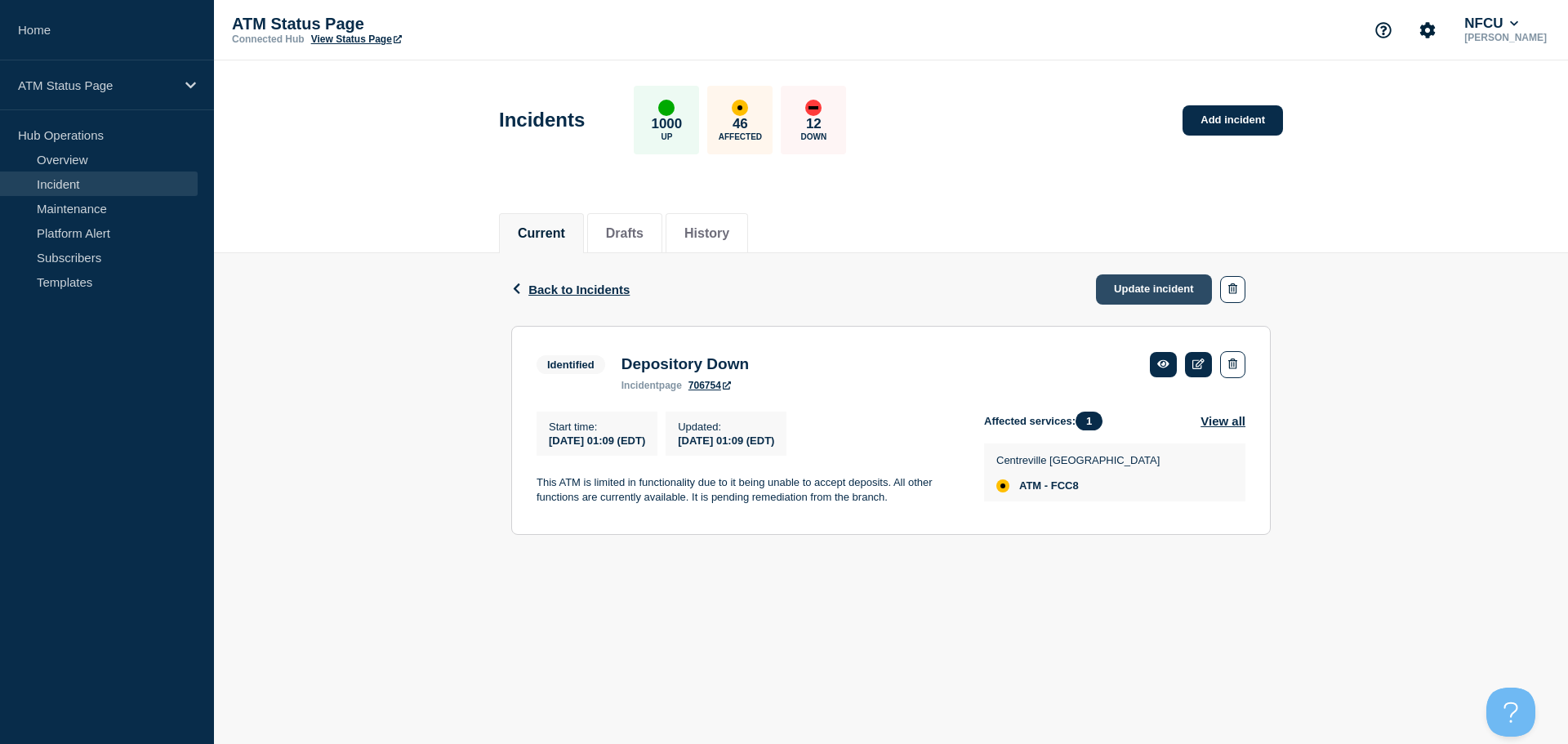
click at [1148, 290] on link "Update incident" at bounding box center [1154, 289] width 116 height 30
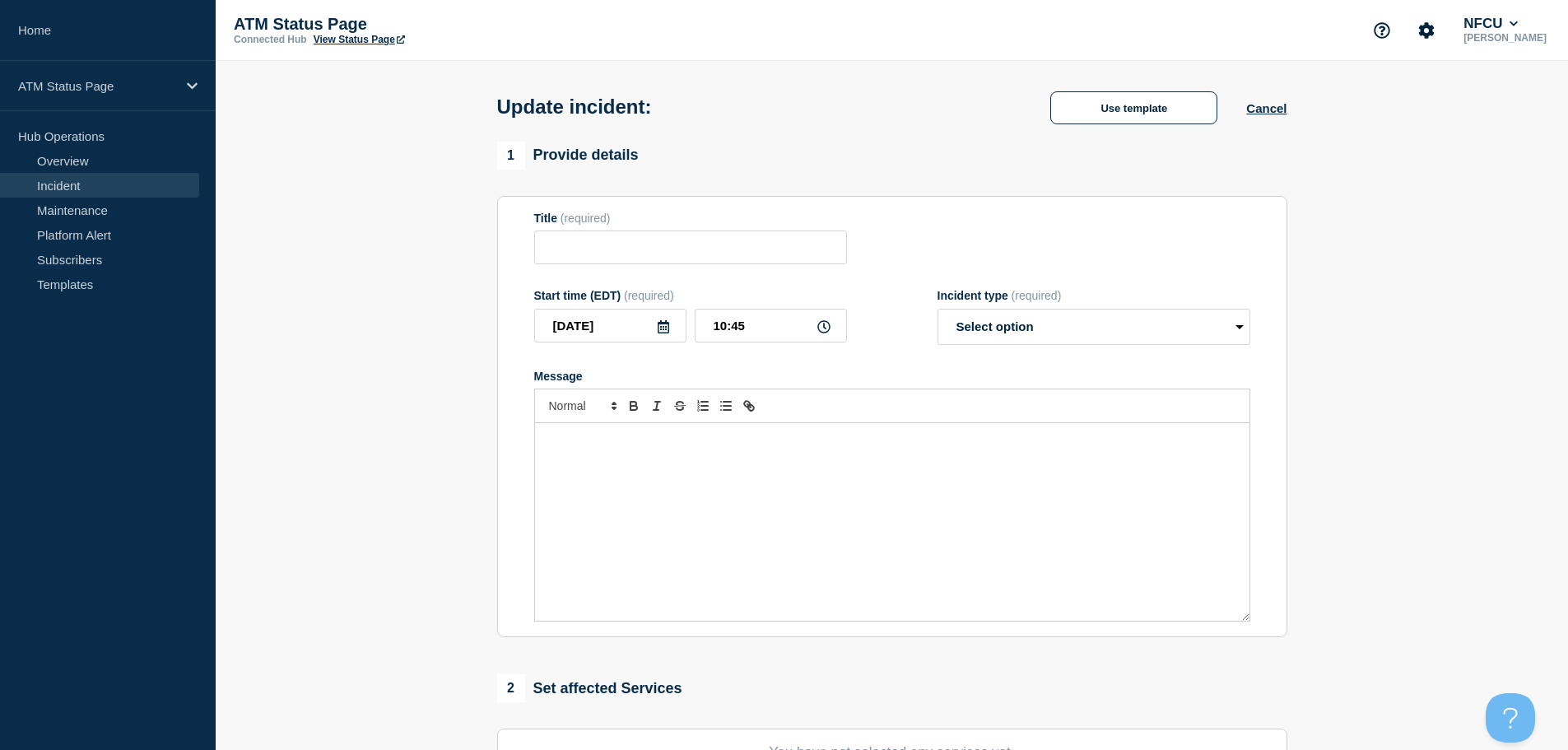
type input "Depository Down"
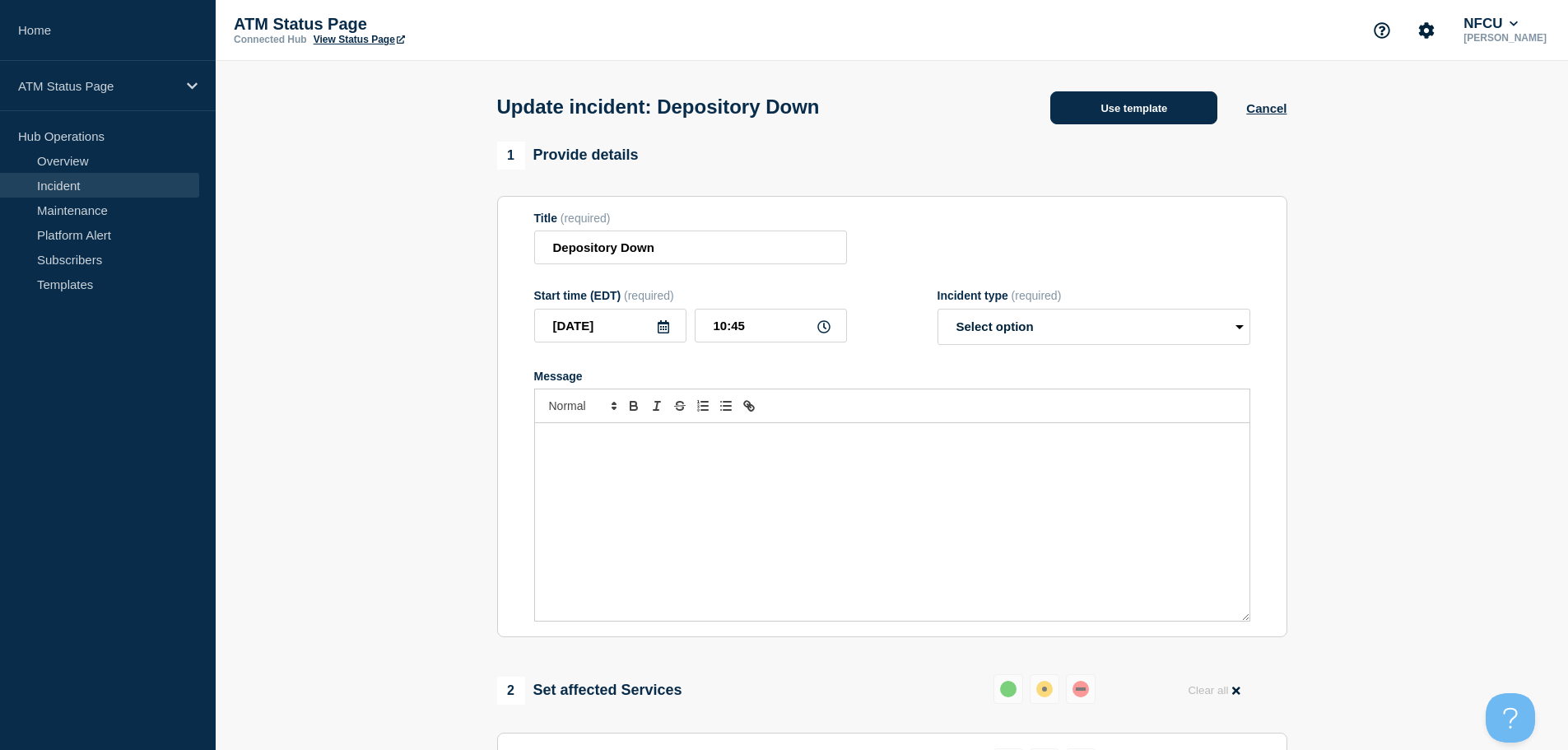
click at [1103, 115] on button "Use template" at bounding box center [1134, 107] width 167 height 33
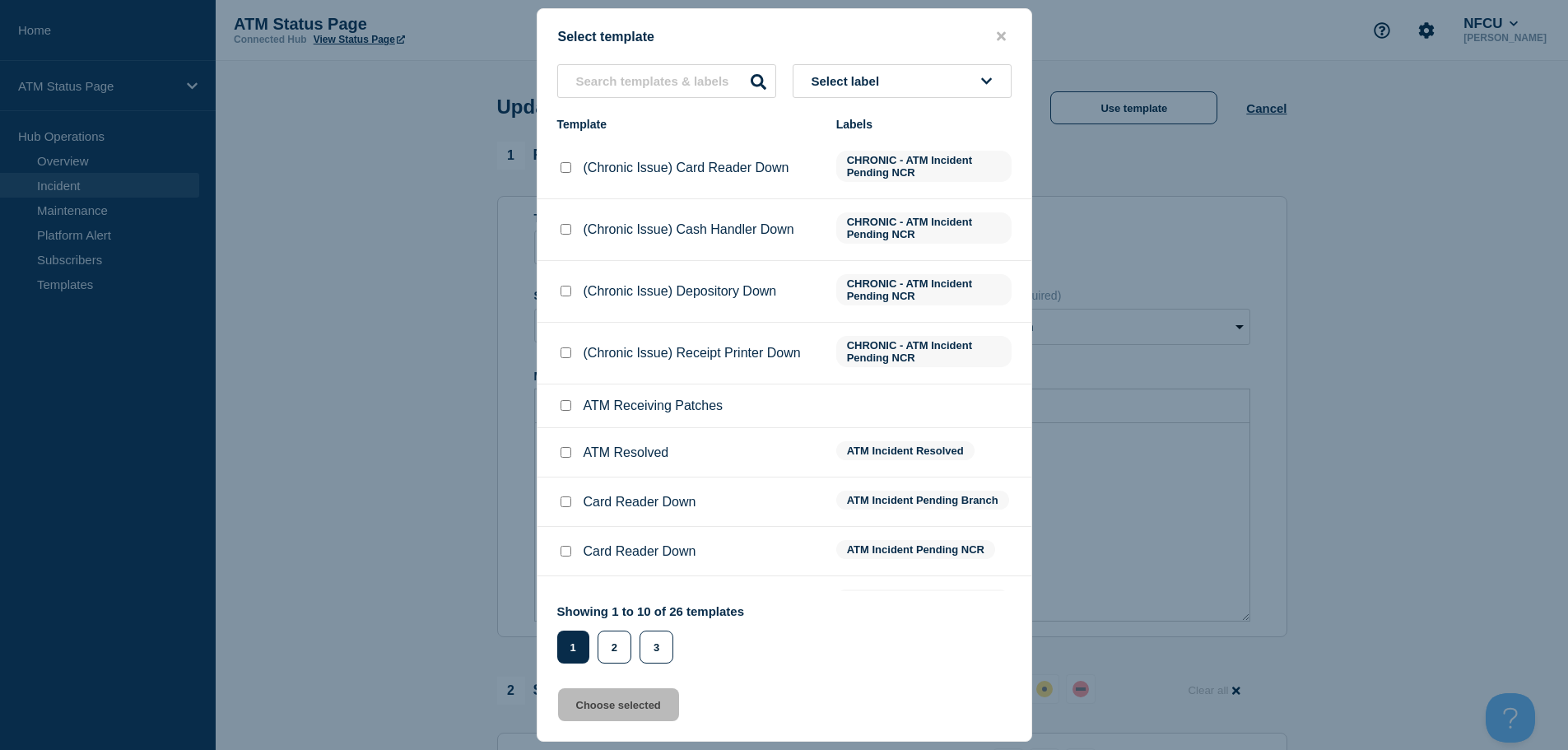
click at [563, 456] on input "ATM Resolved checkbox" at bounding box center [566, 452] width 11 height 11
checkbox input "true"
click at [642, 718] on button "Choose selected" at bounding box center [618, 704] width 121 height 33
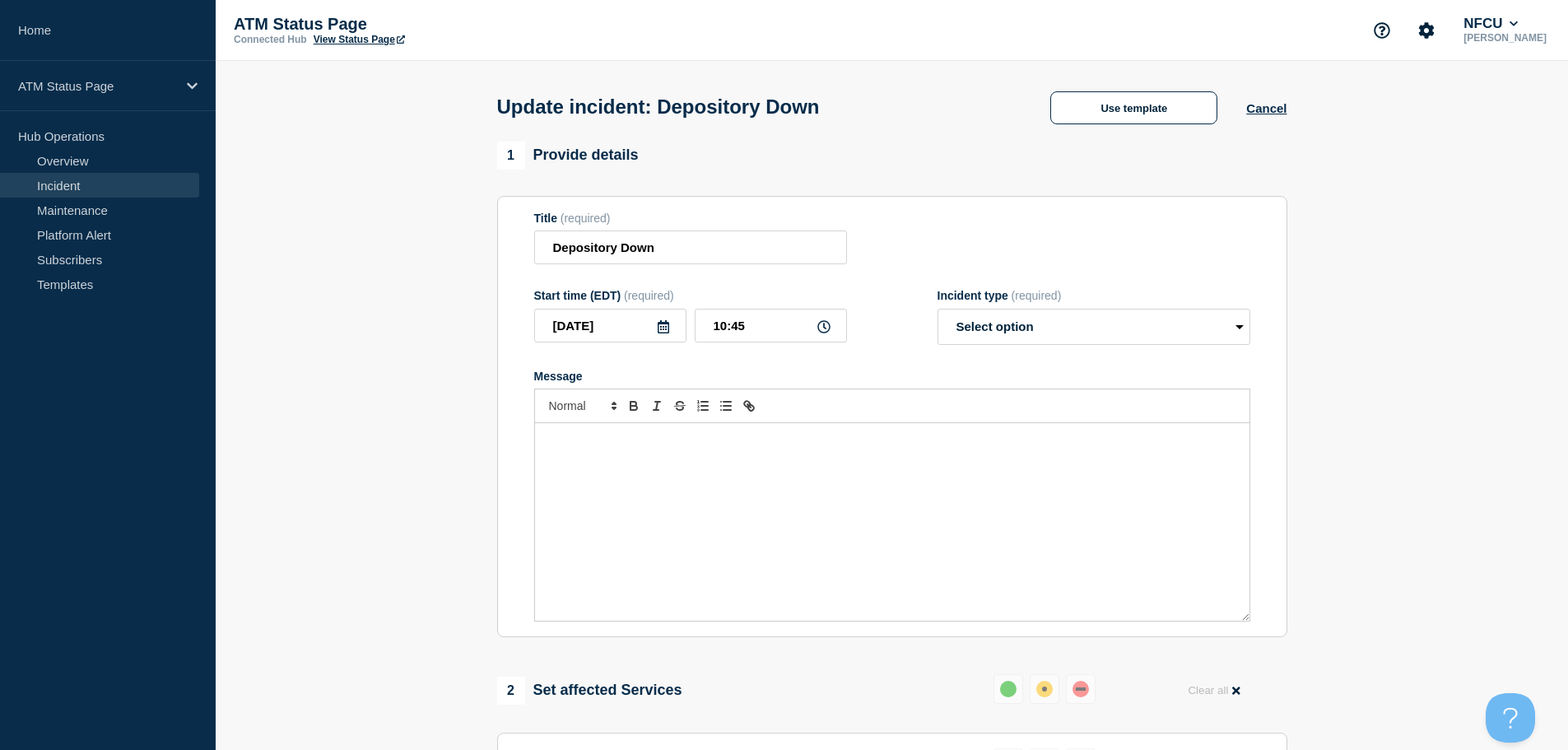
select select "resolved"
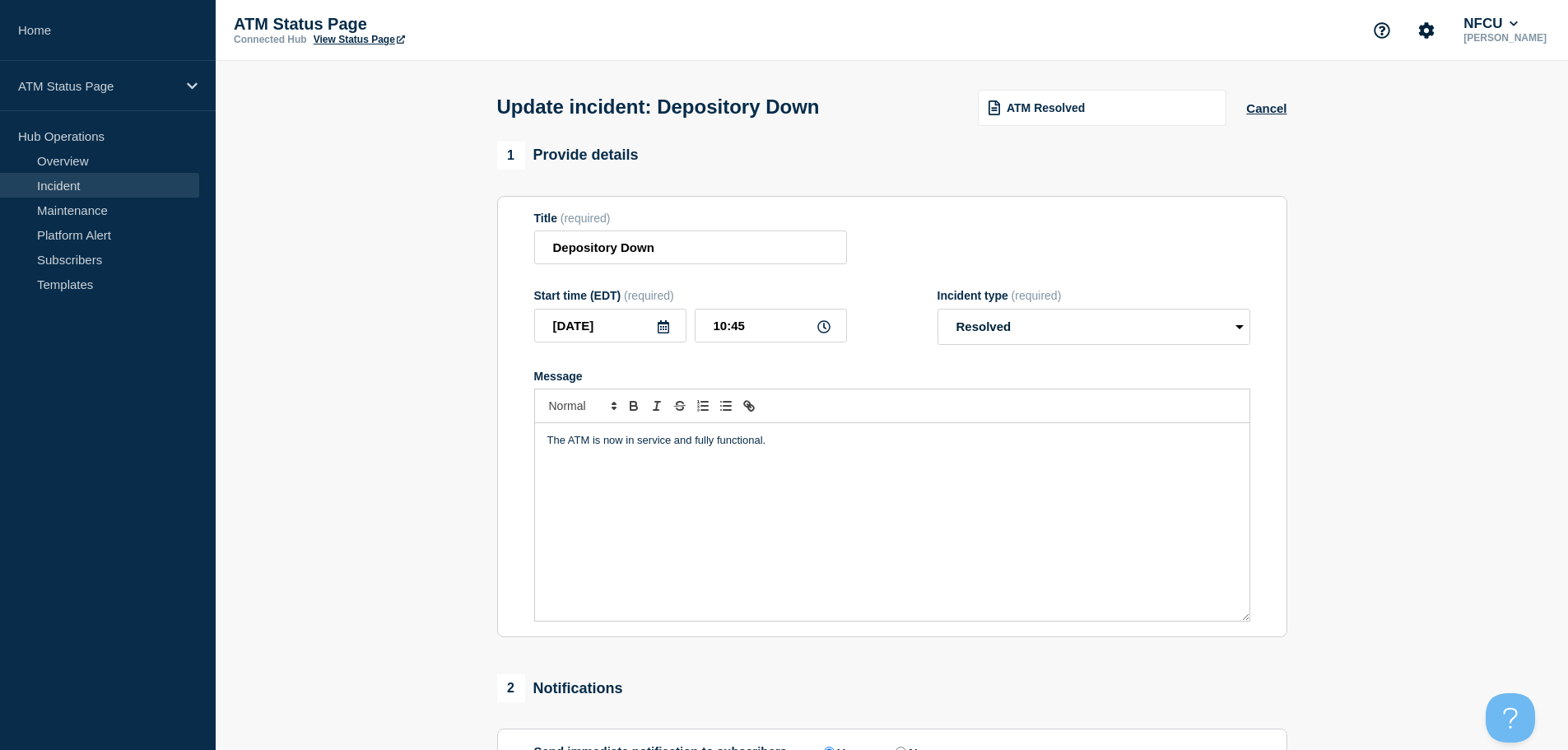
scroll to position [165, 0]
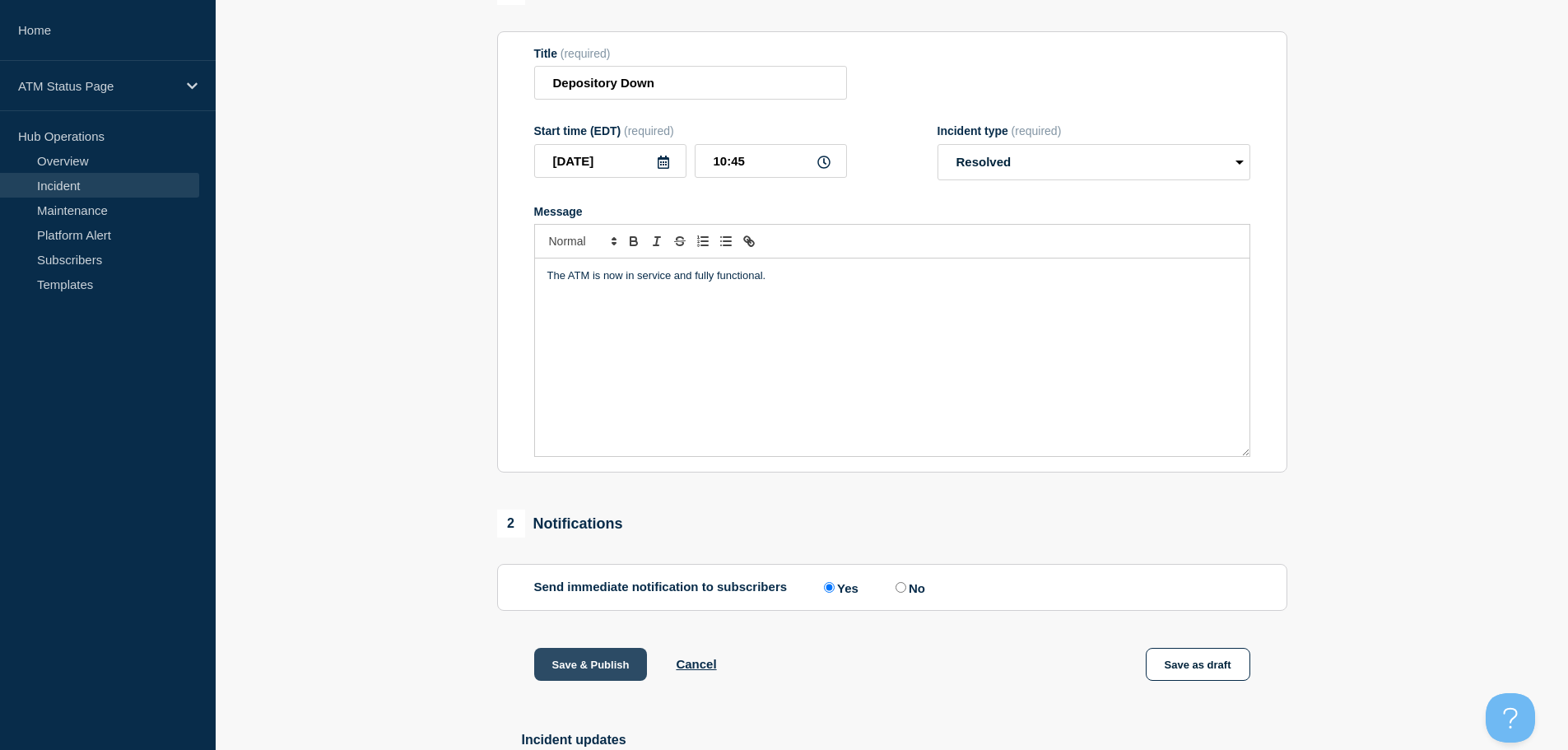
click at [570, 667] on button "Save & Publish" at bounding box center [590, 664] width 113 height 33
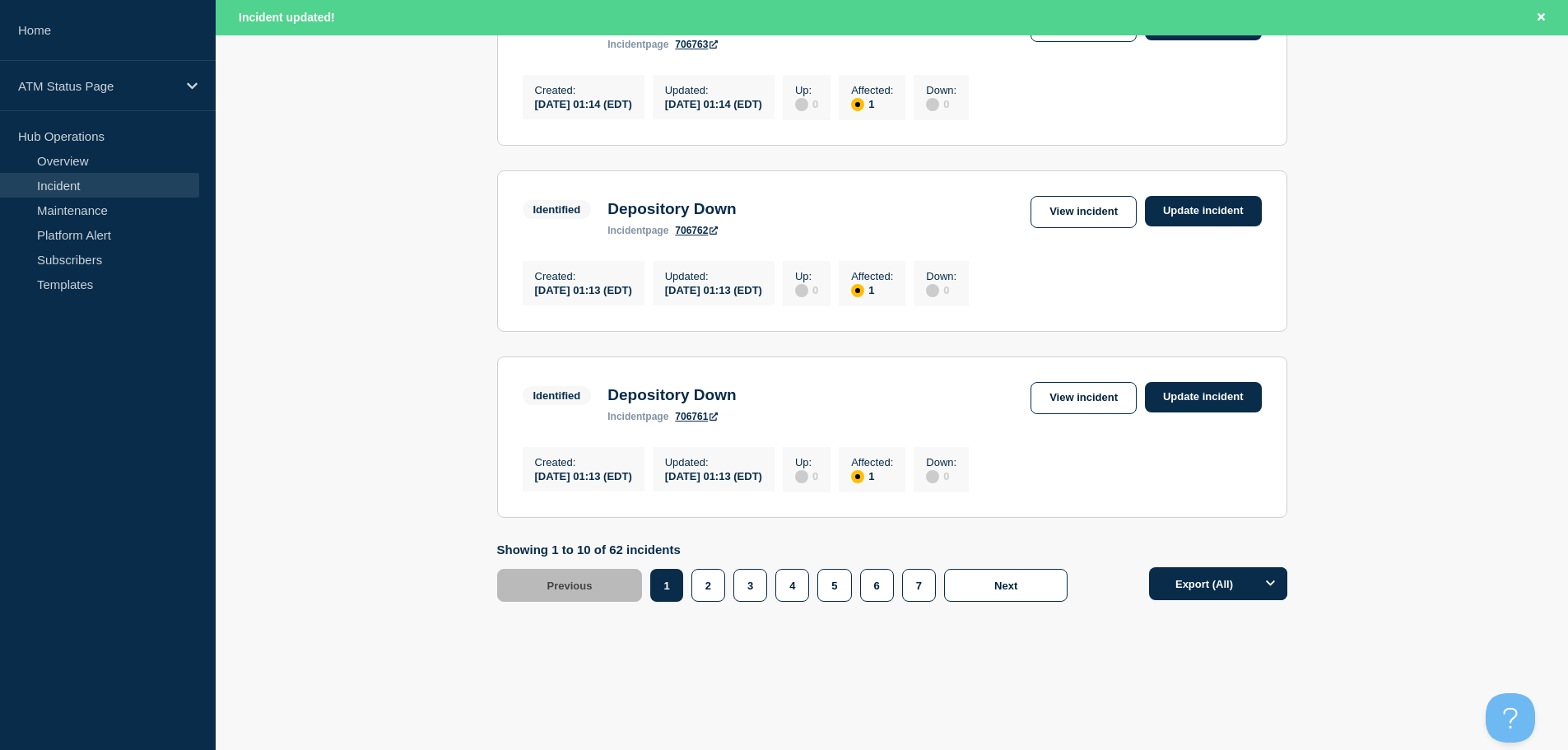
scroll to position [1750, 0]
click at [700, 583] on button "2" at bounding box center [707, 585] width 33 height 33
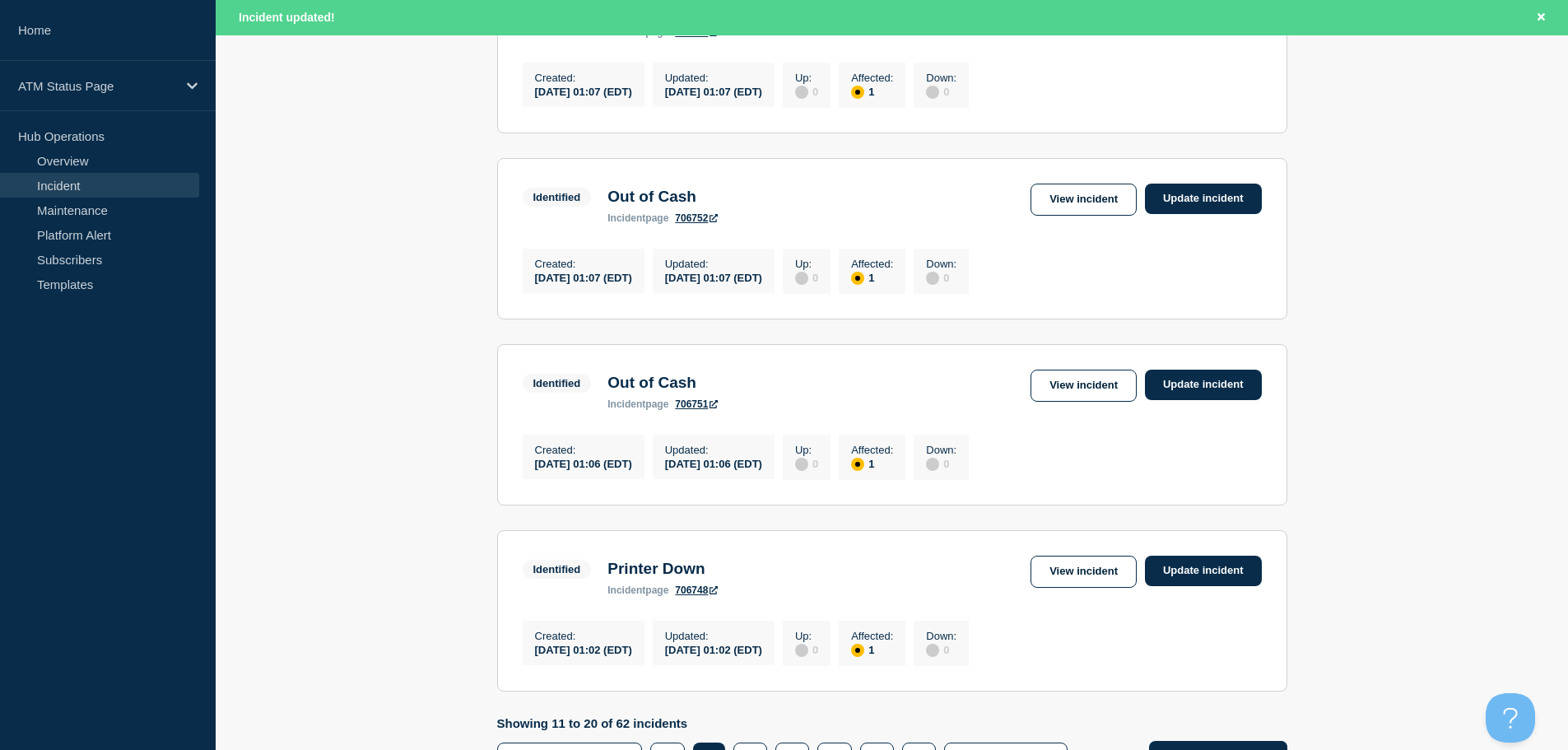
scroll to position [1514, 0]
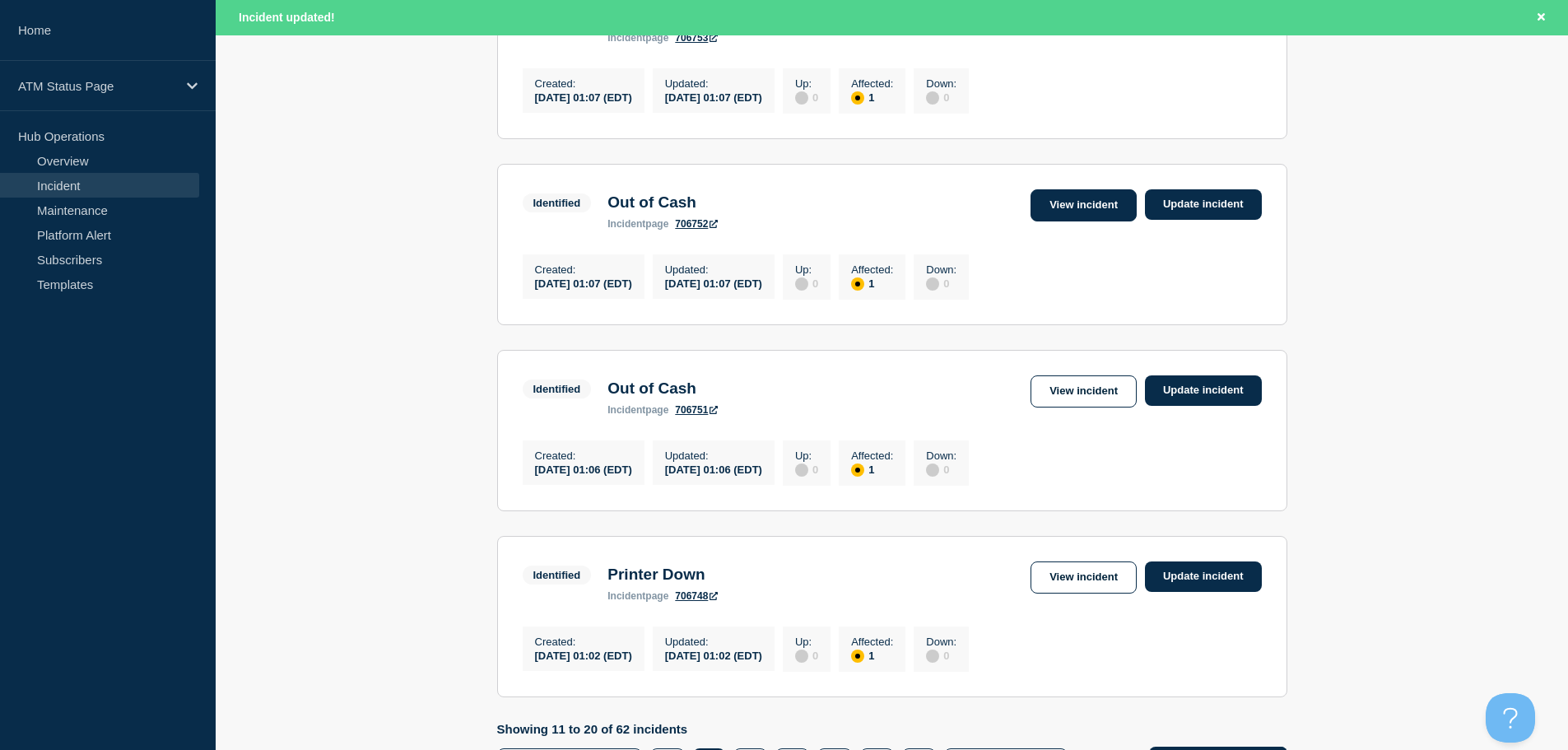
click at [1048, 221] on link "View incident" at bounding box center [1084, 205] width 106 height 32
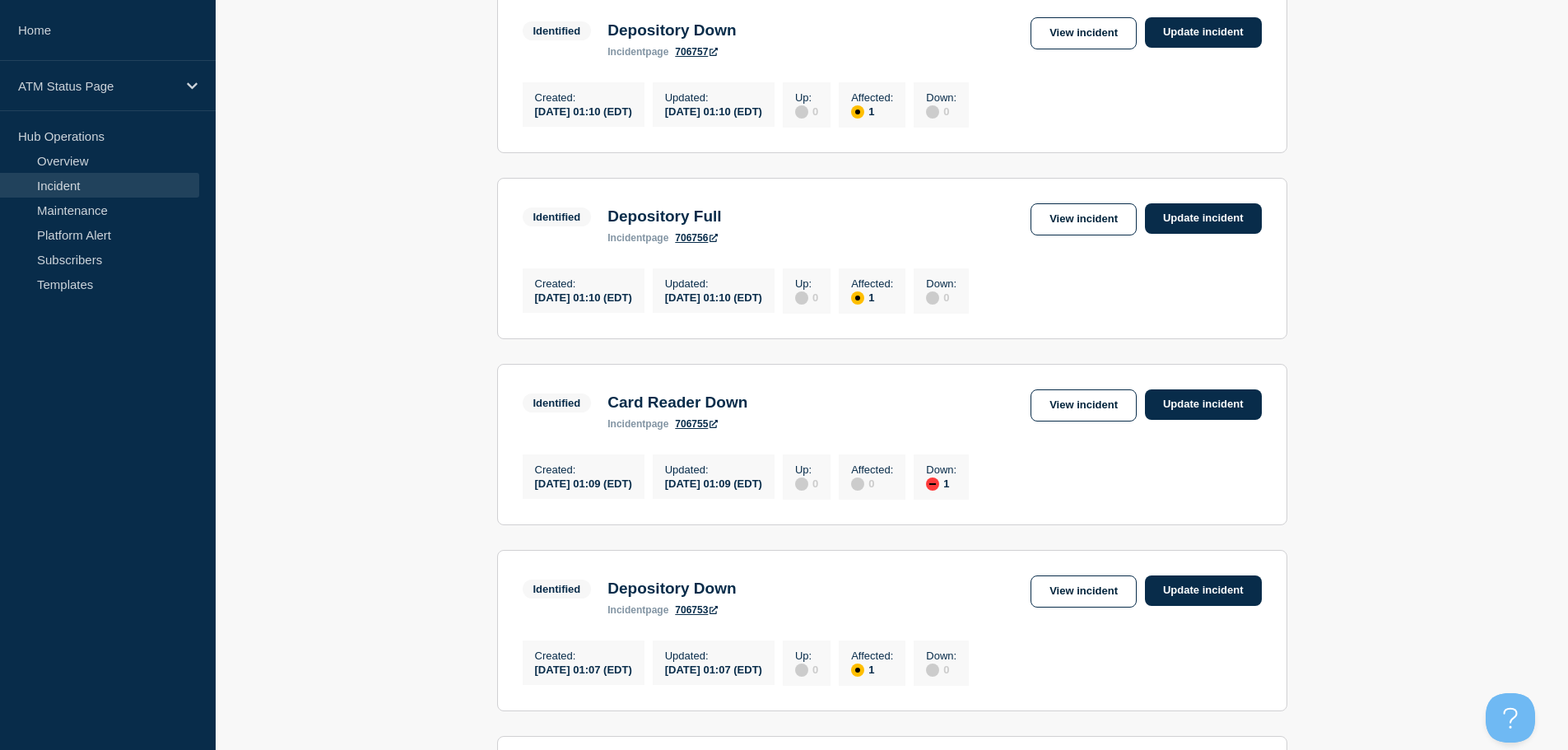
scroll to position [890, 0]
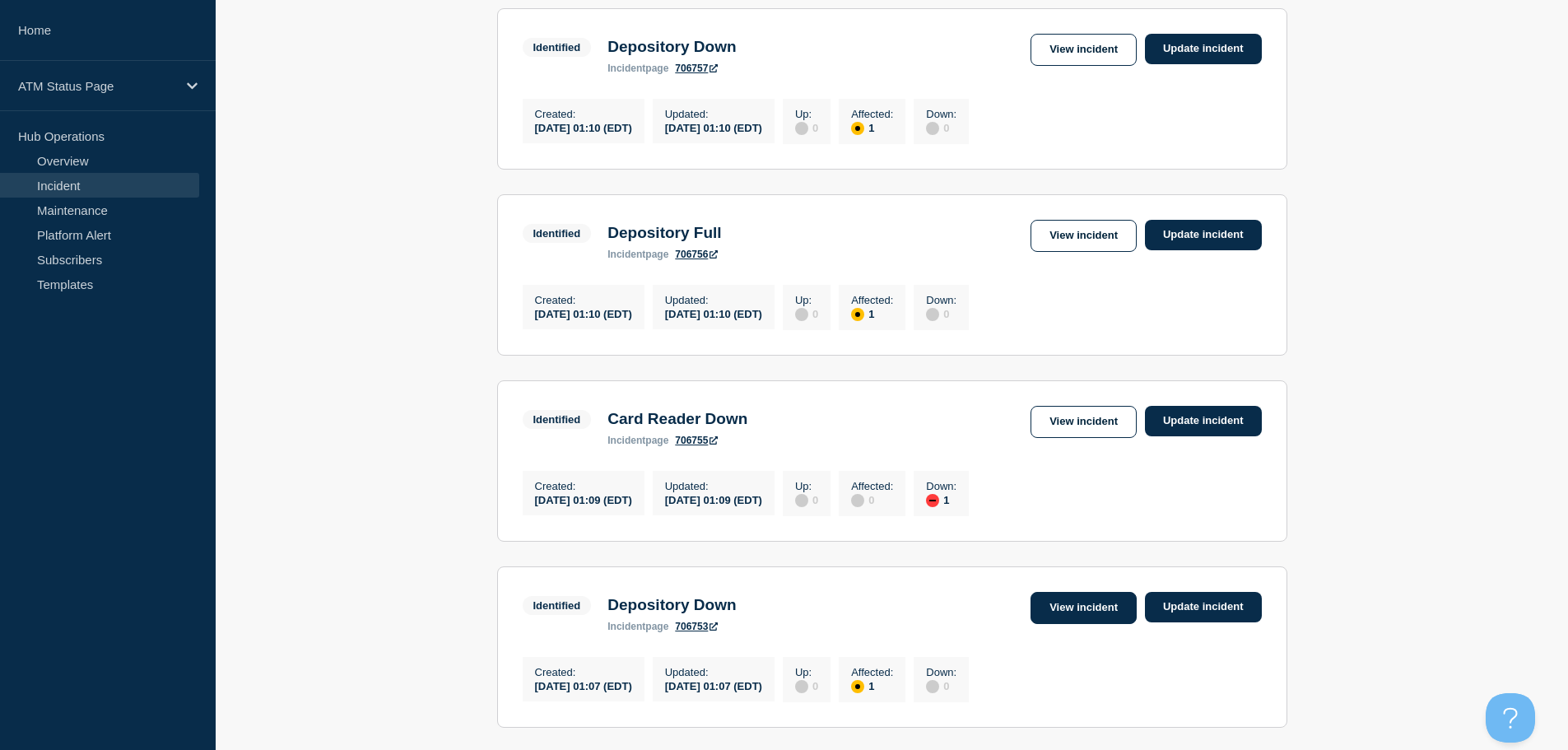
click at [1059, 624] on link "View incident" at bounding box center [1084, 608] width 106 height 32
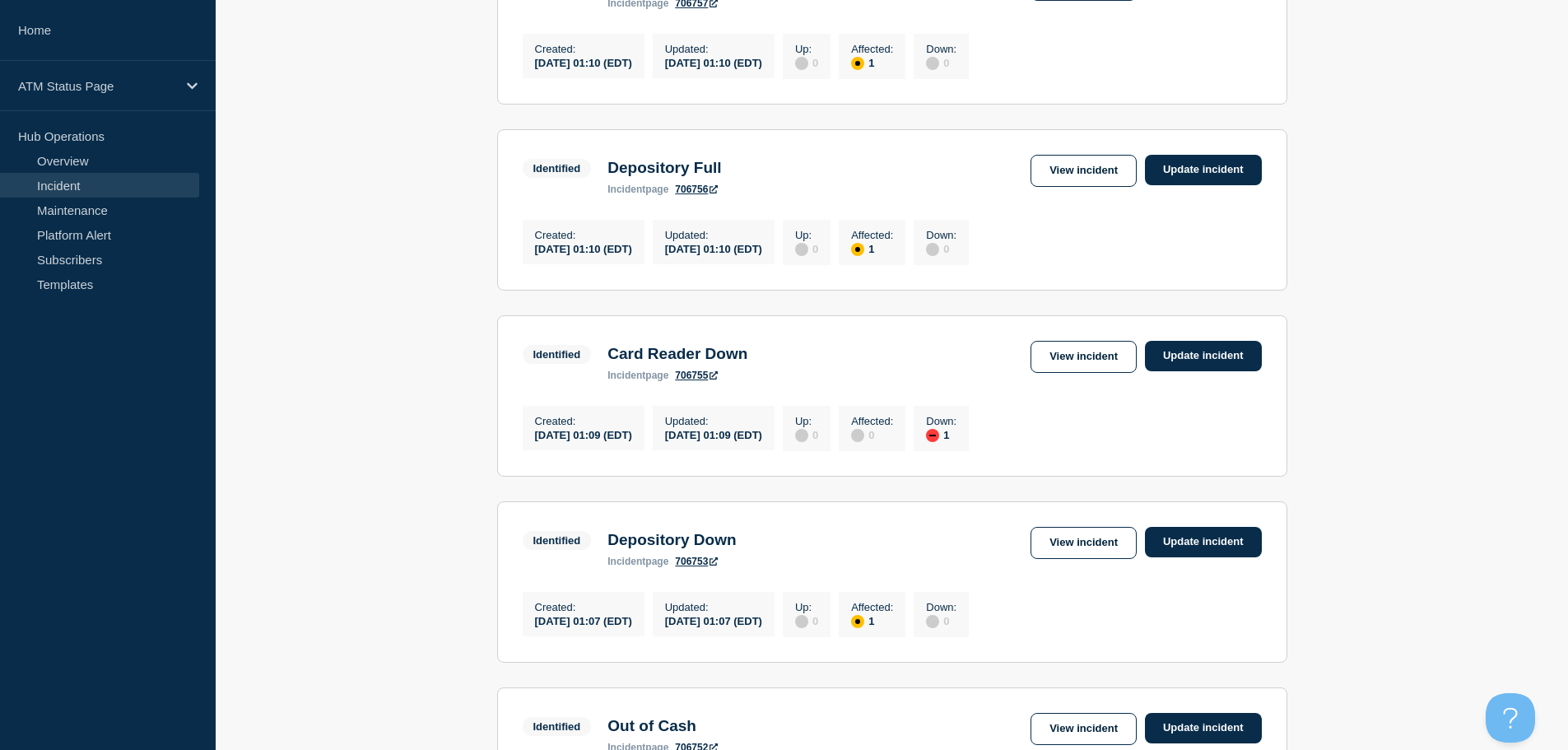
scroll to position [980, 0]
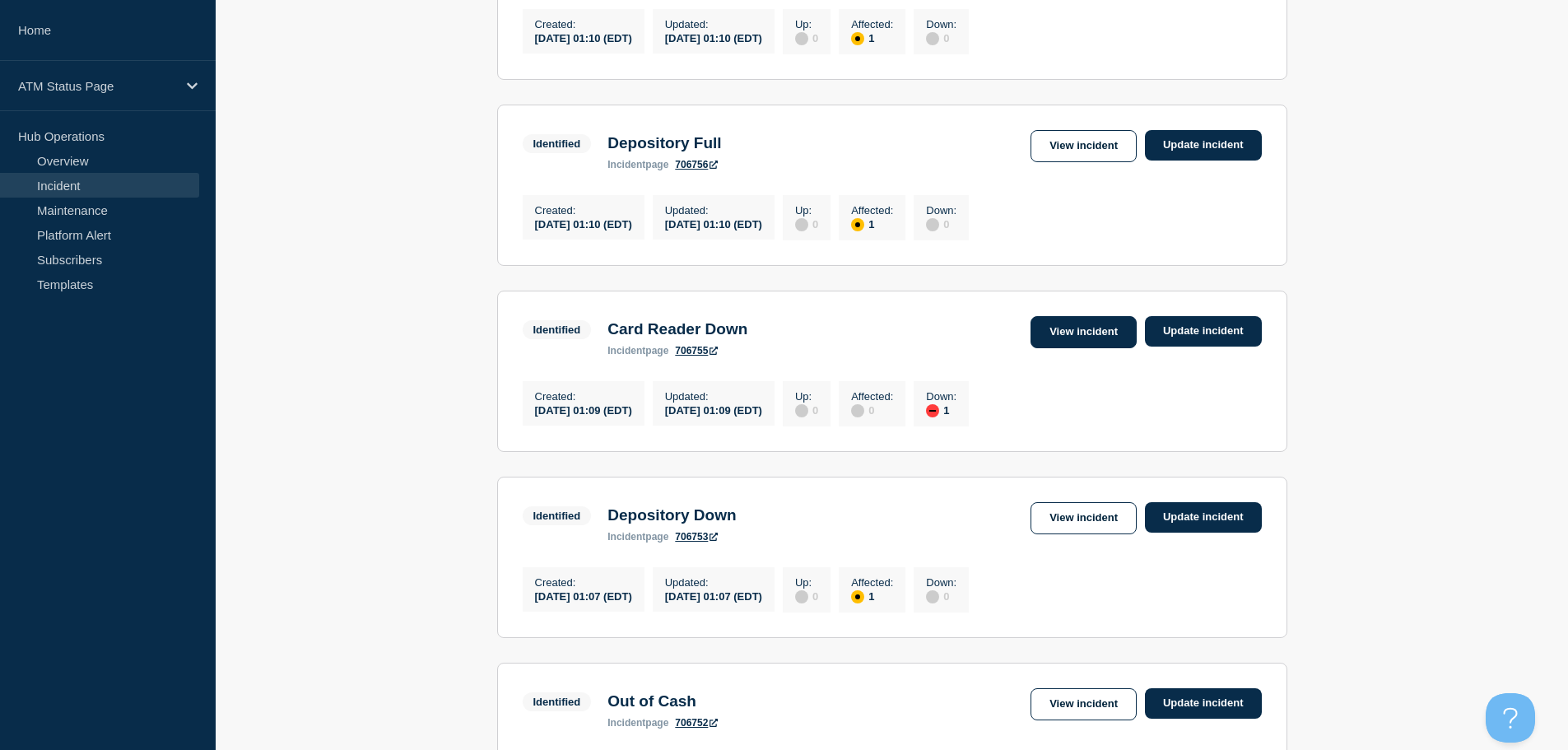
click at [1078, 348] on link "View incident" at bounding box center [1084, 332] width 106 height 32
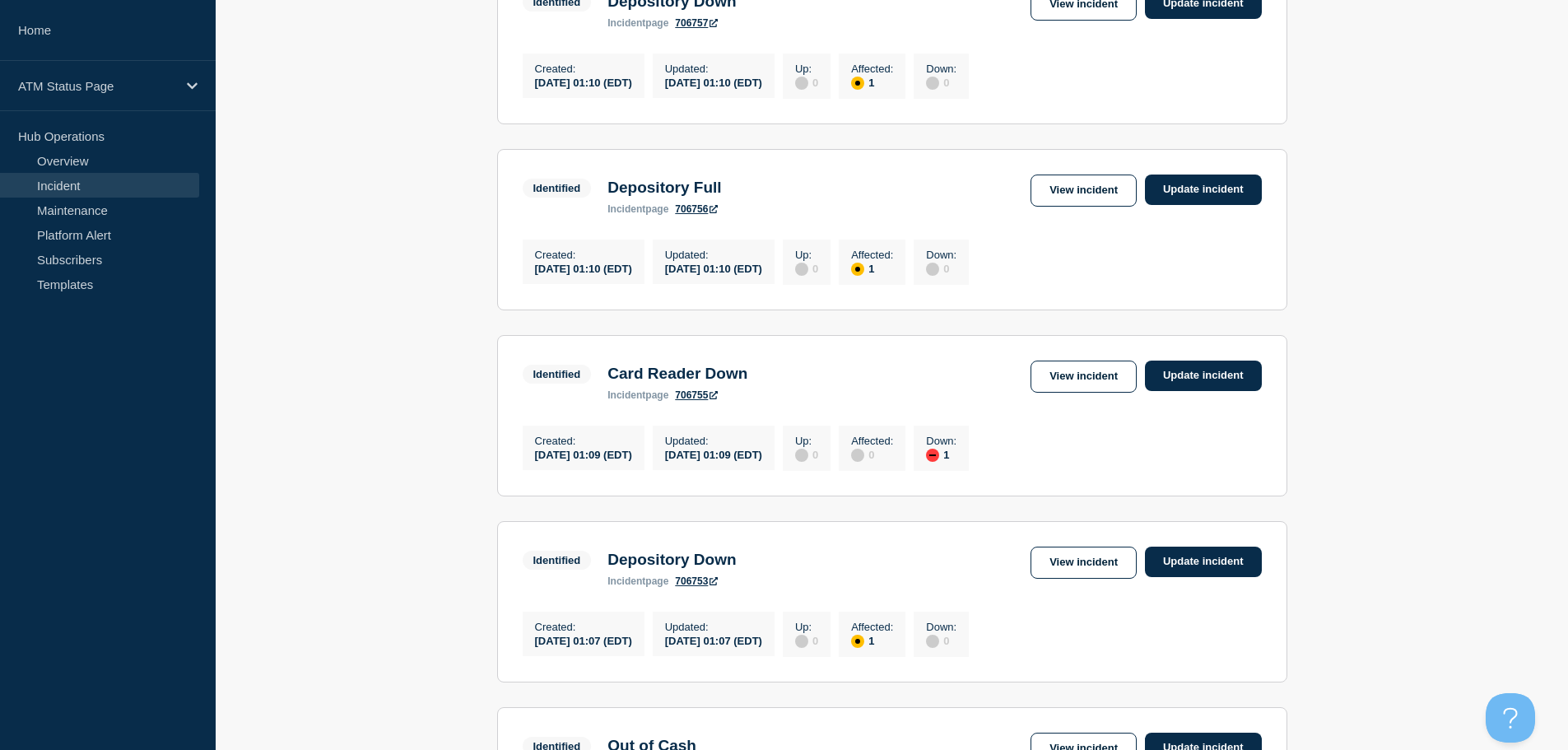
scroll to position [966, 0]
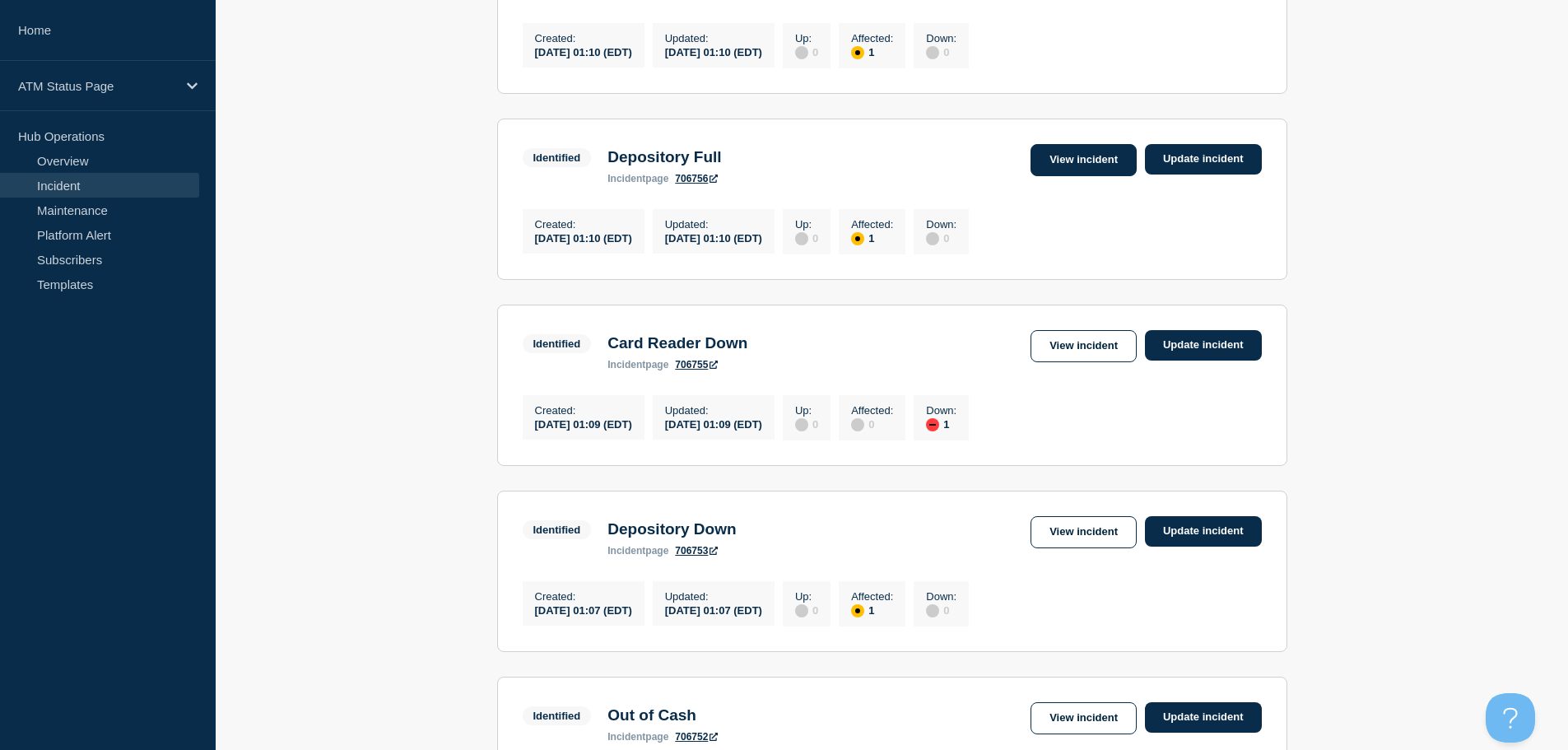
click at [1068, 176] on link "View incident" at bounding box center [1084, 160] width 106 height 32
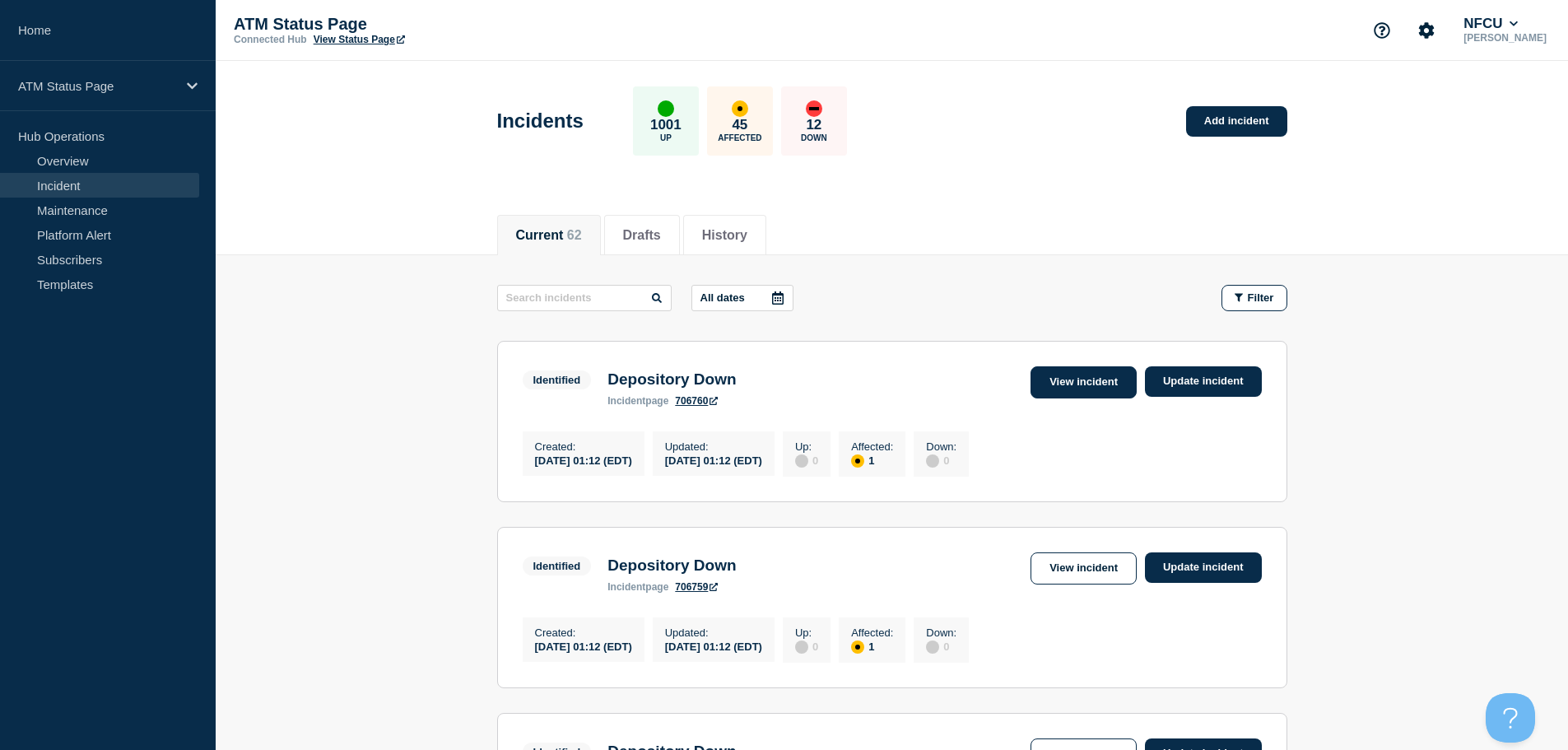
click at [1090, 379] on link "View incident" at bounding box center [1084, 383] width 106 height 32
click at [1059, 570] on link "View incident" at bounding box center [1084, 568] width 106 height 32
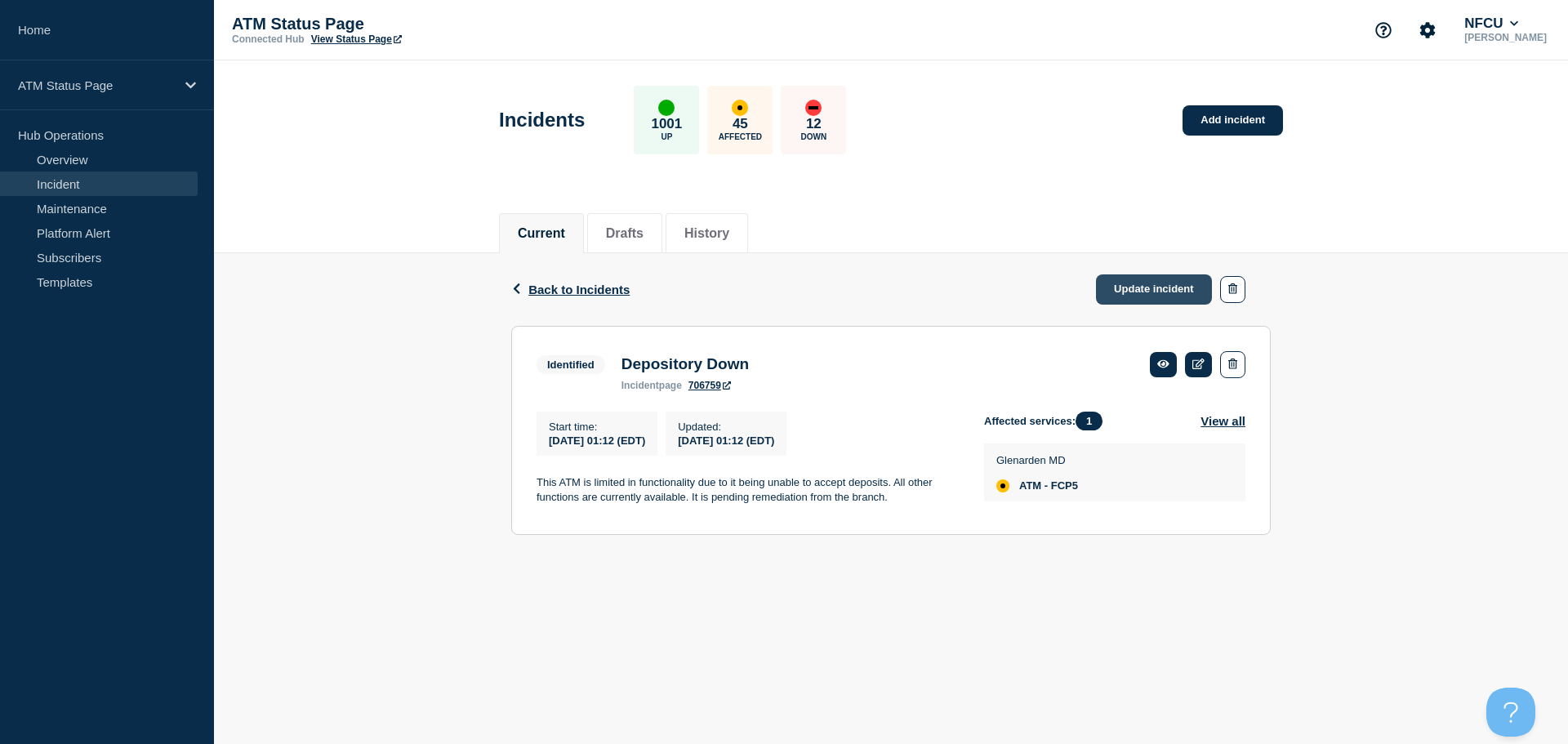
click at [1135, 294] on link "Update incident" at bounding box center [1154, 289] width 116 height 30
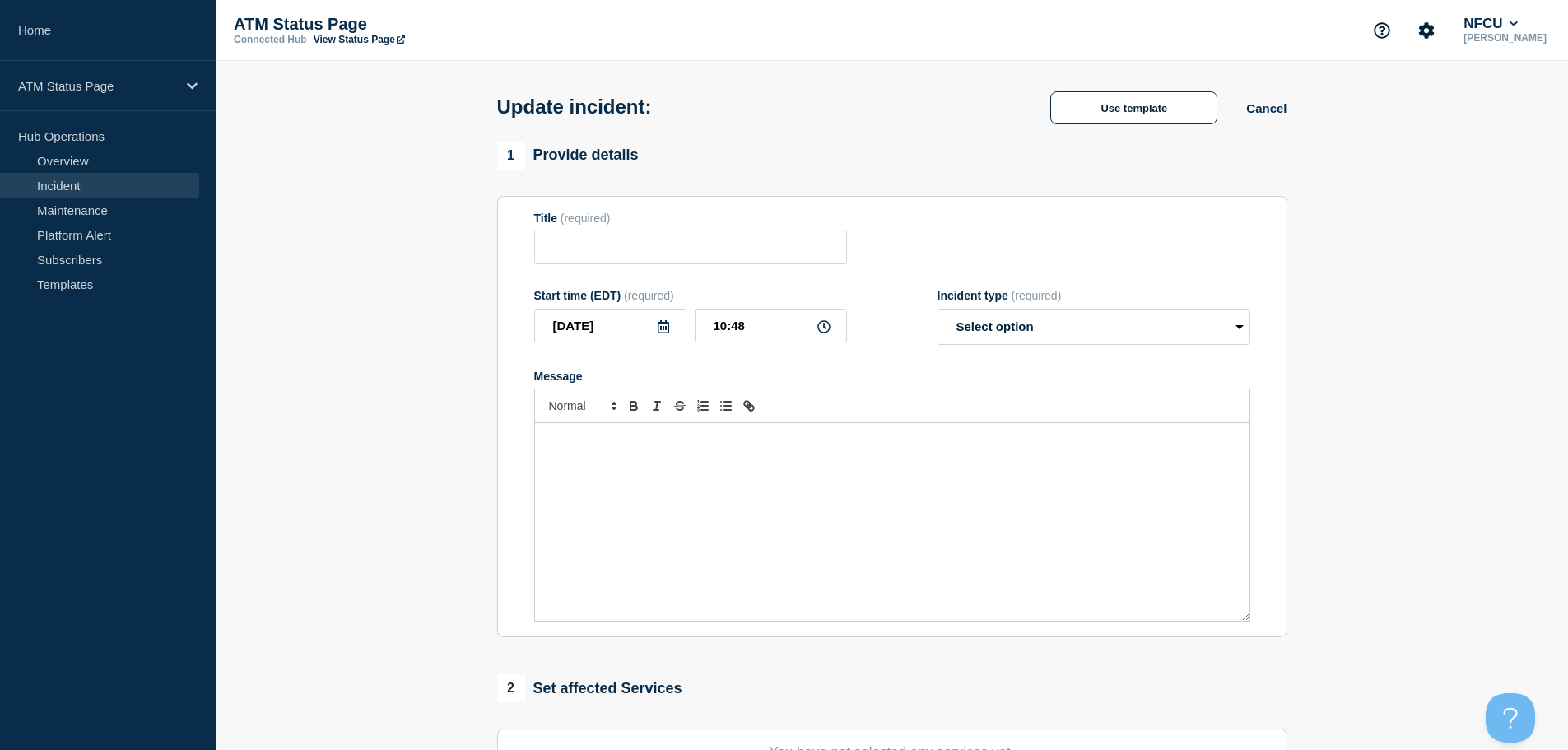
type input "Depository Down"
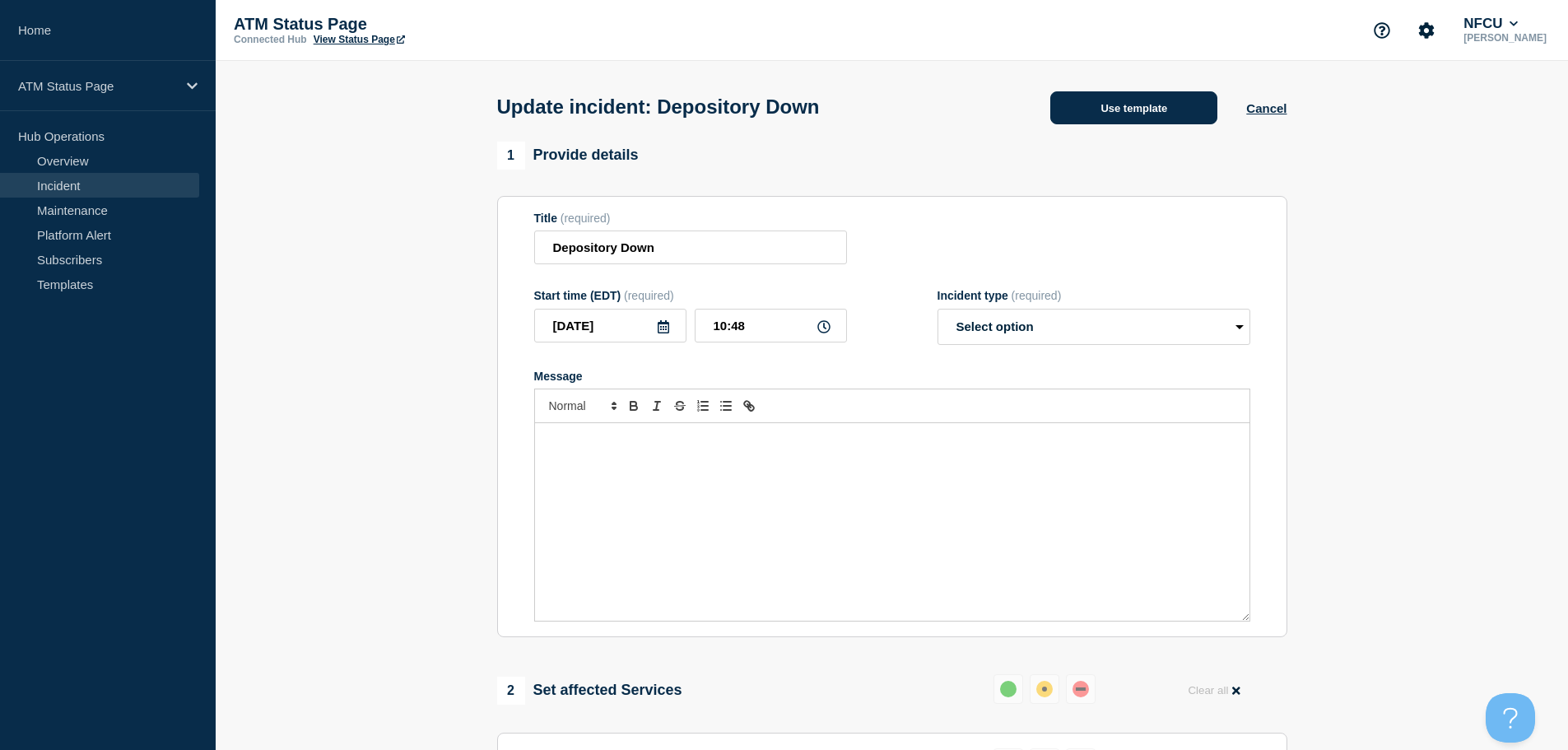
click at [1102, 108] on button "Use template" at bounding box center [1134, 107] width 167 height 33
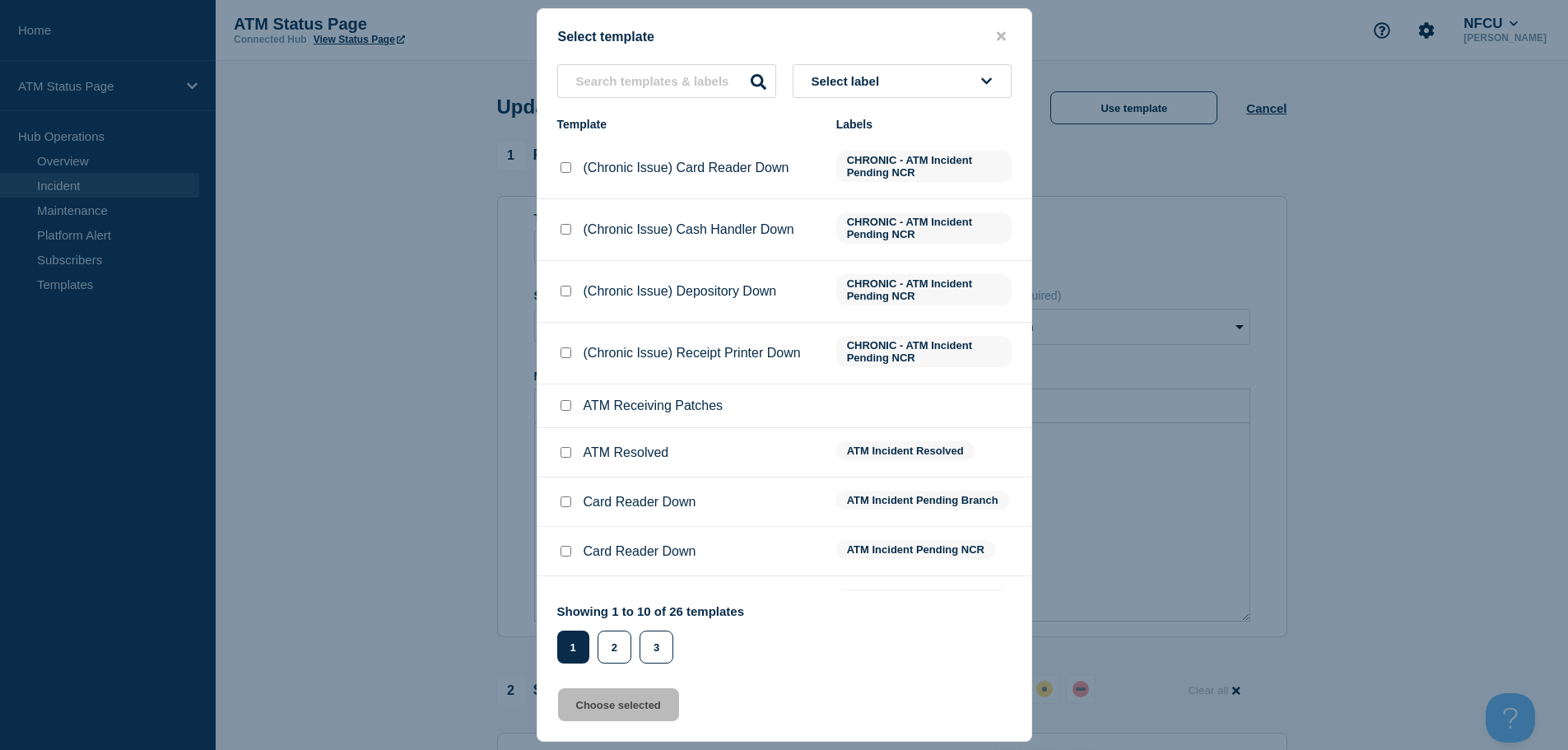
click at [565, 454] on input "ATM Resolved checkbox" at bounding box center [566, 452] width 11 height 11
checkbox input "true"
click at [602, 709] on button "Choose selected" at bounding box center [618, 704] width 121 height 33
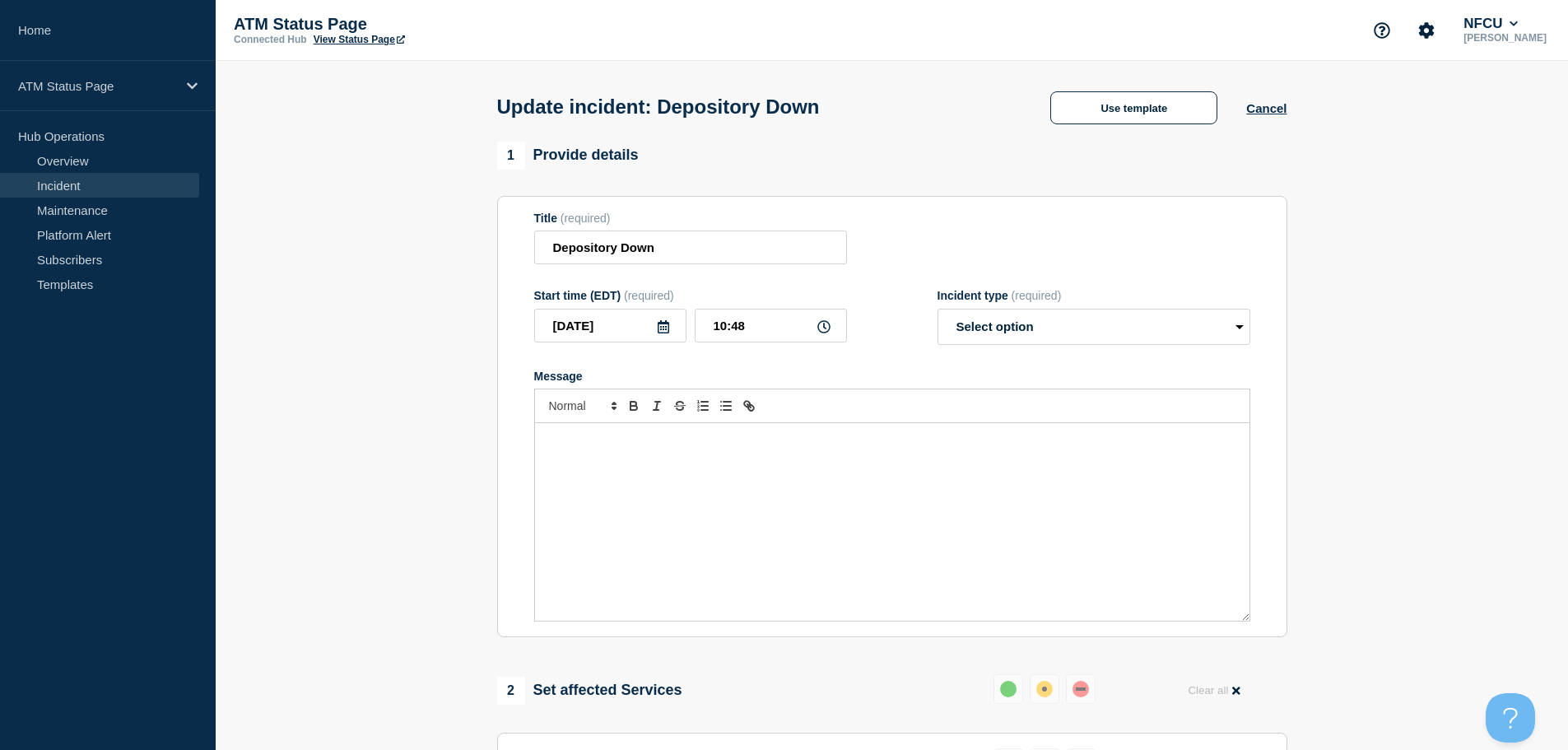
select select "resolved"
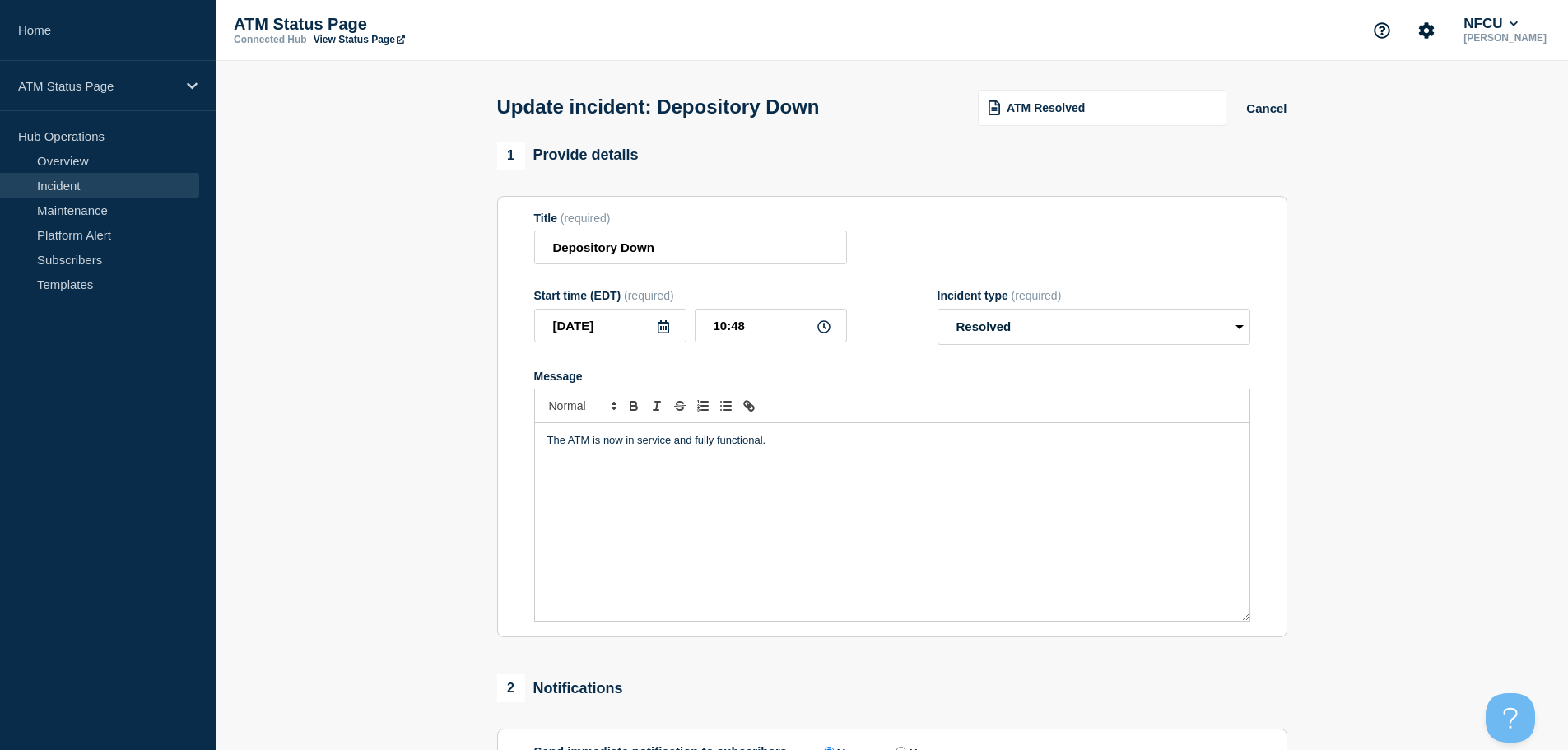
scroll to position [247, 0]
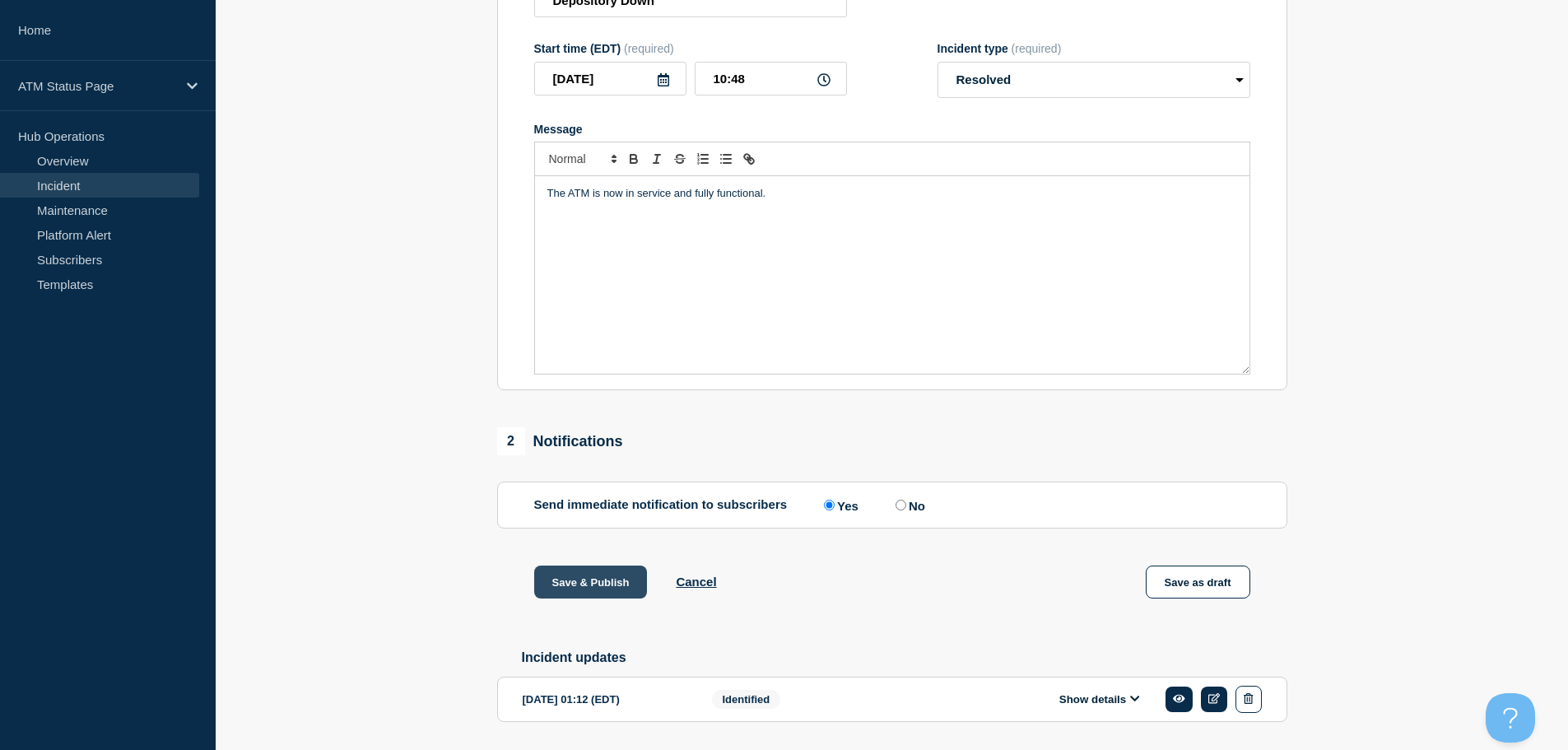
click at [631, 583] on button "Save & Publish" at bounding box center [590, 582] width 113 height 33
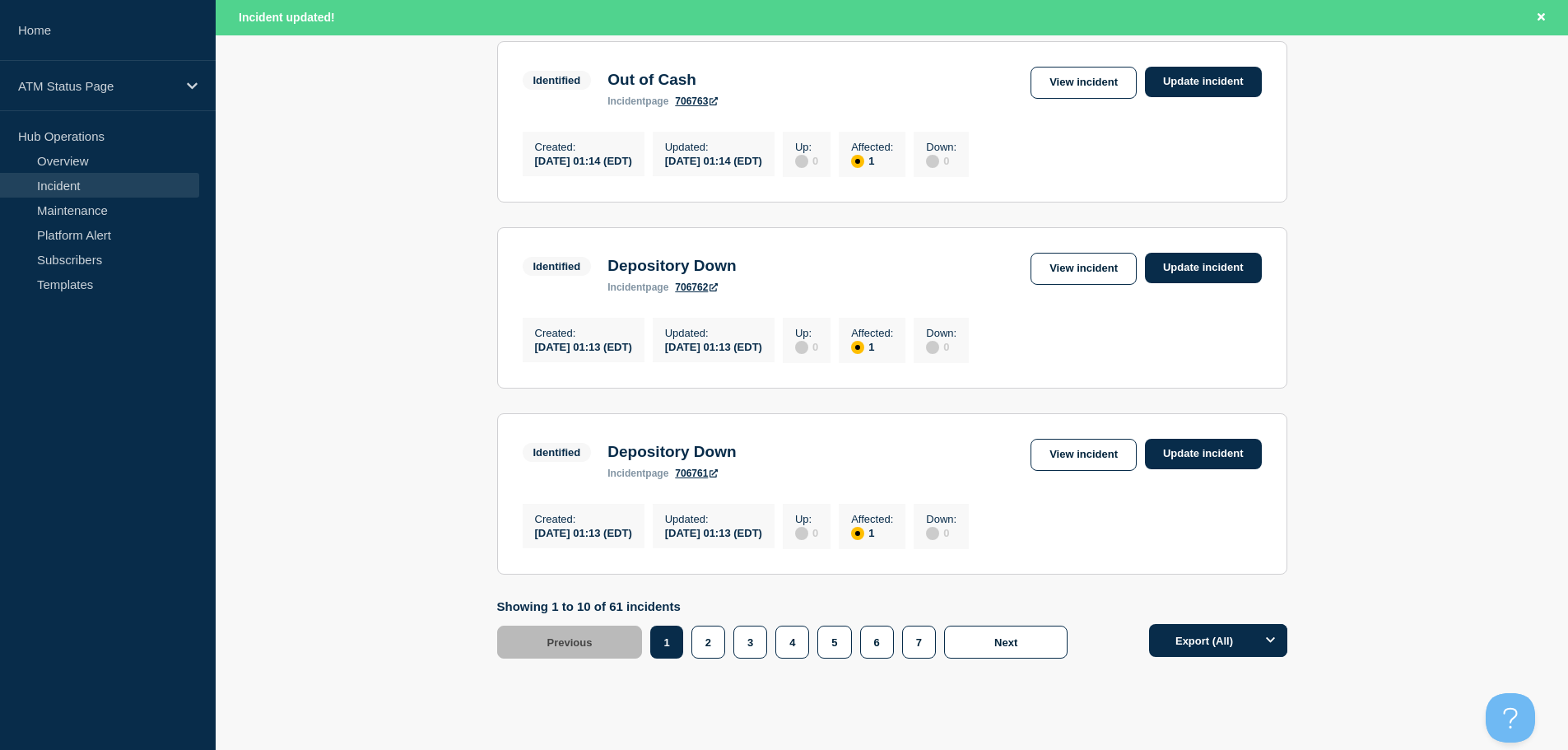
scroll to position [1750, 0]
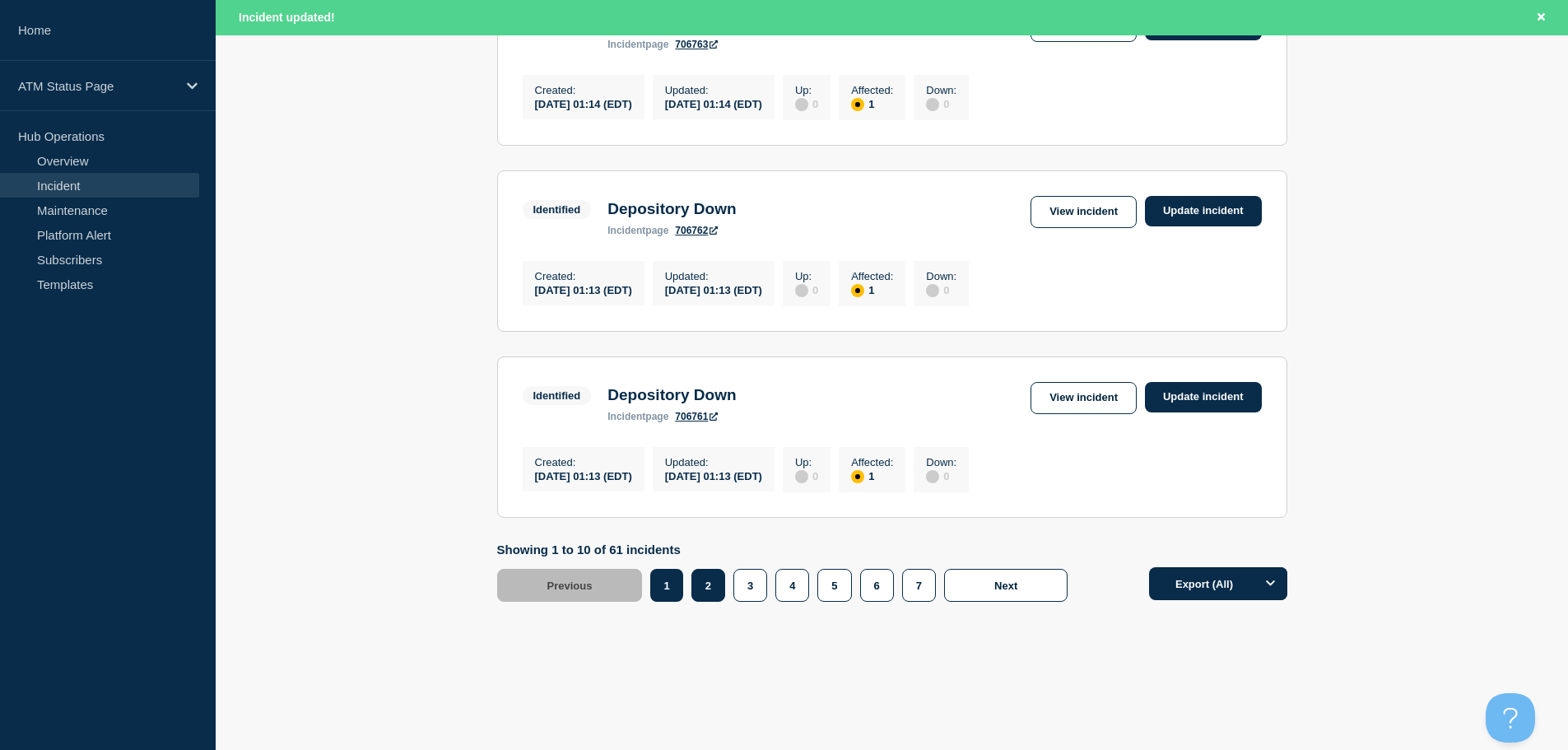
click at [708, 579] on button "2" at bounding box center [707, 585] width 33 height 33
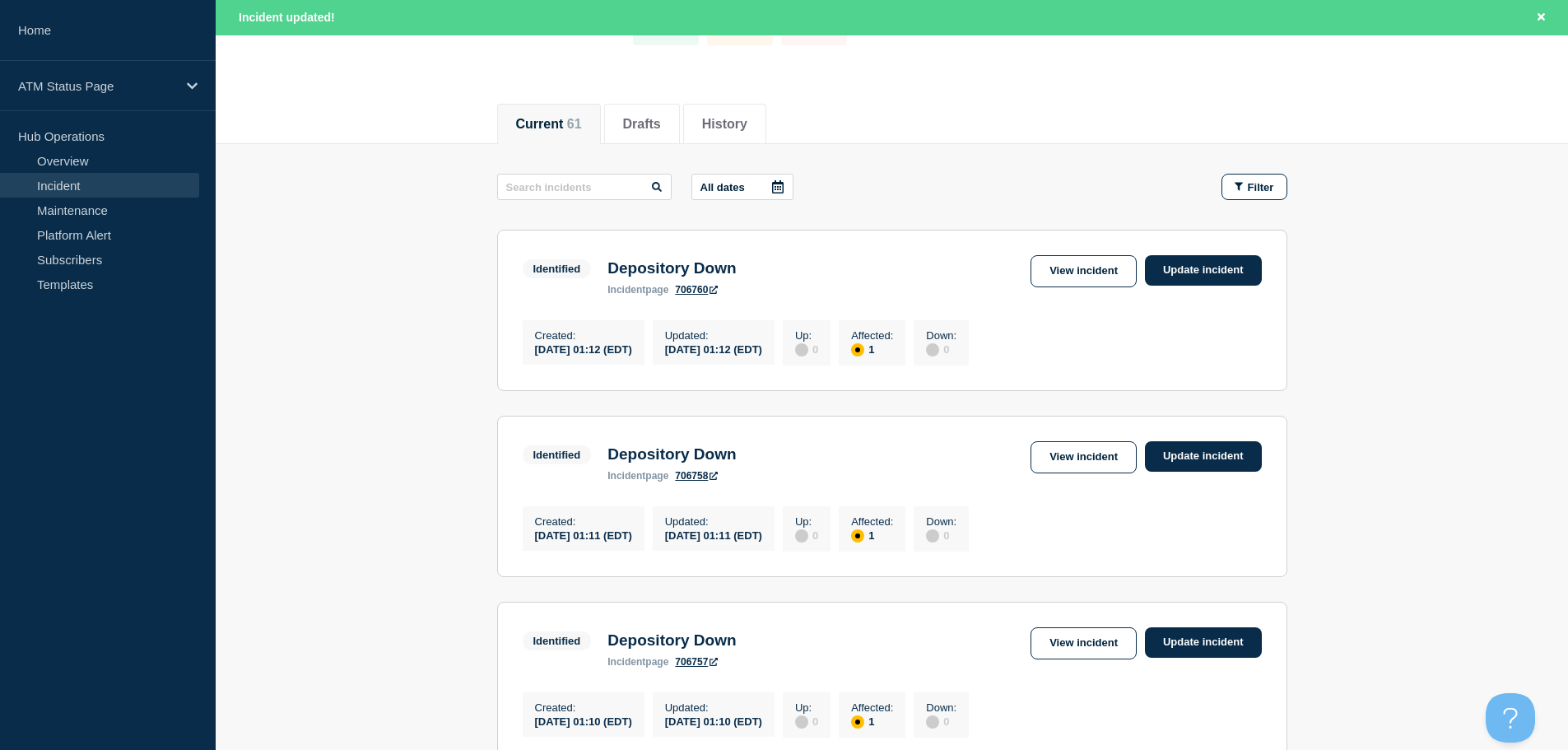
scroll to position [183, 0]
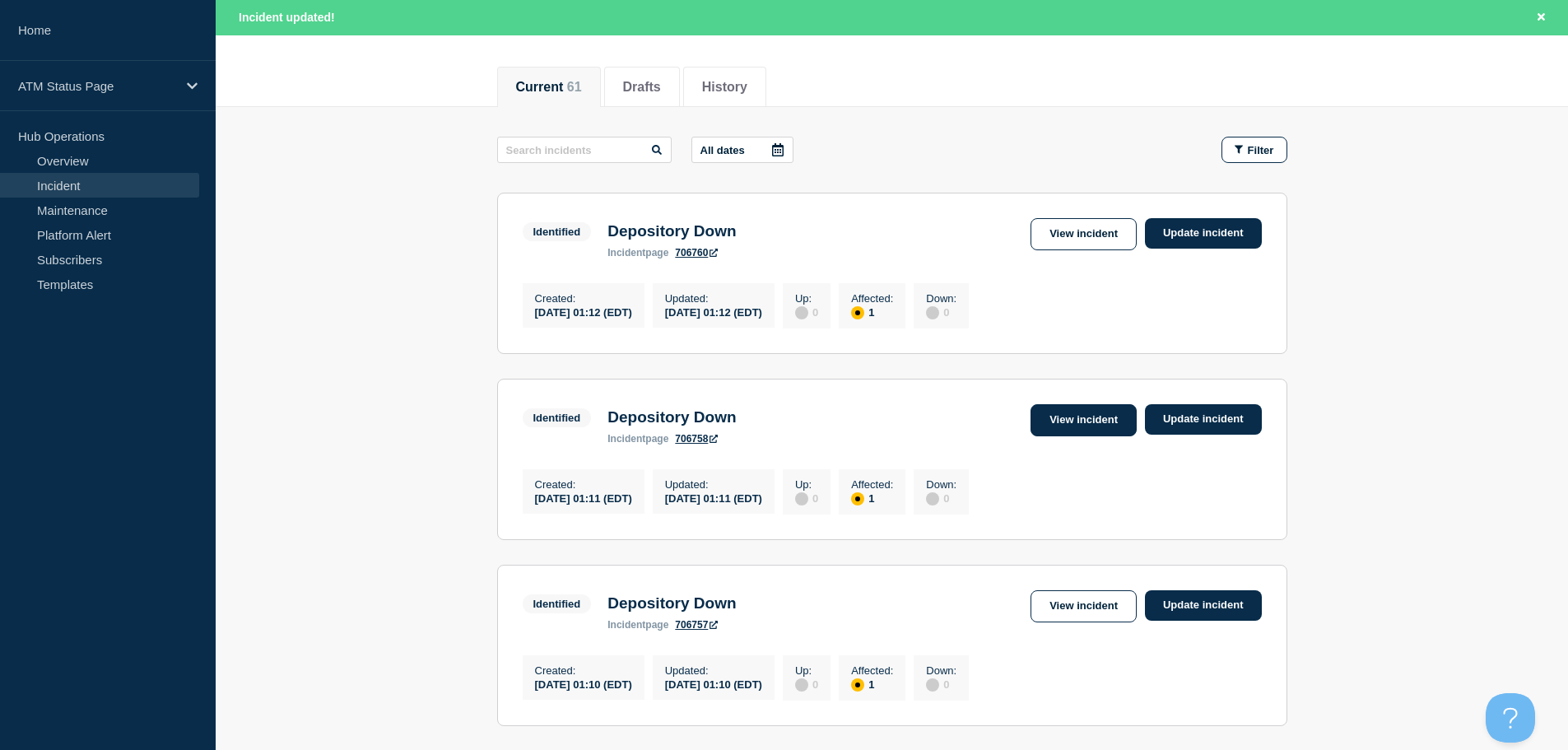
click at [1045, 434] on link "View incident" at bounding box center [1084, 420] width 106 height 32
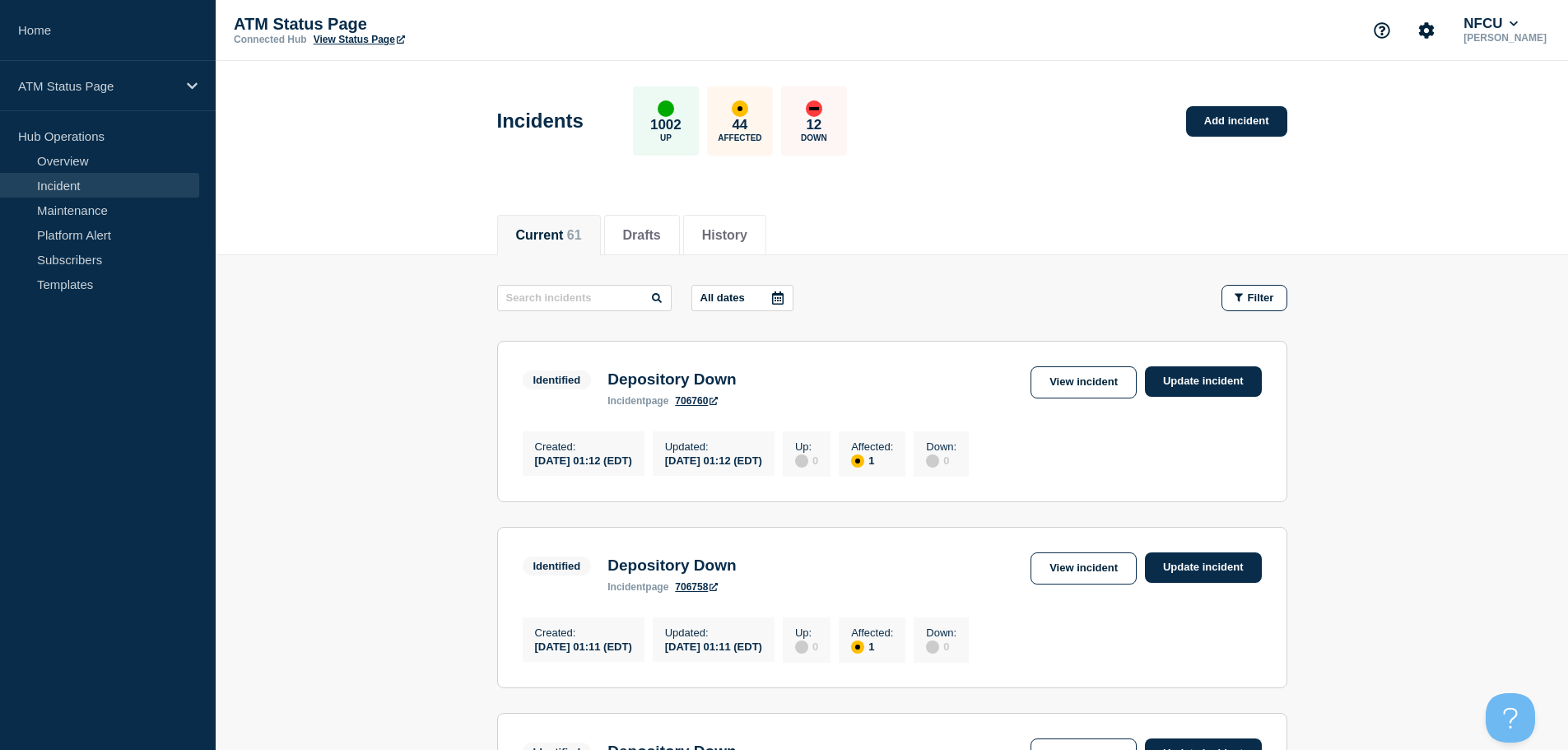
scroll to position [330, 0]
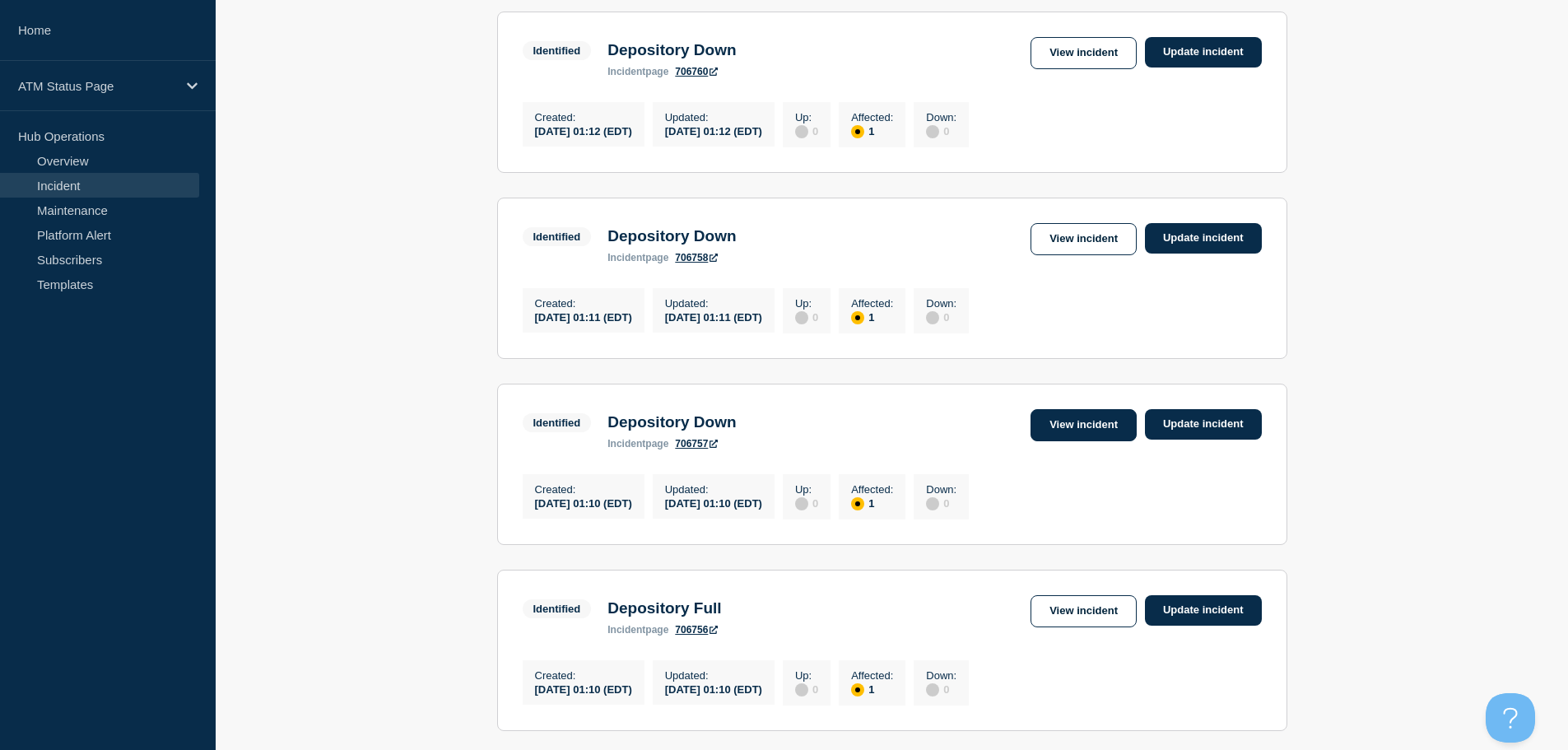
click at [1095, 437] on link "View incident" at bounding box center [1084, 425] width 106 height 32
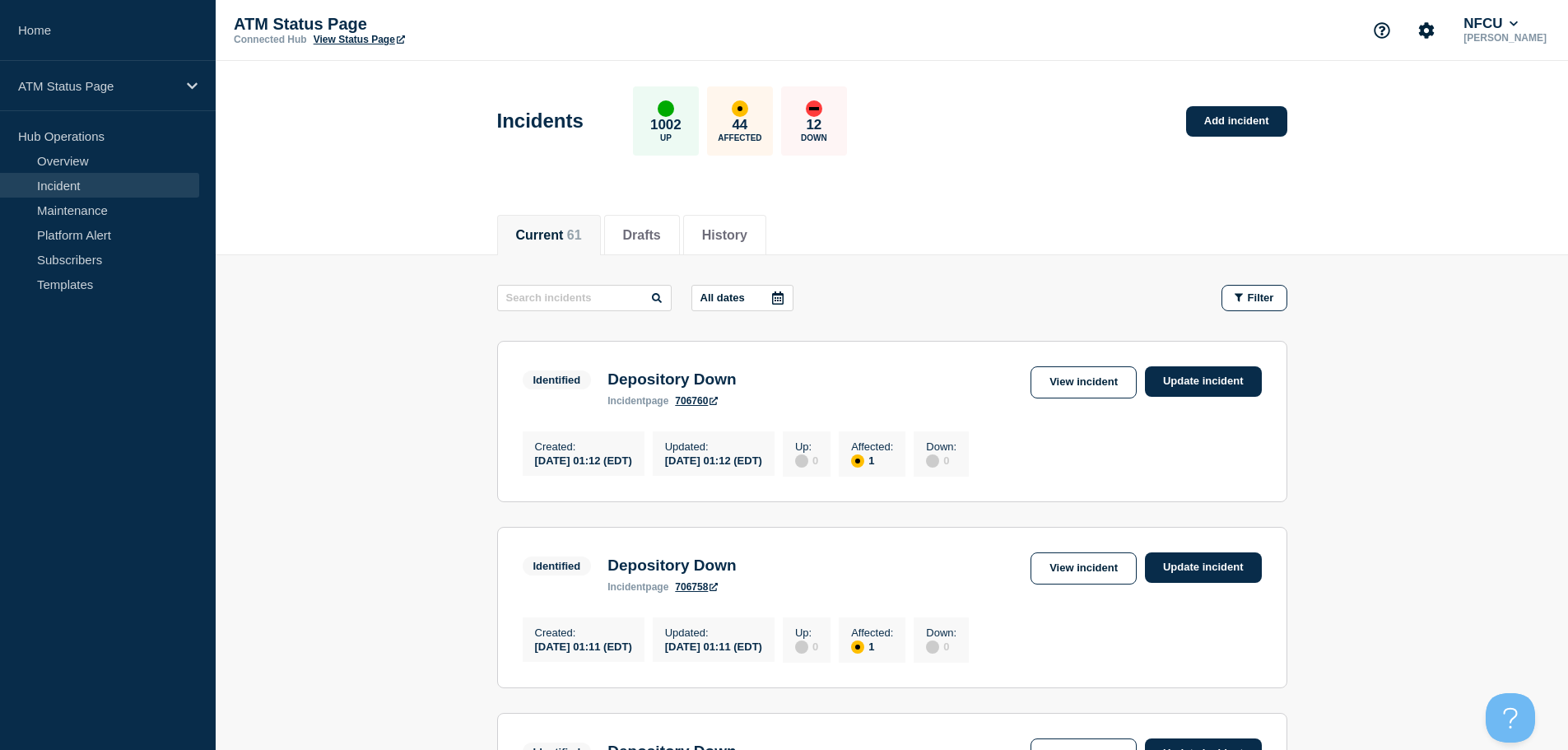
scroll to position [247, 0]
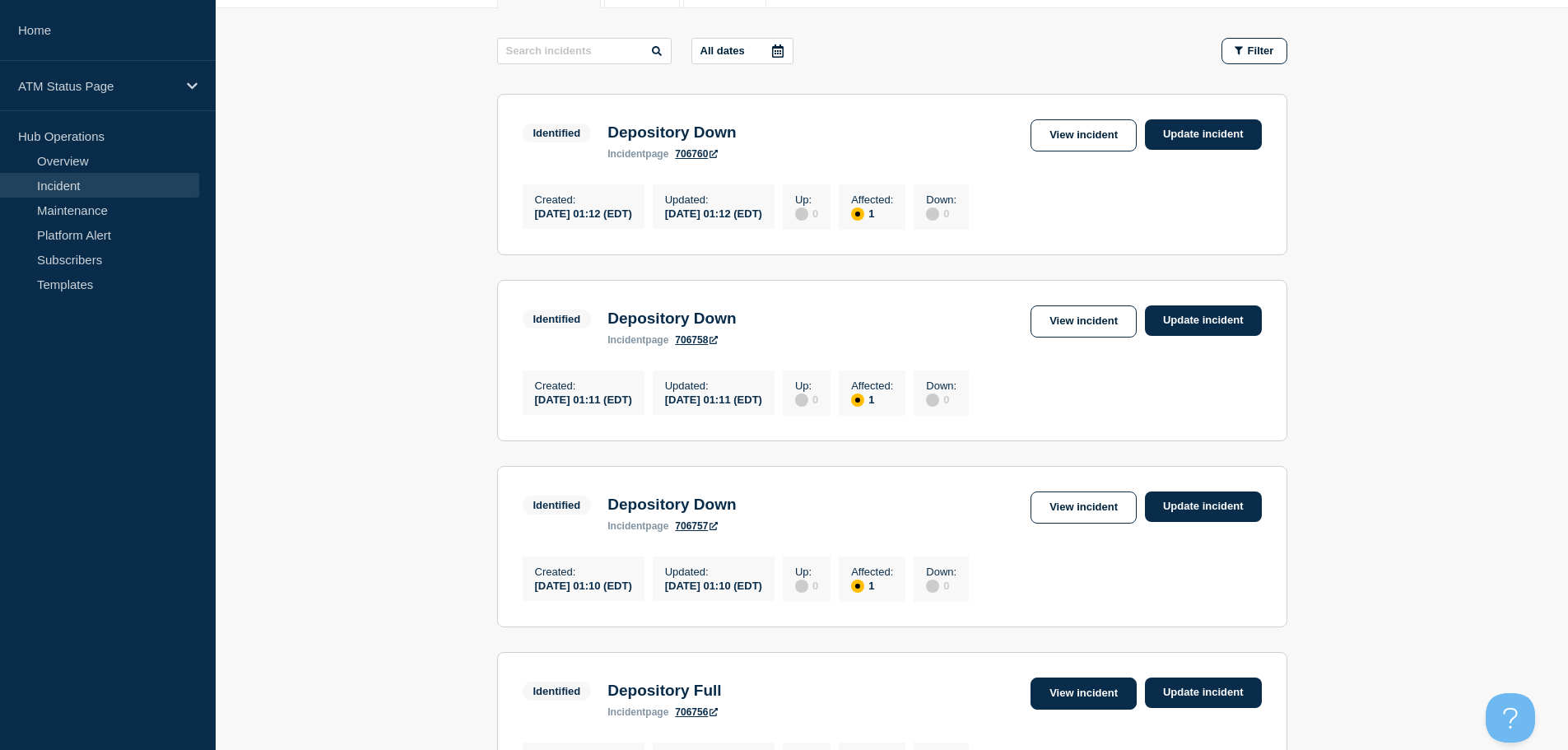
click at [1095, 709] on link "View incident" at bounding box center [1084, 693] width 106 height 32
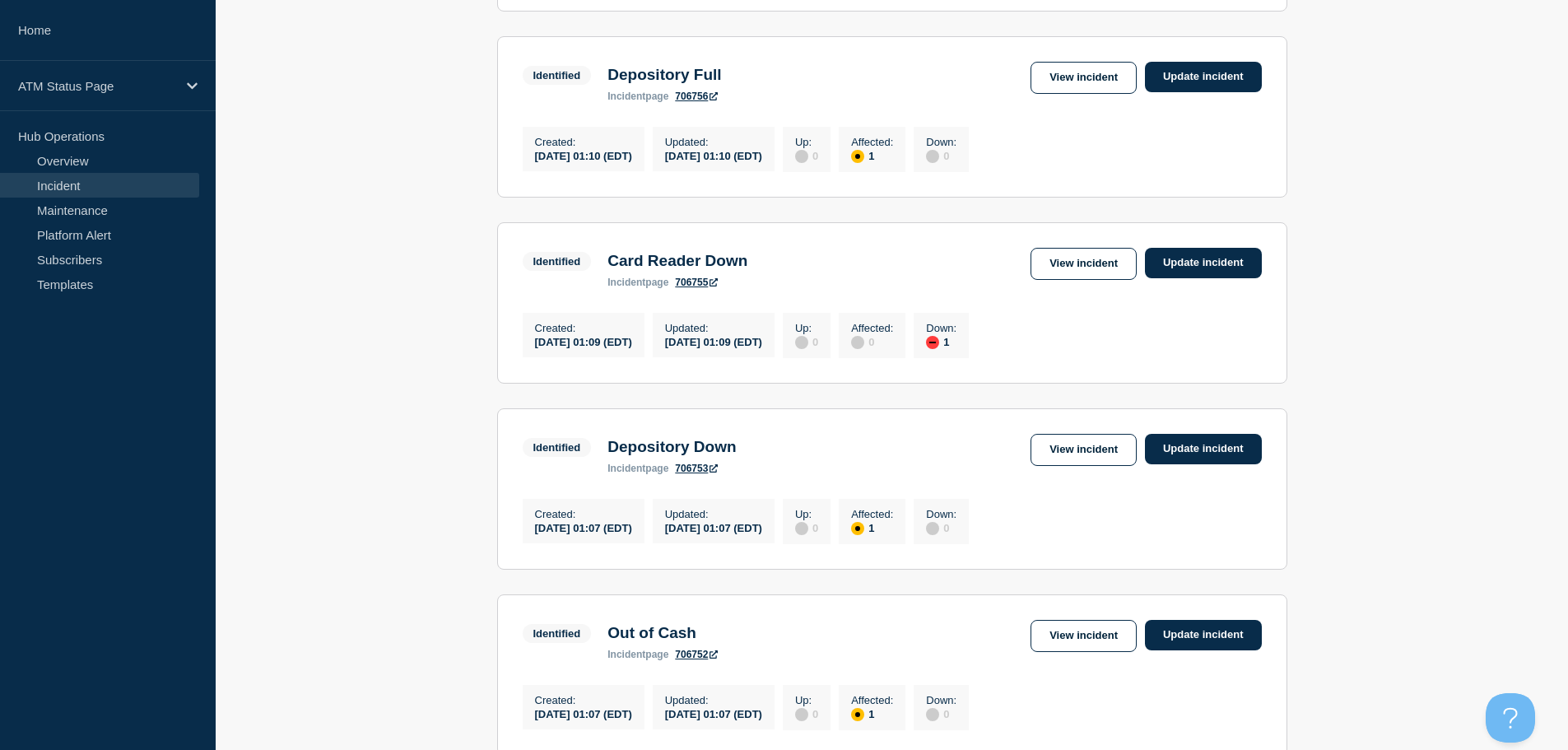
scroll to position [893, 0]
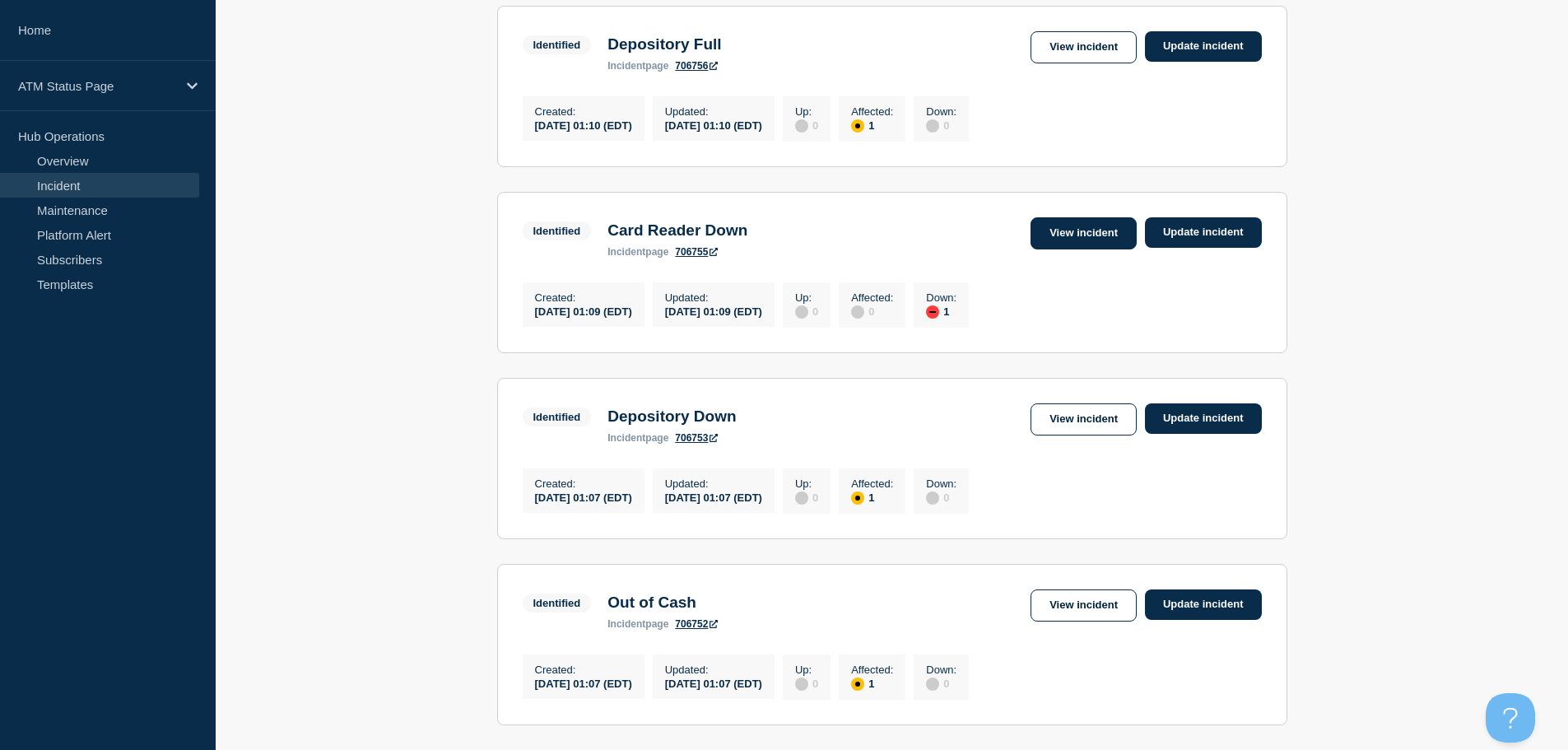
click at [1045, 246] on link "View incident" at bounding box center [1084, 233] width 106 height 32
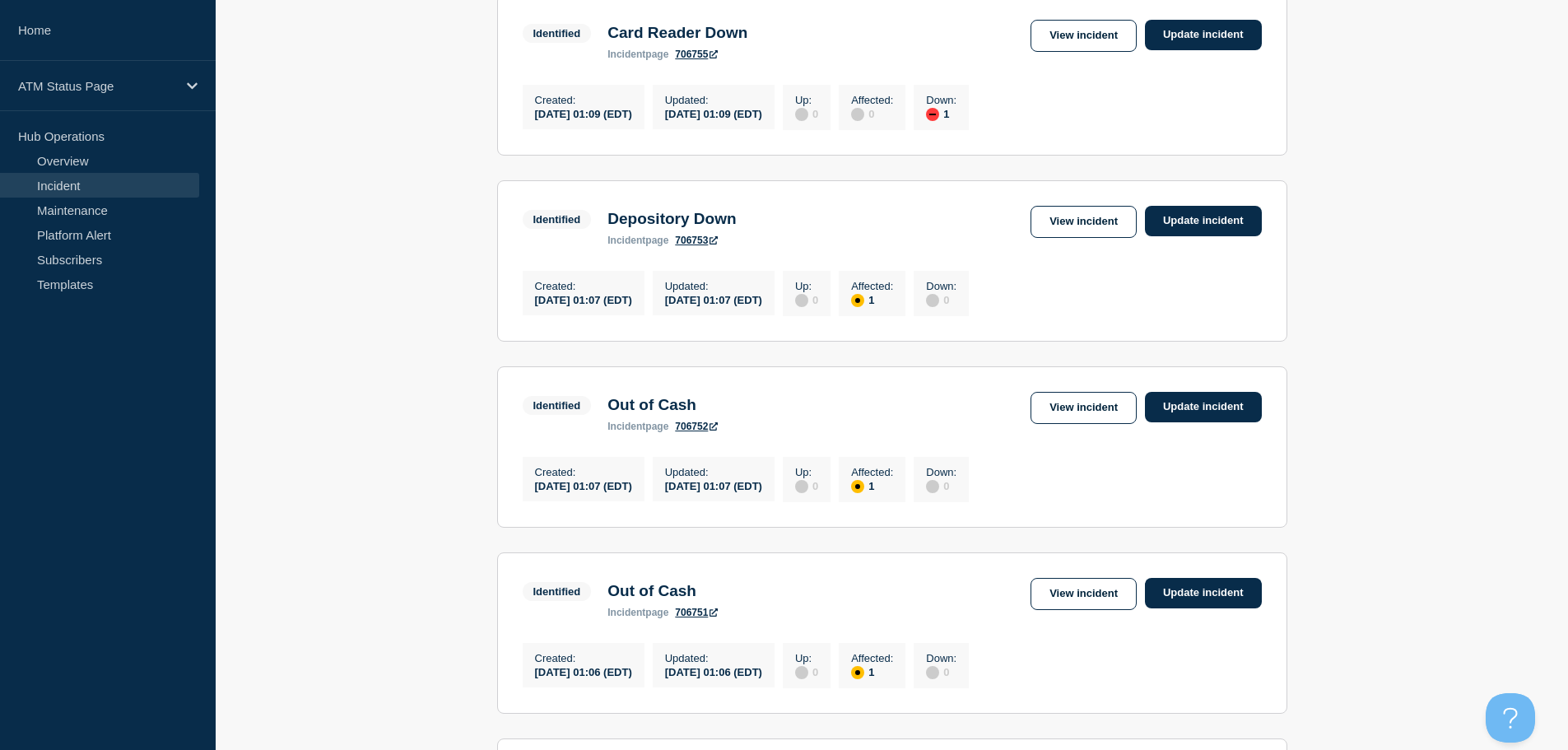
scroll to position [1097, 0]
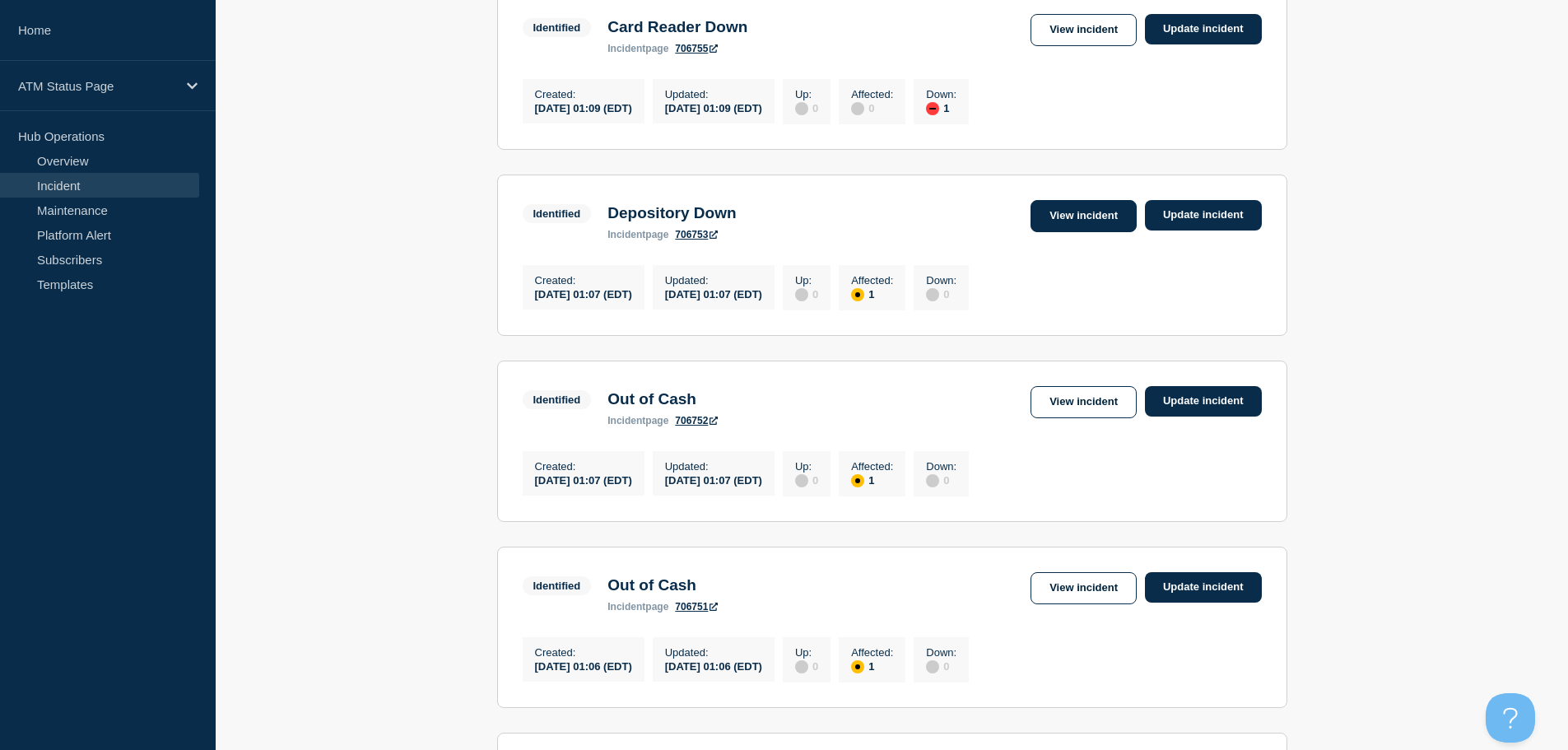
click at [1073, 232] on link "View incident" at bounding box center [1084, 216] width 106 height 32
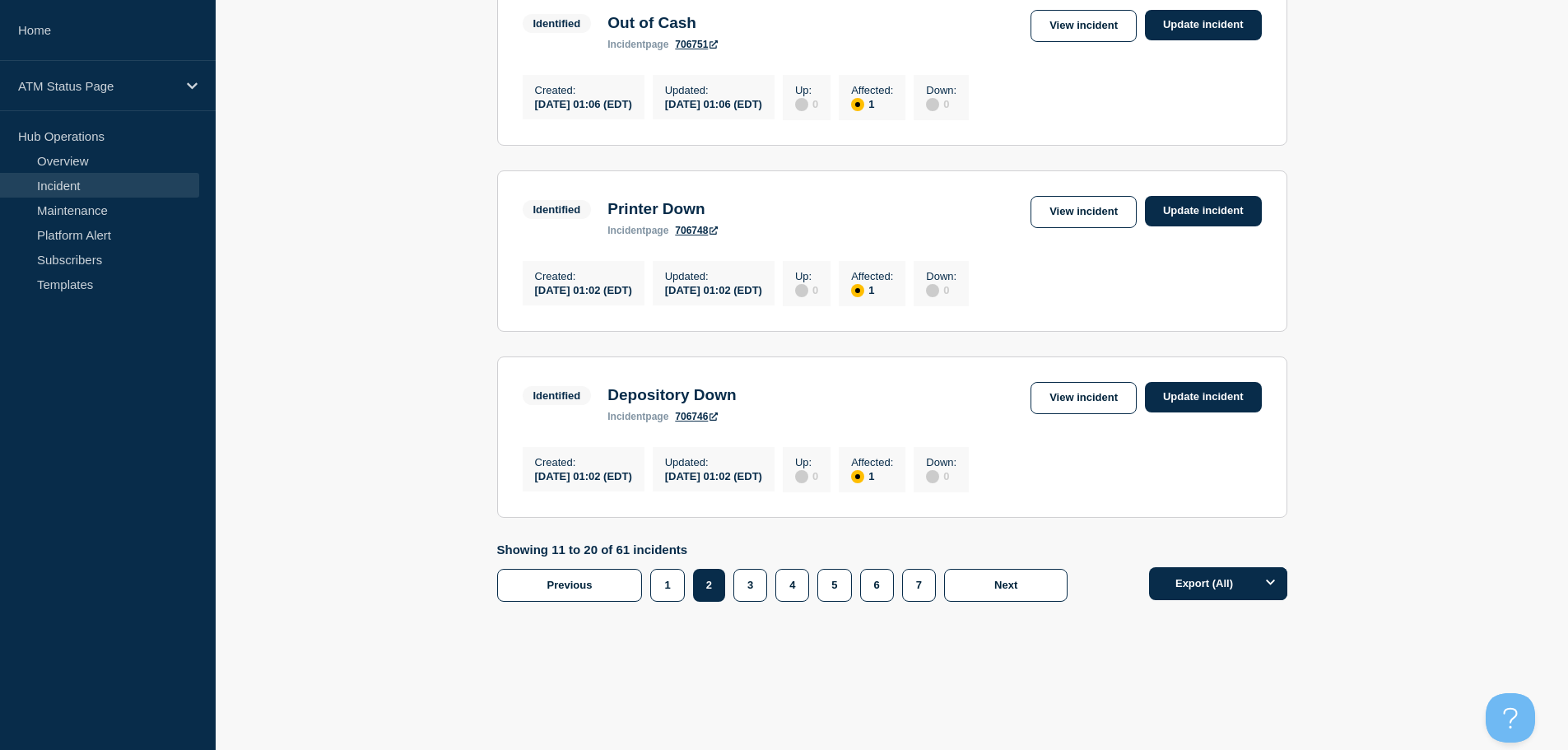
scroll to position [1716, 0]
click at [666, 593] on button "1" at bounding box center [666, 585] width 33 height 33
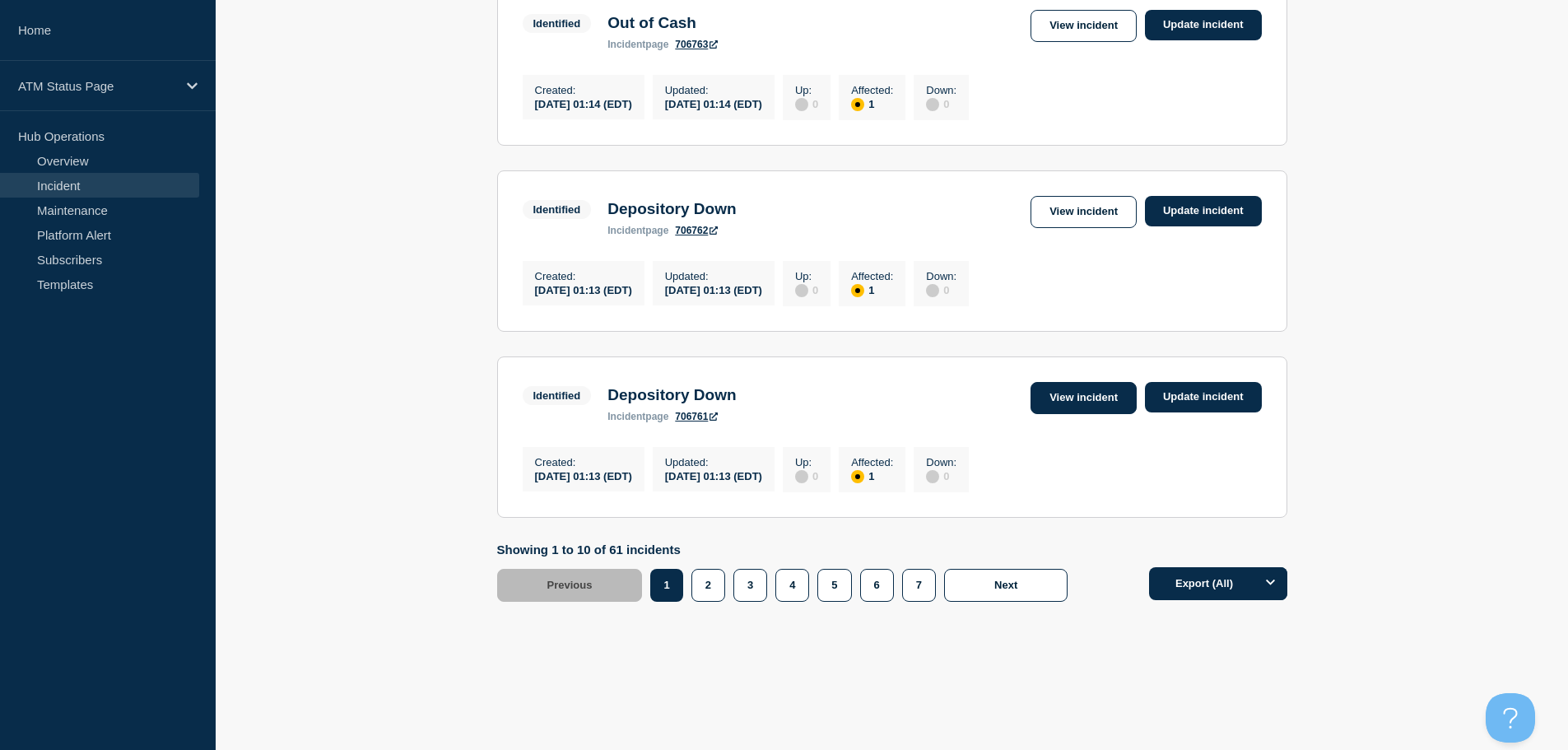
click at [1059, 390] on link "View incident" at bounding box center [1084, 398] width 106 height 32
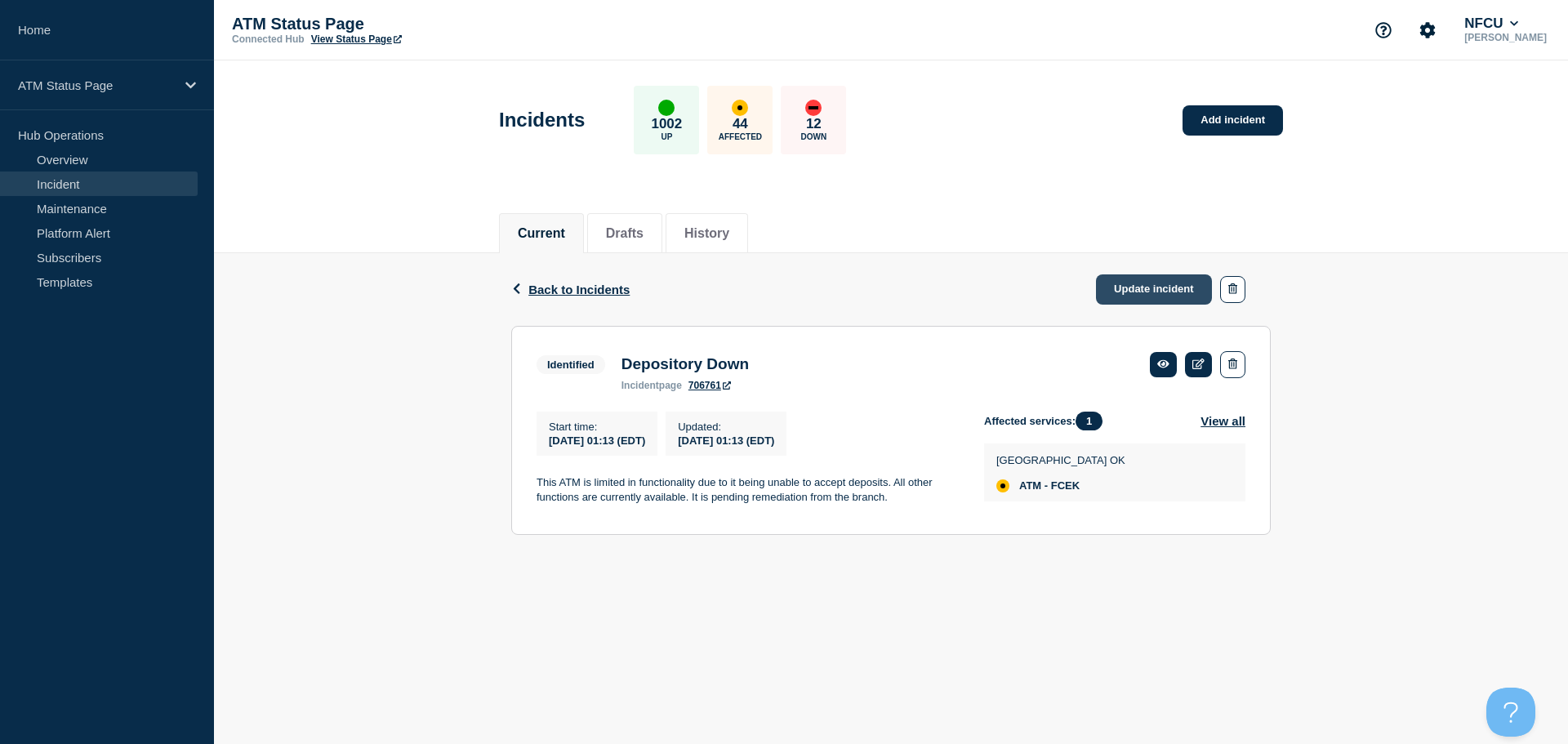
click at [1127, 288] on link "Update incident" at bounding box center [1154, 289] width 116 height 30
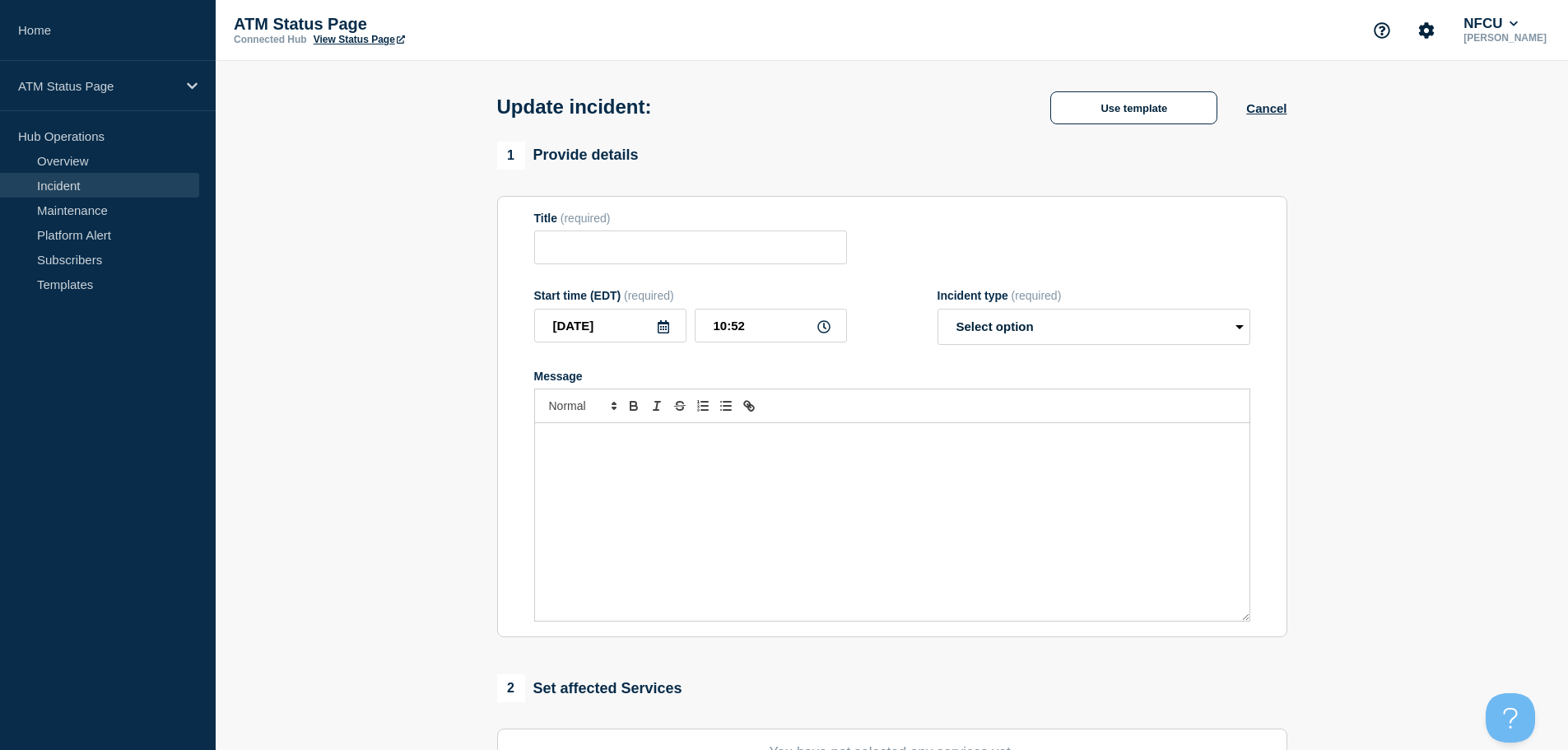
type input "Depository Down"
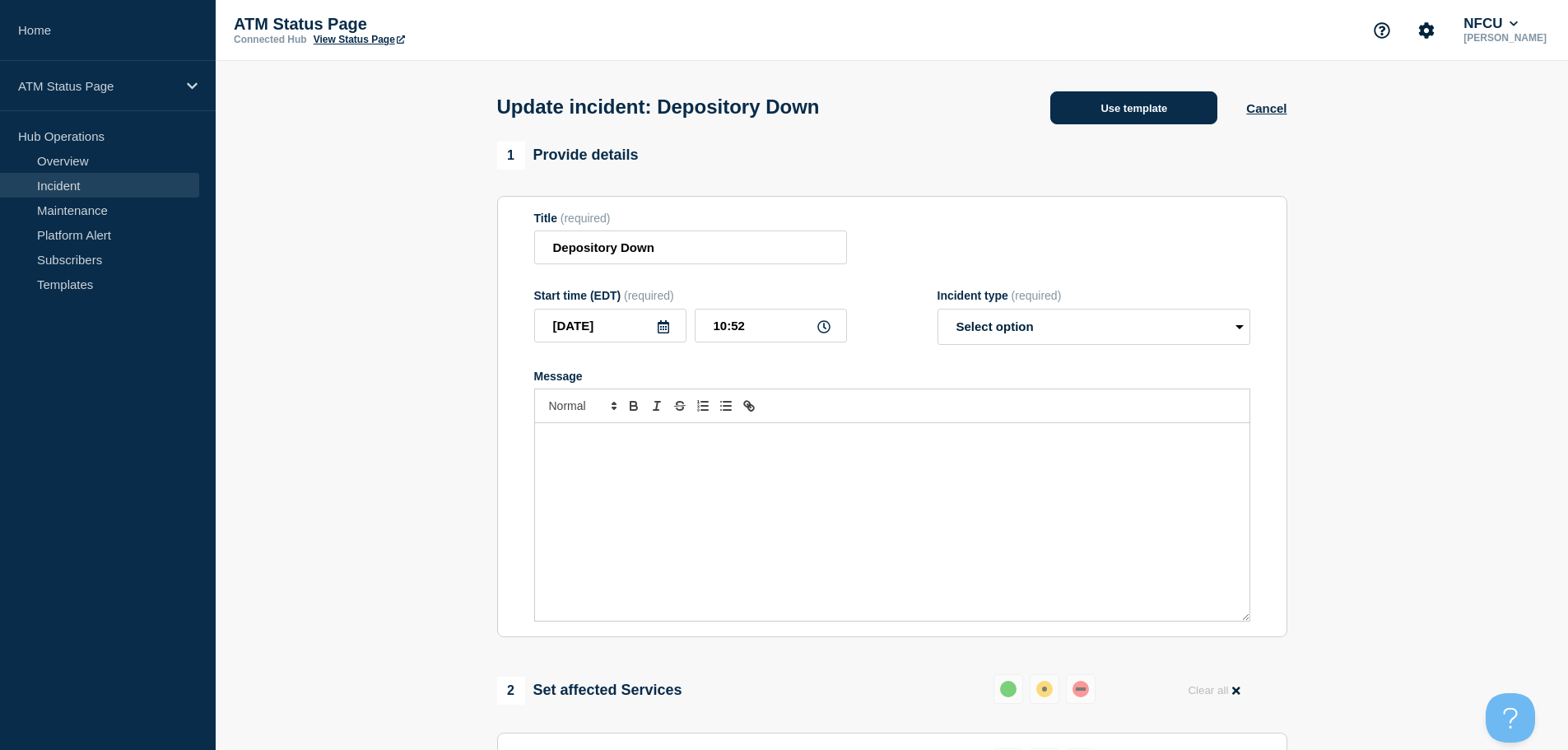
click at [1130, 101] on button "Use template" at bounding box center [1134, 107] width 167 height 33
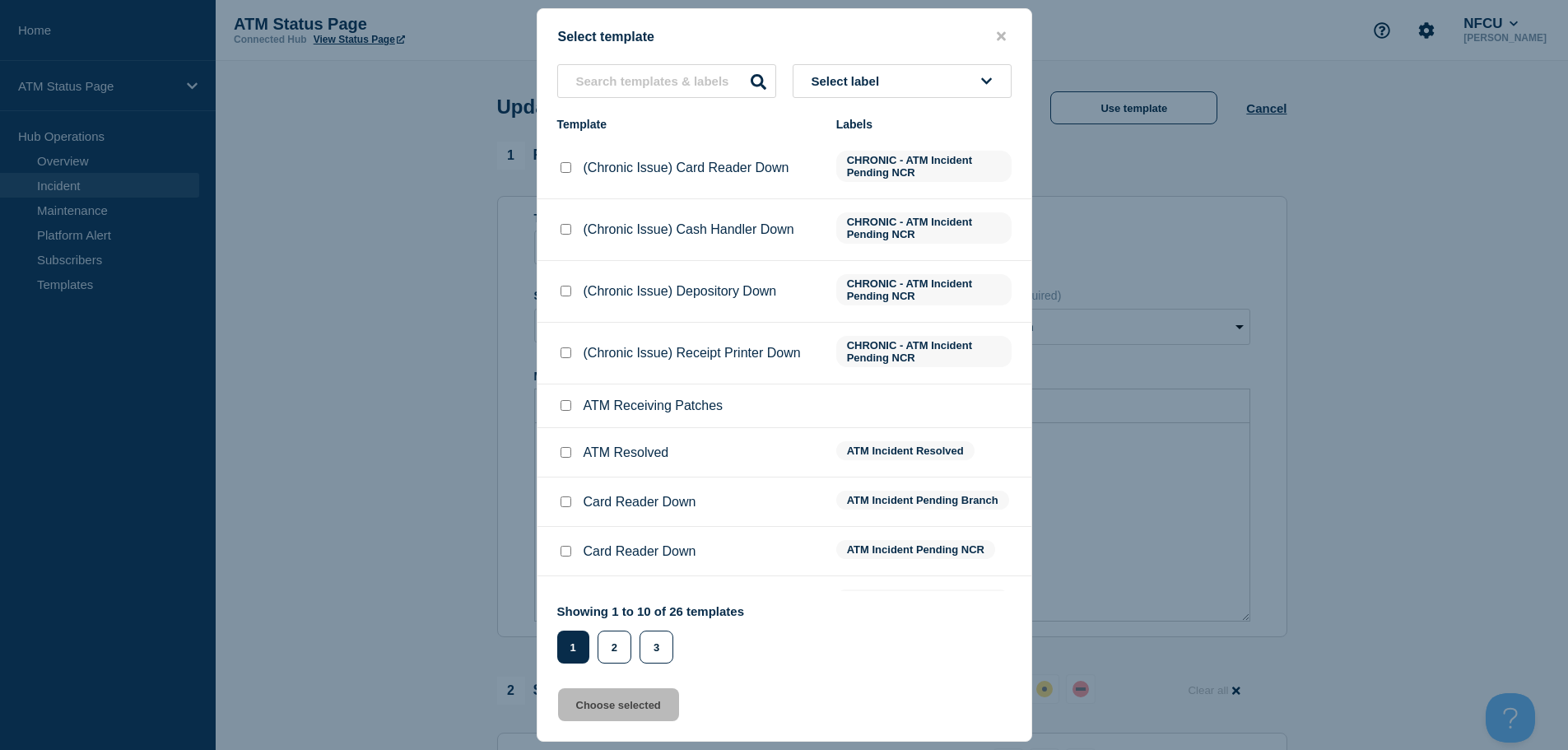
click at [563, 450] on input "ATM Resolved checkbox" at bounding box center [566, 452] width 11 height 11
checkbox input "true"
click at [616, 709] on button "Choose selected" at bounding box center [618, 704] width 121 height 33
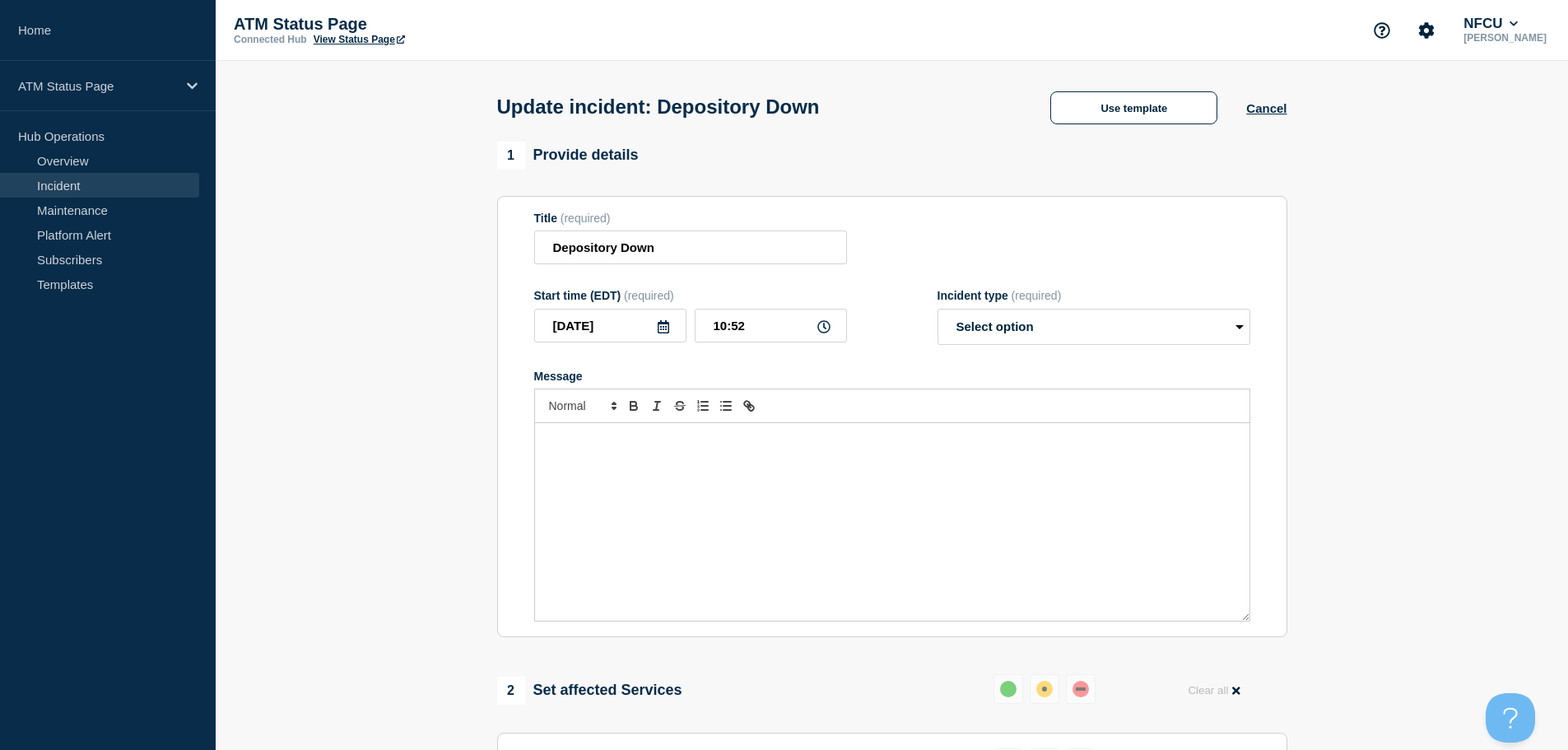
select select "resolved"
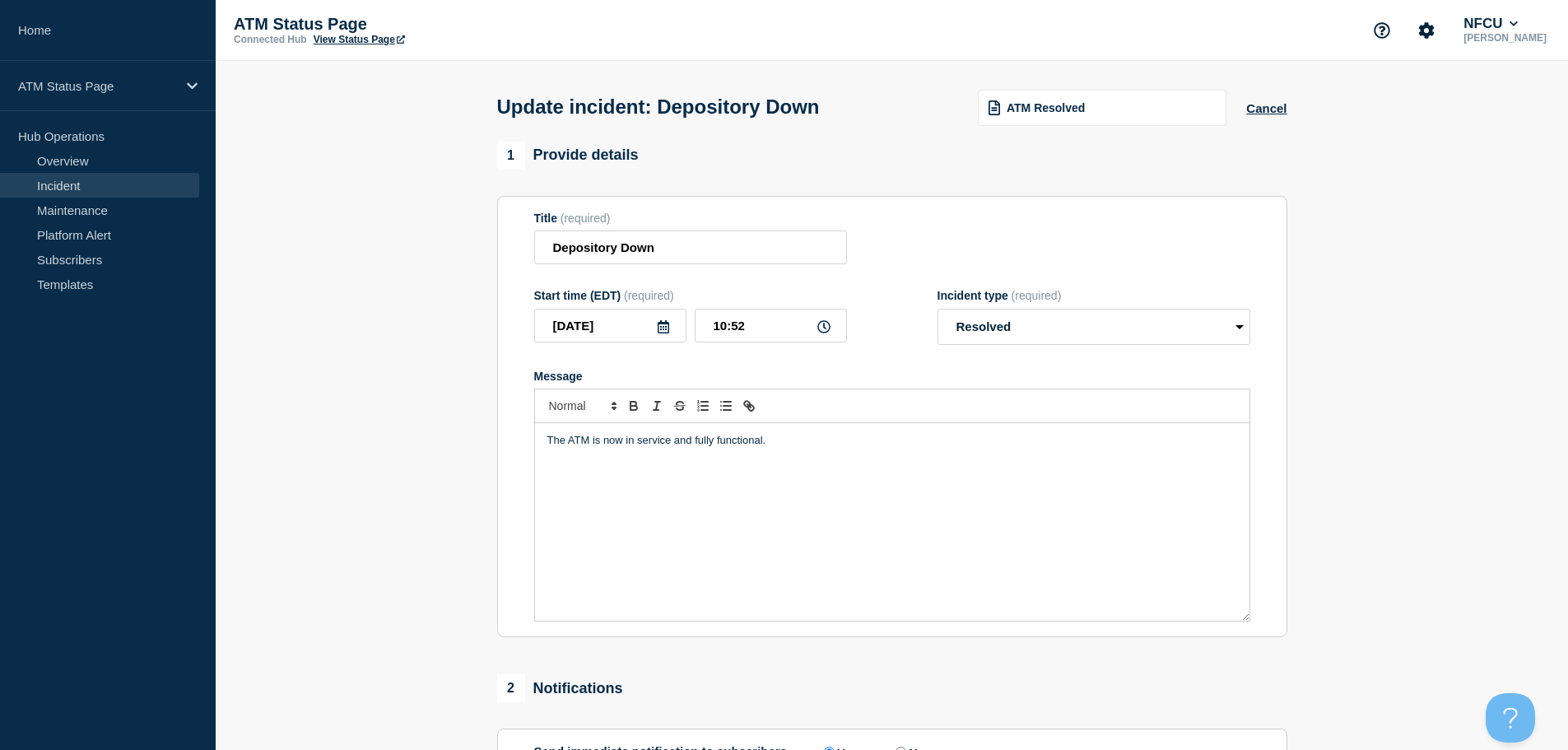
scroll to position [303, 0]
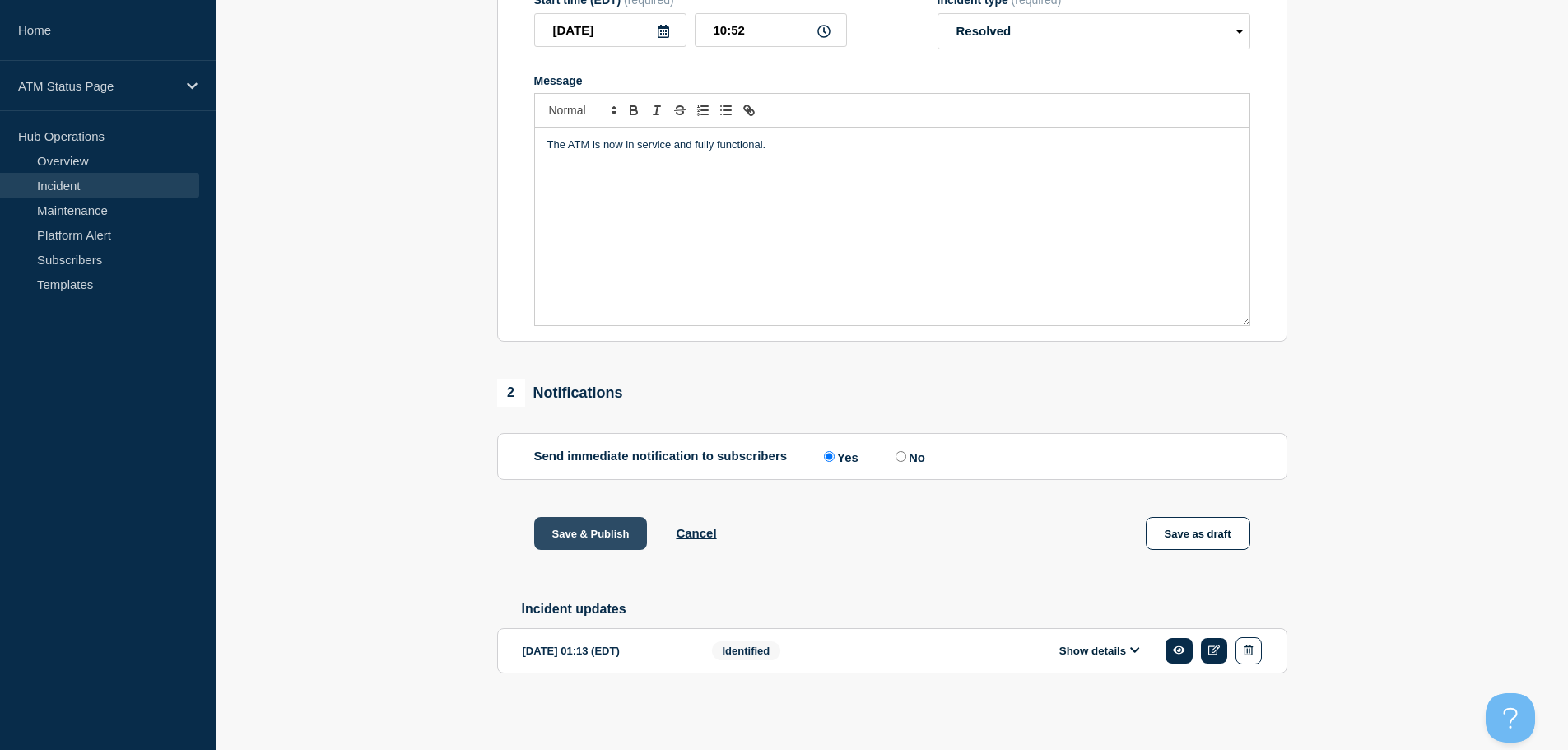
click at [596, 536] on button "Save & Publish" at bounding box center [590, 533] width 113 height 33
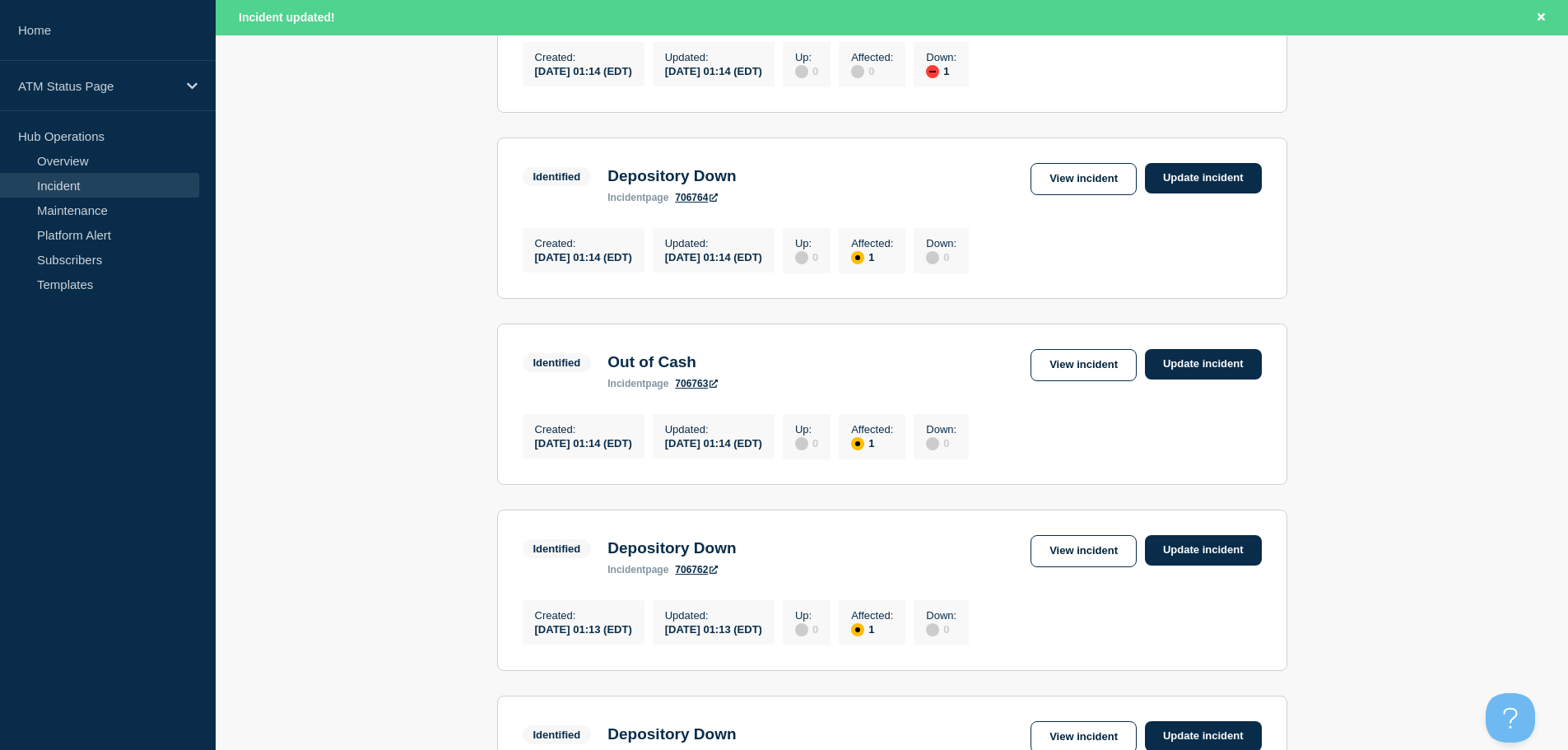
scroll to position [1750, 0]
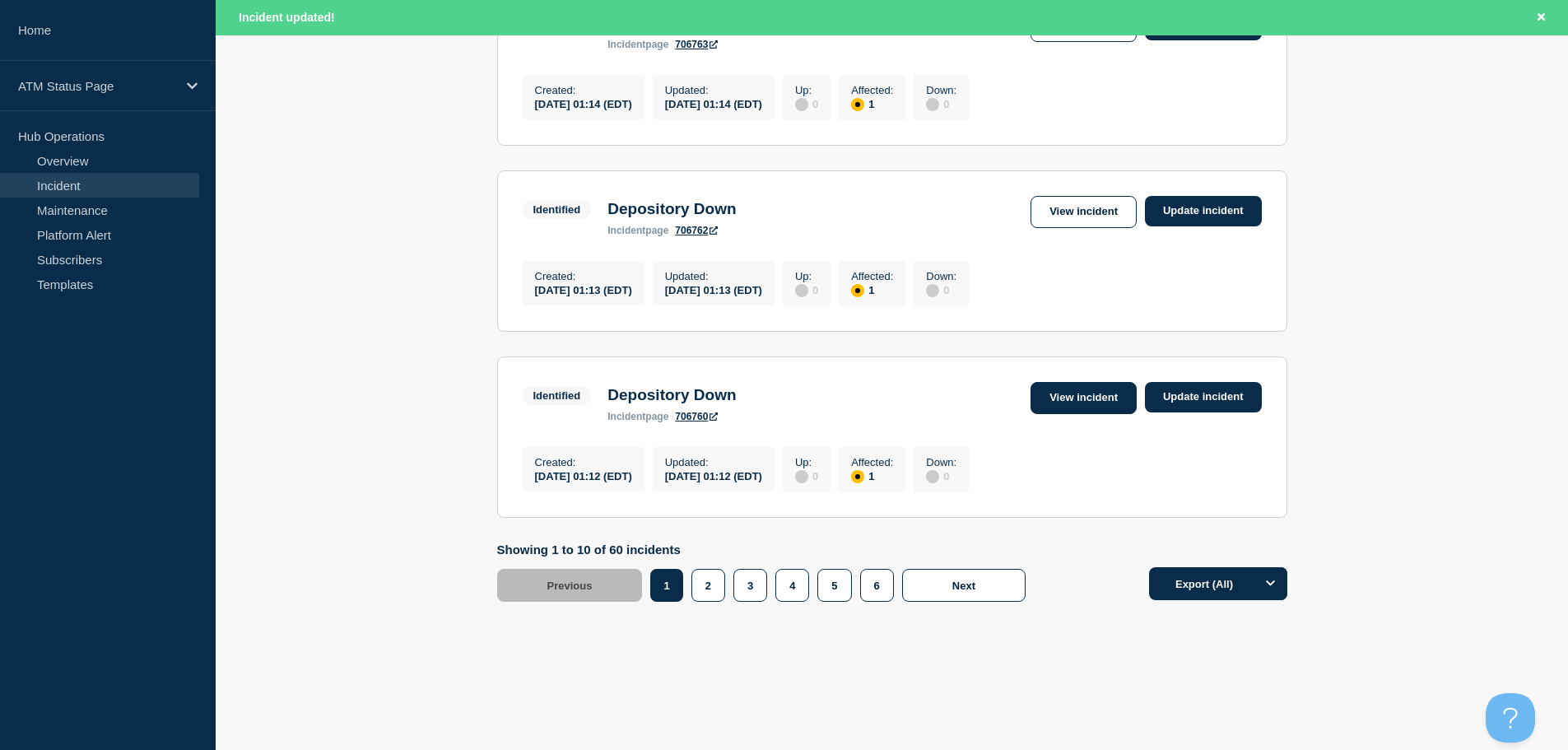
click at [1095, 398] on link "View incident" at bounding box center [1084, 398] width 106 height 32
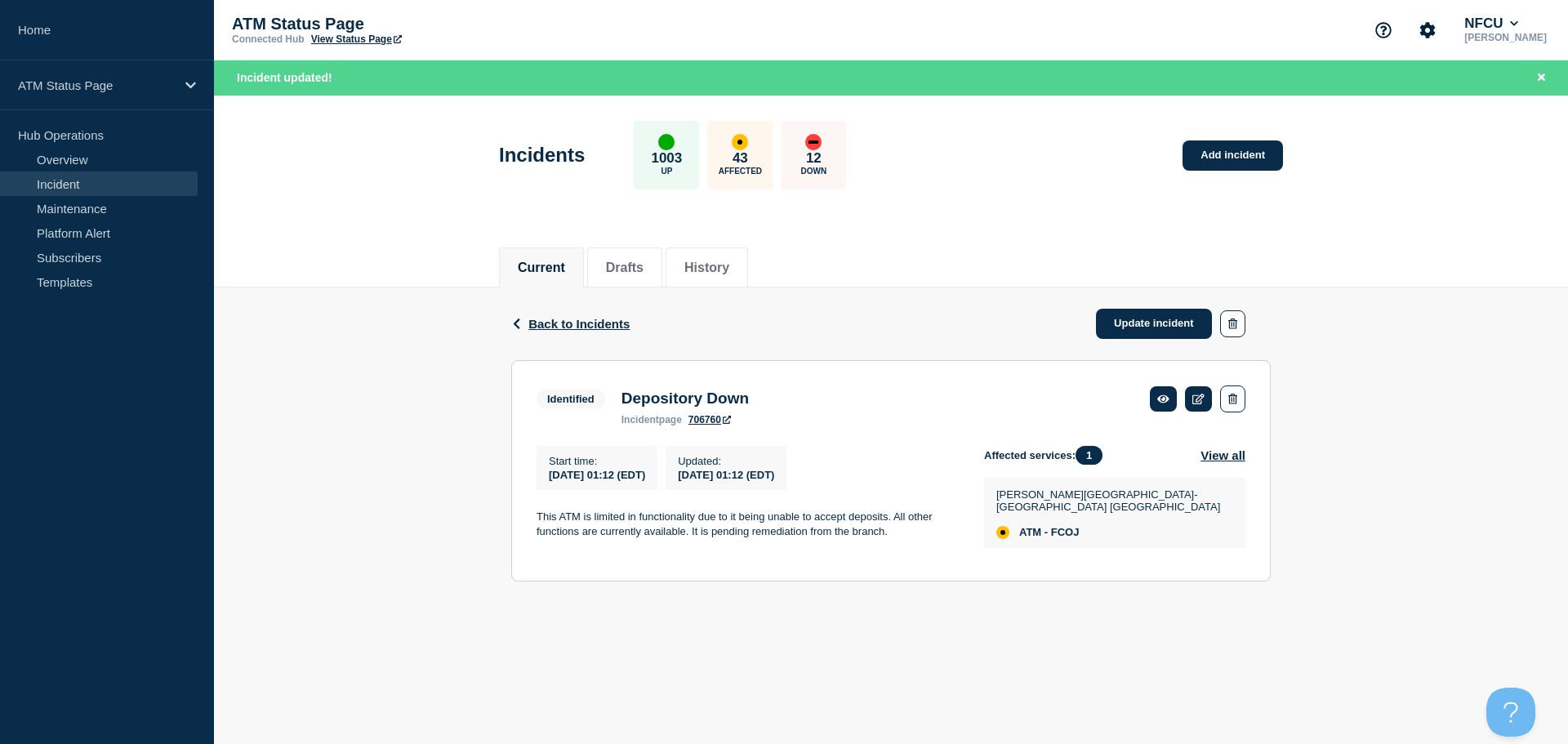
click at [958, 169] on div "Incidents 1003 Up 43 Affected 12 Down Add incident" at bounding box center [891, 150] width 821 height 100
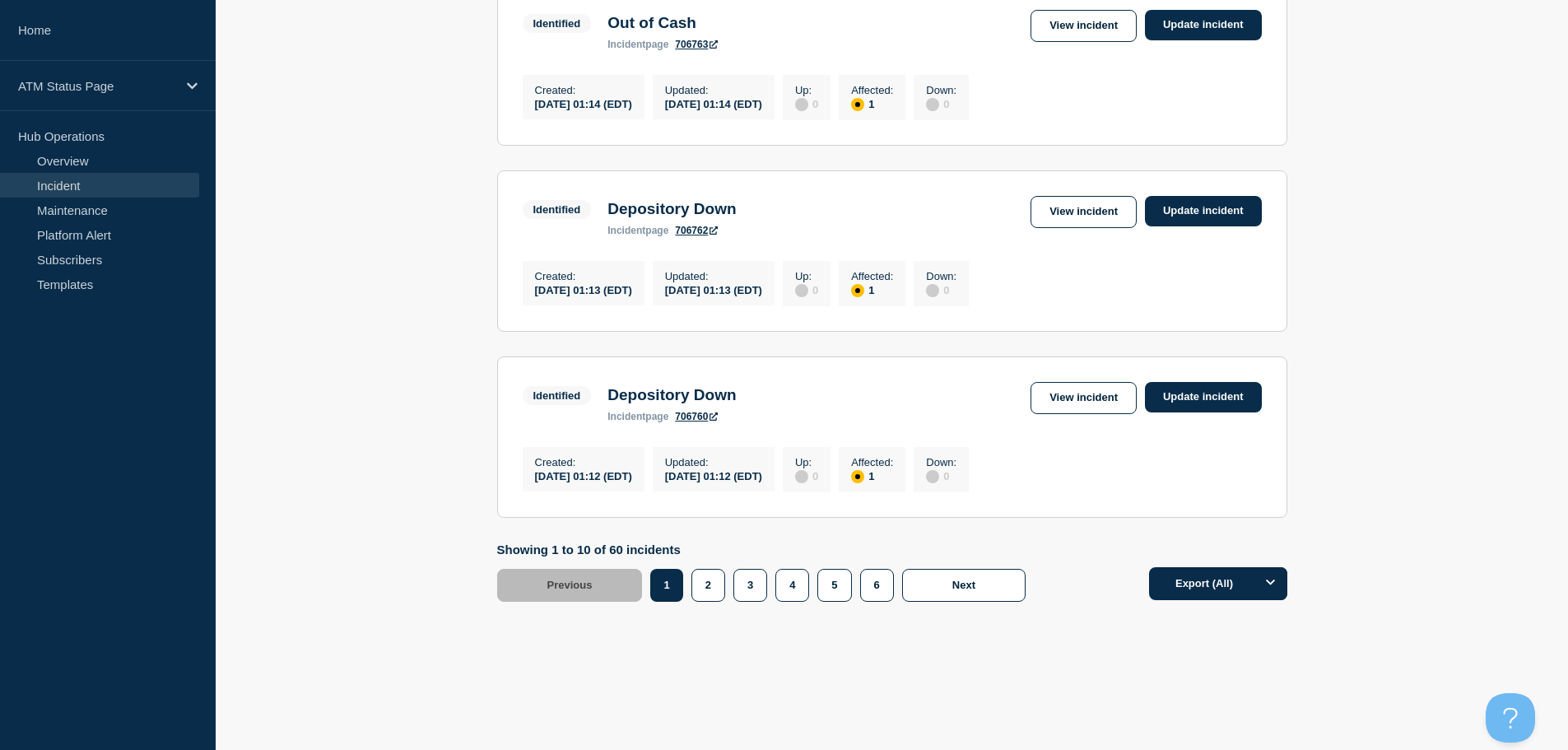
scroll to position [1716, 0]
click at [1102, 10] on link "View incident" at bounding box center [1084, 26] width 106 height 32
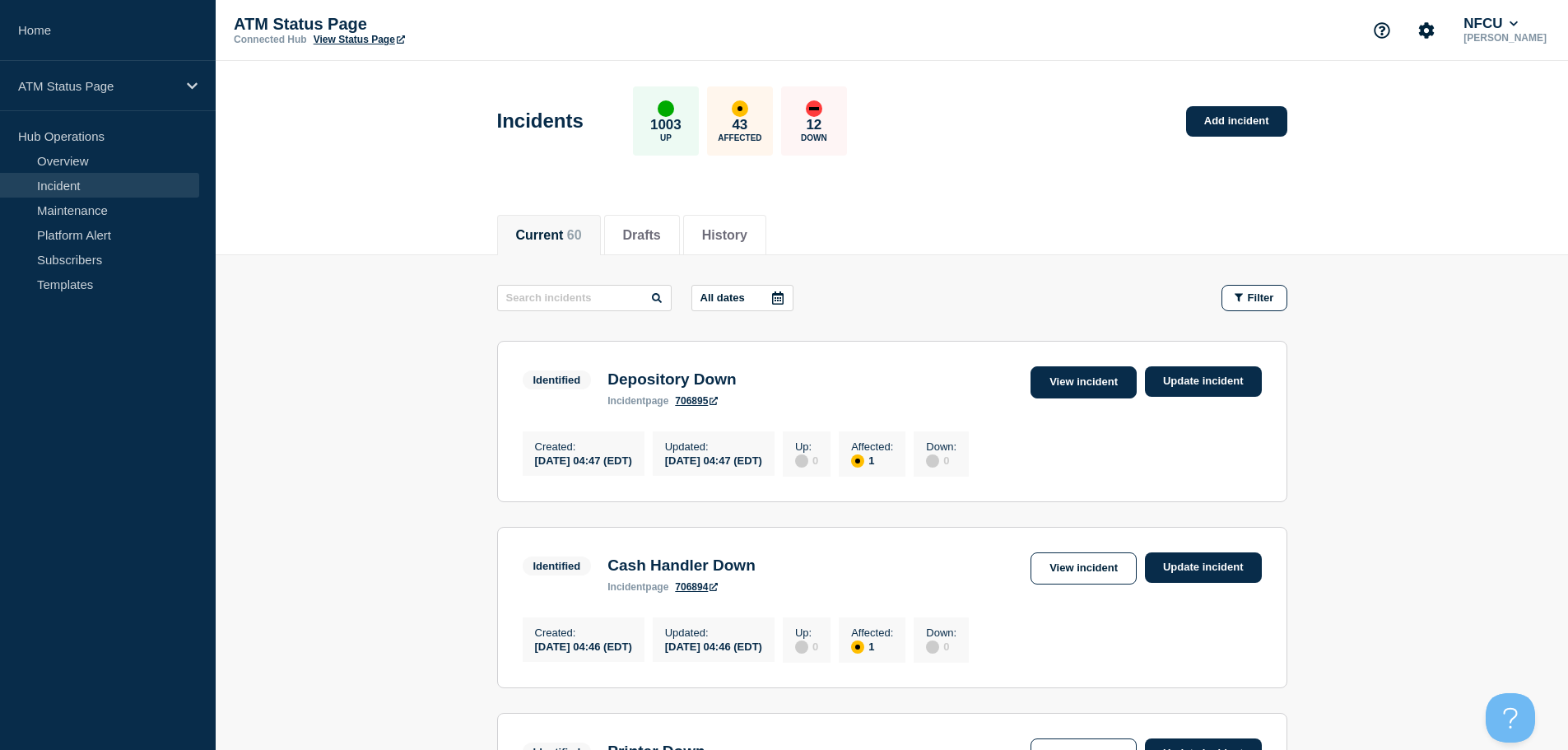
click at [1077, 385] on link "View incident" at bounding box center [1084, 383] width 106 height 32
click at [1041, 574] on link "View incident" at bounding box center [1084, 568] width 106 height 32
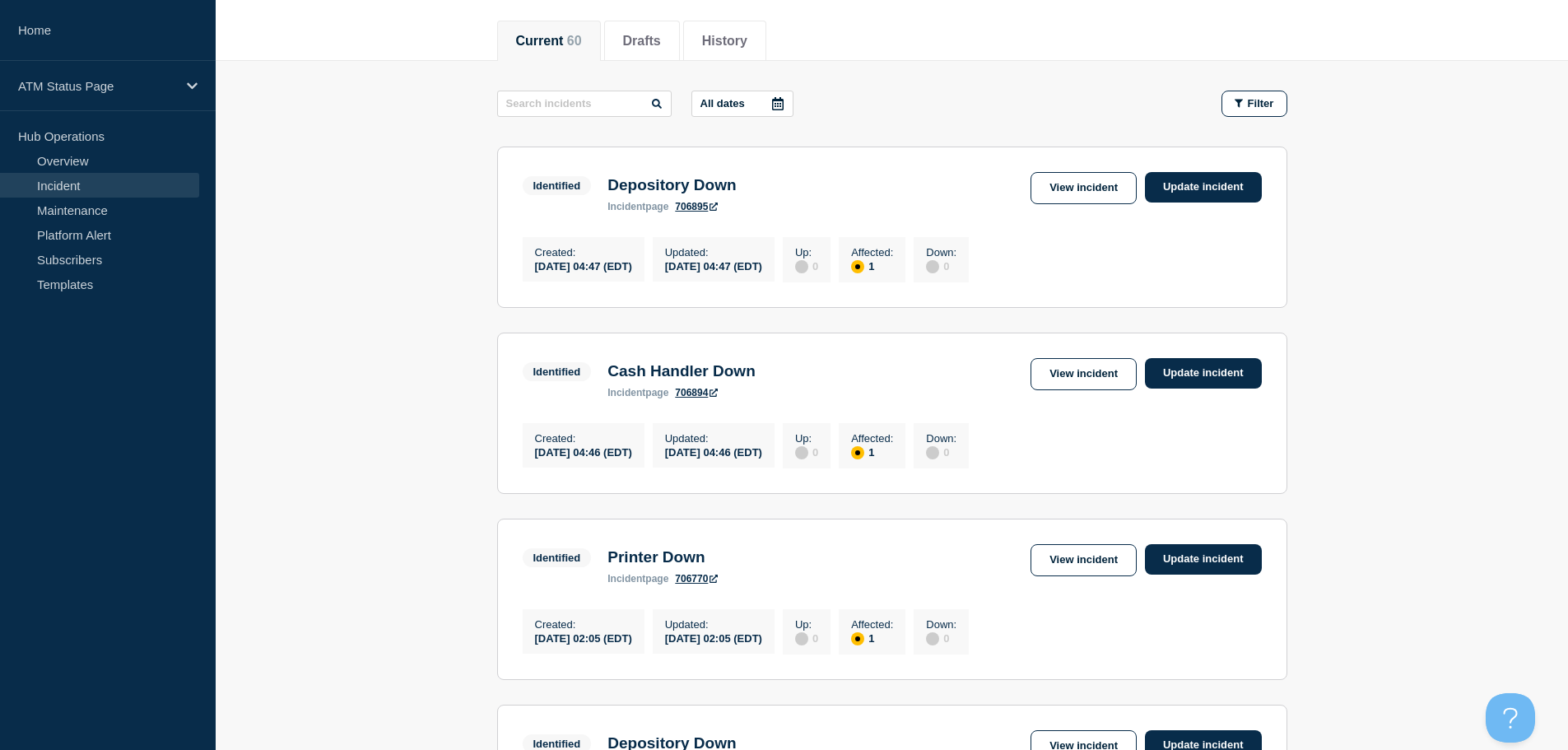
scroll to position [180, 0]
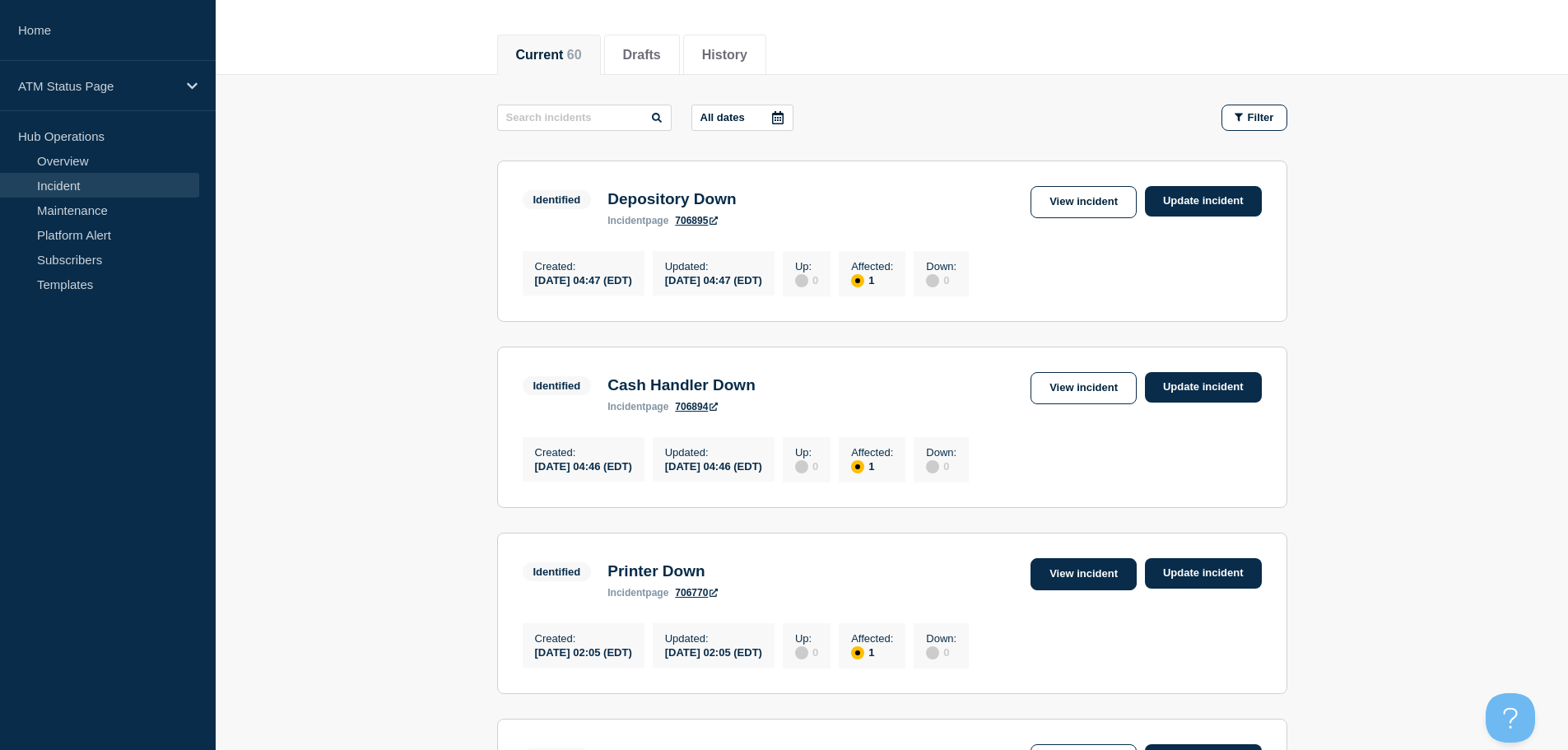
click at [1076, 590] on link "View incident" at bounding box center [1084, 574] width 106 height 32
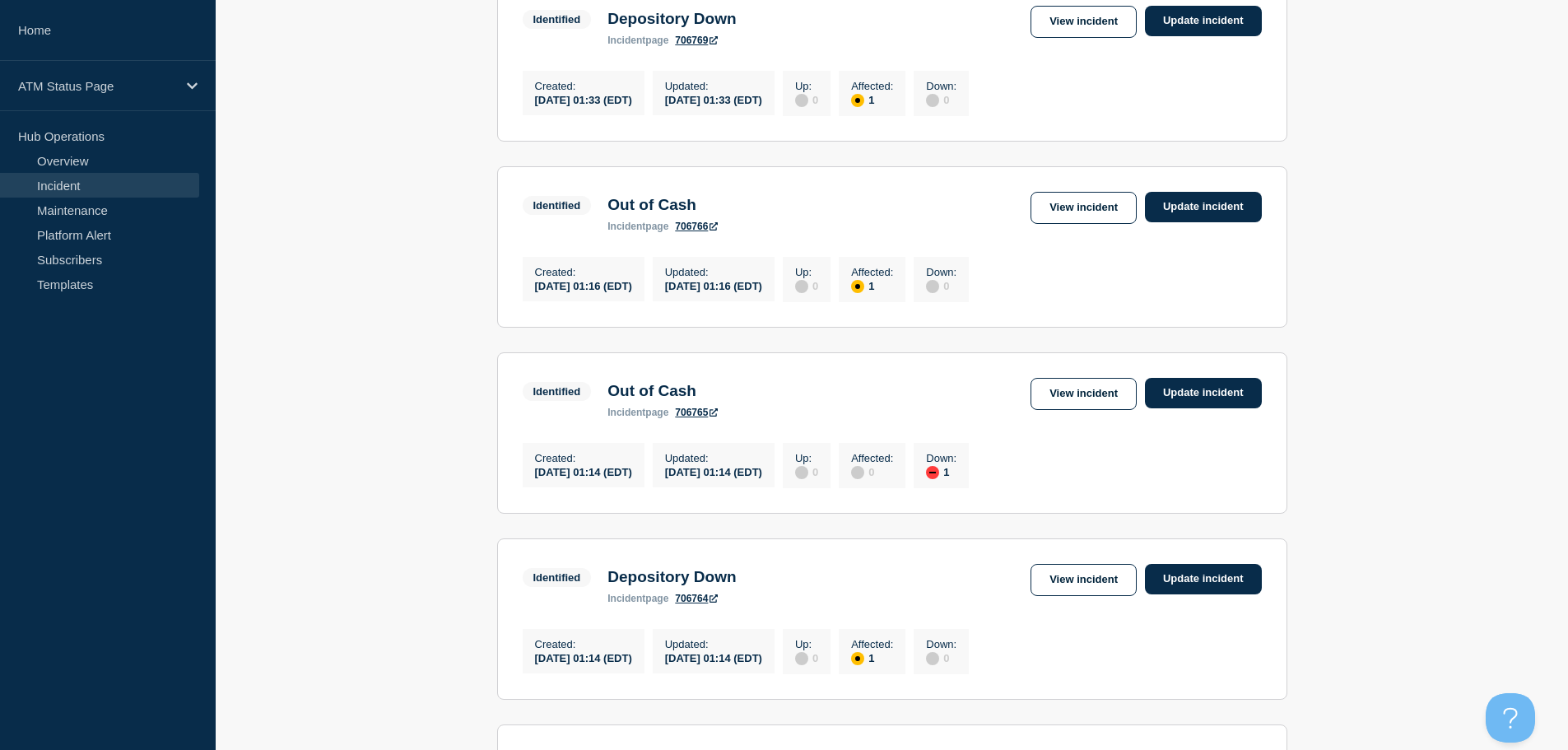
scroll to position [922, 0]
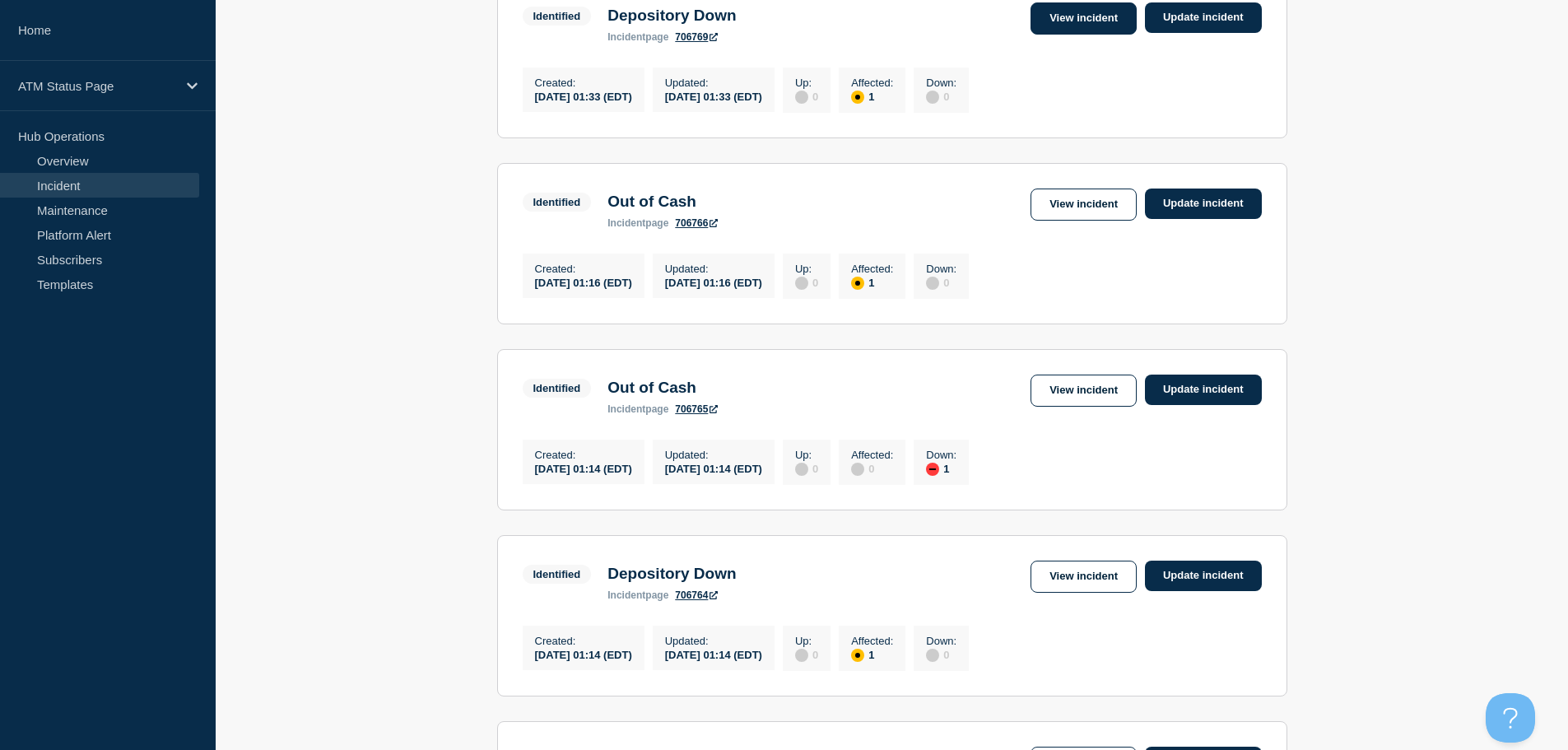
click at [1084, 34] on link "View incident" at bounding box center [1084, 19] width 106 height 32
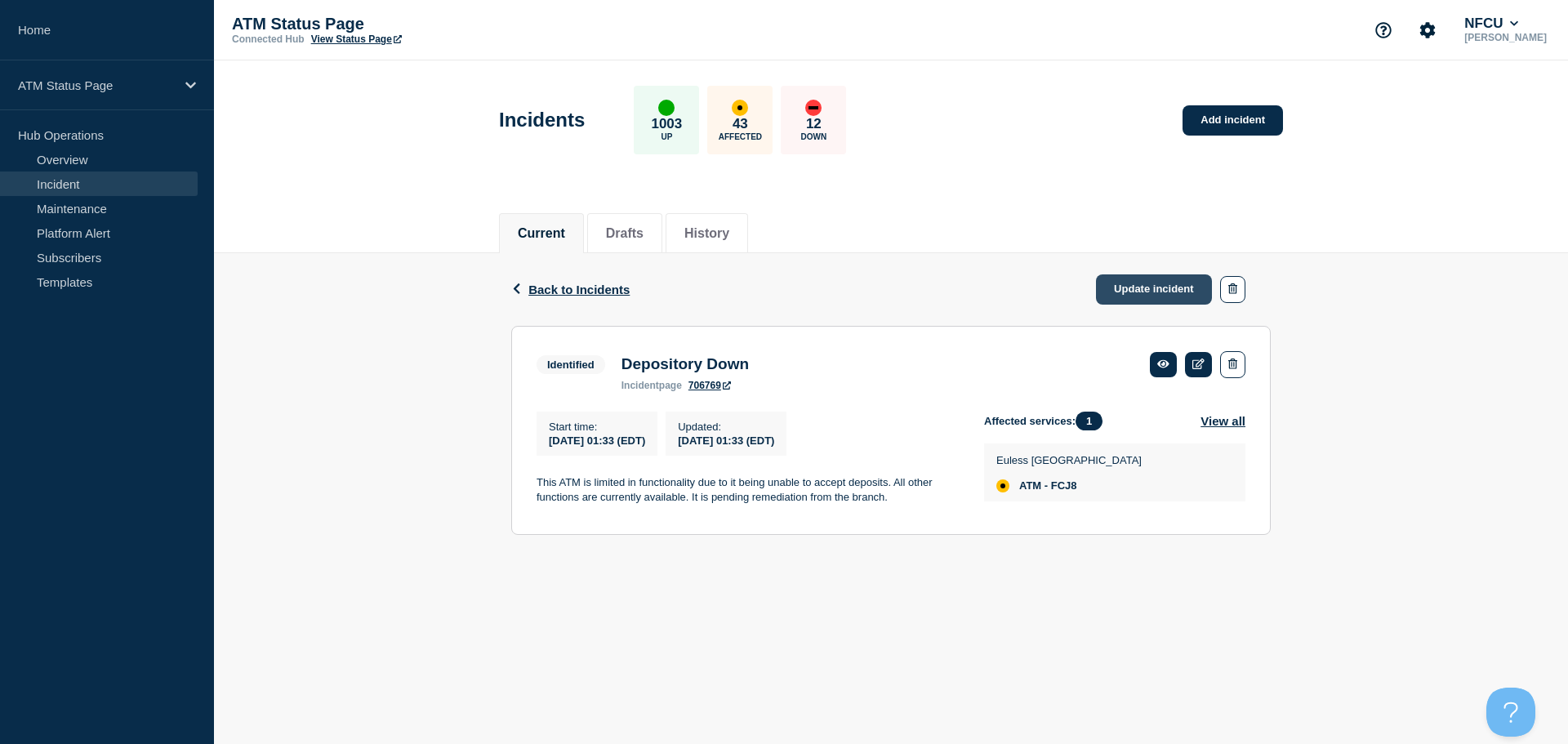
click at [1155, 288] on link "Update incident" at bounding box center [1154, 289] width 116 height 30
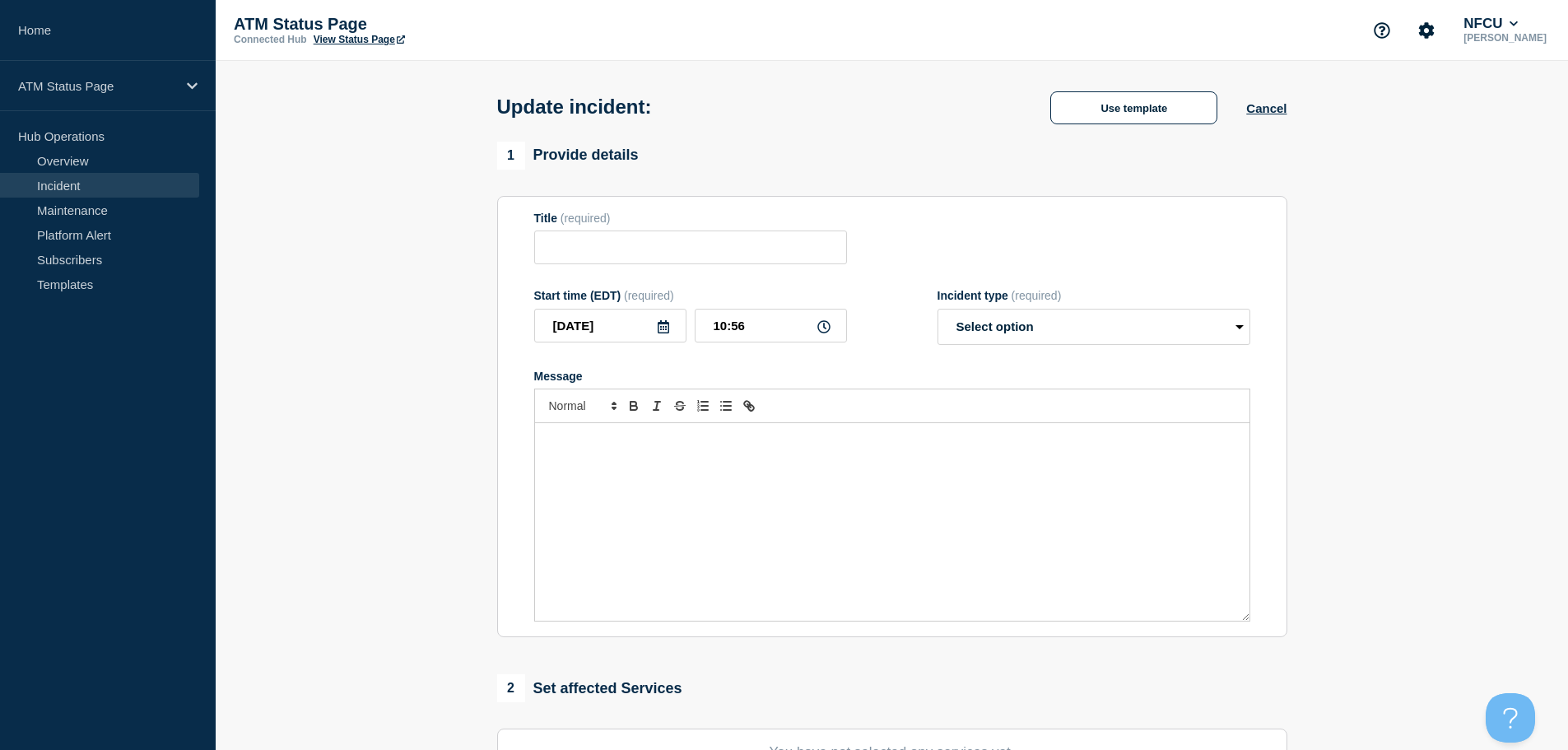
type input "Depository Down"
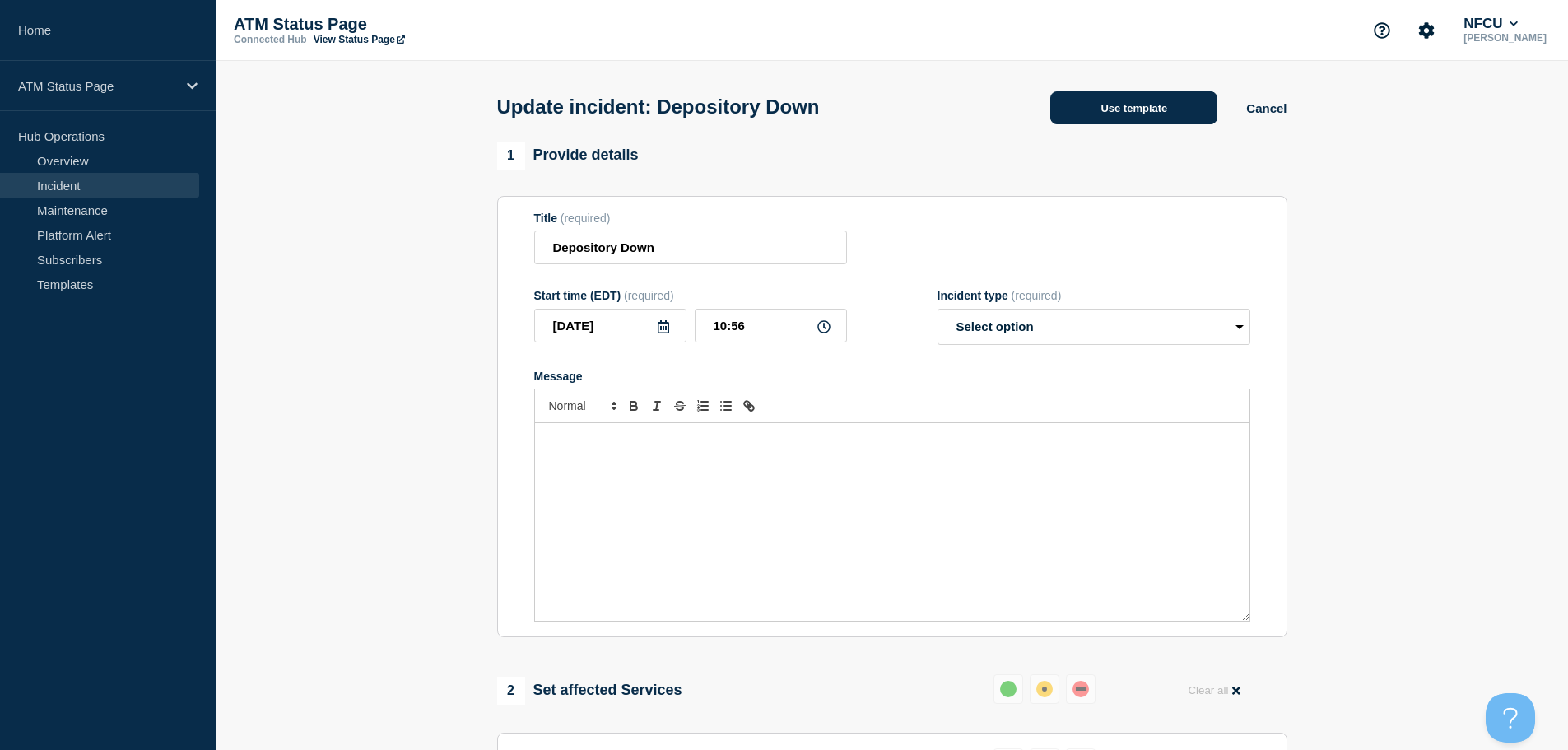
click at [1084, 100] on button "Use template" at bounding box center [1134, 107] width 167 height 33
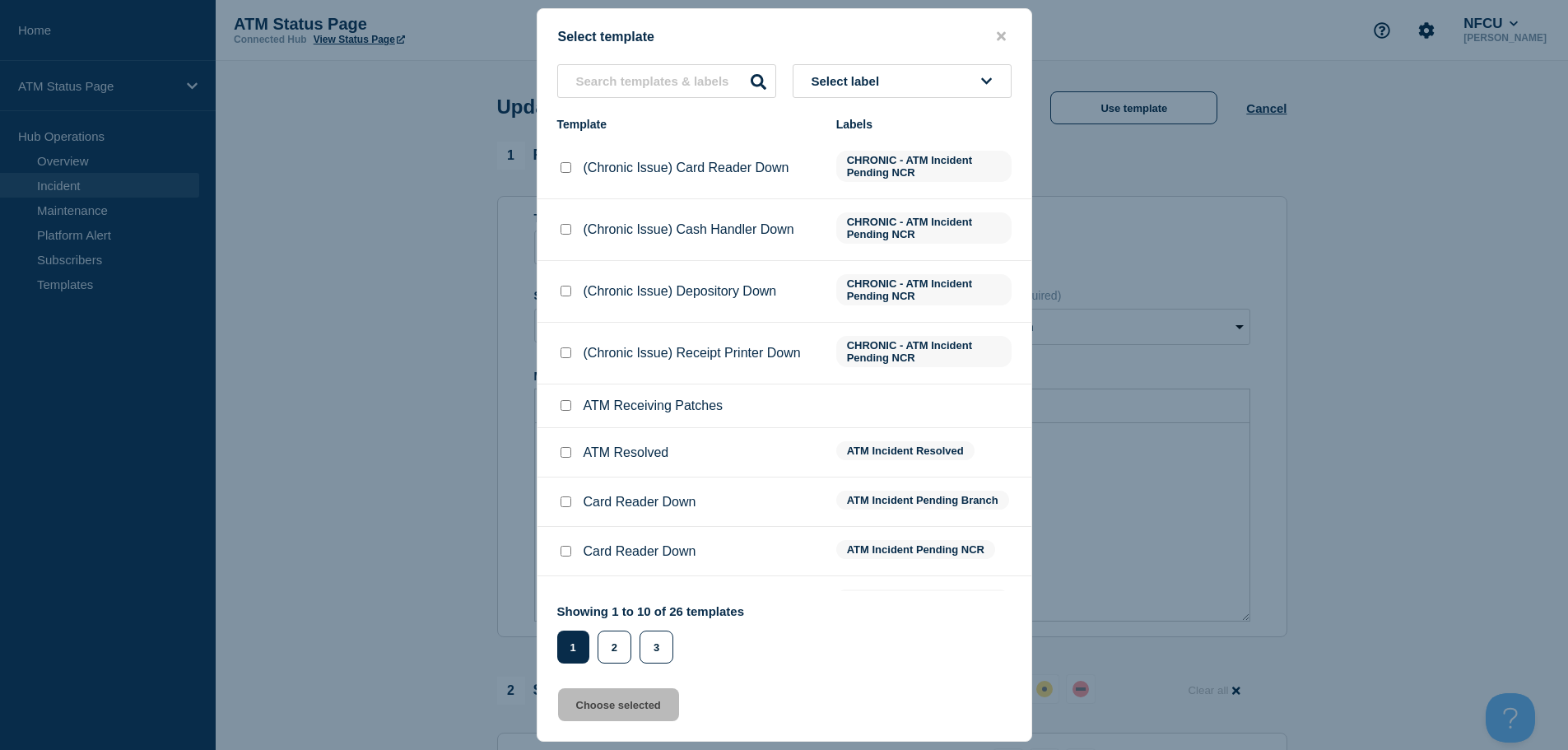
click at [561, 455] on input "ATM Resolved checkbox" at bounding box center [566, 452] width 11 height 11
checkbox input "true"
click at [591, 709] on button "Choose selected" at bounding box center [618, 704] width 121 height 33
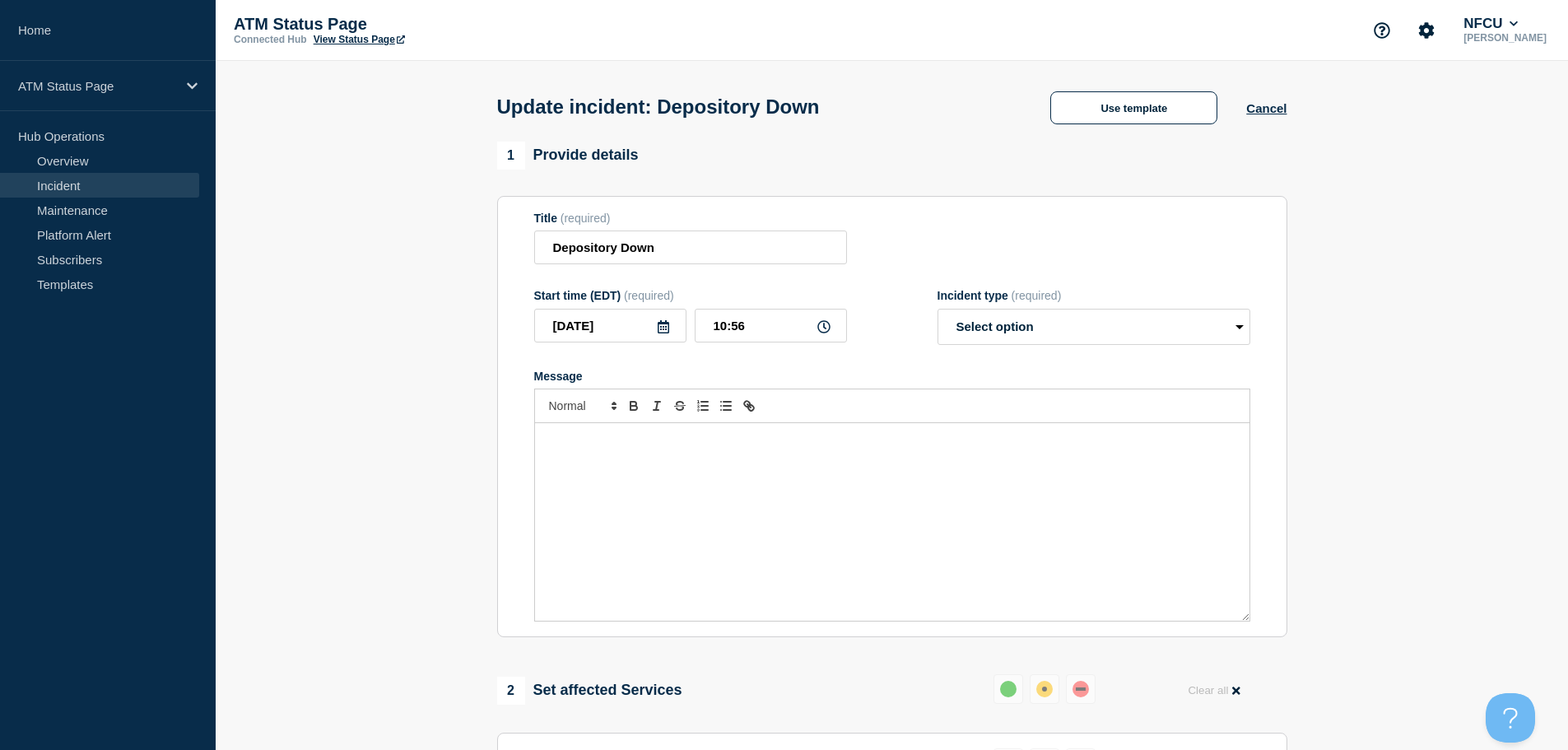
select select "resolved"
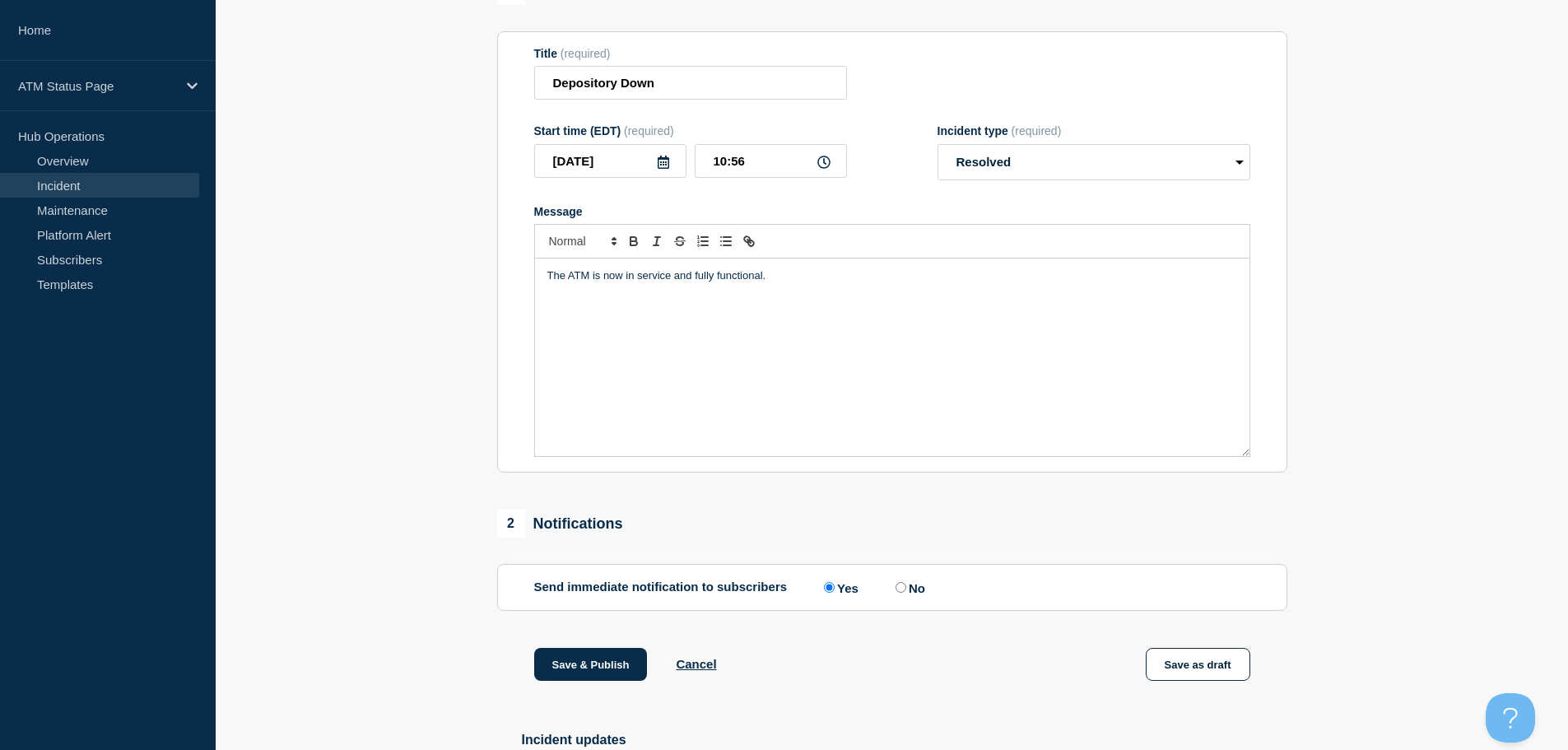
scroll to position [247, 0]
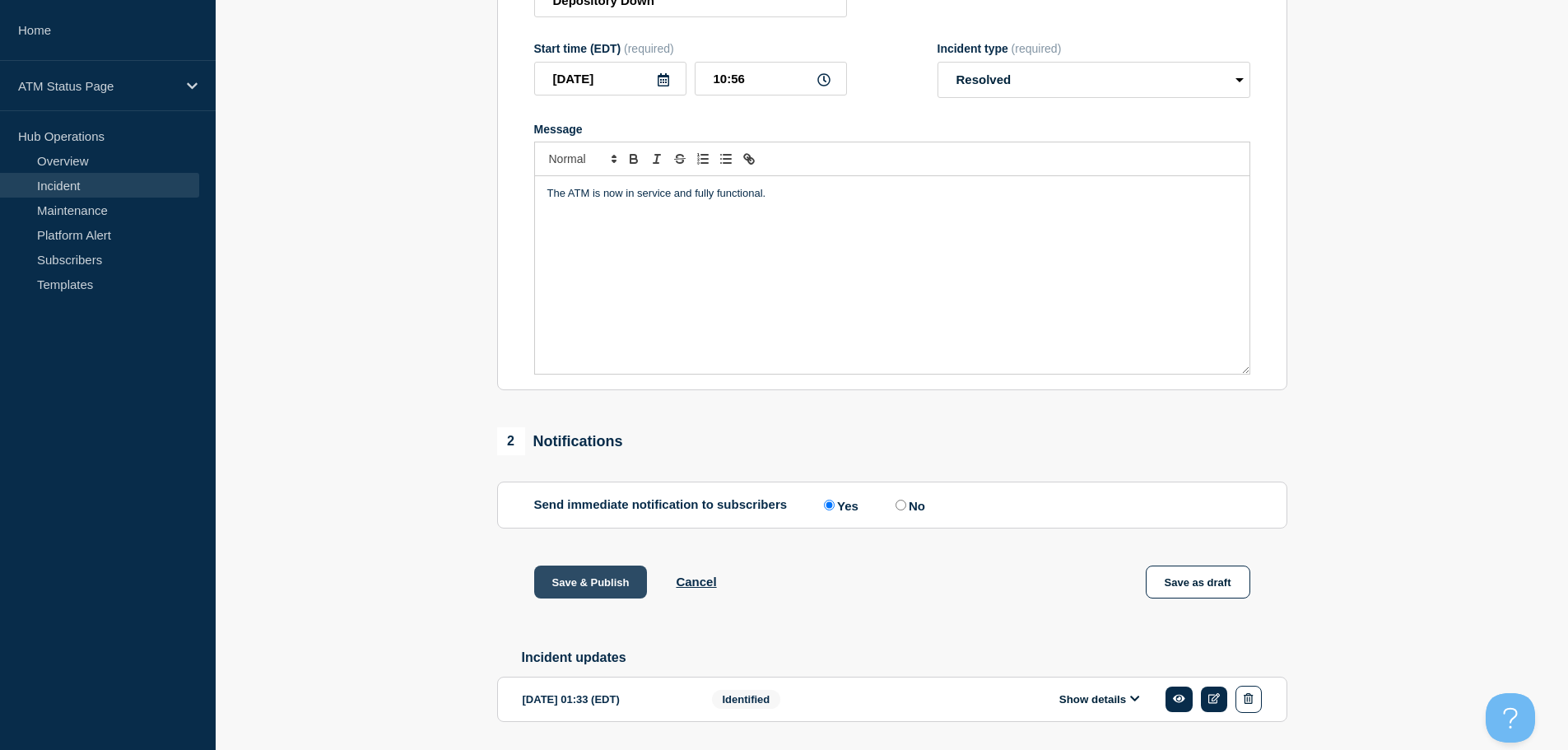
click at [570, 585] on button "Save & Publish" at bounding box center [590, 582] width 113 height 33
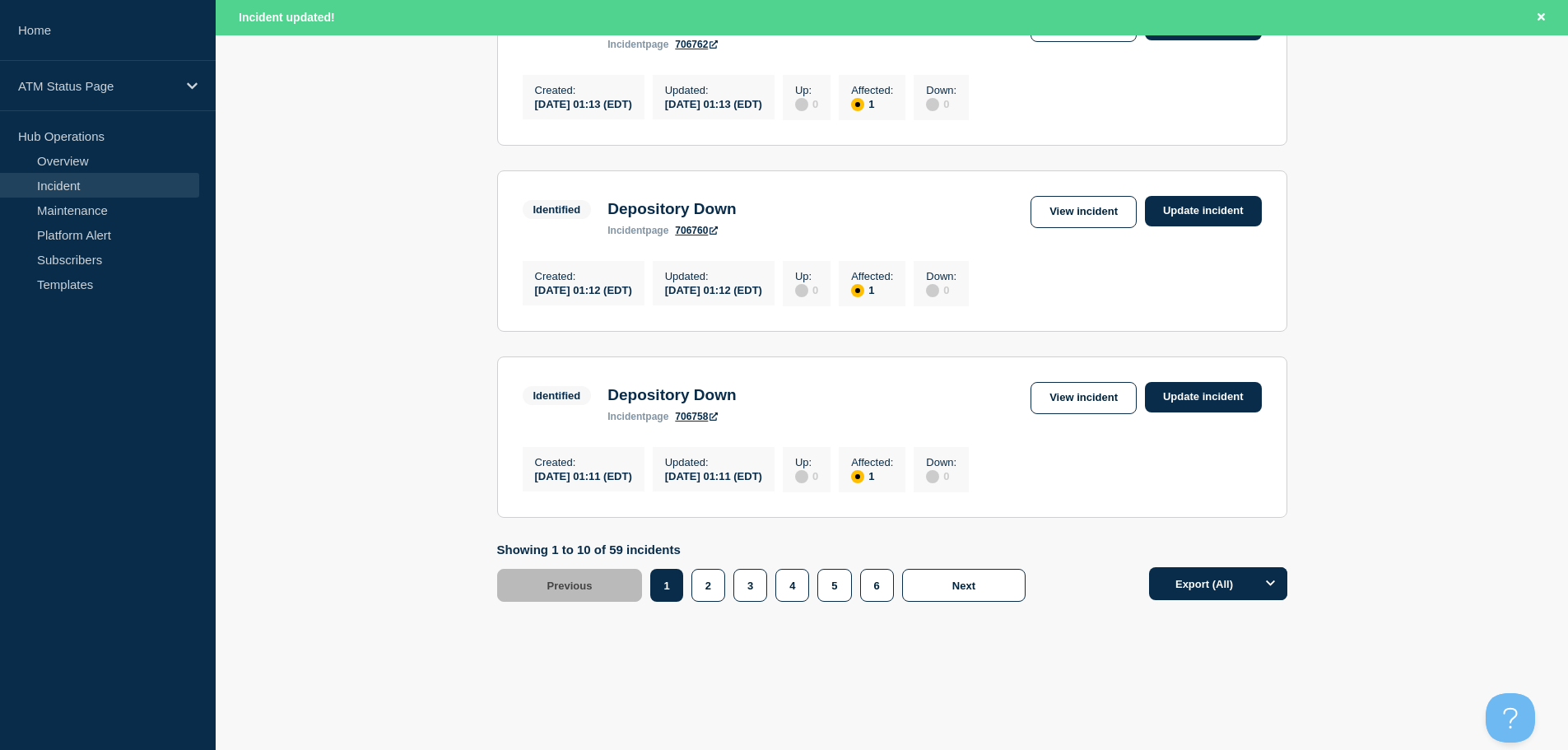
scroll to position [1750, 0]
click at [1074, 400] on link "View incident" at bounding box center [1084, 398] width 106 height 32
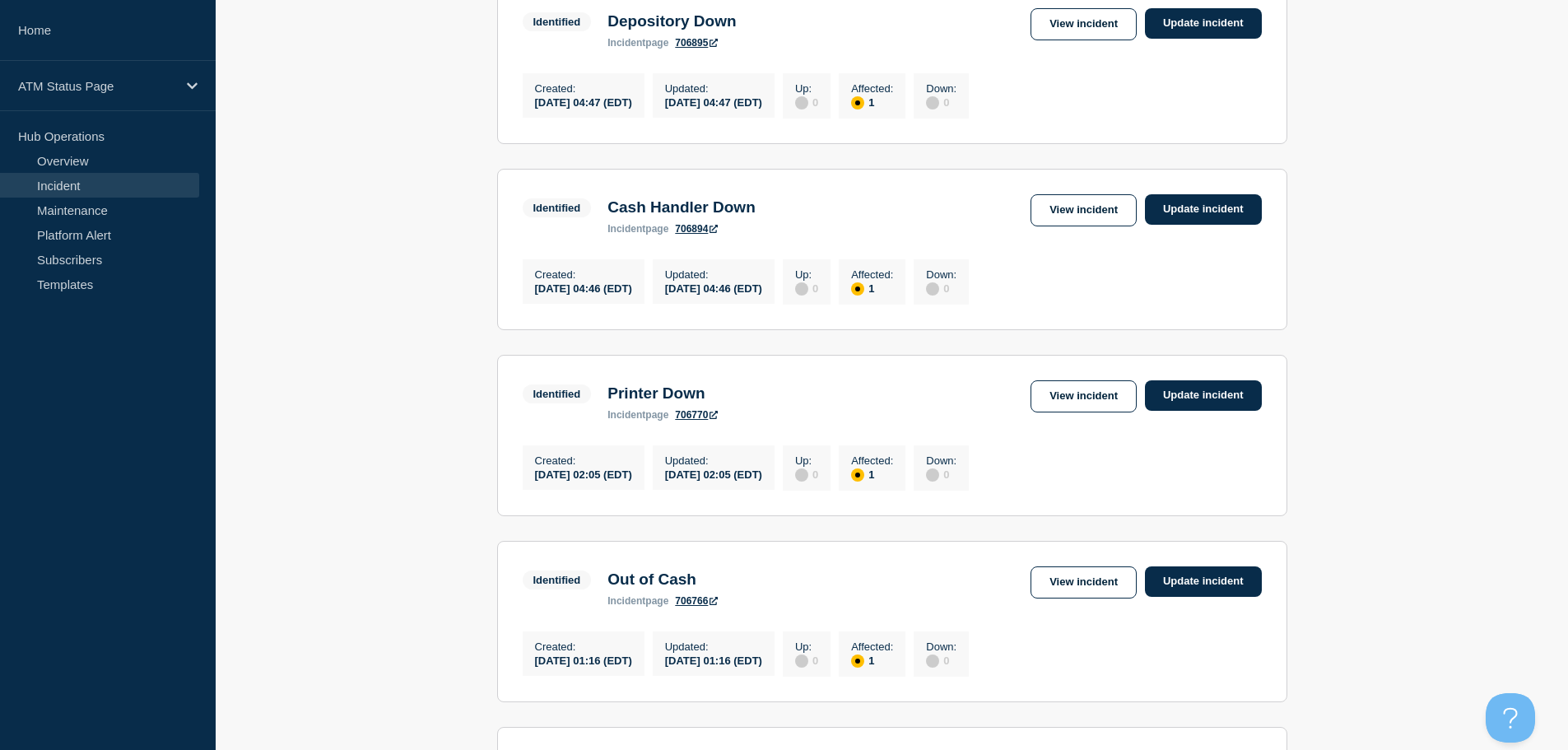
scroll to position [1716, 0]
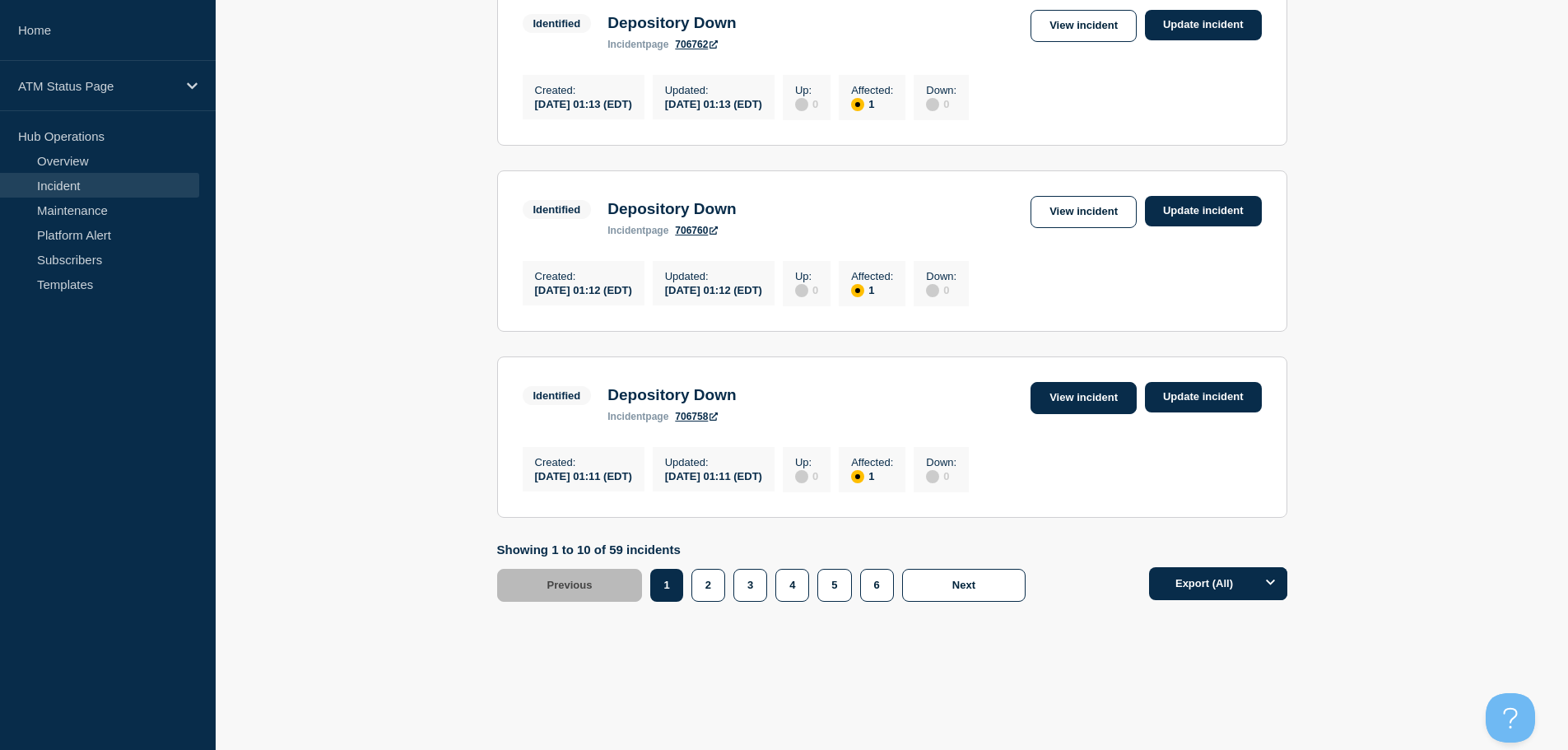
click at [1061, 396] on link "View incident" at bounding box center [1084, 398] width 106 height 32
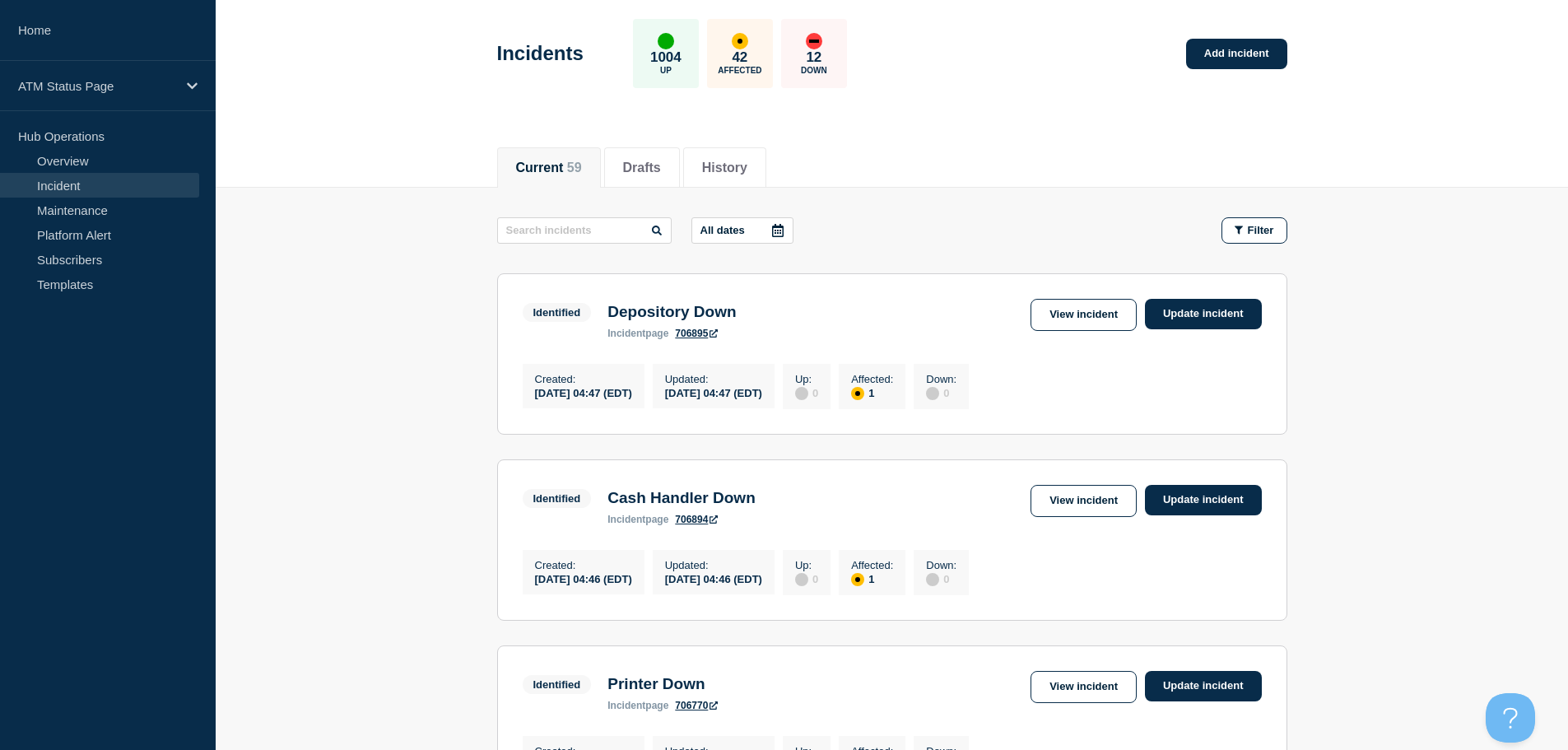
scroll to position [56, 0]
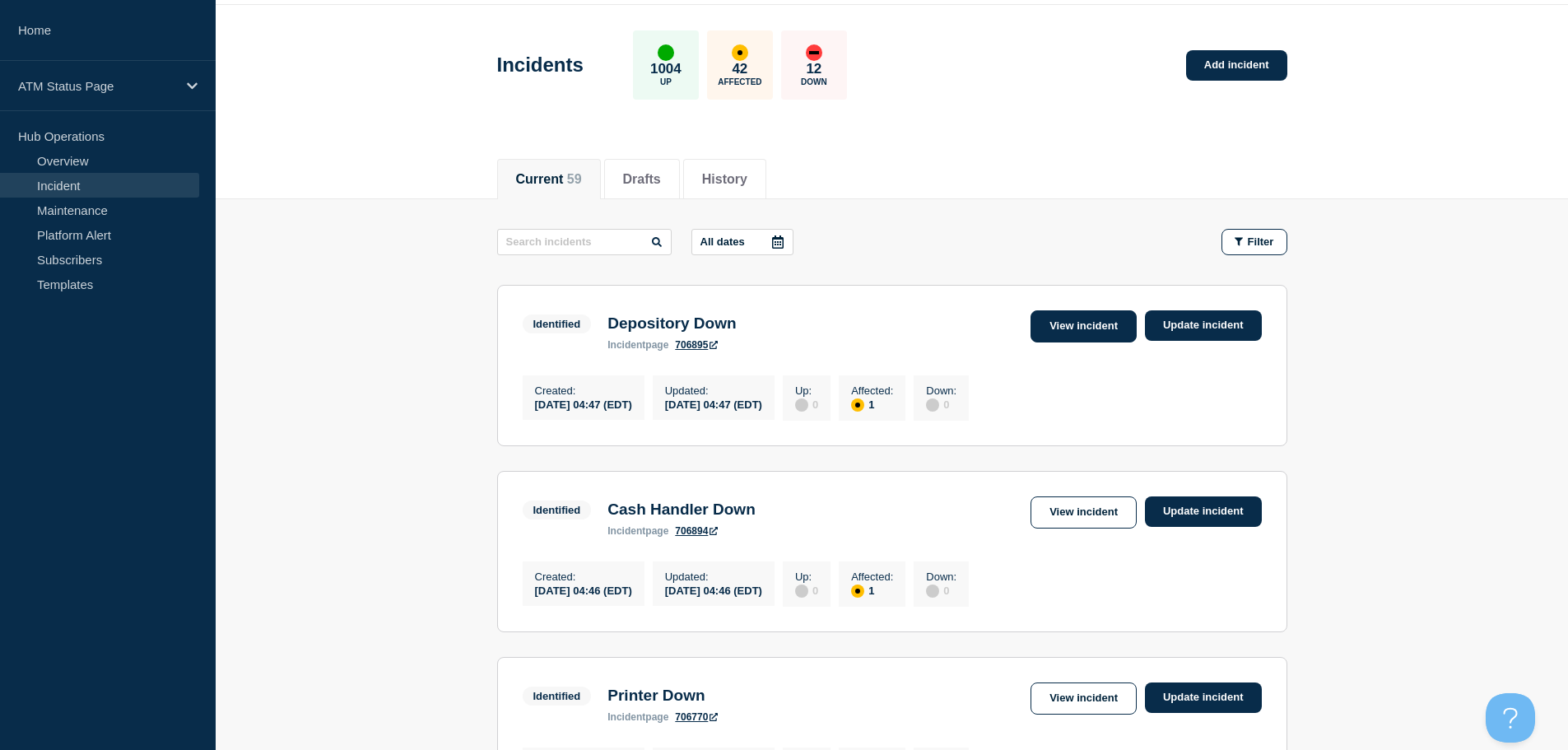
click at [1097, 317] on link "View incident" at bounding box center [1084, 327] width 106 height 32
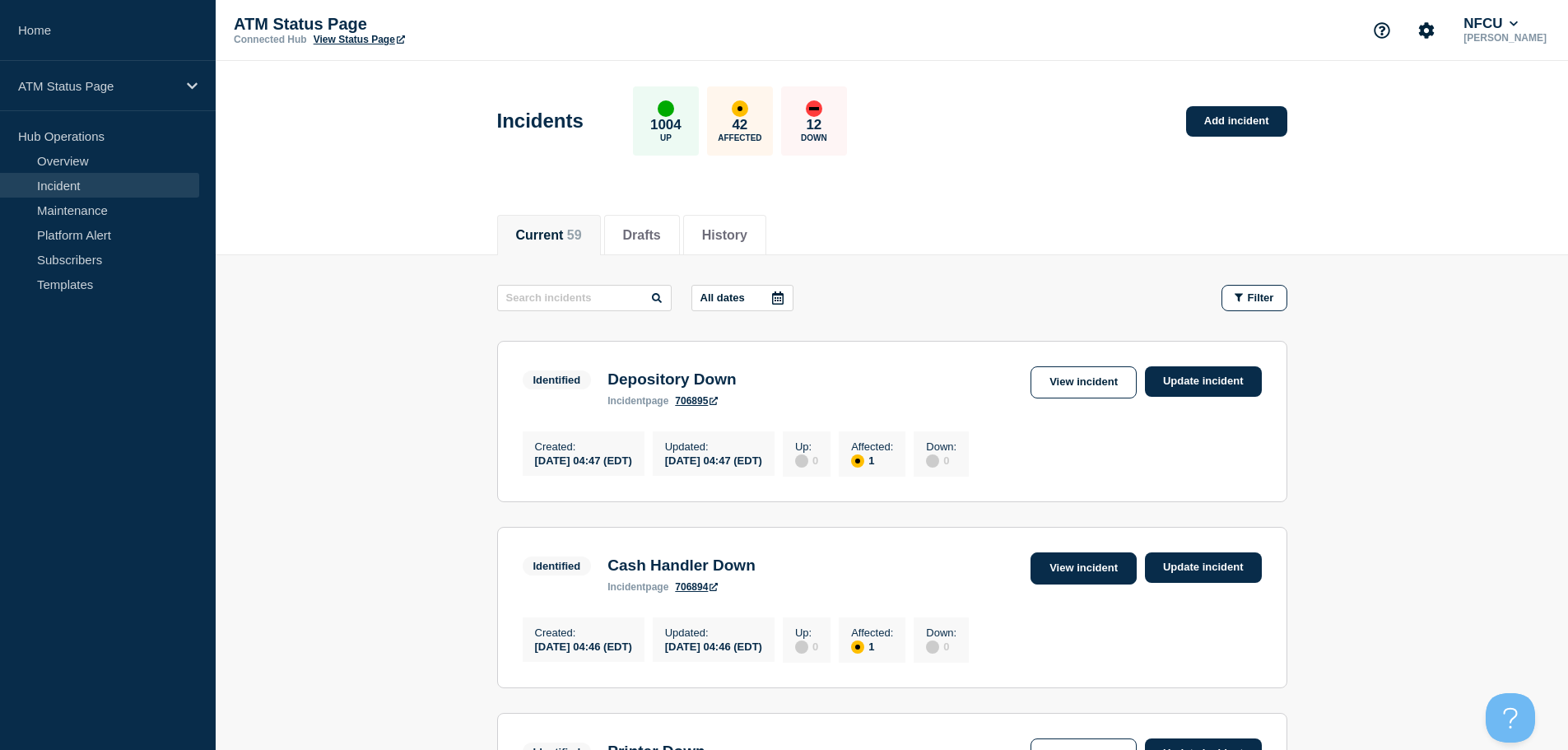
click at [1109, 572] on link "View incident" at bounding box center [1084, 568] width 106 height 32
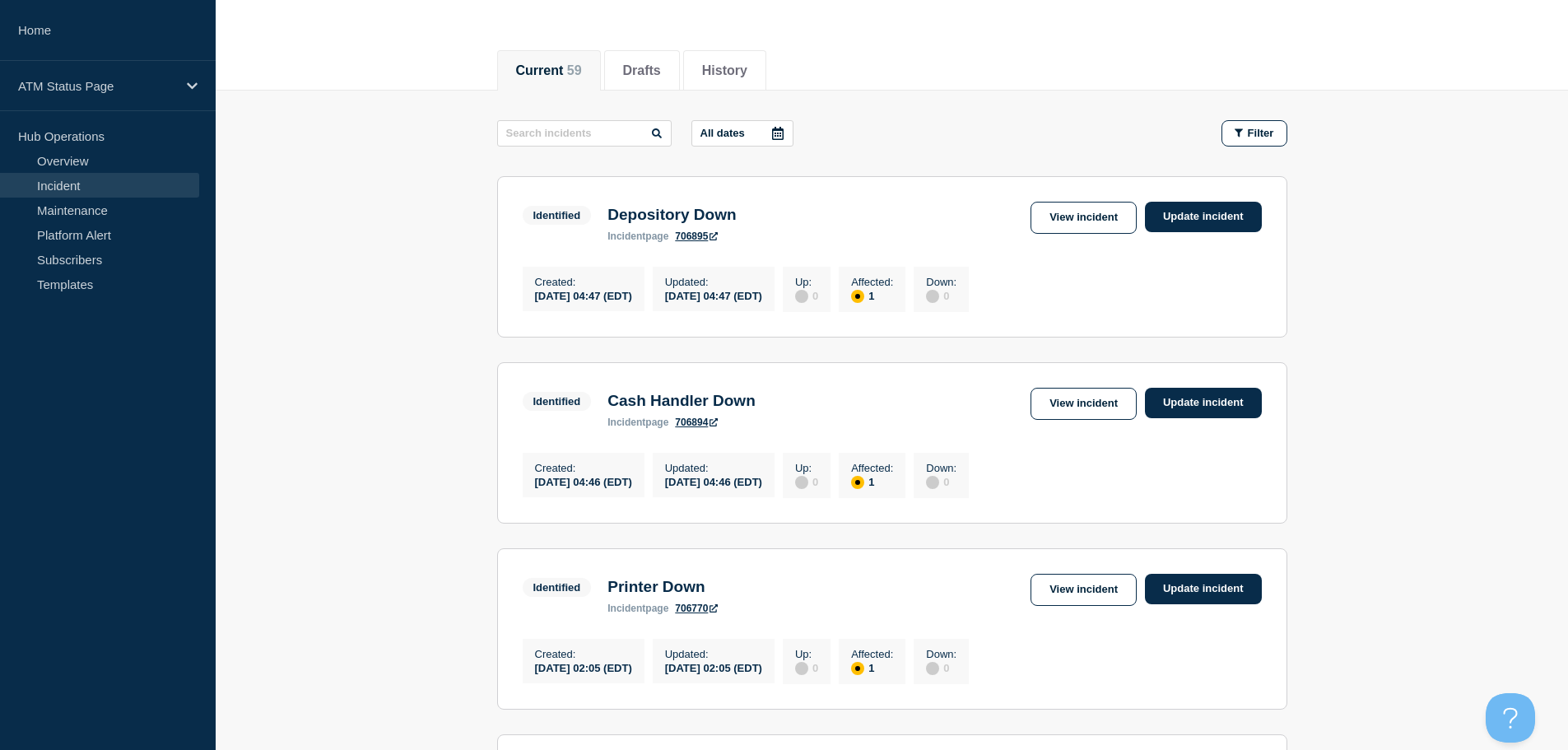
scroll to position [247, 0]
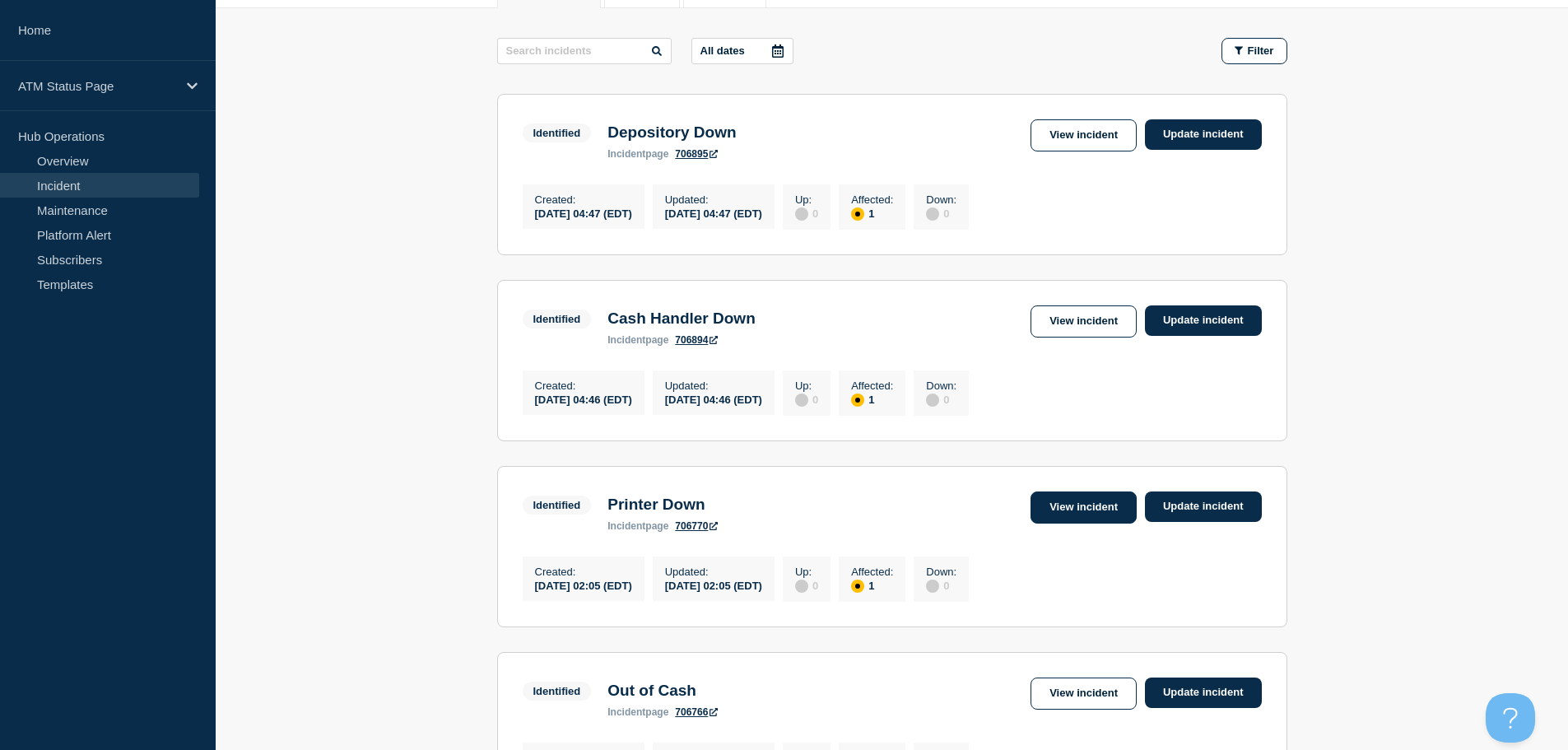
click at [1035, 517] on link "View incident" at bounding box center [1084, 508] width 106 height 32
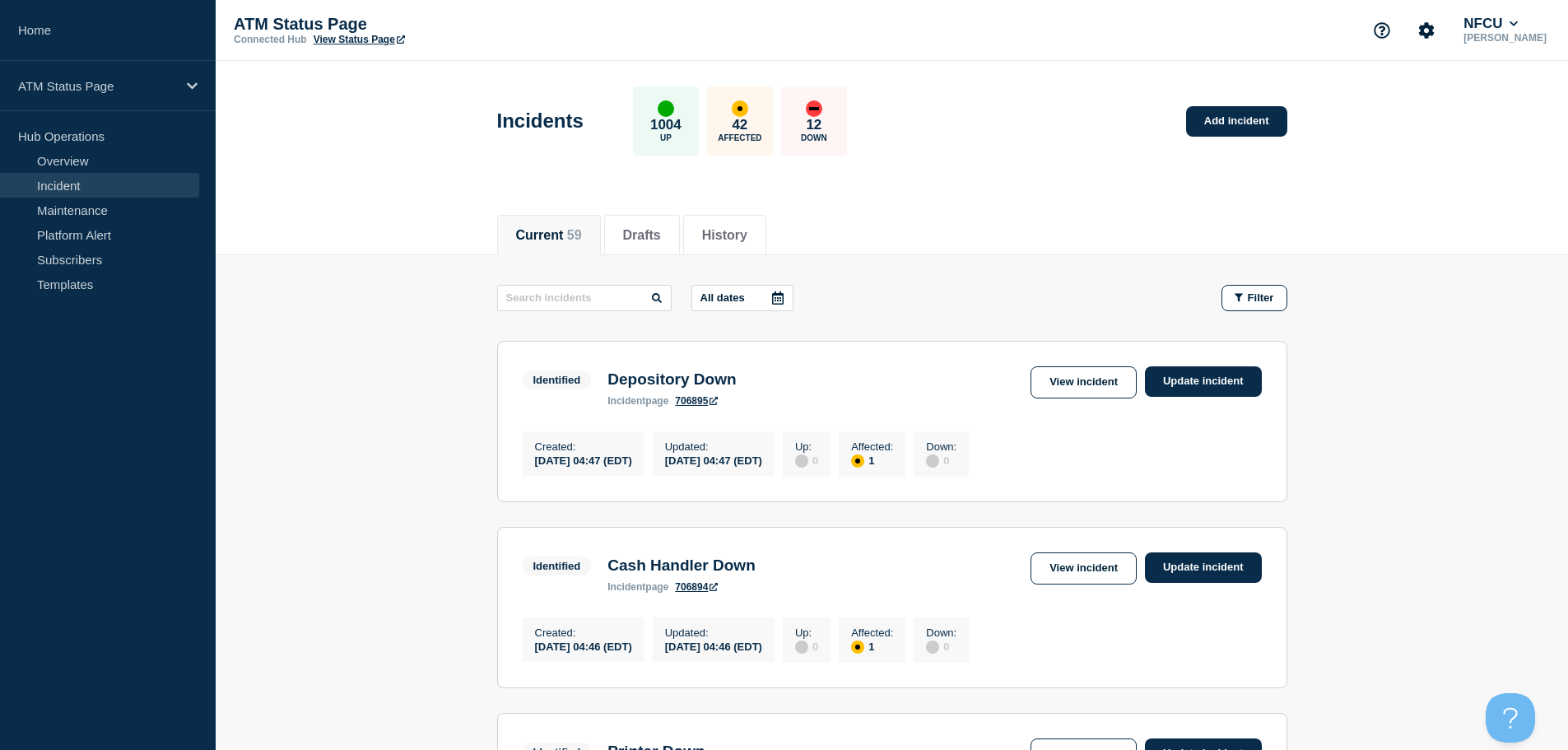
scroll to position [247, 0]
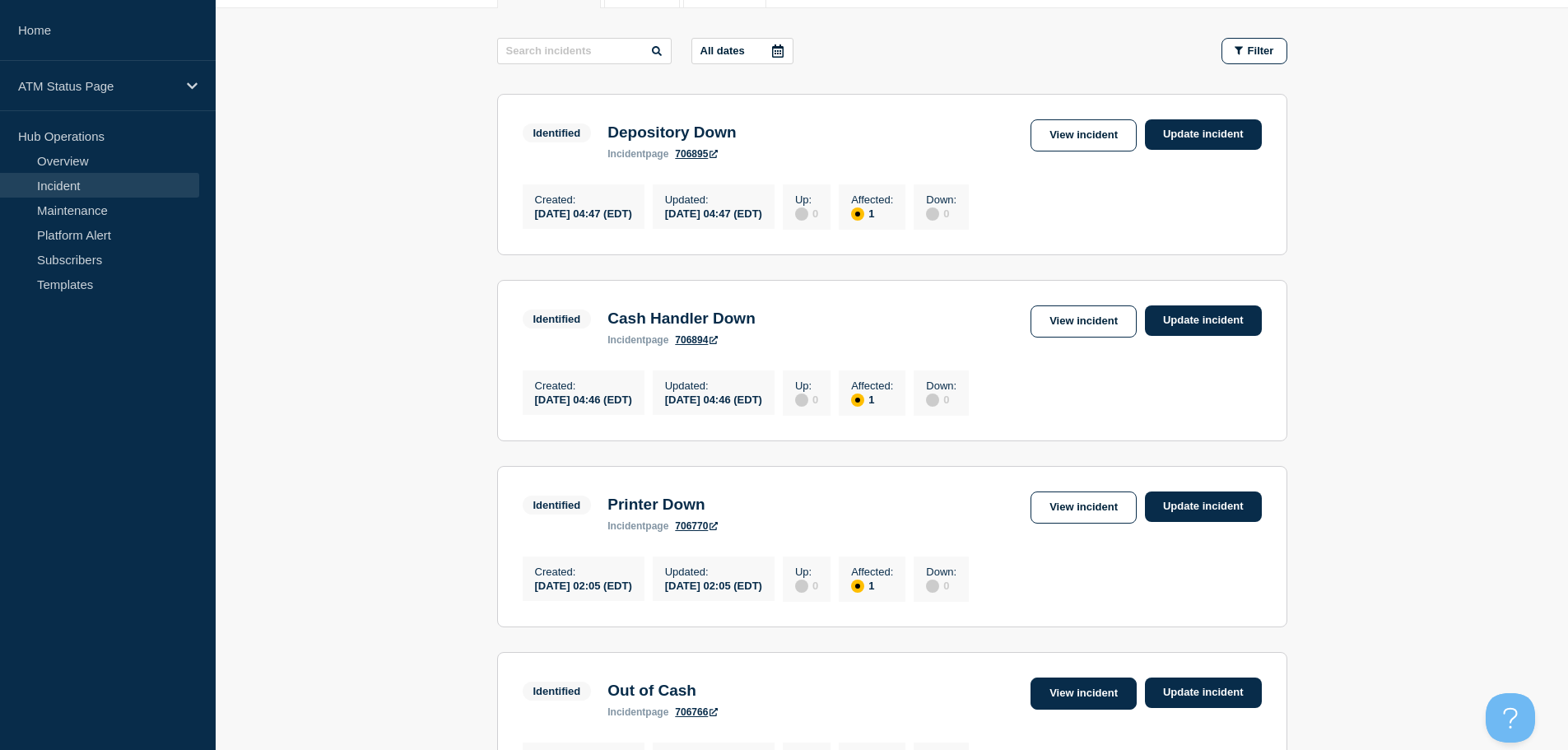
click at [1082, 709] on link "View incident" at bounding box center [1084, 693] width 106 height 32
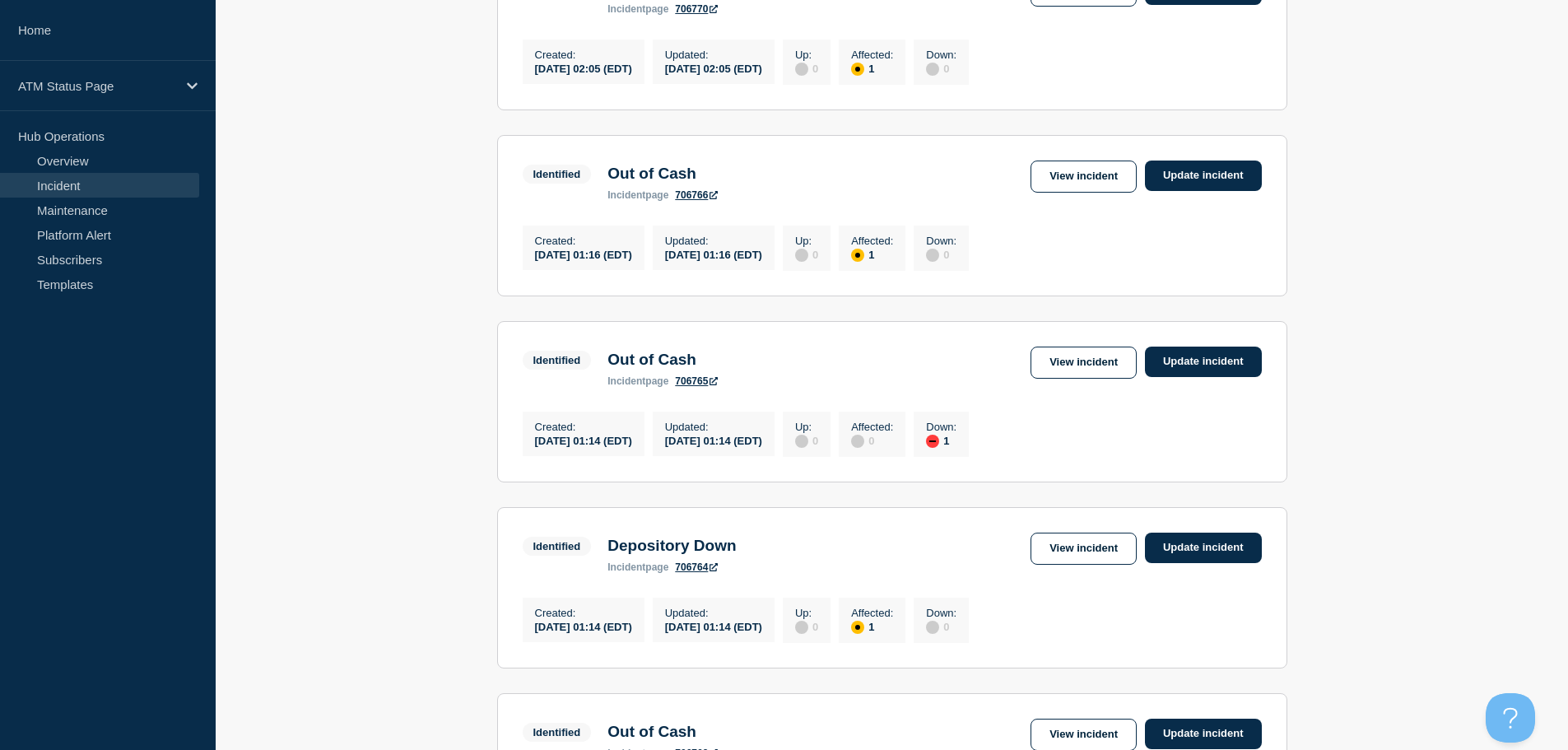
scroll to position [854, 0]
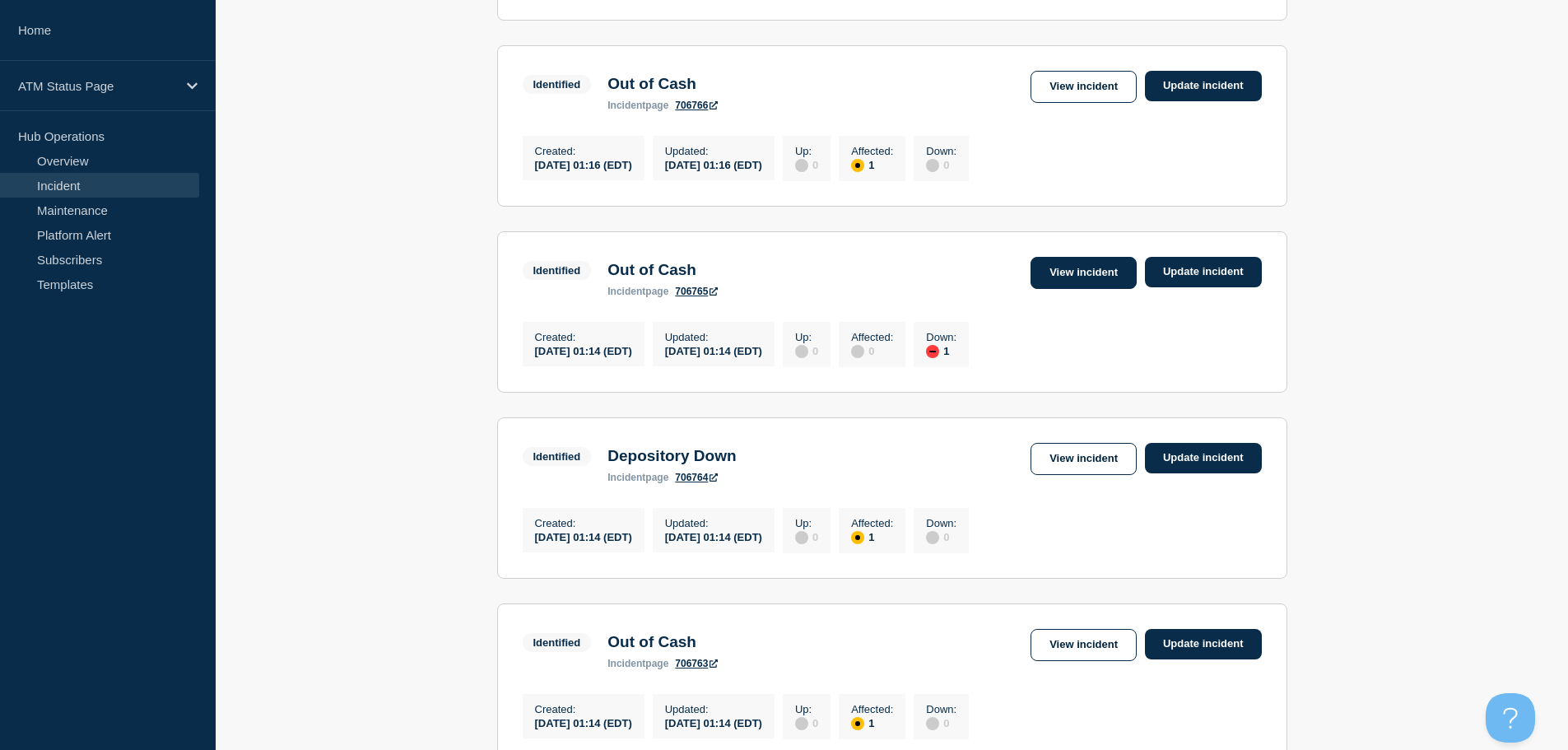
click at [1055, 289] on link "View incident" at bounding box center [1084, 273] width 106 height 32
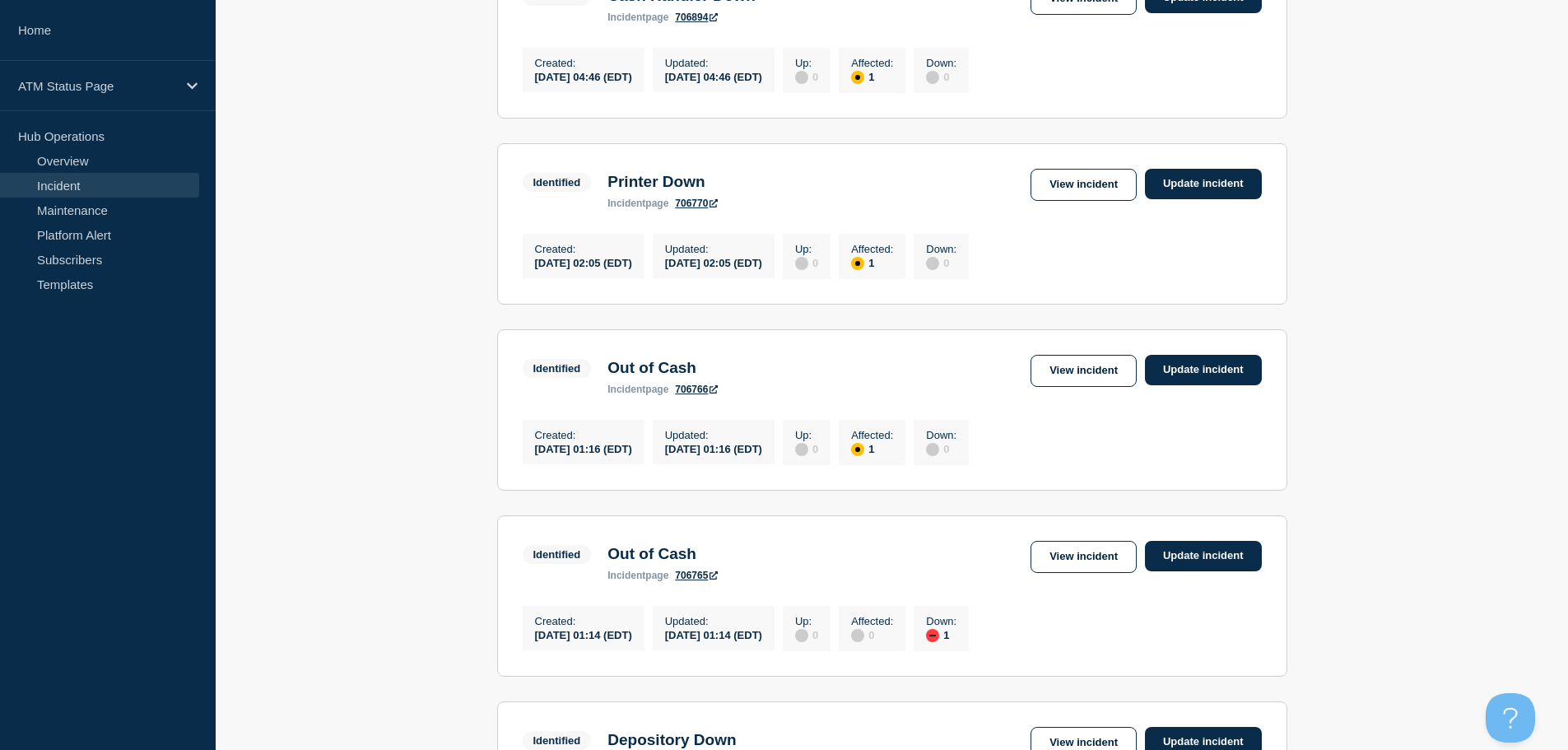
scroll to position [594, 0]
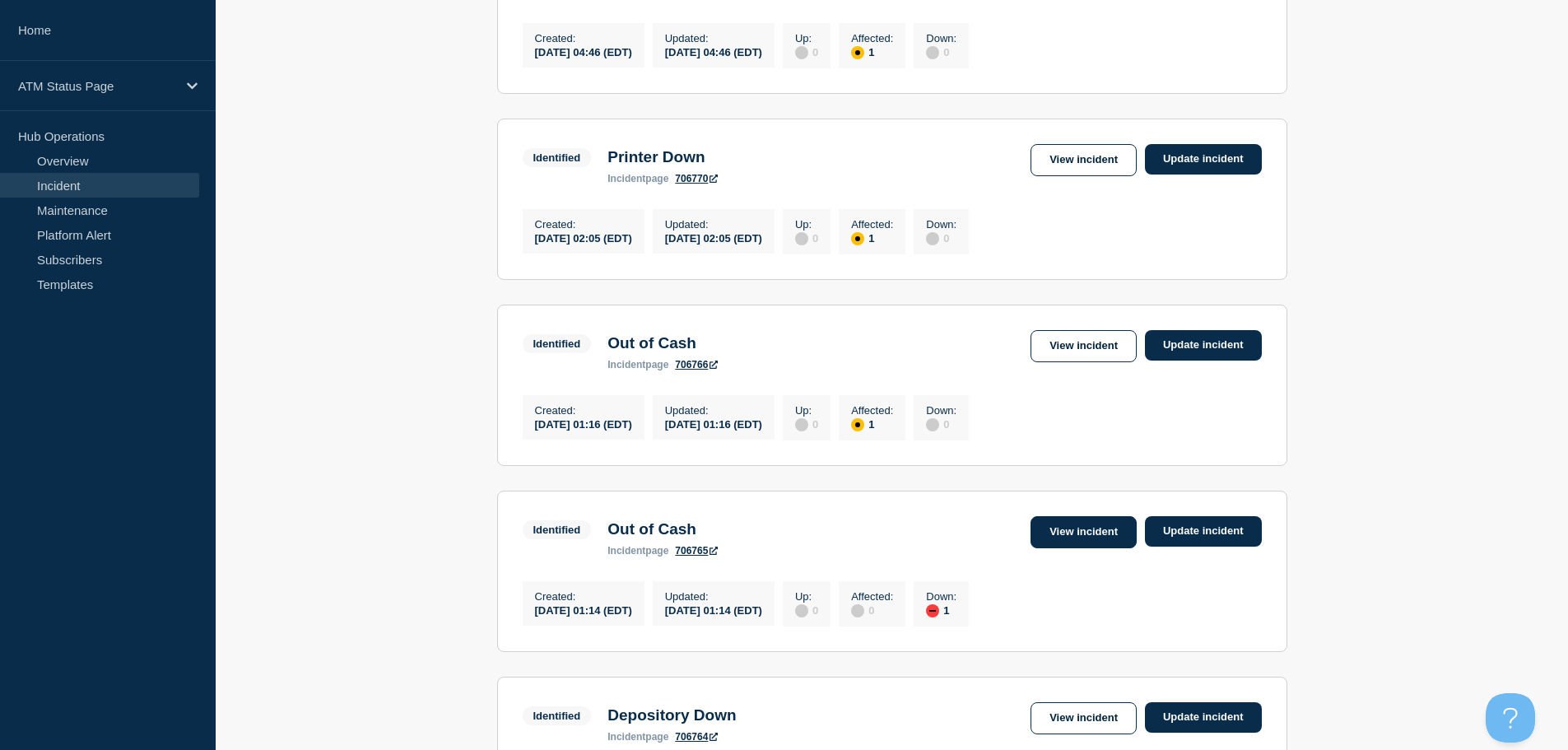
click at [1095, 548] on link "View incident" at bounding box center [1084, 532] width 106 height 32
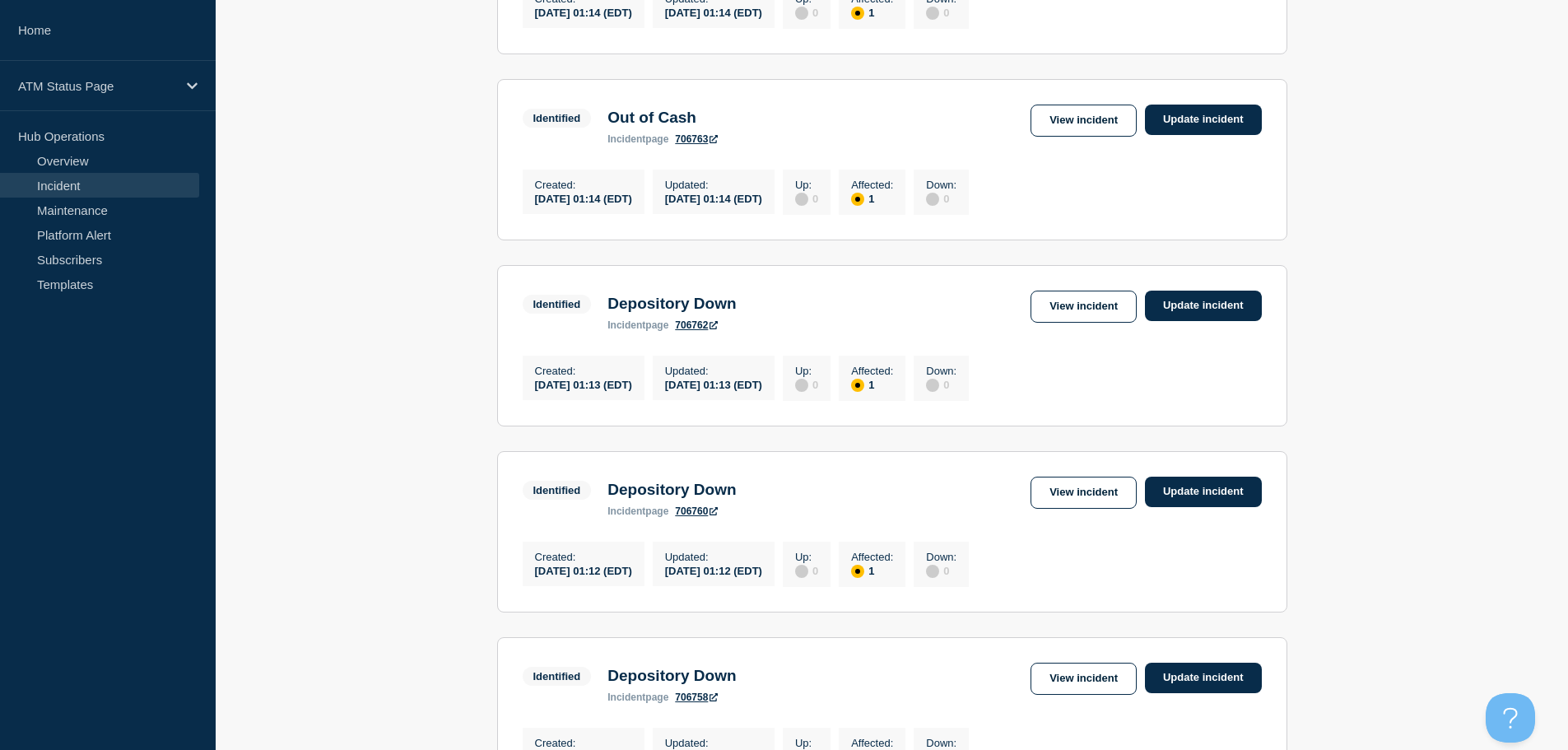
scroll to position [1384, 0]
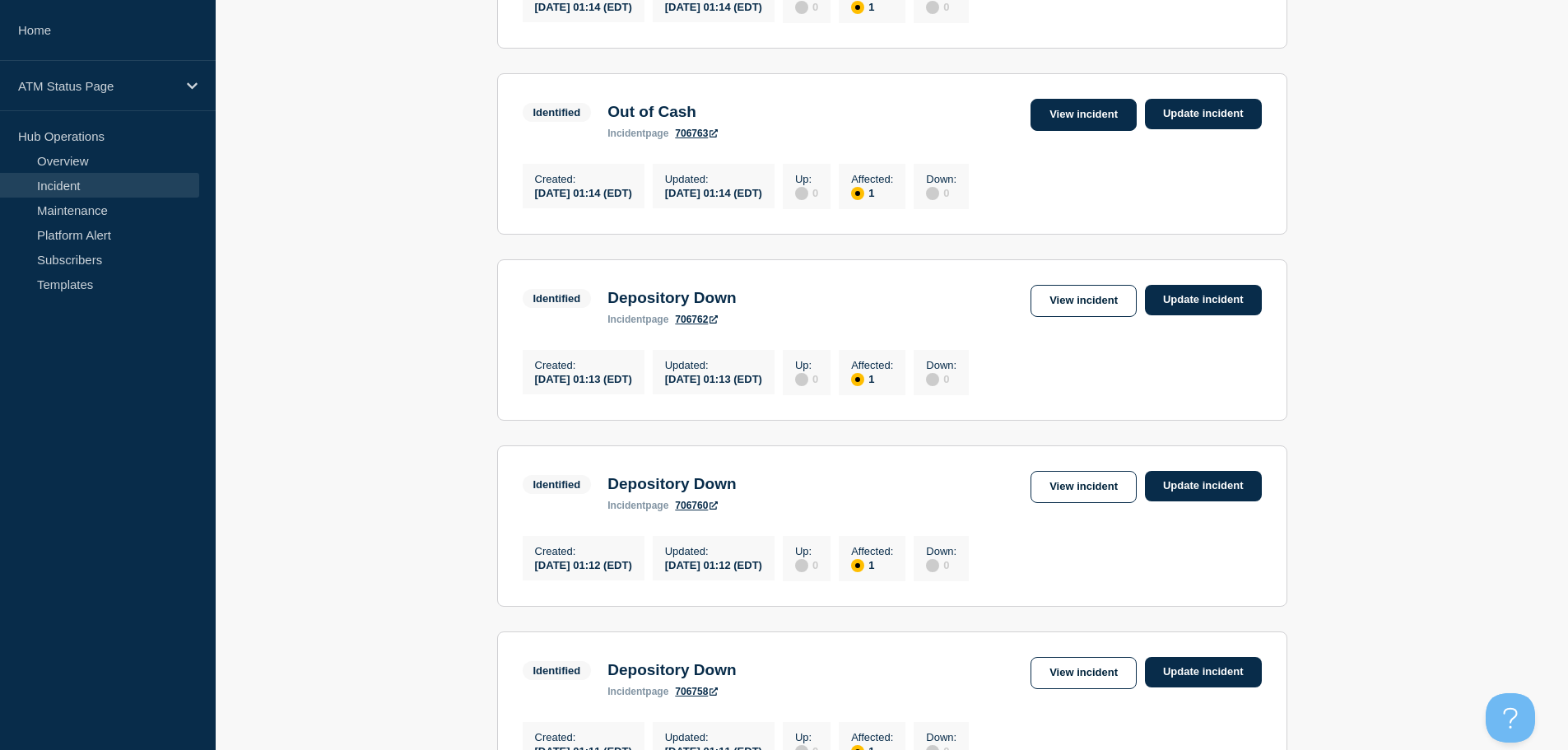
click at [1086, 131] on link "View incident" at bounding box center [1084, 115] width 106 height 32
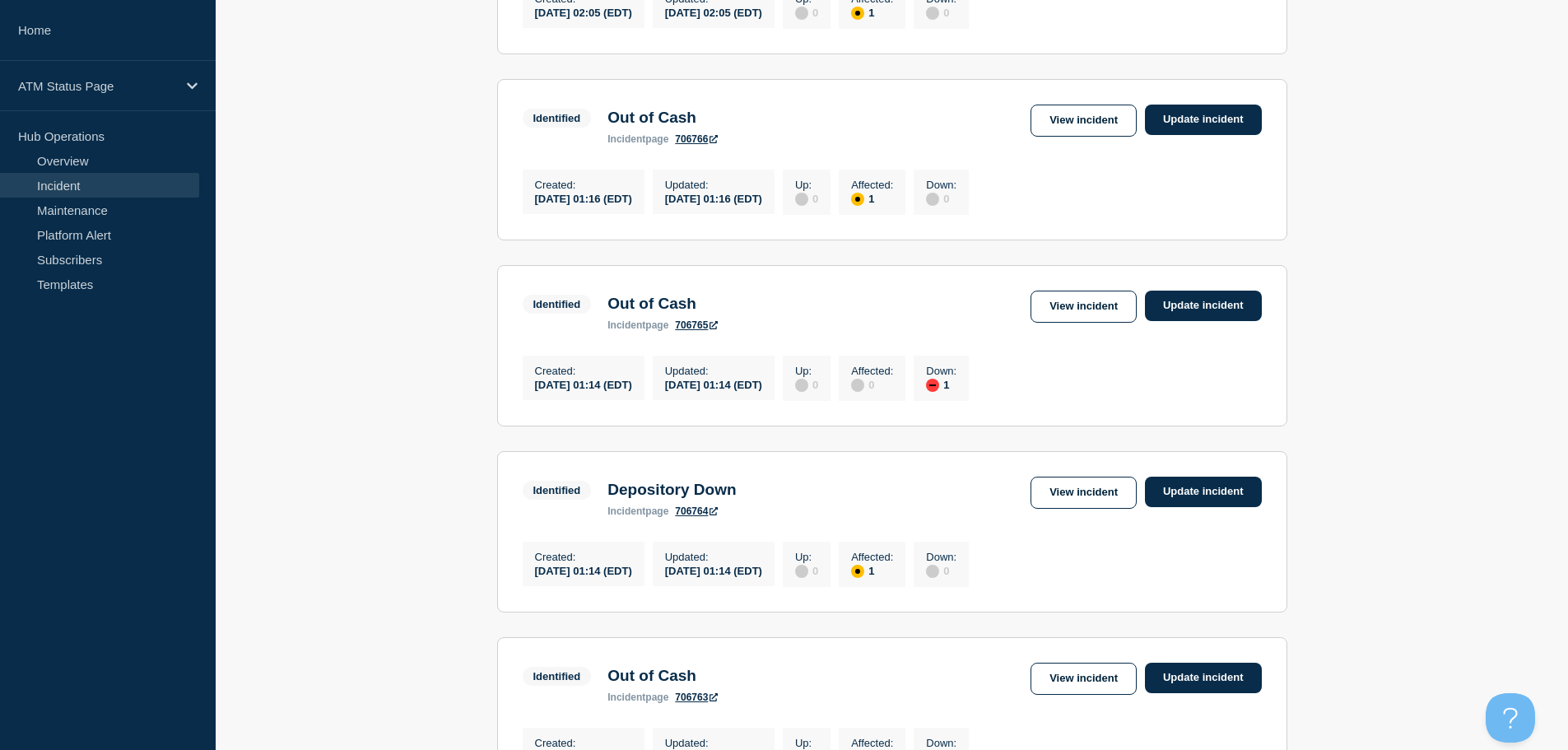
scroll to position [879, 0]
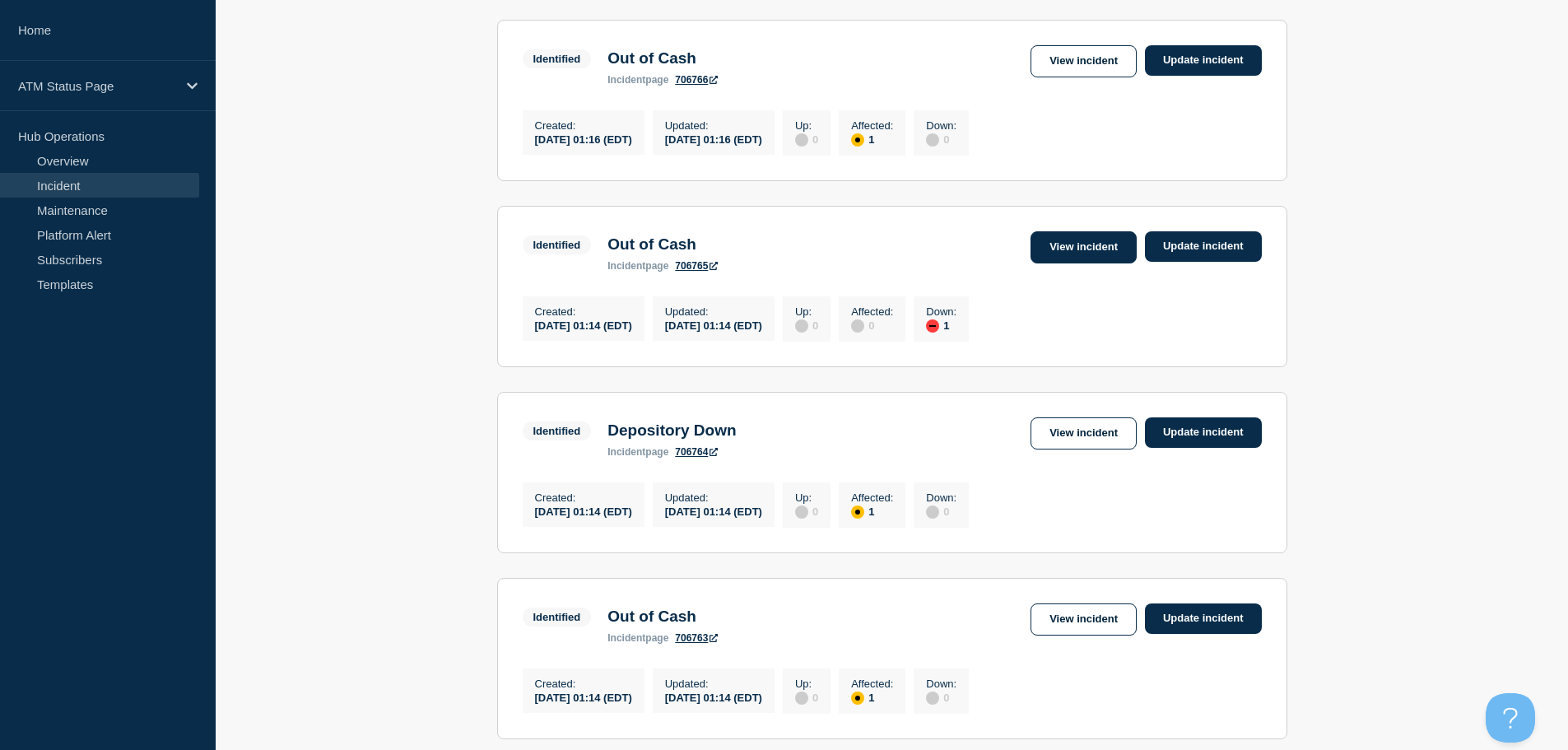
click at [1104, 264] on link "View incident" at bounding box center [1084, 248] width 106 height 32
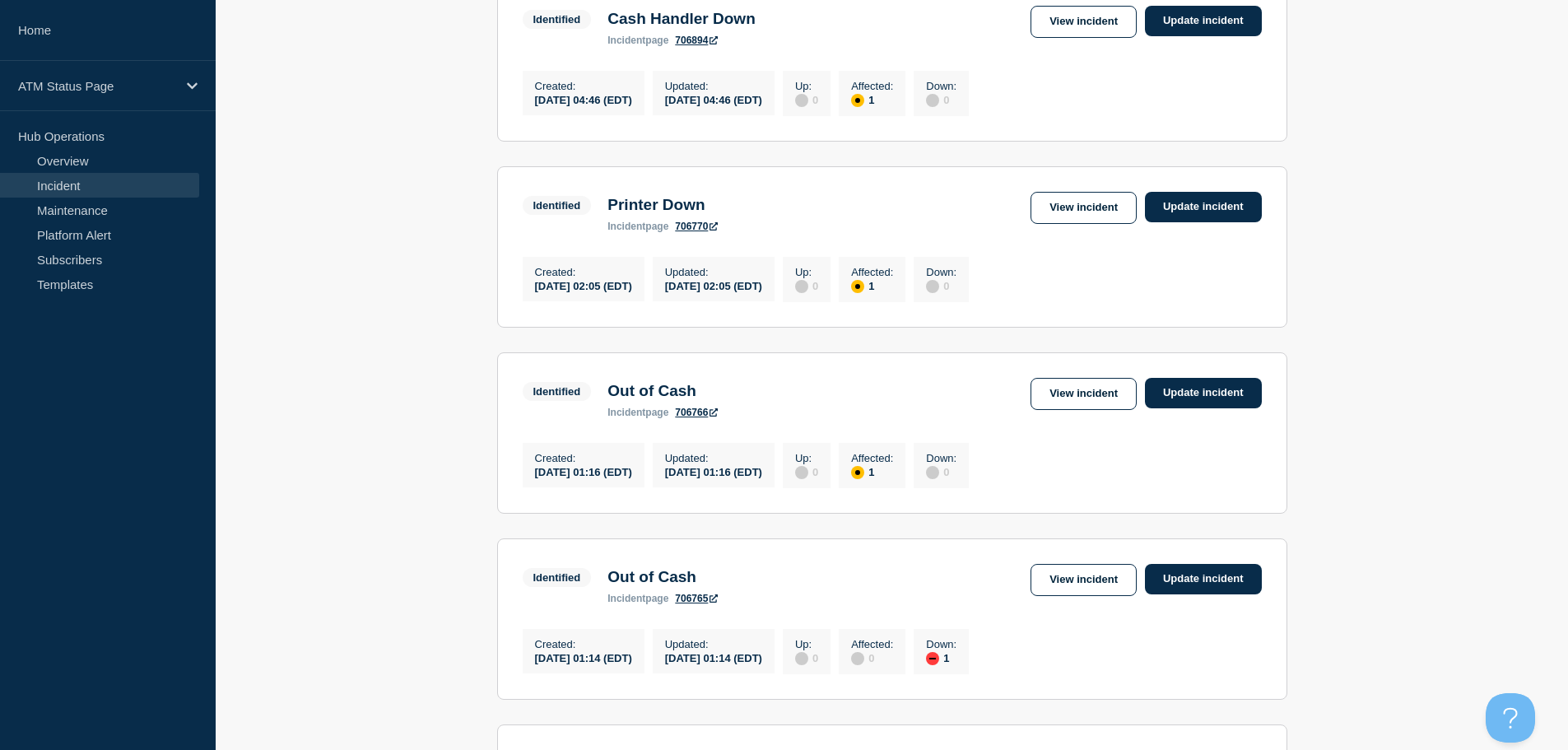
scroll to position [647, 0]
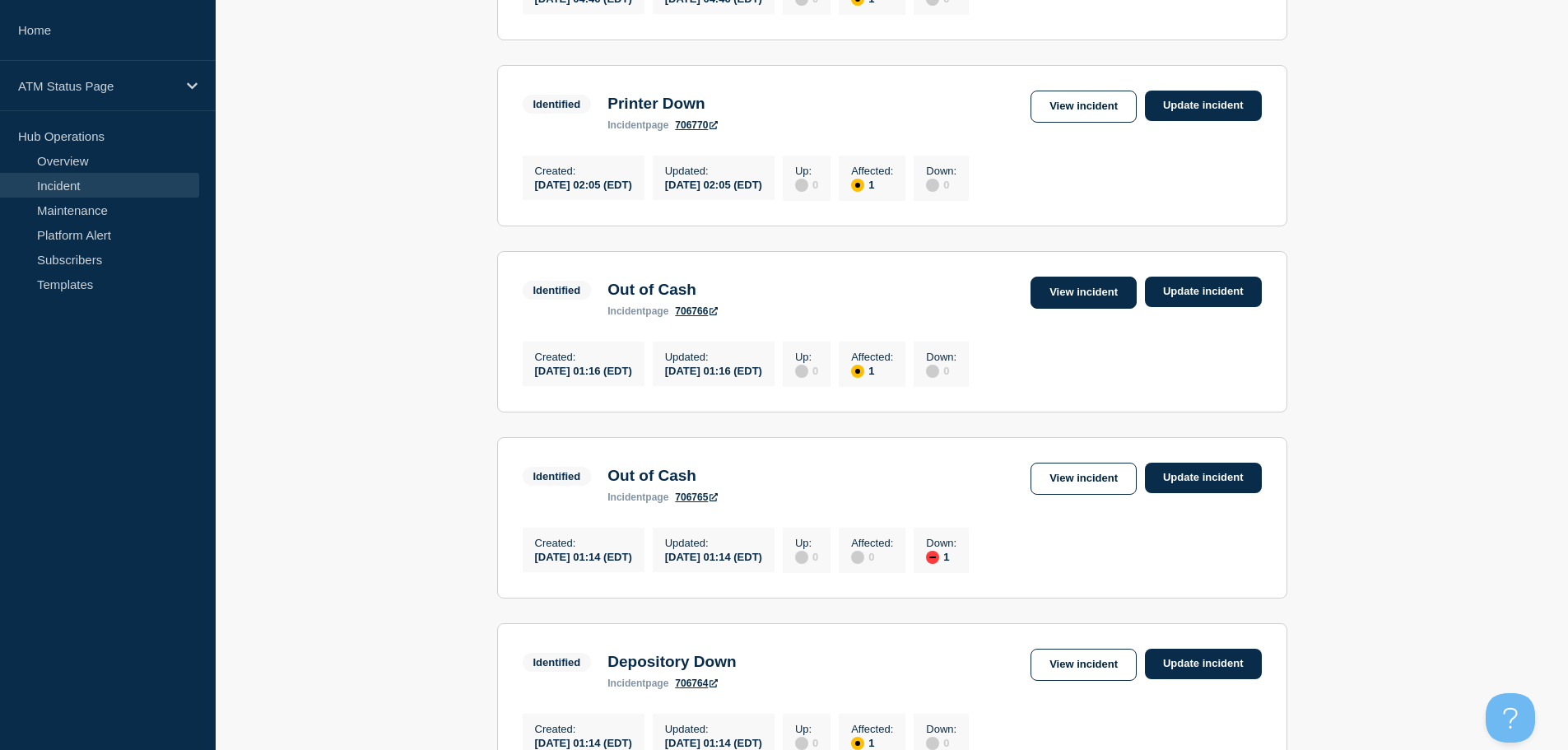
click at [1075, 309] on link "View incident" at bounding box center [1084, 293] width 106 height 32
